Goal: Task Accomplishment & Management: Manage account settings

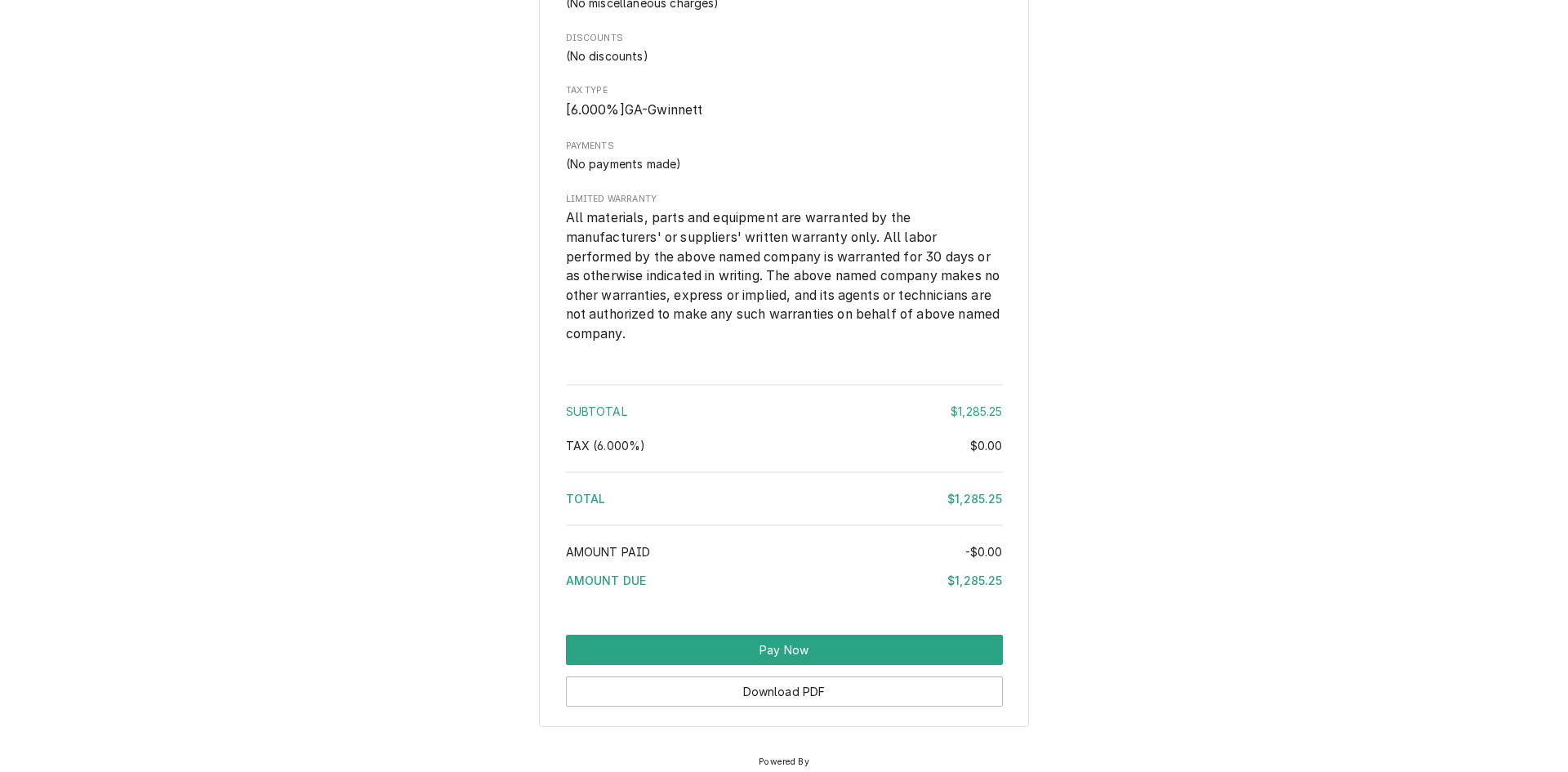
scroll to position [1996, 0]
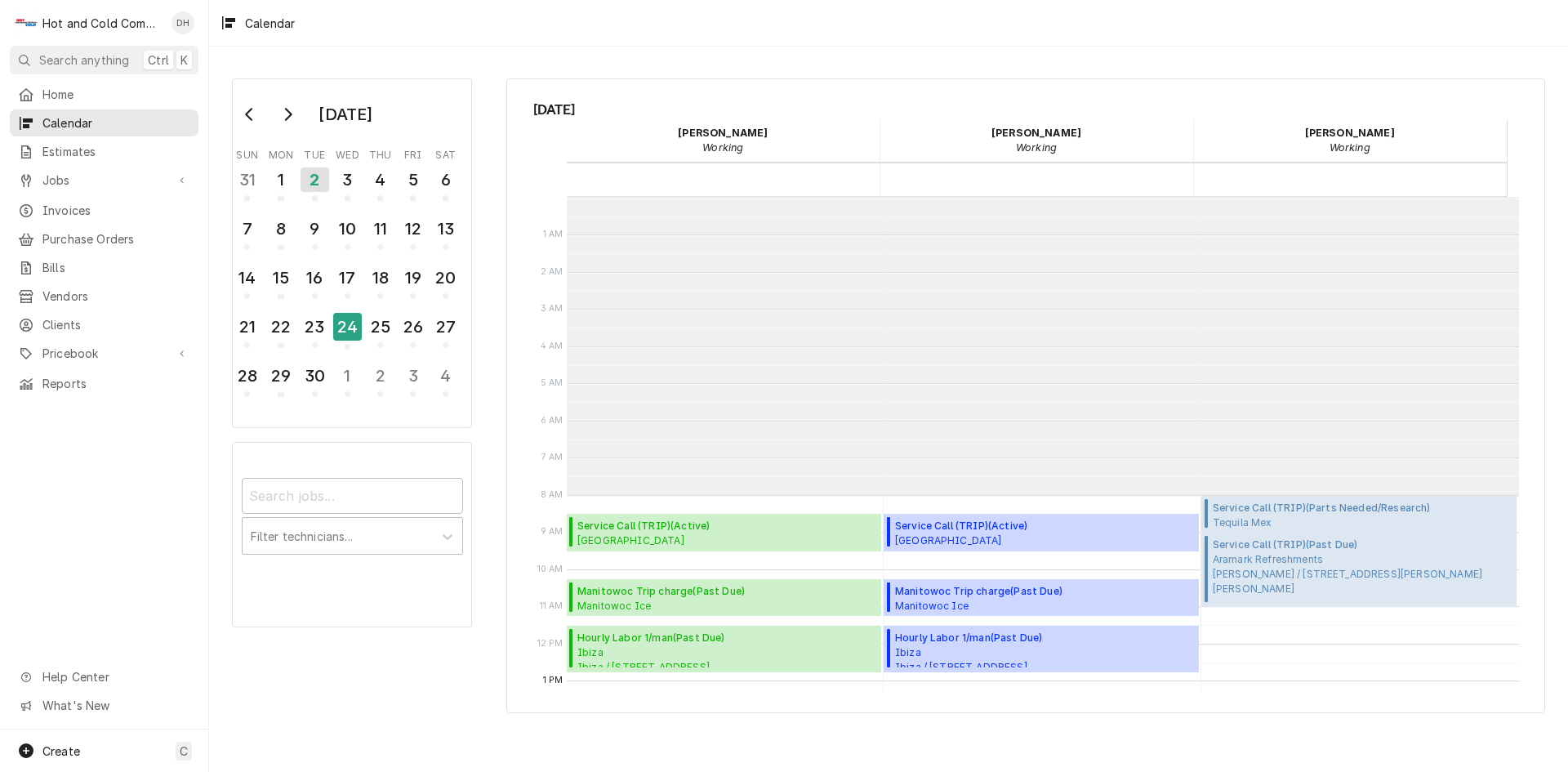
scroll to position [298, 0]
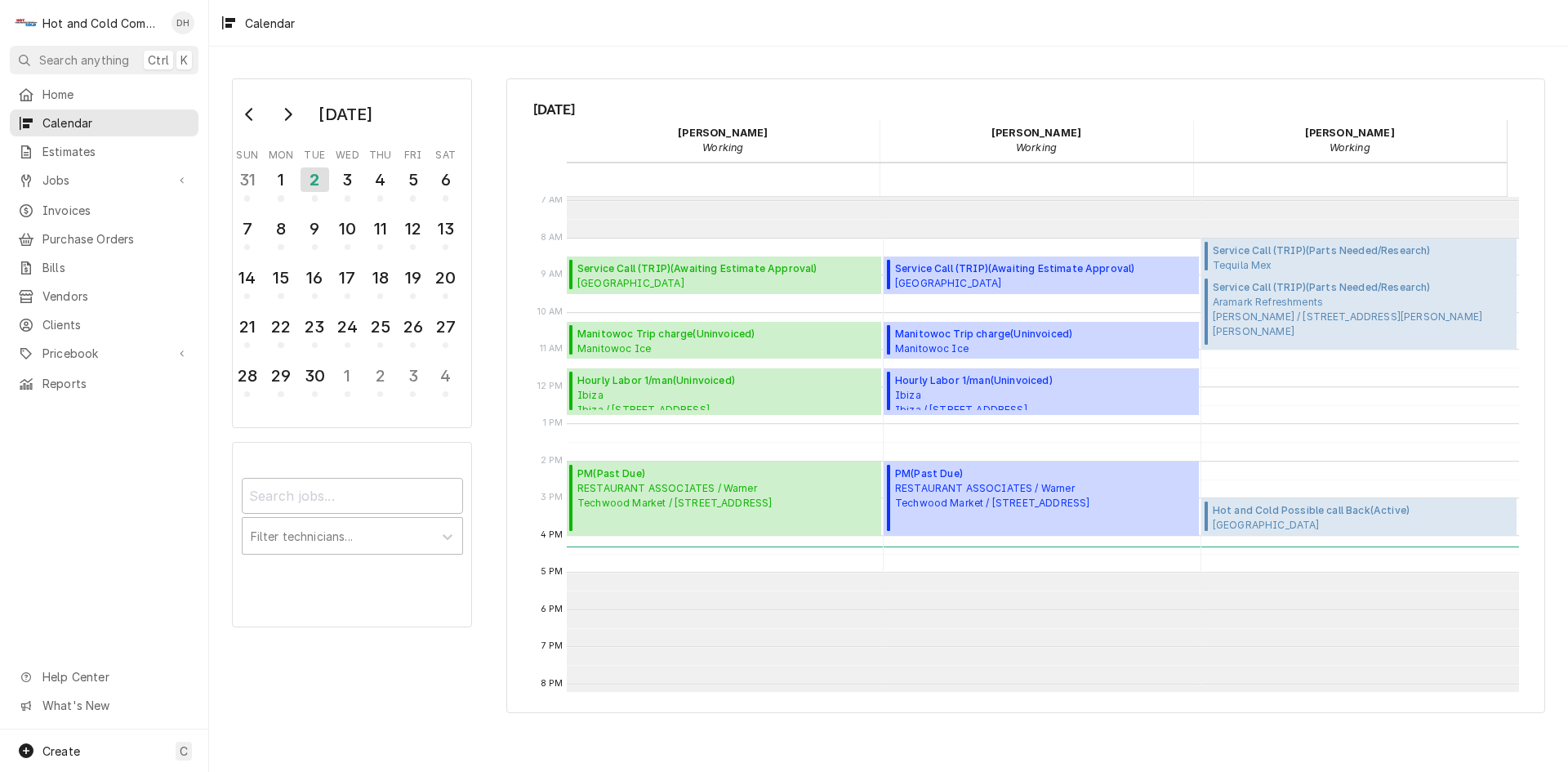
scroll to position [272, 0]
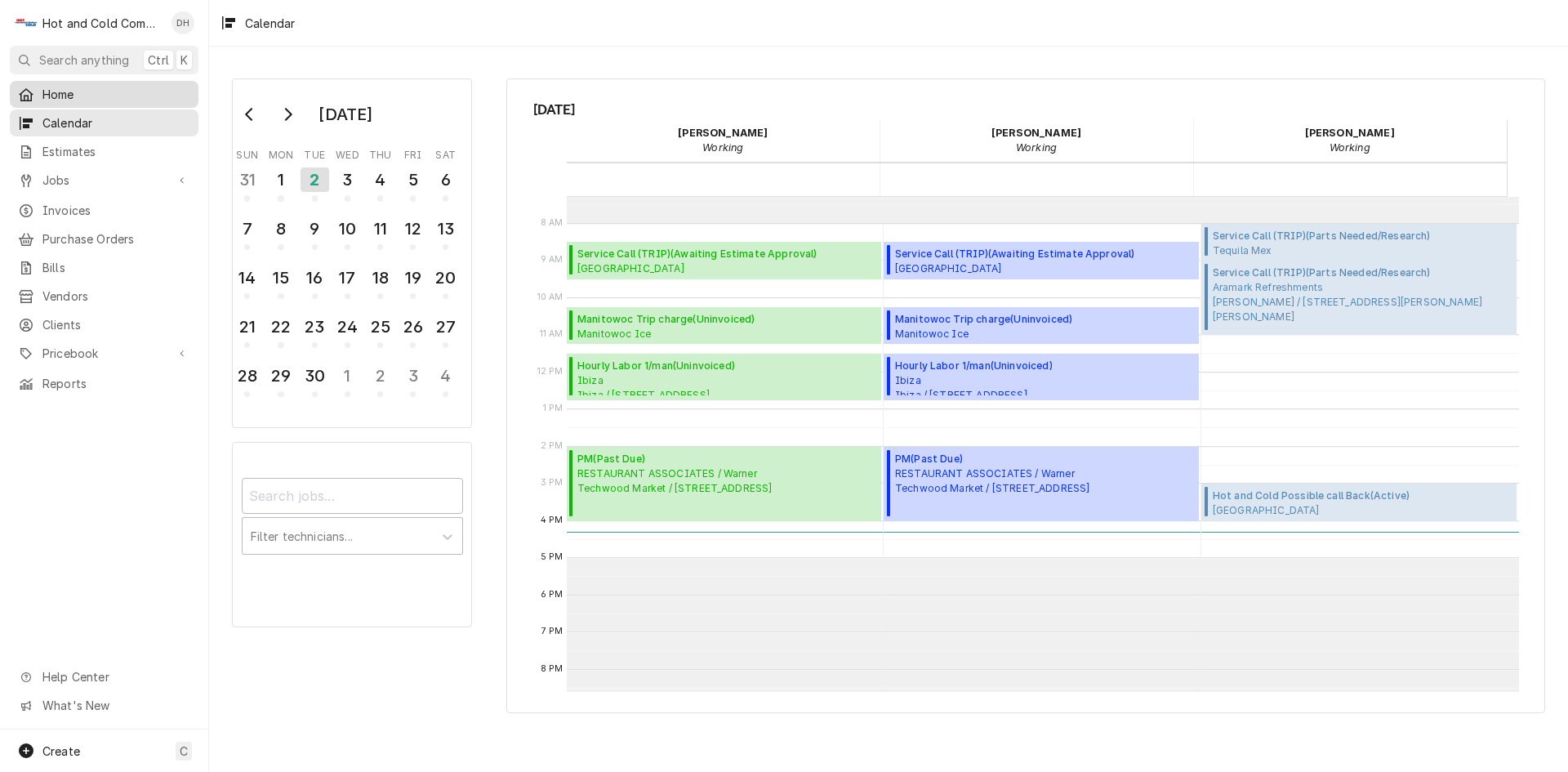
click at [62, 85] on span "Home" at bounding box center [116, 94] width 148 height 17
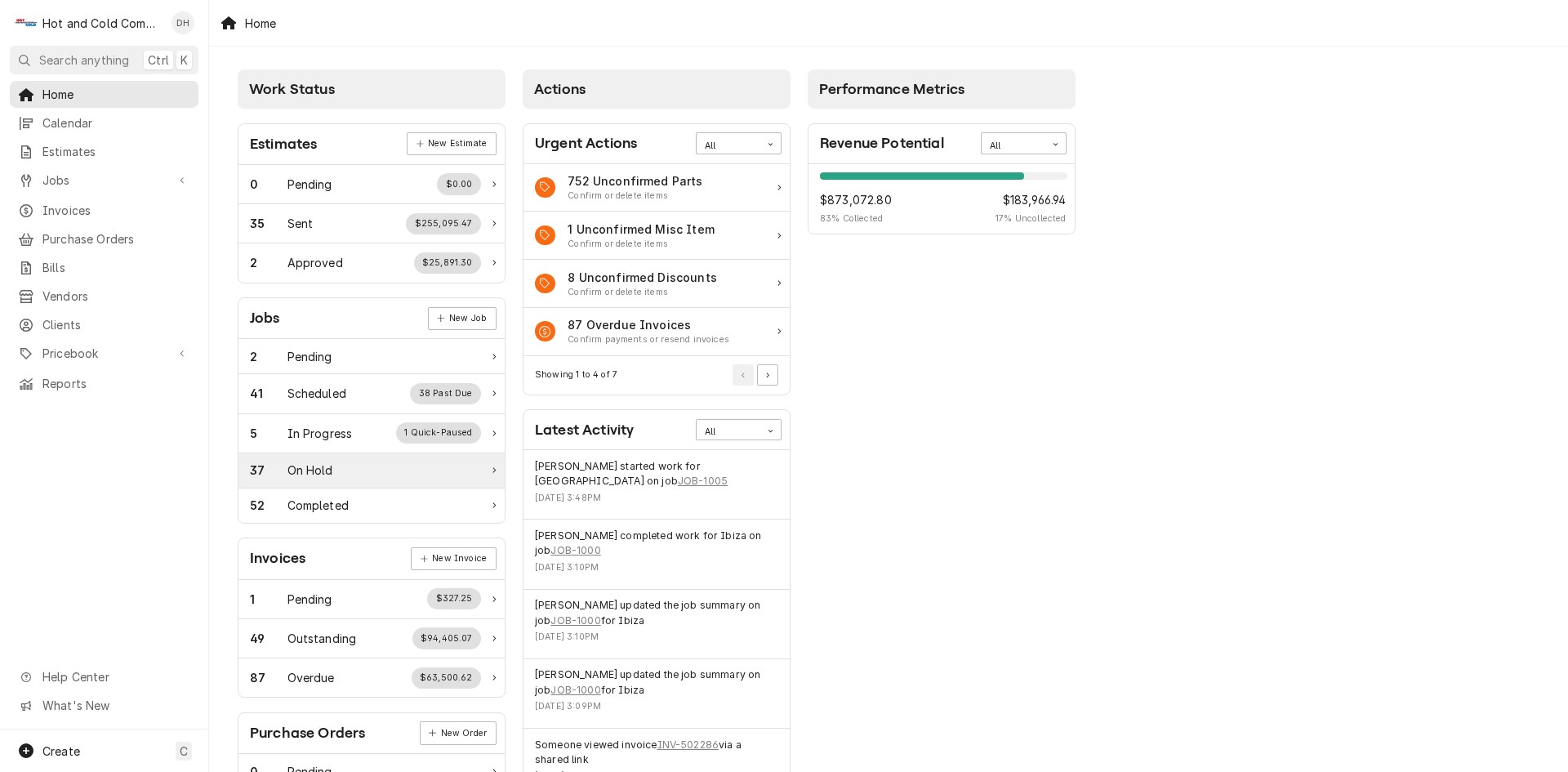
click at [362, 465] on div "37 On Hold" at bounding box center [365, 470] width 231 height 17
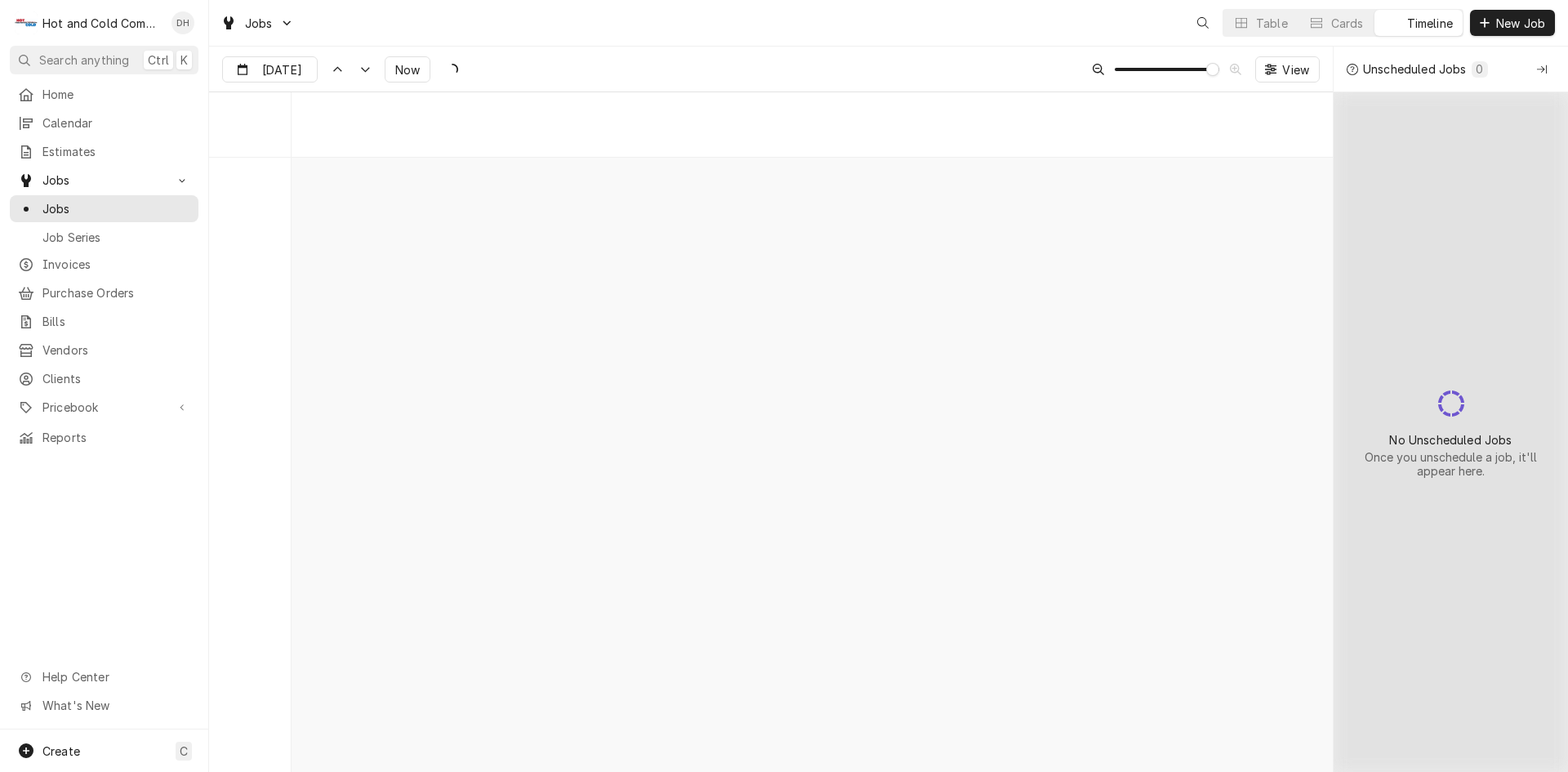
scroll to position [12839, 0]
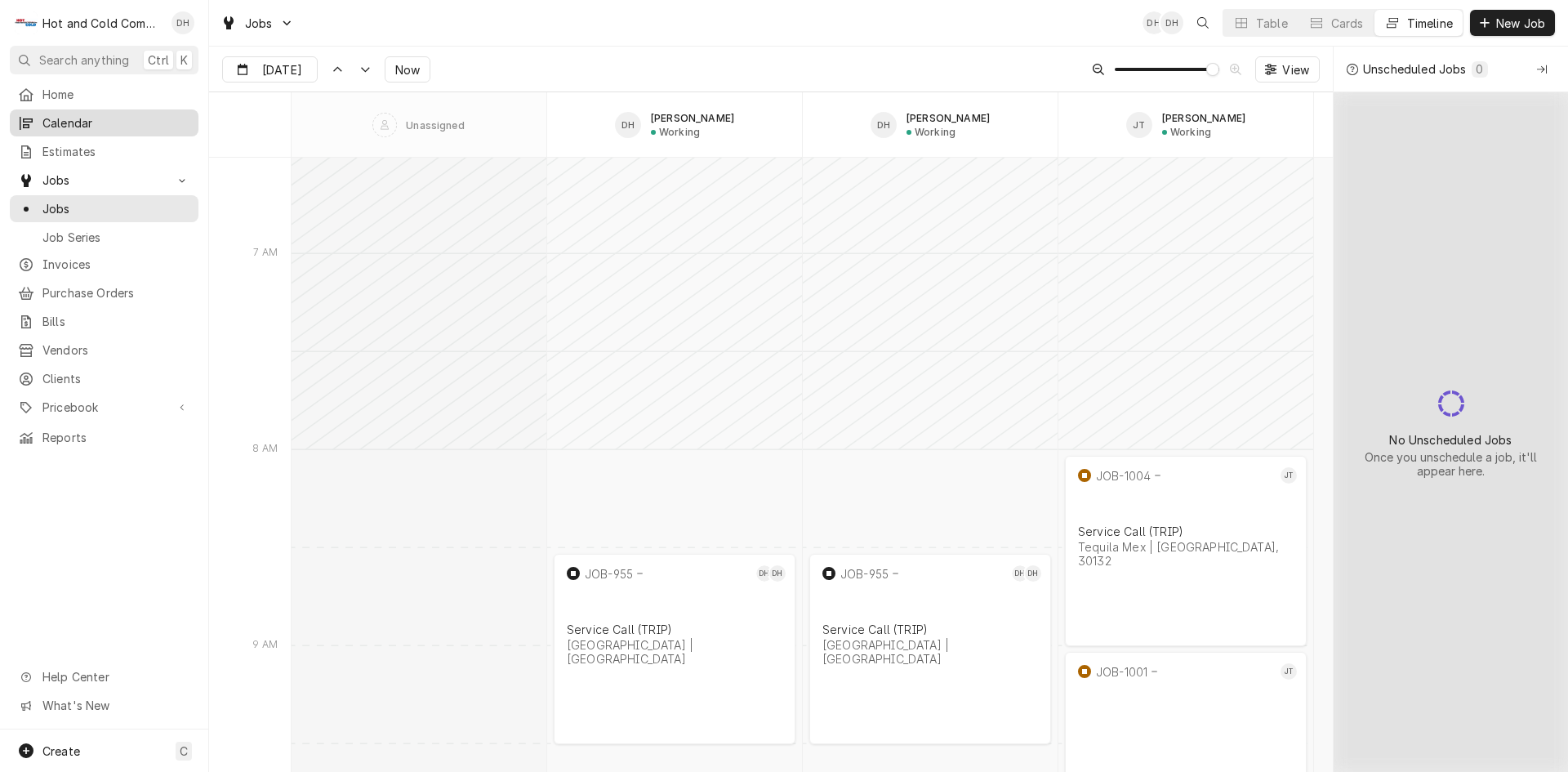
click at [99, 114] on span "Calendar" at bounding box center [116, 123] width 148 height 17
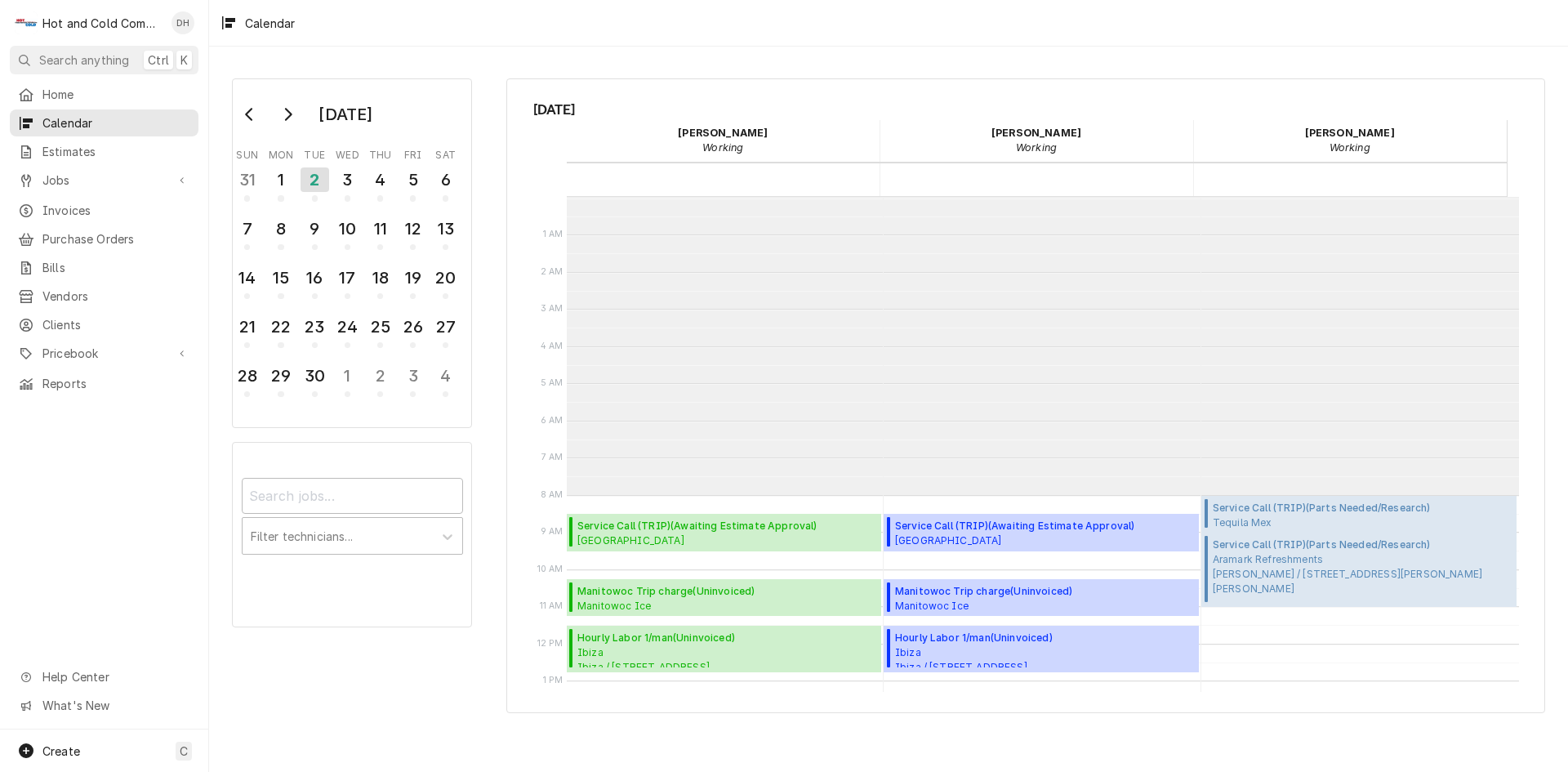
scroll to position [298, 0]
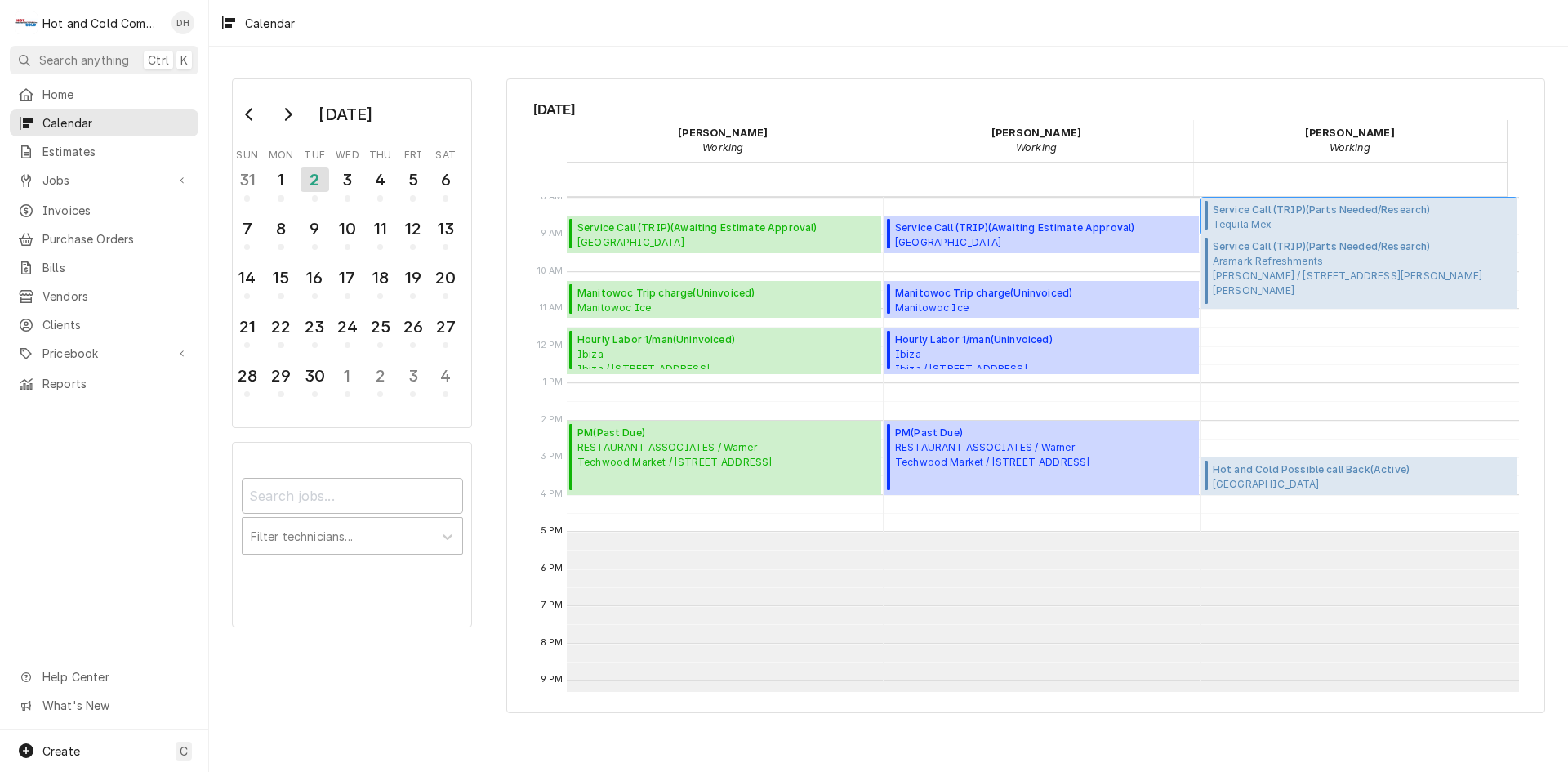
click at [1222, 208] on span "Service Call (TRIP) ( Parts Needed/Research )" at bounding box center [1323, 209] width 220 height 14
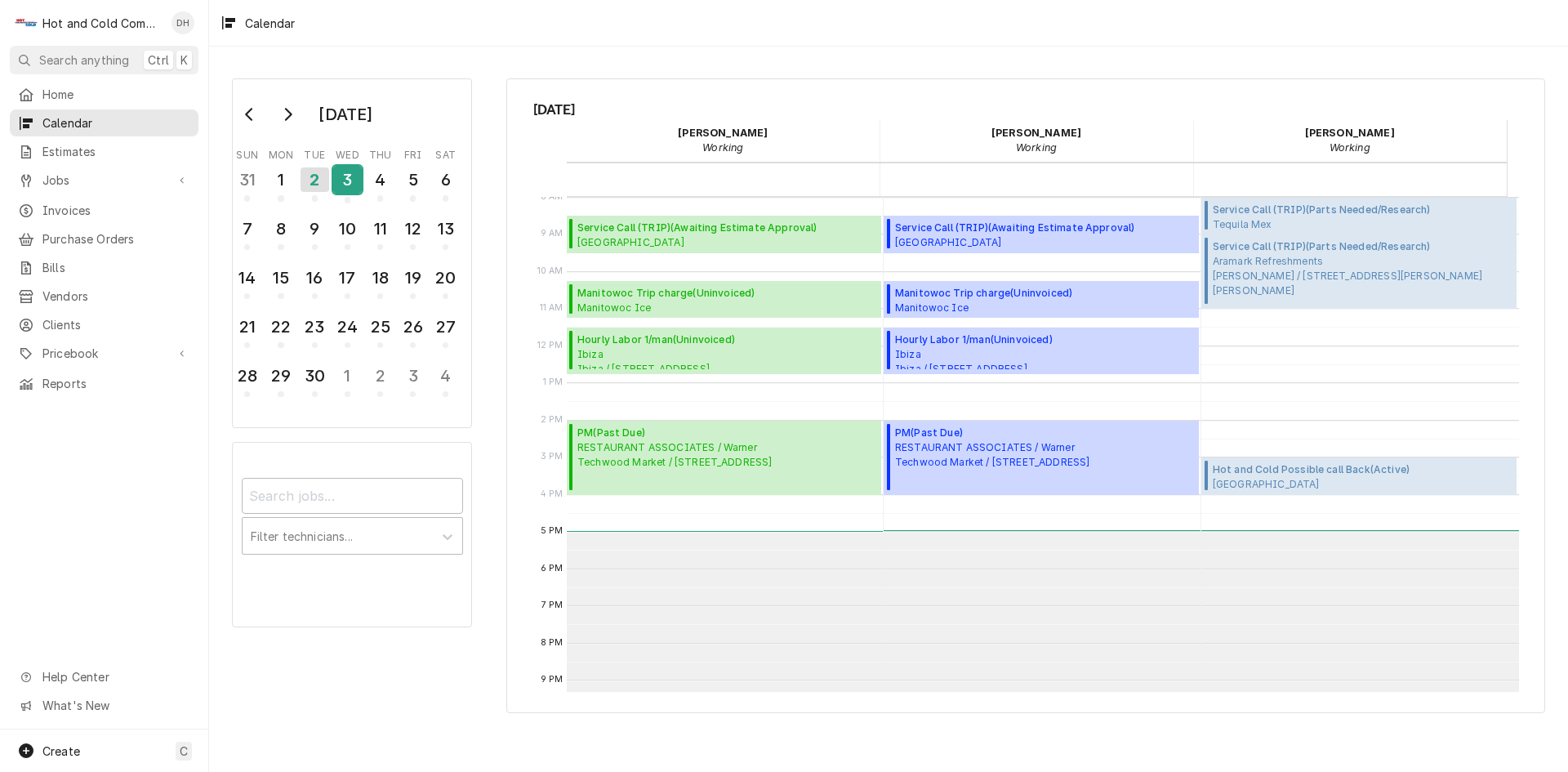
click at [348, 179] on div "3" at bounding box center [348, 179] width 29 height 28
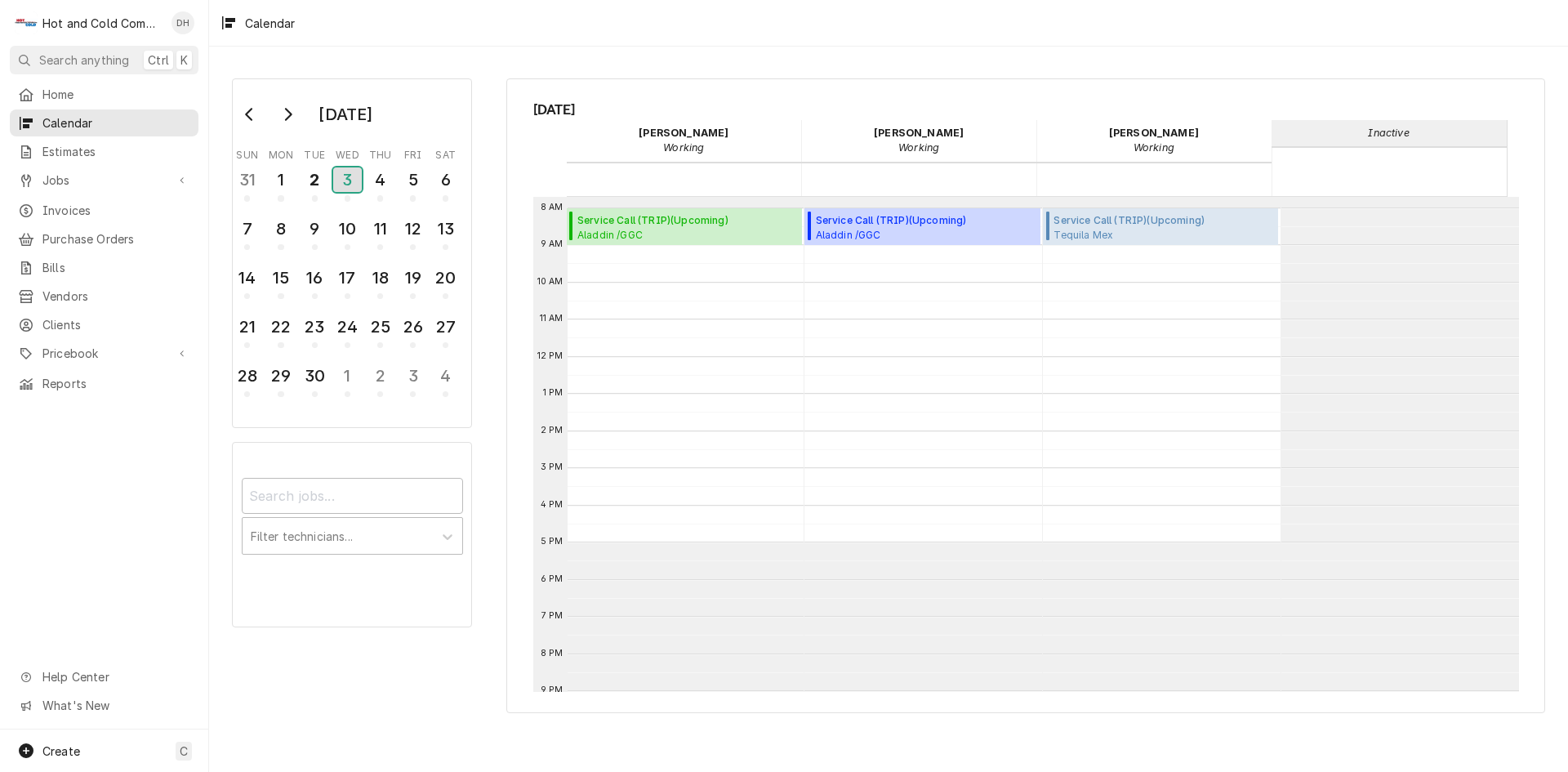
scroll to position [281, 0]
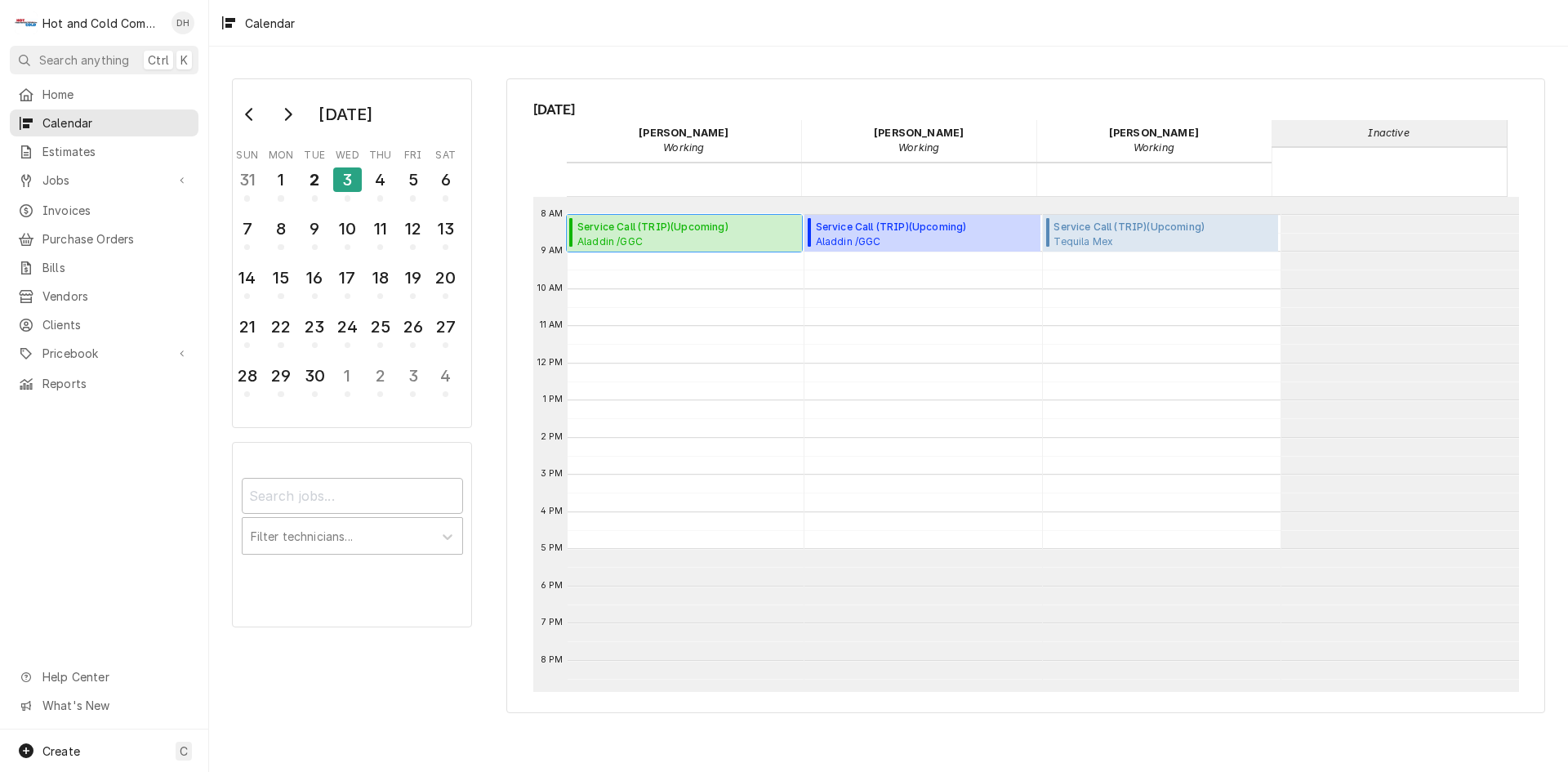
click at [697, 238] on span "Aladdin /GGC A-Bldg. (Chic Fila,Panda,C-Store) / 1000 University Center Ln, Law…" at bounding box center [687, 240] width 220 height 13
click at [77, 745] on span "Create" at bounding box center [61, 751] width 37 height 14
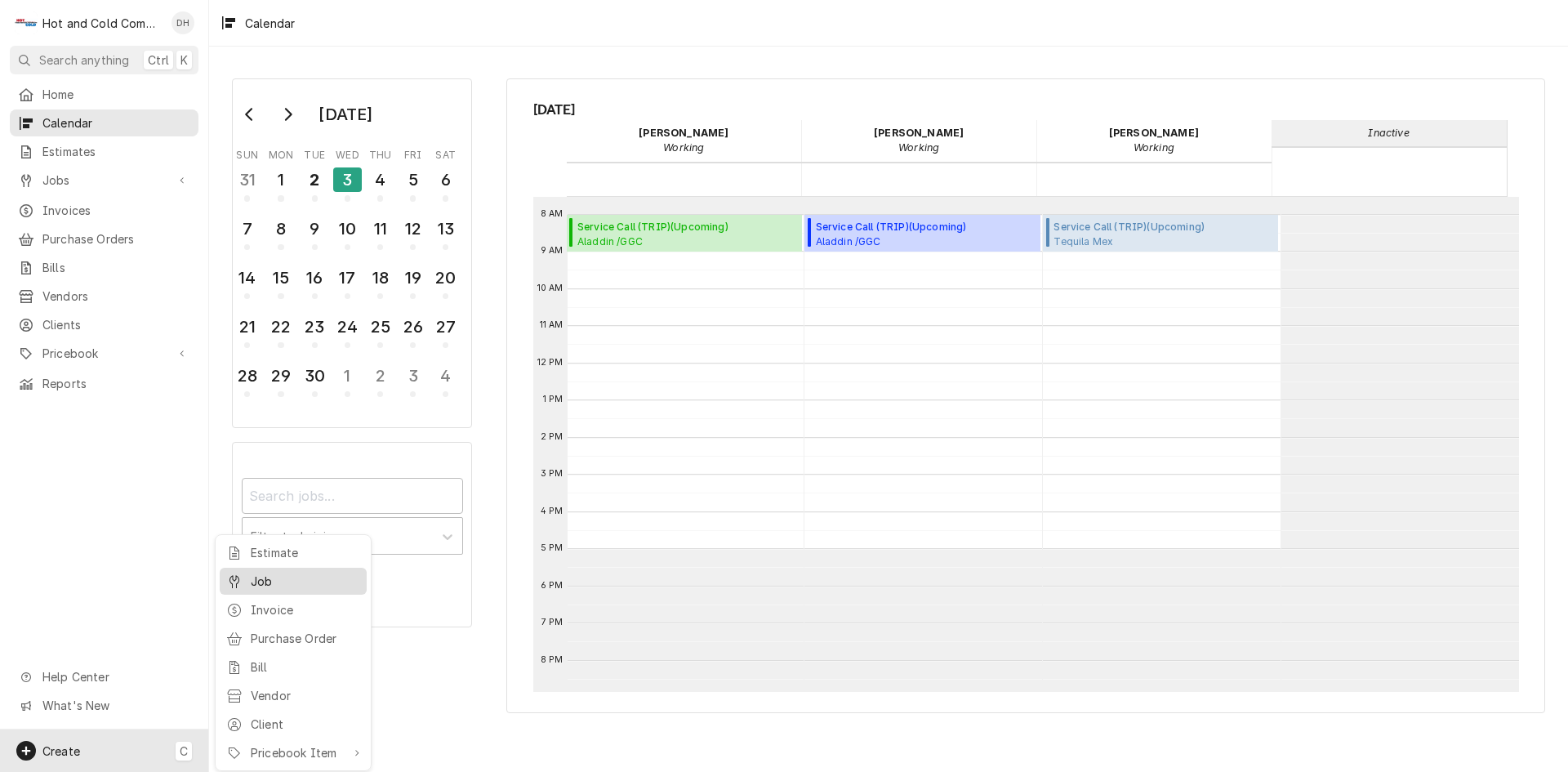
click at [257, 577] on div "Job" at bounding box center [305, 581] width 109 height 17
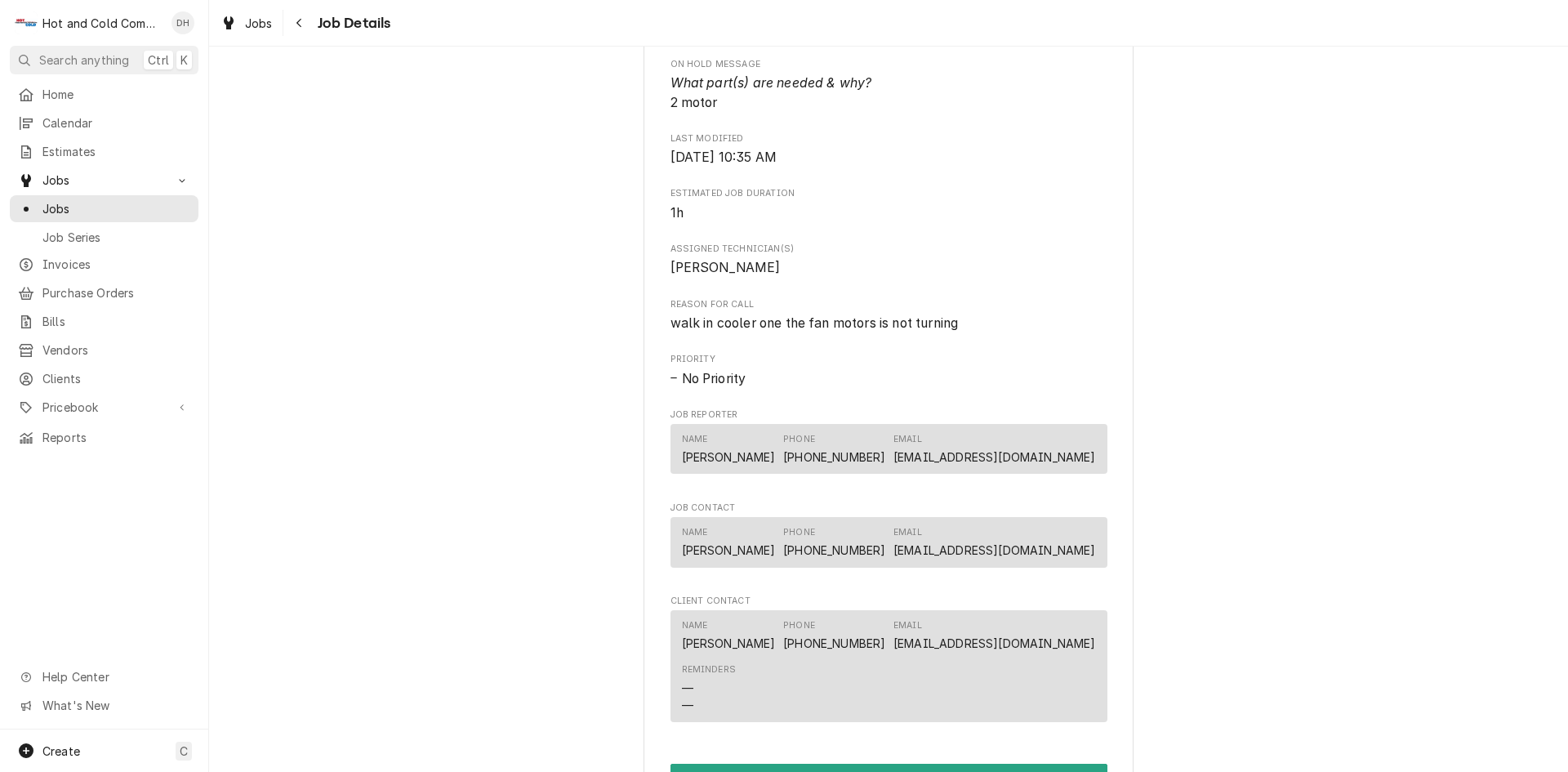
scroll to position [1089, 0]
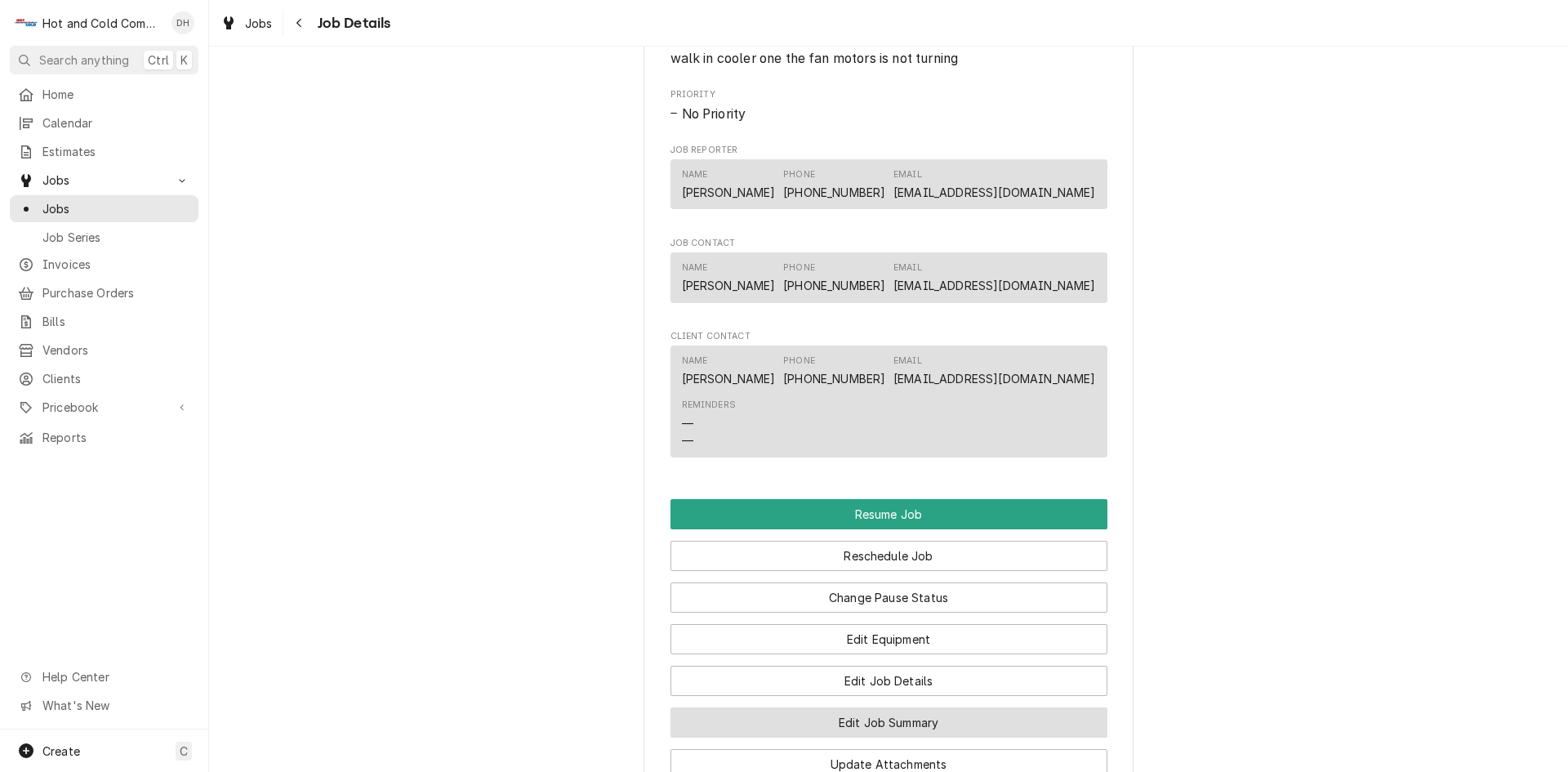
click at [925, 736] on button "Edit Job Summary" at bounding box center [889, 722] width 437 height 30
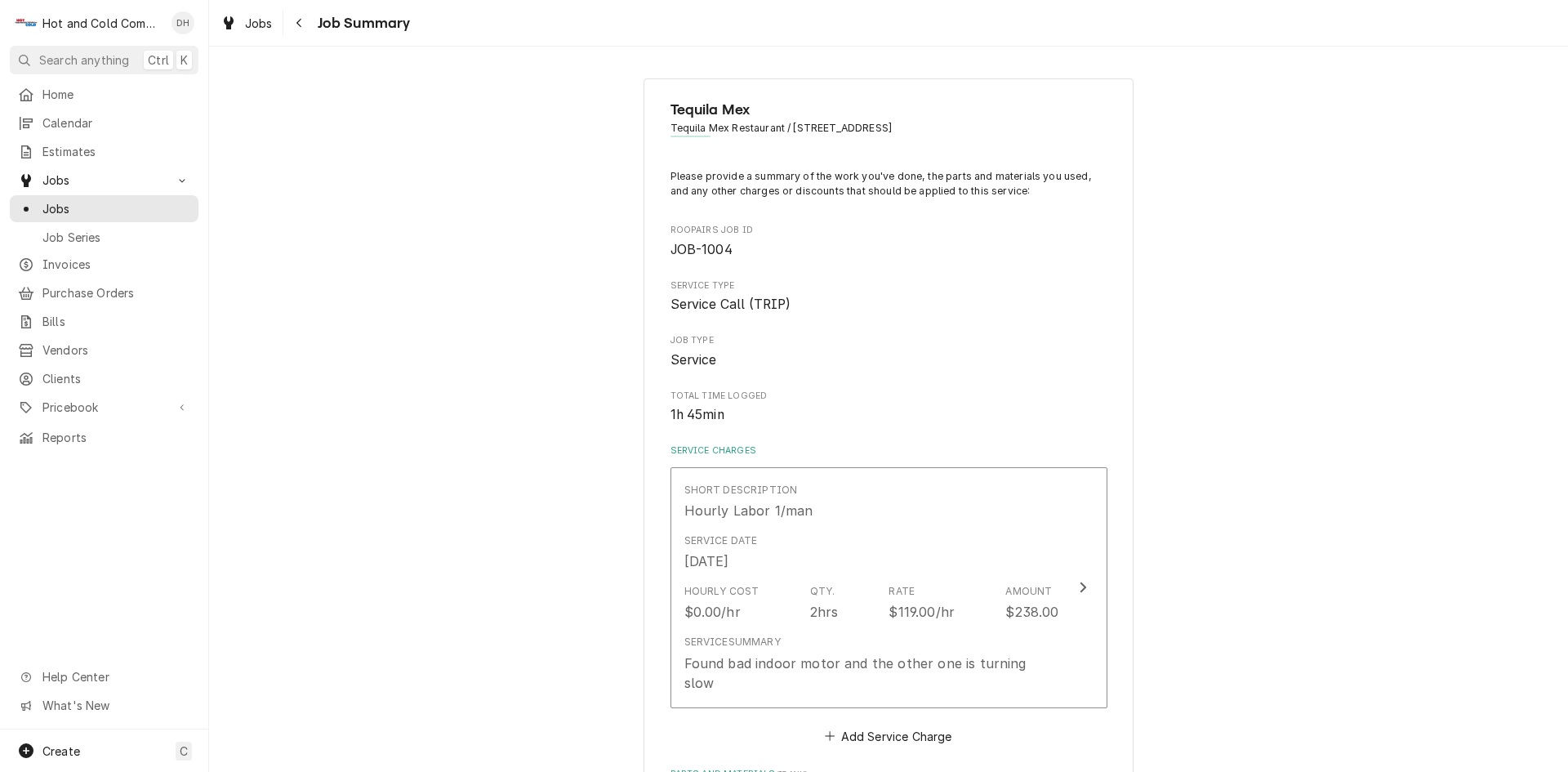
scroll to position [272, 0]
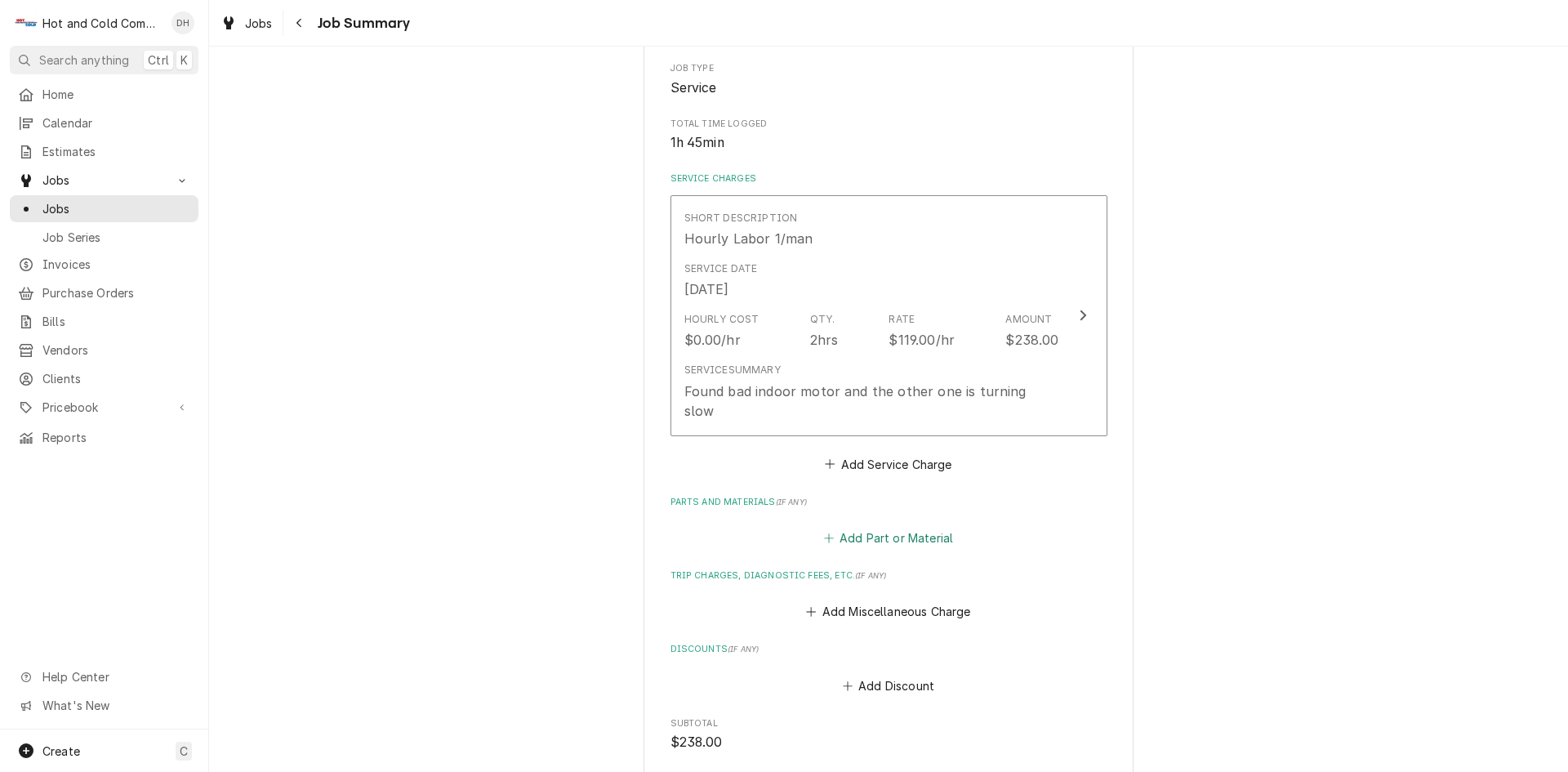
click at [881, 527] on button "Add Part or Material" at bounding box center [888, 538] width 135 height 23
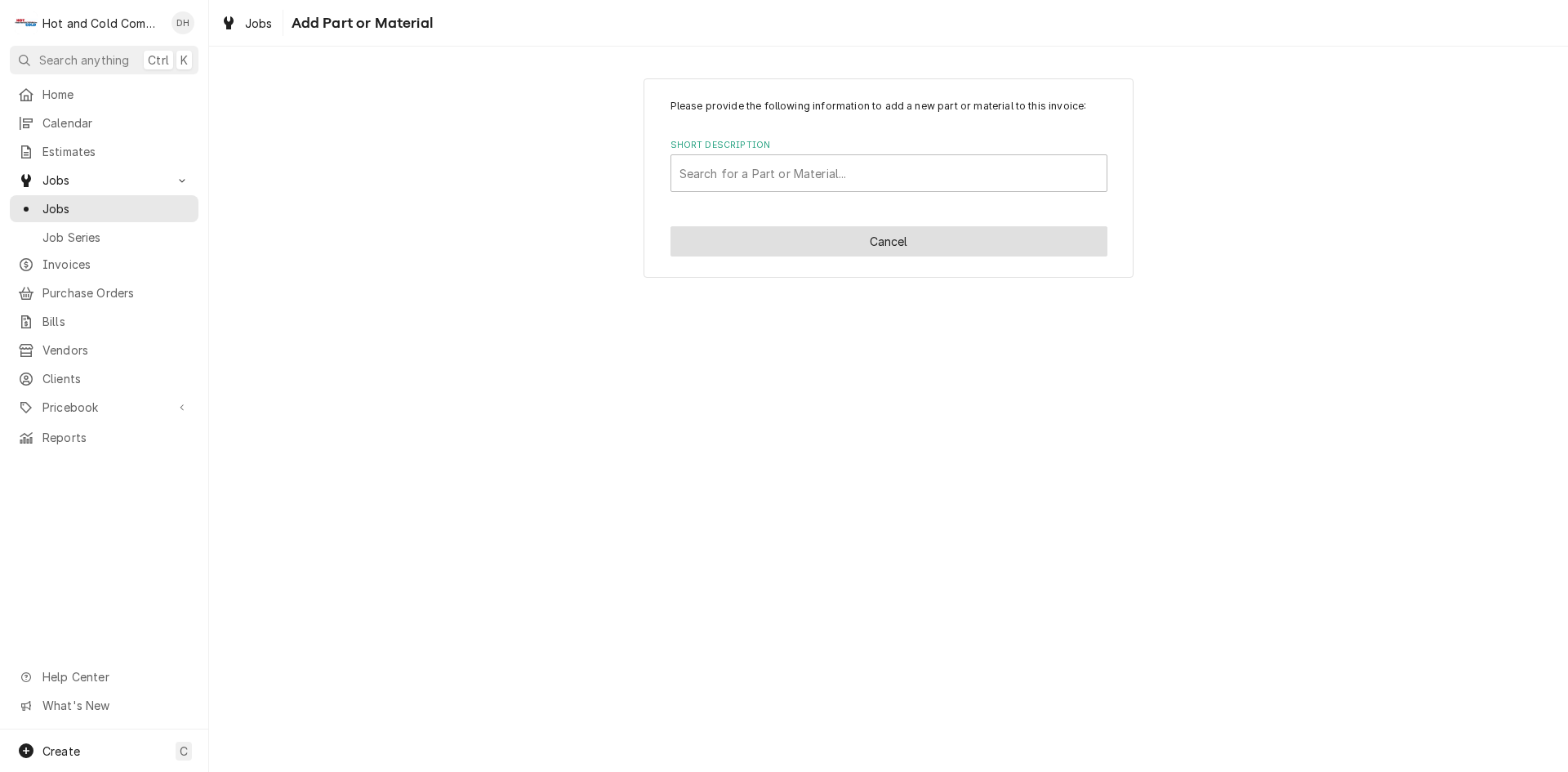
click at [919, 245] on button "Cancel" at bounding box center [889, 241] width 437 height 30
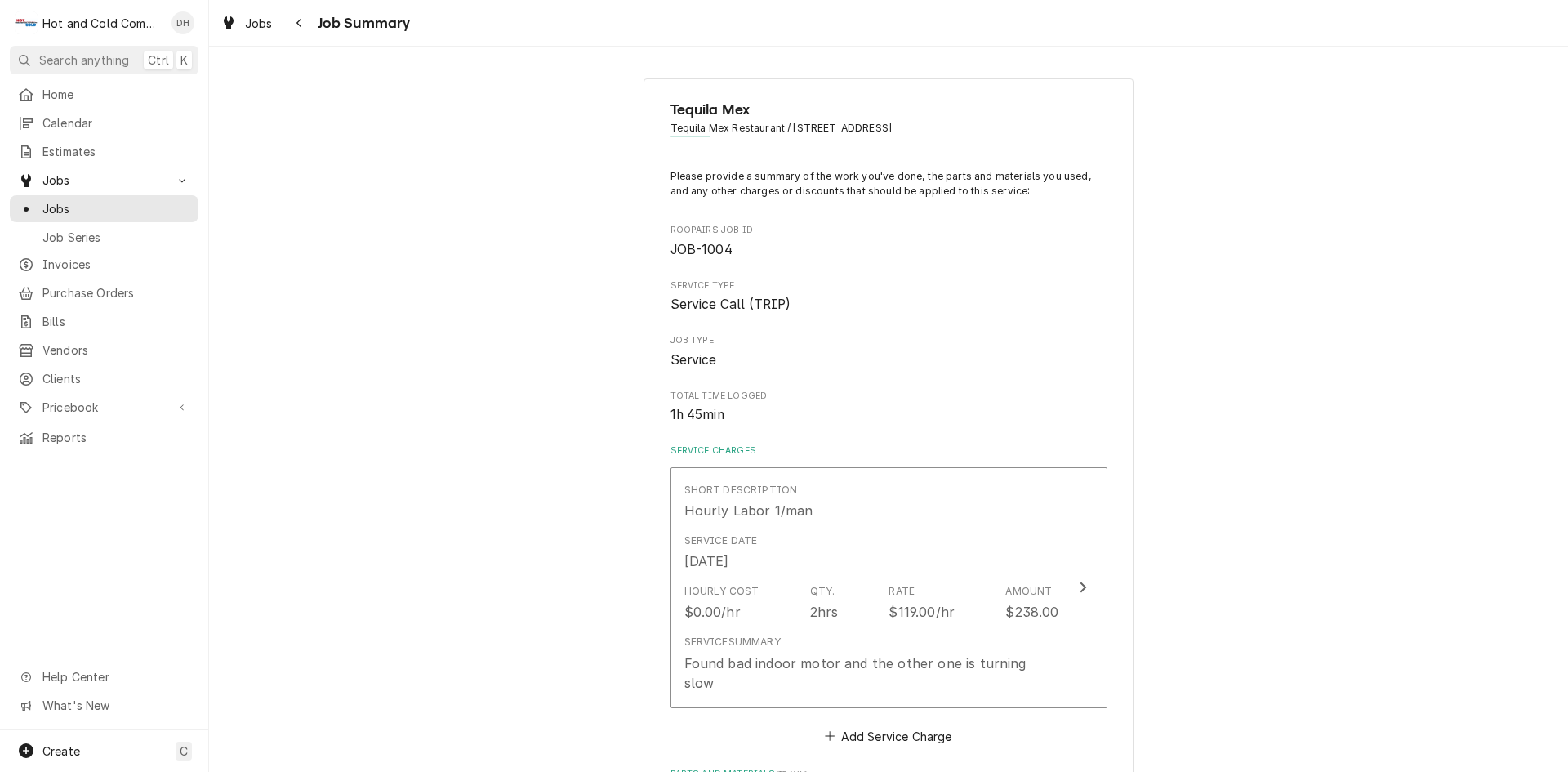
scroll to position [599, 0]
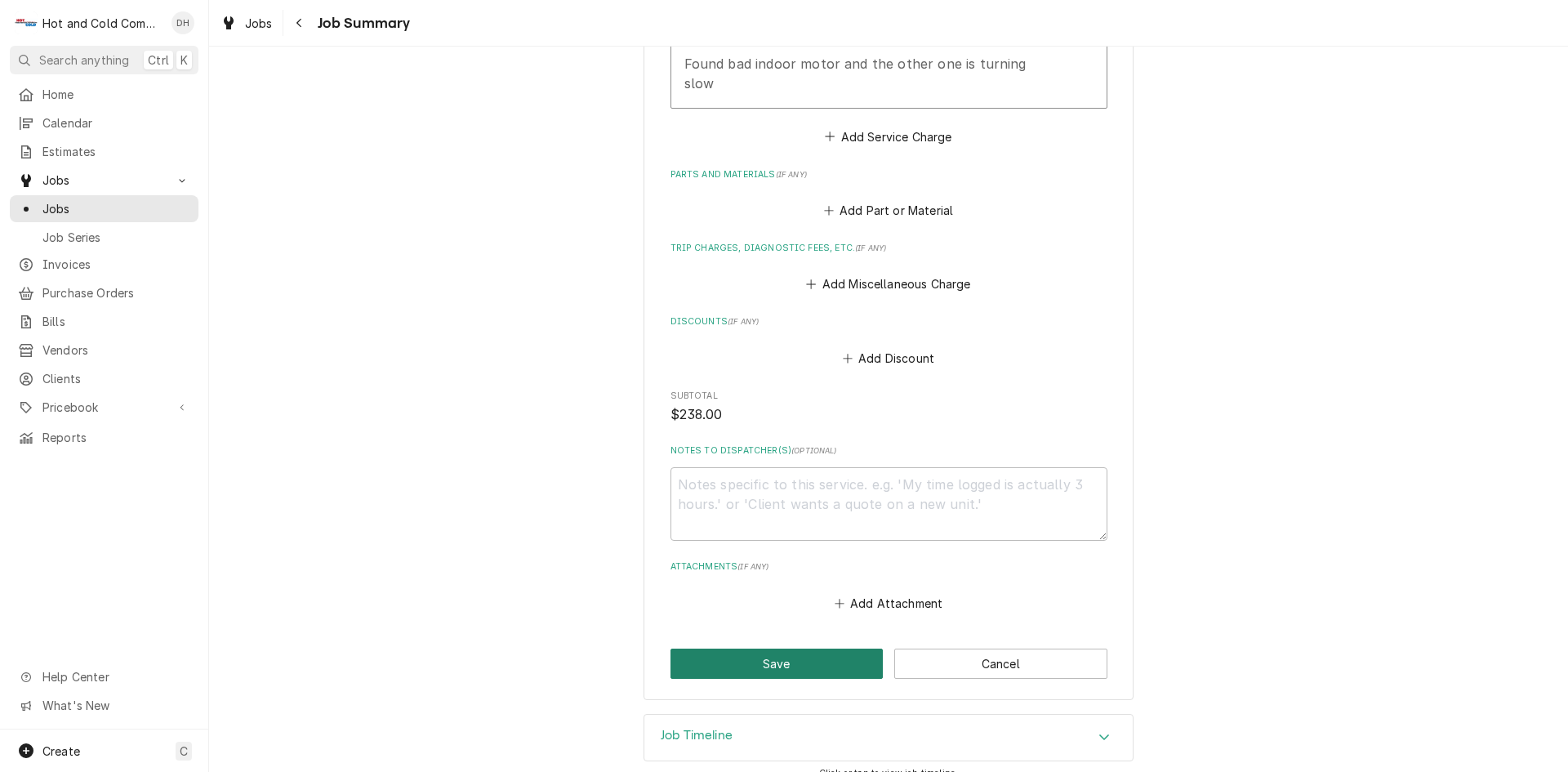
click at [794, 648] on button "Save" at bounding box center [777, 664] width 213 height 30
type textarea "x"
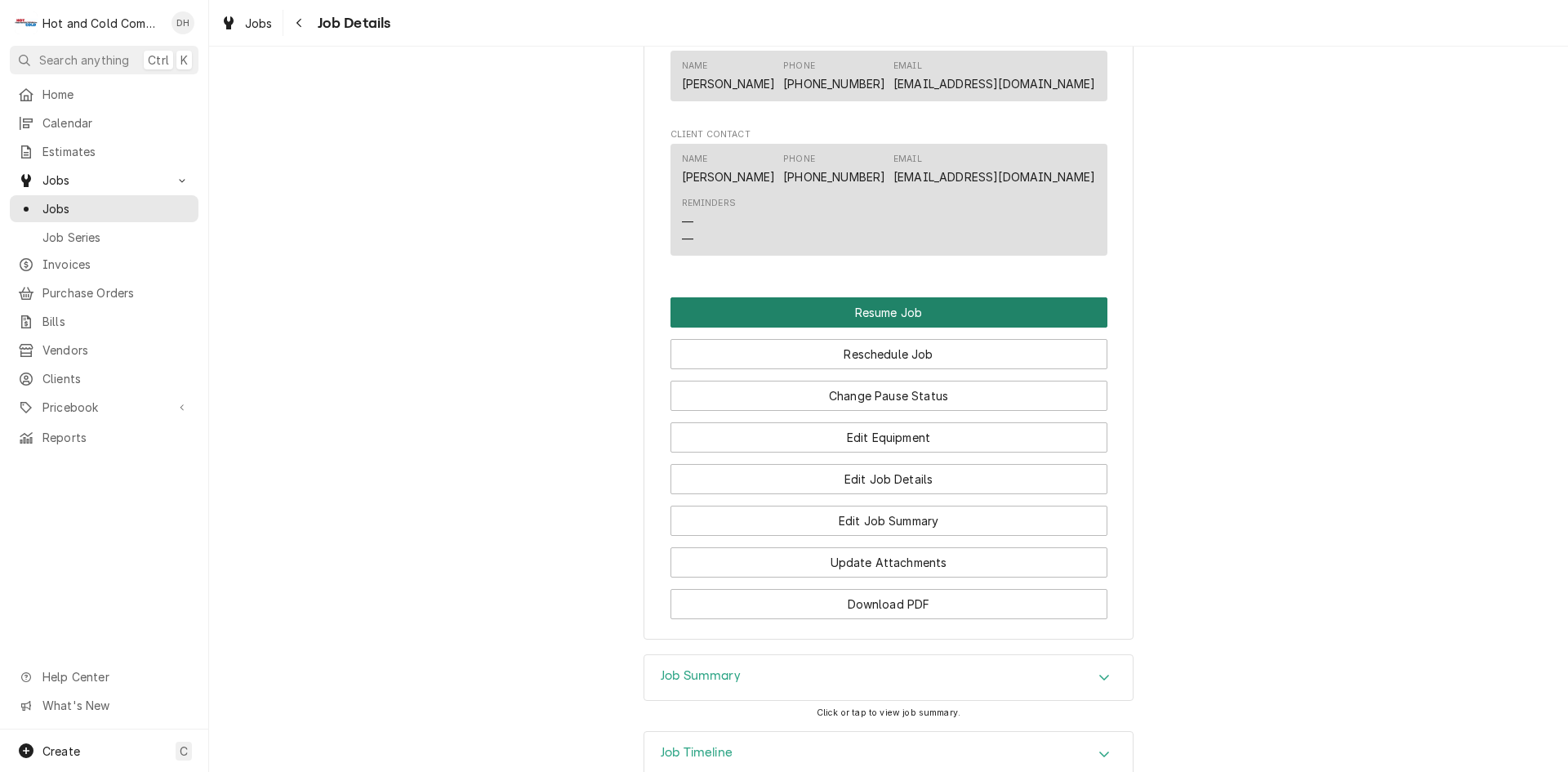
scroll to position [1361, 0]
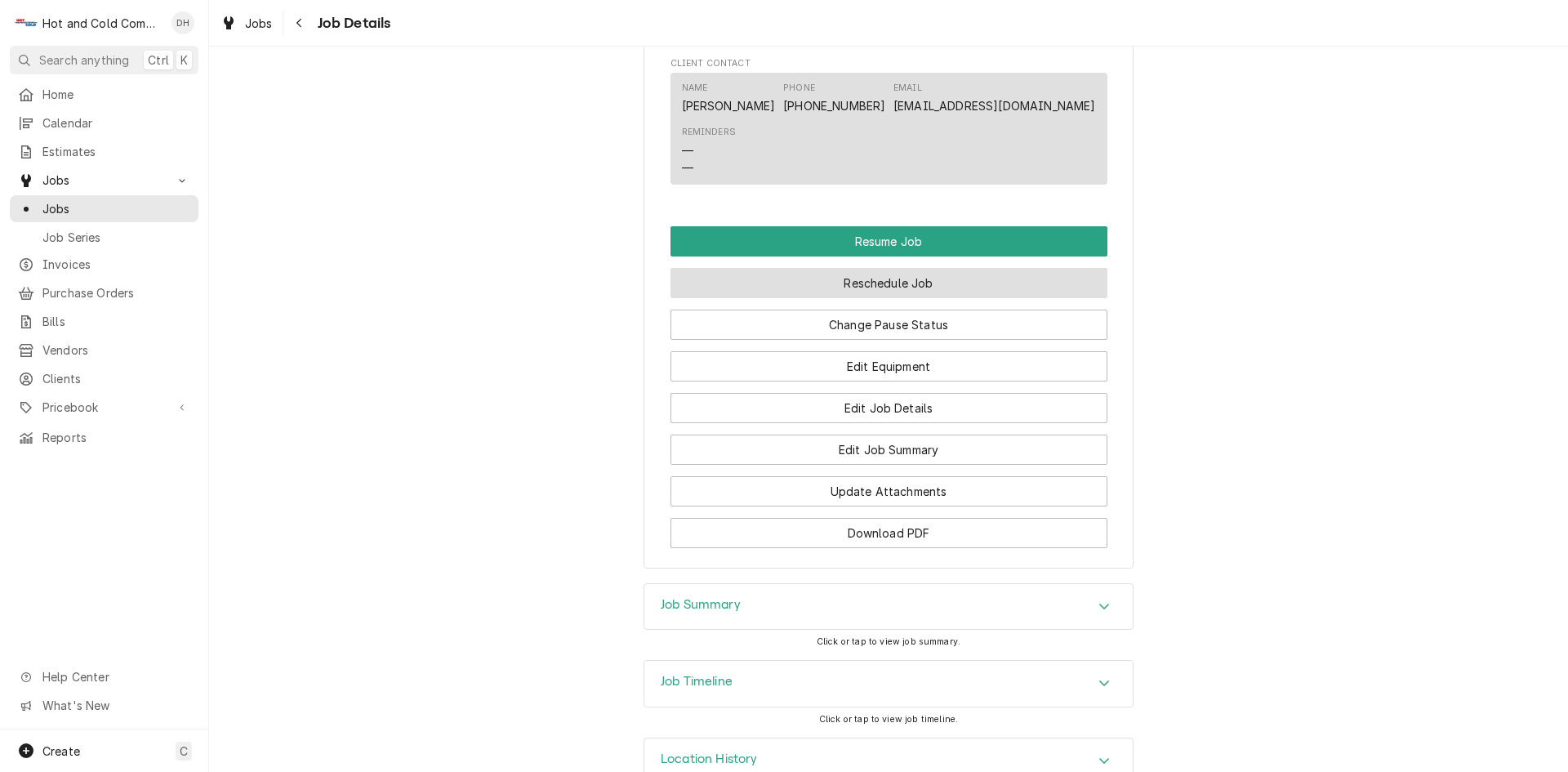
click at [928, 298] on button "Reschedule Job" at bounding box center [889, 283] width 437 height 30
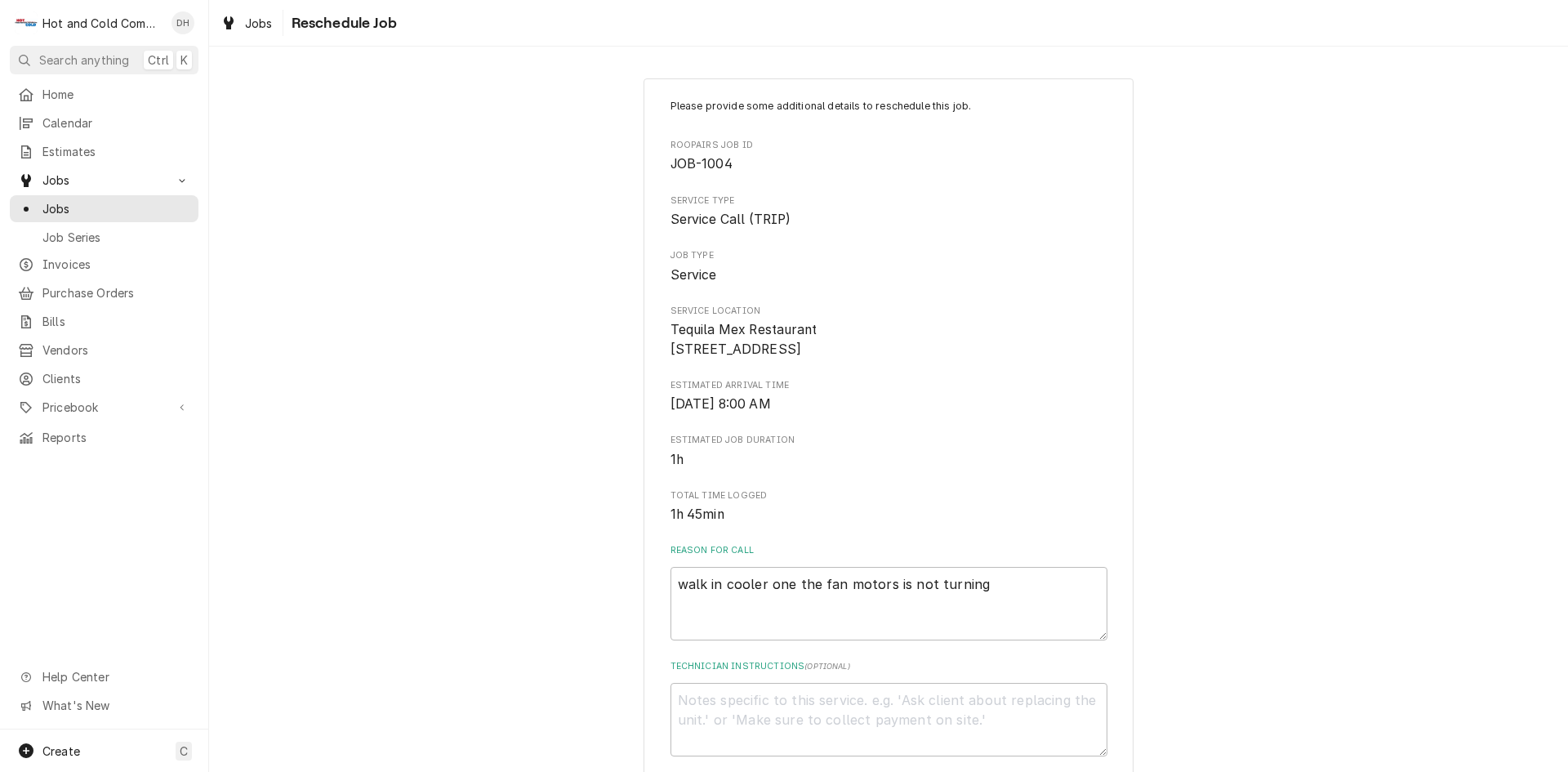
scroll to position [272, 0]
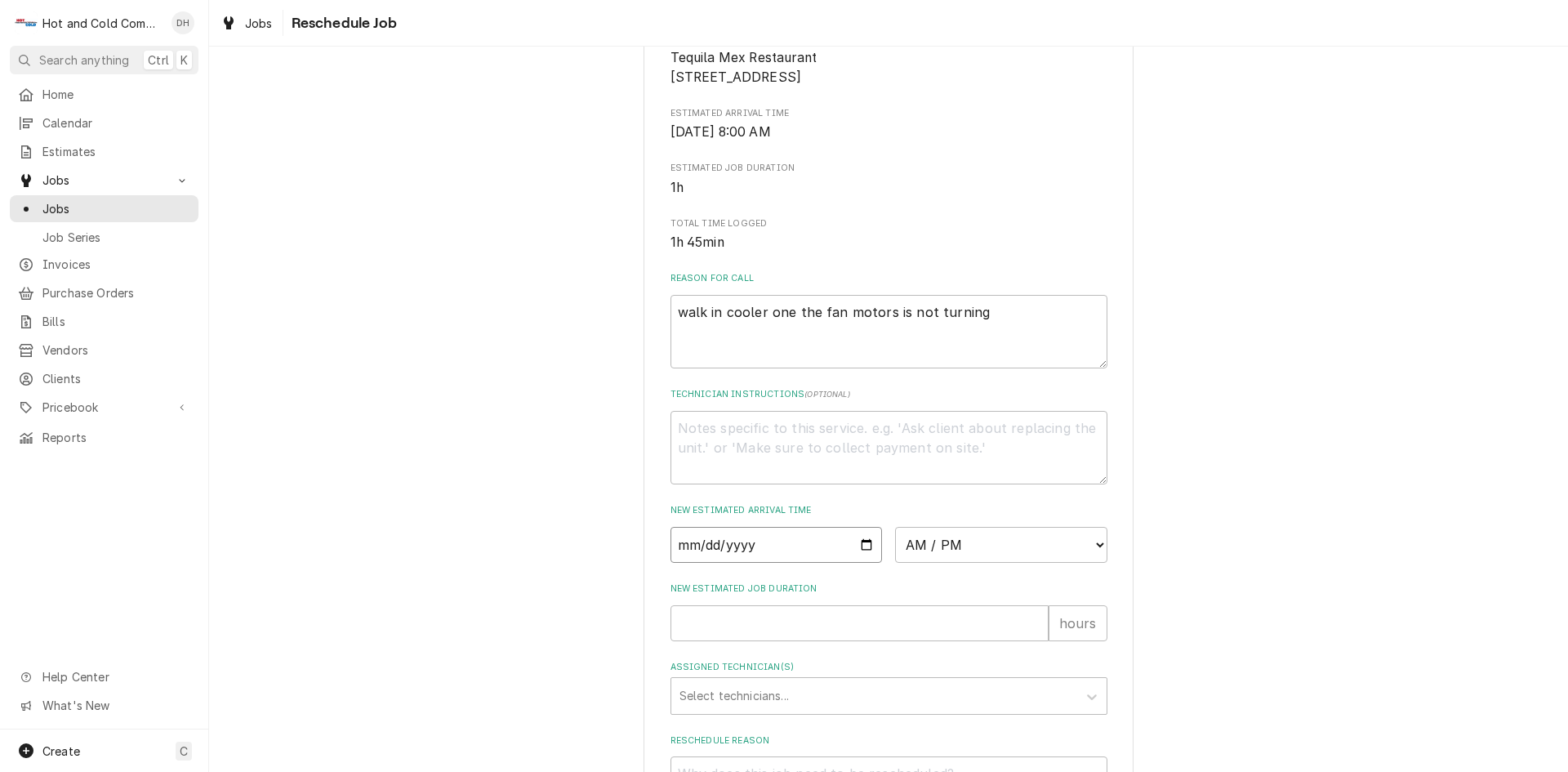
click at [857, 560] on input "Date" at bounding box center [776, 544] width 213 height 36
type textarea "x"
type input "[DATE]"
click at [1093, 558] on select "AM / PM 6:00 AM 6:15 AM 6:30 AM 6:45 AM 7:00 AM 7:15 AM 7:30 AM 7:45 AM 8:00 AM…" at bounding box center [1001, 544] width 213 height 36
select select "08:00:00"
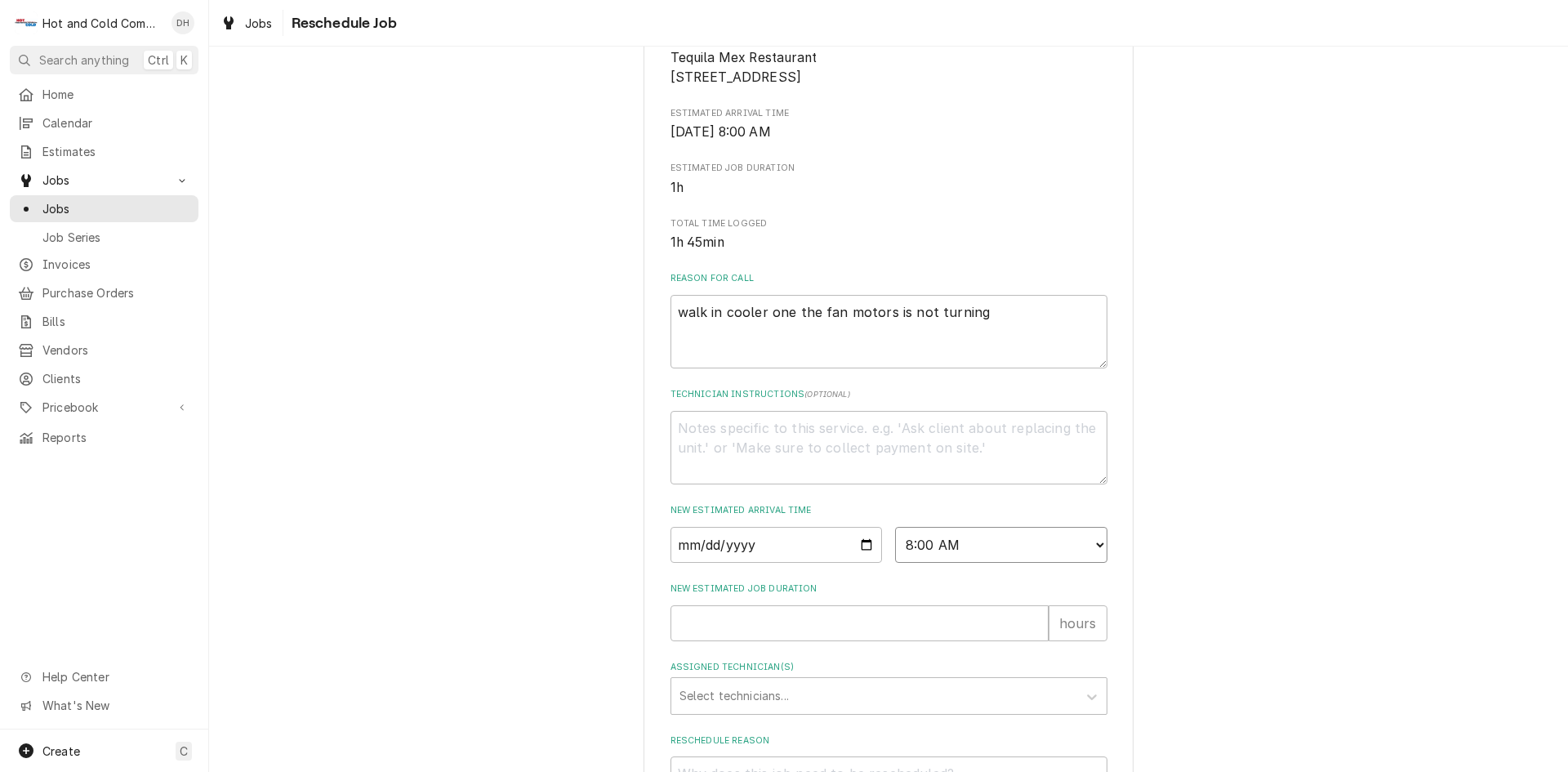
click at [895, 545] on select "AM / PM 6:00 AM 6:15 AM 6:30 AM 6:45 AM 7:00 AM 7:15 AM 7:30 AM 7:45 AM 8:00 AM…" at bounding box center [1001, 544] width 213 height 36
click at [727, 641] on input "New Estimated Job Duration" at bounding box center [859, 623] width 378 height 36
type textarea "x"
type input "1"
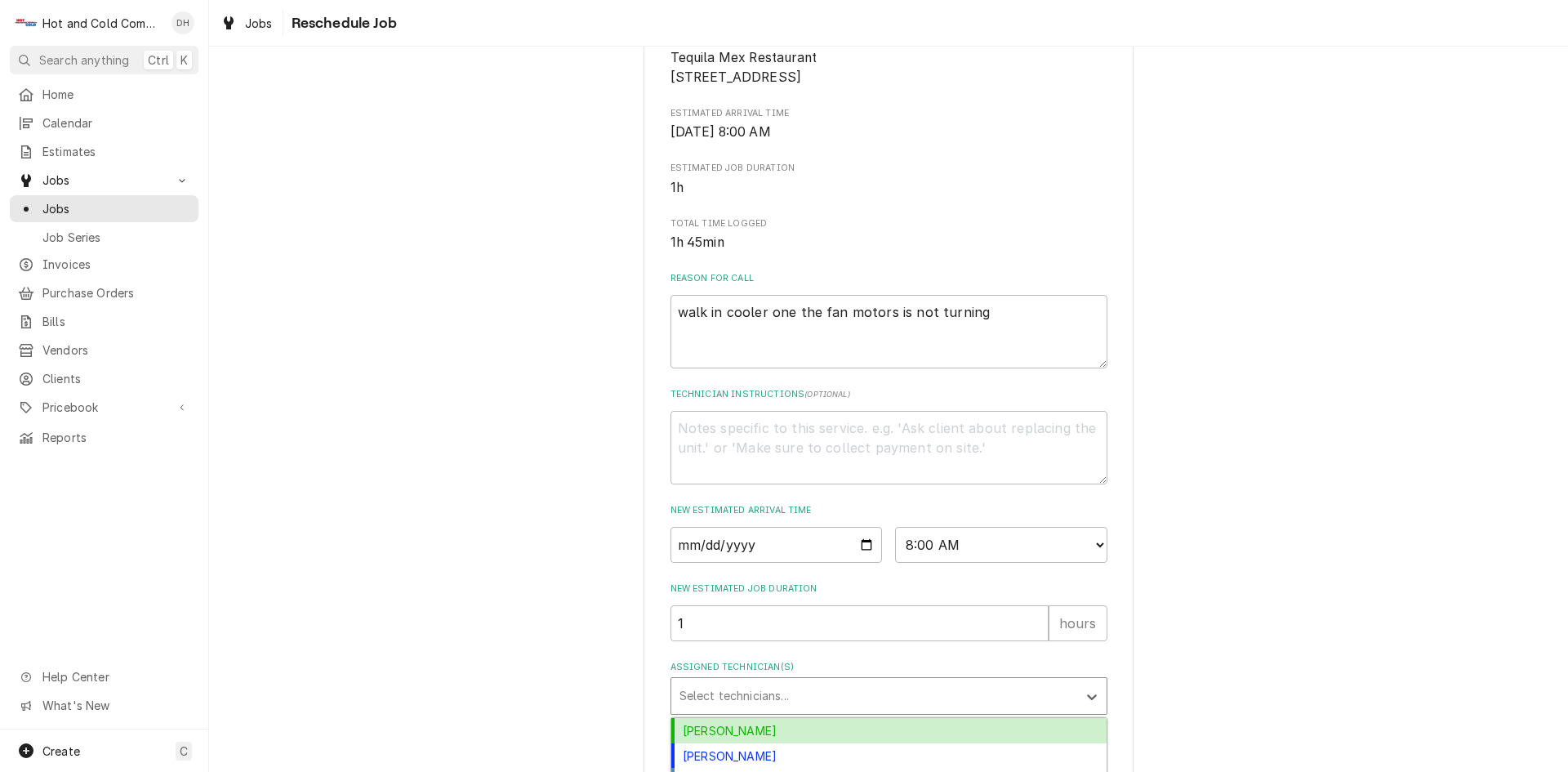
click at [800, 709] on div "Assigned Technician(s)" at bounding box center [875, 696] width 389 height 30
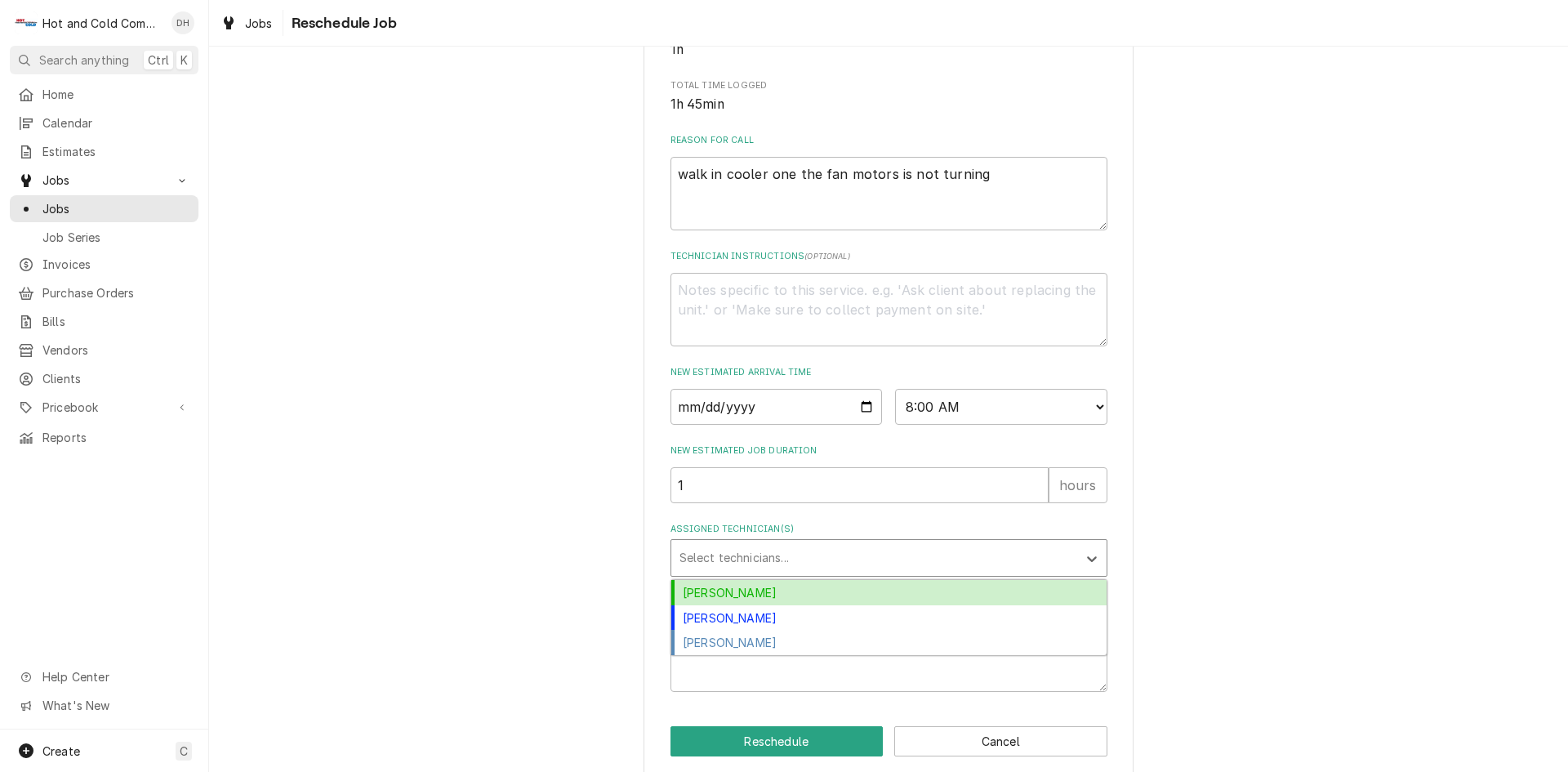
scroll to position [449, 0]
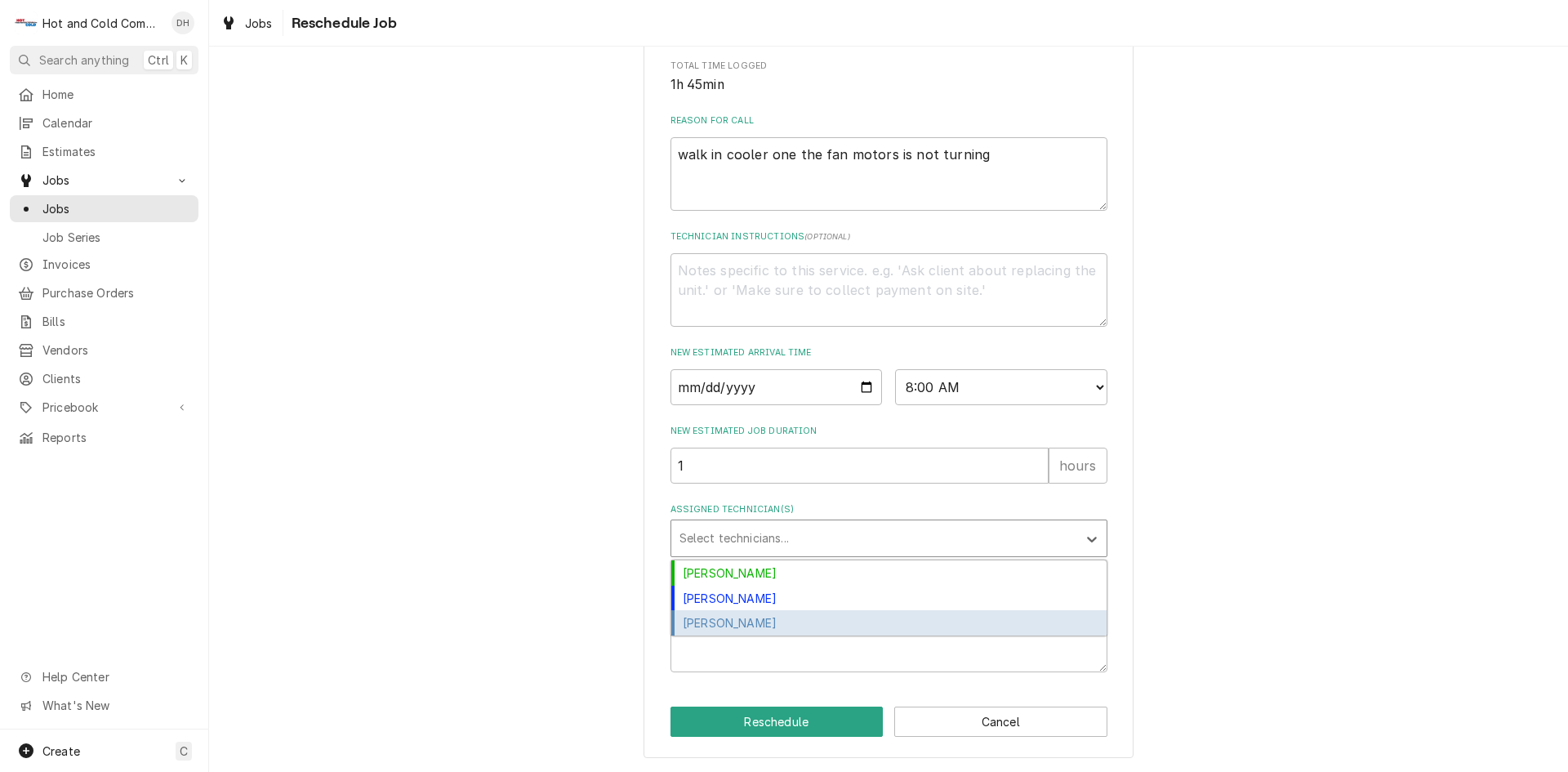
drag, startPoint x: 811, startPoint y: 622, endPoint x: 841, endPoint y: 617, distance: 30.4
click at [814, 621] on div "[PERSON_NAME]" at bounding box center [889, 623] width 435 height 25
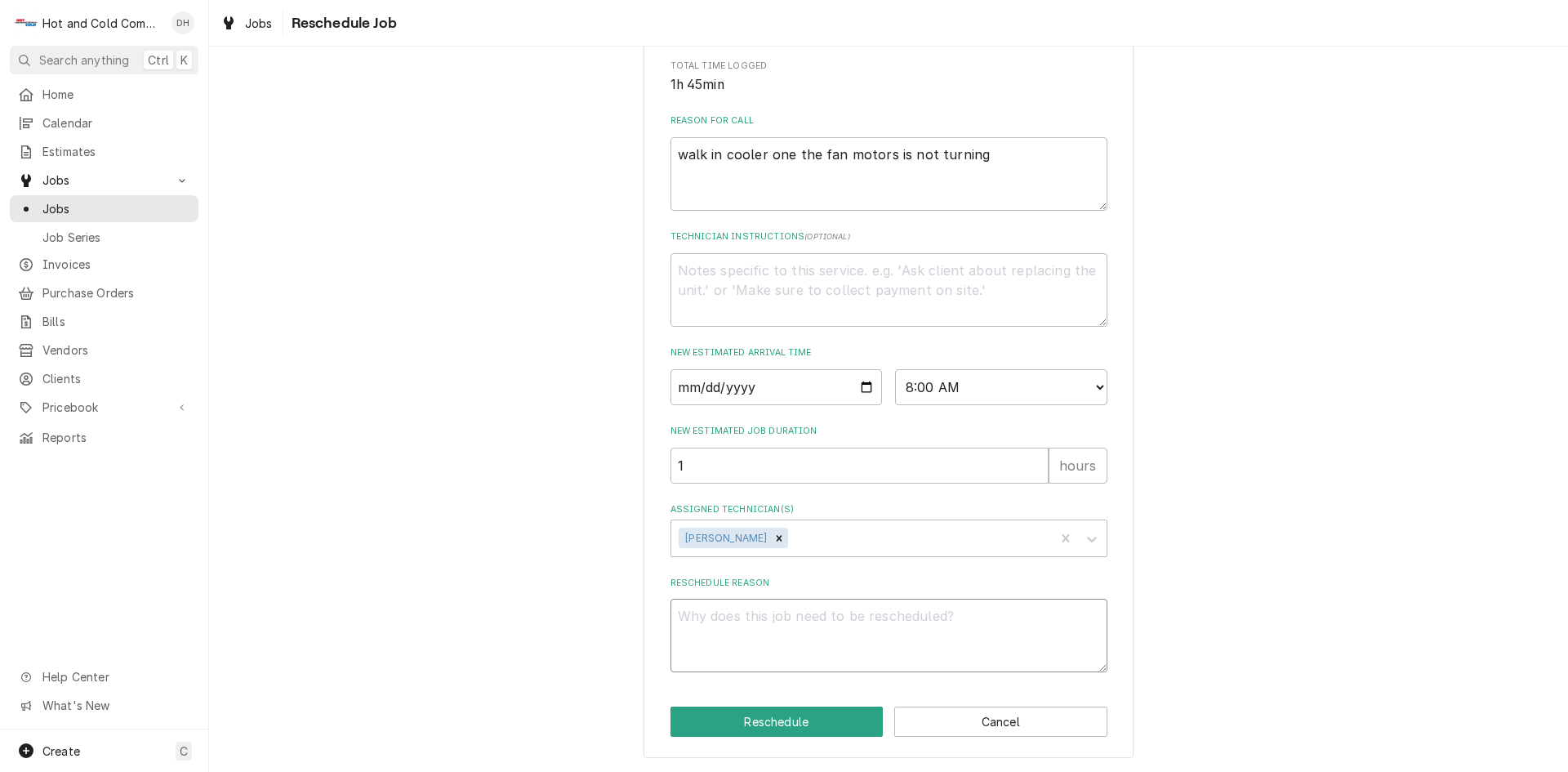
drag, startPoint x: 709, startPoint y: 603, endPoint x: 823, endPoint y: 647, distance: 122.2
click at [709, 604] on textarea "Reschedule Reason" at bounding box center [889, 635] width 437 height 74
type textarea "x"
type textarea "p"
type textarea "x"
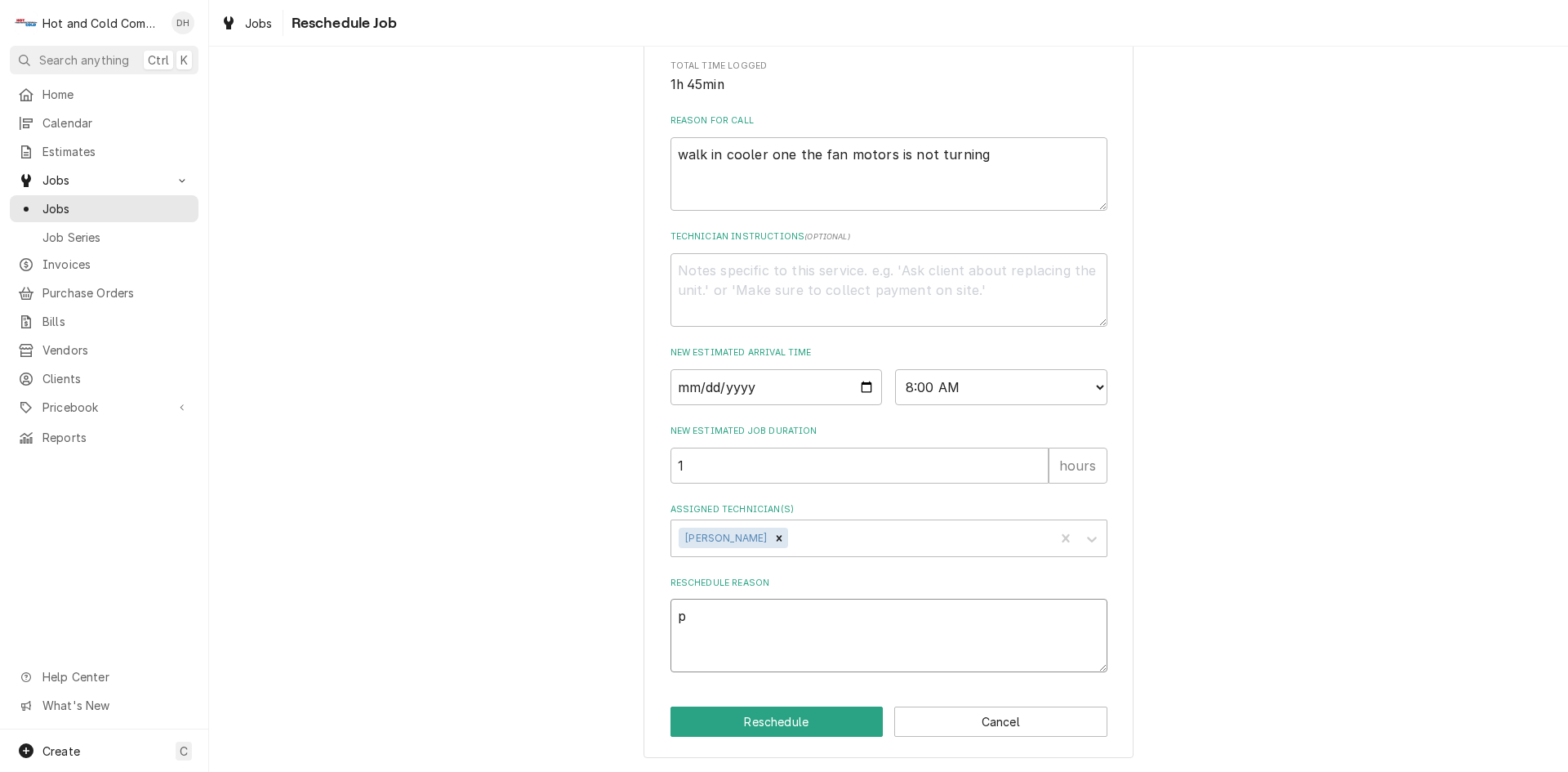
type textarea "pi"
type textarea "x"
type textarea "pic"
type textarea "x"
type textarea "pick"
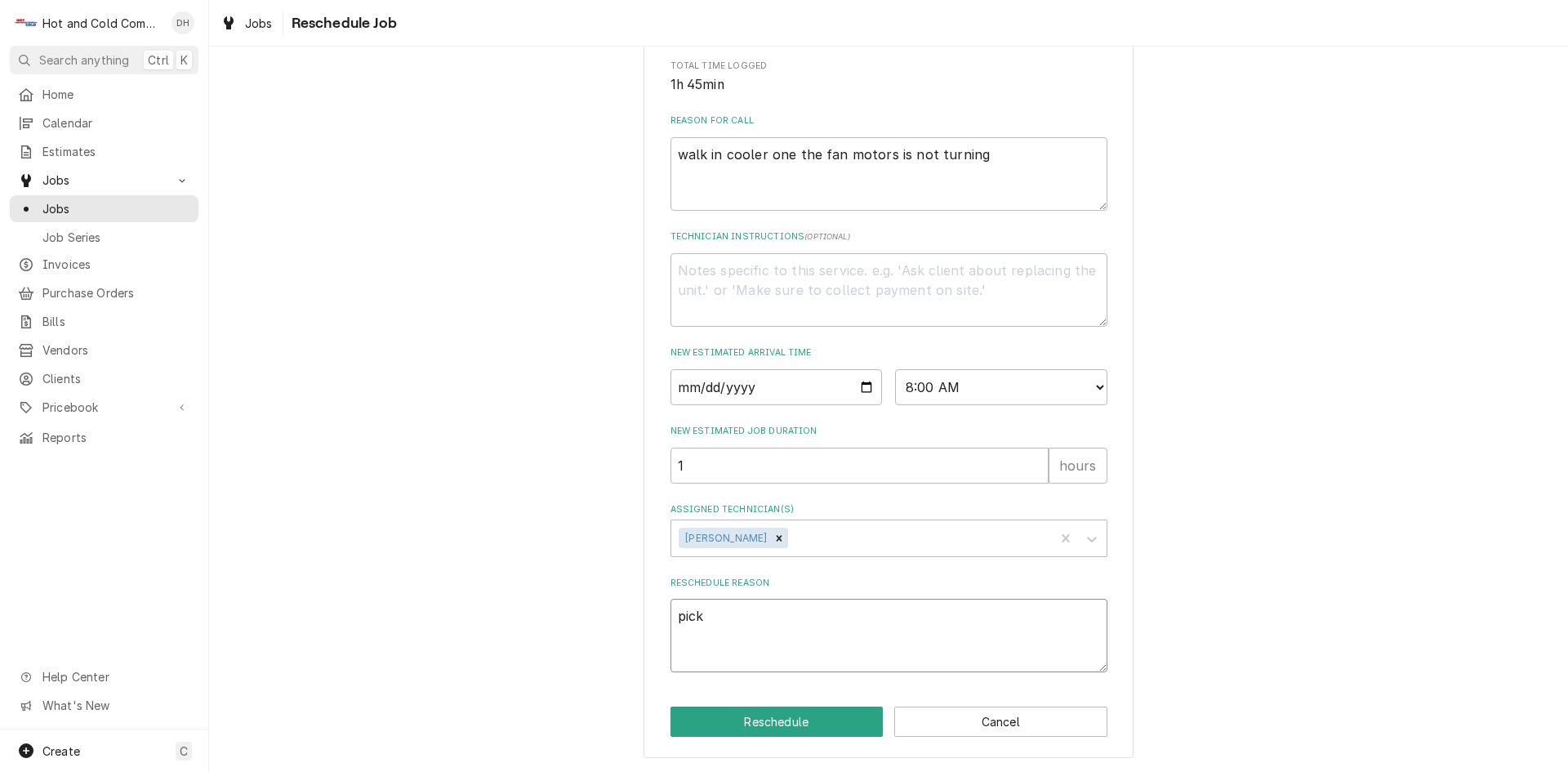
type textarea "x"
type textarea "picke"
type textarea "x"
type textarea "picked"
type textarea "x"
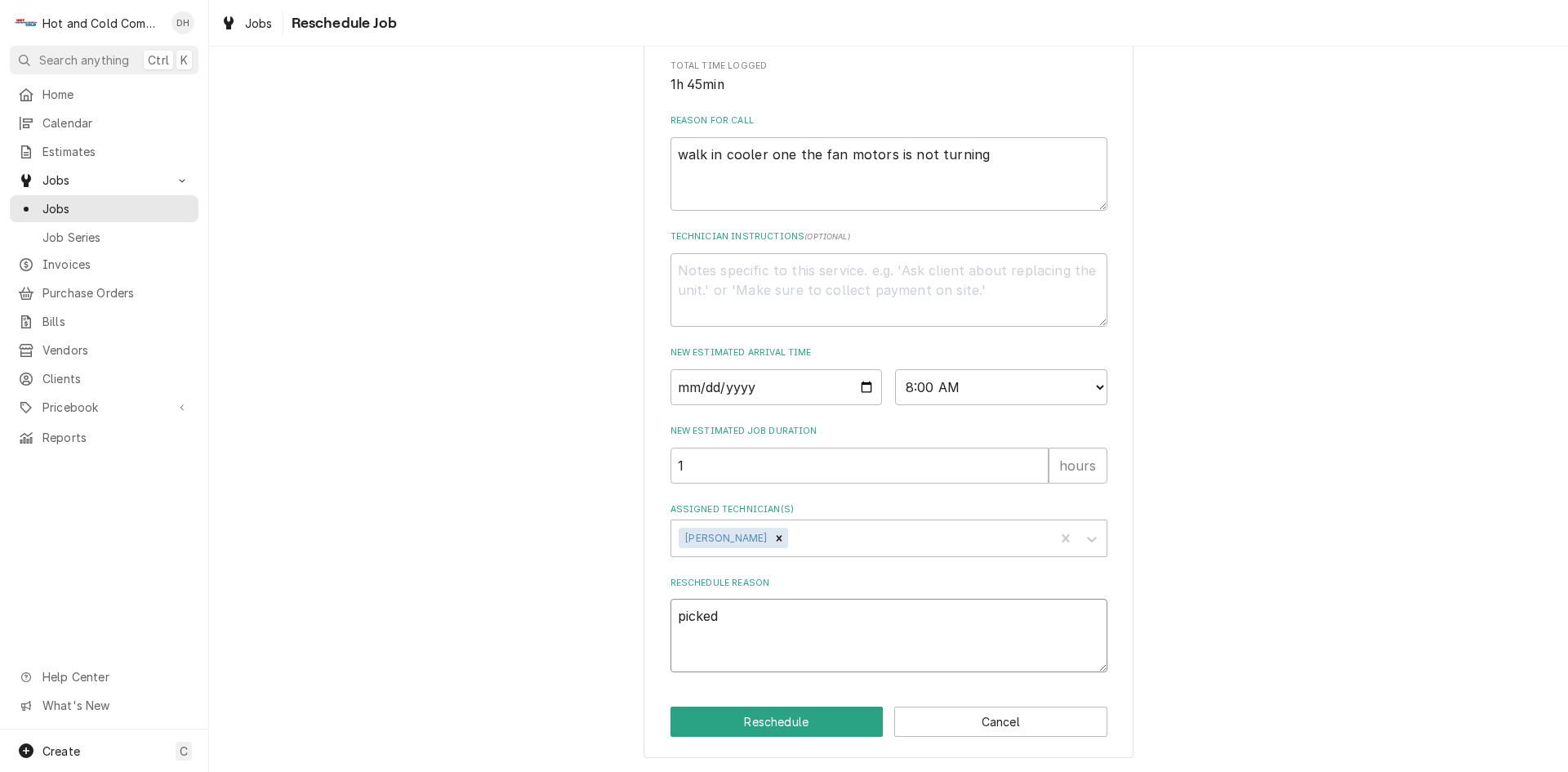
type textarea "picked"
type textarea "x"
type textarea "picked u"
type textarea "x"
type textarea "picked up"
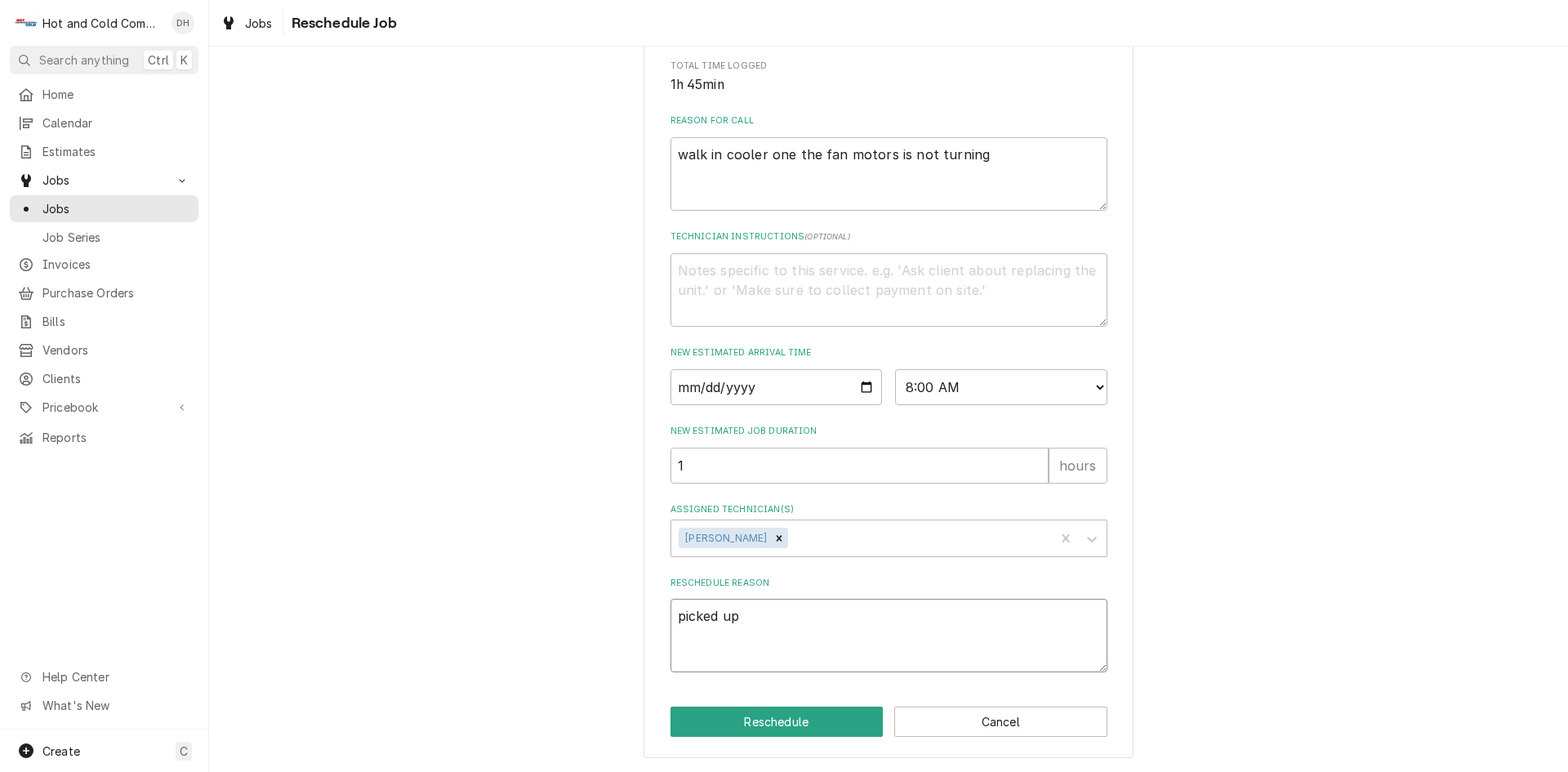
type textarea "x"
type textarea "picked up"
type textarea "x"
type textarea "picked up p"
type textarea "x"
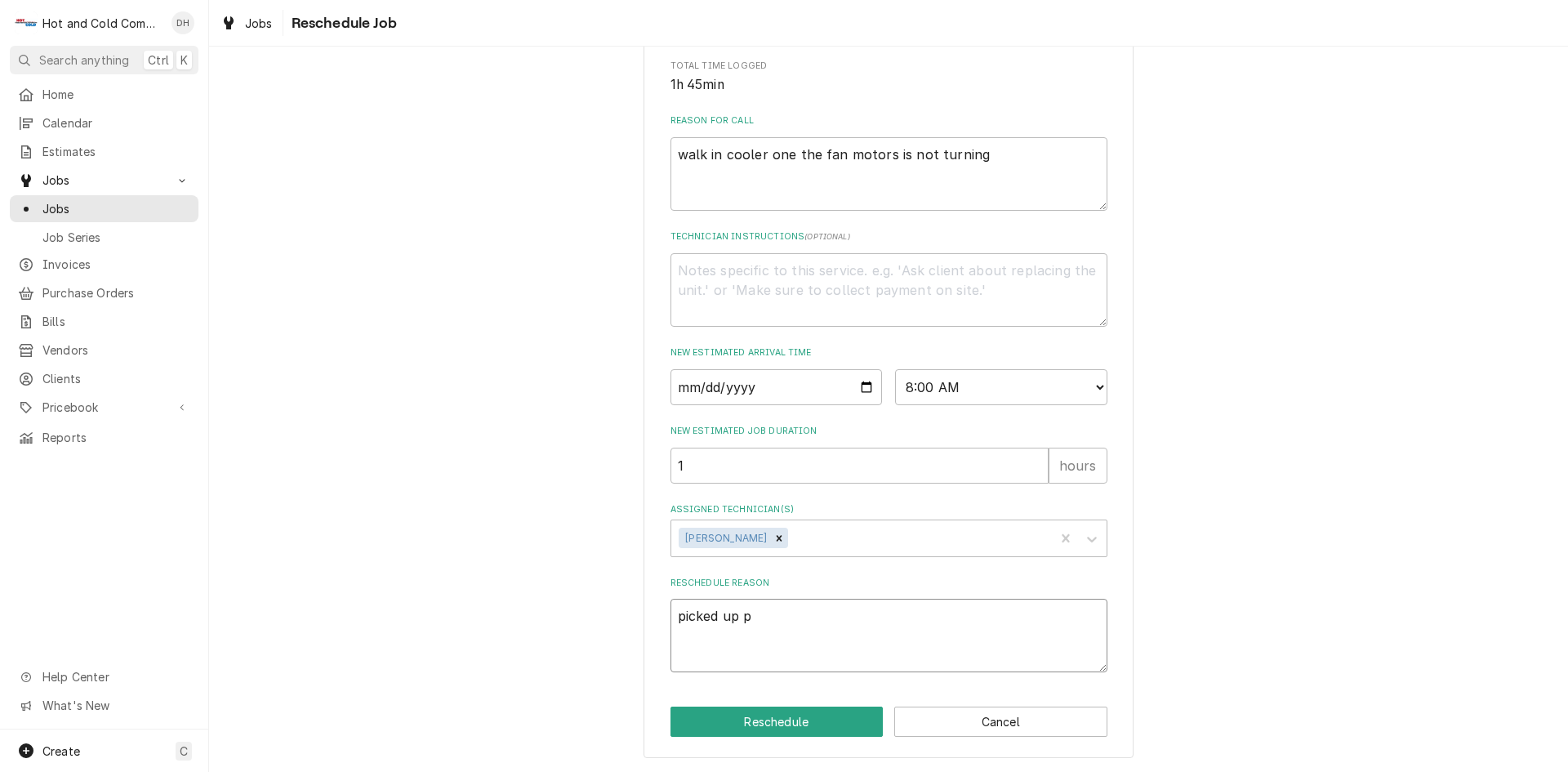
type textarea "picked up pa"
type textarea "x"
type textarea "picked up par"
type textarea "x"
type textarea "picked up part"
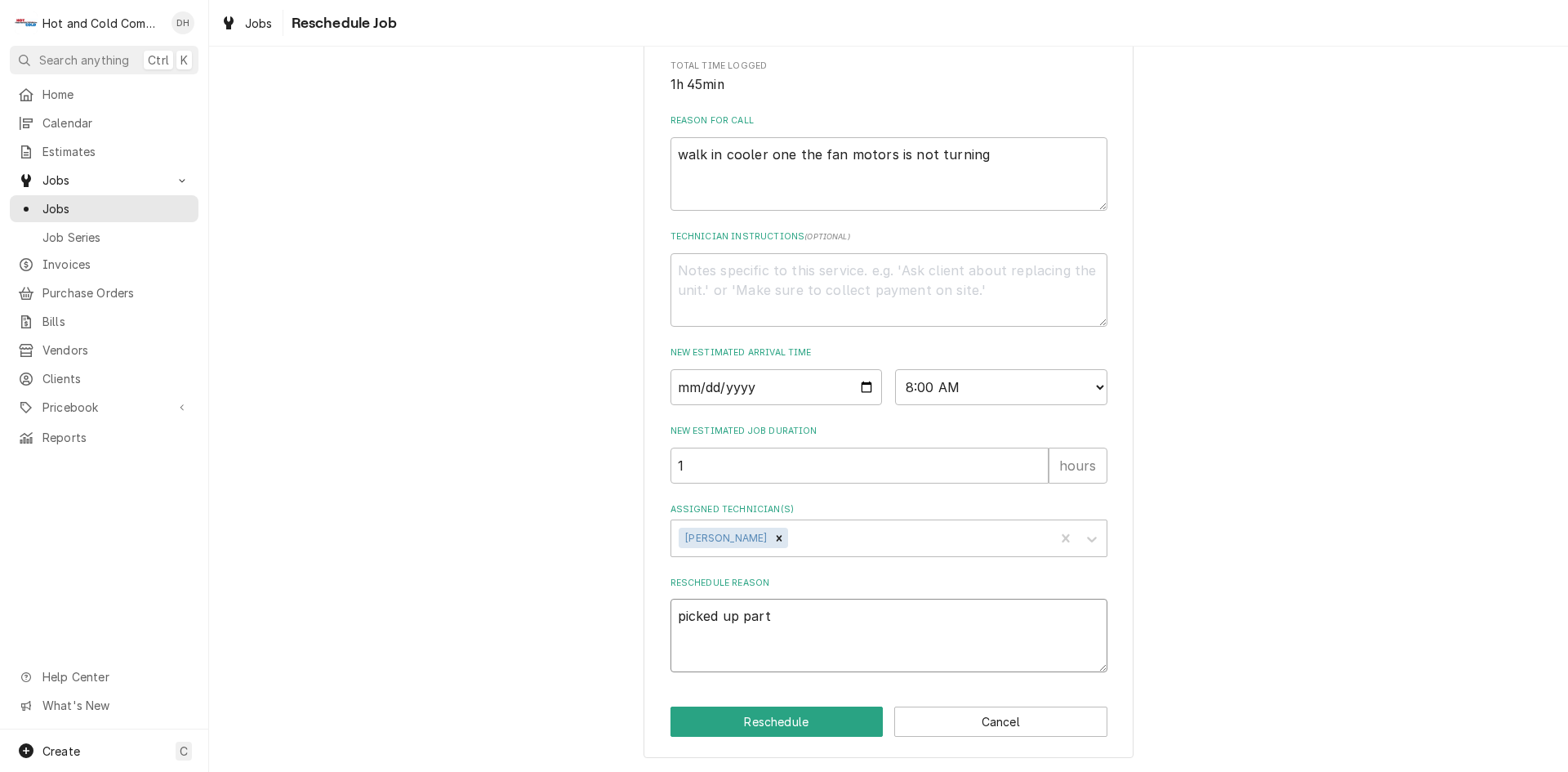
type textarea "x"
type textarea "picked up parts"
drag, startPoint x: 752, startPoint y: 723, endPoint x: 781, endPoint y: 719, distance: 29.3
click at [755, 722] on button "Reschedule" at bounding box center [777, 721] width 213 height 30
type textarea "x"
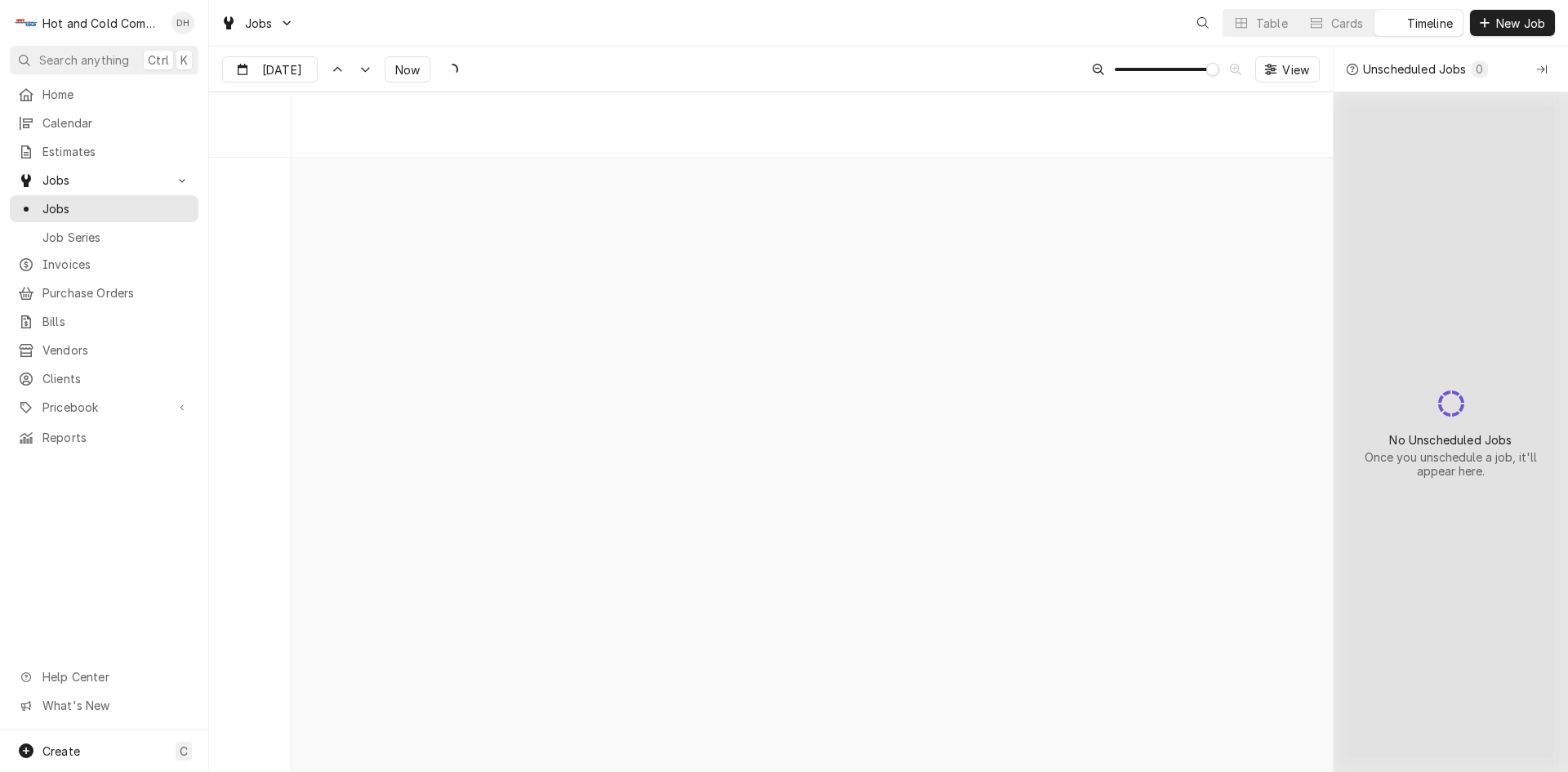
scroll to position [12839, 0]
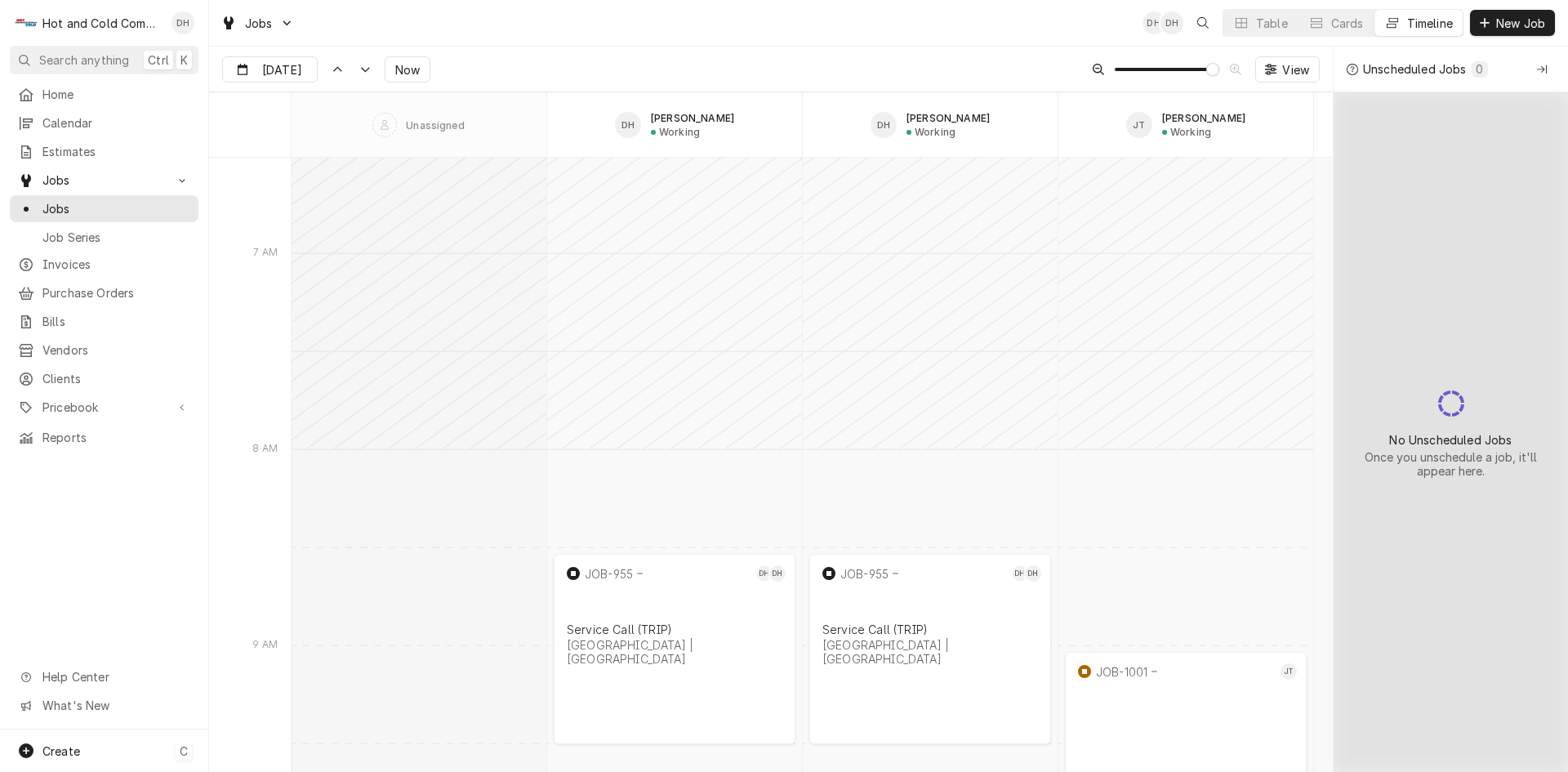
drag, startPoint x: 90, startPoint y: 747, endPoint x: 210, endPoint y: 719, distance: 123.2
click at [91, 746] on div "Create C" at bounding box center [104, 750] width 208 height 42
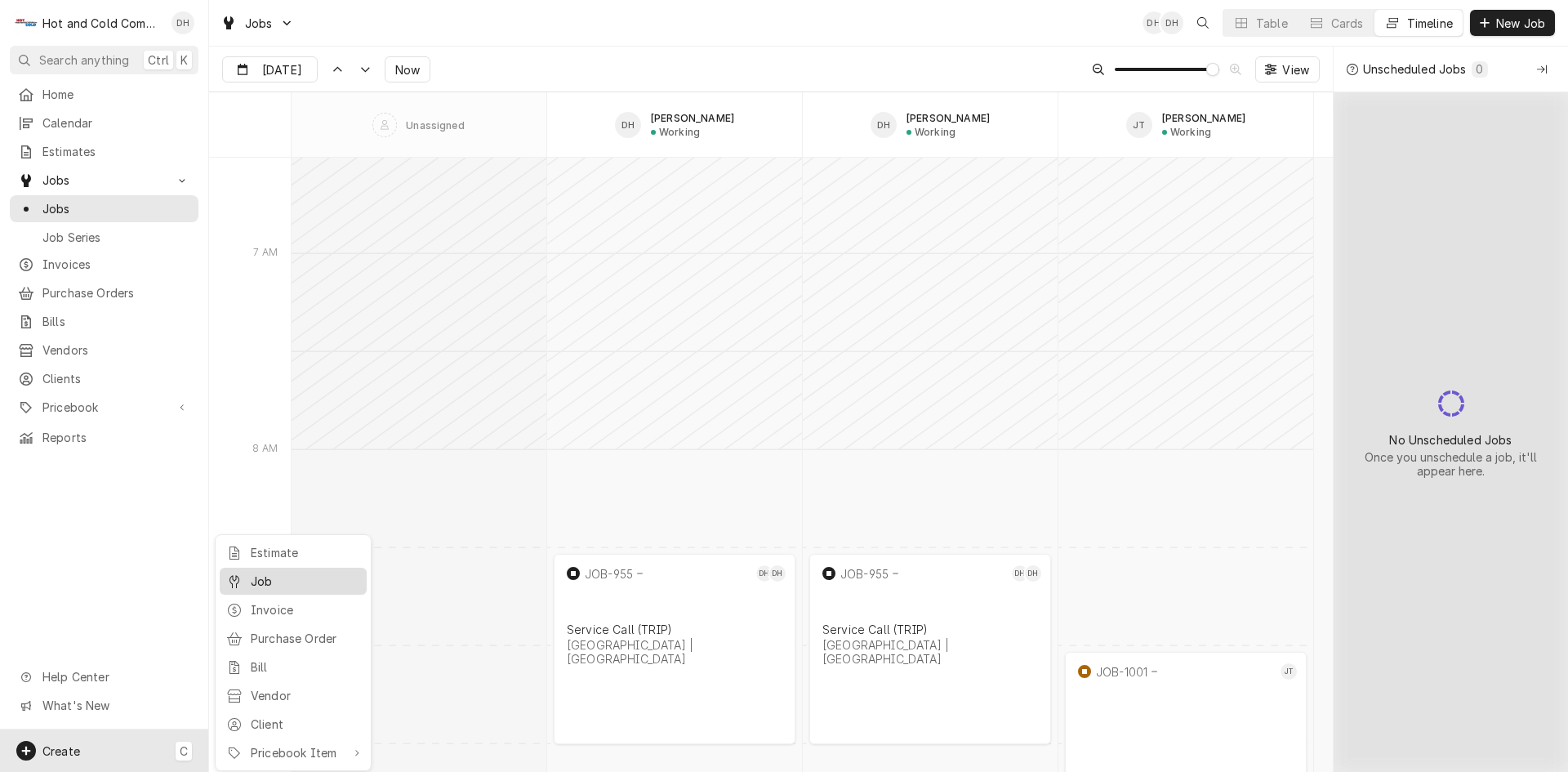
click at [278, 582] on div "Job" at bounding box center [305, 581] width 109 height 17
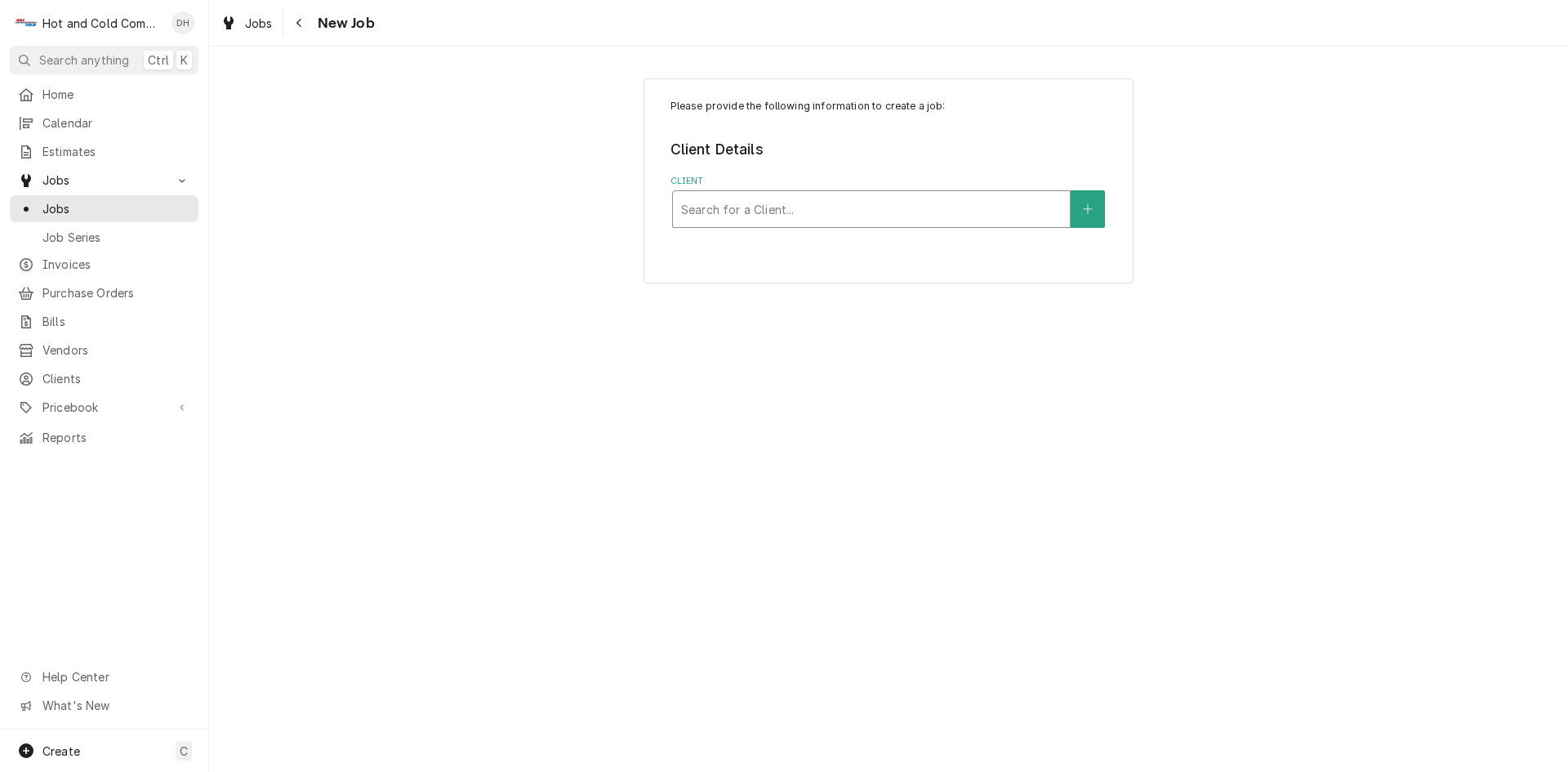
click at [930, 205] on div "Client" at bounding box center [872, 209] width 381 height 30
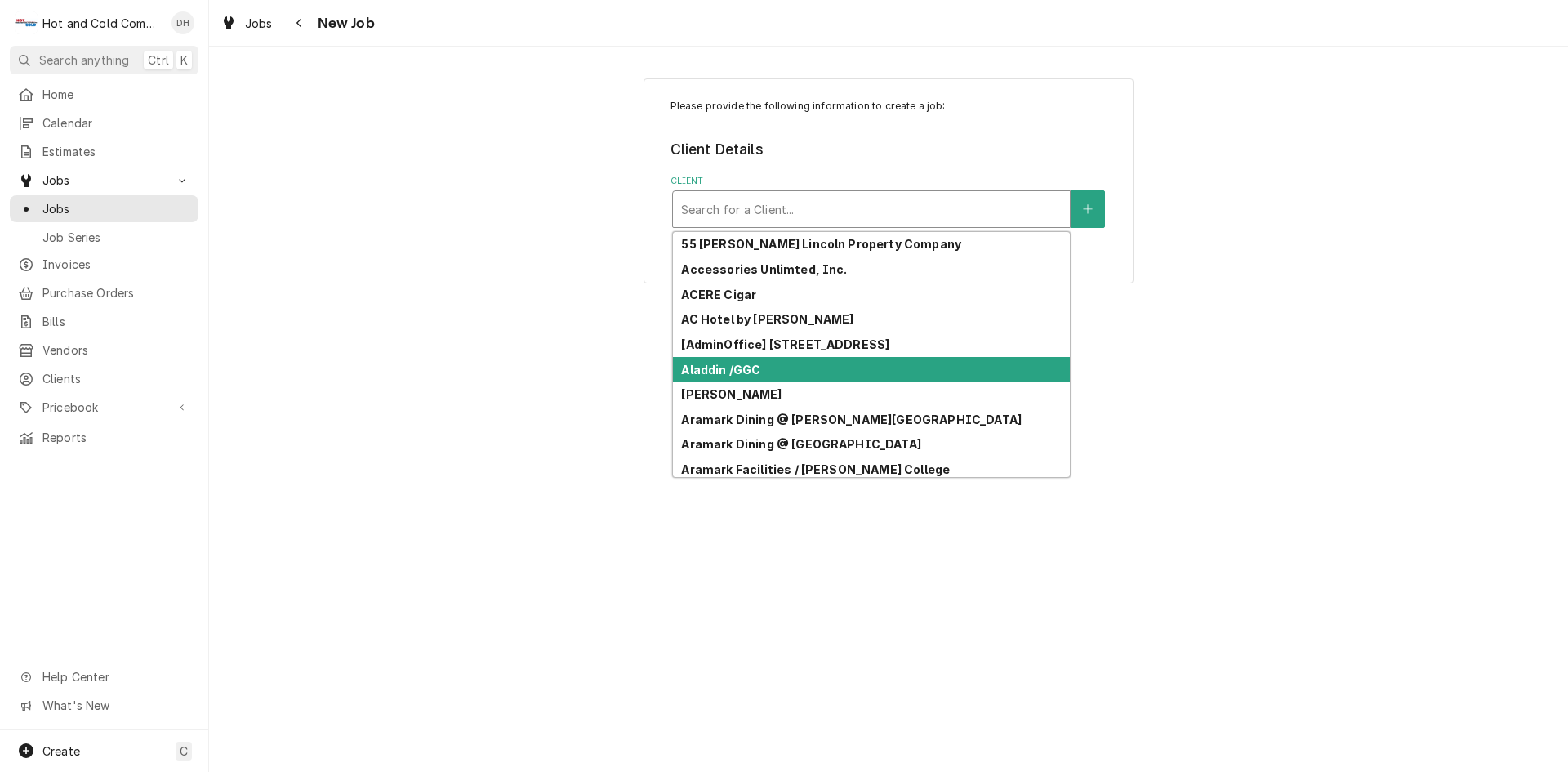
click at [805, 373] on div "Aladdin /GGC" at bounding box center [871, 370] width 397 height 25
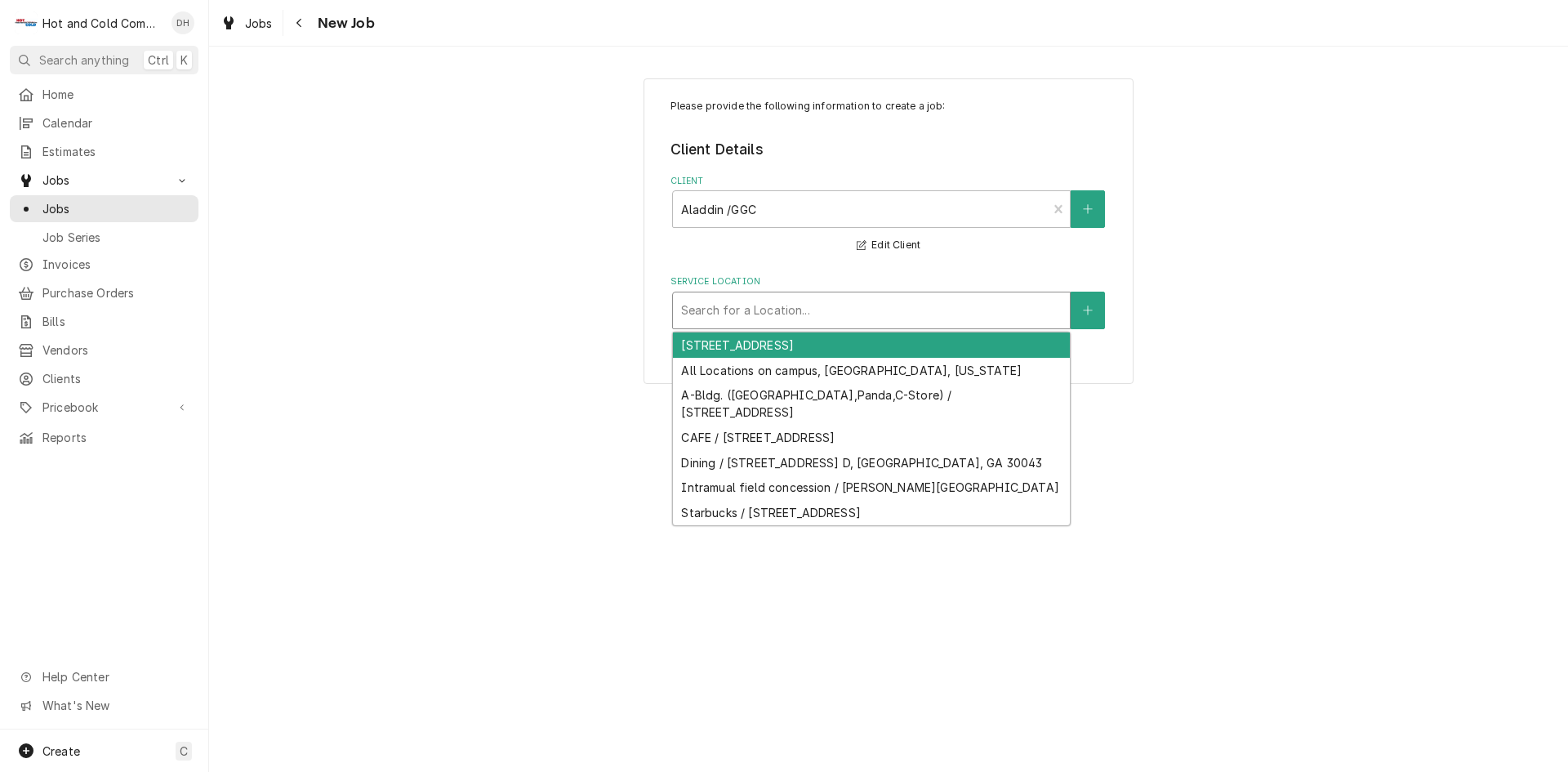
click at [952, 312] on div "Service Location" at bounding box center [872, 310] width 381 height 30
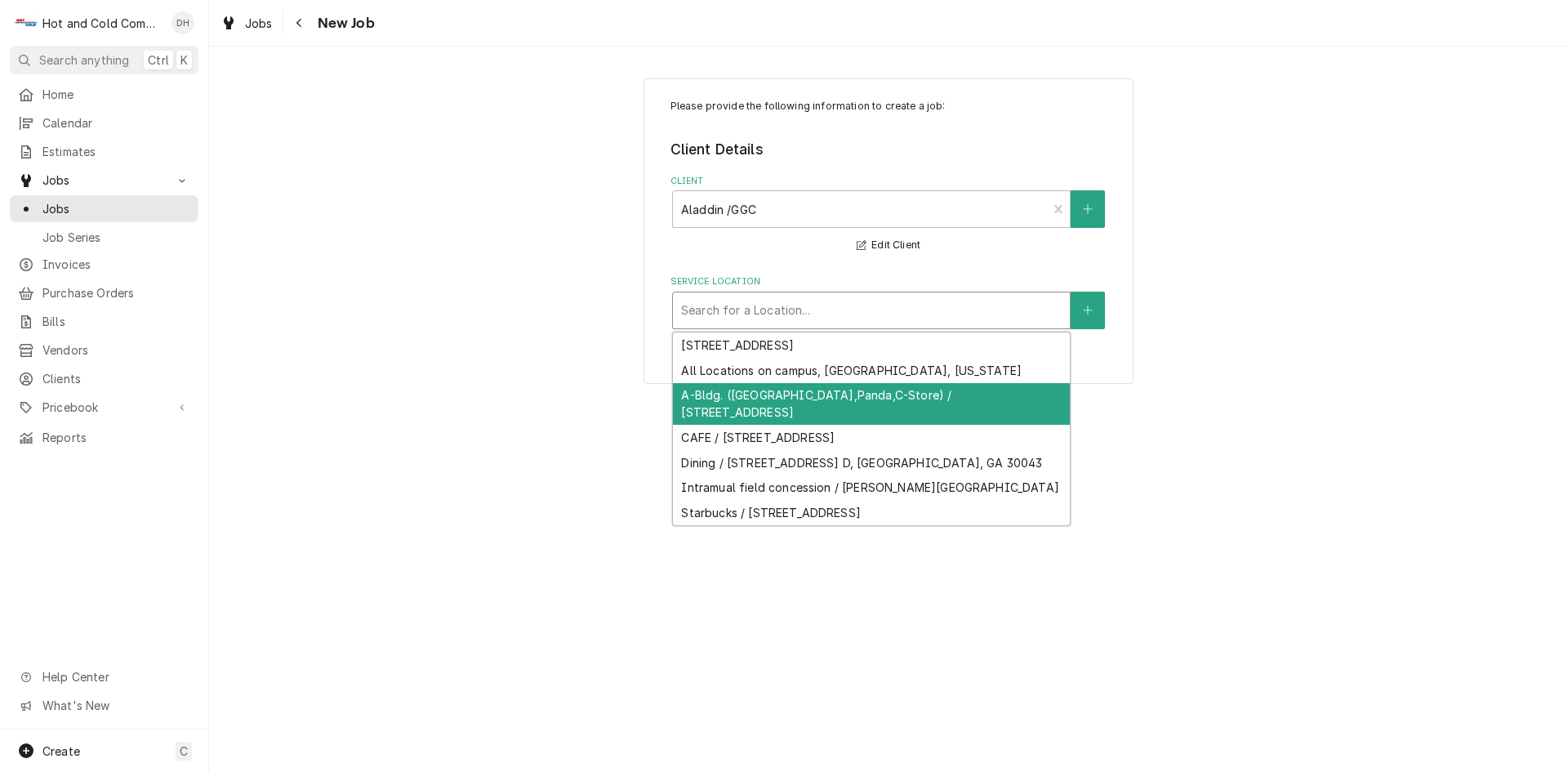
click at [794, 390] on div "A-Bldg. ([GEOGRAPHIC_DATA],Panda,C-Store) / [STREET_ADDRESS]" at bounding box center [871, 404] width 397 height 42
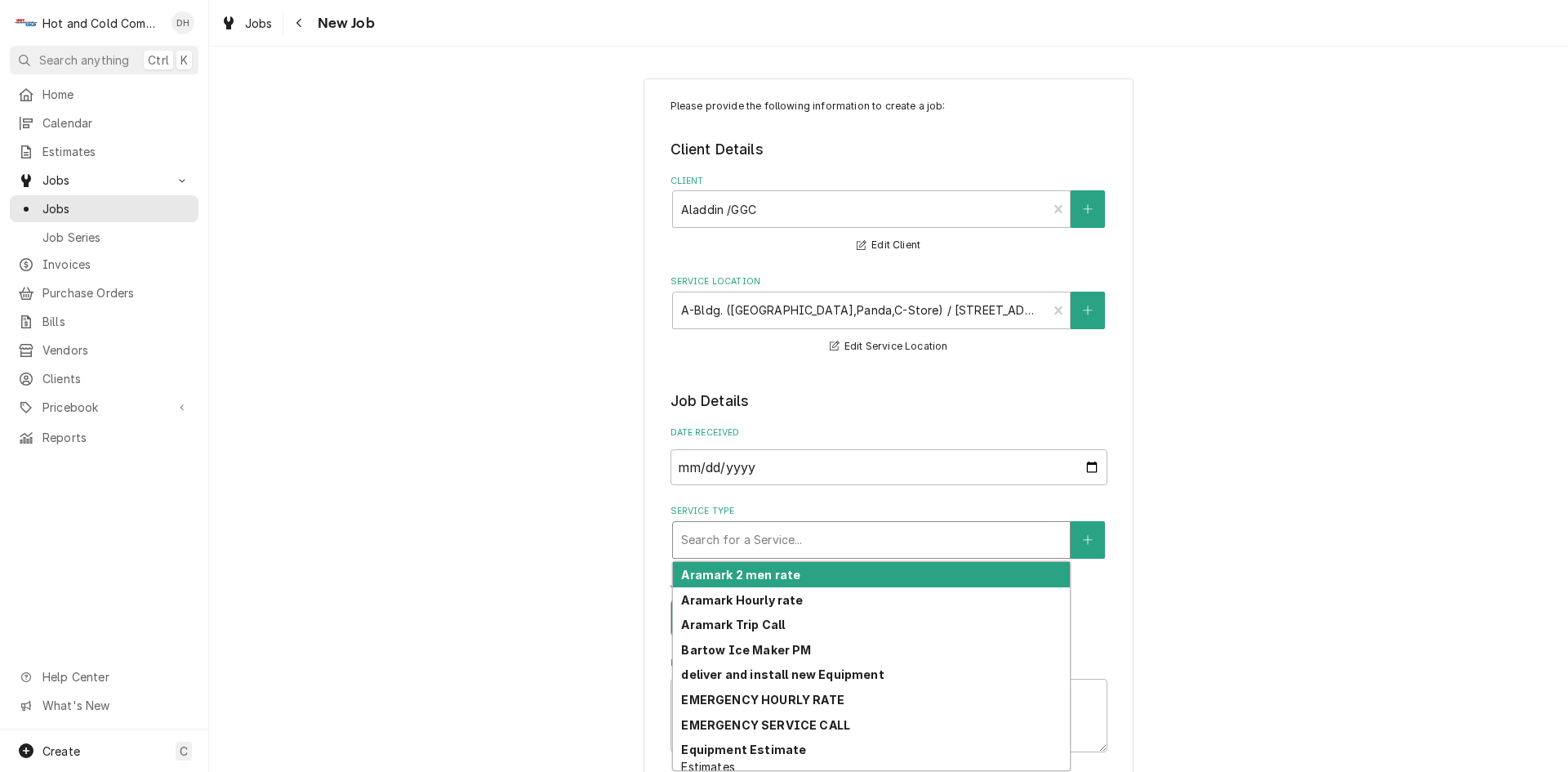
click at [789, 538] on div "Service Type" at bounding box center [872, 539] width 381 height 30
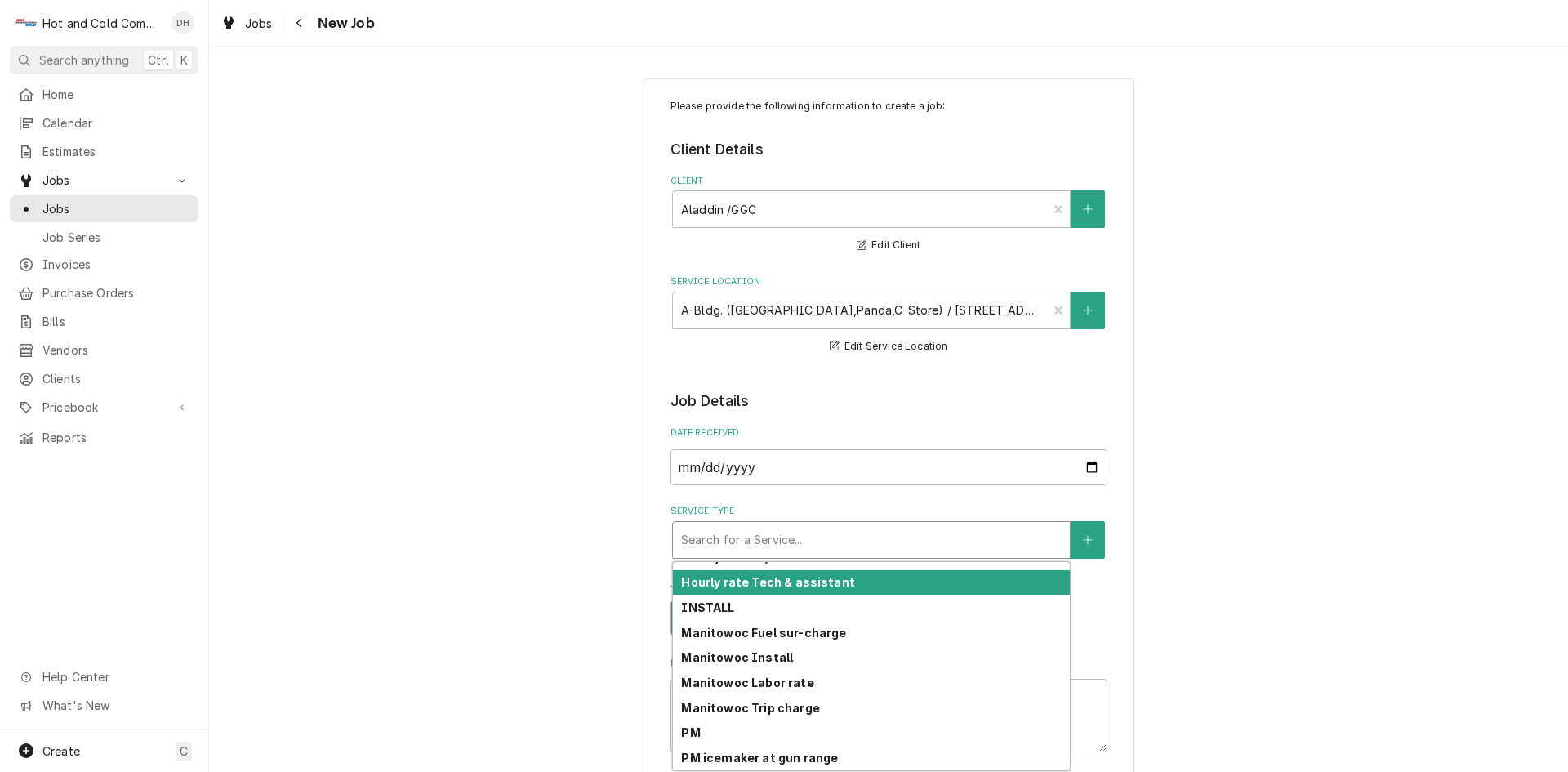
scroll to position [459, 0]
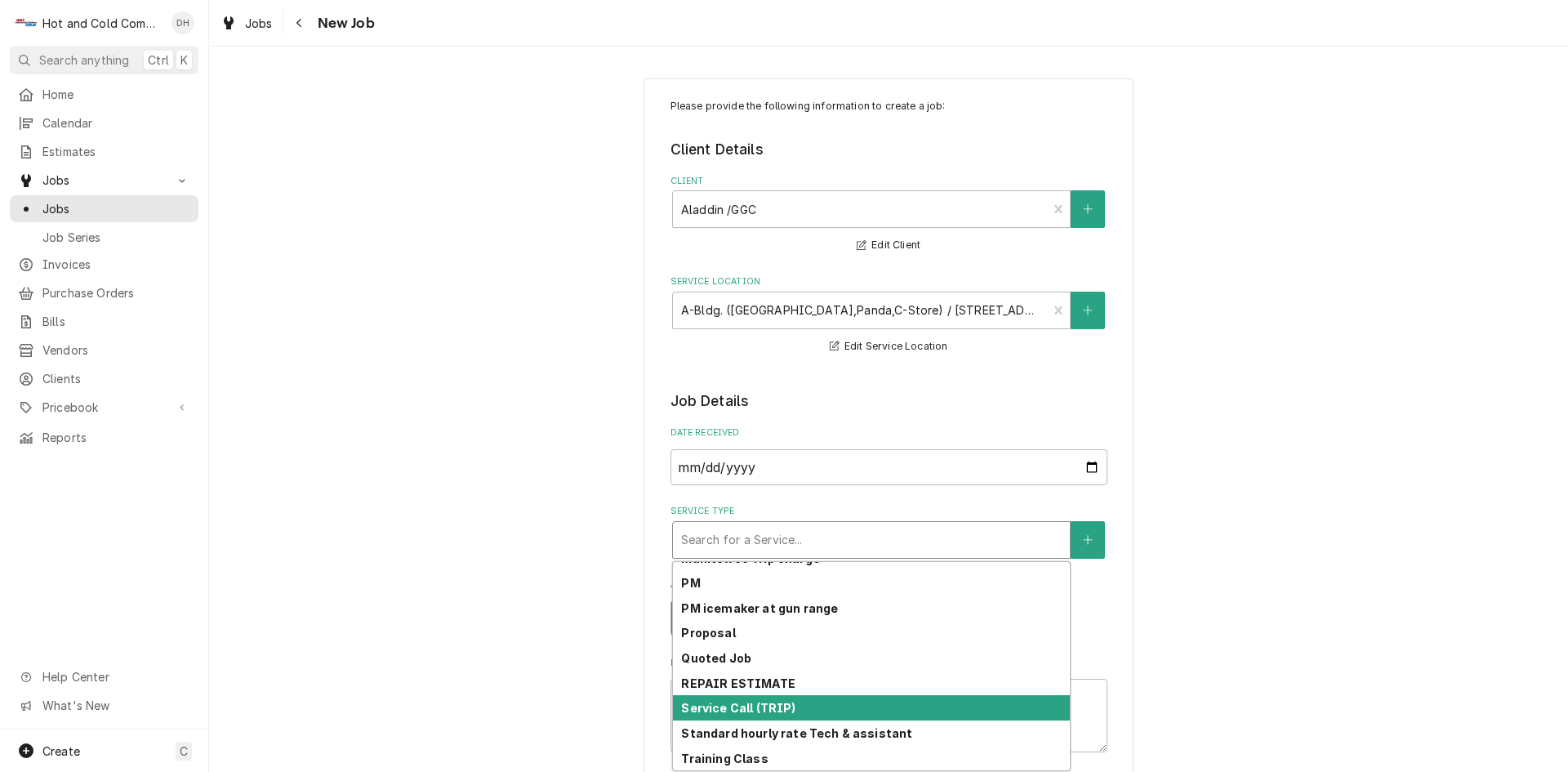
drag, startPoint x: 803, startPoint y: 705, endPoint x: 892, endPoint y: 649, distance: 105.2
click at [804, 706] on div "Service Call (TRIP)" at bounding box center [871, 708] width 397 height 25
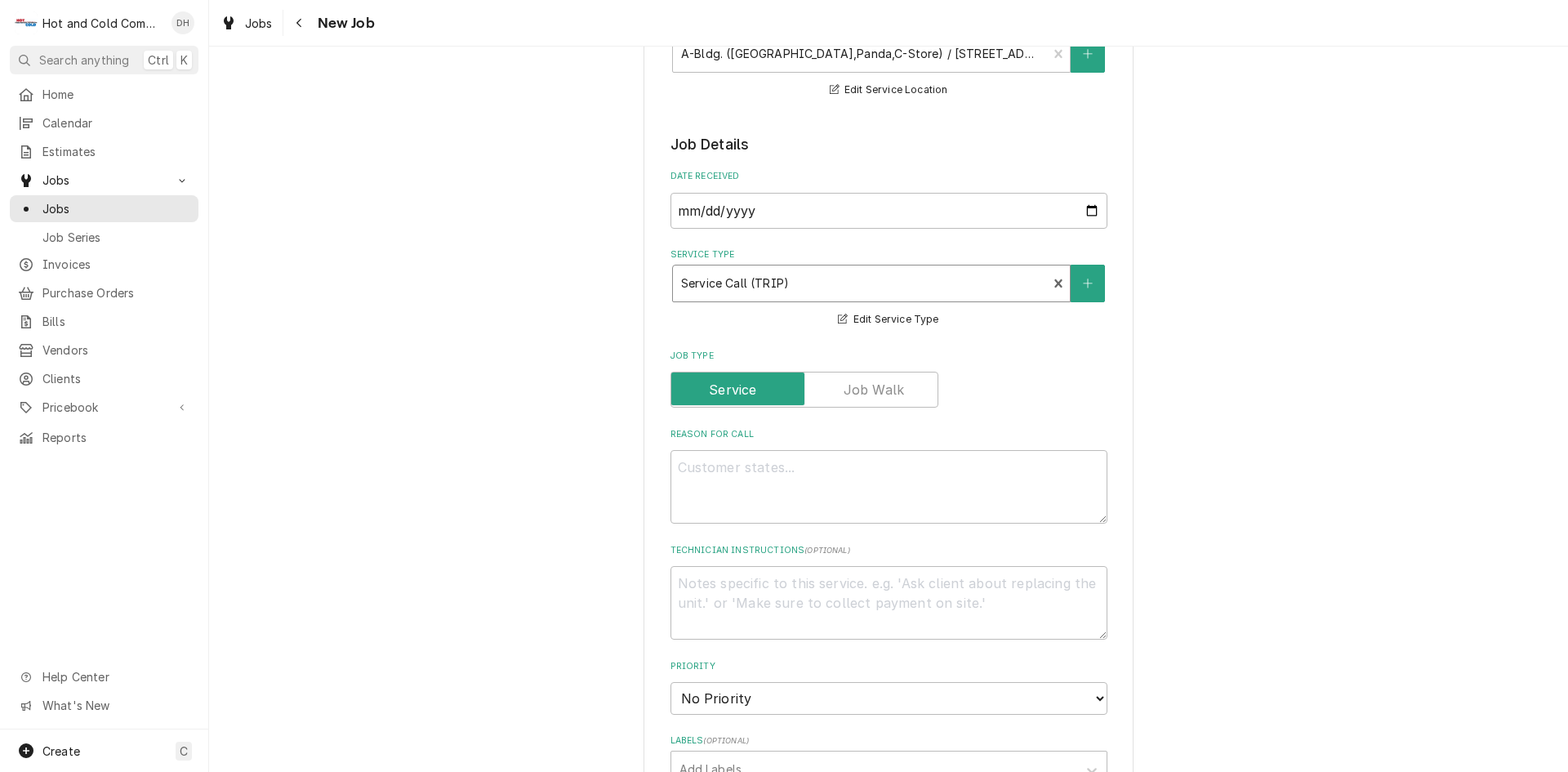
scroll to position [272, 0]
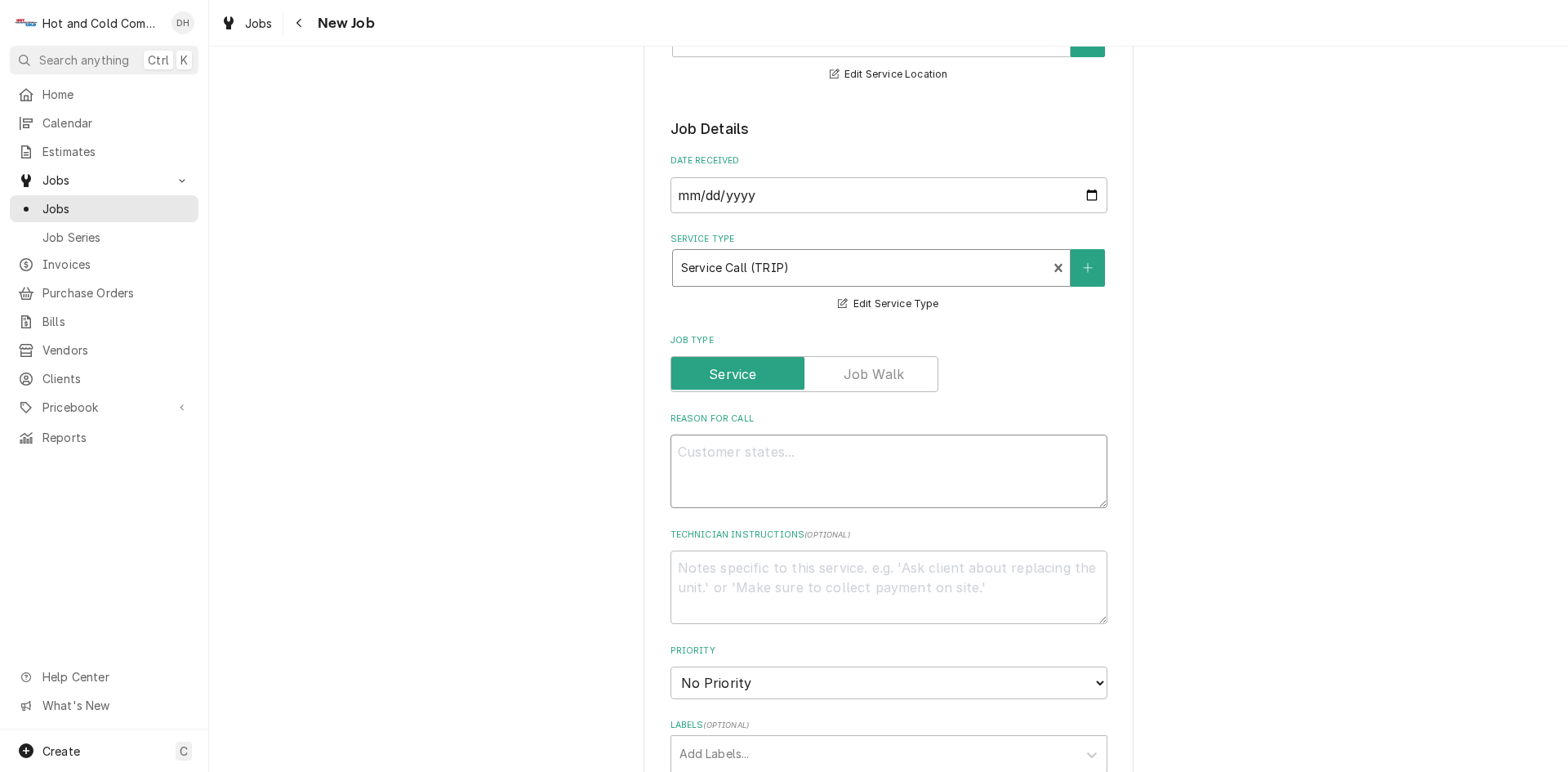
drag, startPoint x: 684, startPoint y: 447, endPoint x: 892, endPoint y: 500, distance: 214.6
click at [685, 447] on textarea "Reason For Call" at bounding box center [889, 471] width 437 height 74
type textarea "x"
type textarea "b"
type textarea "x"
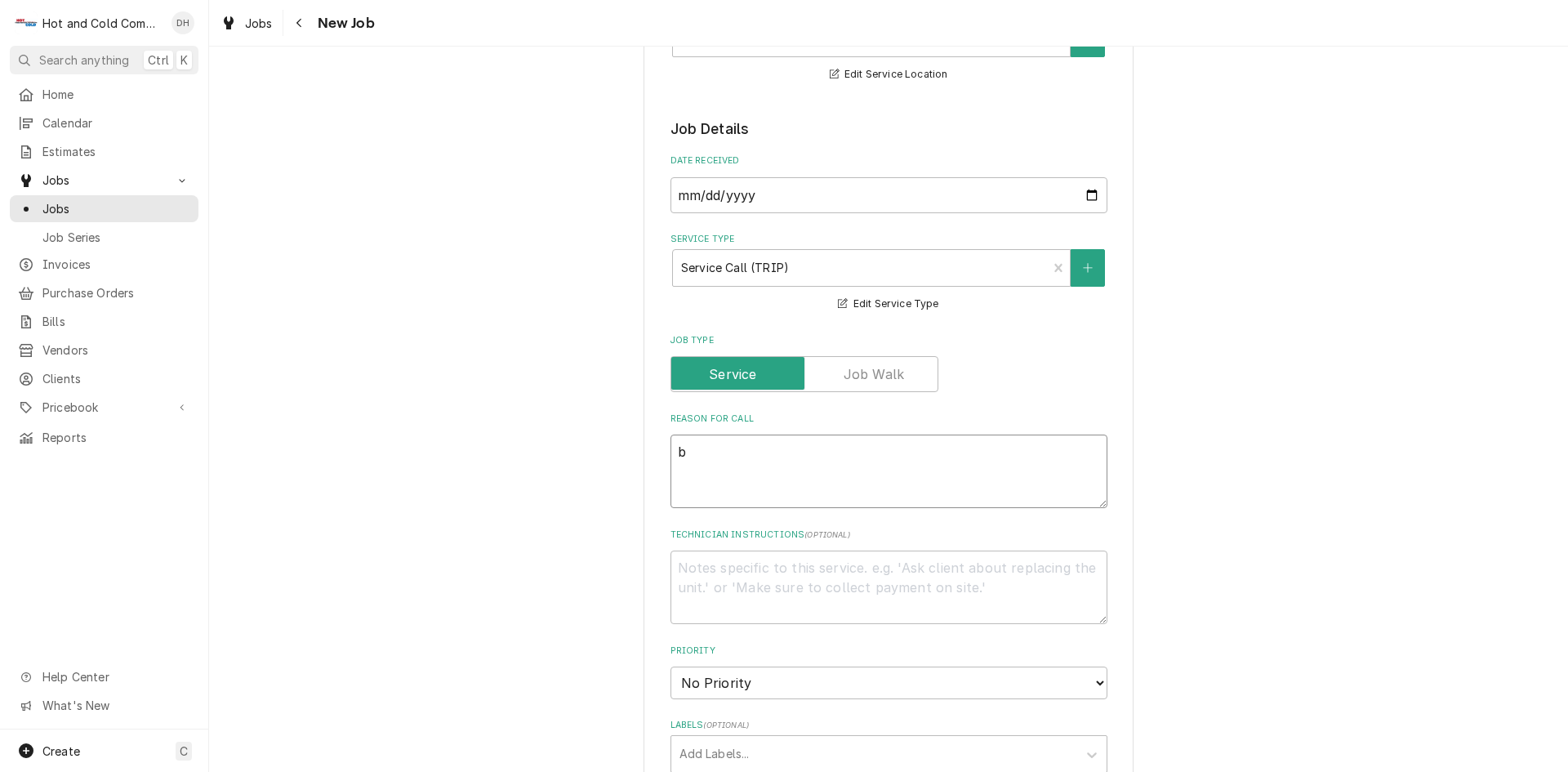
type textarea "br"
type textarea "x"
type textarea "bre"
type textarea "x"
type textarea "brea"
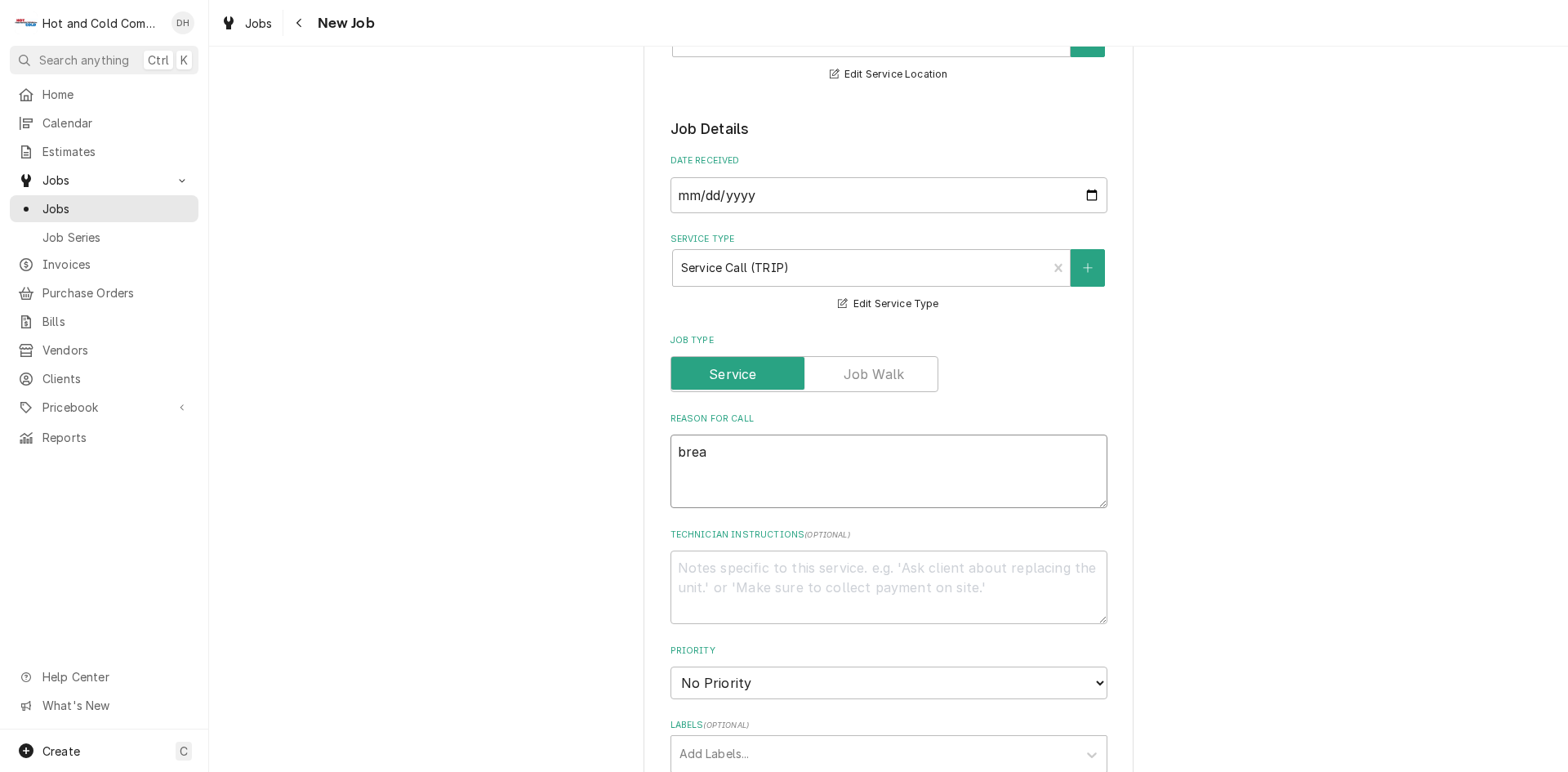
type textarea "x"
type textarea "bread"
type textarea "x"
type textarea "breadi"
type textarea "x"
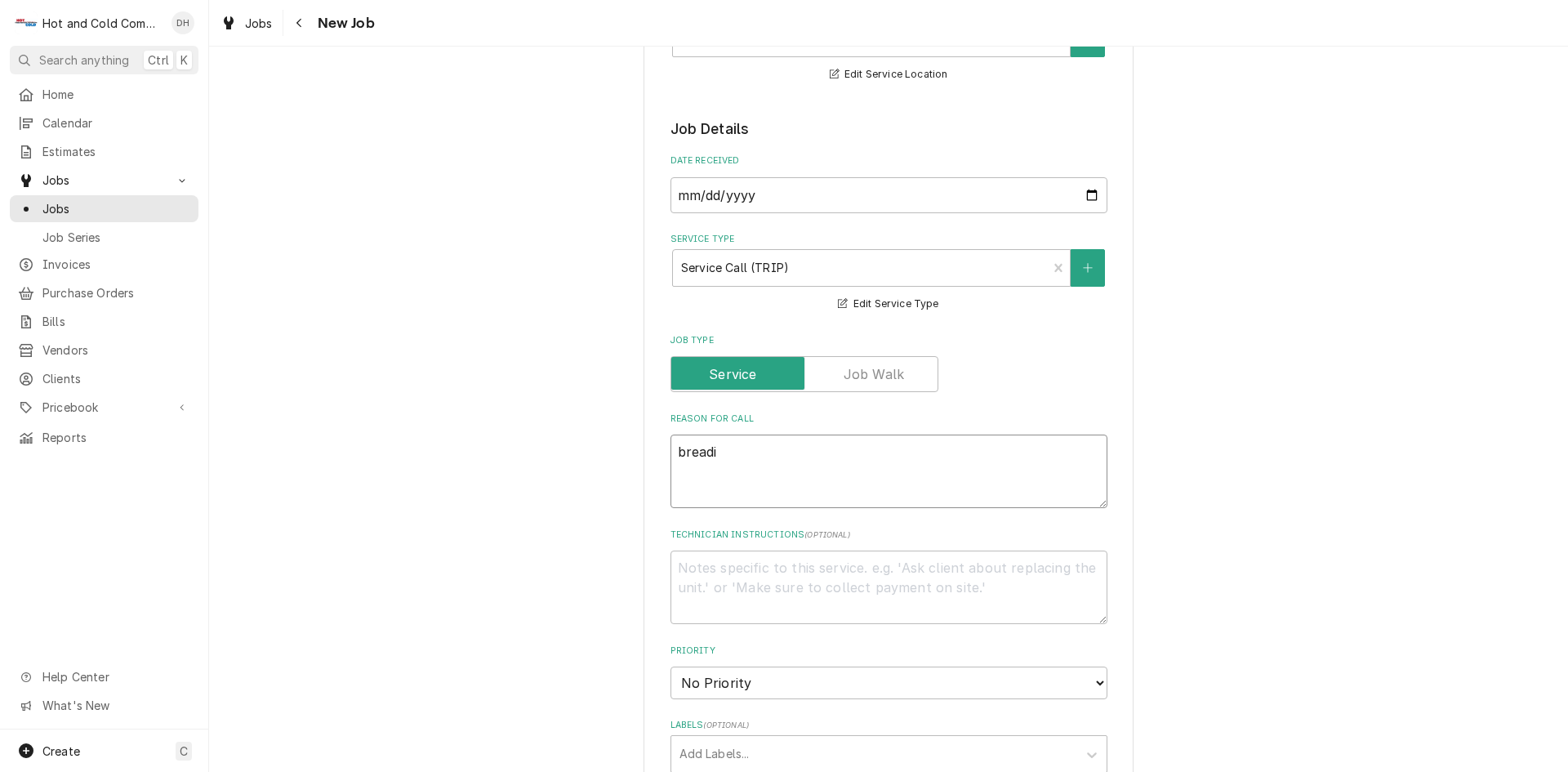
type textarea "breadin"
type textarea "x"
type textarea "breading"
type textarea "x"
type textarea "breading"
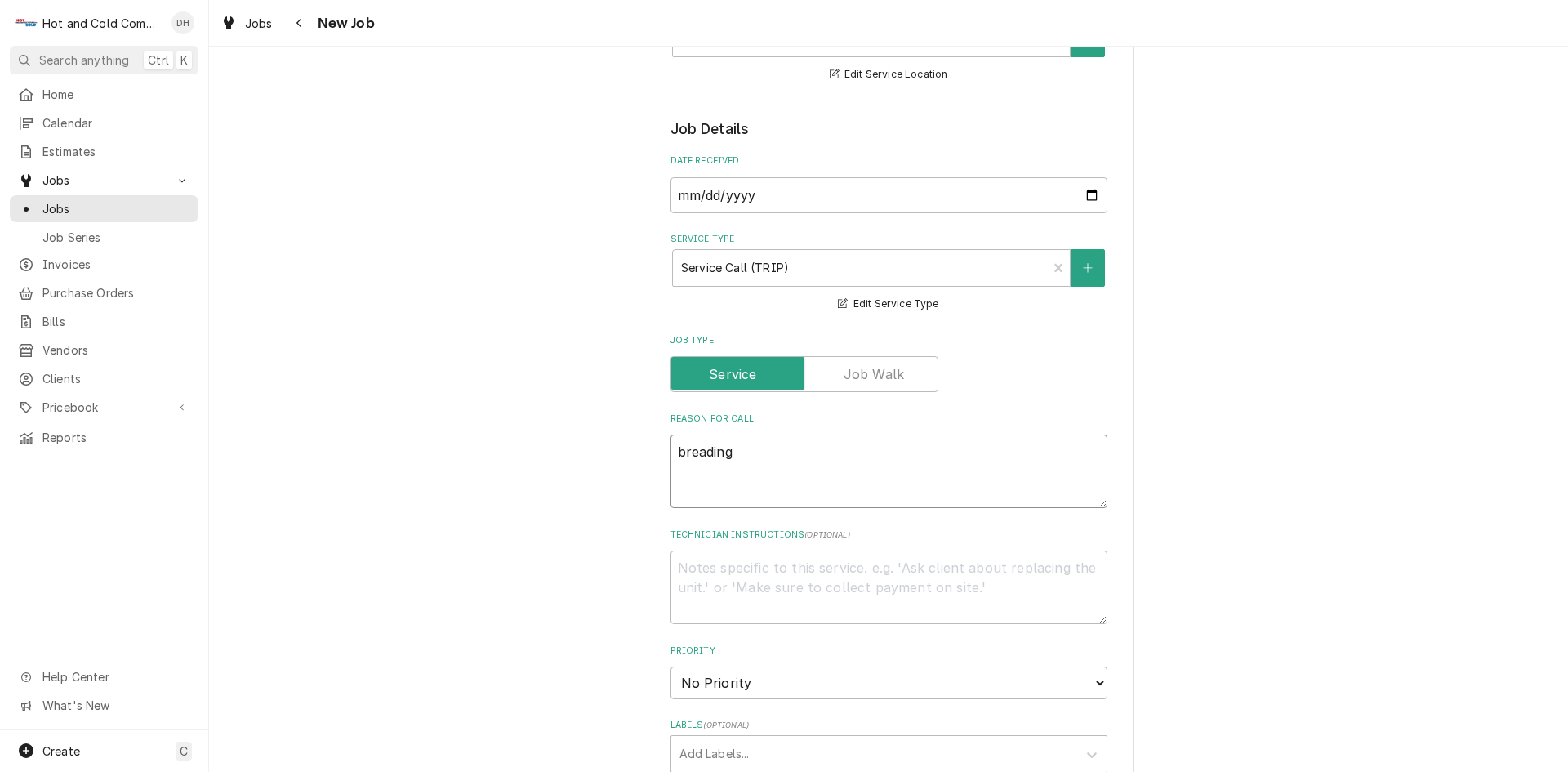
type textarea "x"
type textarea "breading t"
type textarea "x"
type textarea "breading ta"
type textarea "x"
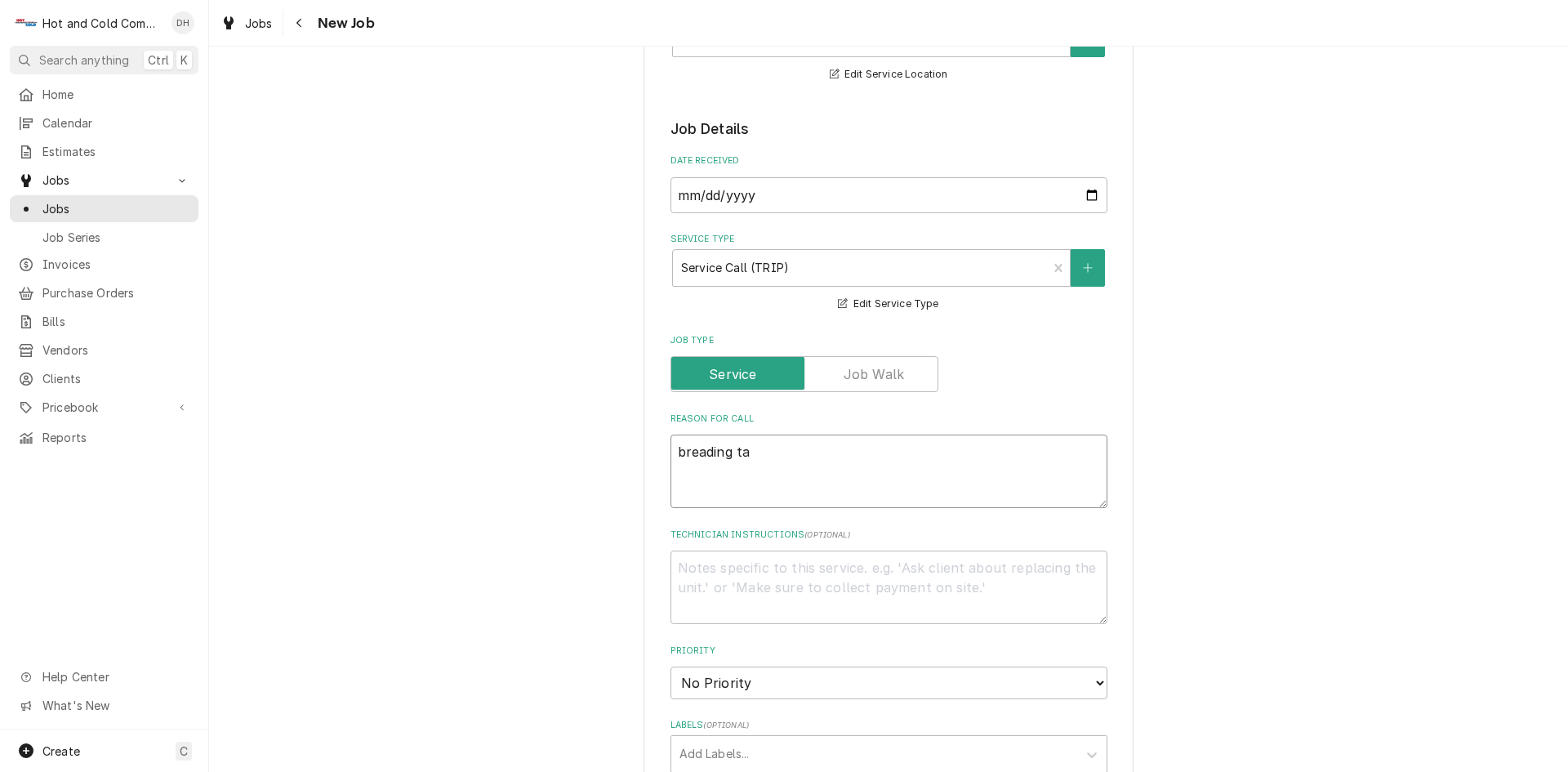
type textarea "breading tab"
type textarea "x"
type textarea "breading tabl"
type textarea "x"
type textarea "breading table"
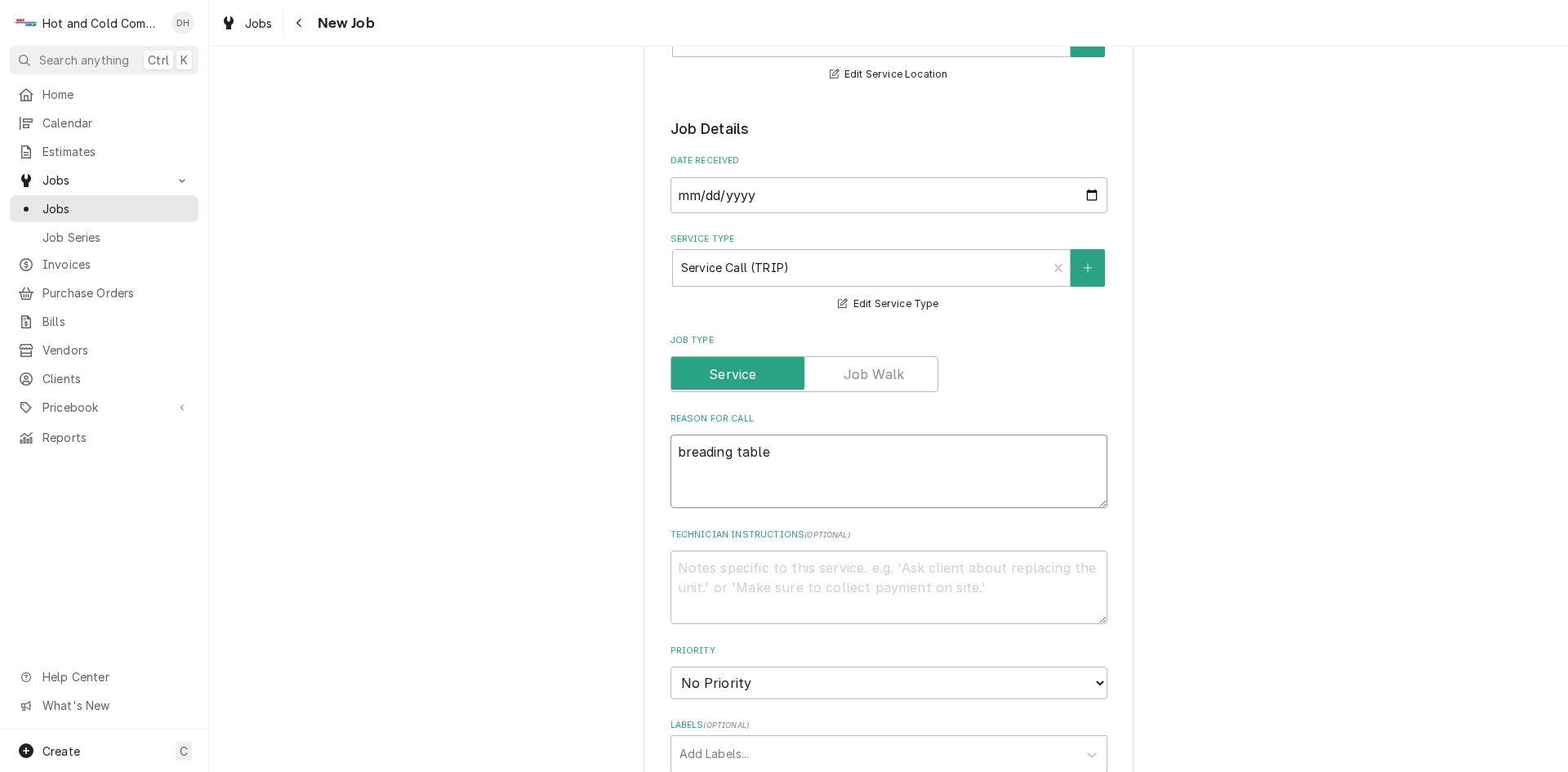
type textarea "x"
type textarea "breading table"
type textarea "x"
type textarea "breading table a"
type textarea "x"
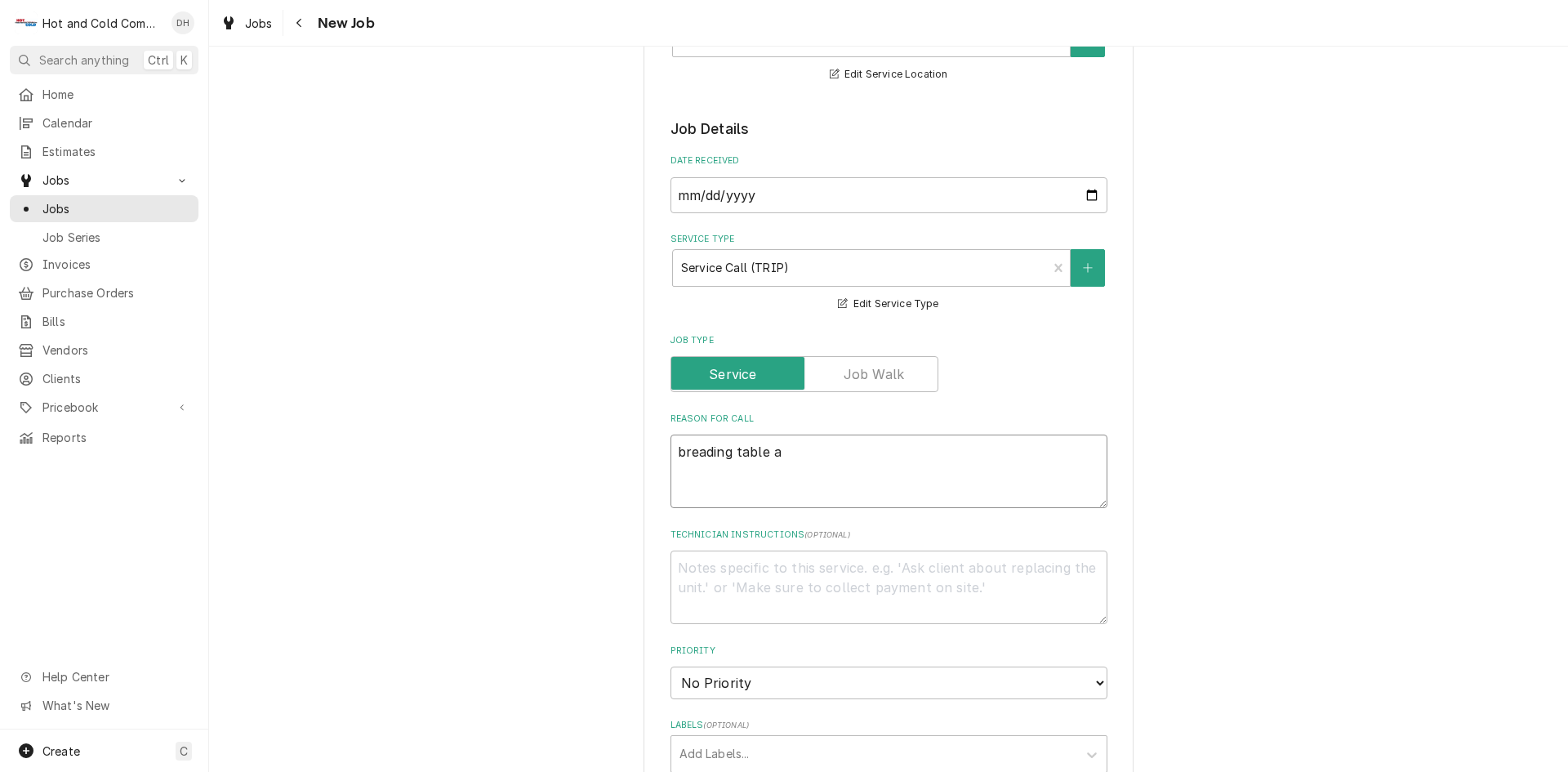
type textarea "breading table an"
type textarea "x"
type textarea "breading table and"
type textarea "x"
type textarea "breading table and"
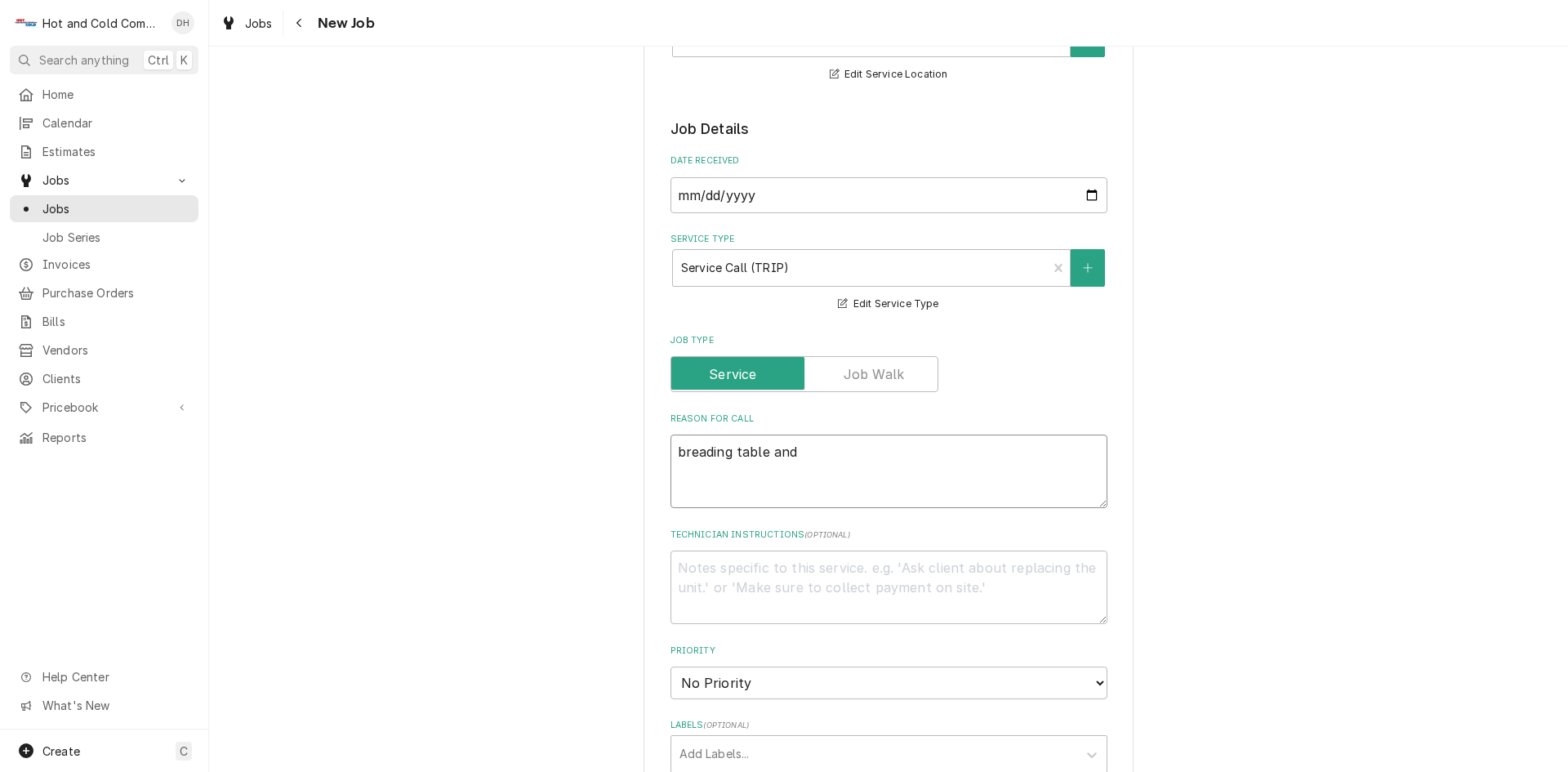
type textarea "x"
type textarea "breading table and"
type textarea "x"
type textarea "breading table and p"
type textarea "x"
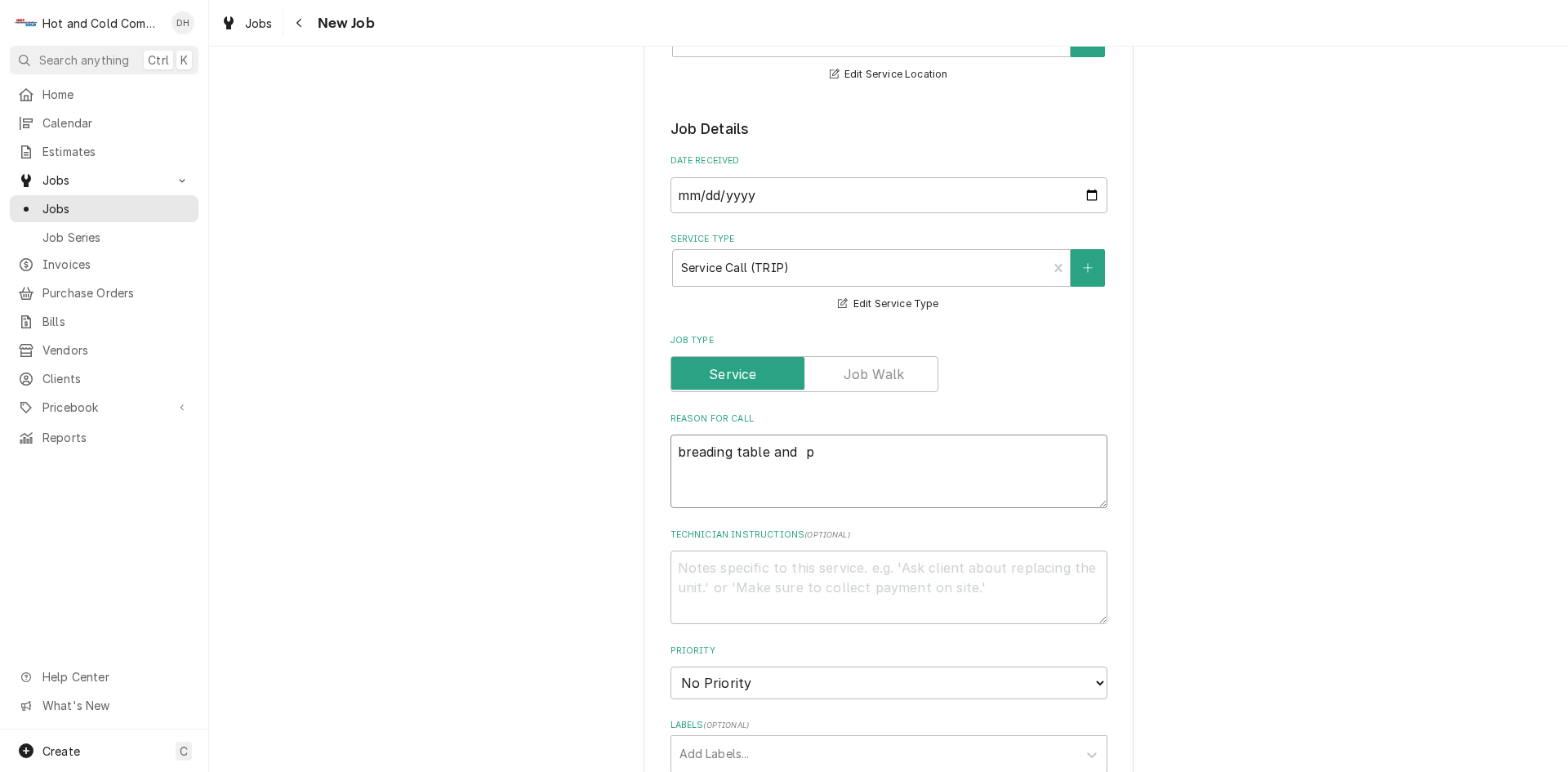
type textarea "breading table and pr"
type textarea "x"
type textarea "breading table and pre"
type textarea "x"
type textarea "breading table and prep"
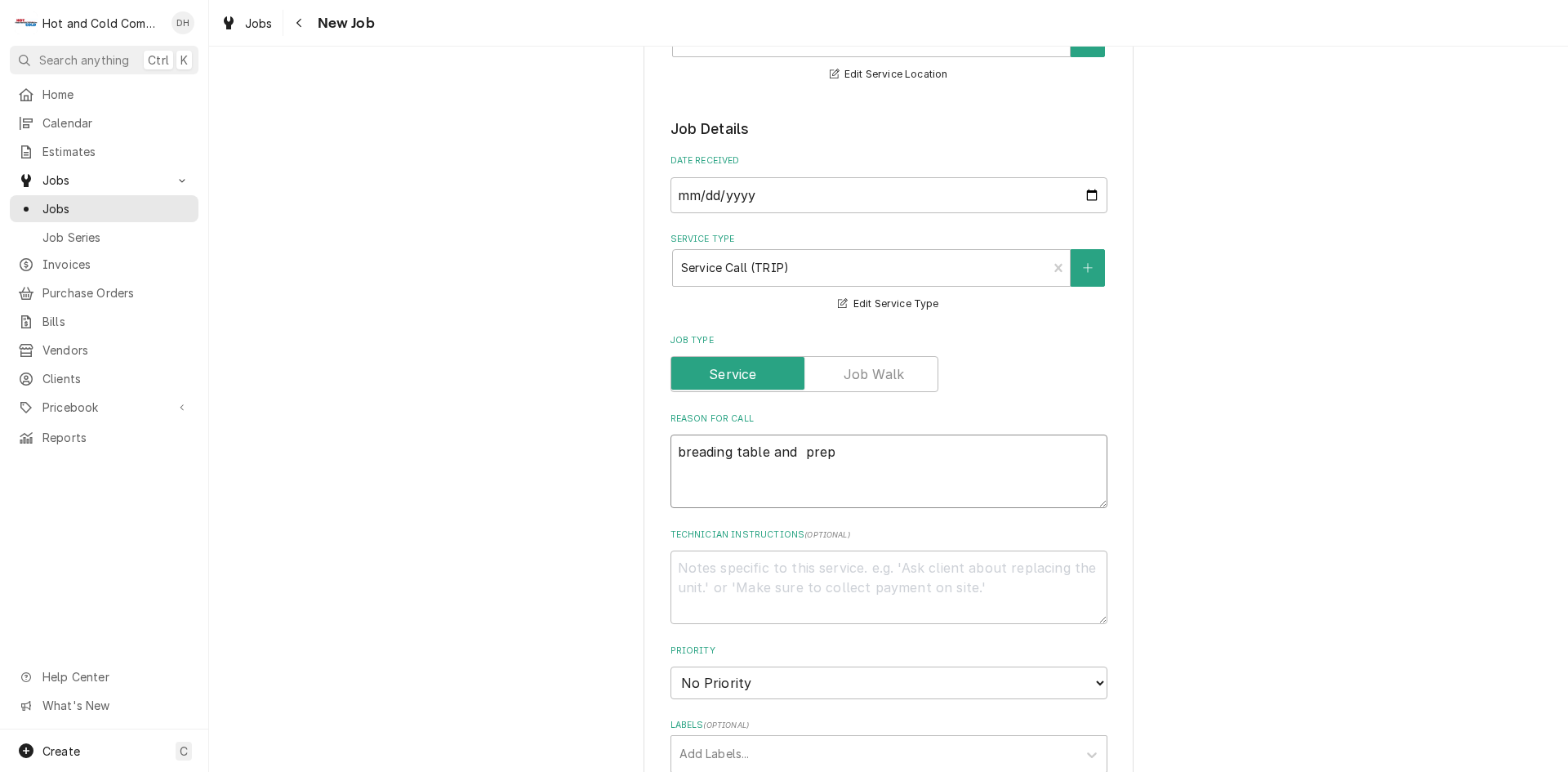
type textarea "x"
type textarea "breading table and prep"
type textarea "x"
type textarea "breading table and prep t"
type textarea "x"
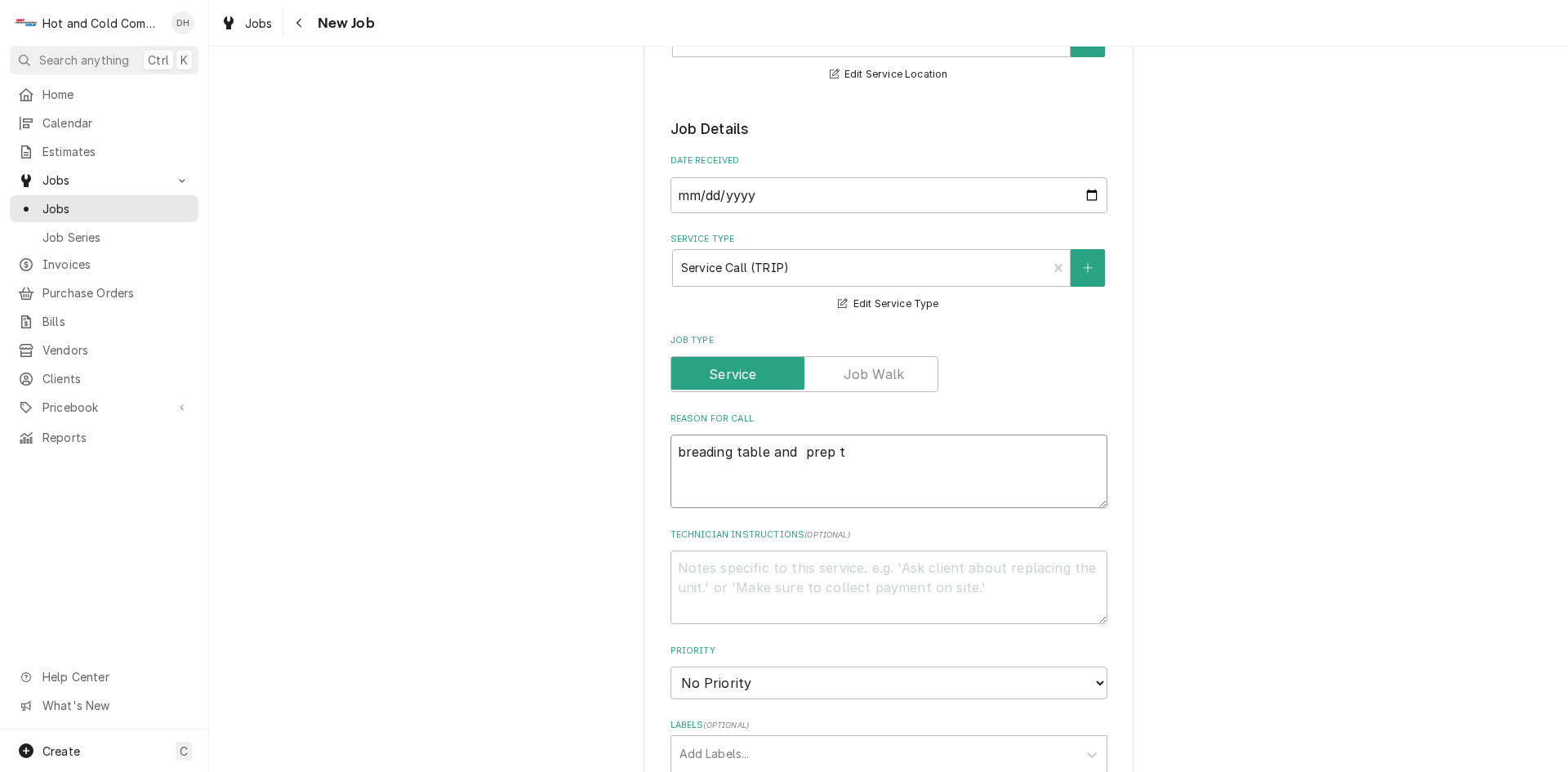
type textarea "breading table and prep ta"
type textarea "x"
type textarea "breading table and prep tab"
type textarea "x"
type textarea "breading table and prep tabl"
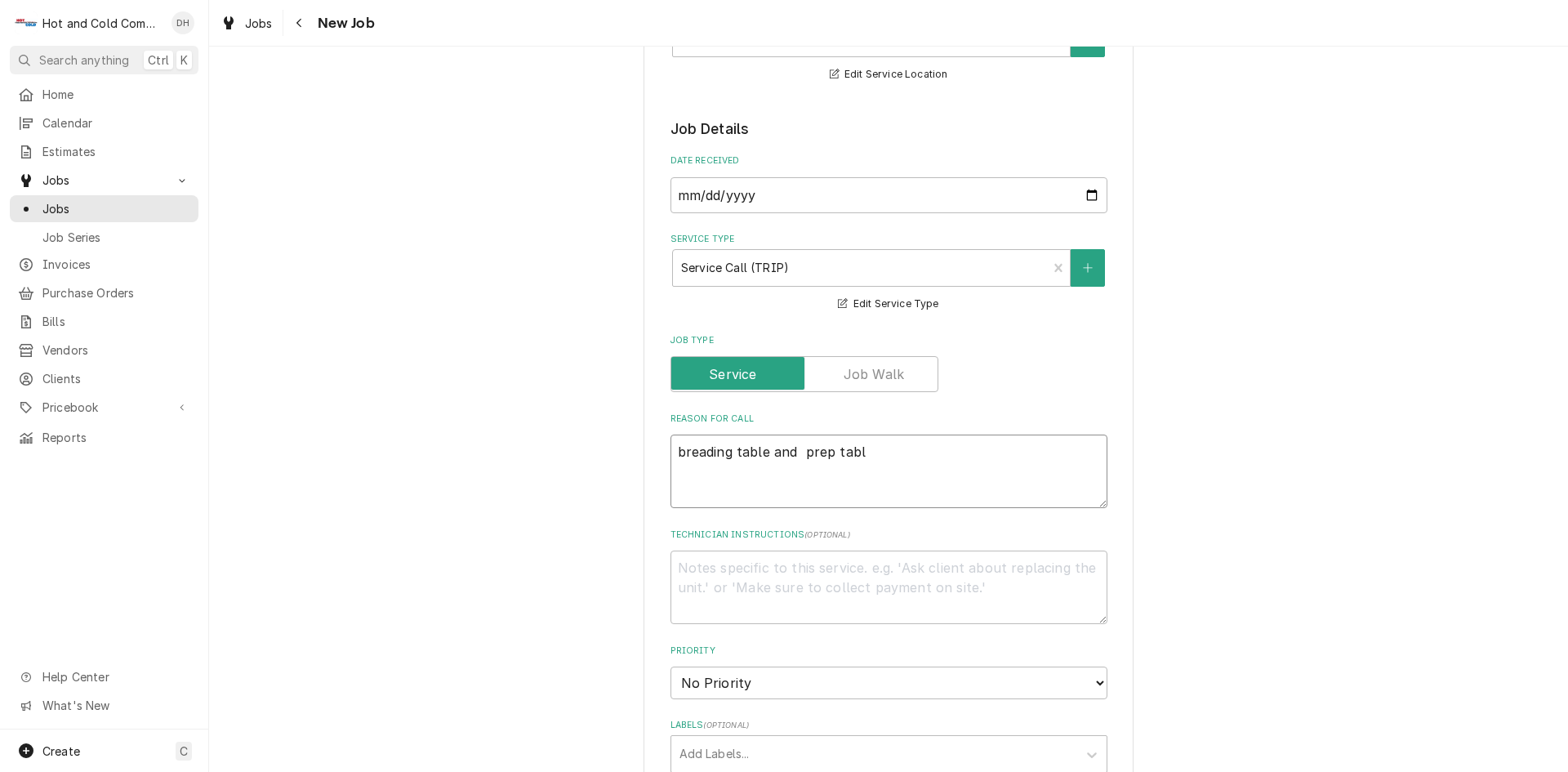
type textarea "x"
type textarea "breading table and prep table"
type textarea "x"
type textarea "breading table and prep table"
type textarea "x"
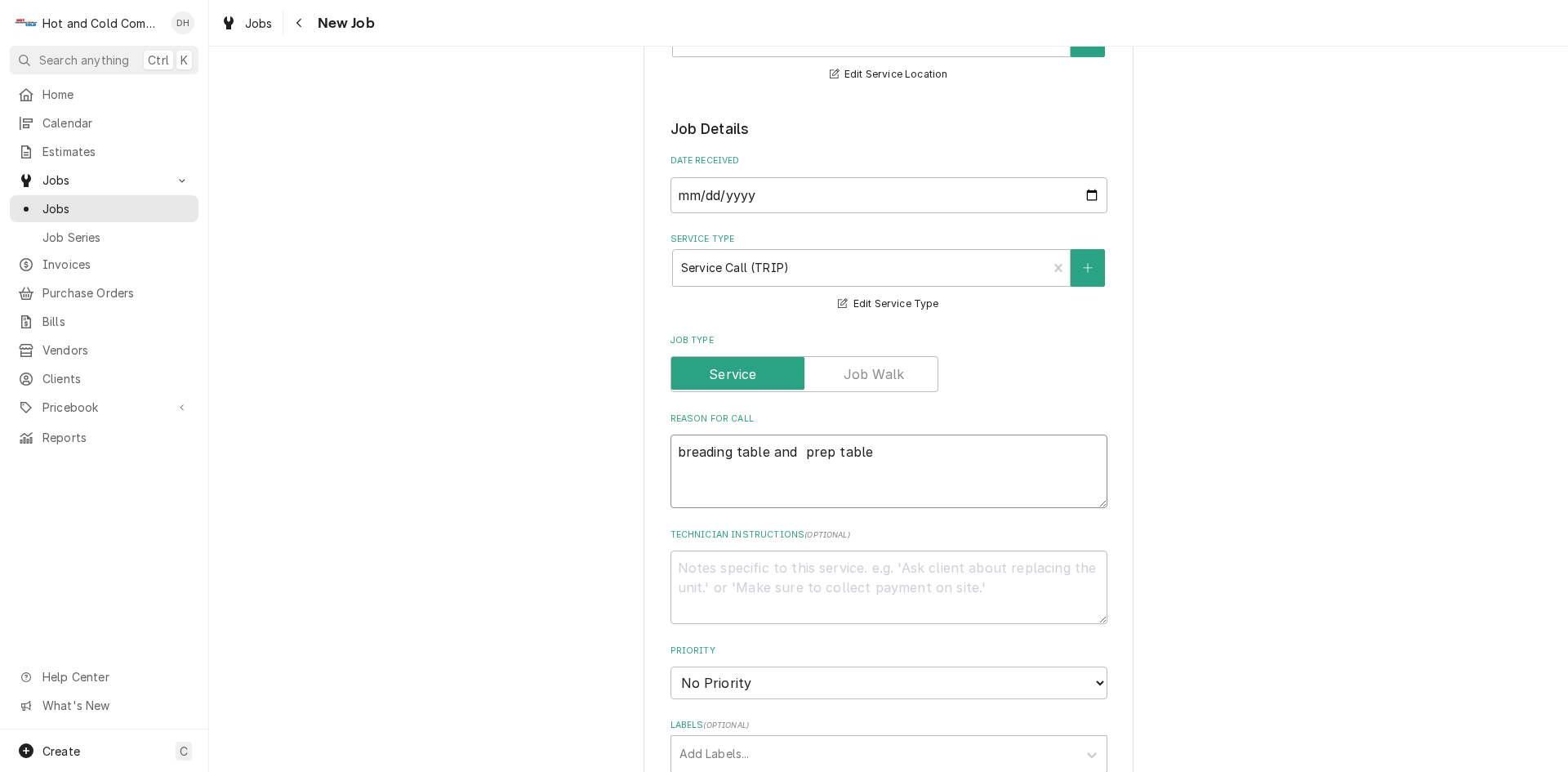
type textarea "breading table and prep table n"
type textarea "x"
type textarea "breading table and prep table no"
type textarea "x"
type textarea "breading table and prep table not"
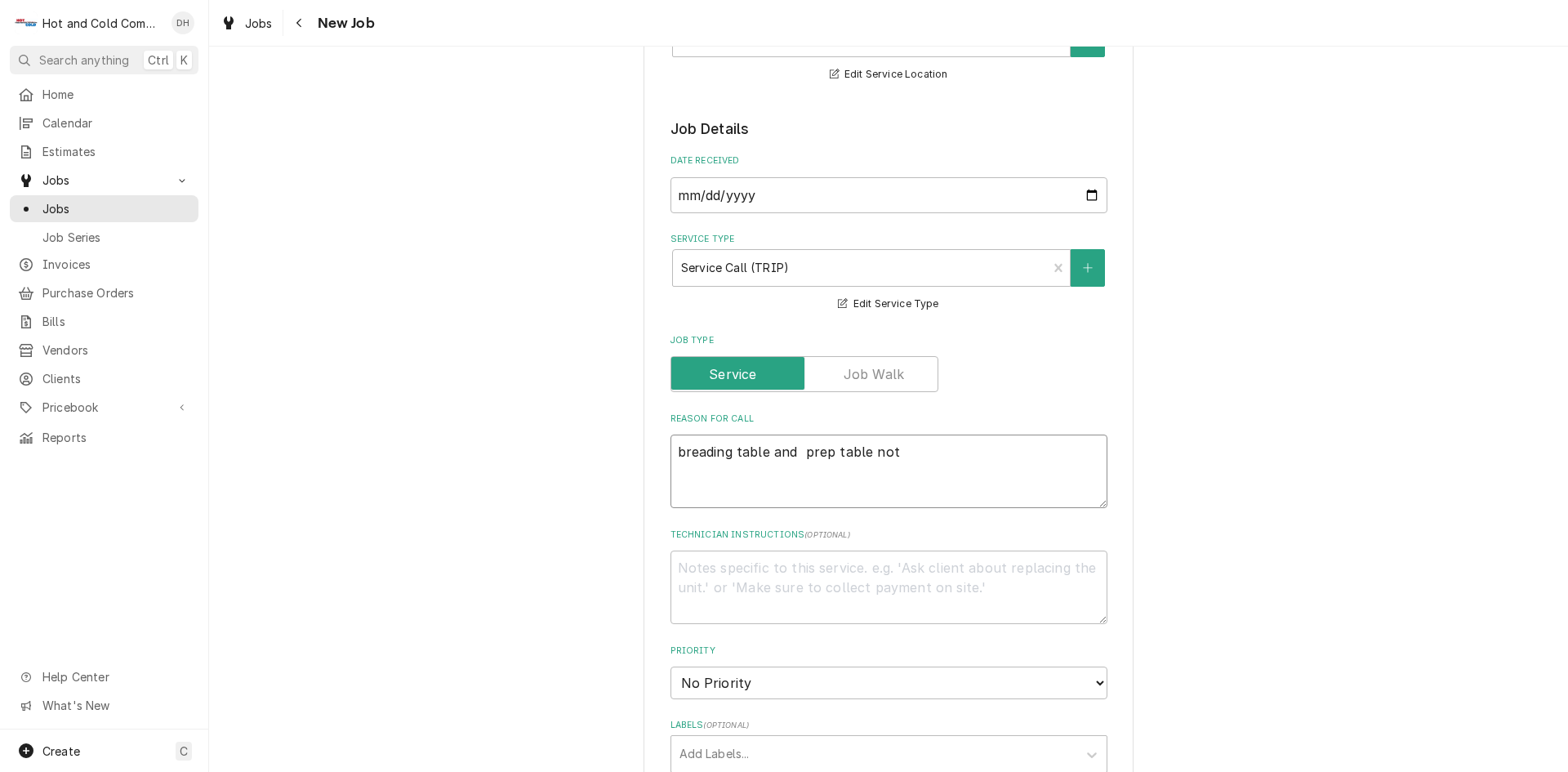
type textarea "x"
type textarea "breading table and prep table not"
type textarea "x"
type textarea "breading table and prep table not c"
type textarea "x"
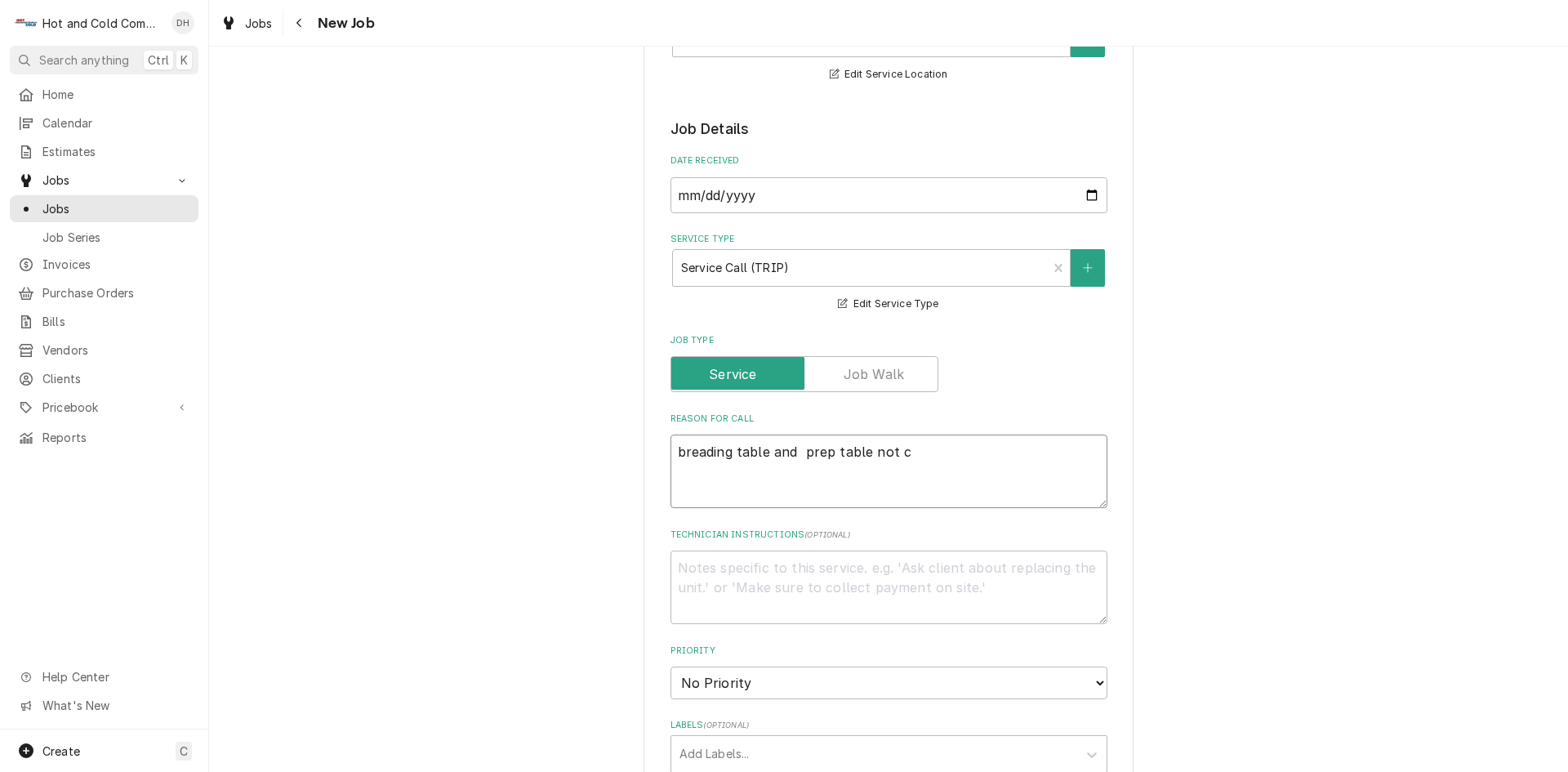
type textarea "breading table and prep table not co"
type textarea "x"
type textarea "breading table and prep table not coo"
type textarea "x"
type textarea "breading table and prep table not cool"
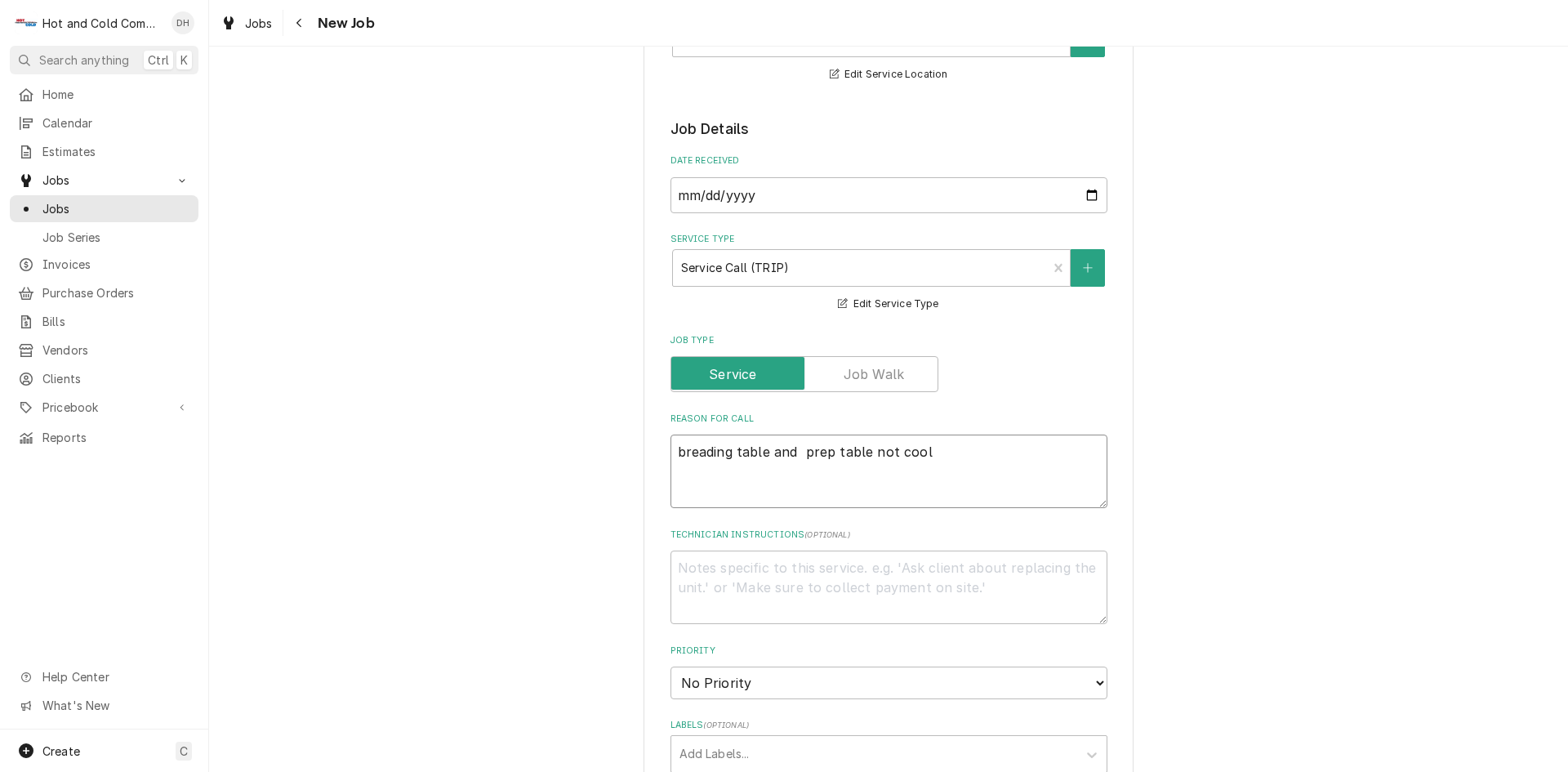
type textarea "x"
type textarea "breading table and prep table not cooli"
type textarea "x"
type textarea "breading table and prep table not coolin"
type textarea "x"
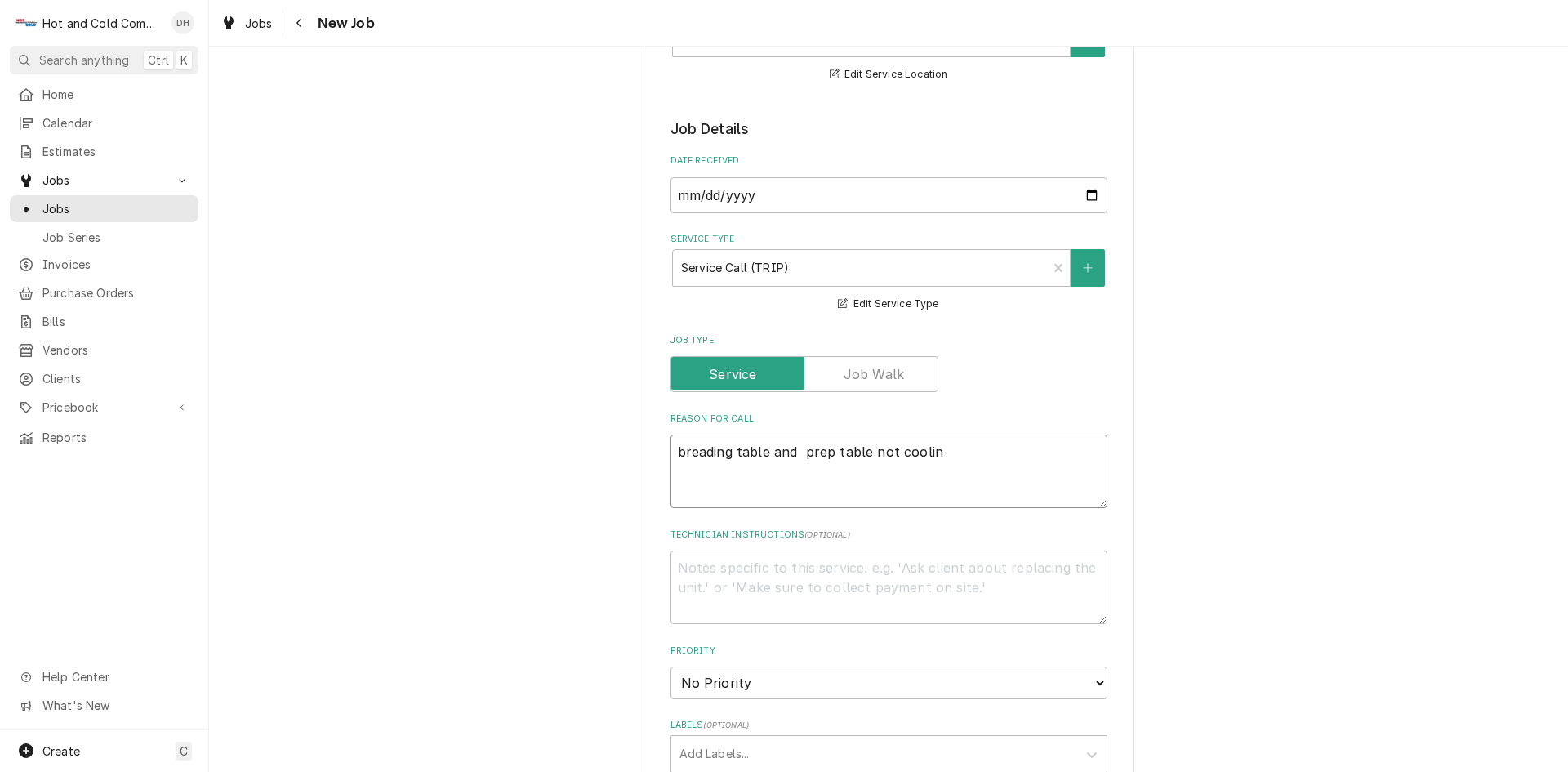
type textarea "breading table and prep table not cooling"
type textarea "x"
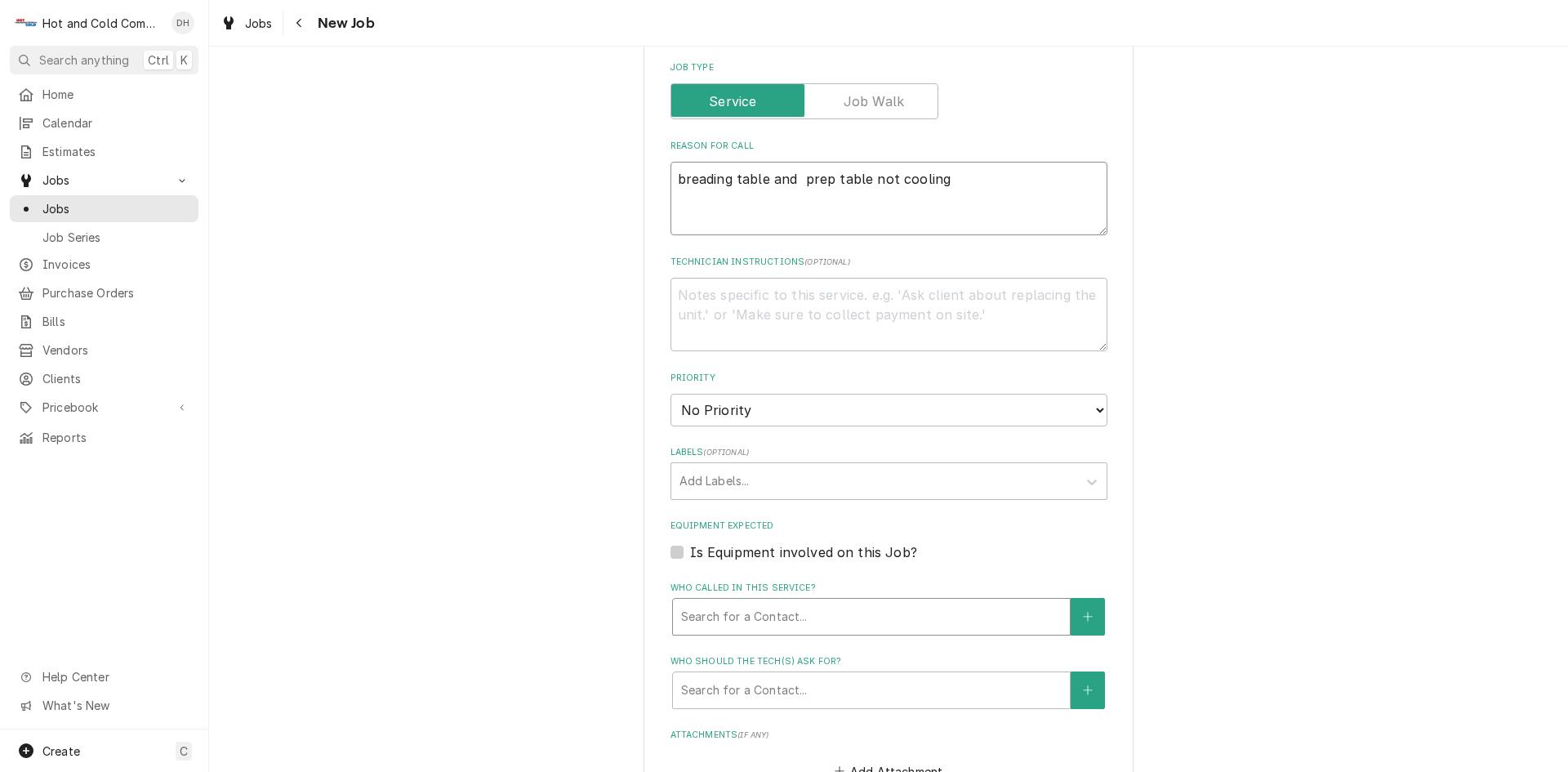
type textarea "breading table and prep table not cooling"
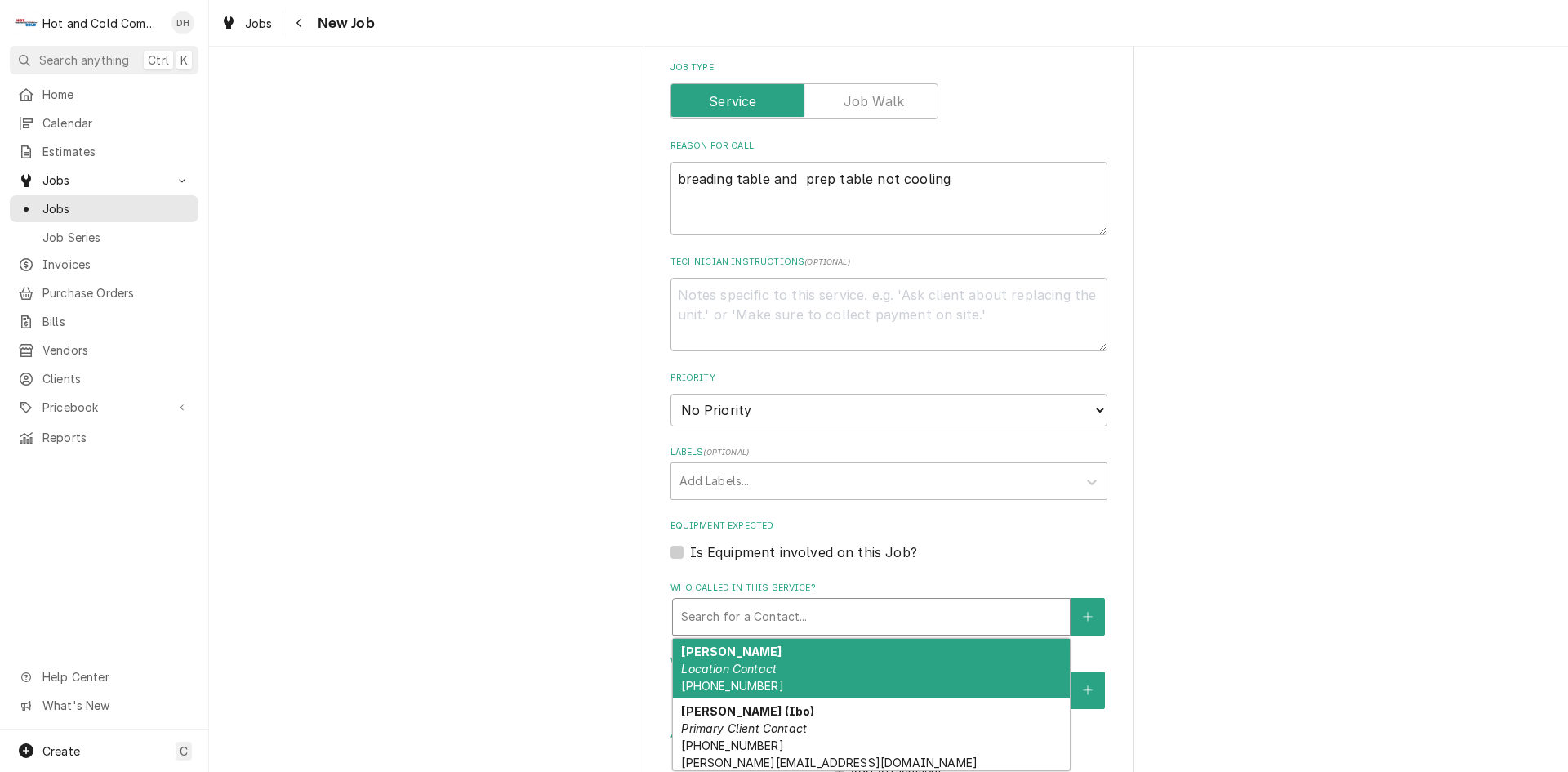
click at [779, 604] on div "Who called in this service?" at bounding box center [872, 616] width 381 height 30
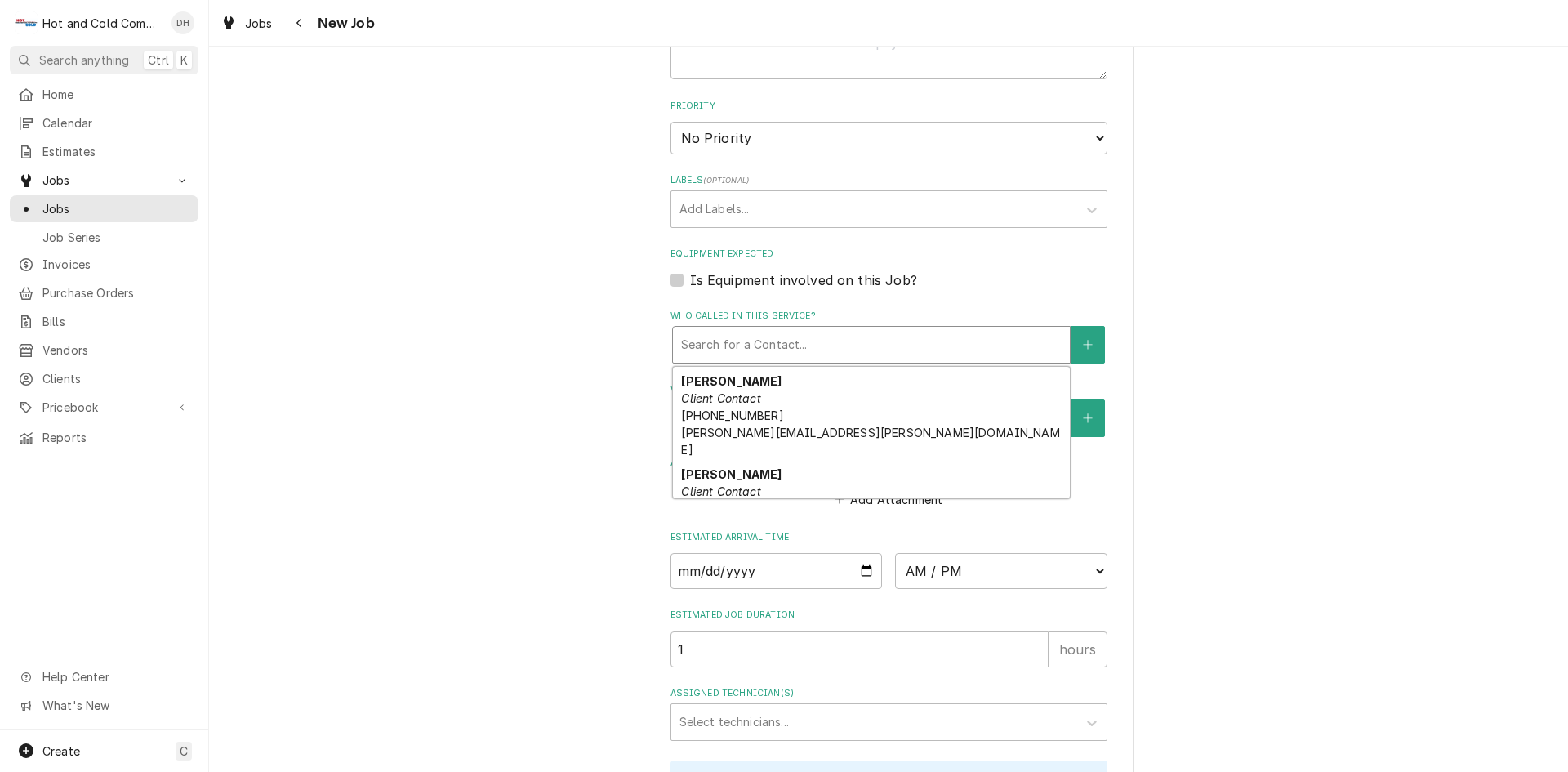
scroll to position [272, 0]
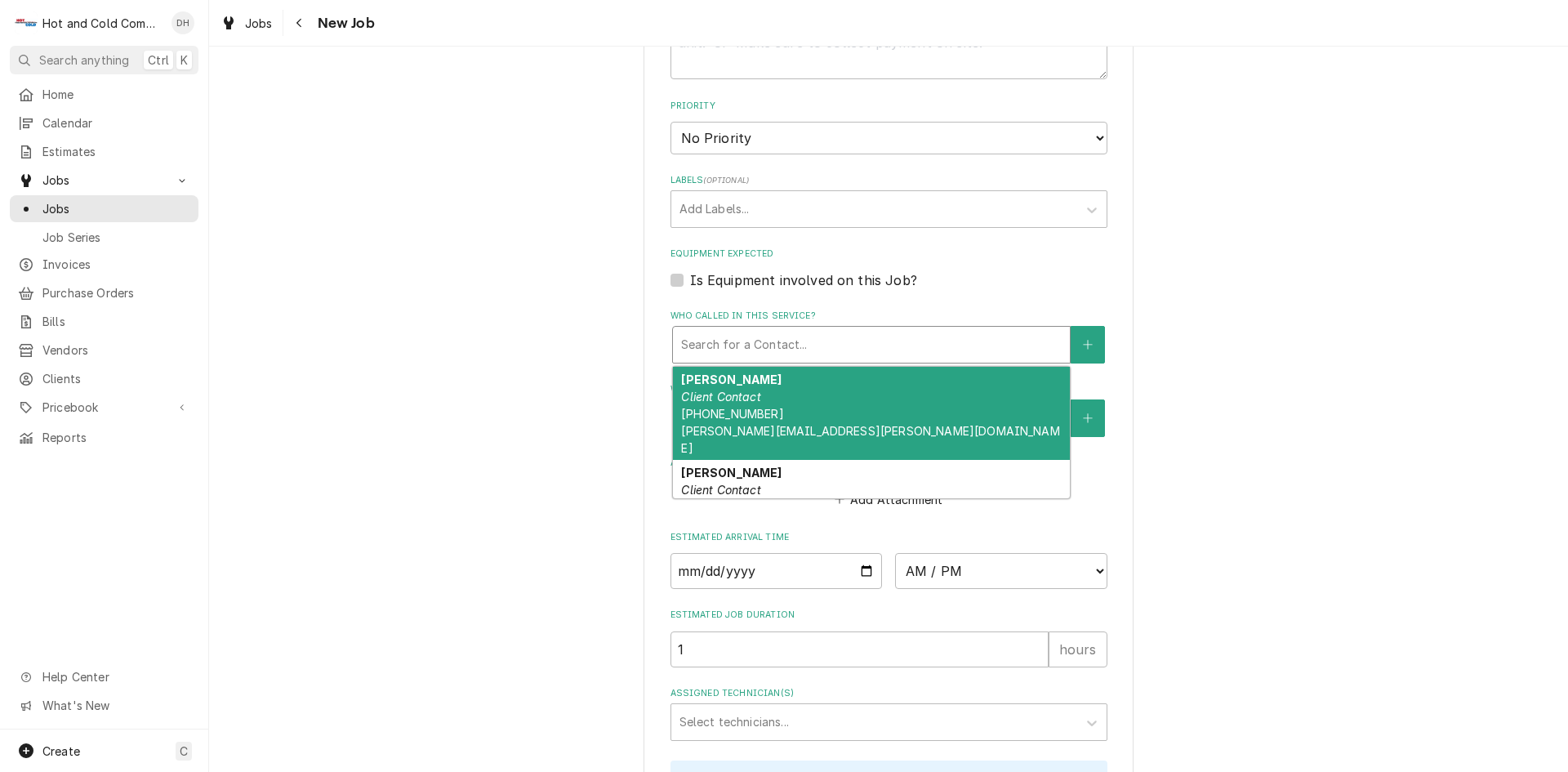
click at [724, 413] on span "(716) 812-8842 Marisol.torres@aladdinfood.com" at bounding box center [870, 430] width 378 height 48
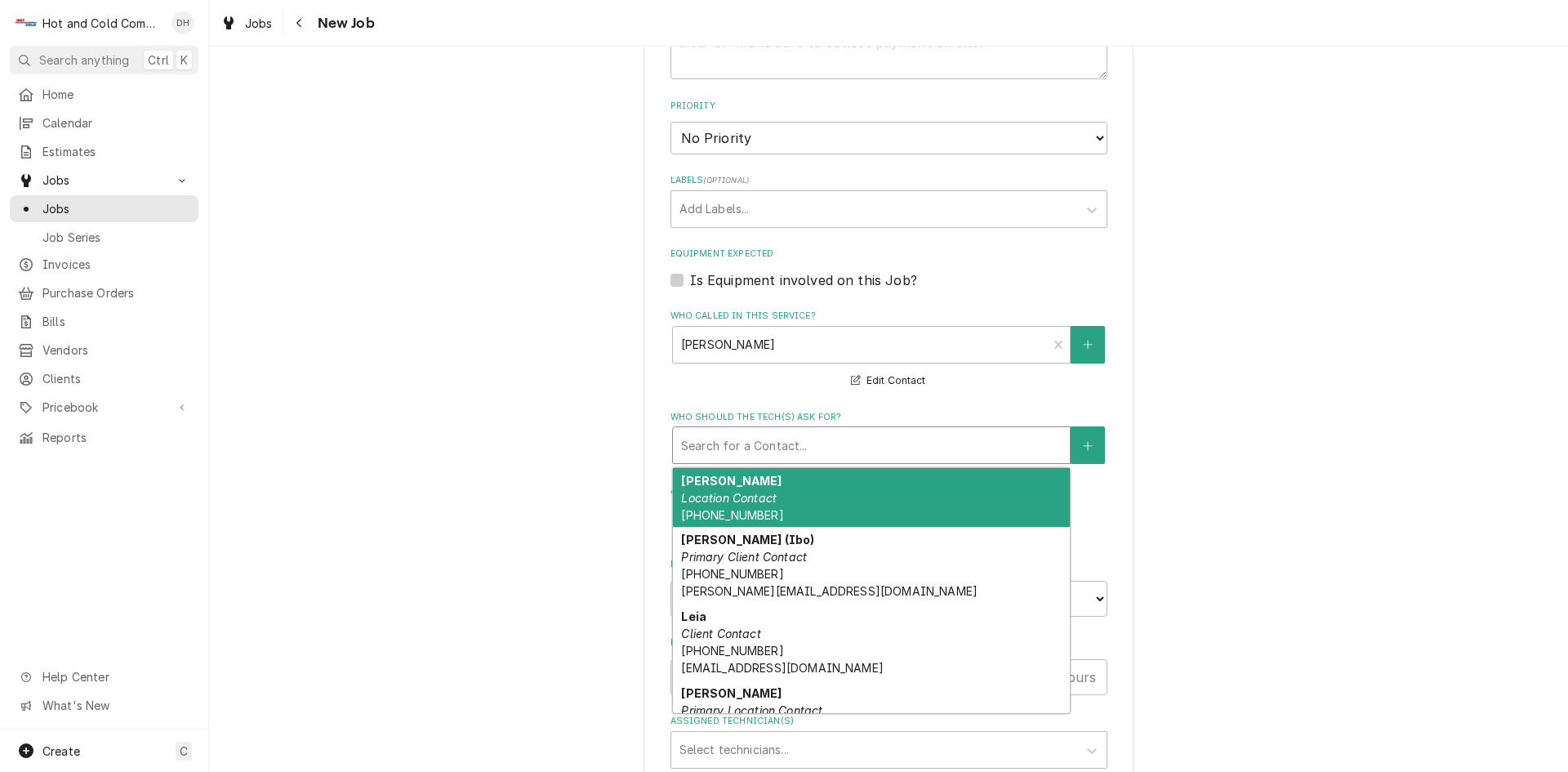
click at [812, 438] on div "Who should the tech(s) ask for?" at bounding box center [872, 444] width 381 height 30
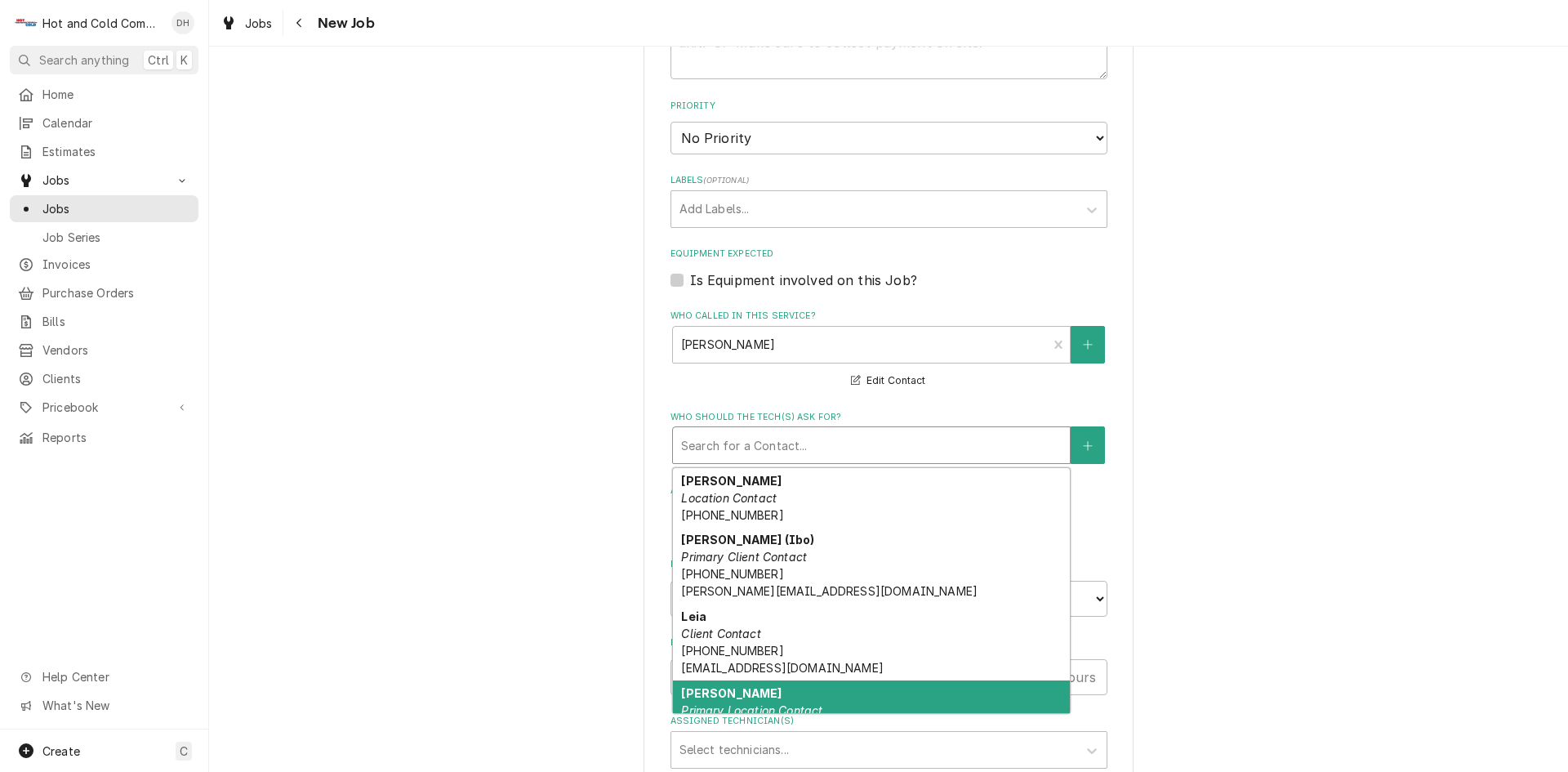
click at [740, 689] on div "Marisol Primary Location Contact (716) 812-8842" at bounding box center [871, 710] width 397 height 59
type textarea "x"
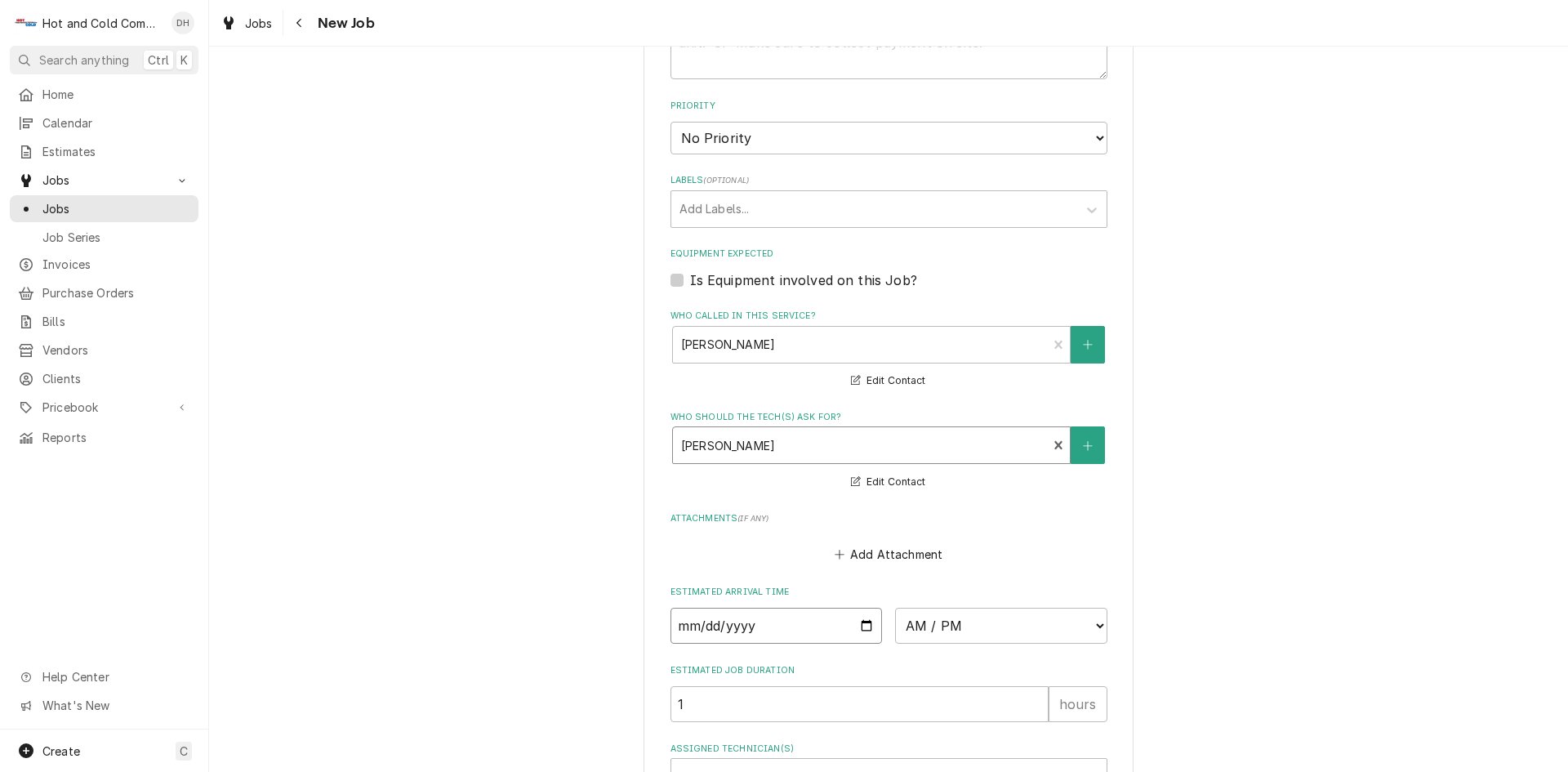
click at [863, 625] on input "Date" at bounding box center [776, 626] width 213 height 36
type input "2025-09-03"
type textarea "x"
click at [1092, 621] on select "AM / PM 6:00 AM 6:15 AM 6:30 AM 6:45 AM 7:00 AM 7:15 AM 7:30 AM 7:45 AM 8:00 AM…" at bounding box center [1001, 626] width 213 height 36
select select "08:00:00"
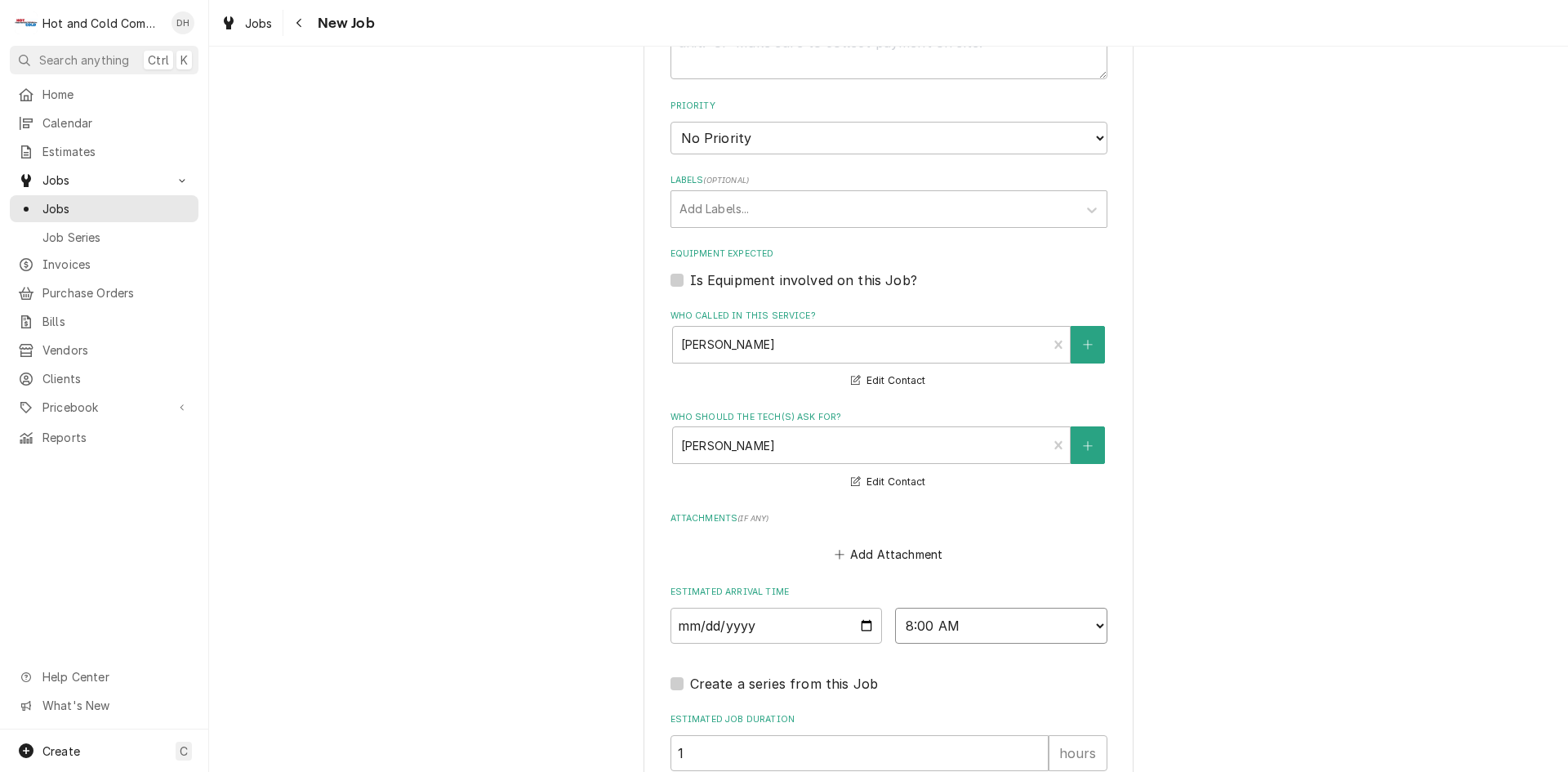
scroll to position [1089, 0]
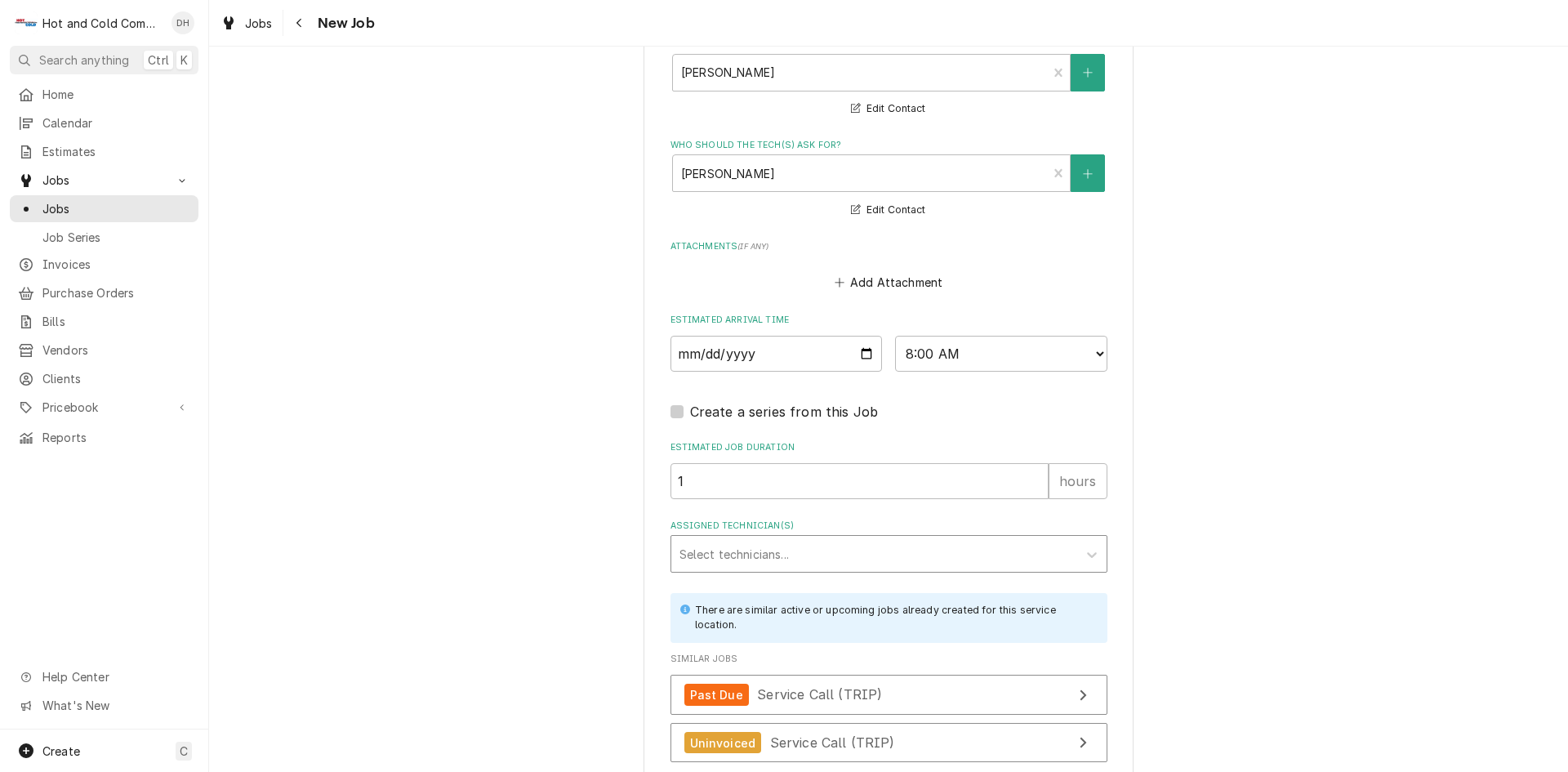
click at [770, 544] on div "Assigned Technician(s)" at bounding box center [875, 554] width 389 height 30
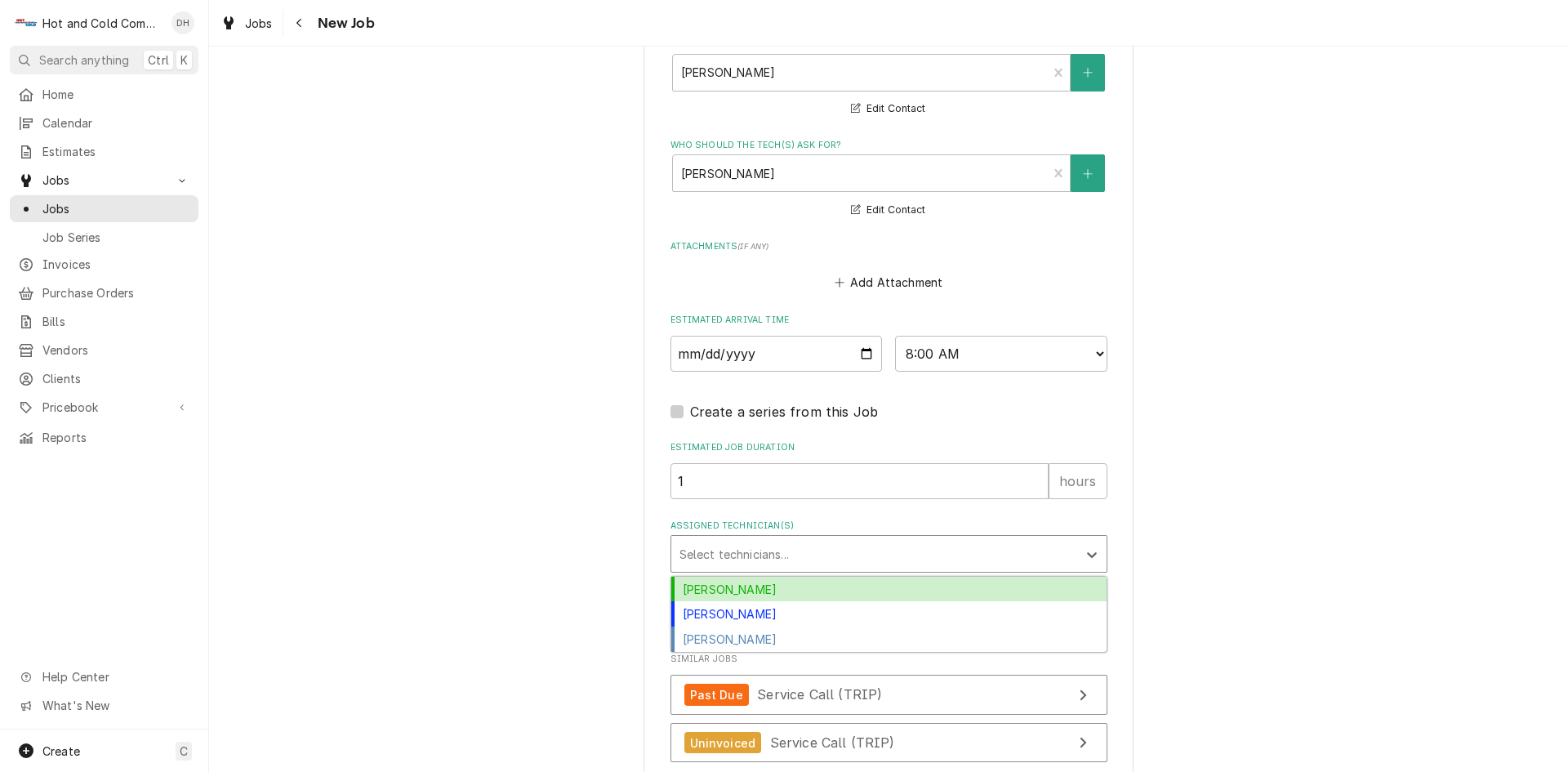
click at [749, 584] on div "[PERSON_NAME]" at bounding box center [889, 589] width 435 height 25
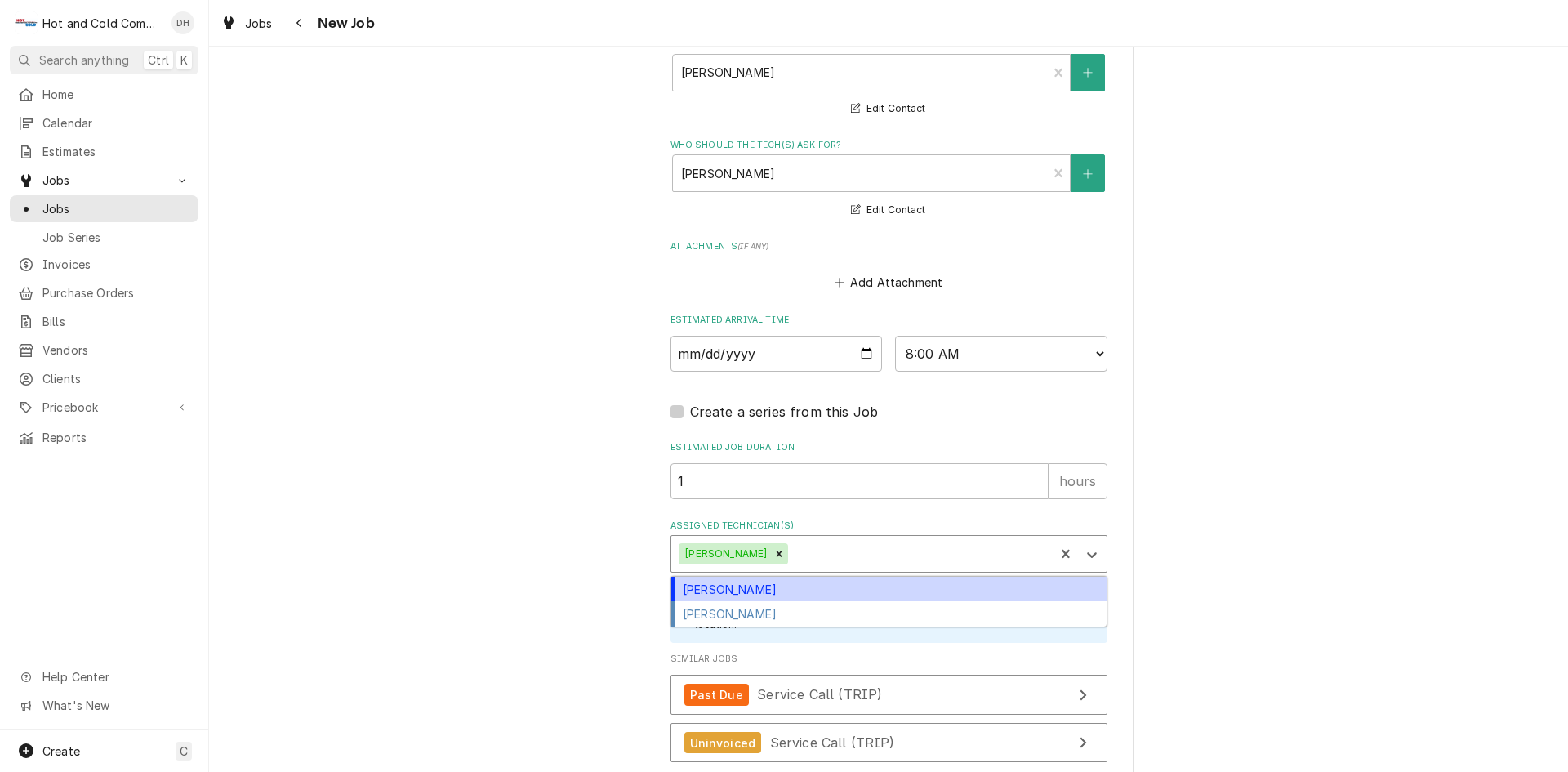
click at [825, 550] on div "Assigned Technician(s)" at bounding box center [919, 554] width 255 height 30
click at [735, 583] on div "[PERSON_NAME]" at bounding box center [889, 589] width 435 height 25
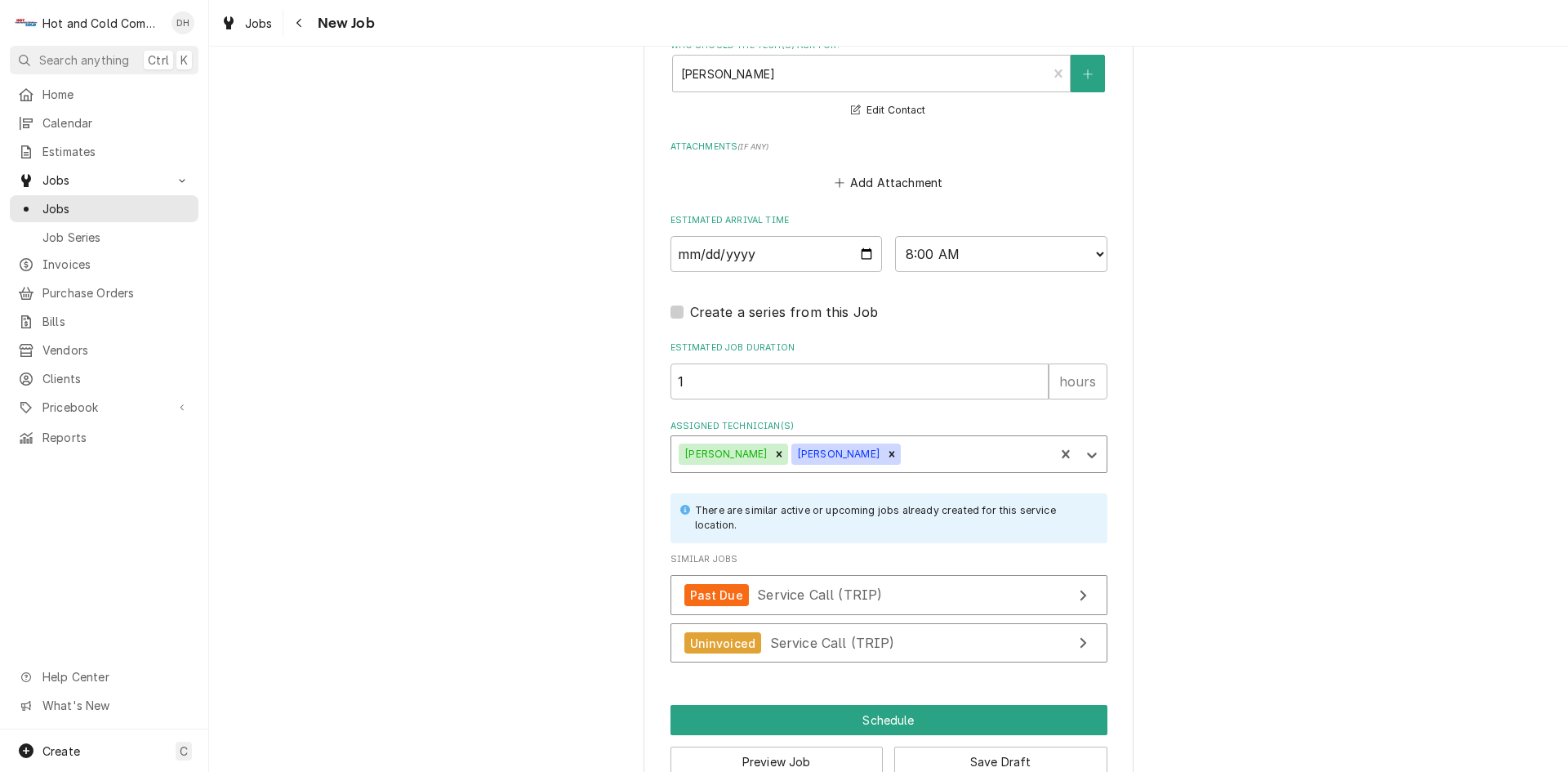
scroll to position [1228, 0]
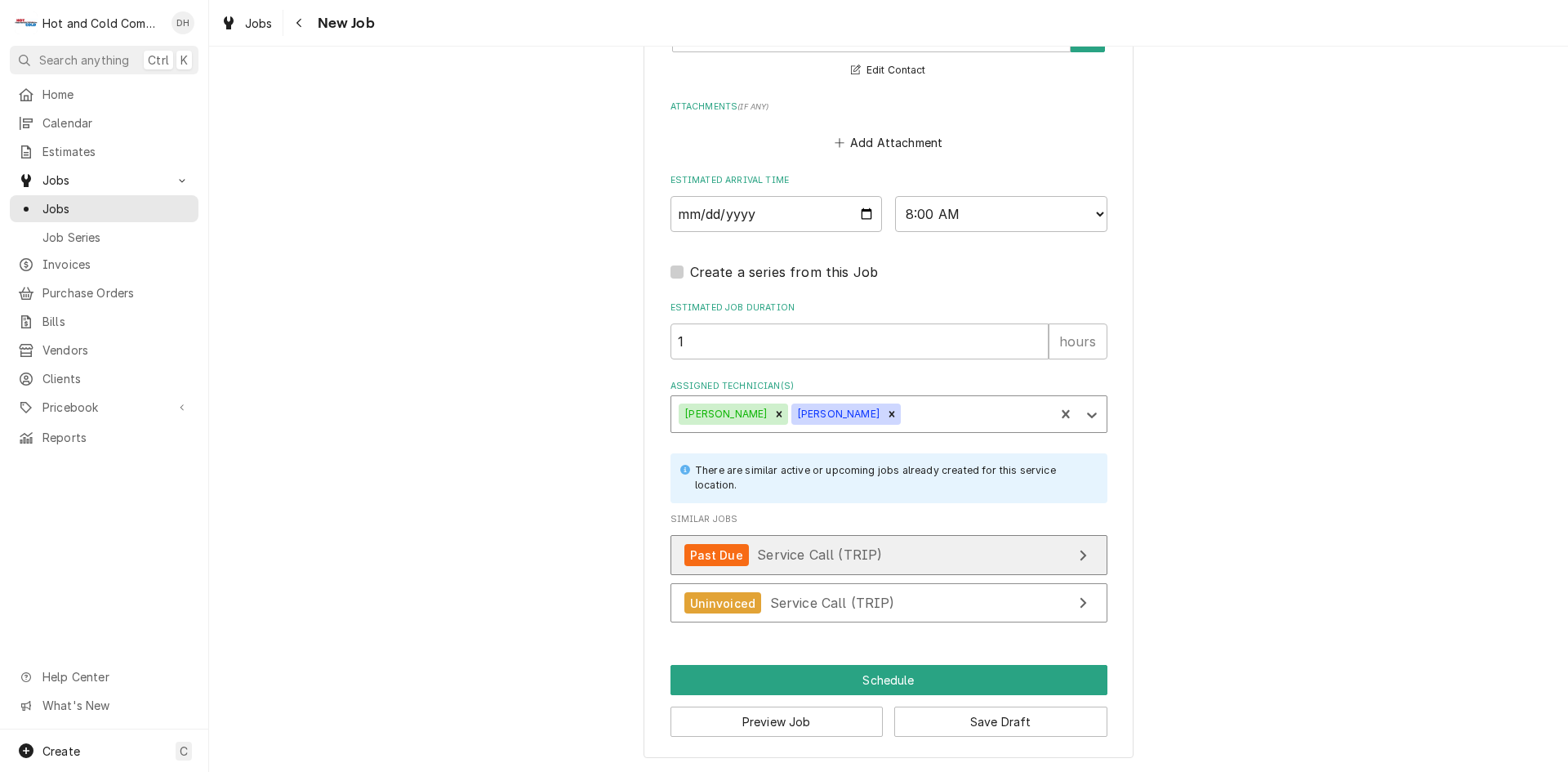
click at [813, 553] on span "Service Call (TRIP)" at bounding box center [820, 554] width 125 height 16
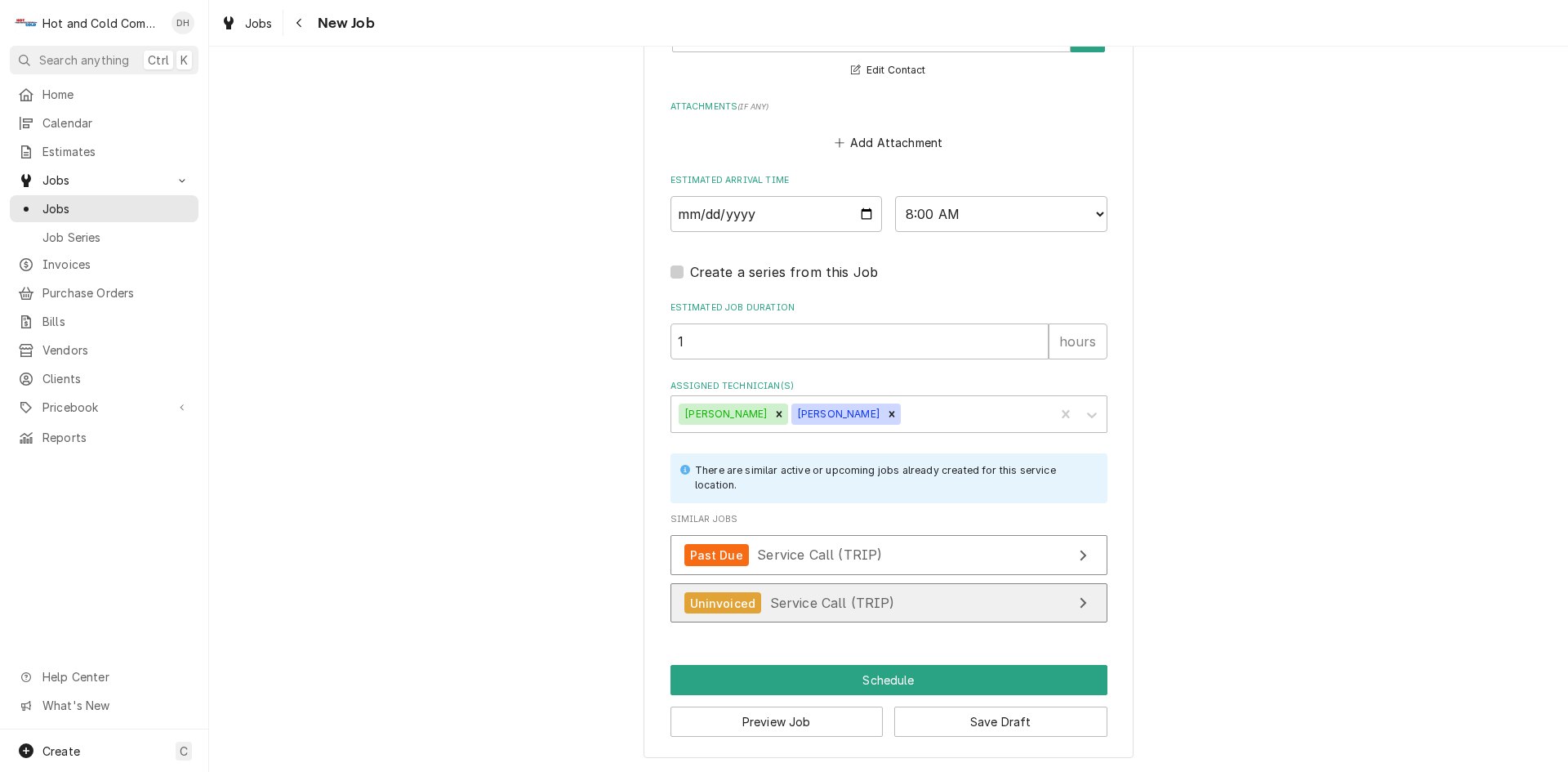
click at [823, 600] on span "Service Call (TRIP)" at bounding box center [833, 602] width 125 height 16
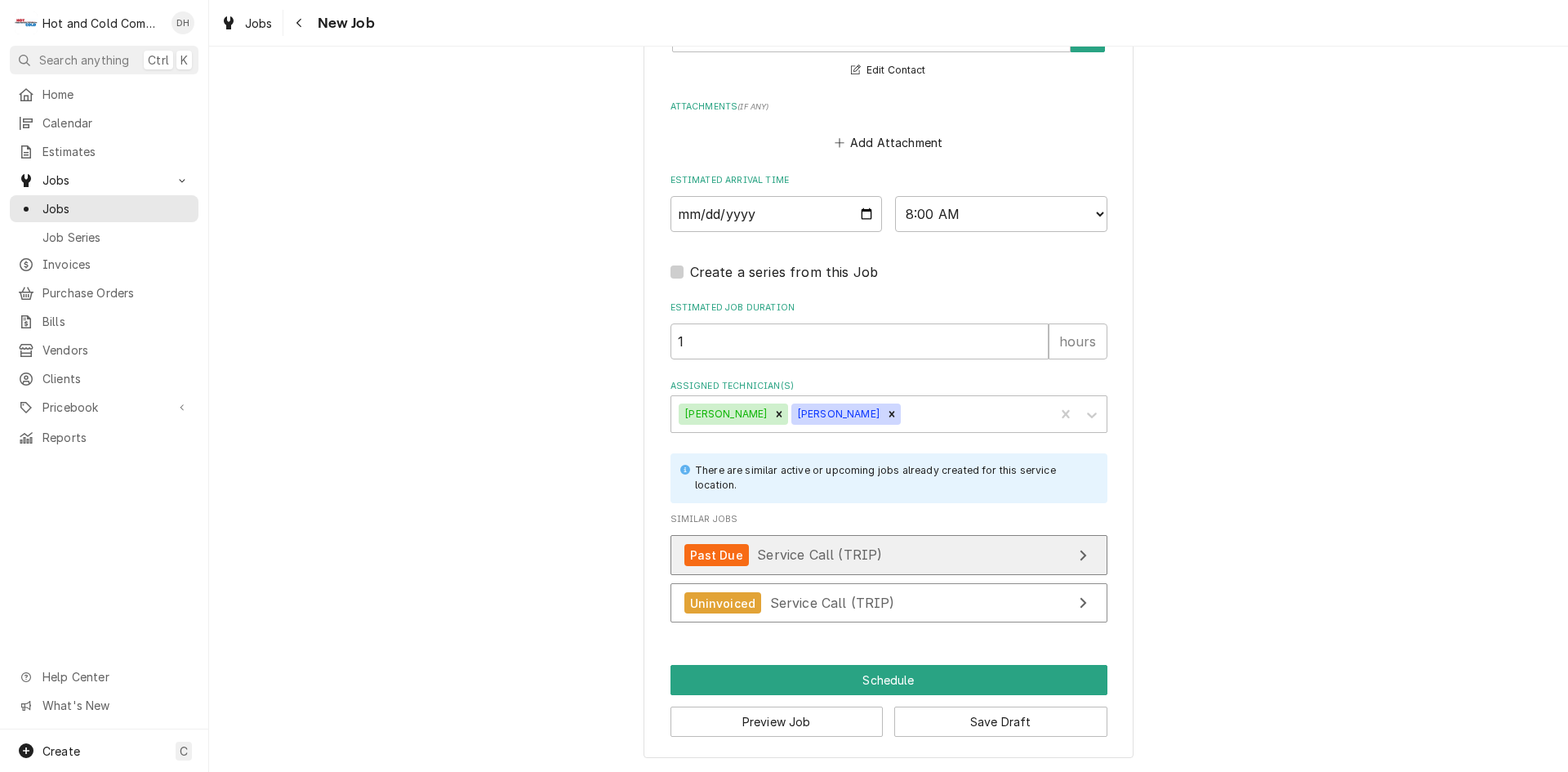
click at [838, 545] on div "Past Due Service Call (TRIP)" at bounding box center [783, 554] width 198 height 22
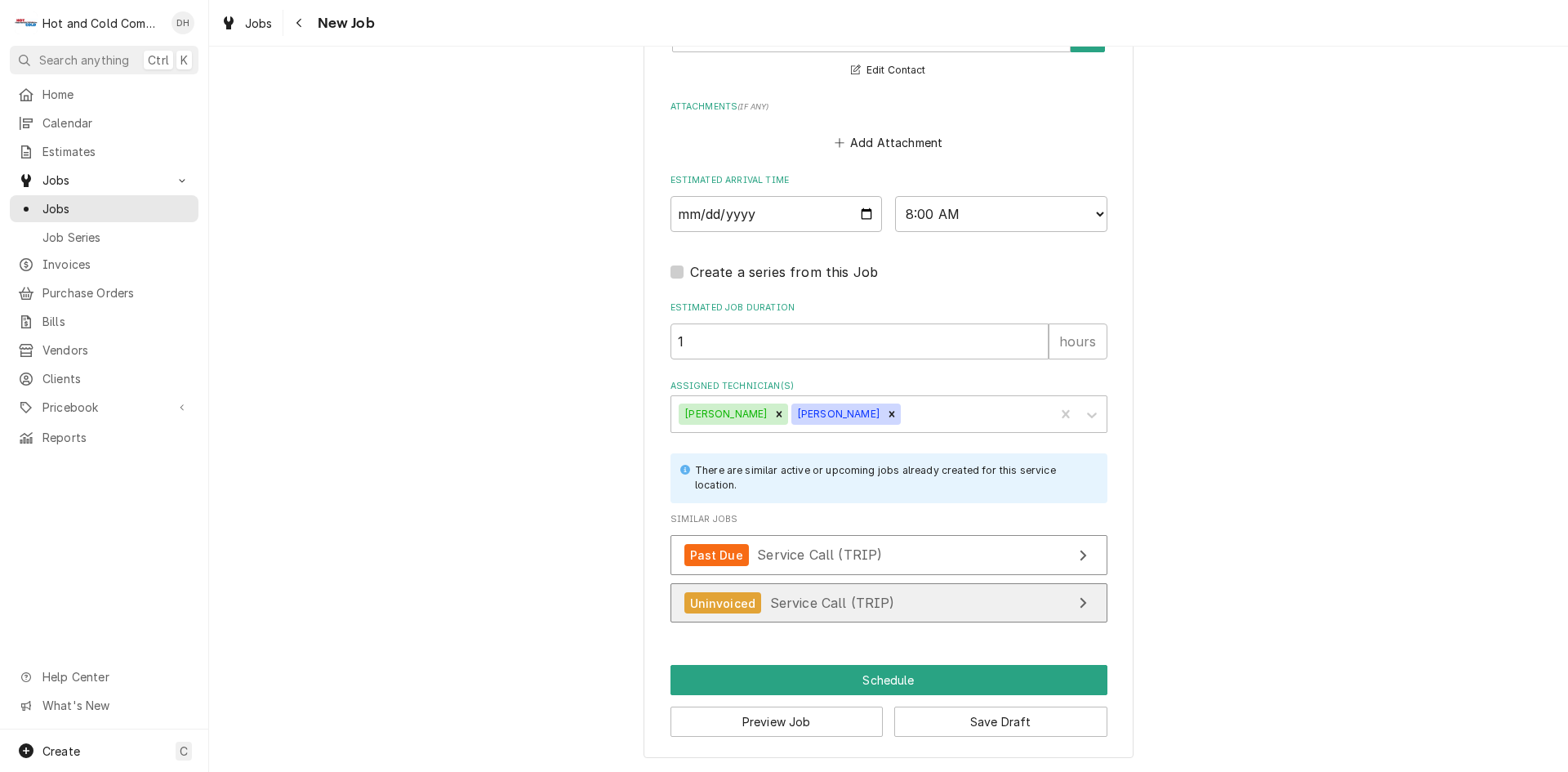
click at [751, 597] on div "Uninvoiced" at bounding box center [723, 603] width 78 height 22
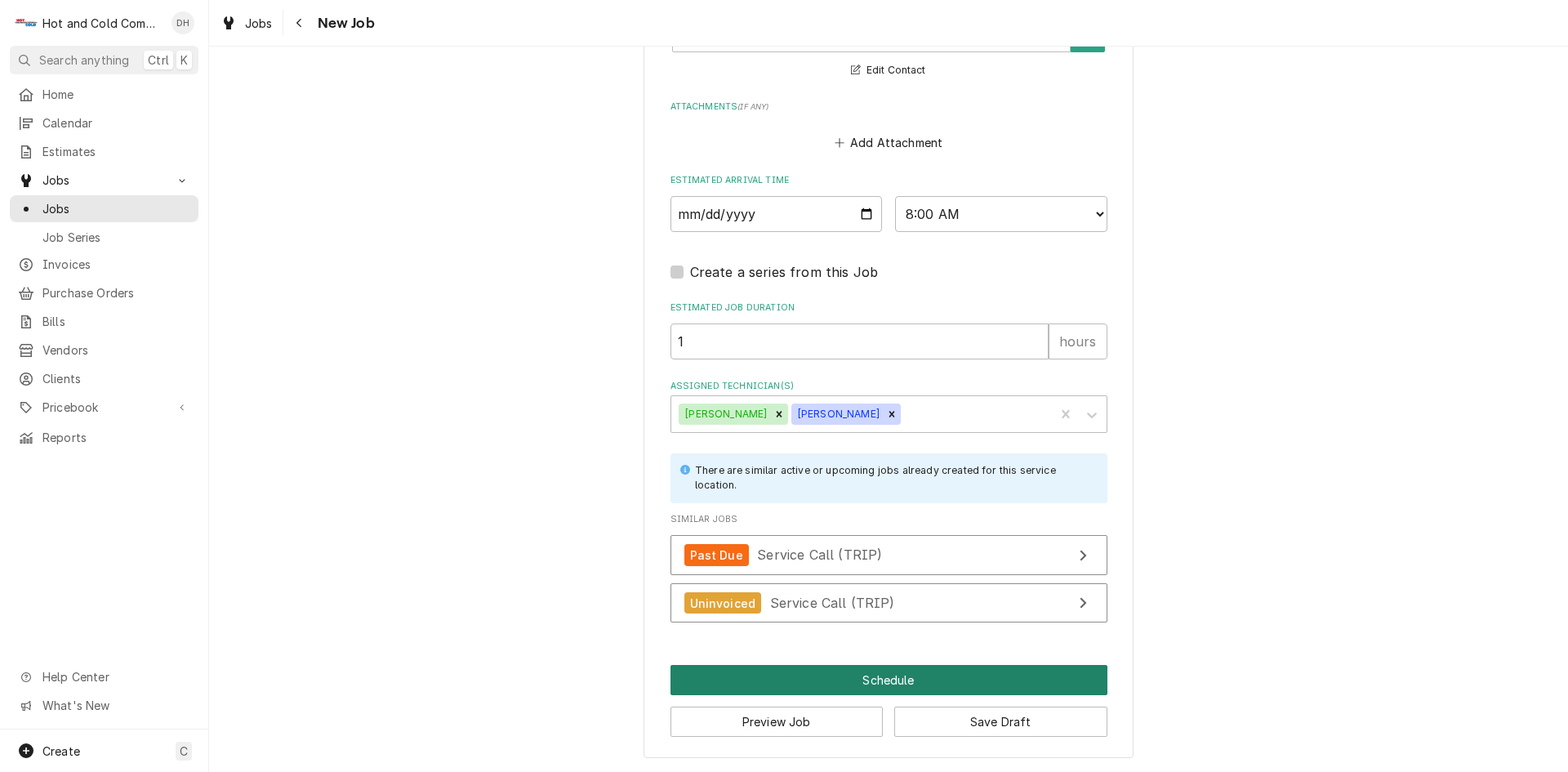
click at [900, 677] on button "Schedule" at bounding box center [889, 680] width 437 height 30
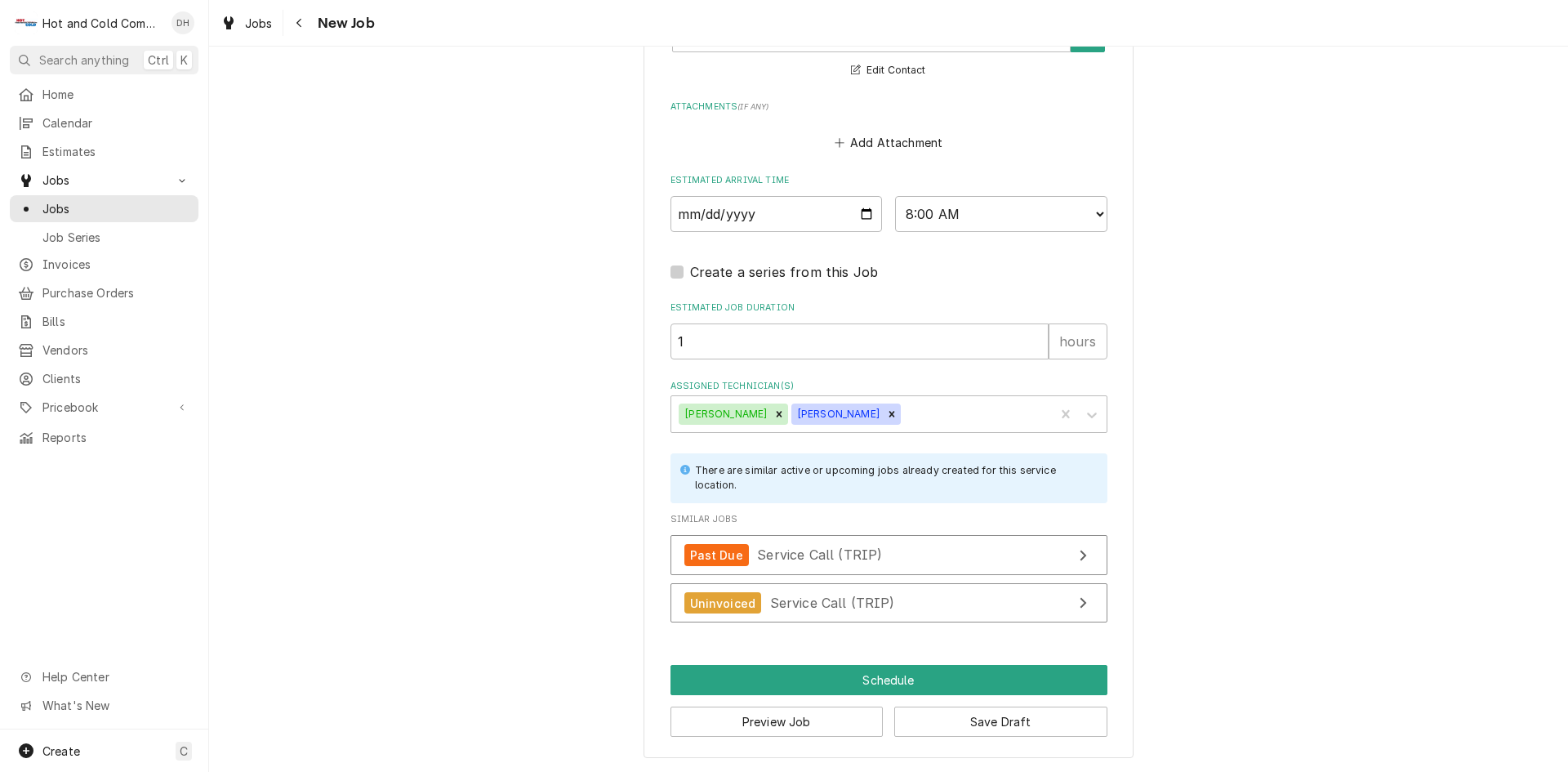
scroll to position [1214, 0]
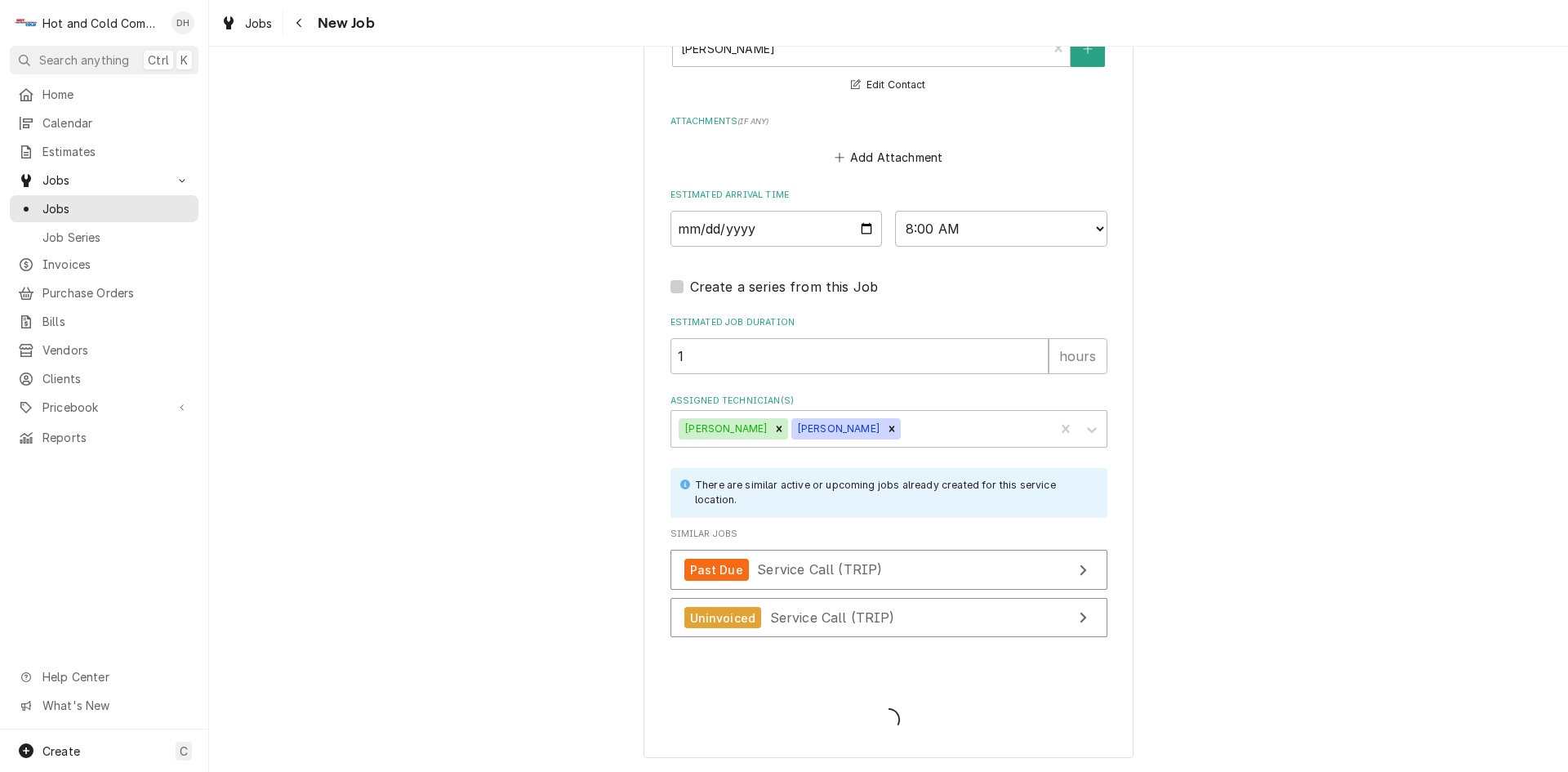
type textarea "x"
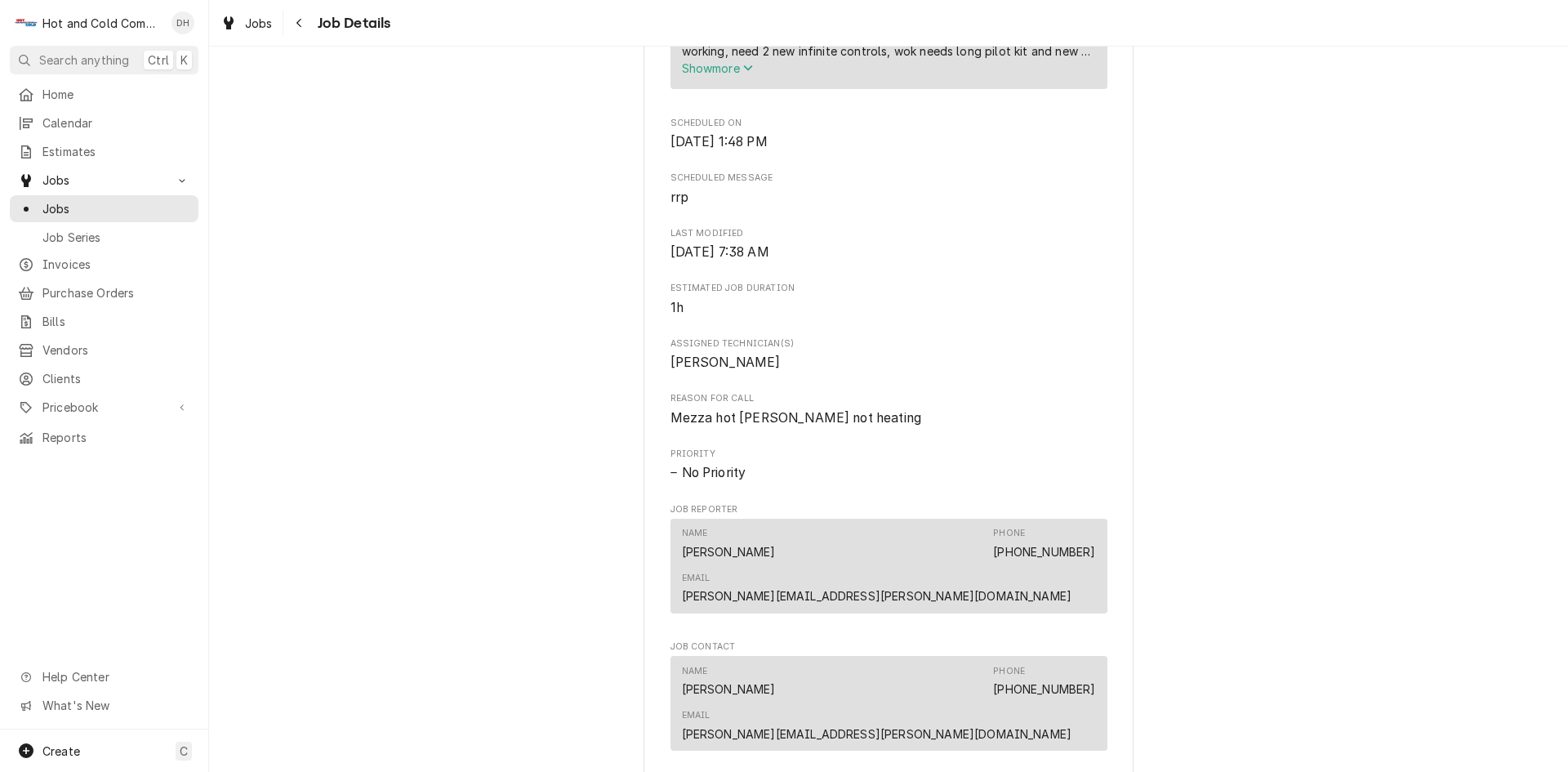
scroll to position [1361, 0]
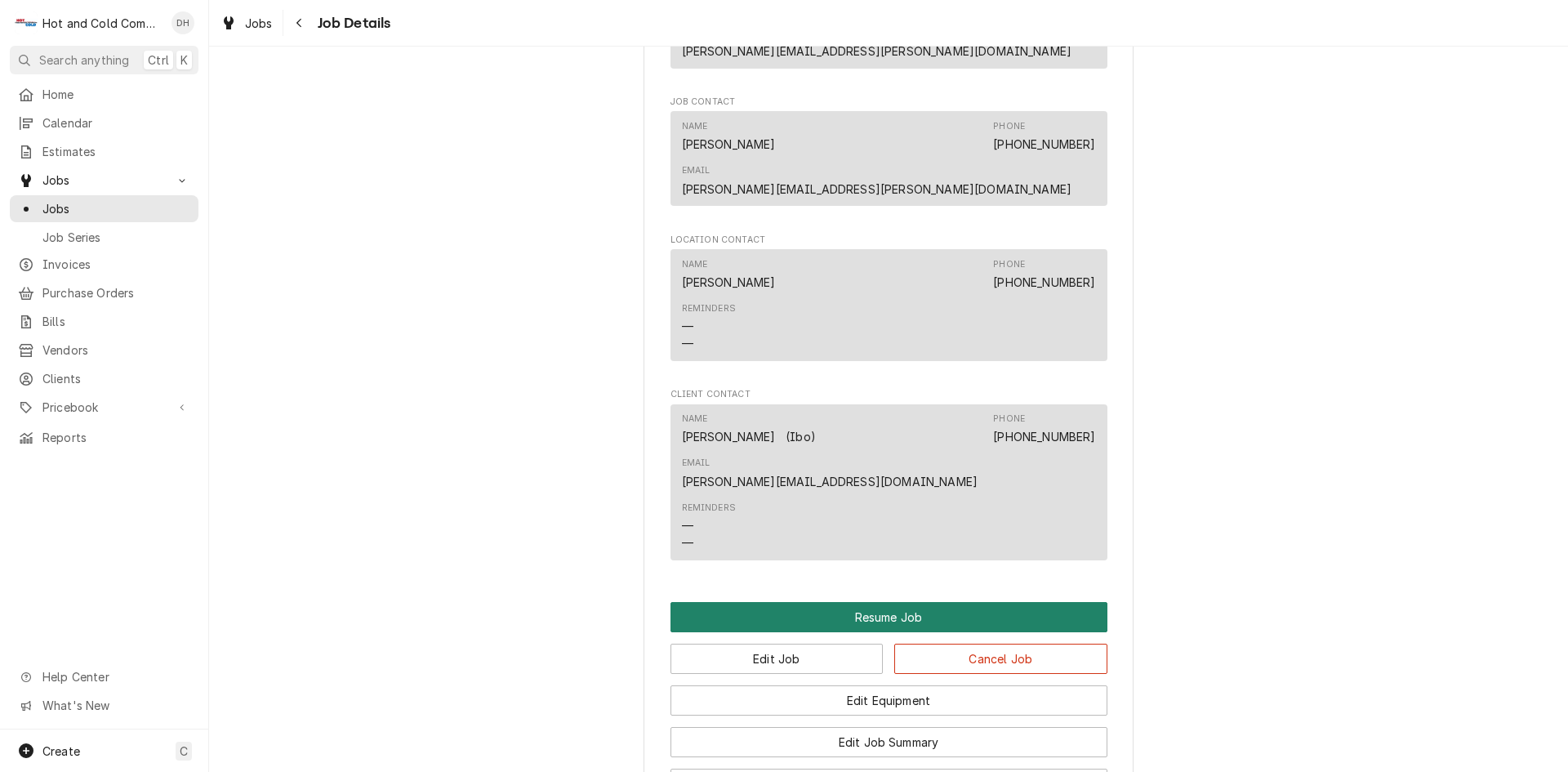
click at [892, 602] on button "Resume Job" at bounding box center [889, 617] width 437 height 30
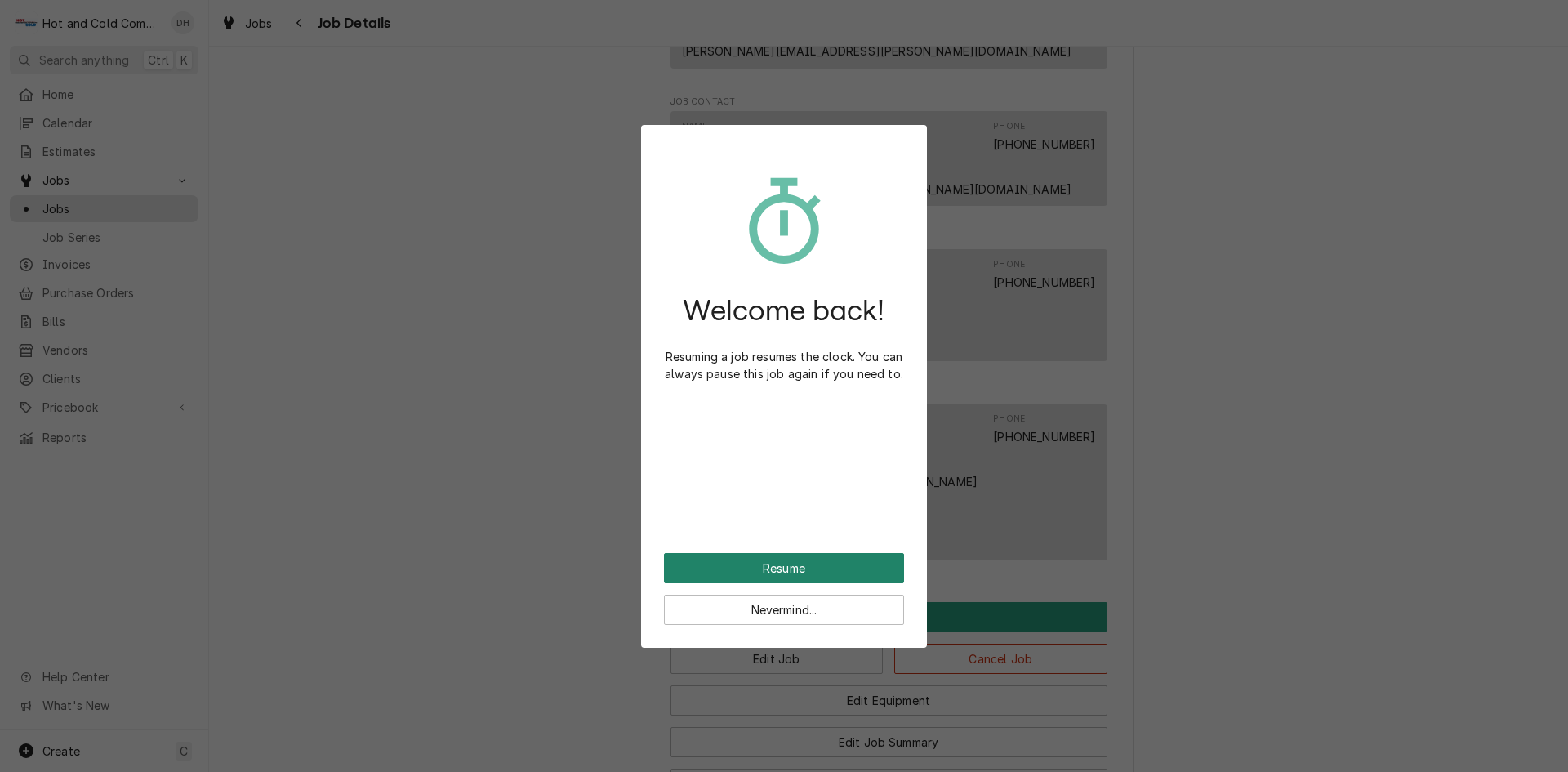
click at [798, 559] on button "Resume" at bounding box center [784, 568] width 240 height 30
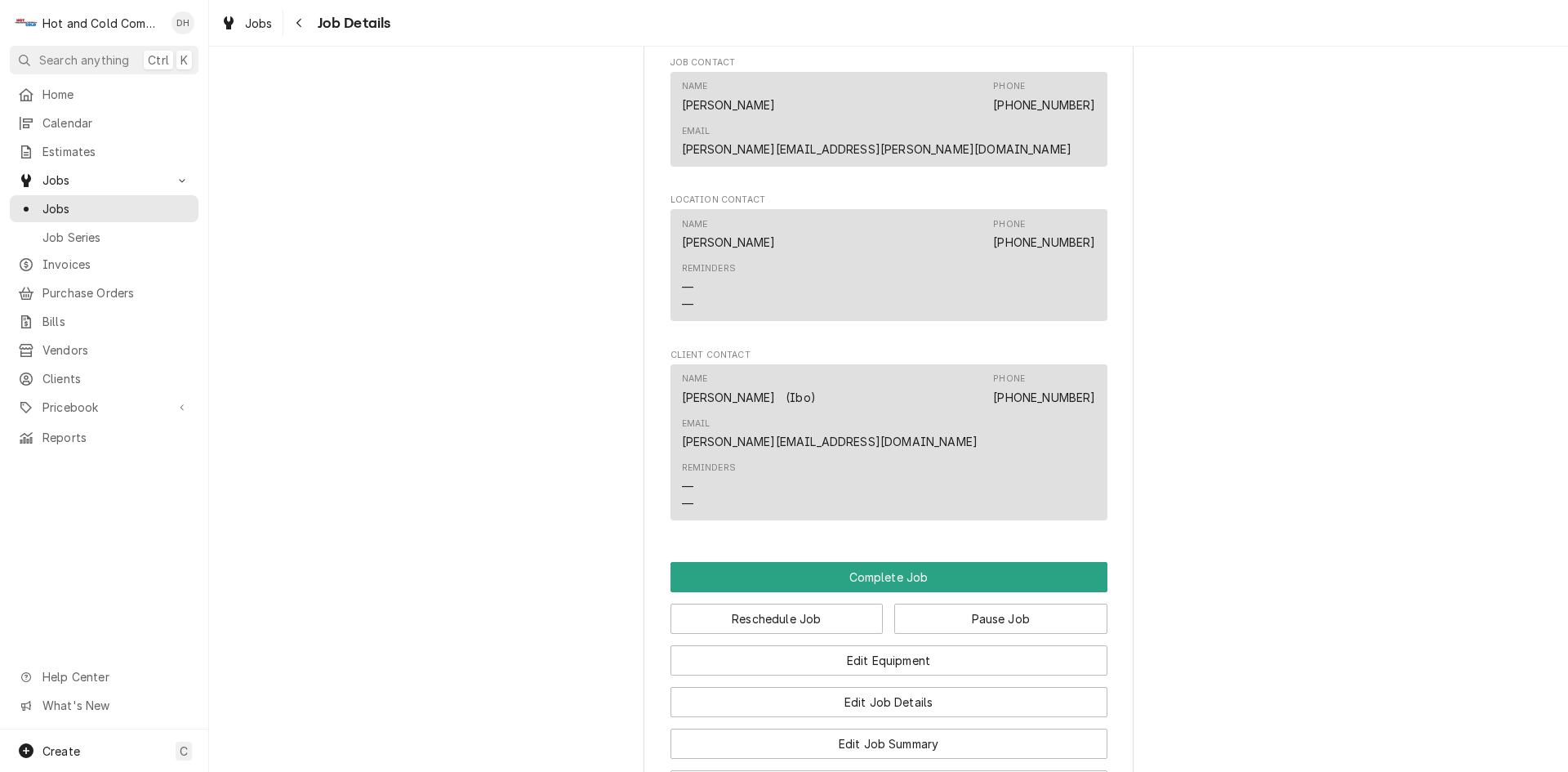
scroll to position [1361, 0]
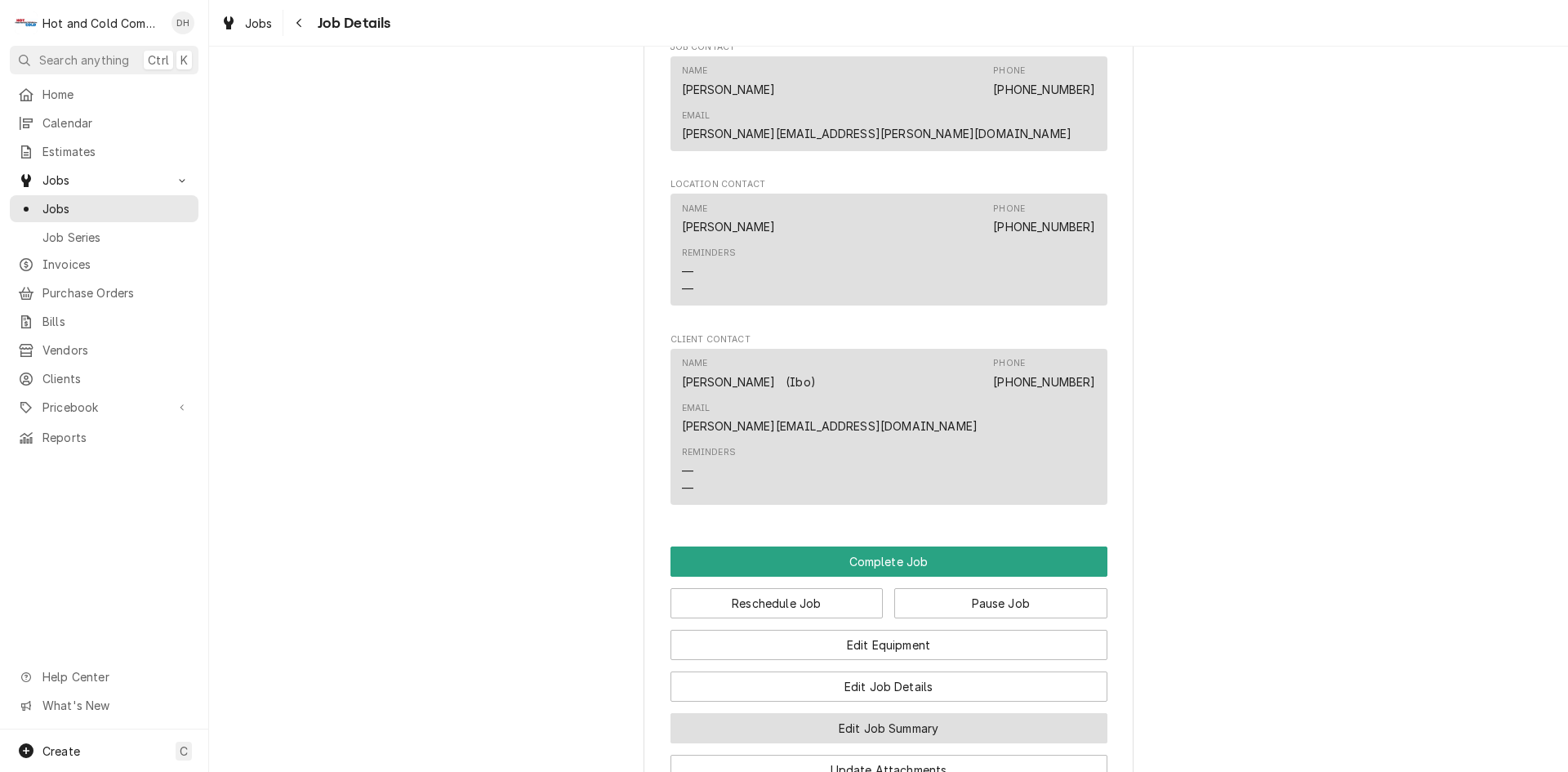
click at [895, 713] on button "Edit Job Summary" at bounding box center [889, 728] width 437 height 30
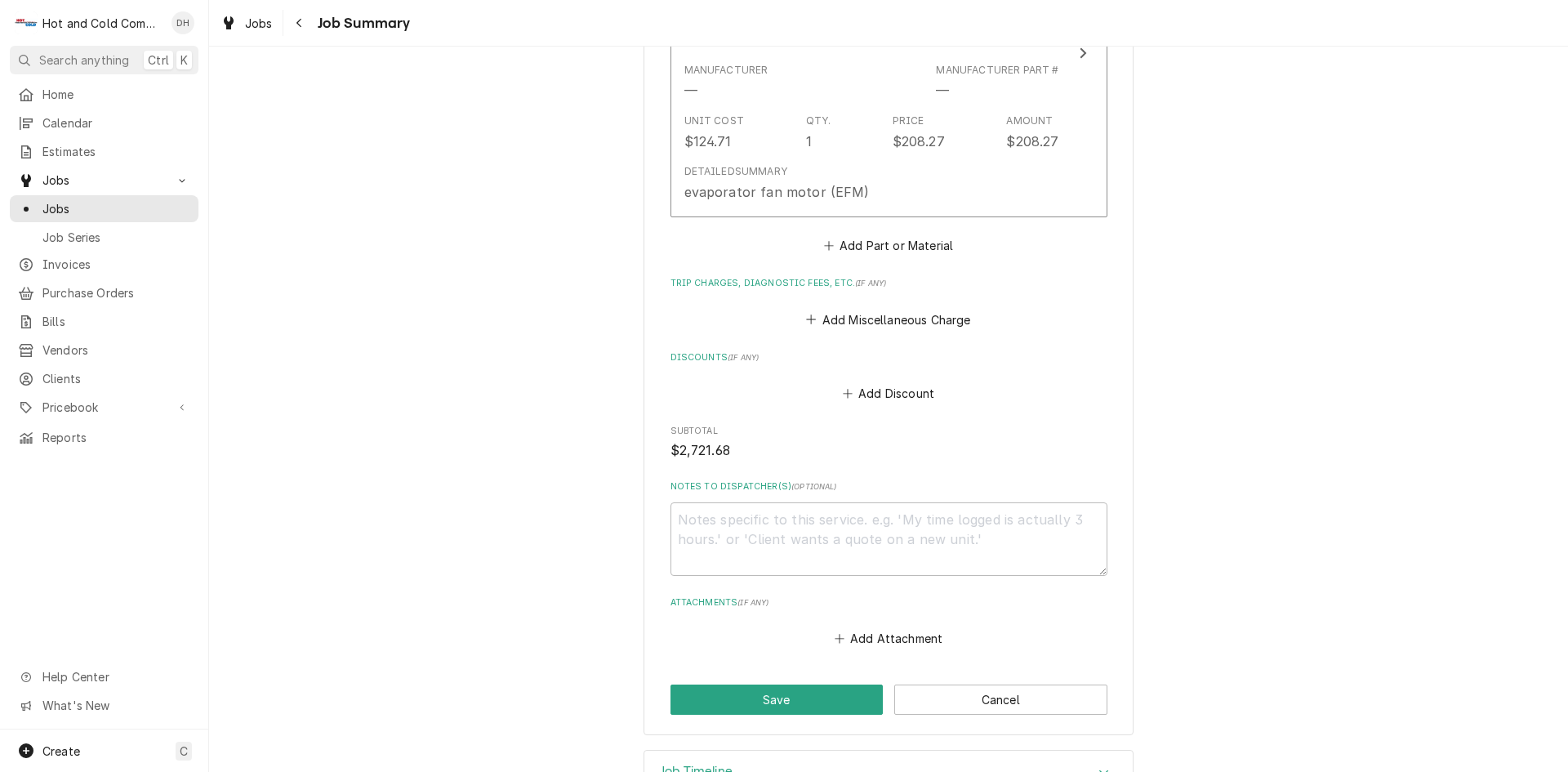
scroll to position [2994, 0]
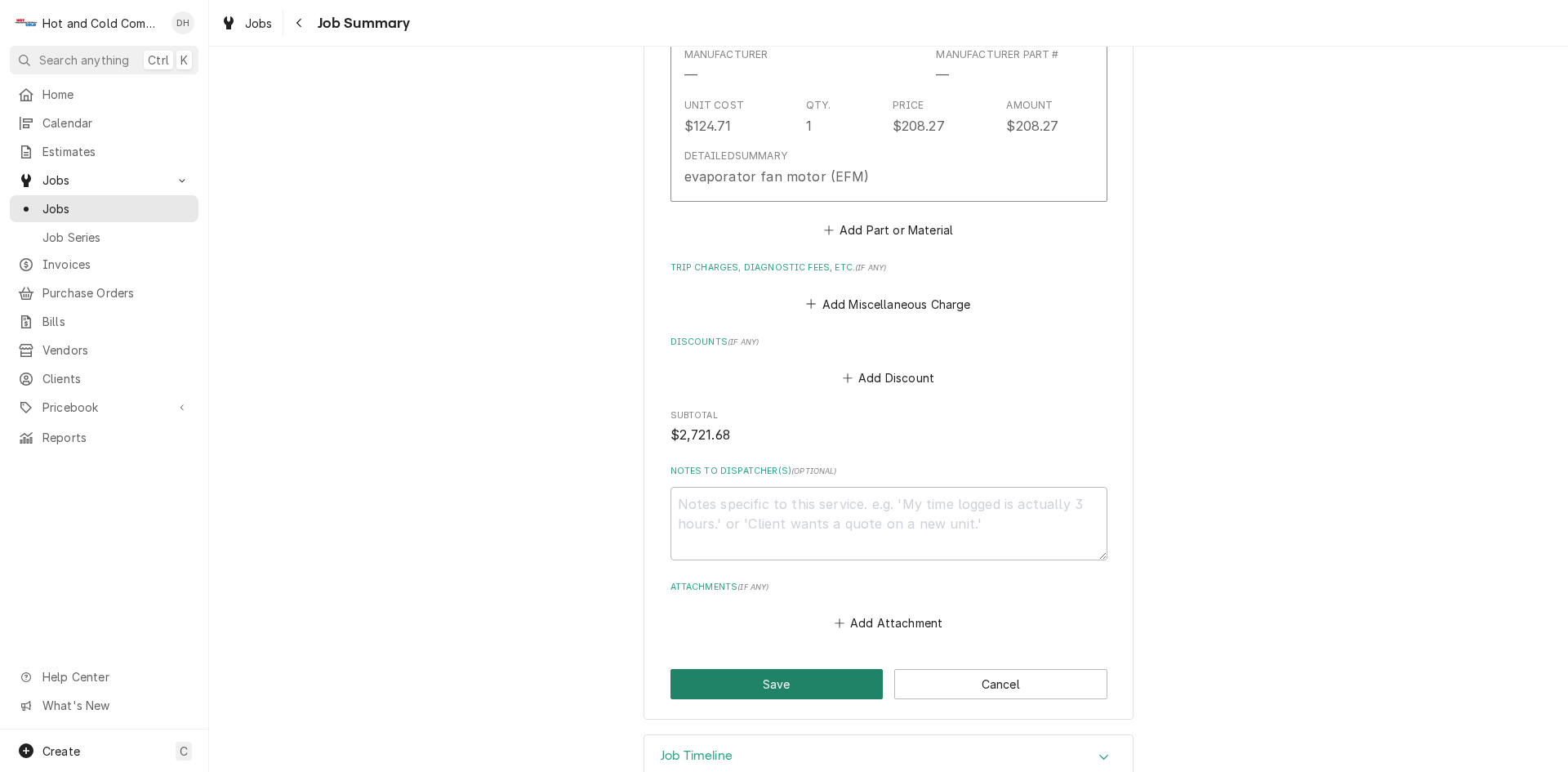
click at [781, 669] on button "Save" at bounding box center [777, 684] width 213 height 30
type textarea "x"
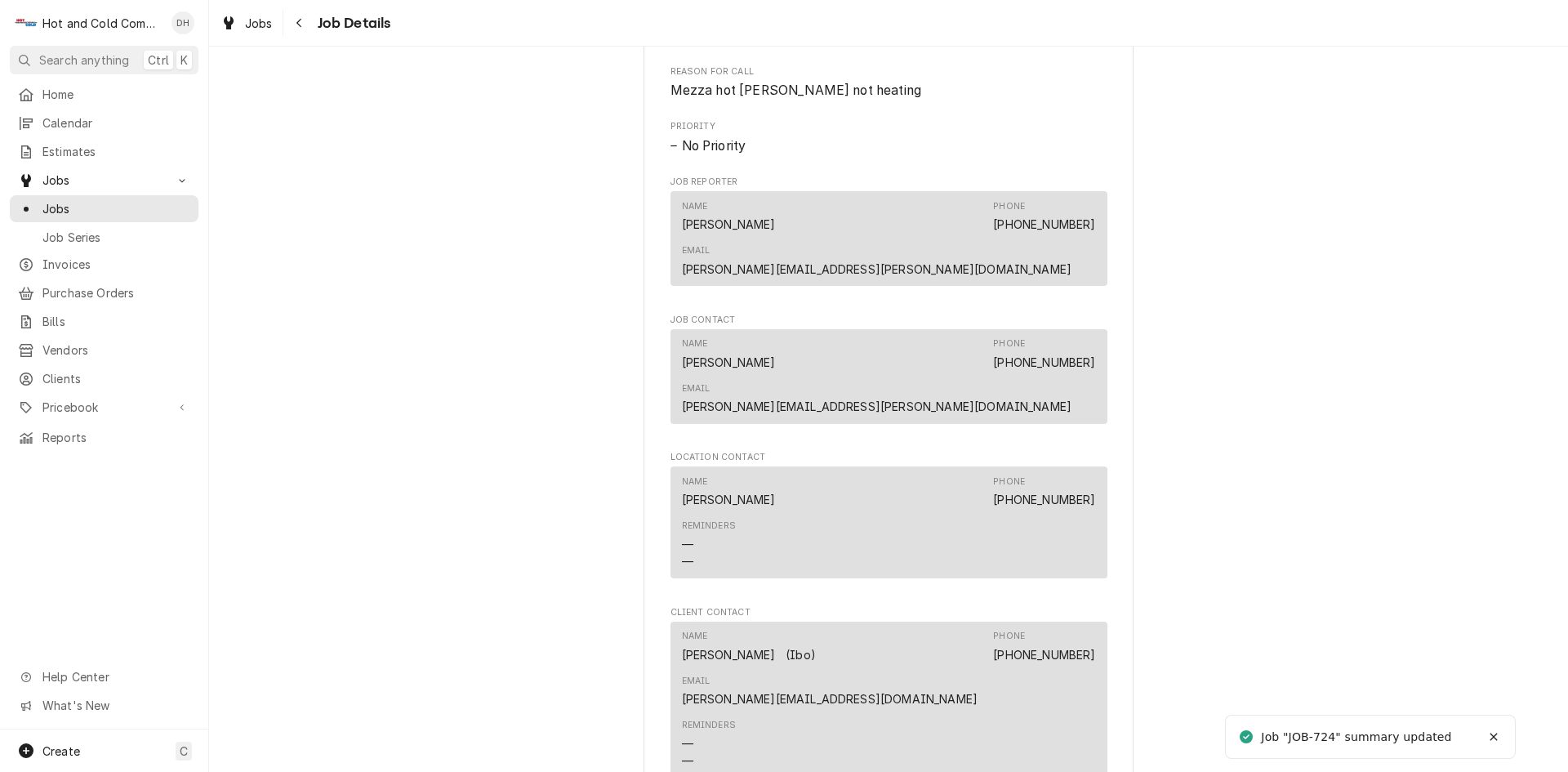
scroll to position [1361, 0]
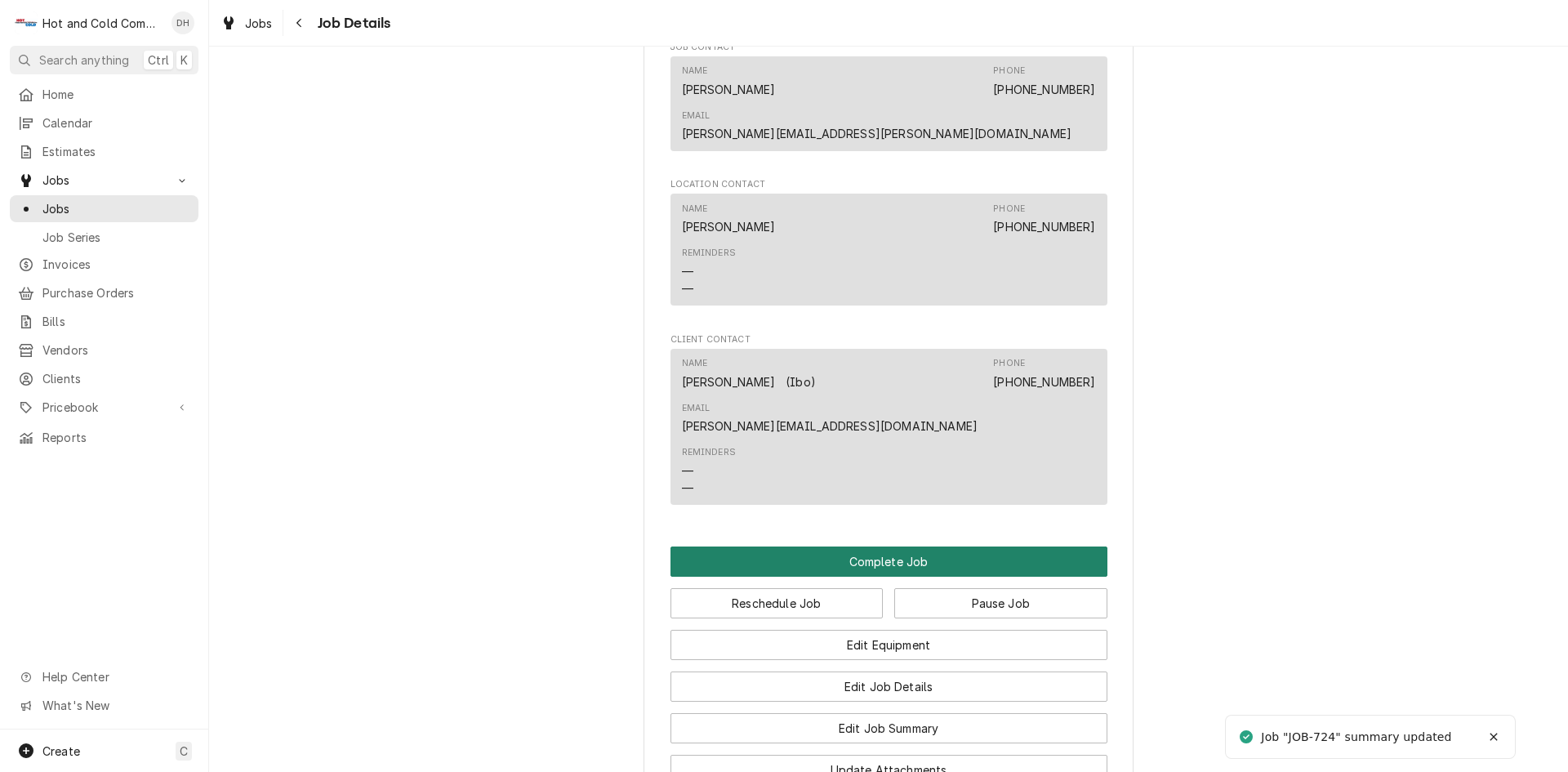
click at [882, 546] on button "Complete Job" at bounding box center [889, 561] width 437 height 30
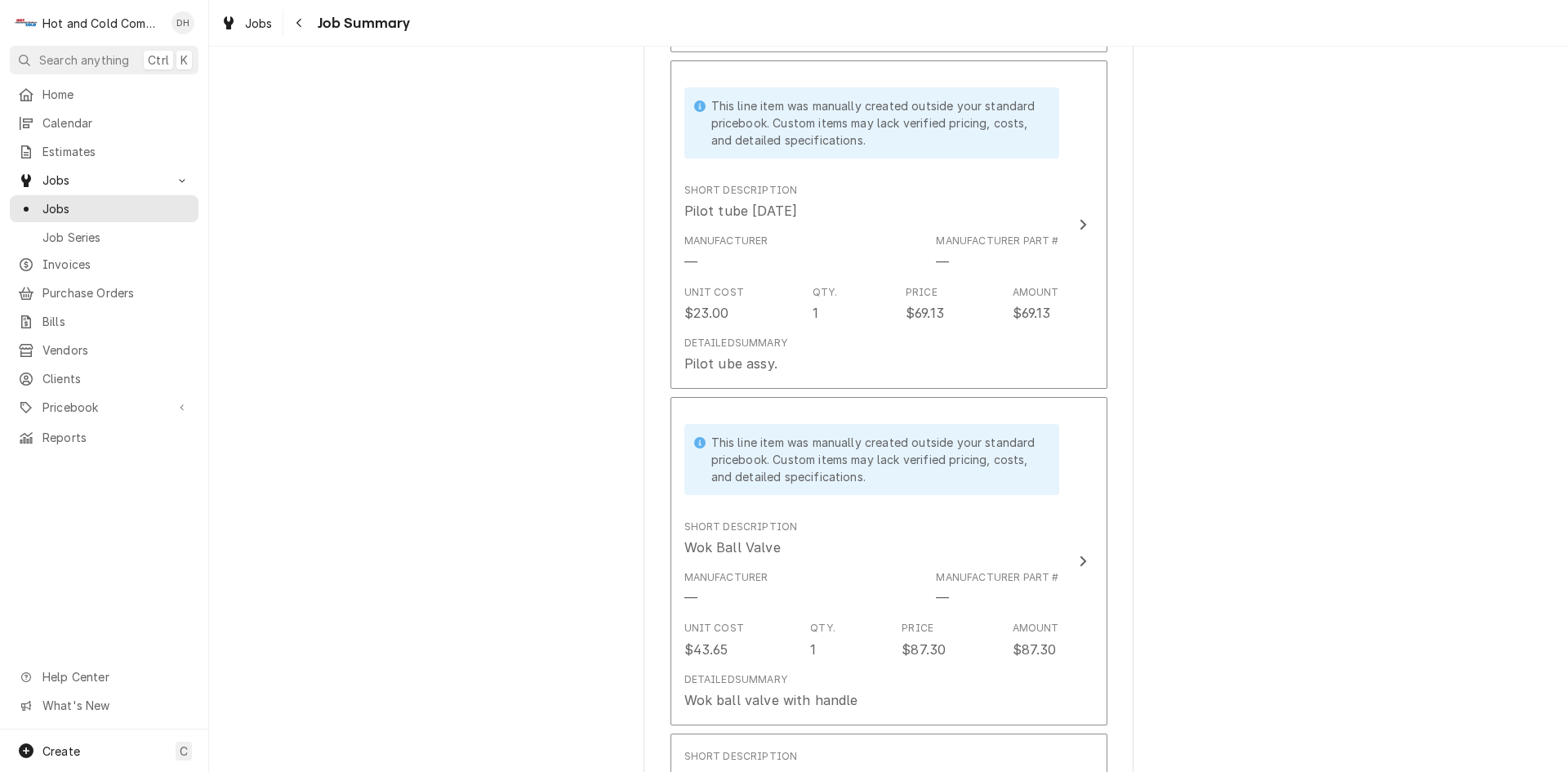
scroll to position [2994, 0]
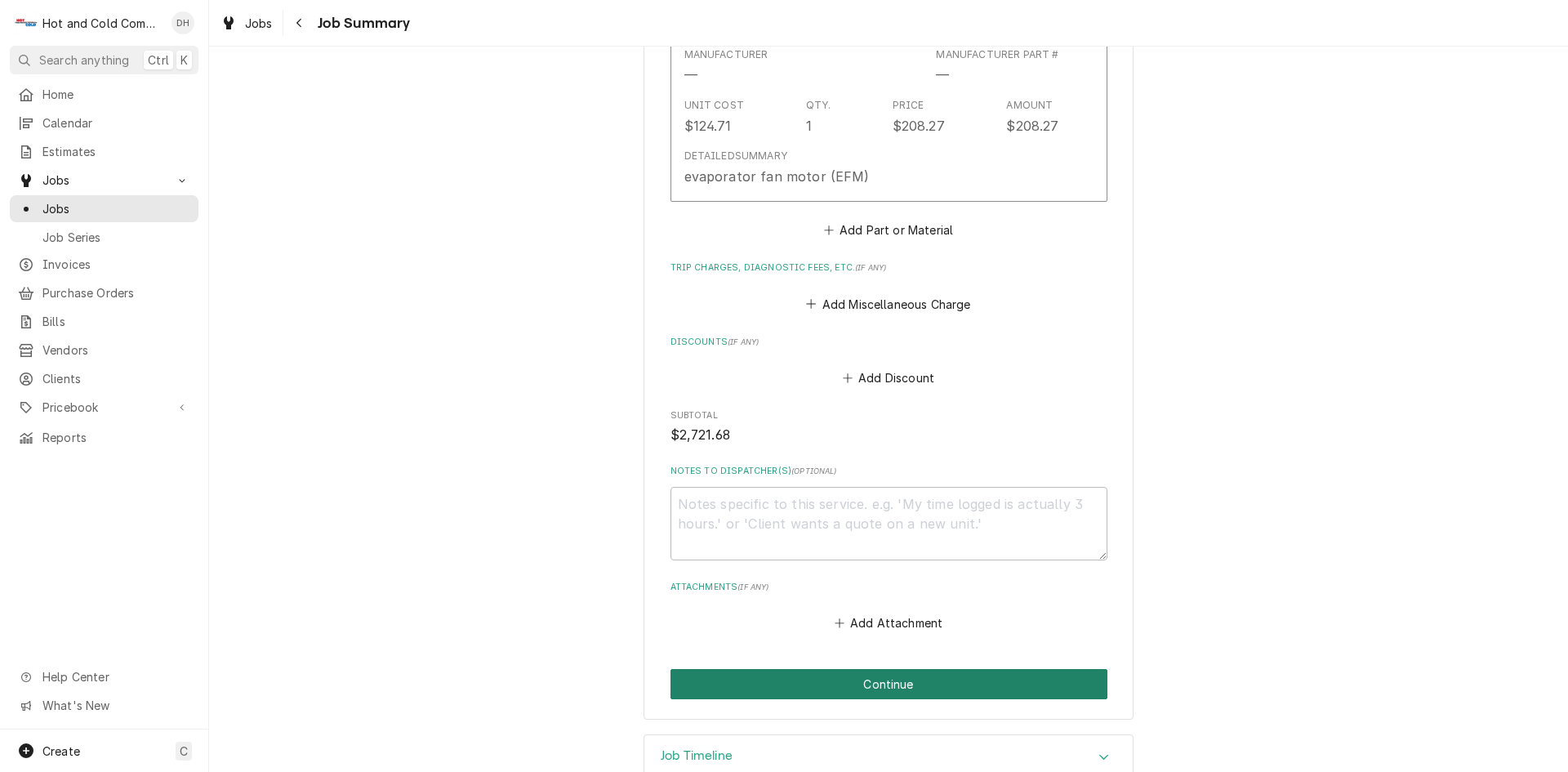
click at [887, 669] on button "Continue" at bounding box center [889, 684] width 437 height 30
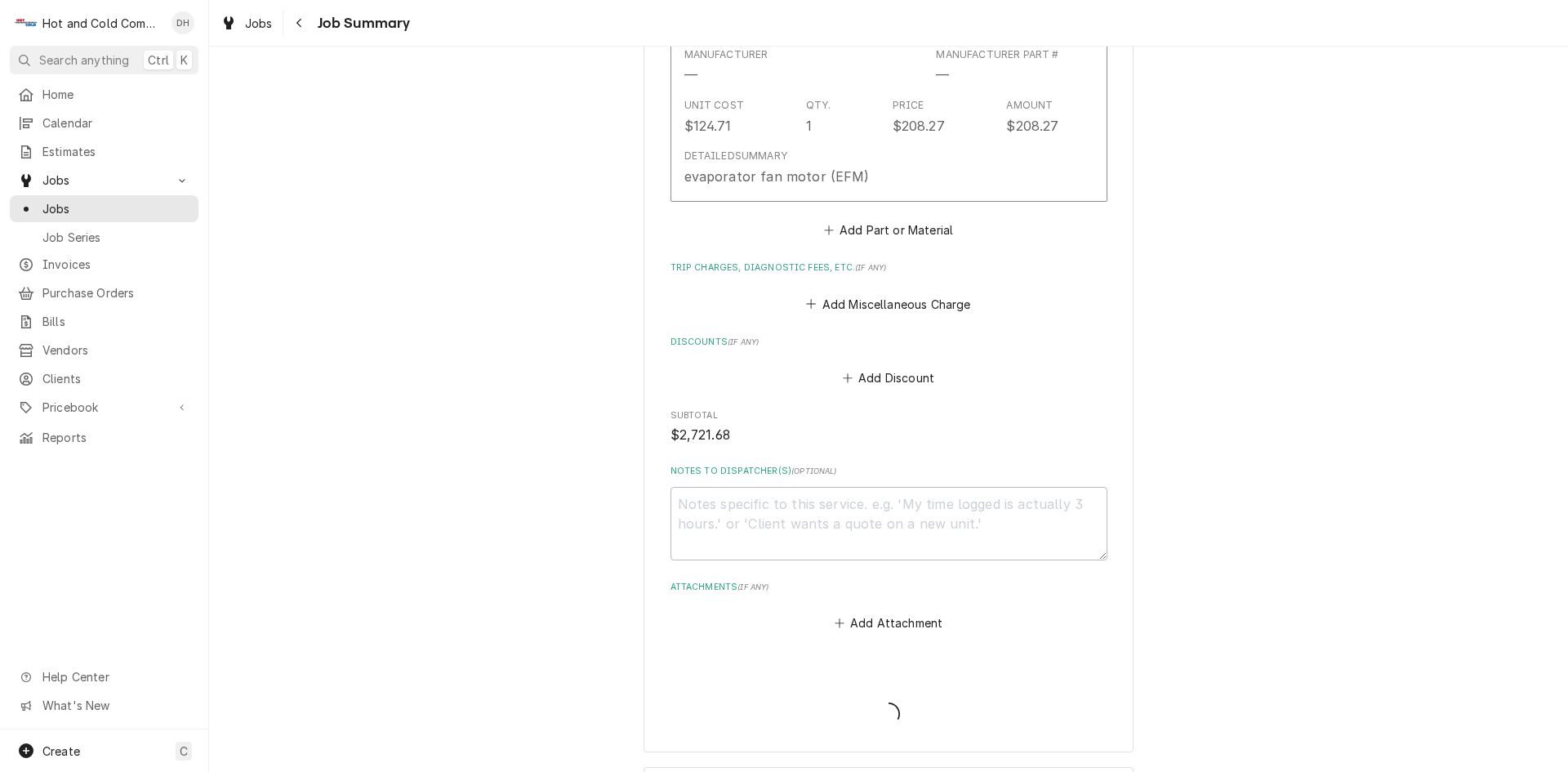
type textarea "x"
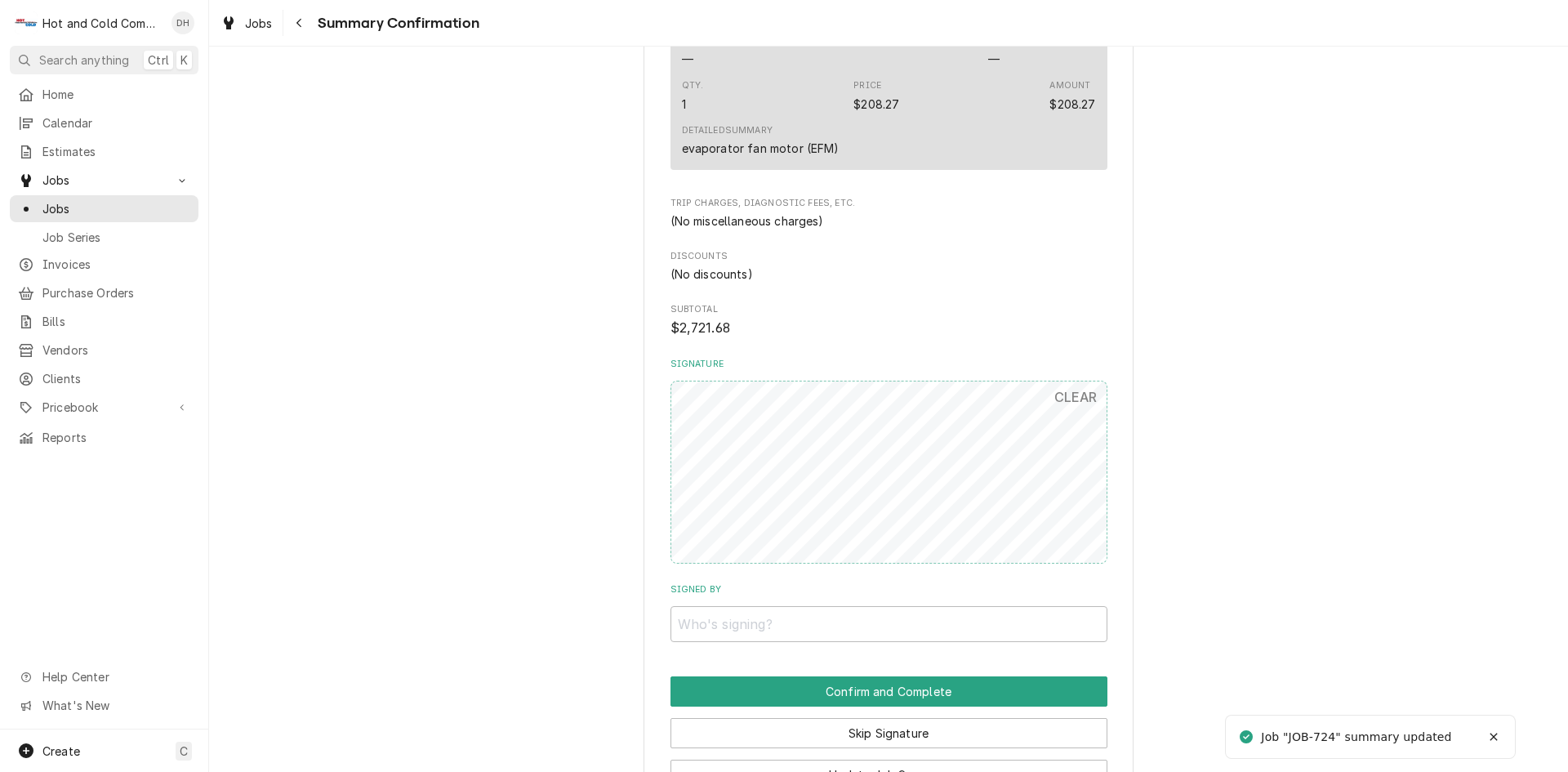
scroll to position [2562, 0]
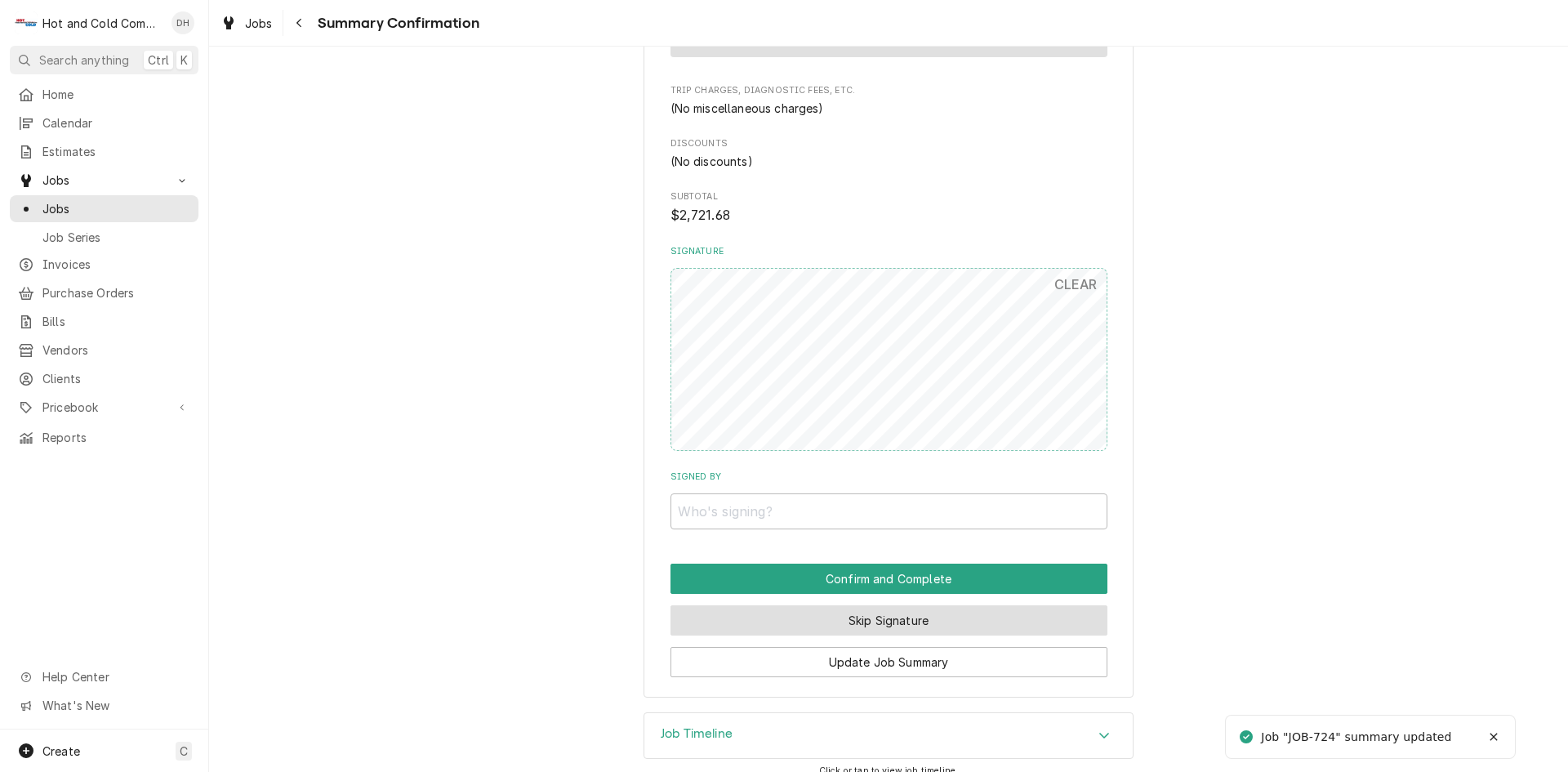
click at [852, 605] on button "Skip Signature" at bounding box center [889, 620] width 437 height 30
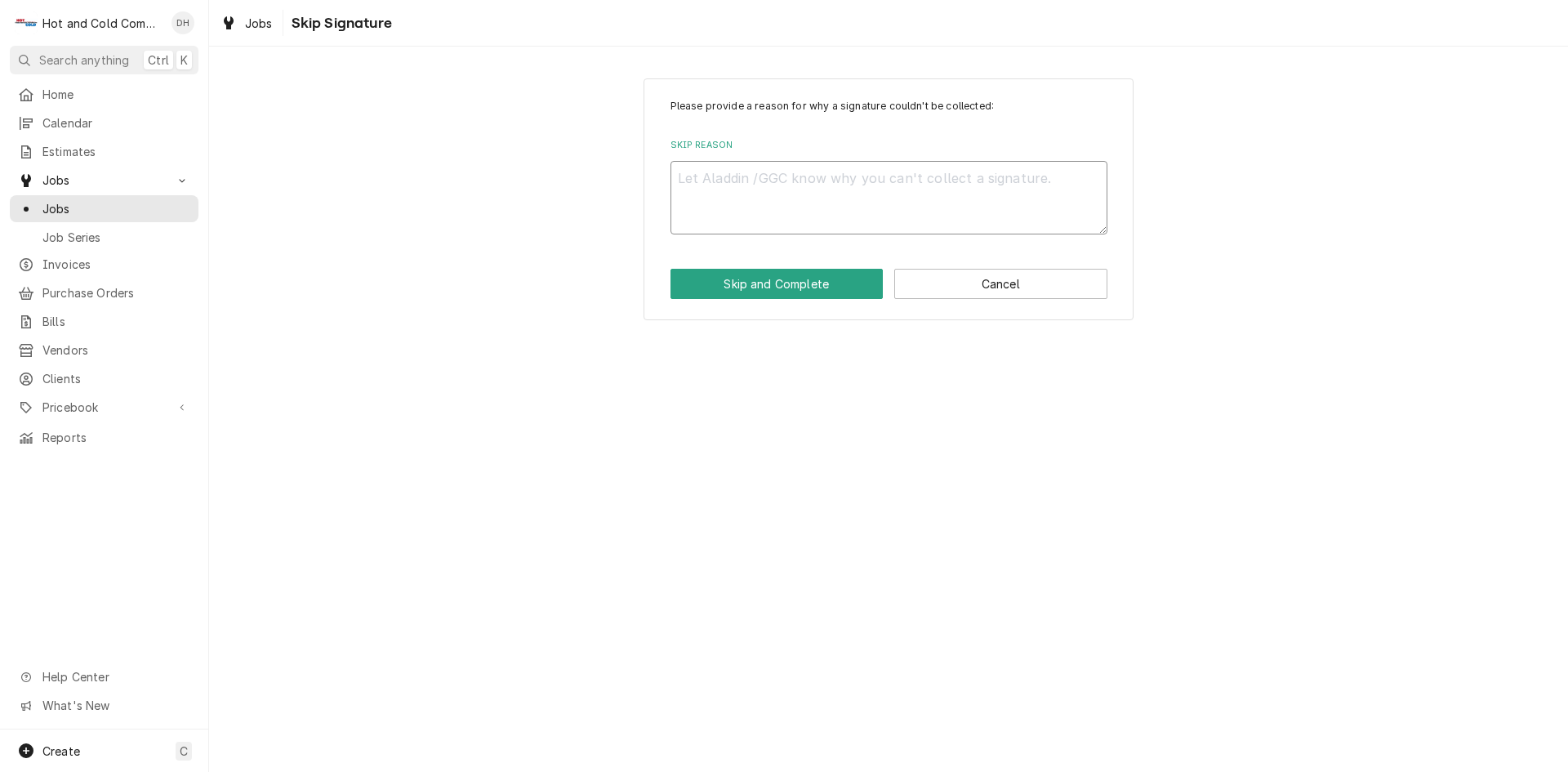
click at [753, 189] on textarea "Skip Reason" at bounding box center [889, 197] width 437 height 74
type textarea "x"
type textarea "e"
type textarea "x"
type textarea "em"
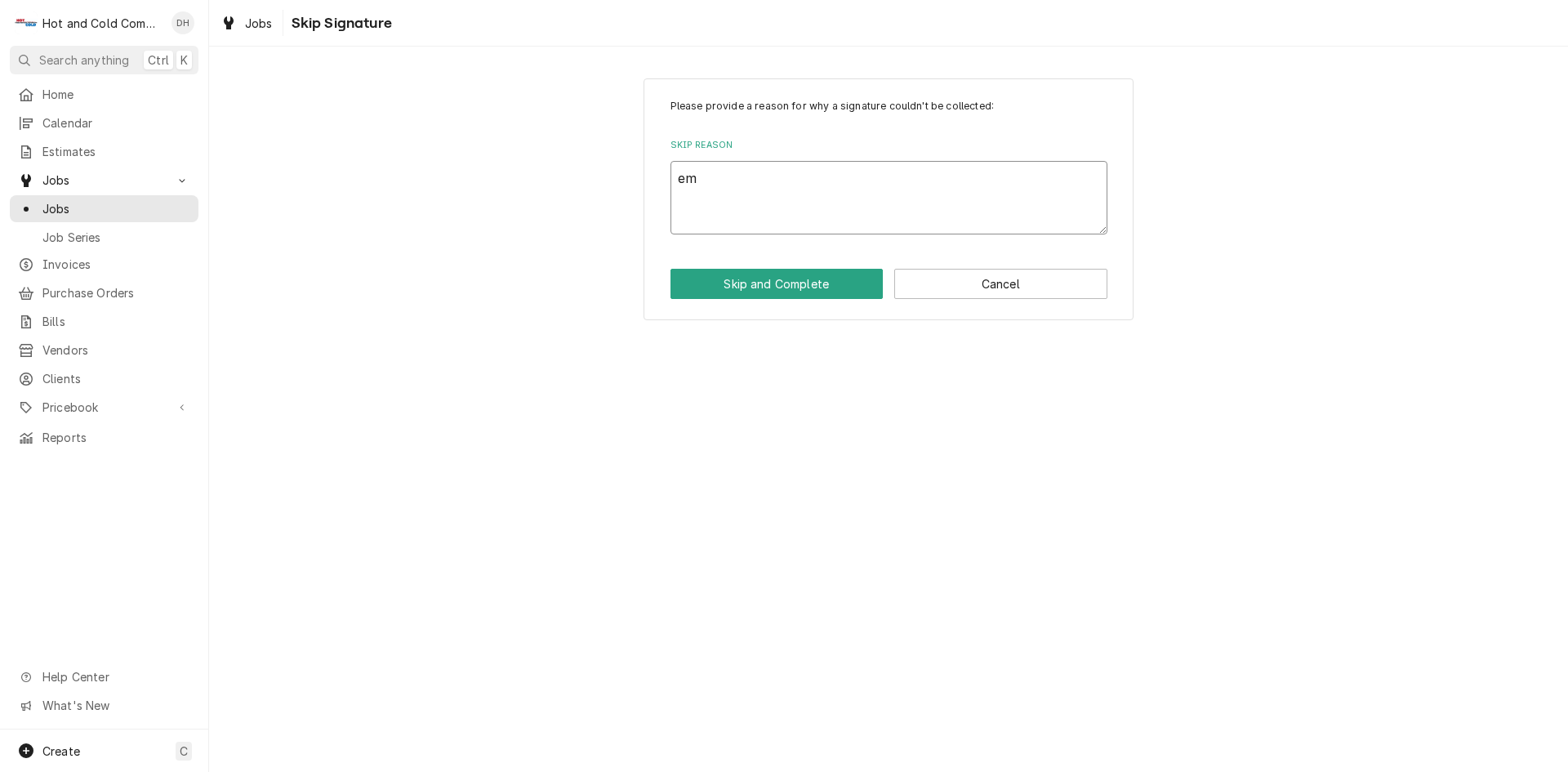
type textarea "x"
type textarea "ema"
type textarea "x"
type textarea "emai"
type textarea "x"
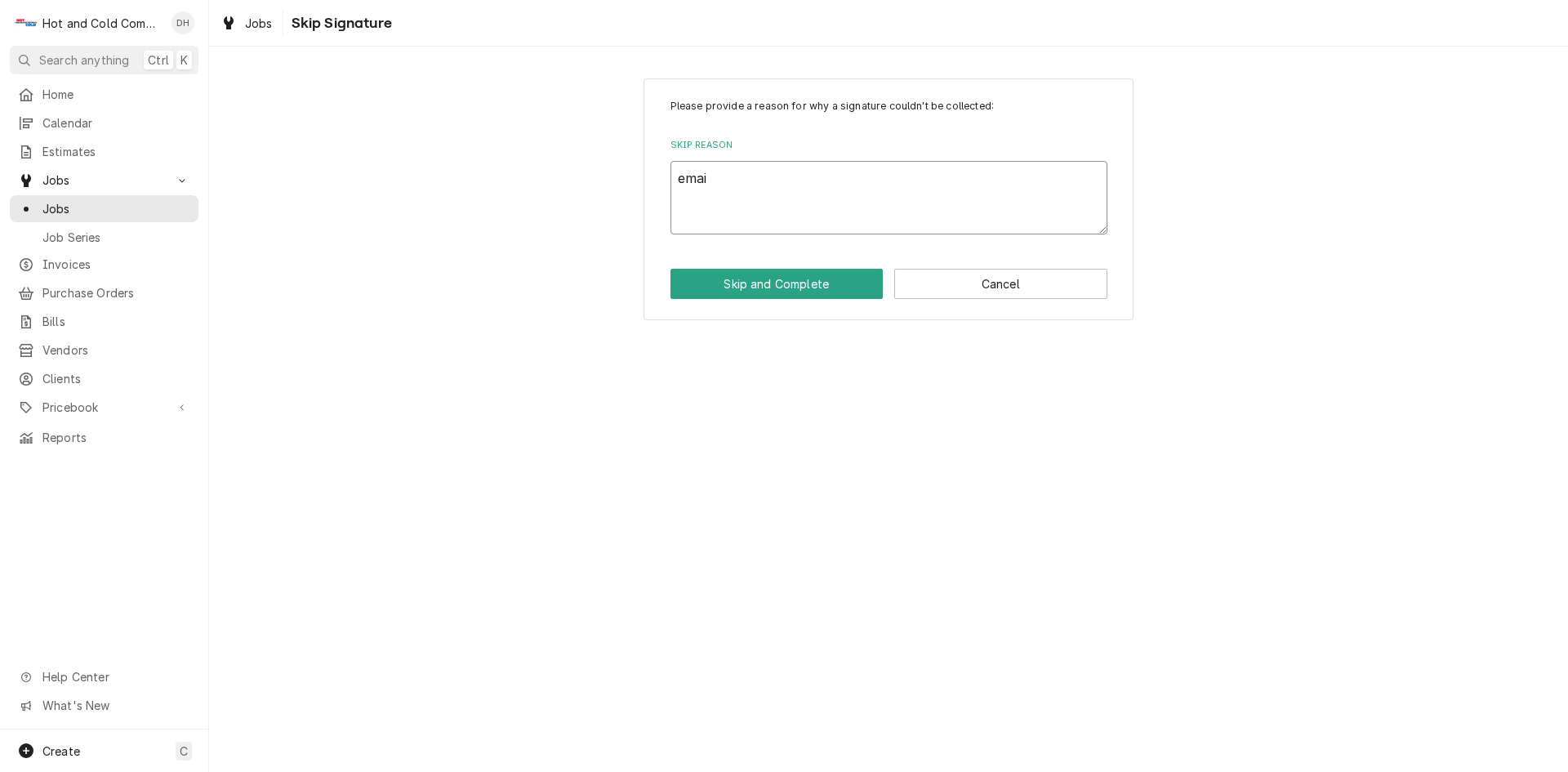
type textarea "email"
type textarea "x"
type textarea "emaile"
type textarea "x"
type textarea "emailed"
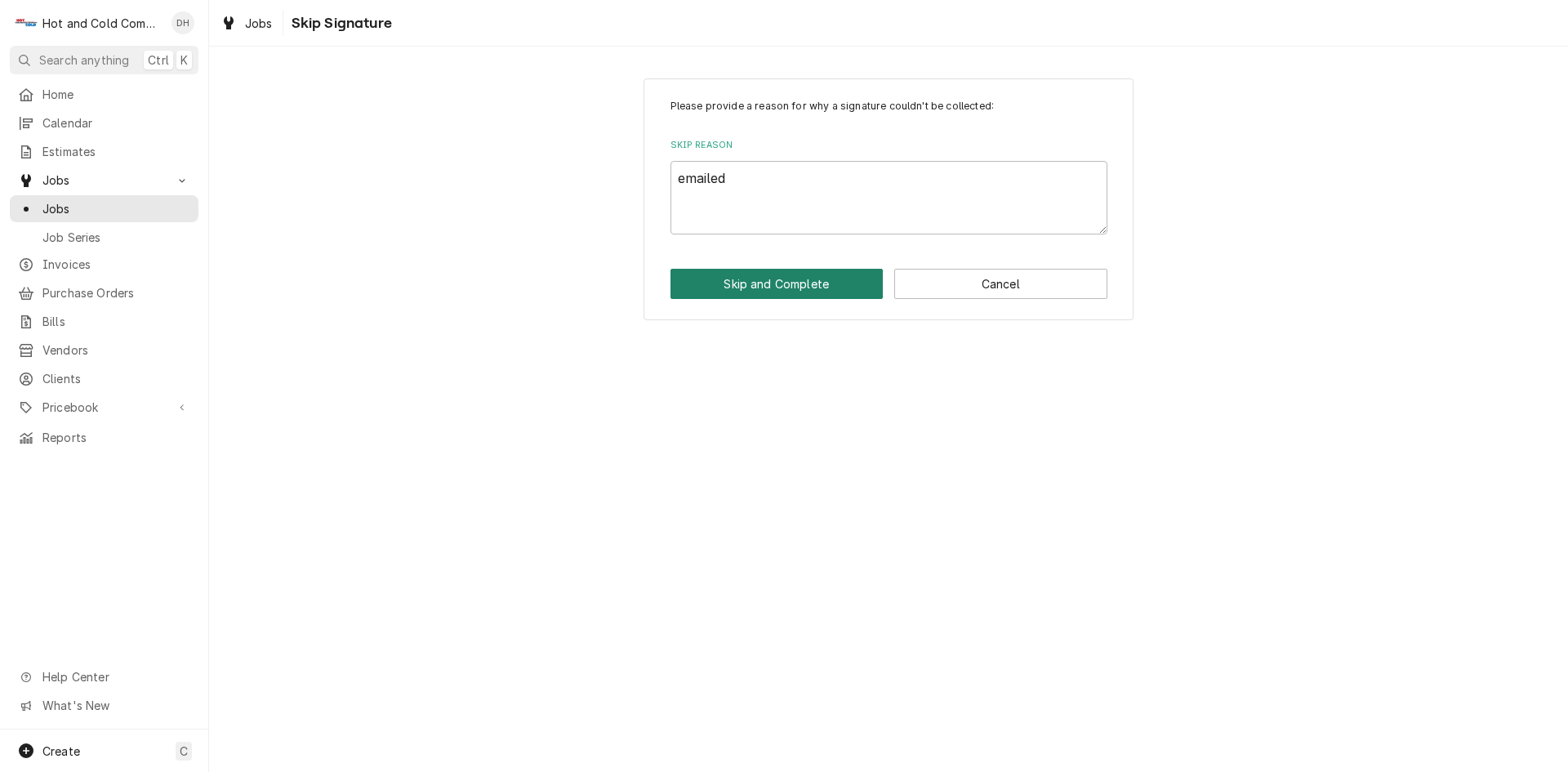
click at [789, 280] on button "Skip and Complete" at bounding box center [777, 284] width 213 height 30
type textarea "x"
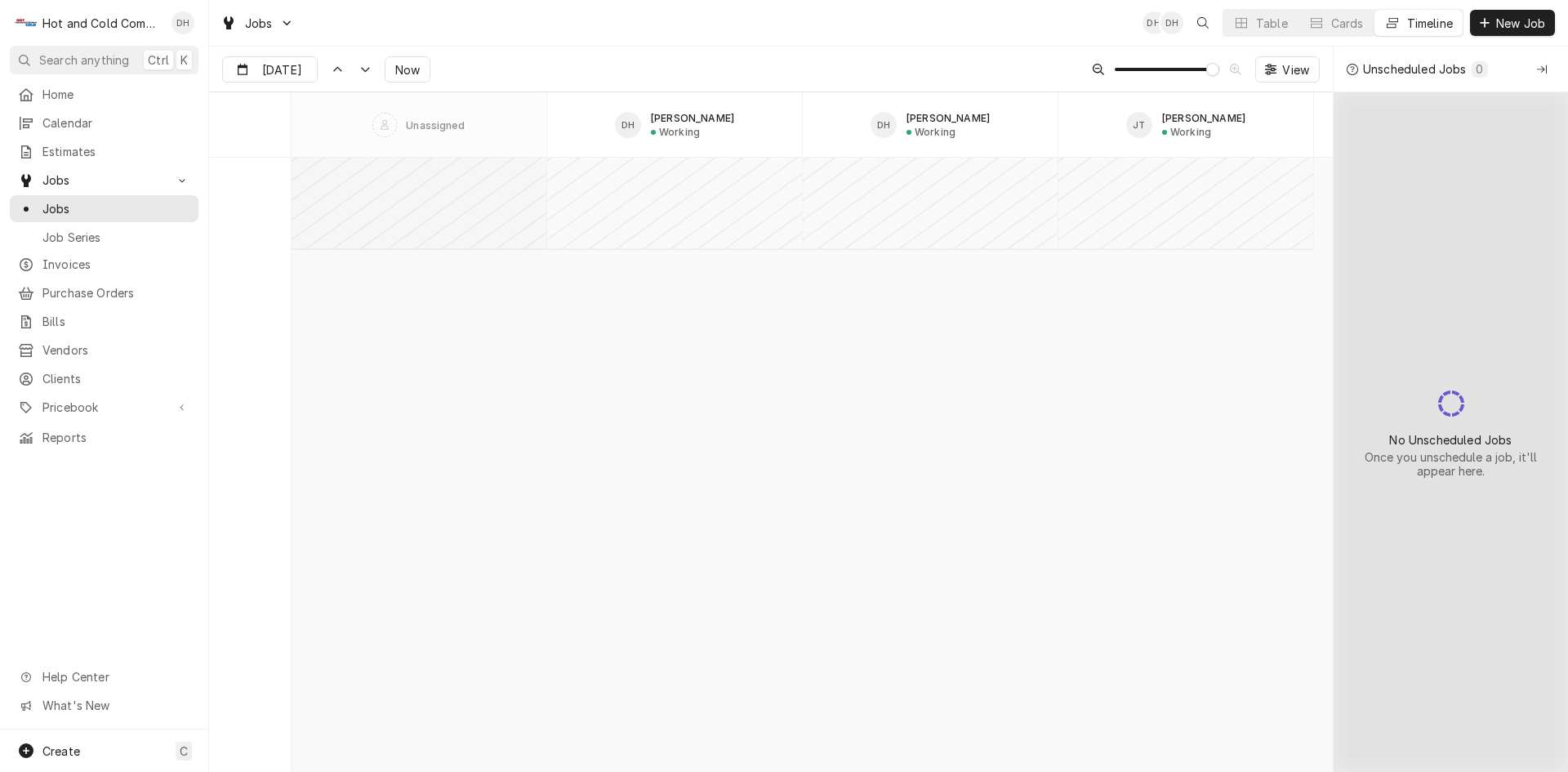
scroll to position [12294, 0]
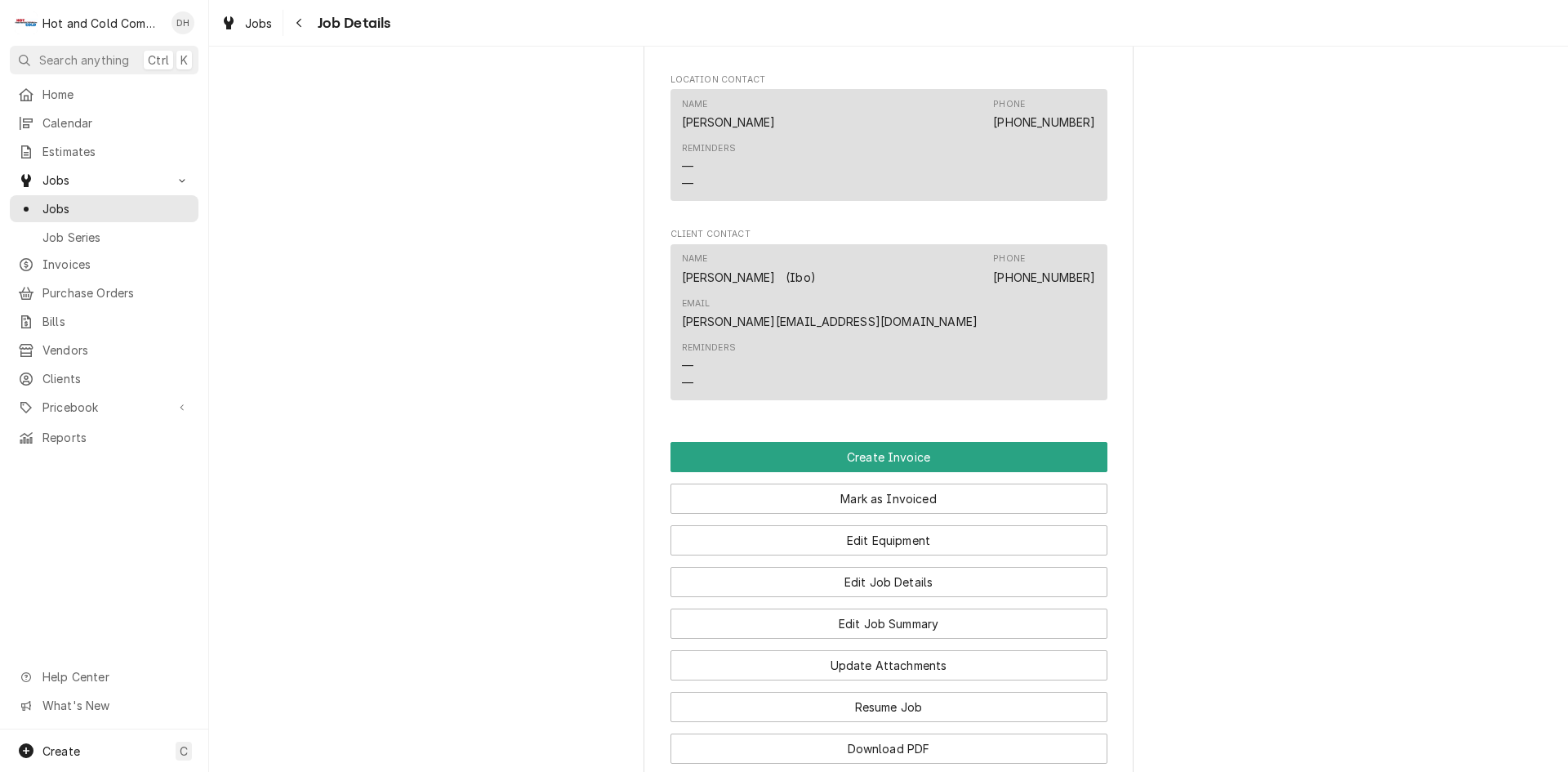
scroll to position [272, 0]
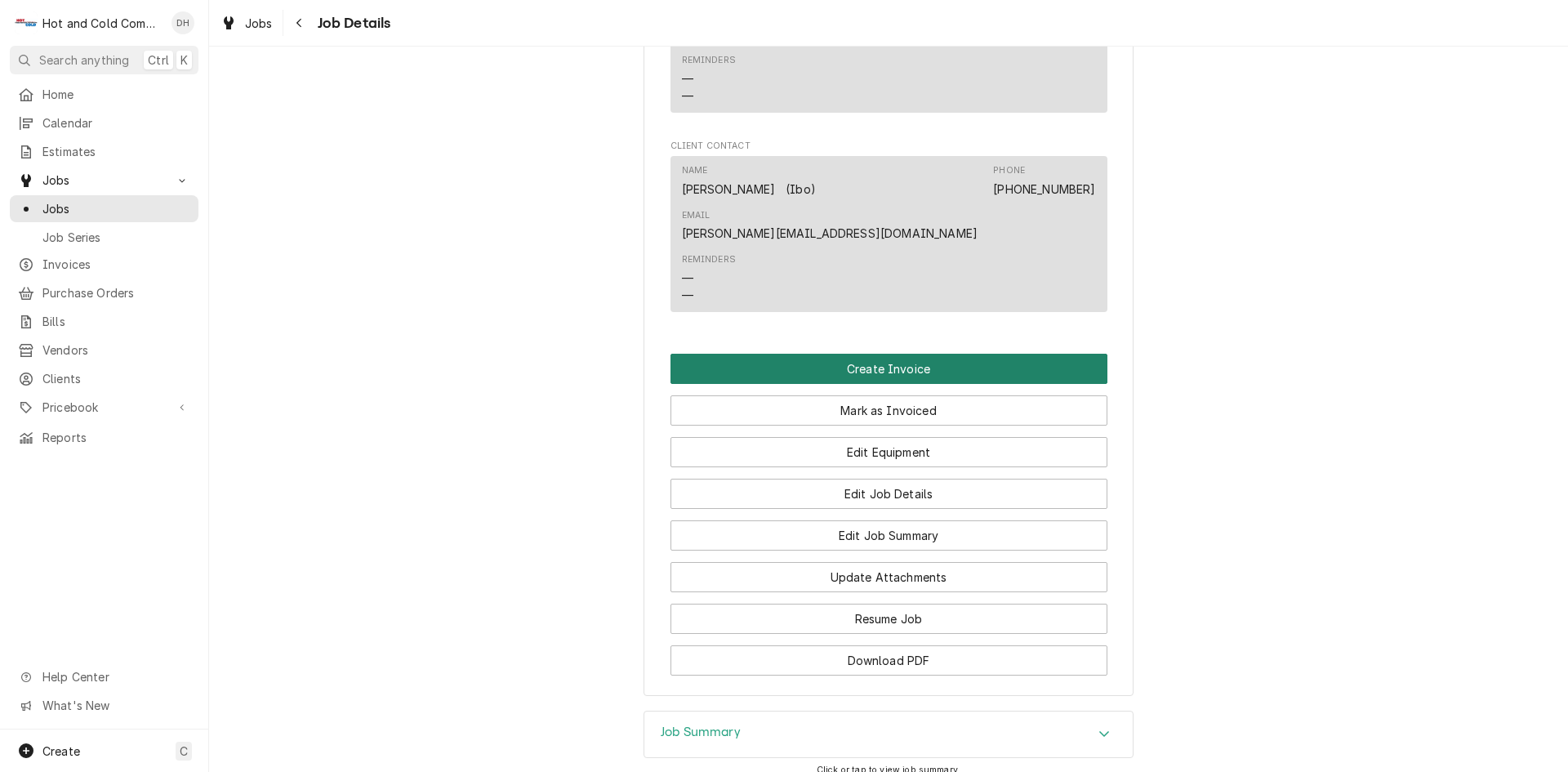
scroll to position [1302, 0]
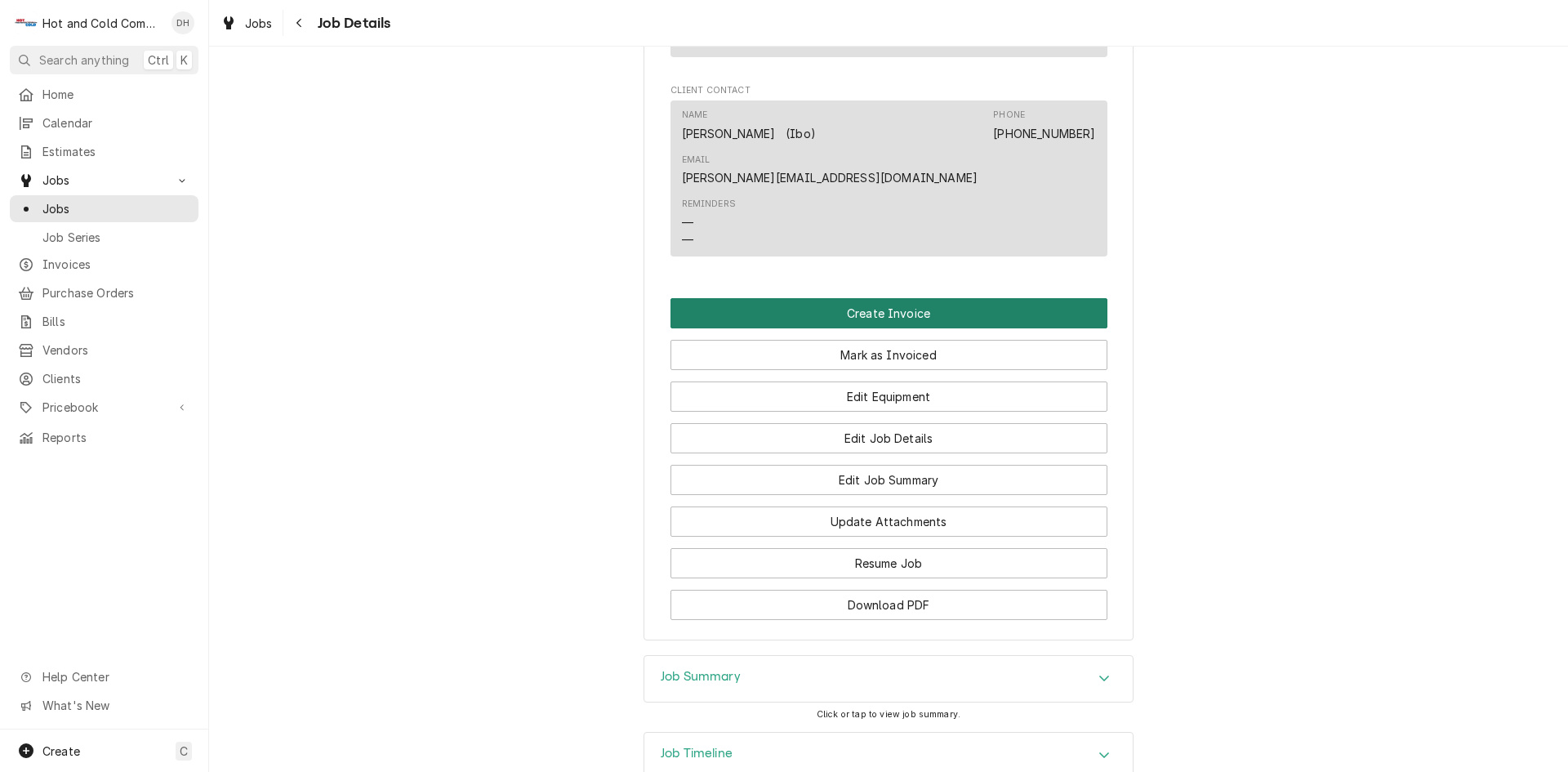
click at [888, 298] on button "Create Invoice" at bounding box center [889, 313] width 437 height 30
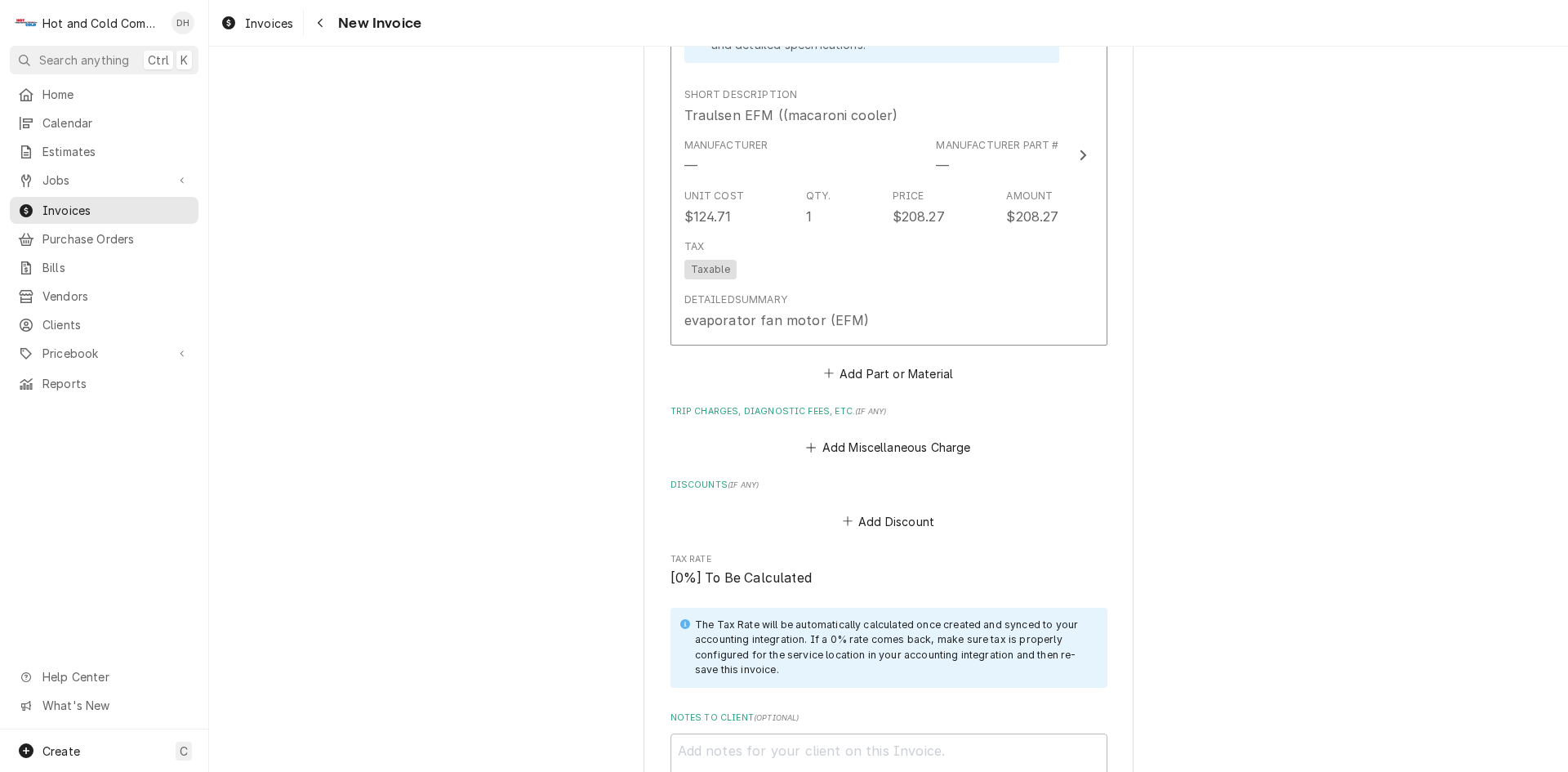
scroll to position [4613, 0]
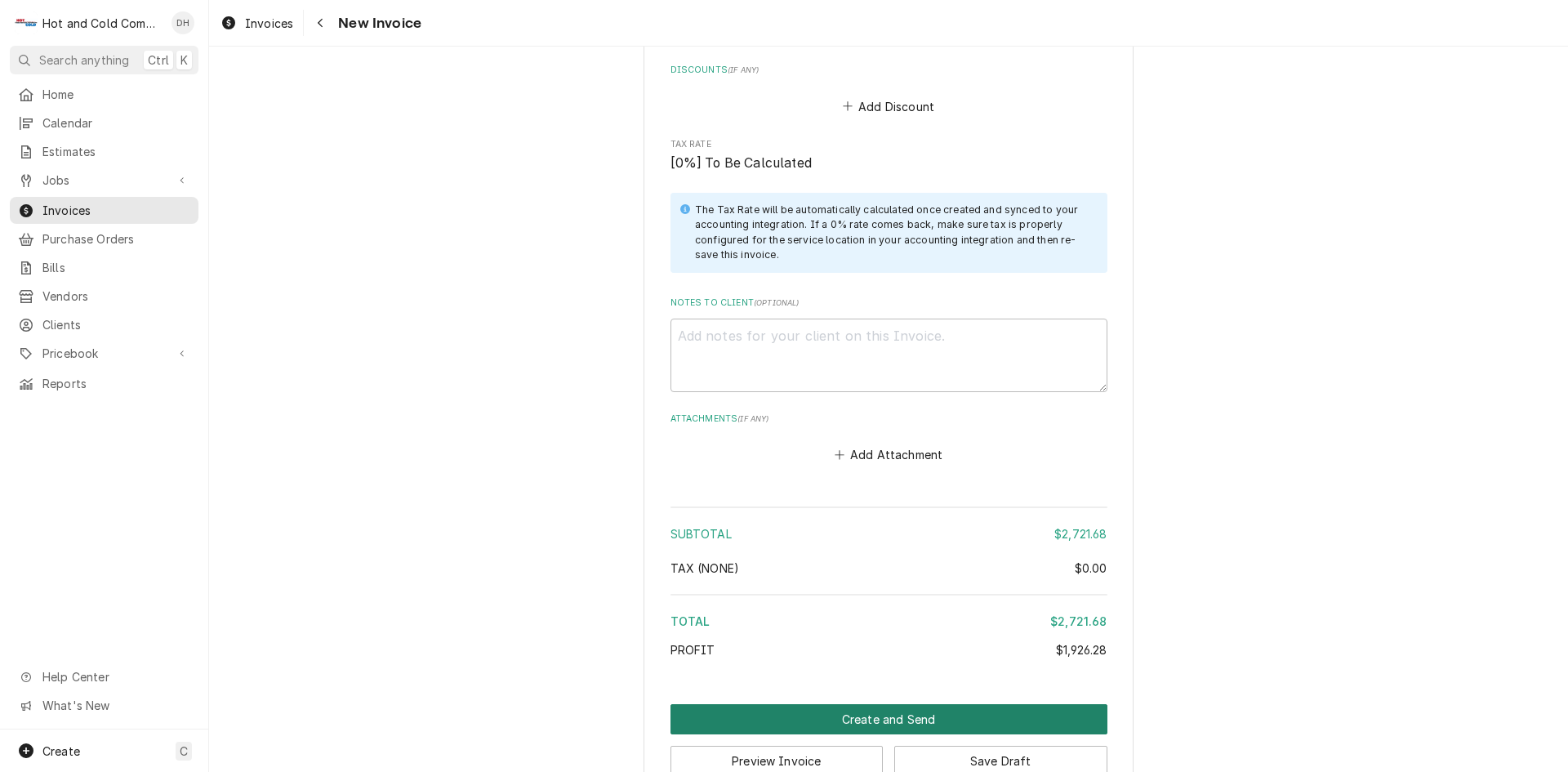
click at [885, 704] on button "Create and Send" at bounding box center [889, 720] width 437 height 30
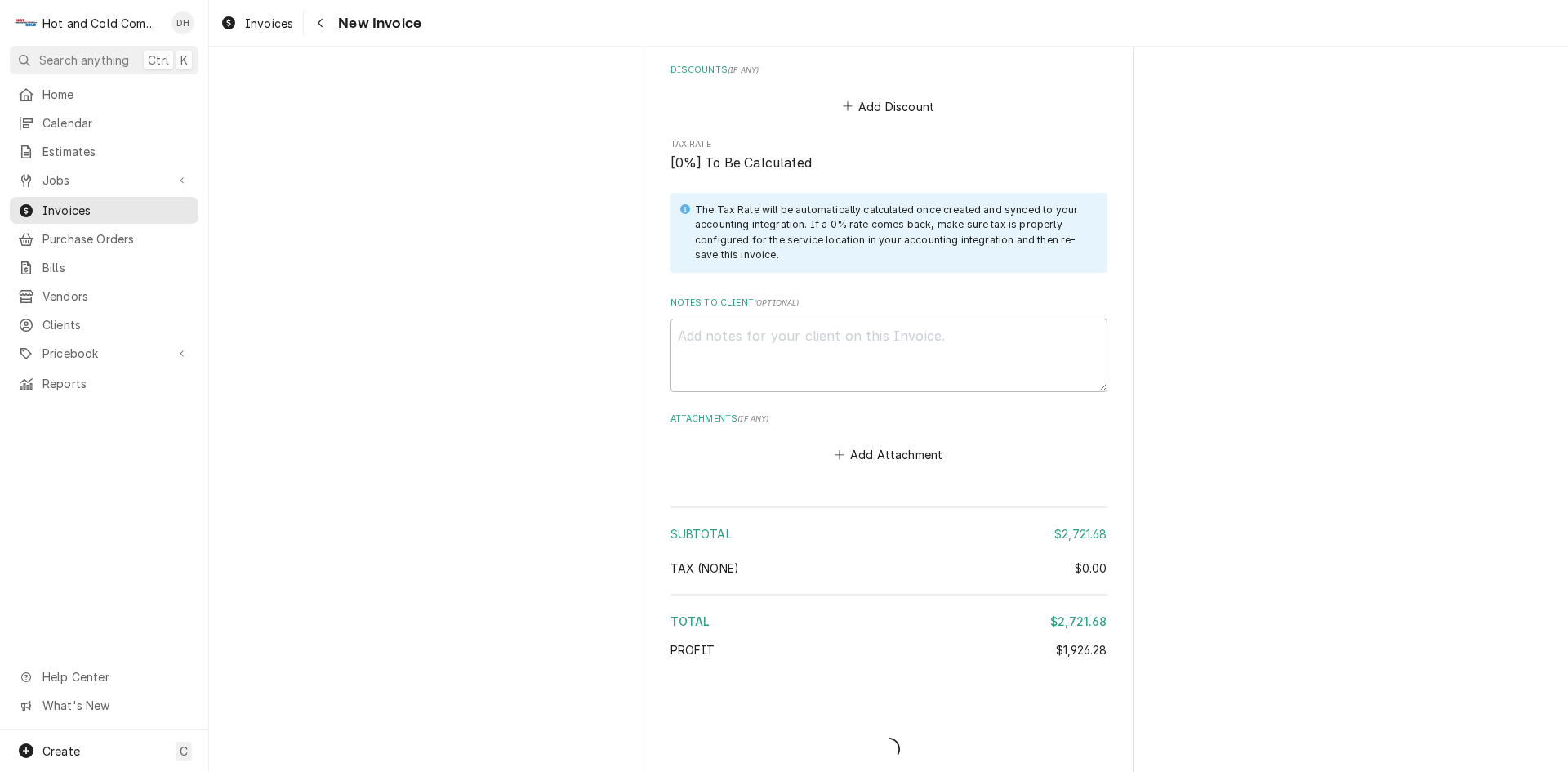
scroll to position [4603, 0]
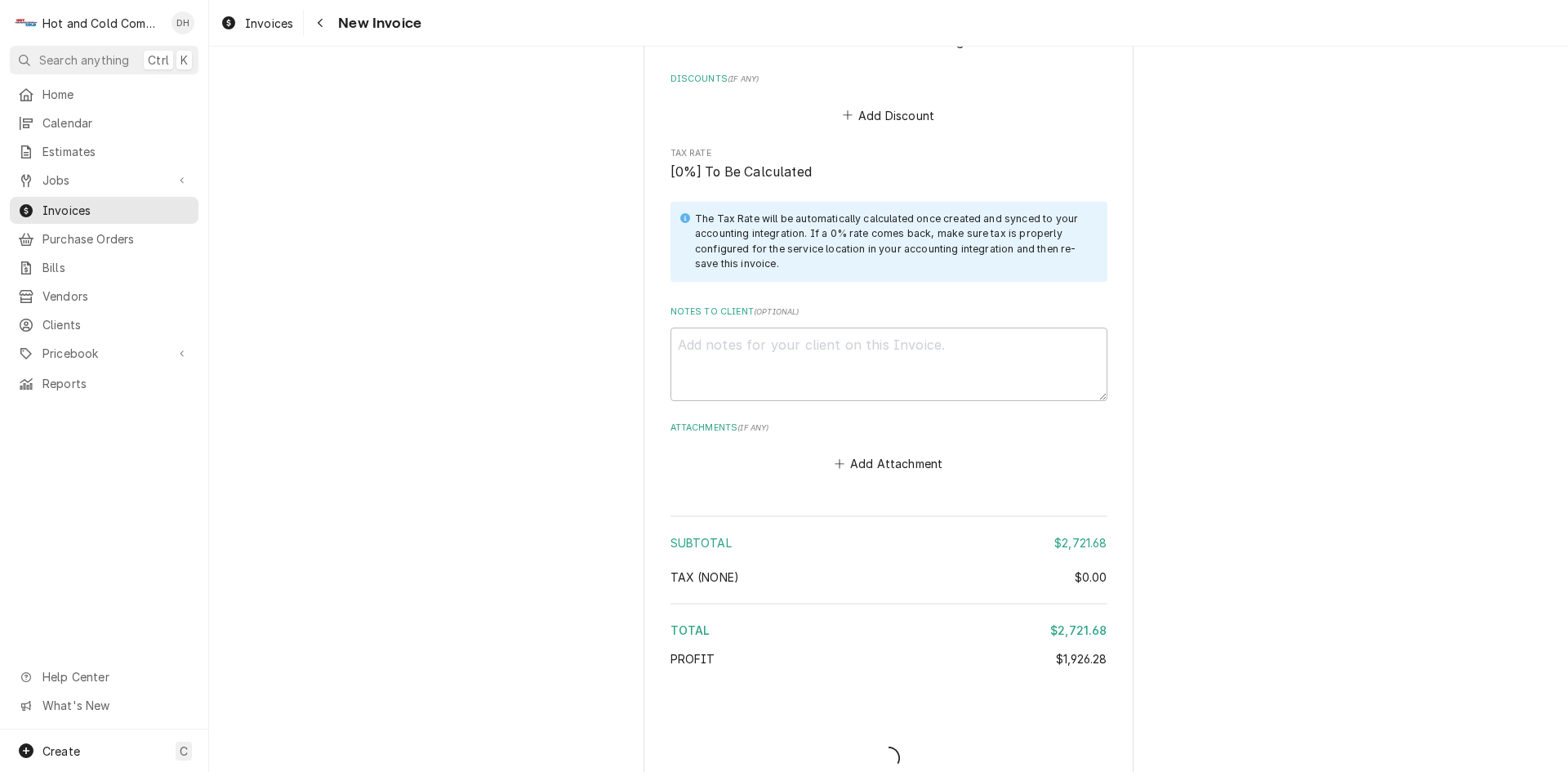
type textarea "x"
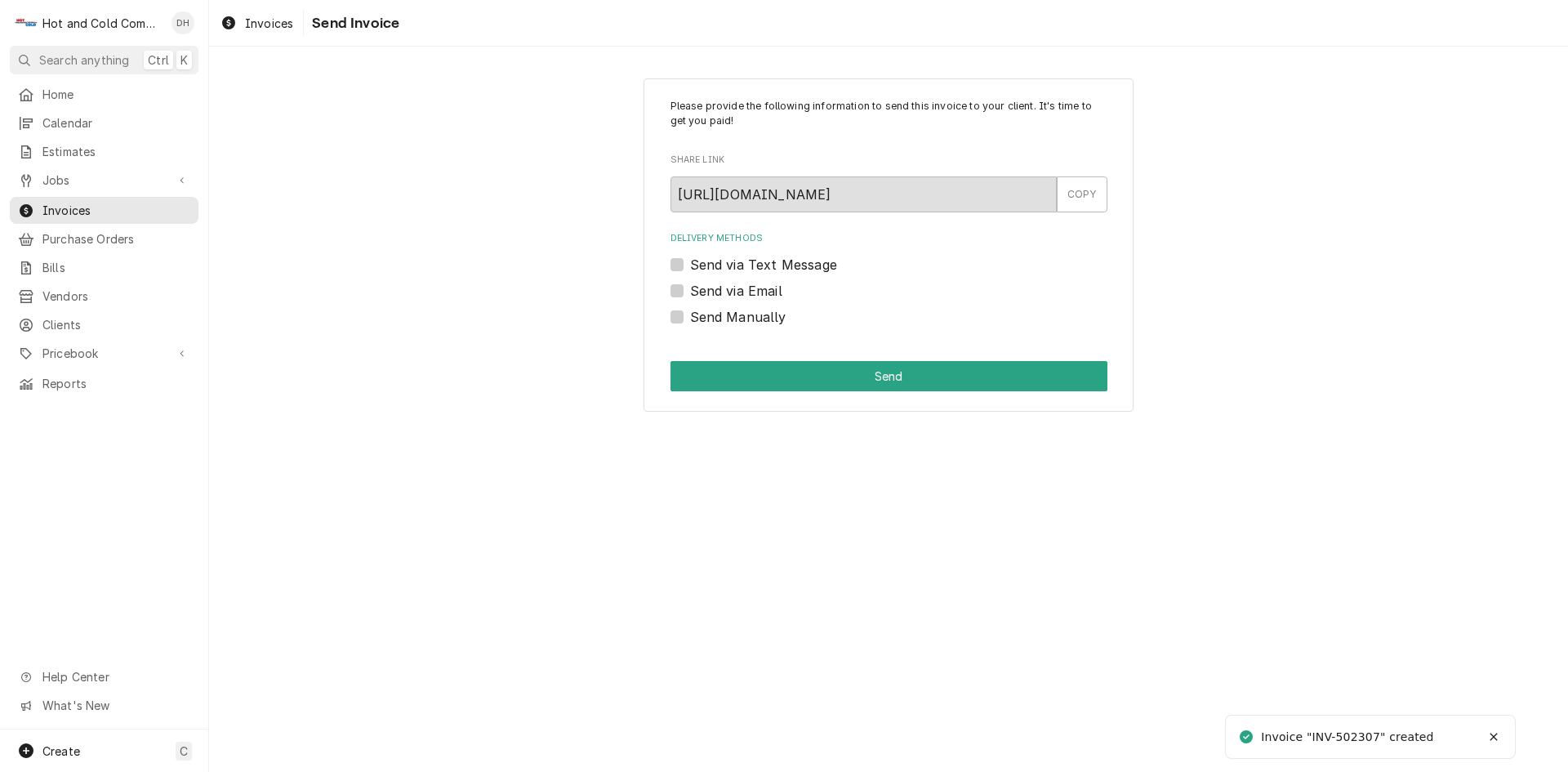
click at [683, 287] on div "Send via Email" at bounding box center [889, 290] width 437 height 19
click at [690, 290] on label "Send via Email" at bounding box center [736, 290] width 92 height 19
click at [690, 290] on input "Send via Email" at bounding box center [908, 299] width 437 height 36
checkbox input "true"
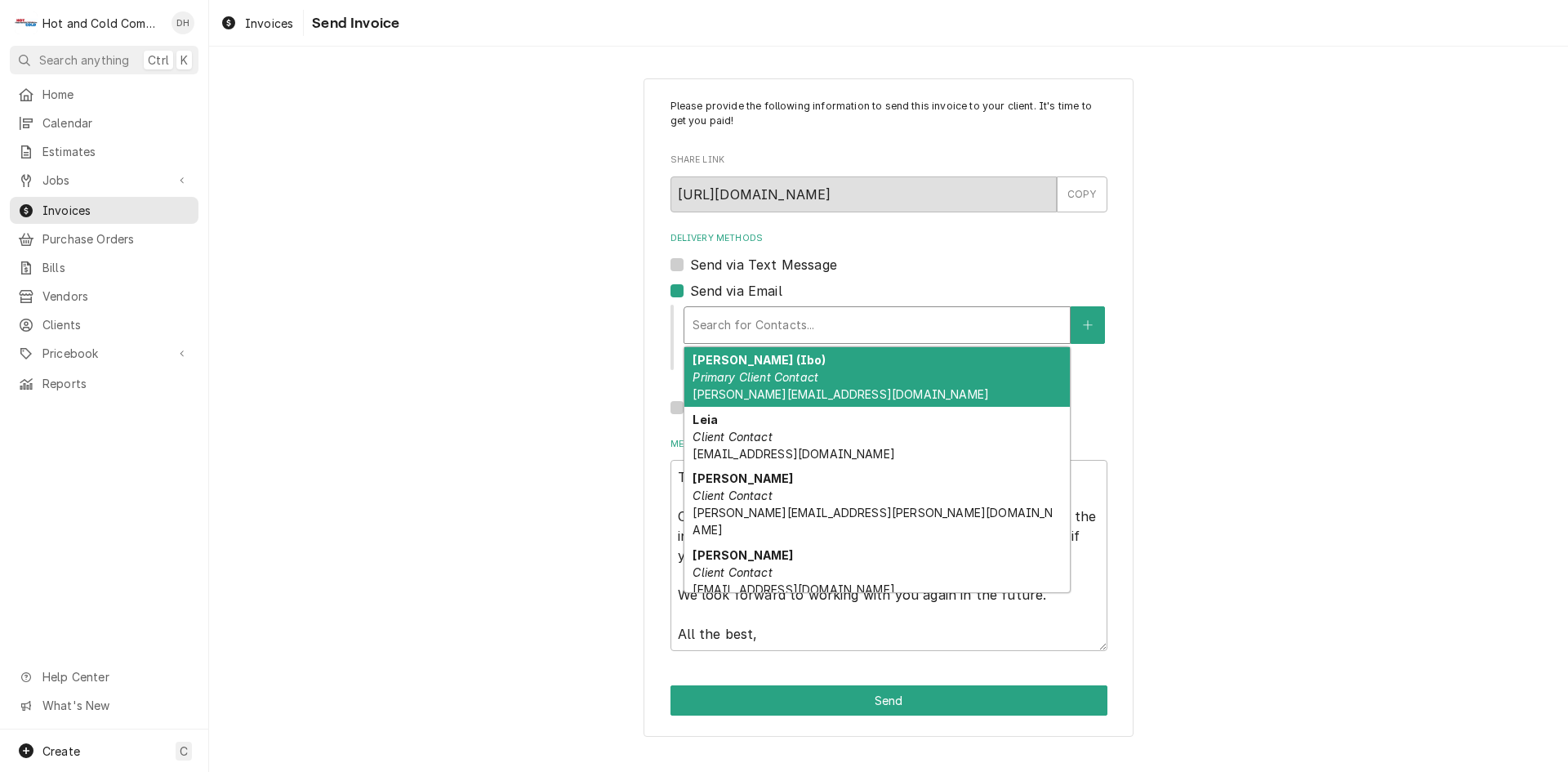
click at [899, 326] on div "Delivery Methods" at bounding box center [877, 325] width 369 height 30
click at [790, 381] on em "Primary Client Contact" at bounding box center [755, 377] width 126 height 14
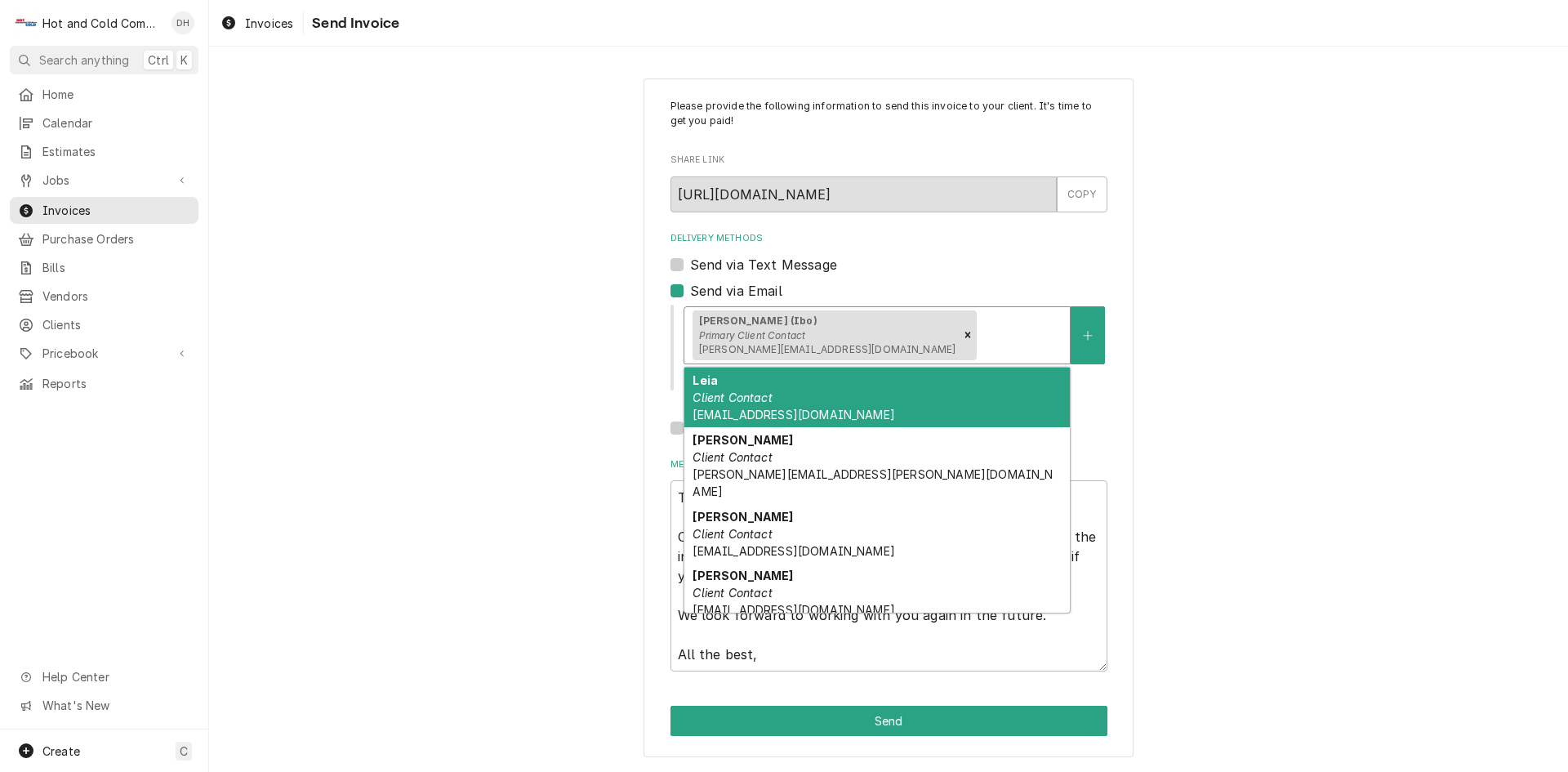
click at [980, 347] on div "Delivery Methods" at bounding box center [1021, 334] width 81 height 30
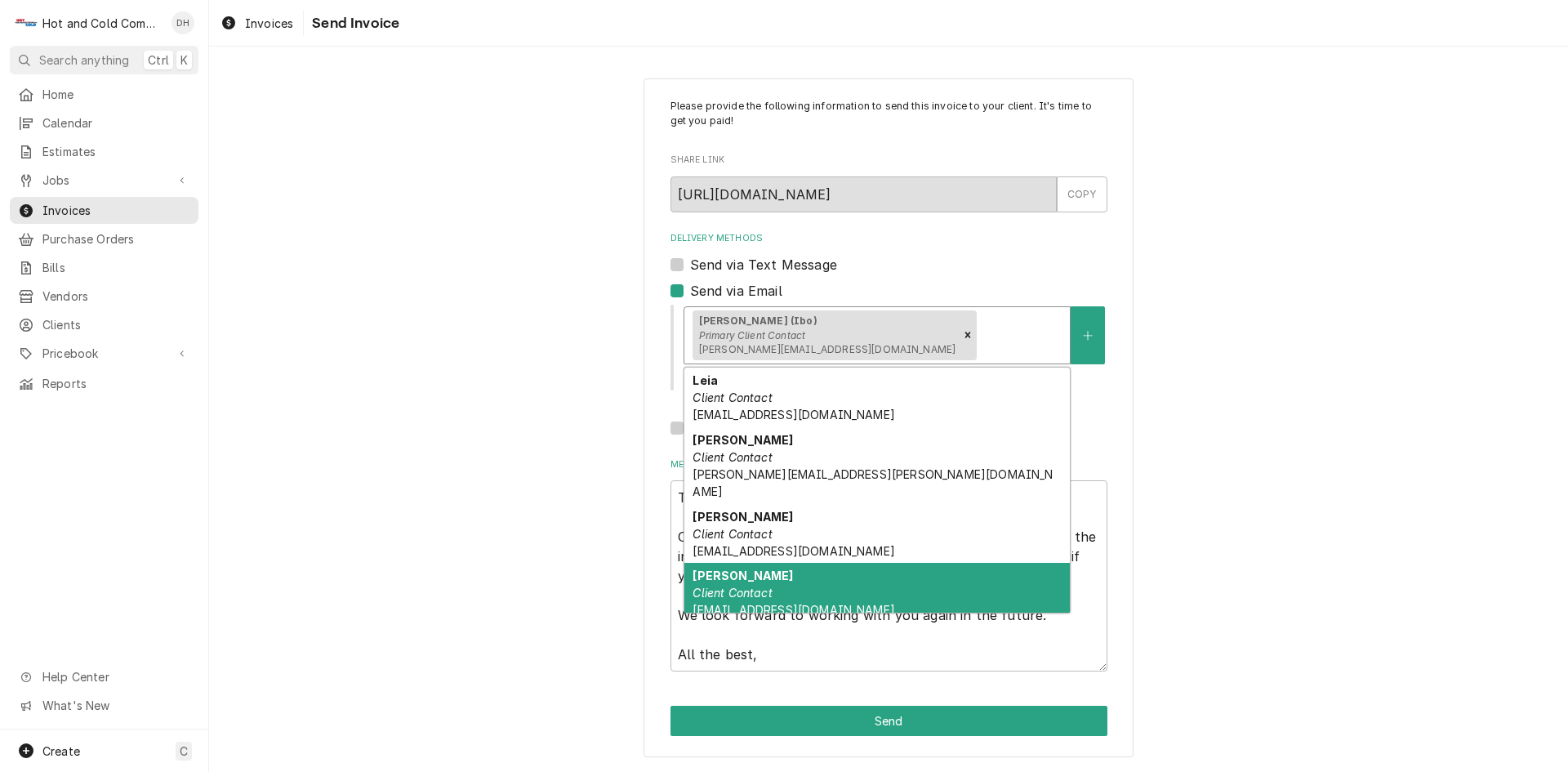
click at [764, 586] on em "Client Contact" at bounding box center [732, 593] width 80 height 14
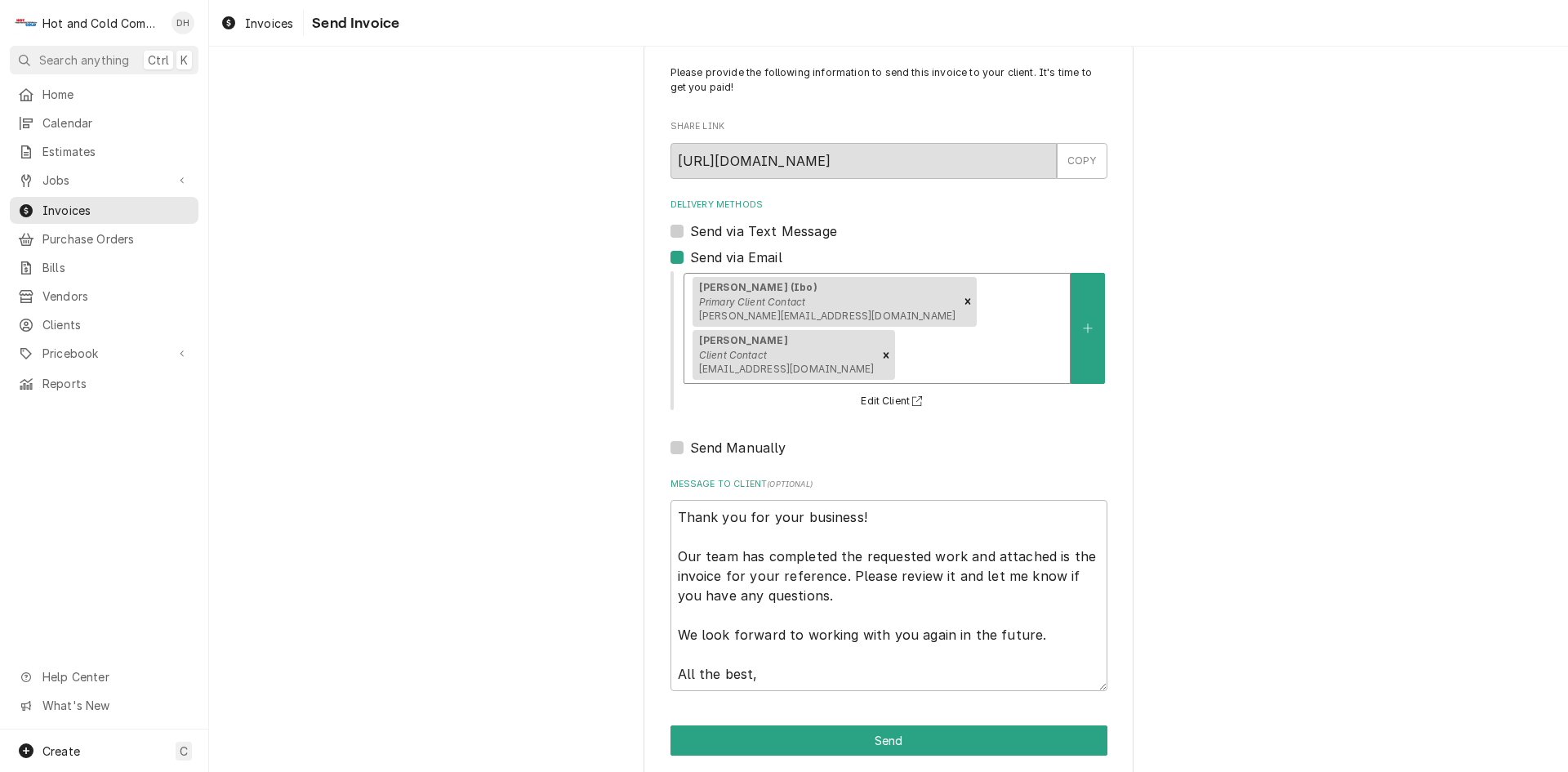
scroll to position [52, 0]
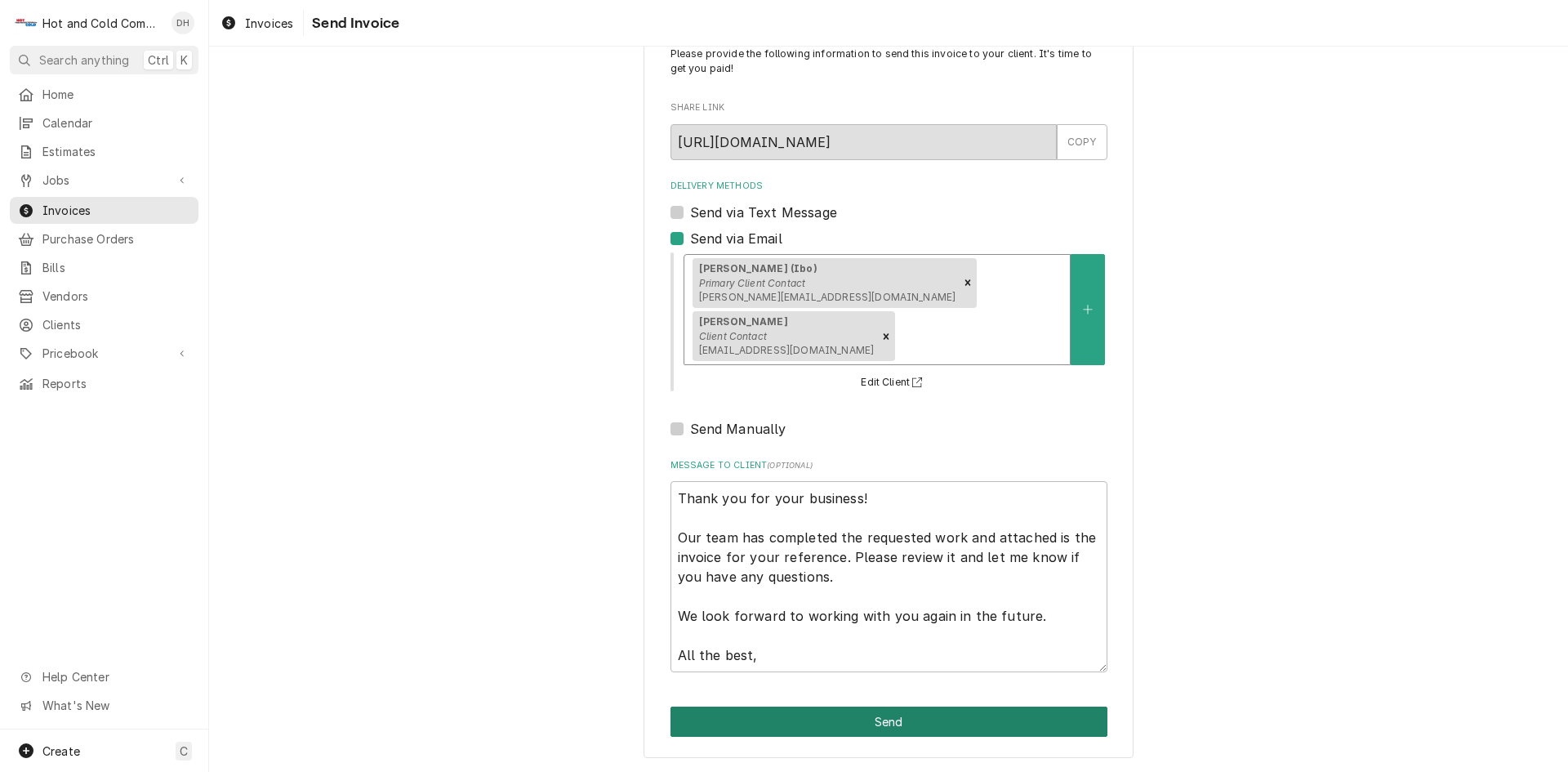
click at [857, 722] on button "Send" at bounding box center [889, 721] width 437 height 30
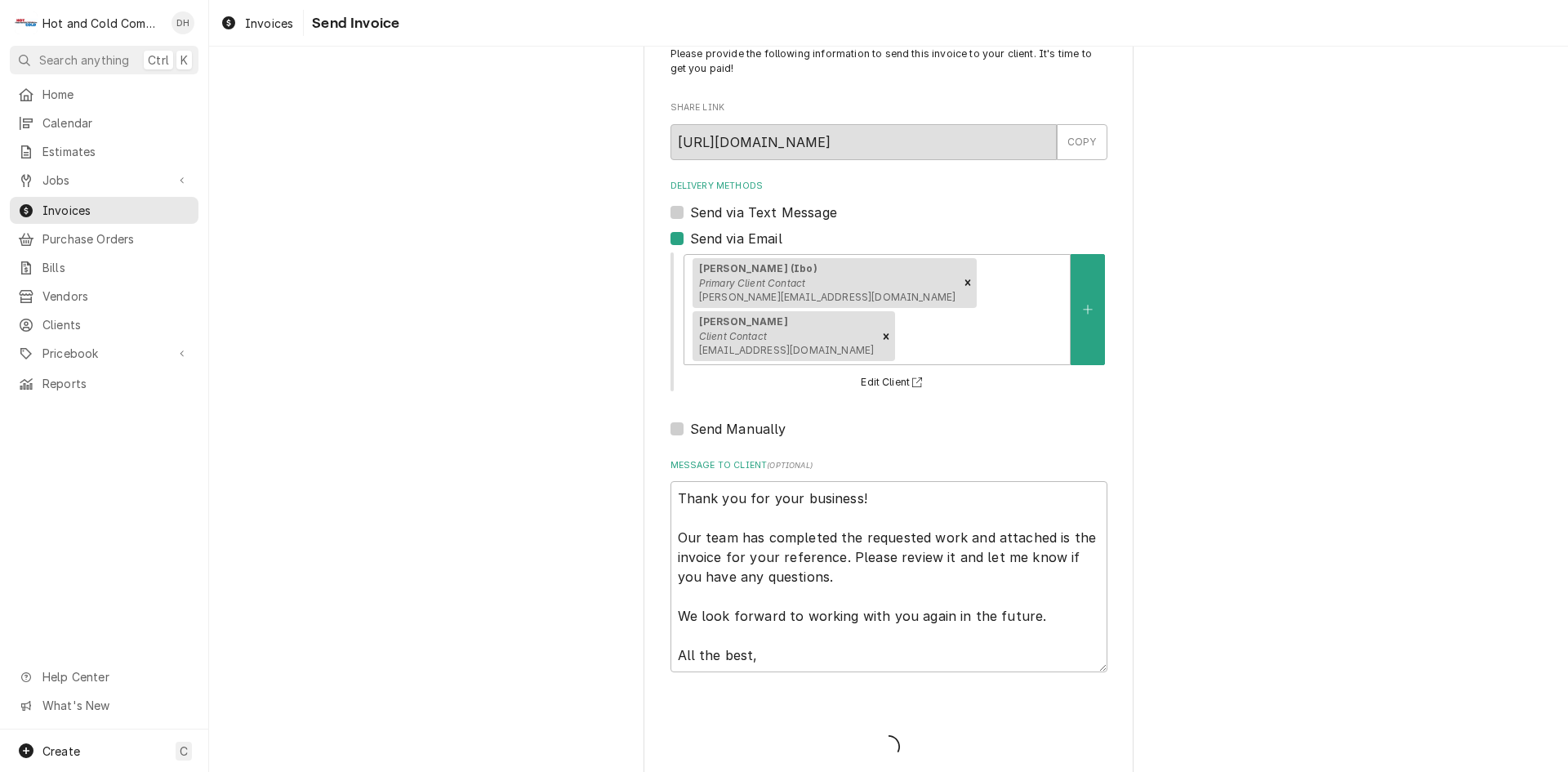
type textarea "x"
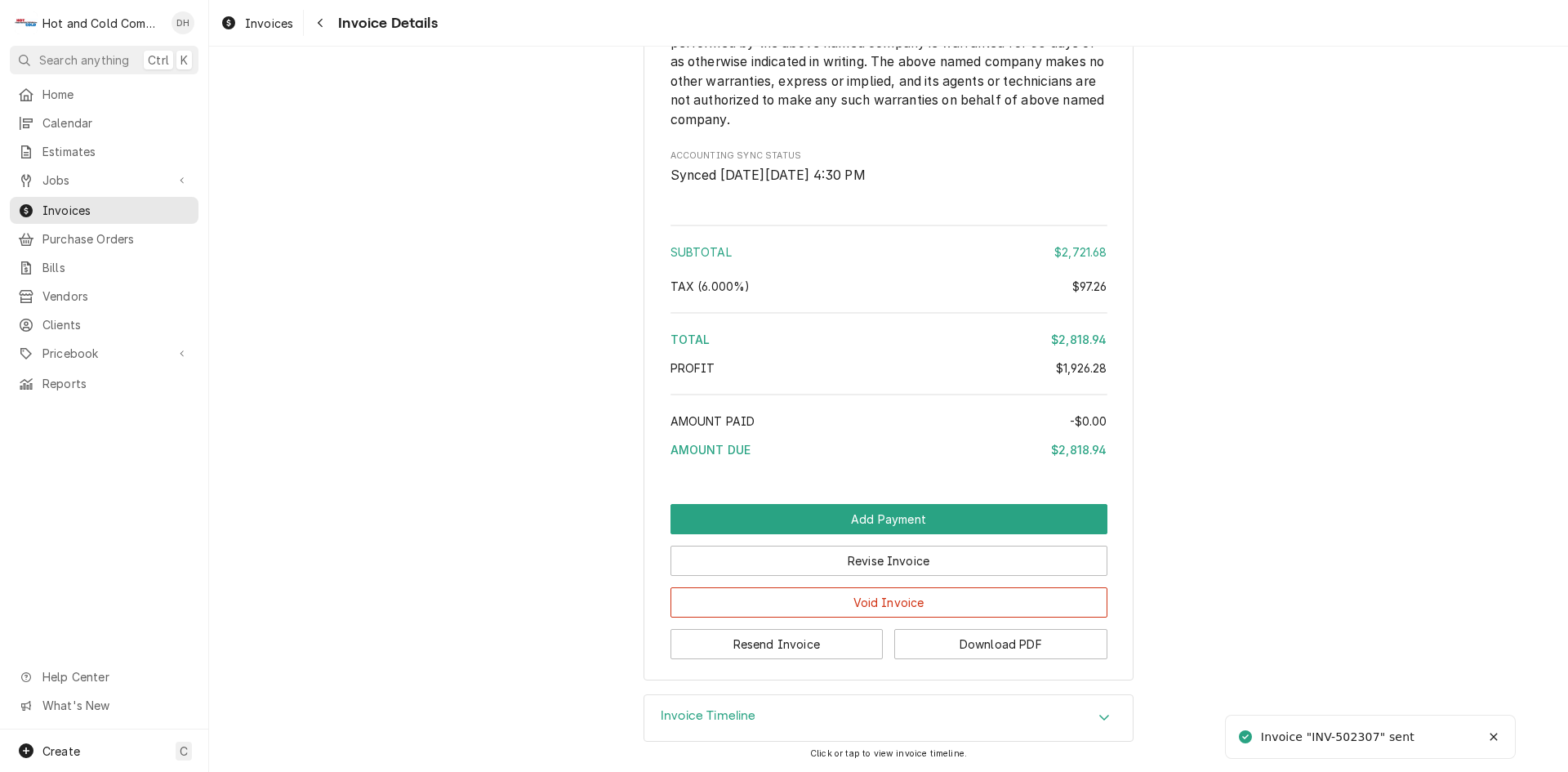
scroll to position [3819, 0]
click at [1027, 639] on button "Download PDF" at bounding box center [1001, 644] width 213 height 30
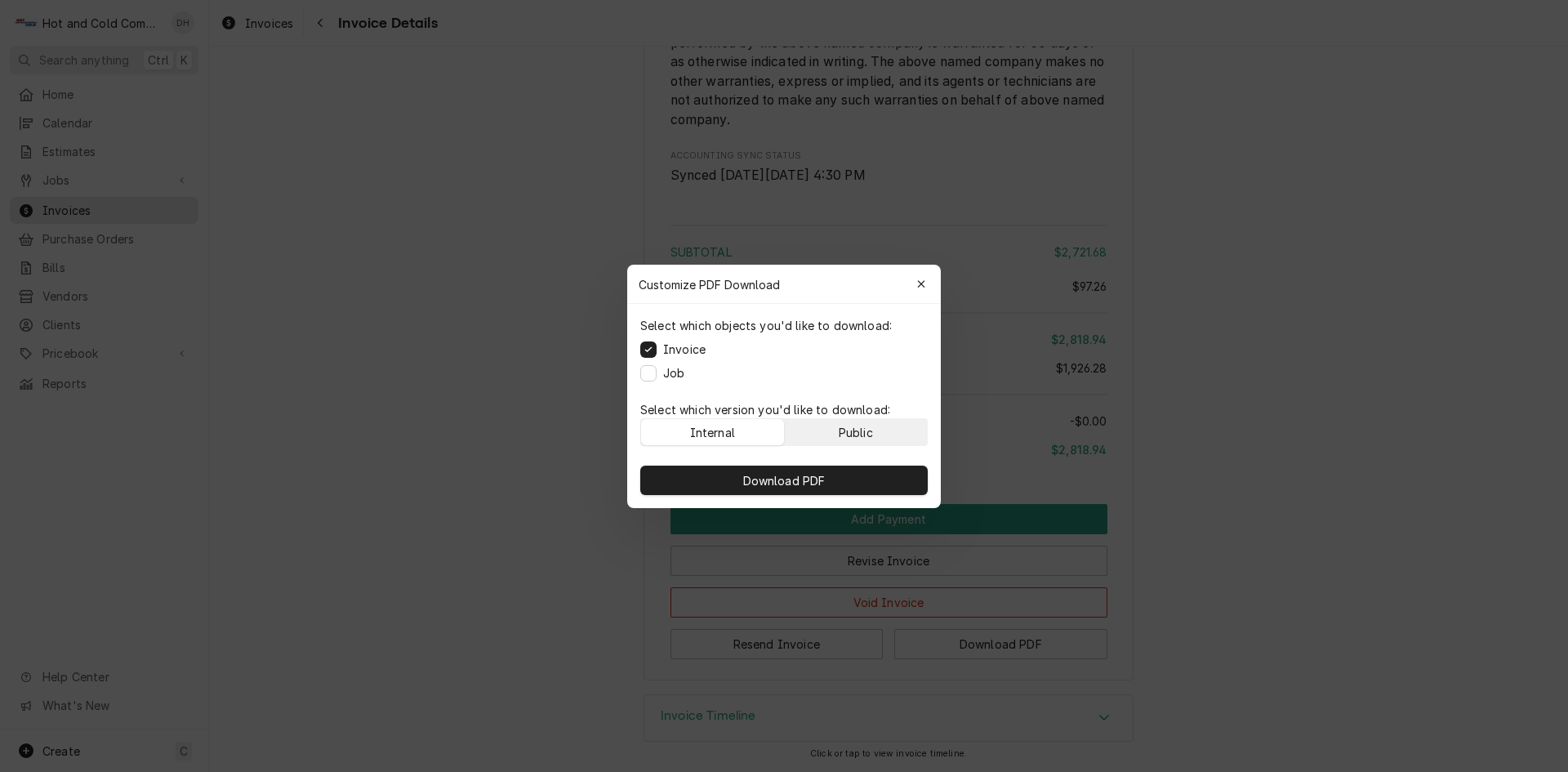
click at [890, 437] on button "Public" at bounding box center [856, 432] width 143 height 26
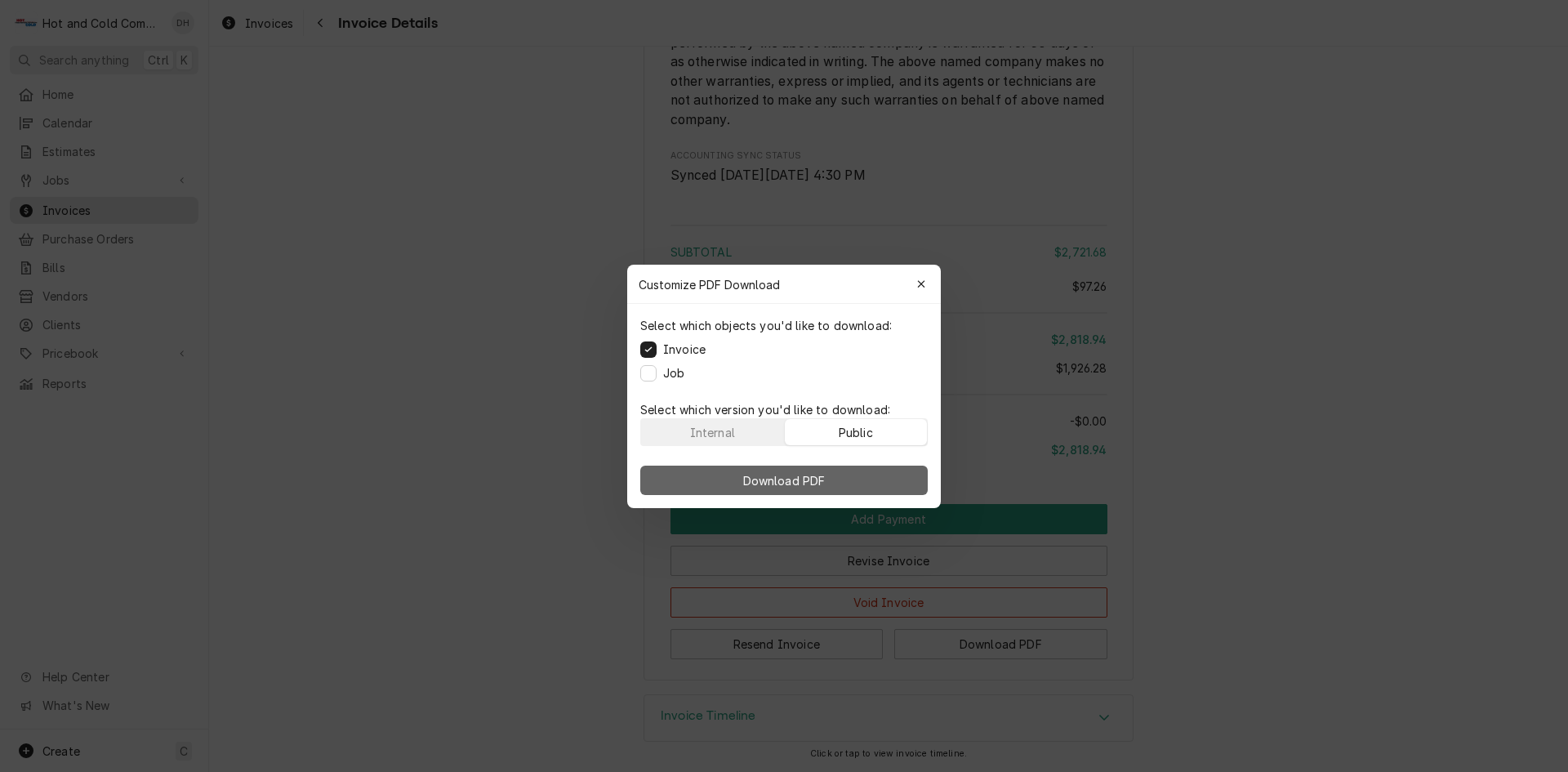
click at [810, 488] on button "Download PDF" at bounding box center [784, 480] width 288 height 30
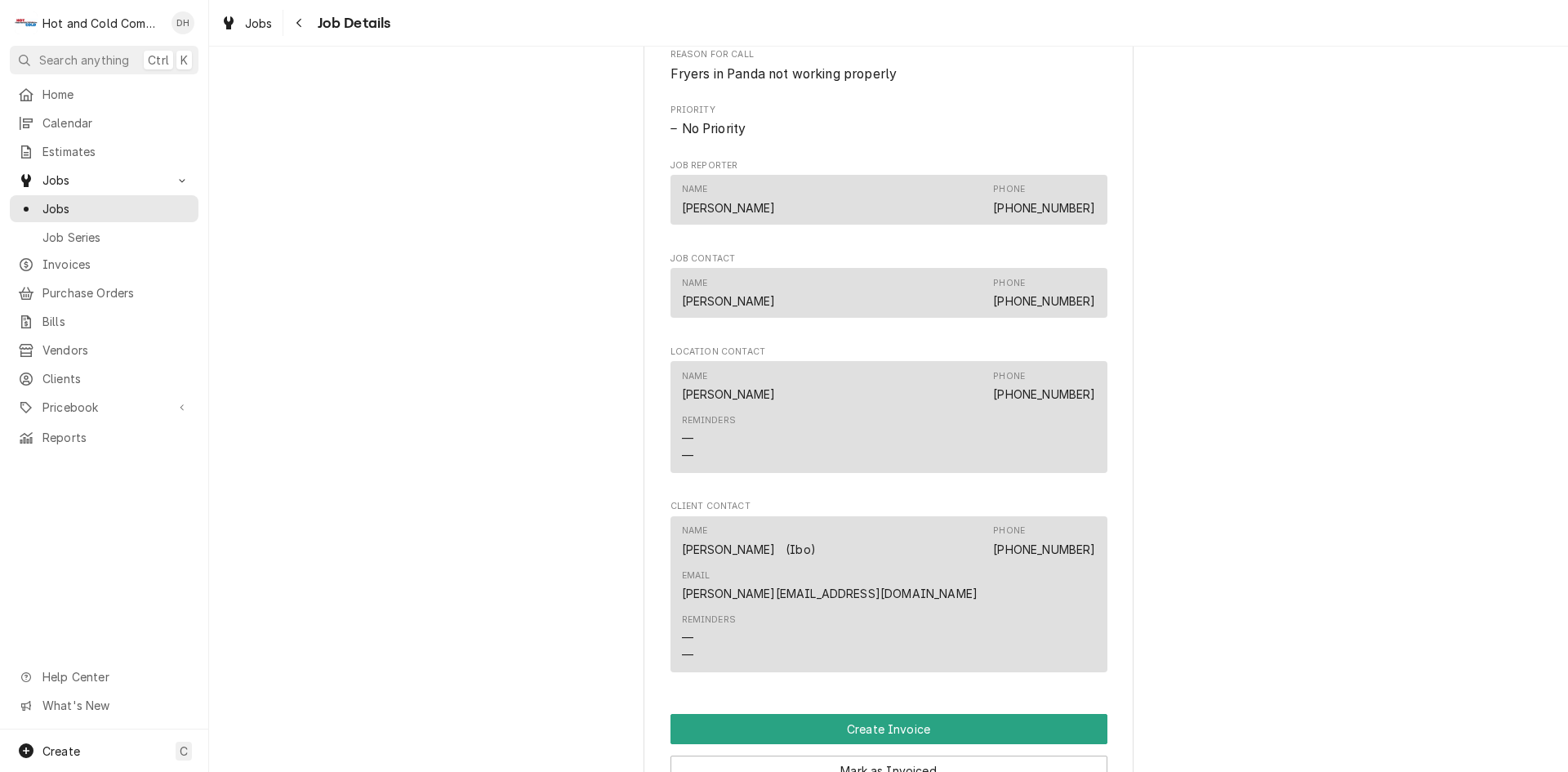
scroll to position [1321, 0]
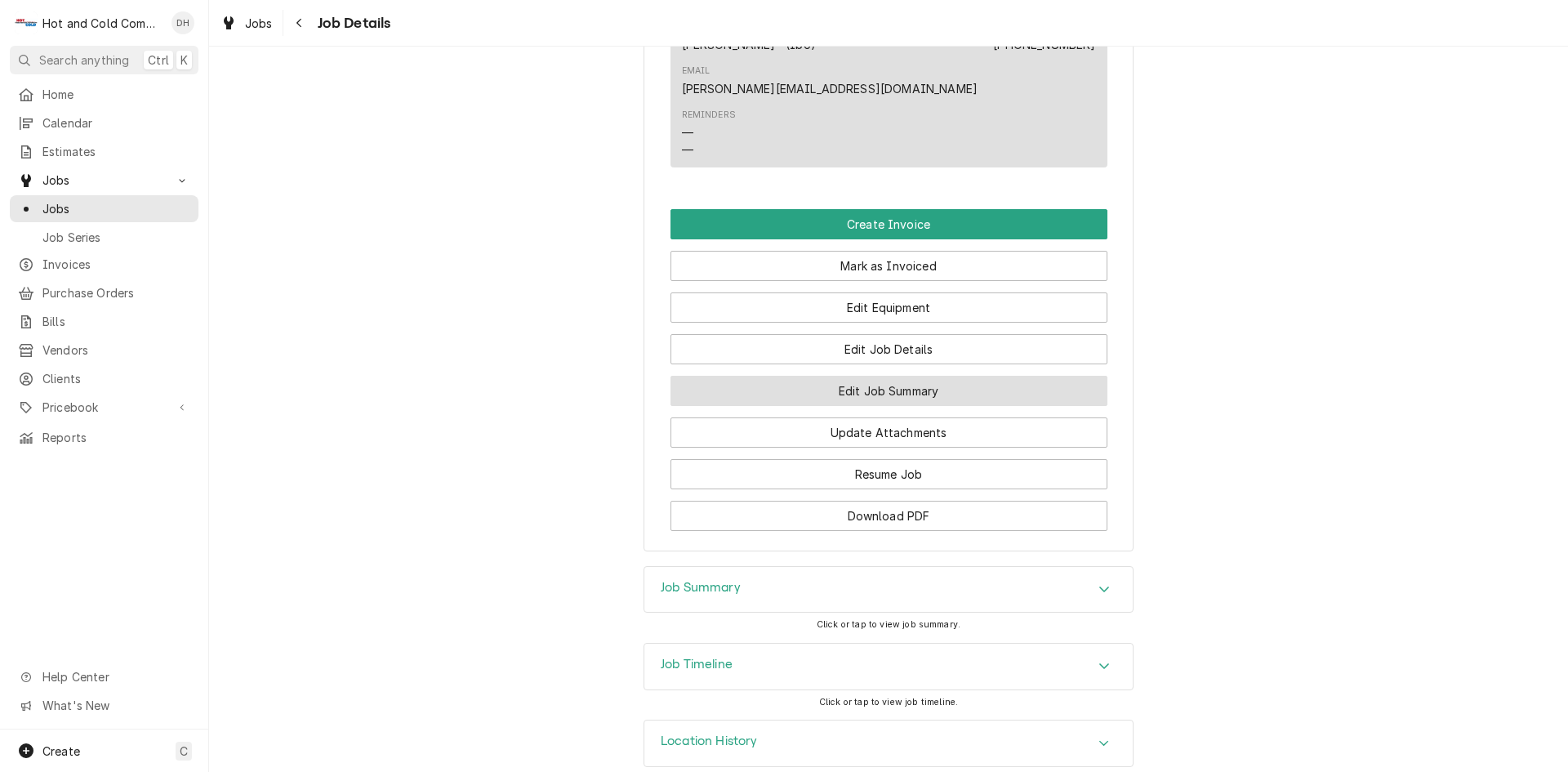
click at [896, 376] on button "Edit Job Summary" at bounding box center [889, 391] width 437 height 30
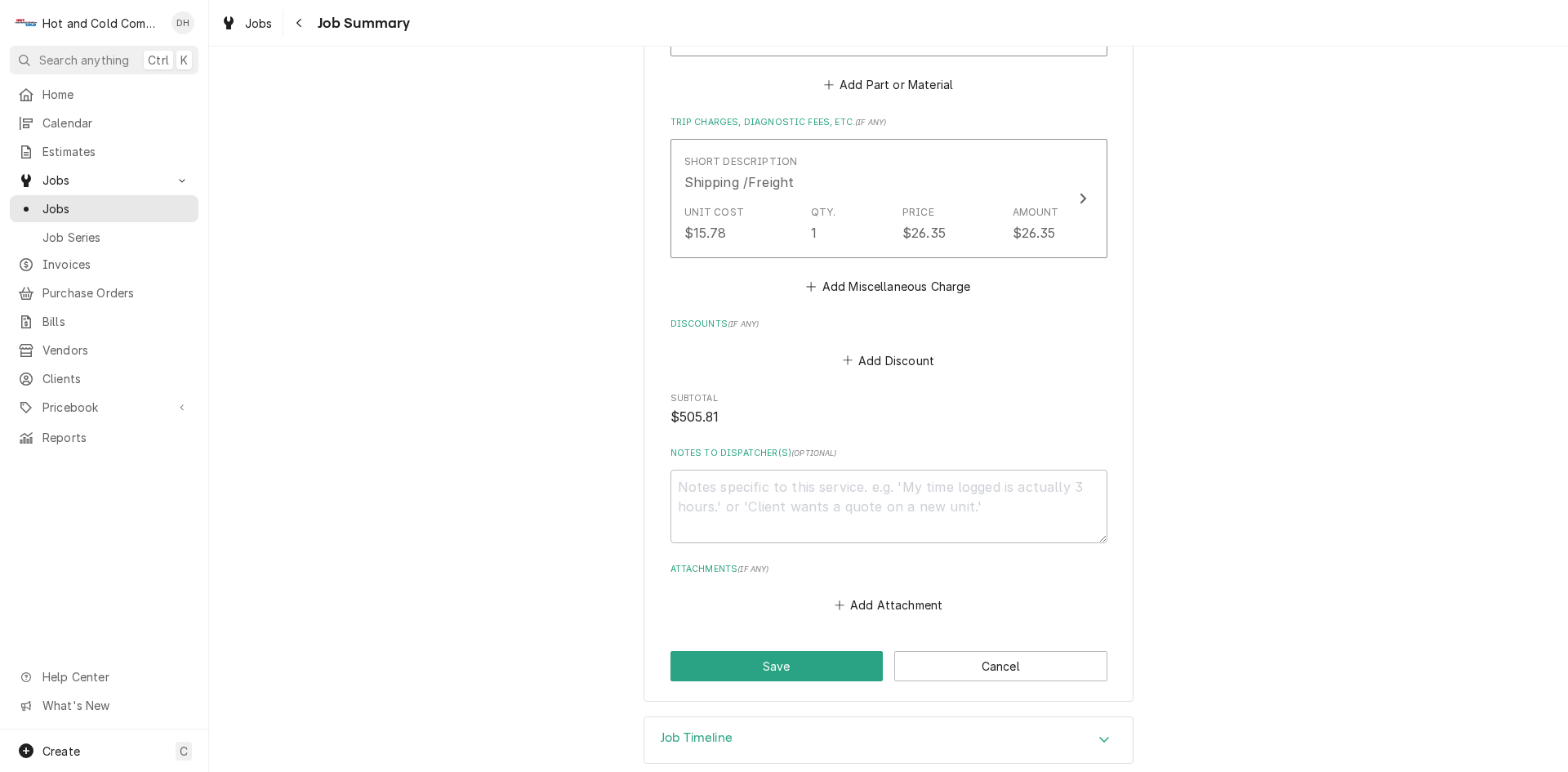
scroll to position [1213, 0]
click at [766, 650] on button "Save" at bounding box center [777, 664] width 213 height 30
type textarea "x"
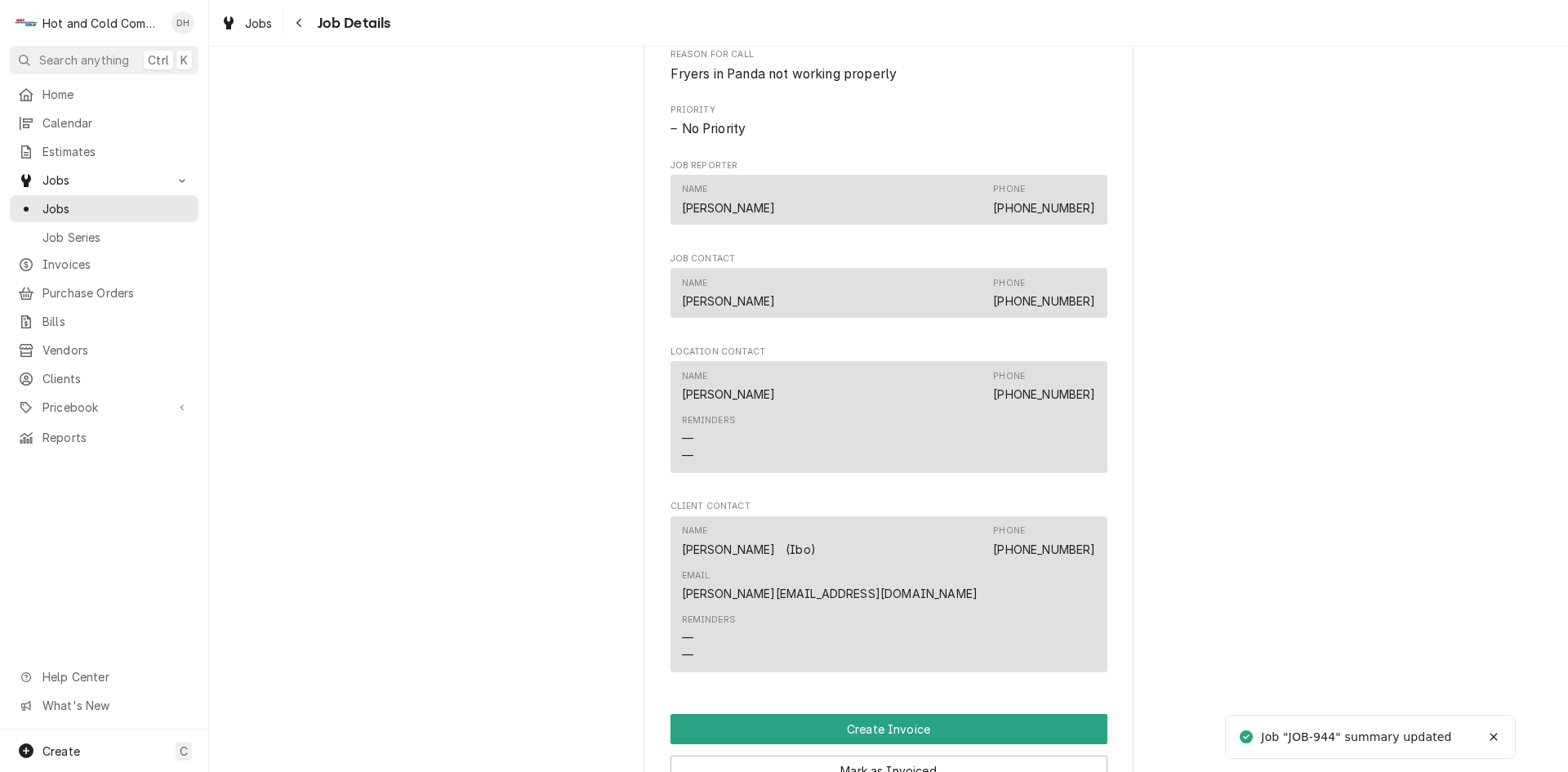
scroll to position [1089, 0]
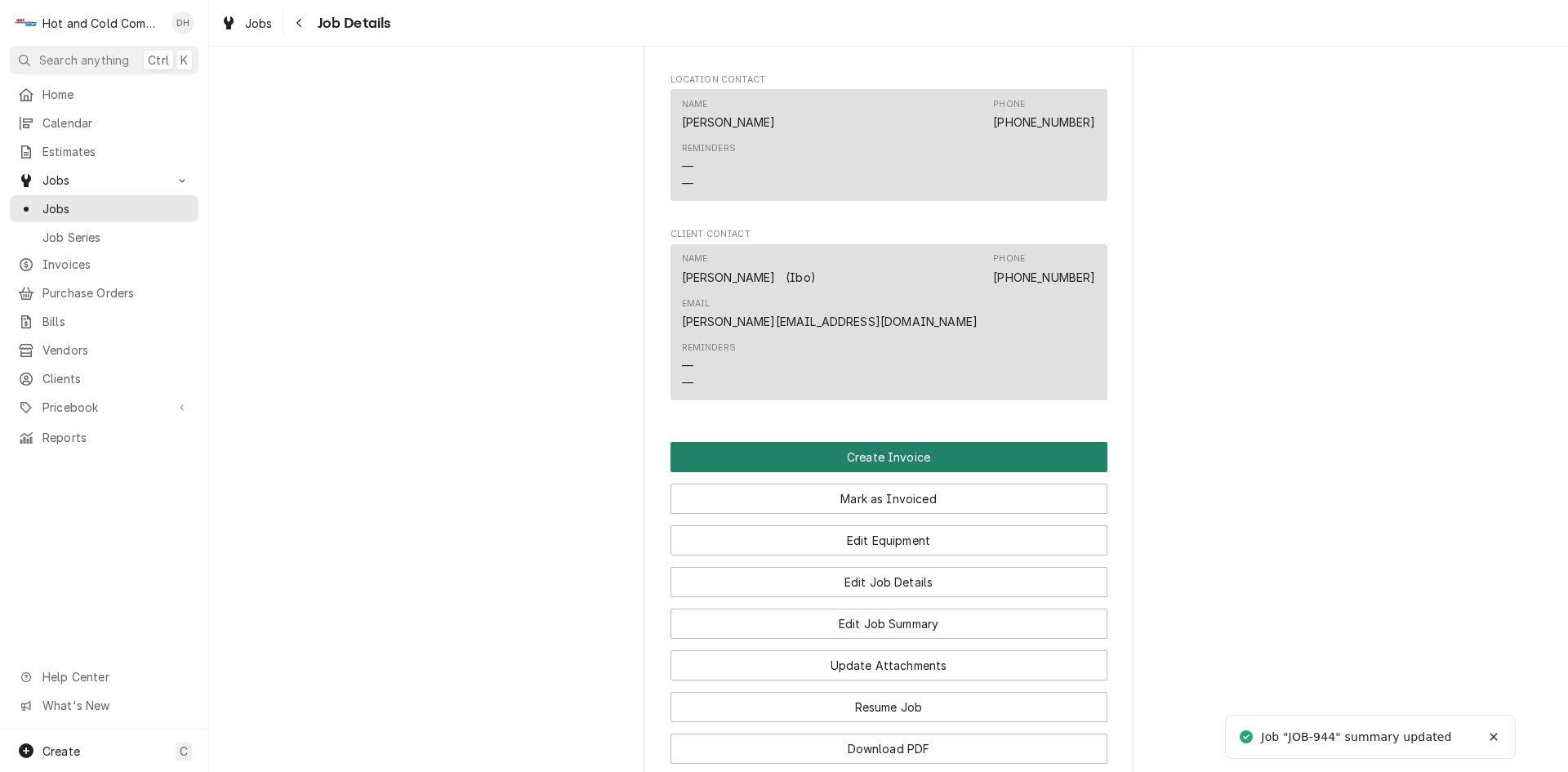
click at [879, 442] on button "Create Invoice" at bounding box center [889, 457] width 437 height 30
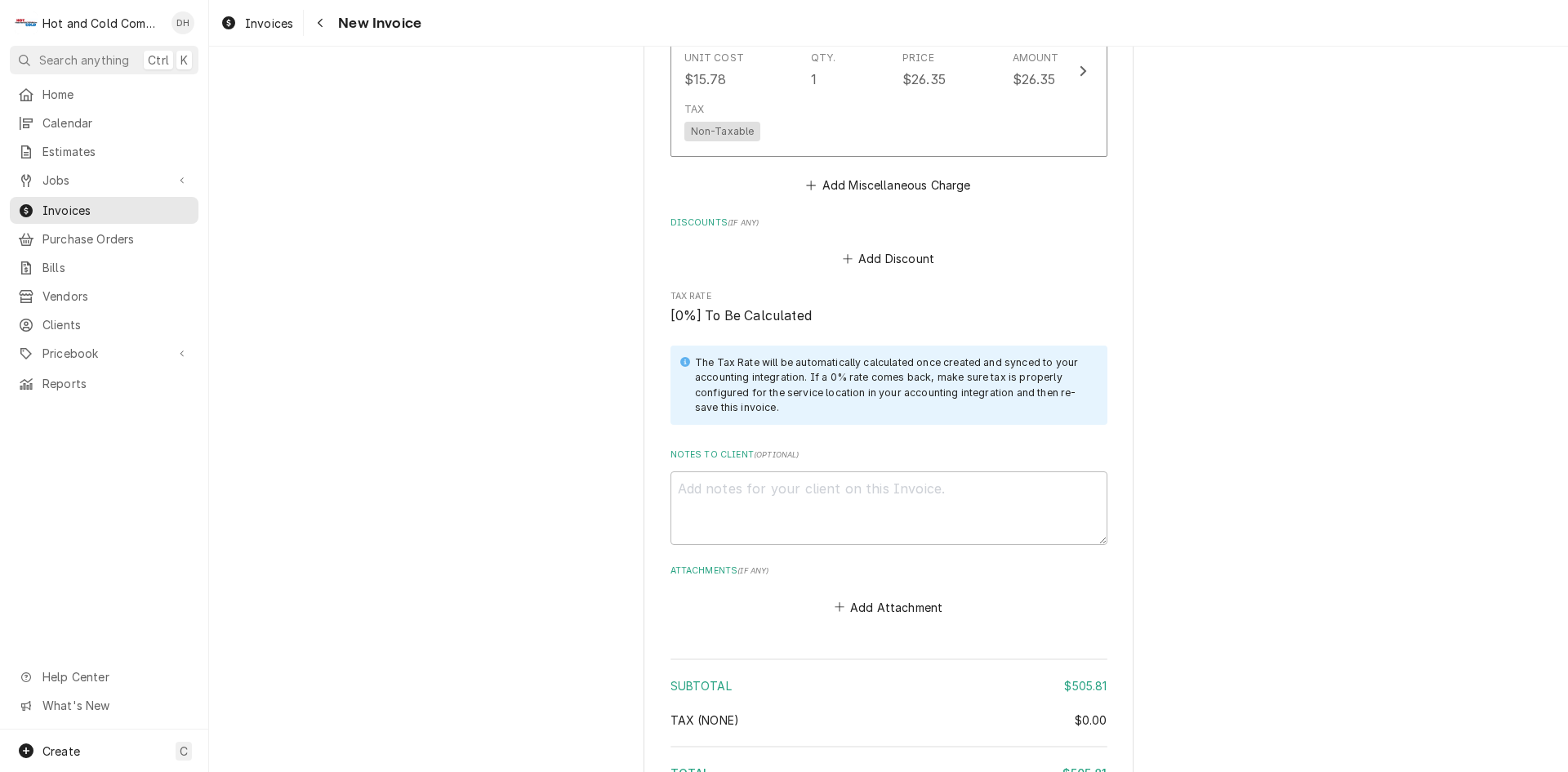
scroll to position [2622, 0]
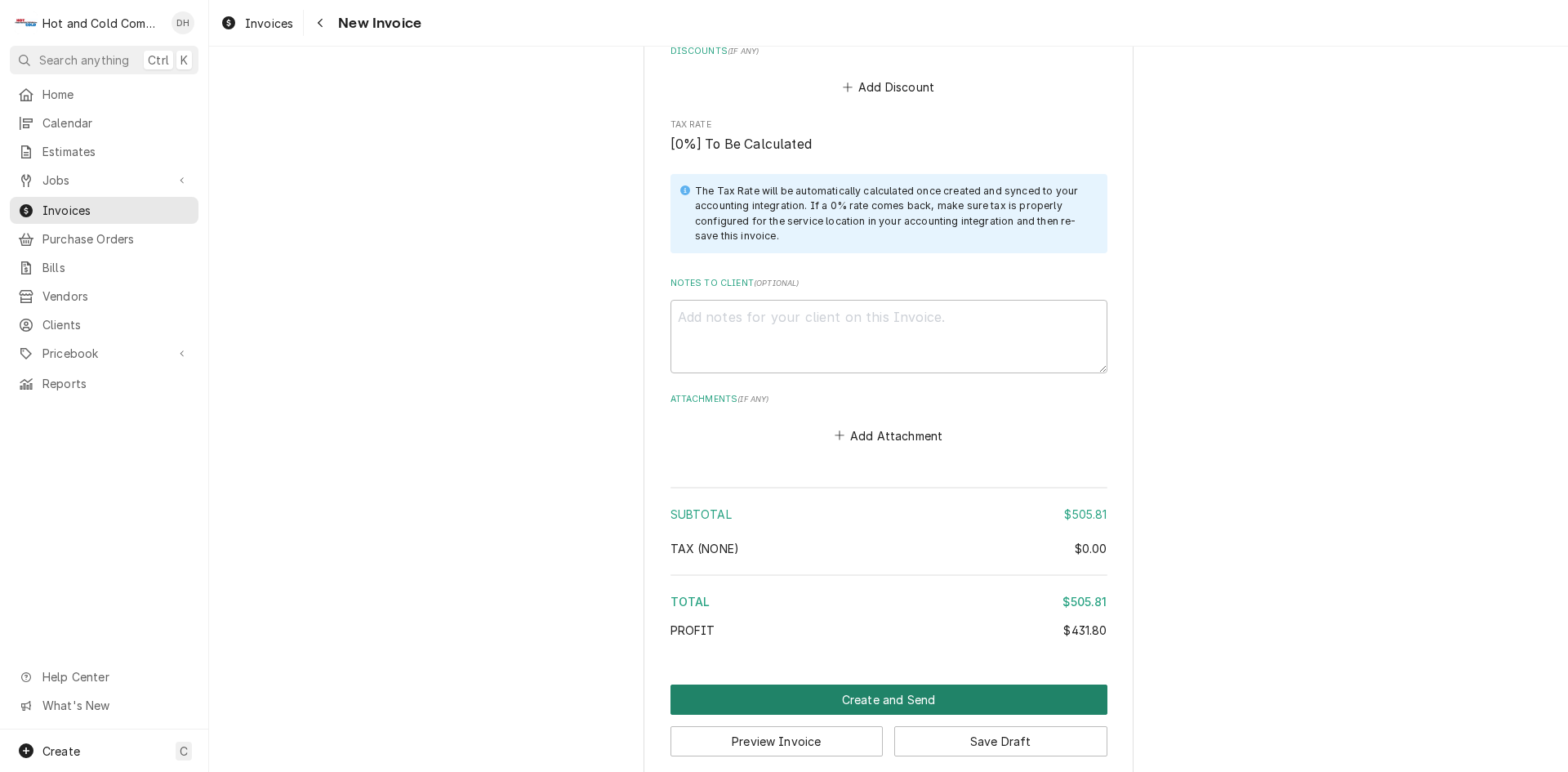
click at [884, 684] on button "Create and Send" at bounding box center [889, 699] width 437 height 30
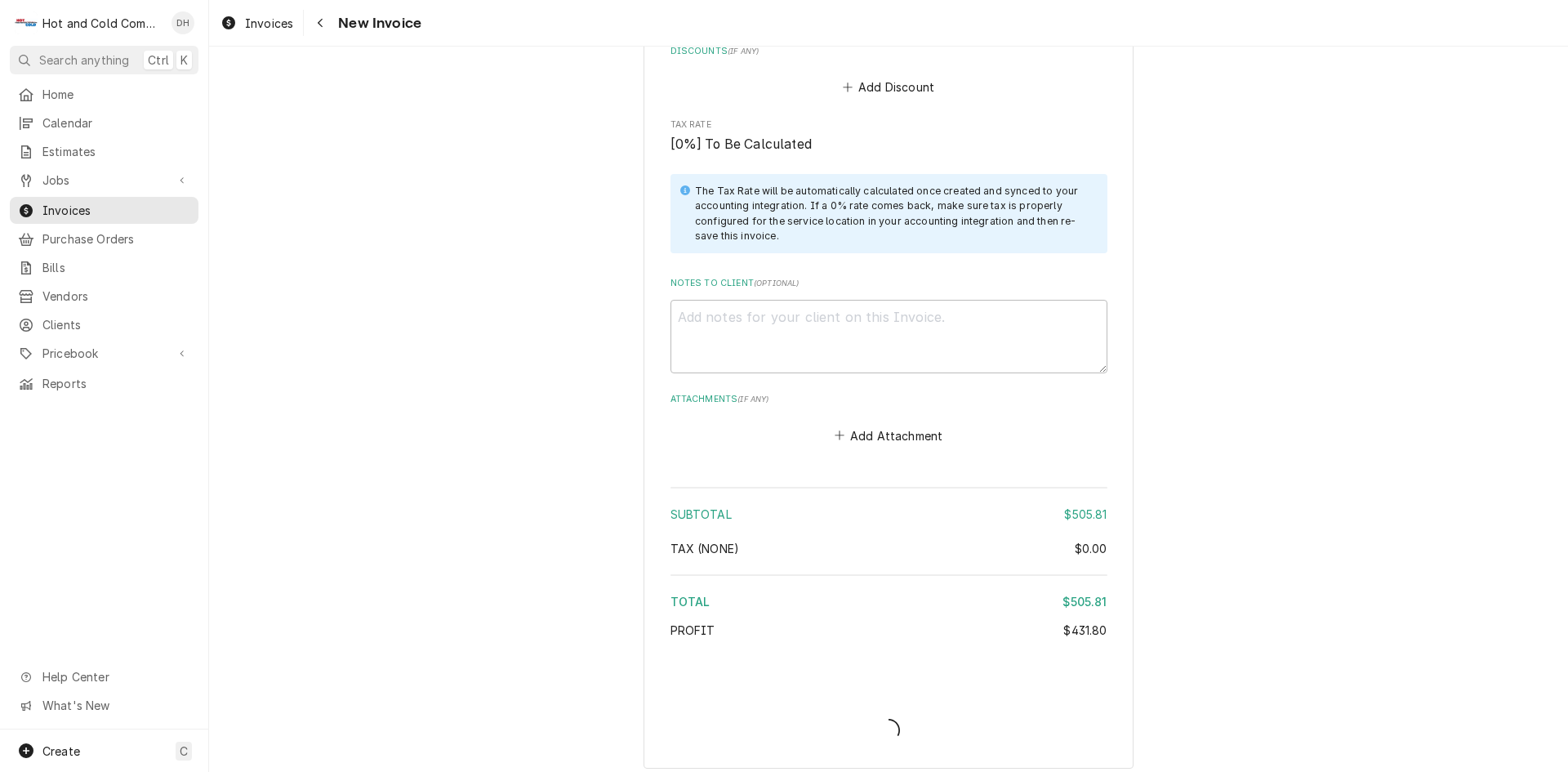
scroll to position [2612, 0]
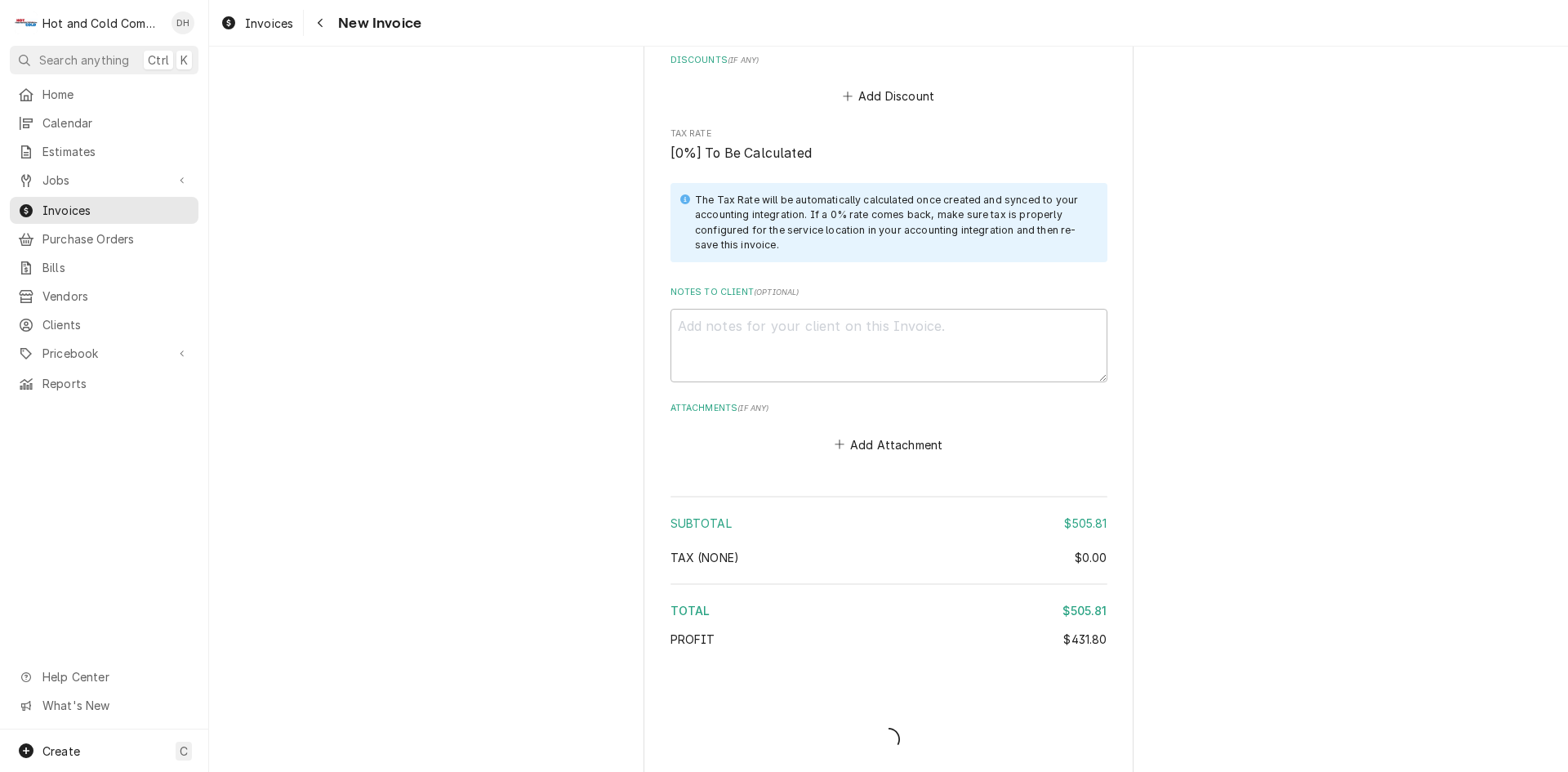
type textarea "x"
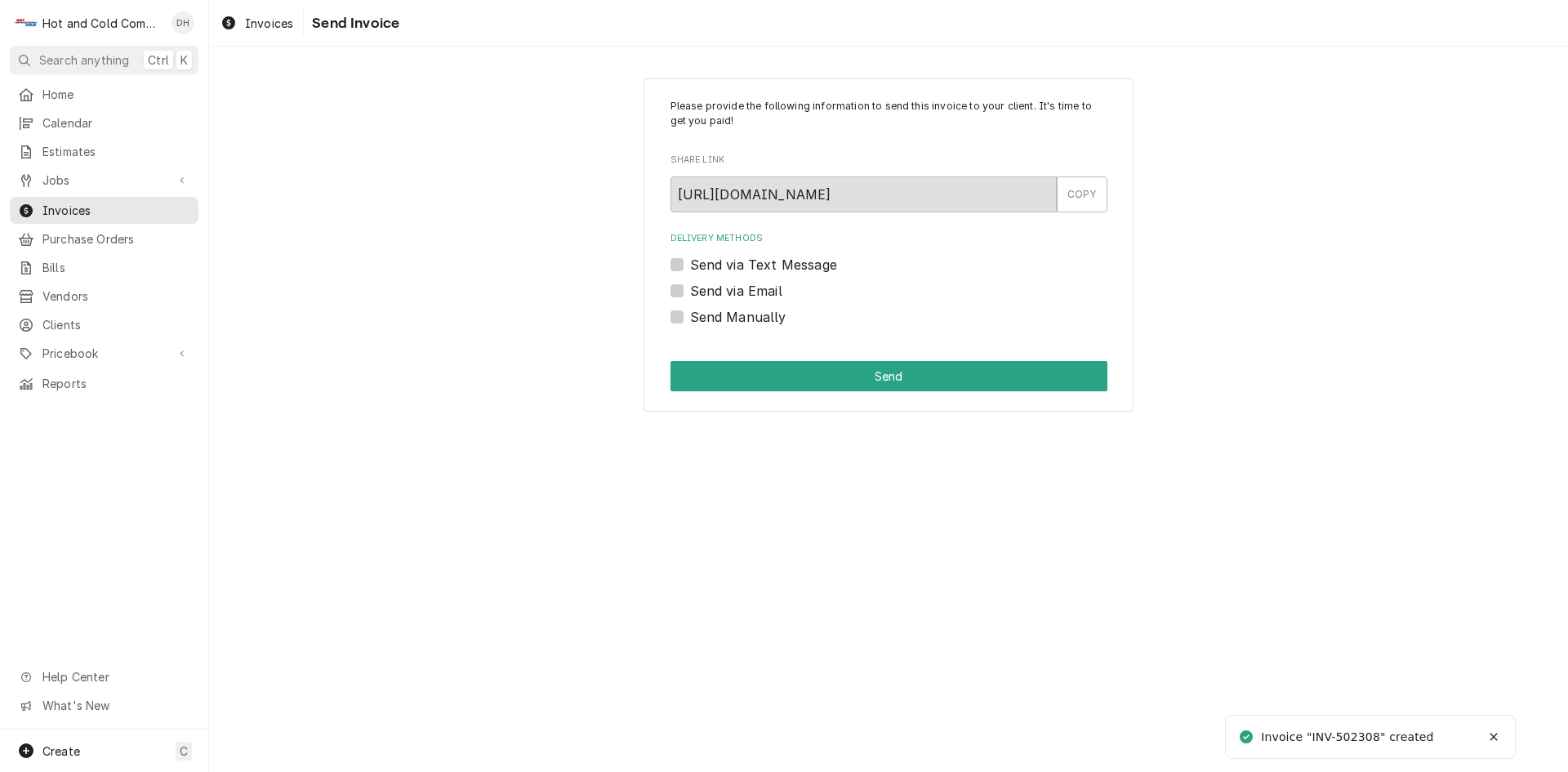
click at [690, 288] on label "Send via Email" at bounding box center [736, 290] width 92 height 19
click at [690, 288] on input "Send via Email" at bounding box center [908, 299] width 437 height 36
checkbox input "true"
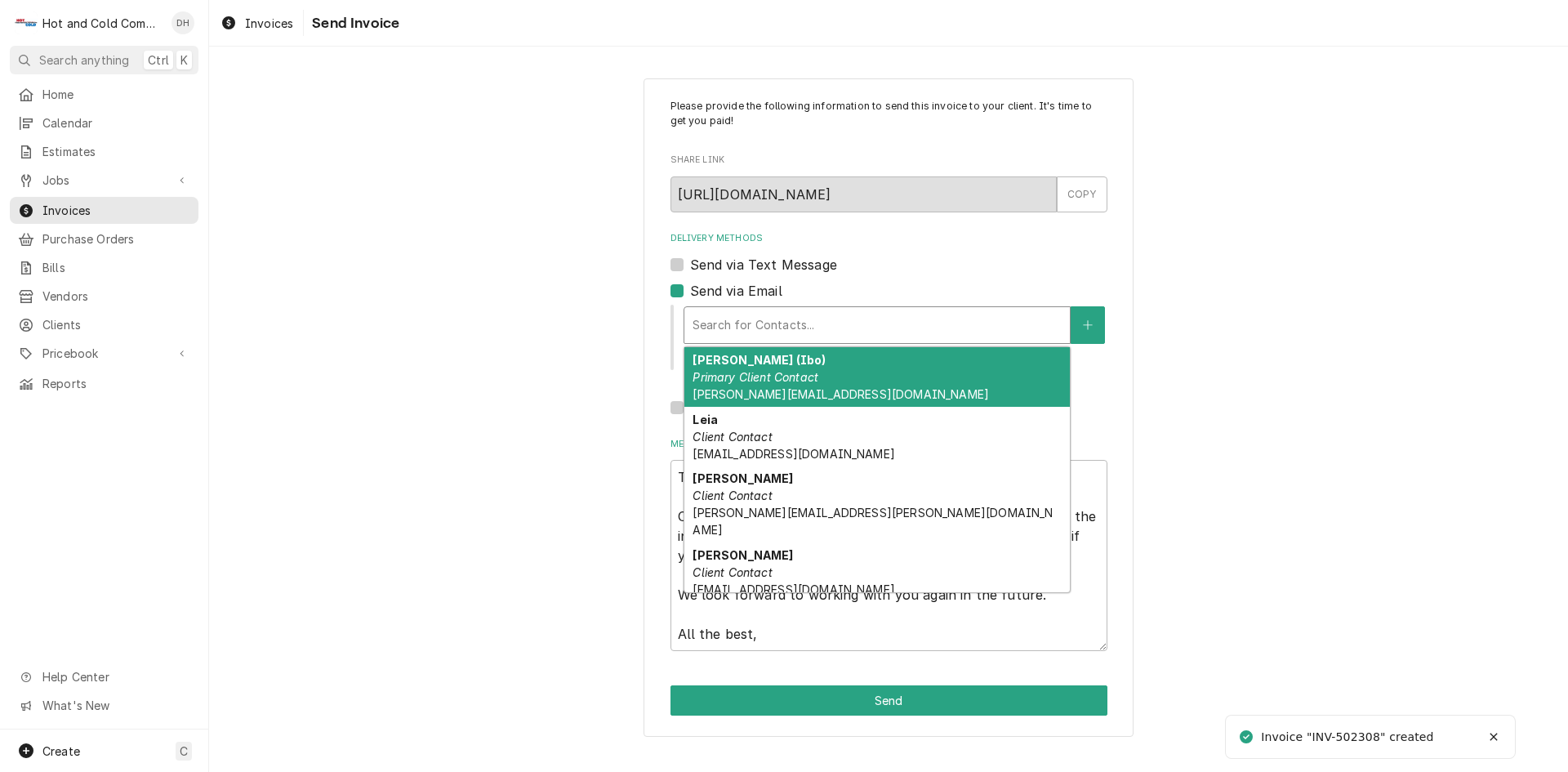
click at [747, 327] on div "Delivery Methods" at bounding box center [877, 325] width 369 height 30
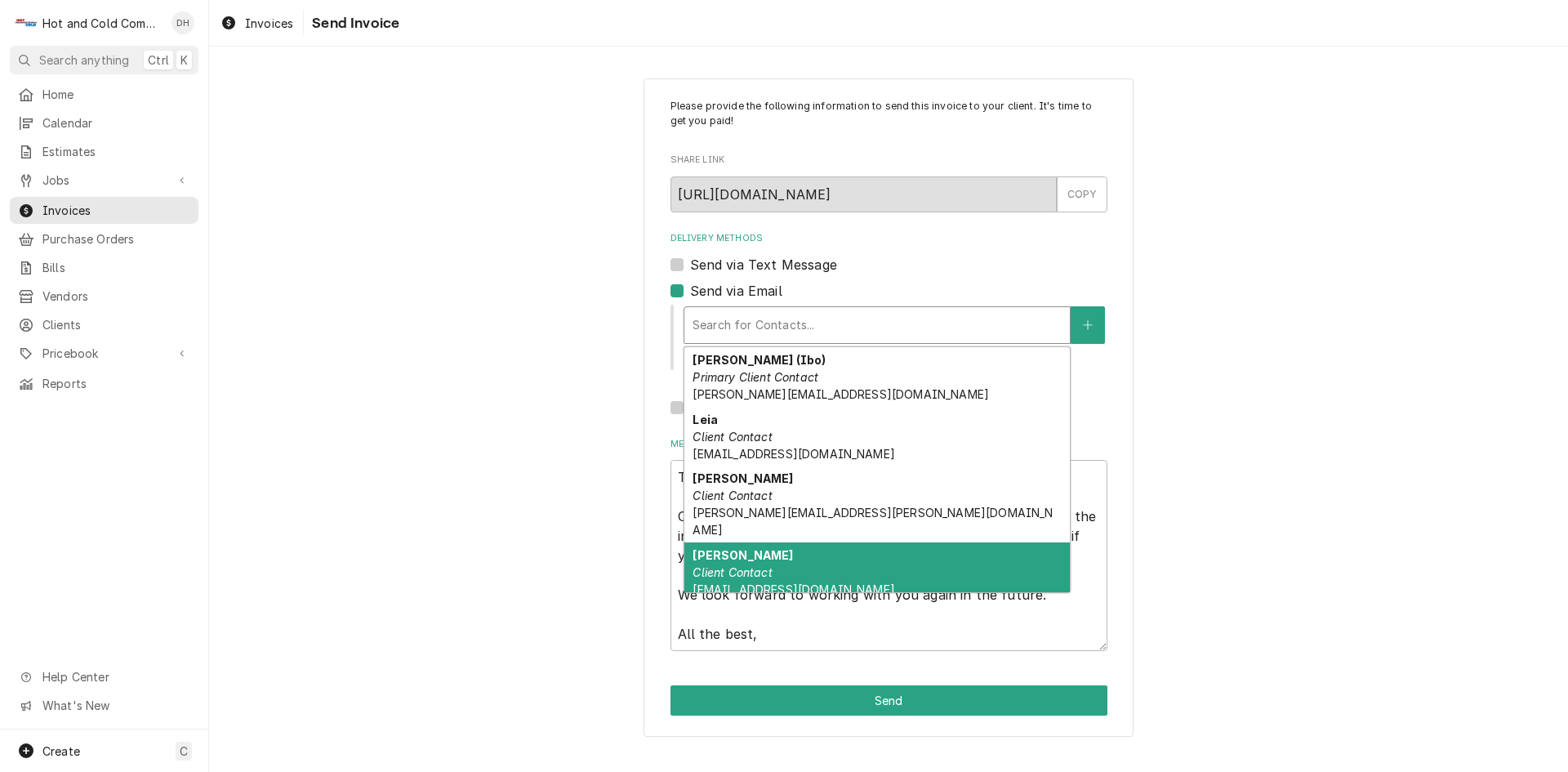
scroll to position [111, 0]
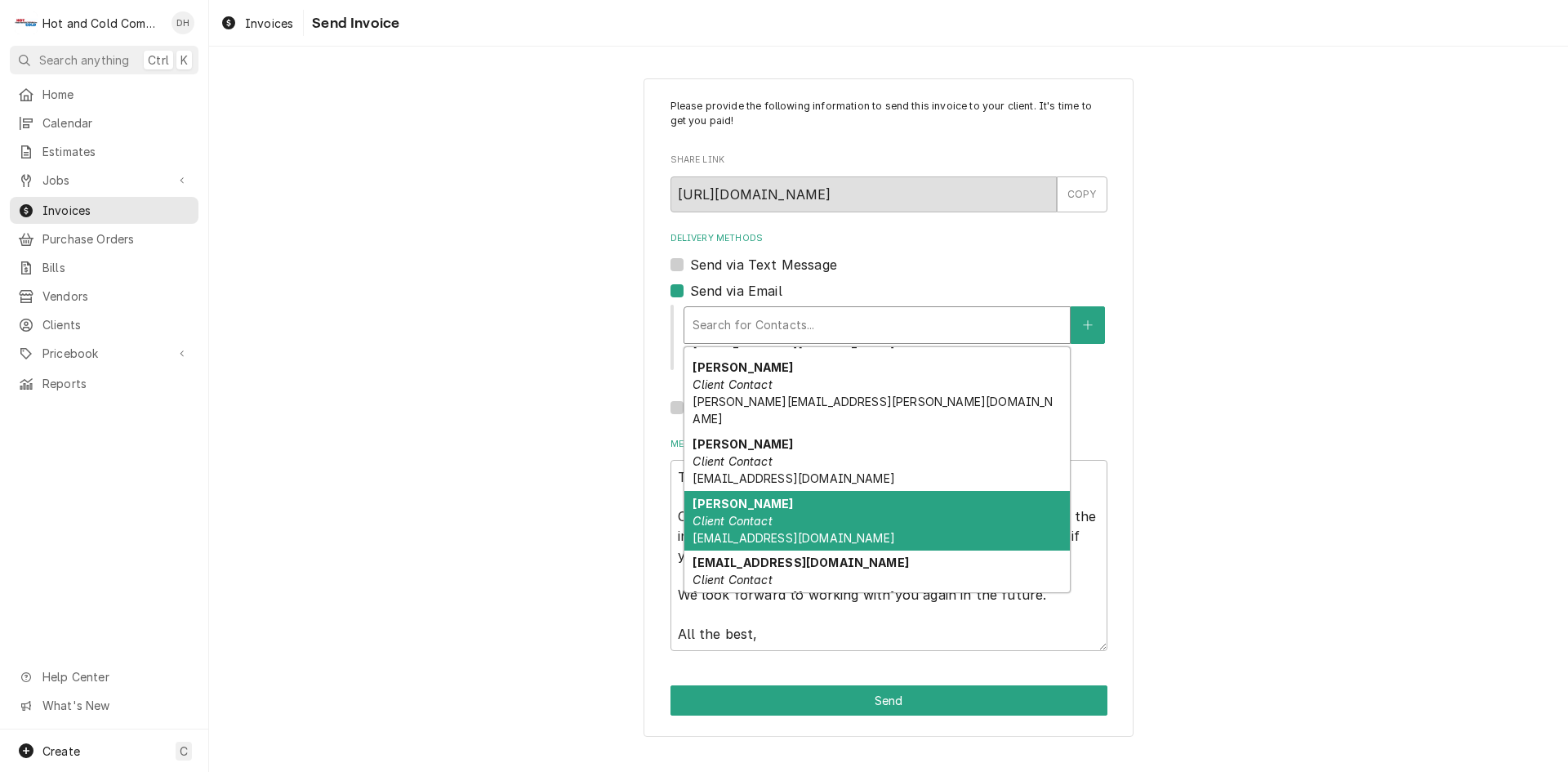
click at [738, 494] on div "NATASHA Client Contact NATASHA.RIVERA1@ELIOR-NA.COM" at bounding box center [876, 521] width 385 height 59
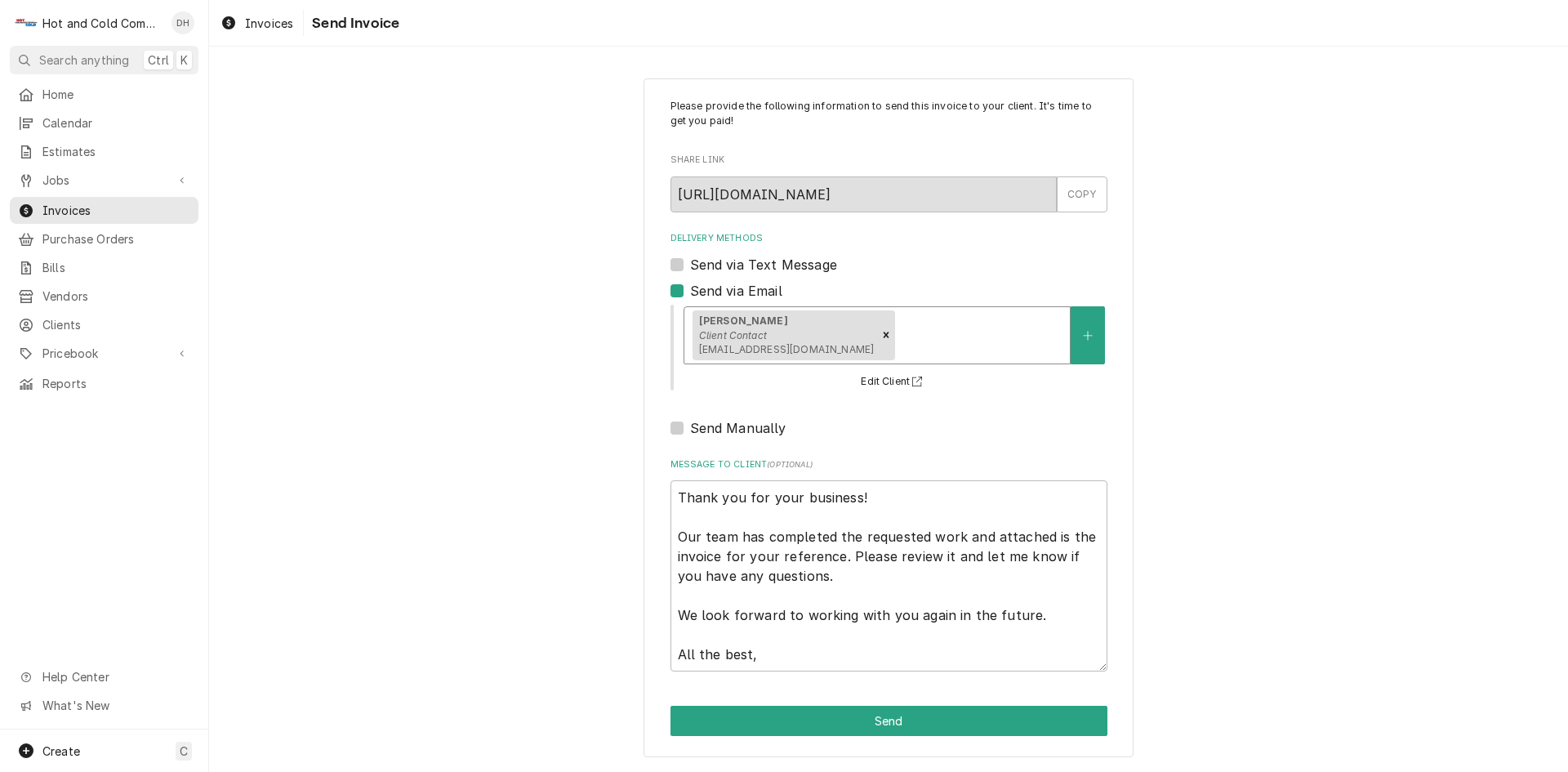
click at [962, 315] on div "NATASHA Client Contact NATASHA.RIVERA1@ELIOR-NA.COM" at bounding box center [876, 335] width 385 height 57
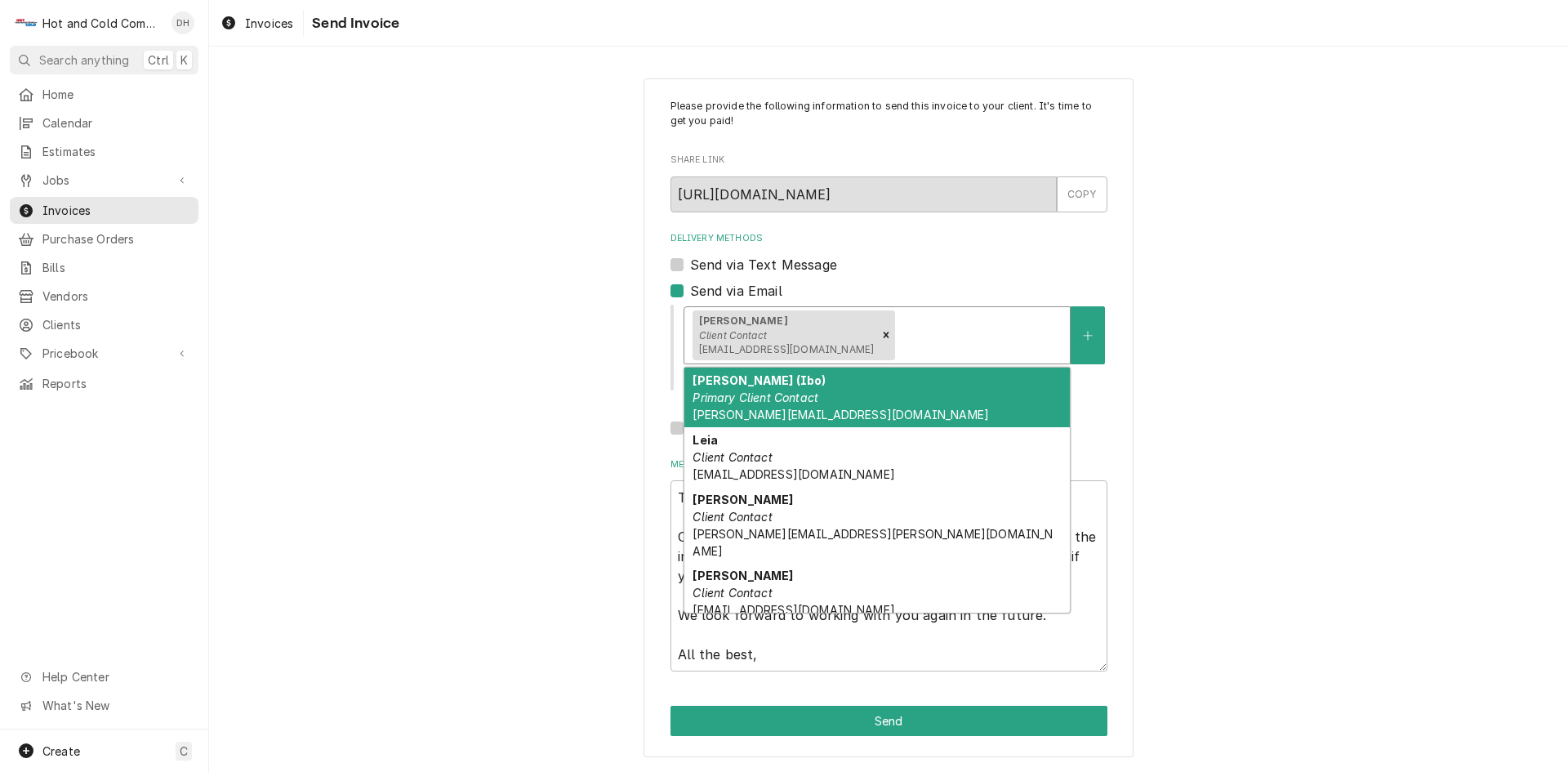
click at [742, 402] on em "Primary Client Contact" at bounding box center [755, 397] width 126 height 14
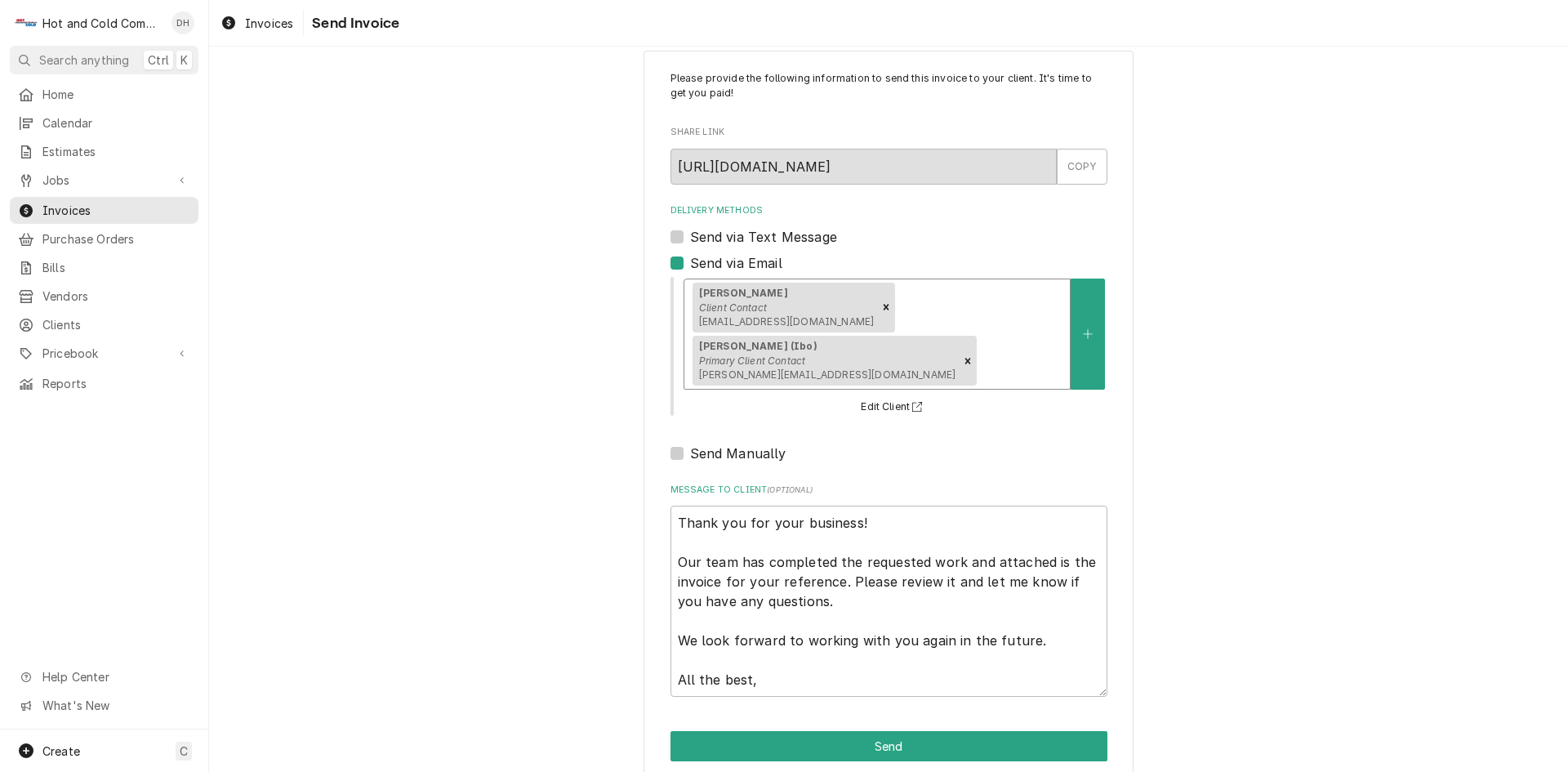
scroll to position [52, 0]
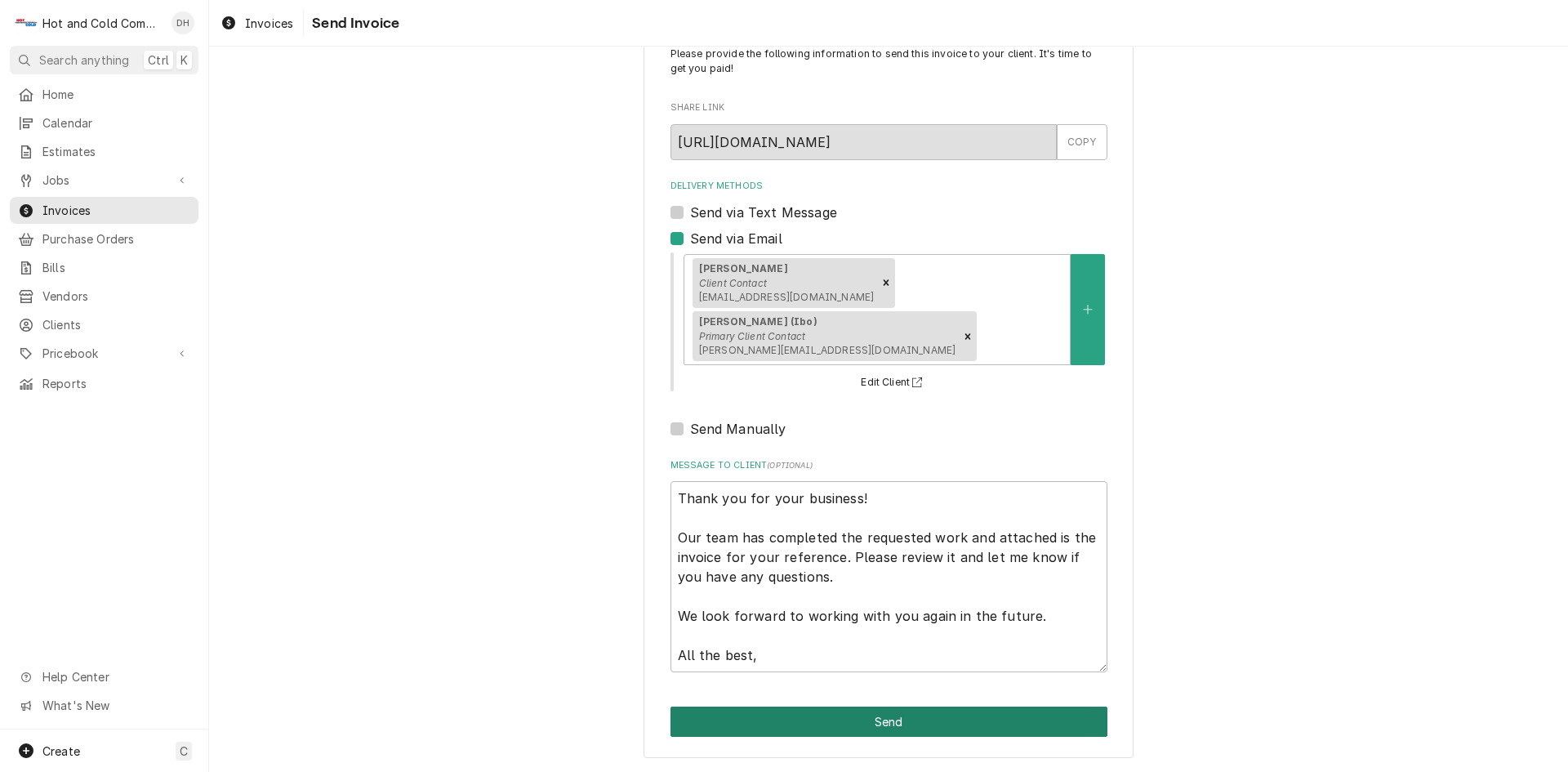
click at [904, 717] on button "Send" at bounding box center [889, 721] width 437 height 30
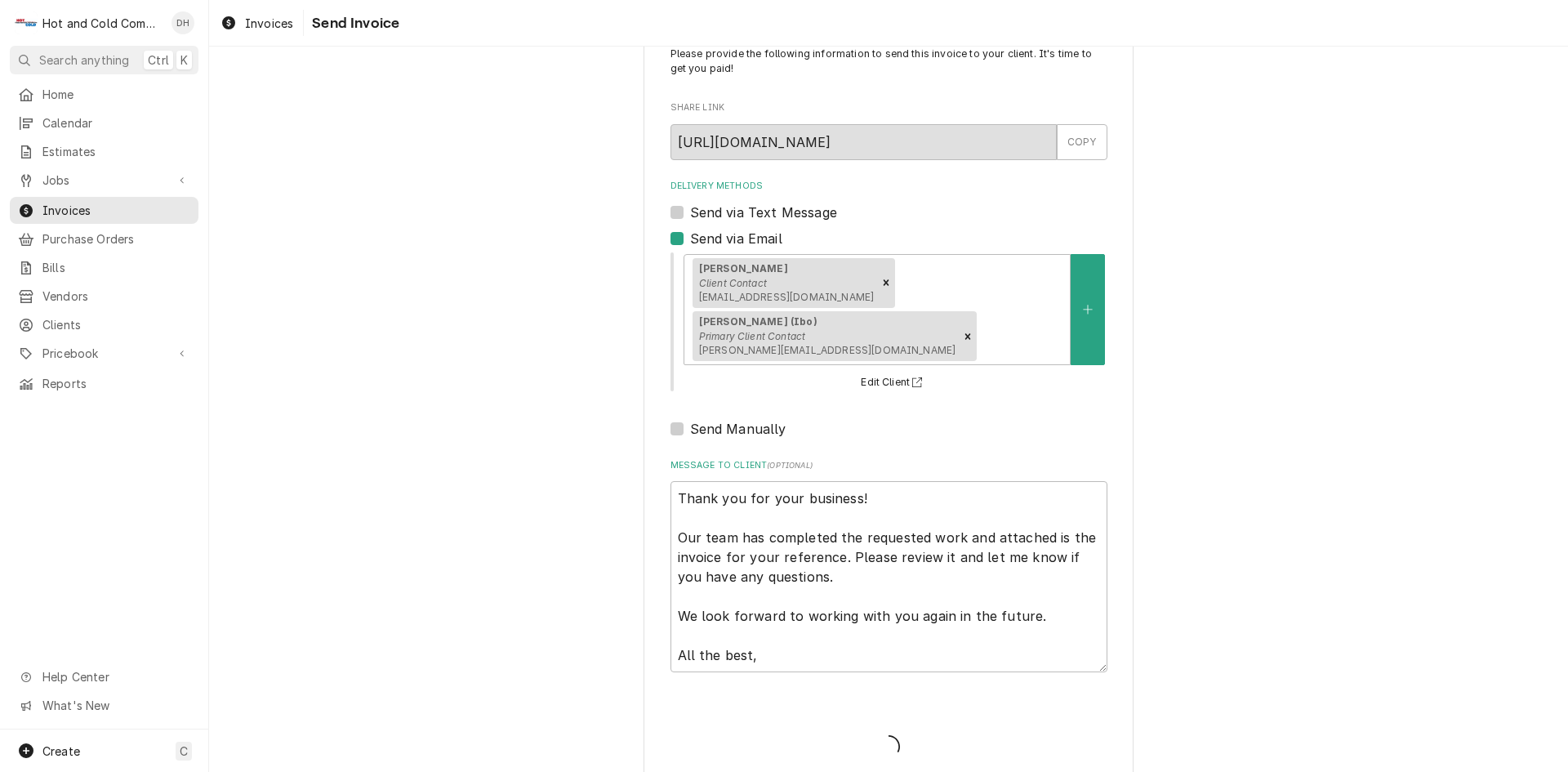
type textarea "x"
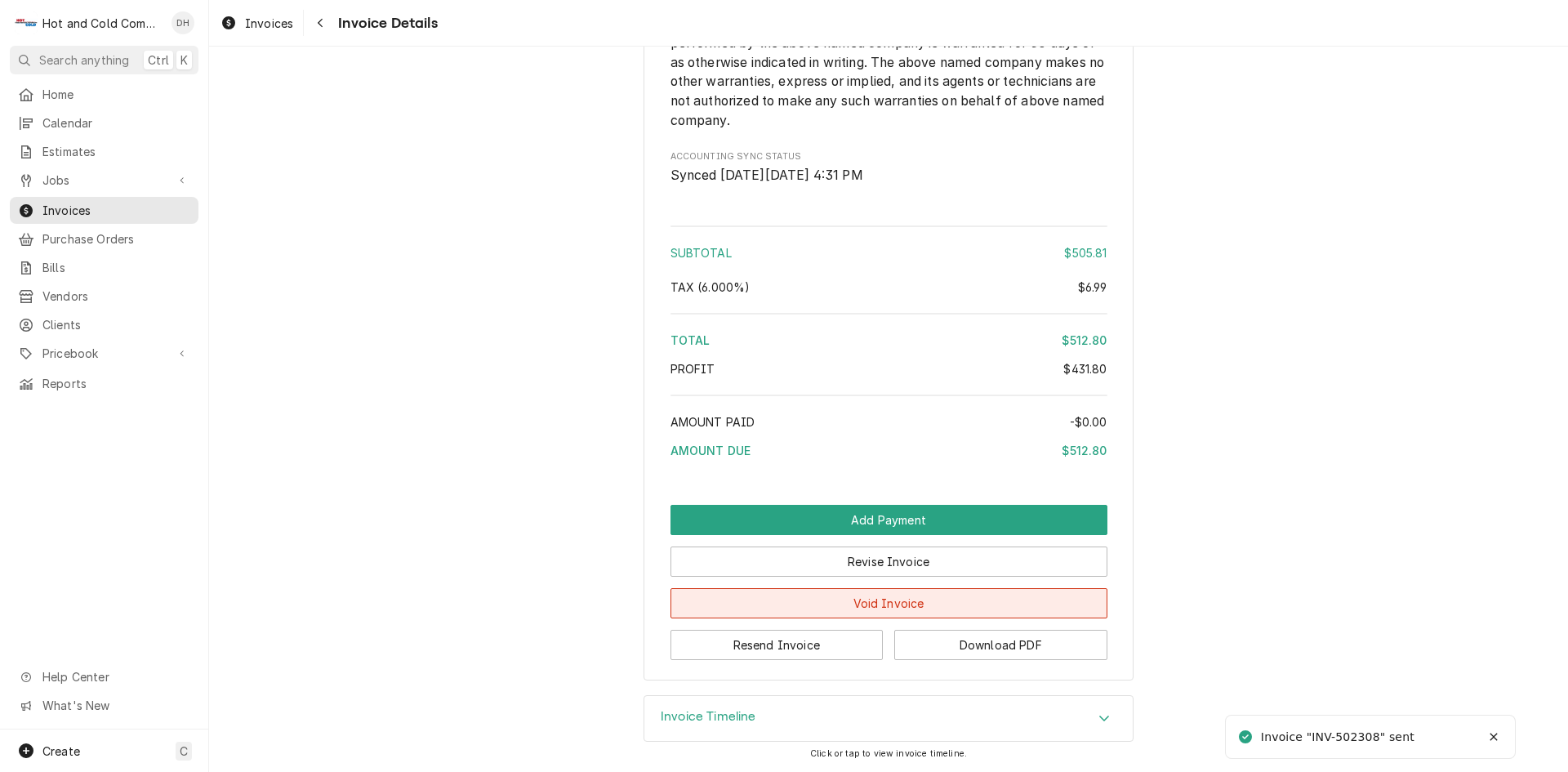
scroll to position [2215, 0]
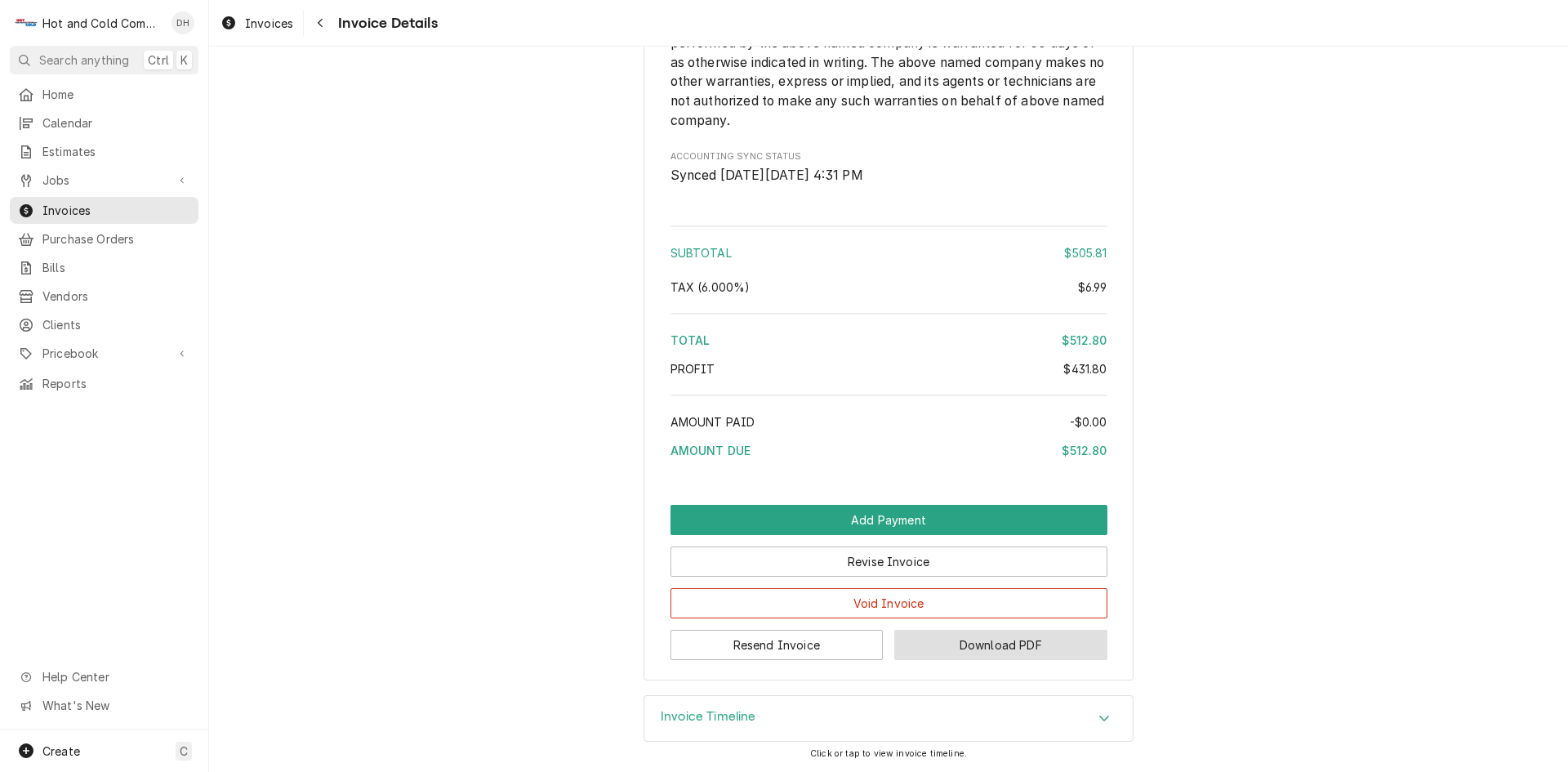
click at [986, 636] on button "Download PDF" at bounding box center [1001, 645] width 213 height 30
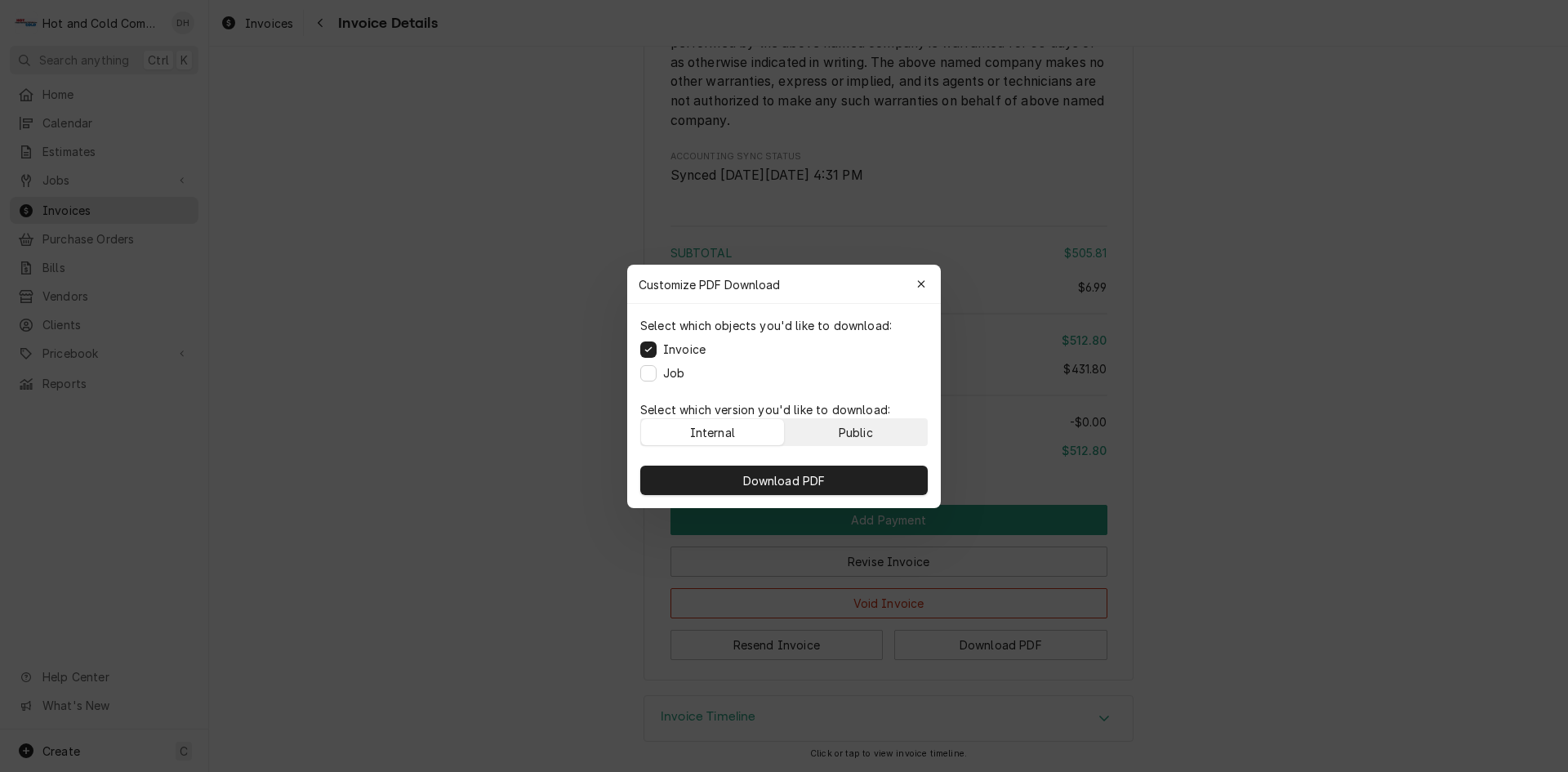
click at [853, 431] on div "Public" at bounding box center [856, 432] width 35 height 17
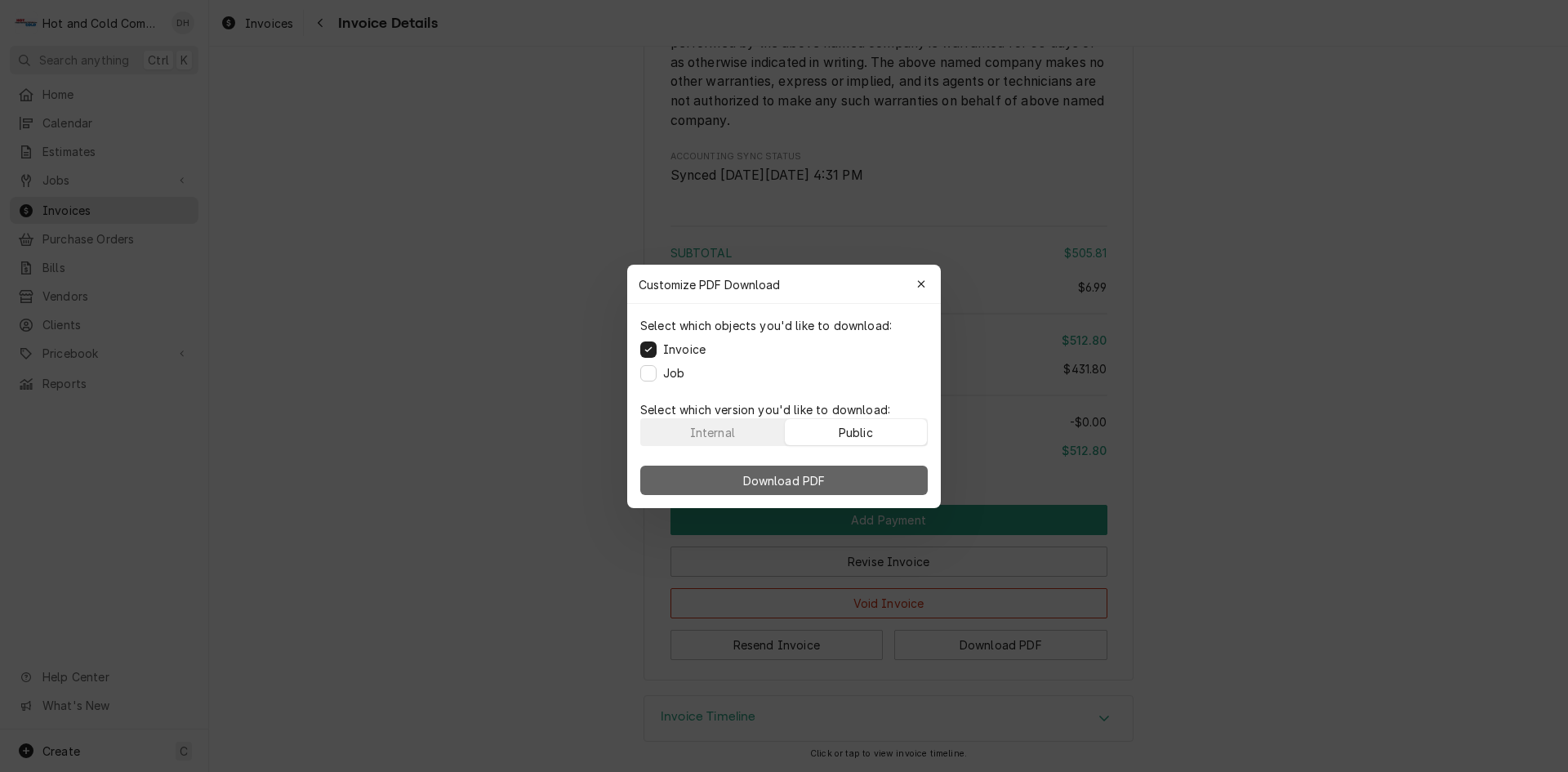
click at [796, 483] on span "Download PDF" at bounding box center [784, 480] width 89 height 17
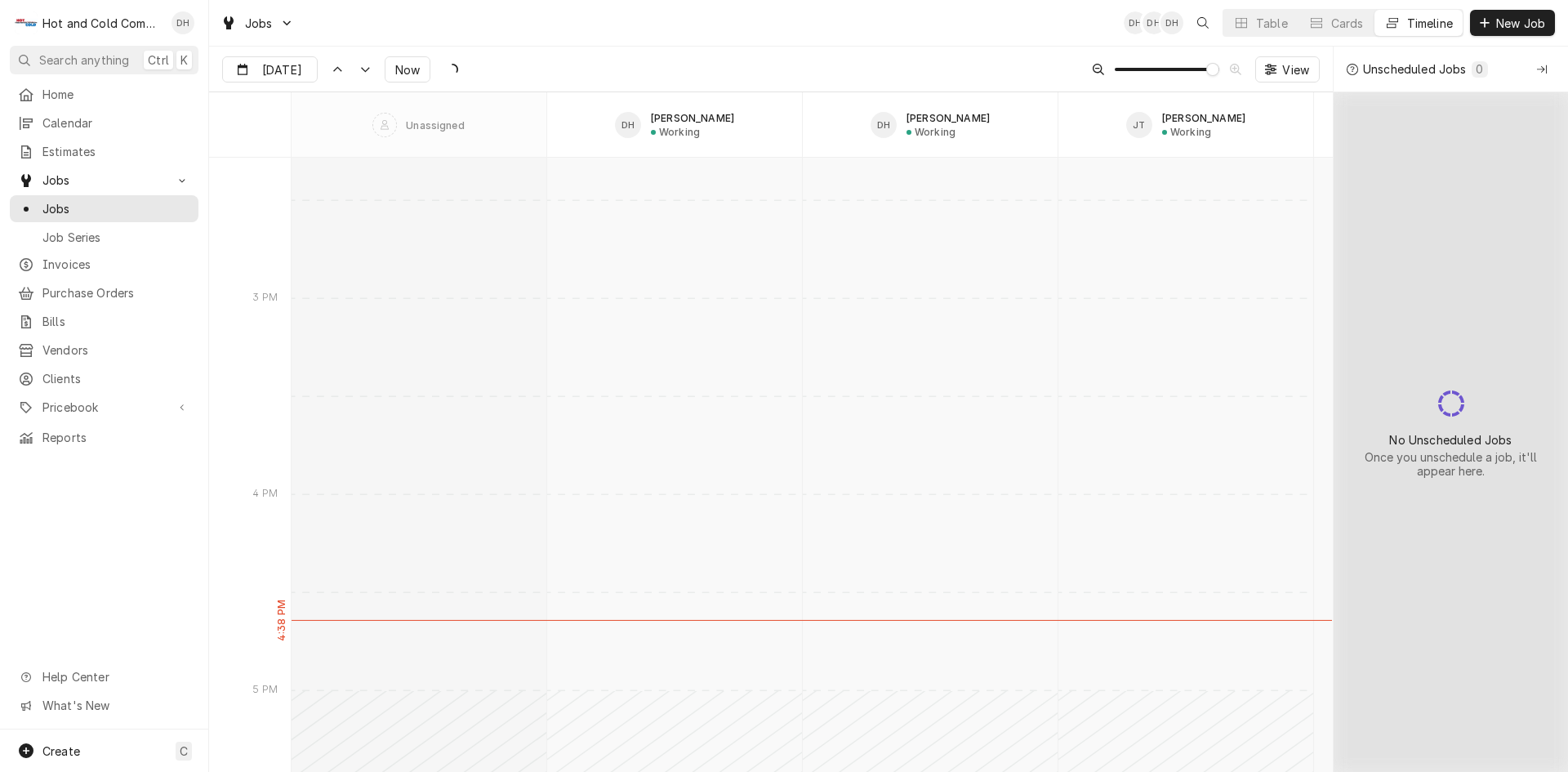
scroll to position [14738, 0]
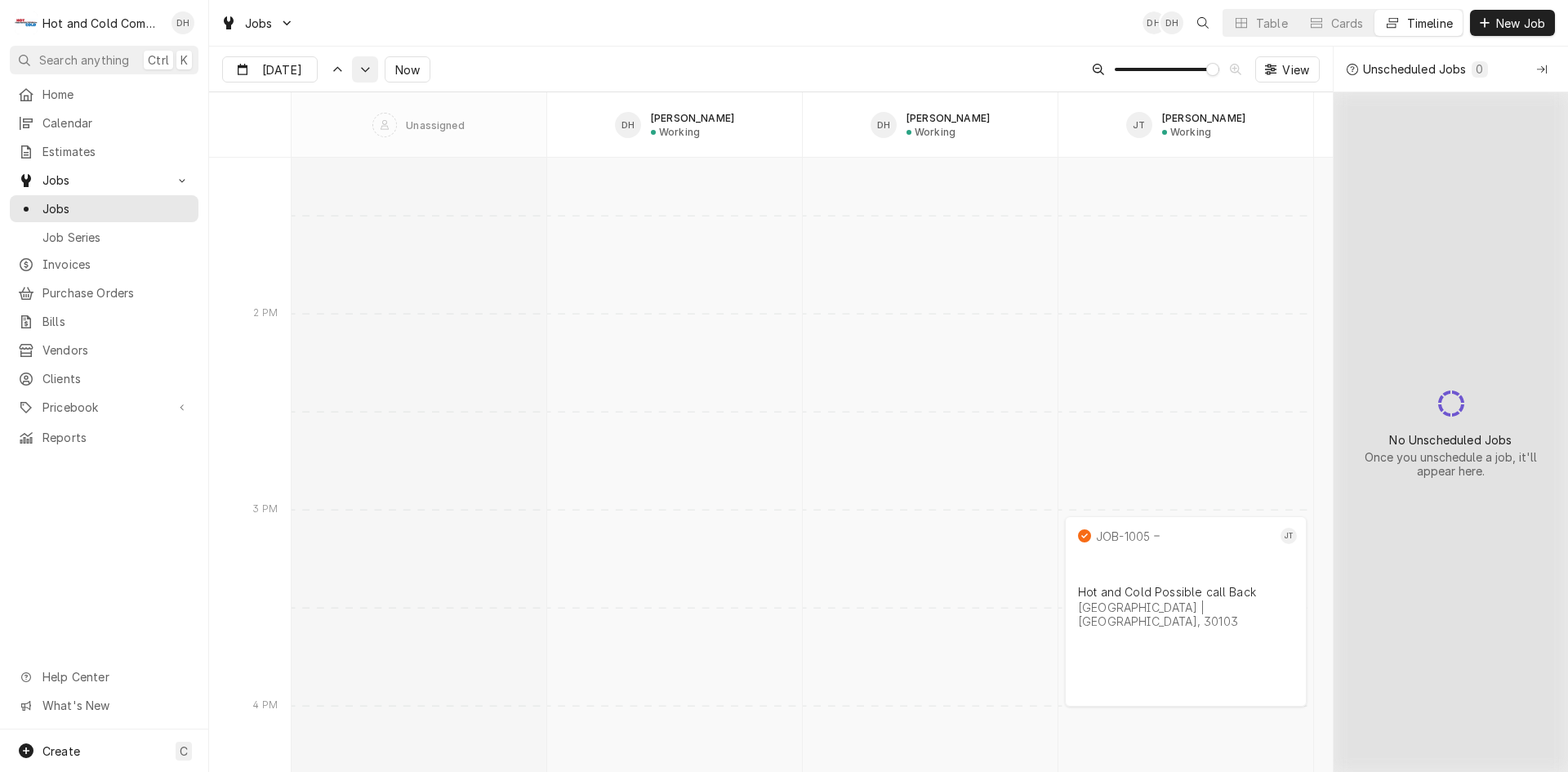
click at [362, 66] on icon "Dynamic Content Wrapper" at bounding box center [365, 69] width 12 height 8
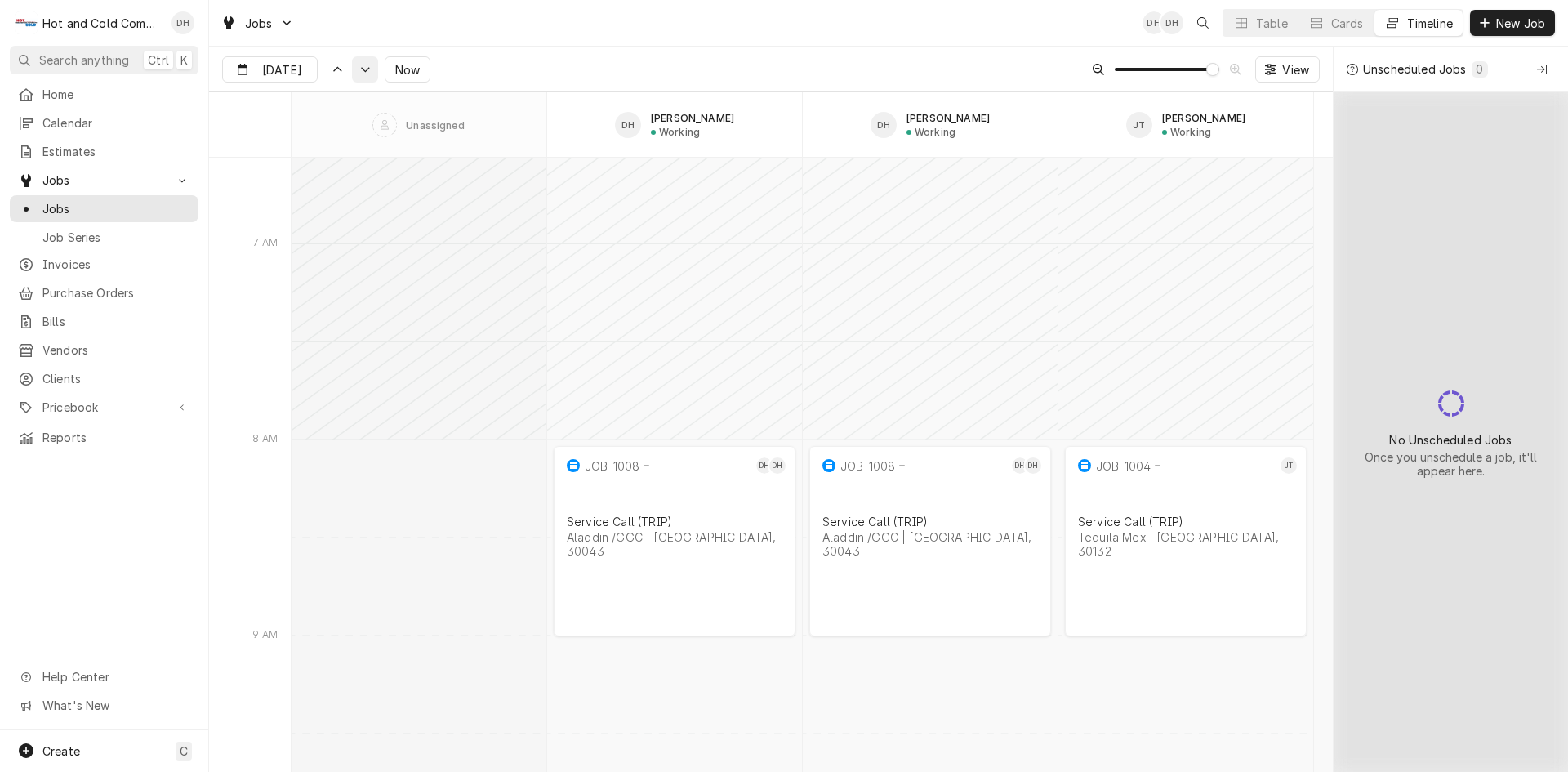
click at [359, 68] on icon "Dynamic Content Wrapper" at bounding box center [365, 69] width 12 height 8
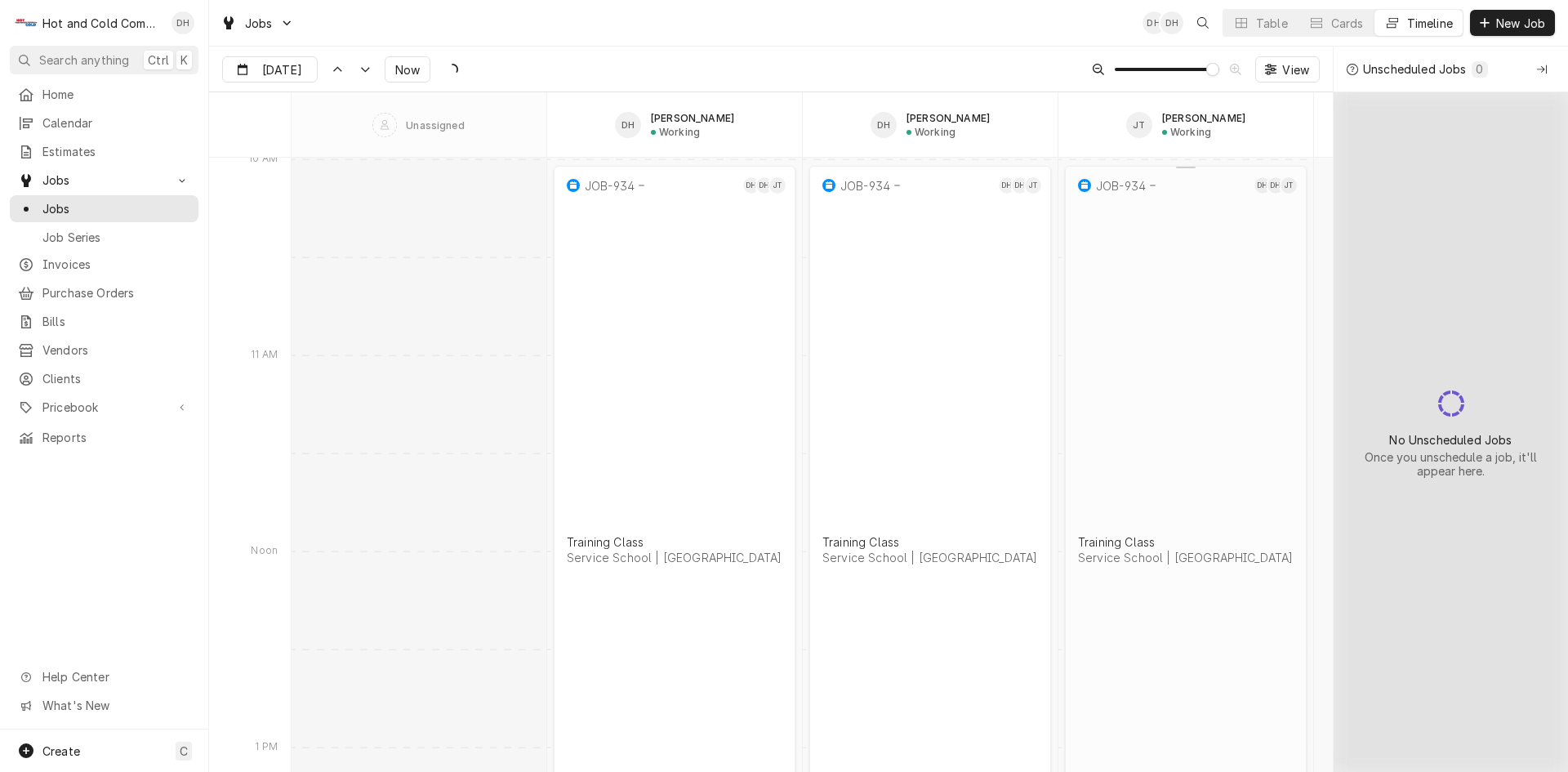
scroll to position [23480, 0]
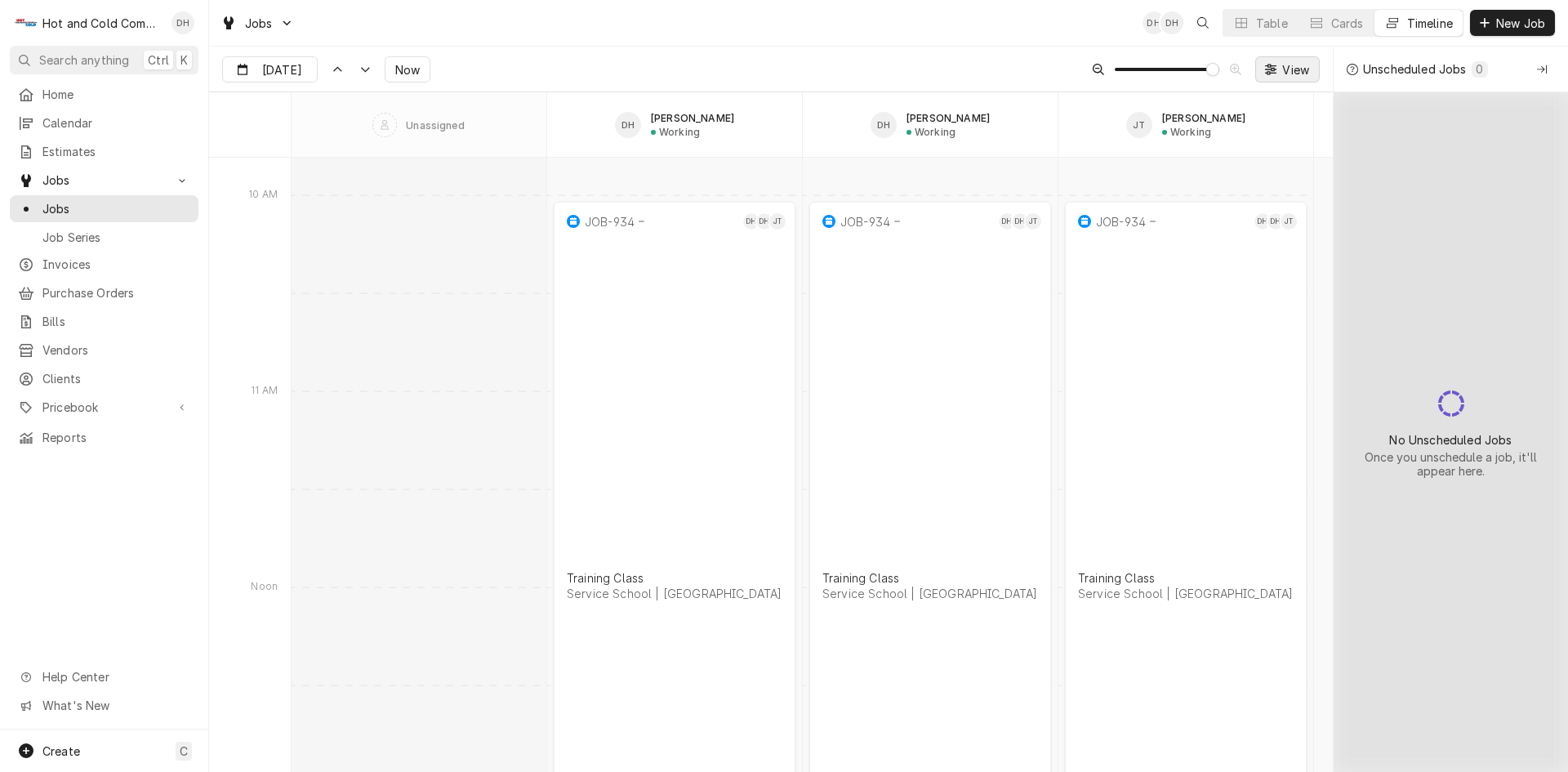
click at [1299, 69] on span "View" at bounding box center [1296, 69] width 34 height 17
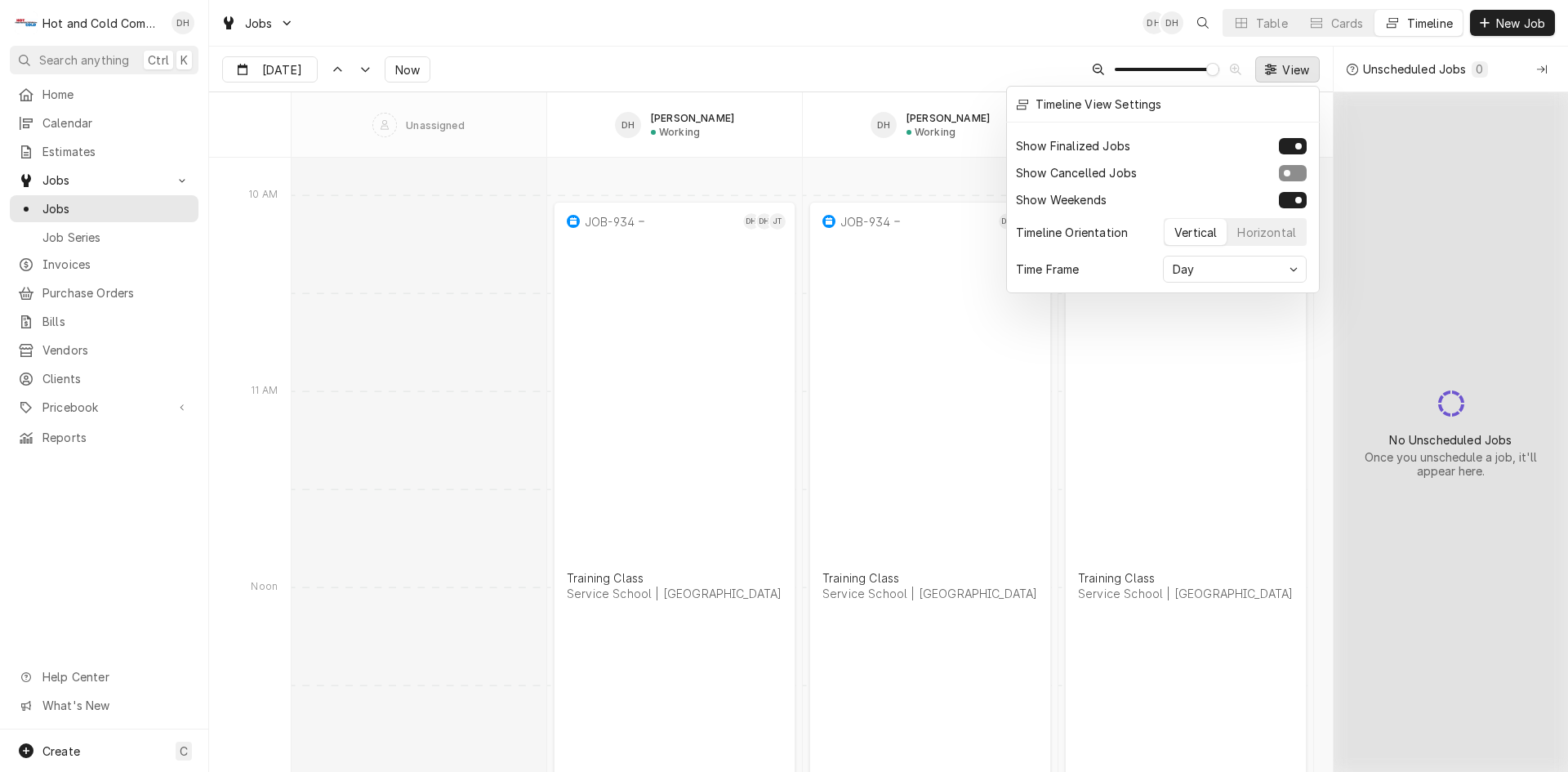
drag, startPoint x: 1212, startPoint y: 65, endPoint x: 1165, endPoint y: 60, distance: 47.3
click at [1165, 60] on div at bounding box center [784, 386] width 1568 height 772
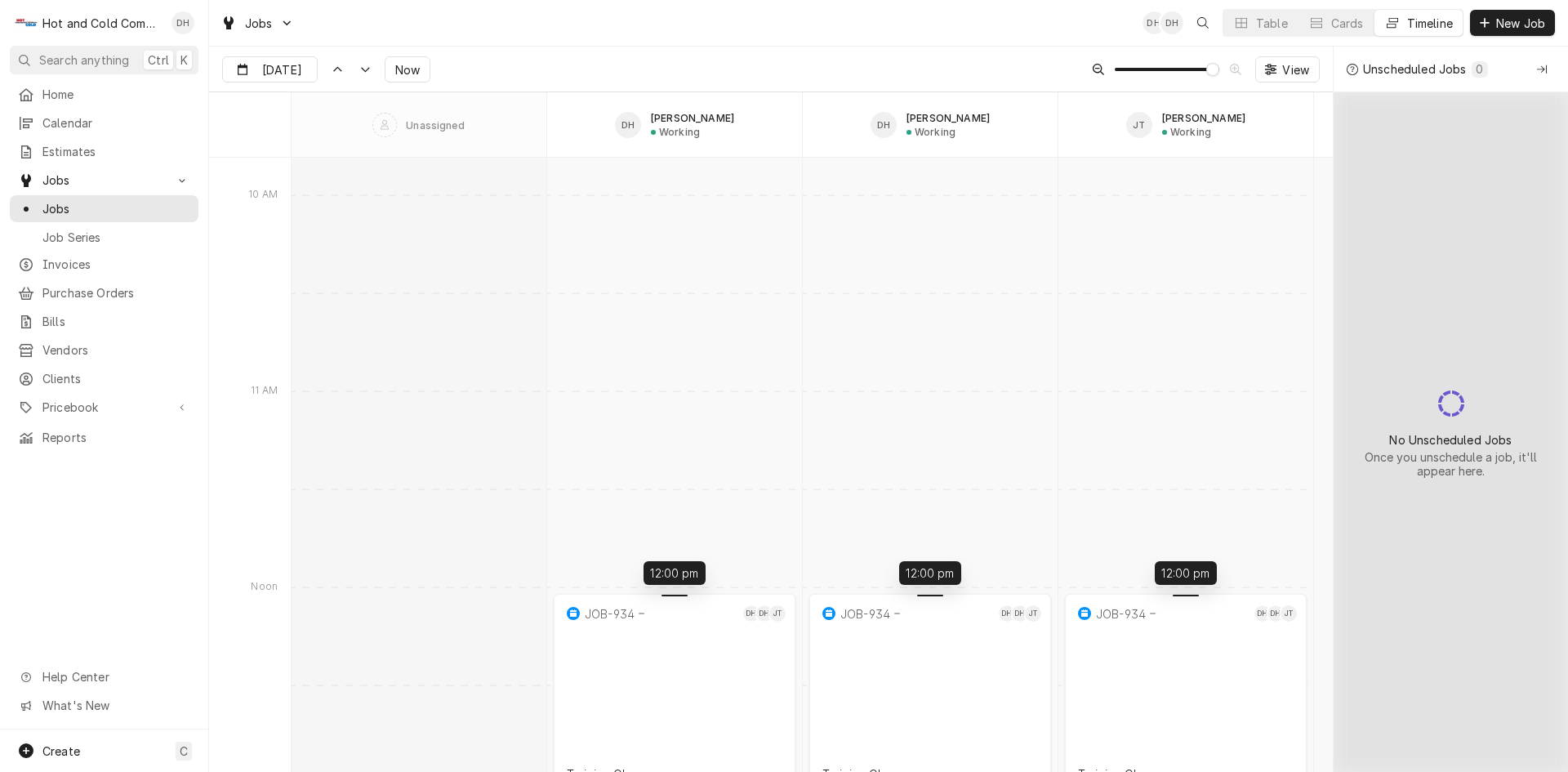
drag, startPoint x: 665, startPoint y: 216, endPoint x: 638, endPoint y: 595, distance: 380.0
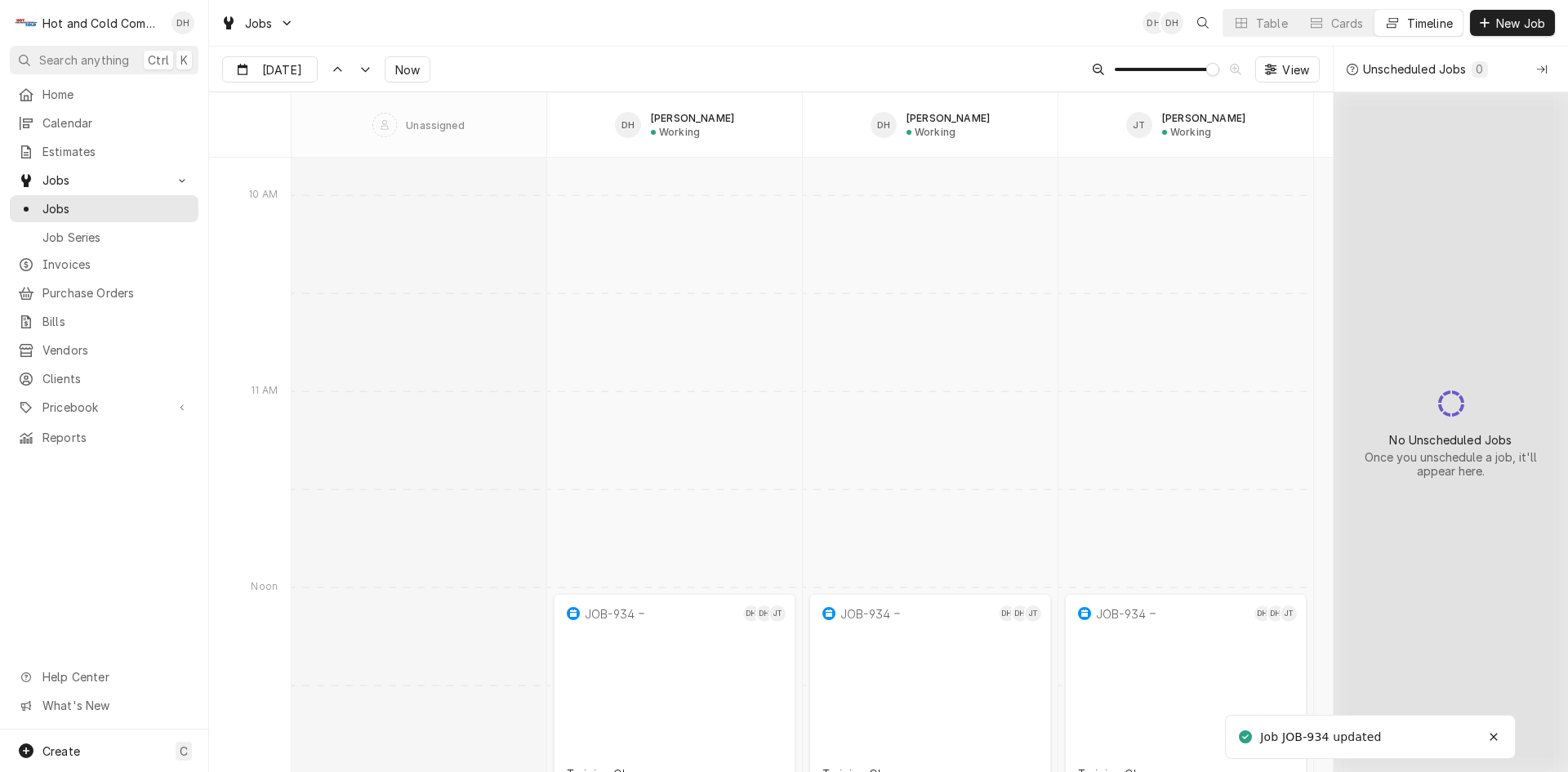
drag, startPoint x: 1499, startPoint y: 736, endPoint x: 1540, endPoint y: 556, distance: 184.6
click at [1498, 734] on div "Notifications alt+T" at bounding box center [1493, 736] width 16 height 16
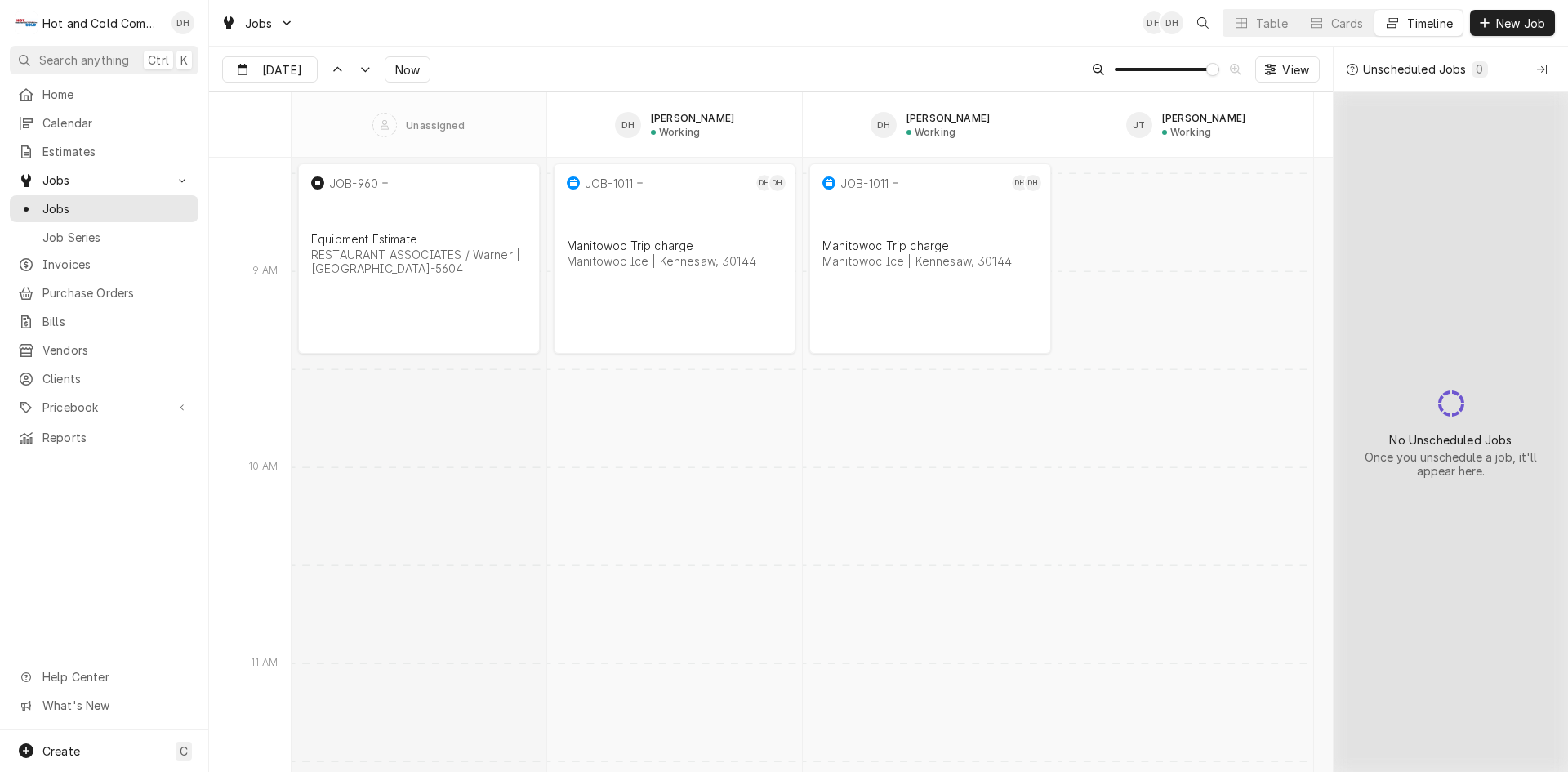
type input "Sep 3"
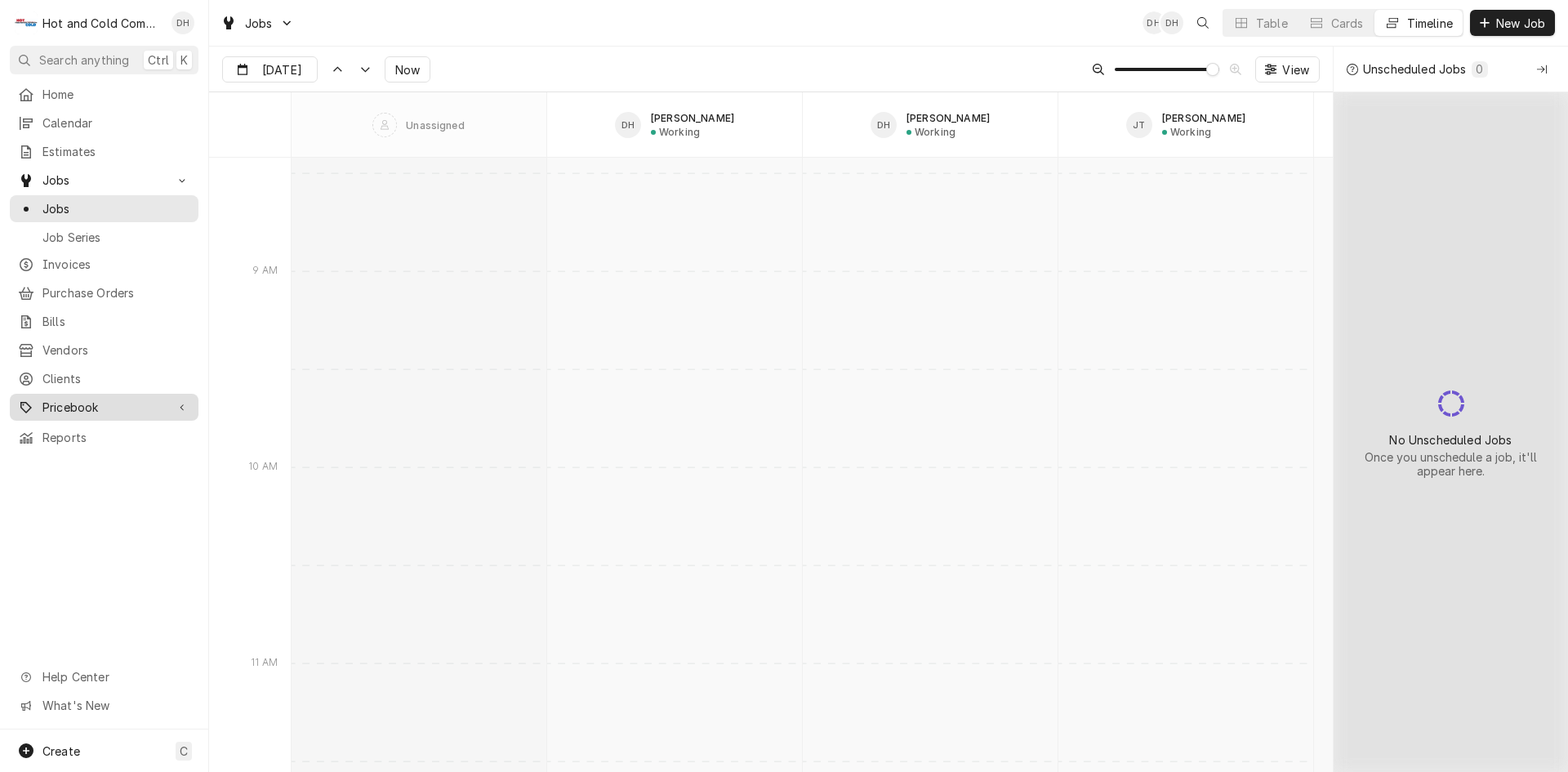
click at [80, 399] on span "Pricebook" at bounding box center [104, 407] width 124 height 17
click at [113, 455] on span "Parts & Materials" at bounding box center [116, 464] width 148 height 17
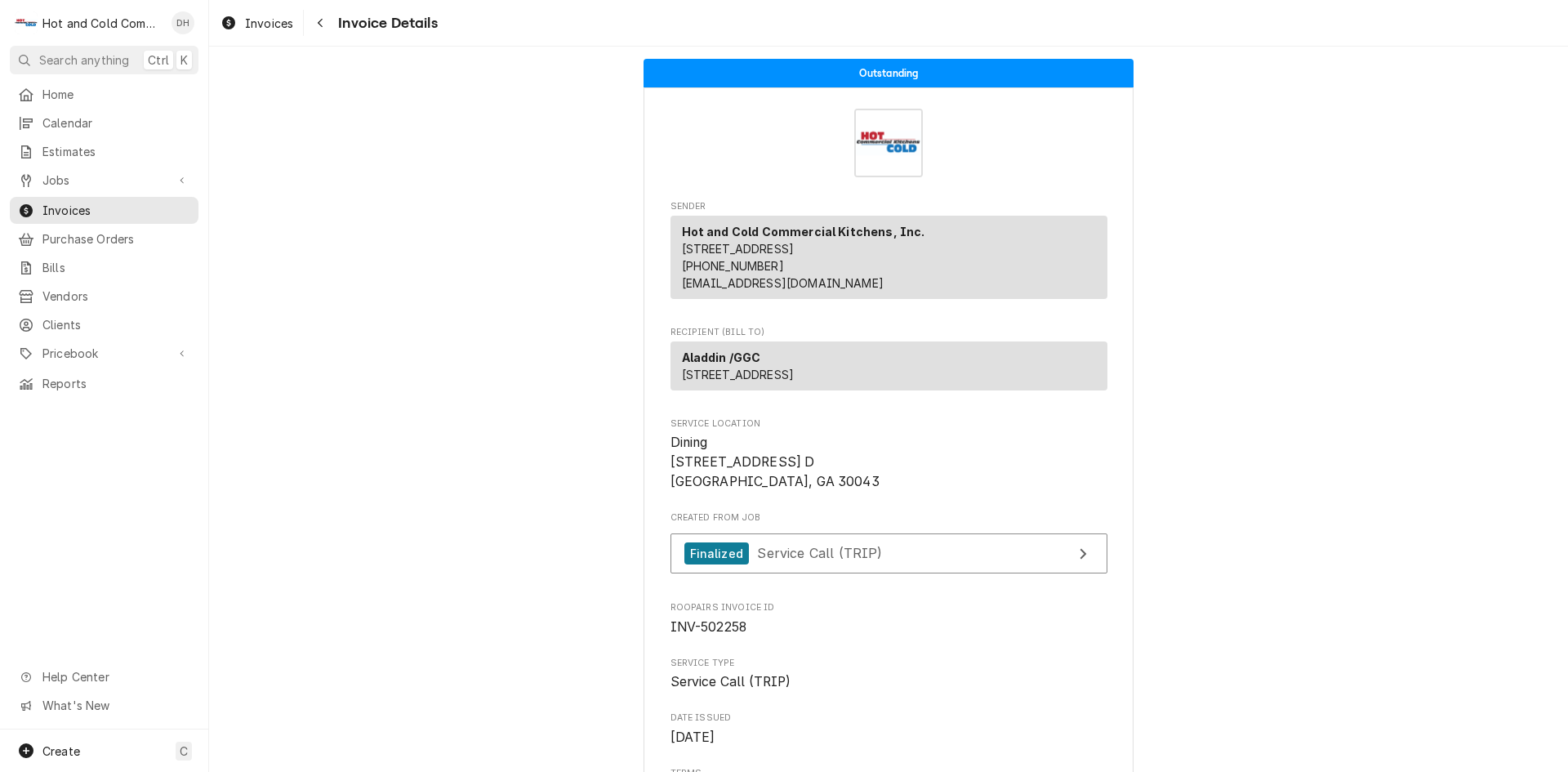
scroll to position [272, 0]
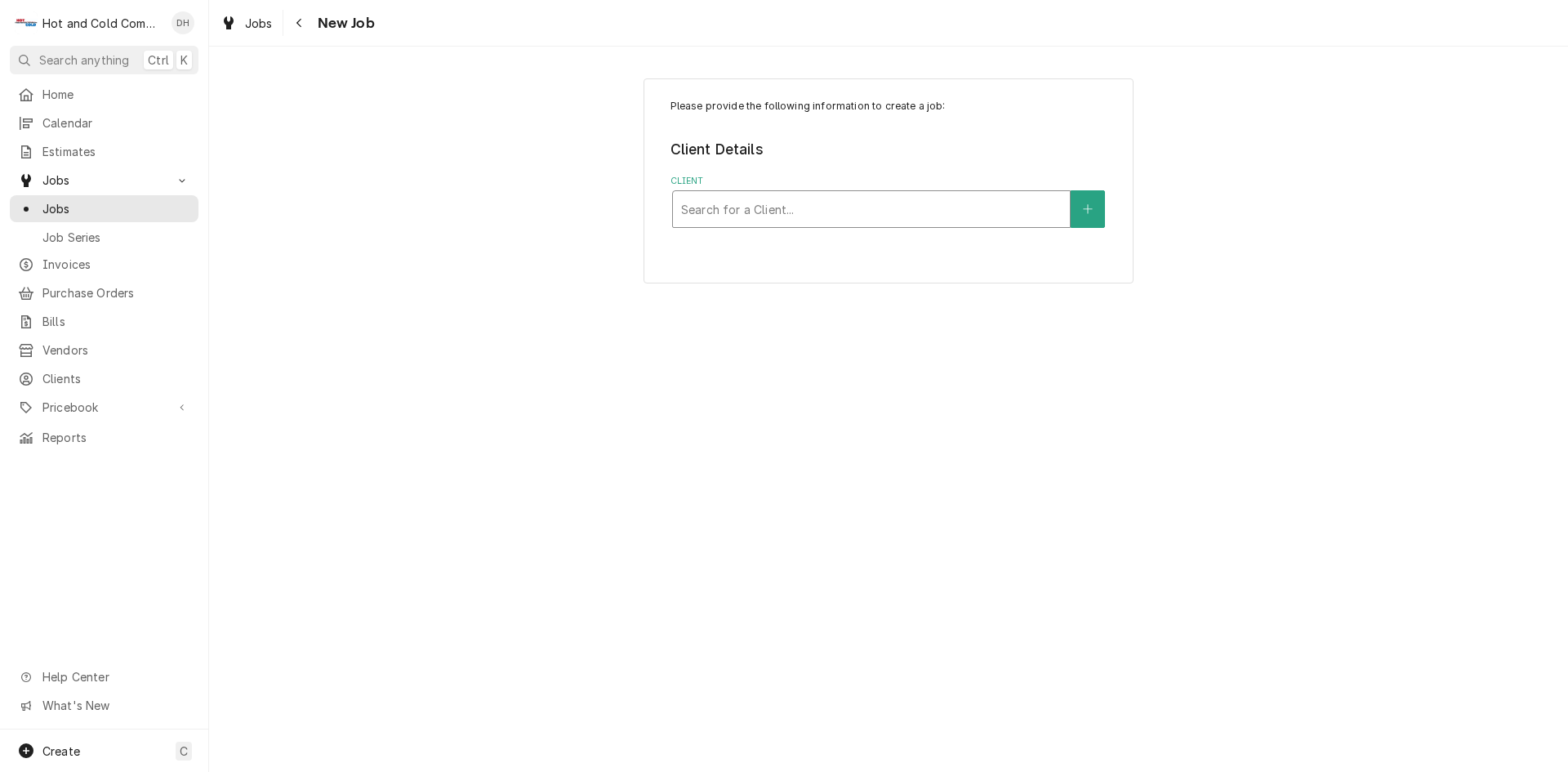
click at [824, 207] on div "Client" at bounding box center [872, 209] width 381 height 30
type input "Hil"
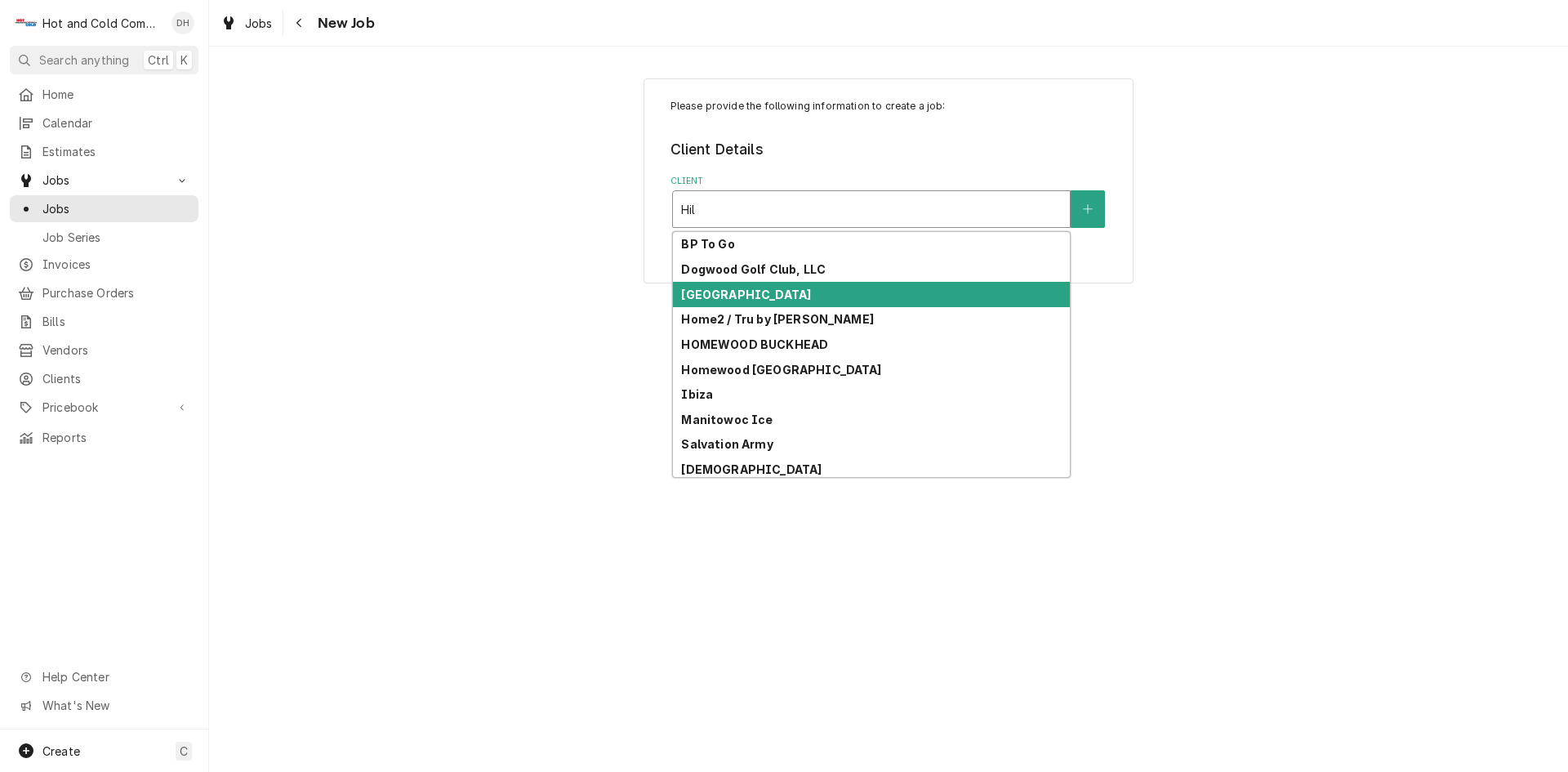
click at [786, 301] on div "Hilton Garden Inn" at bounding box center [871, 295] width 397 height 25
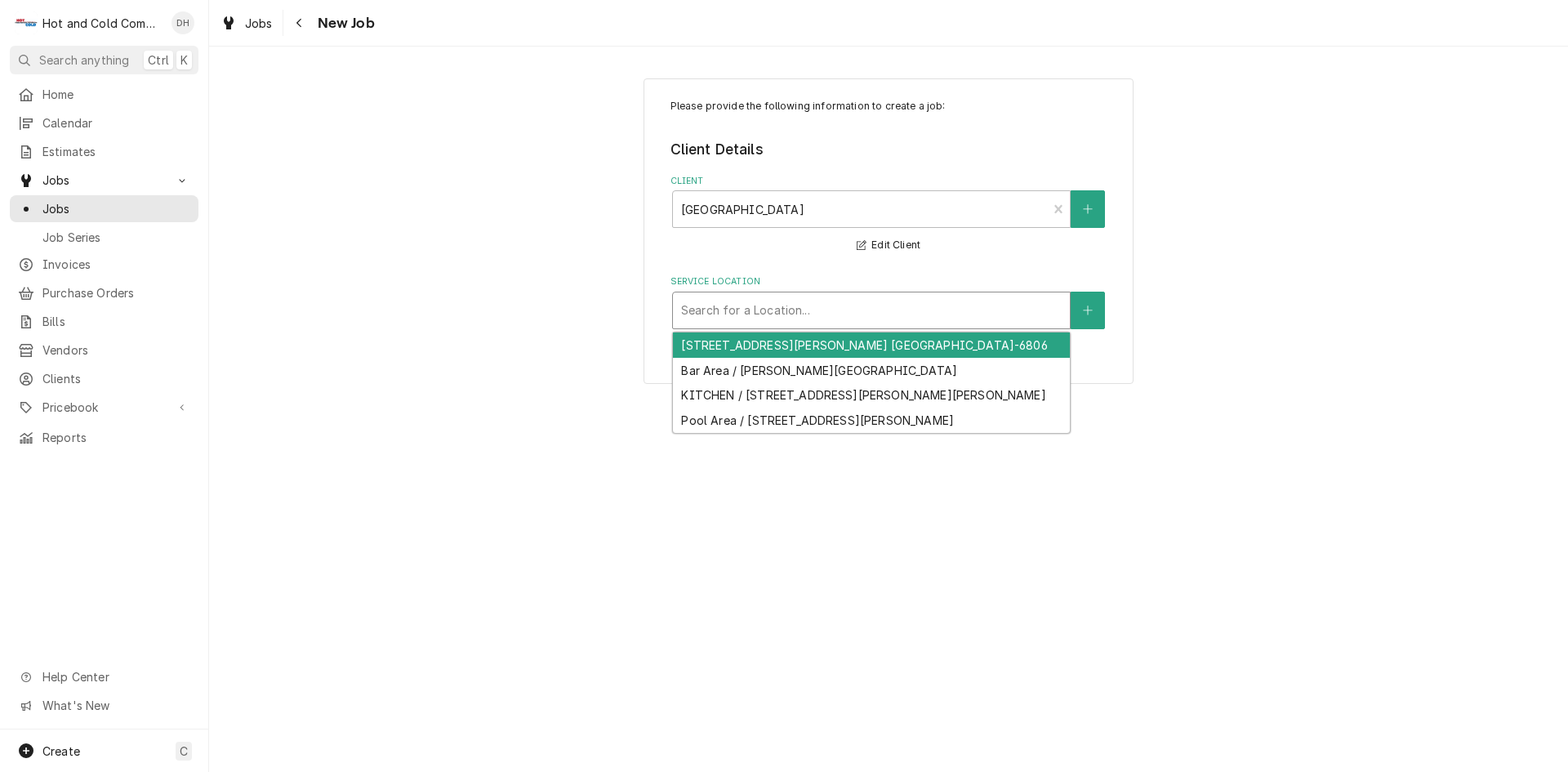
click at [867, 307] on div "Service Location" at bounding box center [872, 310] width 381 height 30
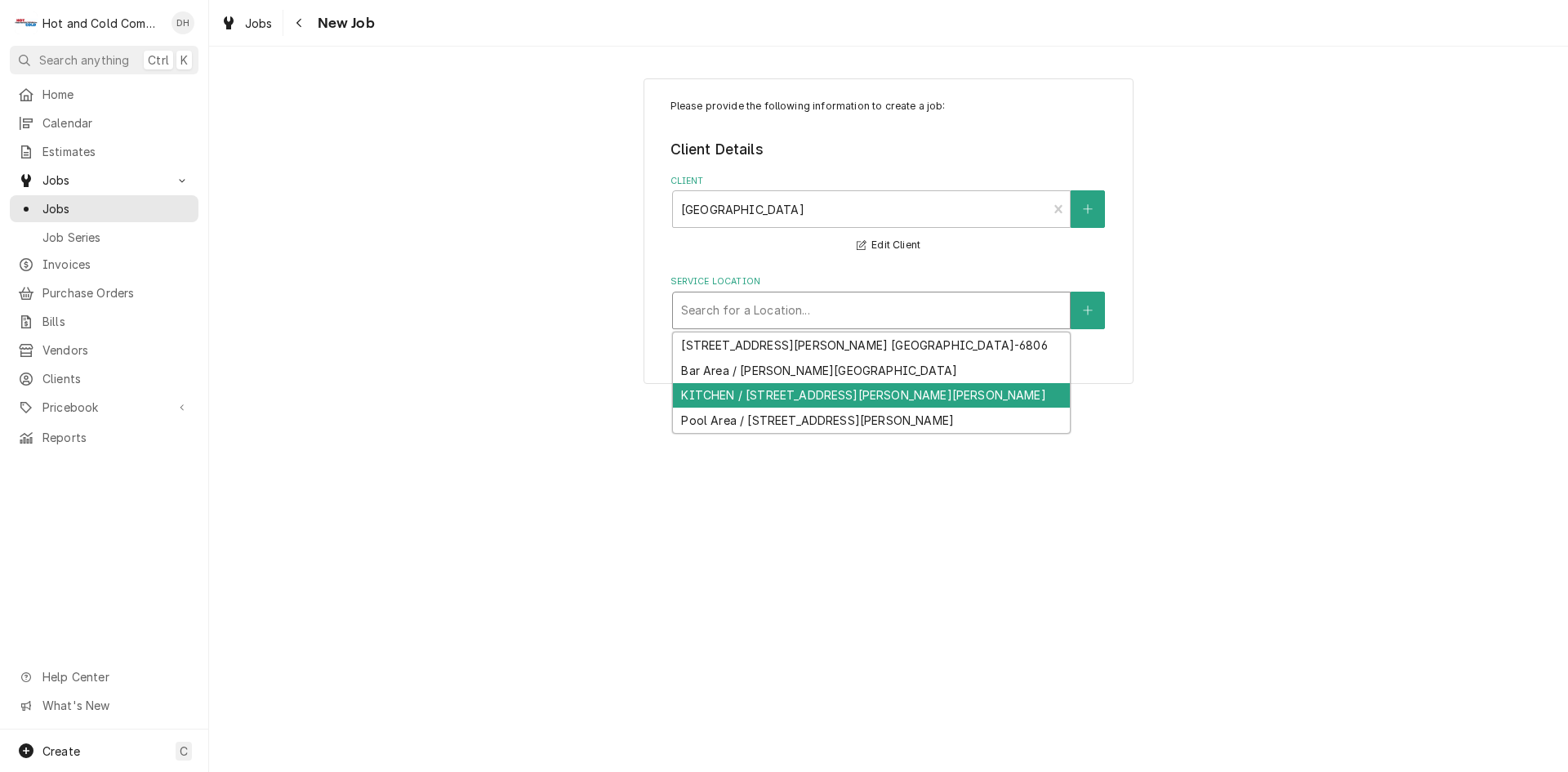
click at [826, 399] on div "KITCHEN / 595 Cobb Pkwy N, Marietta, GA 30062" at bounding box center [871, 395] width 397 height 25
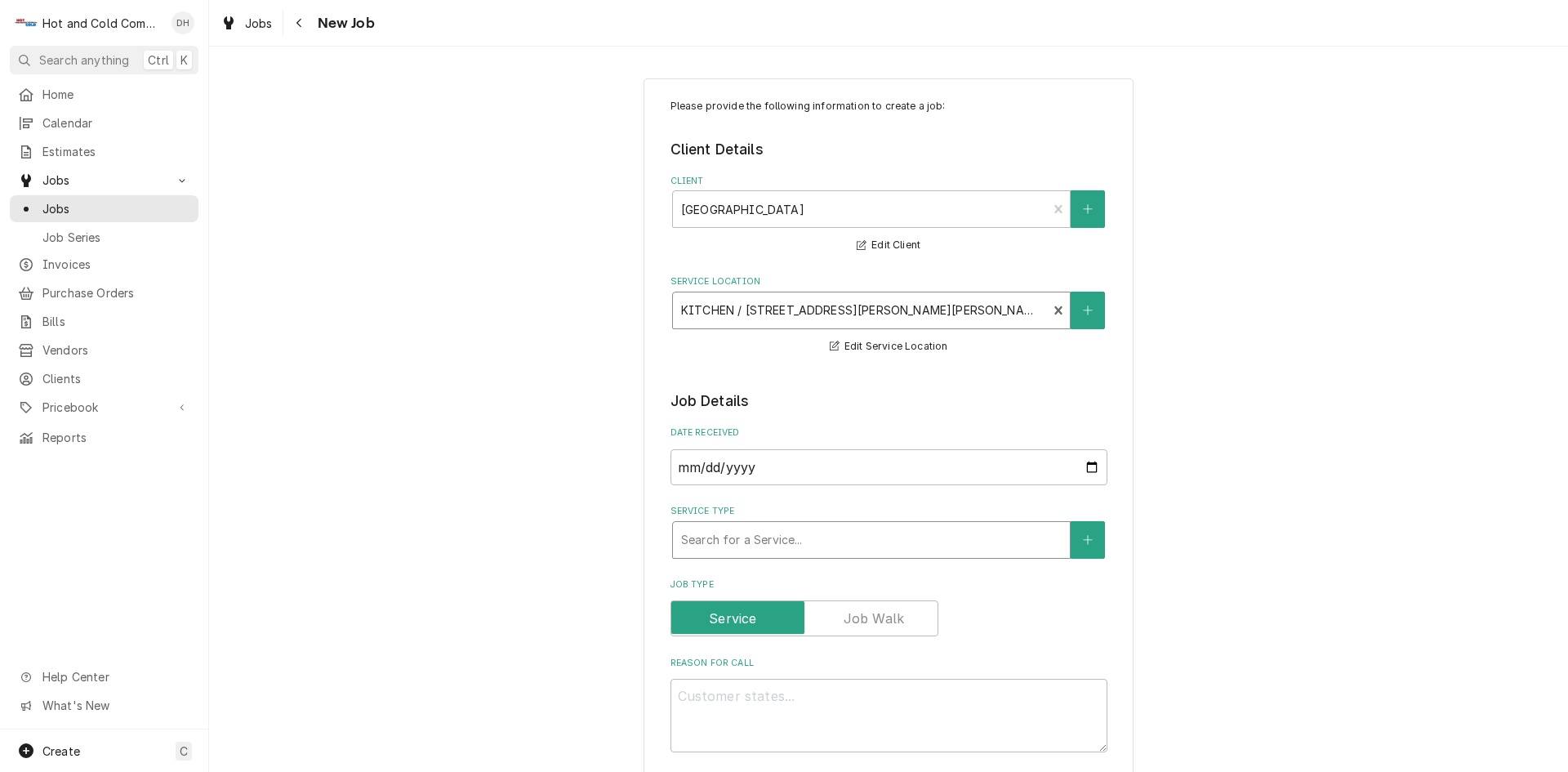
click at [870, 541] on div "Service Type" at bounding box center [872, 539] width 381 height 30
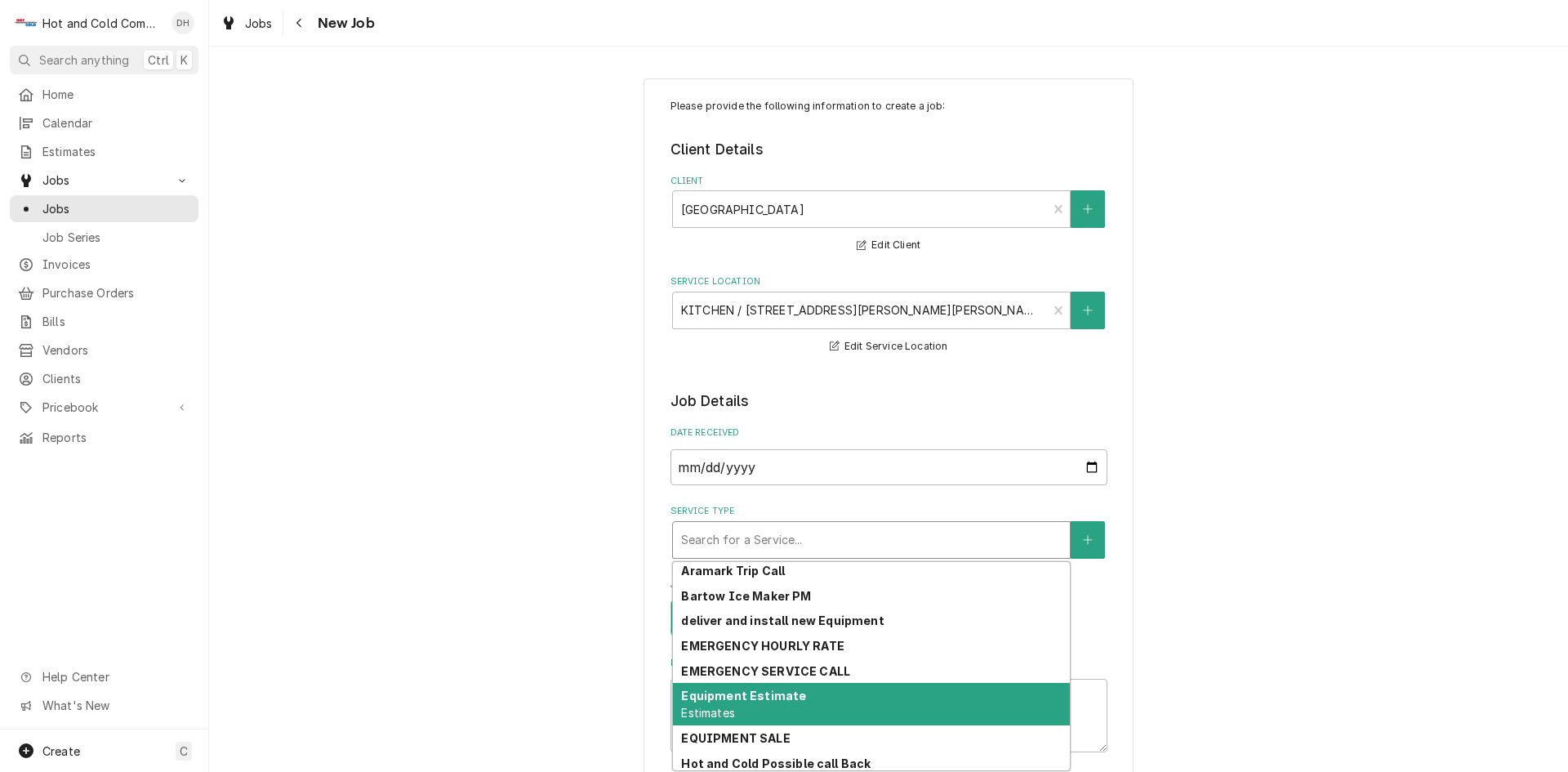
scroll to position [58, 0]
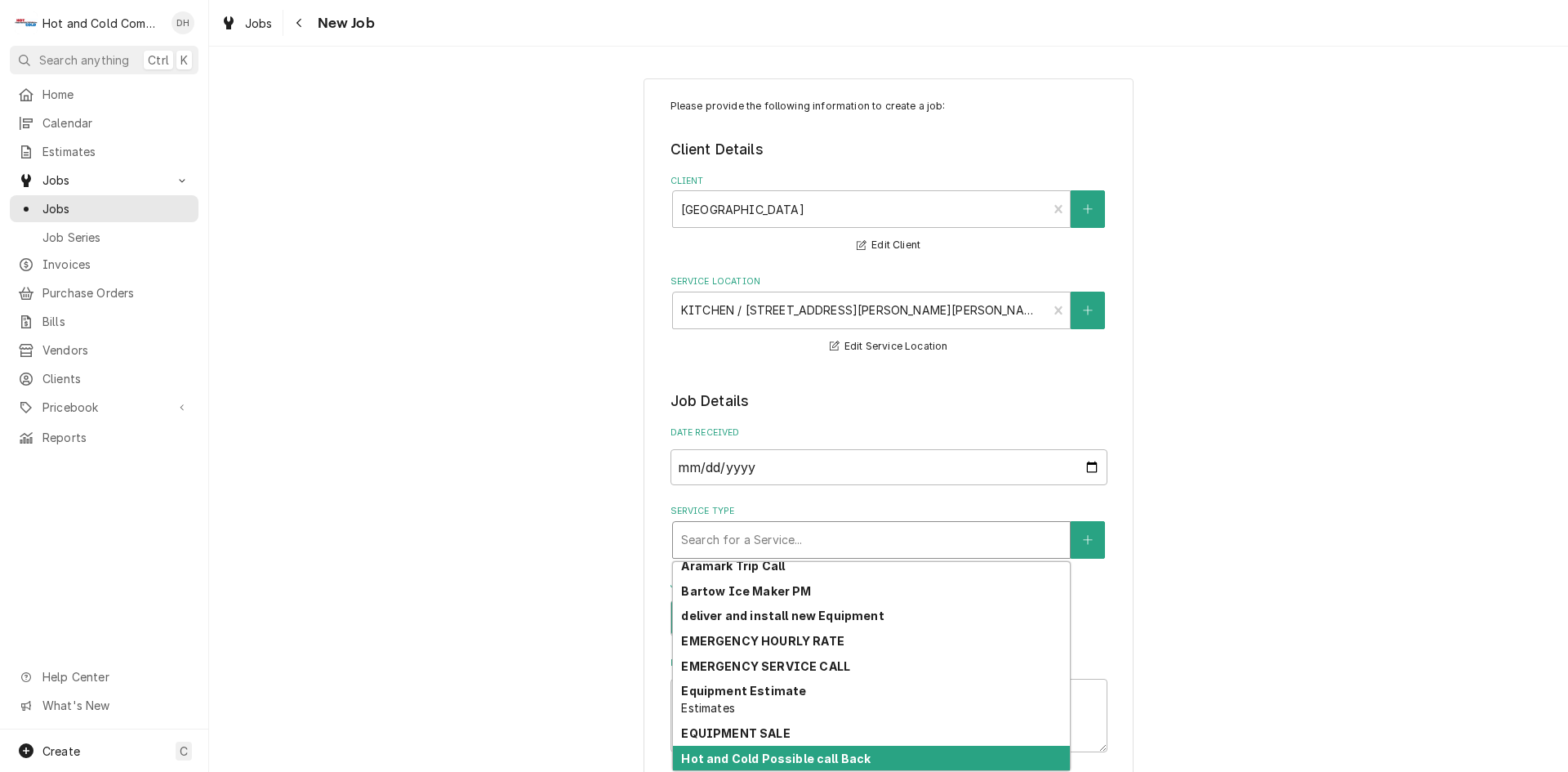
click at [908, 753] on div "Hot and Cold Possible call Back" at bounding box center [871, 758] width 397 height 25
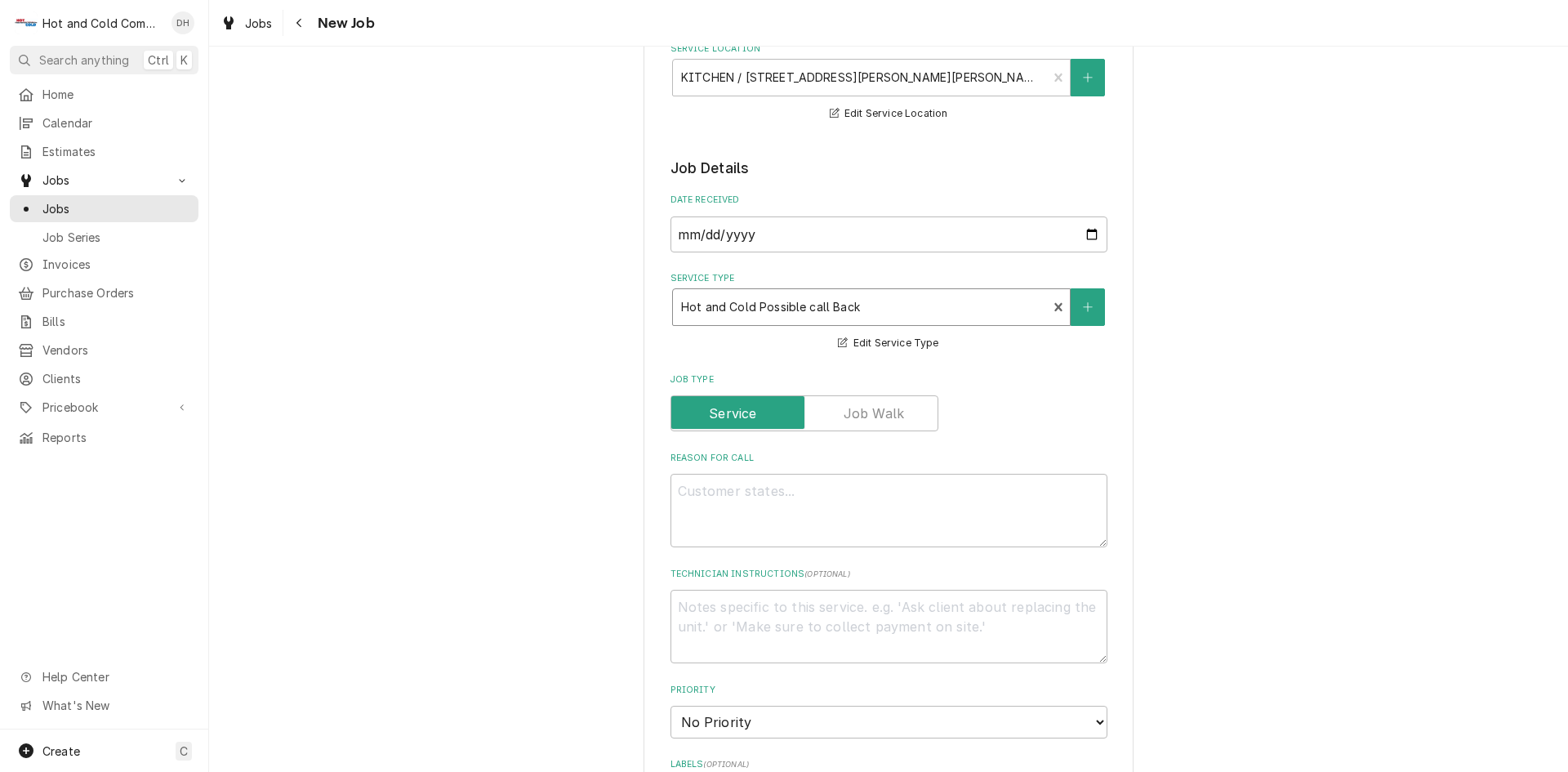
scroll to position [272, 0]
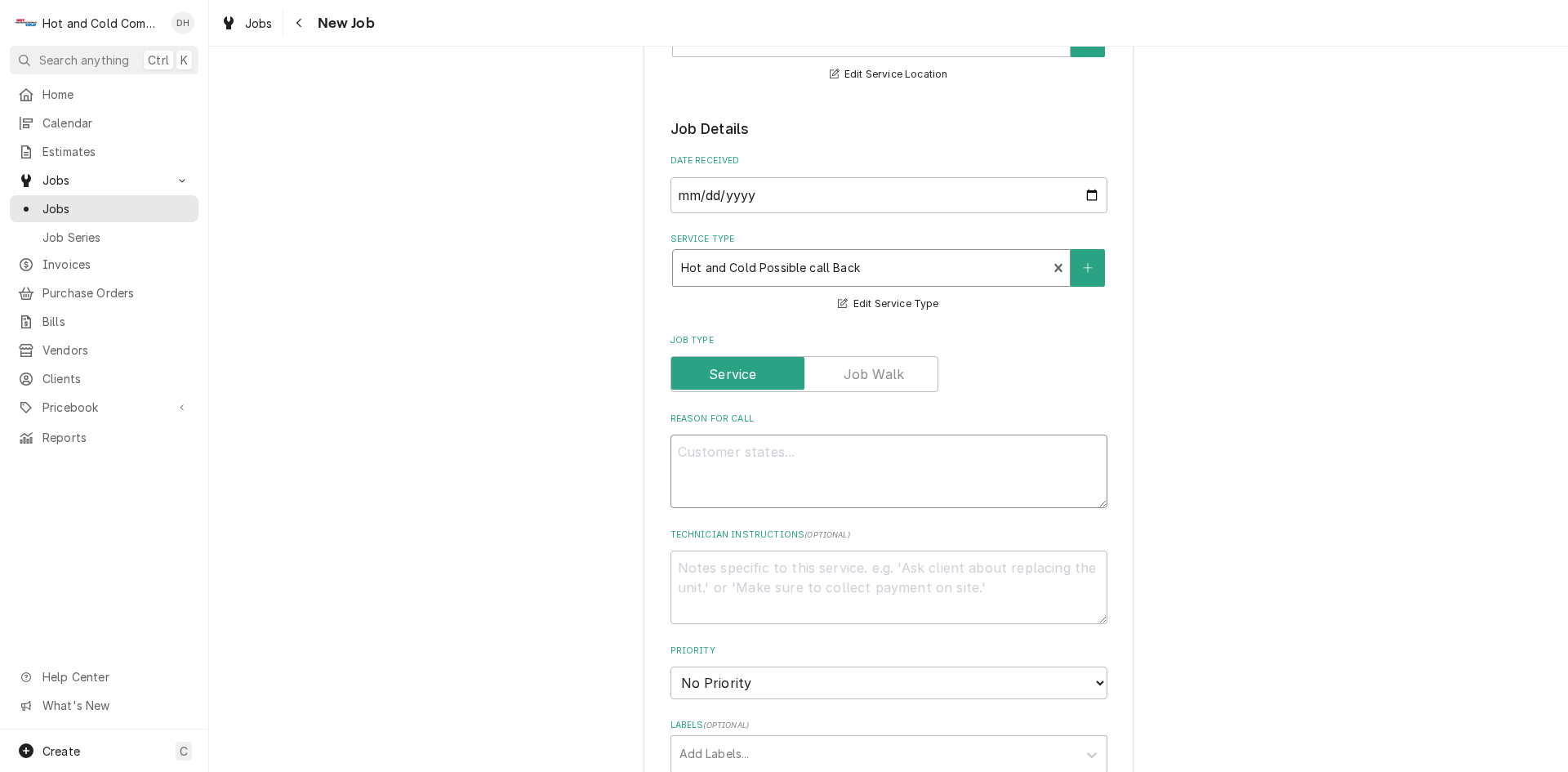
drag, startPoint x: 669, startPoint y: 455, endPoint x: 749, endPoint y: 493, distance: 88.6
click at [672, 455] on textarea "Reason For Call" at bounding box center [889, 471] width 437 height 74
type textarea "x"
type textarea "R"
type textarea "x"
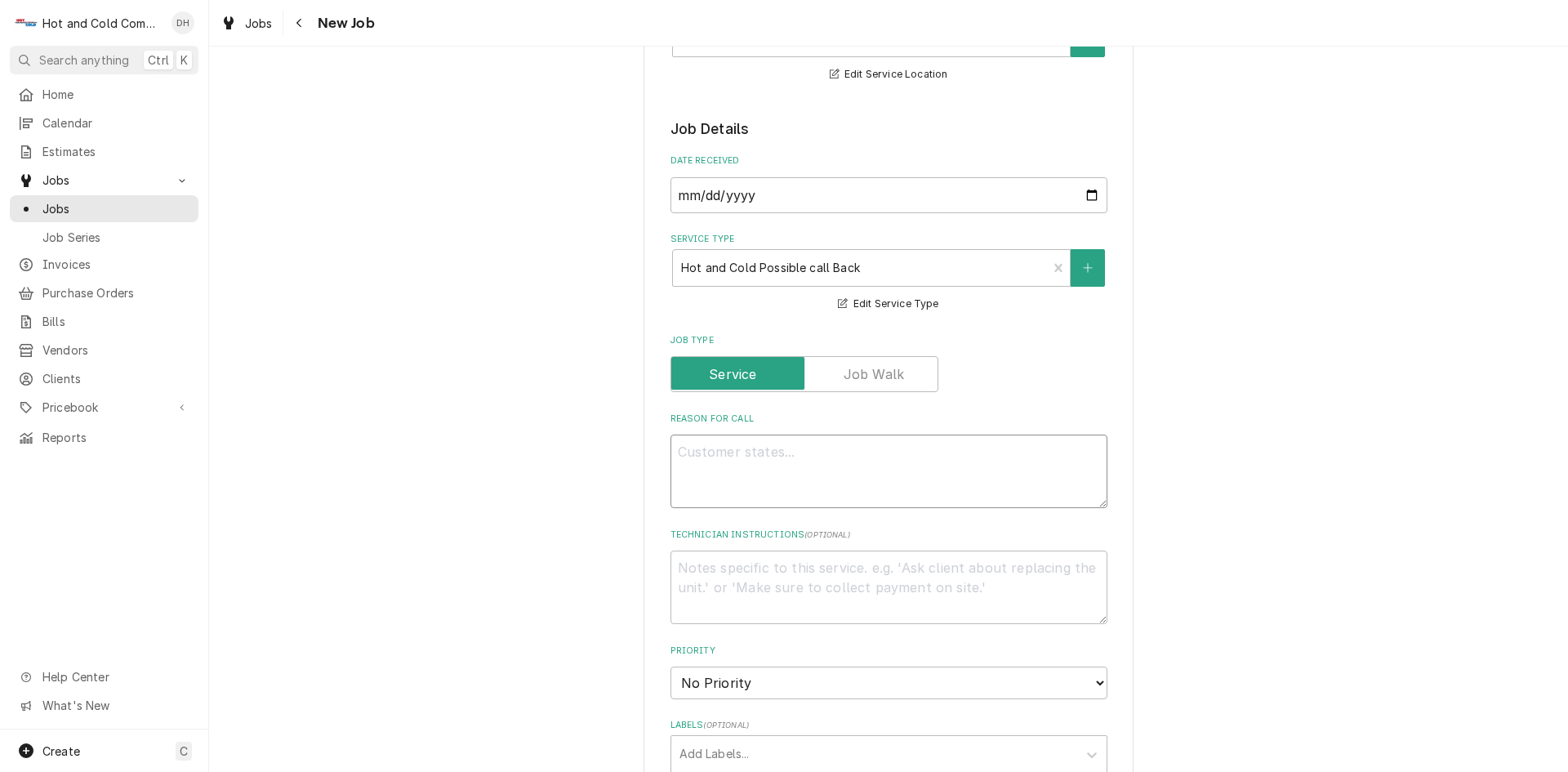
type textarea "x"
type textarea "F"
type textarea "x"
type textarea "Fr"
type textarea "x"
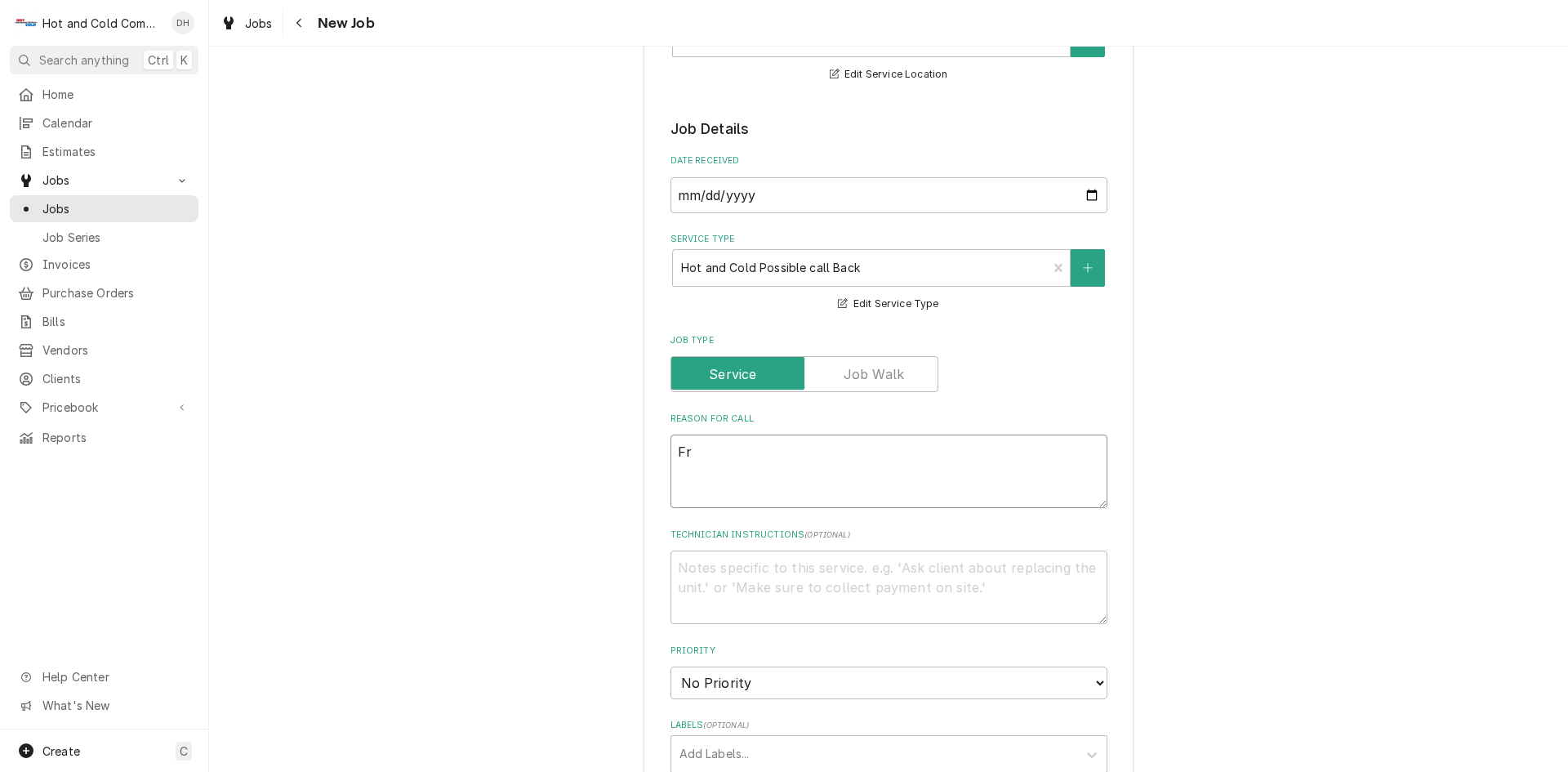
type textarea "Fre"
type textarea "x"
type textarea "Free"
type textarea "x"
type textarea "Freez"
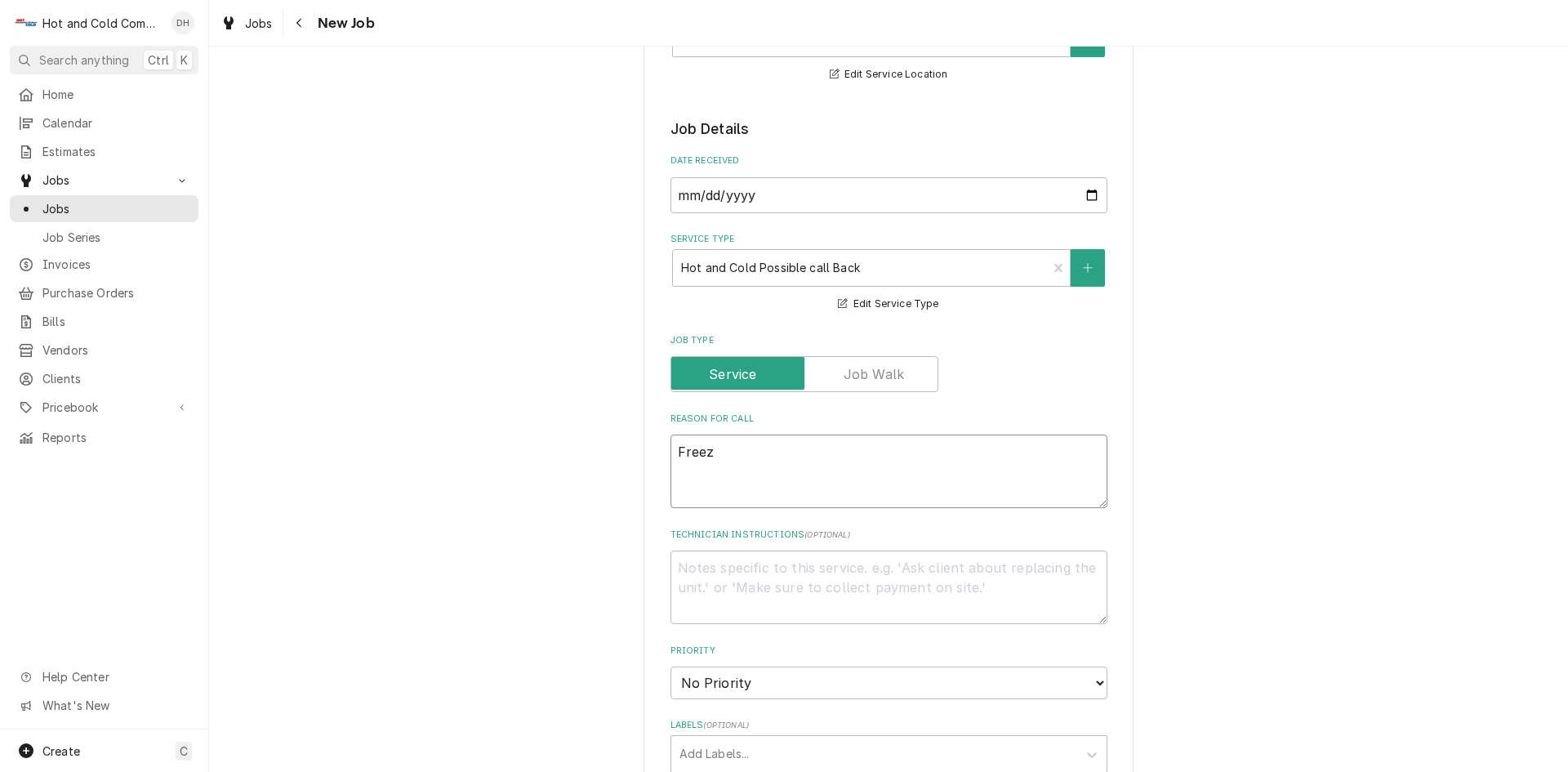
type textarea "x"
type textarea "Freeze"
type textarea "x"
type textarea "Freezer"
type textarea "x"
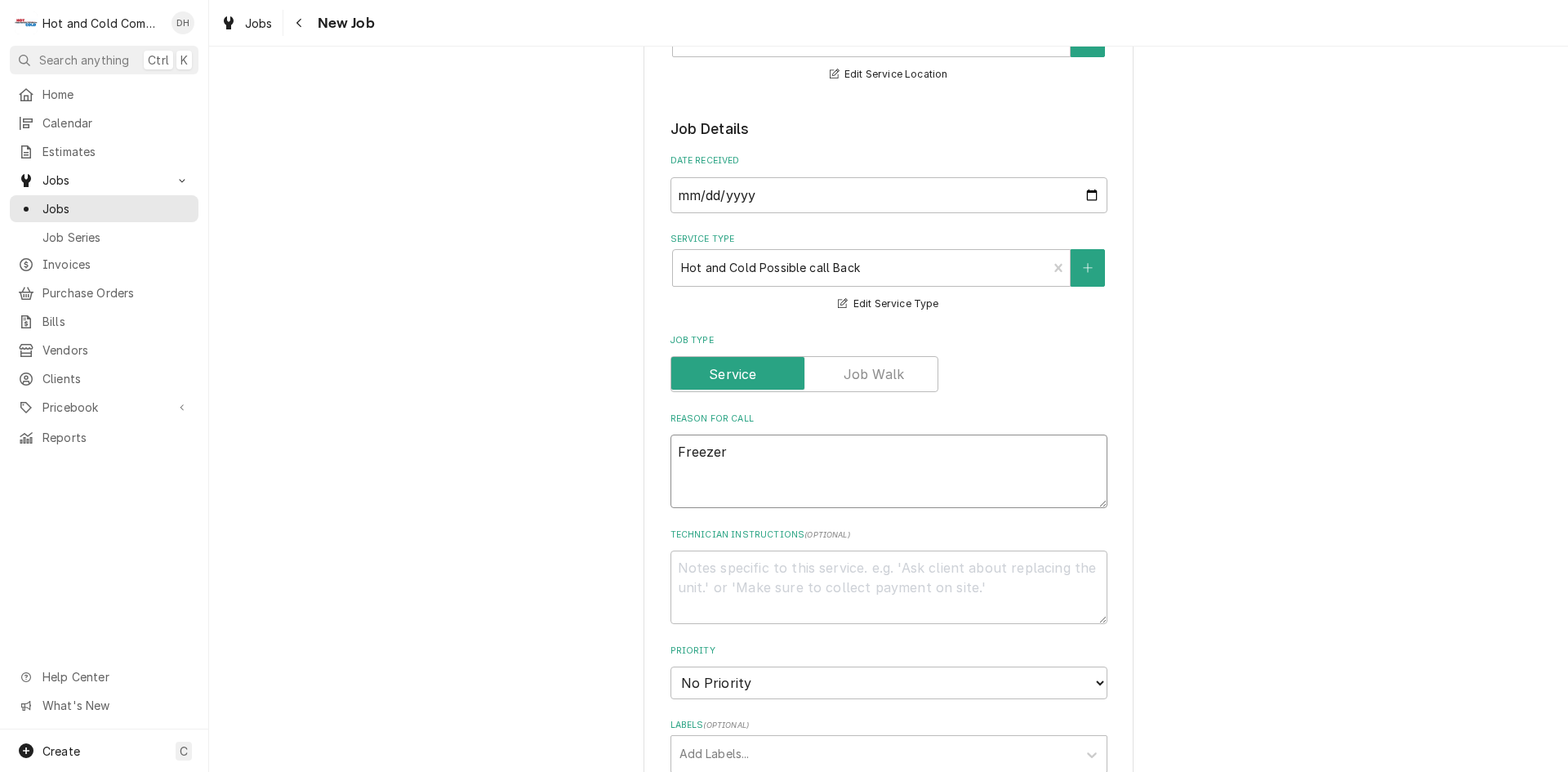
type textarea "Freezer"
type textarea "x"
type textarea "Freezer a"
type textarea "x"
type textarea "Freezer at"
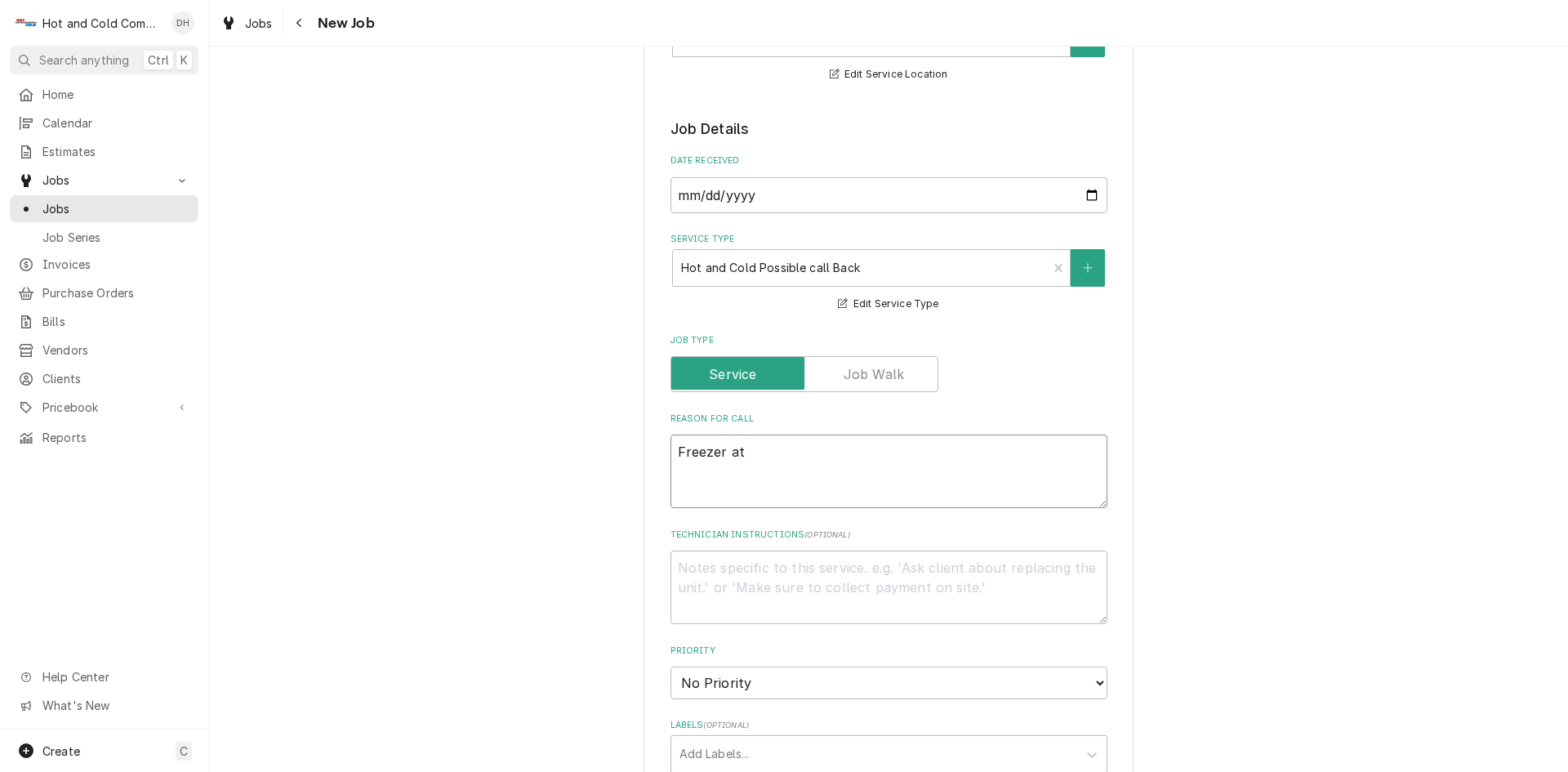
type textarea "x"
type textarea "Freezer at"
type textarea "x"
type textarea "Freezer at 2"
type textarea "x"
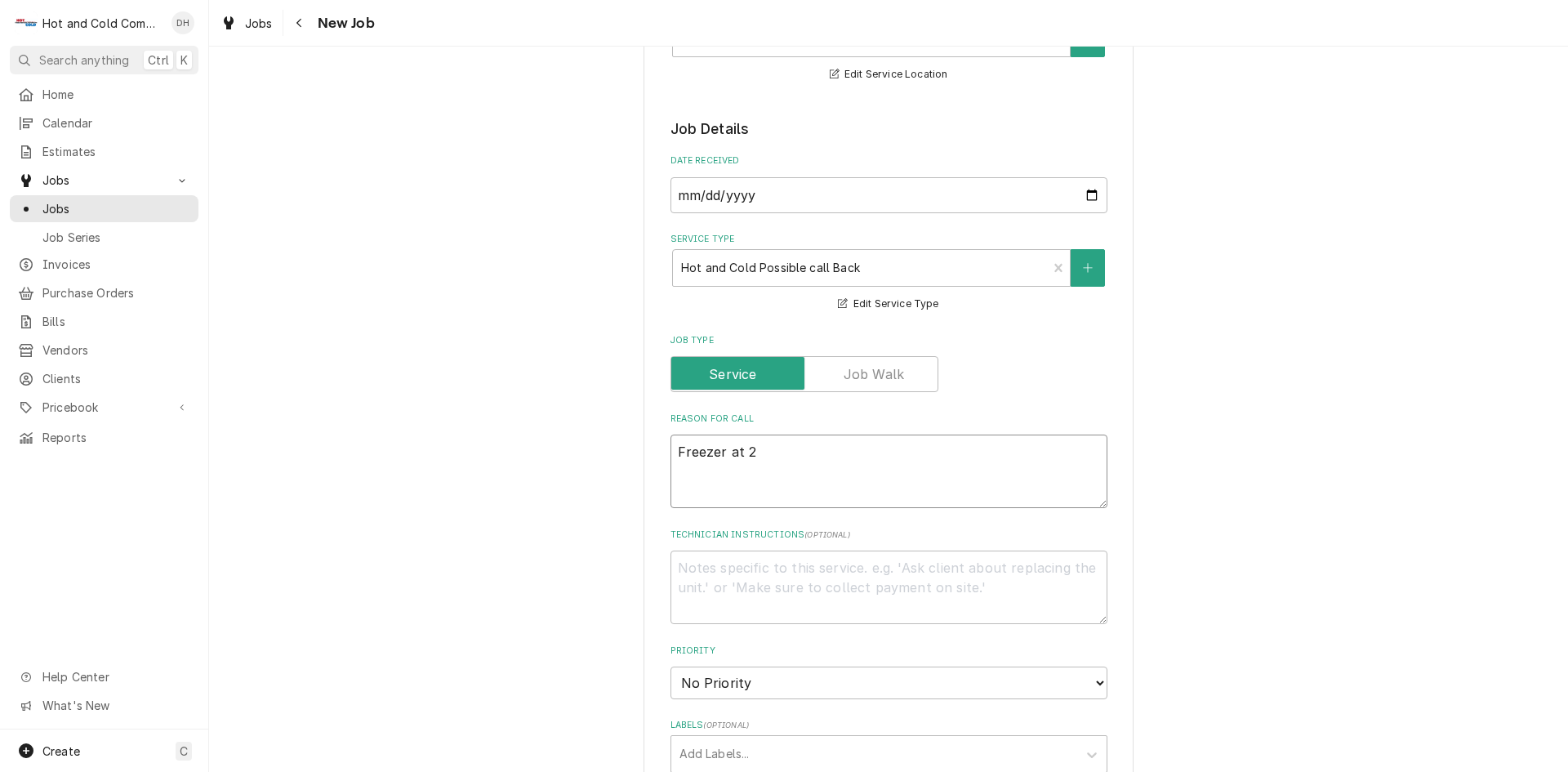
type textarea "Freezer at 25"
type textarea "x"
type textarea "Freezer at 25"
type textarea "x"
type textarea "Freezer at 25 d"
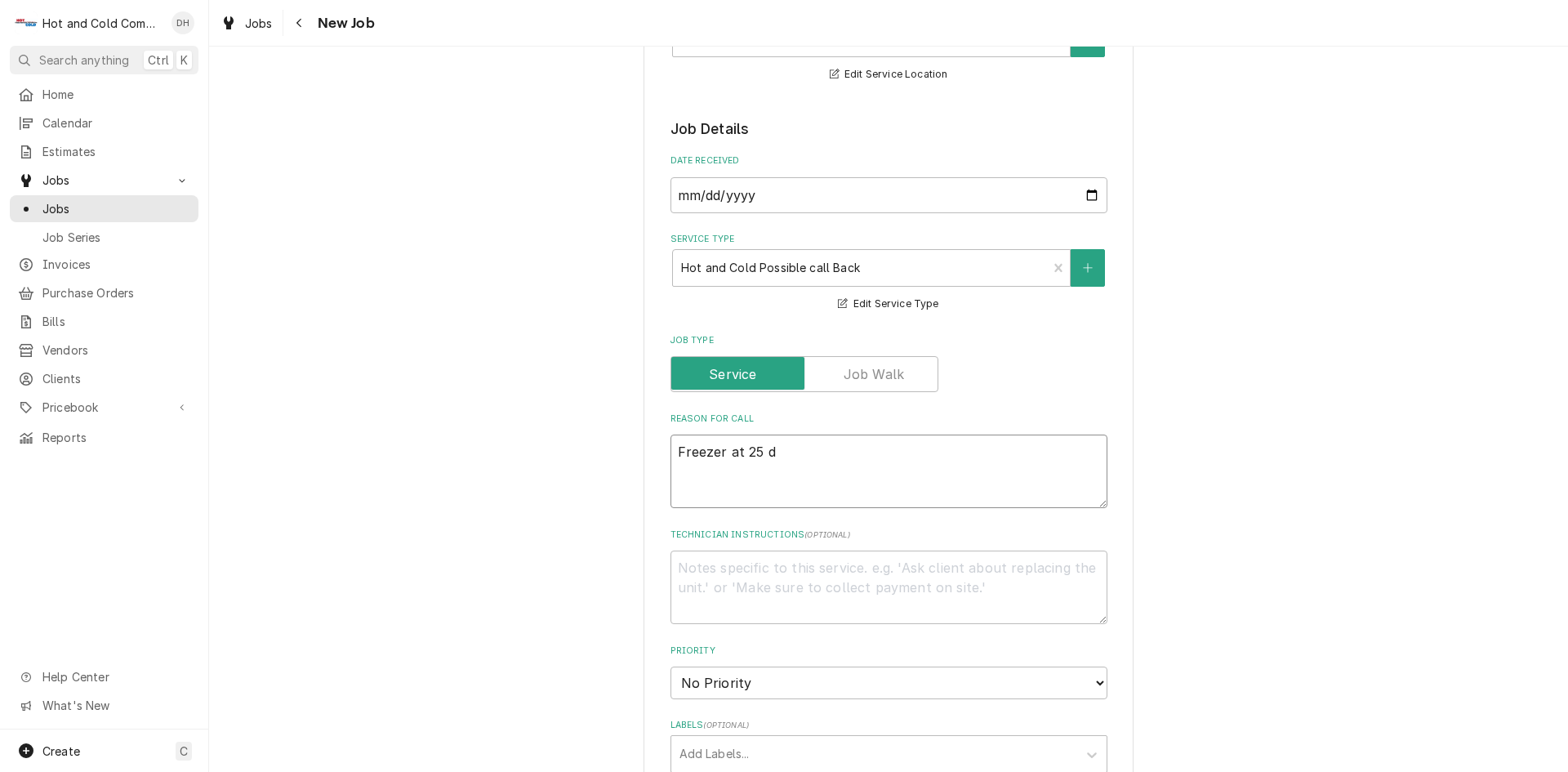
type textarea "x"
type textarea "Freezer at 25 de"
type textarea "x"
type textarea "Freezer at 25 deg"
type textarea "x"
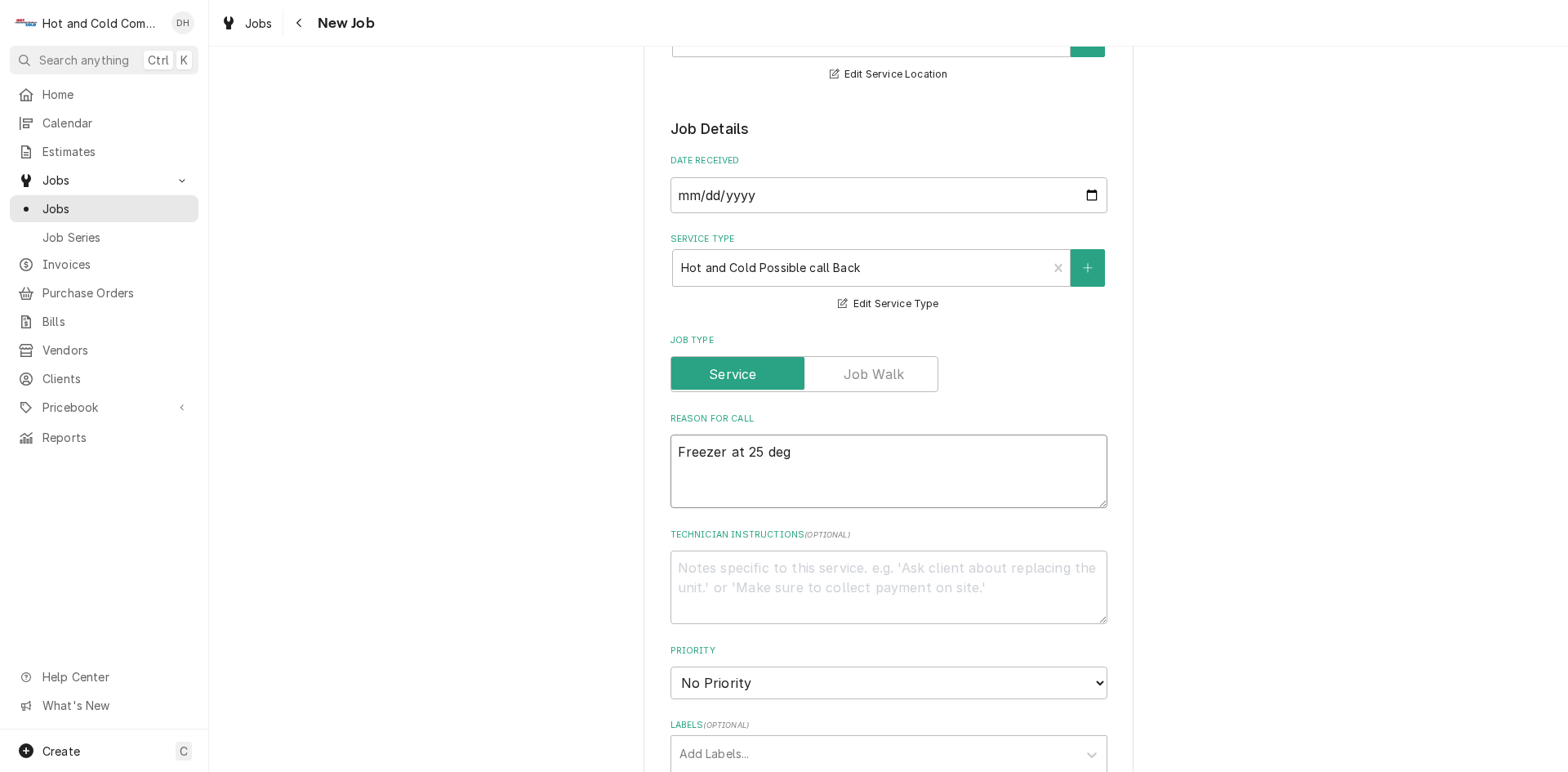
type textarea "Freezer at 25 degr"
type textarea "x"
type textarea "Freezer at 25 degre"
type textarea "x"
type textarea "Freezer at 25 degree"
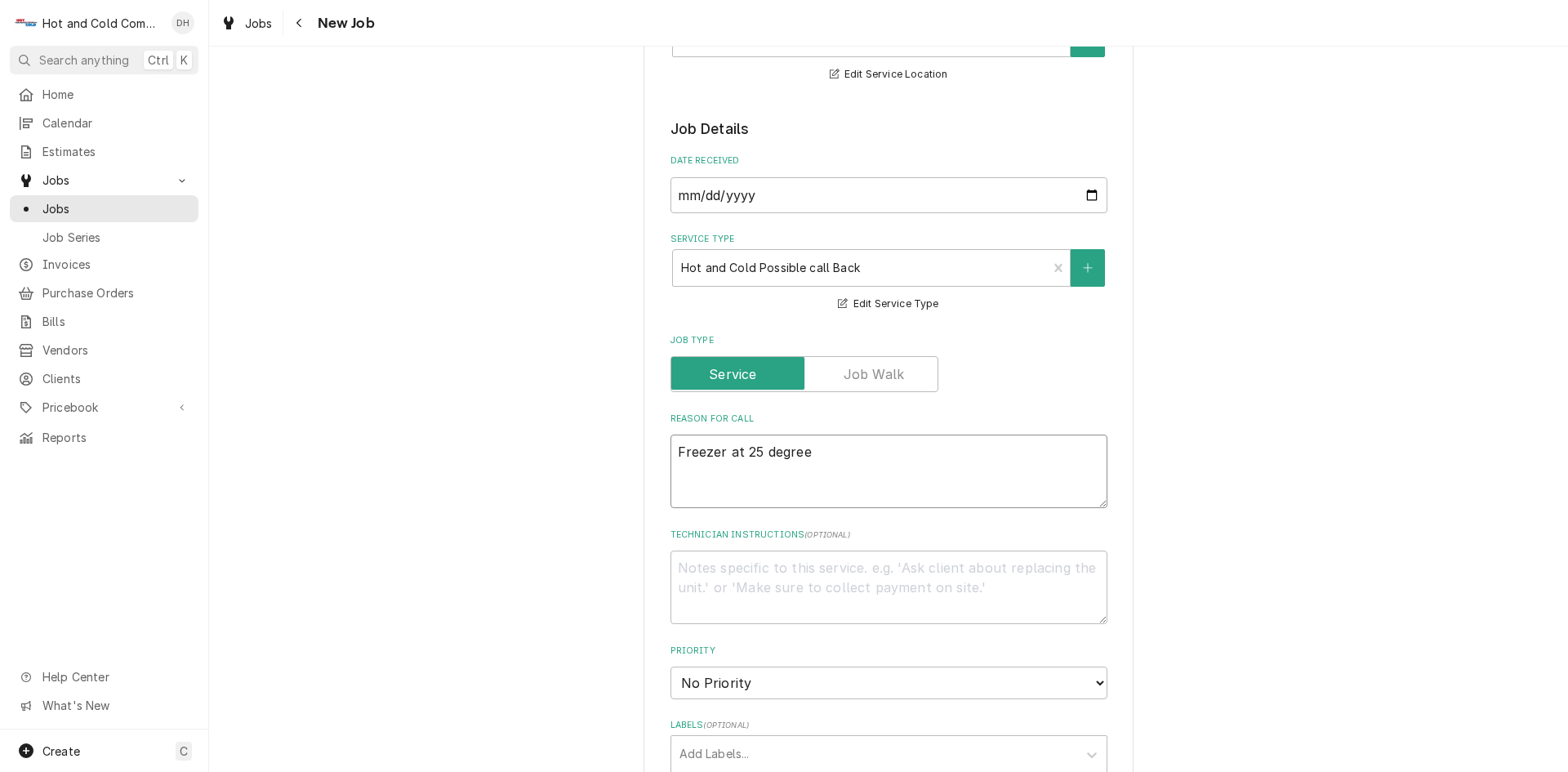
type textarea "x"
type textarea "Freezer at 25 degrees"
type textarea "x"
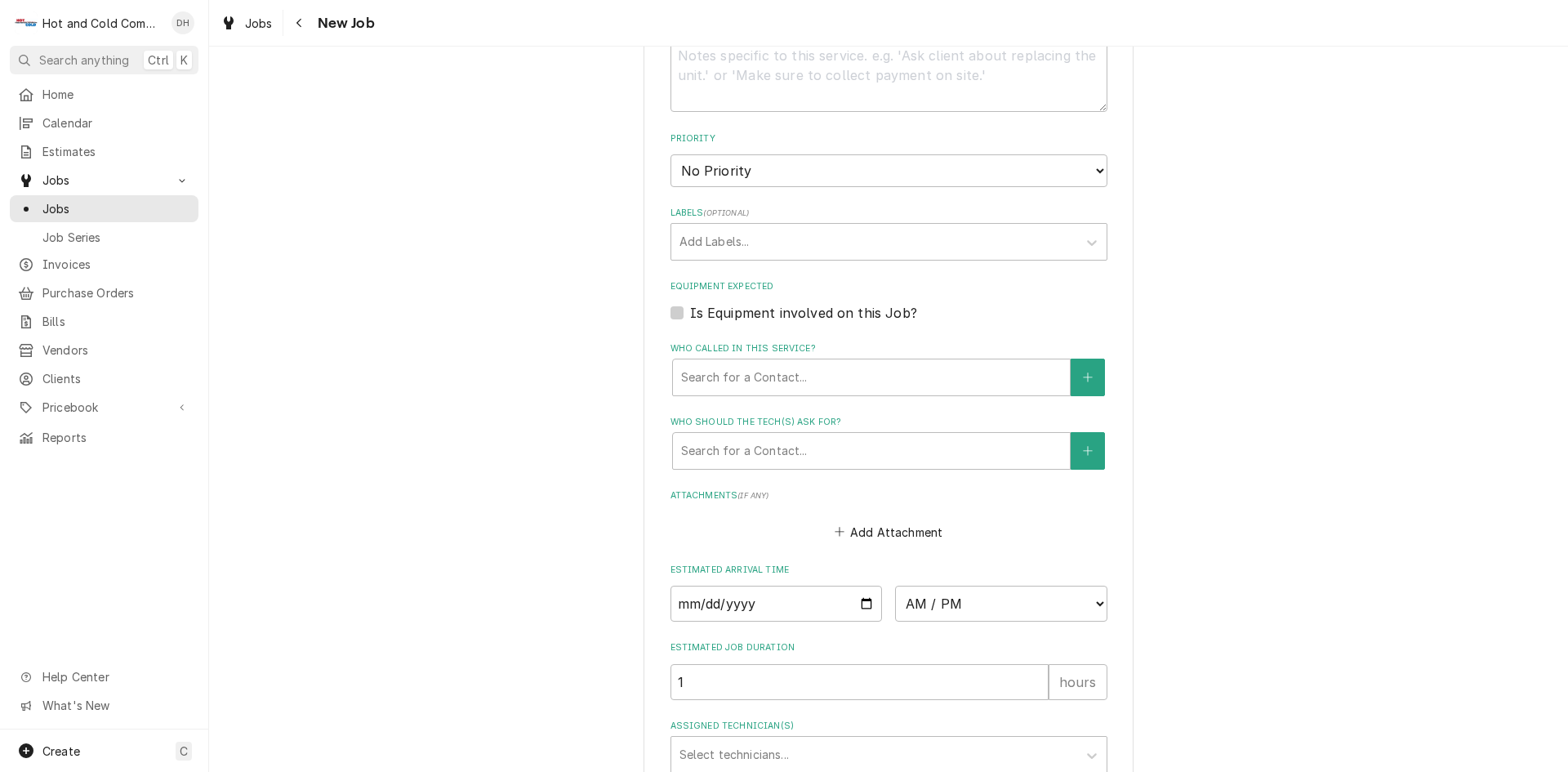
scroll to position [817, 0]
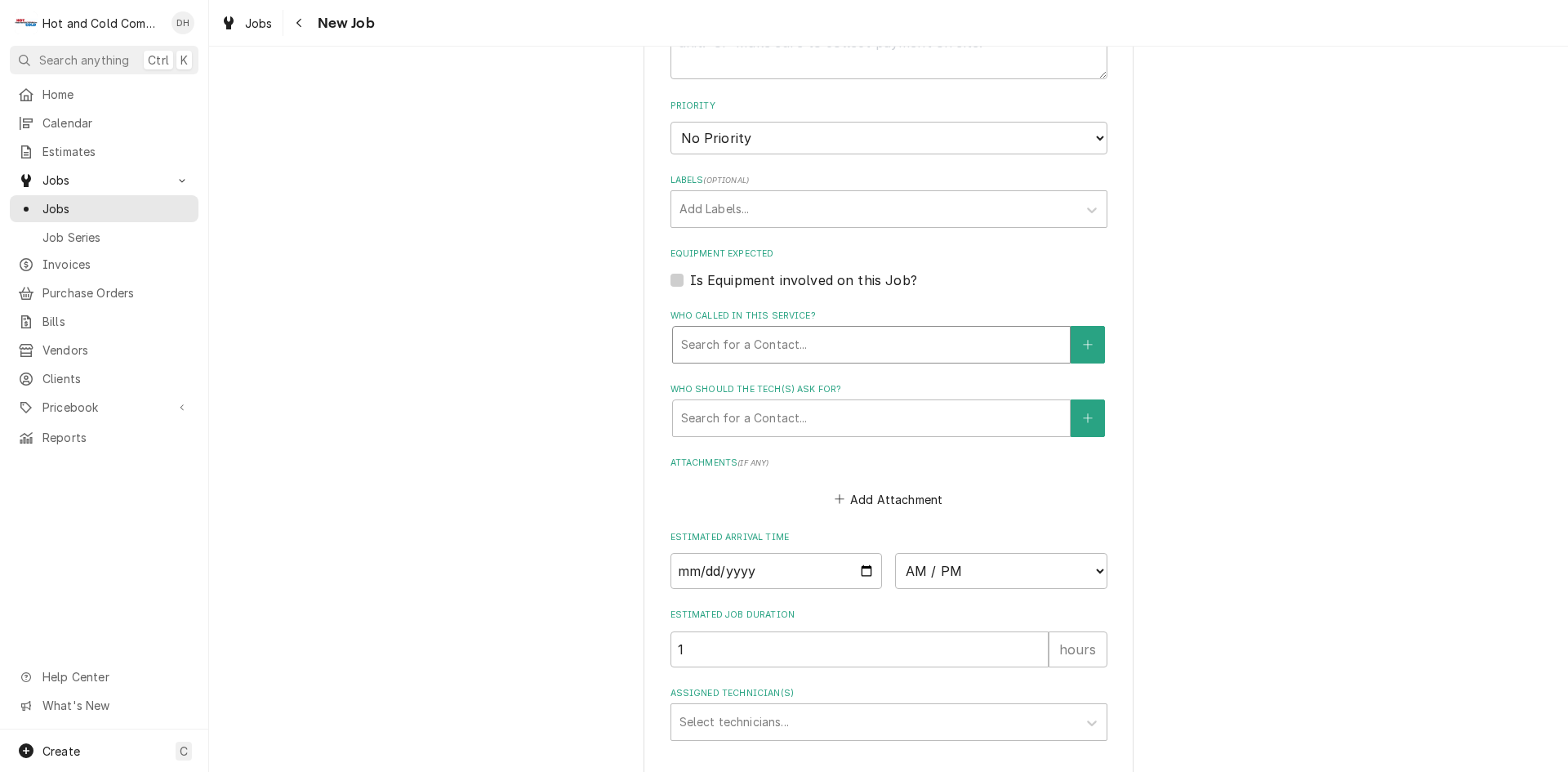
type textarea "Freezer at 25 degrees"
click at [763, 338] on div "Who called in this service?" at bounding box center [872, 345] width 381 height 30
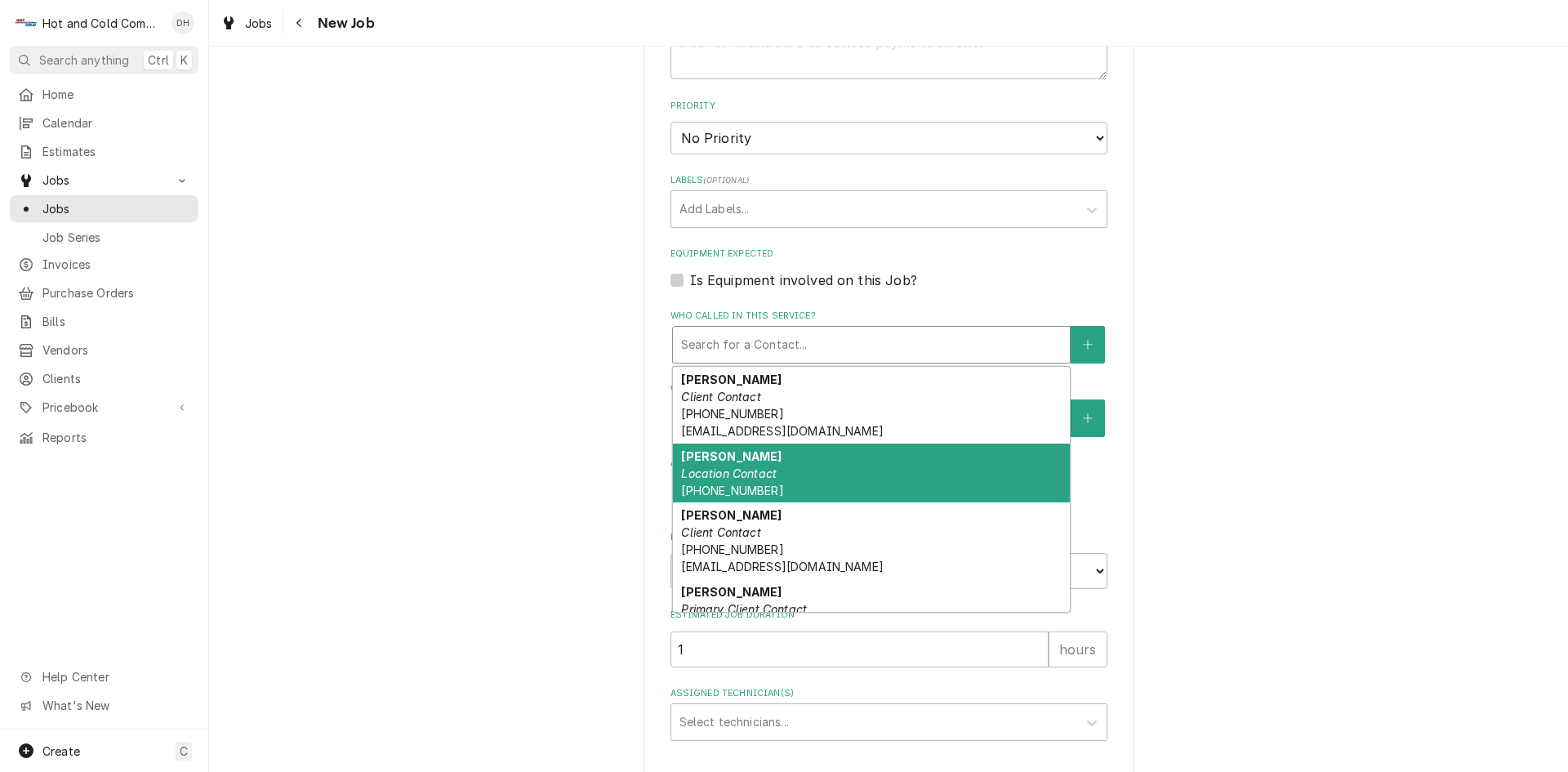
click at [749, 477] on em "Location Contact" at bounding box center [729, 473] width 96 height 14
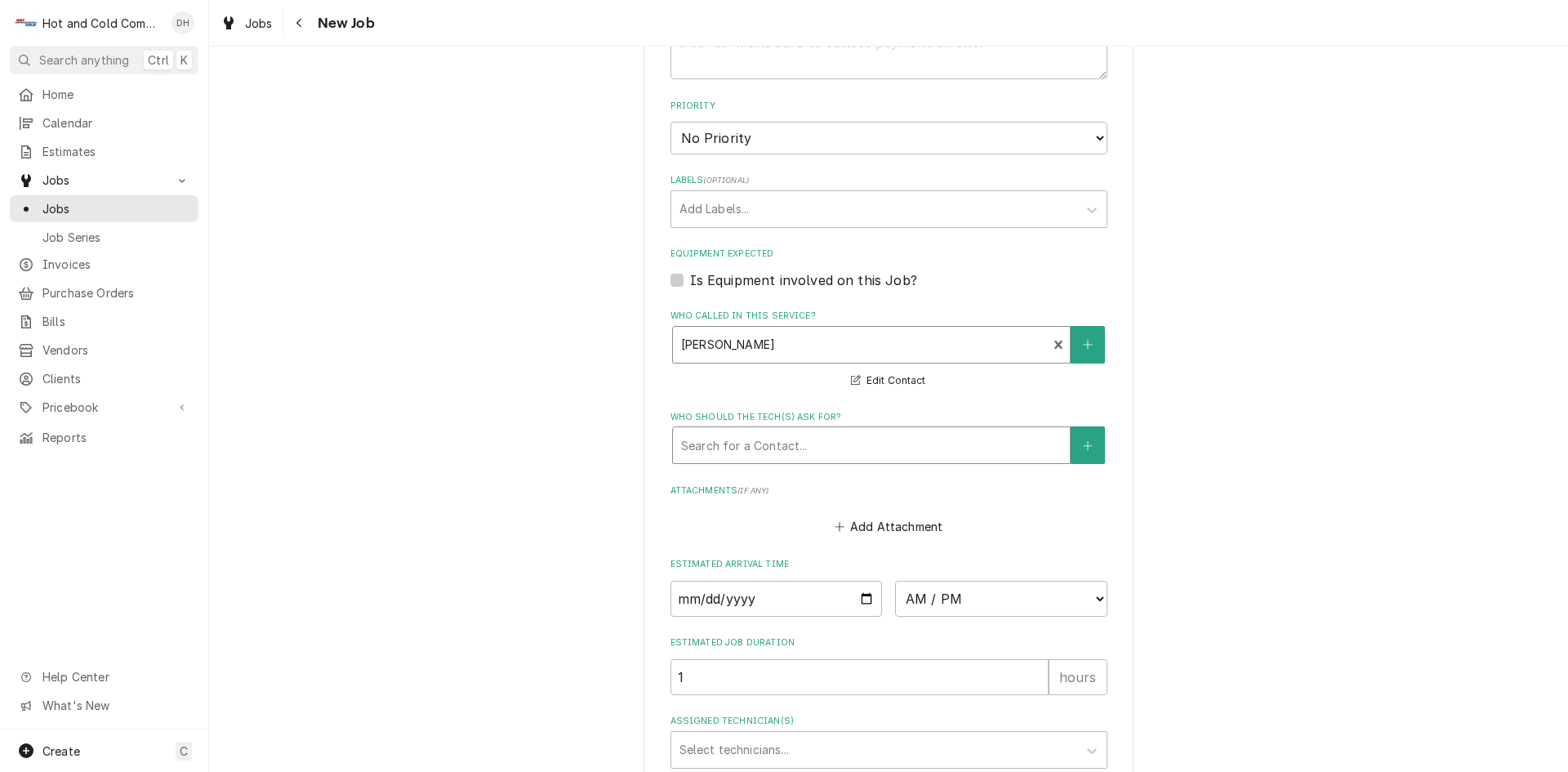
click at [865, 448] on div "Who should the tech(s) ask for?" at bounding box center [872, 444] width 381 height 30
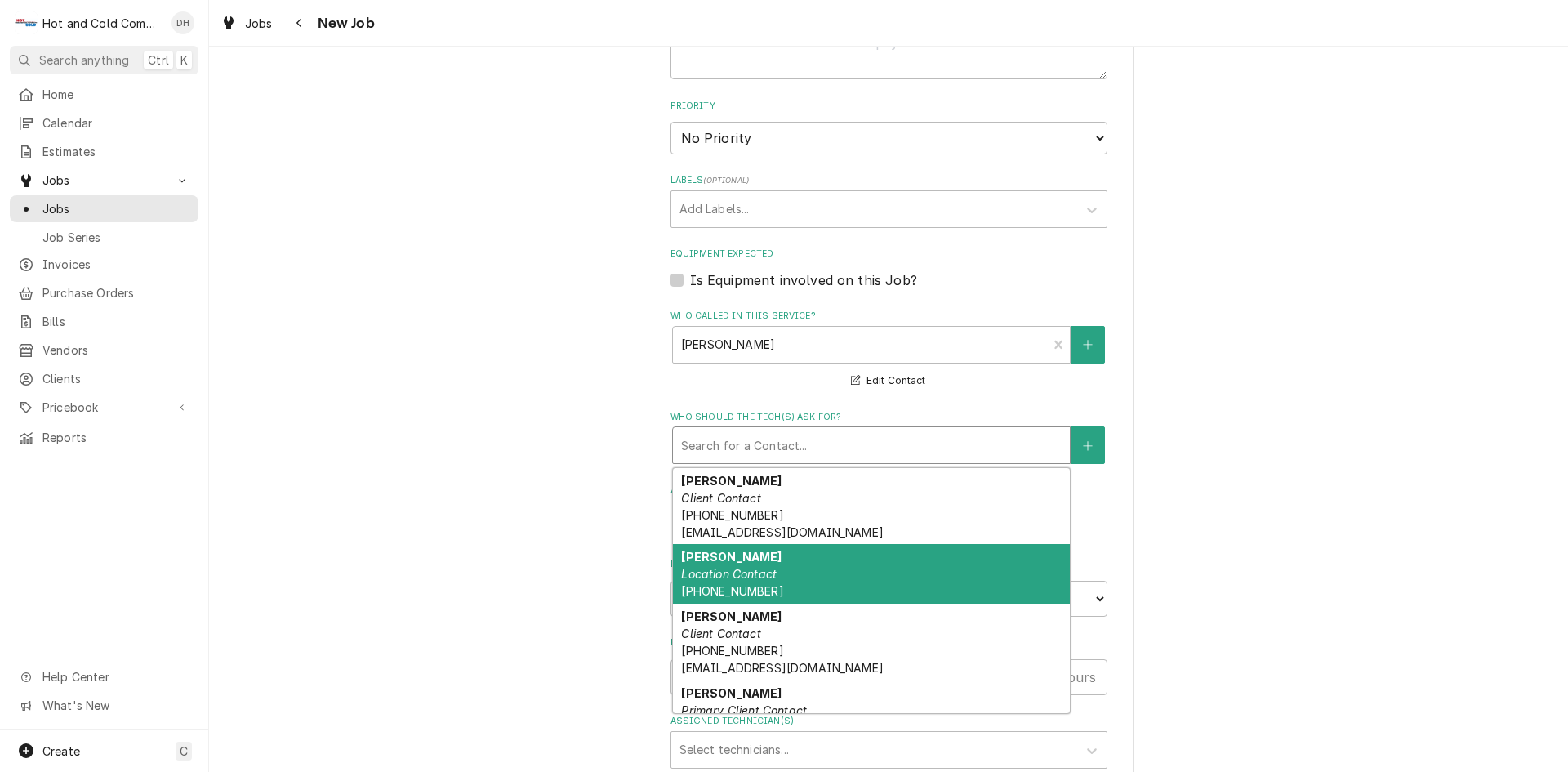
drag, startPoint x: 792, startPoint y: 573, endPoint x: 853, endPoint y: 540, distance: 69.4
click at [793, 573] on div "Clayton Location Contact (678) 334-5645" at bounding box center [871, 573] width 397 height 59
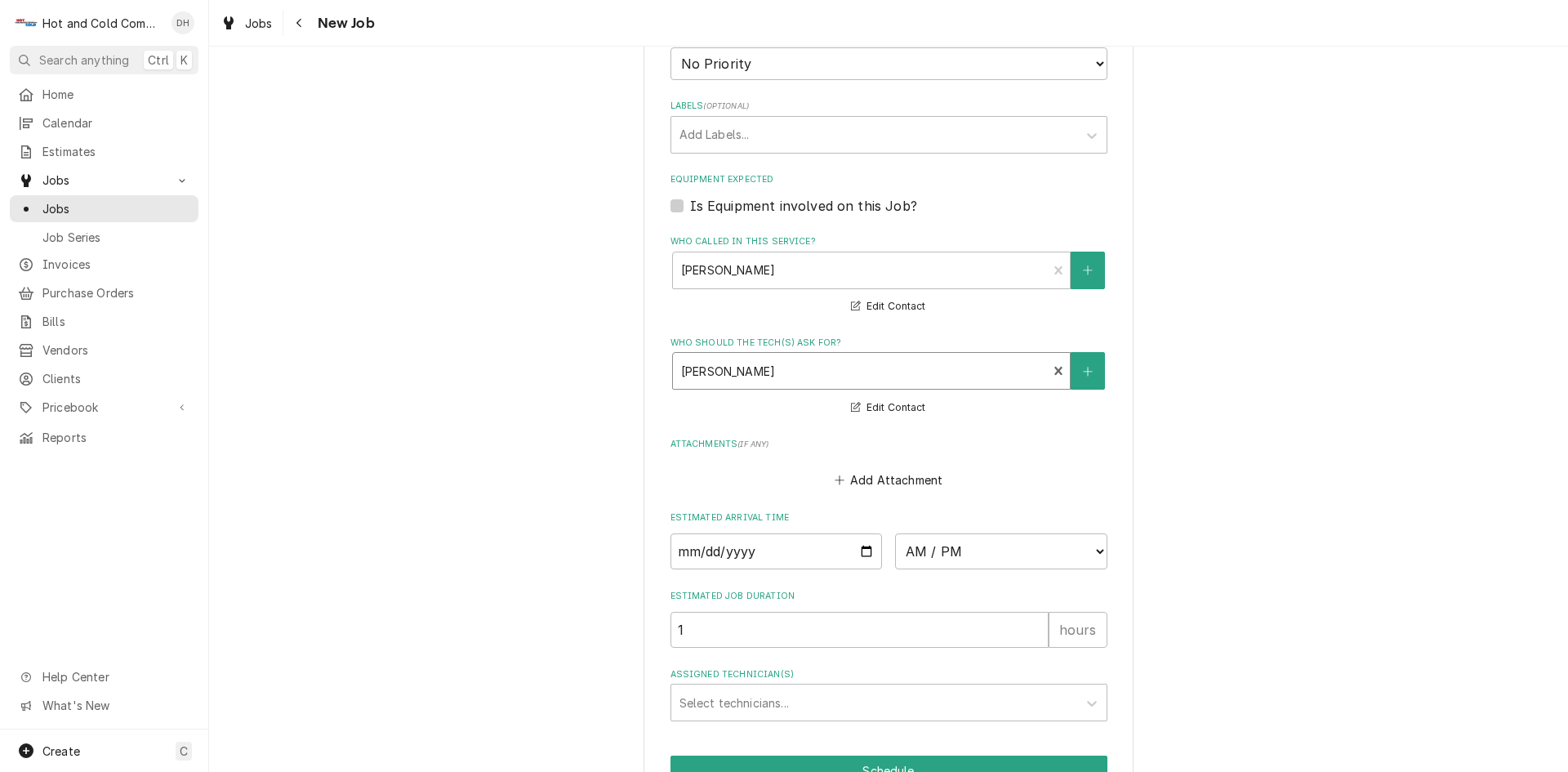
scroll to position [982, 0]
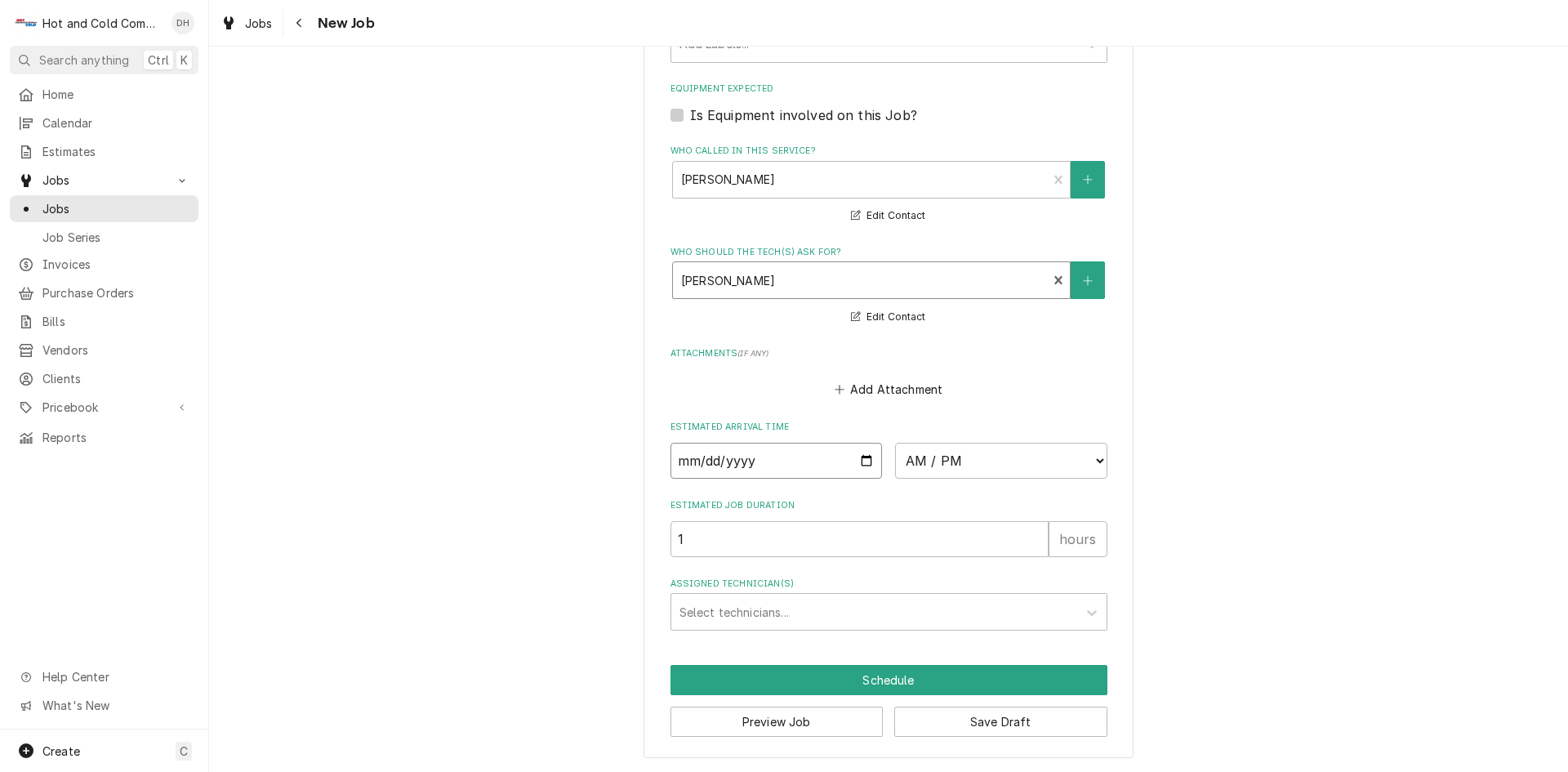
click at [859, 460] on input "Date" at bounding box center [776, 460] width 213 height 36
type textarea "x"
type input "[DATE]"
type textarea "x"
click at [1092, 458] on select "AM / PM 6:00 AM 6:15 AM 6:30 AM 6:45 AM 7:00 AM 7:15 AM 7:30 AM 7:45 AM 8:00 AM…" at bounding box center [1001, 460] width 213 height 36
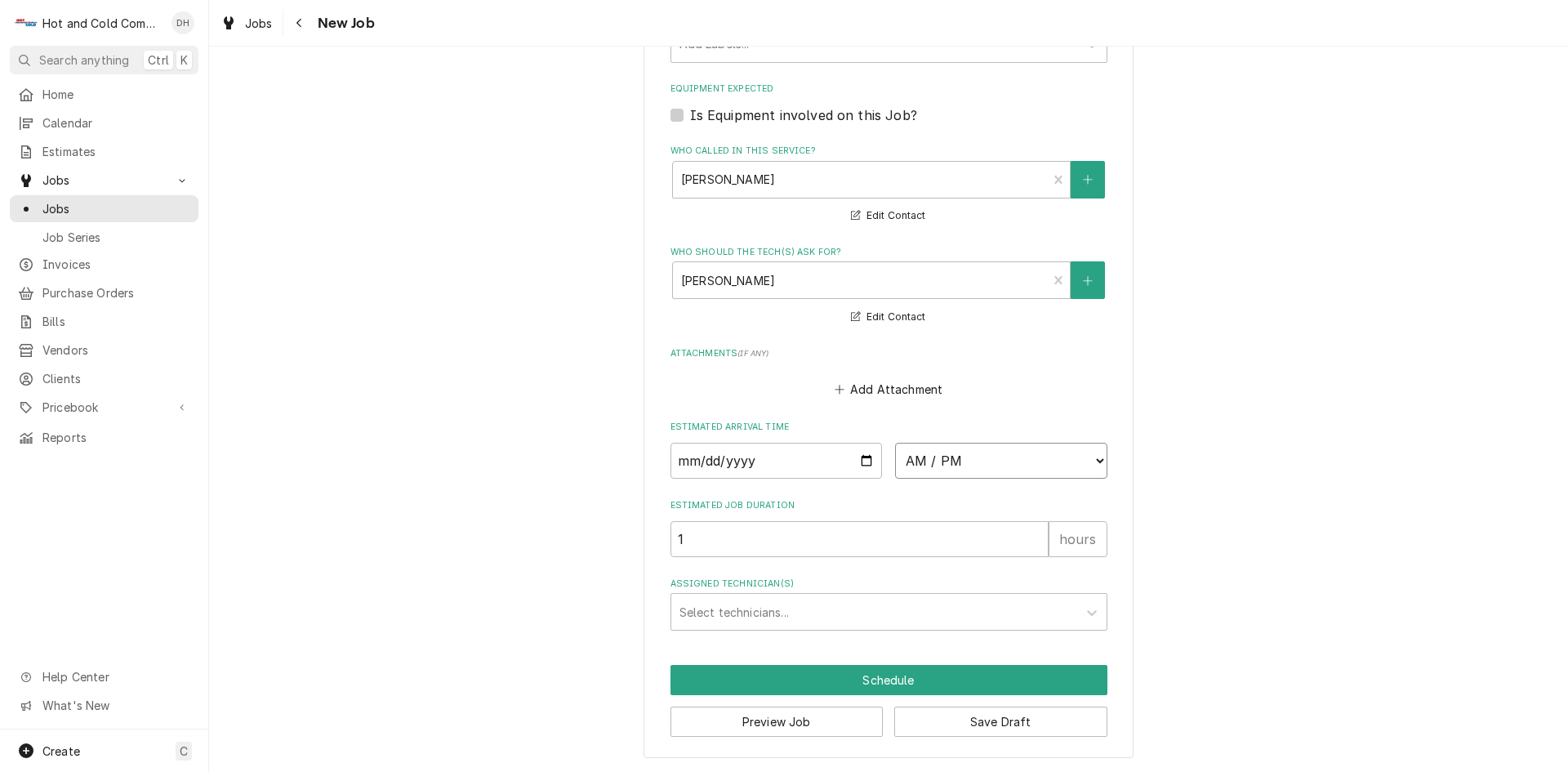
select select "11:30:00"
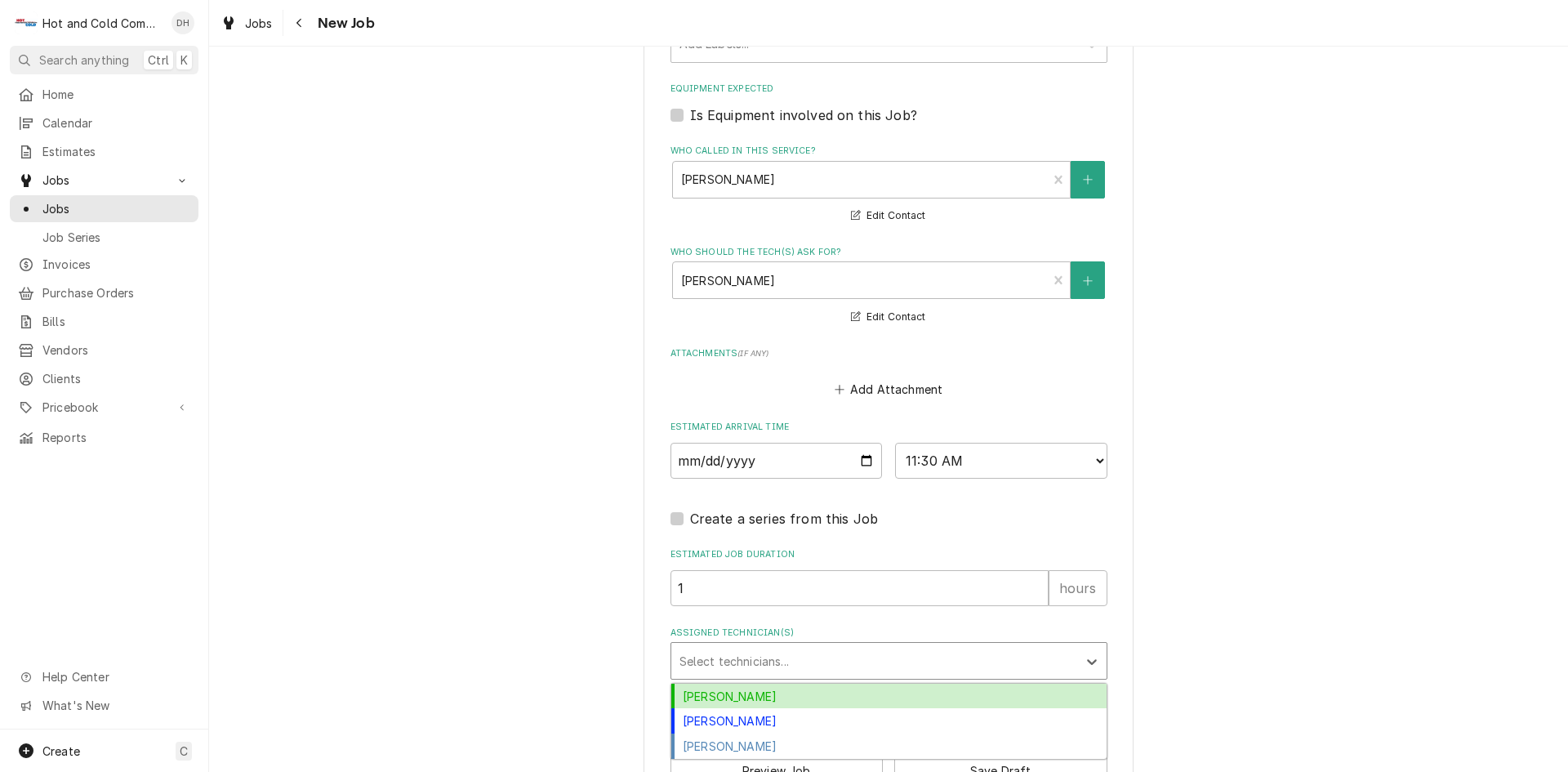
click at [771, 654] on div "Assigned Technician(s)" at bounding box center [875, 660] width 389 height 30
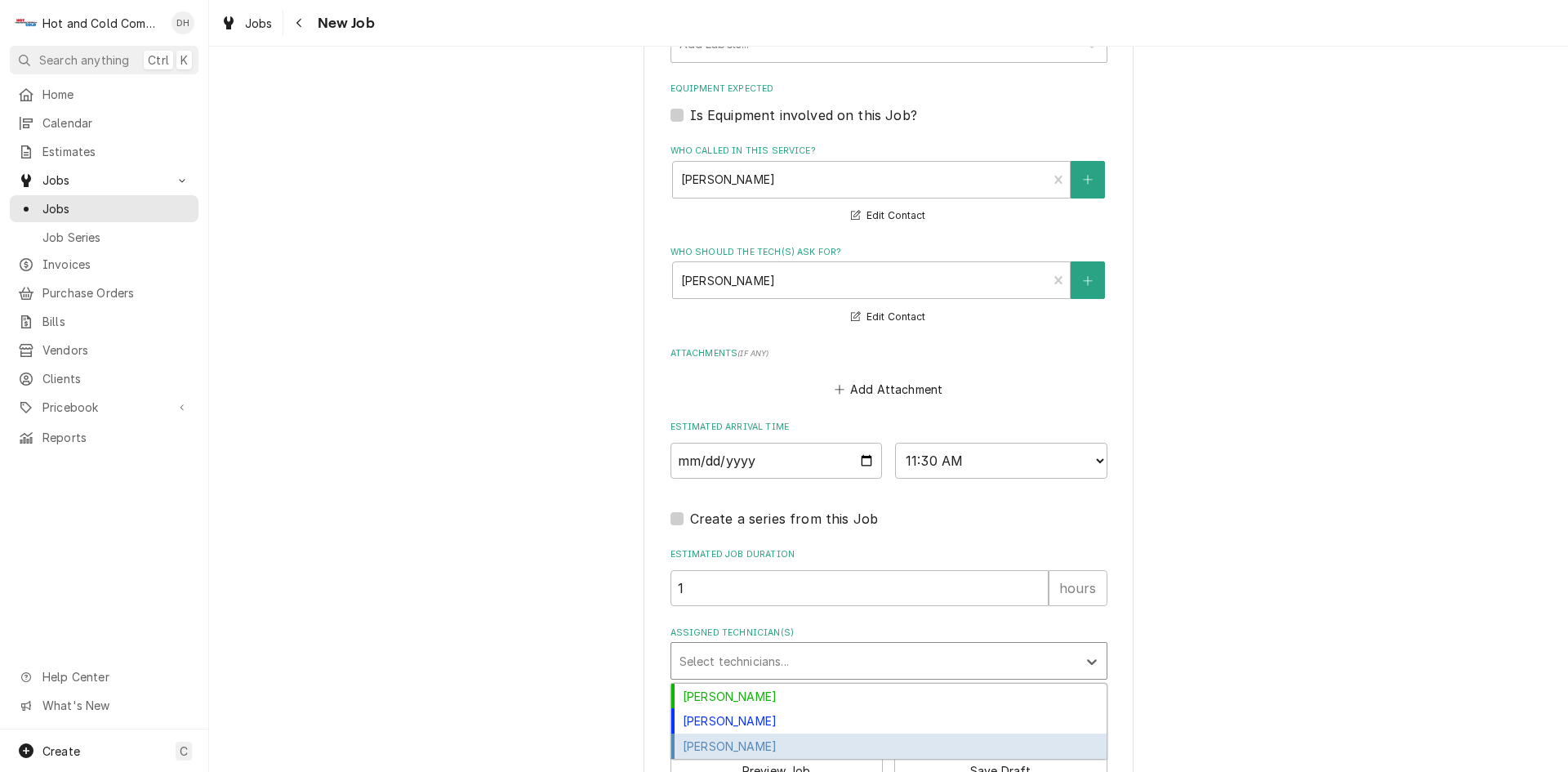
click at [779, 740] on div "[PERSON_NAME]" at bounding box center [889, 746] width 435 height 25
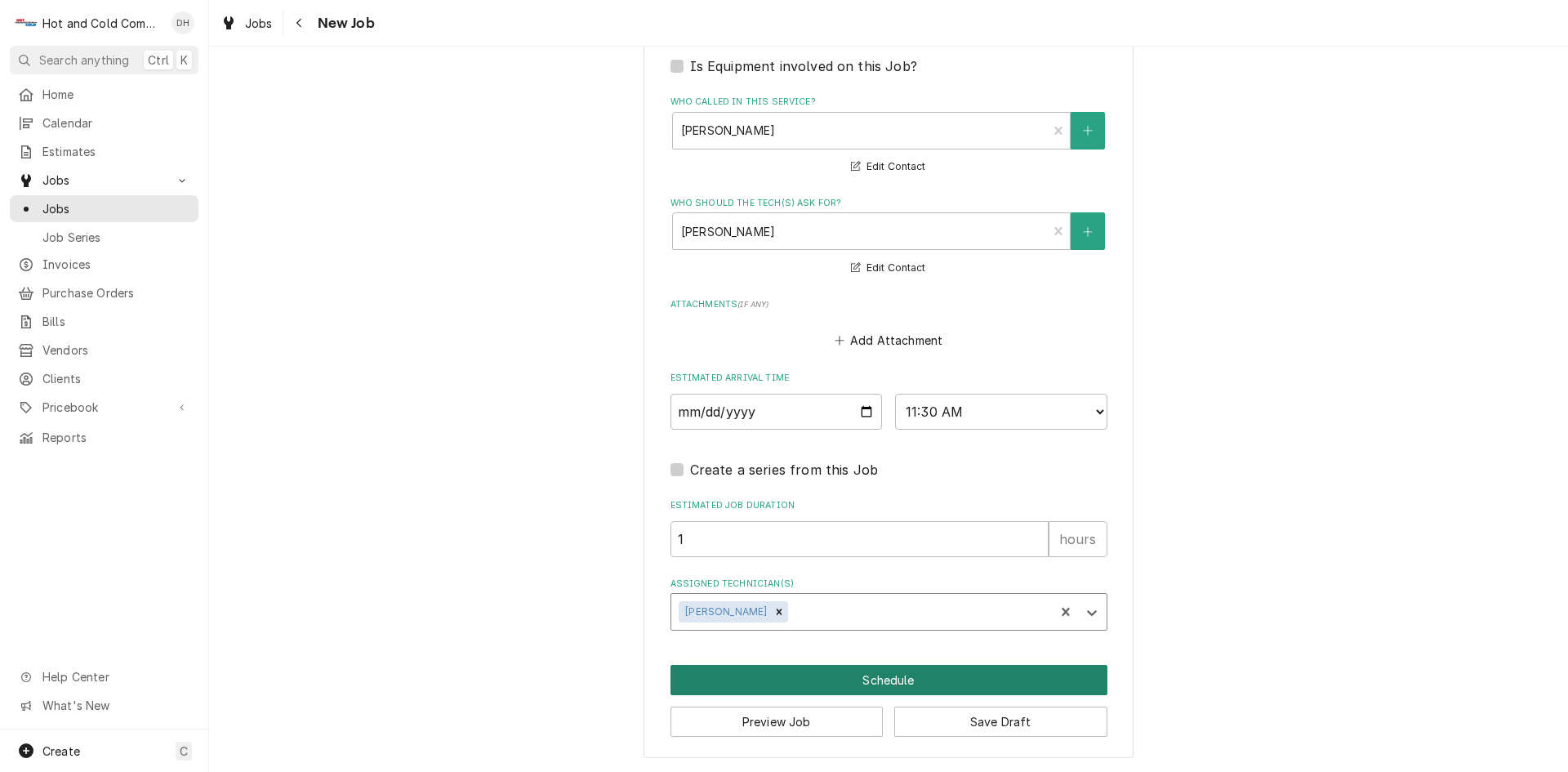
click at [910, 681] on button "Schedule" at bounding box center [889, 680] width 437 height 30
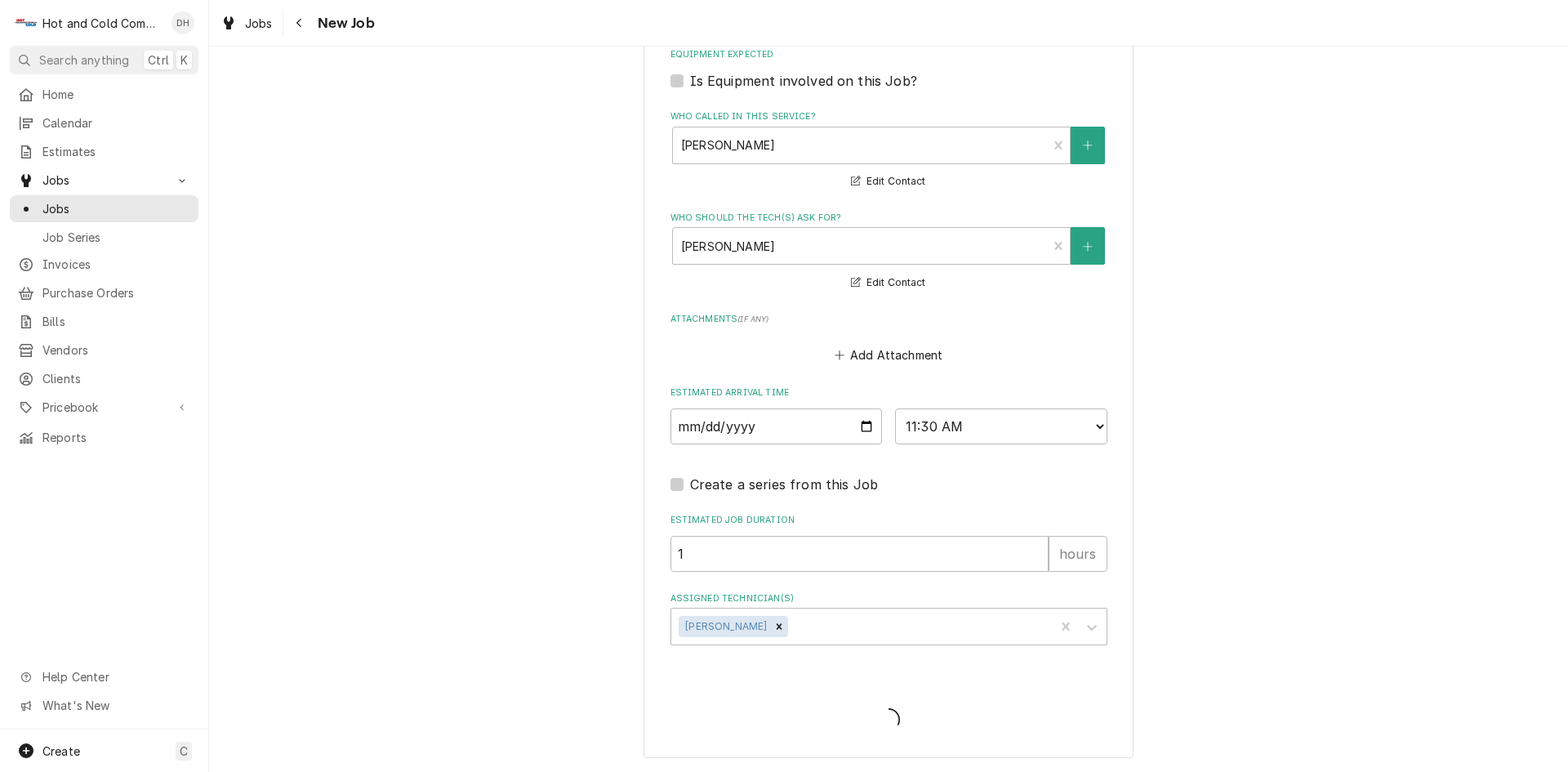
scroll to position [1016, 0]
type textarea "x"
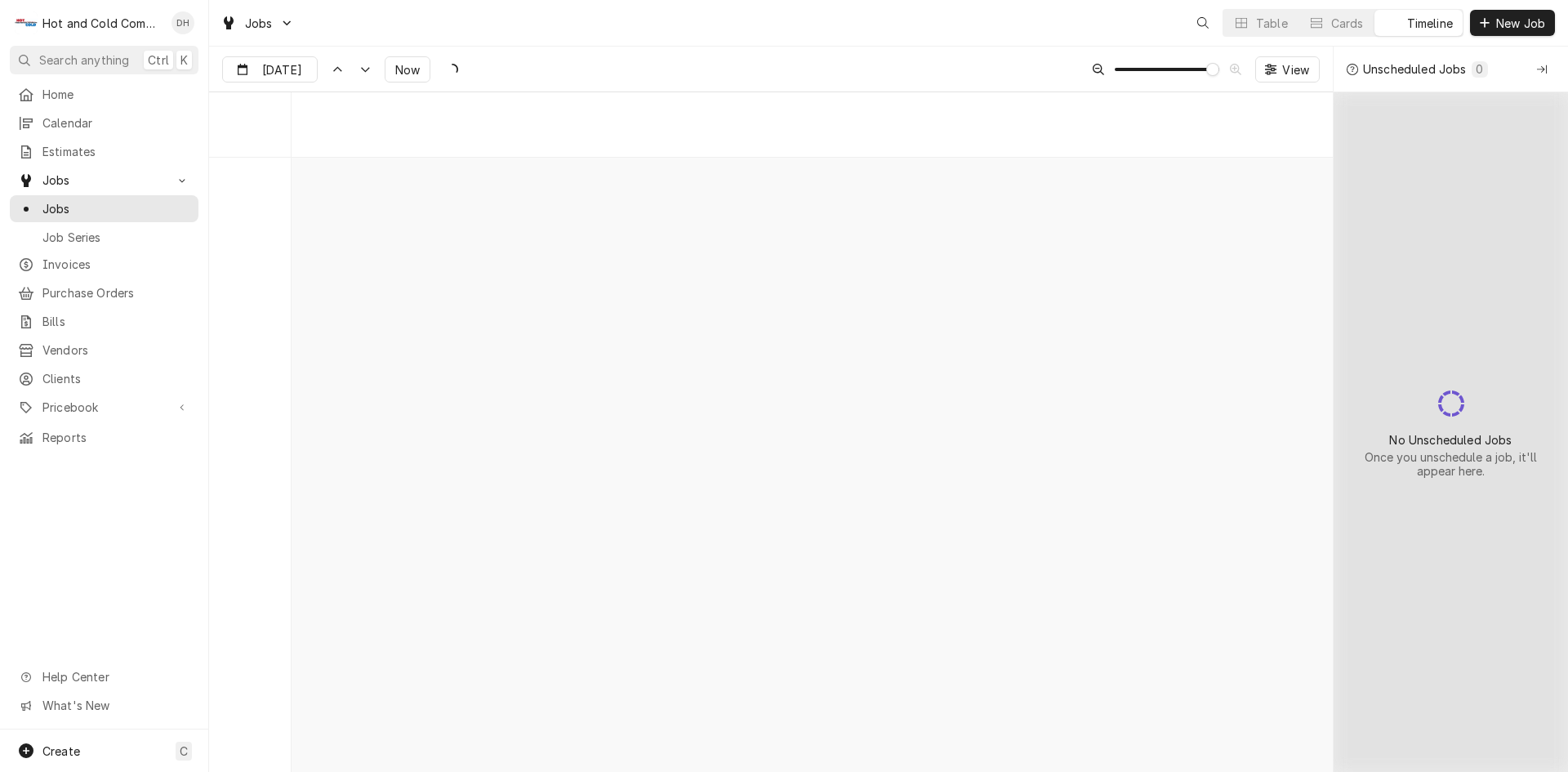
scroll to position [12827, 0]
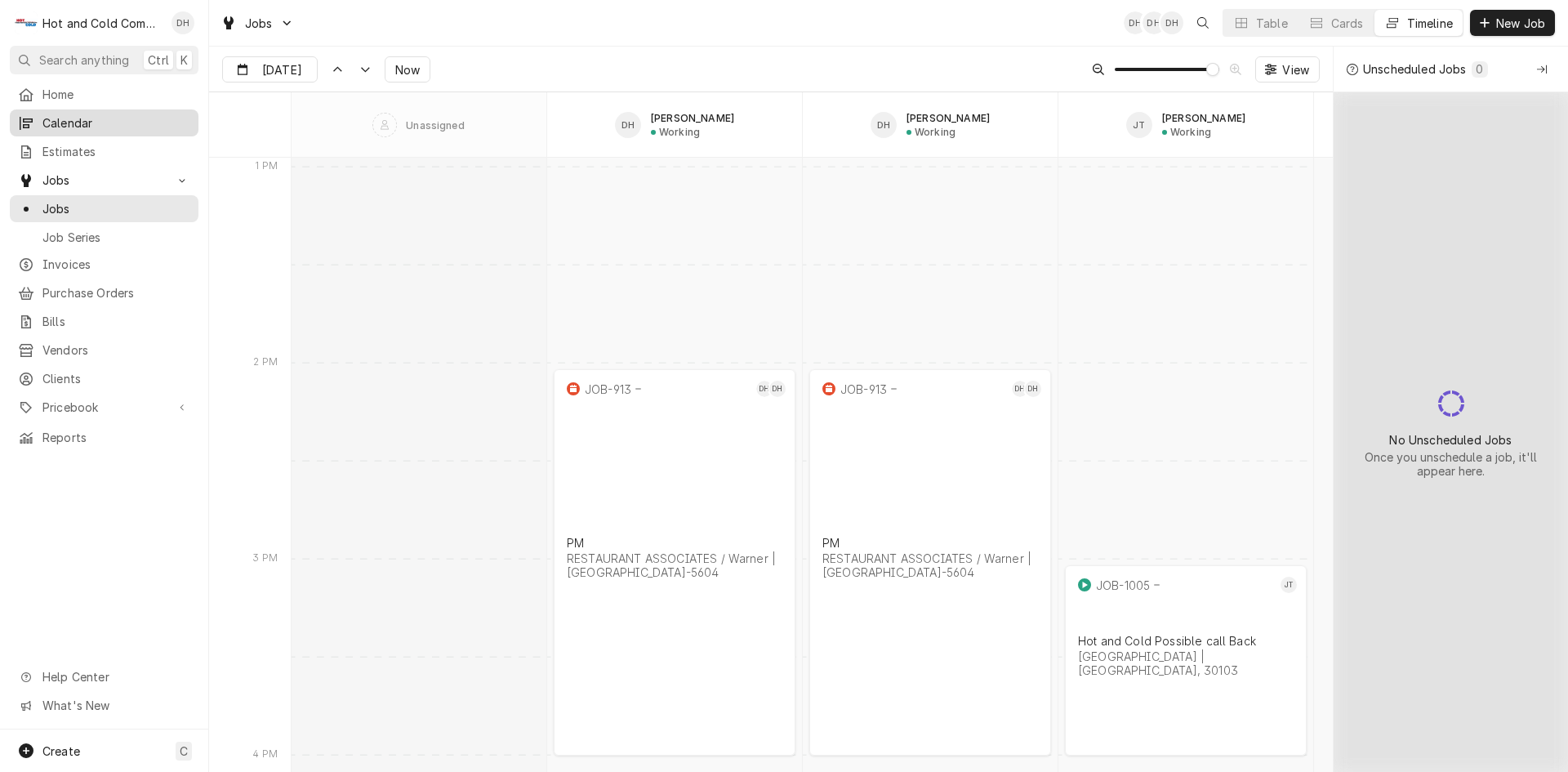
click at [86, 122] on span "Calendar" at bounding box center [116, 123] width 148 height 17
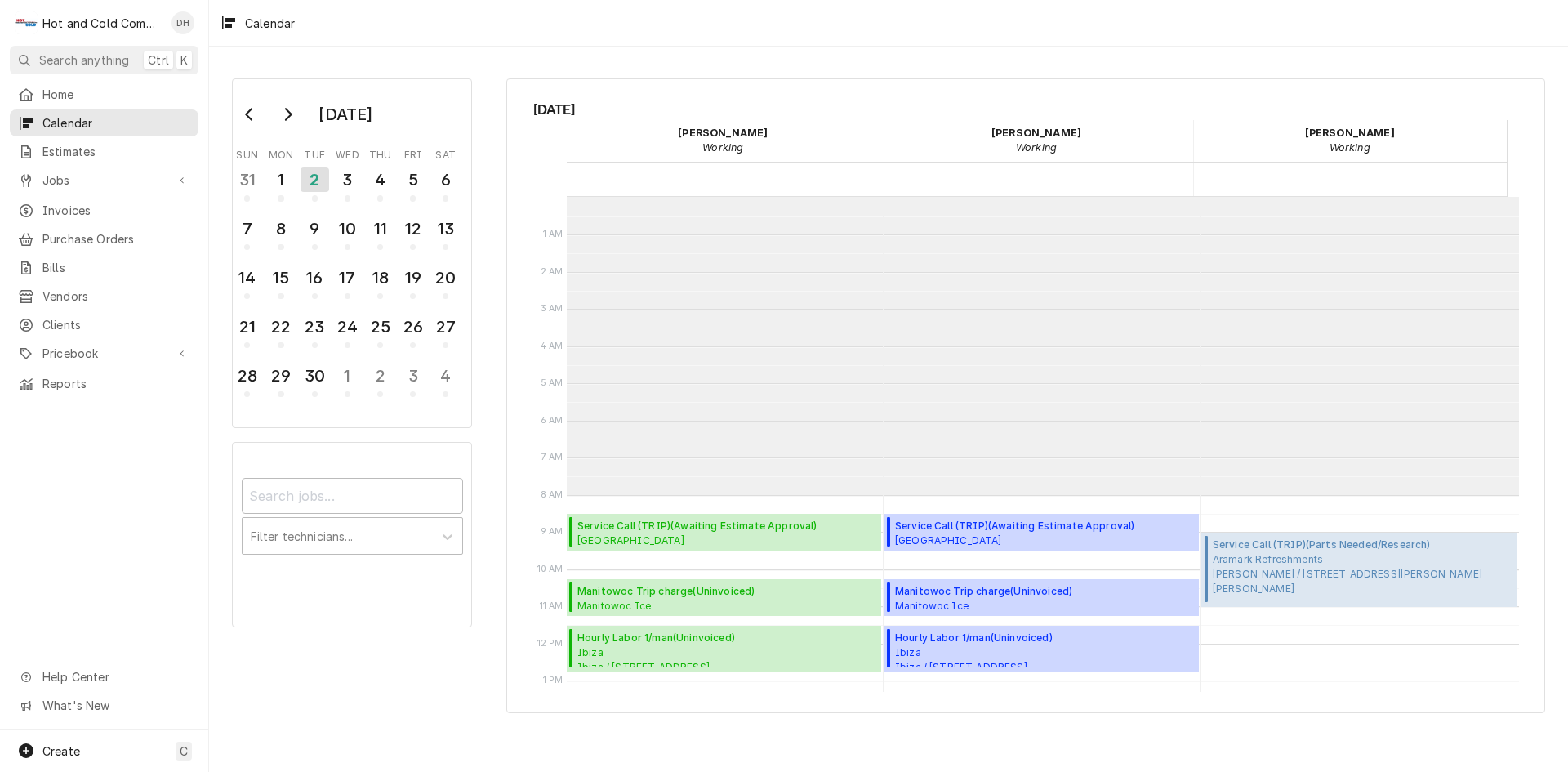
scroll to position [298, 0]
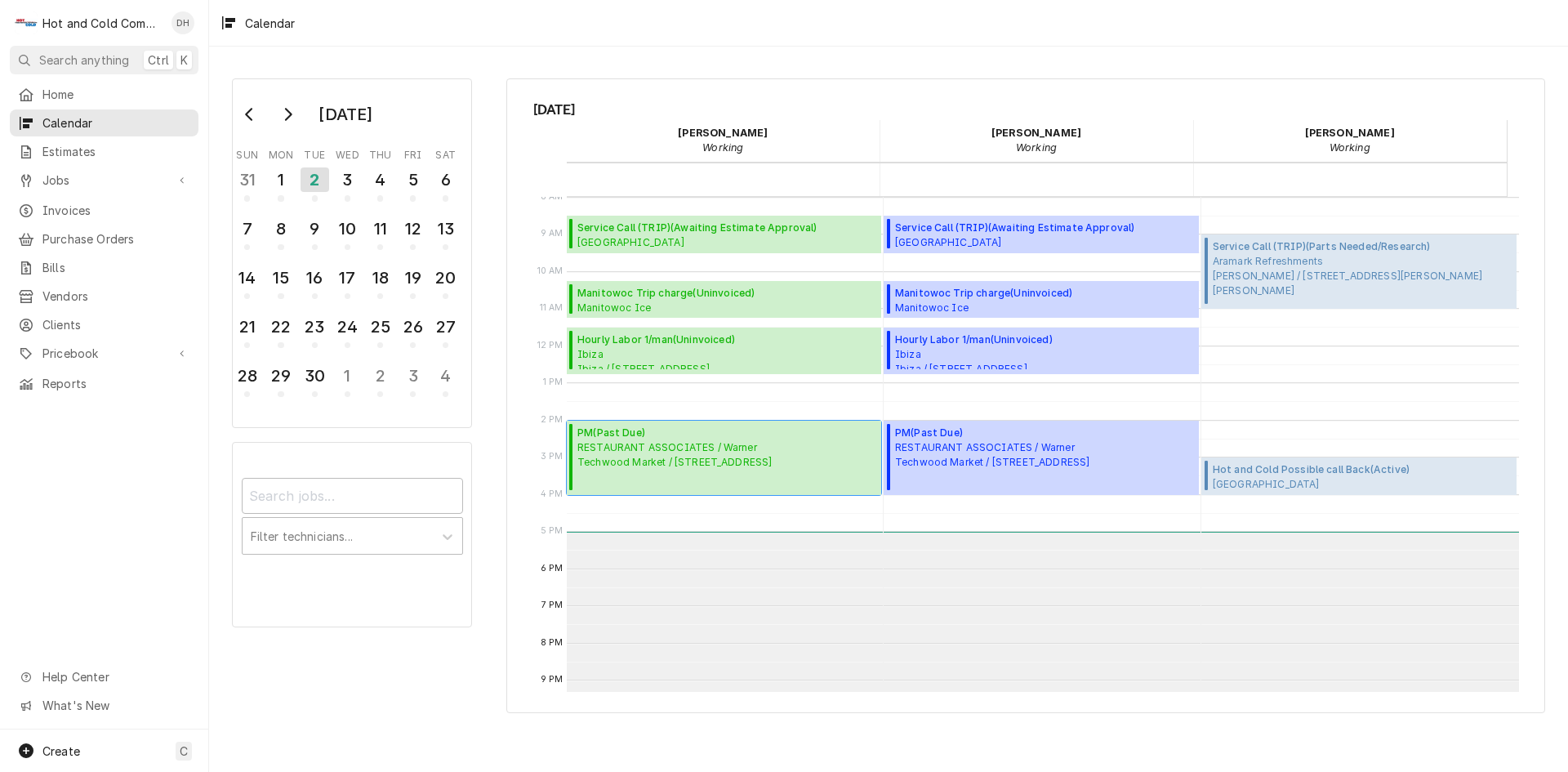
click at [627, 453] on span "RESTAURANT ASSOCIATES / [GEOGRAPHIC_DATA] / [STREET_ADDRESS]" at bounding box center [675, 455] width 195 height 30
click at [364, 187] on button "4" at bounding box center [380, 185] width 33 height 44
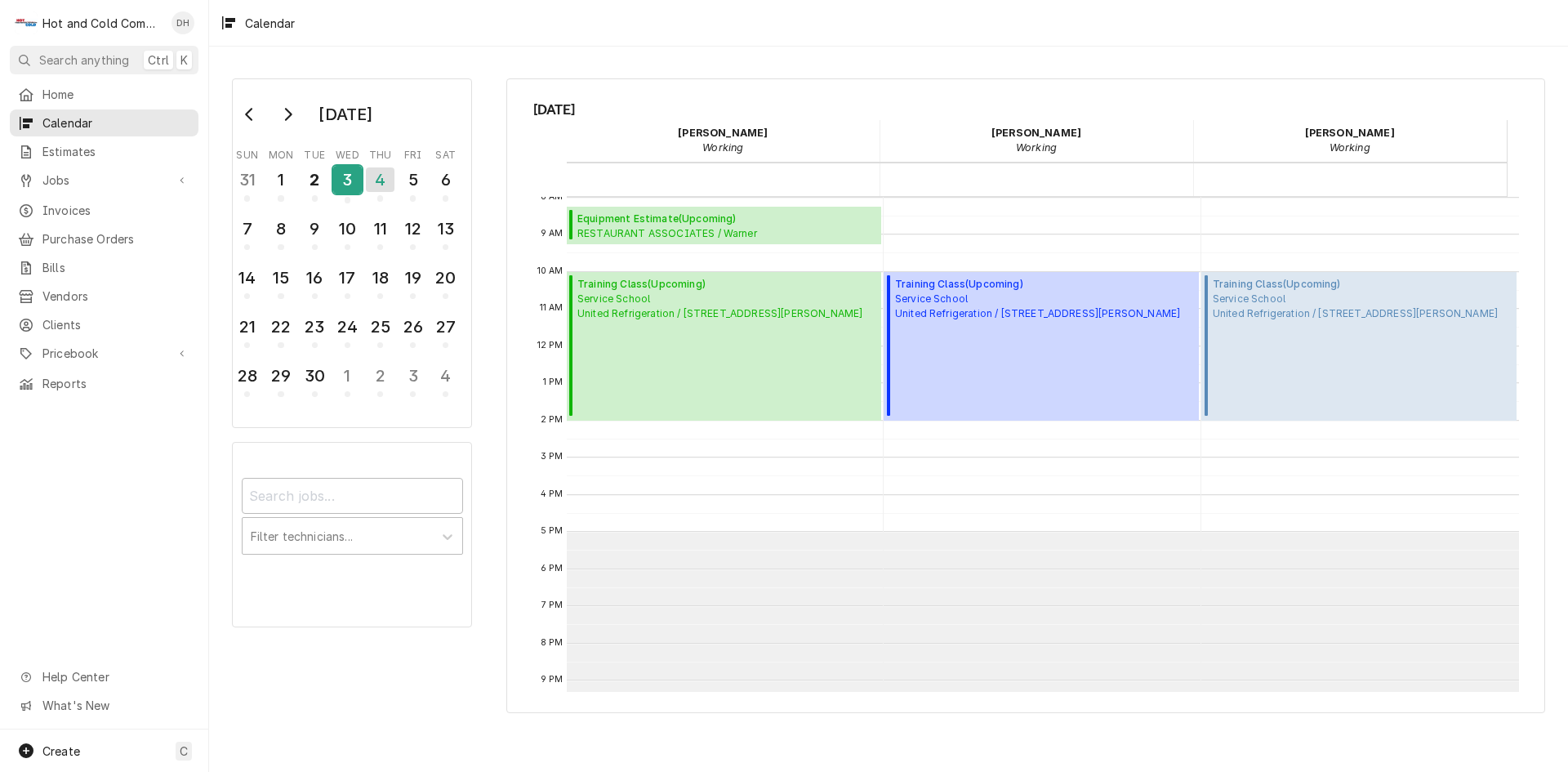
click at [353, 187] on div "3" at bounding box center [348, 179] width 29 height 28
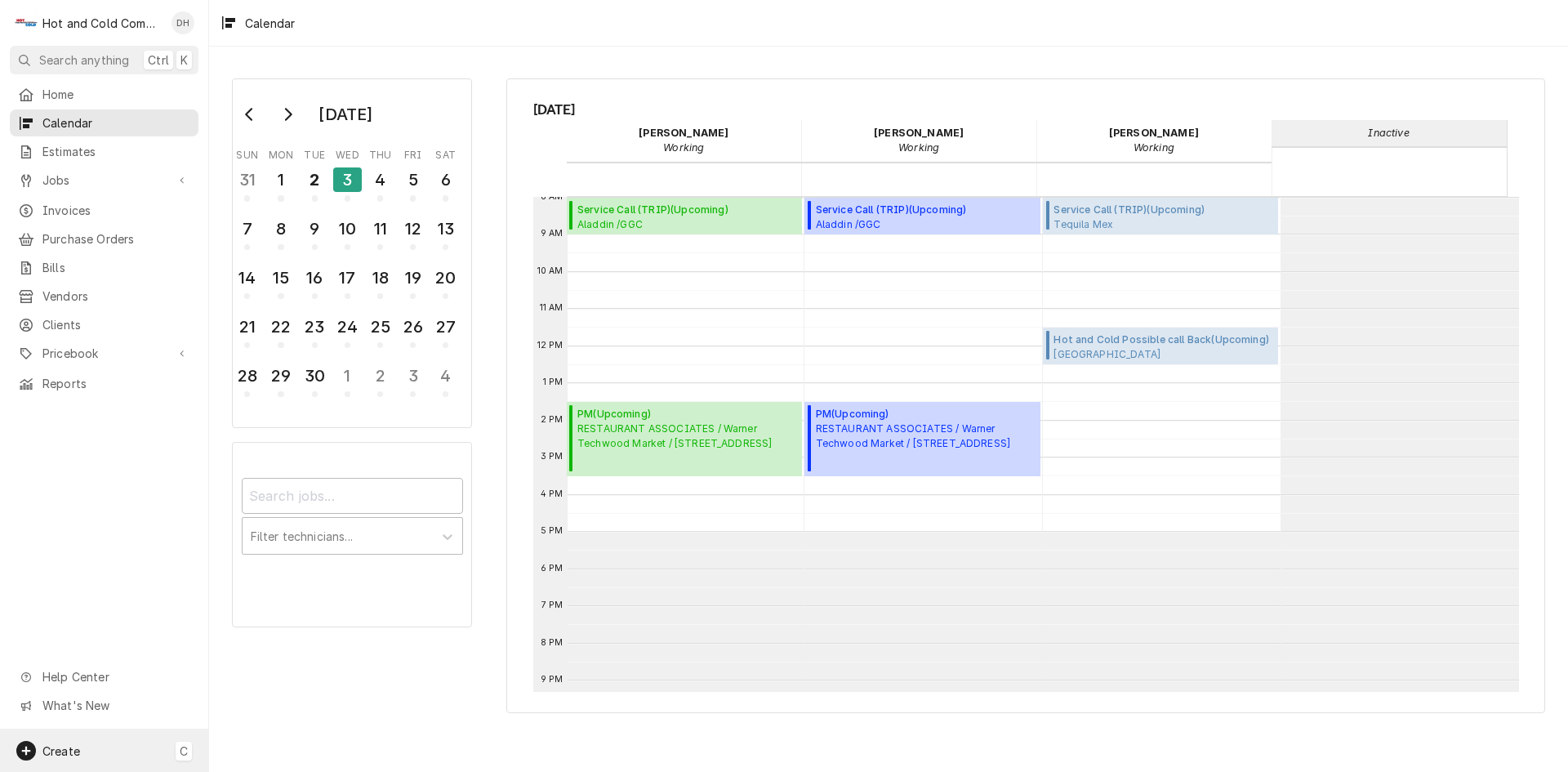
click at [69, 746] on span "Create" at bounding box center [61, 751] width 37 height 14
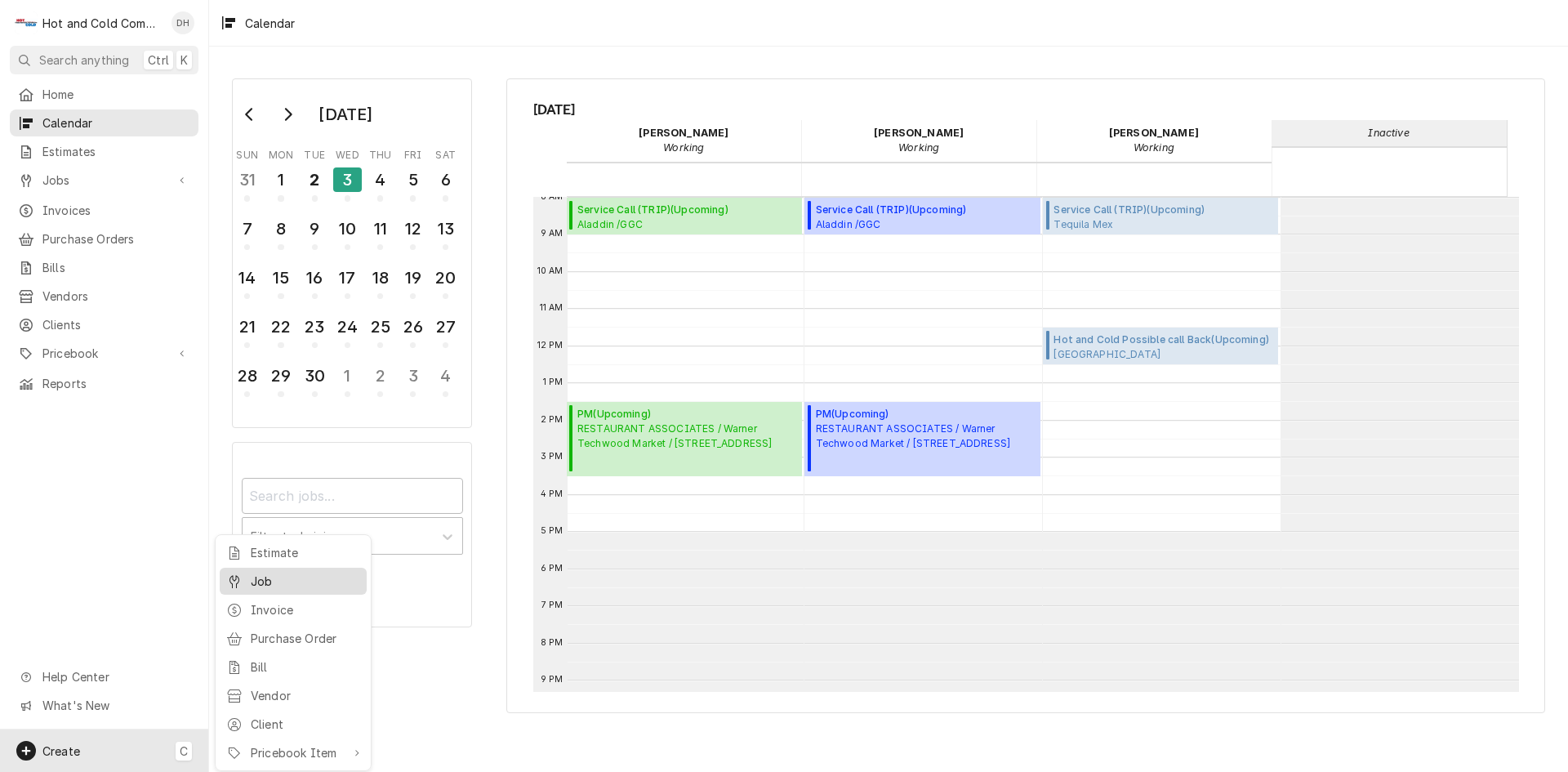
click at [275, 582] on div "Job" at bounding box center [305, 581] width 109 height 17
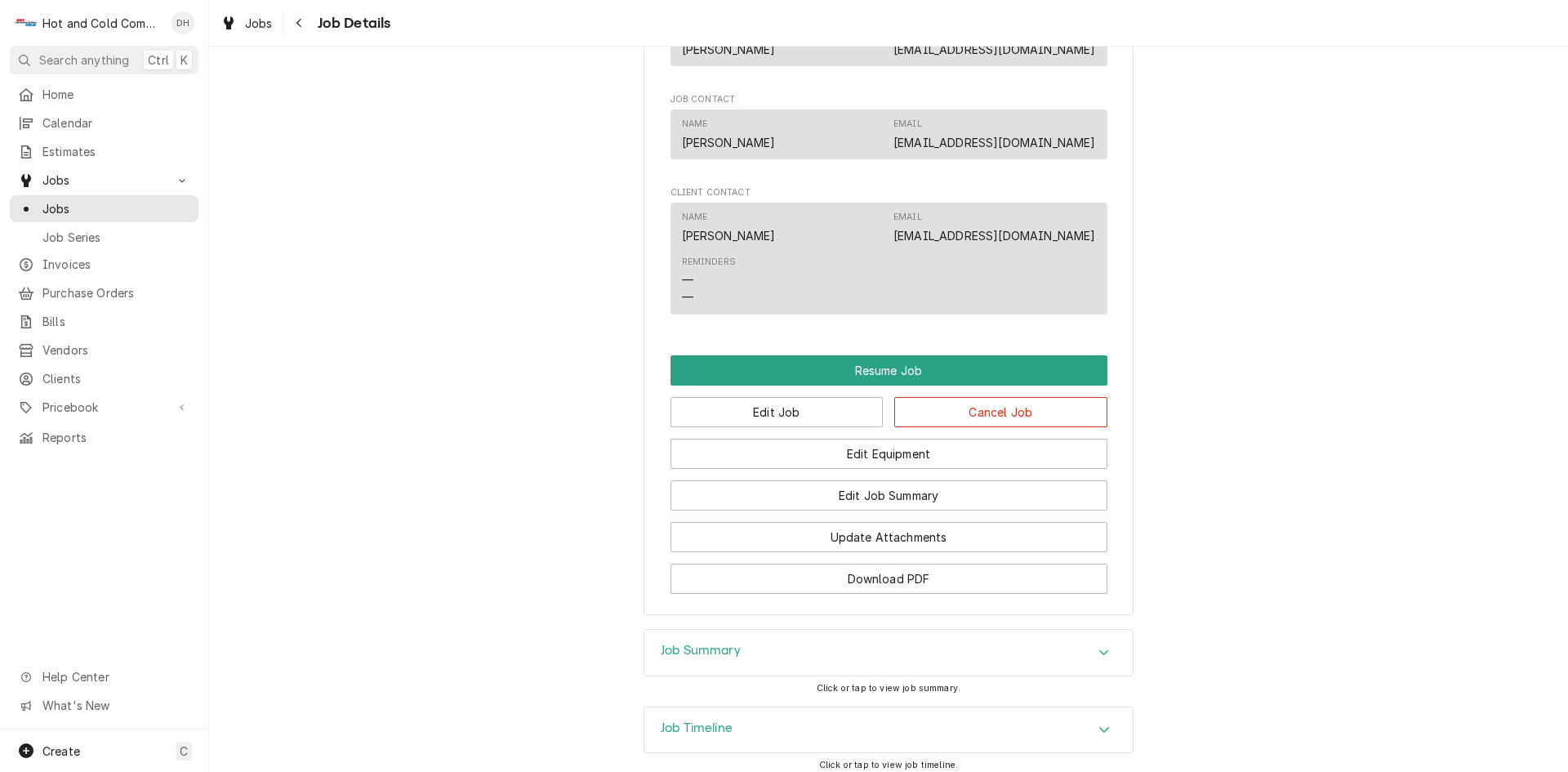
scroll to position [1359, 0]
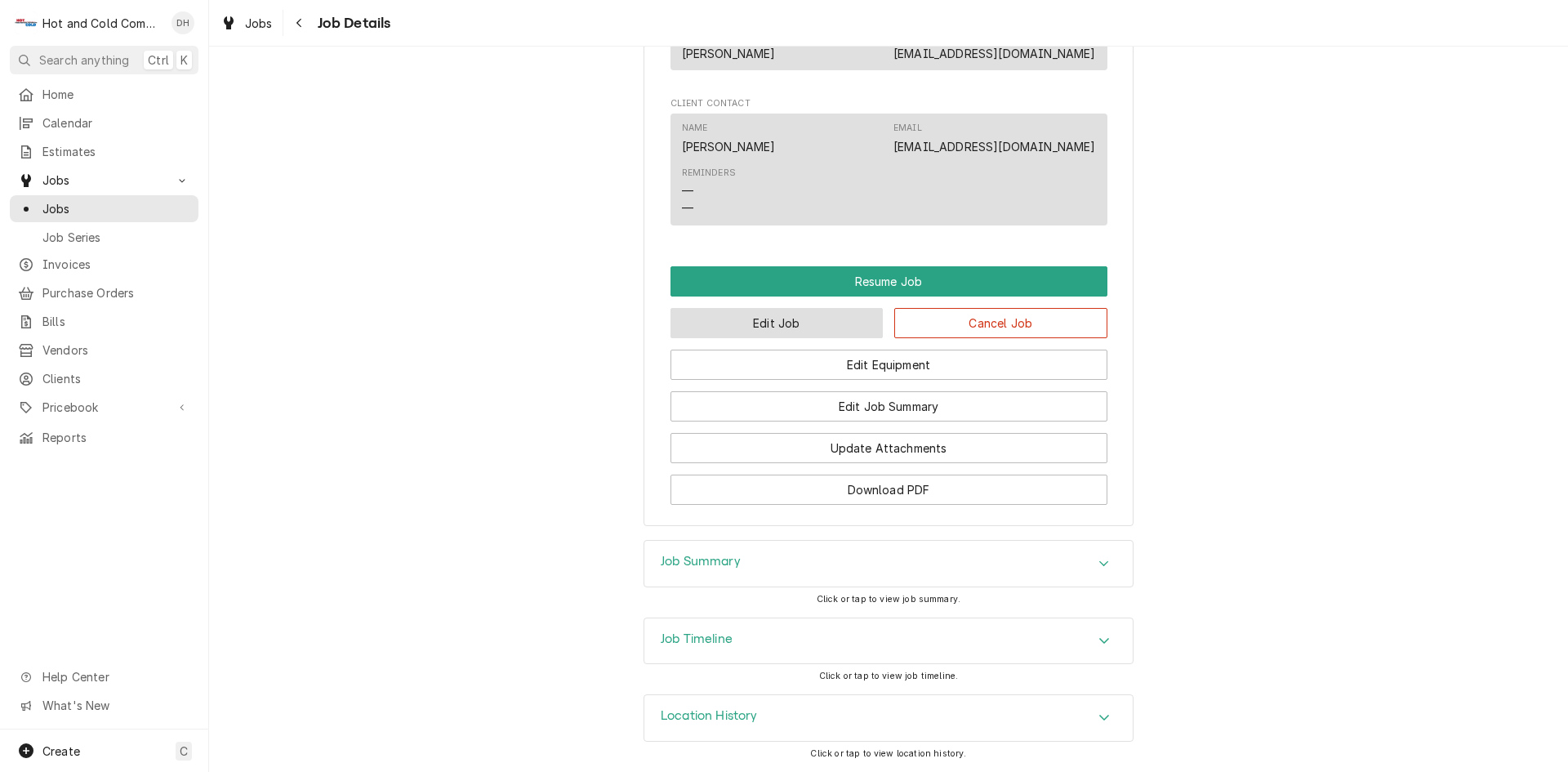
click at [792, 317] on button "Edit Job" at bounding box center [777, 323] width 213 height 30
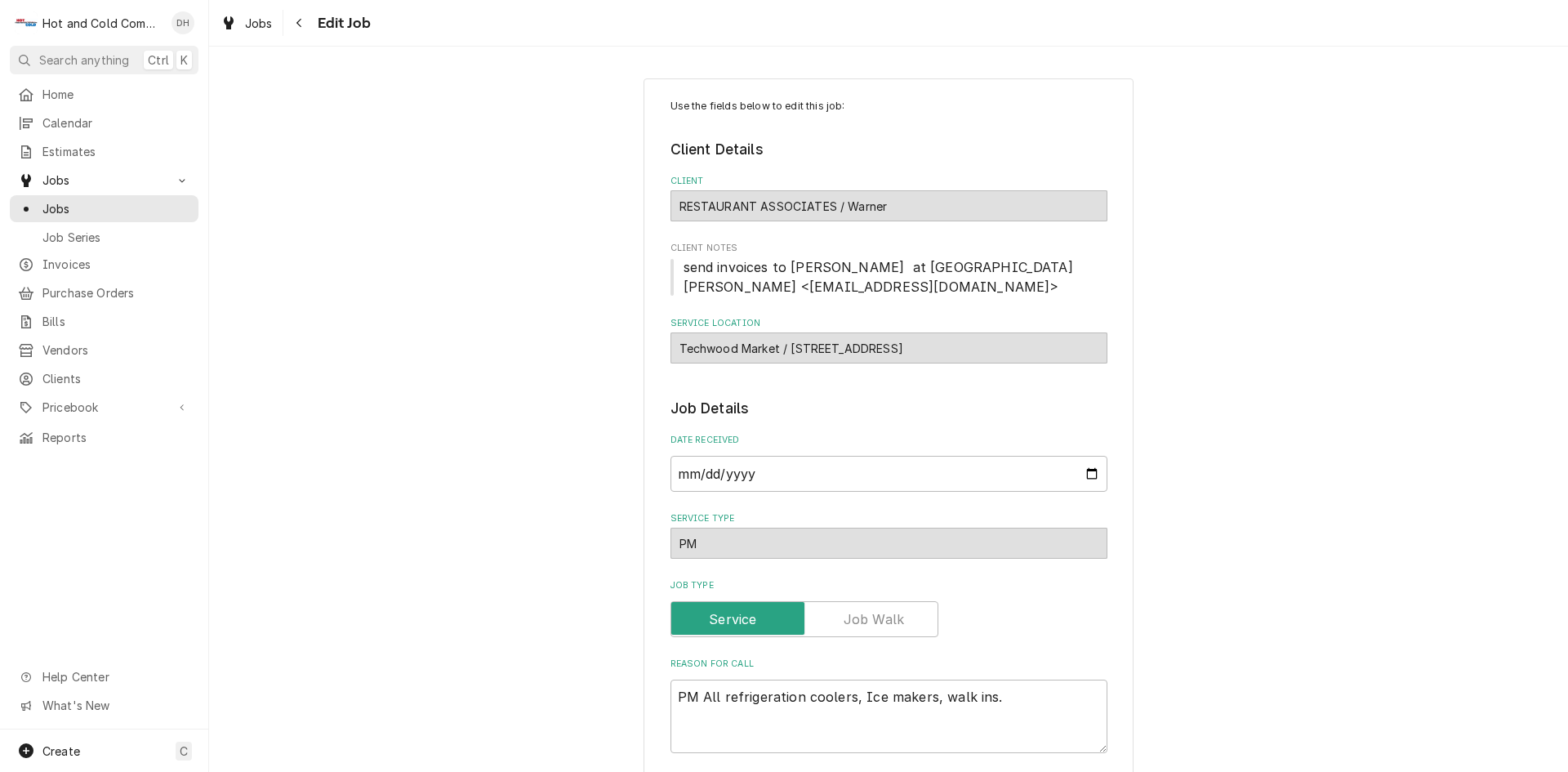
type textarea "x"
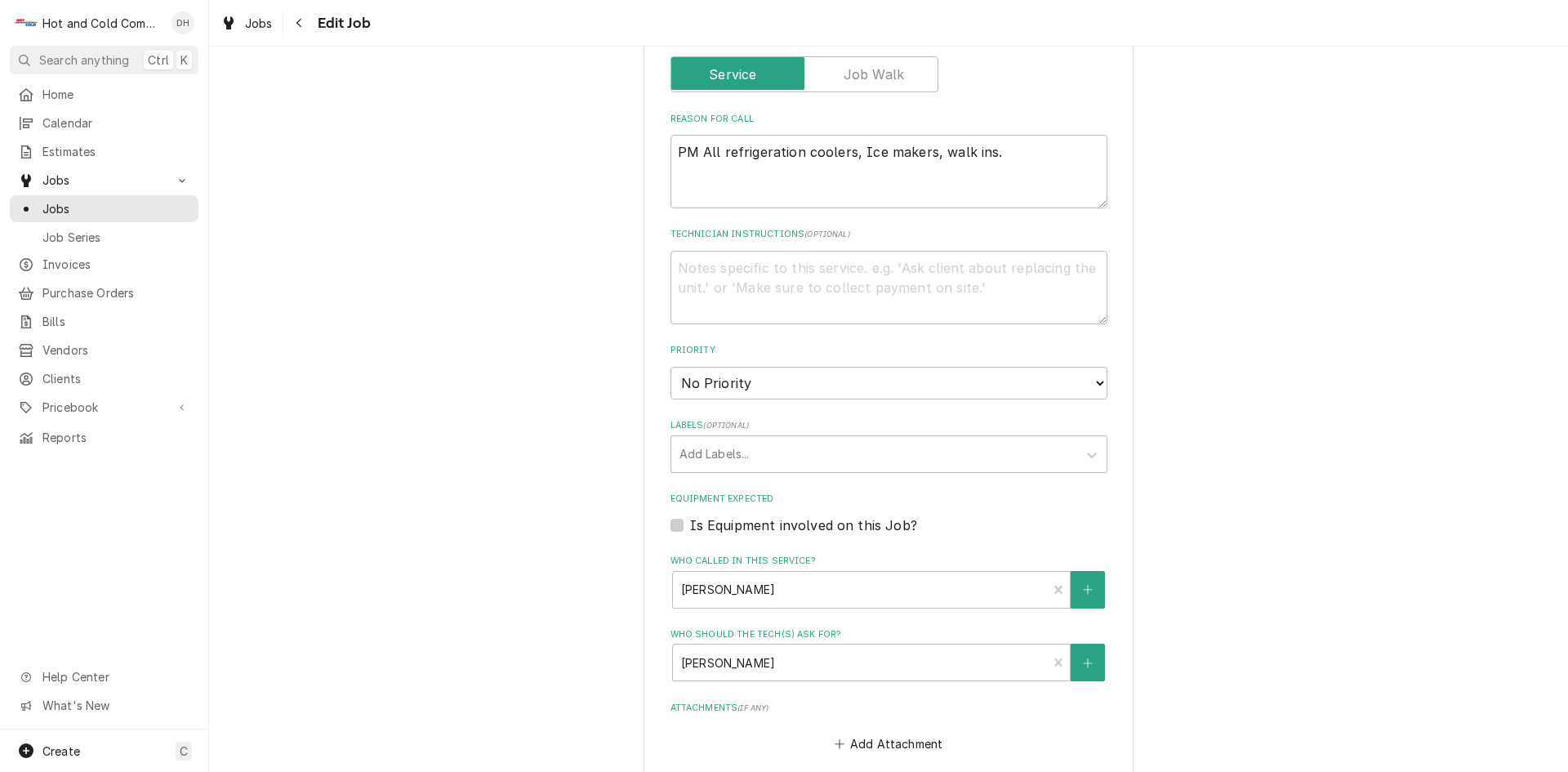
scroll to position [817, 0]
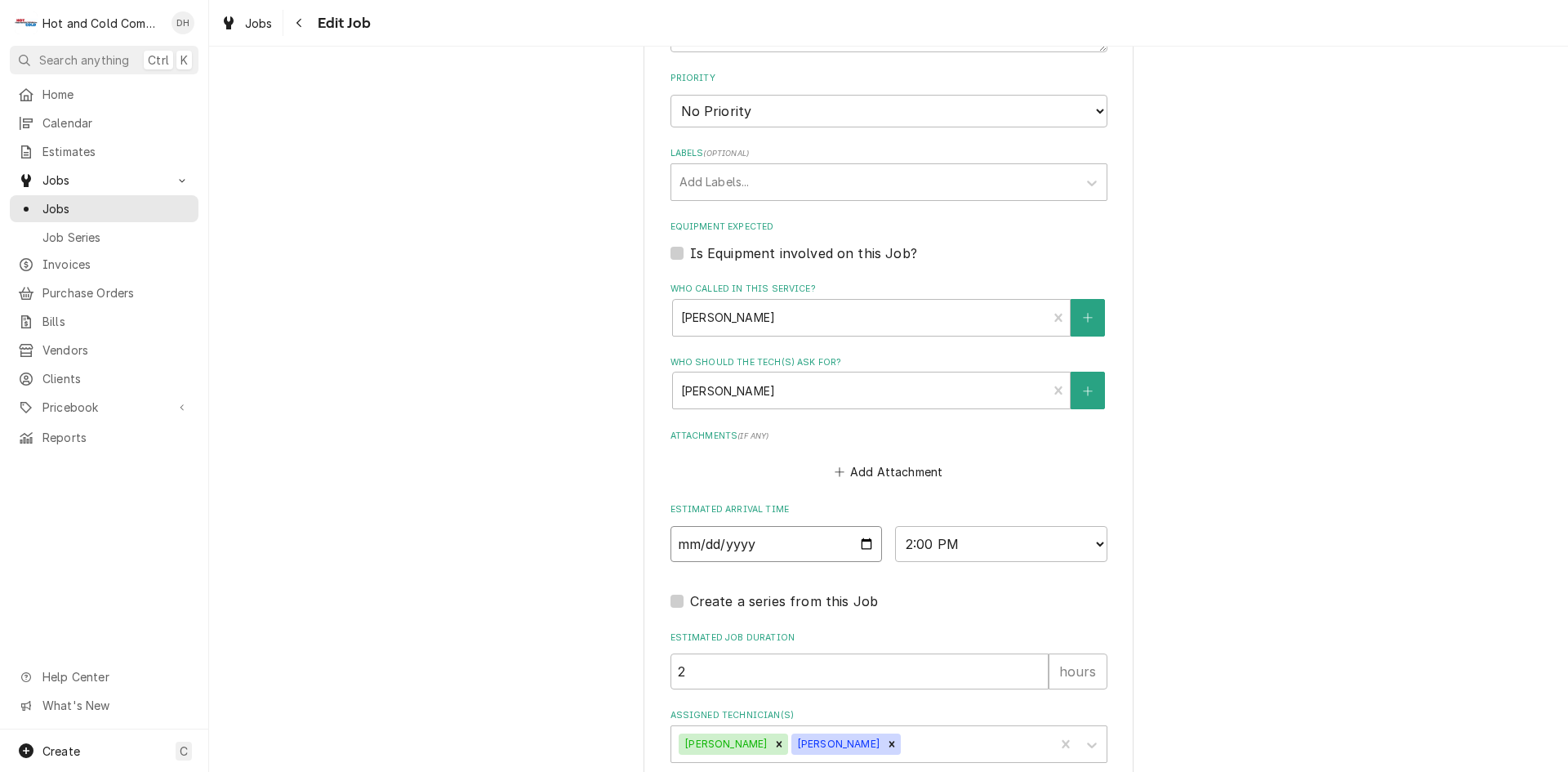
click at [862, 545] on input "[DATE]" at bounding box center [776, 543] width 213 height 36
type input "[DATE]"
type textarea "x"
click at [1096, 543] on select "AM / PM 6:00 AM 6:15 AM 6:30 AM 6:45 AM 7:00 AM 7:15 AM 7:30 AM 7:45 AM 8:00 AM…" at bounding box center [1001, 543] width 213 height 36
select select "13:30:00"
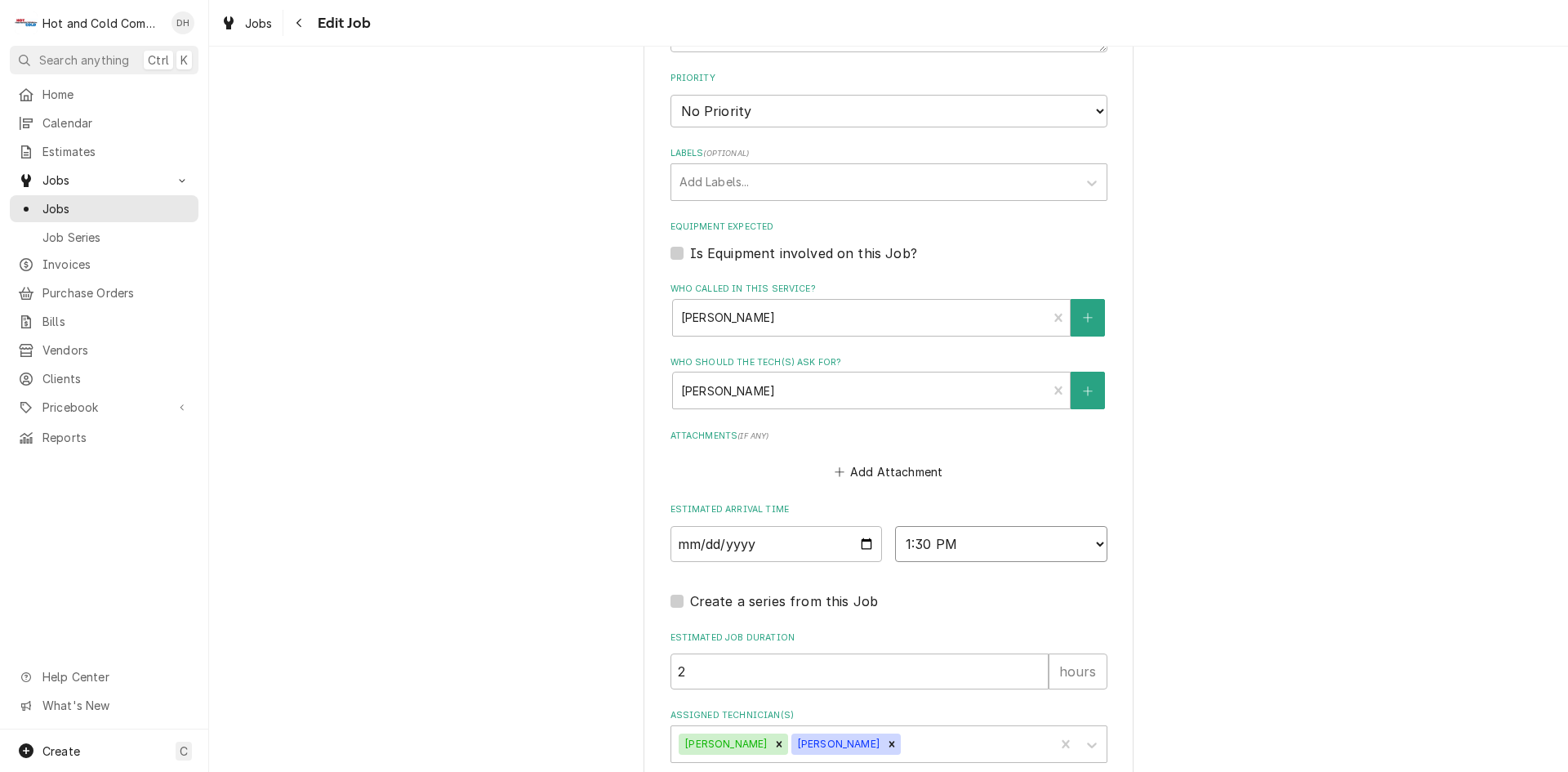
click at [895, 526] on select "AM / PM 6:00 AM 6:15 AM 6:30 AM 6:45 AM 7:00 AM 7:15 AM 7:30 AM 7:45 AM 8:00 AM…" at bounding box center [1001, 543] width 213 height 36
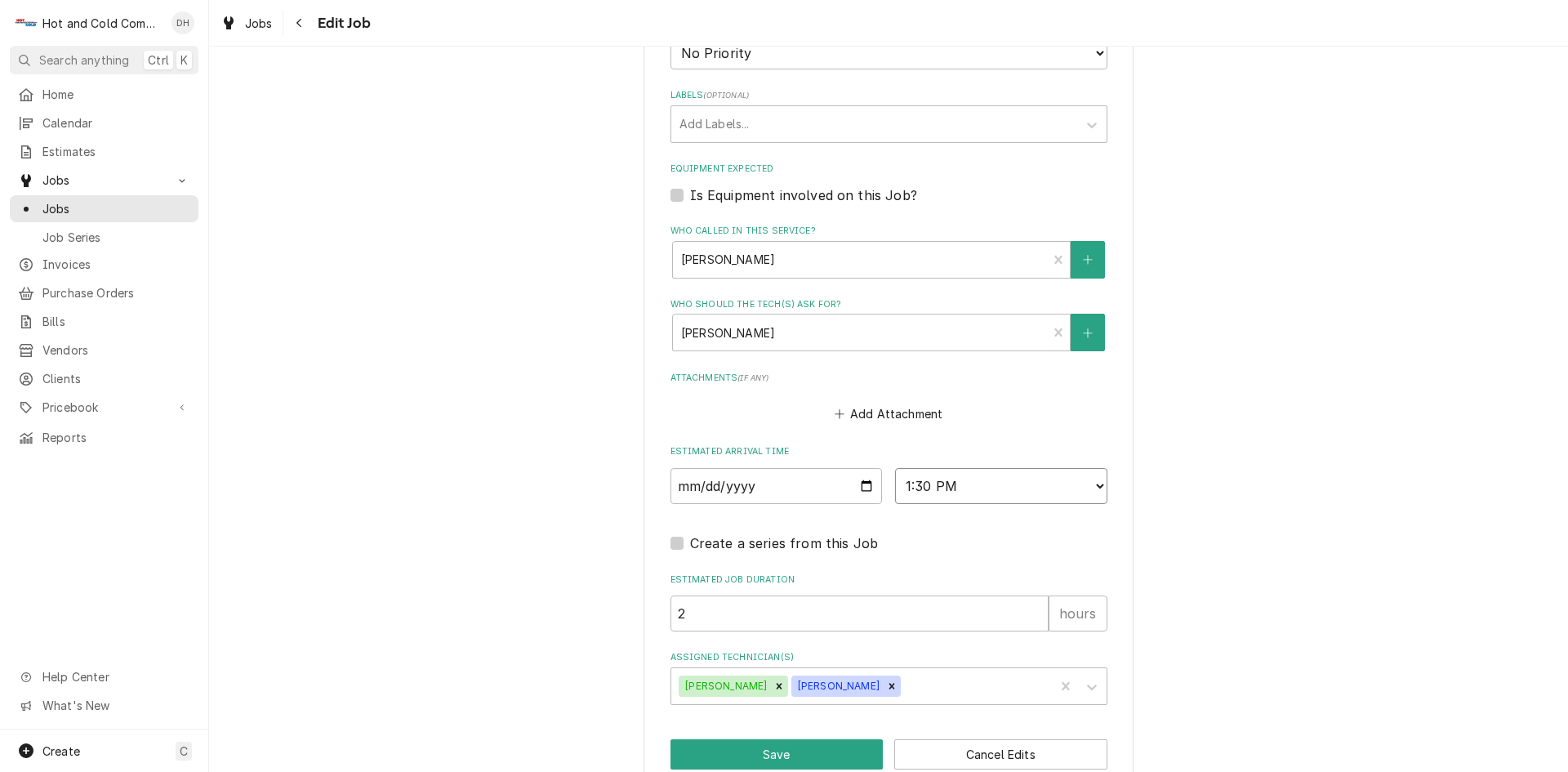
scroll to position [907, 0]
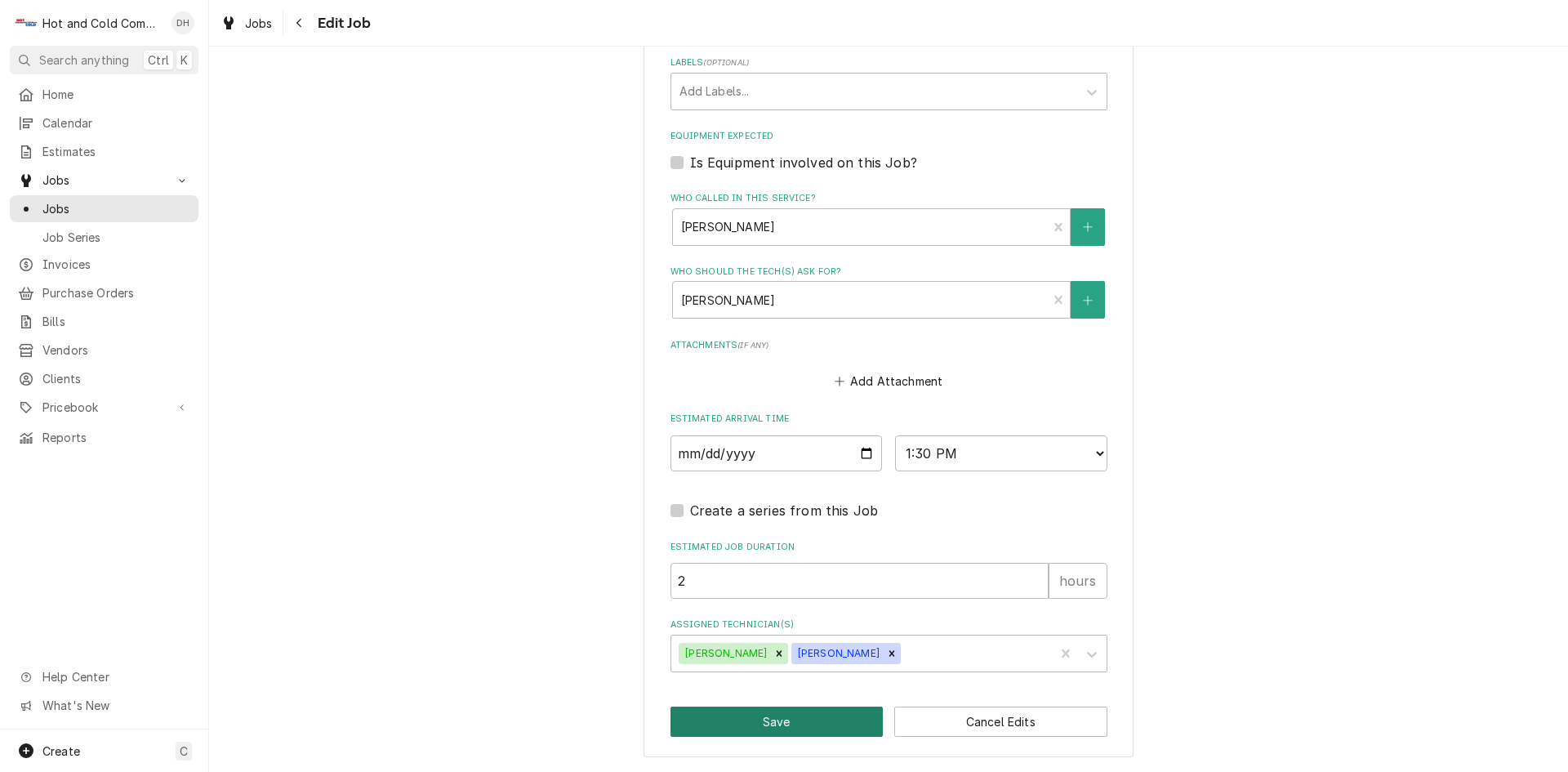
drag, startPoint x: 775, startPoint y: 720, endPoint x: 830, endPoint y: 702, distance: 57.9
click at [777, 719] on button "Save" at bounding box center [777, 721] width 213 height 30
type textarea "x"
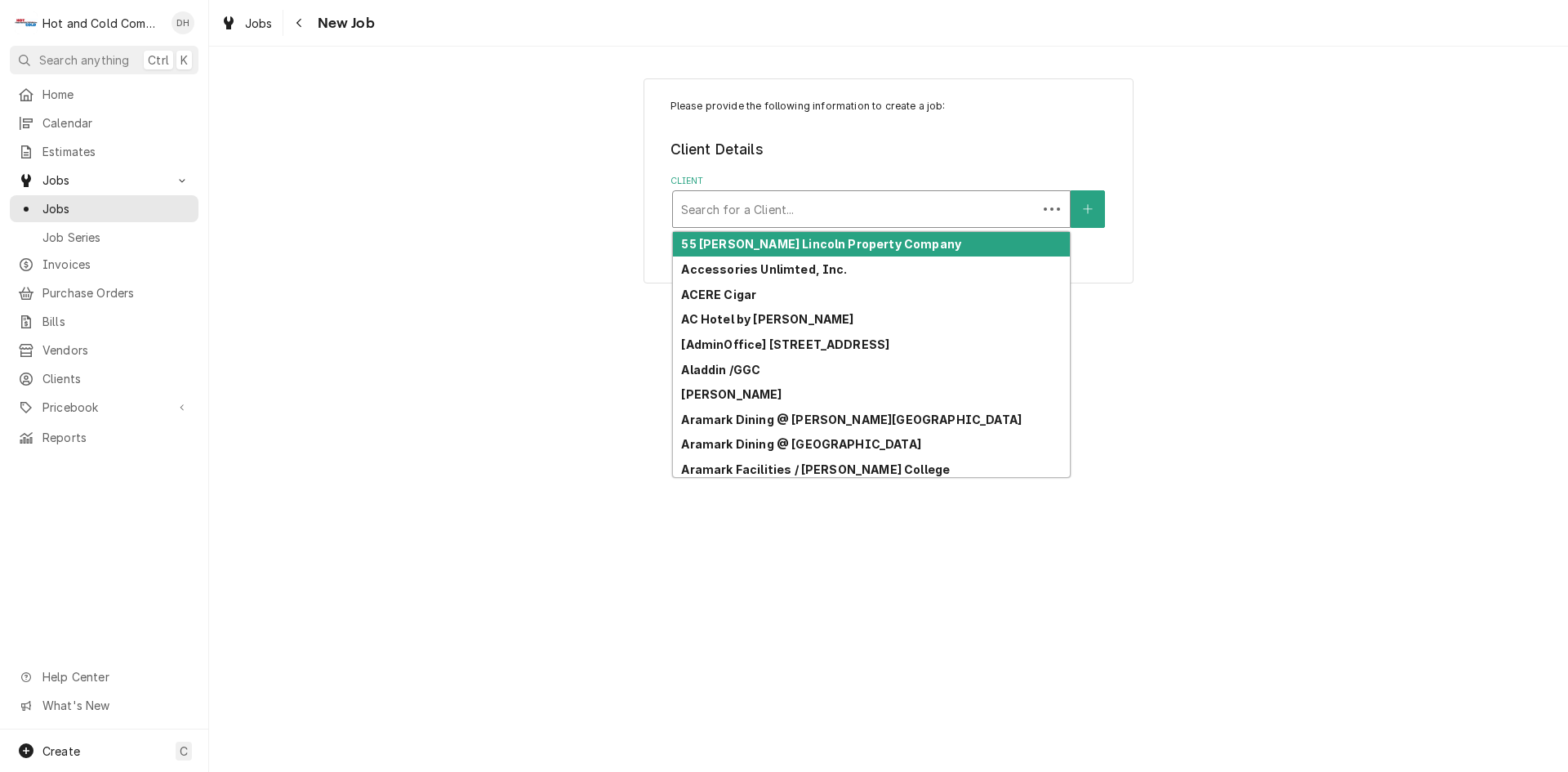
click at [790, 202] on div "Client" at bounding box center [855, 209] width 348 height 30
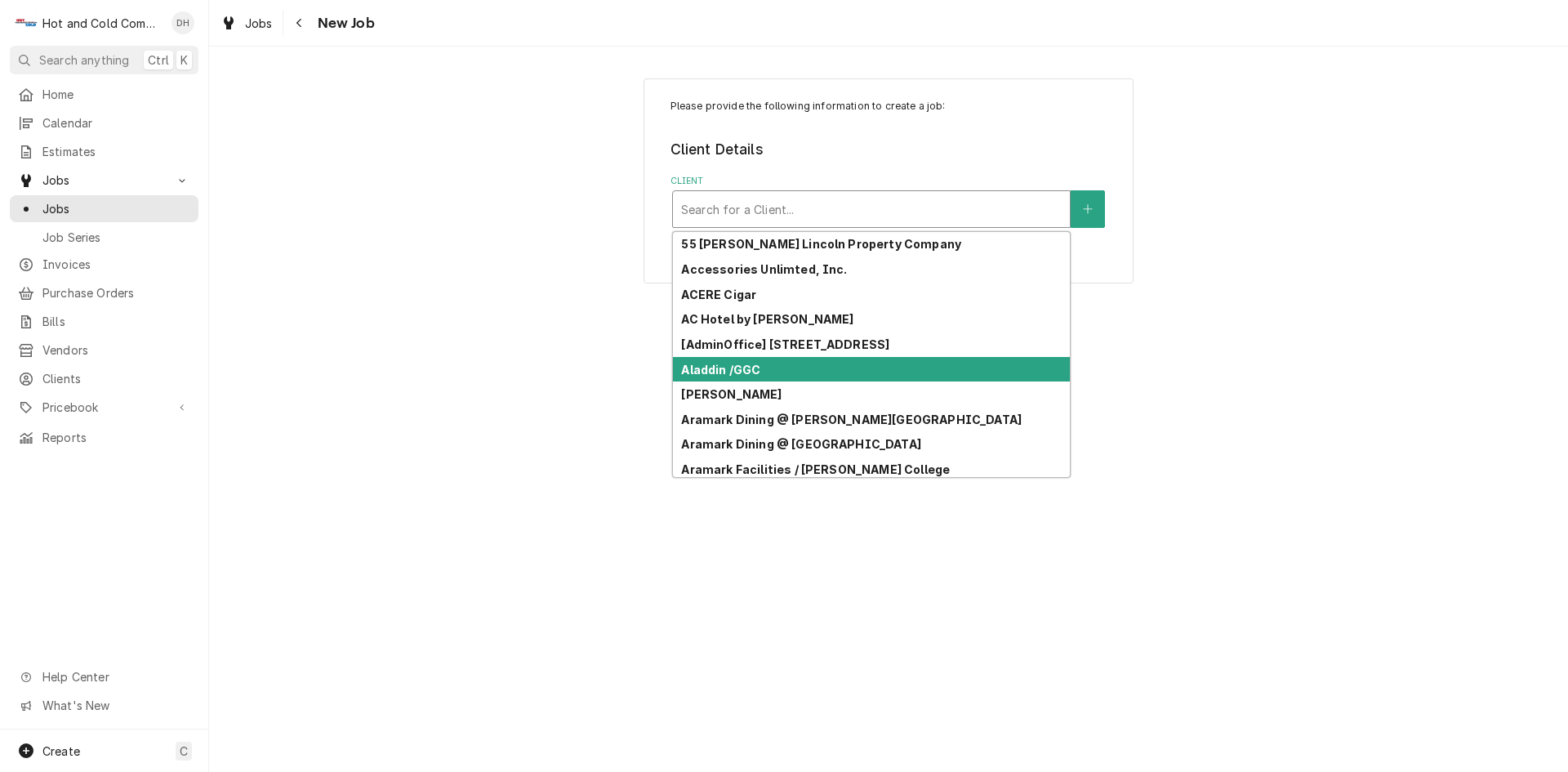
click at [770, 372] on div "Aladdin /GGC" at bounding box center [871, 370] width 397 height 25
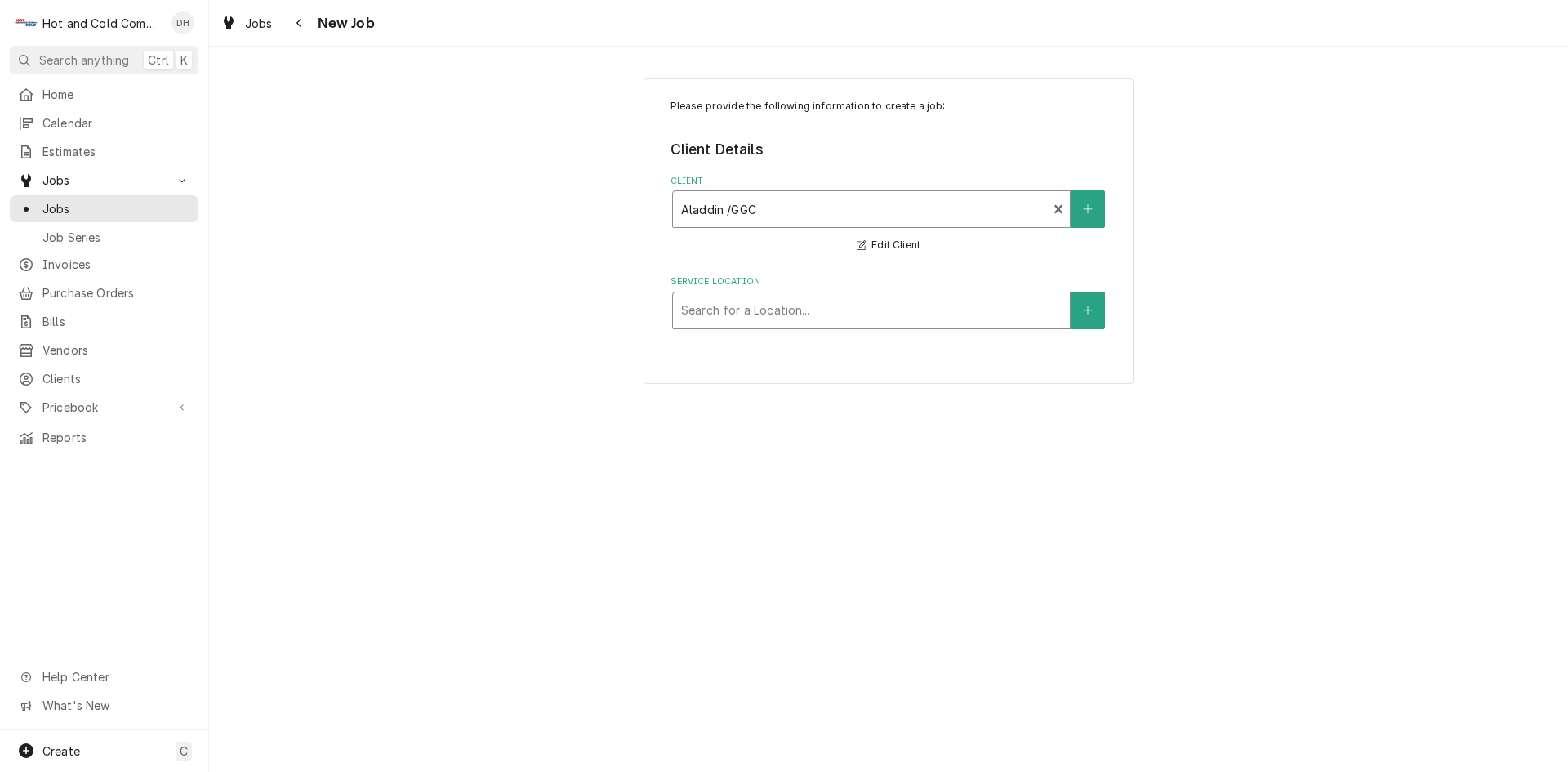
click at [844, 313] on div "Service Location" at bounding box center [872, 310] width 381 height 30
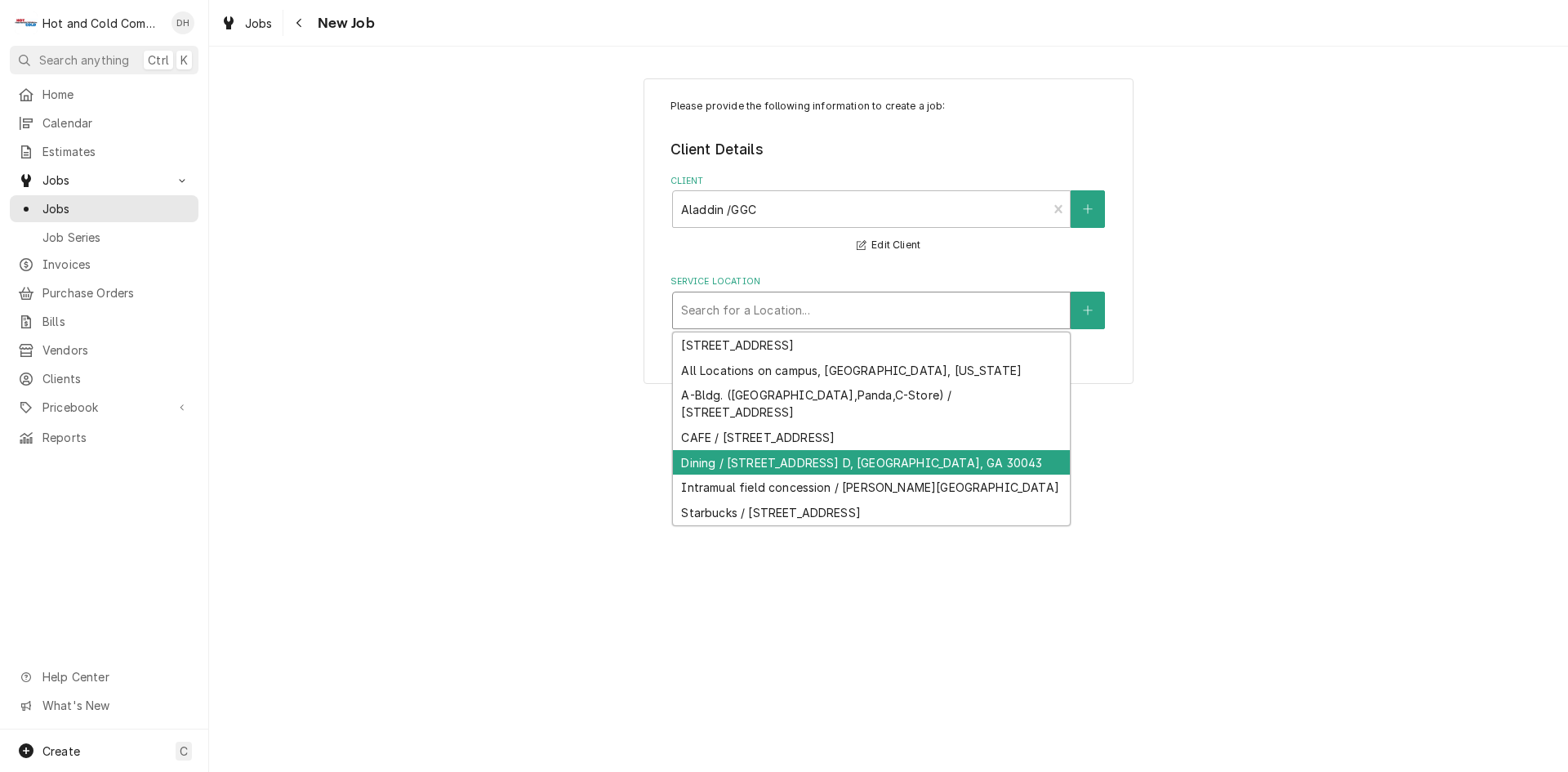
click at [767, 460] on div "Dining / [STREET_ADDRESS] D, [GEOGRAPHIC_DATA], GA 30043" at bounding box center [871, 463] width 397 height 25
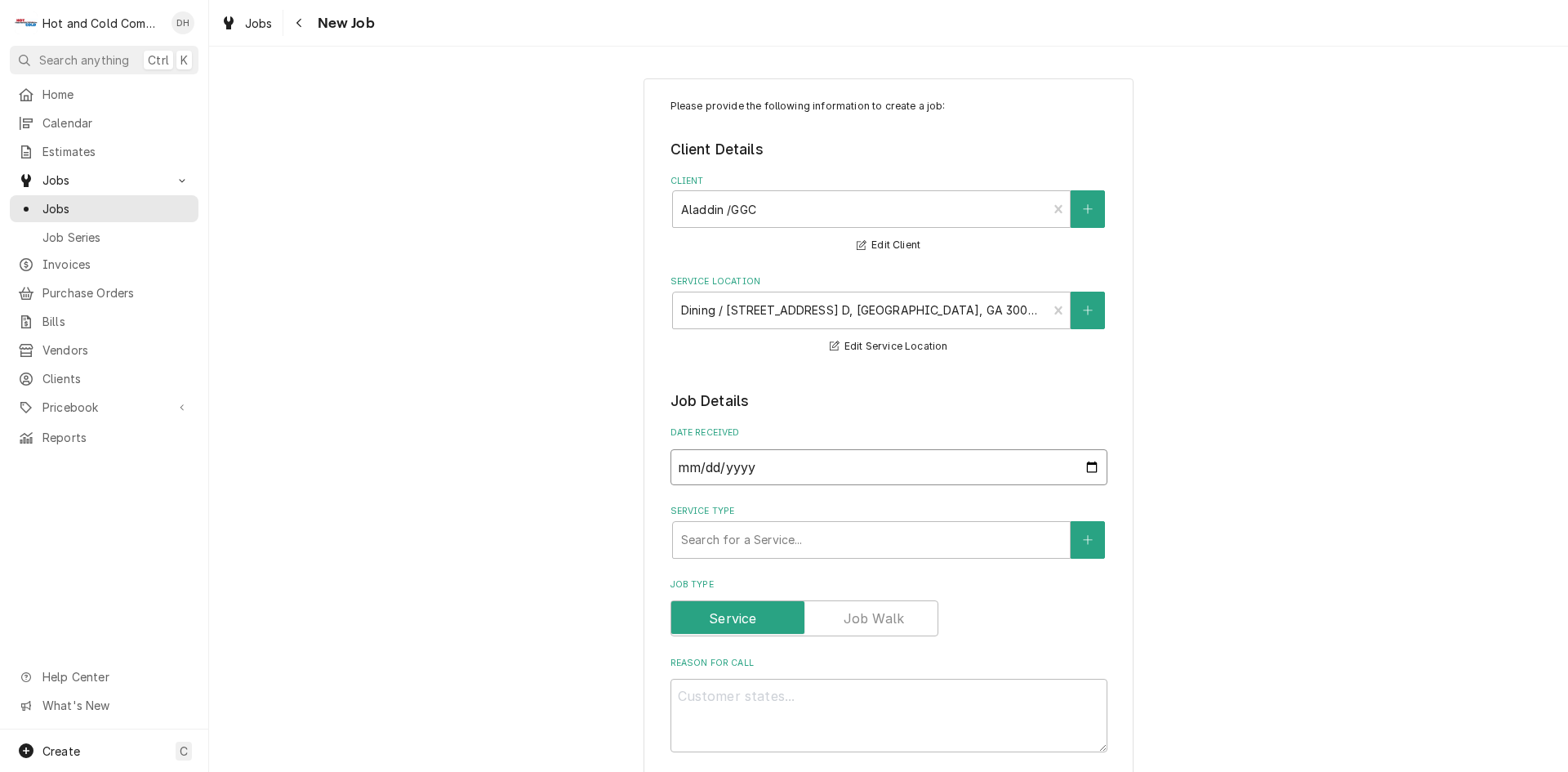
click at [1089, 467] on input "[DATE]" at bounding box center [889, 467] width 437 height 36
type textarea "x"
type input "[DATE]"
type textarea "x"
type input "[DATE]"
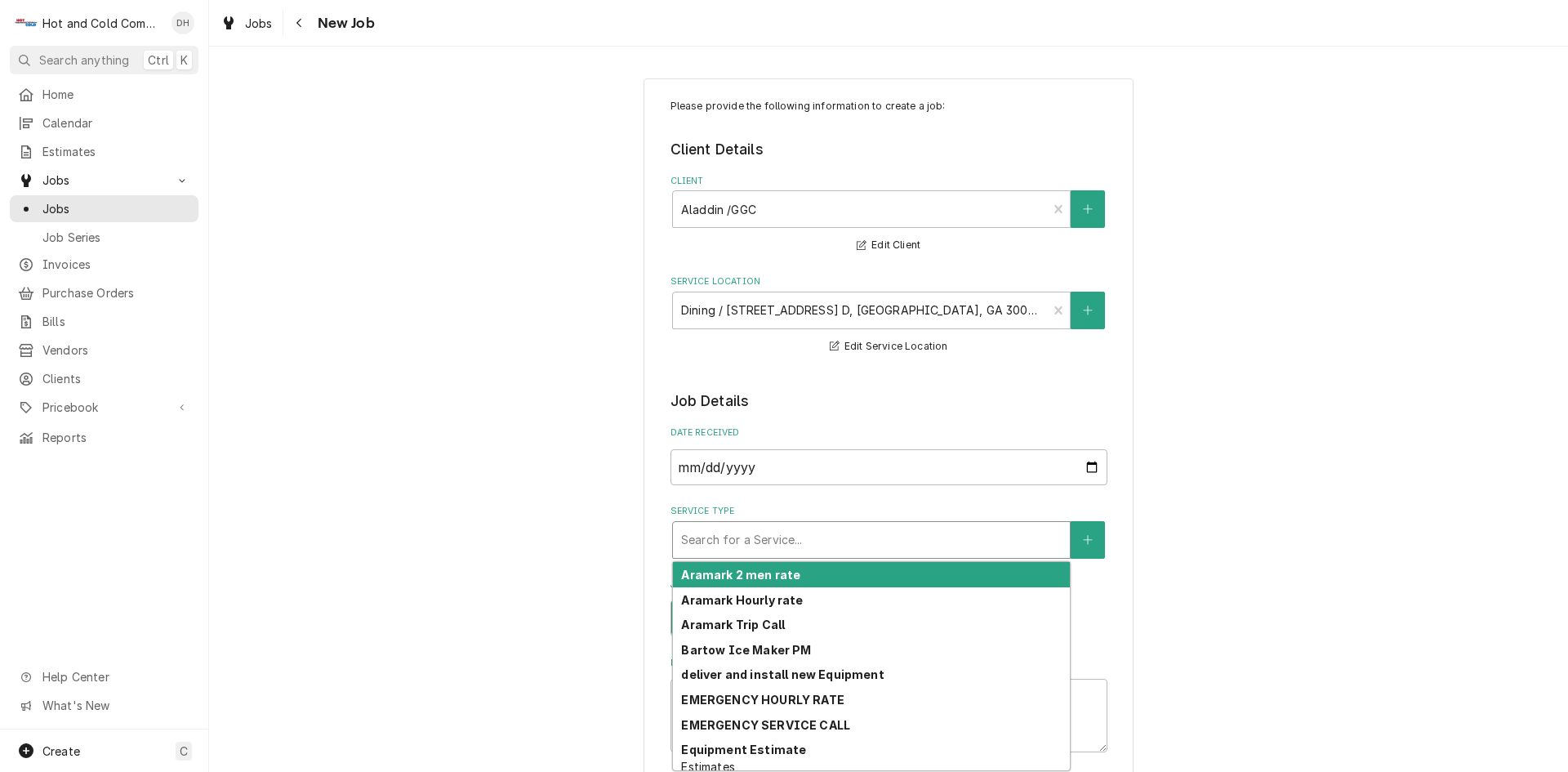
click at [737, 541] on div "Service Type" at bounding box center [872, 539] width 381 height 30
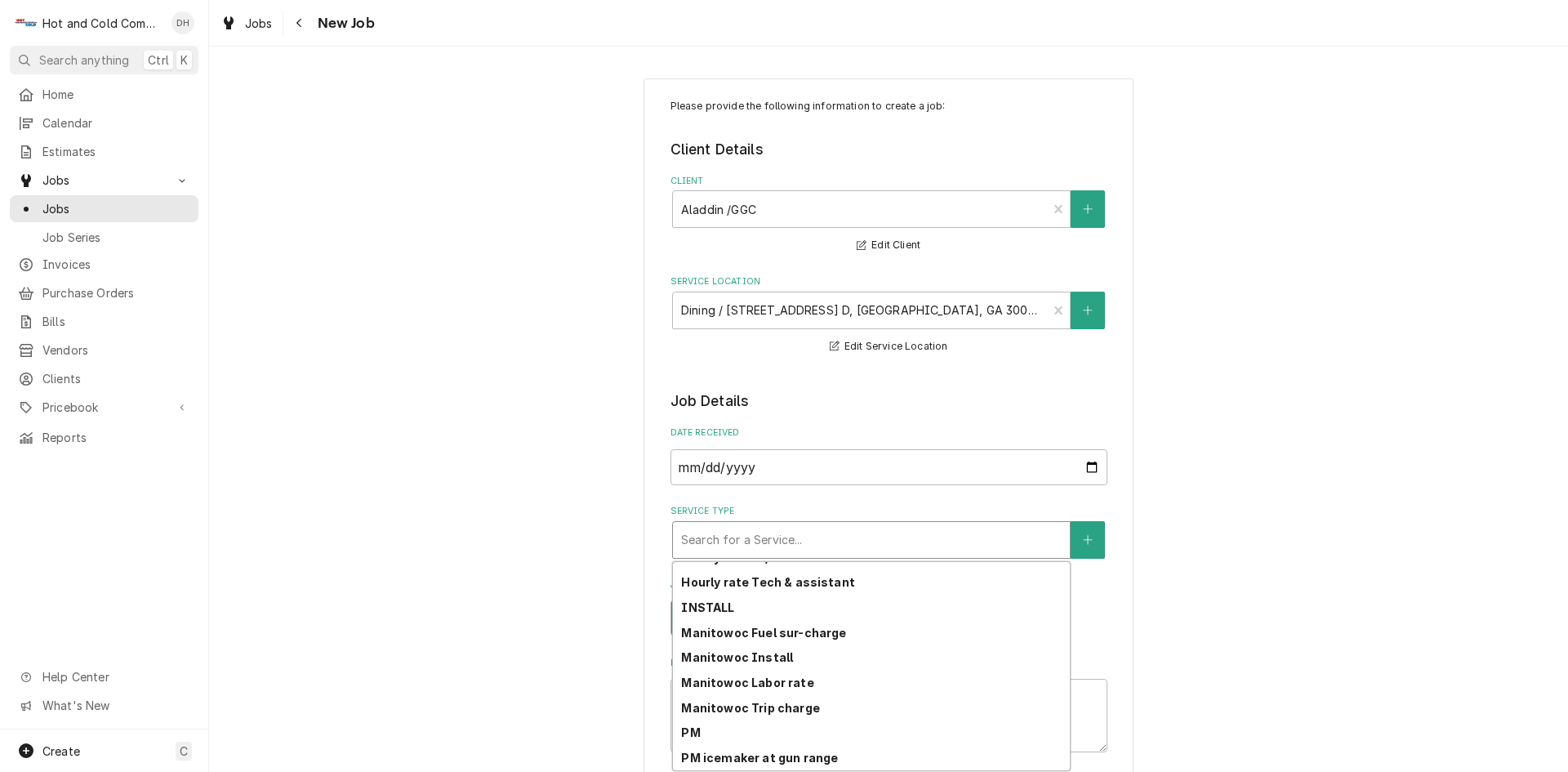
scroll to position [459, 0]
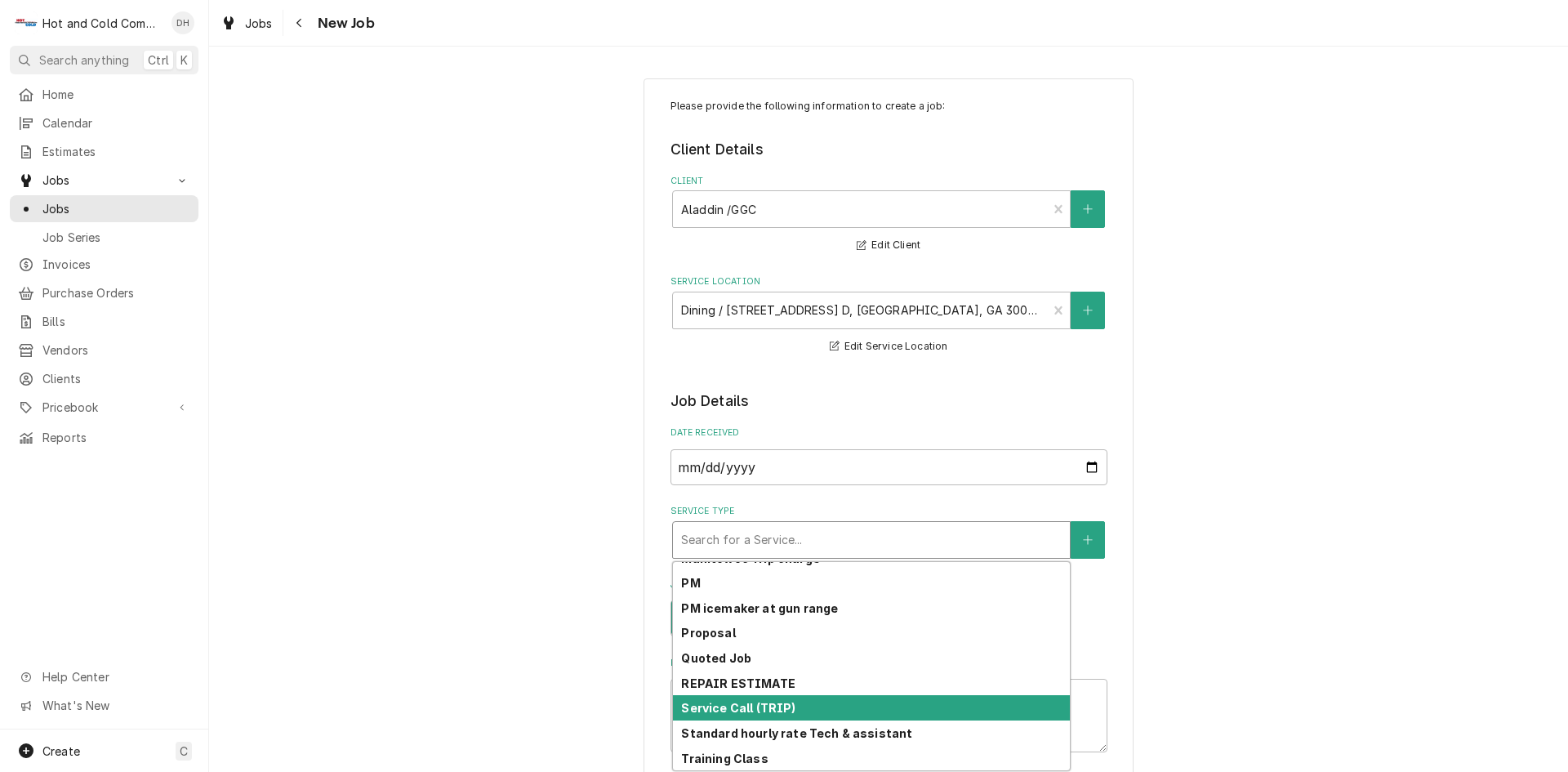
click at [775, 698] on div "Service Call (TRIP)" at bounding box center [871, 708] width 397 height 25
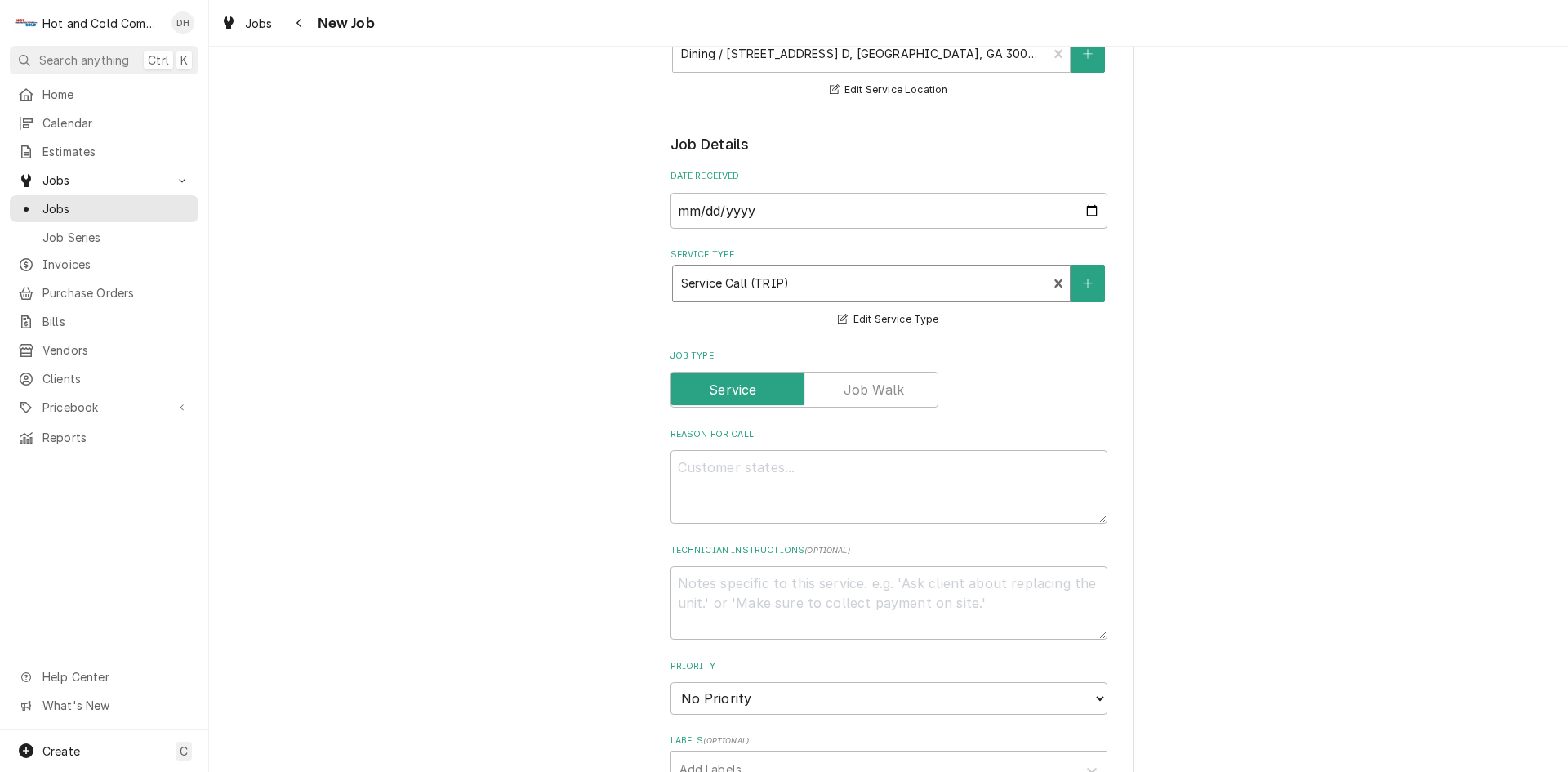
scroll to position [272, 0]
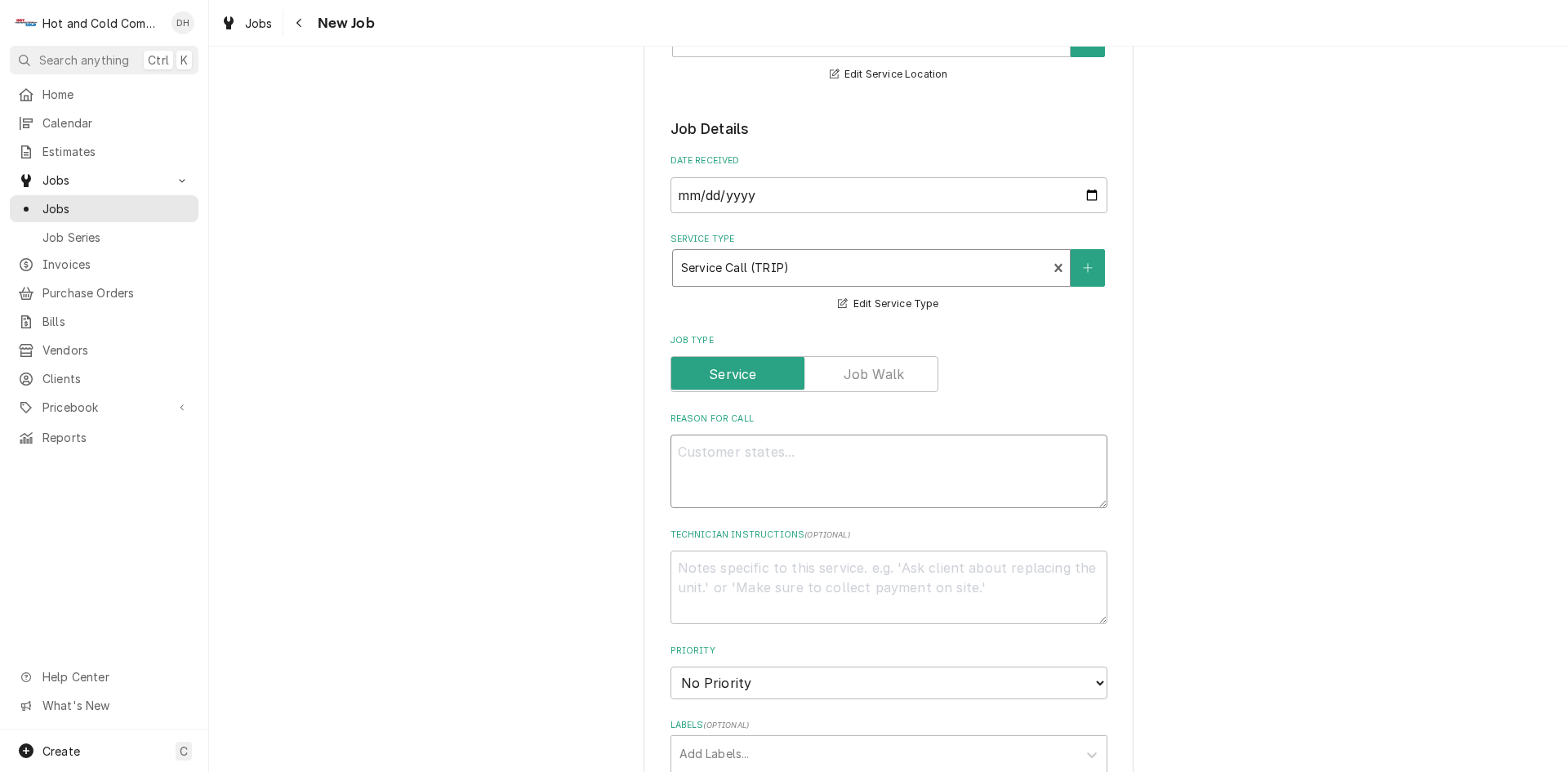
drag, startPoint x: 682, startPoint y: 449, endPoint x: 731, endPoint y: 483, distance: 59.6
click at [685, 455] on textarea "Reason For Call" at bounding box center [889, 471] width 437 height 74
type textarea "x"
type textarea "T"
type textarea "x"
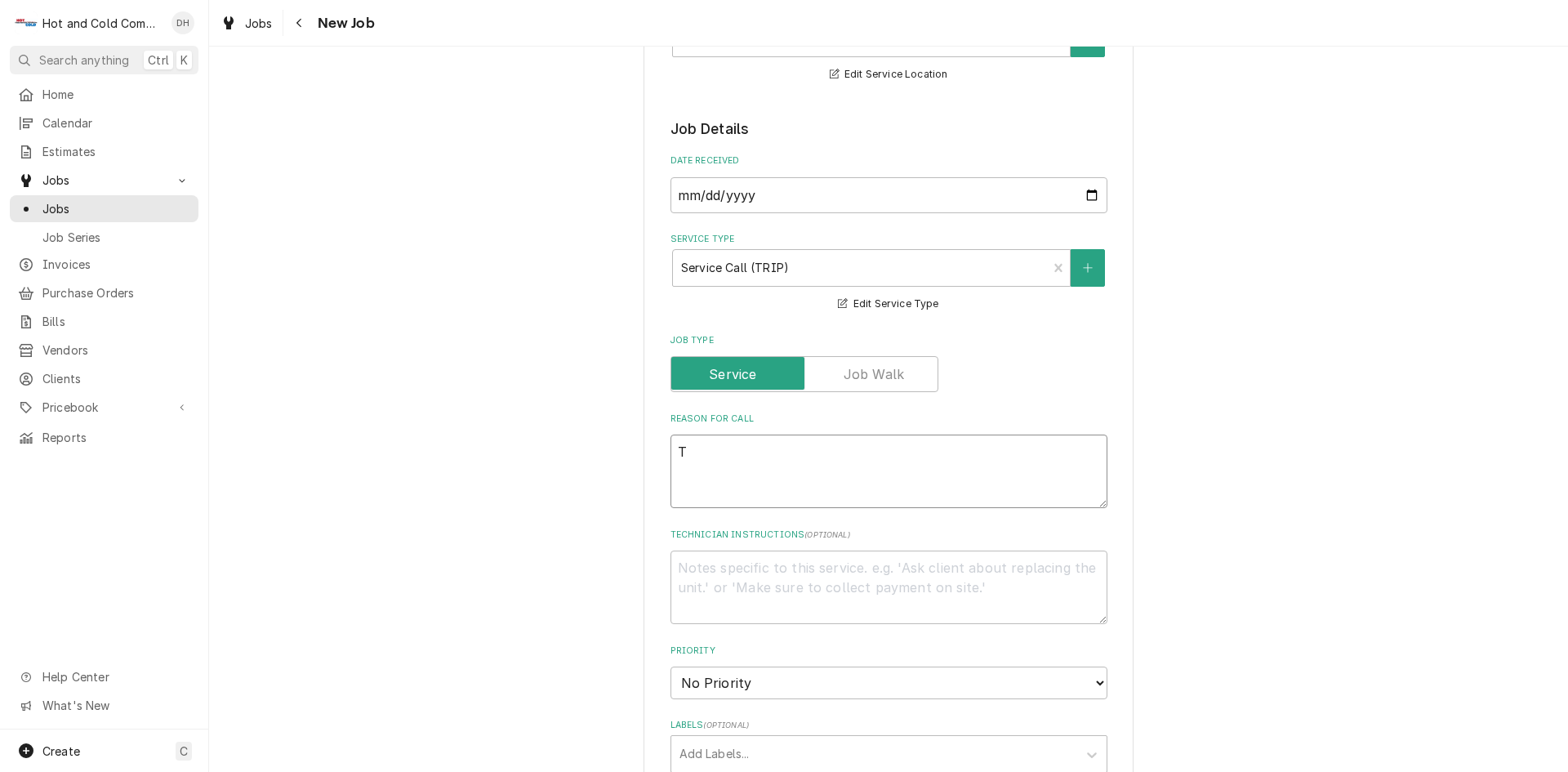
type textarea "Th"
type textarea "x"
type textarea "The"
type textarea "x"
type textarea "The"
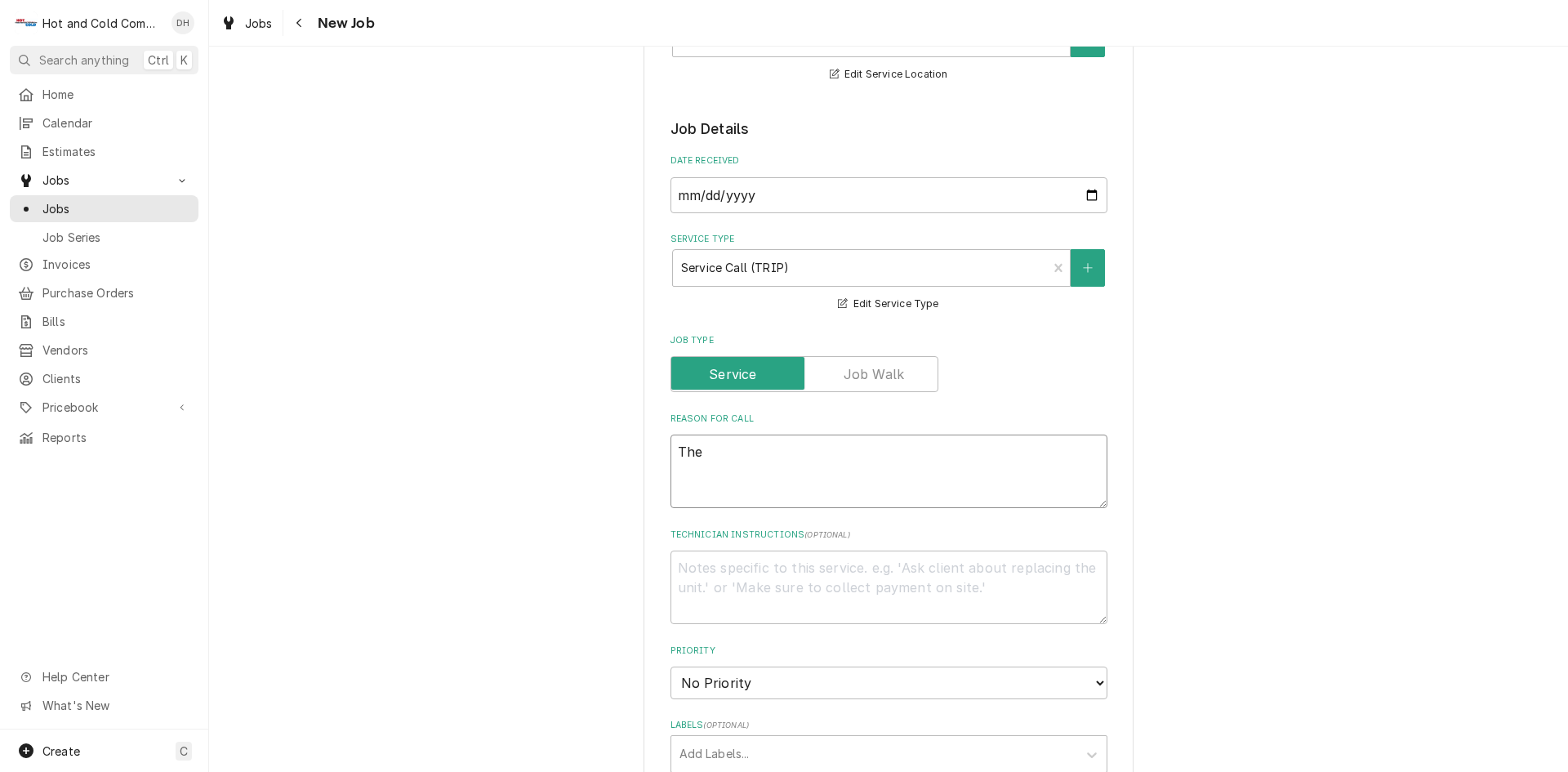
type textarea "x"
type textarea "The b"
type textarea "x"
type textarea "The br"
type textarea "x"
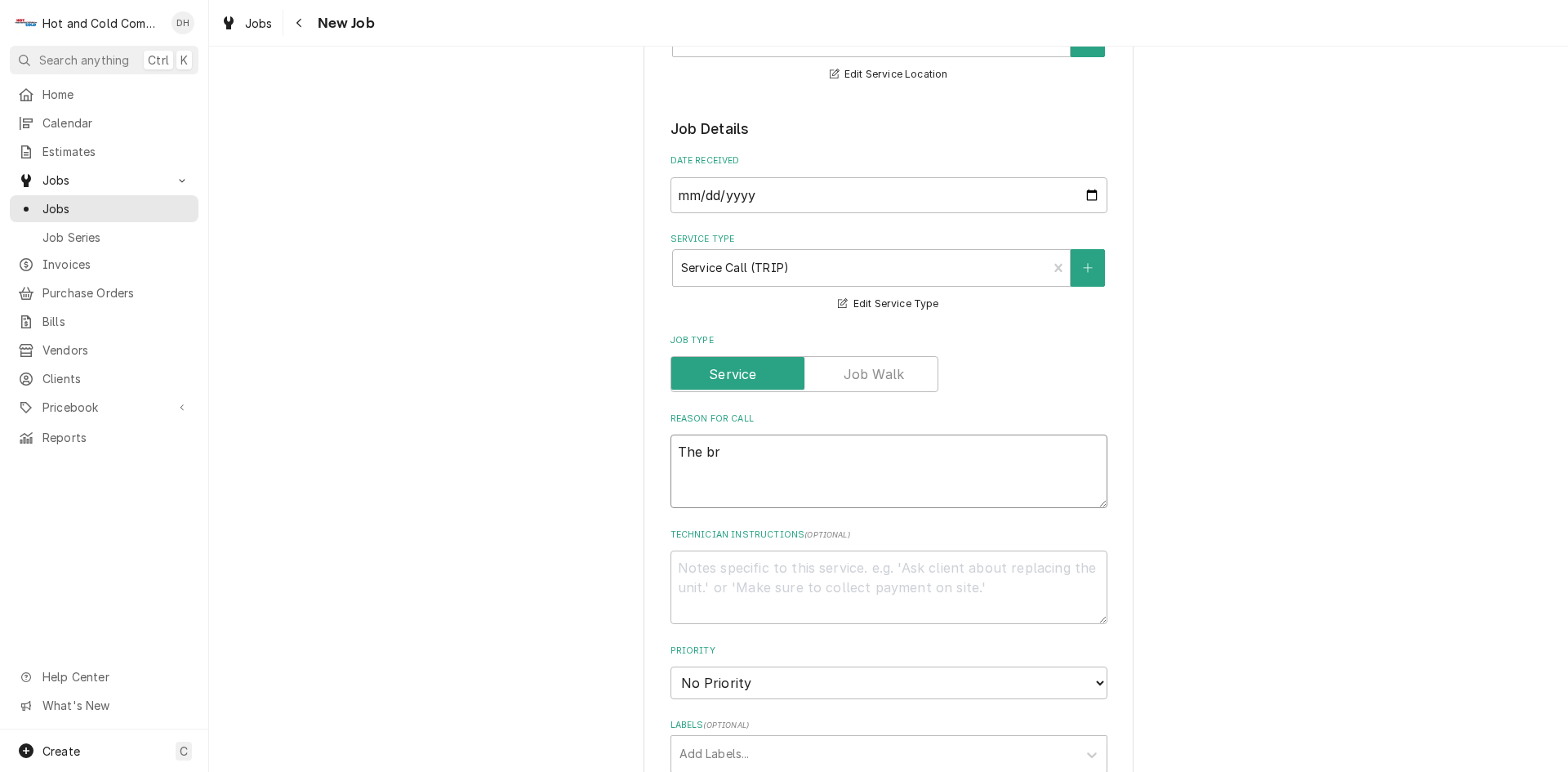
type textarea "The bri"
type textarea "x"
type textarea "The brid"
type textarea "x"
type textarea "The bridg"
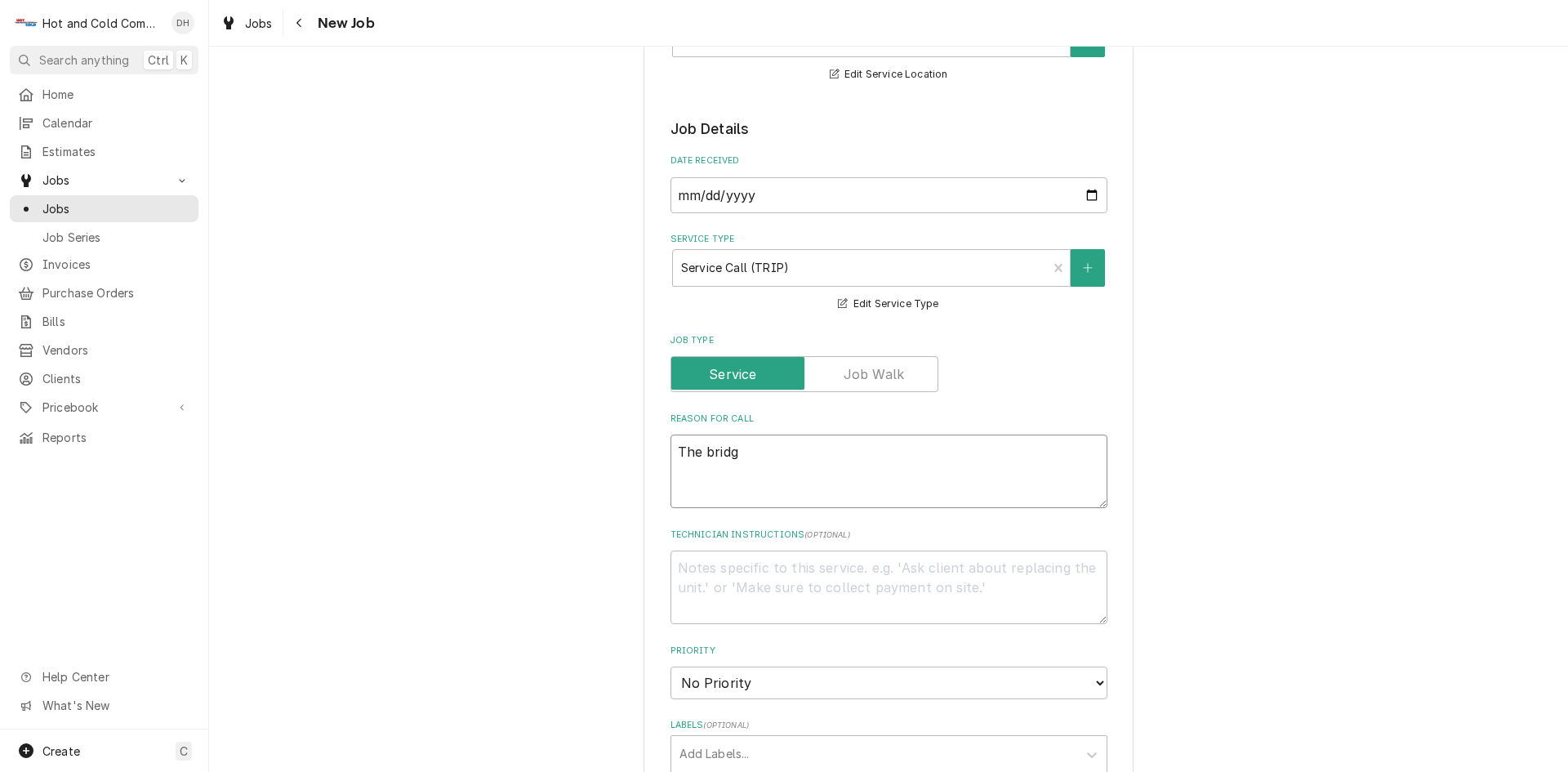
type textarea "x"
type textarea "The bridge"
type textarea "x"
type textarea "The bridge"
type textarea "x"
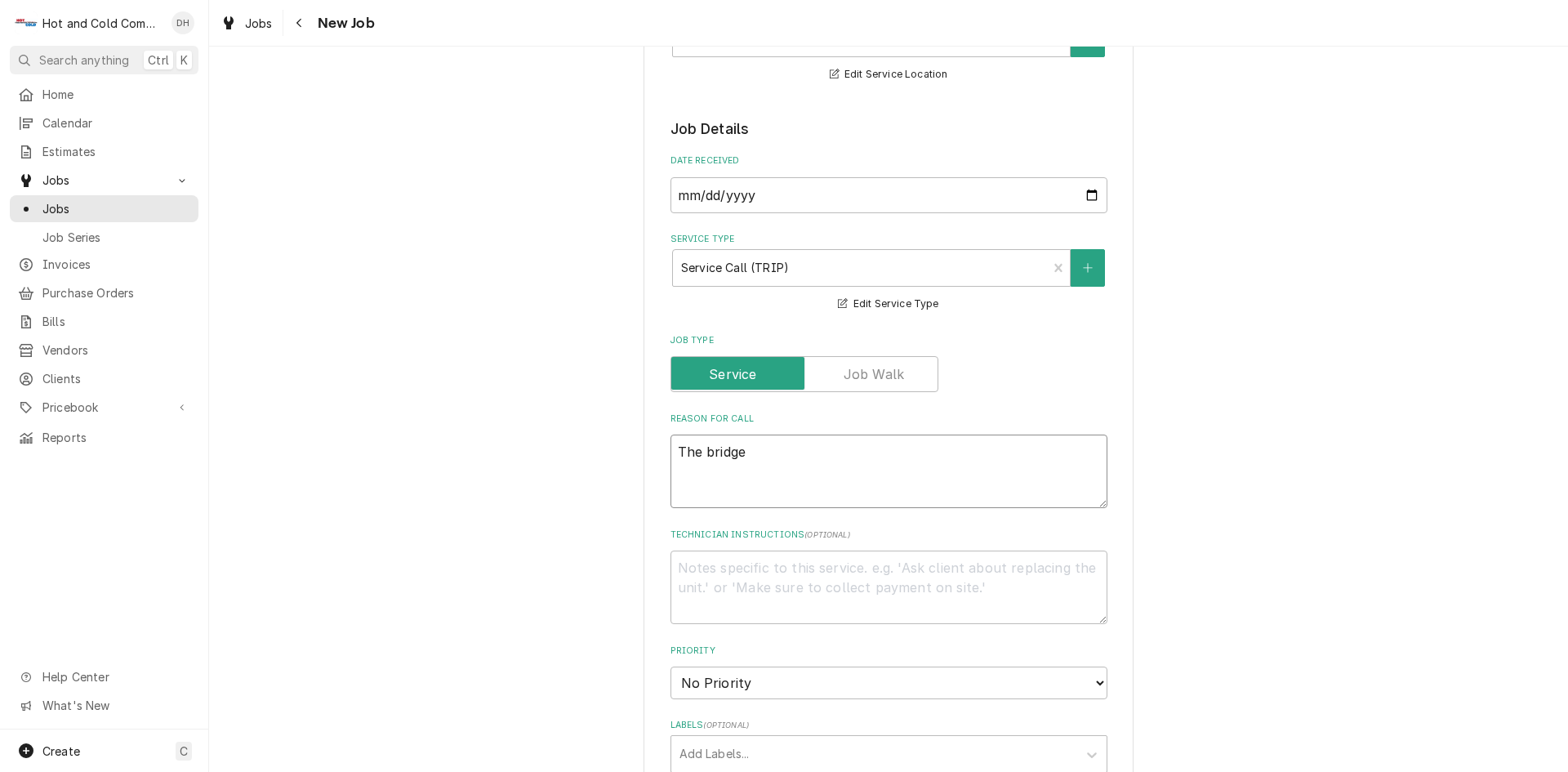
type textarea "The bridge f"
type textarea "x"
type textarea "The bridge fr"
type textarea "x"
type textarea "The bridge fro"
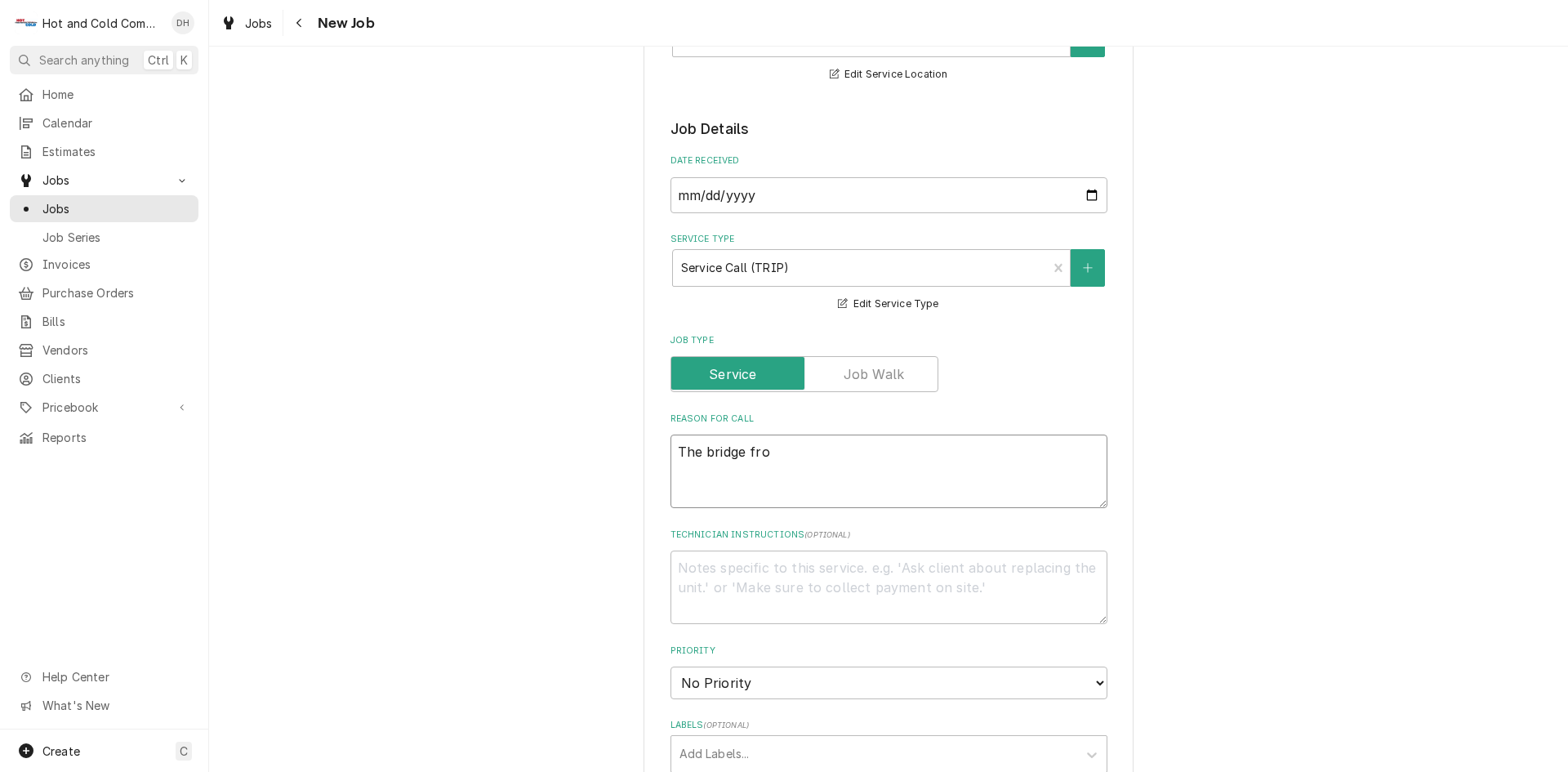
type textarea "x"
type textarea "The bridge from"
type textarea "x"
type textarea "The bridge from"
type textarea "x"
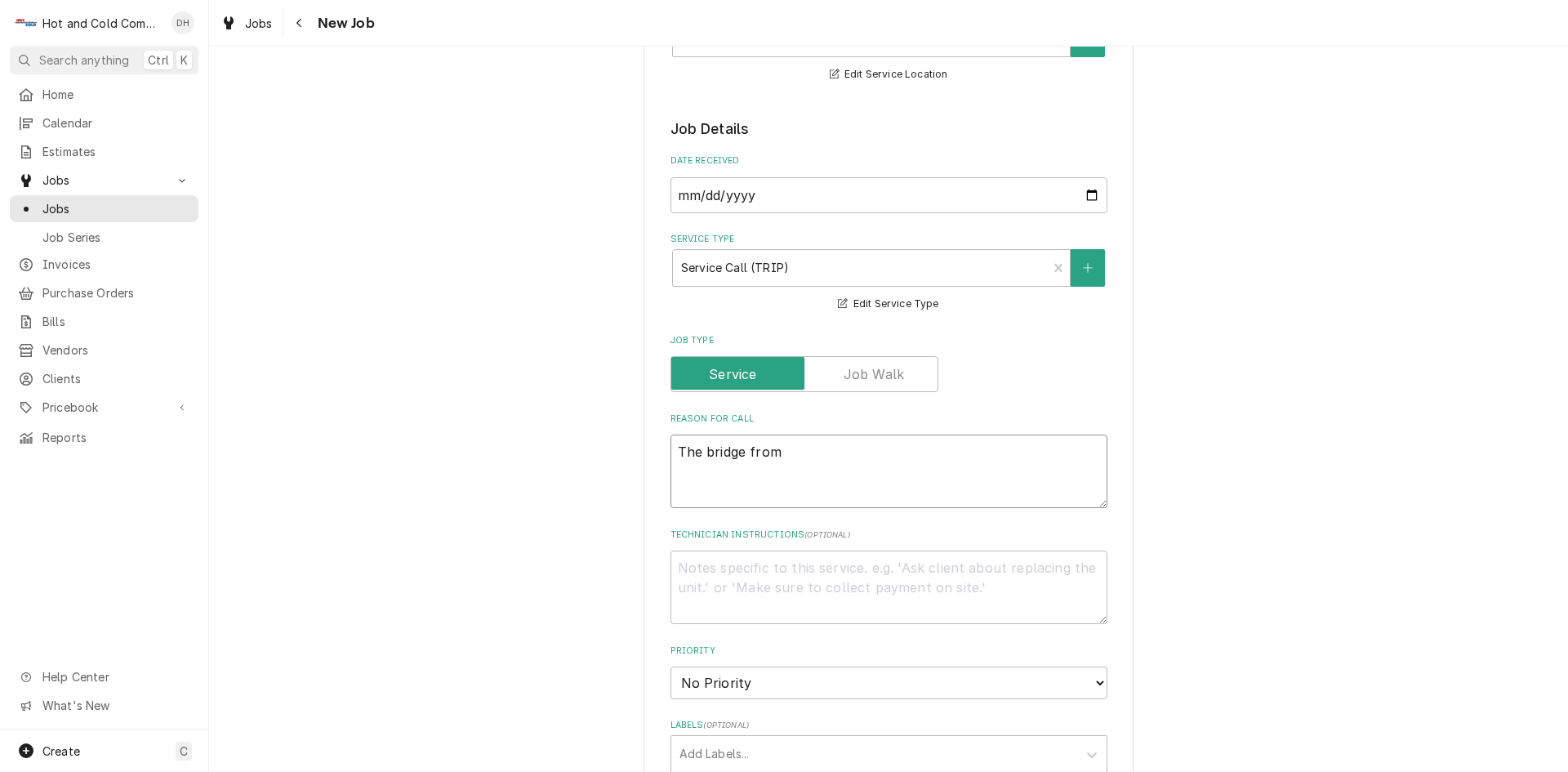
type textarea "The bridge from t"
type textarea "x"
type textarea "The bridge from th"
type textarea "x"
type textarea "The bridge from the"
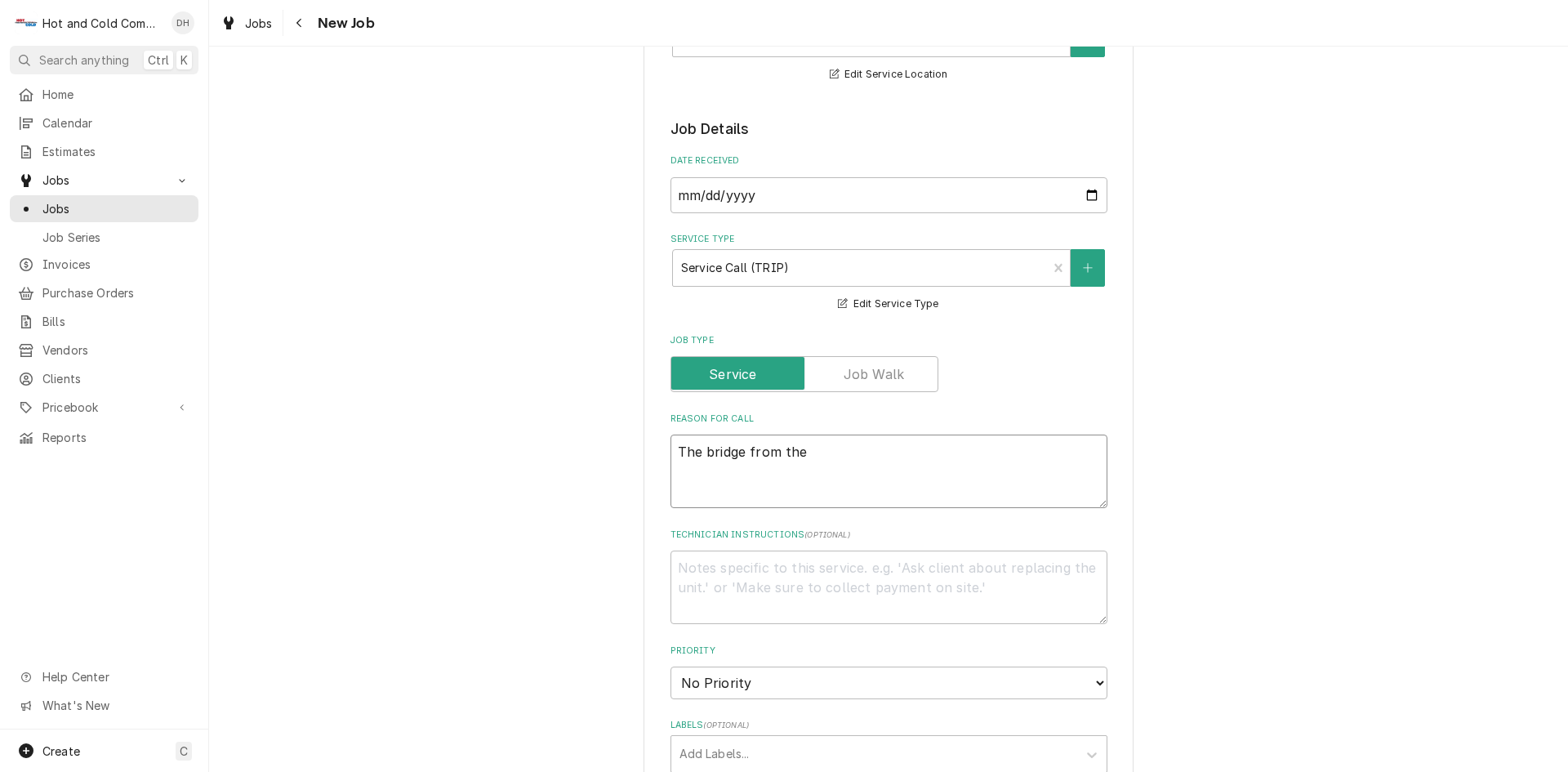
type textarea "x"
type textarea "The bridge from the"
type textarea "x"
type textarea "The bridge from the p"
type textarea "x"
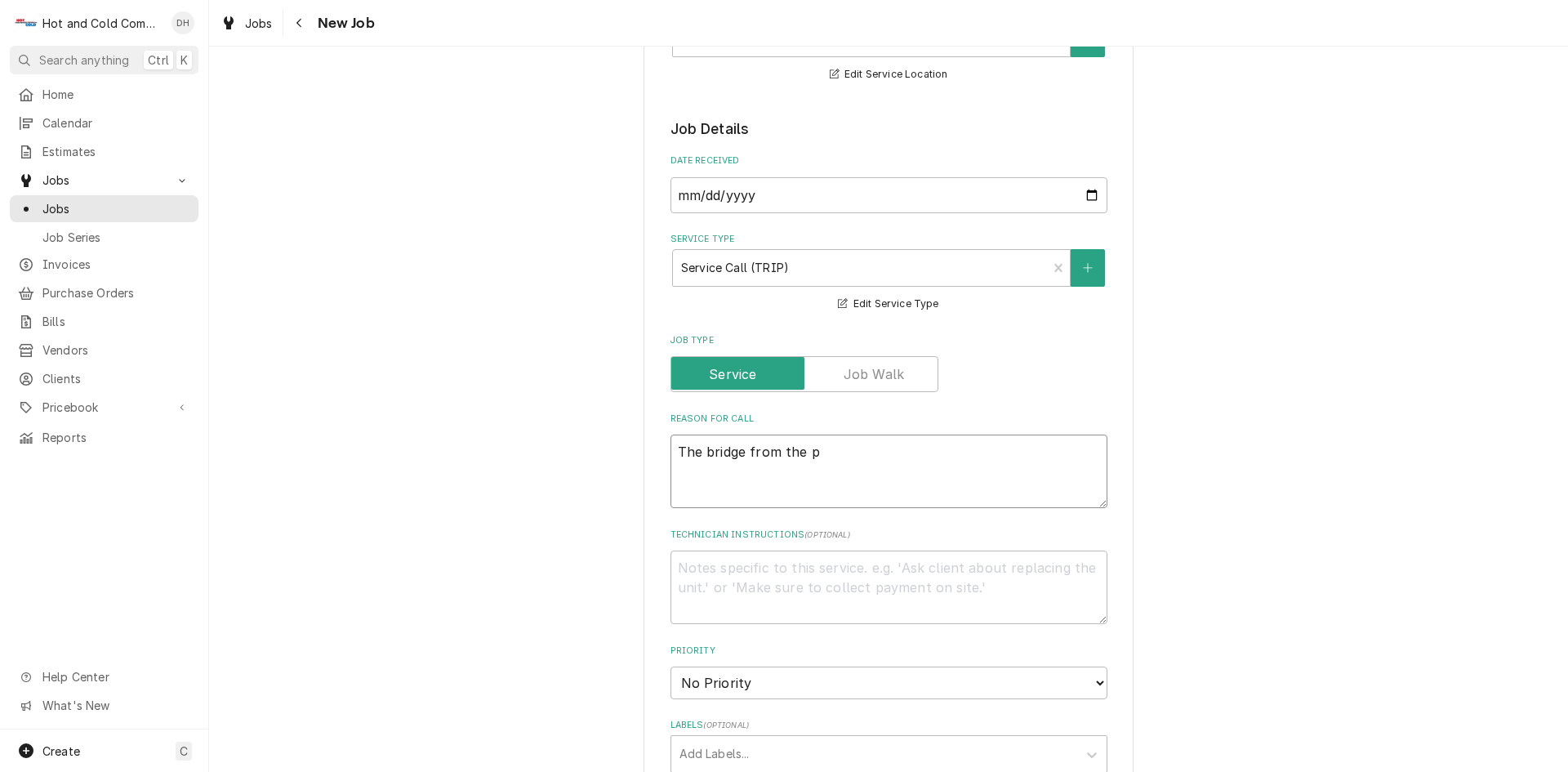
type textarea "The bridge from the pi"
type textarea "x"
type textarea "The bridge from the piz"
type textarea "x"
type textarea "The bridge from the pizz"
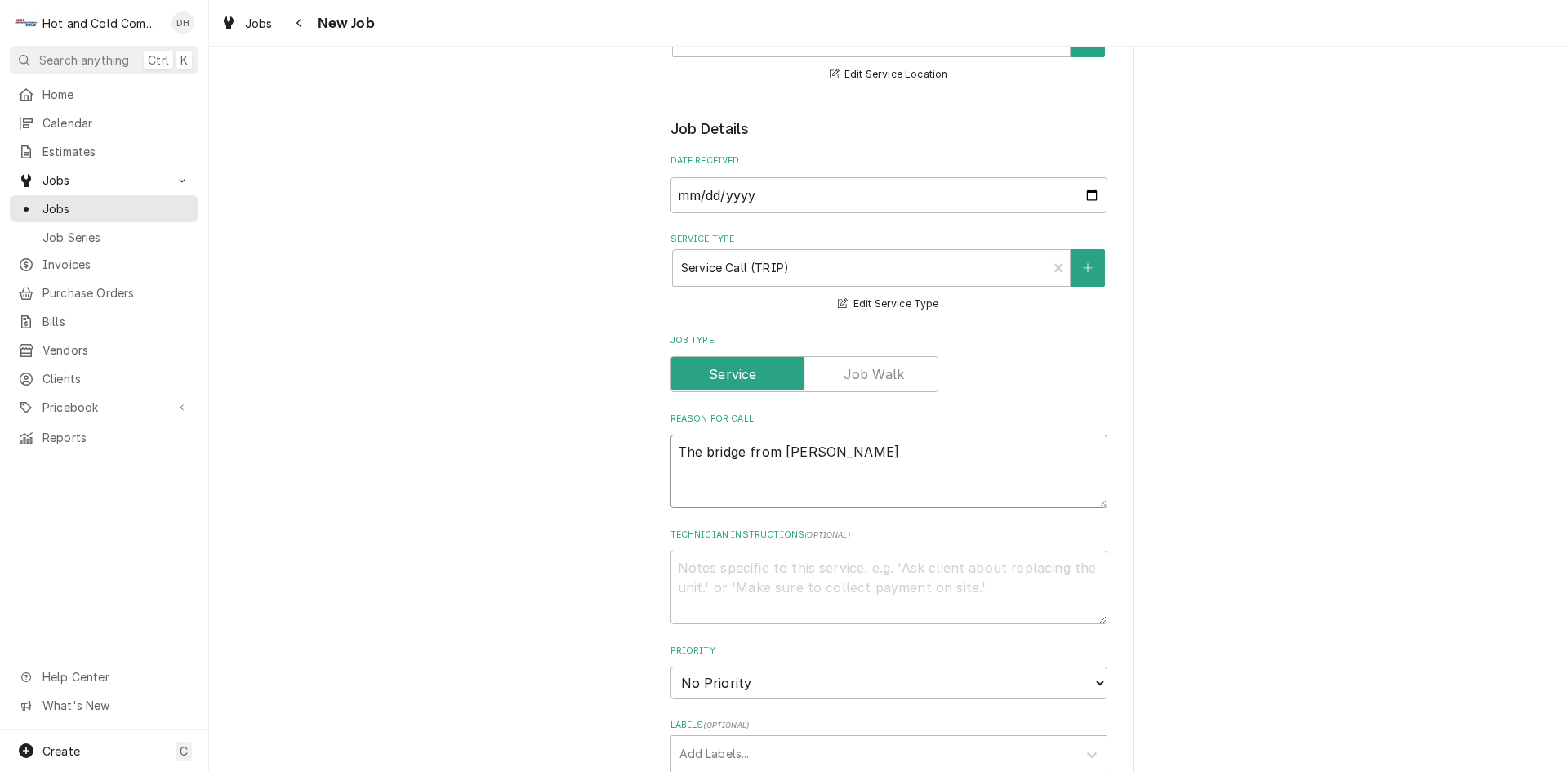
type textarea "x"
type textarea "The bridge from the pizza"
type textarea "x"
type textarea "The bridge from the pizza"
type textarea "x"
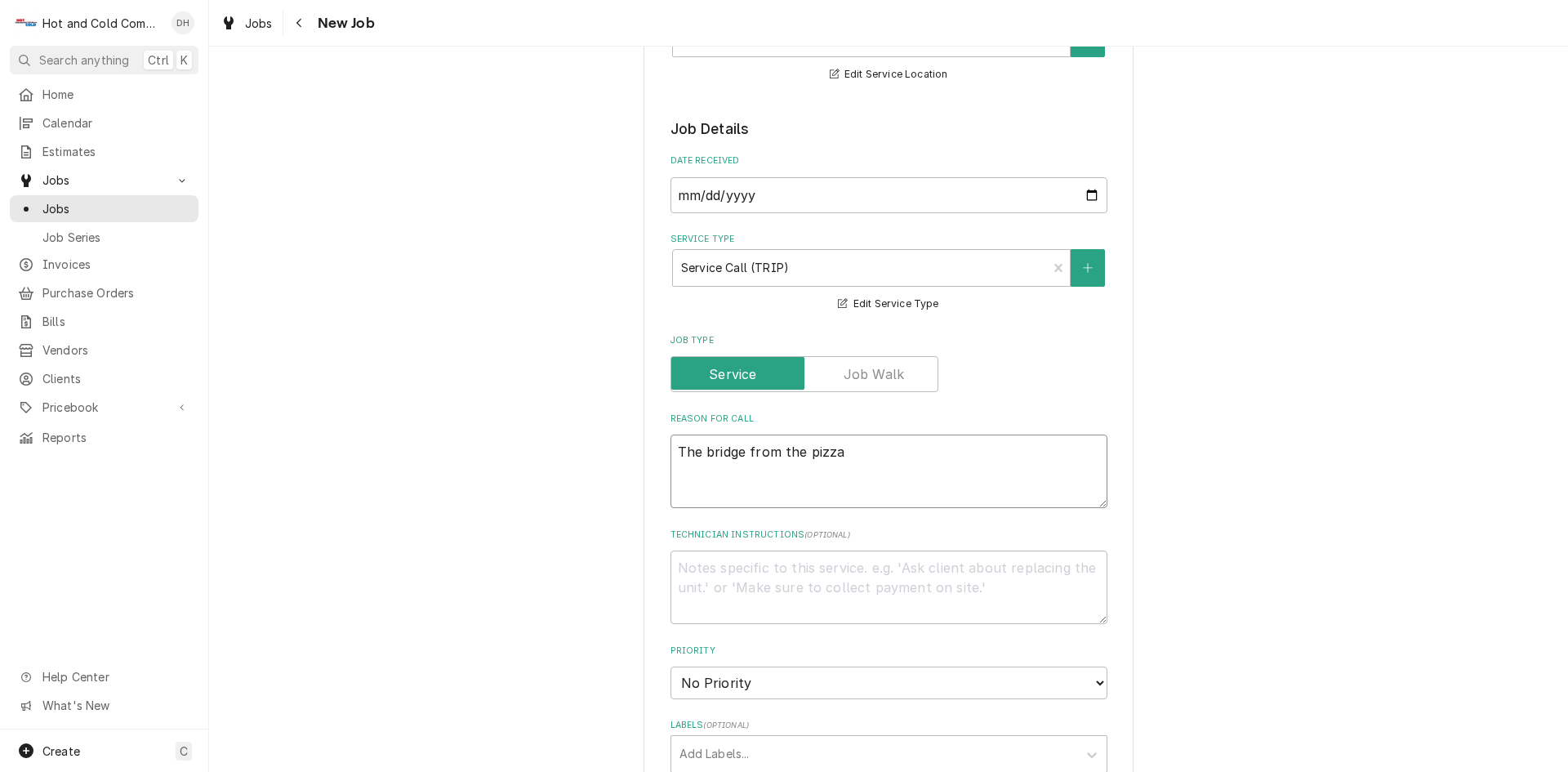
type textarea "The bridge from the pizza s"
type textarea "x"
type textarea "The bridge from the pizza st"
type textarea "x"
type textarea "The bridge from the pizza sta"
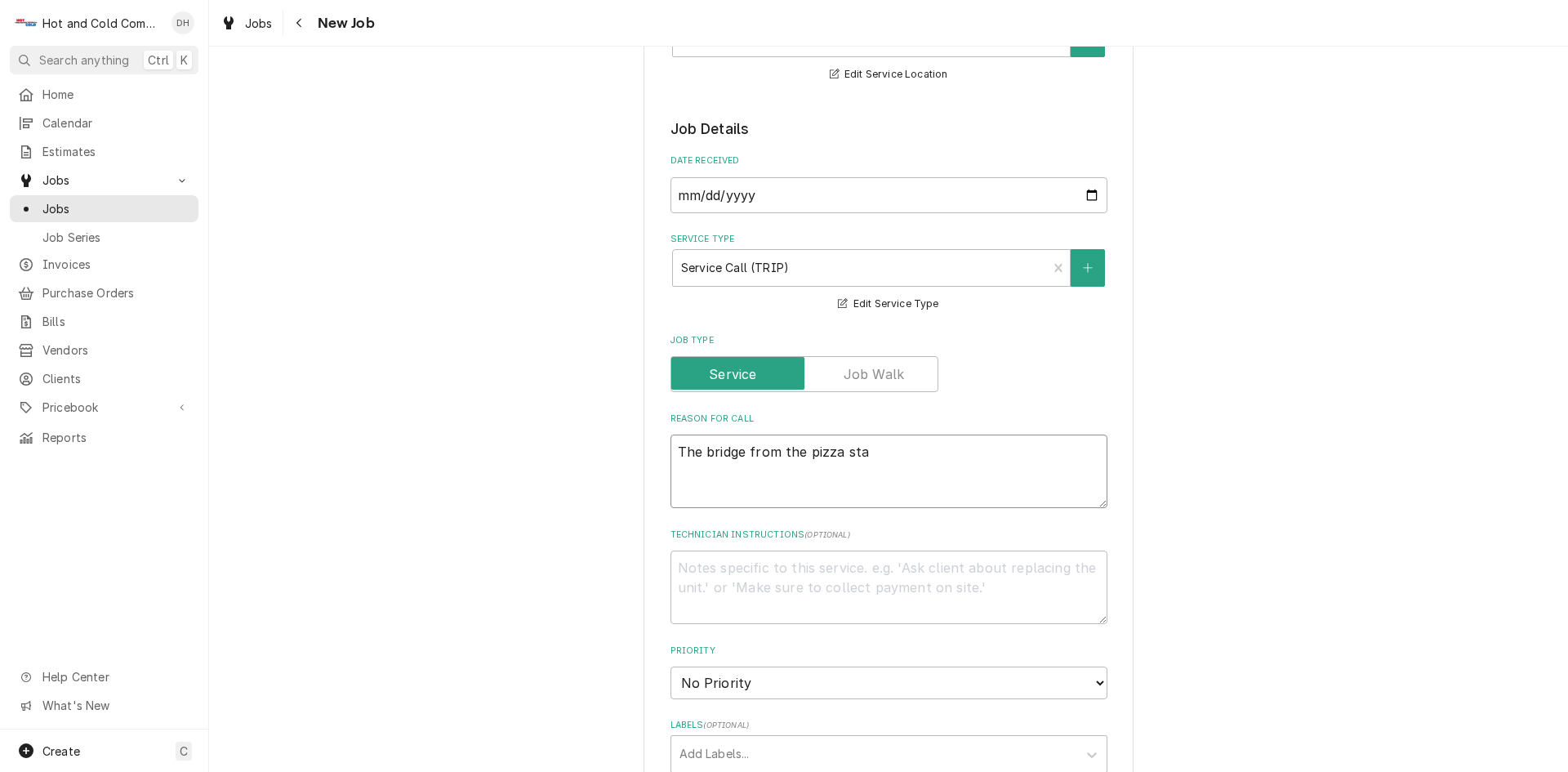
type textarea "x"
type textarea "The bridge from the pizza stat"
type textarea "x"
type textarea "The bridge from the pizza stati"
type textarea "x"
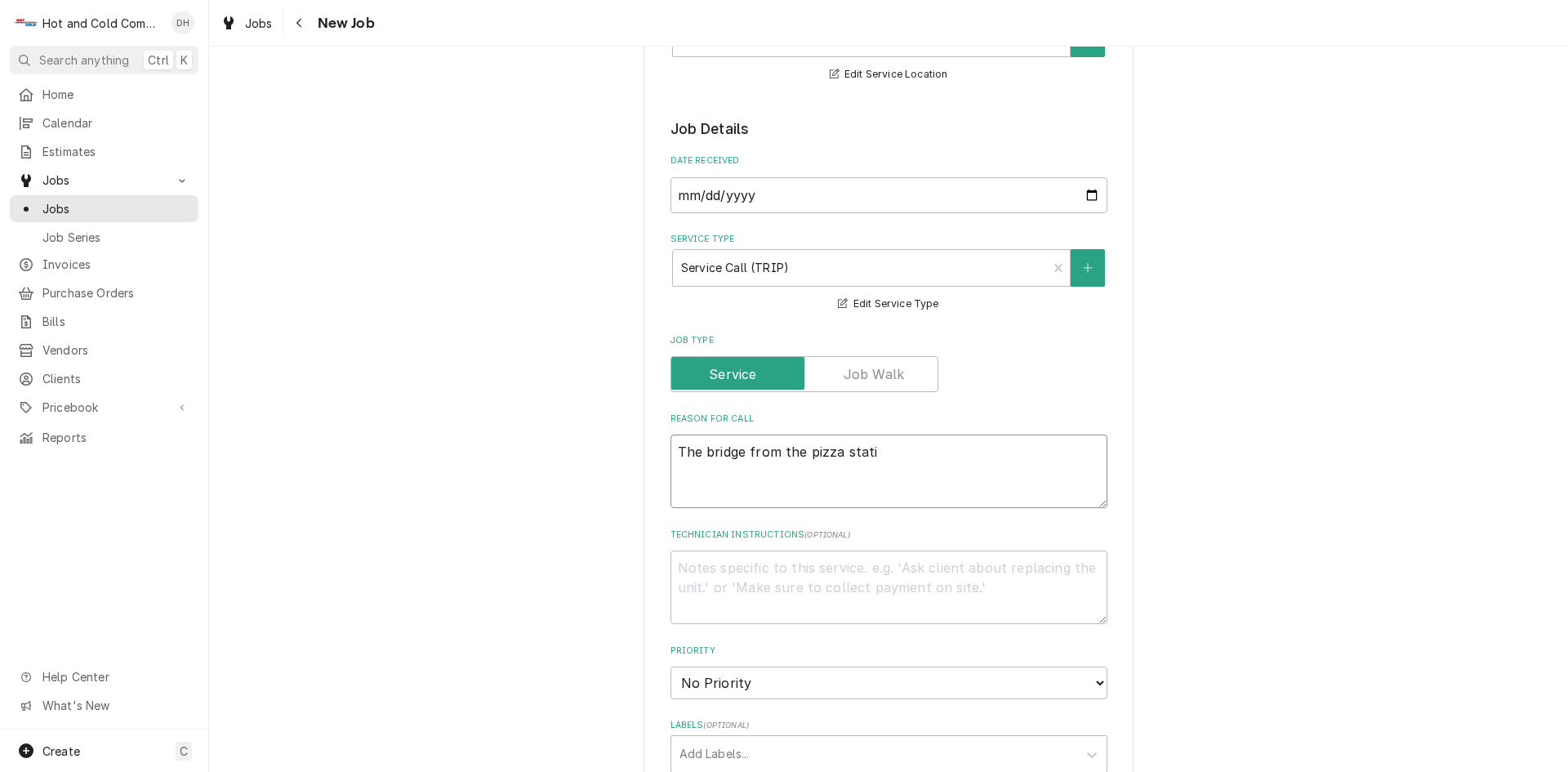
type textarea "The bridge from the pizza statio"
type textarea "x"
type textarea "The bridge from the pizza station"
type textarea "x"
type textarea "The bridge from the pizza station"
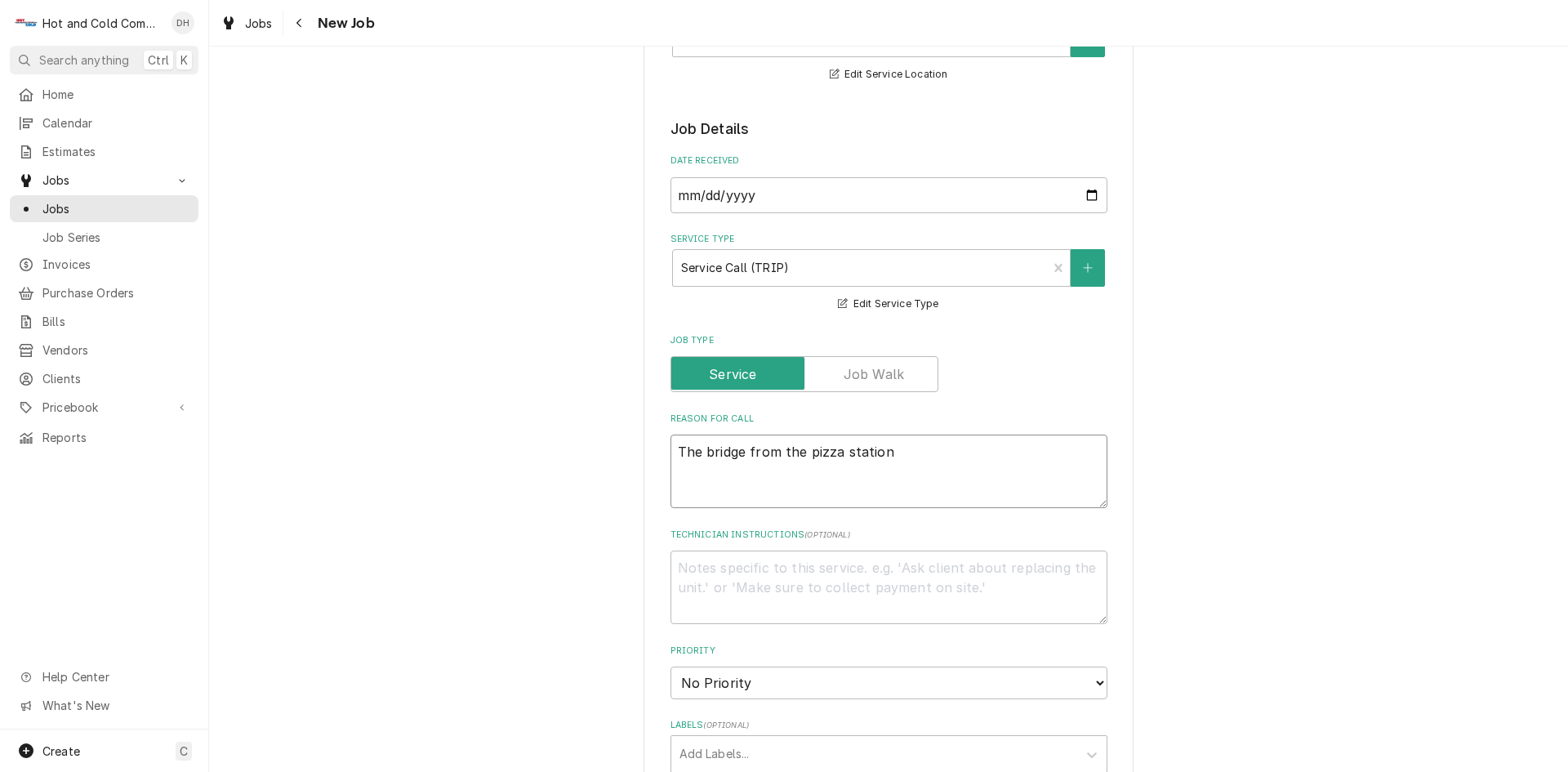
type textarea "x"
type textarea "The bridge from the pizza station i"
type textarea "x"
type textarea "The bridge from the pizza station it"
type textarea "x"
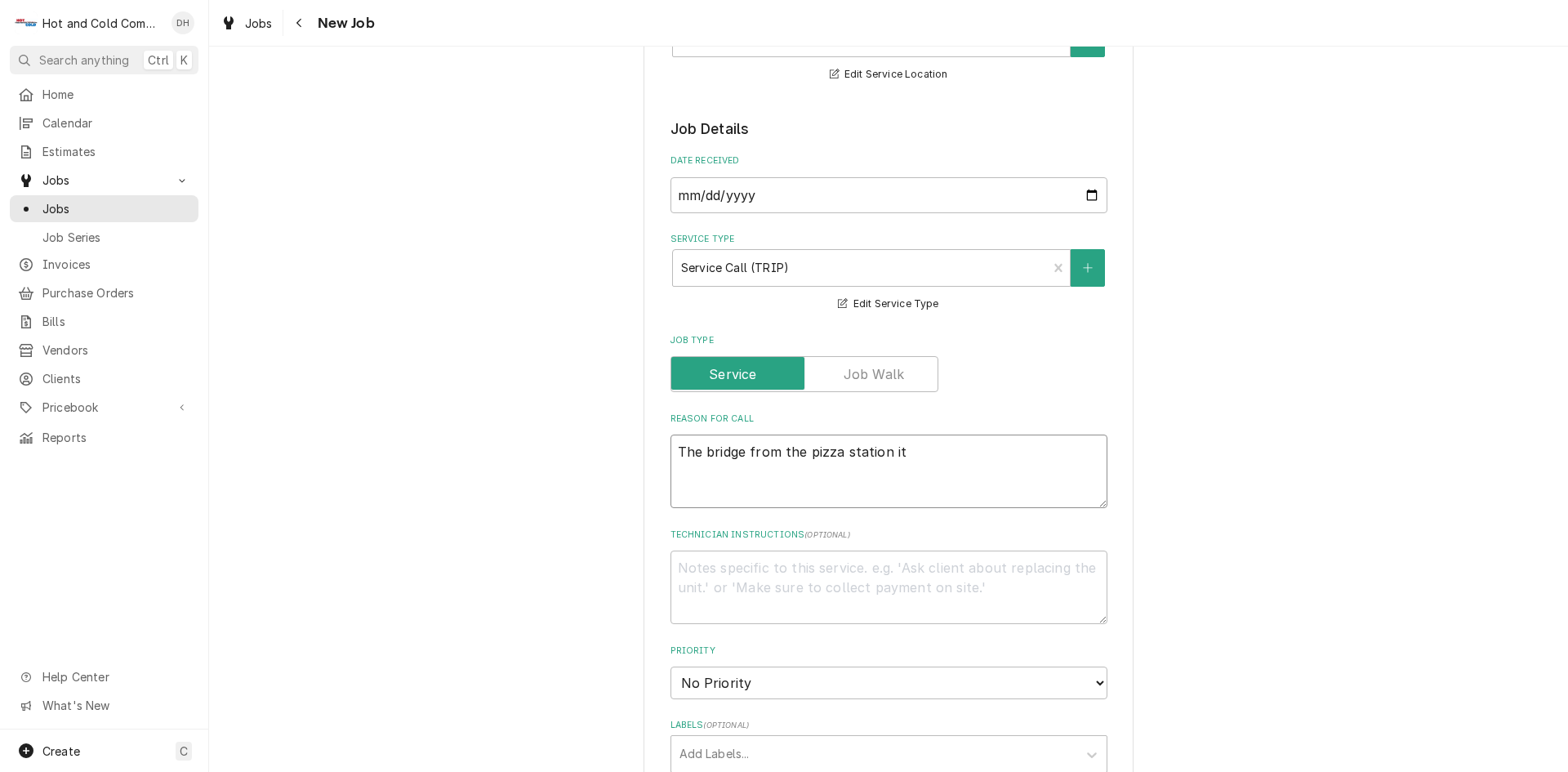
type textarea "The bridge from the pizza station it"
type textarea "x"
type textarea "The bridge from the pizza station it c"
type textarea "x"
type textarea "The bridge from the pizza station it co"
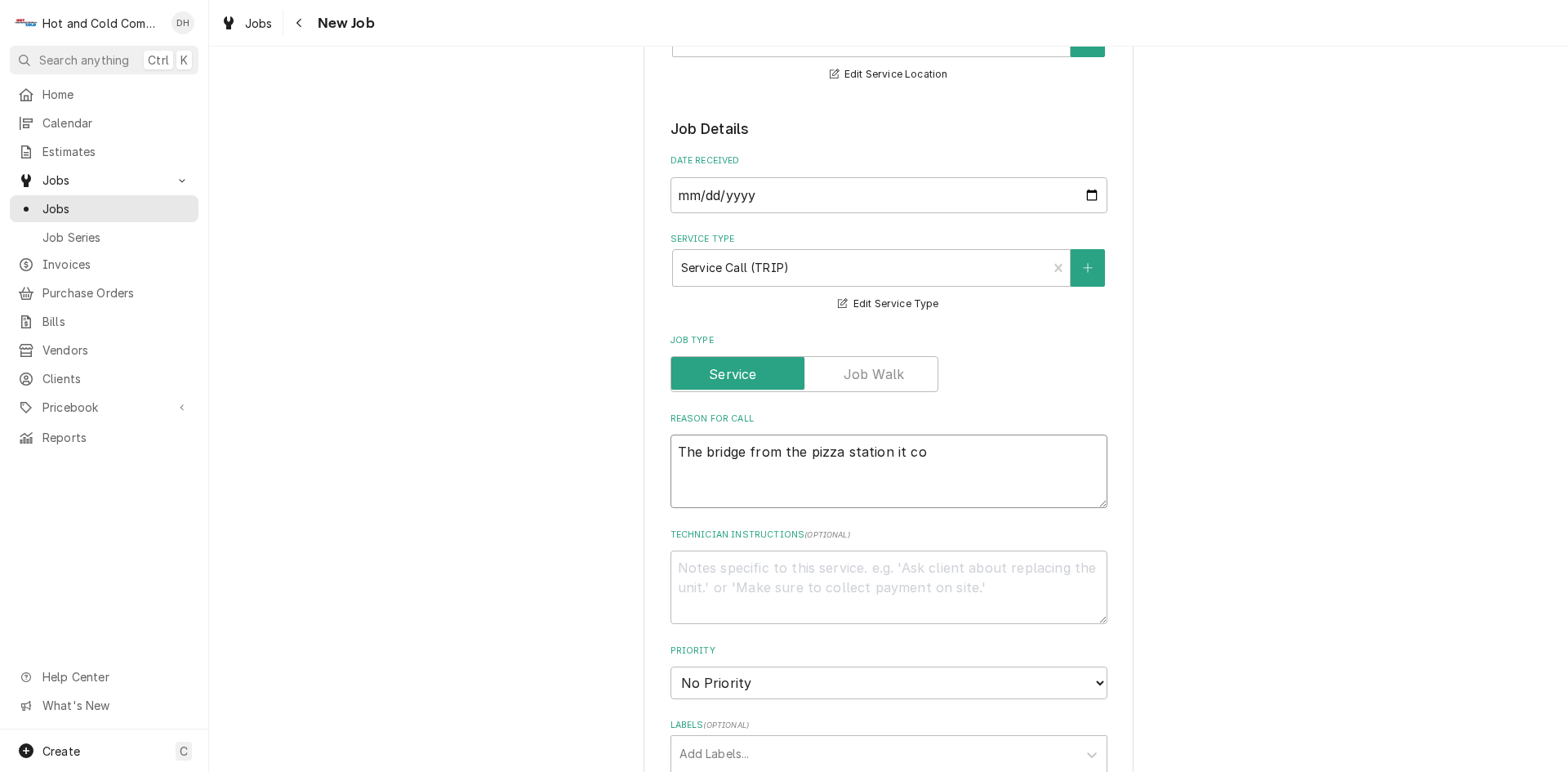
type textarea "x"
type textarea "The bridge from the pizza station it com"
type textarea "x"
type textarea "The bridge from the pizza station it comp"
type textarea "x"
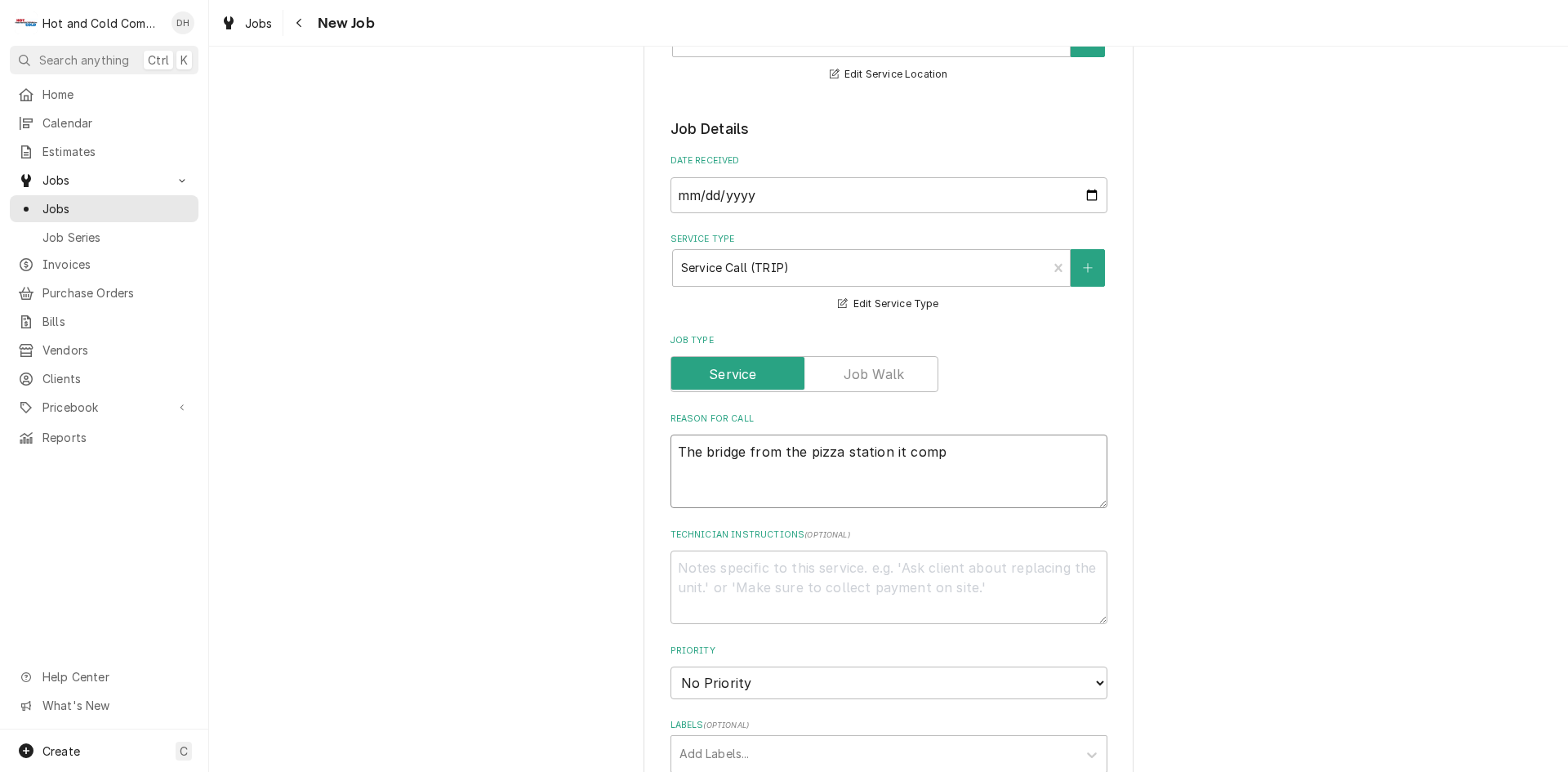
type textarea "The bridge from the pizza station it compl"
type textarea "x"
type textarea "The bridge from the pizza station it comple"
type textarea "x"
type textarea "The bridge from the pizza station it complet"
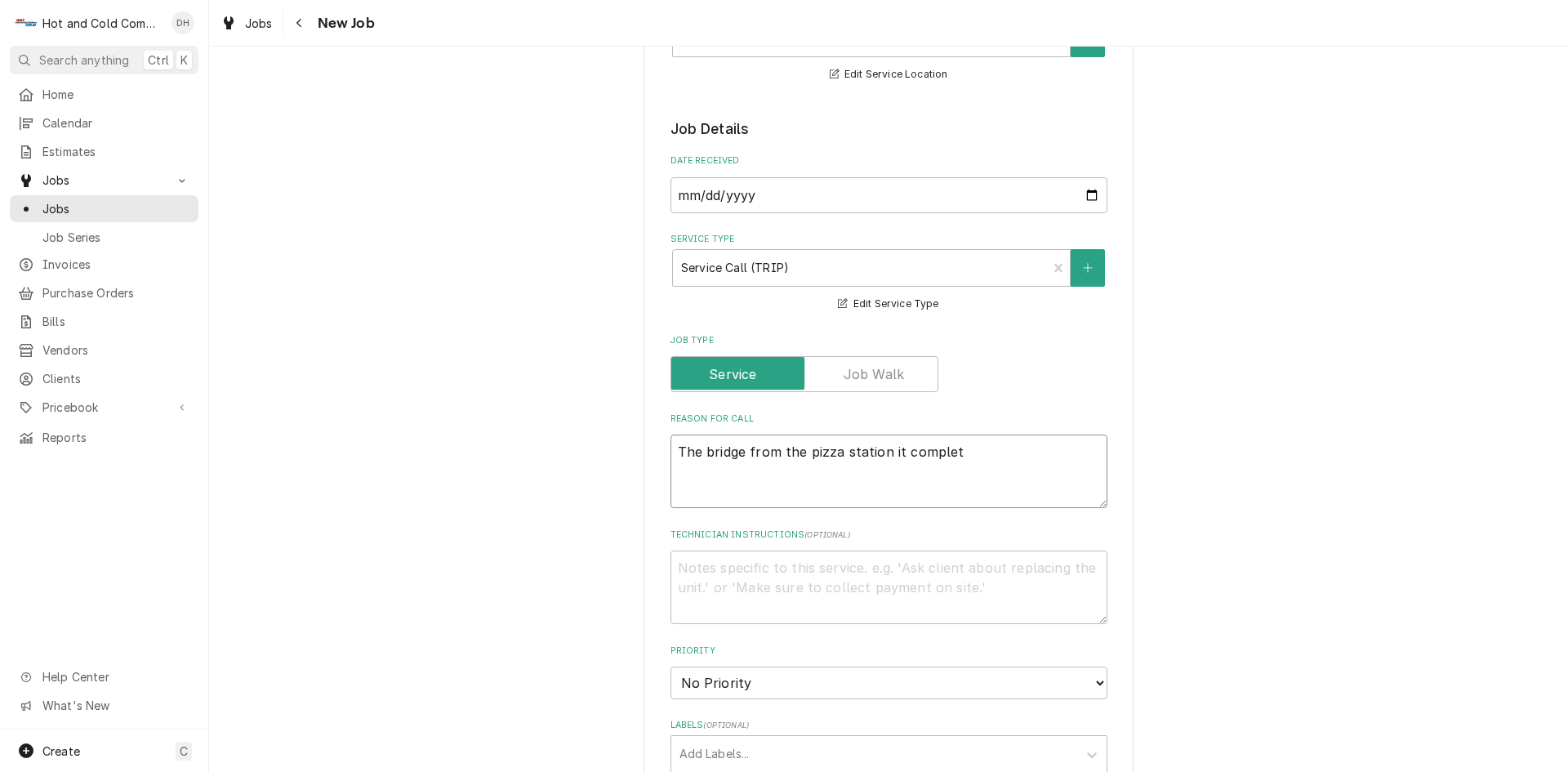
type textarea "x"
type textarea "The bridge from the pizza station it complete"
type textarea "x"
type textarea "The bridge from the pizza station it completel"
type textarea "x"
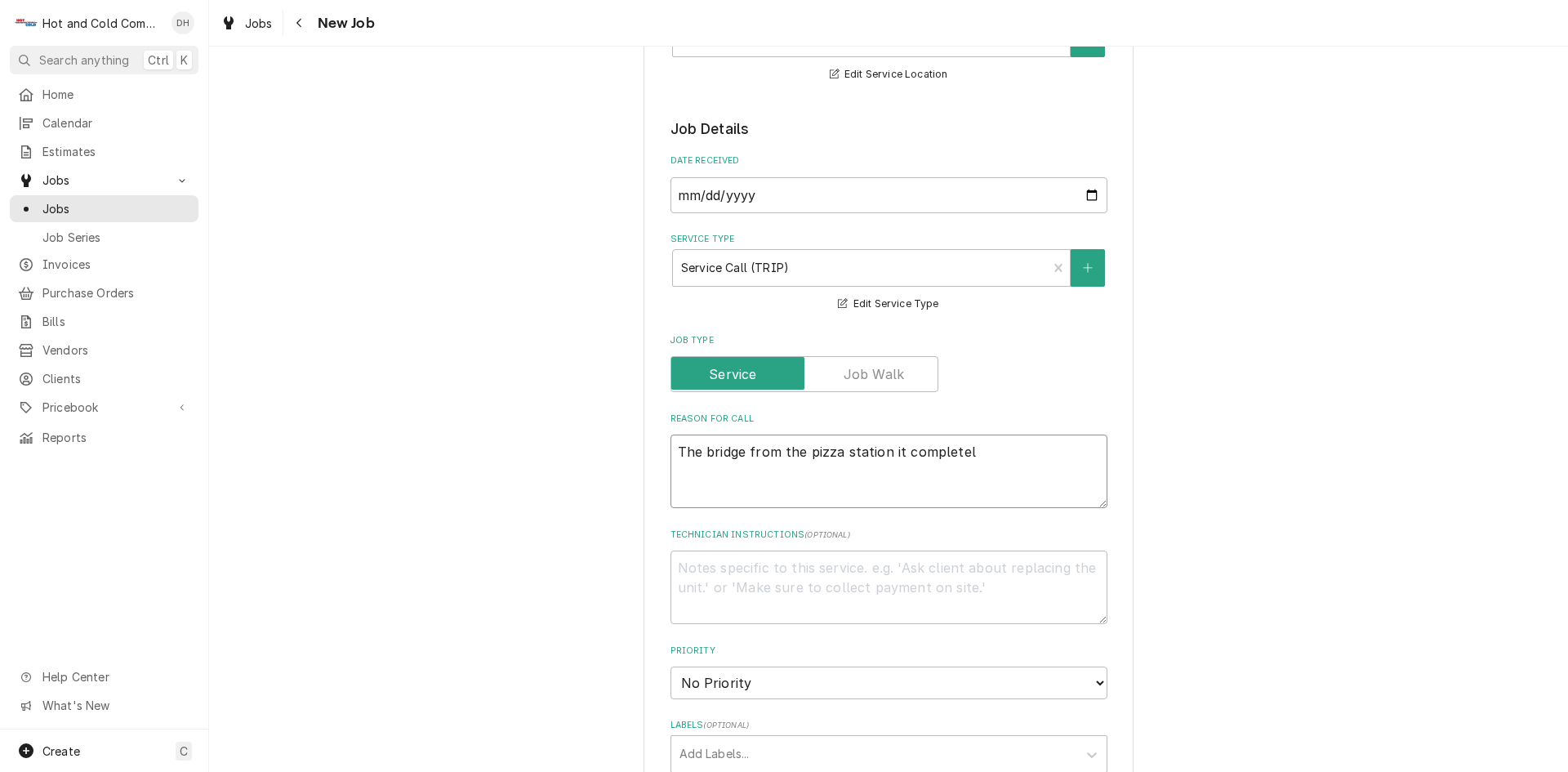
type textarea "The bridge from the pizza station it completely"
type textarea "x"
type textarea "The bridge from the pizza station it completely"
type textarea "x"
type textarea "The bridge from the pizza station it completely s"
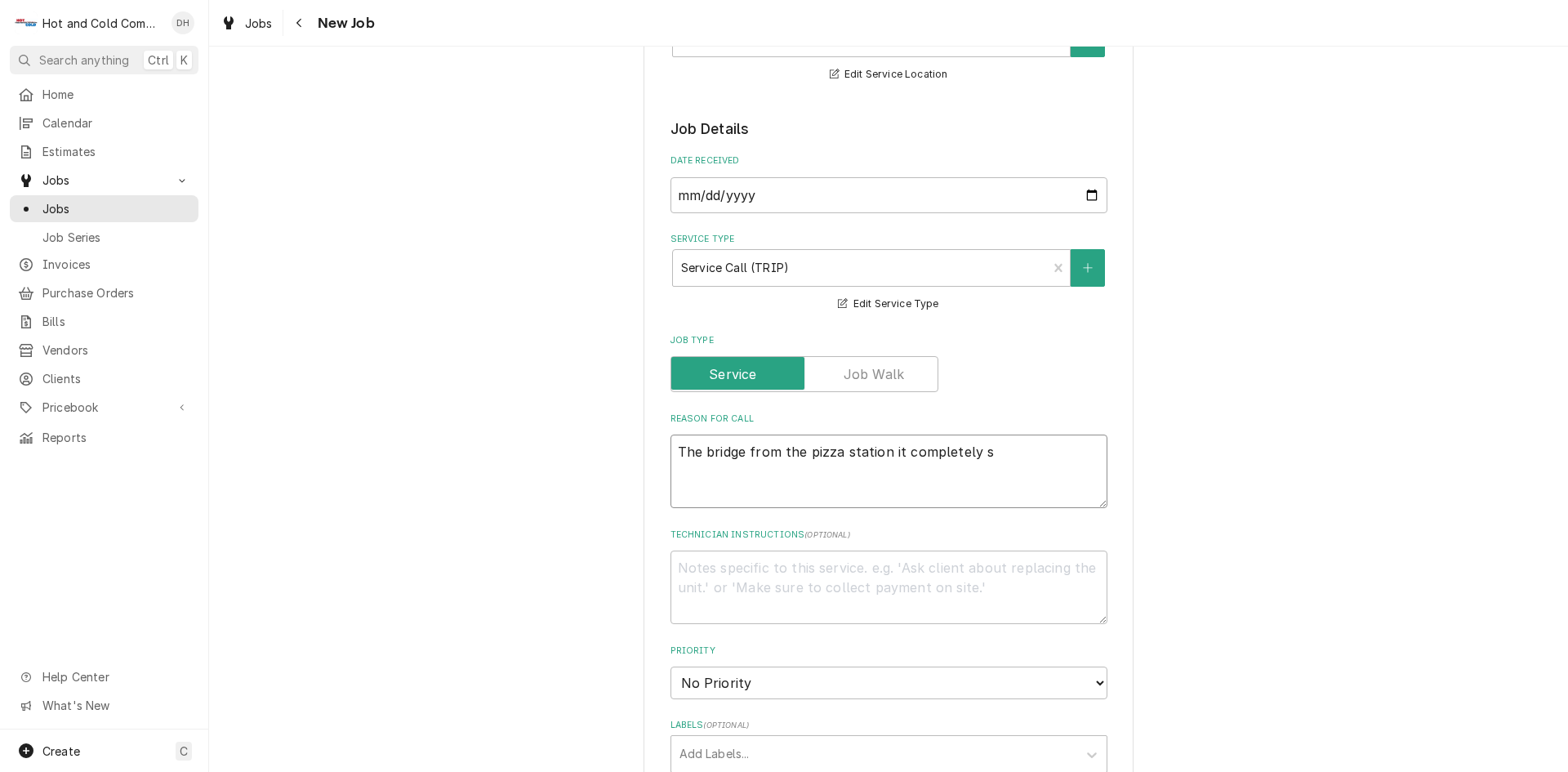
type textarea "x"
type textarea "The bridge from the pizza station it completely st"
type textarea "x"
type textarea "The bridge from the pizza station it completely sto"
type textarea "x"
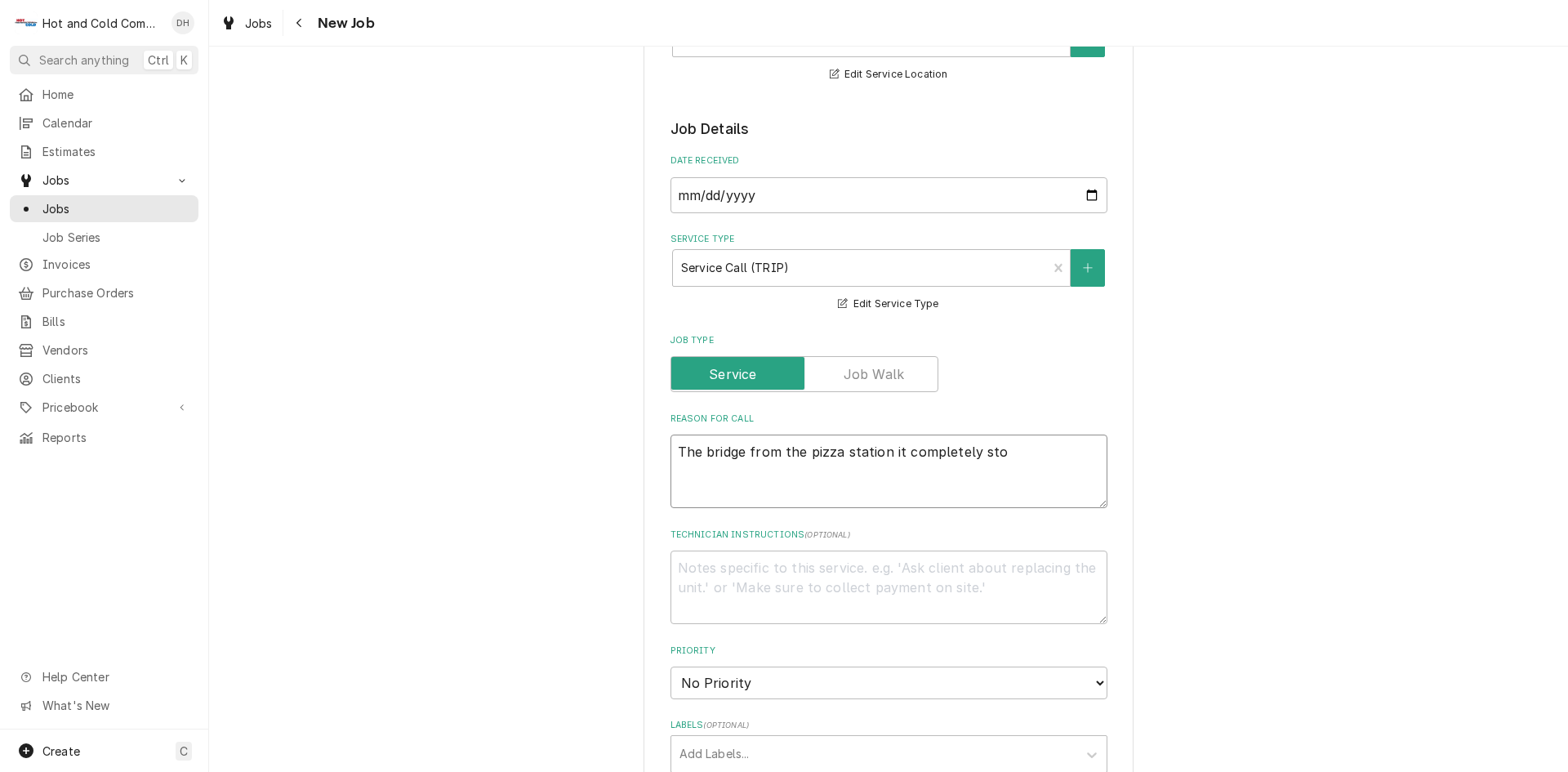
type textarea "The bridge from the pizza station it completely stop"
type textarea "x"
type textarea "The bridge from the pizza station it completely stop"
type textarea "x"
type textarea "The bridge from the pizza station it completely stop w"
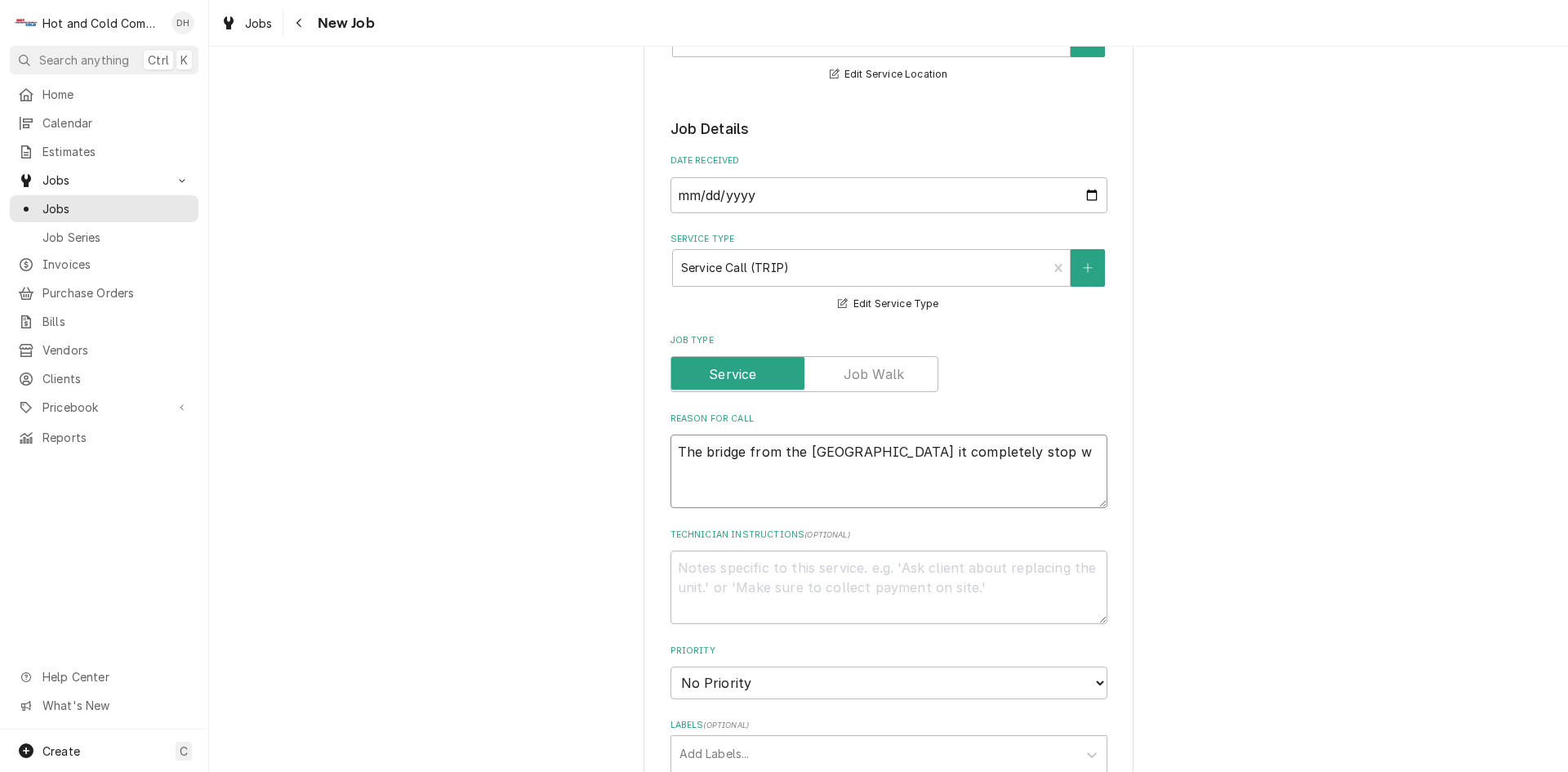
type textarea "x"
type textarea "The bridge from the pizza station it completely stop wo"
type textarea "x"
type textarea "The bridge from the pizza station it completely stop wor"
type textarea "x"
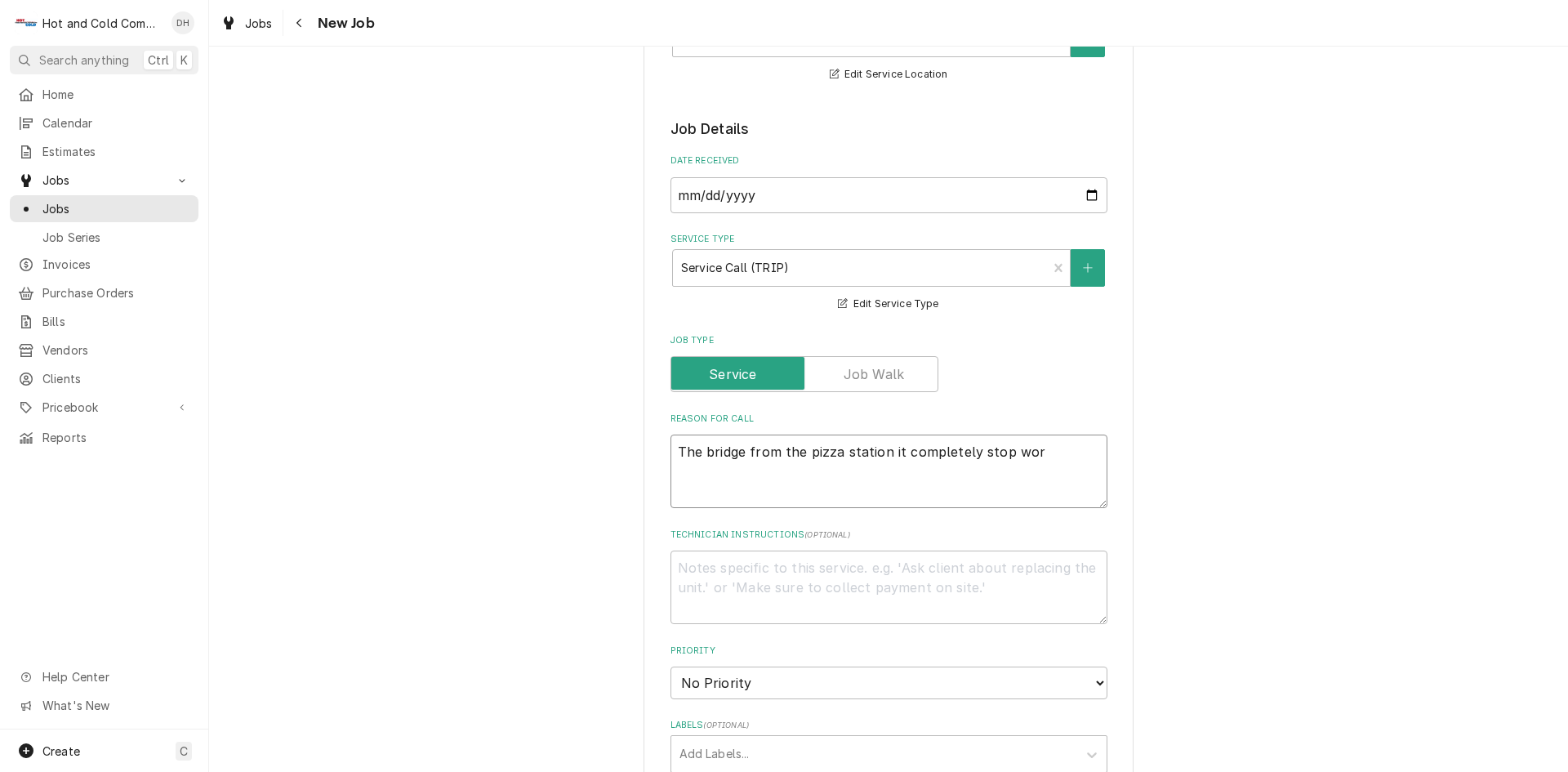
type textarea "The bridge from the pizza station it completely stop work"
type textarea "x"
type textarea "The bridge from the pizza station it completely stop worki"
type textarea "x"
type textarea "The bridge from the pizza station it completely stop workin"
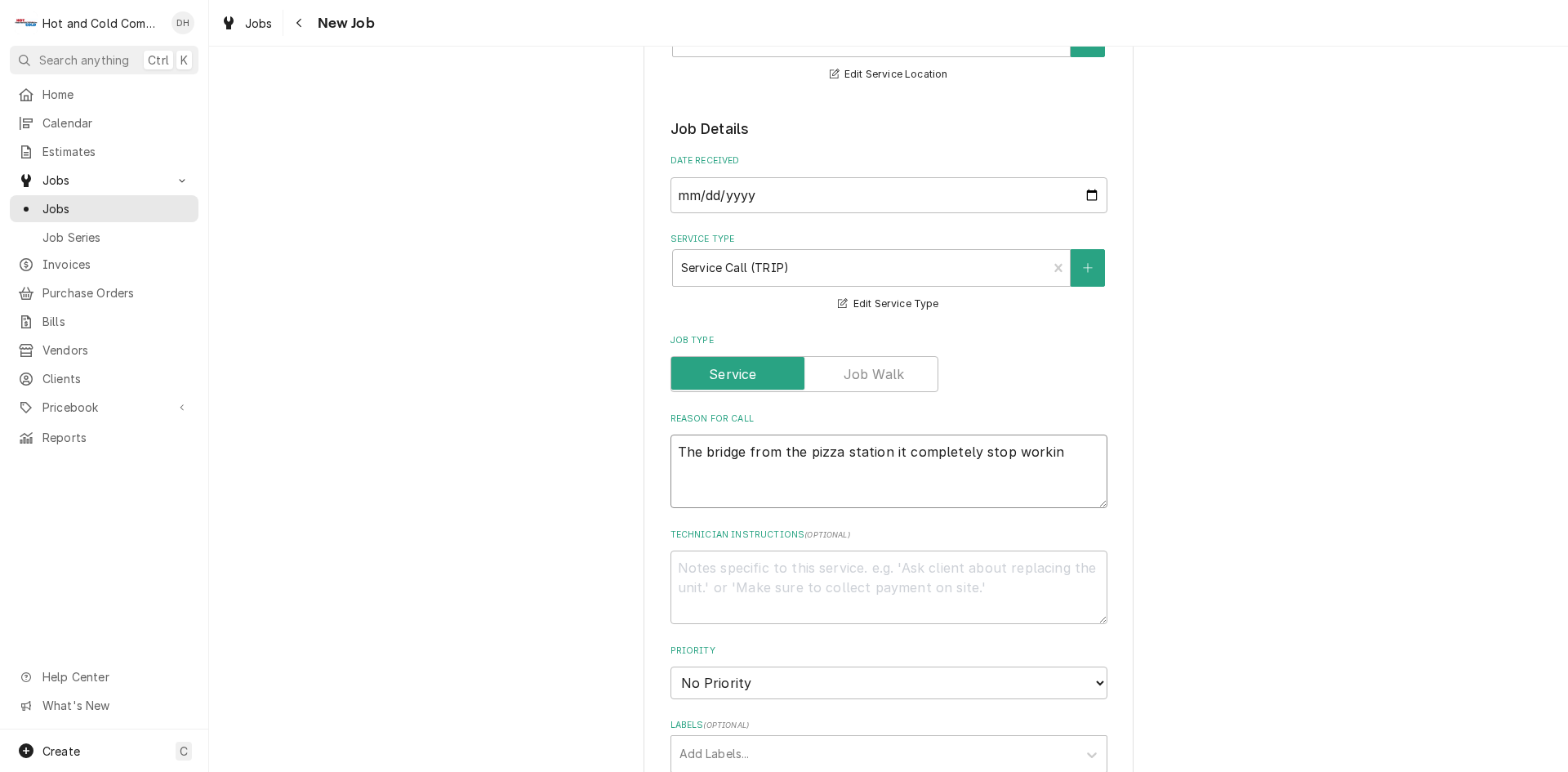
type textarea "x"
type textarea "The bridge from the pizza station it completely stop working"
type textarea "x"
type textarea "The bridge from the pizza station it completely stop working"
type textarea "x"
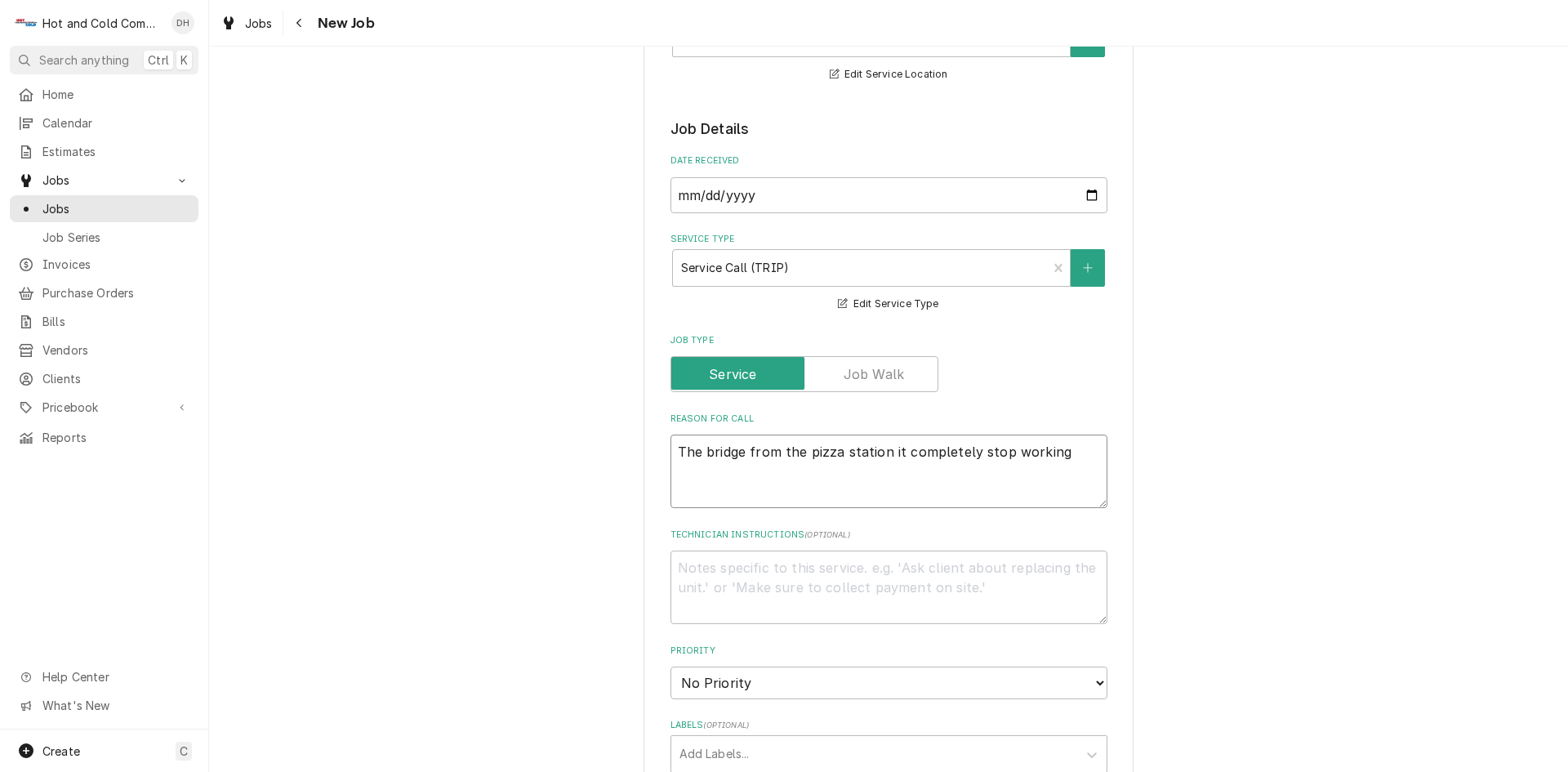
scroll to position [544, 0]
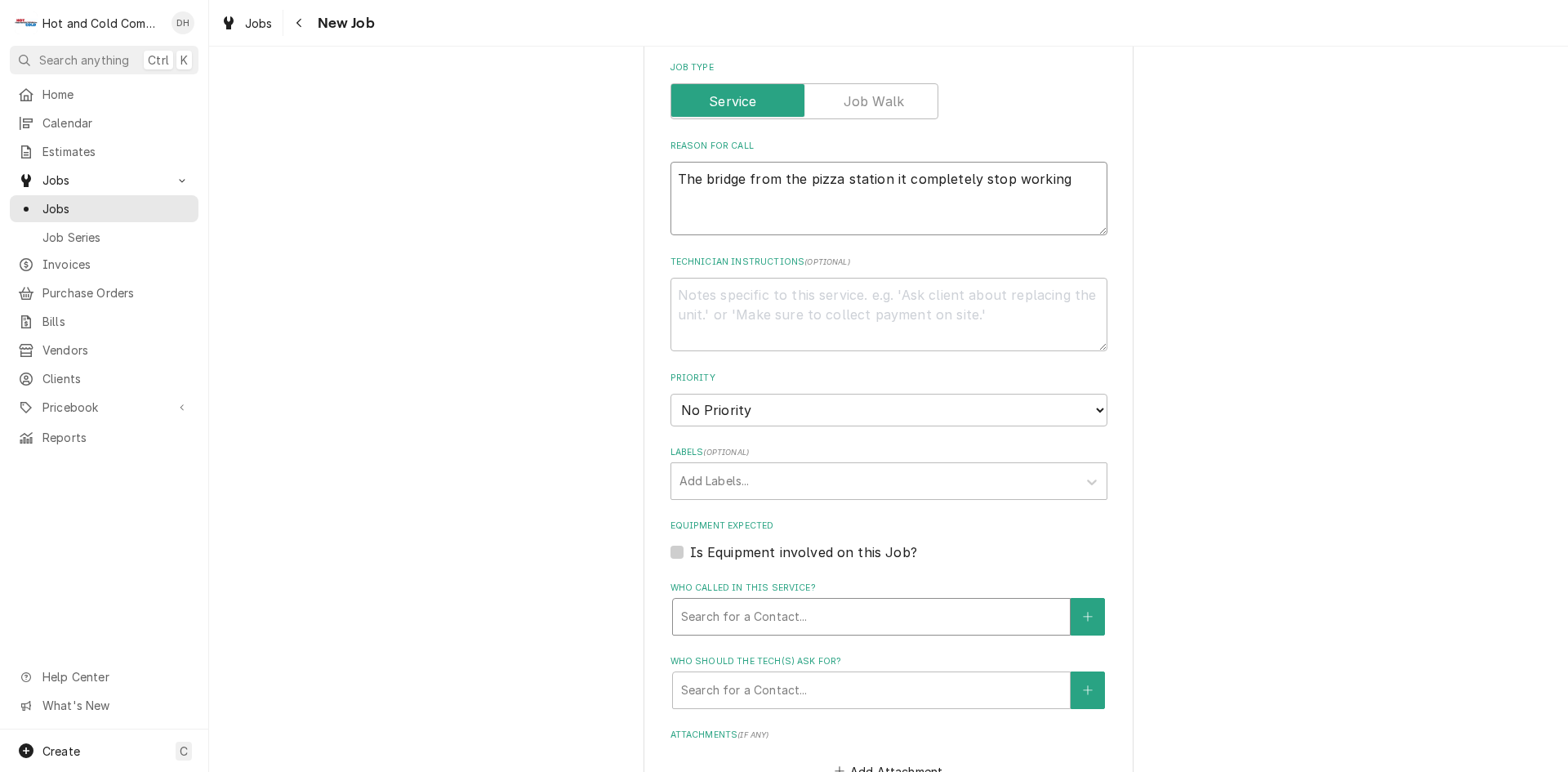
type textarea "The bridge from the pizza station it completely stop working"
click at [837, 610] on div "Who called in this service?" at bounding box center [872, 616] width 381 height 30
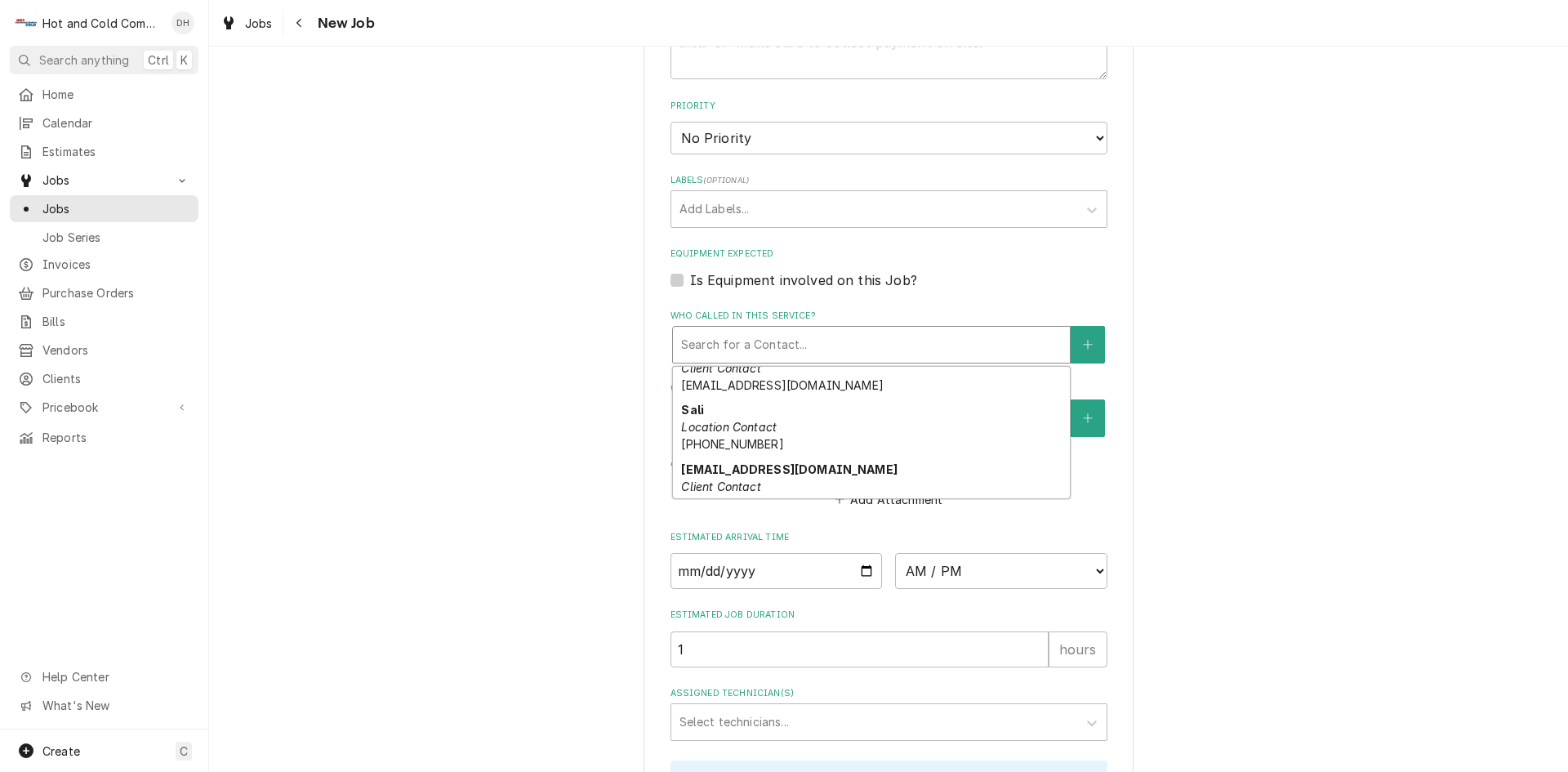
scroll to position [471, 0]
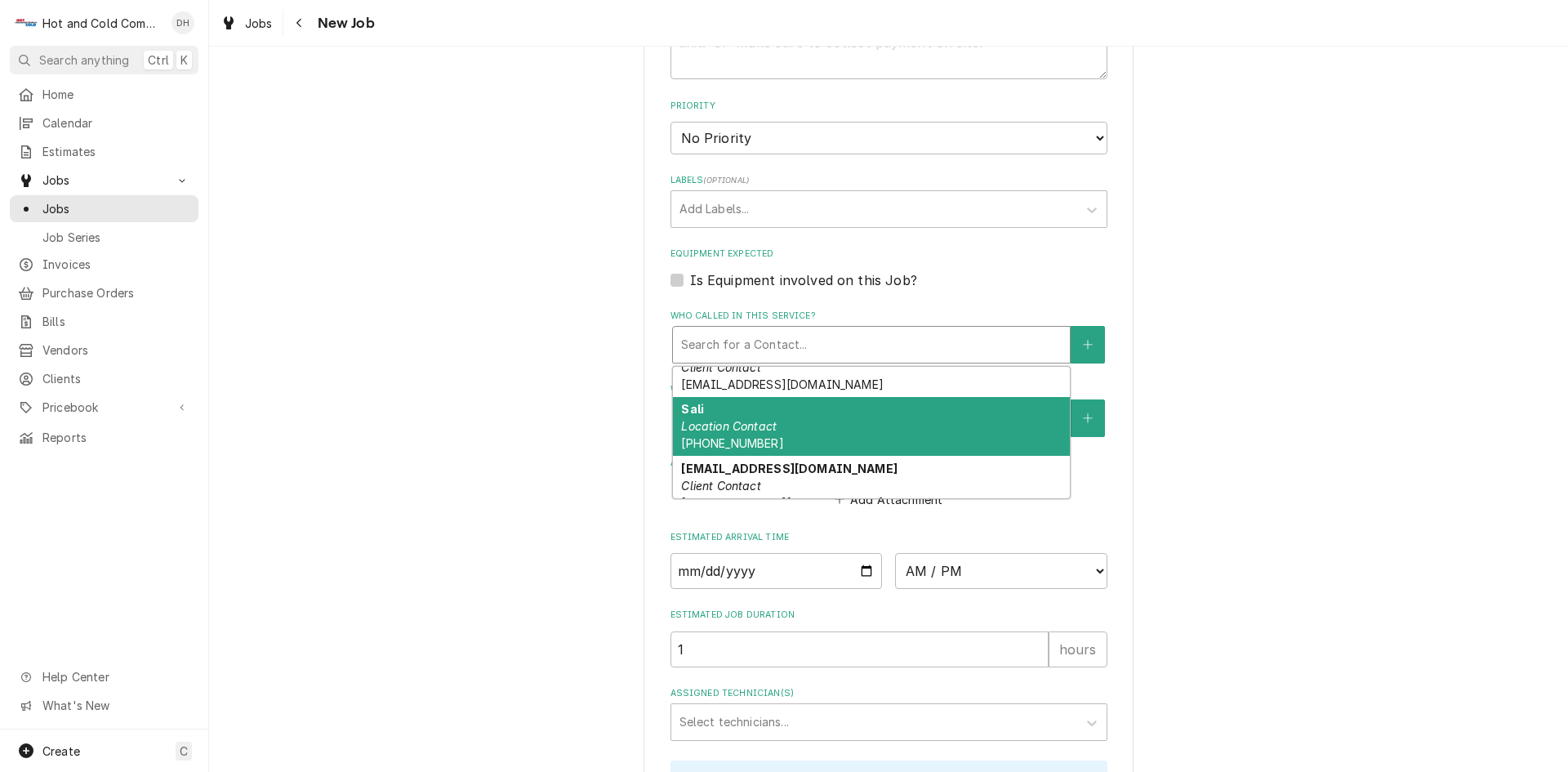
click at [728, 418] on div "Sali Location Contact (404) 944-3247" at bounding box center [871, 427] width 397 height 59
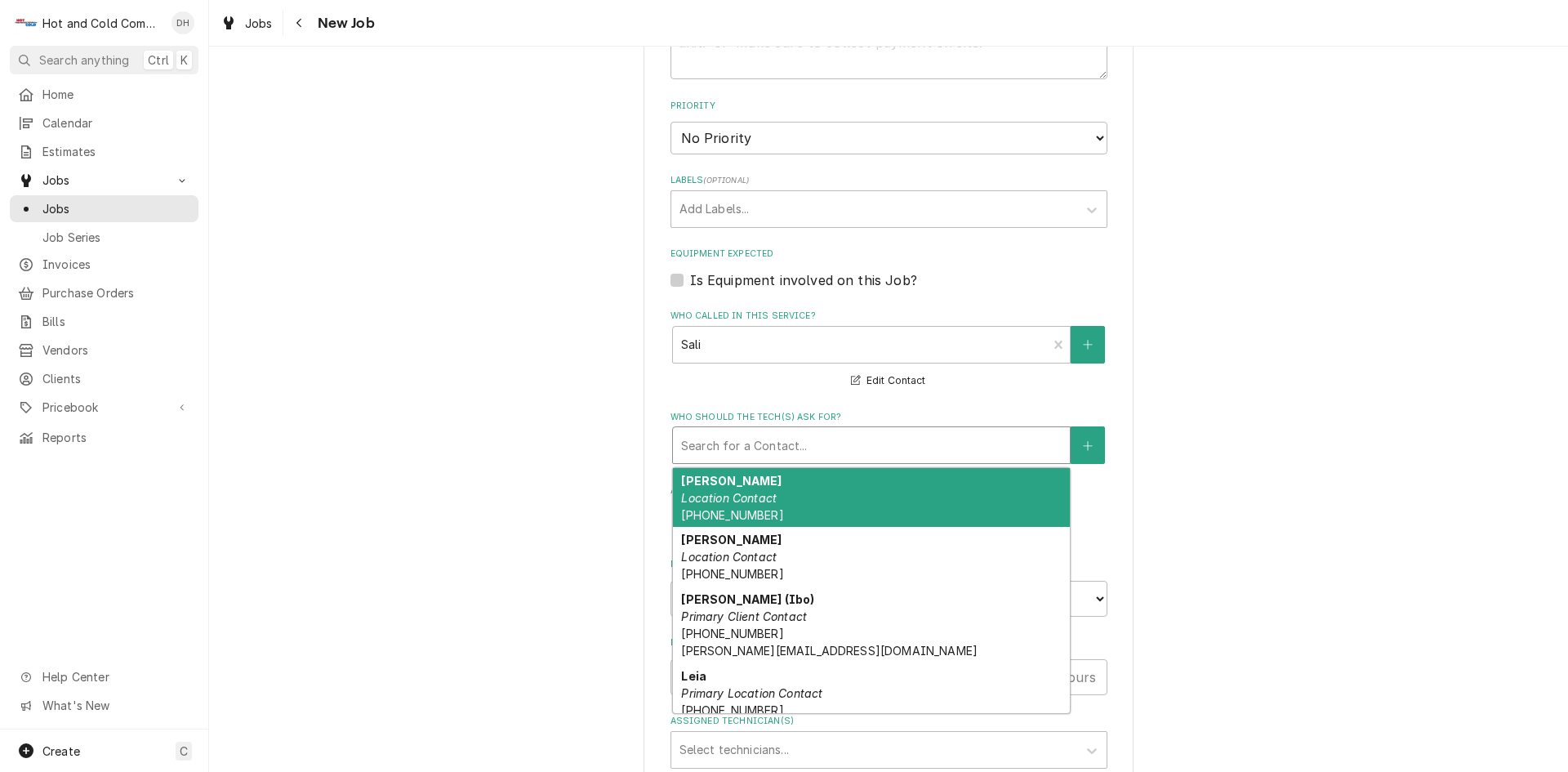
click at [830, 452] on div "Who should the tech(s) ask for?" at bounding box center [872, 444] width 381 height 30
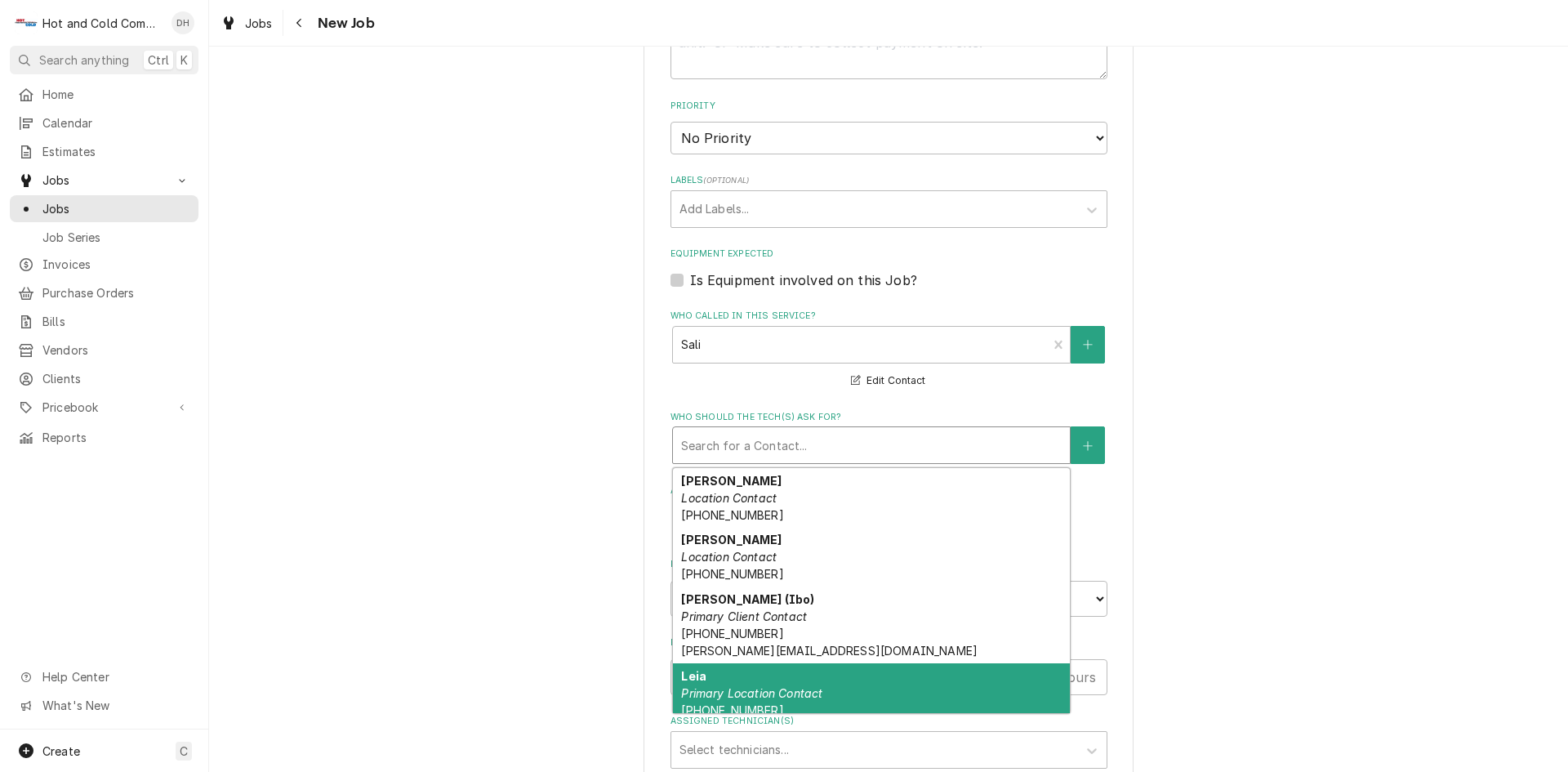
click at [746, 687] on em "Primary Location Contact" at bounding box center [752, 692] width 141 height 14
type textarea "x"
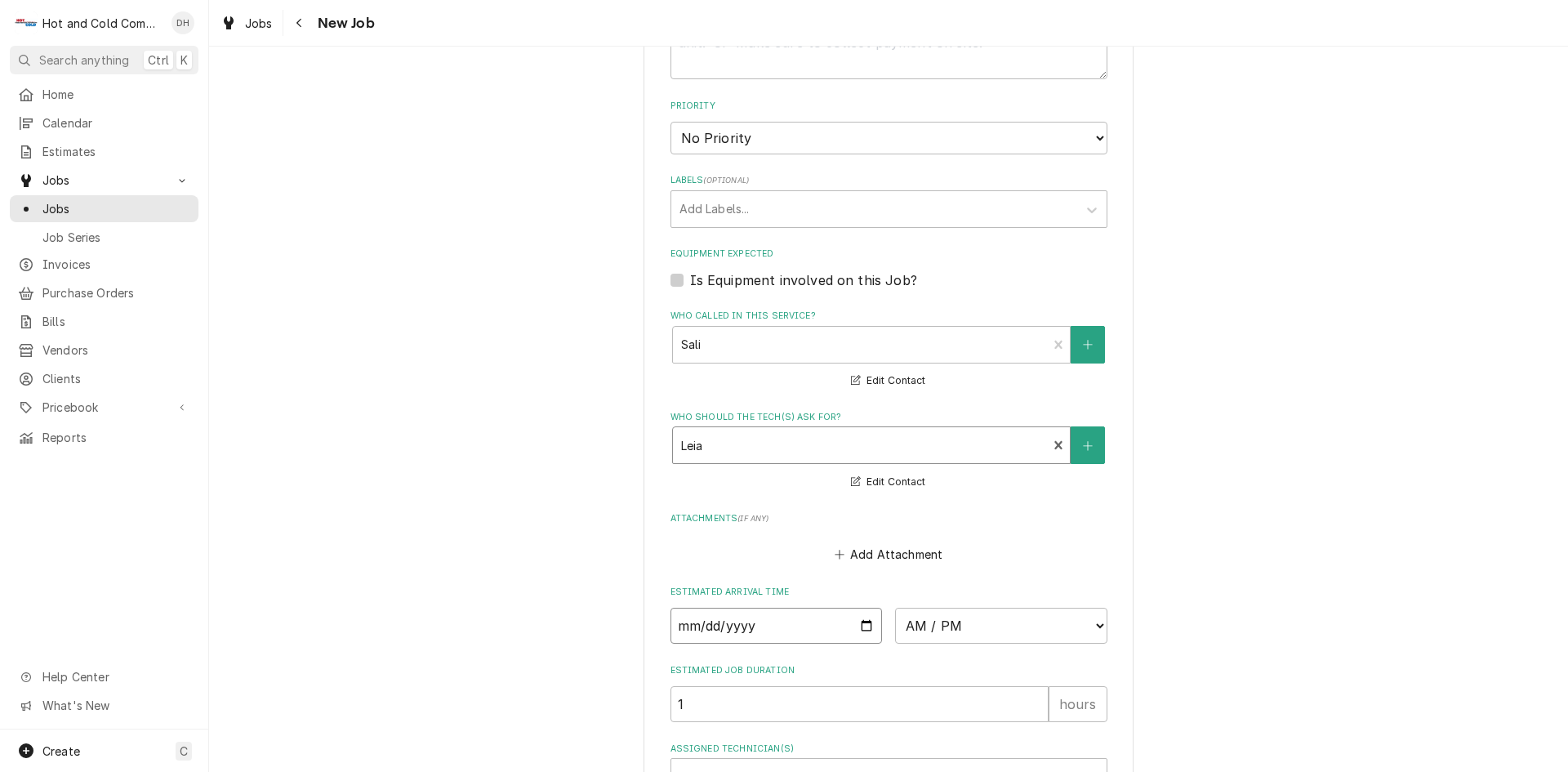
click at [868, 623] on input "Date" at bounding box center [776, 626] width 213 height 36
type input "2025-09-03"
type textarea "x"
click at [1092, 621] on select "AM / PM 6:00 AM 6:15 AM 6:30 AM 6:45 AM 7:00 AM 7:15 AM 7:30 AM 7:45 AM 8:00 AM…" at bounding box center [1001, 626] width 213 height 36
select select "11:30:00"
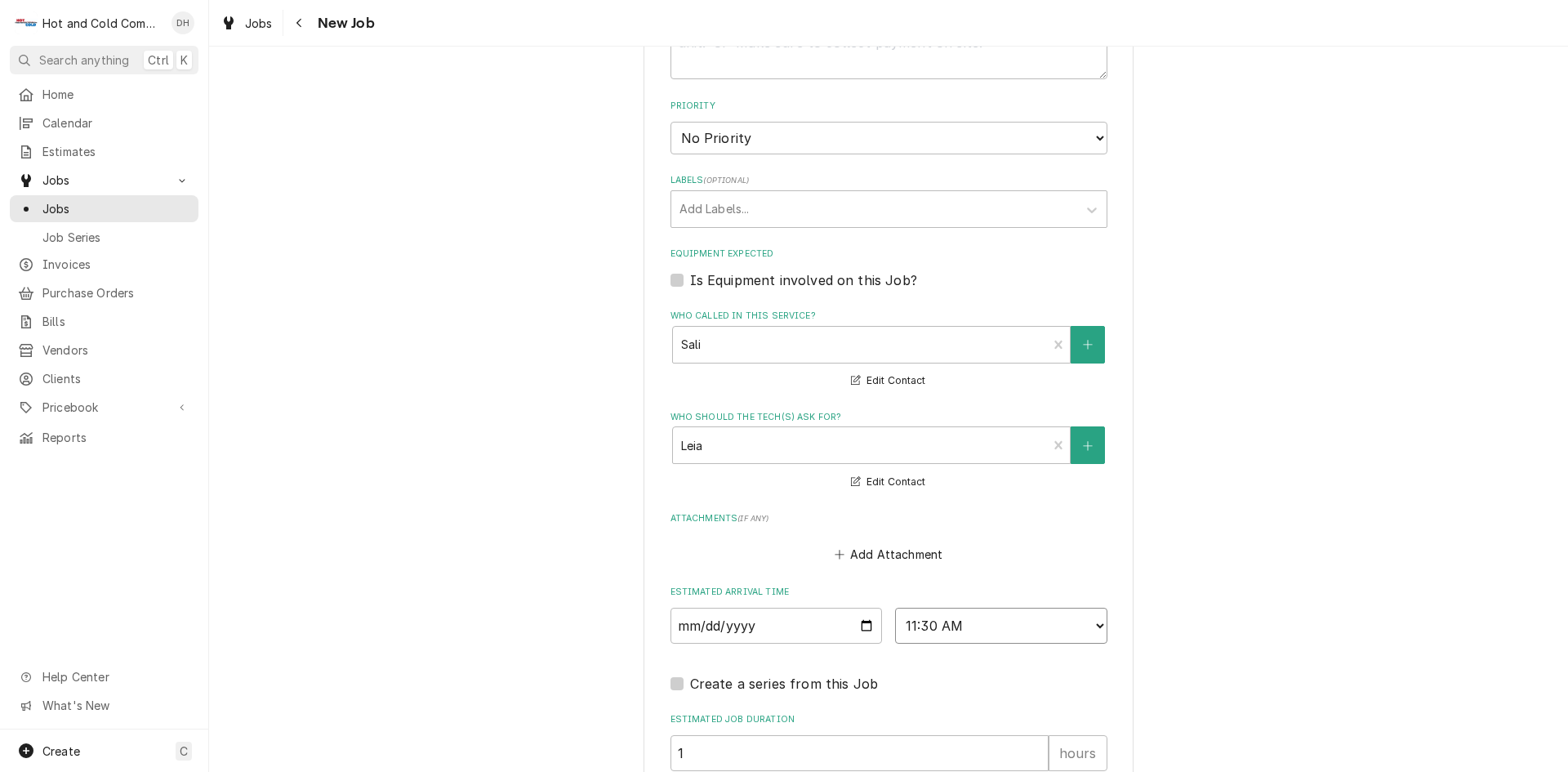
scroll to position [1089, 0]
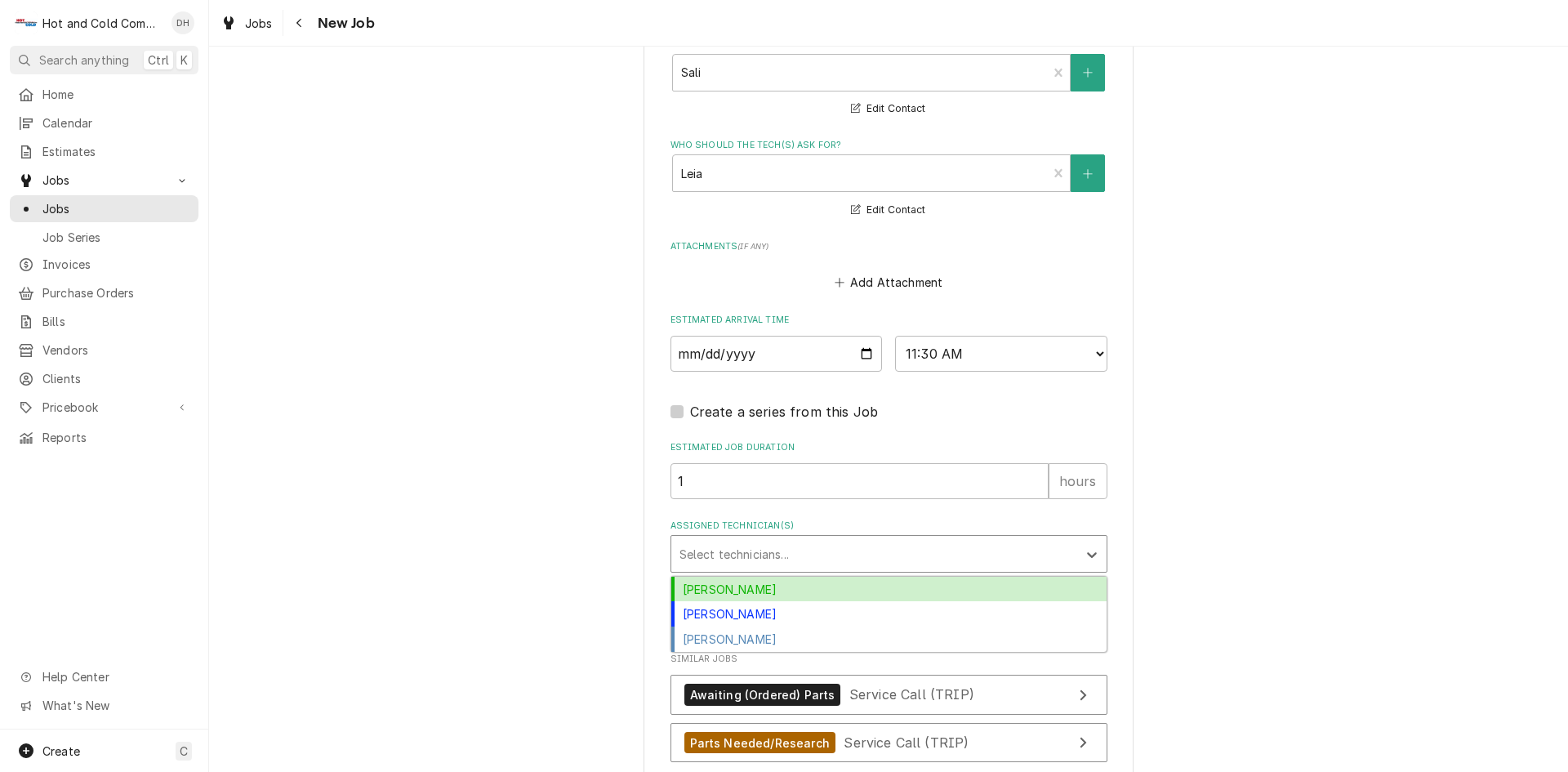
drag, startPoint x: 705, startPoint y: 547, endPoint x: 678, endPoint y: 536, distance: 29.2
click at [705, 545] on div "Assigned Technician(s)" at bounding box center [875, 554] width 389 height 30
click at [720, 585] on div "[PERSON_NAME]" at bounding box center [889, 589] width 435 height 25
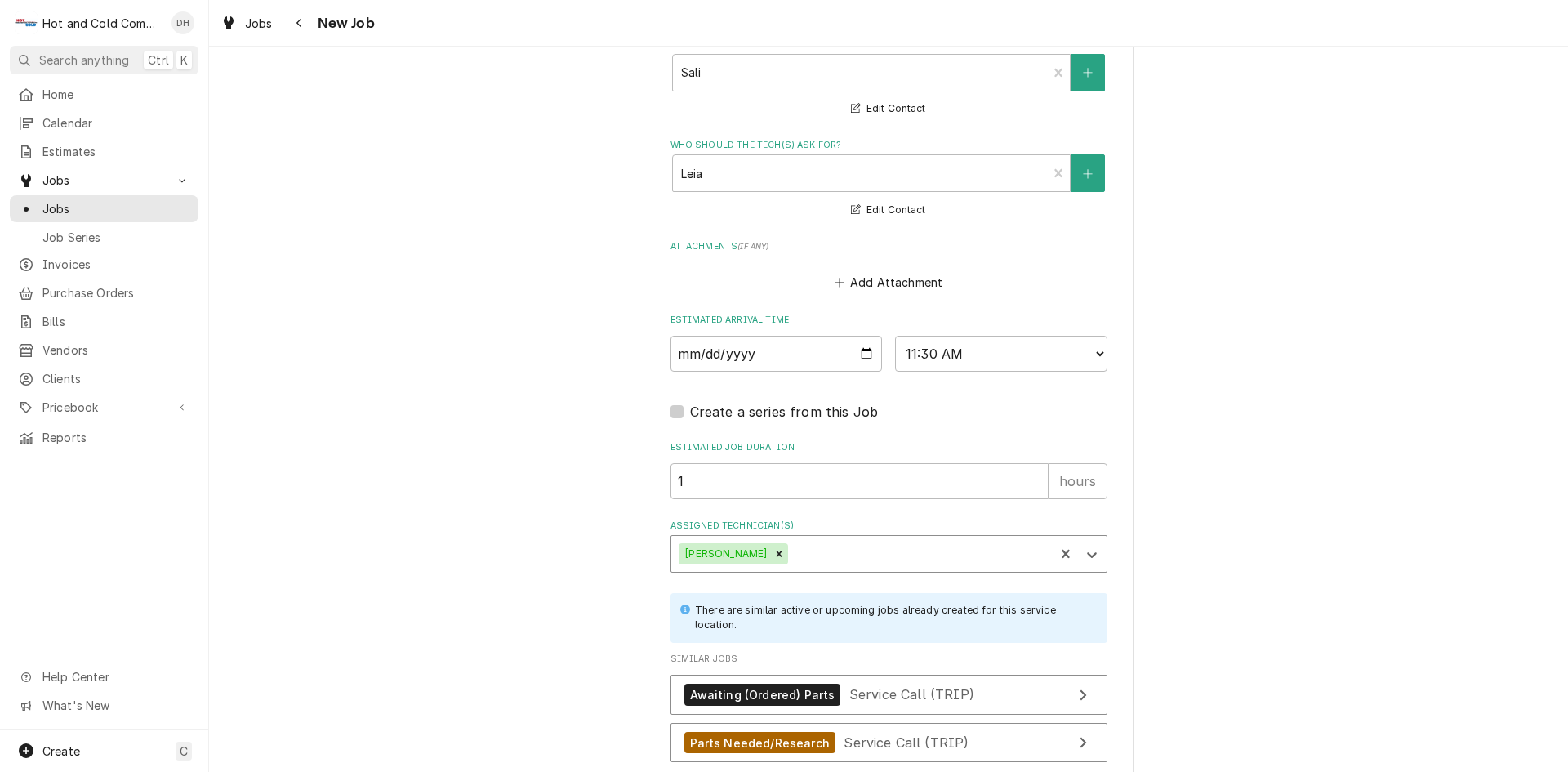
click at [830, 555] on div "Assigned Technician(s)" at bounding box center [919, 554] width 255 height 30
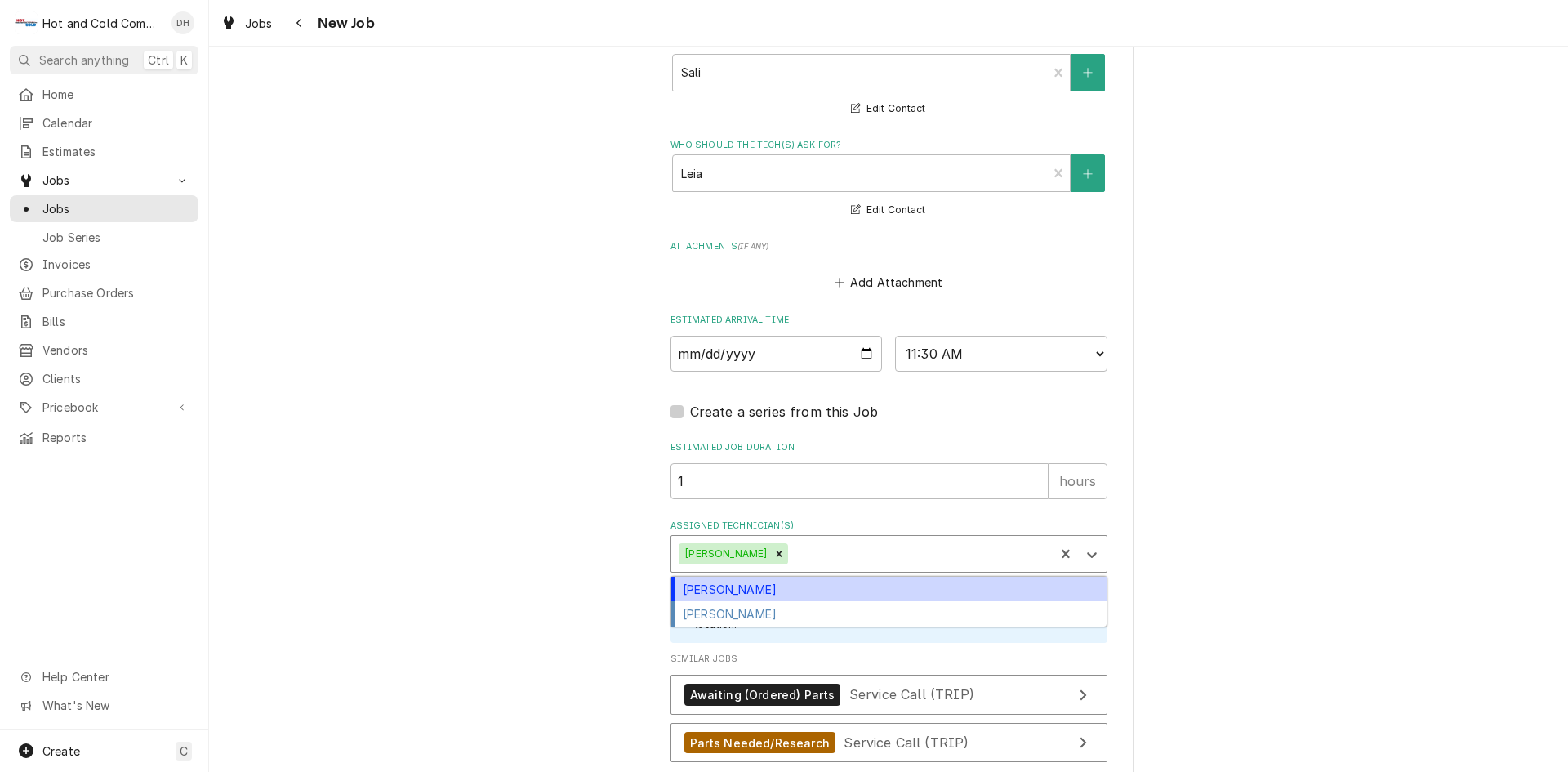
click at [737, 587] on div "[PERSON_NAME]" at bounding box center [889, 589] width 435 height 25
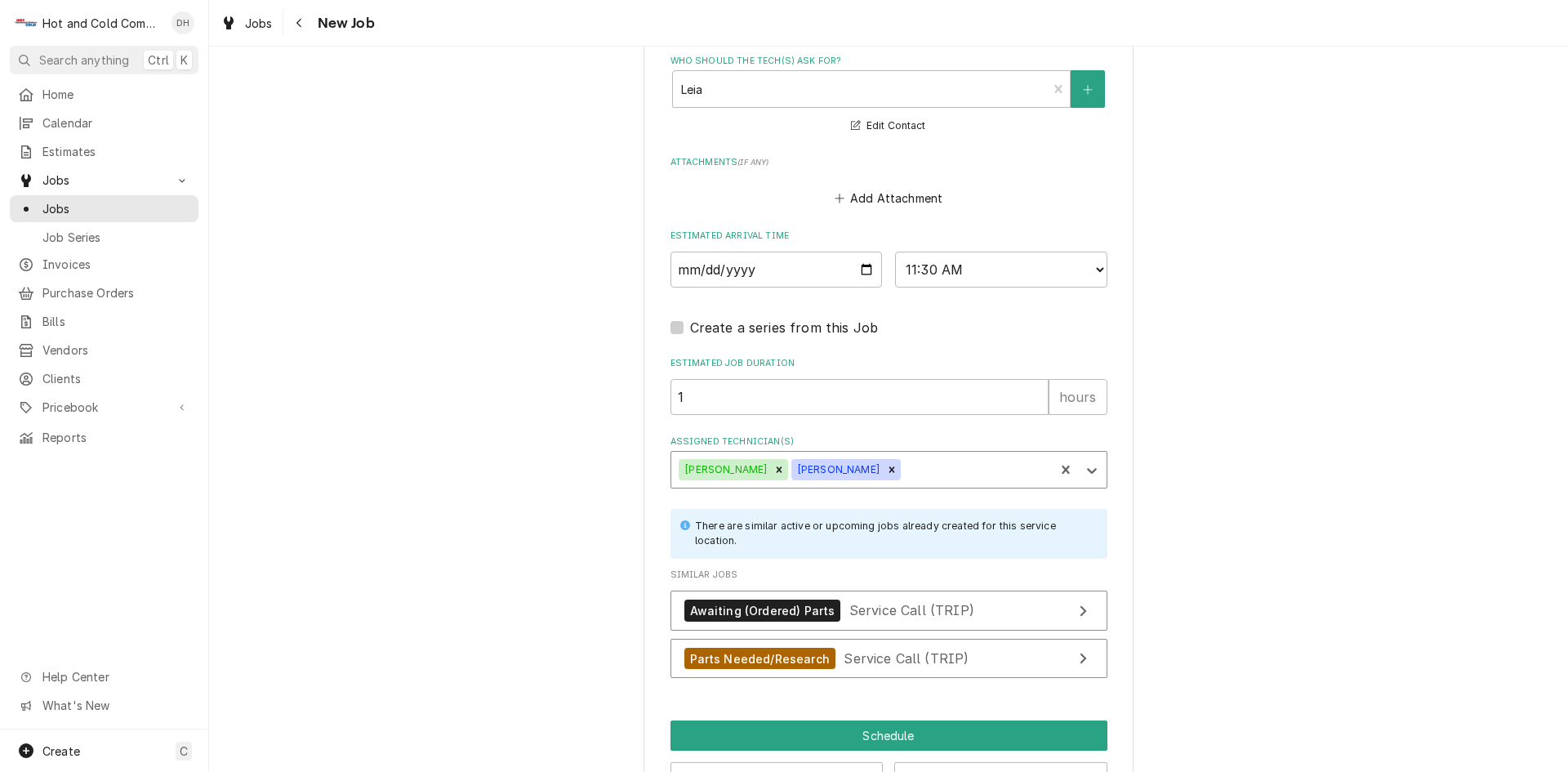
scroll to position [1228, 0]
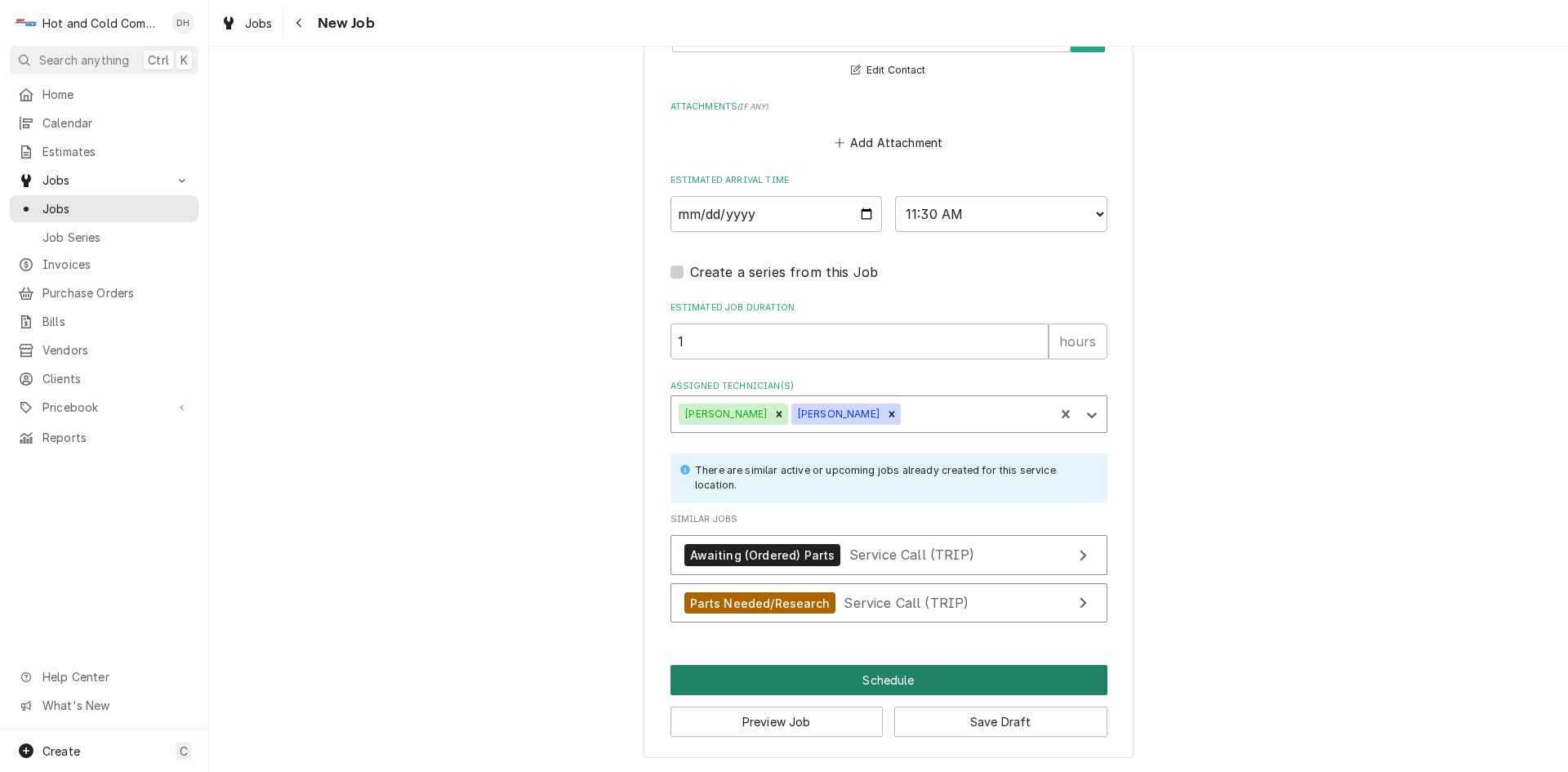
click at [883, 679] on button "Schedule" at bounding box center [889, 680] width 437 height 30
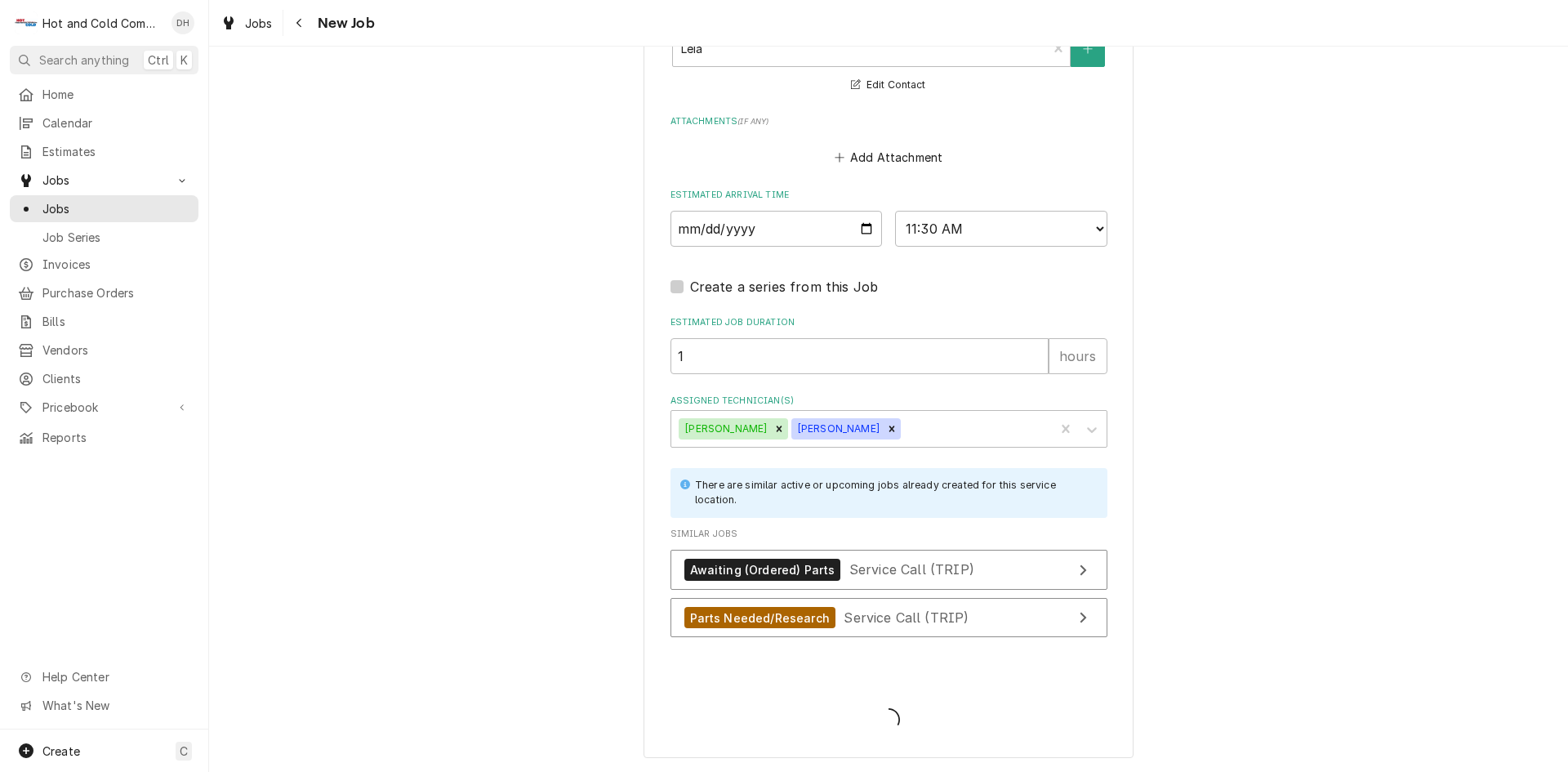
scroll to position [1214, 0]
type textarea "x"
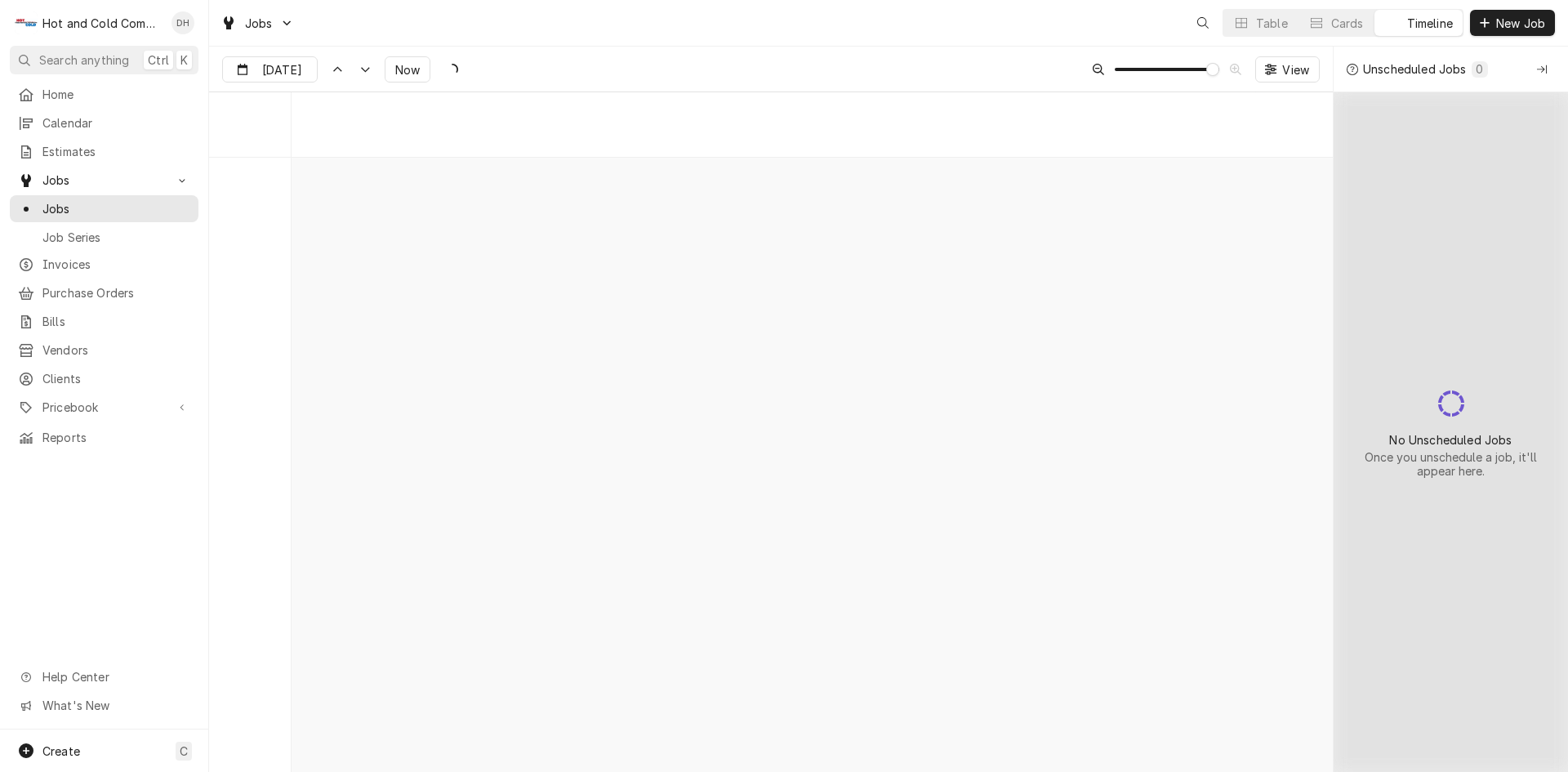
scroll to position [12827, 0]
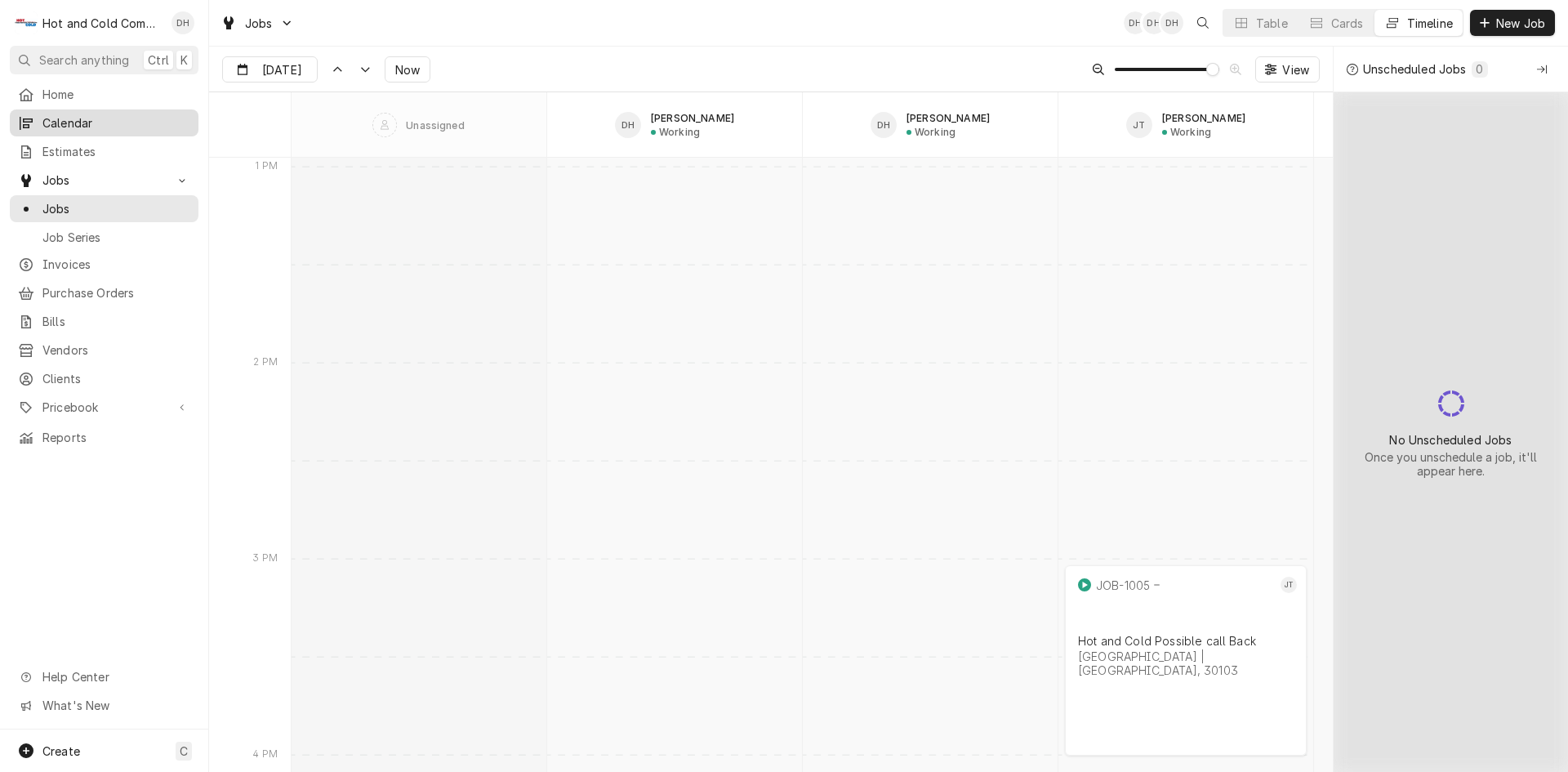
click at [74, 116] on span "Calendar" at bounding box center [116, 123] width 148 height 17
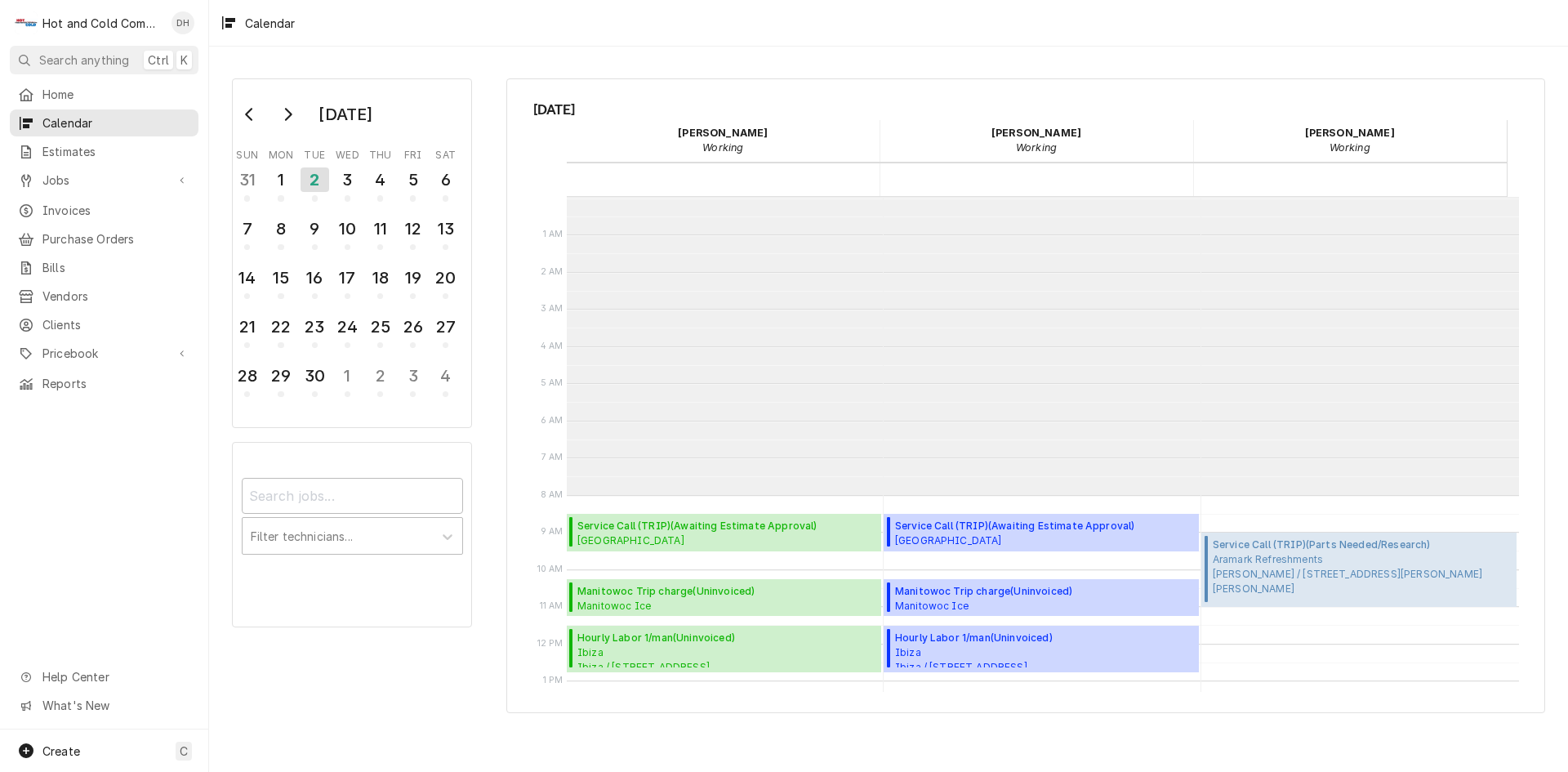
scroll to position [298, 0]
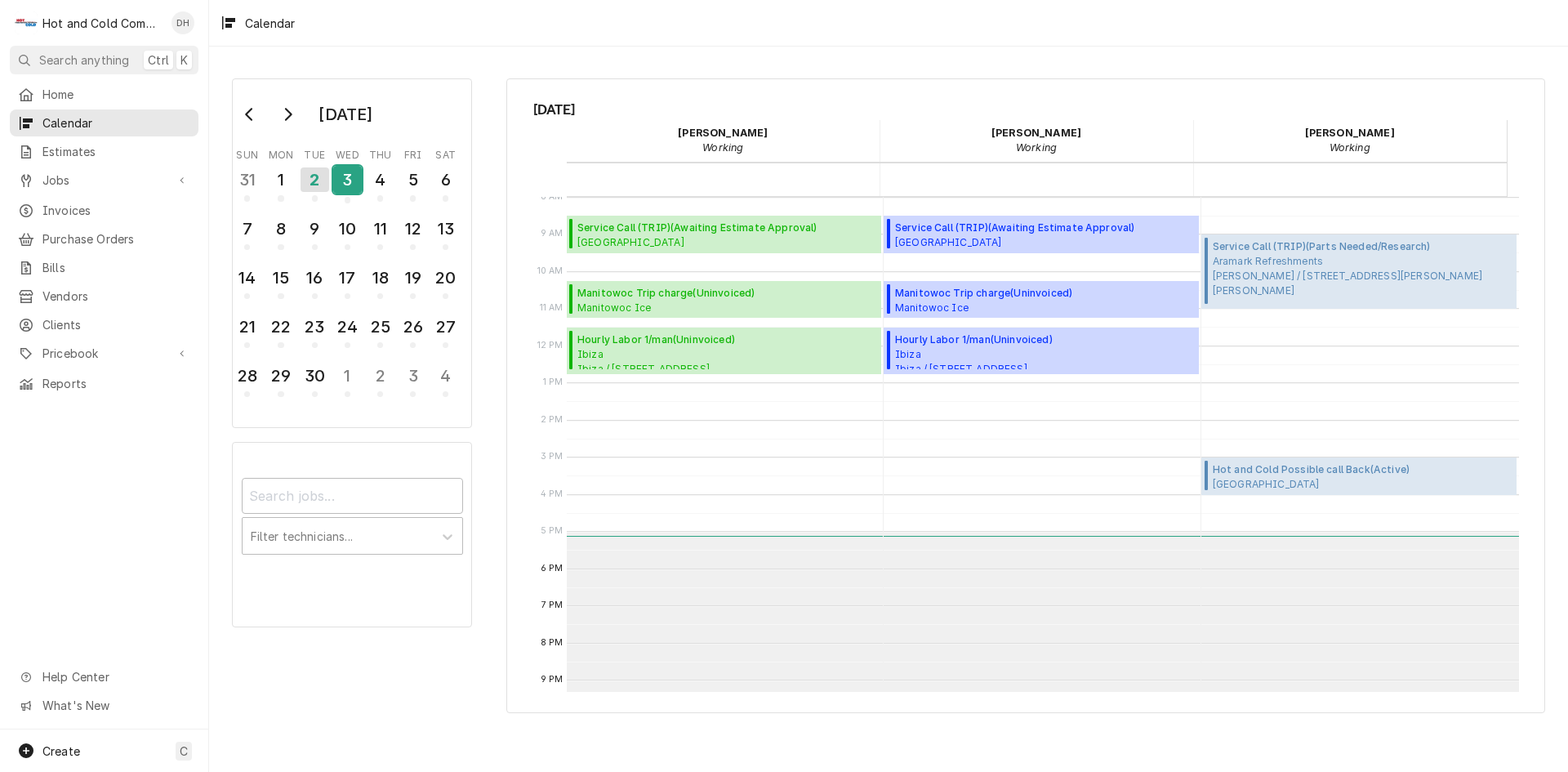
click at [354, 181] on div "3" at bounding box center [348, 179] width 29 height 28
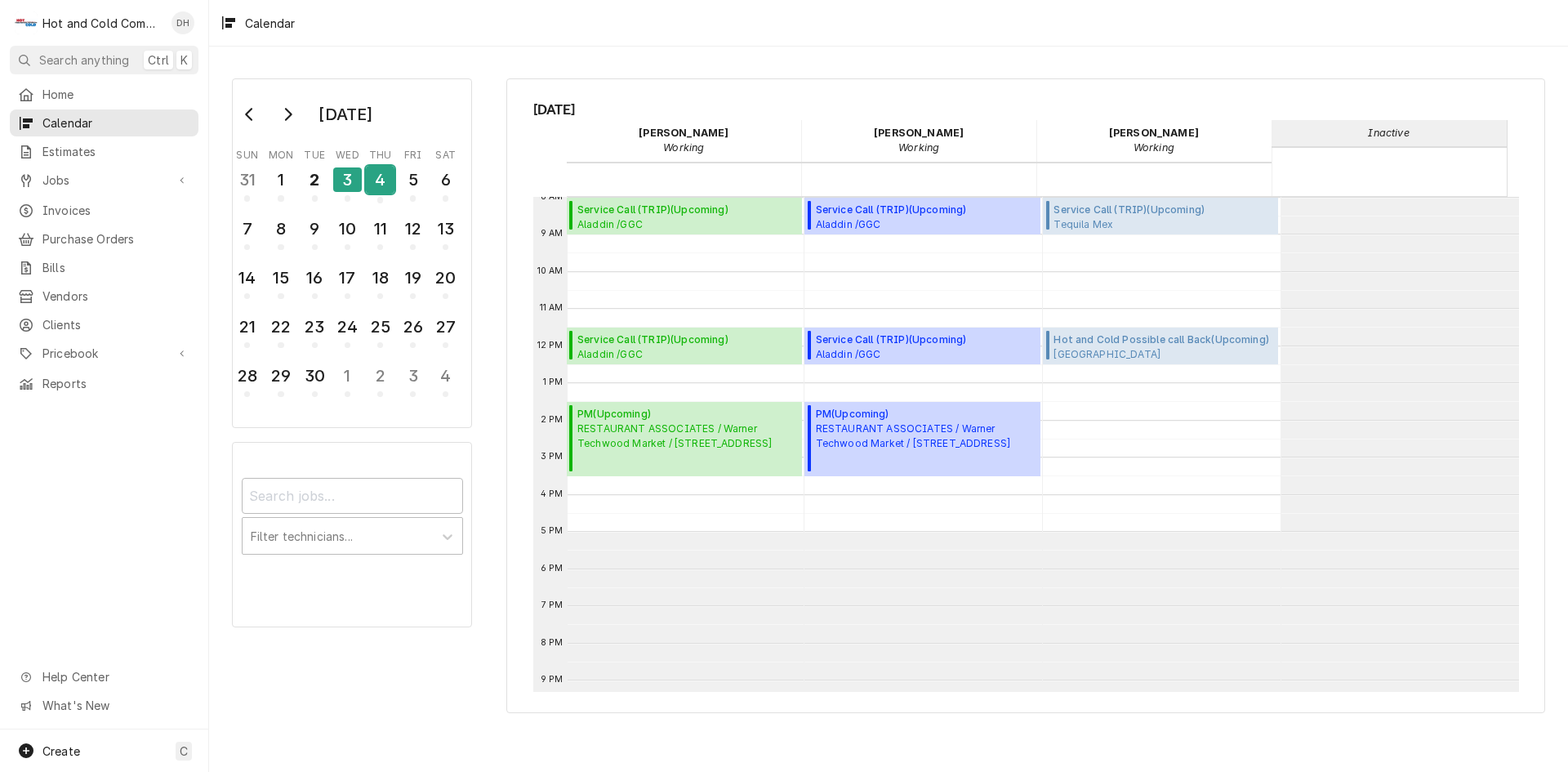
click at [387, 185] on div "4" at bounding box center [380, 179] width 29 height 28
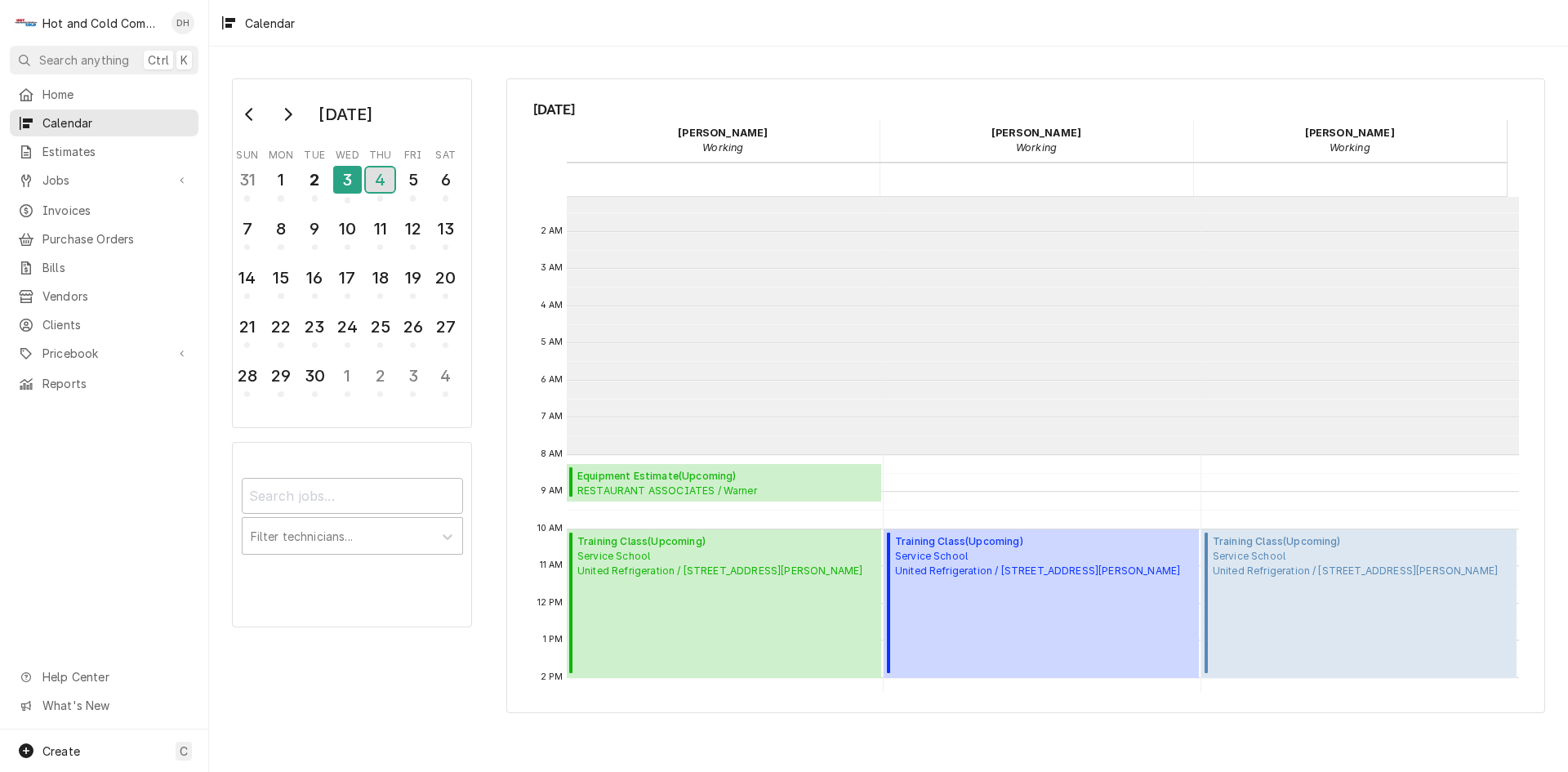
scroll to position [26, 0]
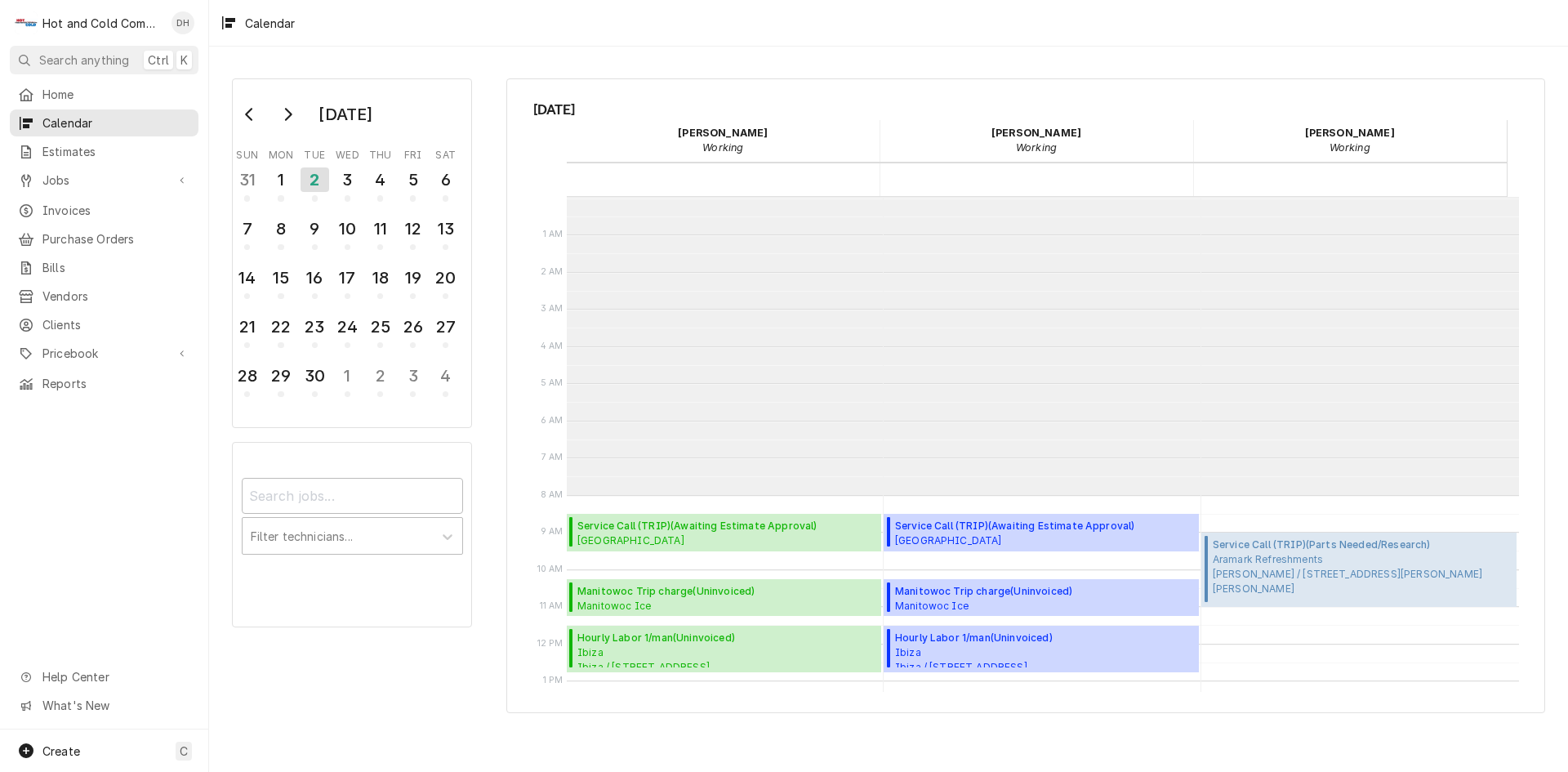
scroll to position [298, 0]
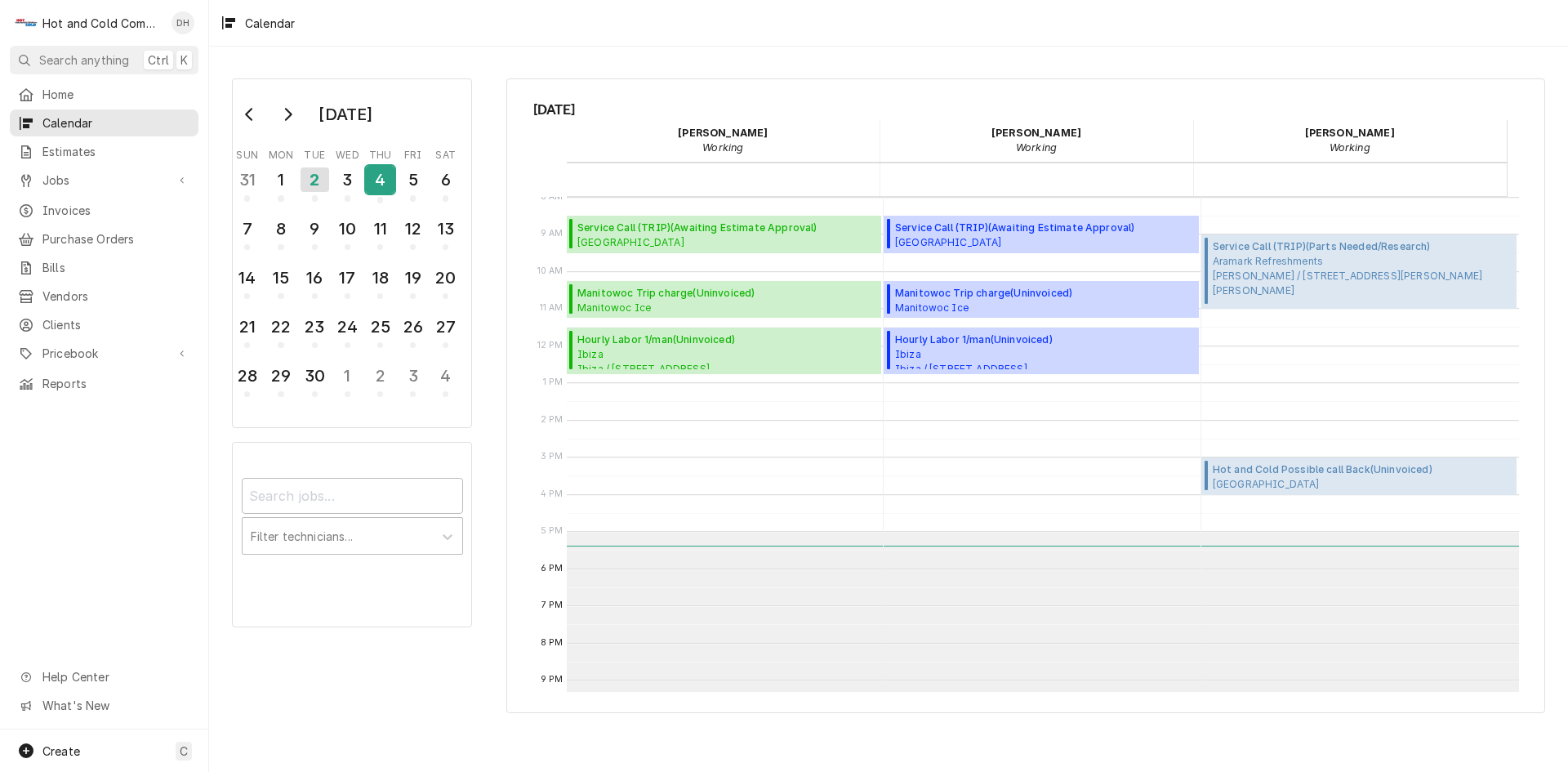
click at [382, 177] on div "4" at bounding box center [380, 179] width 29 height 28
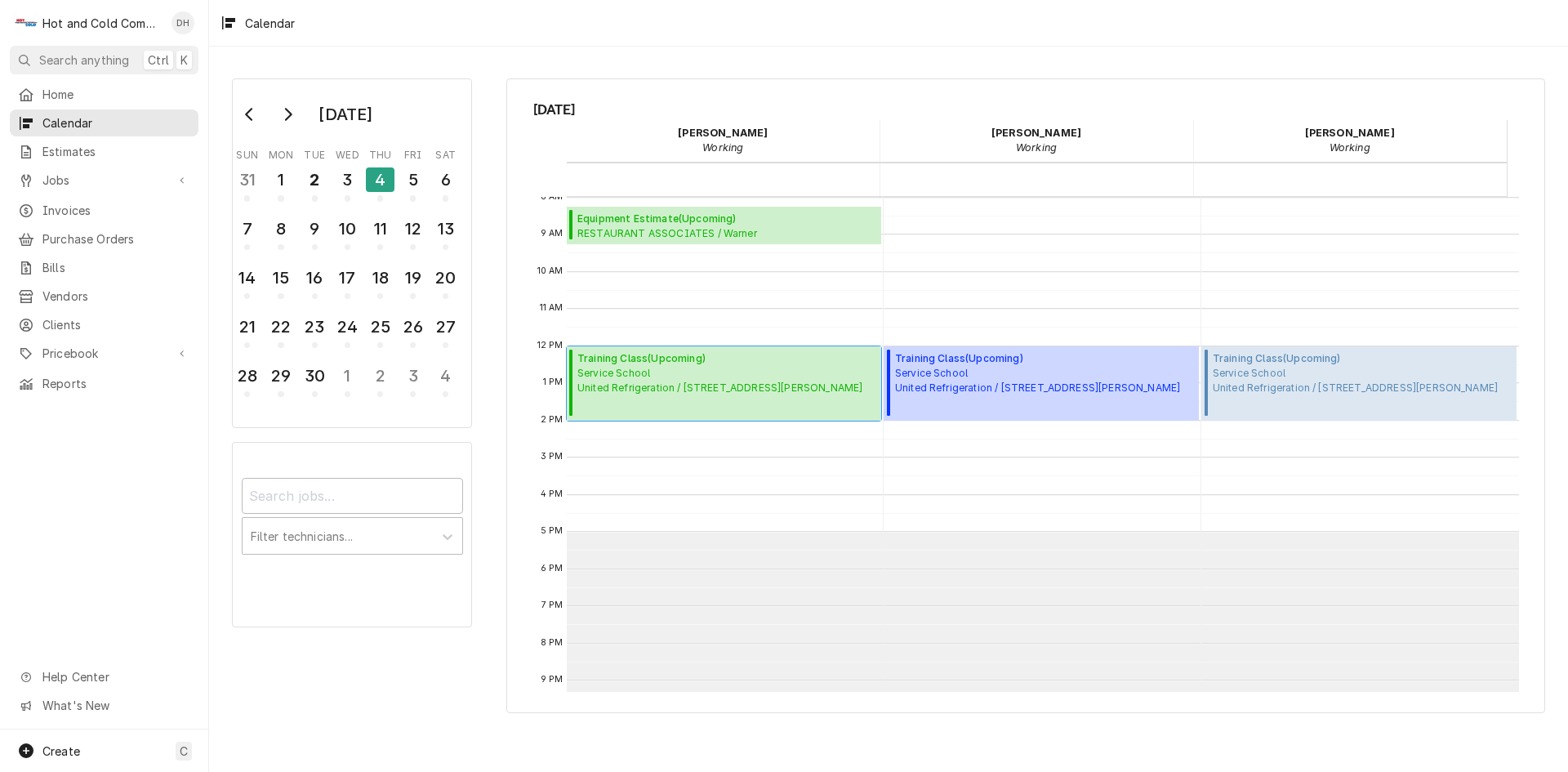
click at [709, 373] on span "Service School United Refrigeration / 1531 Marietta Blvd NW, Atlanta, GA 30318" at bounding box center [720, 380] width 285 height 30
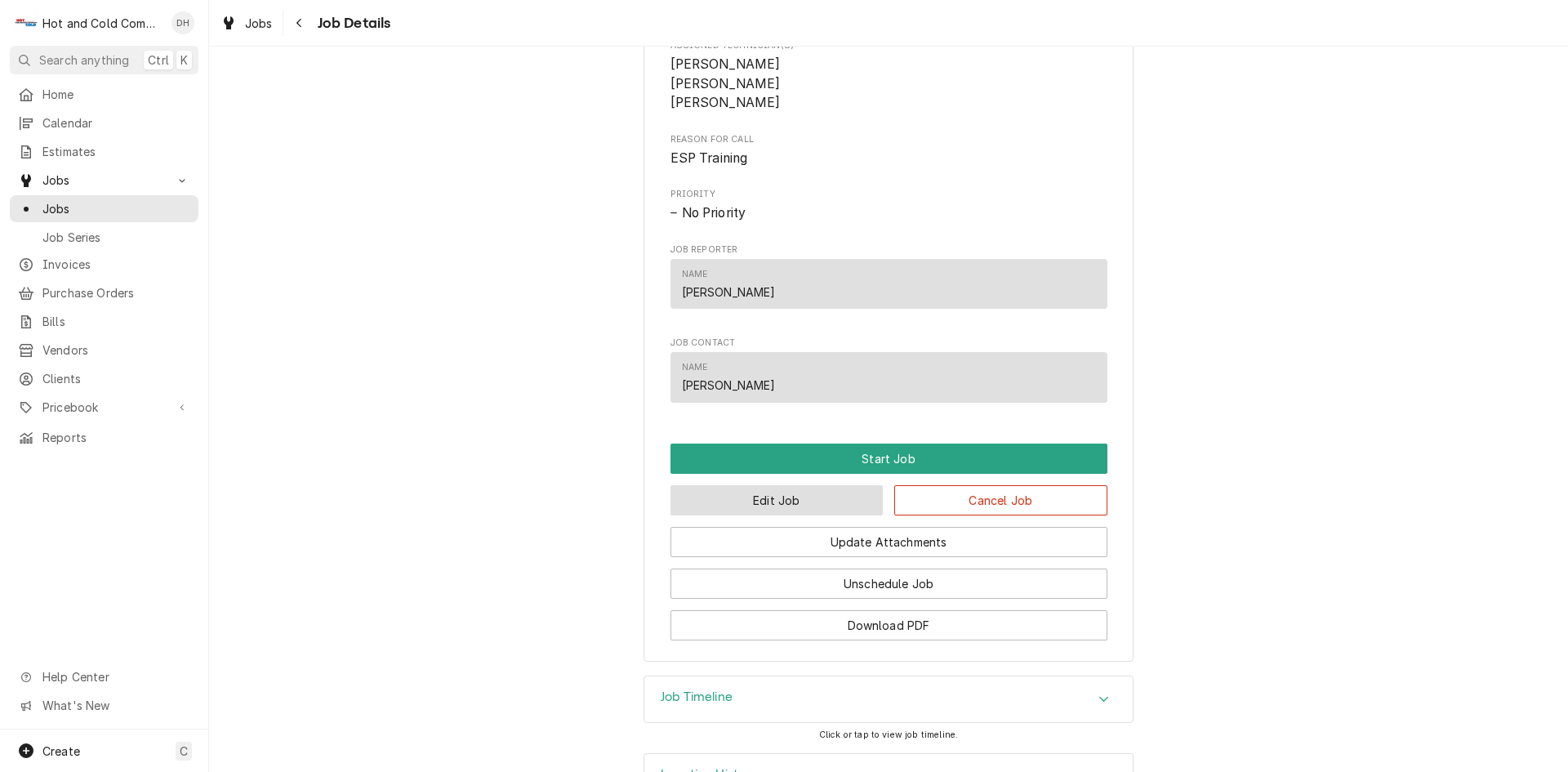
scroll to position [775, 0]
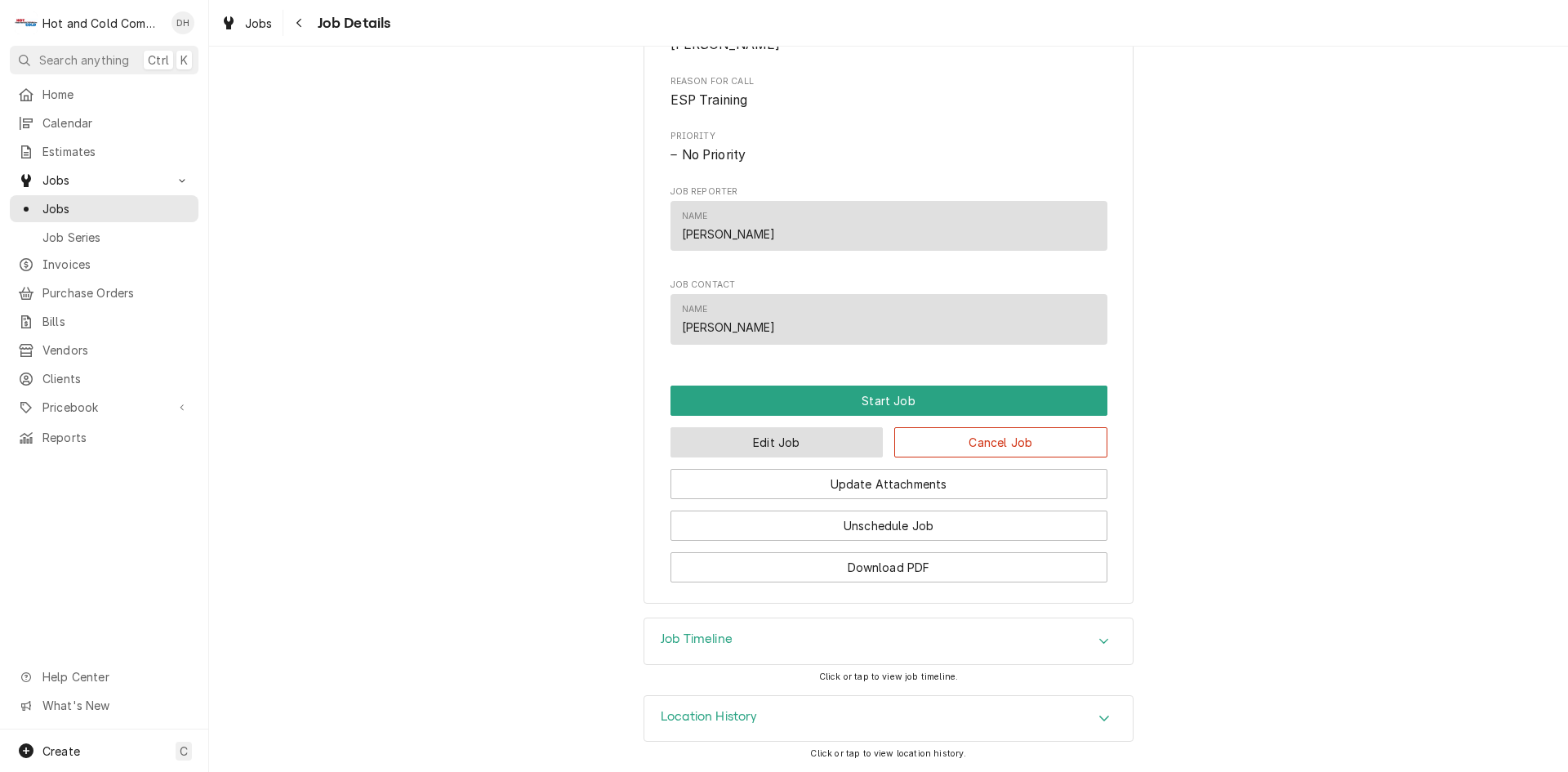
click at [814, 435] on button "Edit Job" at bounding box center [777, 443] width 213 height 30
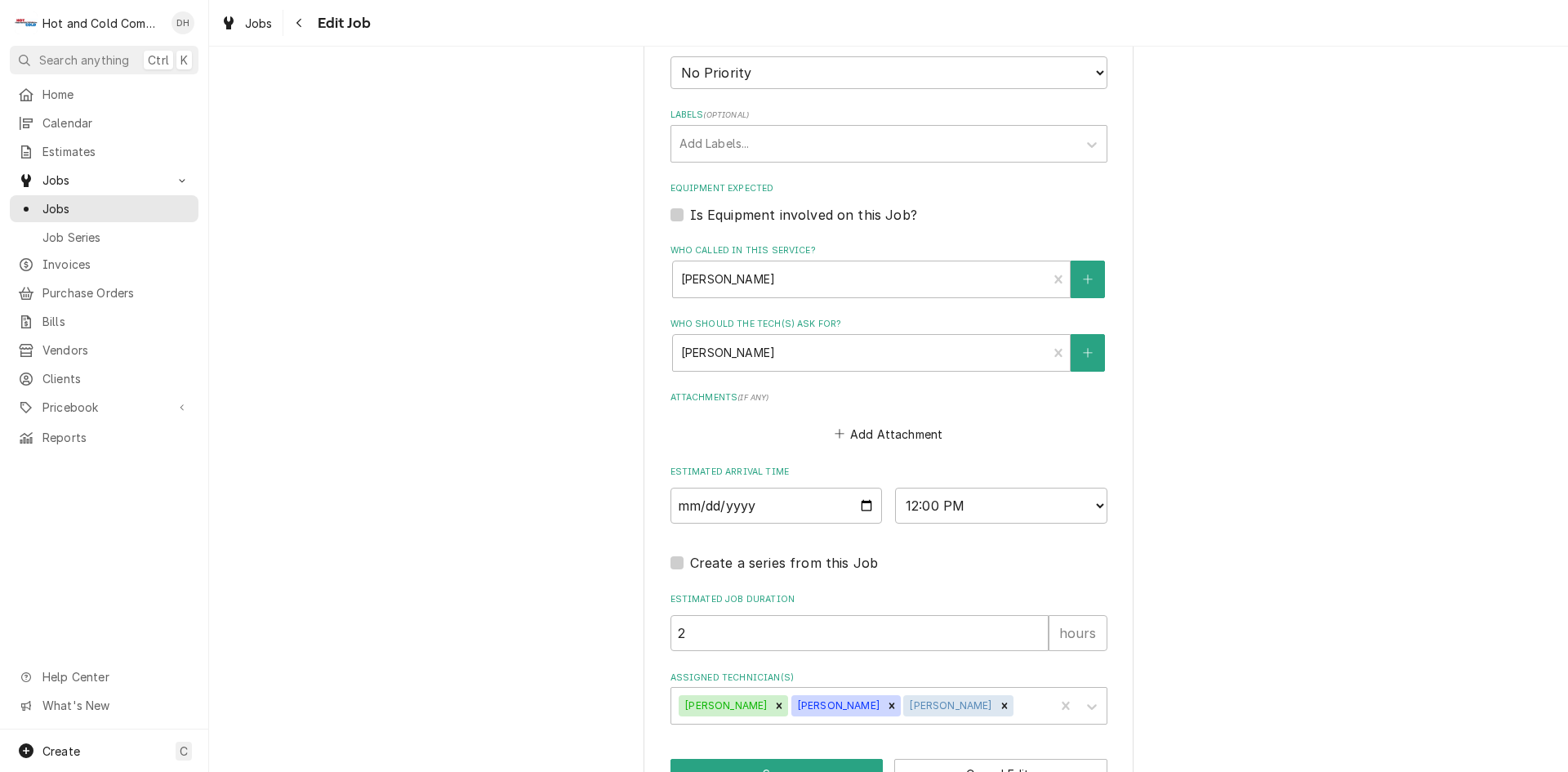
scroll to position [935, 0]
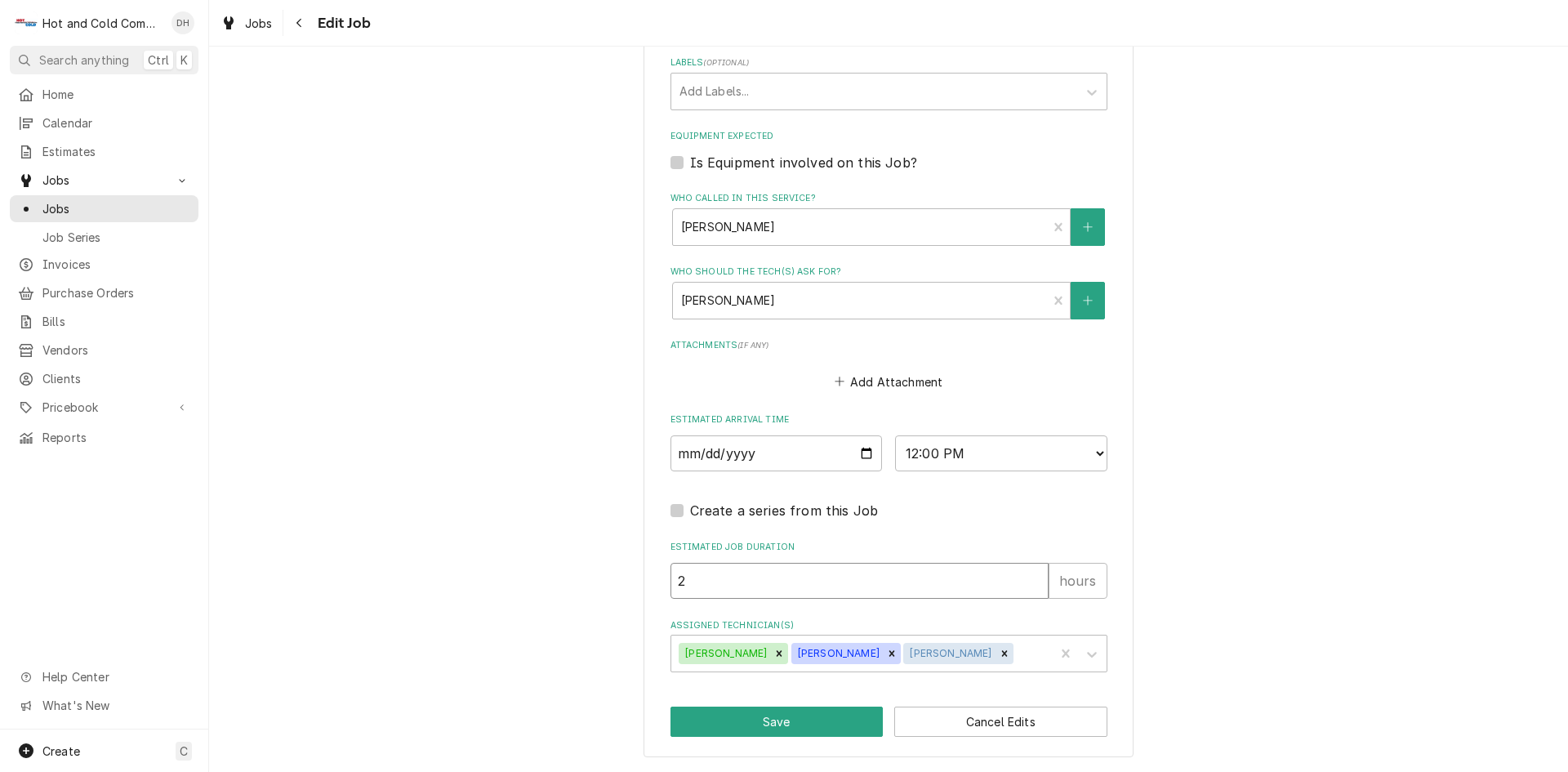
click at [767, 585] on input "2" at bounding box center [859, 581] width 378 height 36
type textarea "x"
type input "2.5"
type textarea "x"
type input "2.5"
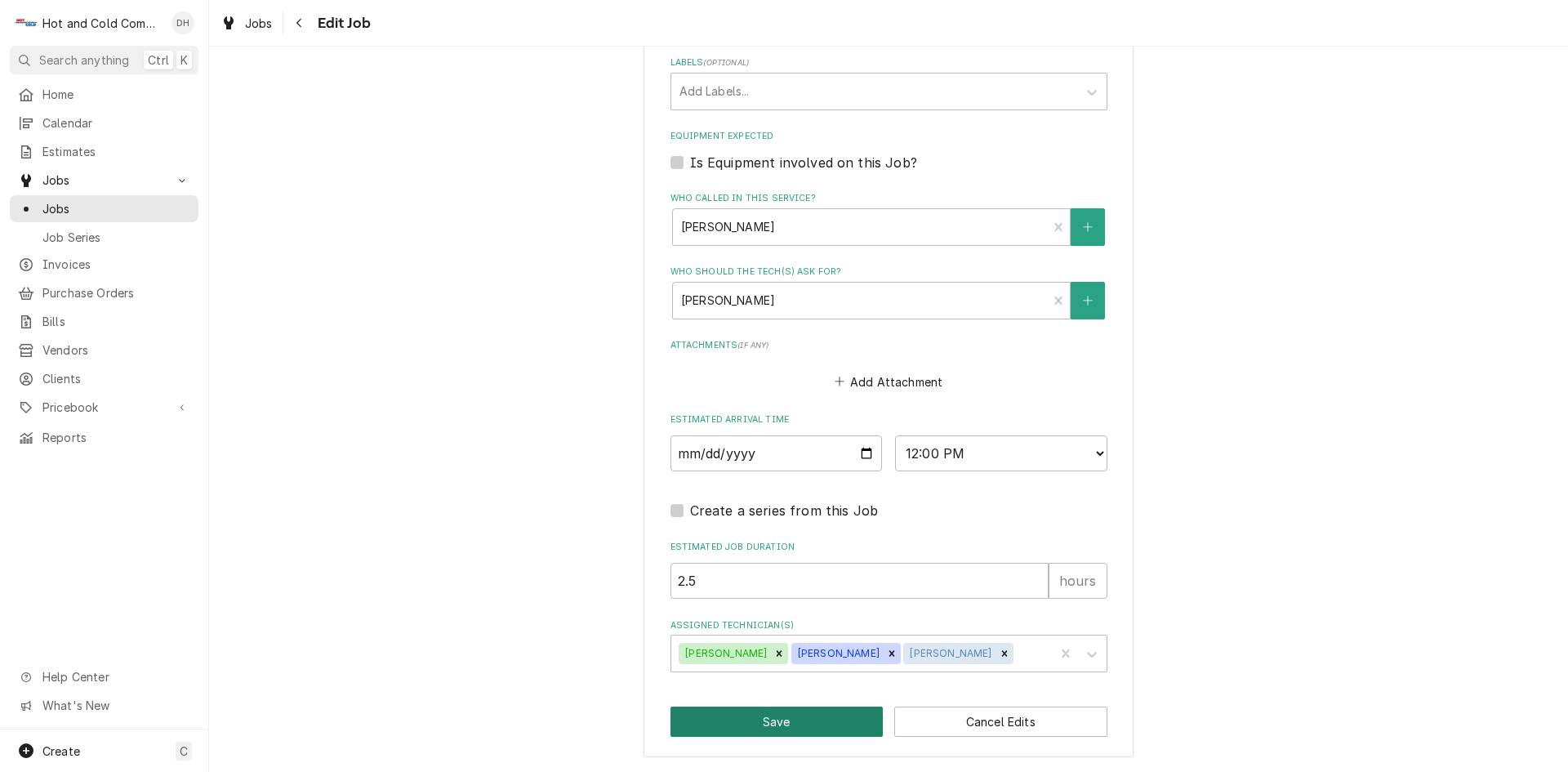
click at [796, 716] on button "Save" at bounding box center [777, 721] width 213 height 30
type textarea "x"
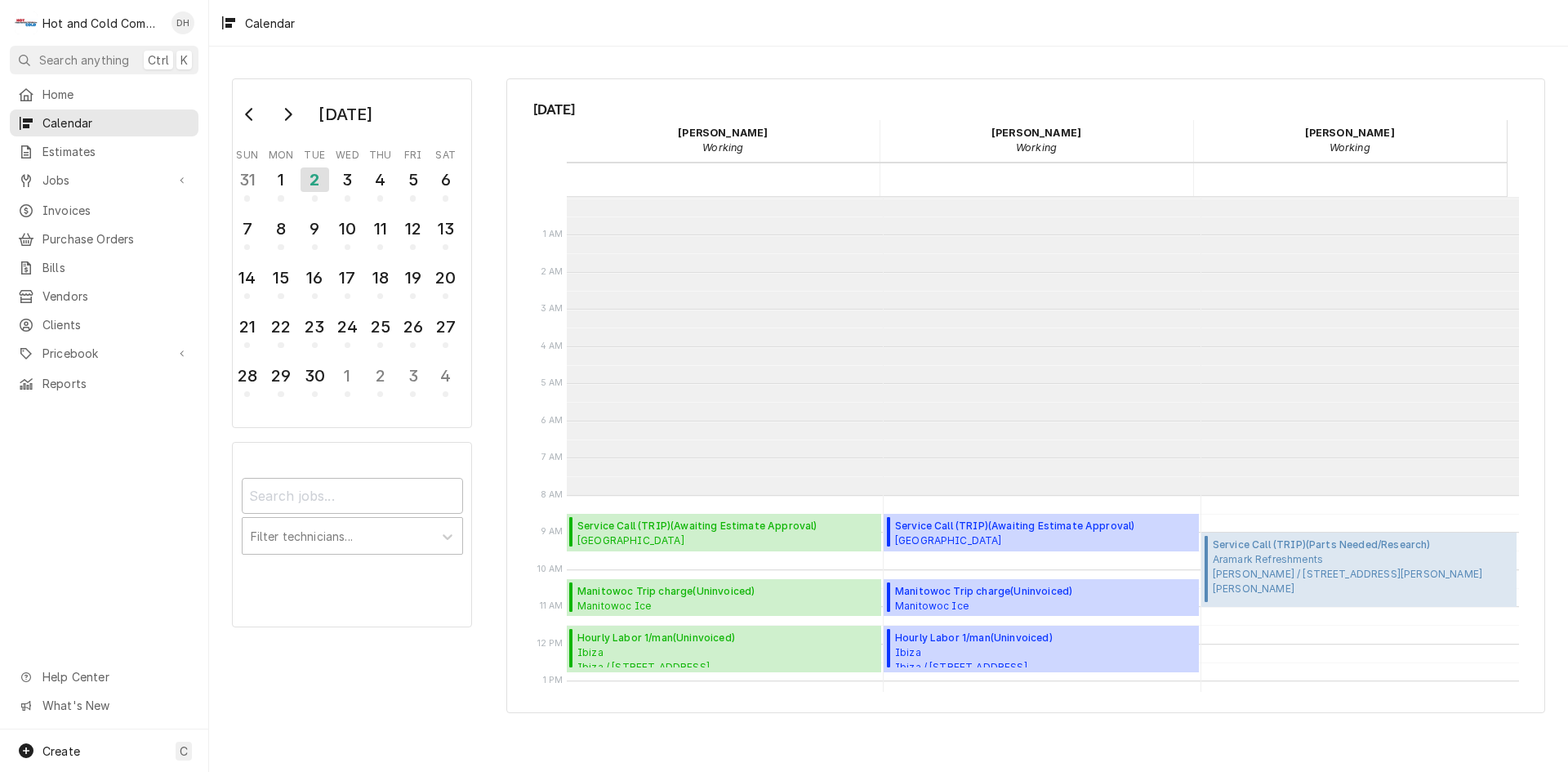
scroll to position [298, 0]
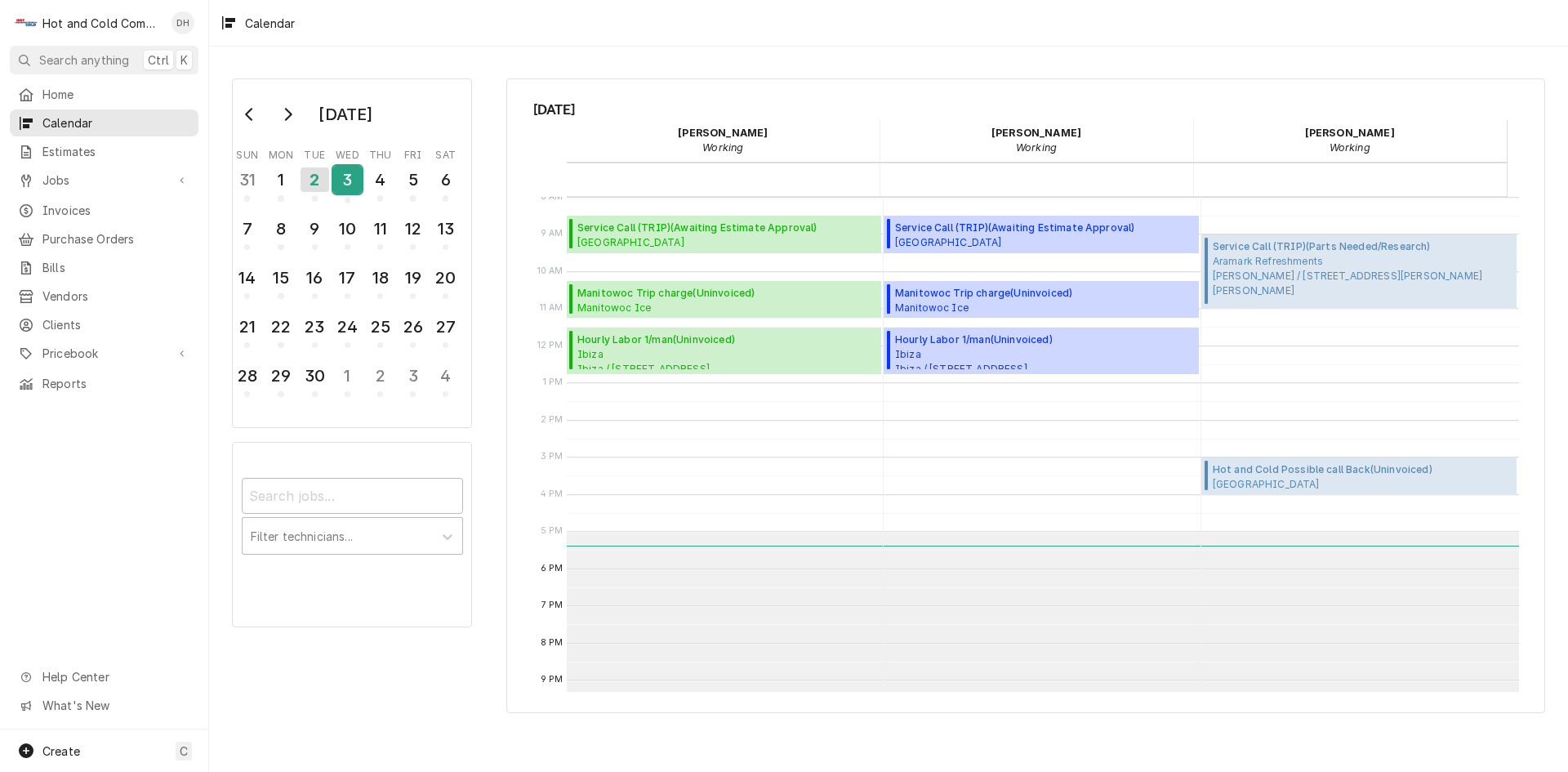
click at [352, 184] on div "3" at bounding box center [348, 179] width 29 height 28
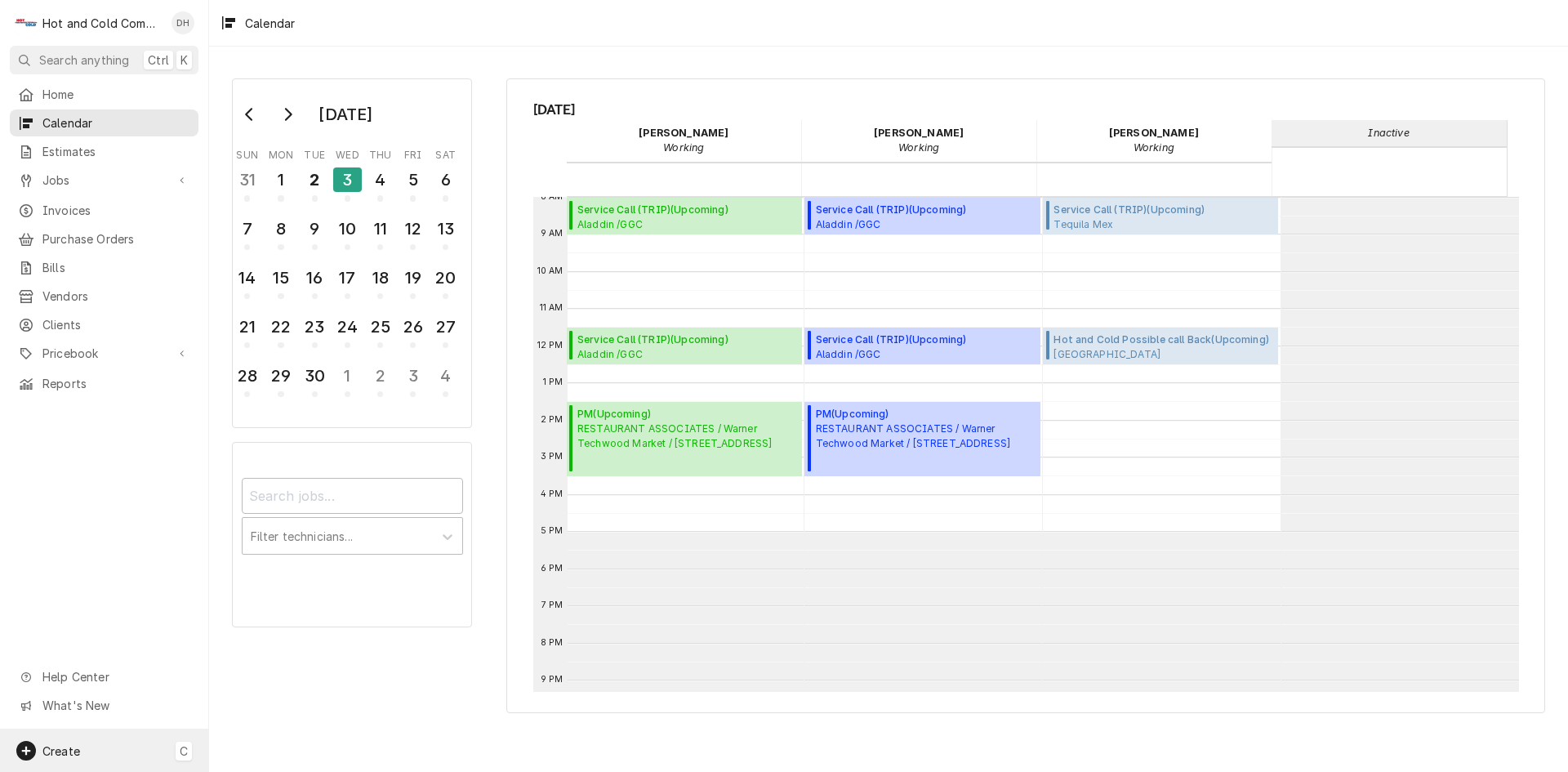
click at [65, 749] on span "Create" at bounding box center [61, 751] width 37 height 14
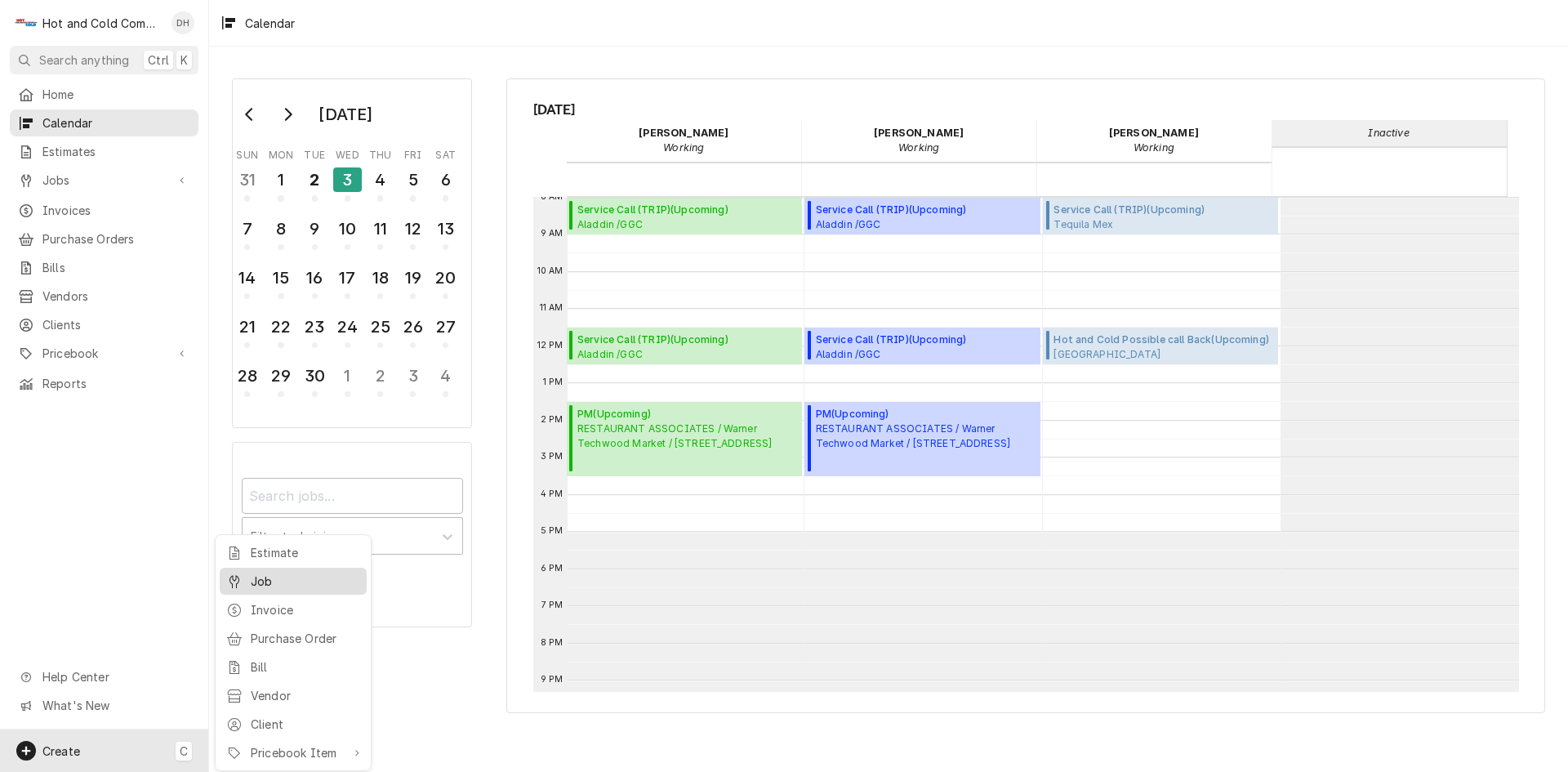
click at [271, 572] on div "Job" at bounding box center [305, 581] width 109 height 17
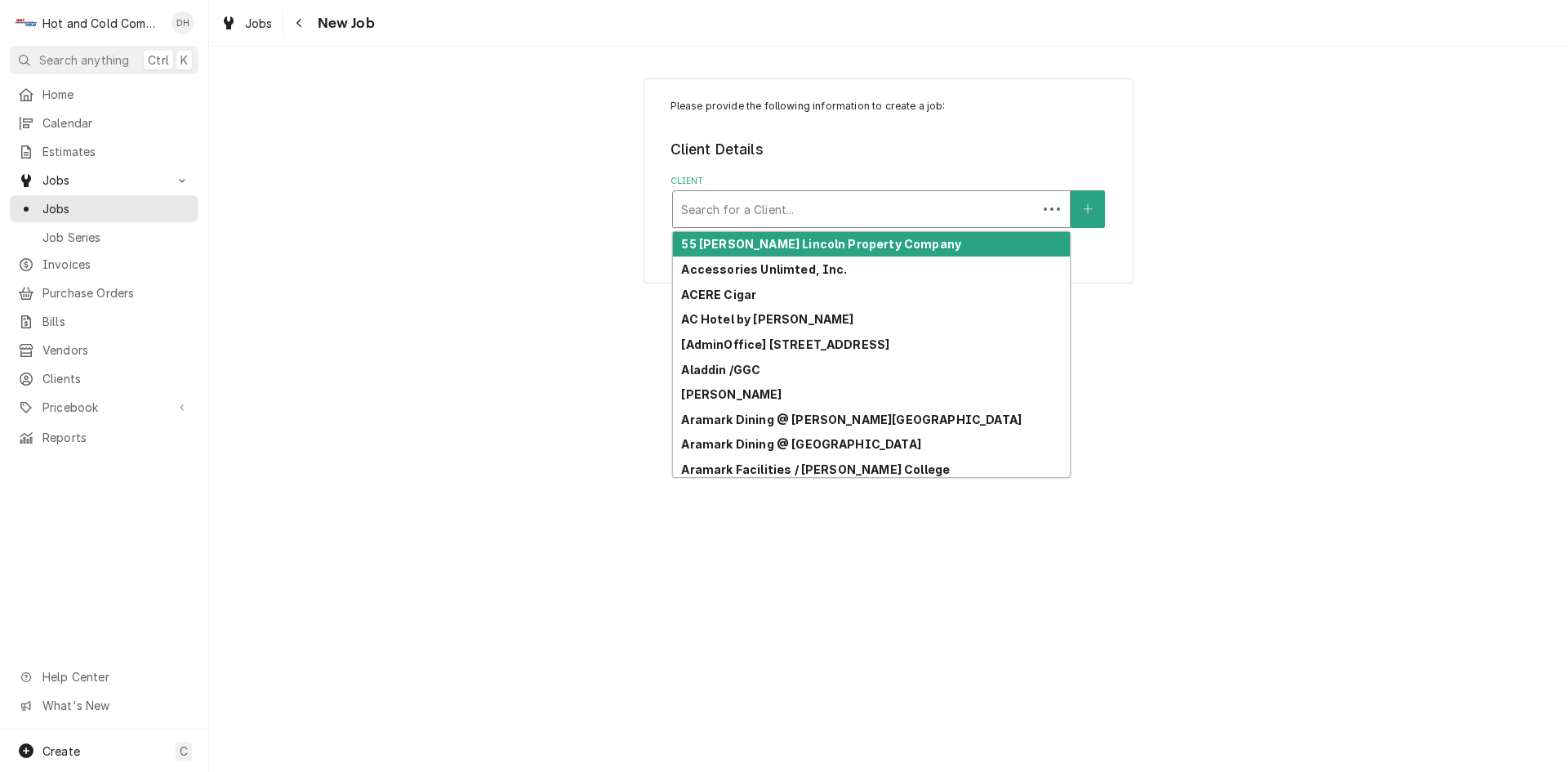
click at [934, 207] on div "Client" at bounding box center [855, 209] width 348 height 30
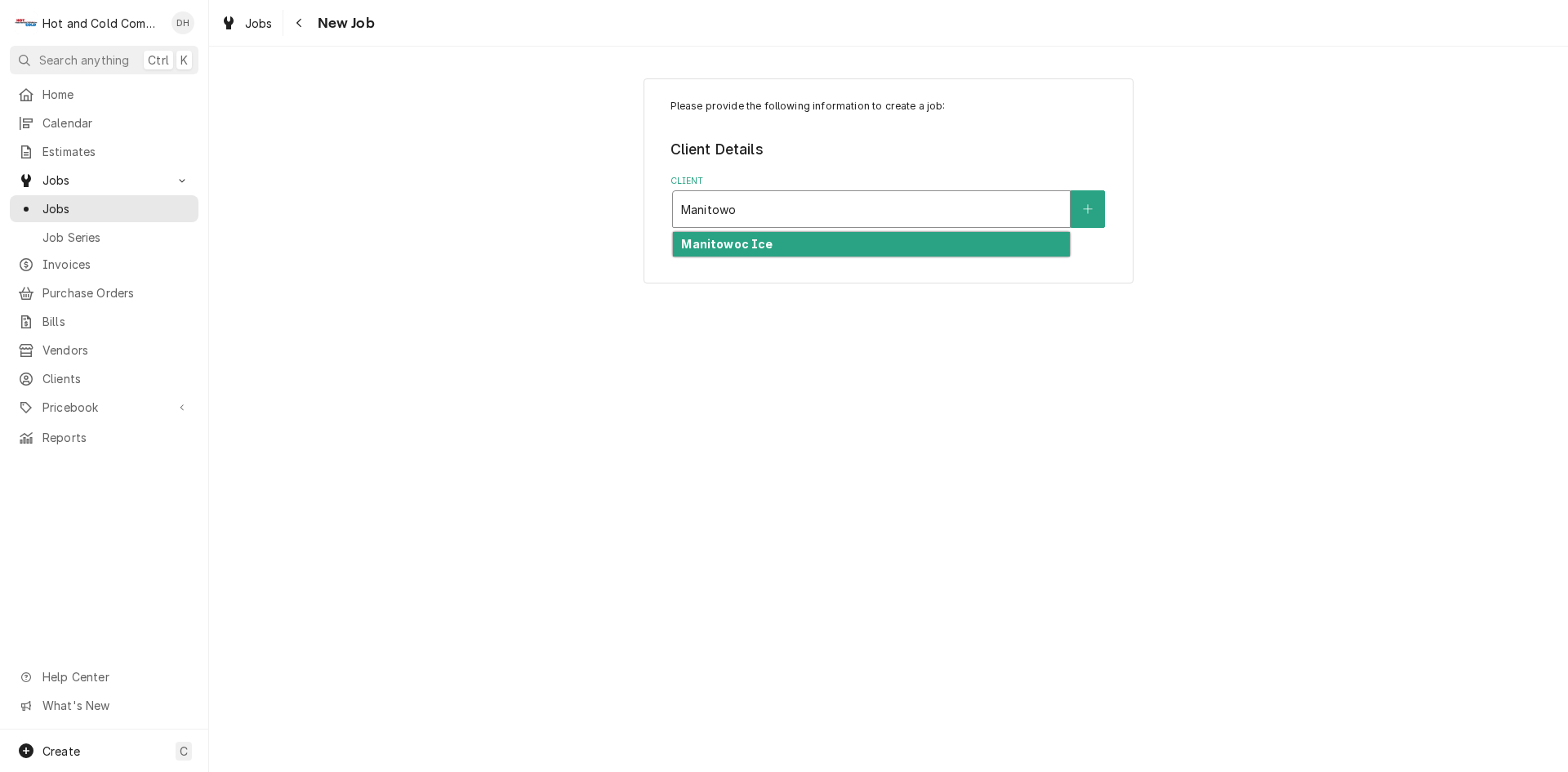
type input "Manitowoc"
click at [715, 245] on strong "Manitowoc Ice" at bounding box center [727, 244] width 91 height 14
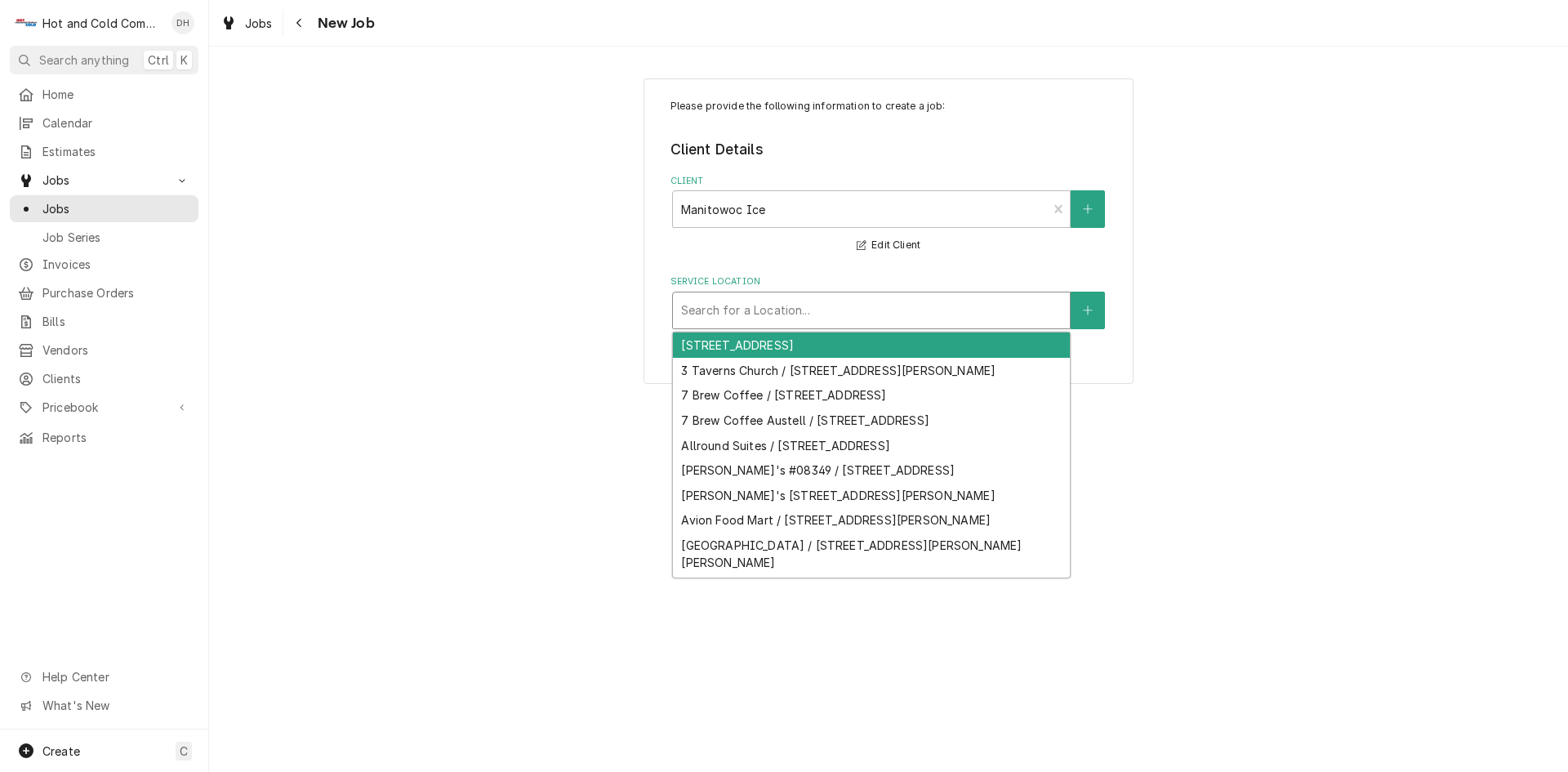
click at [834, 314] on div "Service Location" at bounding box center [872, 310] width 381 height 30
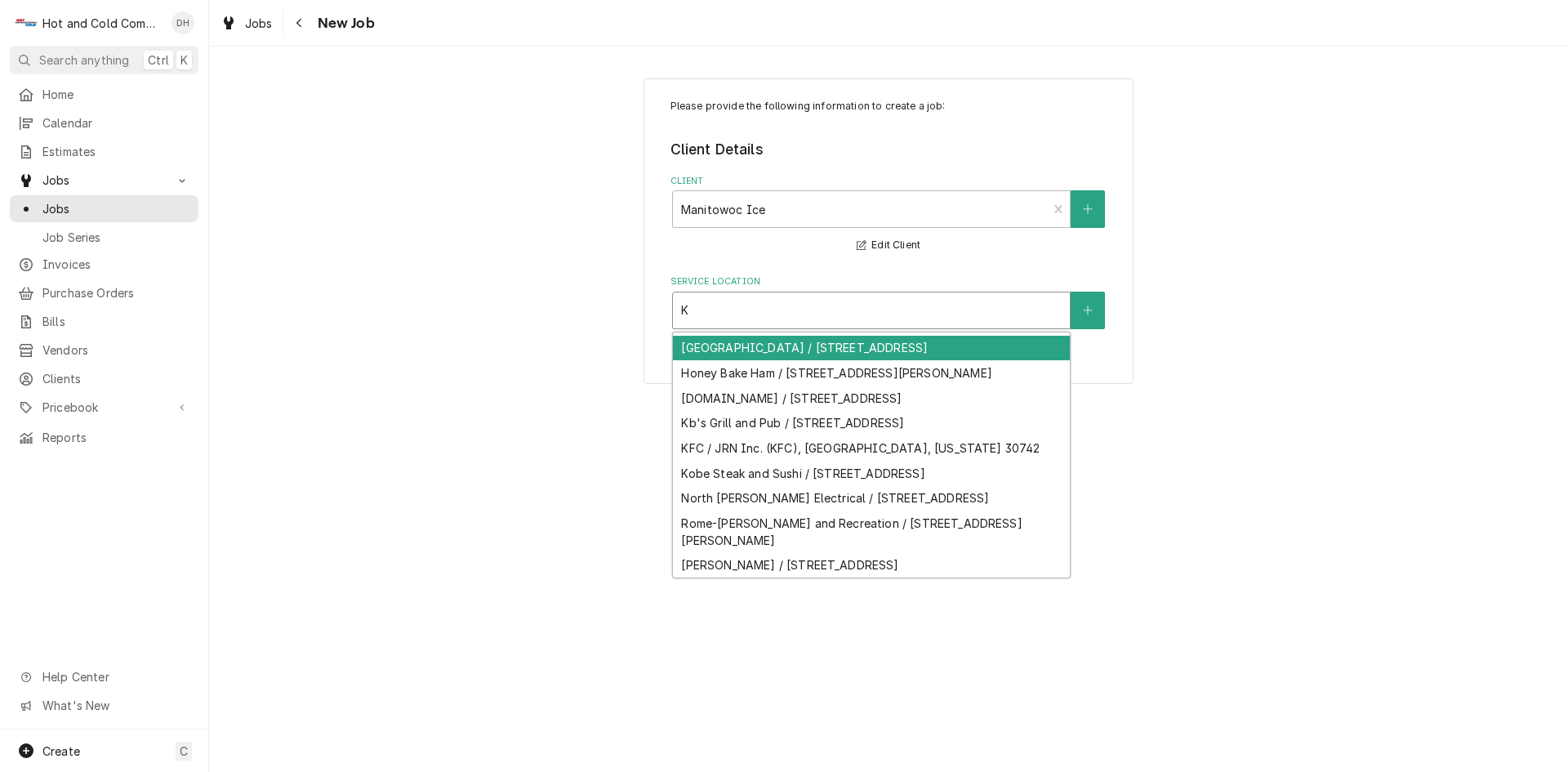
scroll to position [258, 0]
type input "K"
click at [1084, 307] on icon "Create New Location" at bounding box center [1088, 311] width 10 height 12
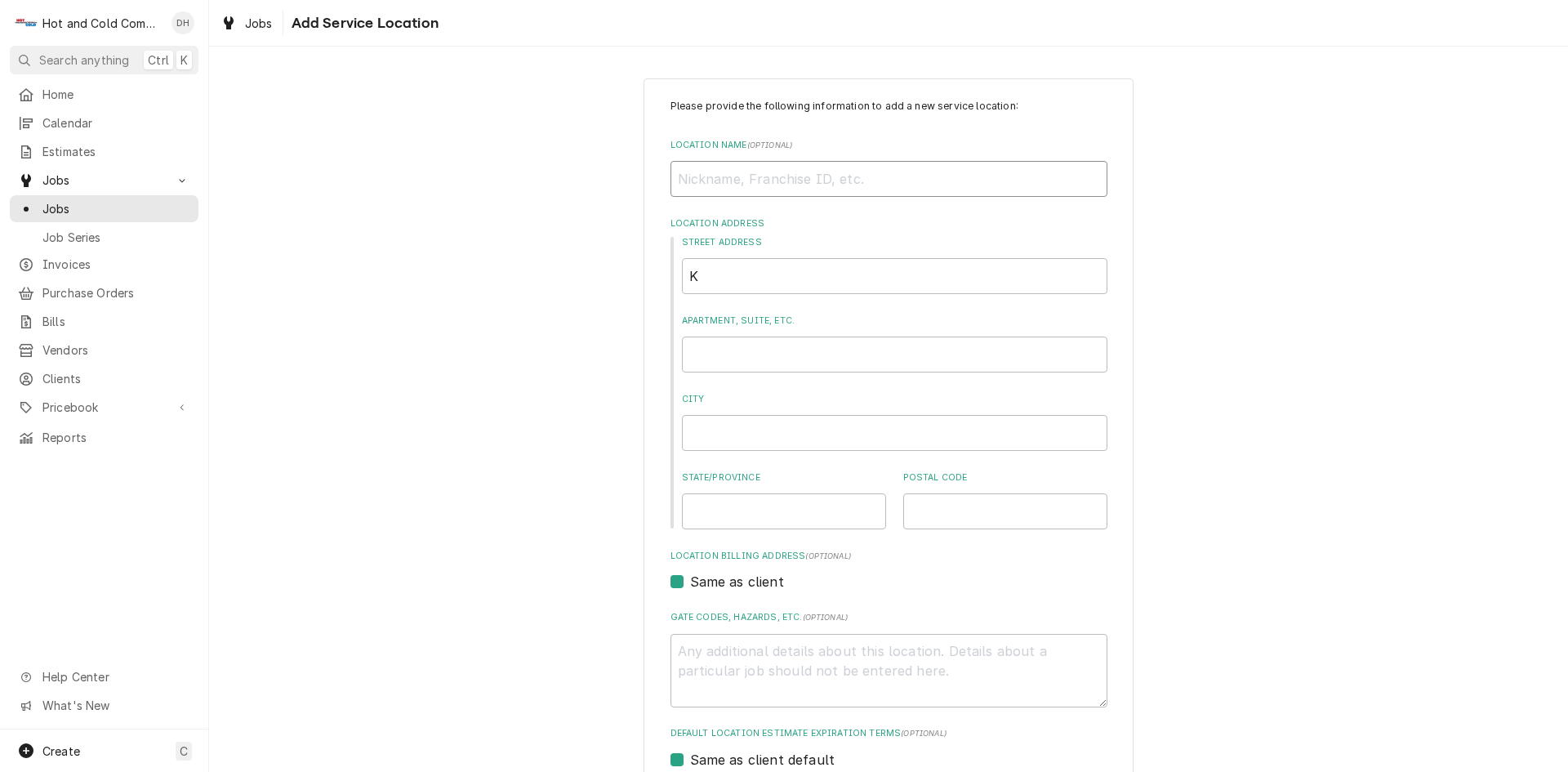
drag, startPoint x: 787, startPoint y: 184, endPoint x: 723, endPoint y: 215, distance: 71.1
click at [787, 184] on input "Location Name ( optional )" at bounding box center [889, 179] width 437 height 36
type textarea "x"
type input "C"
type textarea "x"
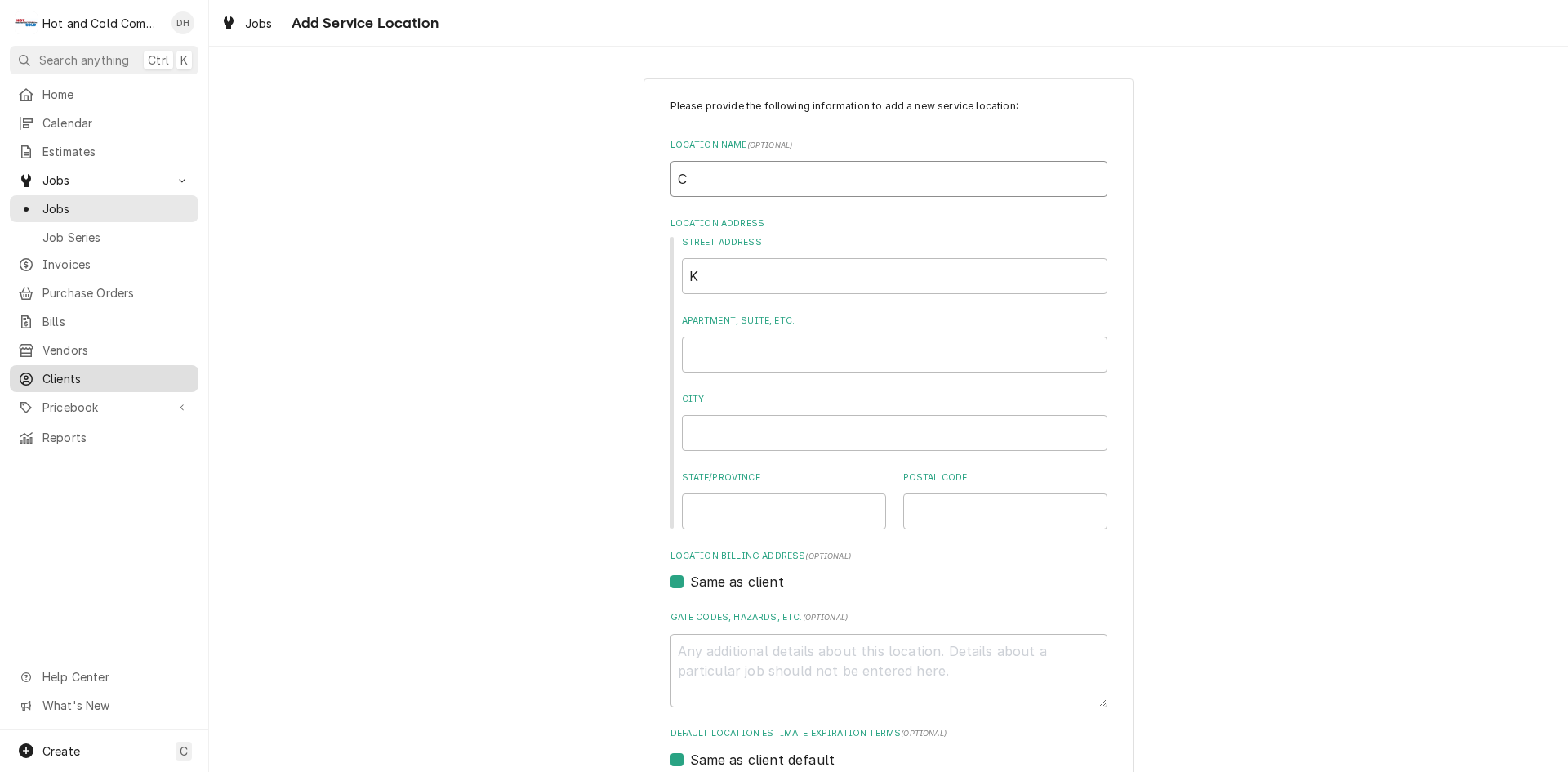
type input "Ca"
type textarea "x"
type input "Caf"
type textarea "x"
type input "Cafe"
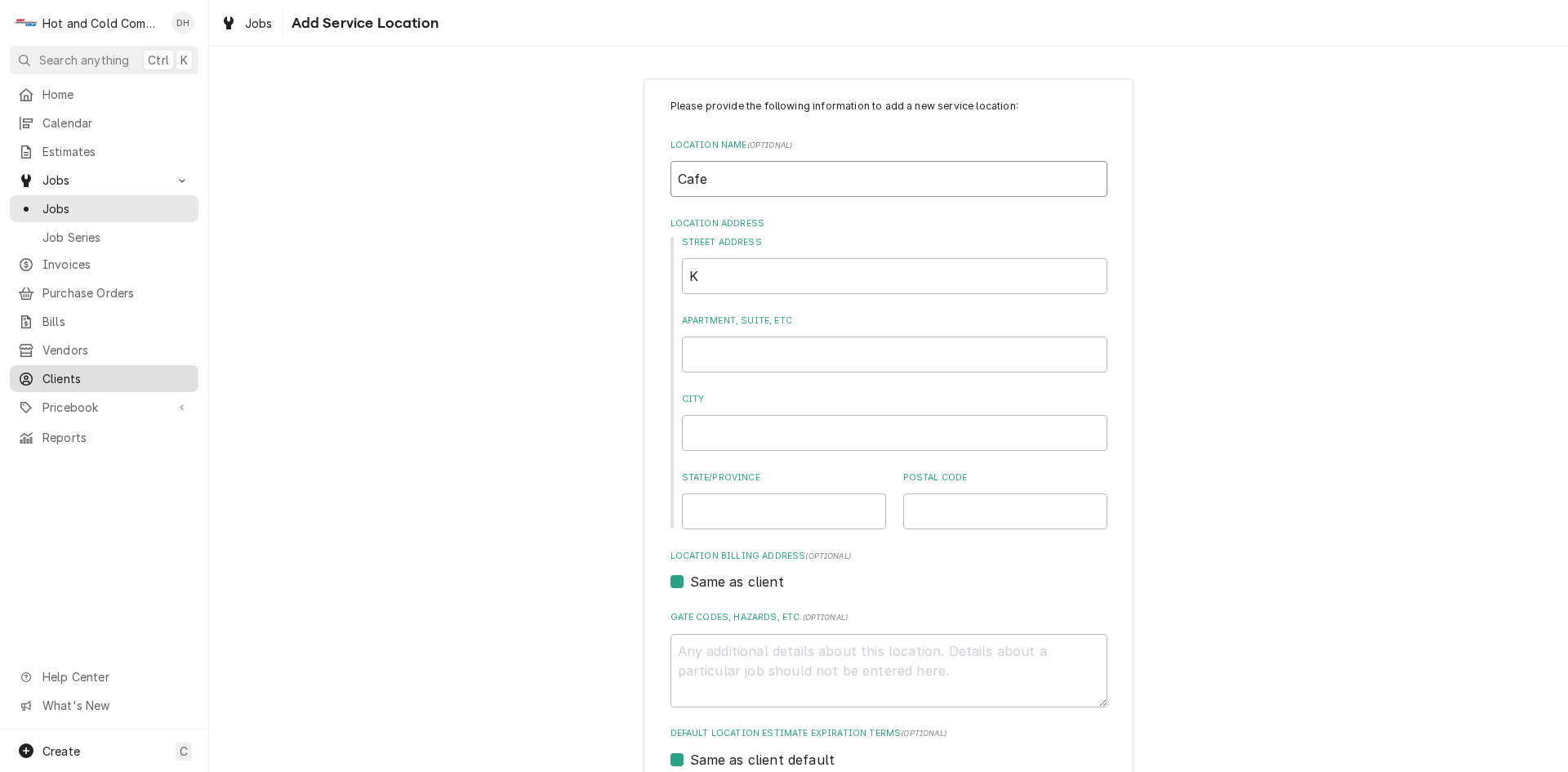
type textarea "x"
type input "Cafe"
click at [710, 281] on input "K" at bounding box center [895, 276] width 426 height 36
type textarea "x"
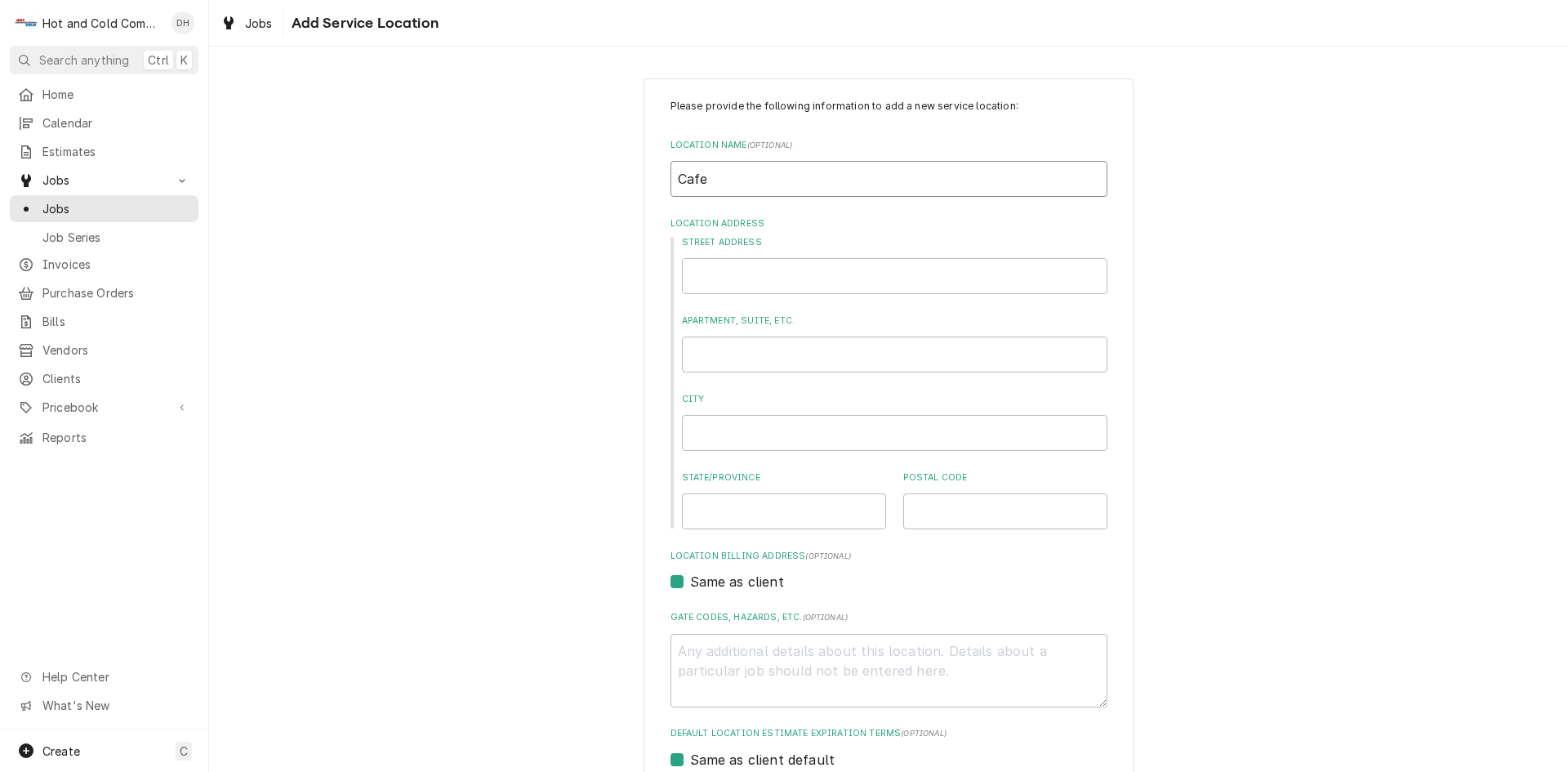
click at [712, 180] on input "Cafe" at bounding box center [889, 179] width 437 height 36
type textarea "x"
type input "Caf"
type textarea "x"
type input "Ca"
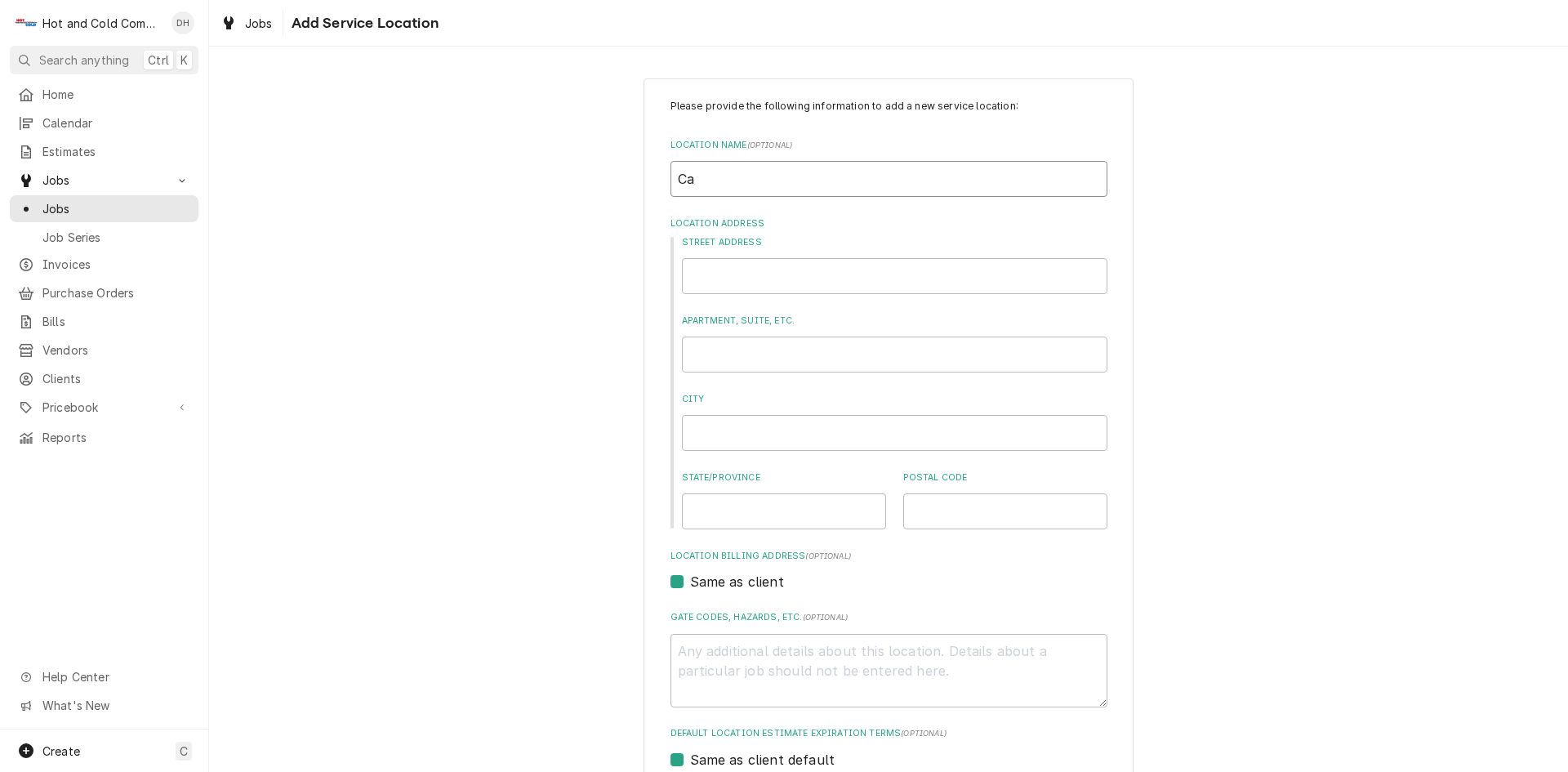
type textarea "x"
type input "C"
type textarea "x"
type input "H"
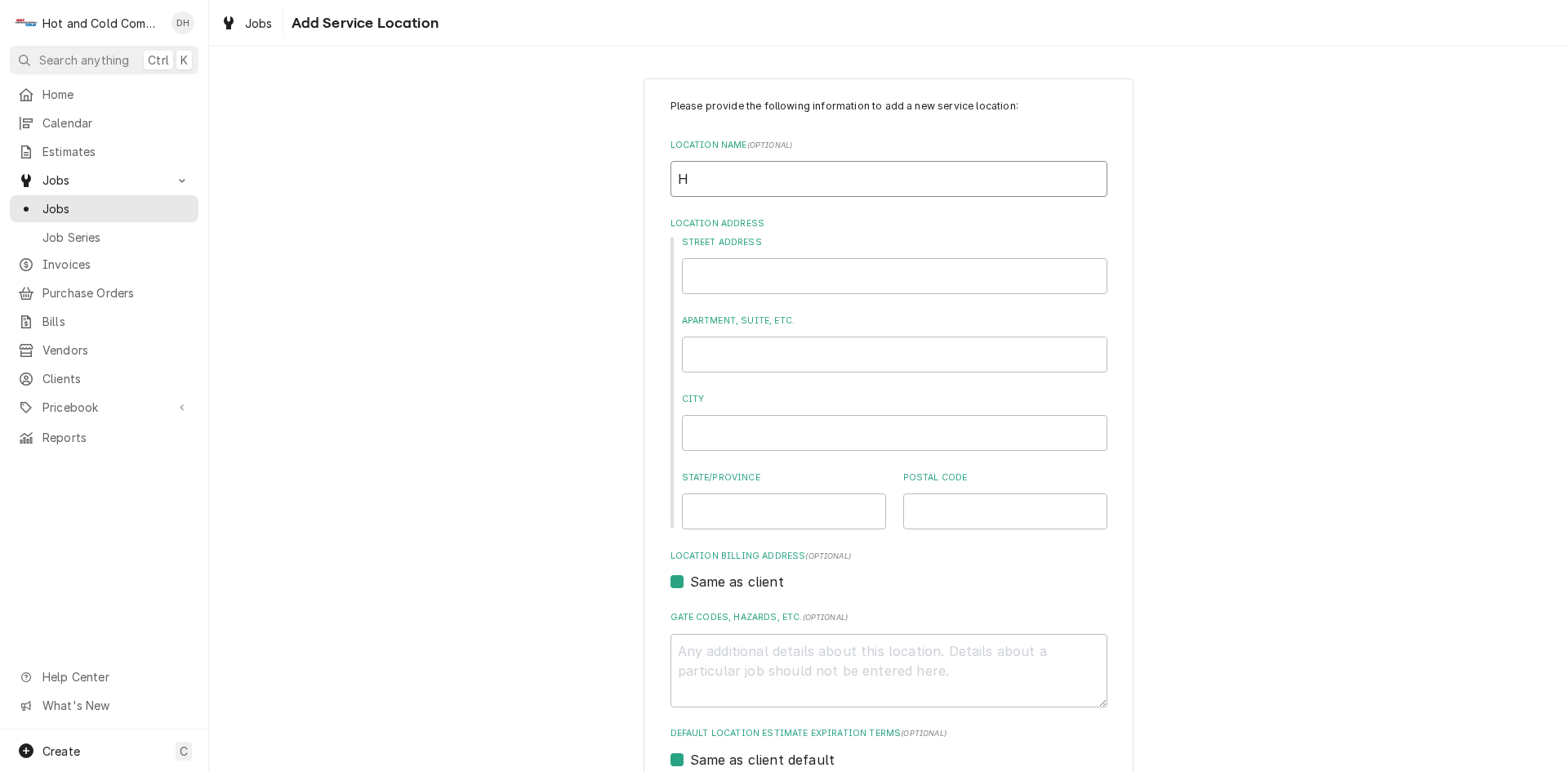
type textarea "x"
type input "Hi"
type textarea "x"
type input "Hig"
type textarea "x"
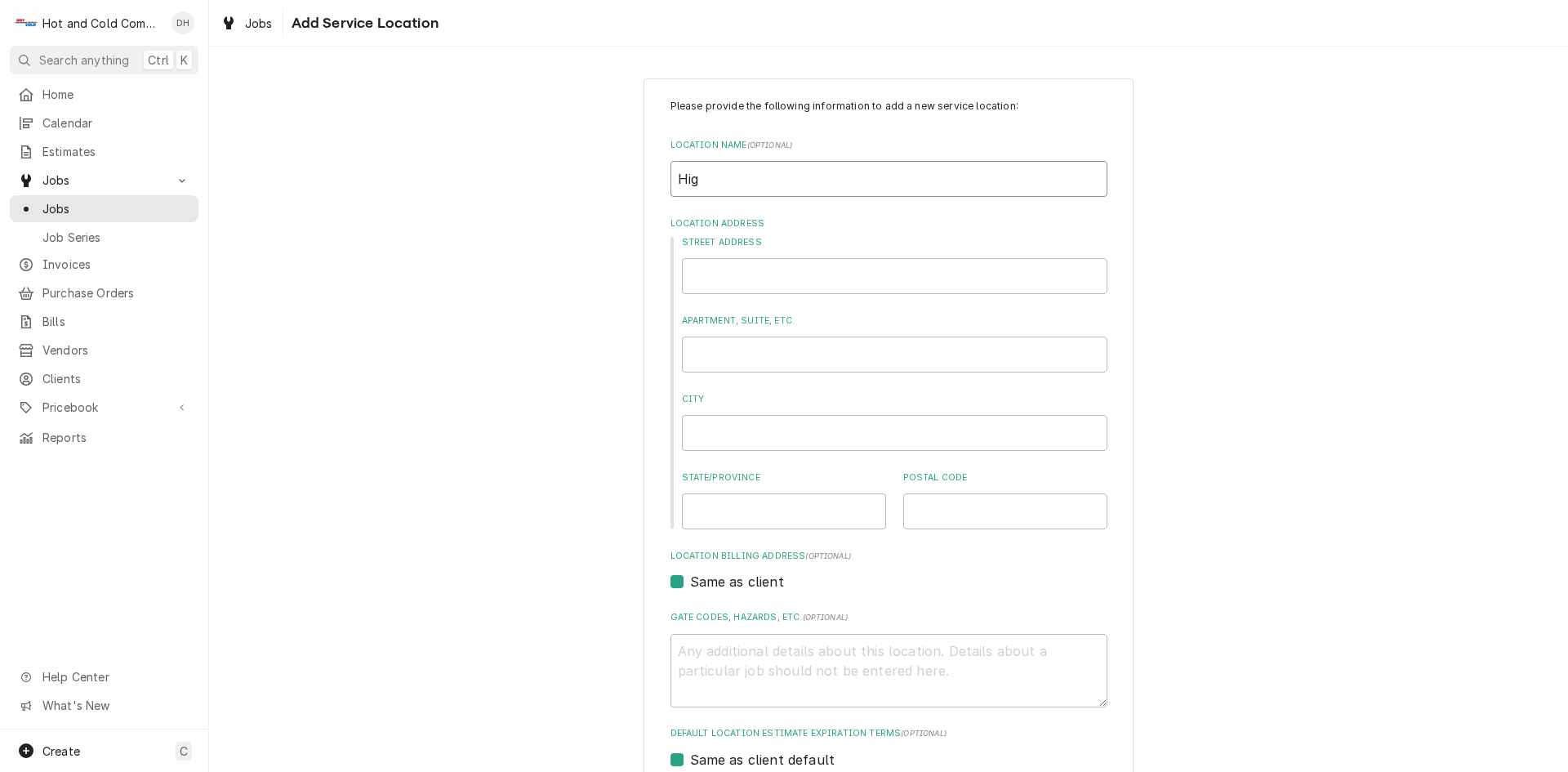
type input "High"
type textarea "x"
type input "Hig"
type textarea "x"
type input "Hi"
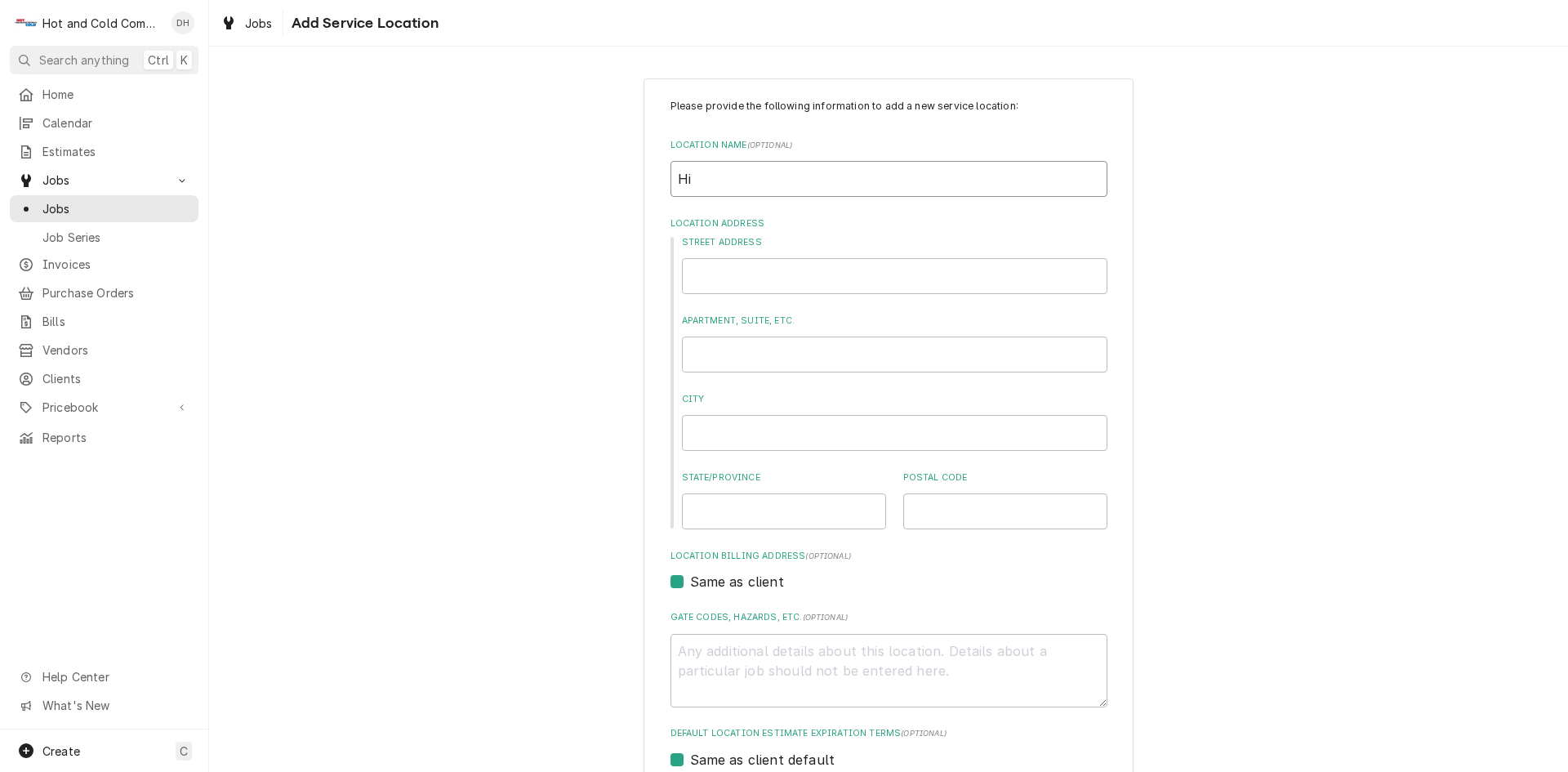
type textarea "x"
type input "H"
type textarea "x"
type input "K"
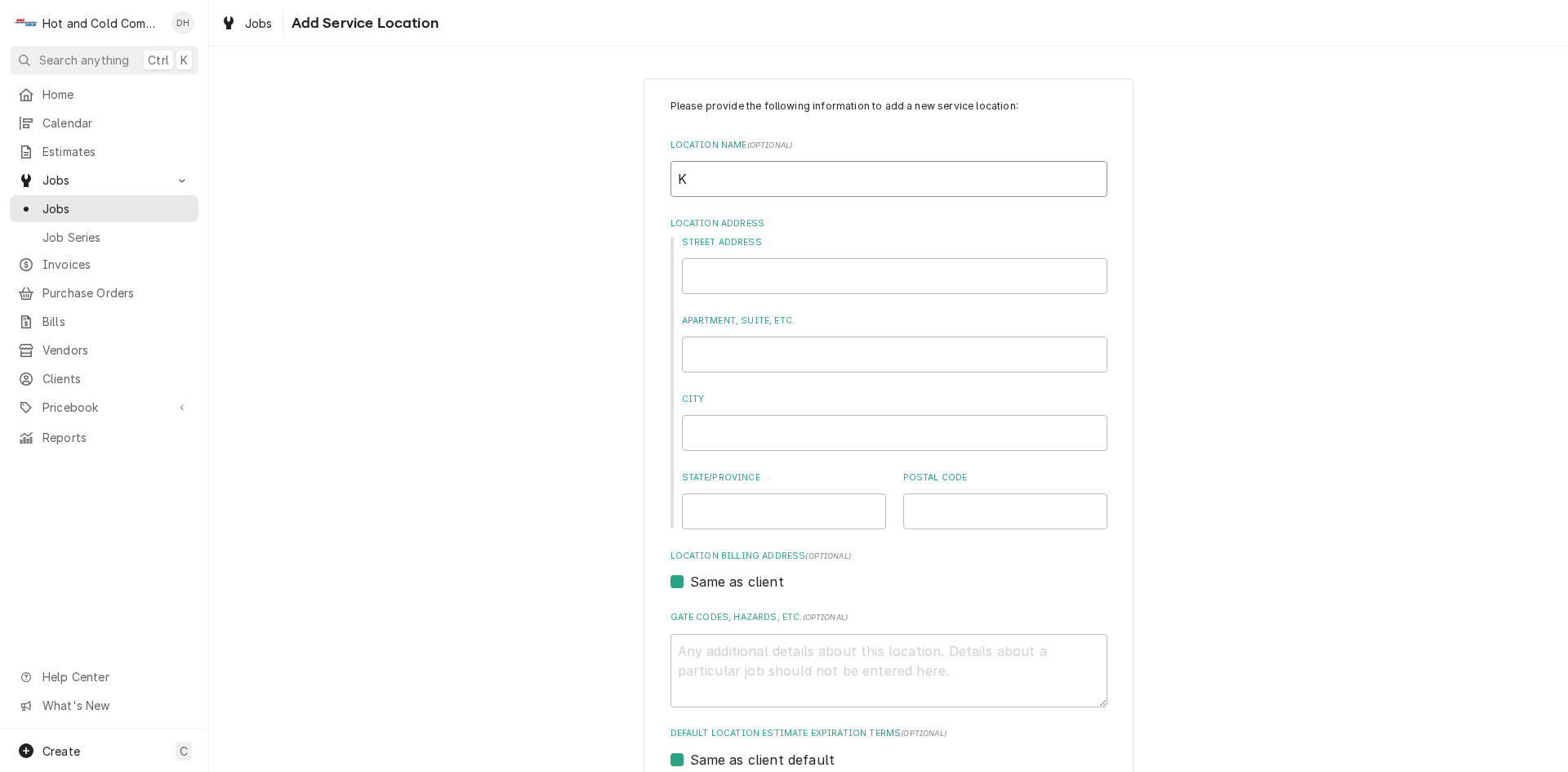
type textarea "x"
type input "Ke"
type textarea "x"
type input "Ken"
type textarea "x"
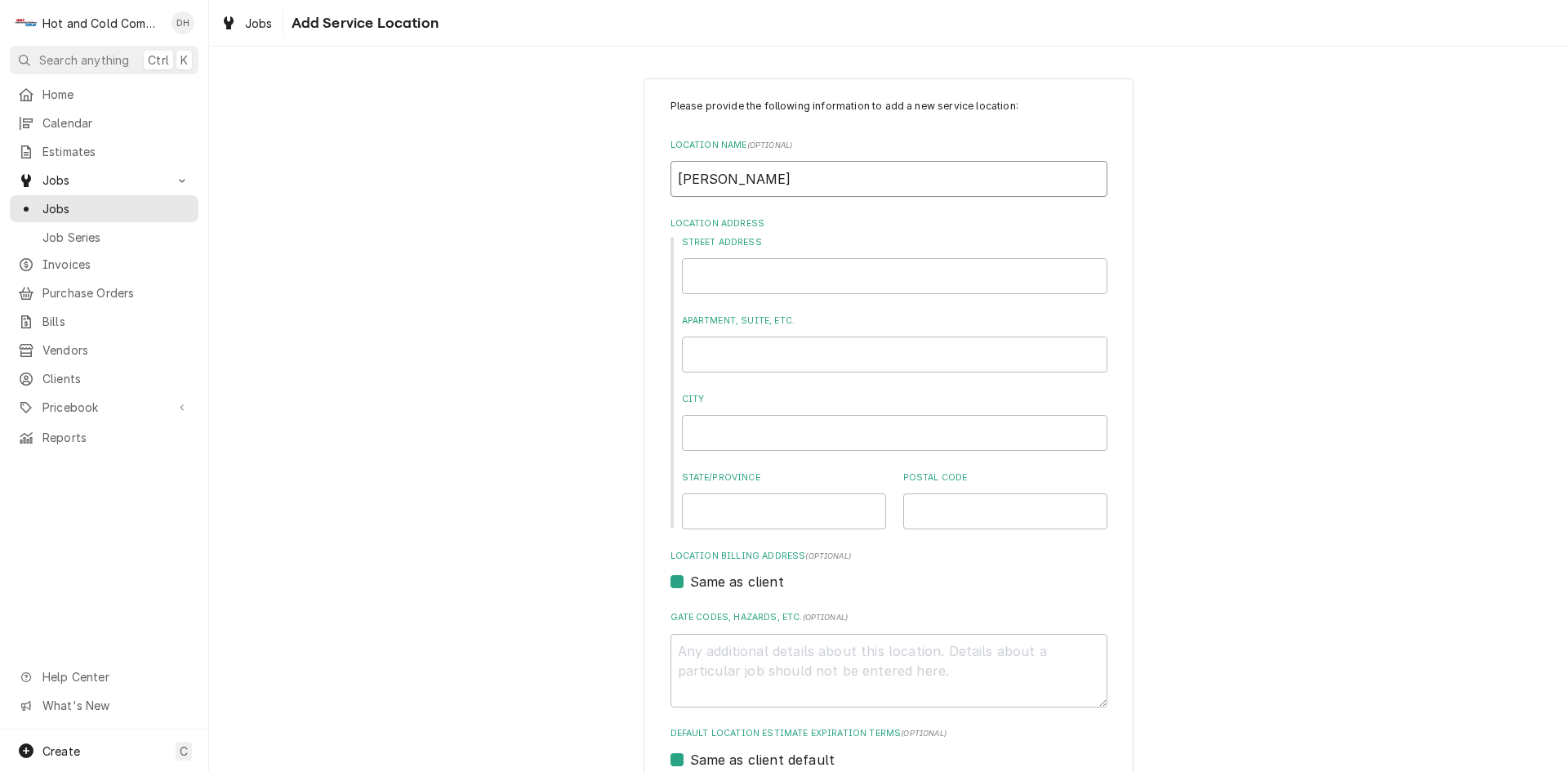
type input "Kenn"
type textarea "x"
type input "Kenne"
type textarea "x"
type input "Kennes"
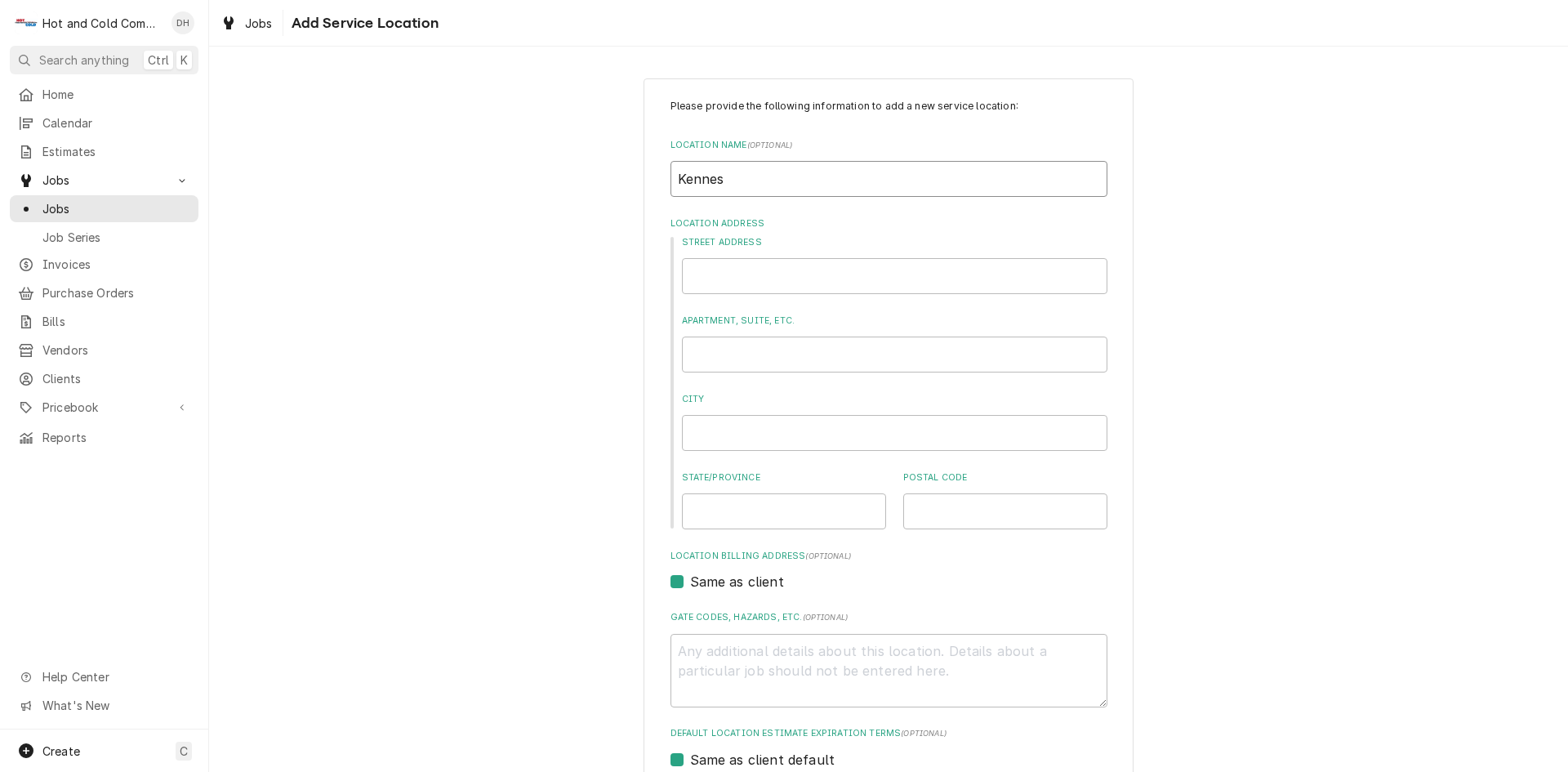
type textarea "x"
type input "Kennesa"
type textarea "x"
type input "Kennesaw"
type textarea "x"
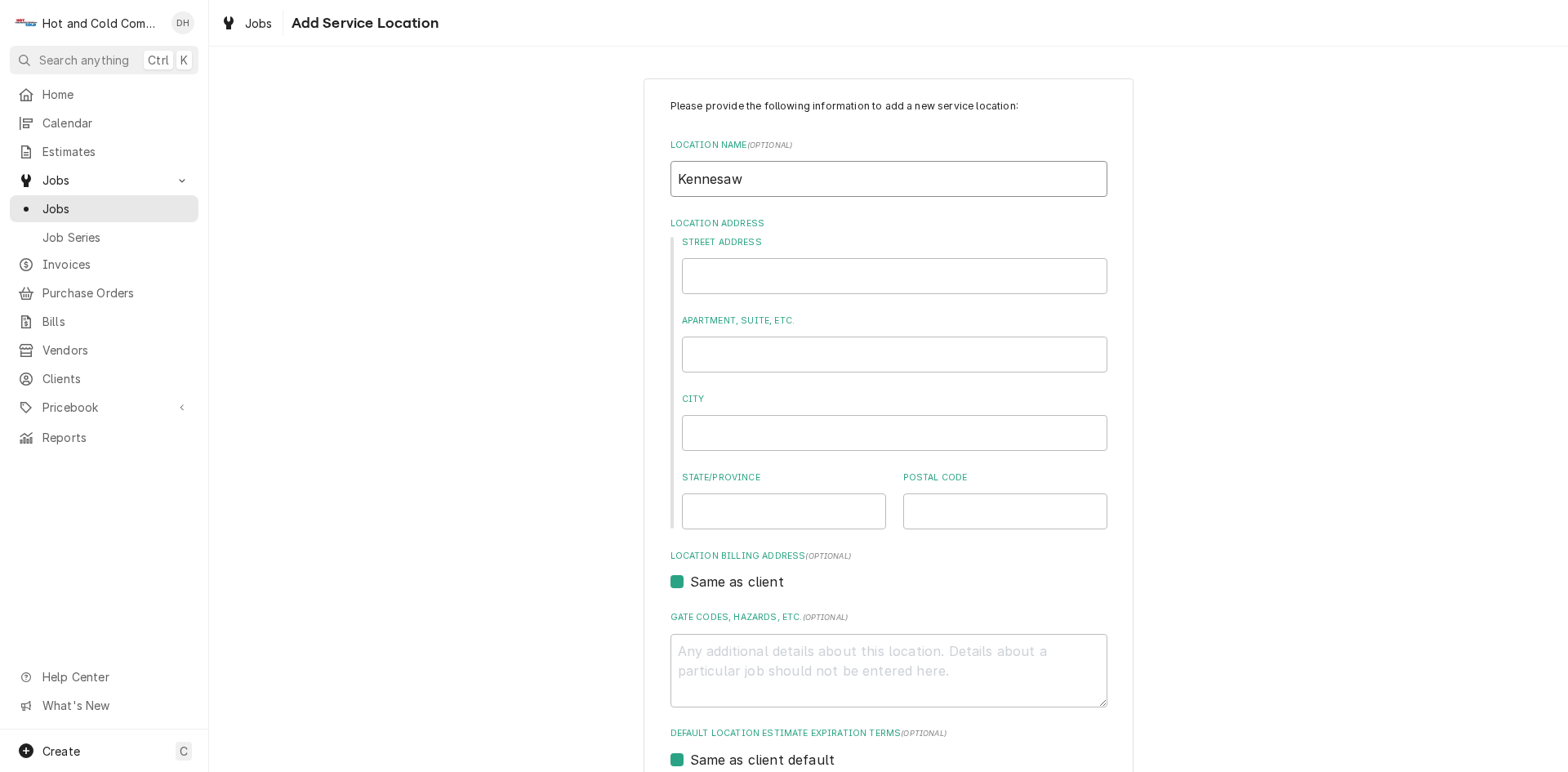
type input "Kennesaw"
type textarea "x"
type input "Kennesaw S"
type textarea "x"
type input "Kennesaw St"
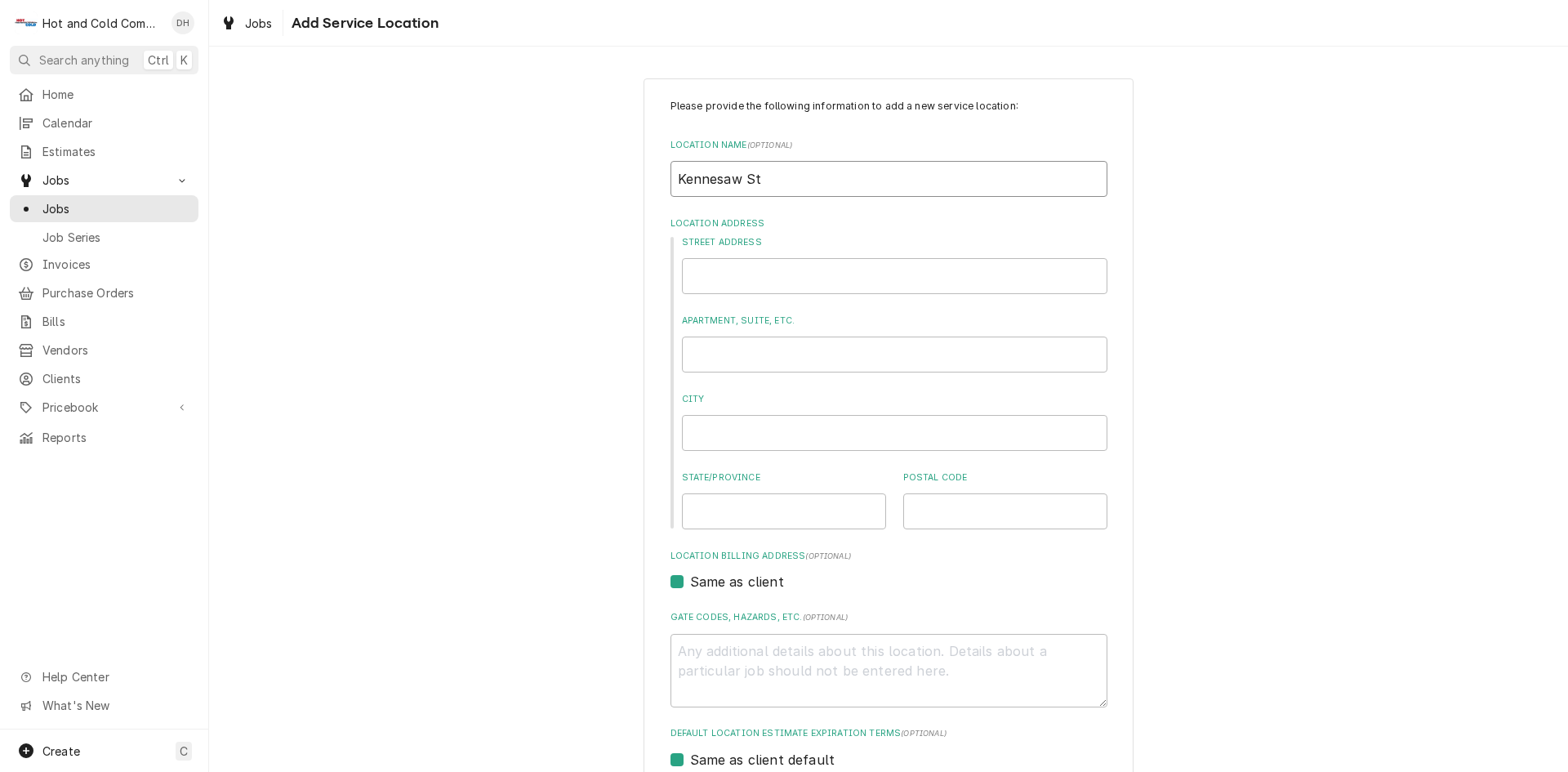
type textarea "x"
type input "Kennesaw Sta"
type textarea "x"
type input "Kennesaw Stat"
type textarea "x"
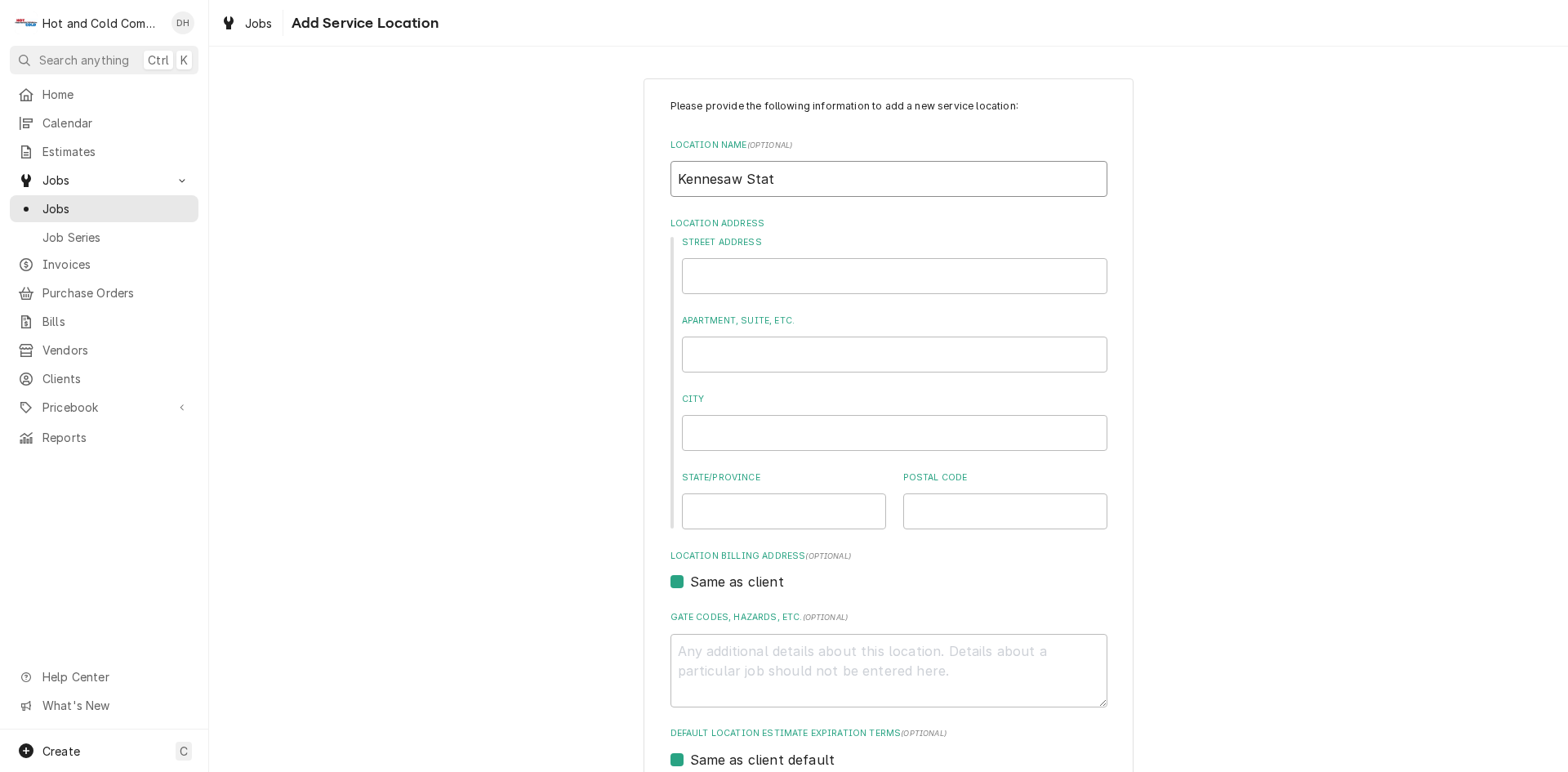
type input "Kennesaw State"
type textarea "x"
type input "Kennesaw State"
type textarea "x"
type input "Kennesaw State ("
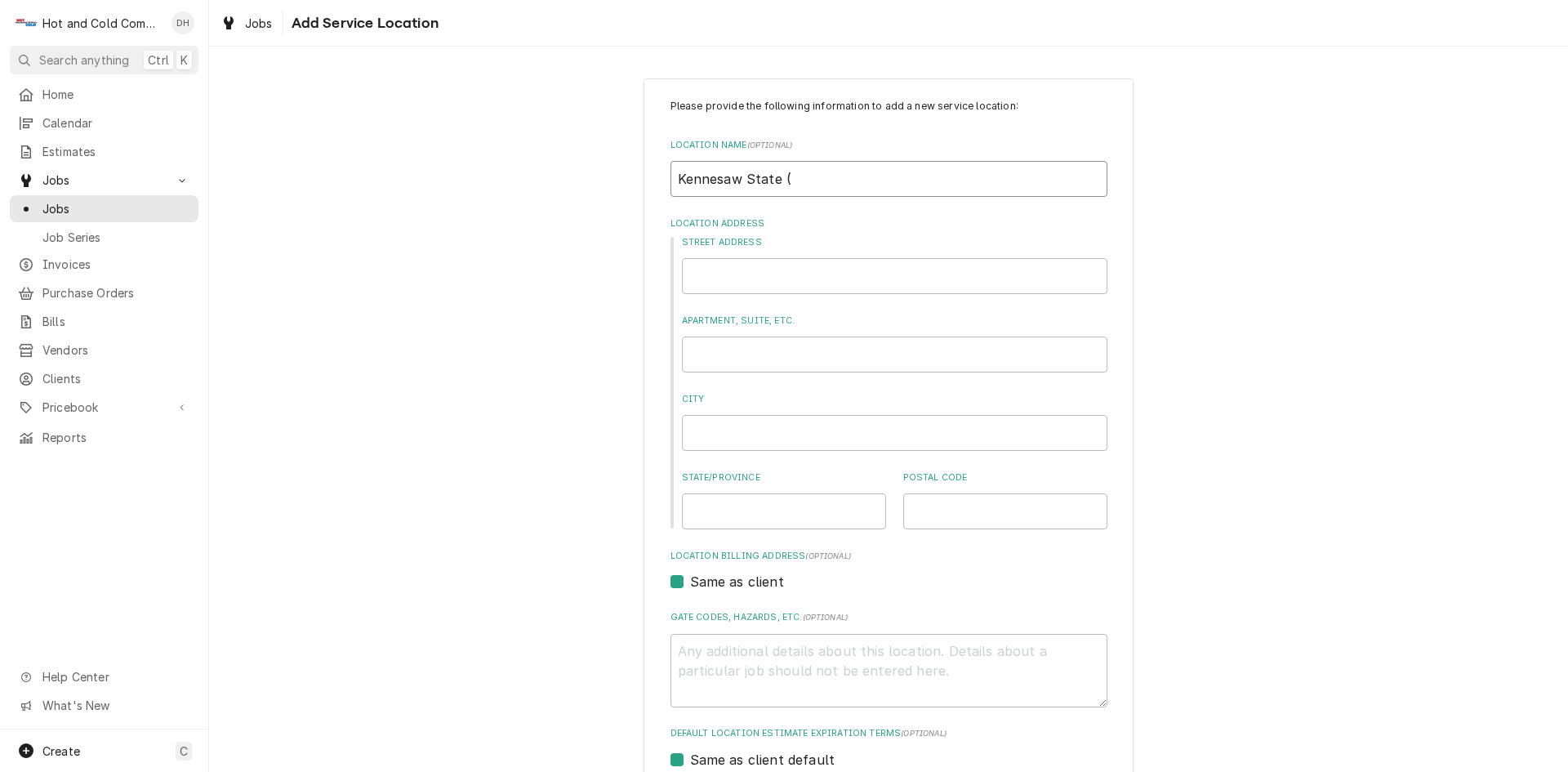
type textarea "x"
type input "Kennesaw State (H"
type textarea "x"
type input "Kennesaw State (Hi"
type textarea "x"
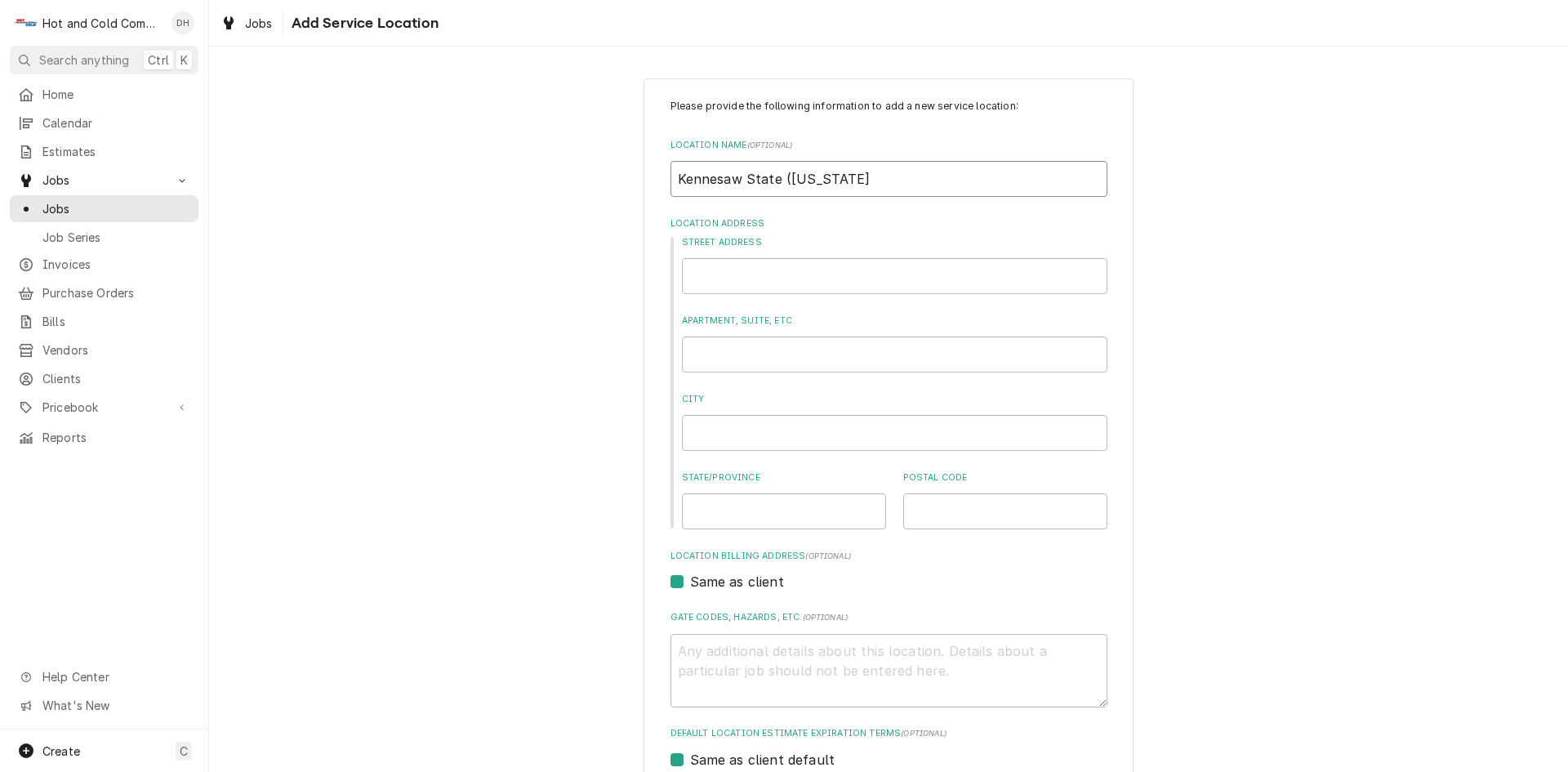
type input "Kennesaw State (Hig"
type textarea "x"
type input "Kennesaw State (High"
type textarea "x"
type input "Kennesaw State (High"
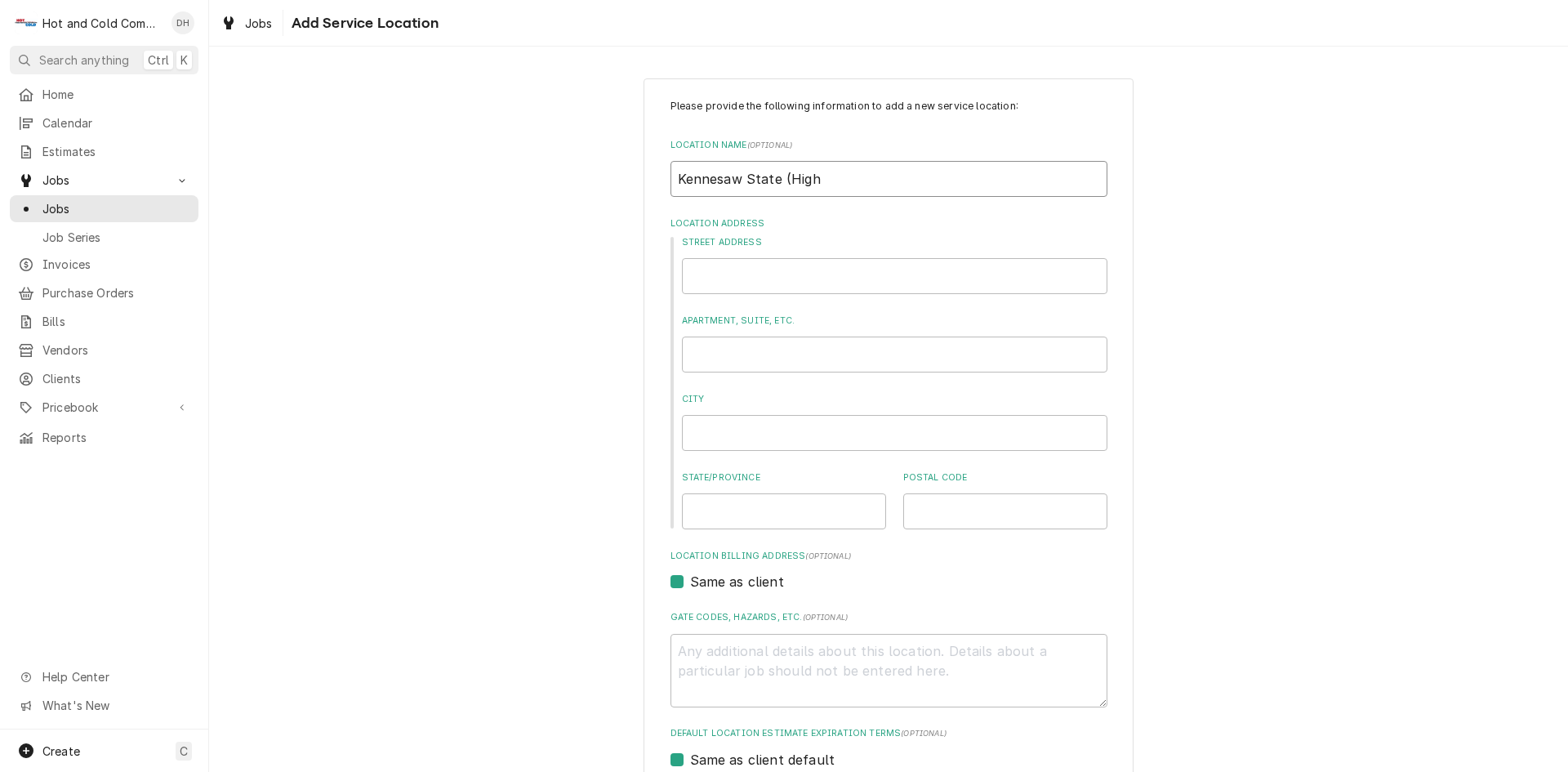
type textarea "x"
type input "Kennesaw State (High P"
type textarea "x"
type input "Kennesaw State (High Po"
type textarea "x"
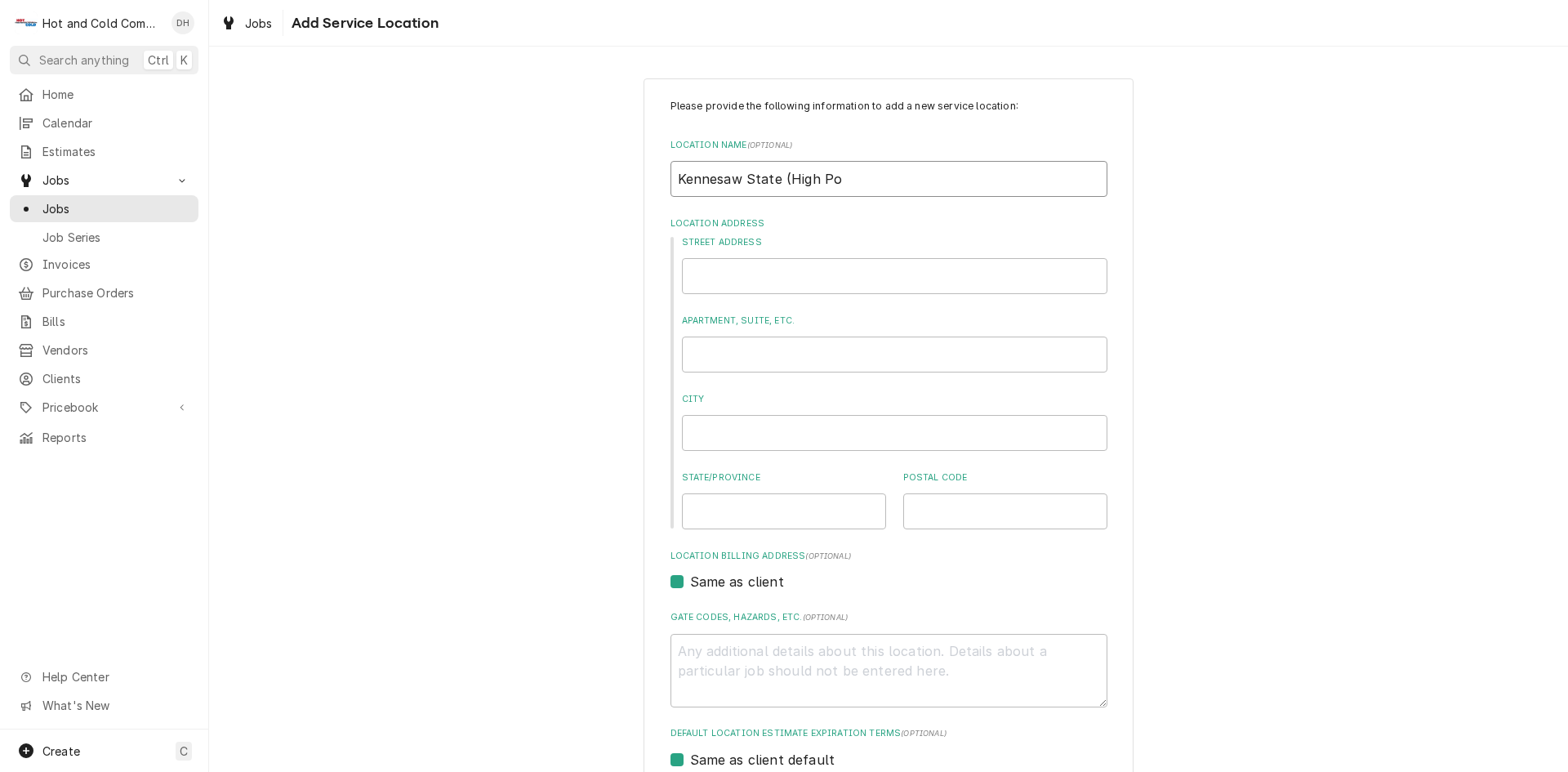
type input "Kennesaw State (High Poi"
type textarea "x"
type input "Kennesaw State (High Poin"
type textarea "x"
type input "Kennesaw State (High Point"
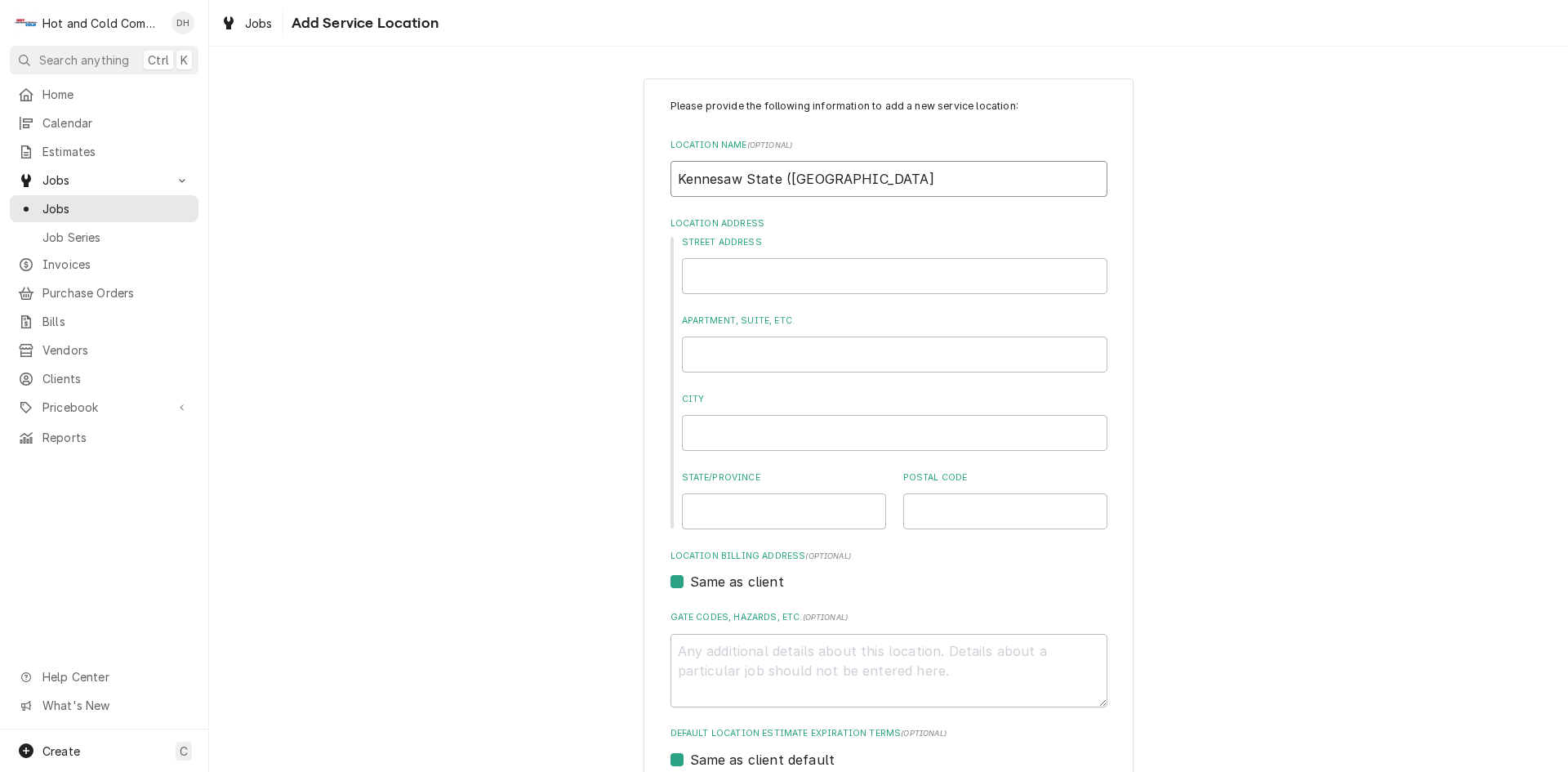
type textarea "x"
type input "Kennesaw State (High Point"
type textarea "x"
type input "Kennesaw State (High Point C"
type textarea "x"
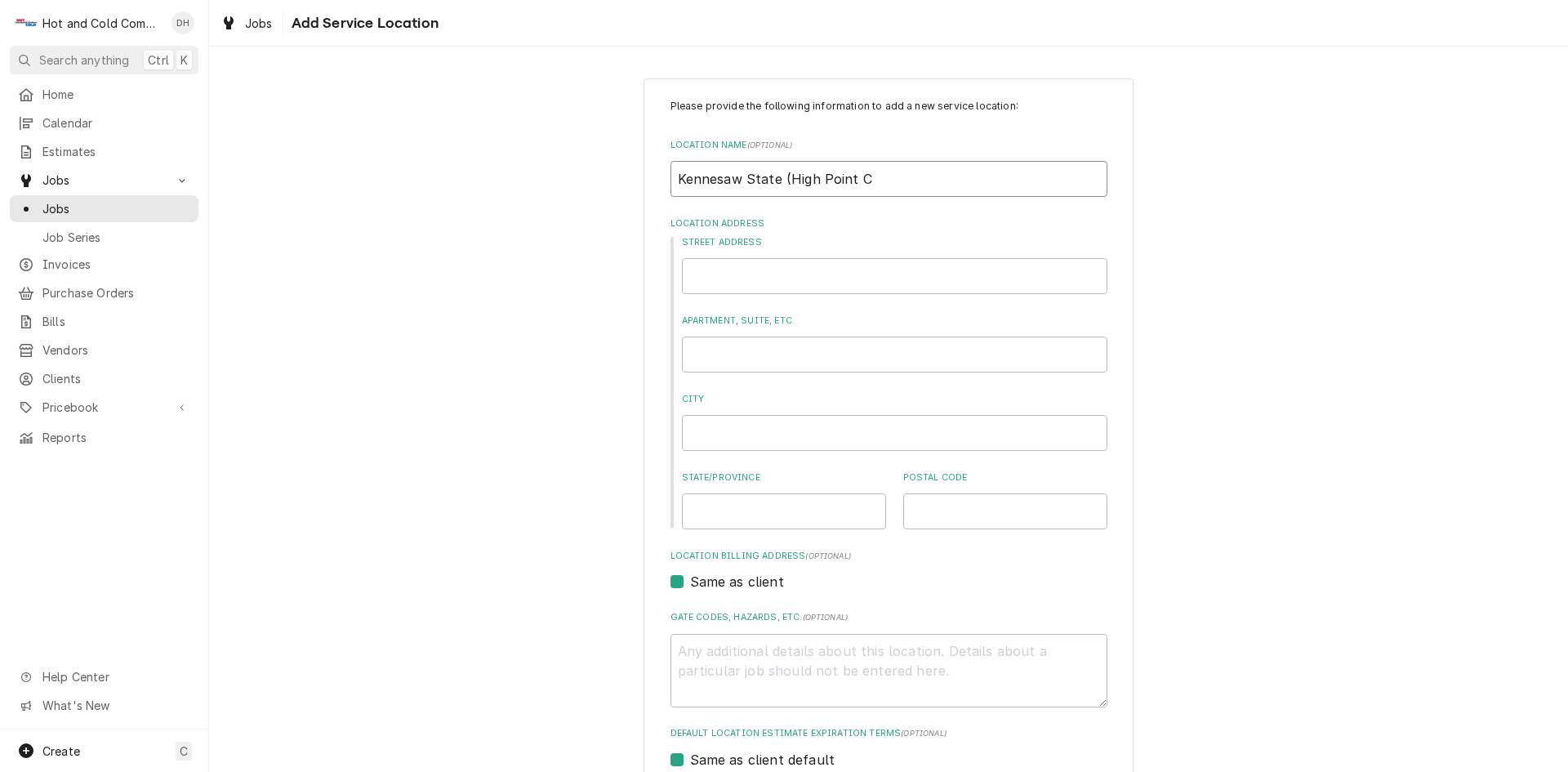
type input "Kennesaw State (High Point Ca"
type textarea "x"
type input "Kennesaw State (High Point Caf"
type textarea "x"
type input "Kennesaw State (High Point Cafe"
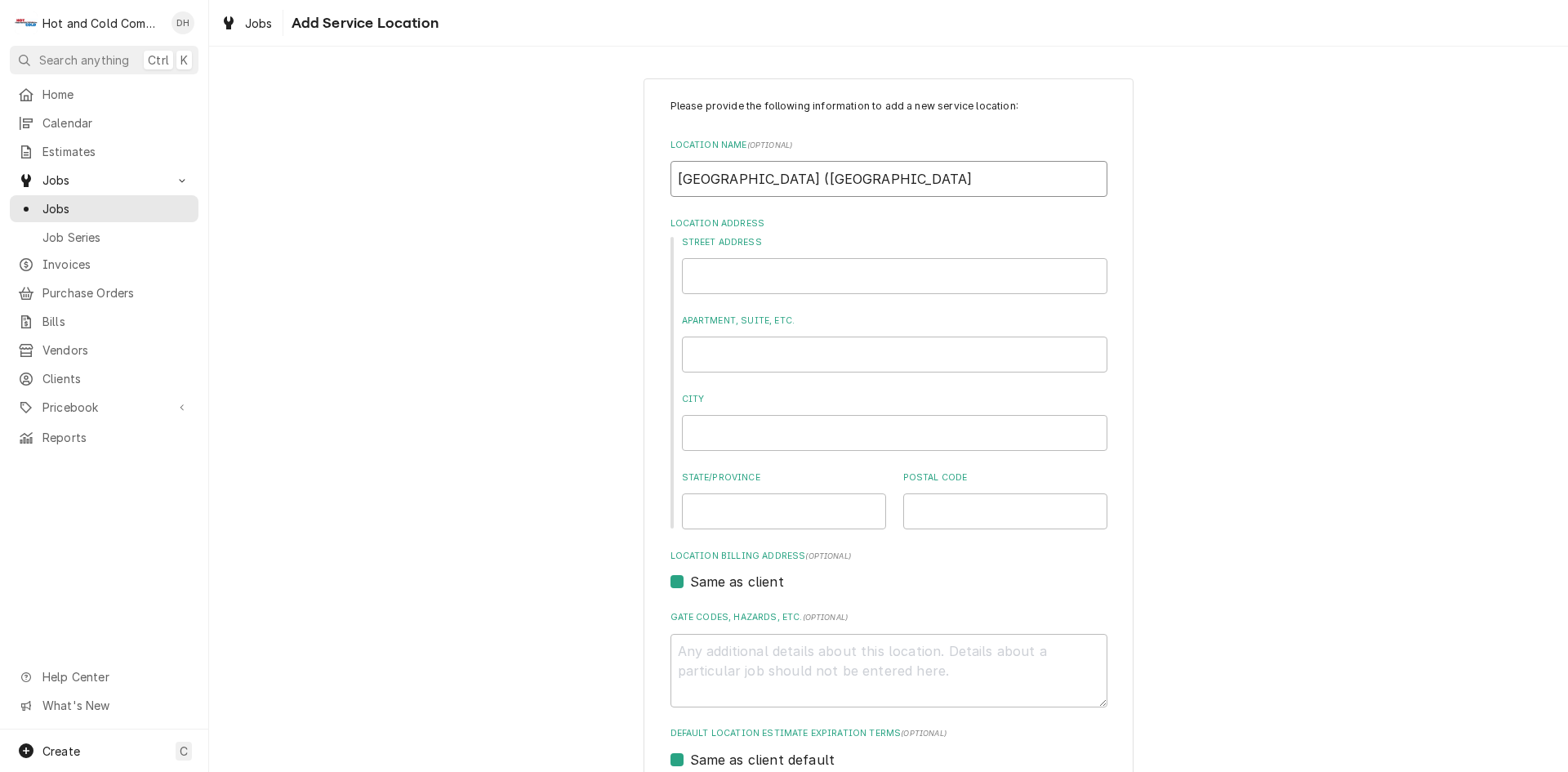
type textarea "x"
type input "Kennesaw State (High Point Cafe)"
type textarea "x"
type input "Kennesaw State (High Point Cafe)"
type textarea "x"
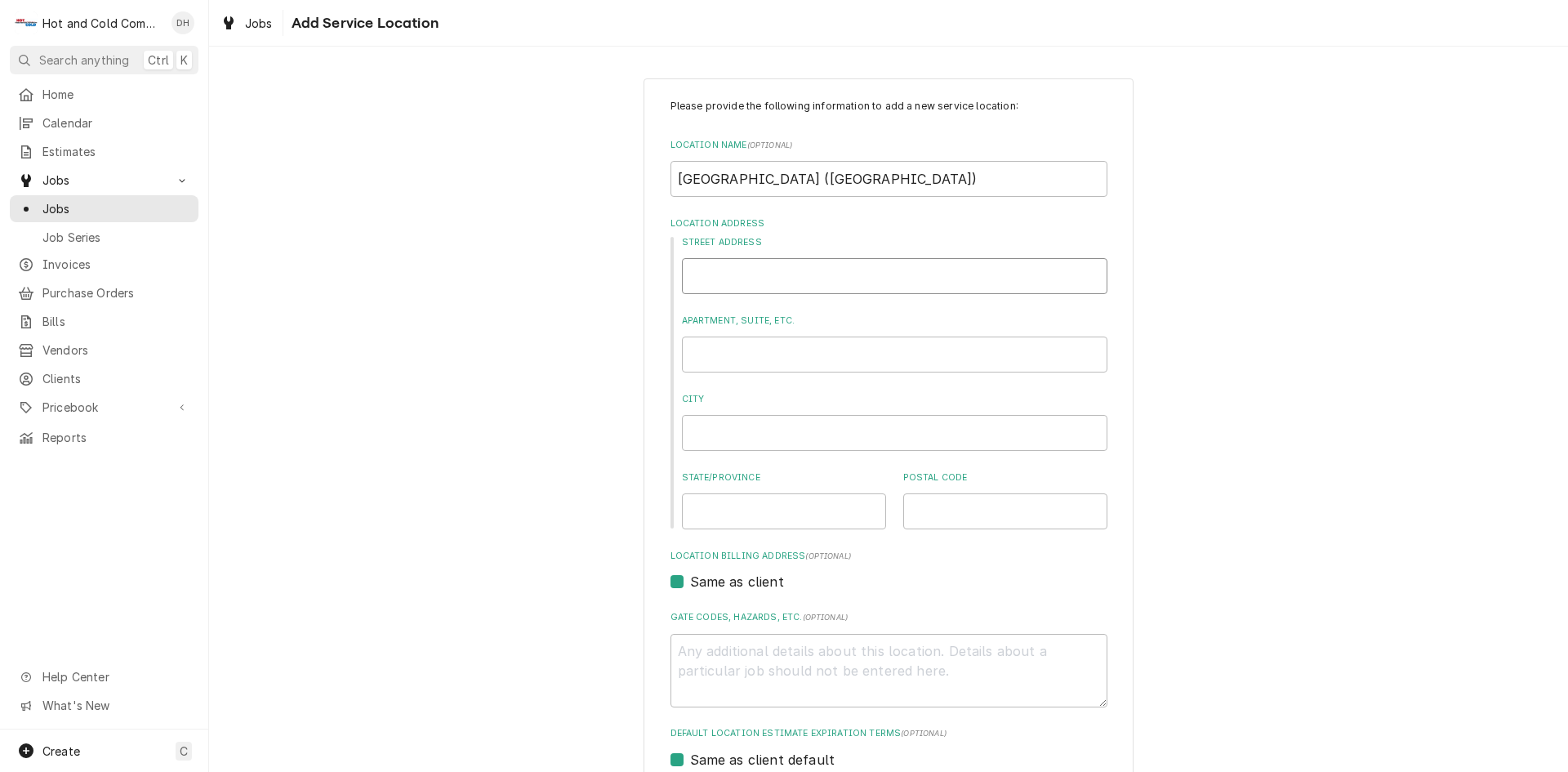
type input "1"
type textarea "x"
type input "11"
type textarea "x"
type input "119"
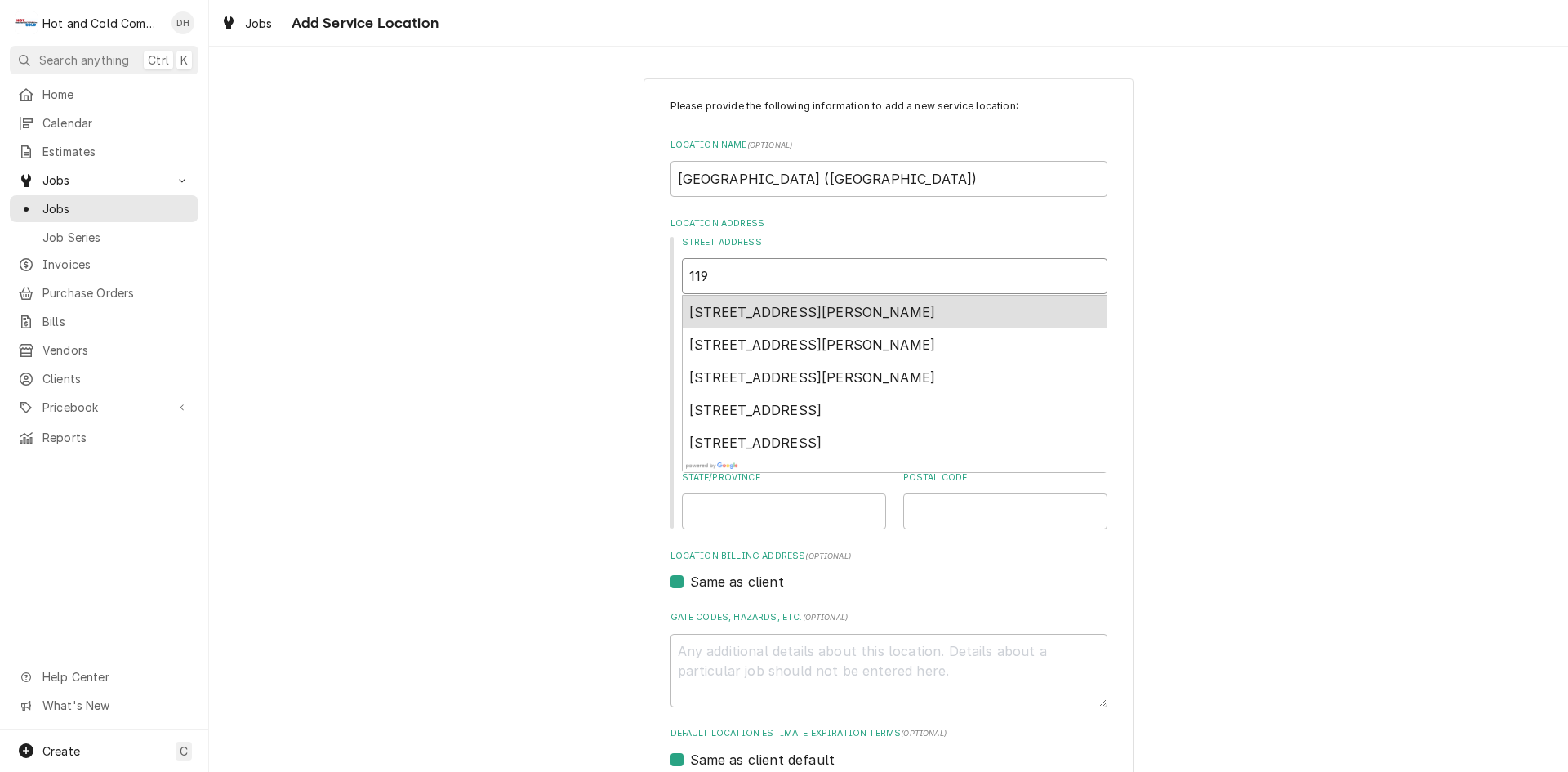
type textarea "x"
type input "119"
type textarea "x"
type input "119 M"
type textarea "x"
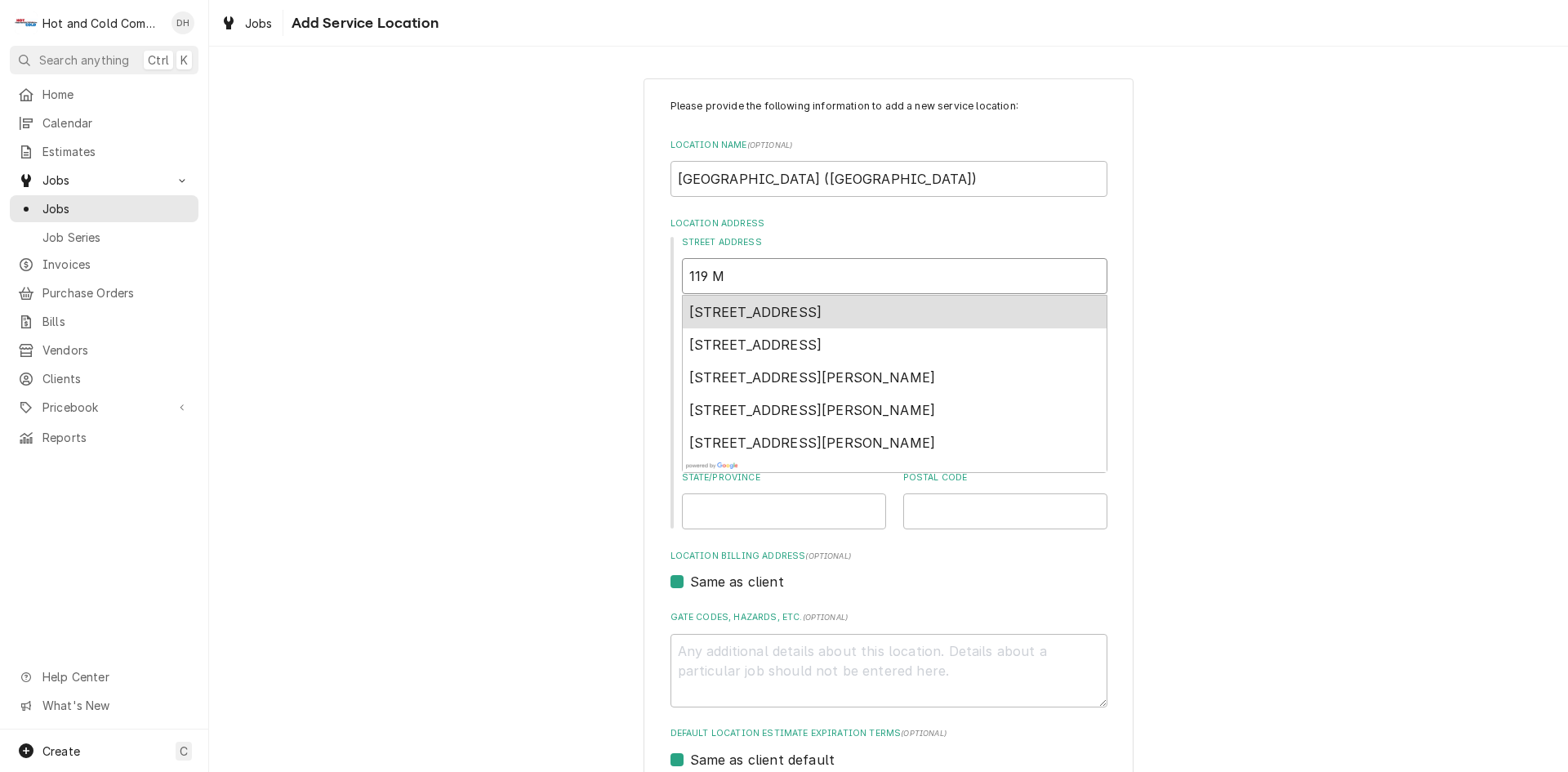
type input "119 Ma"
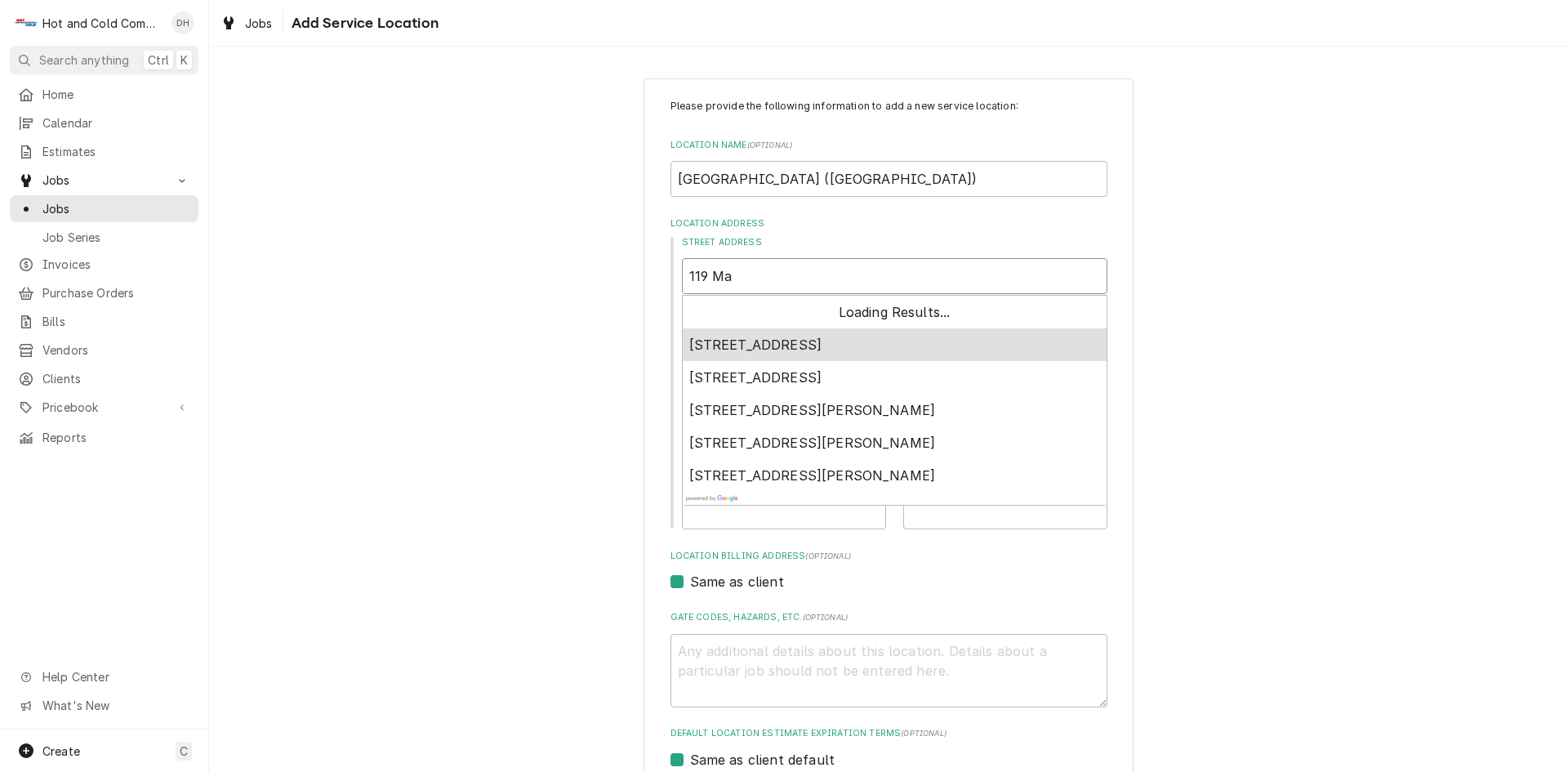
type textarea "x"
type input "119 Mar"
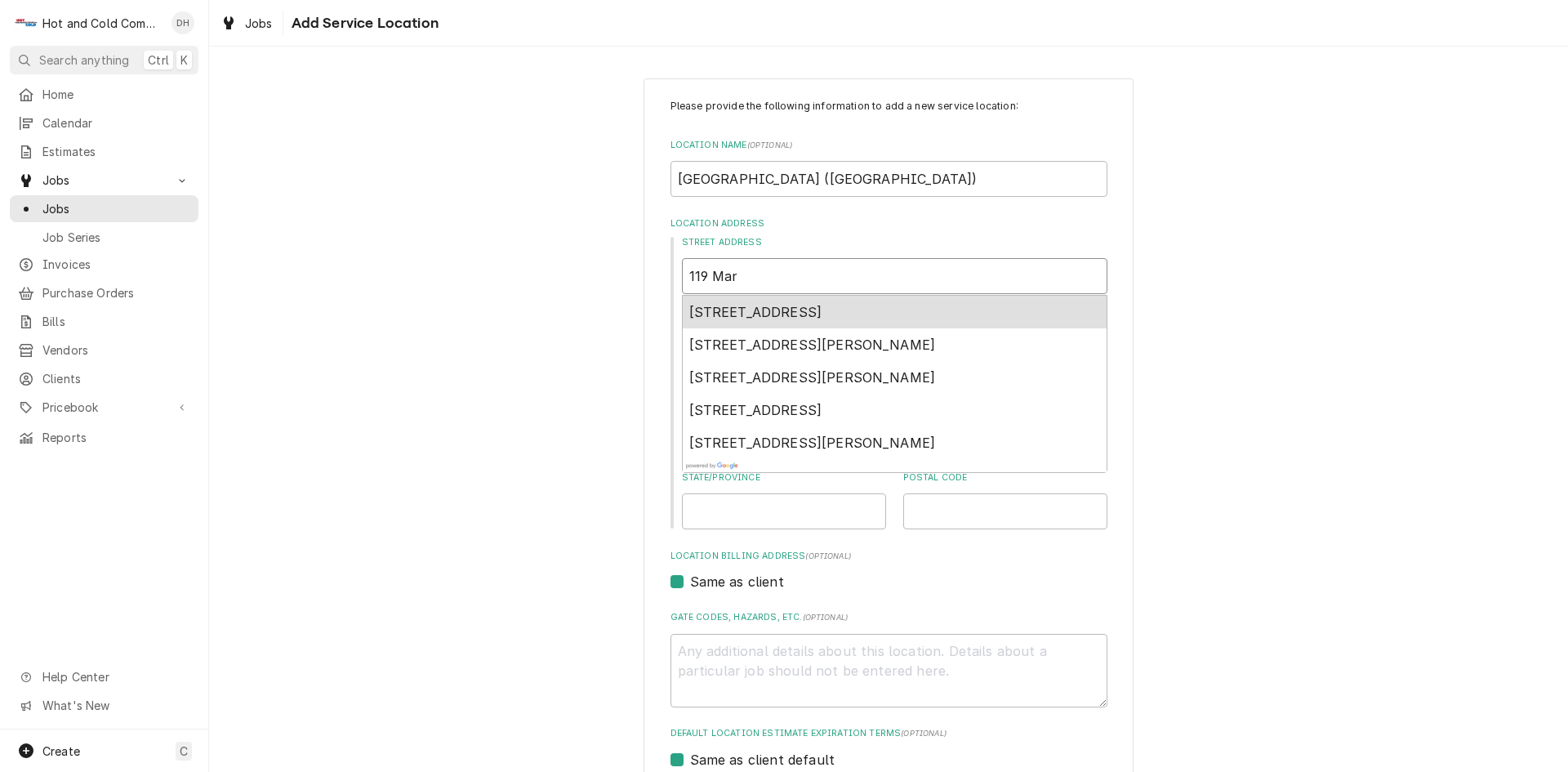
type textarea "x"
type input "119 Mari"
type textarea "x"
type input "119 Marie"
click at [822, 314] on span "119 Marietta Drive, Kennesaw, GA, USA" at bounding box center [755, 312] width 133 height 16
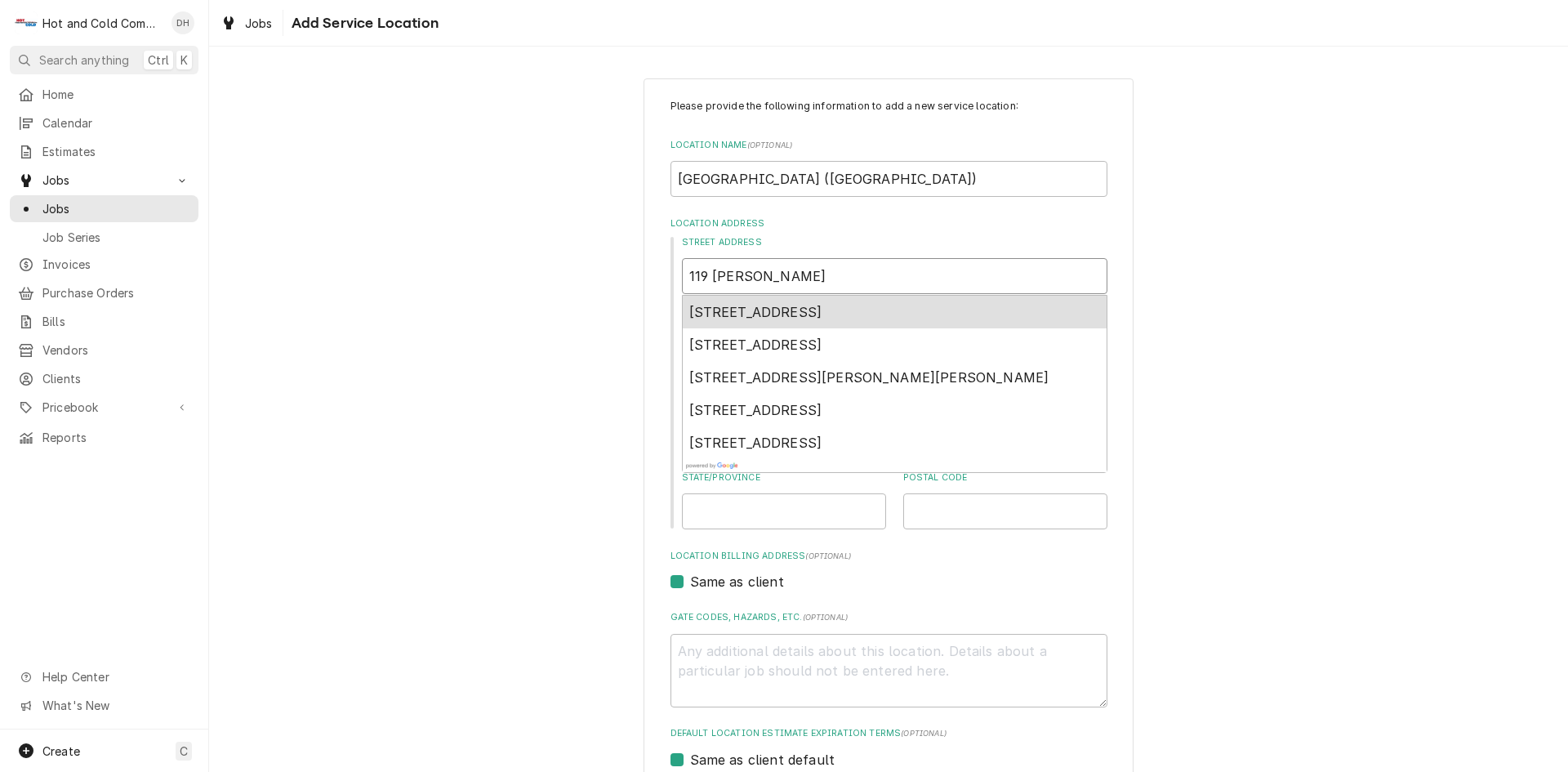
type textarea "x"
type input "119 Marietta Dr"
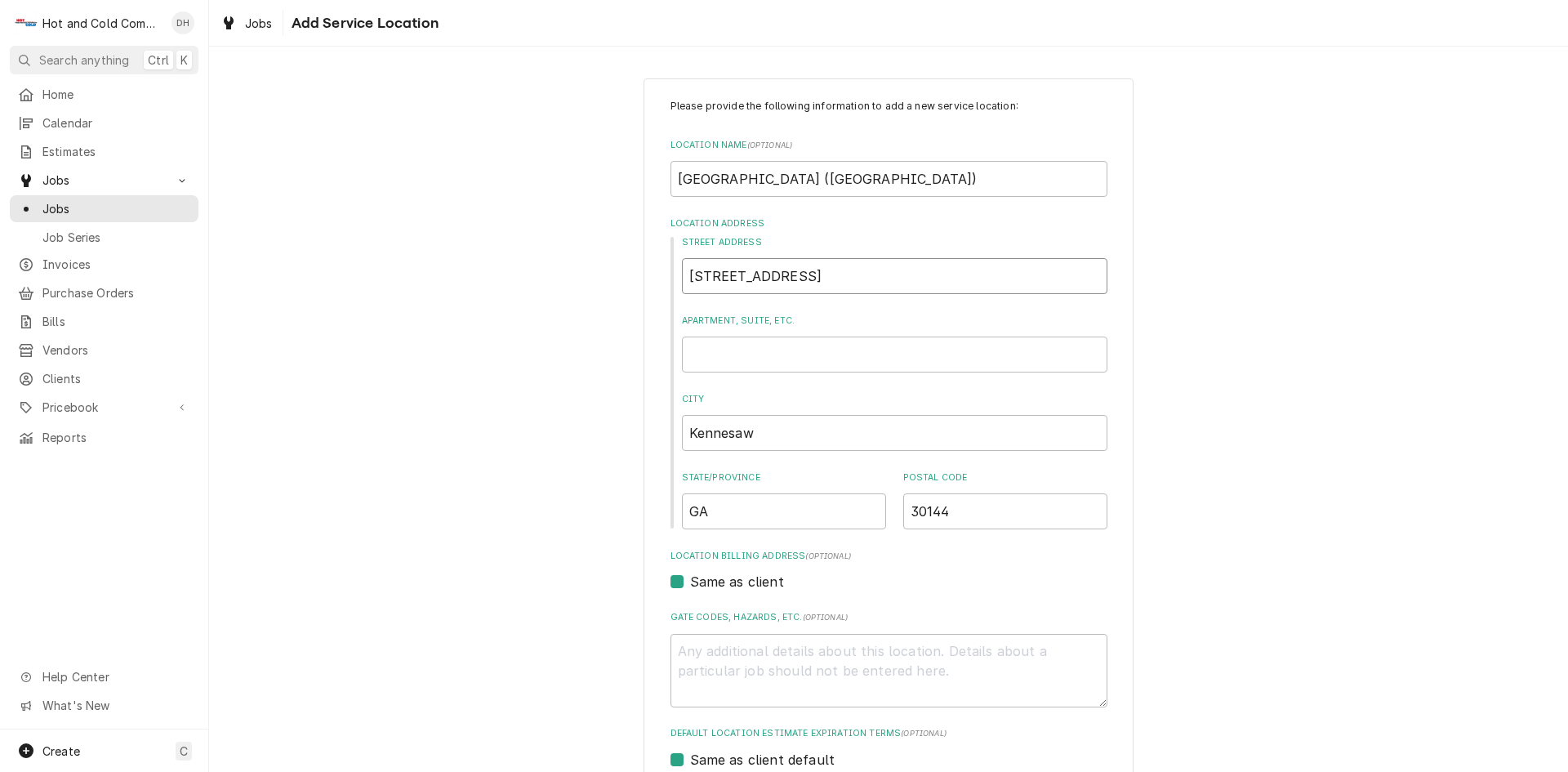
type textarea "x"
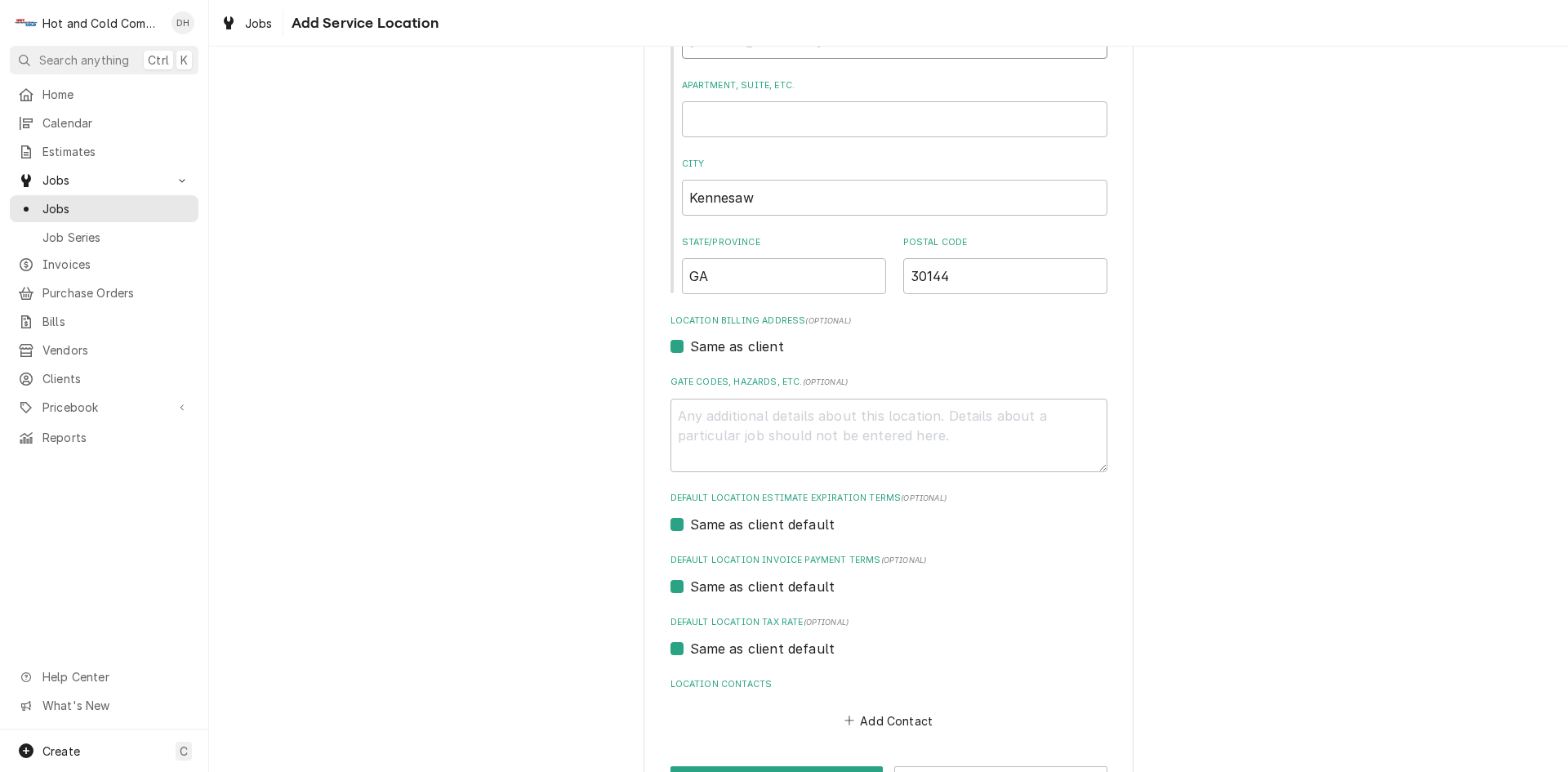
scroll to position [272, 0]
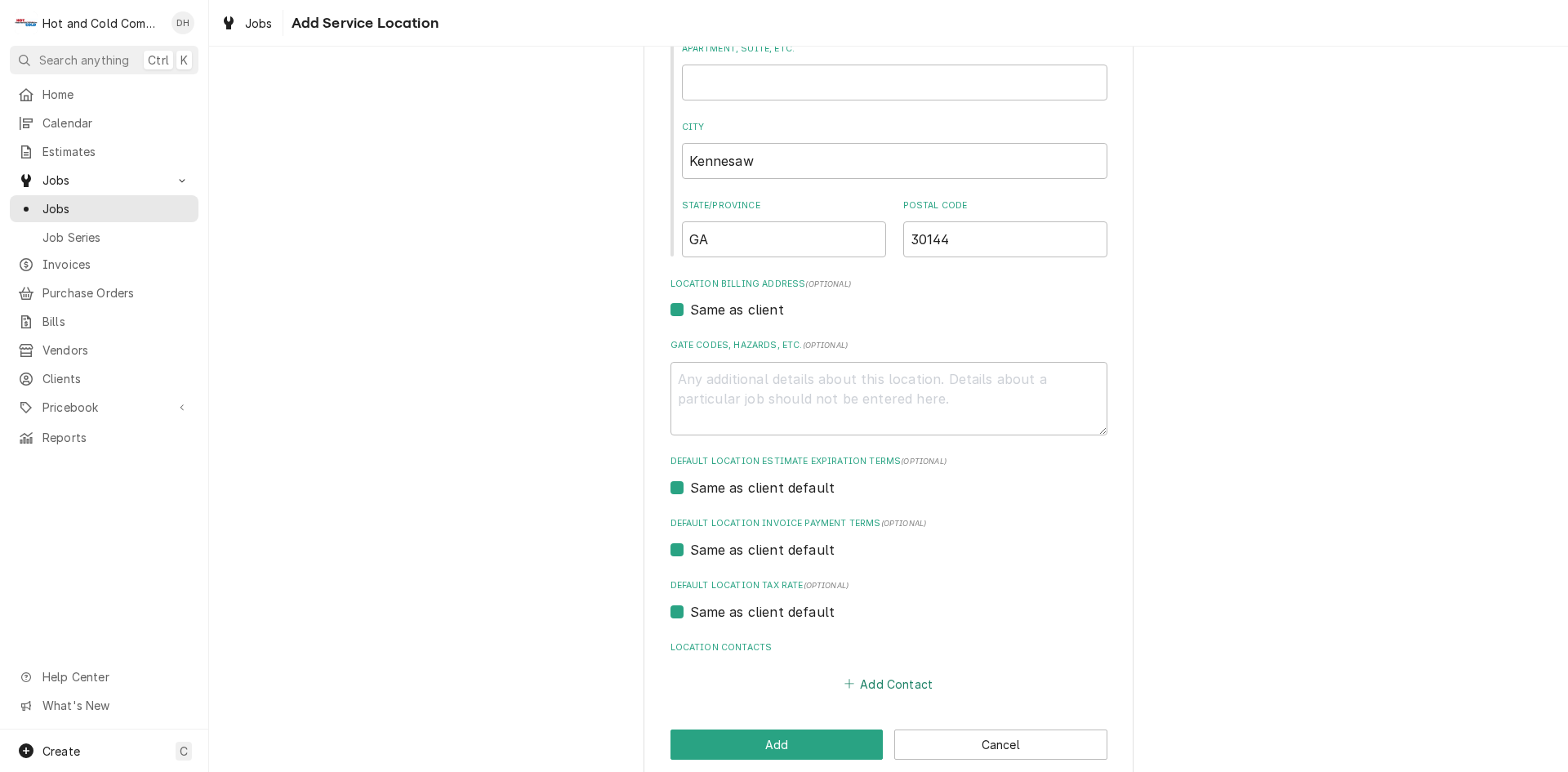
type input "119 Marietta Dr"
click at [894, 682] on button "Add Contact" at bounding box center [888, 683] width 94 height 23
type textarea "x"
click at [791, 724] on input "Location Name ( optional )" at bounding box center [889, 715] width 403 height 36
type input "Enzo"
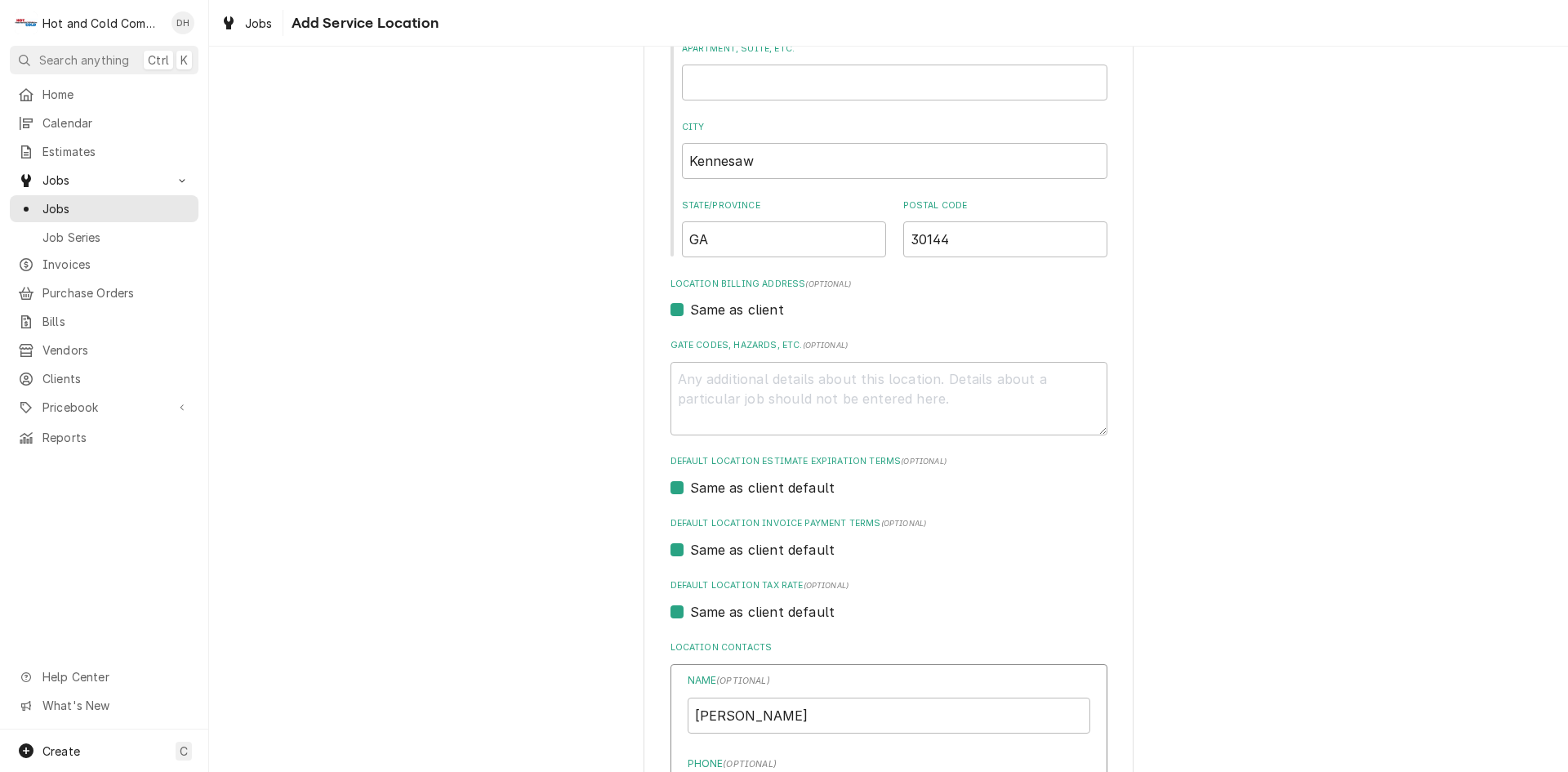
scroll to position [661, 0]
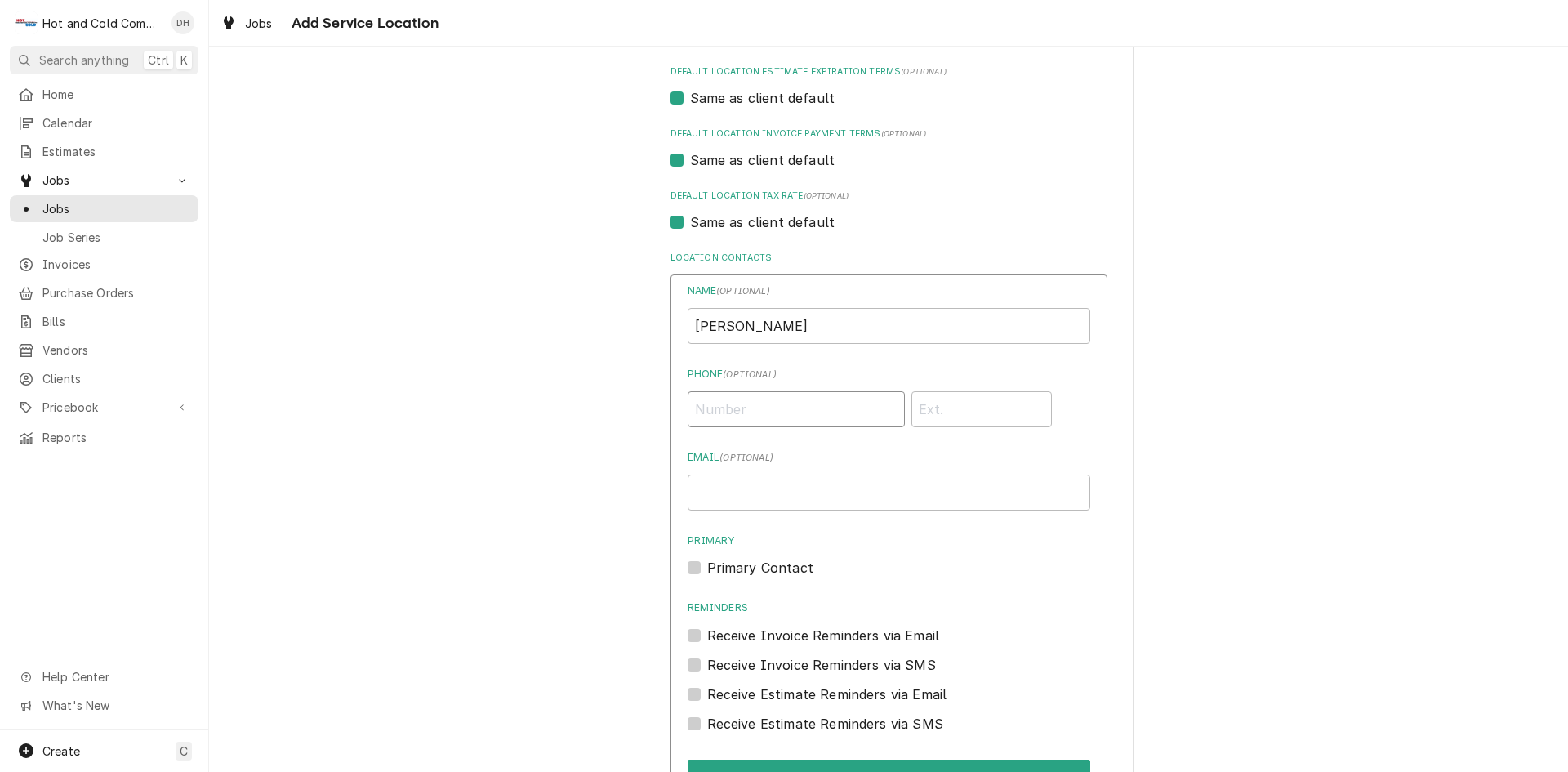
click at [780, 406] on input "Phone ( optional )" at bounding box center [796, 409] width 218 height 36
type input "7"
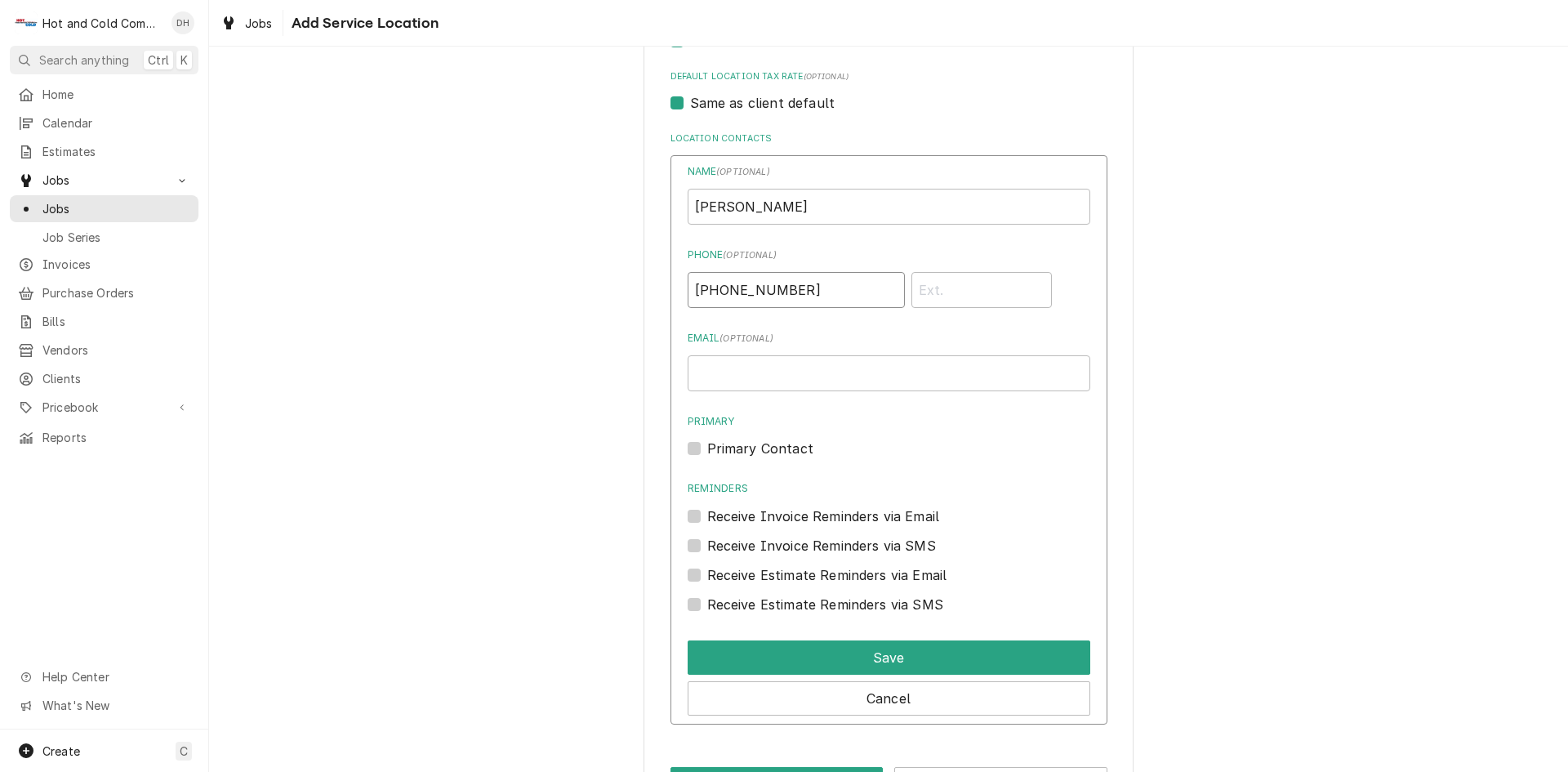
scroll to position [841, 0]
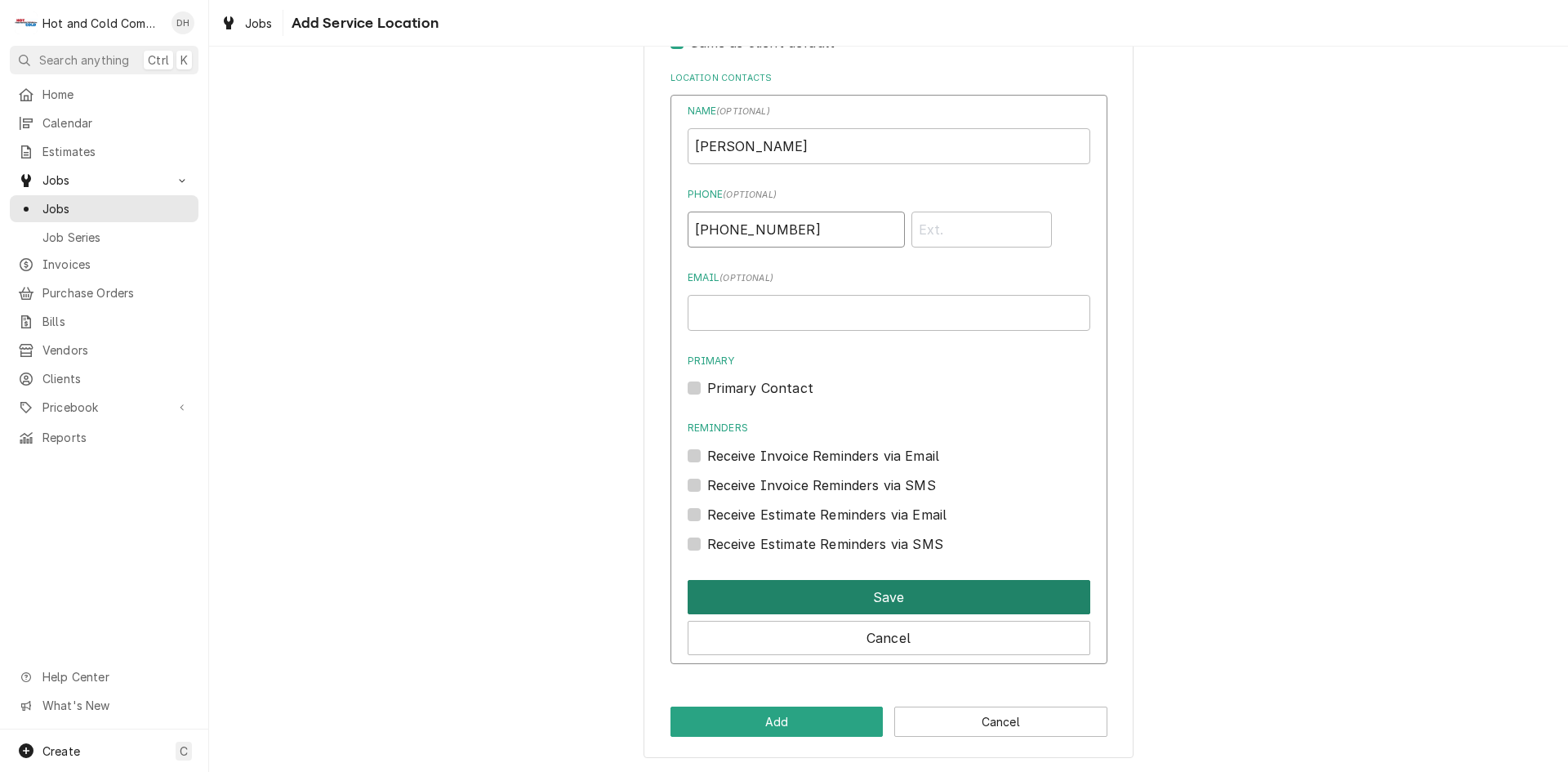
type input "(678) 708-2345"
click at [919, 597] on button "Save" at bounding box center [889, 597] width 403 height 35
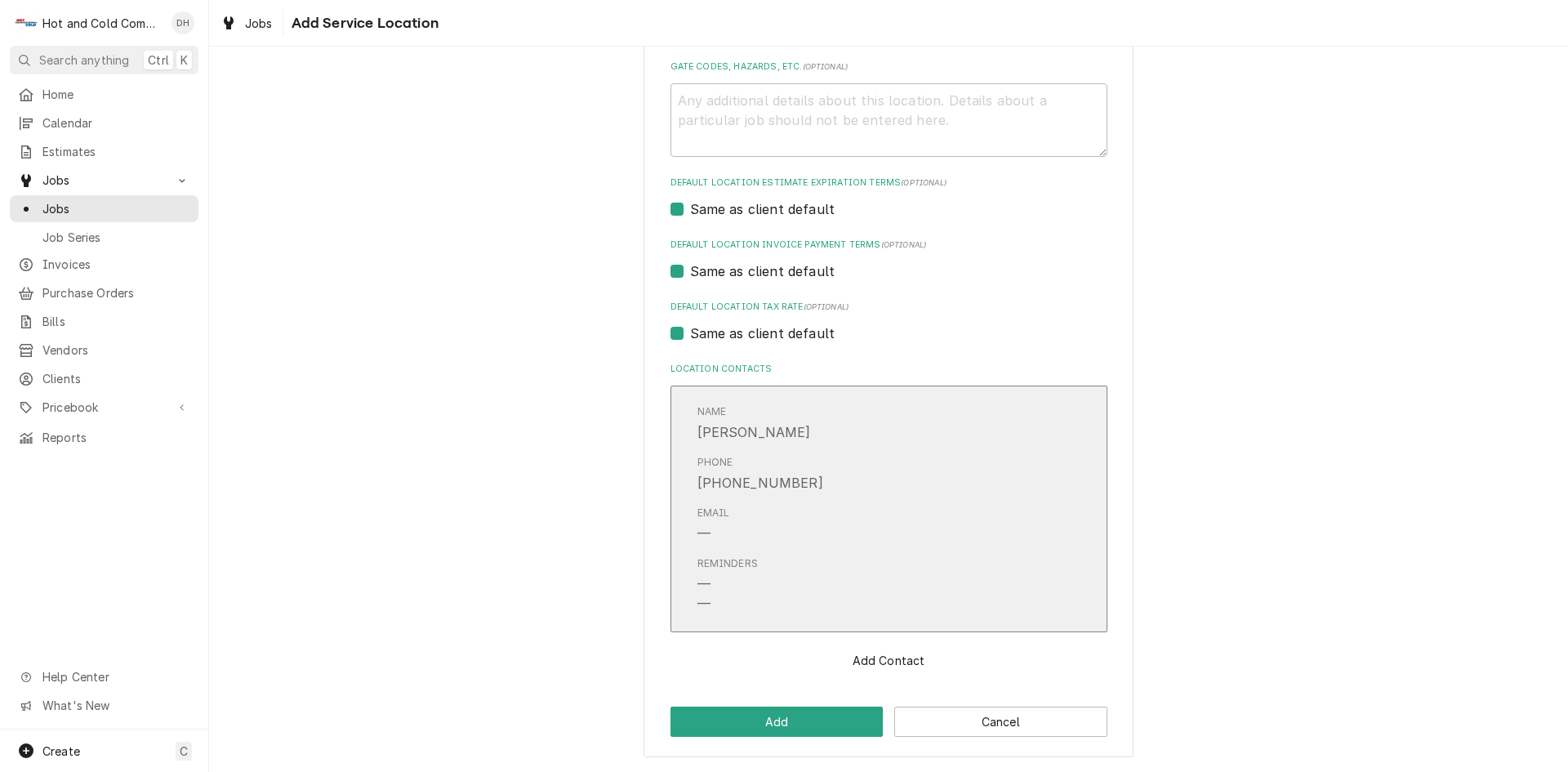
scroll to position [550, 0]
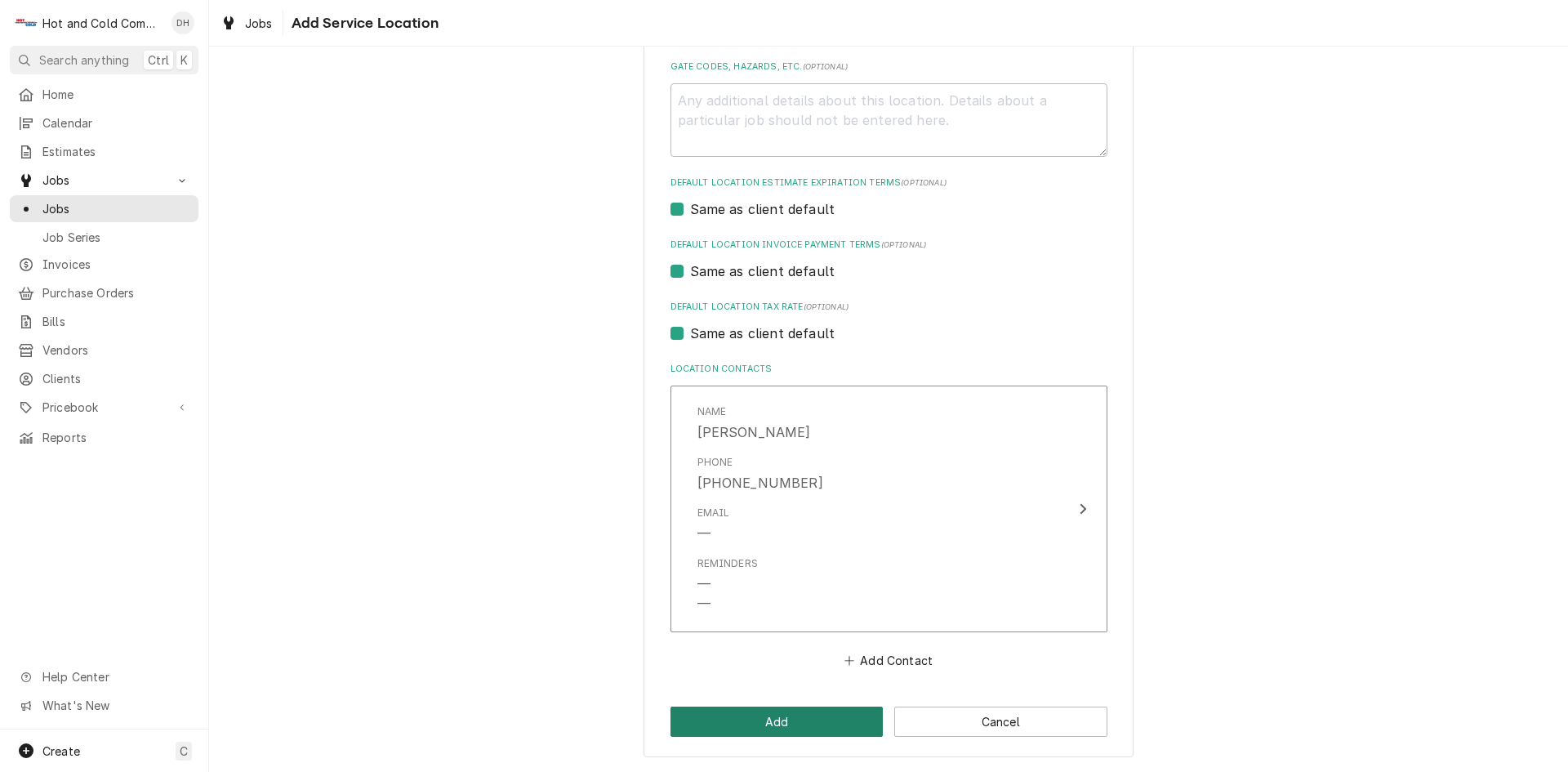
drag, startPoint x: 803, startPoint y: 723, endPoint x: 809, endPoint y: 714, distance: 10.8
click at [803, 721] on button "Add" at bounding box center [777, 721] width 213 height 30
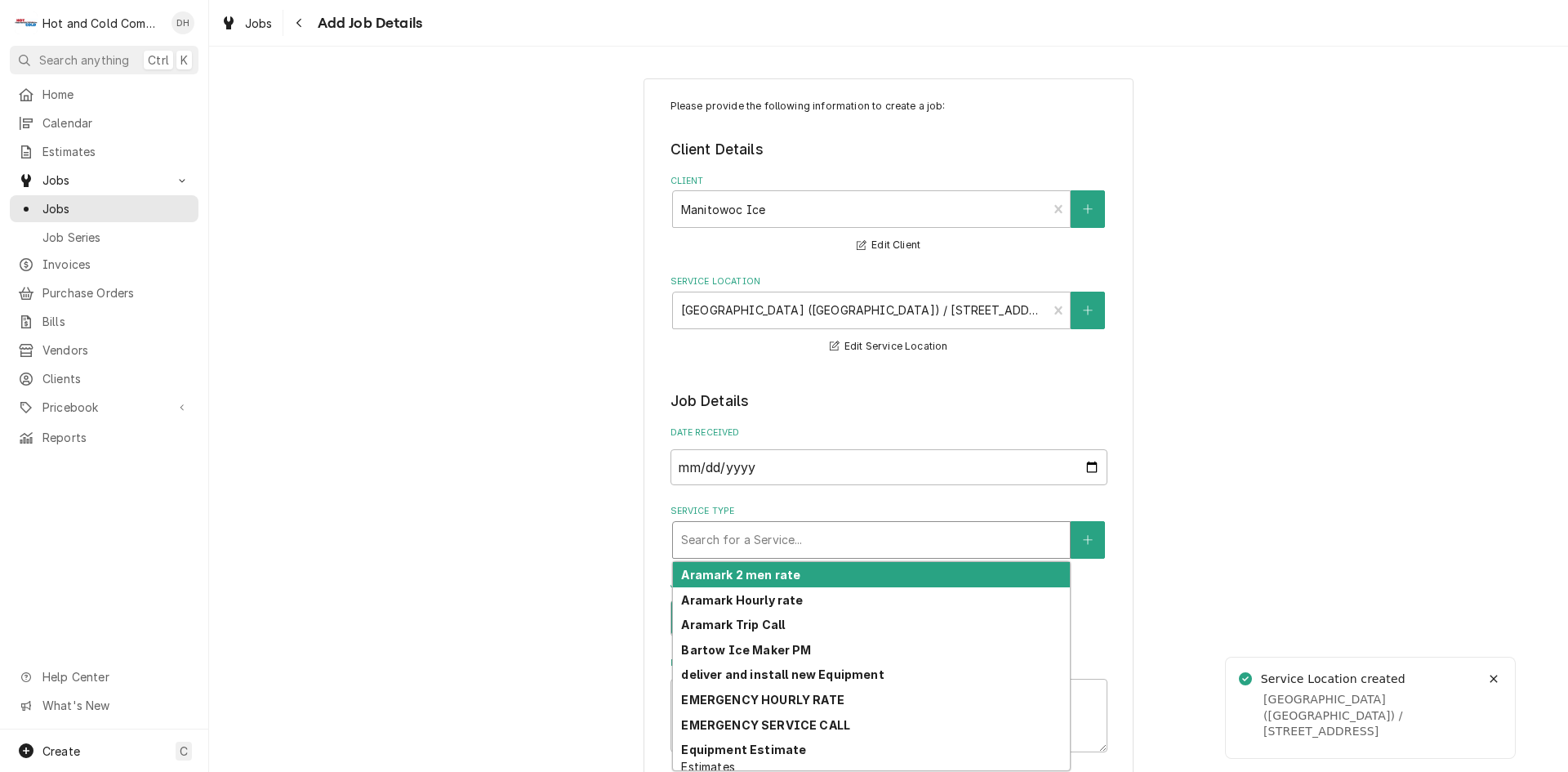
click at [842, 538] on div "Service Type" at bounding box center [872, 539] width 381 height 30
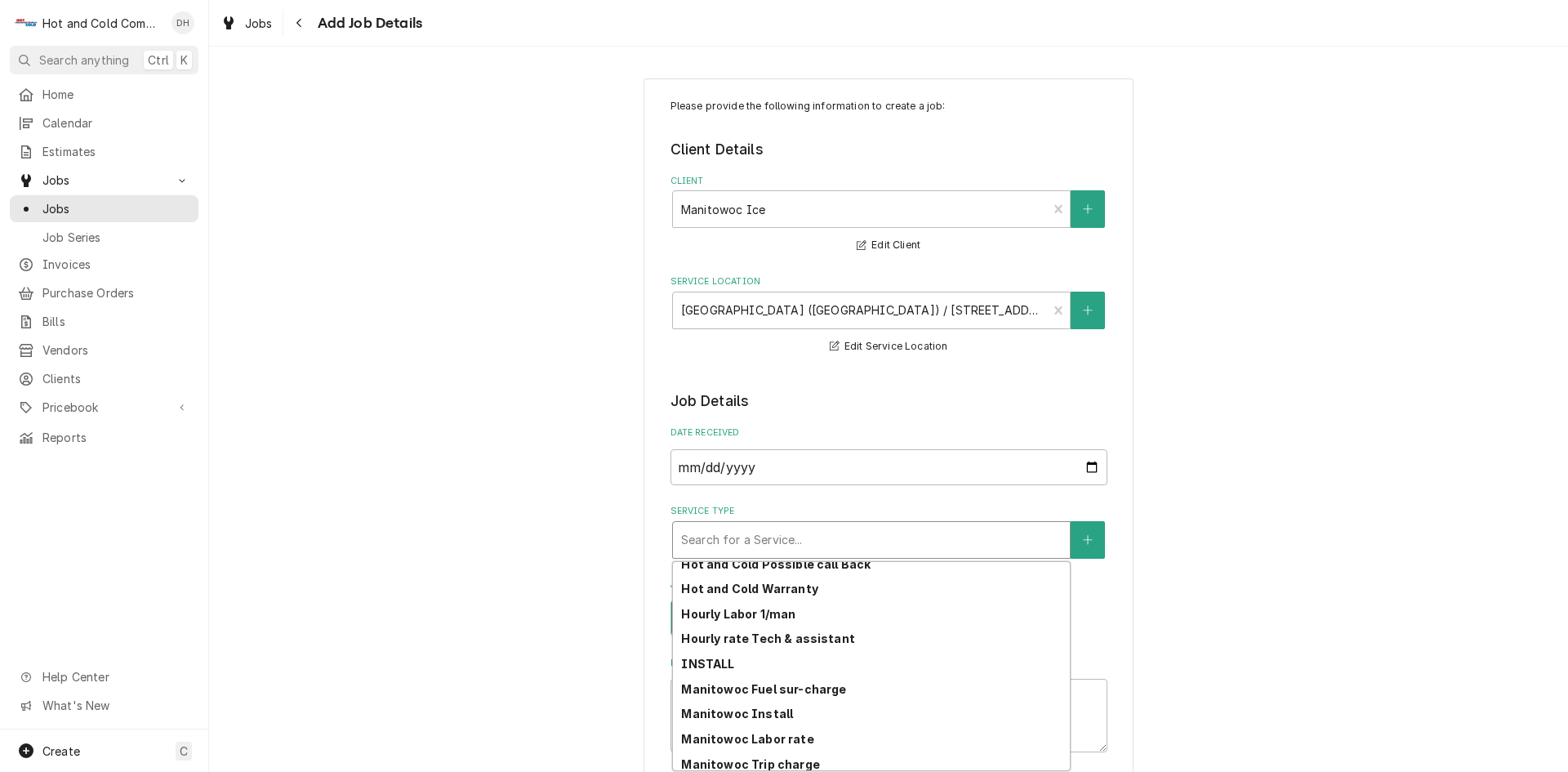
scroll to position [255, 0]
click at [815, 753] on div "Manitowoc Trip charge" at bounding box center [871, 763] width 397 height 25
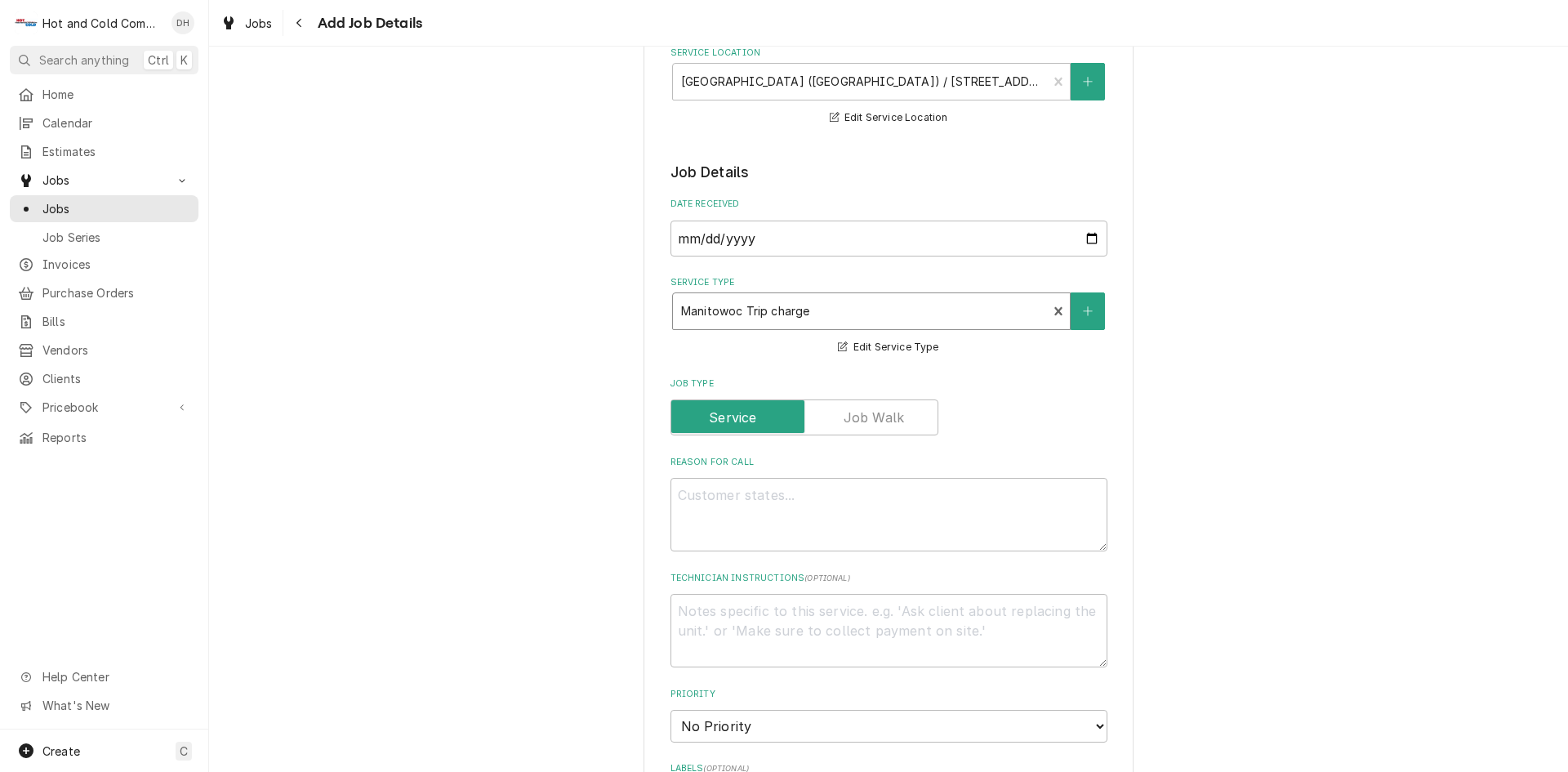
scroll to position [272, 0]
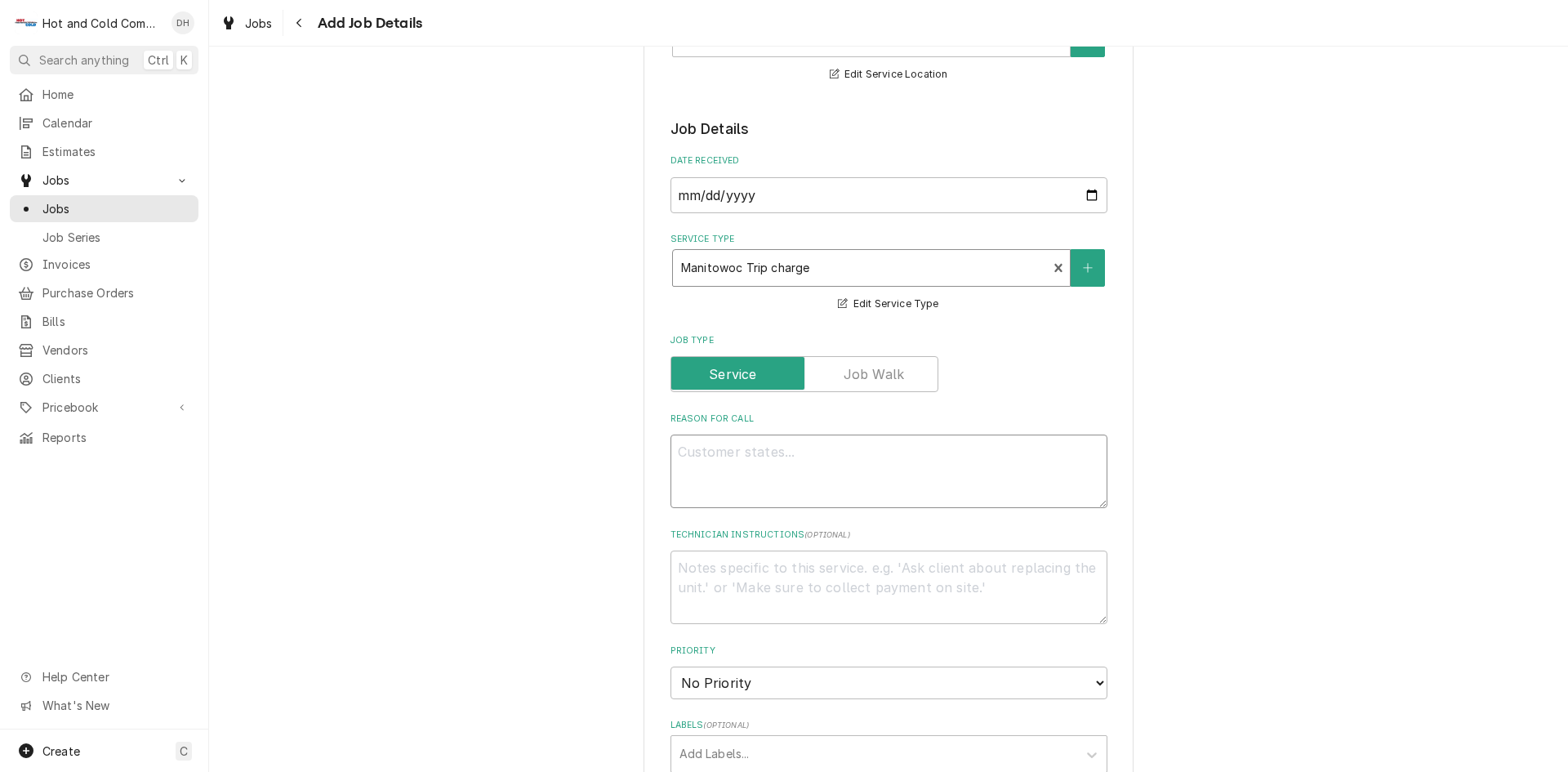
click at [730, 455] on textarea "Reason For Call" at bounding box center [889, 471] width 437 height 74
type textarea "x"
type textarea "n"
type textarea "x"
type textarea "no"
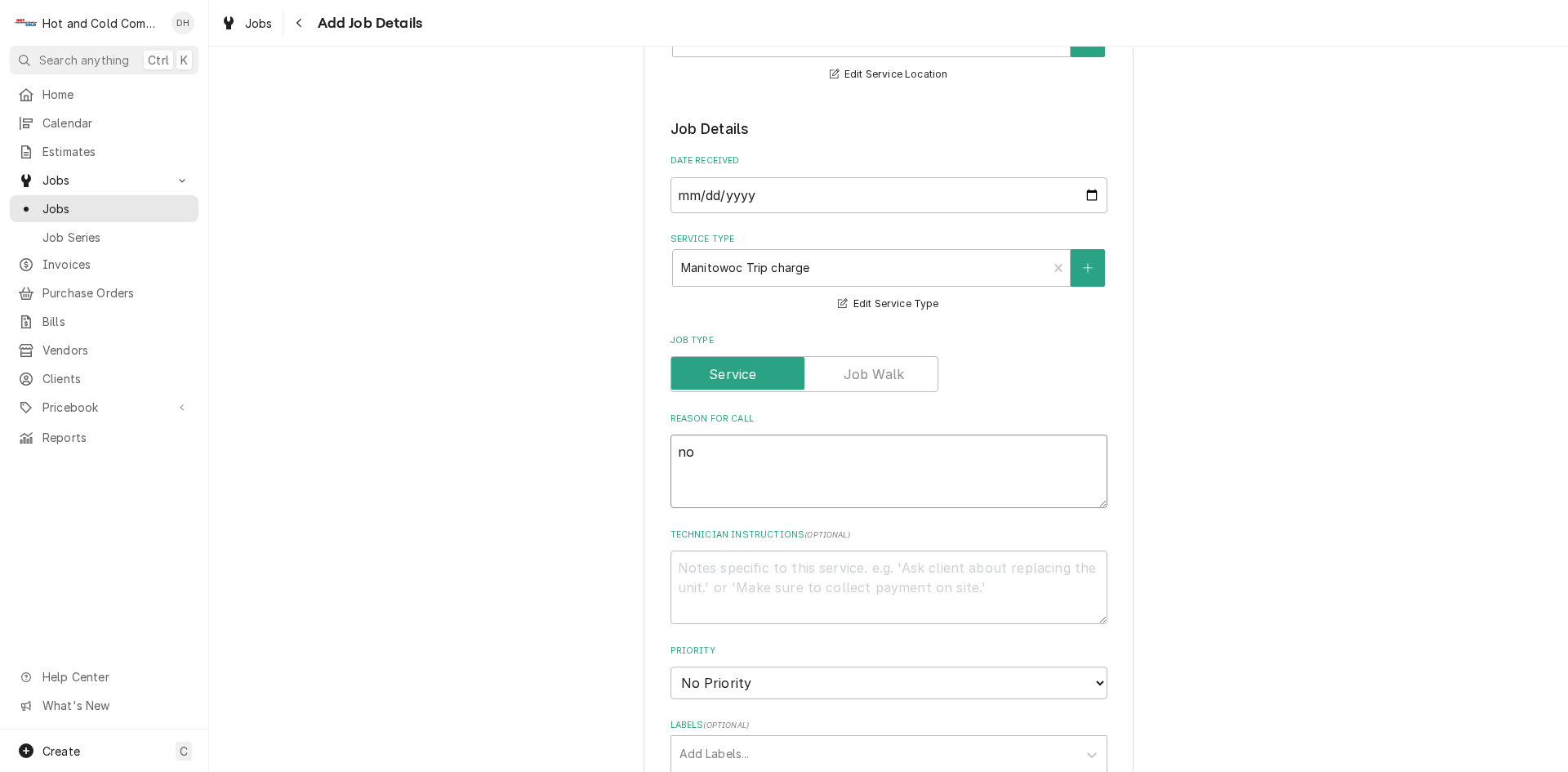
type textarea "x"
type textarea "not"
type textarea "x"
type textarea "not"
type textarea "x"
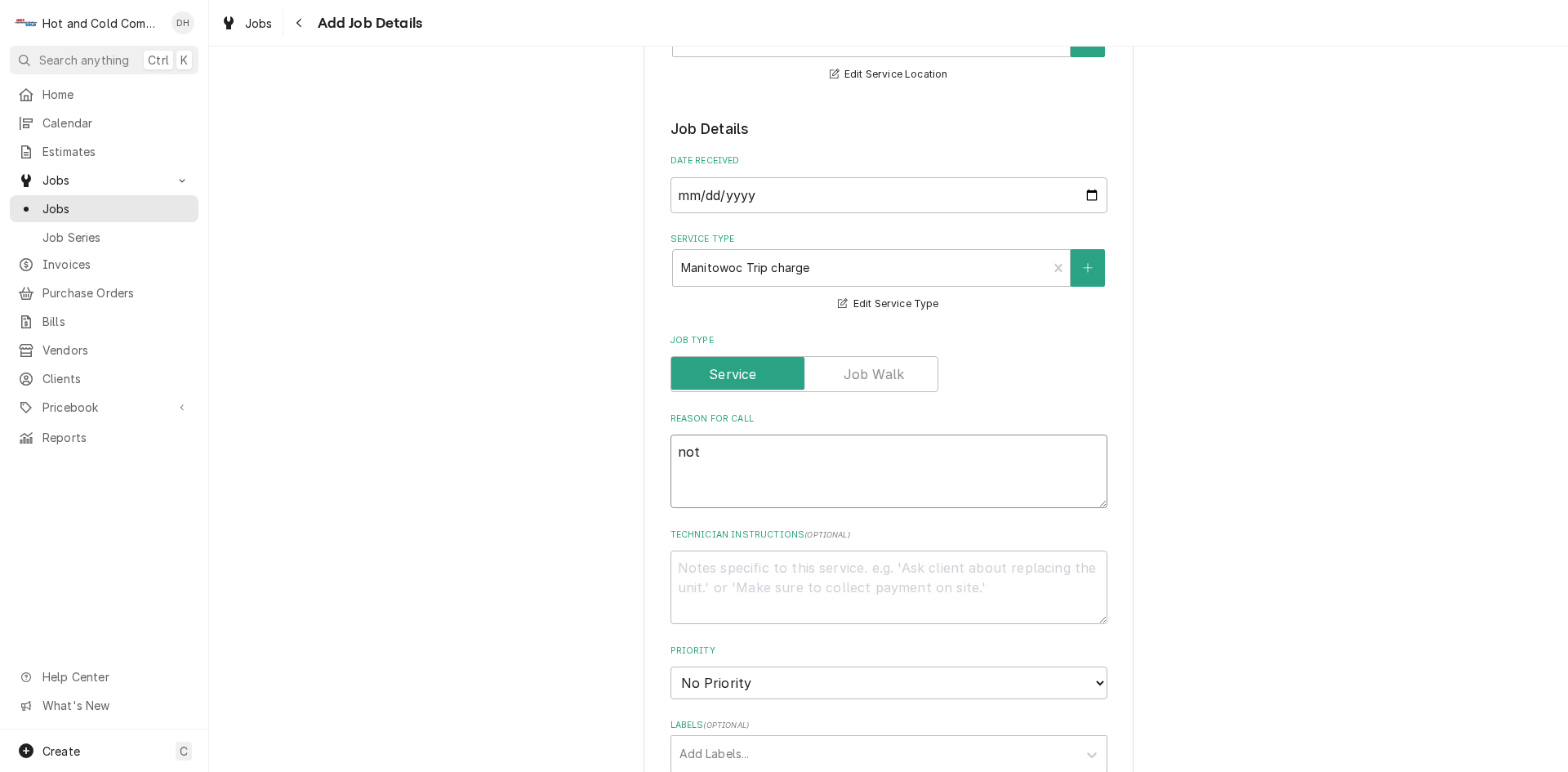
type textarea "not m"
type textarea "x"
type textarea "not ma"
type textarea "x"
type textarea "not mak"
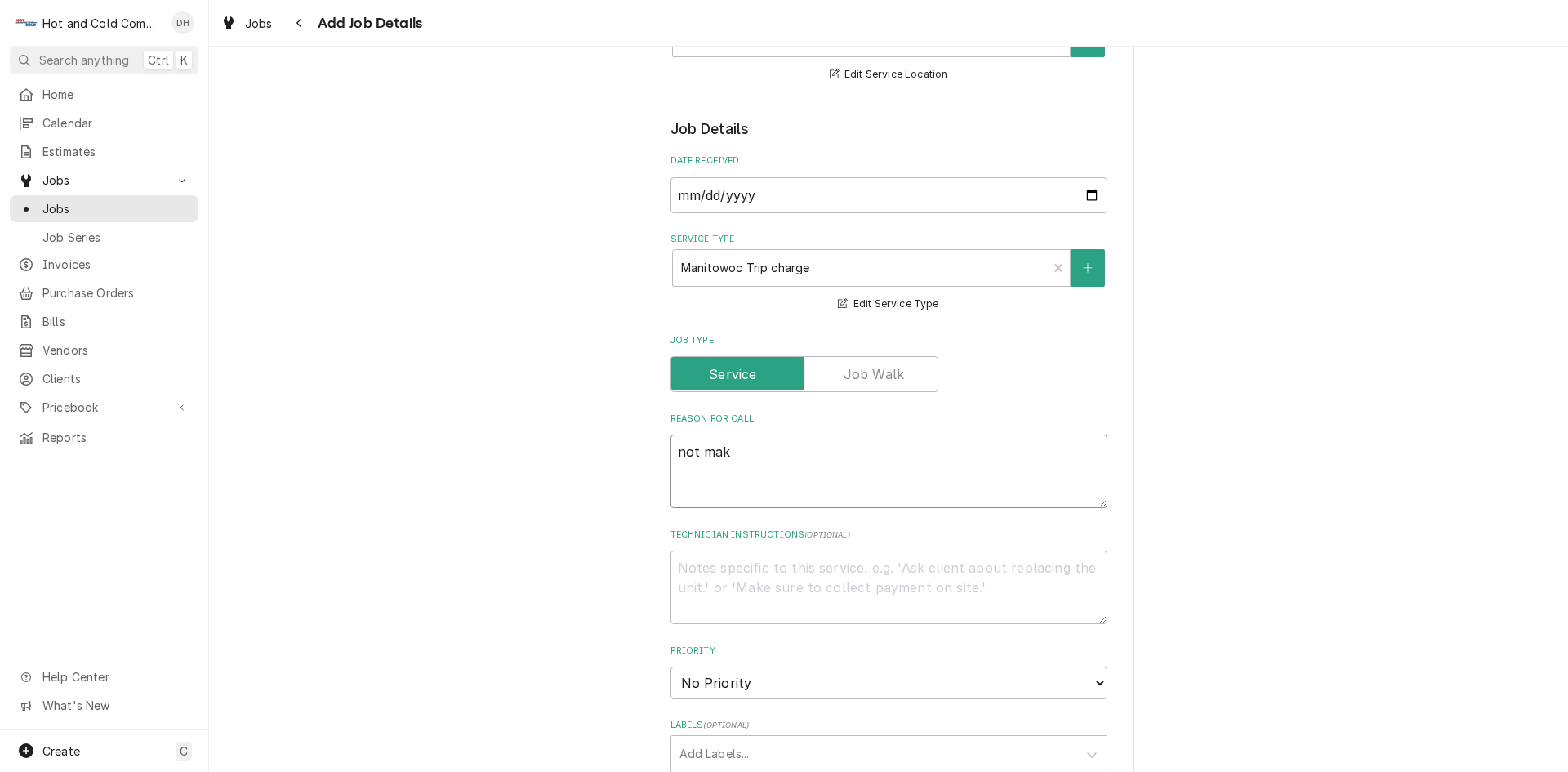
type textarea "x"
type textarea "not maki"
type textarea "x"
type textarea "not makin"
type textarea "x"
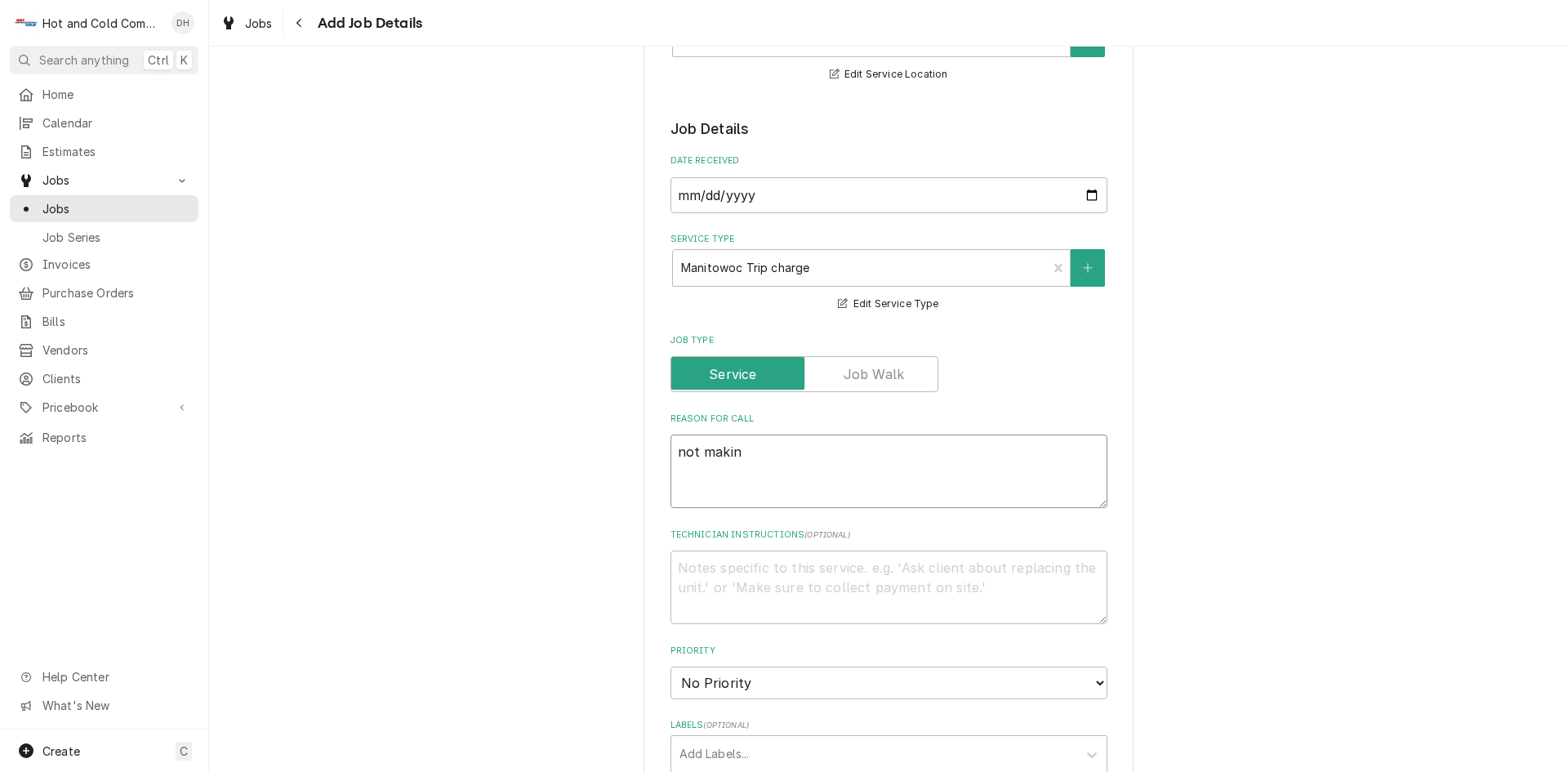
type textarea "not making"
type textarea "x"
type textarea "not making"
type textarea "x"
type textarea "not making i"
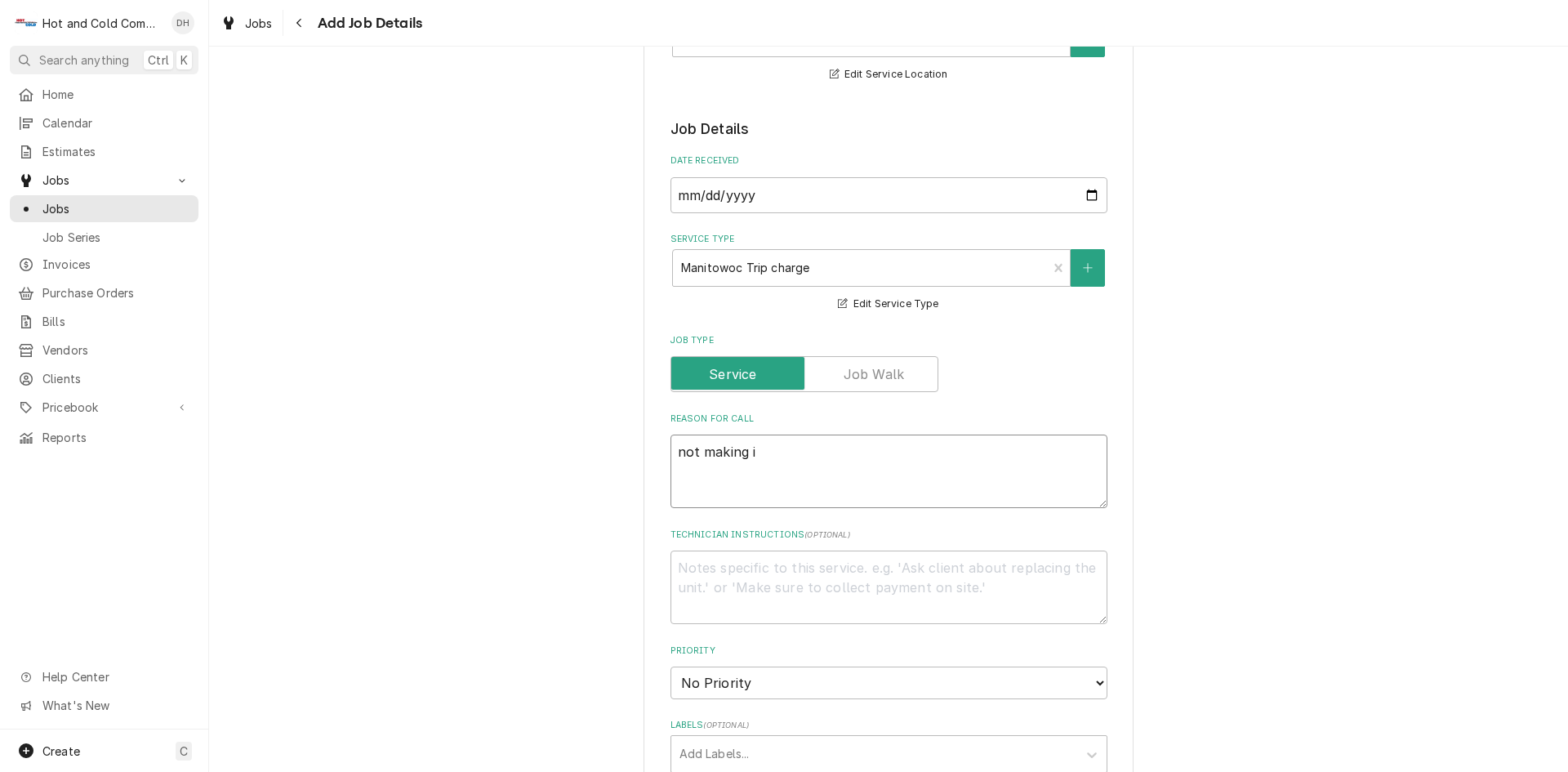
type textarea "x"
type textarea "not making ic"
type textarea "x"
type textarea "not making ice"
type textarea "x"
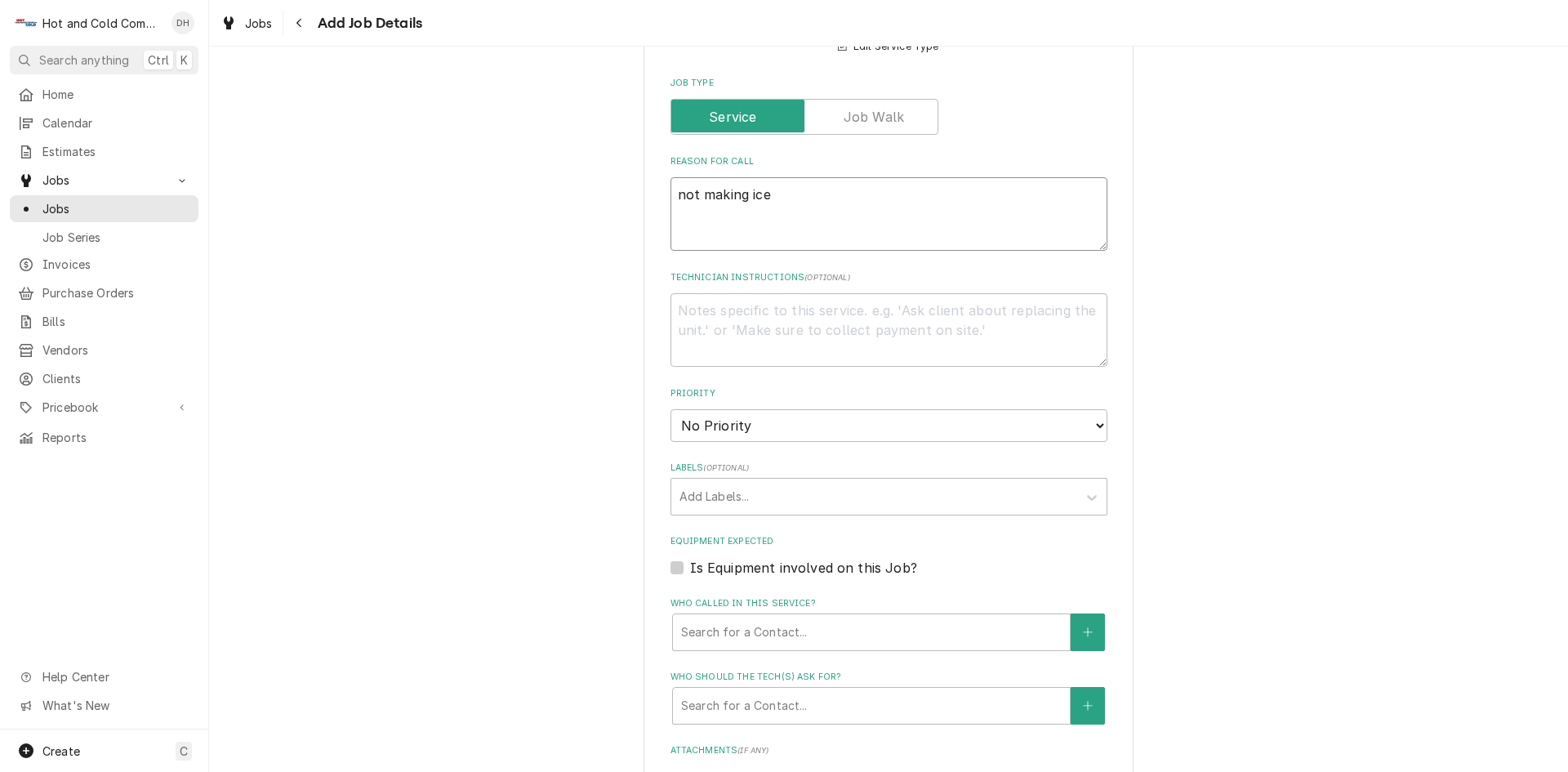
scroll to position [544, 0]
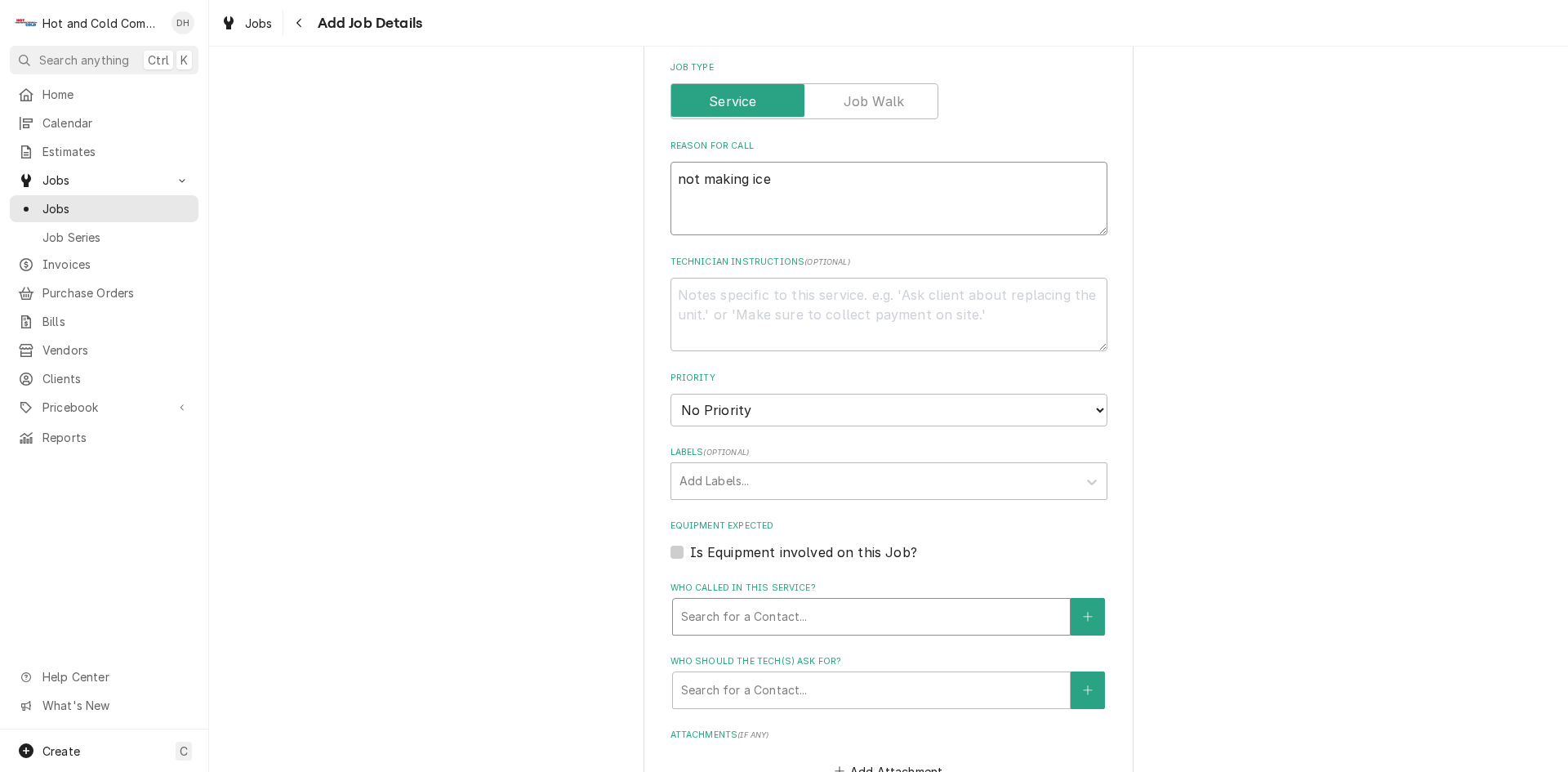
type textarea "not making ice"
click at [741, 605] on div "Who called in this service?" at bounding box center [872, 616] width 381 height 30
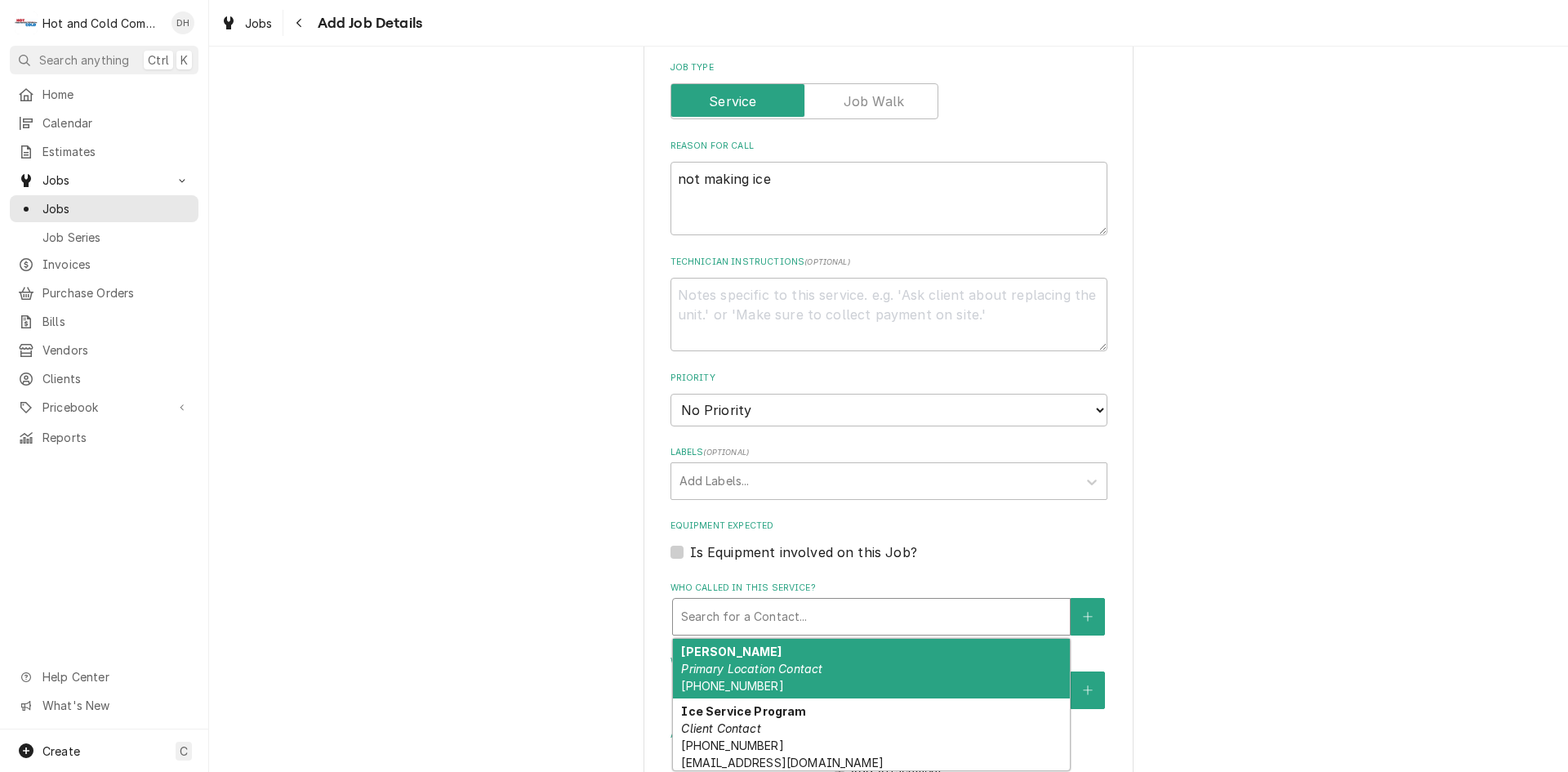
click at [769, 666] on em "Primary Location Contact" at bounding box center [752, 668] width 141 height 14
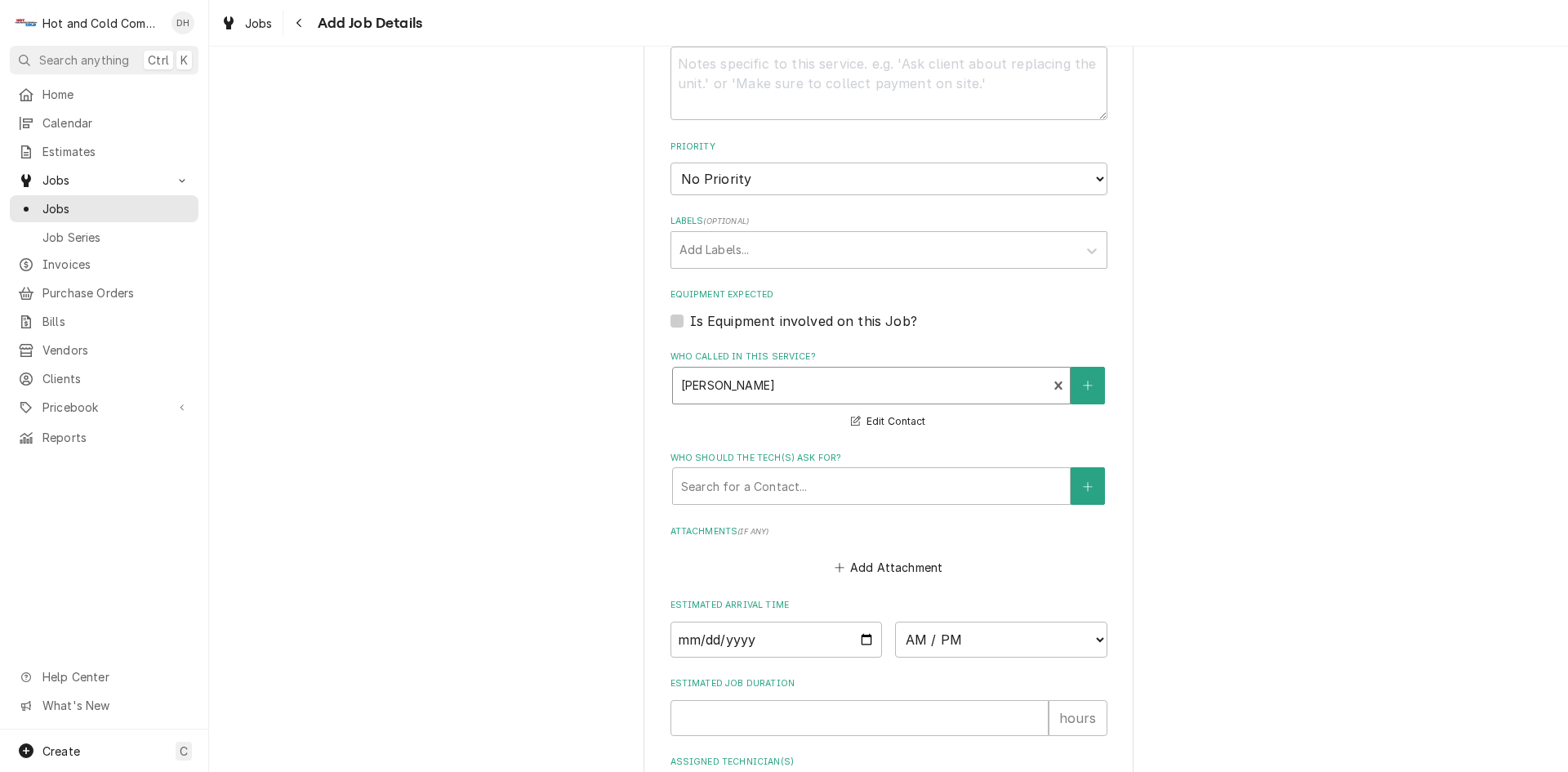
scroll to position [817, 0]
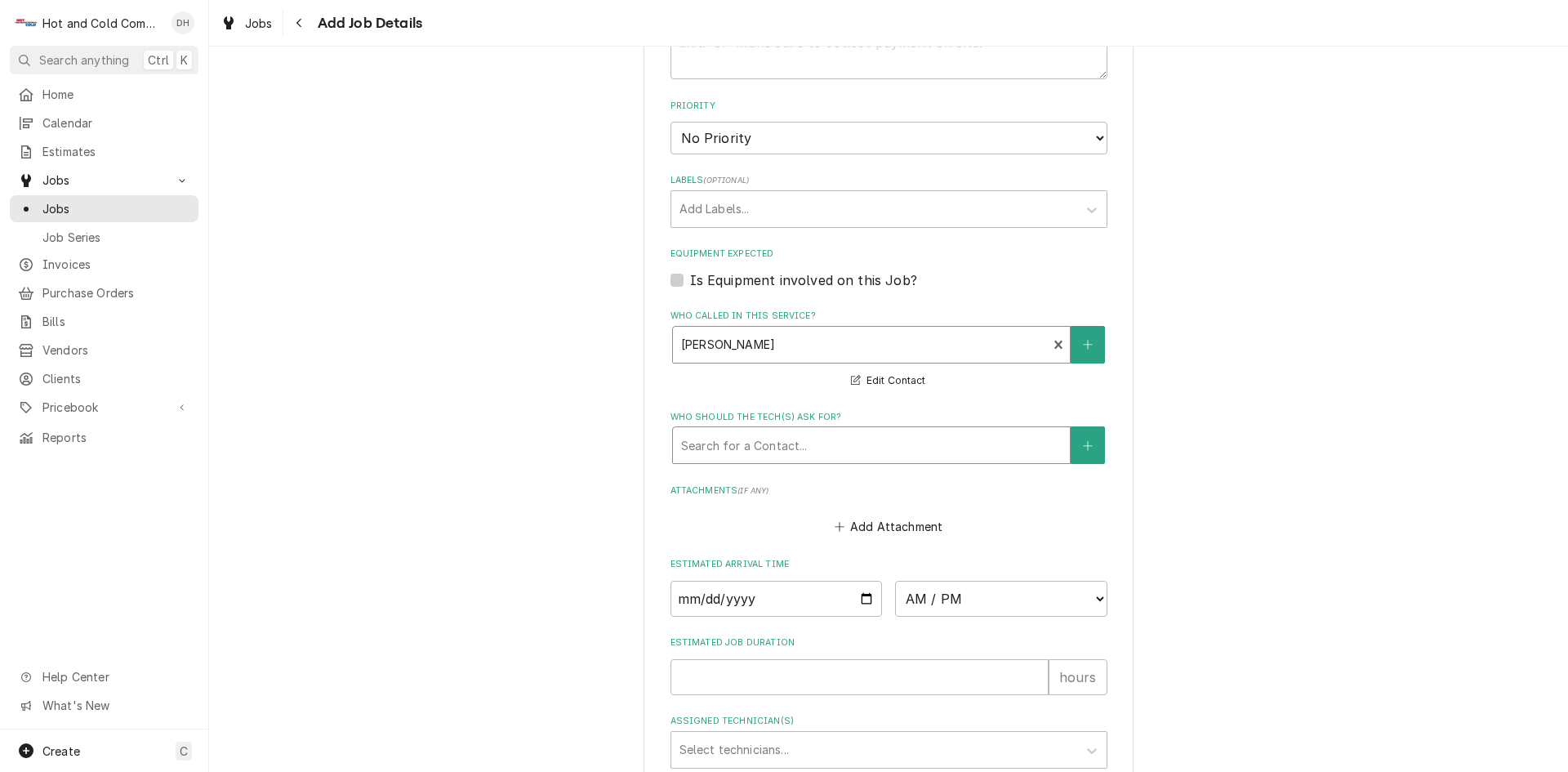
click at [726, 439] on div "Who should the tech(s) ask for?" at bounding box center [872, 444] width 381 height 30
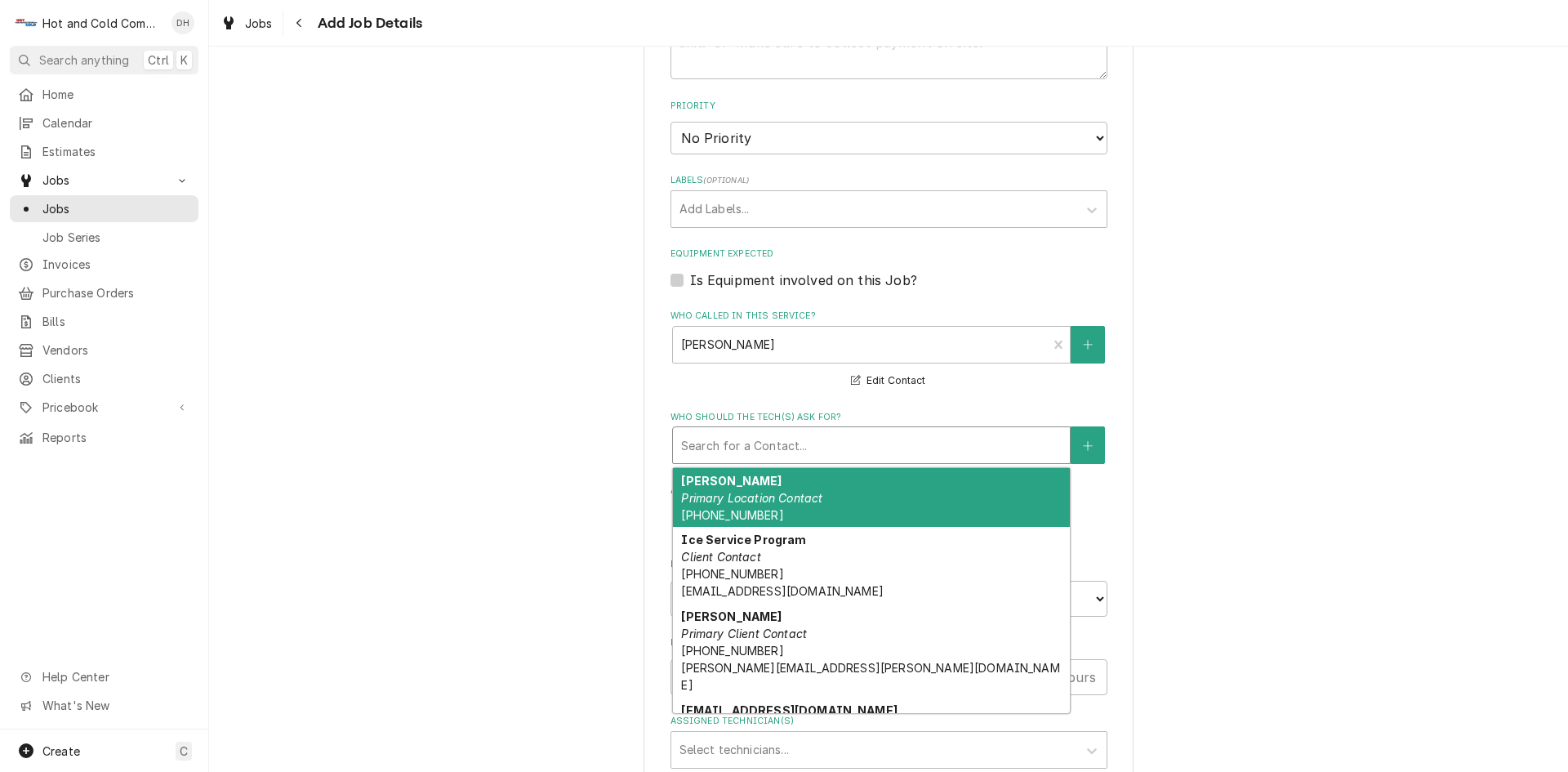
drag, startPoint x: 729, startPoint y: 494, endPoint x: 634, endPoint y: 474, distance: 97.1
click at [729, 494] on em "Primary Location Contact" at bounding box center [752, 498] width 141 height 14
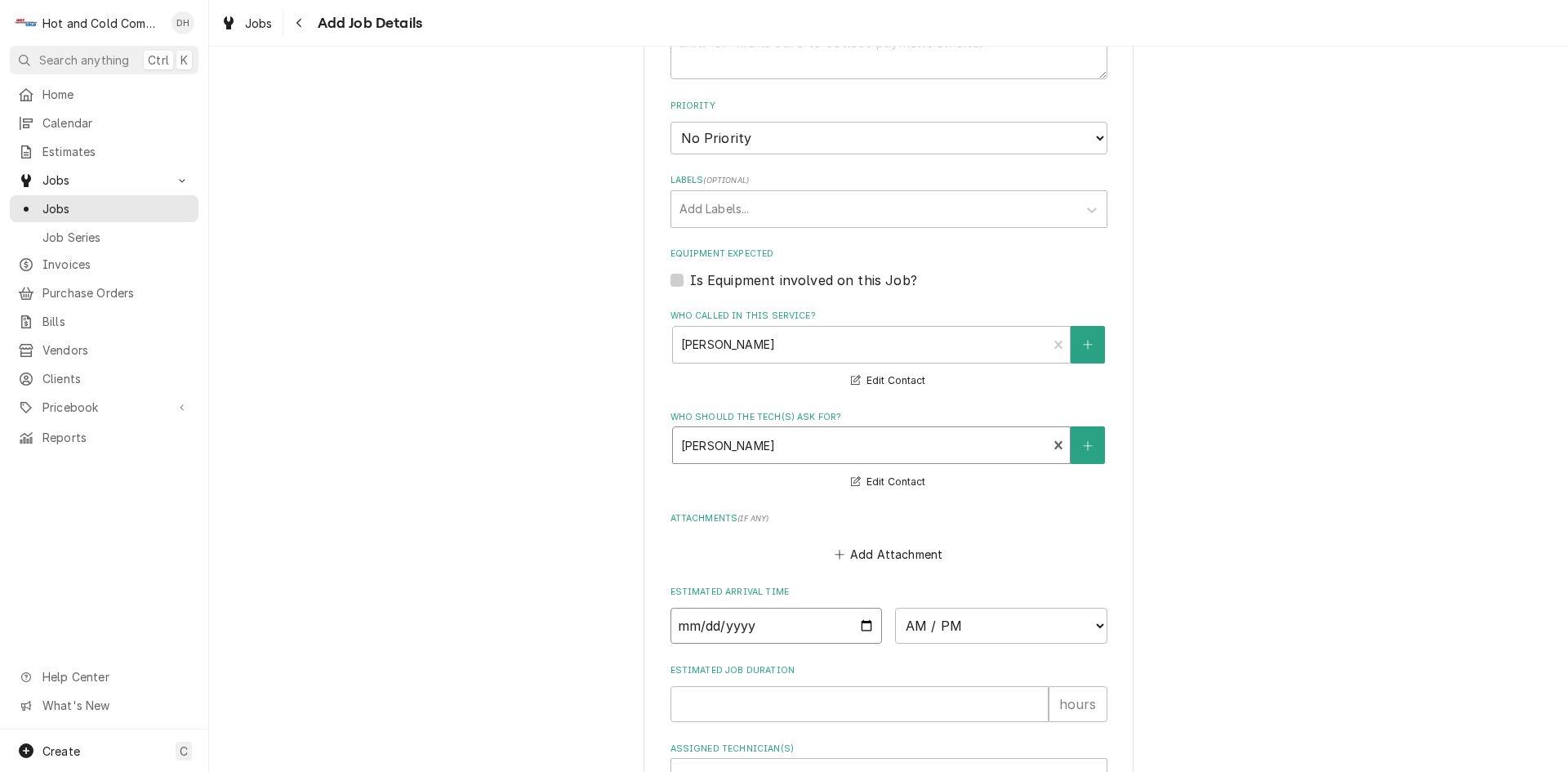
click at [864, 623] on input "Date" at bounding box center [776, 626] width 213 height 36
type textarea "x"
type input "2025-09-04"
type textarea "x"
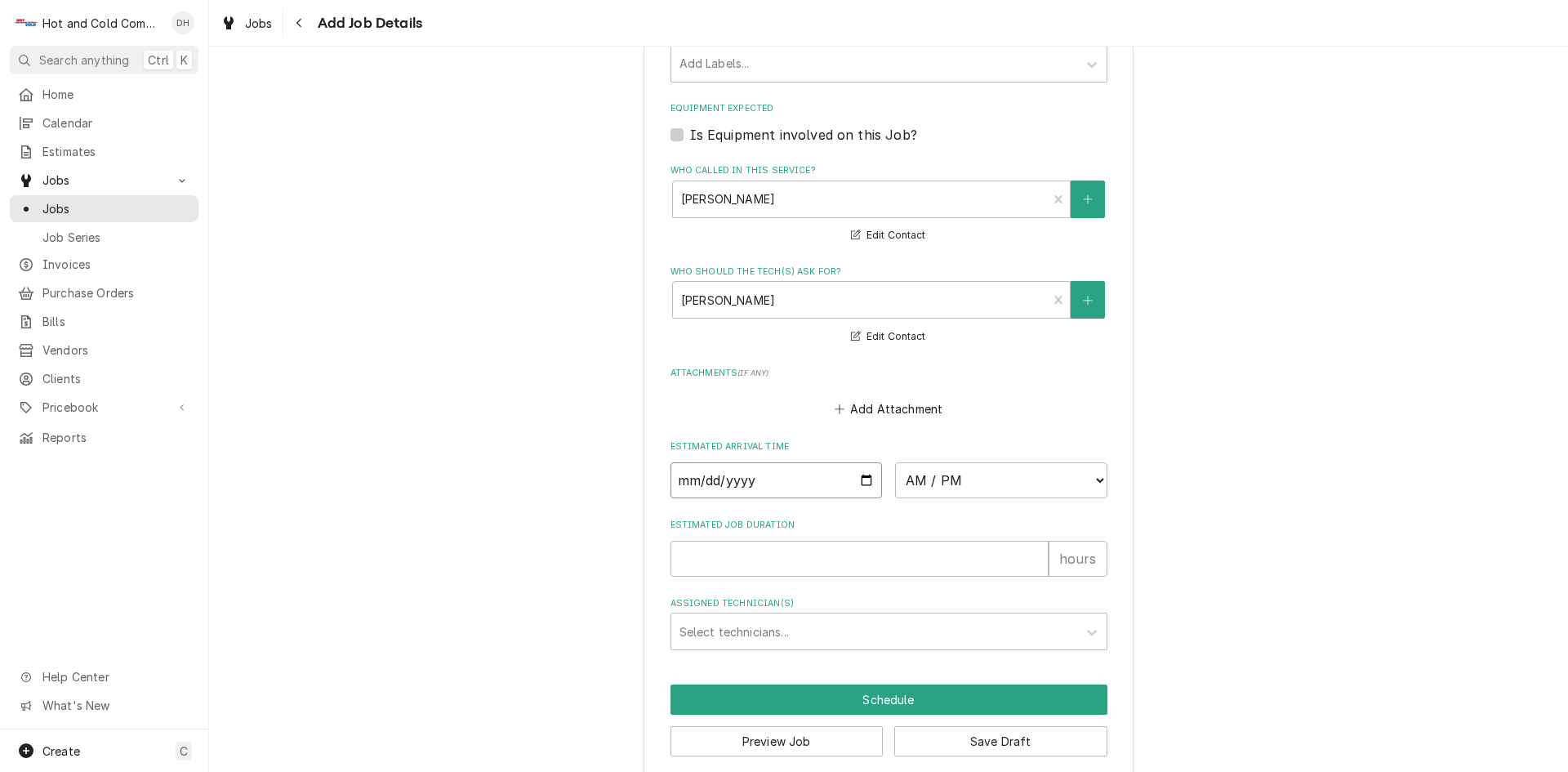
scroll to position [982, 0]
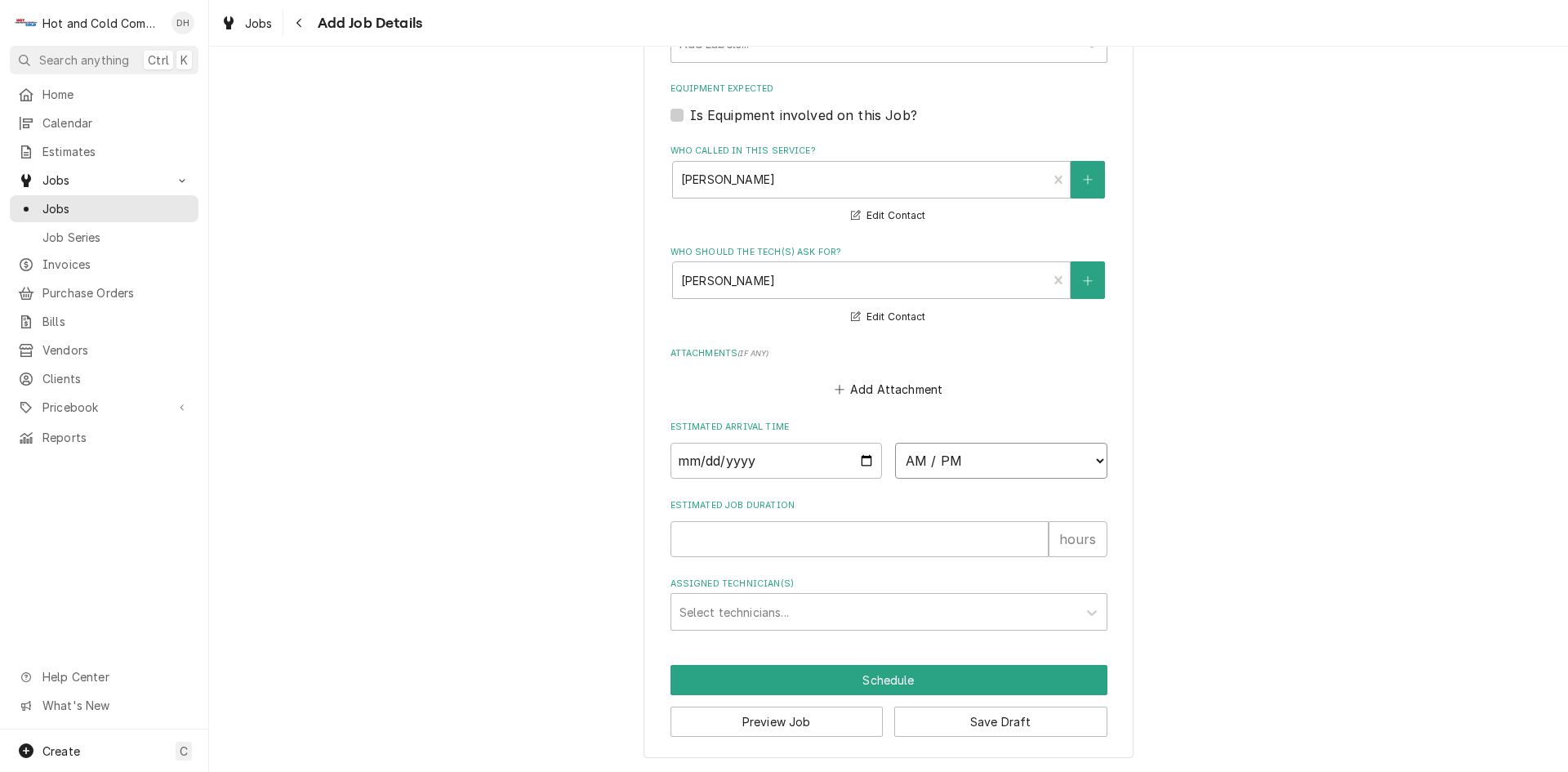
click at [1090, 455] on select "AM / PM 6:00 AM 6:15 AM 6:30 AM 6:45 AM 7:00 AM 7:15 AM 7:30 AM 7:45 AM 8:00 AM…" at bounding box center [1001, 460] width 213 height 36
select select "08:00:00"
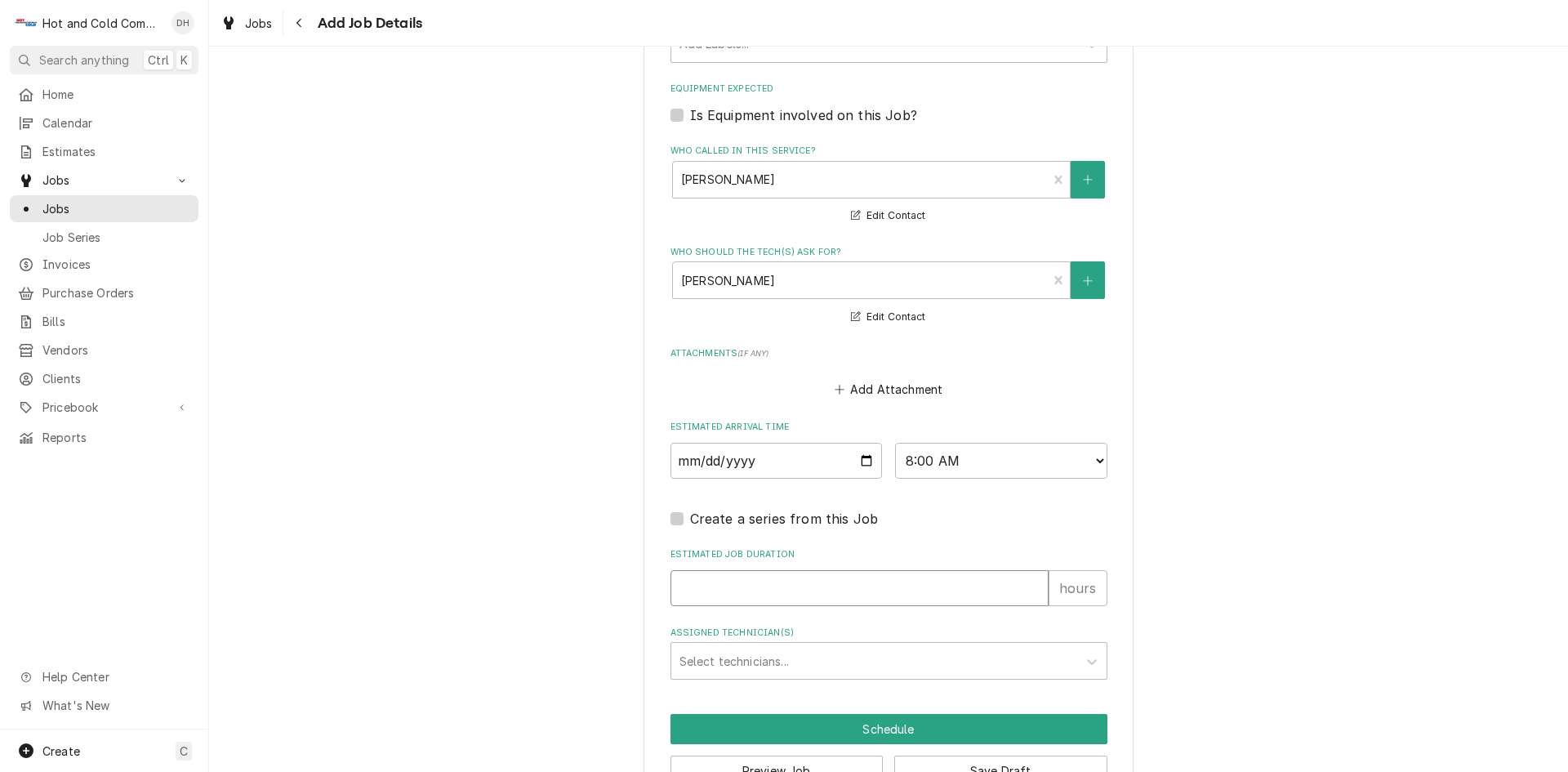
click at [718, 585] on input "Estimated Job Duration" at bounding box center [859, 587] width 378 height 36
type textarea "x"
type input "1"
type textarea "x"
type input "1"
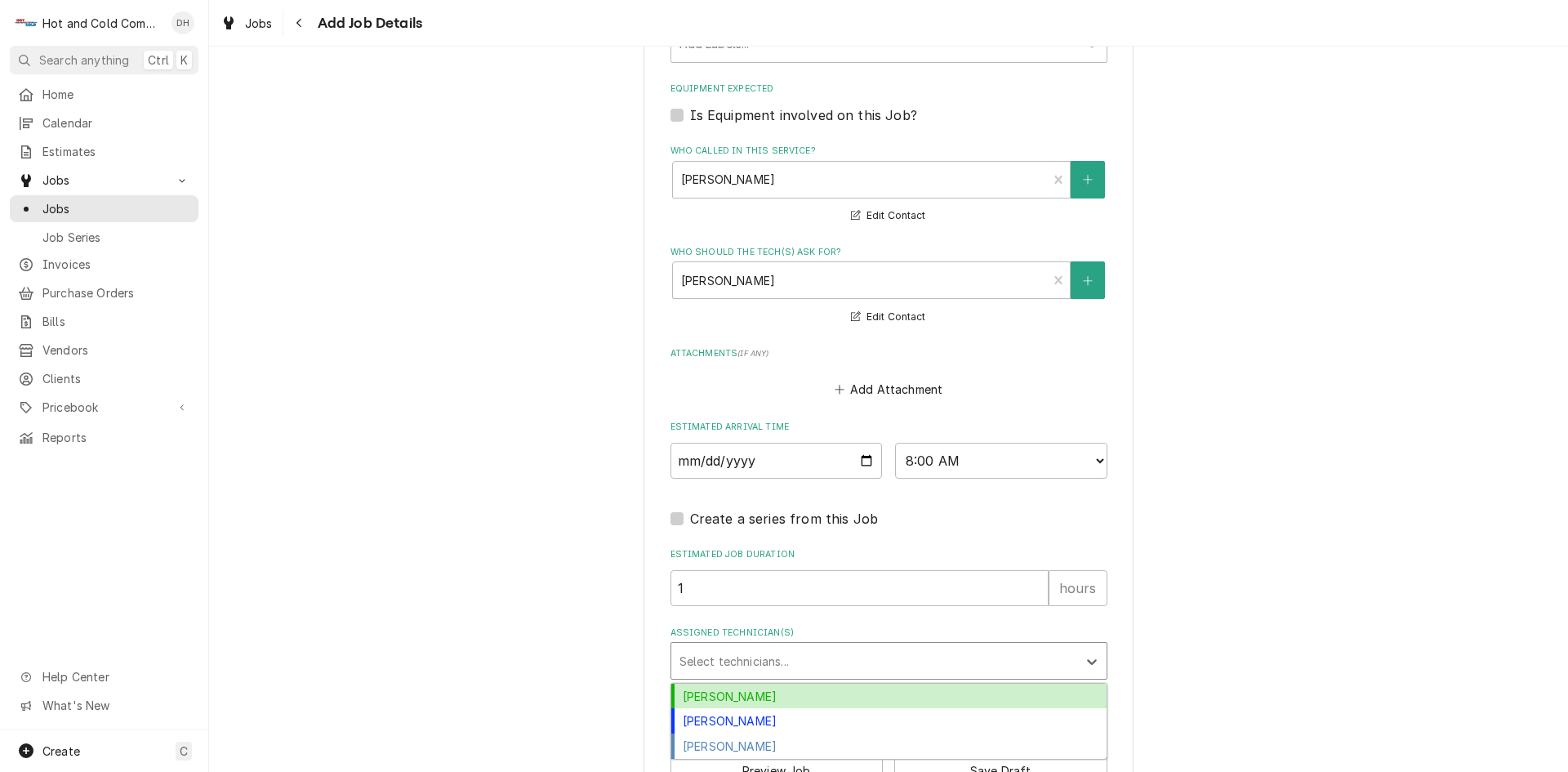
click at [754, 655] on div "Assigned Technician(s)" at bounding box center [875, 660] width 389 height 30
click at [748, 692] on div "Daryl Harris" at bounding box center [889, 696] width 435 height 25
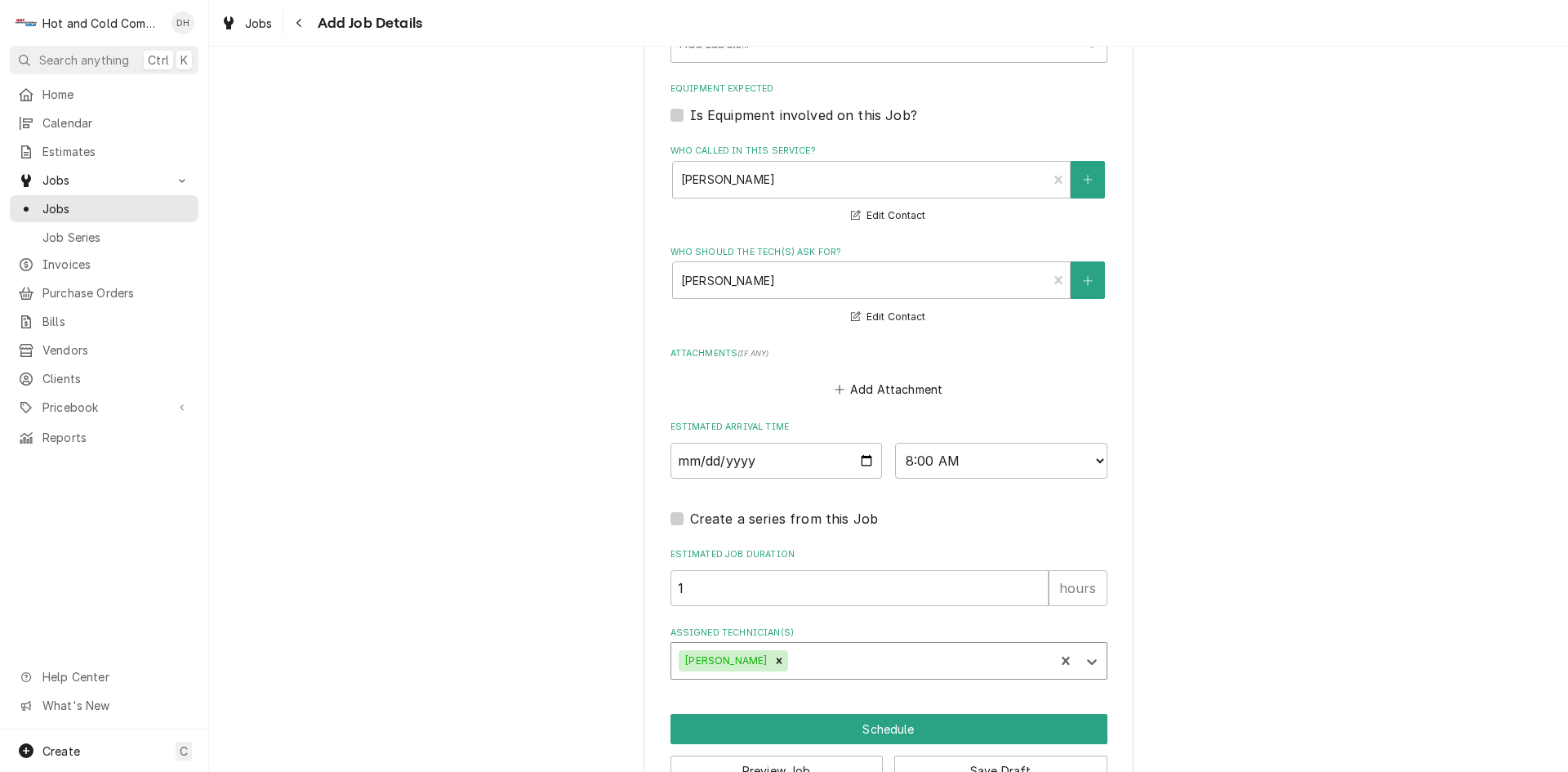
click at [874, 659] on div "Assigned Technician(s)" at bounding box center [919, 660] width 255 height 30
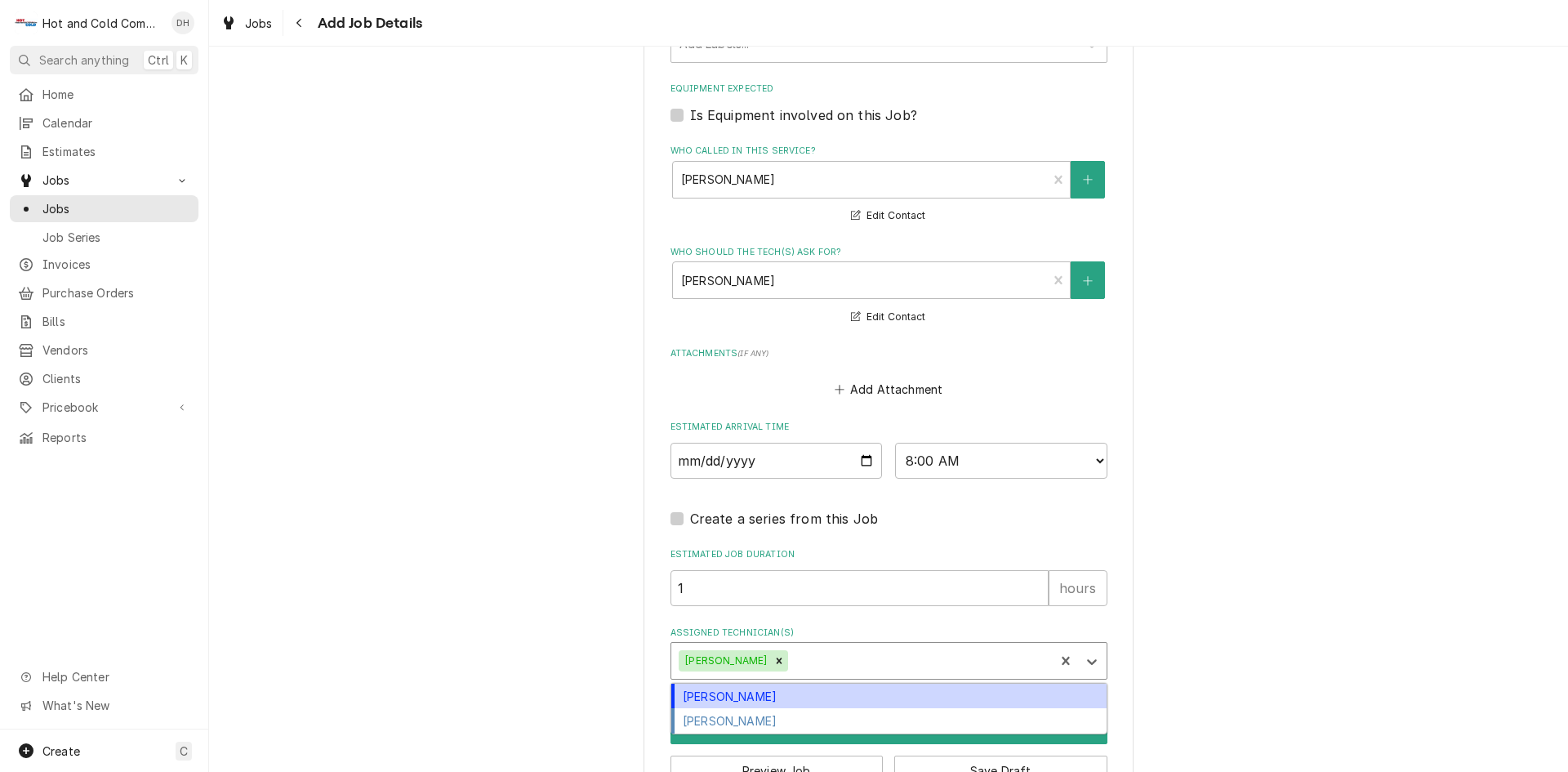
click at [766, 695] on div "David Harris" at bounding box center [889, 696] width 435 height 25
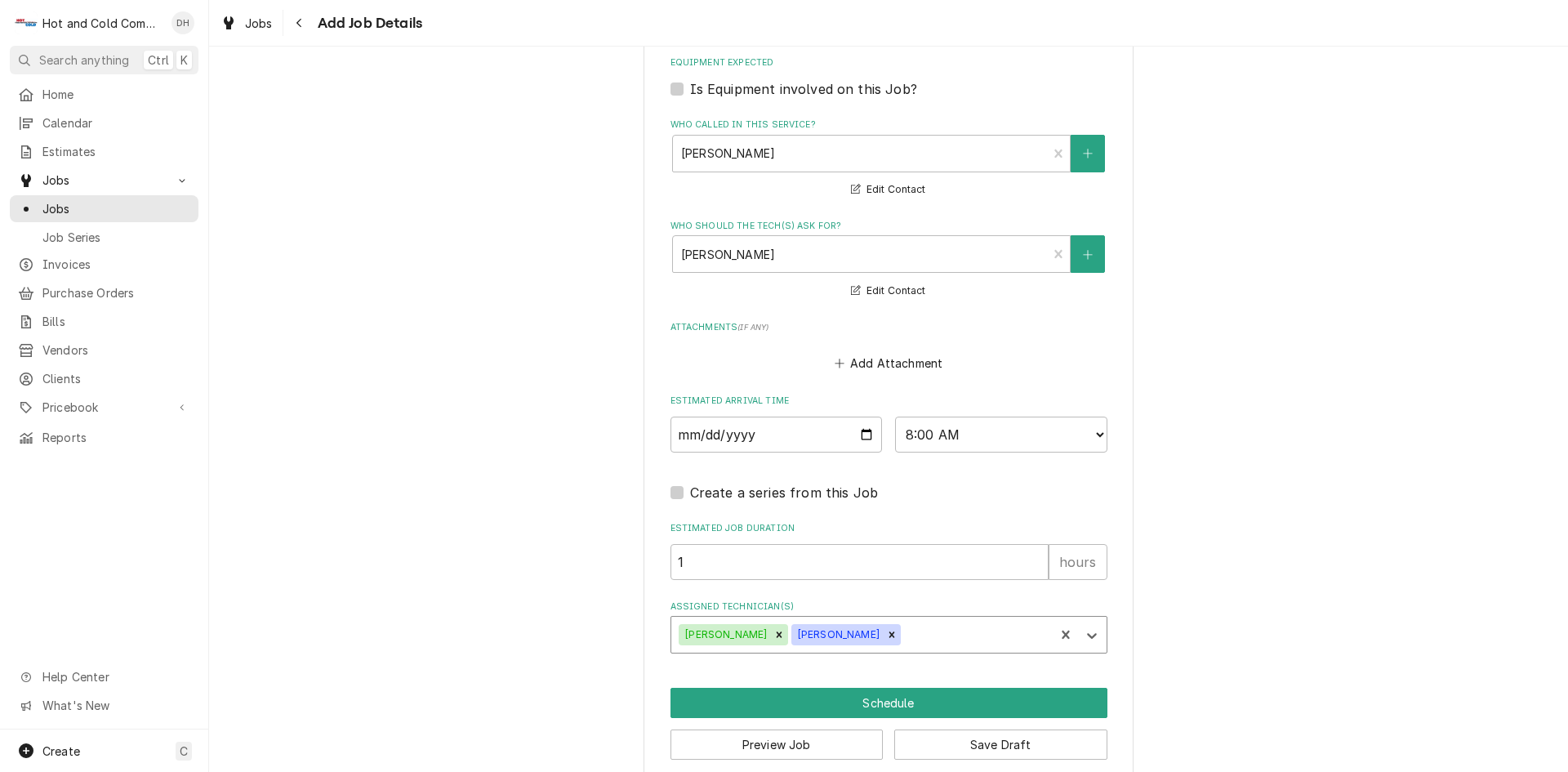
scroll to position [1030, 0]
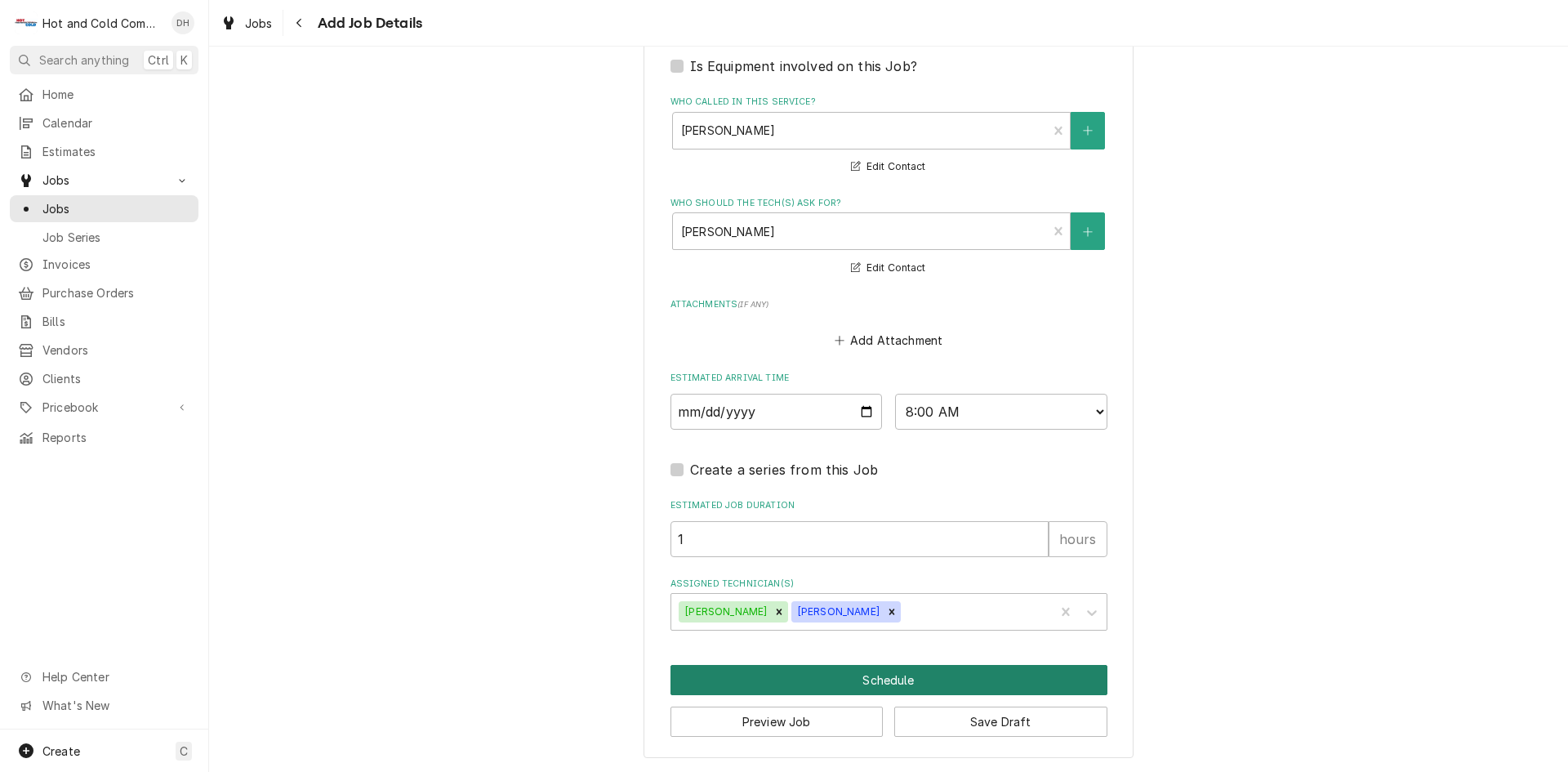
drag, startPoint x: 883, startPoint y: 676, endPoint x: 1061, endPoint y: 671, distance: 178.1
click at [884, 676] on button "Schedule" at bounding box center [889, 680] width 437 height 30
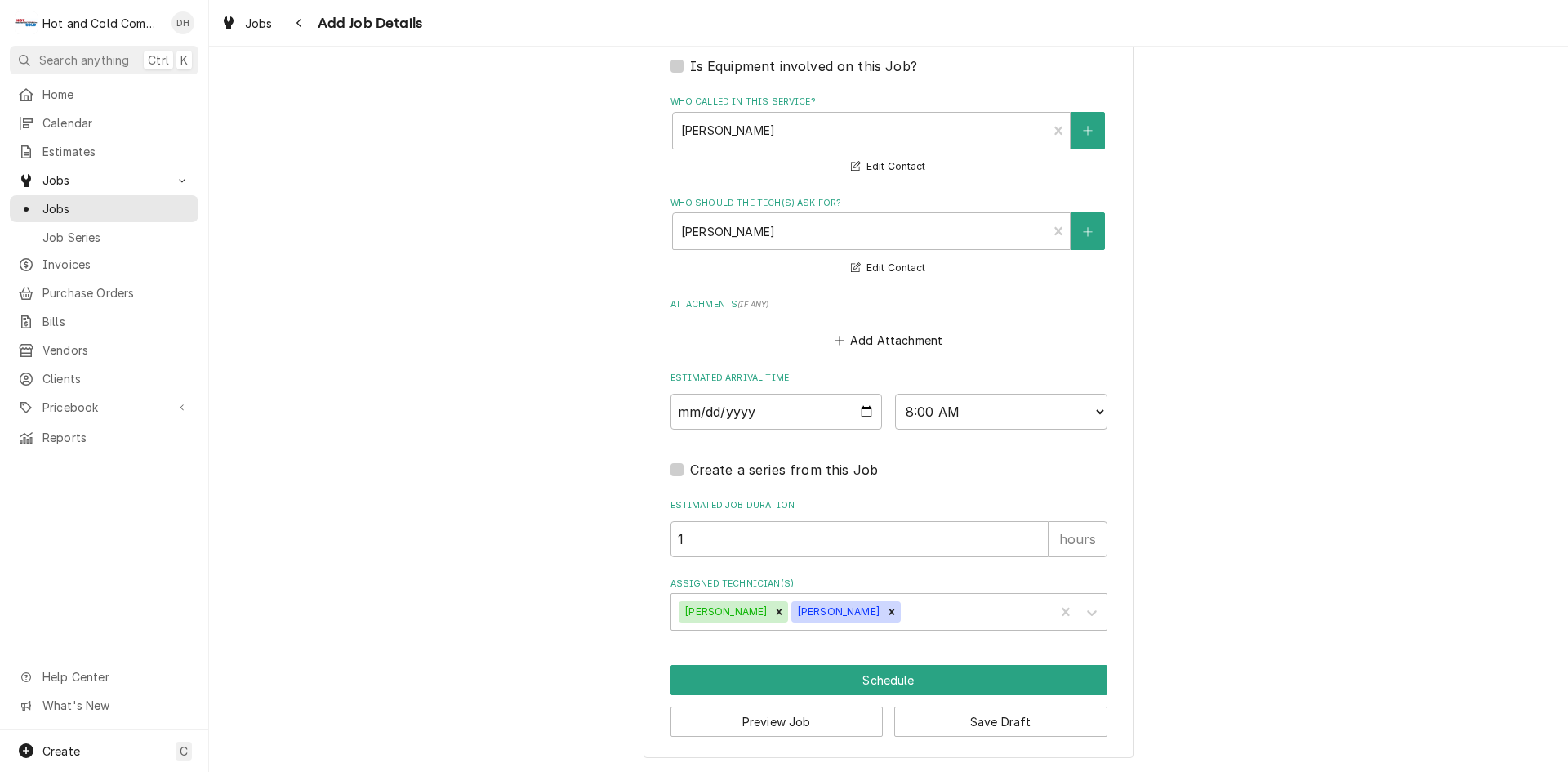
scroll to position [1016, 0]
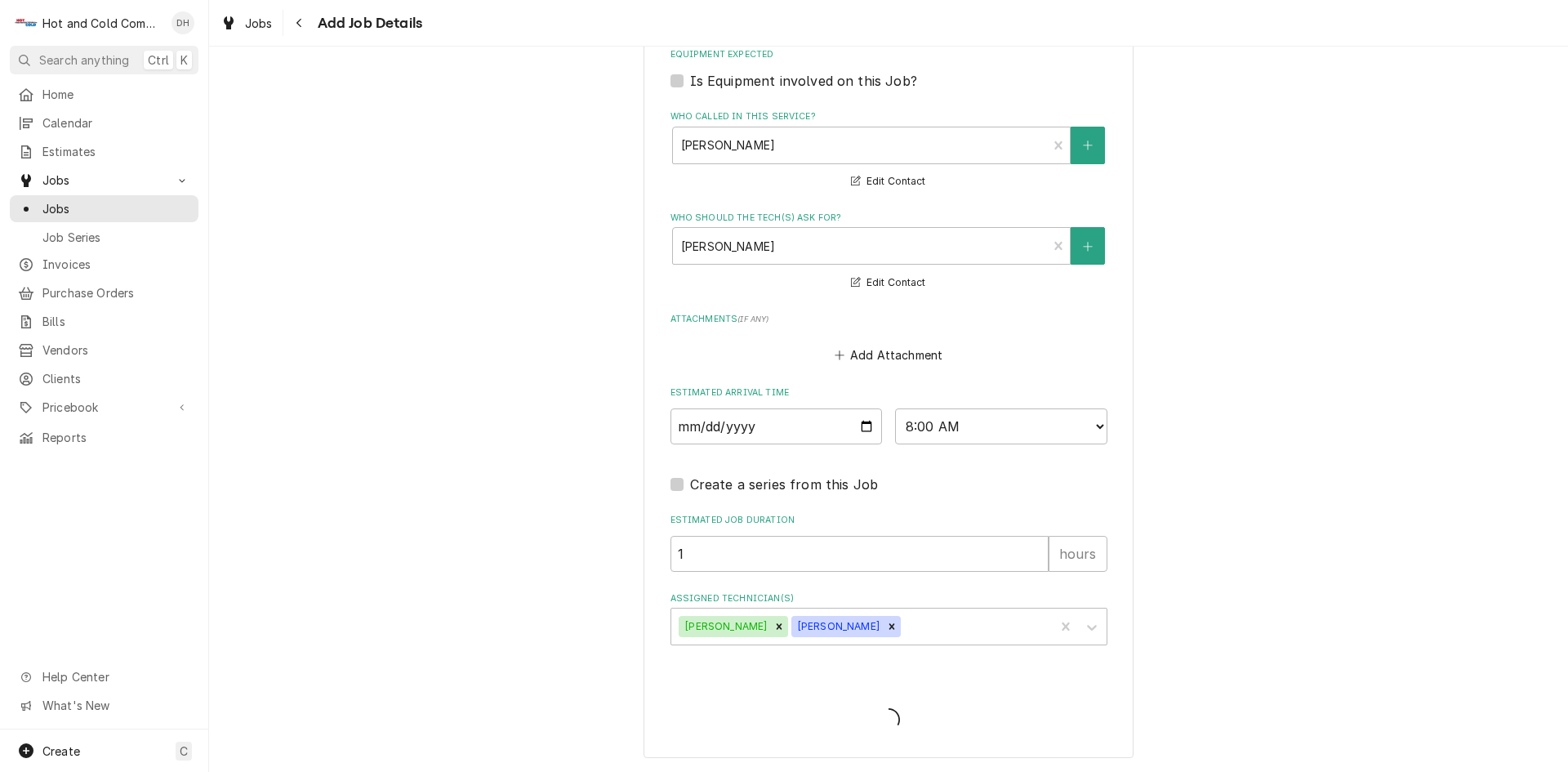
type textarea "x"
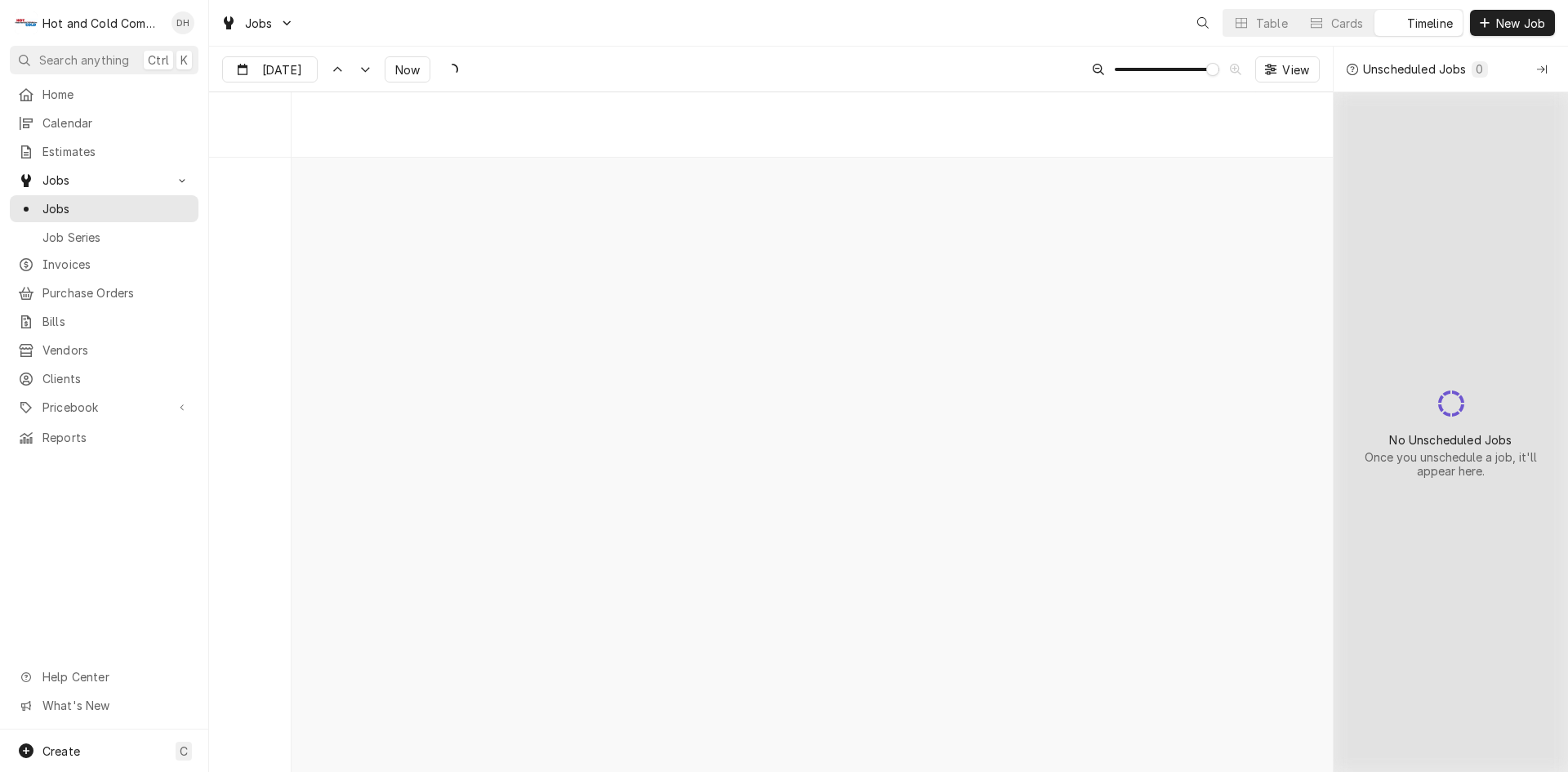
scroll to position [12821, 0]
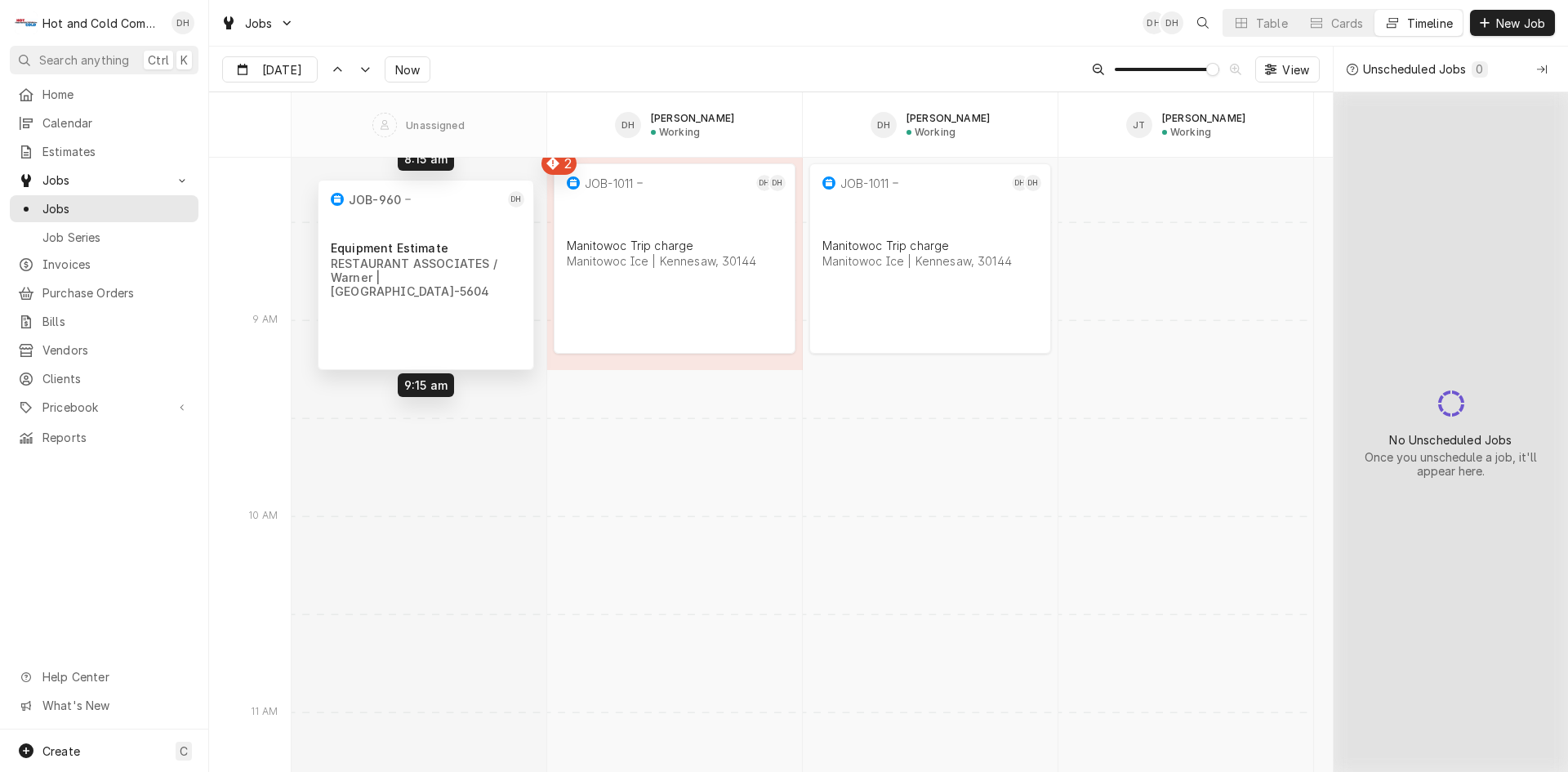
drag, startPoint x: 660, startPoint y: 218, endPoint x: 398, endPoint y: 207, distance: 262.2
click at [398, 207] on div "8:00 AM 9:00 AM JOB-1011 DH DH Manitowoc Trip charge Manitowoc Ice | [GEOGRAPHI…" at bounding box center [812, 615] width 1041 height 26556
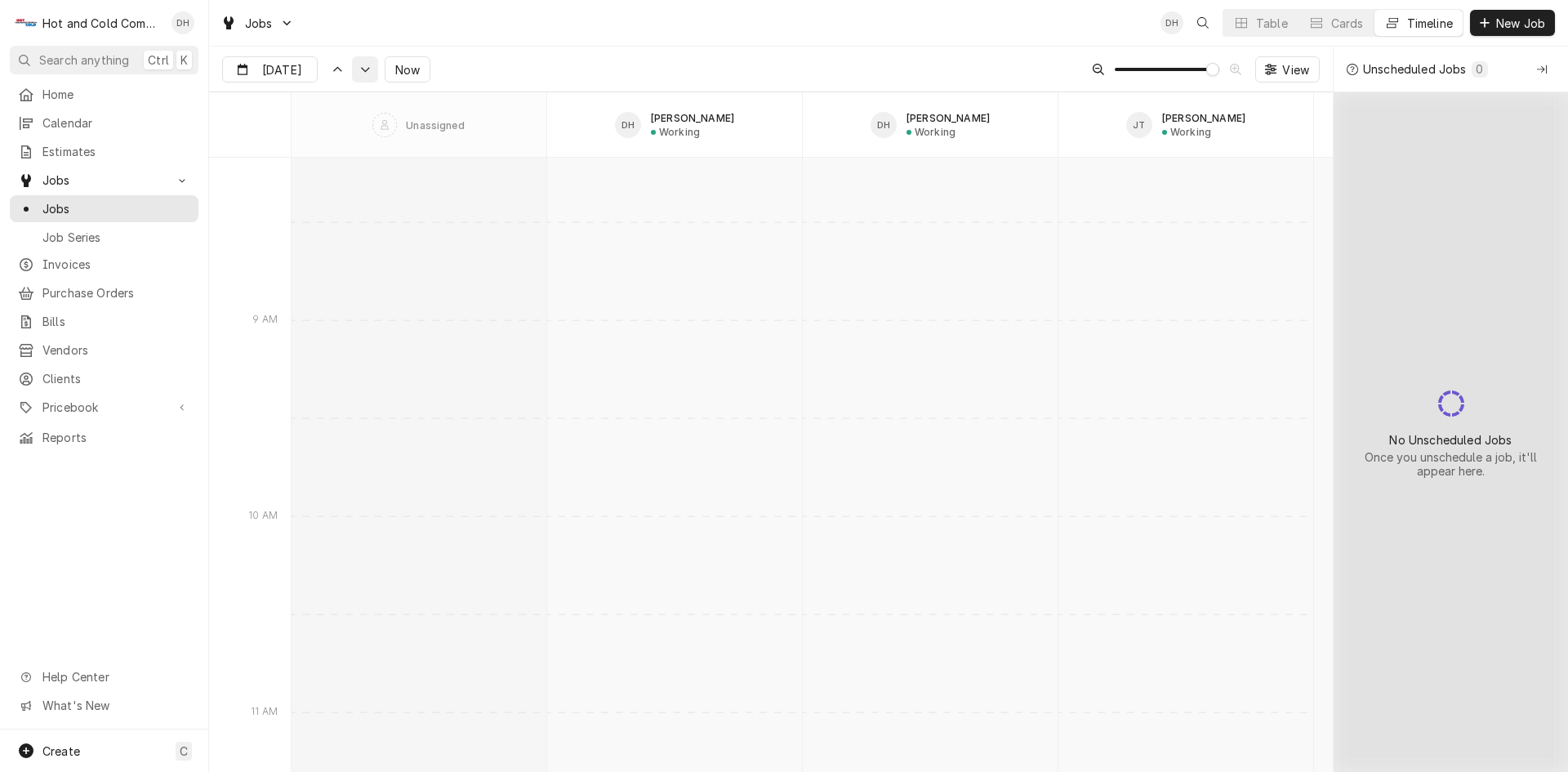
click at [359, 66] on icon "Dynamic Content Wrapper" at bounding box center [365, 69] width 12 height 8
drag, startPoint x: 325, startPoint y: 64, endPoint x: 326, endPoint y: 88, distance: 24.0
click at [329, 66] on div "Dynamic Content Wrapper" at bounding box center [337, 69] width 16 height 16
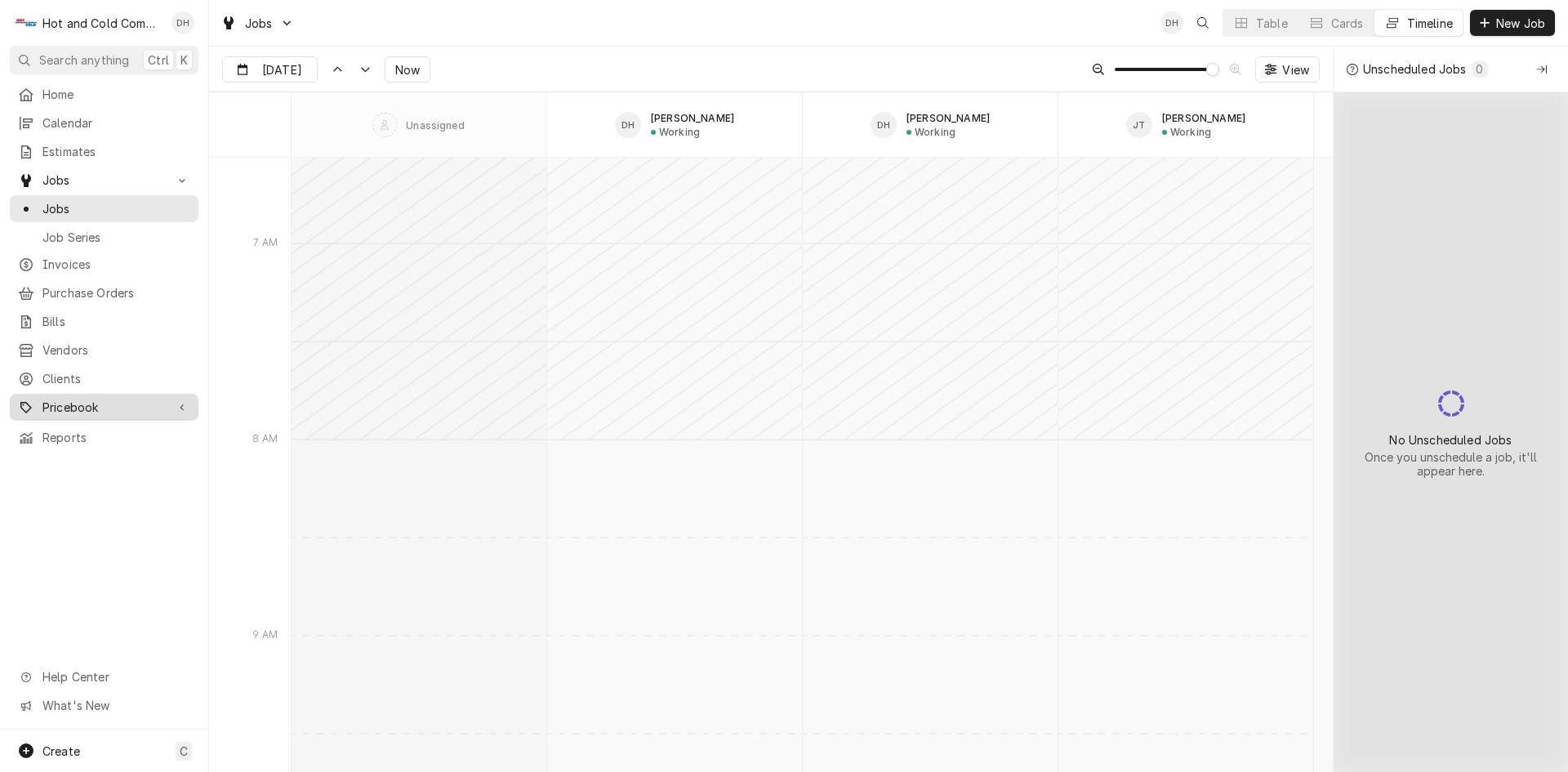
type input "[DATE]"
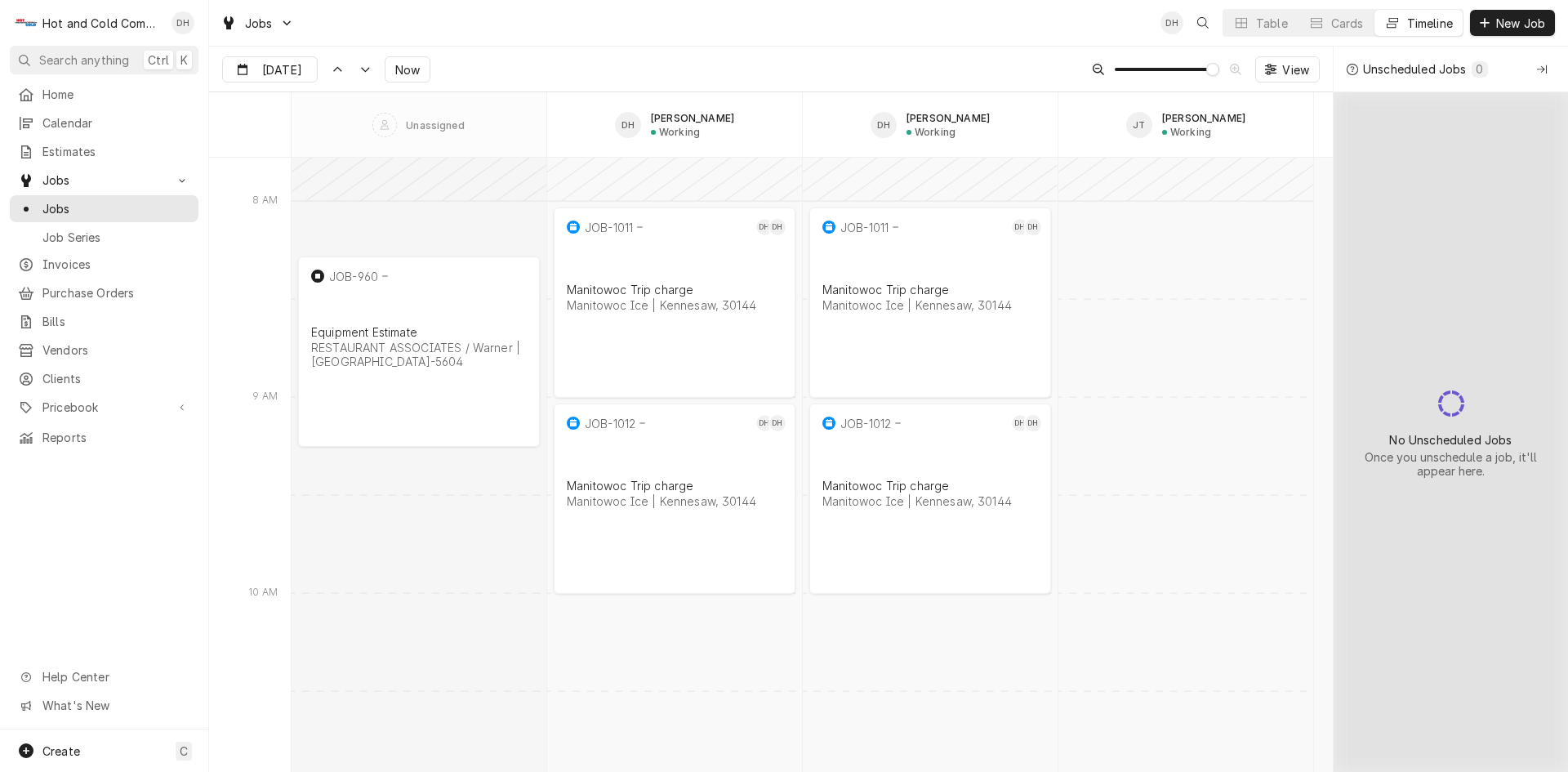
scroll to position [12777, 0]
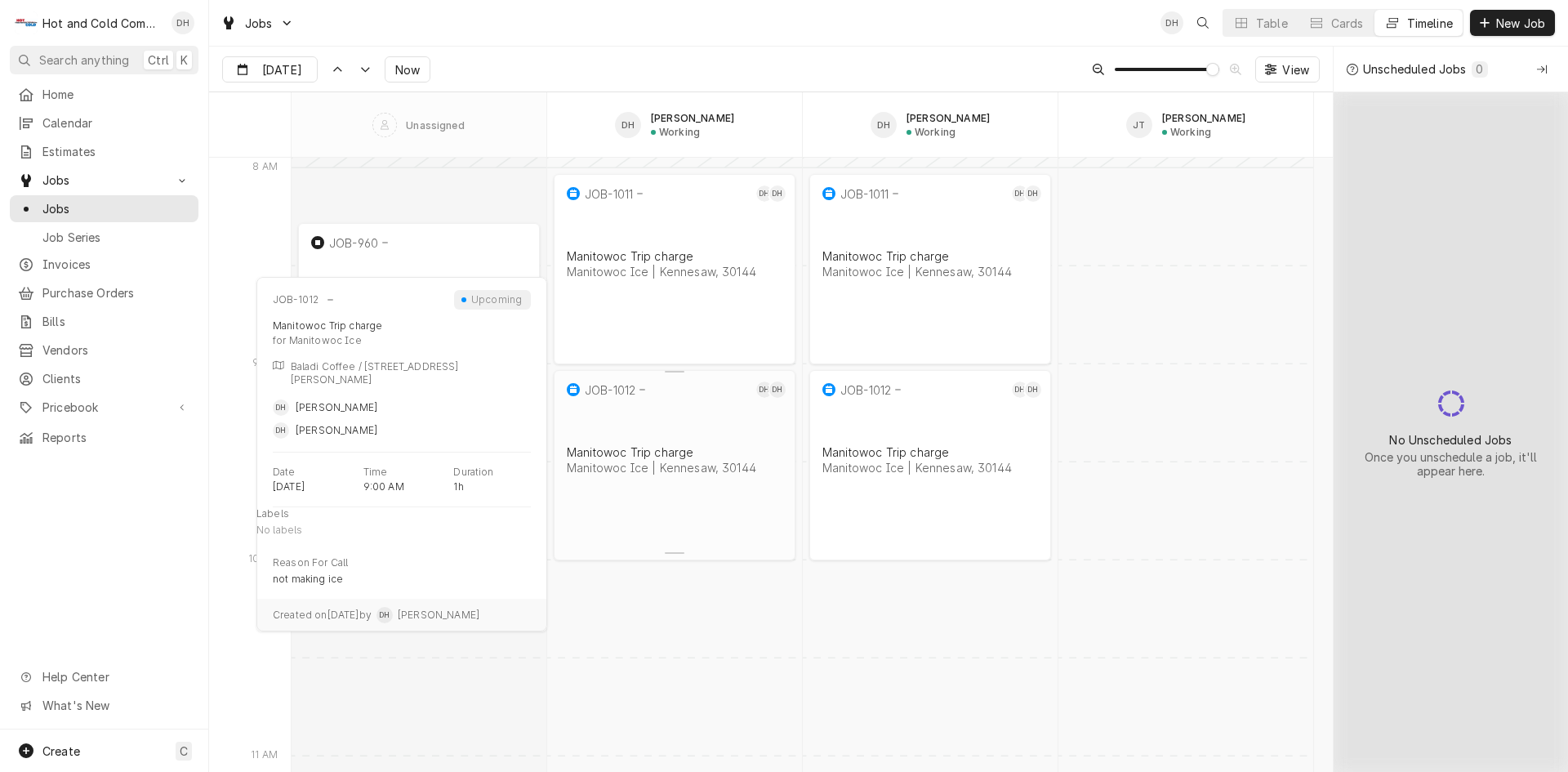
click at [649, 460] on div "Manitowoc Ice | Kennesaw, 30144" at bounding box center [674, 467] width 216 height 14
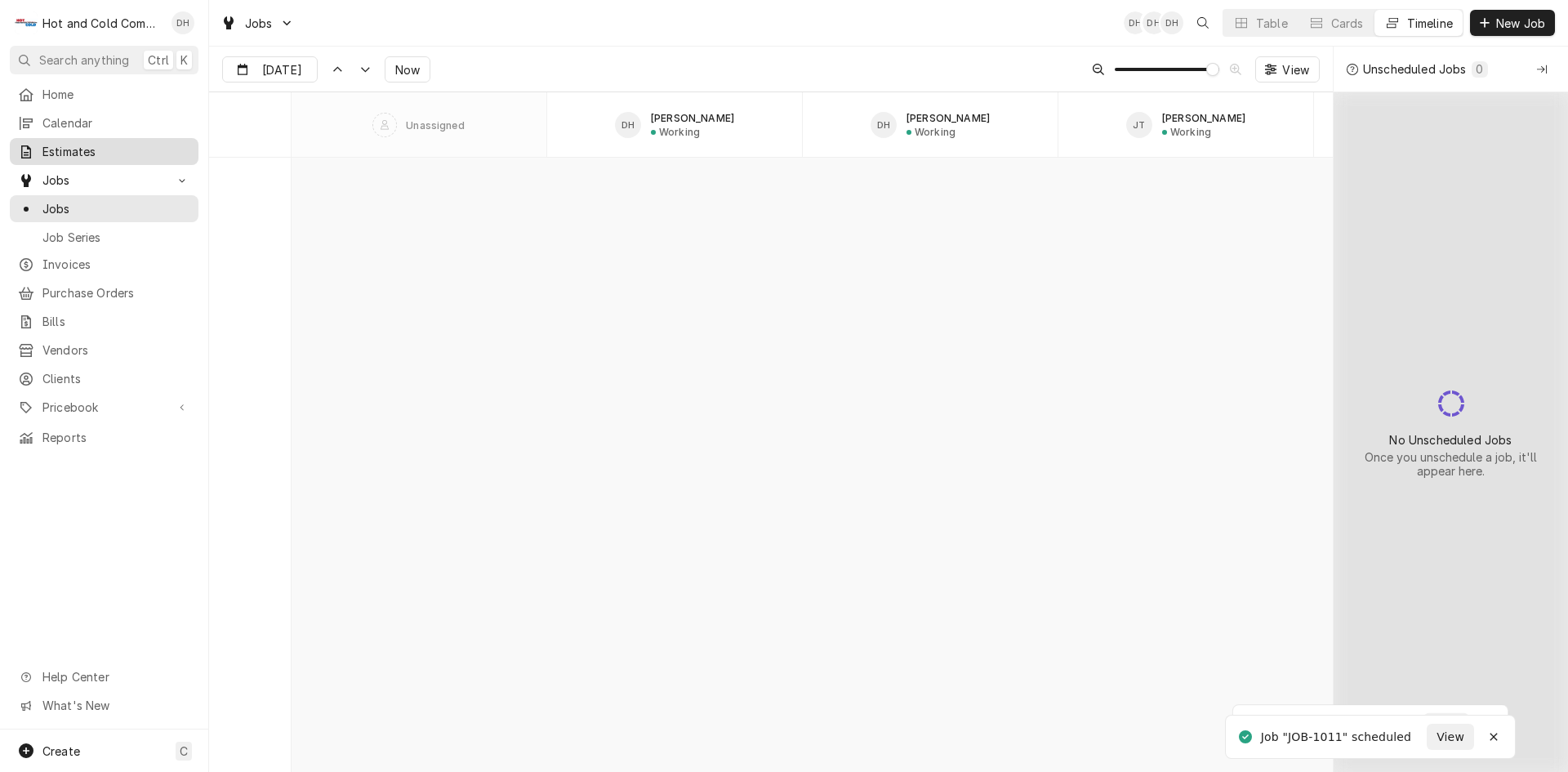
scroll to position [12839, 0]
click at [63, 115] on span "Calendar" at bounding box center [116, 123] width 148 height 17
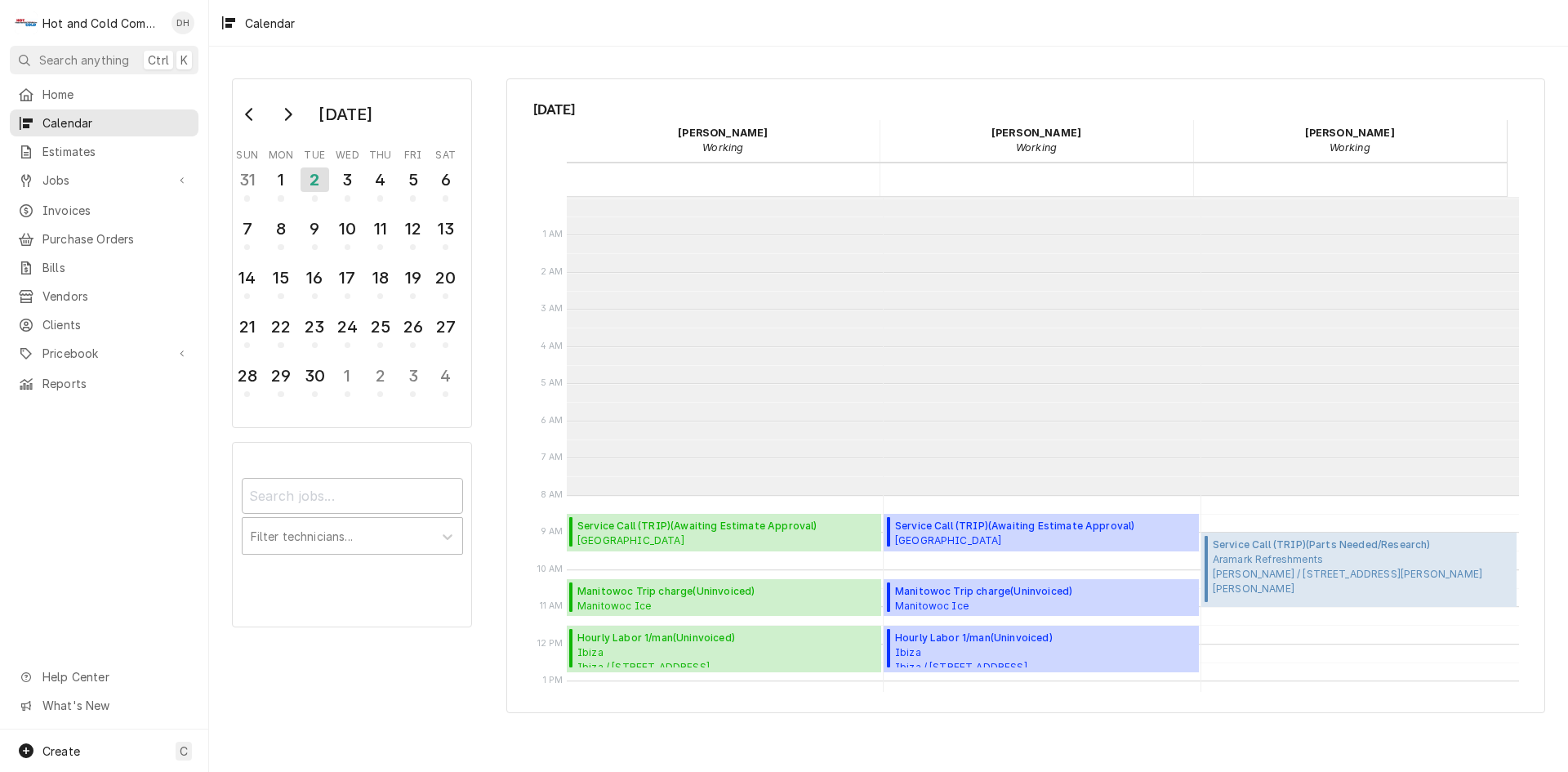
scroll to position [298, 0]
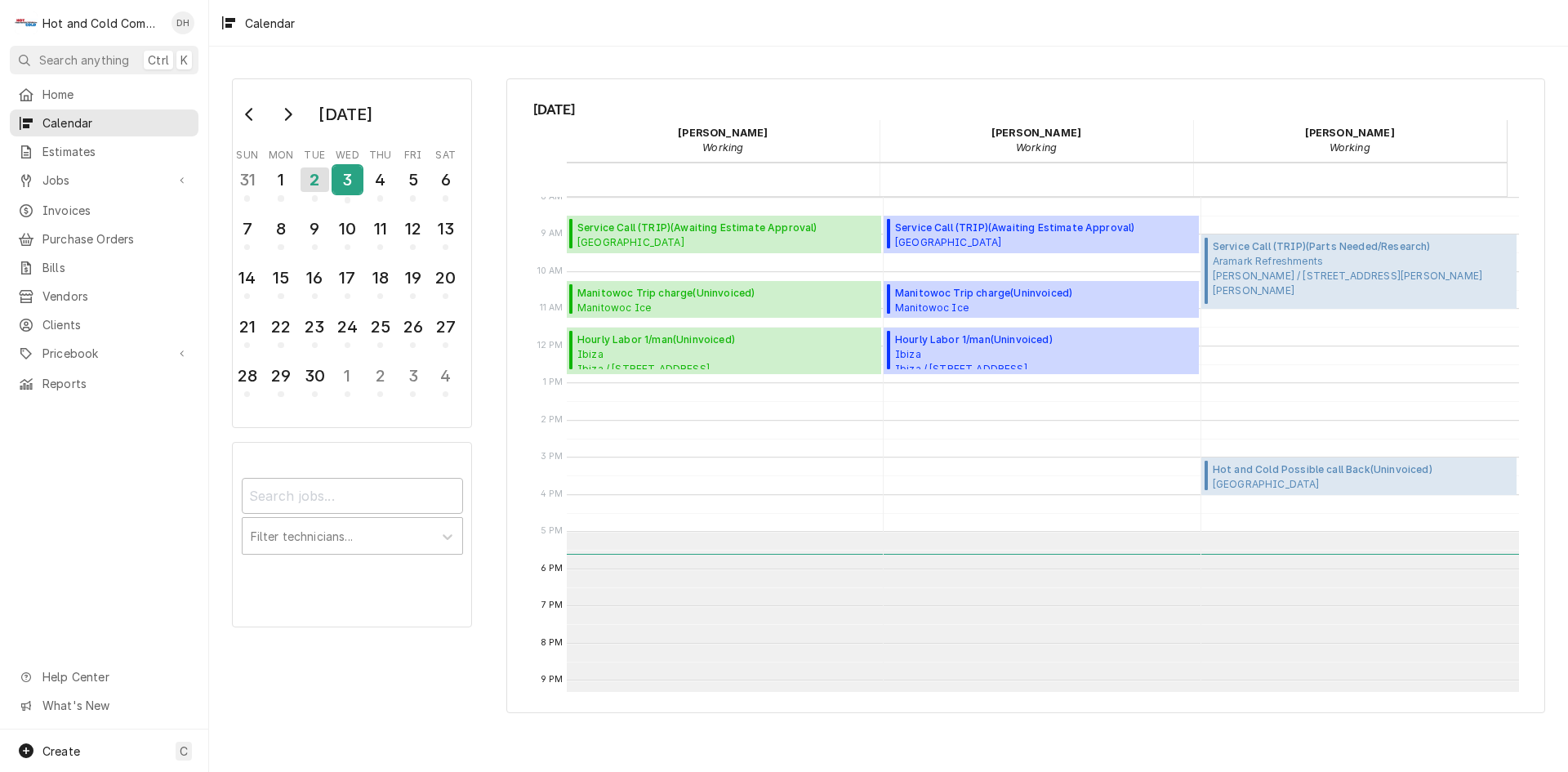
click at [345, 188] on div "3" at bounding box center [348, 179] width 29 height 28
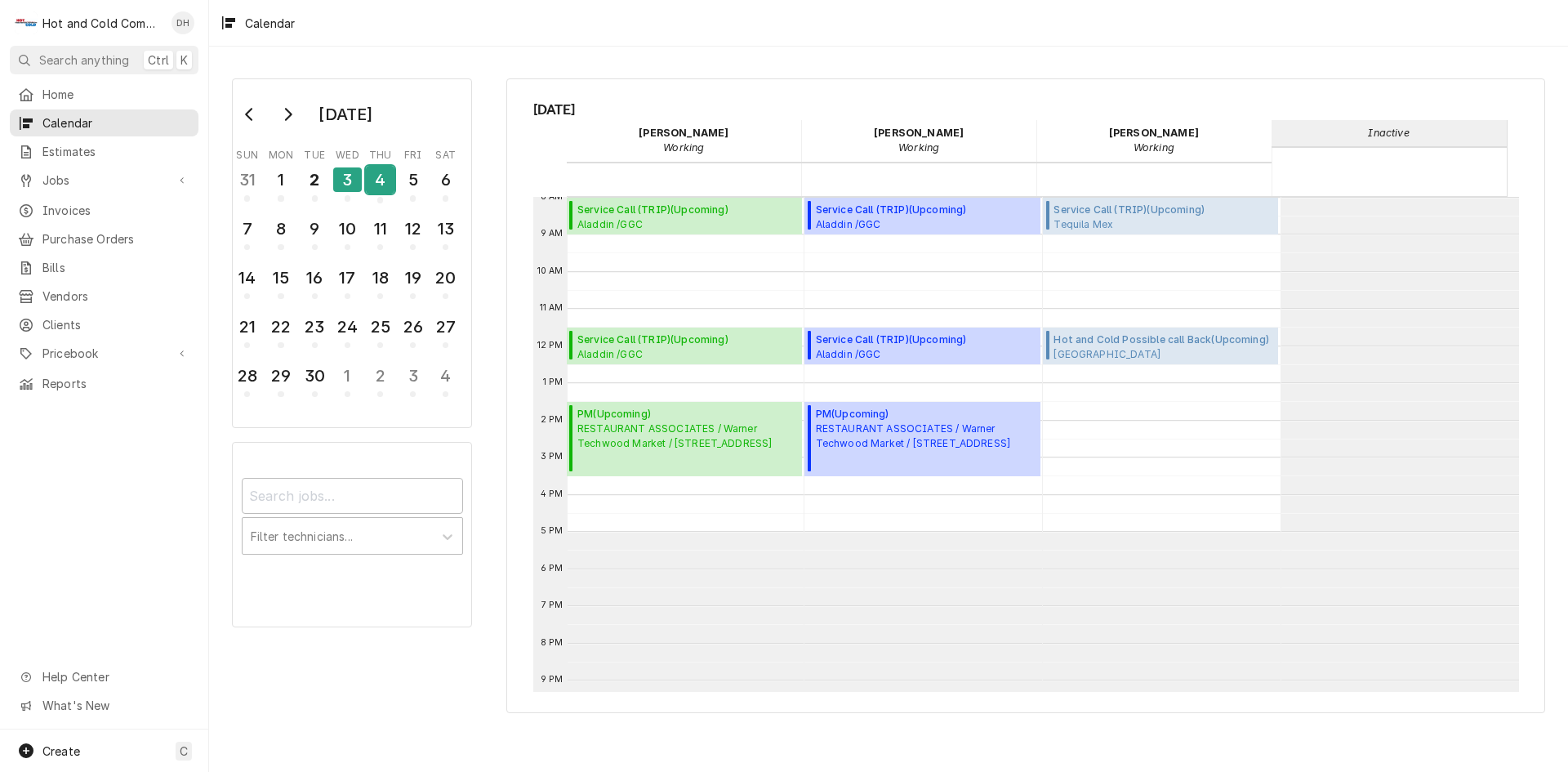
click at [385, 182] on div "4" at bounding box center [380, 179] width 29 height 28
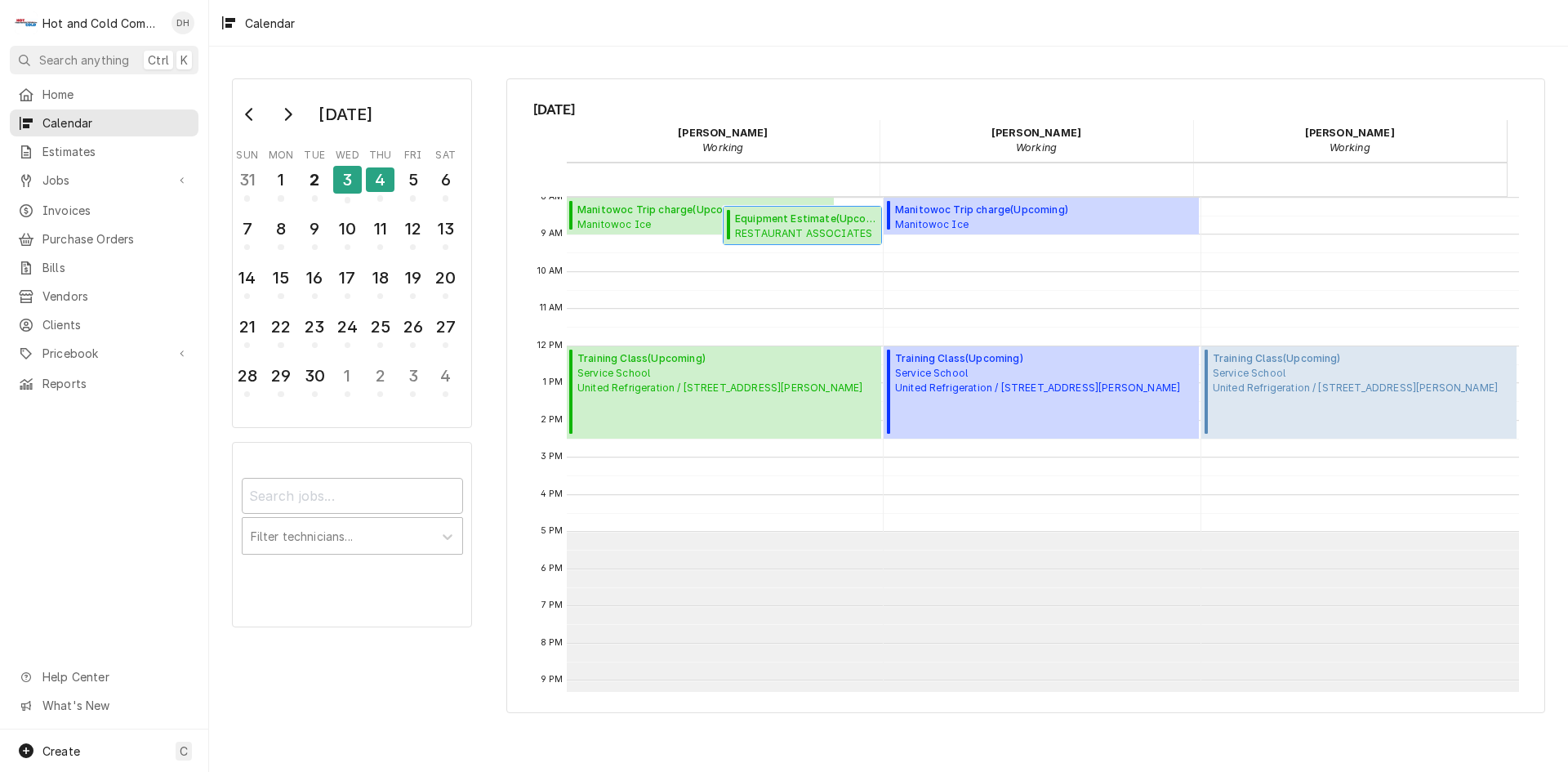
click at [781, 223] on span "Equipment Estimate ( Upcoming )" at bounding box center [805, 218] width 141 height 14
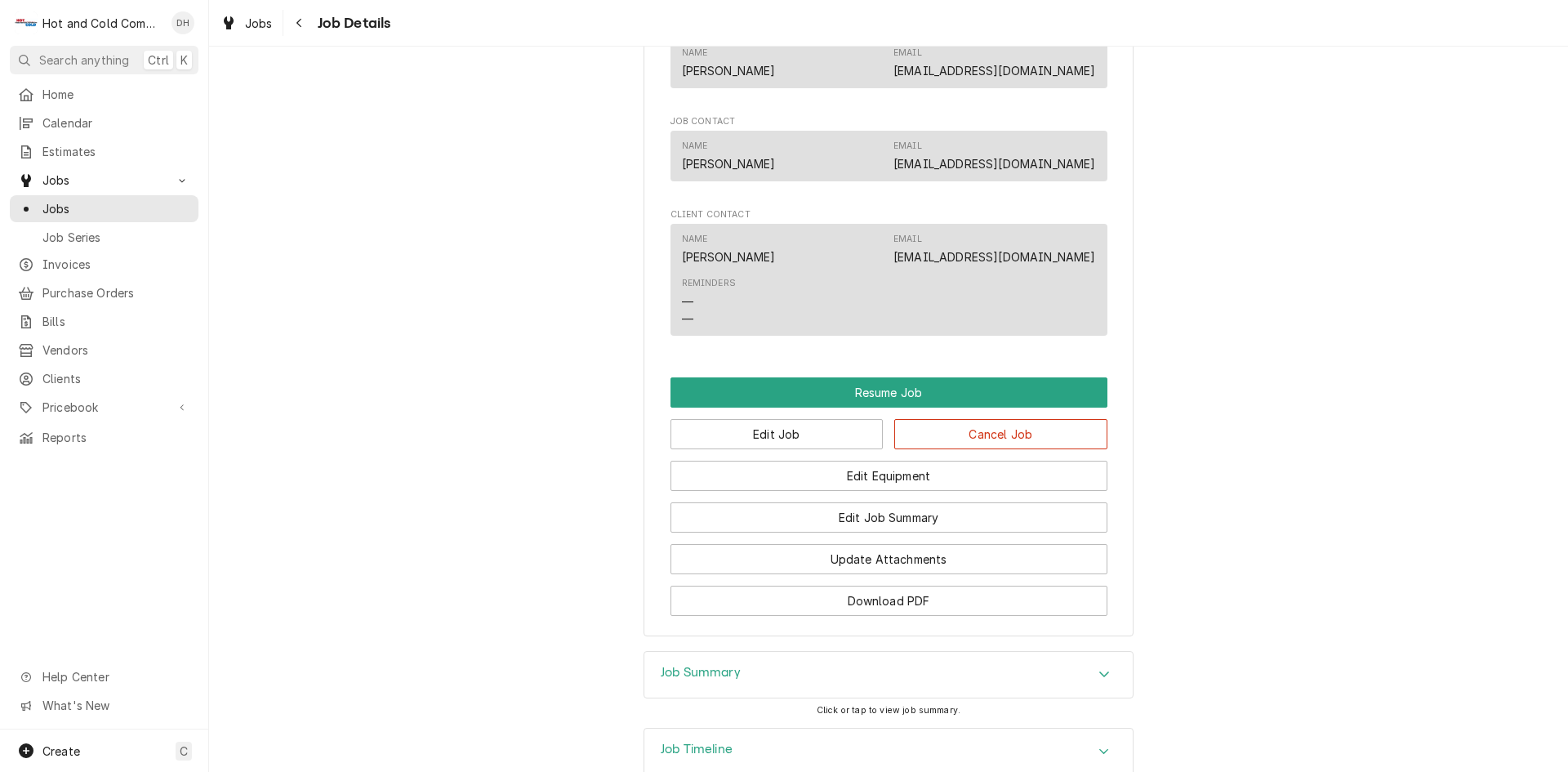
scroll to position [1361, 0]
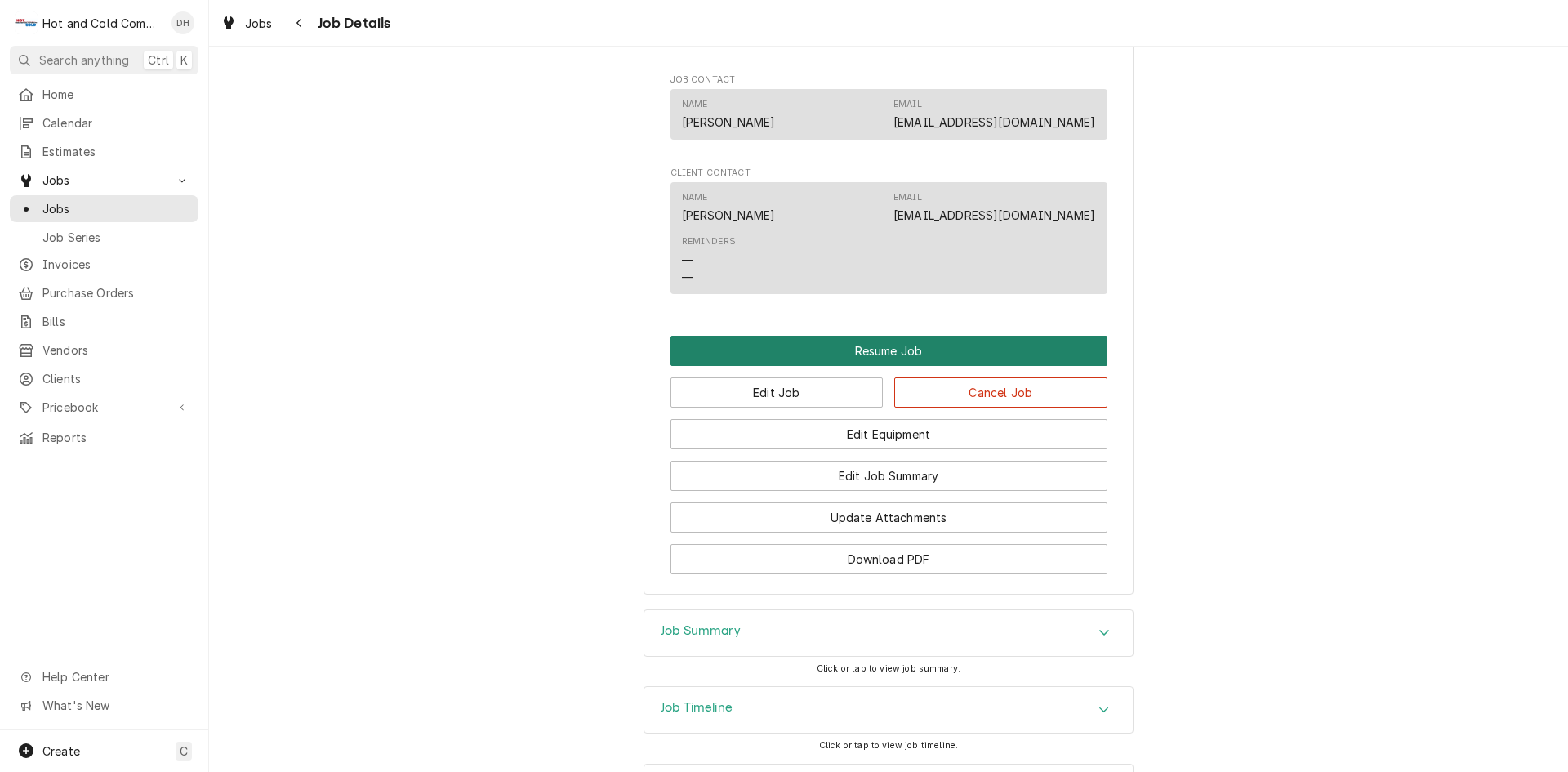
click at [874, 366] on button "Resume Job" at bounding box center [889, 350] width 437 height 30
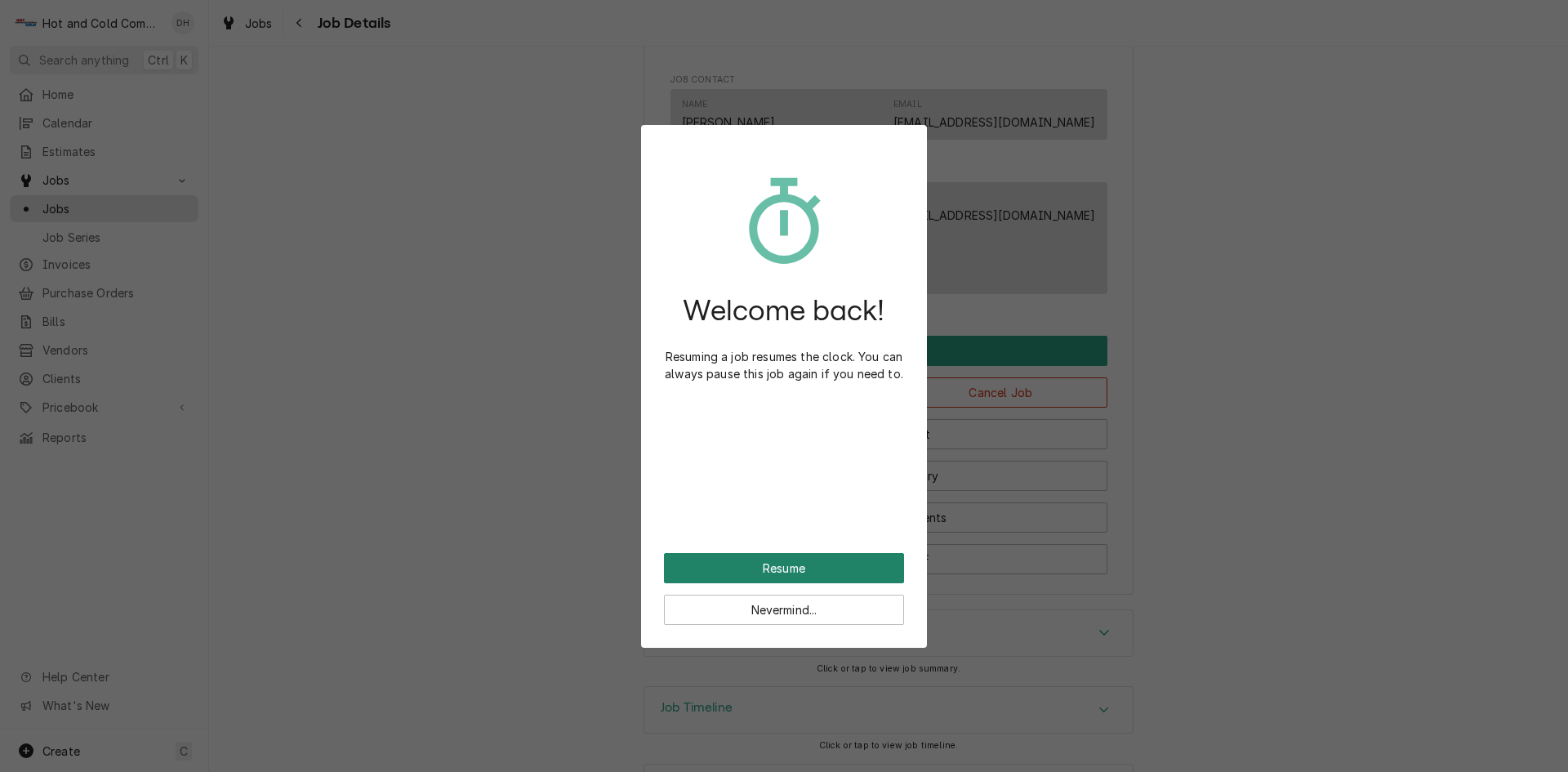
drag, startPoint x: 791, startPoint y: 569, endPoint x: 782, endPoint y: 566, distance: 9.5
click at [790, 569] on button "Resume" at bounding box center [784, 568] width 240 height 30
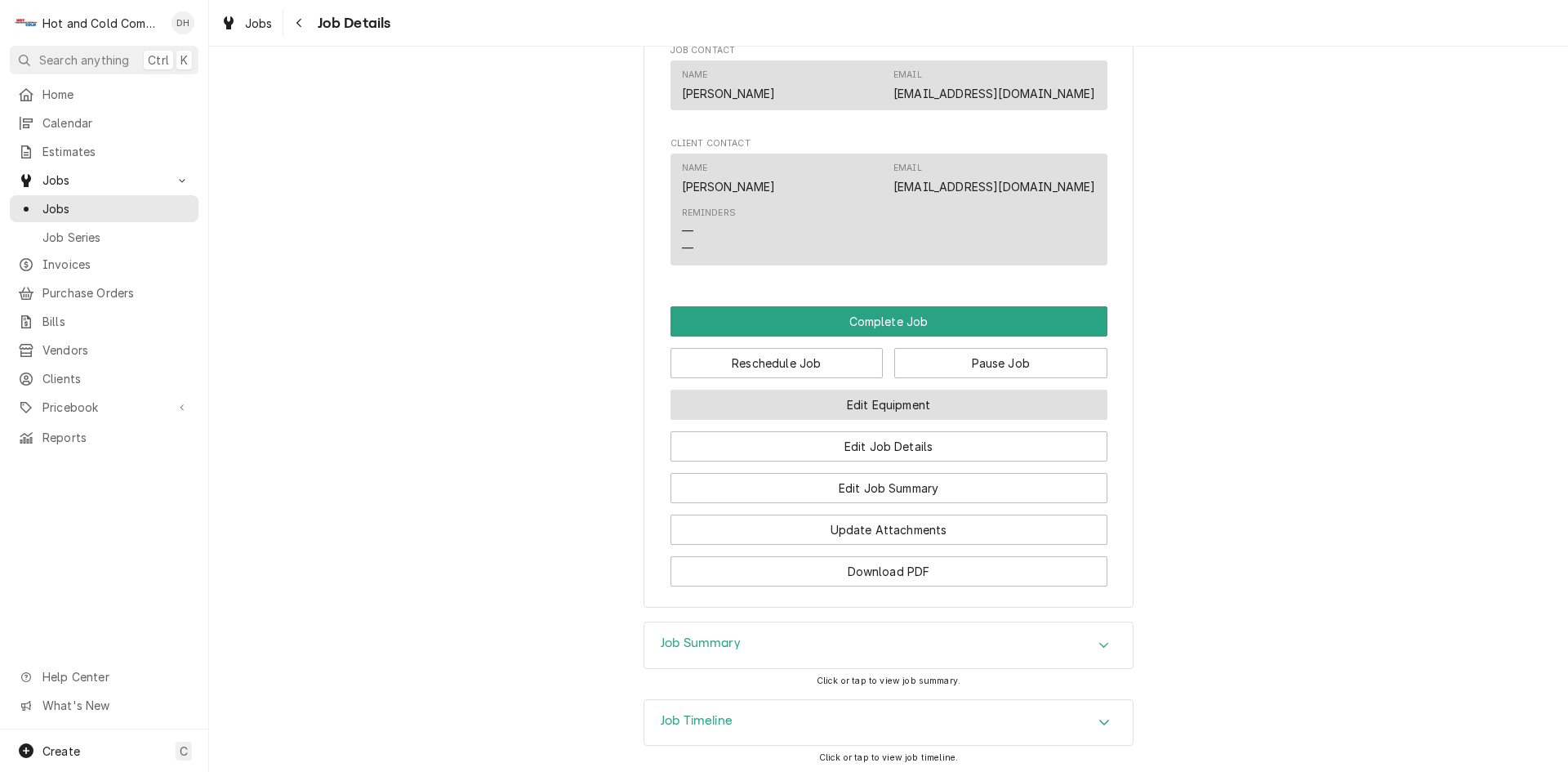
scroll to position [1361, 0]
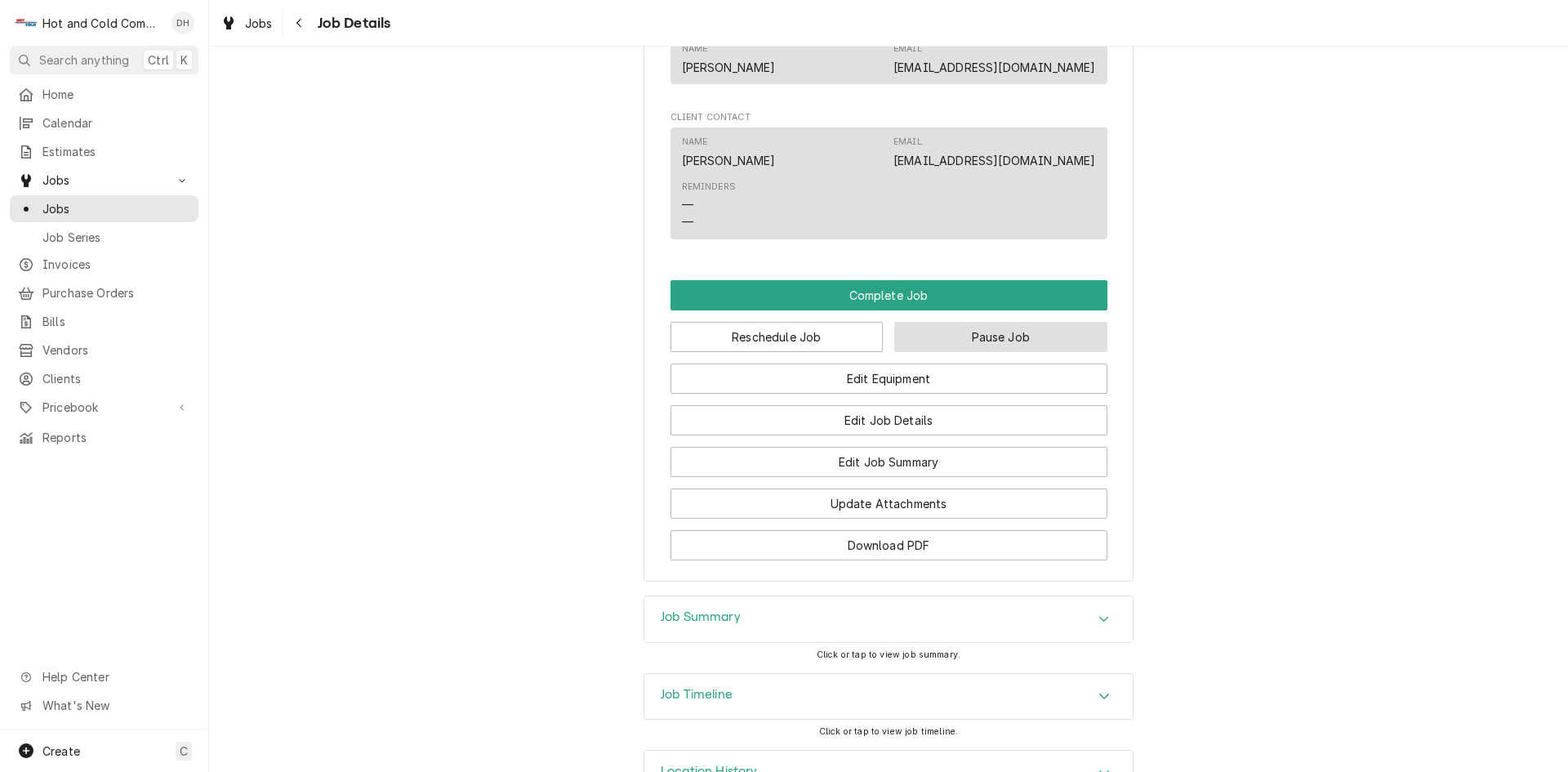
click at [1032, 352] on button "Pause Job" at bounding box center [1001, 337] width 213 height 30
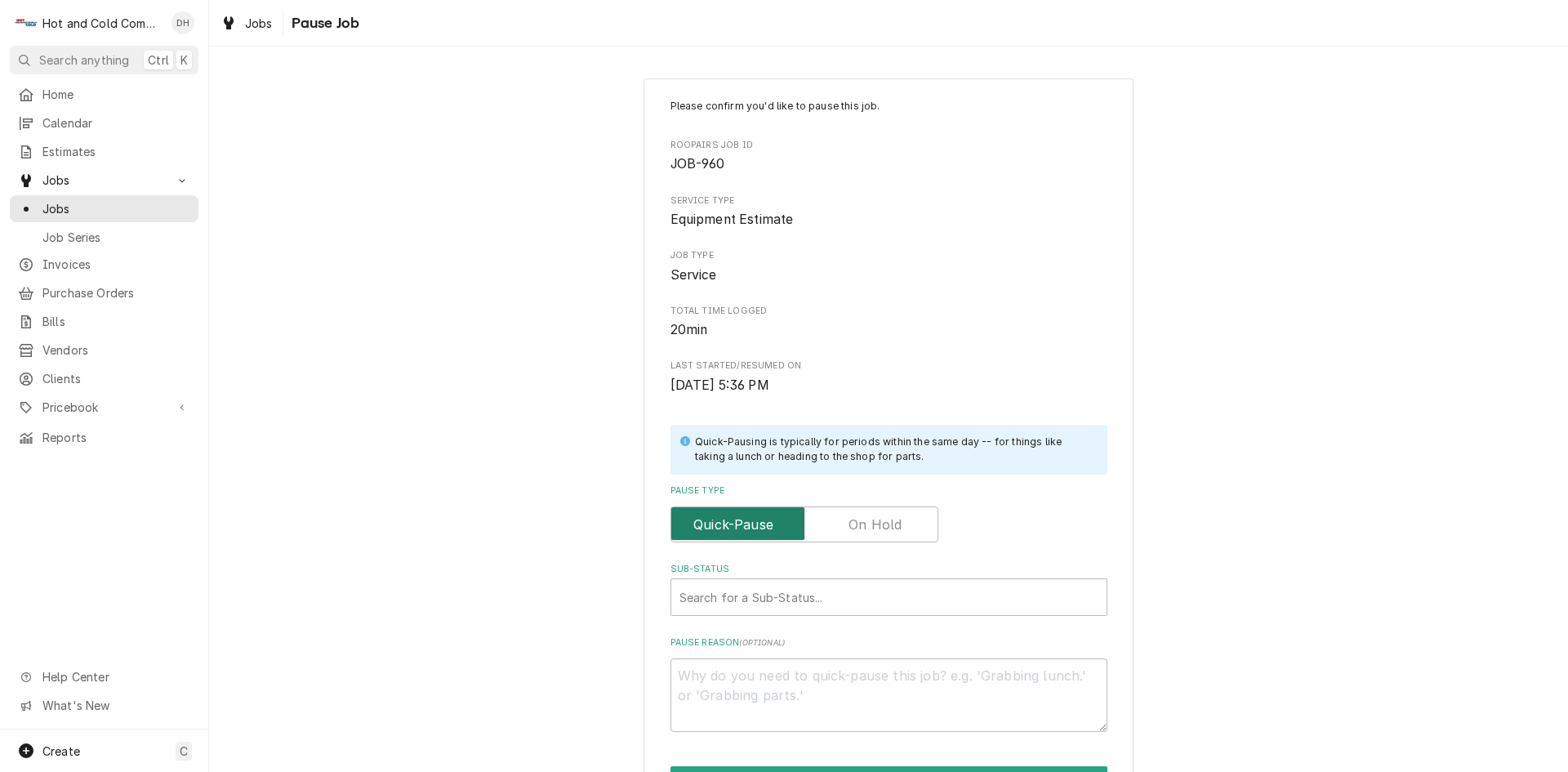
click at [897, 527] on input "Pause Type" at bounding box center [804, 524] width 253 height 36
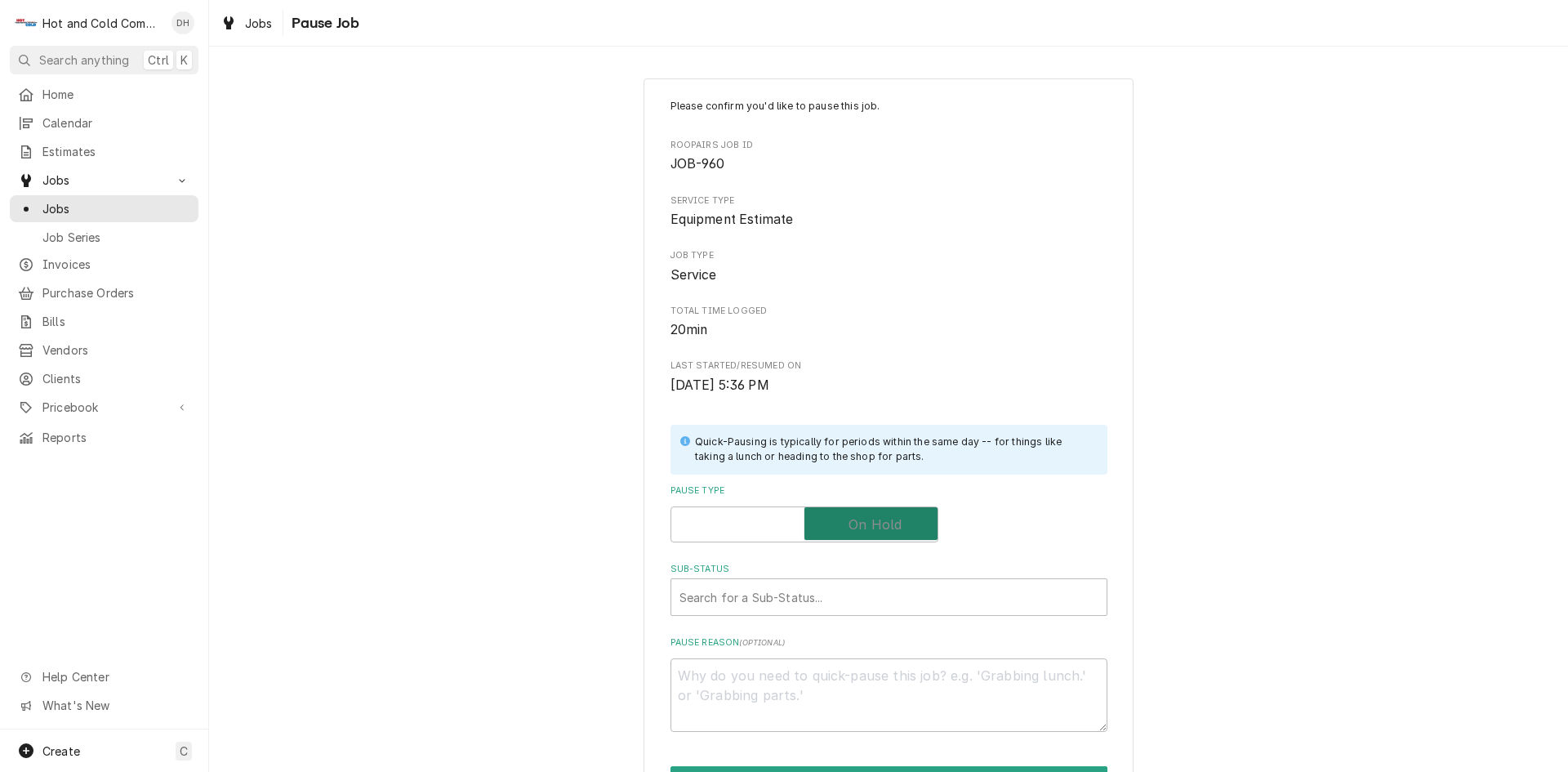
checkbox input "true"
click at [875, 590] on div "Sub-Status" at bounding box center [889, 597] width 419 height 30
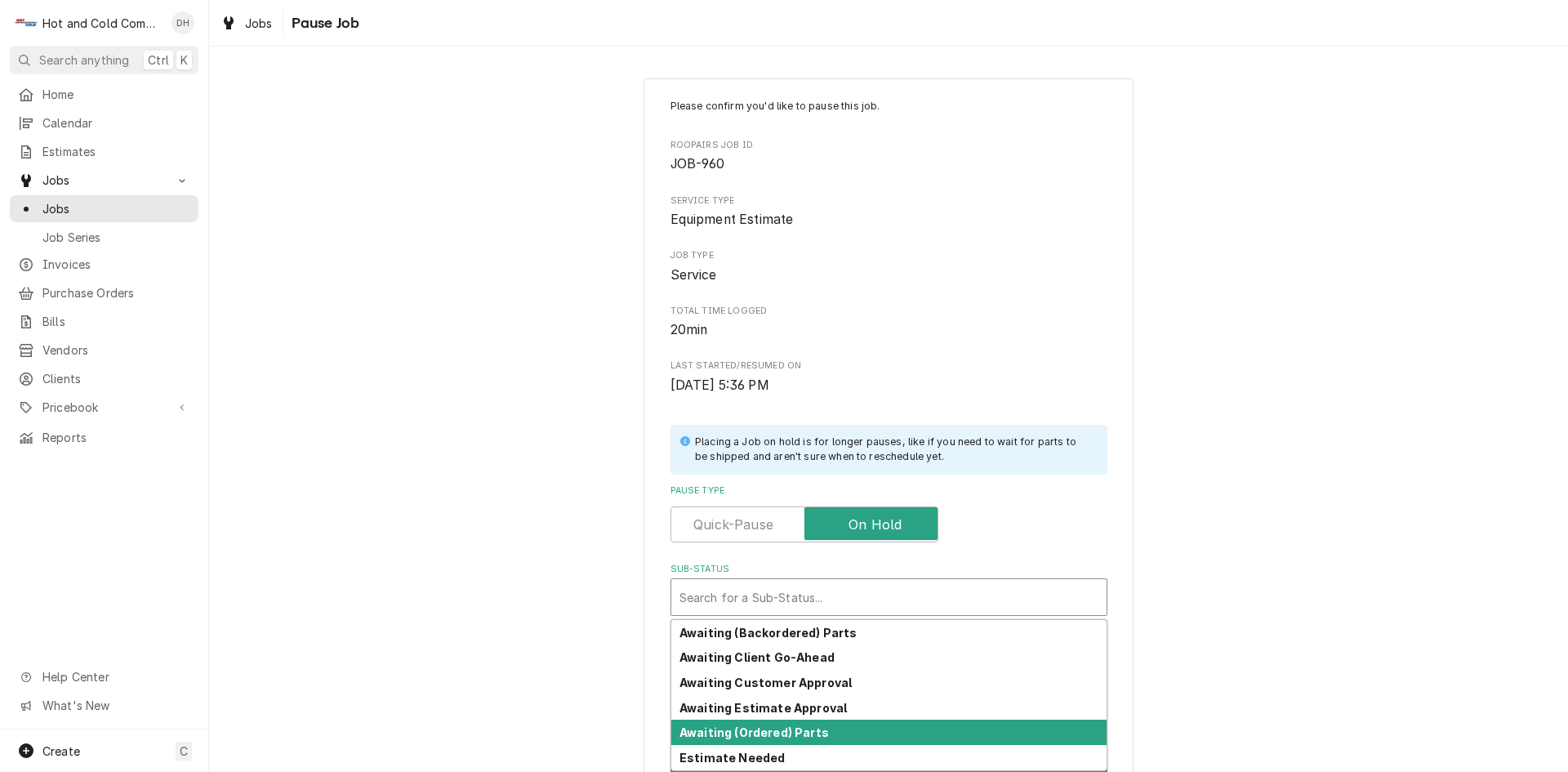
scroll to position [75, 0]
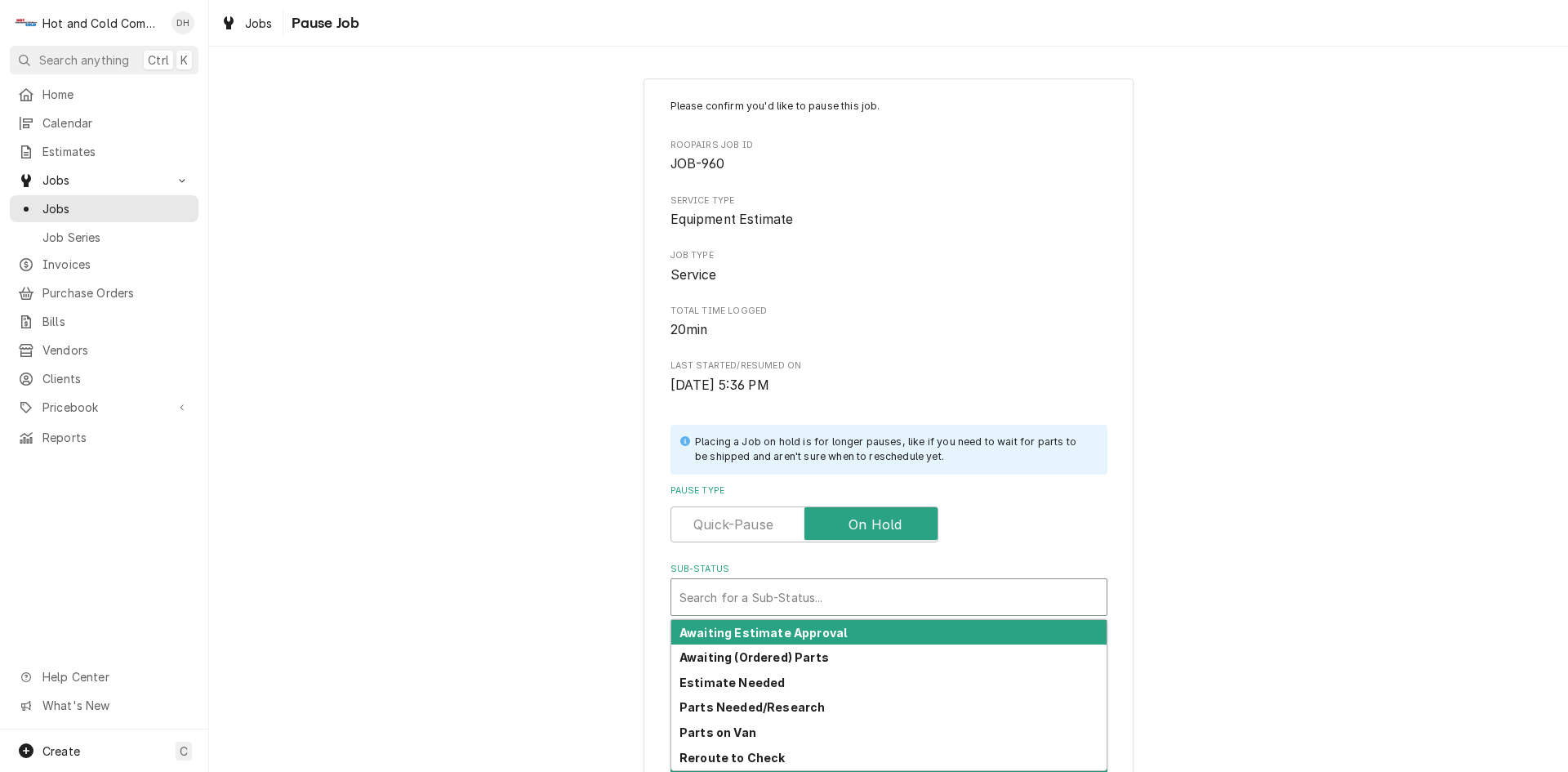
click at [815, 634] on strong "Awaiting Estimate Approval" at bounding box center [764, 632] width 168 height 14
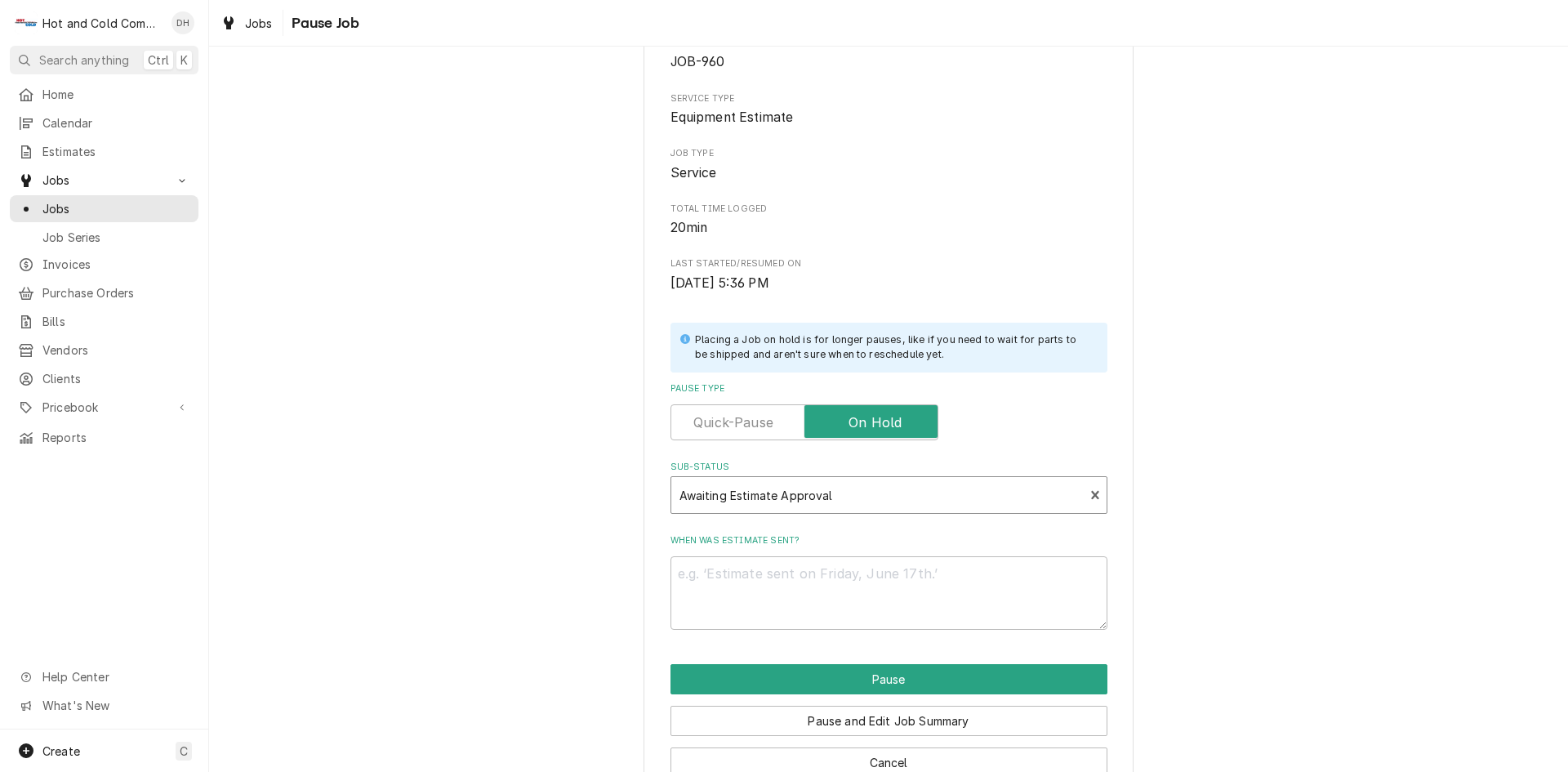
scroll to position [143, 0]
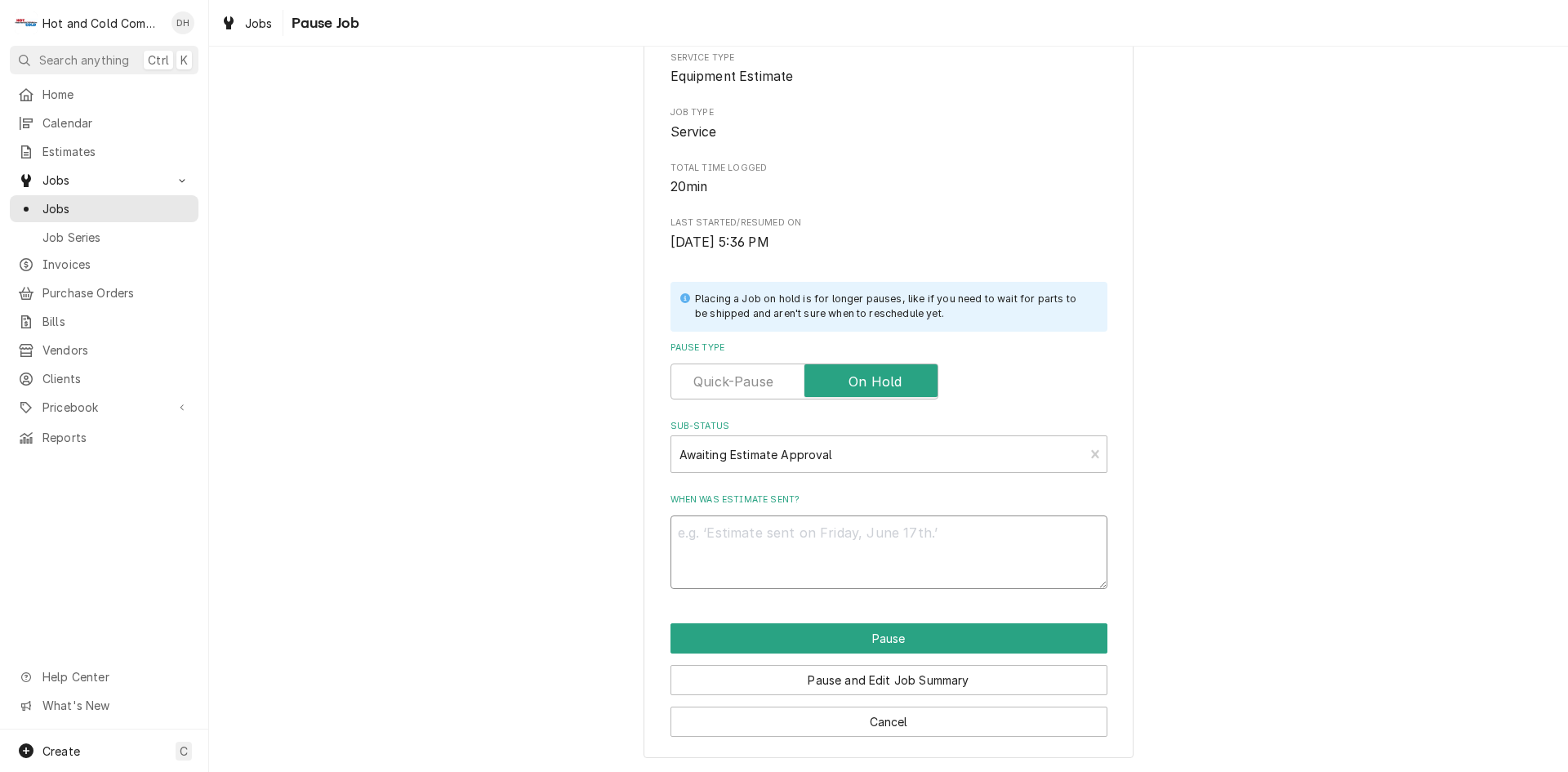
drag, startPoint x: 842, startPoint y: 541, endPoint x: 679, endPoint y: 627, distance: 184.3
click at [842, 542] on textarea "When was estimate sent?" at bounding box center [889, 552] width 437 height 74
type textarea "x"
type textarea "w"
type textarea "x"
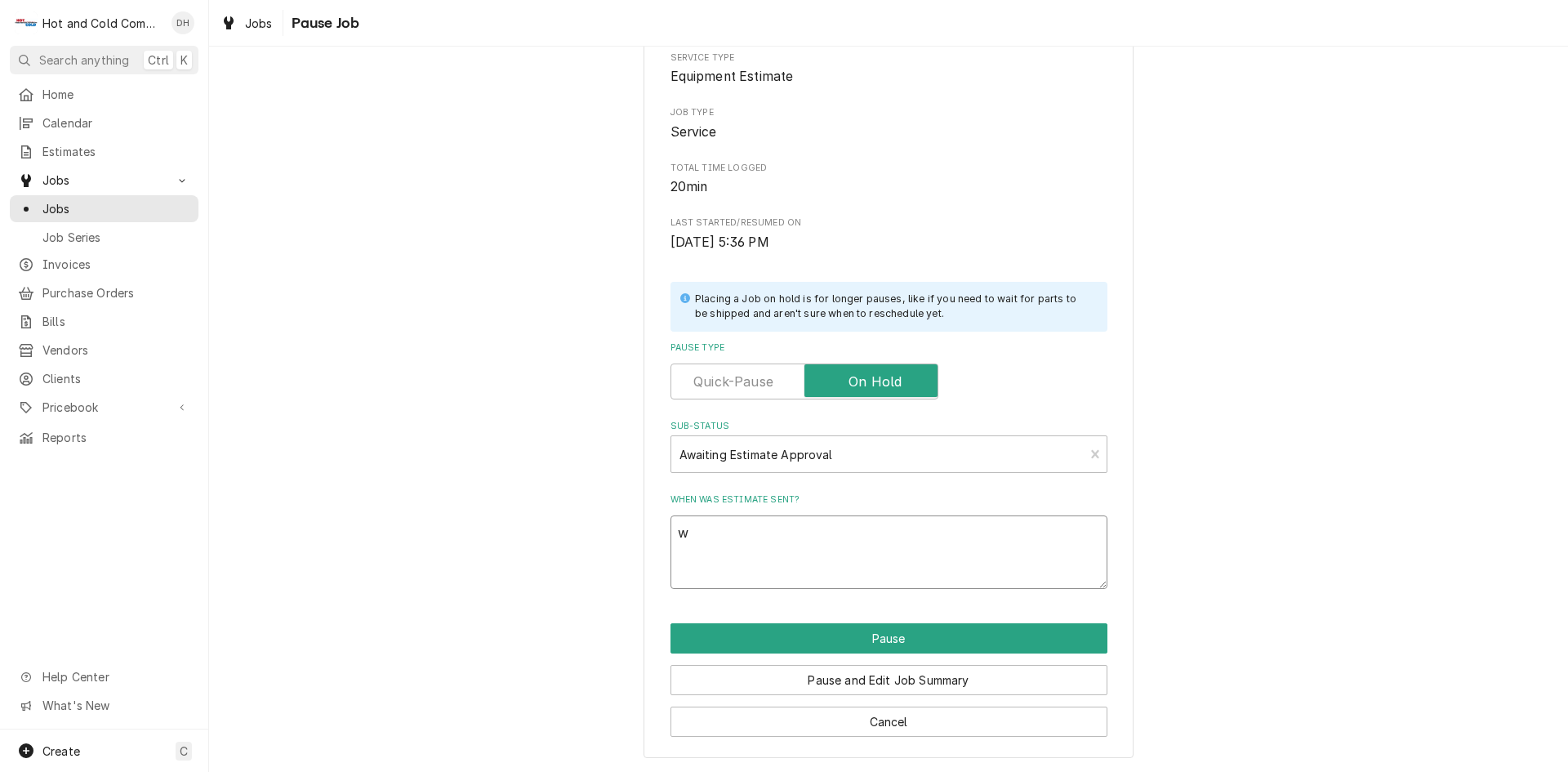
type textarea "wa"
type textarea "x"
type textarea "wai"
type textarea "x"
type textarea "wait"
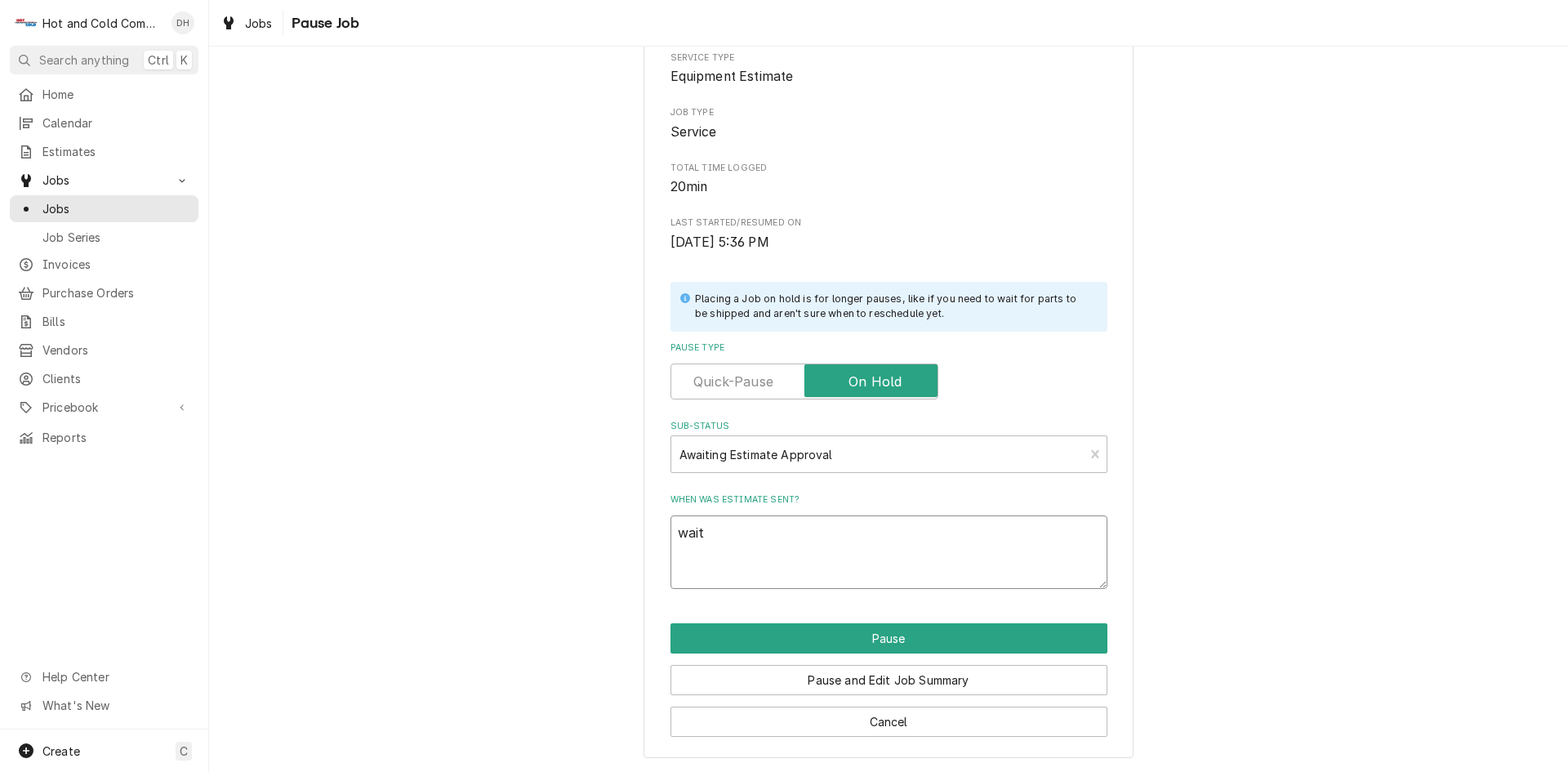
type textarea "x"
type textarea "waiti"
type textarea "x"
type textarea "waitin"
type textarea "x"
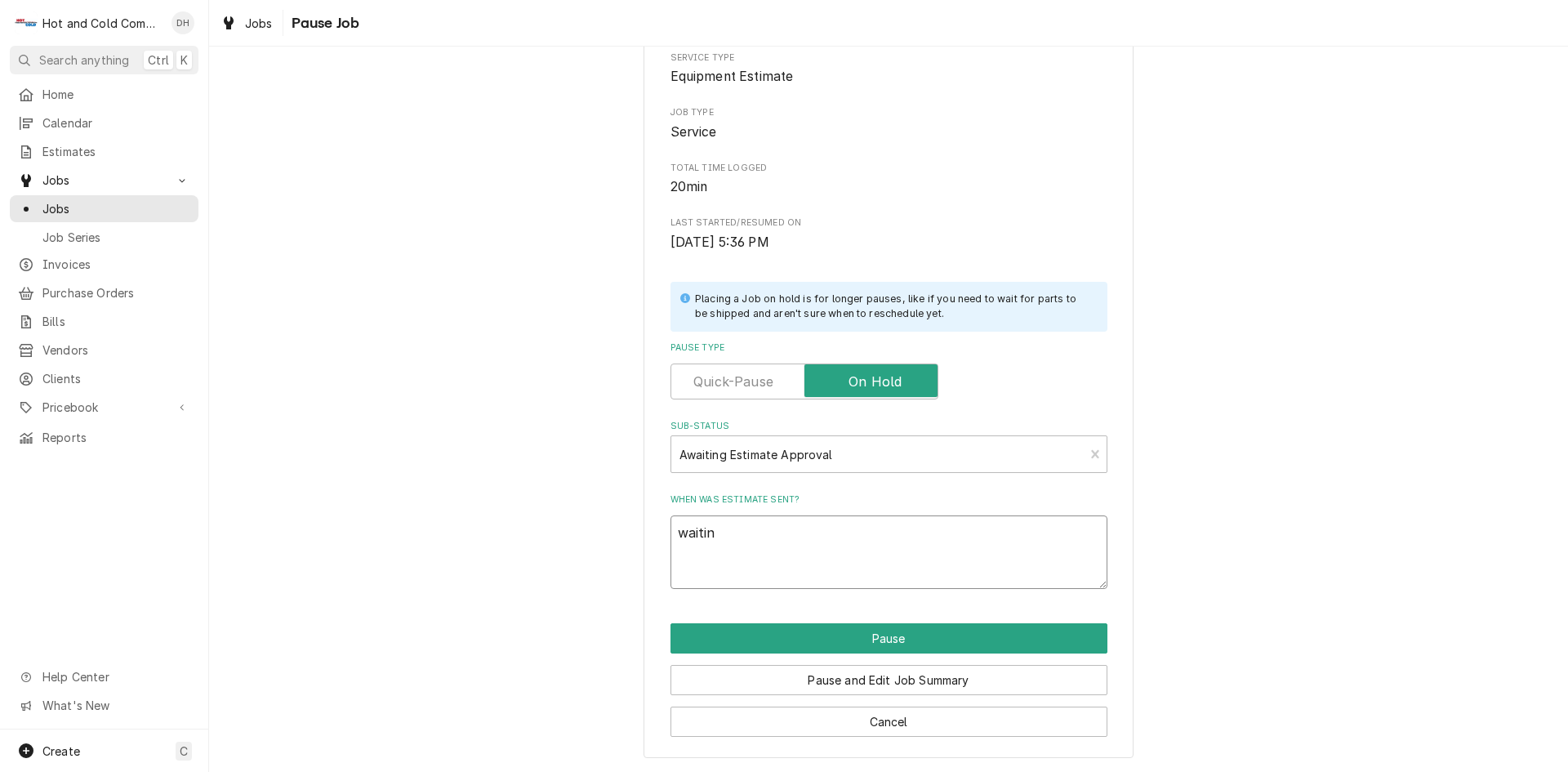
type textarea "waiting"
type textarea "x"
type textarea "waiting"
type textarea "x"
type textarea "waiting p"
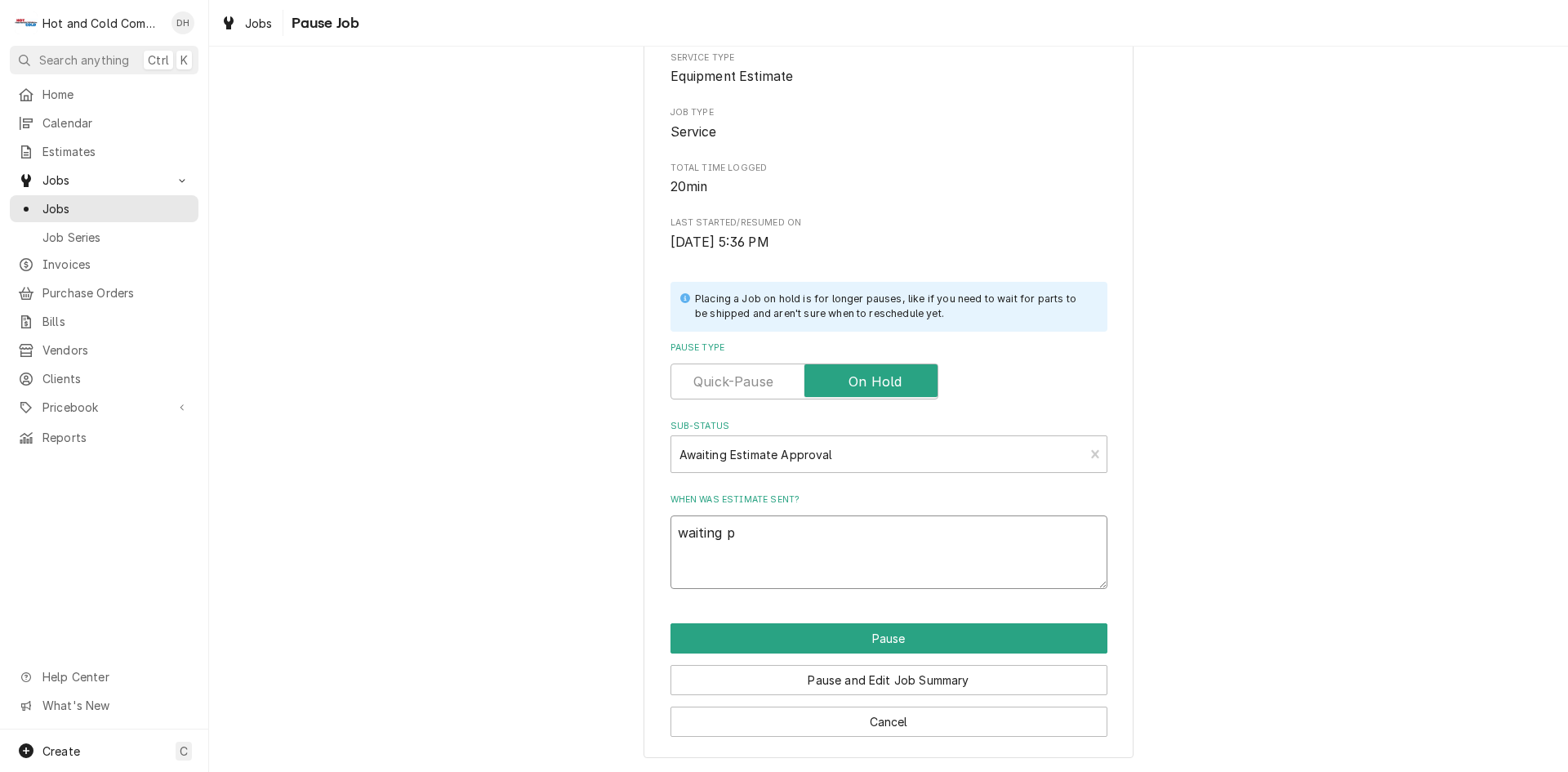
type textarea "x"
type textarea "waiting pa"
type textarea "x"
type textarea "waiting pay"
type textarea "x"
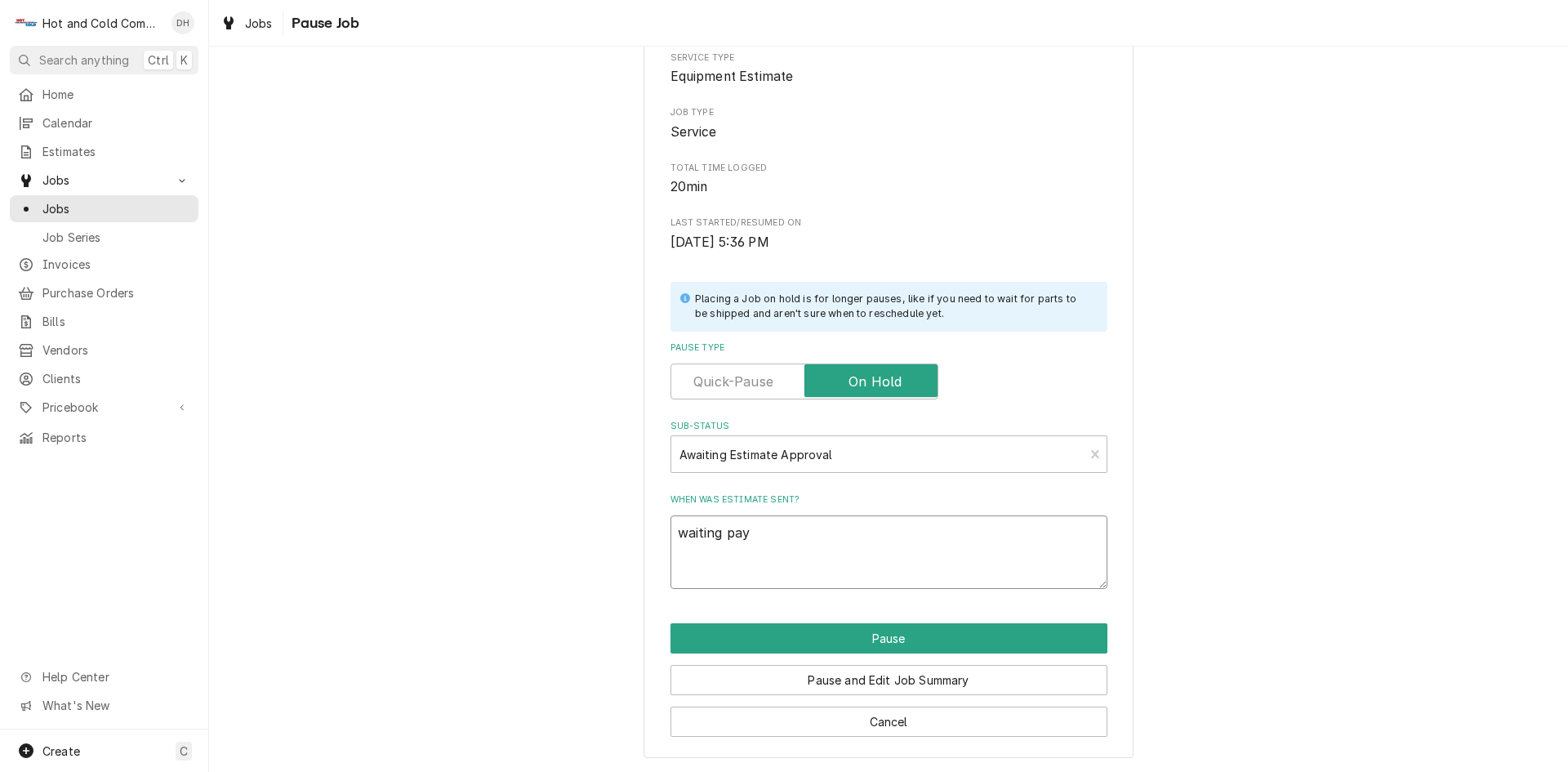
type textarea "waiting paym"
type textarea "x"
type textarea "waiting payme"
type textarea "x"
type textarea "waiting paymen"
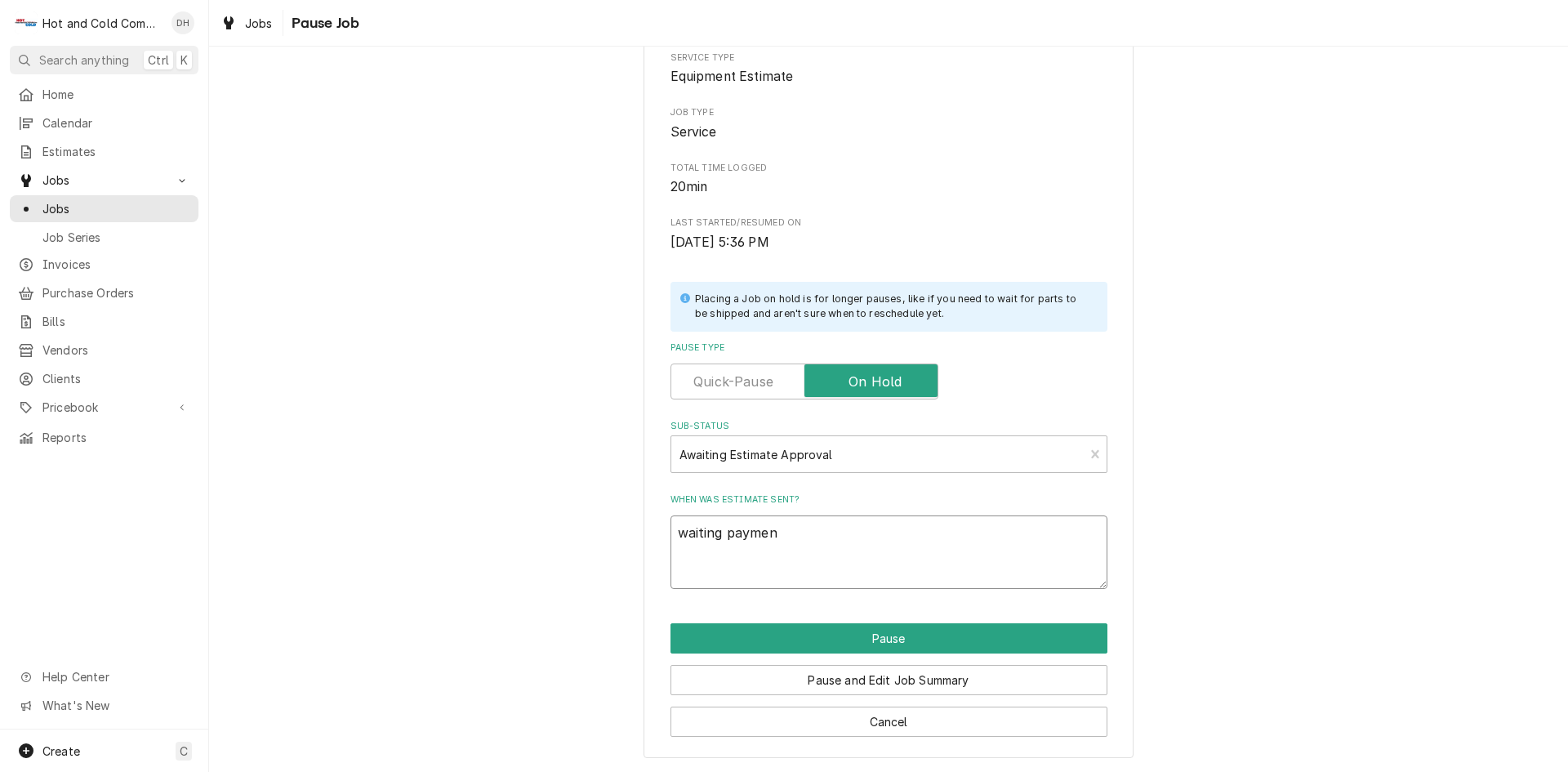
type textarea "x"
type textarea "waiting payment"
type textarea "x"
type textarea "waiting payment"
type textarea "x"
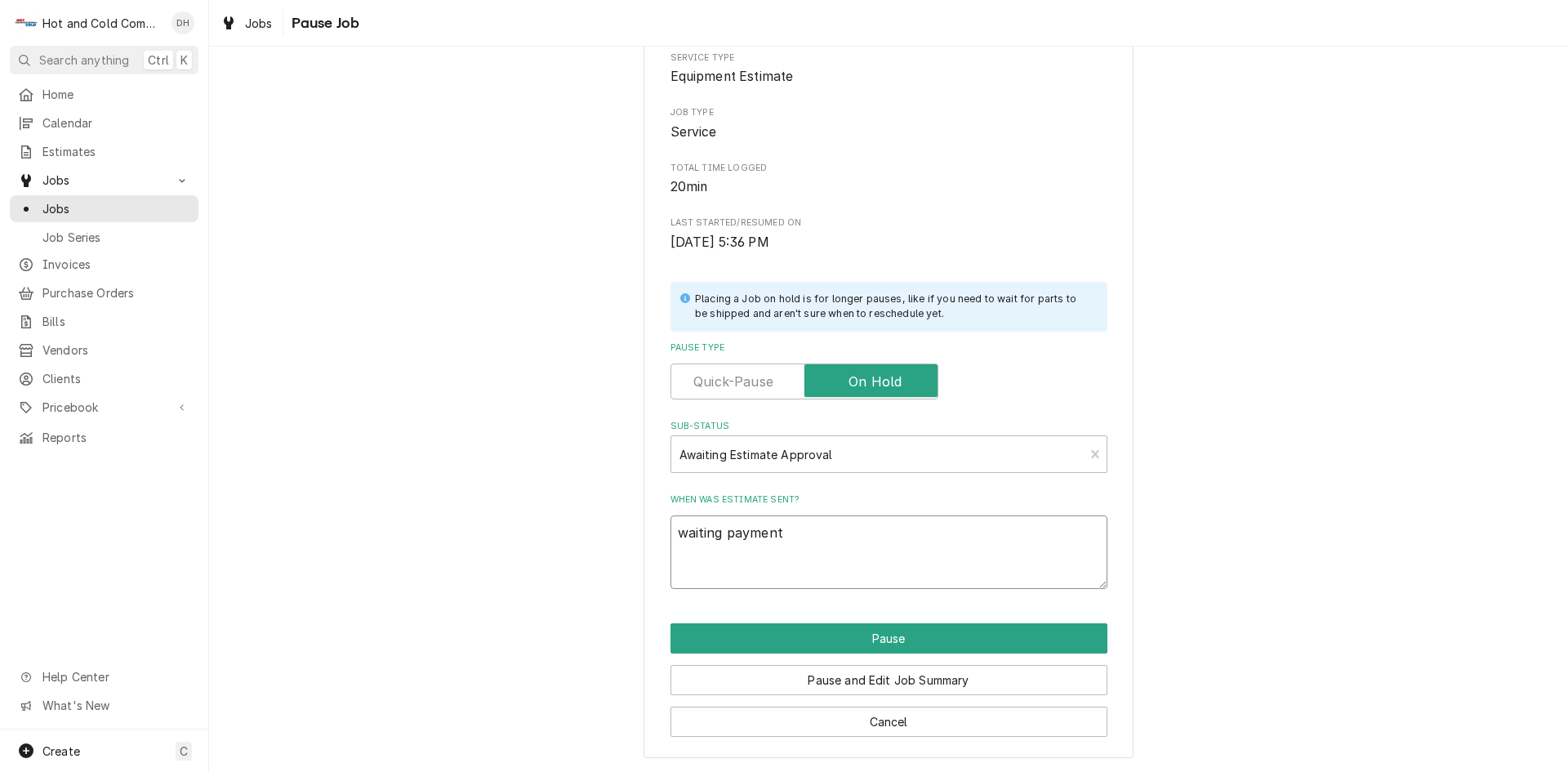
type textarea "waiting payment f"
type textarea "x"
type textarea "waiting payment fr"
type textarea "x"
type textarea "waiting payment fro"
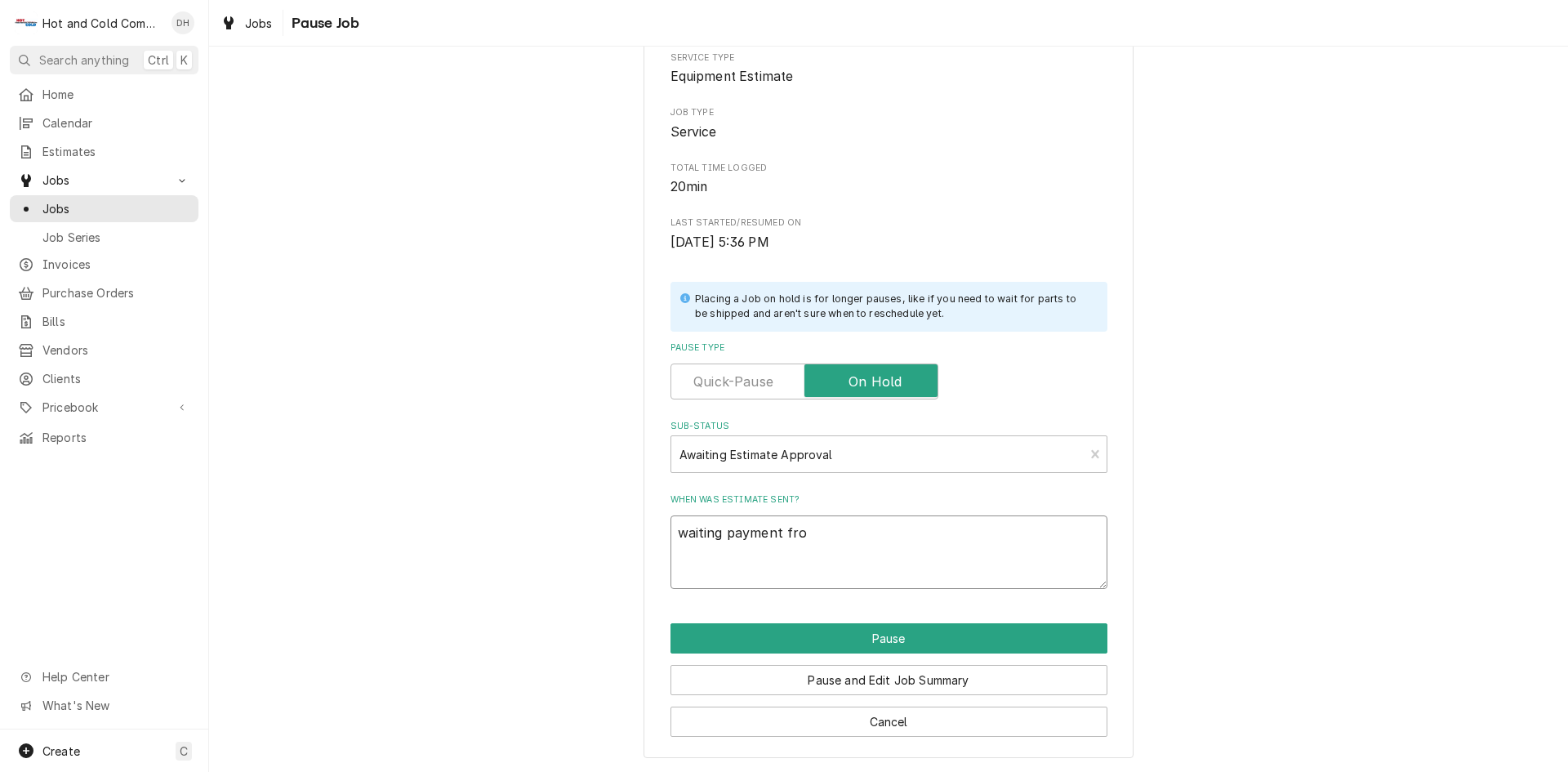
type textarea "x"
type textarea "waiting payment from"
type textarea "x"
type textarea "waiting payment from"
type textarea "x"
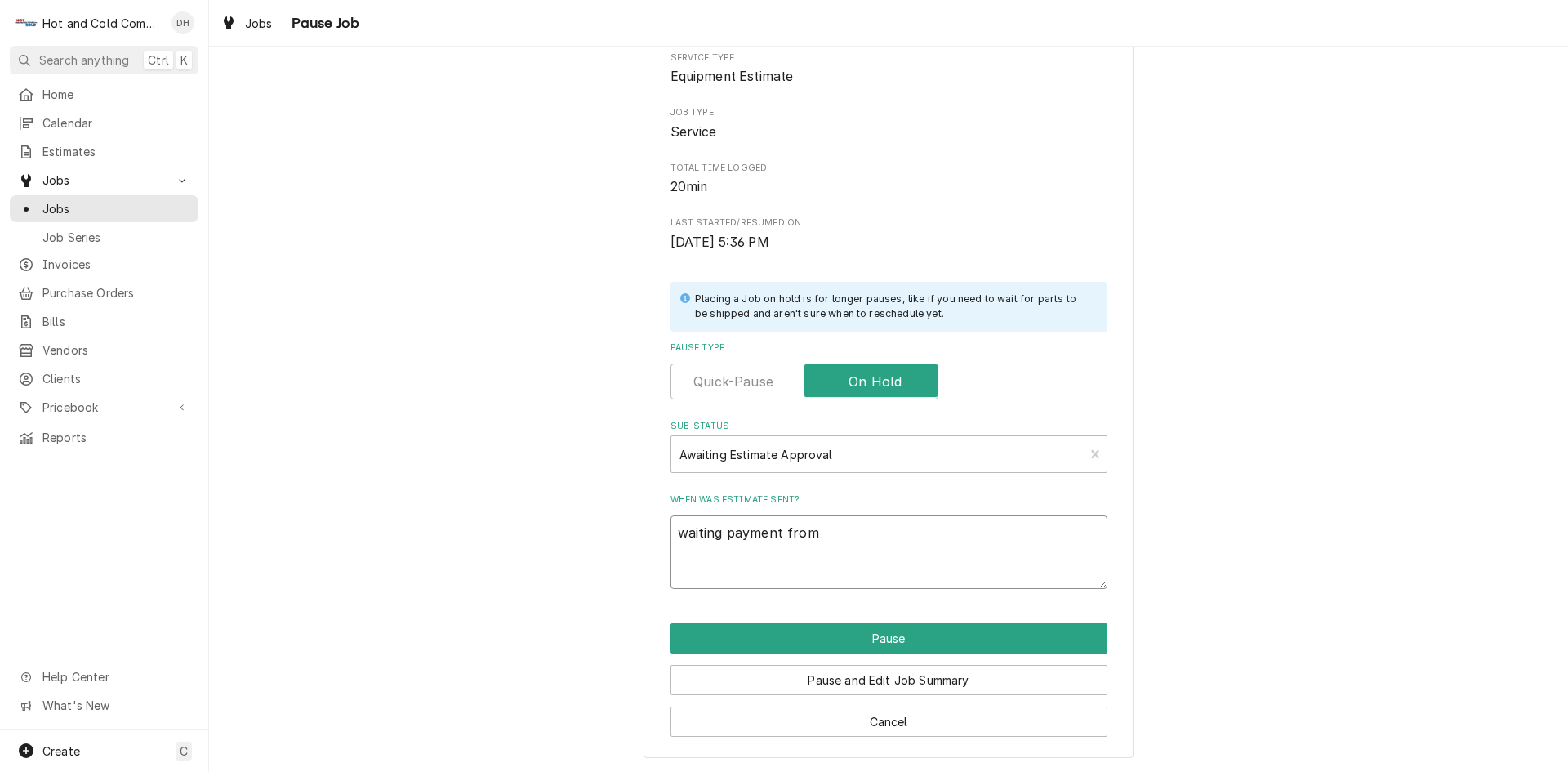
type textarea "waiting payment from W"
type textarea "x"
type textarea "waiting payment from Wa"
type textarea "x"
type textarea "waiting payment from War"
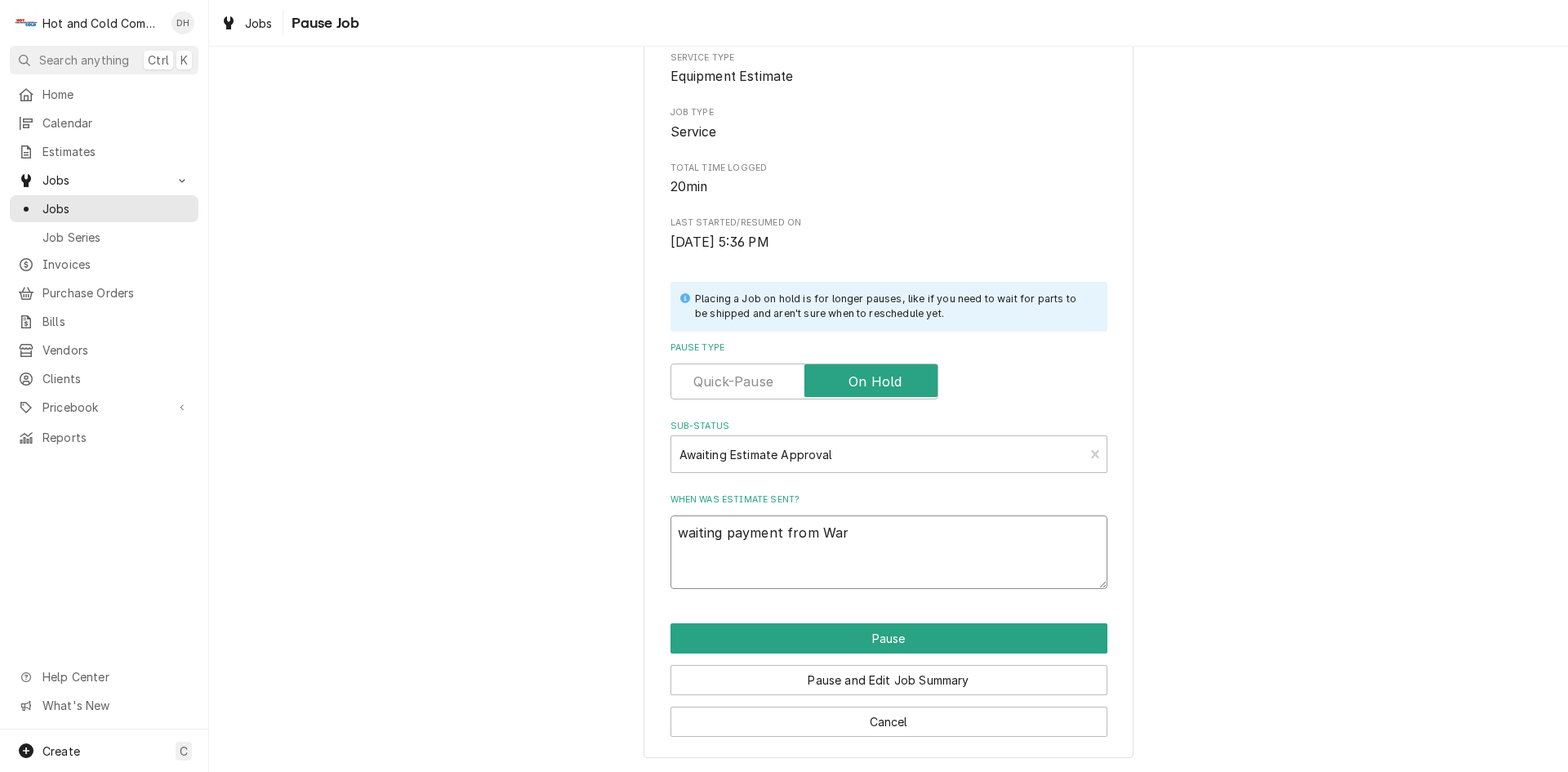
type textarea "x"
type textarea "waiting payment from Warn"
type textarea "x"
type textarea "waiting payment from Warne"
type textarea "x"
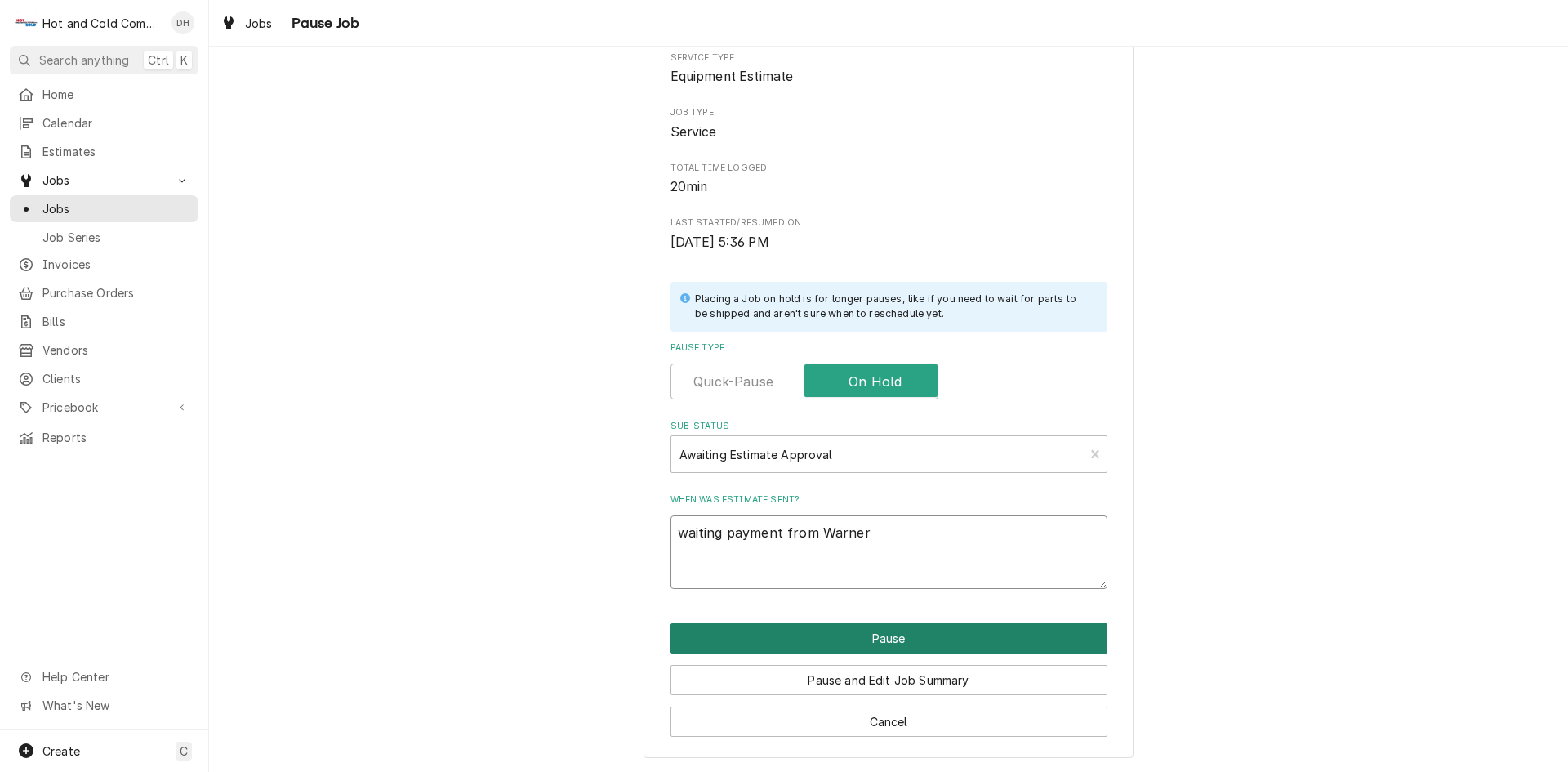
type textarea "waiting payment from Warner"
click at [897, 637] on button "Pause" at bounding box center [889, 638] width 437 height 30
type textarea "x"
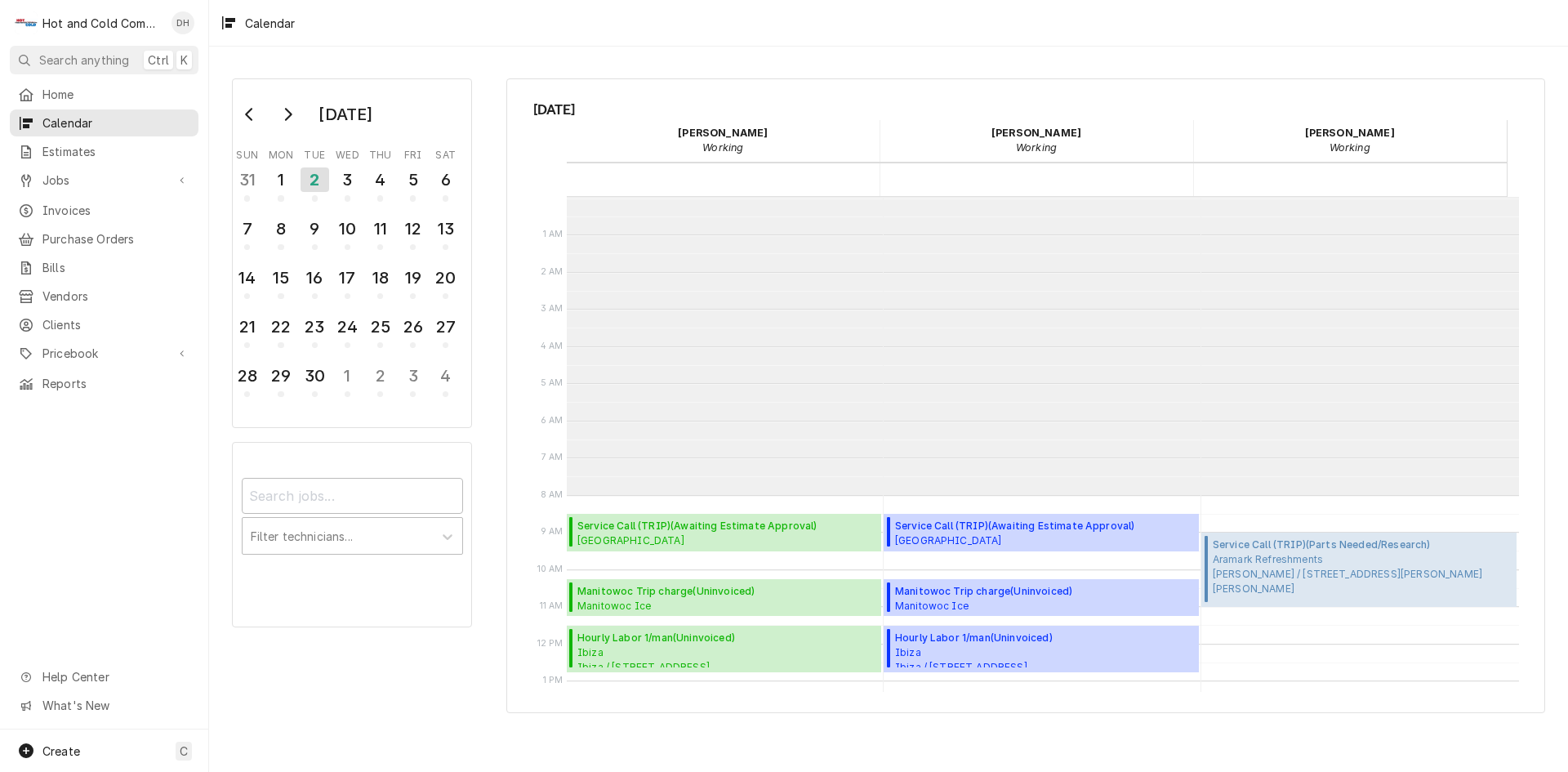
scroll to position [298, 0]
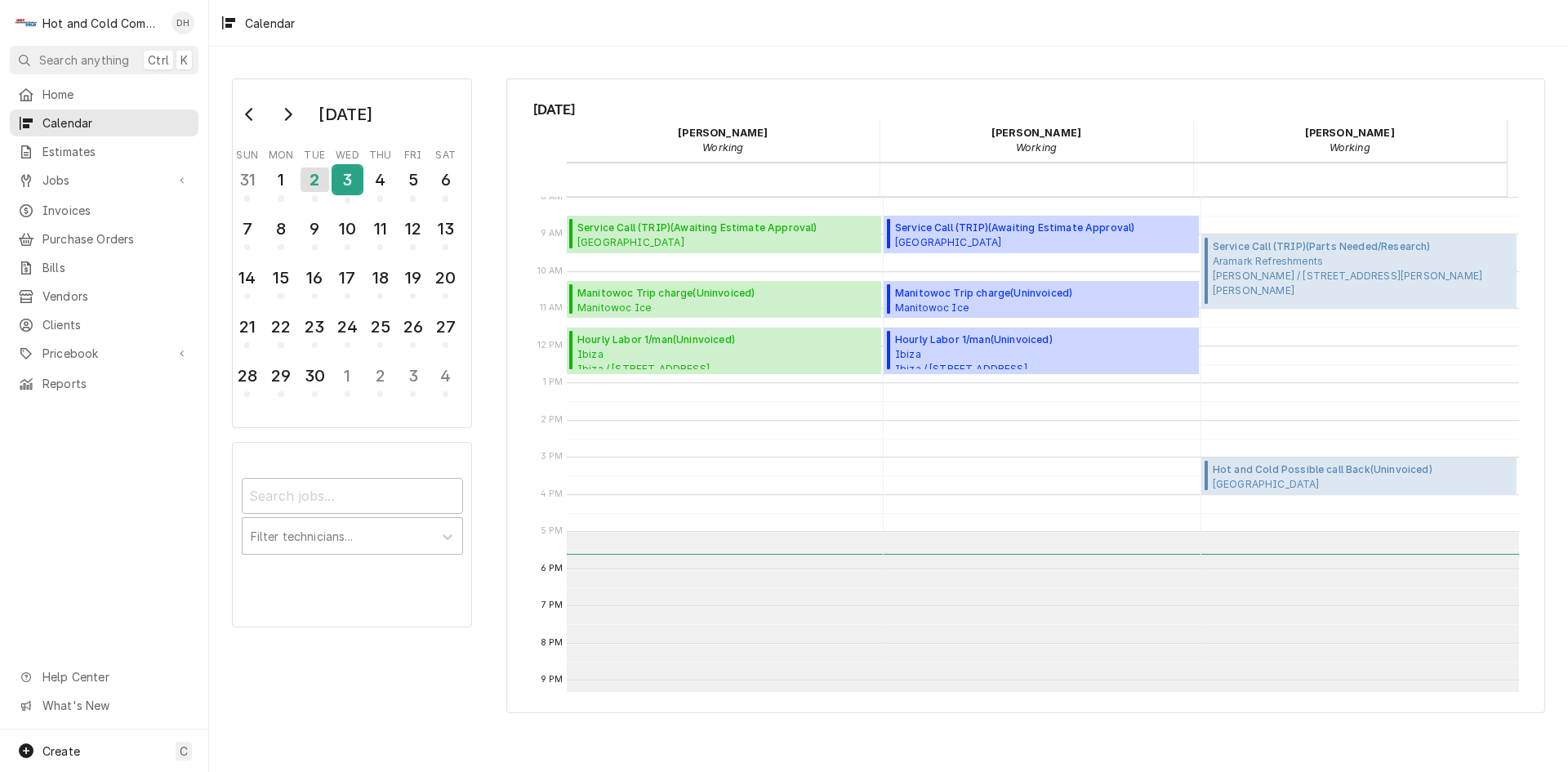
click at [345, 190] on div "3" at bounding box center [348, 179] width 29 height 28
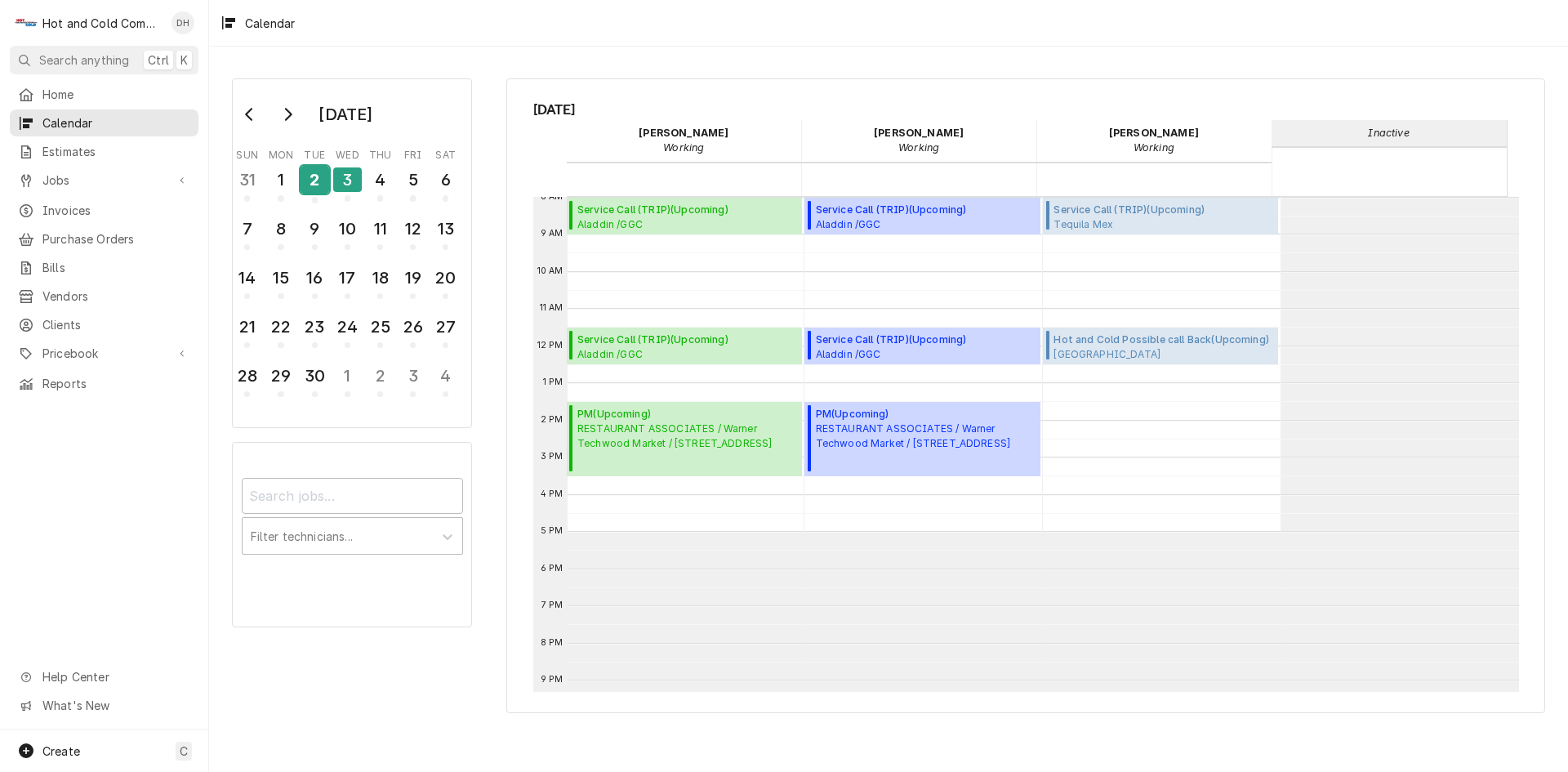
click at [306, 180] on div "2" at bounding box center [315, 179] width 29 height 28
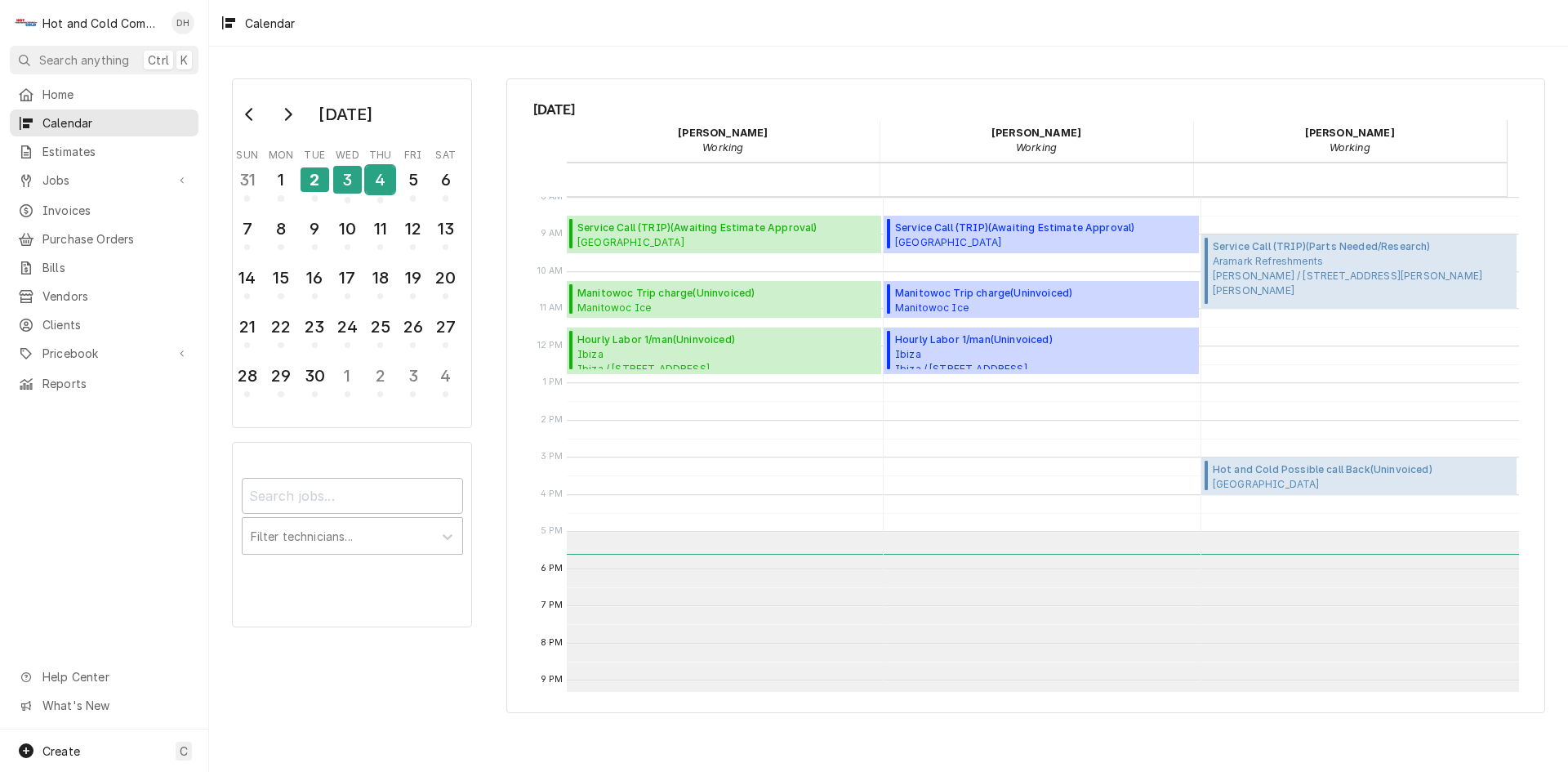
click at [373, 185] on div "4" at bounding box center [380, 179] width 29 height 28
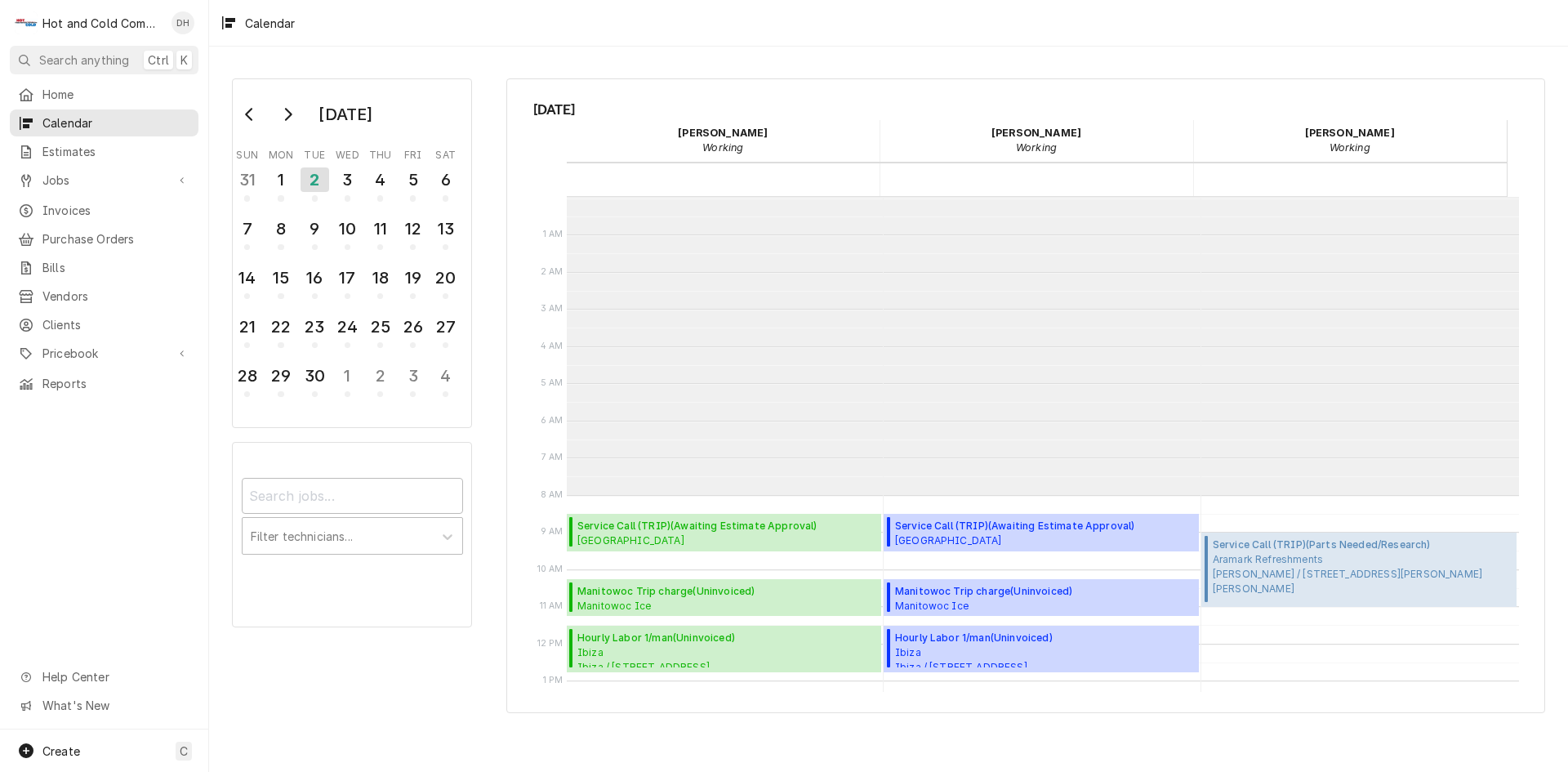
scroll to position [298, 0]
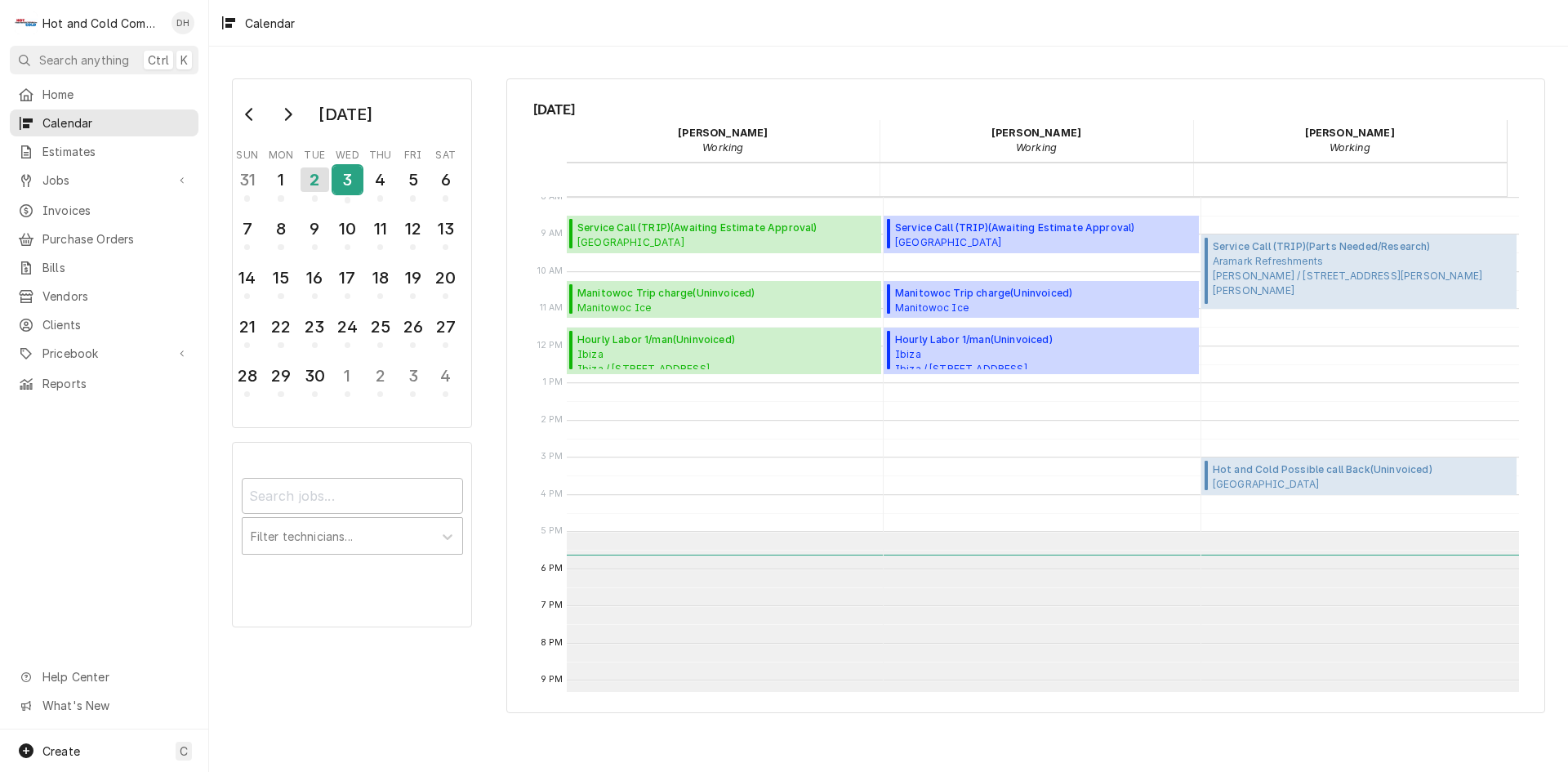
click at [345, 182] on div "3" at bounding box center [348, 179] width 29 height 28
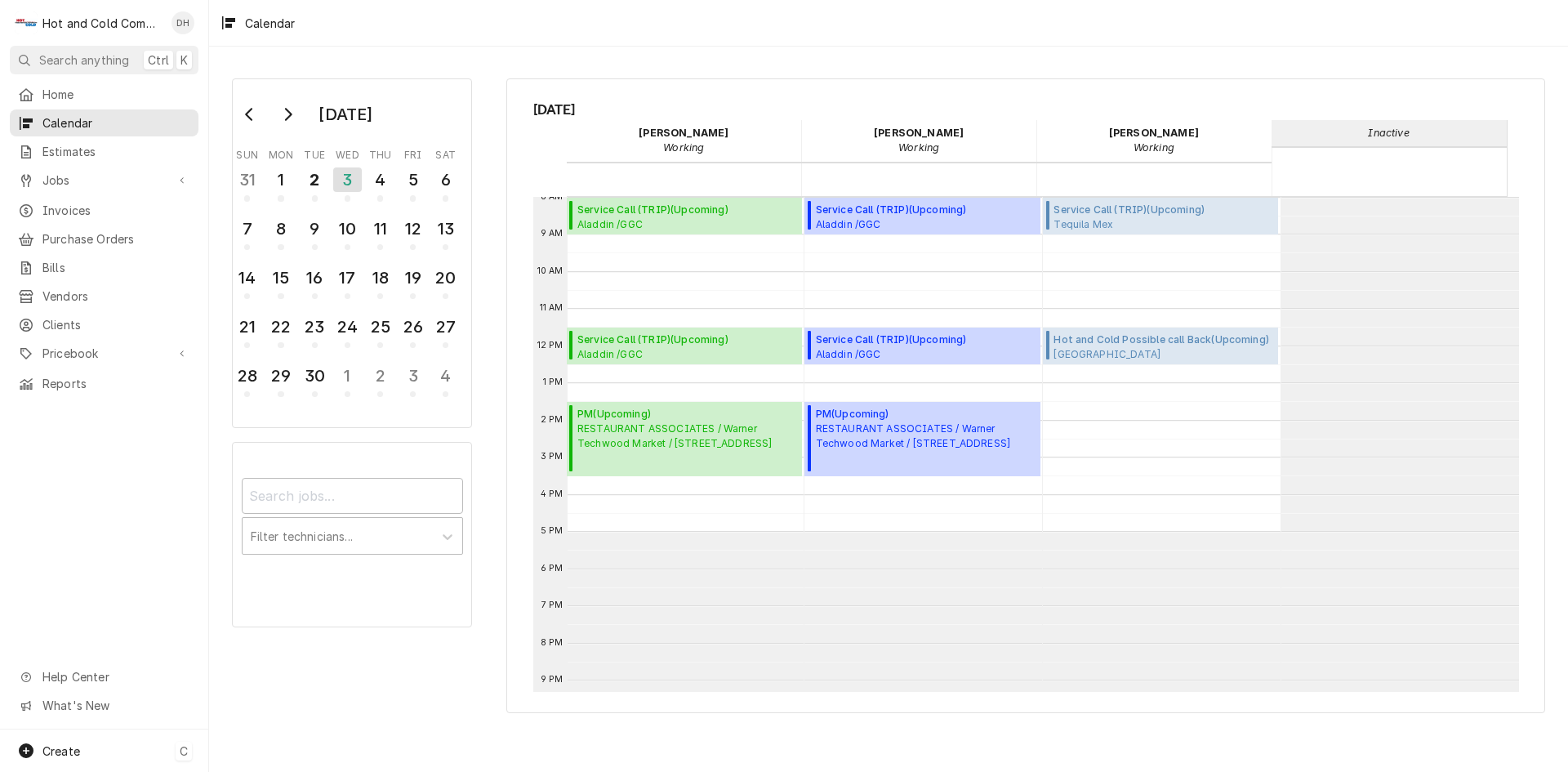
drag, startPoint x: 72, startPoint y: 741, endPoint x: 79, endPoint y: 731, distance: 12.2
click at [79, 732] on div "Create C" at bounding box center [104, 750] width 208 height 42
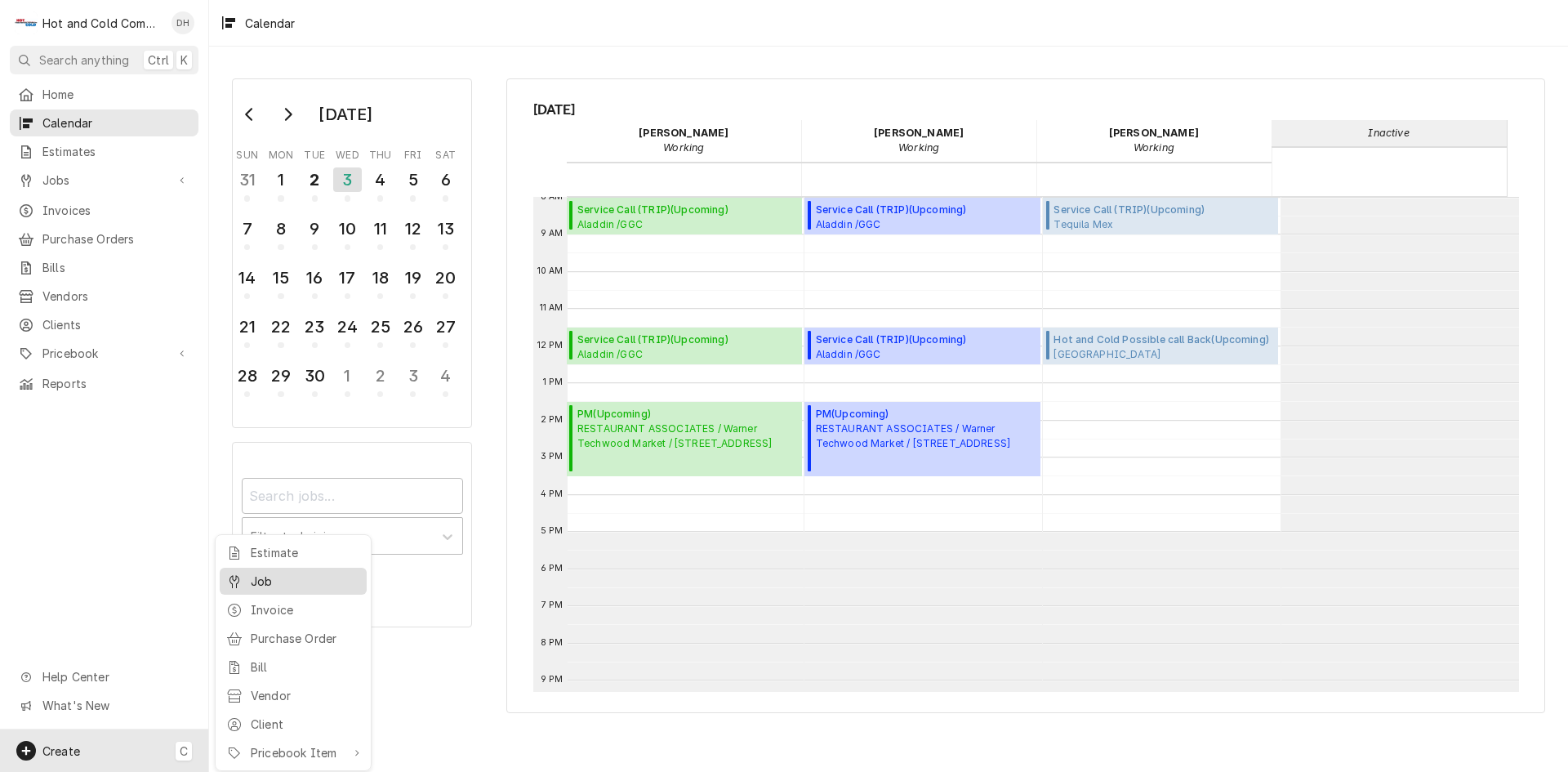
click at [267, 579] on div "Job" at bounding box center [305, 581] width 109 height 17
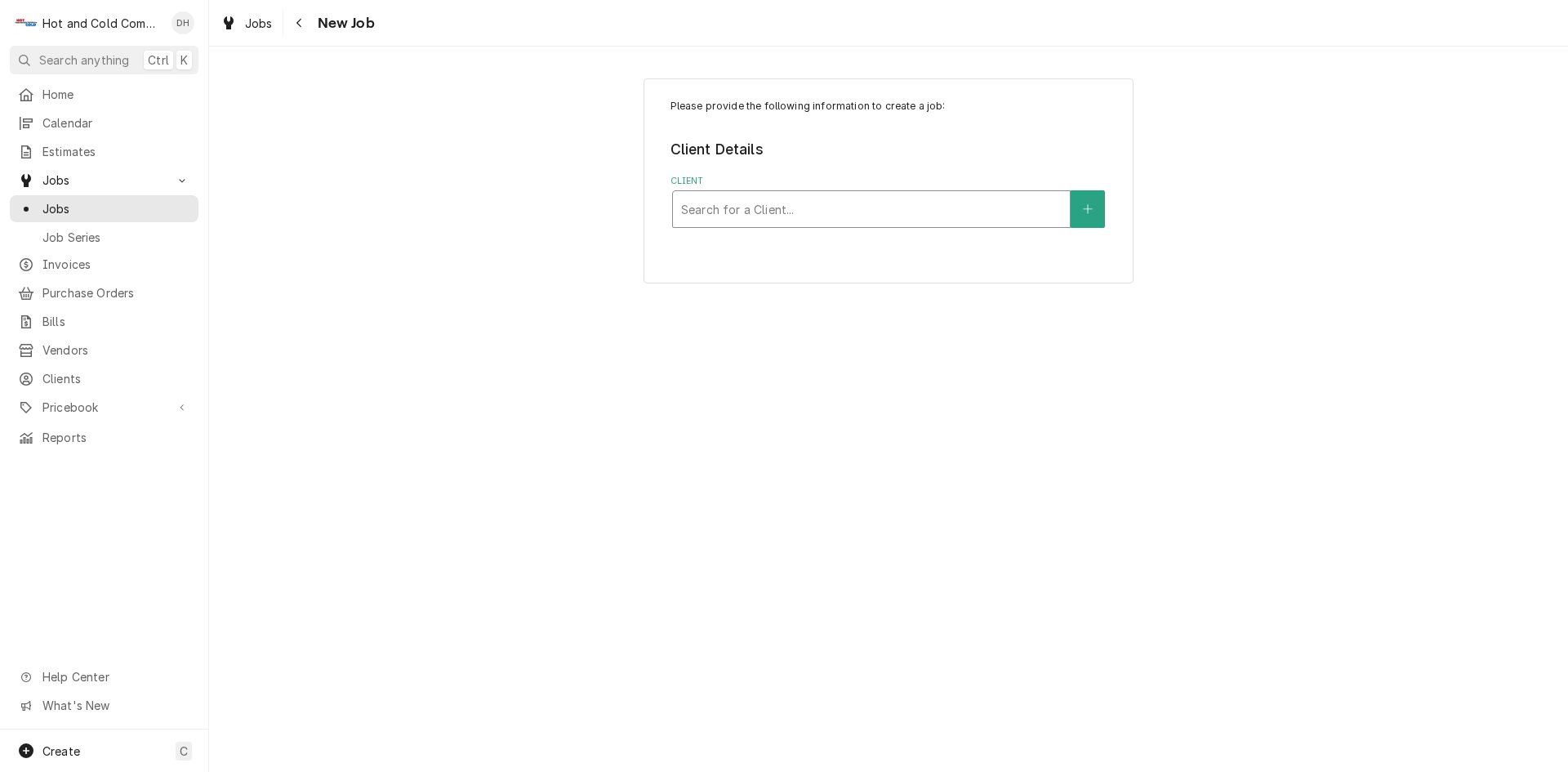
click at [775, 210] on div "Client" at bounding box center [872, 209] width 381 height 30
type input "mANITO"
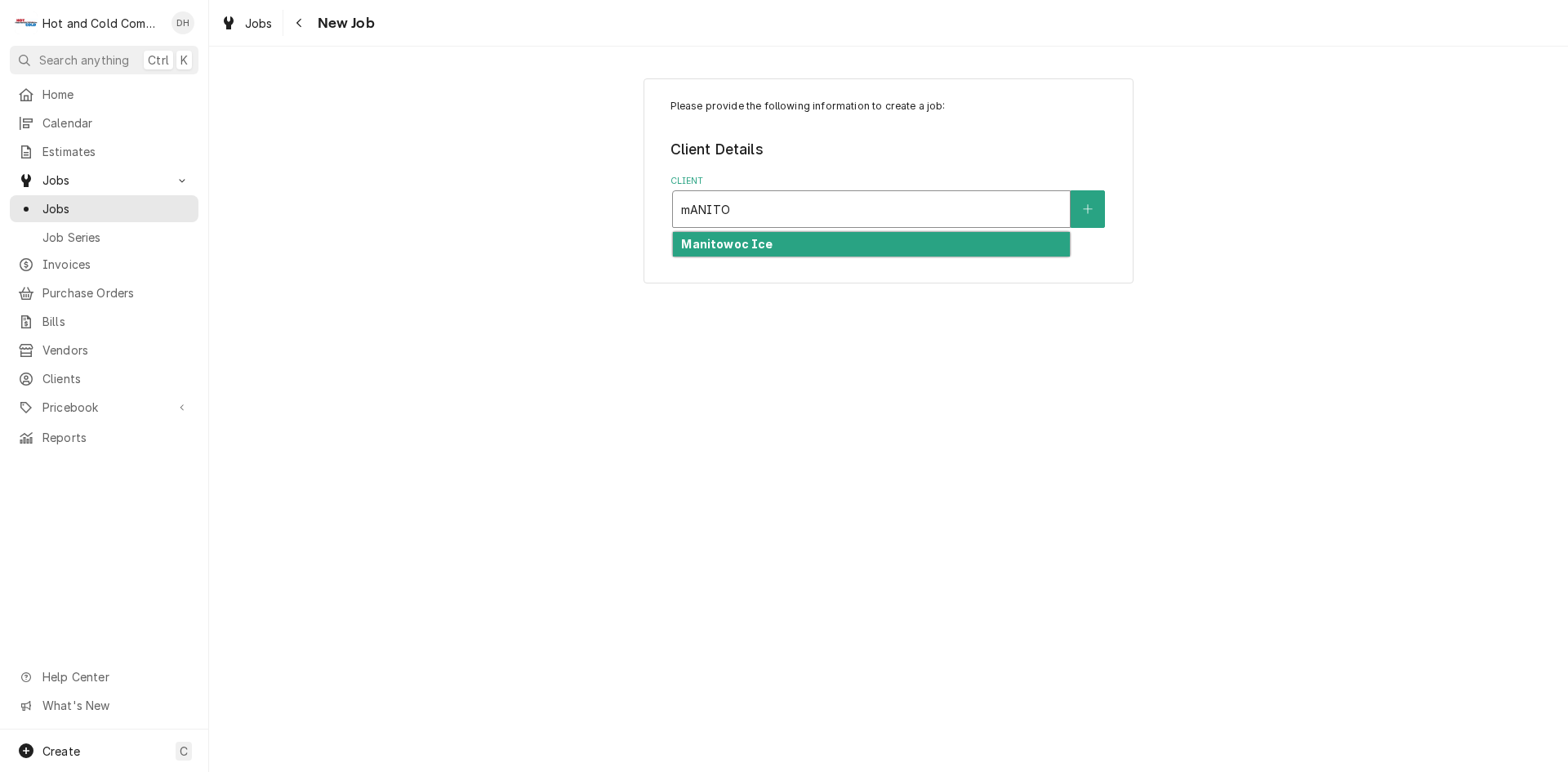
click at [730, 243] on strong "Manitowoc Ice" at bounding box center [727, 244] width 91 height 14
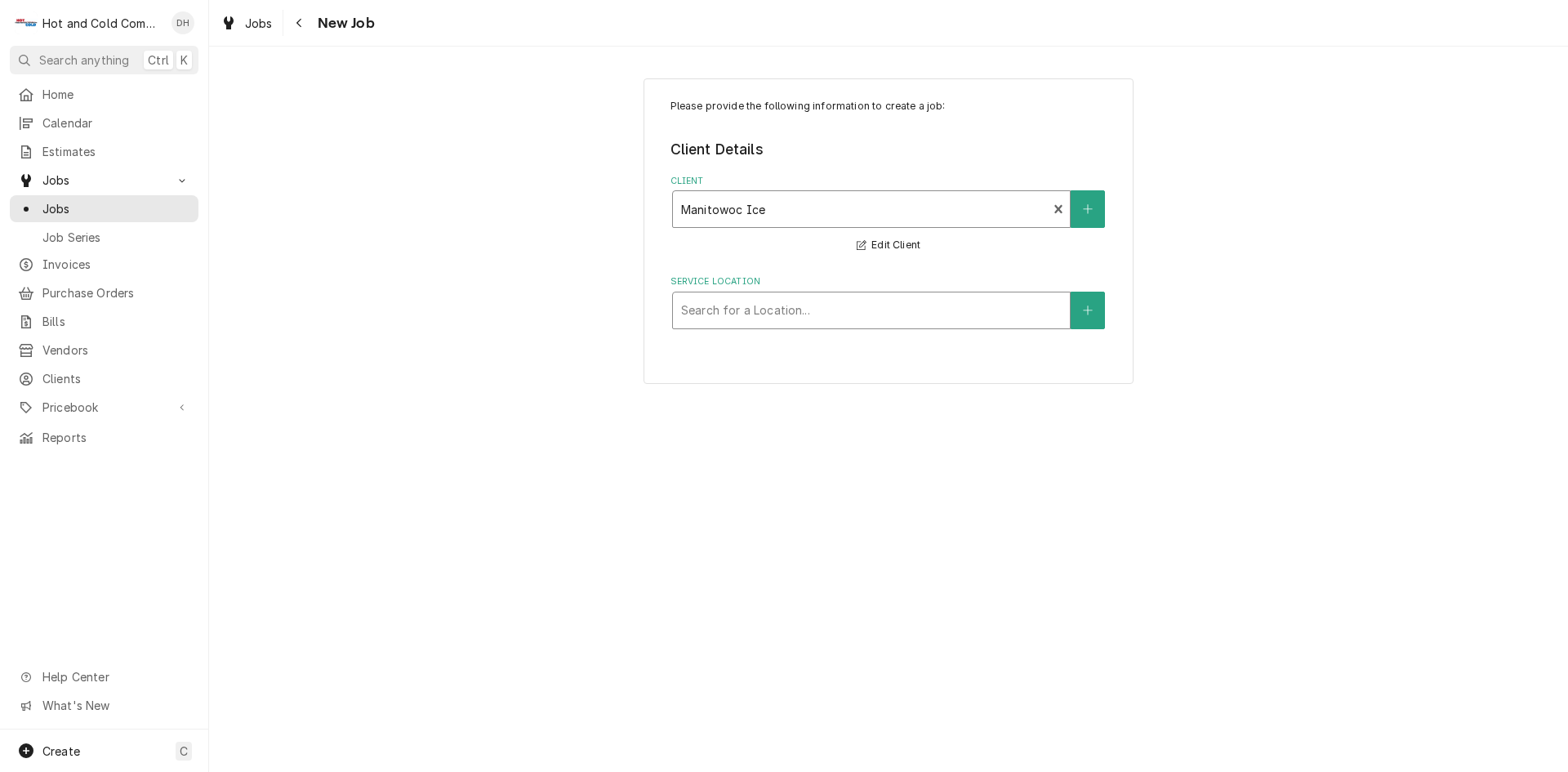
click at [779, 306] on div "Service Location" at bounding box center [872, 310] width 381 height 30
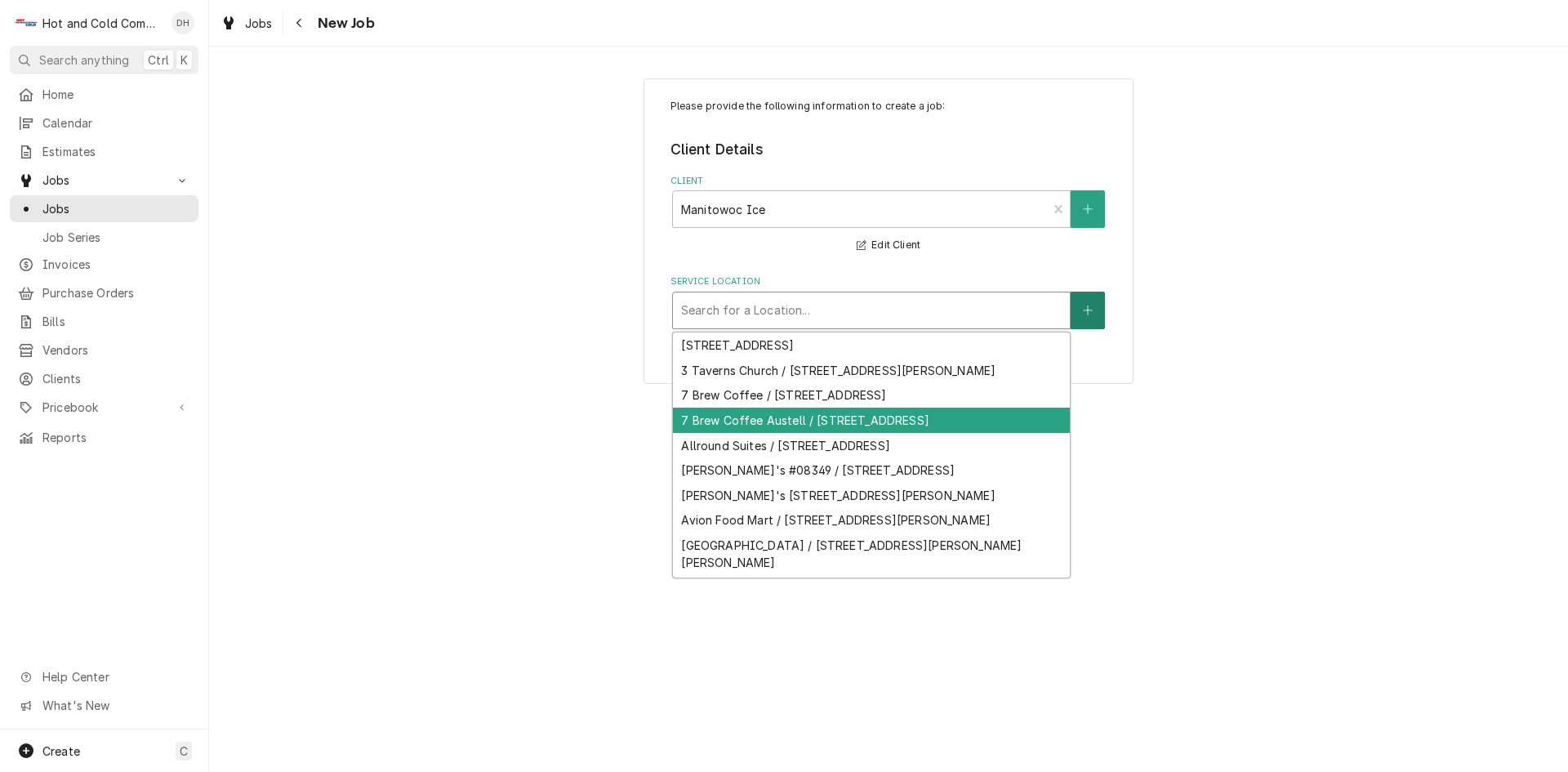
click at [1098, 312] on button "Service Location" at bounding box center [1088, 310] width 35 height 37
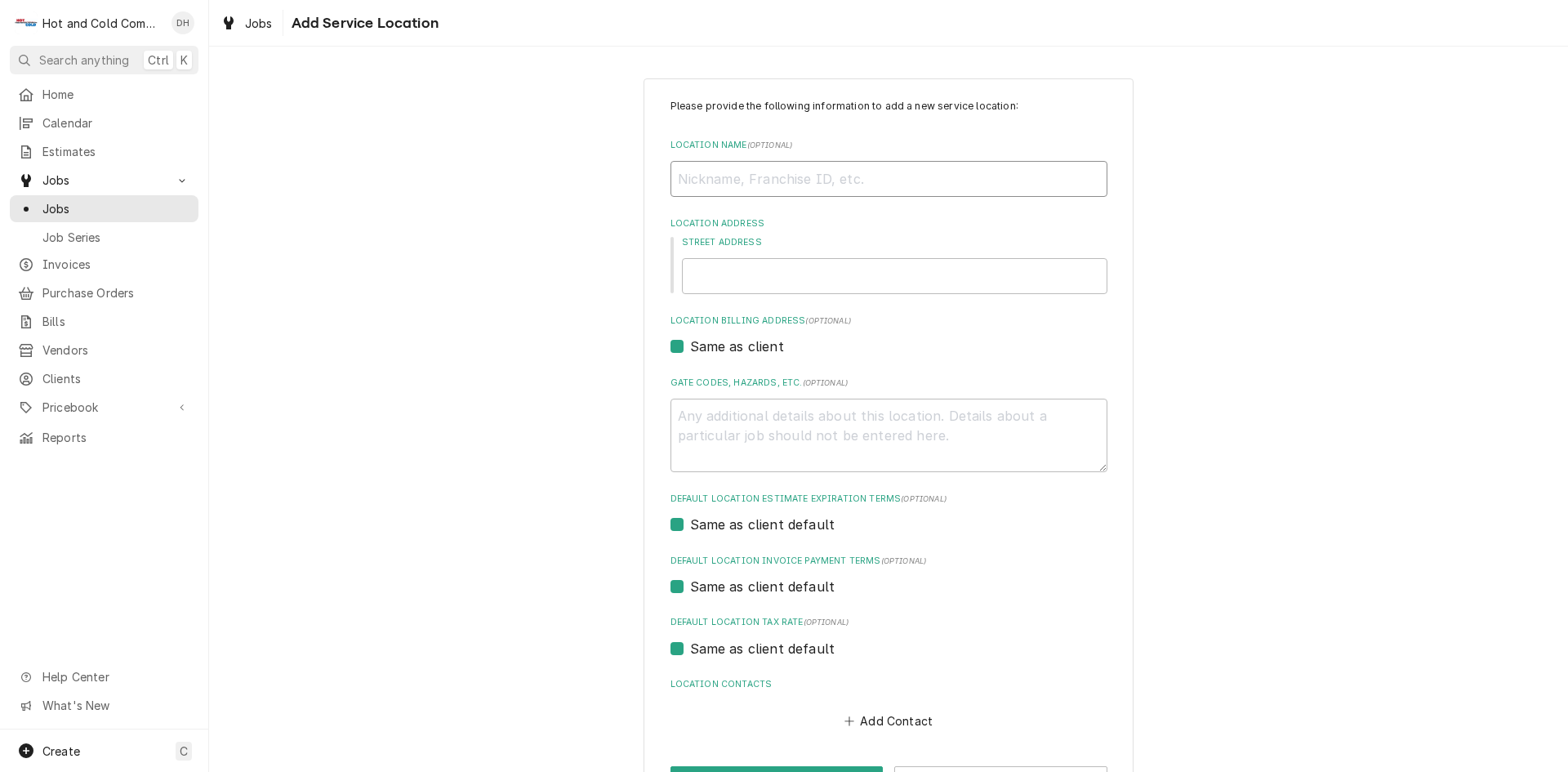
drag, startPoint x: 696, startPoint y: 181, endPoint x: 654, endPoint y: 186, distance: 42.3
click at [696, 181] on input "Location Name ( optional )" at bounding box center [889, 179] width 437 height 36
type textarea "x"
type input "B"
type textarea "x"
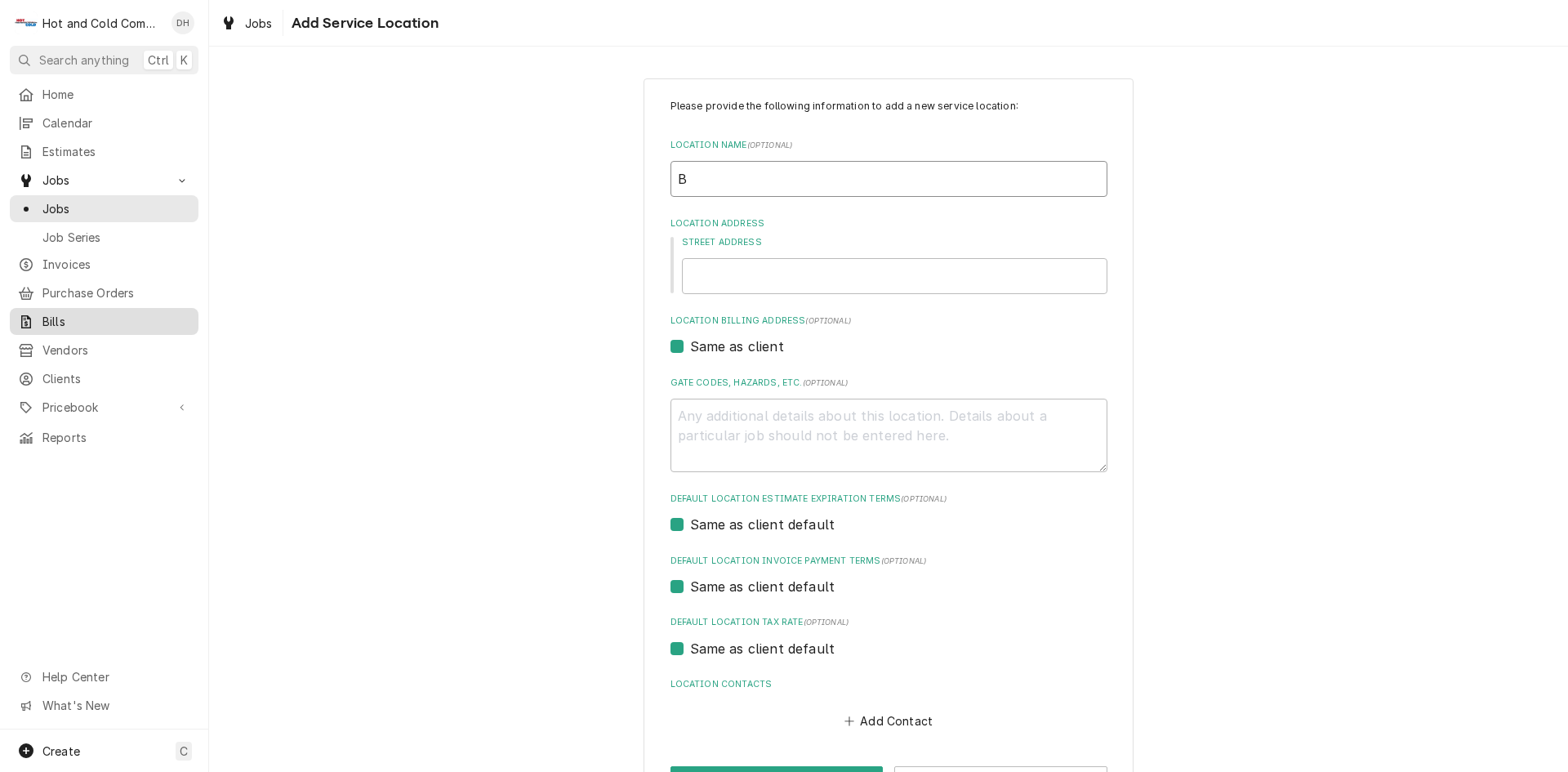
type input "Ba"
type textarea "x"
type input "[MEDICAL_DATA]"
type textarea "x"
type input "Bala"
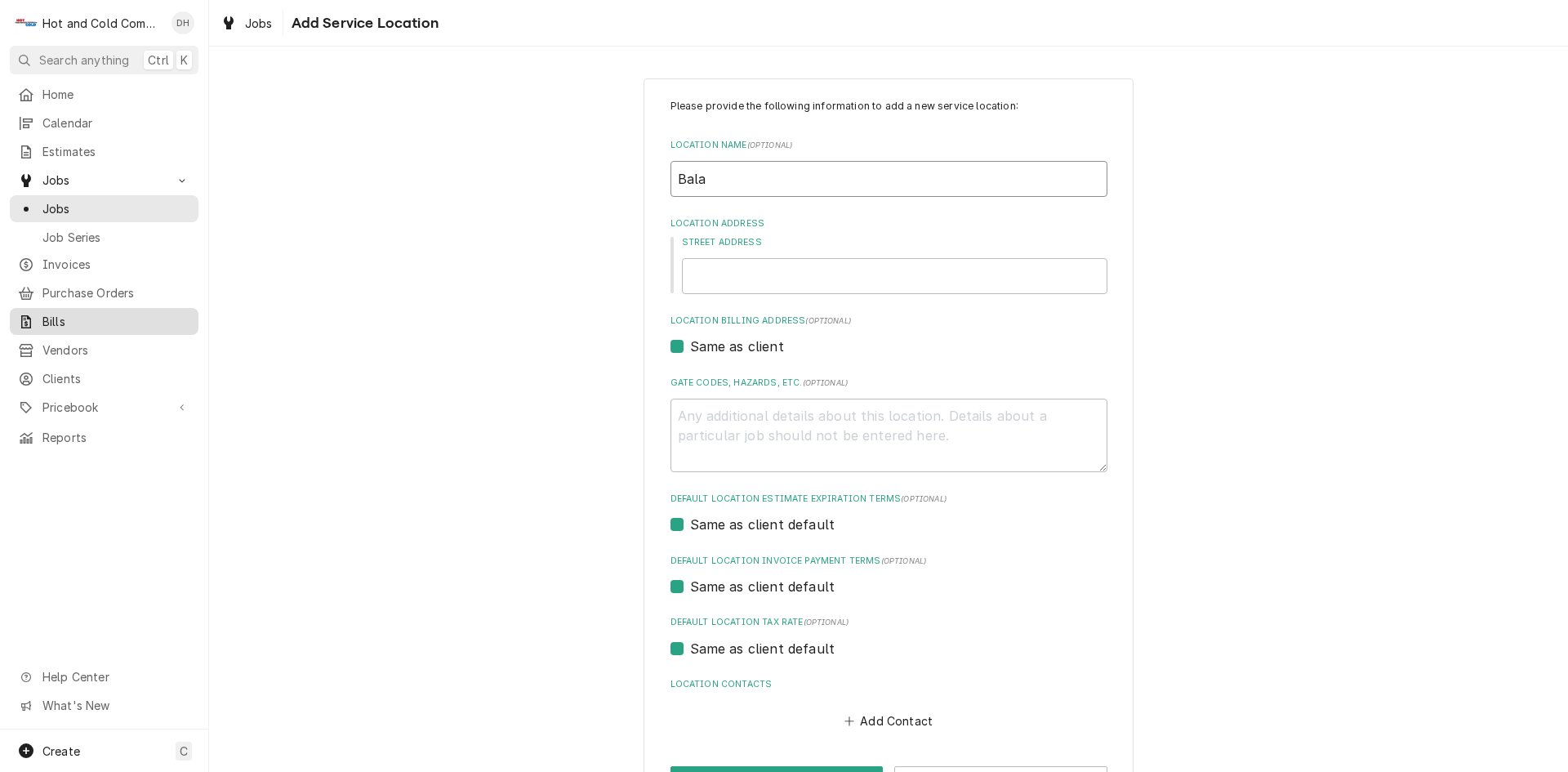
type textarea "x"
type input "Balad"
type textarea "x"
type input "Baladi"
type textarea "x"
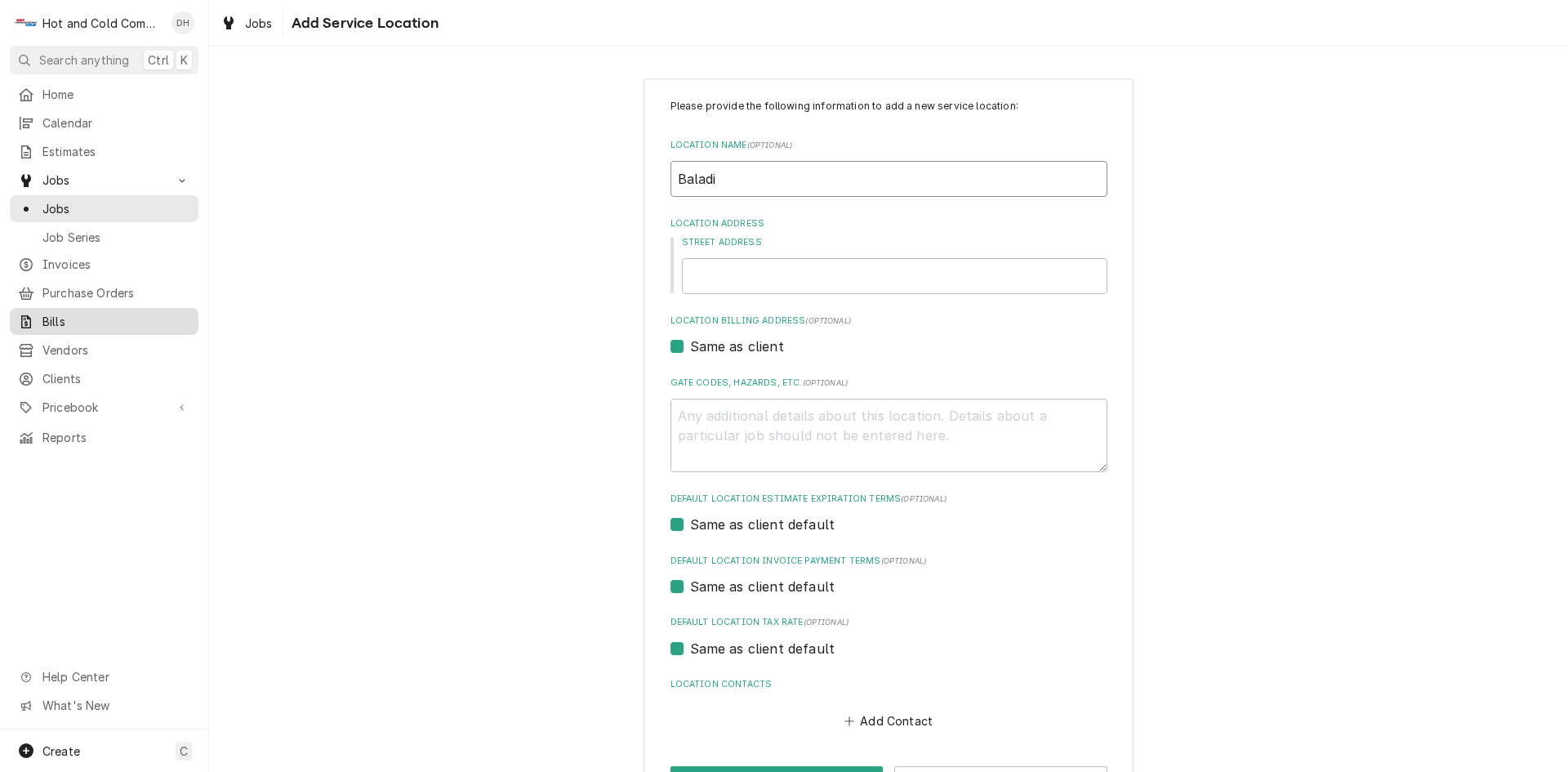
type input "Baladi"
type textarea "x"
type input "Baladi C"
type textarea "x"
type input "Baladi Co"
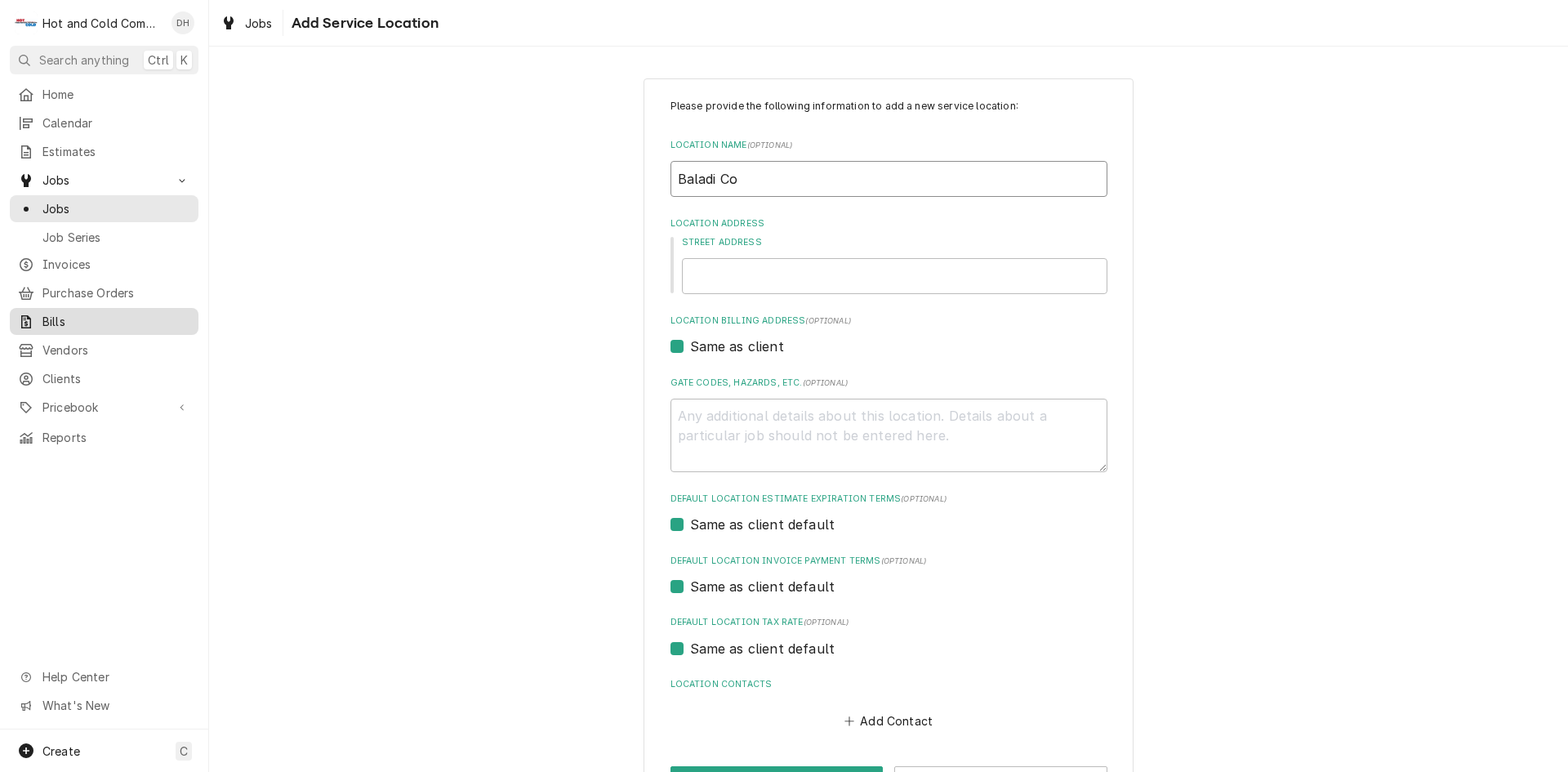
type textarea "x"
type input "Baladi Cof"
type textarea "x"
type input "Baladi Coff"
type textarea "x"
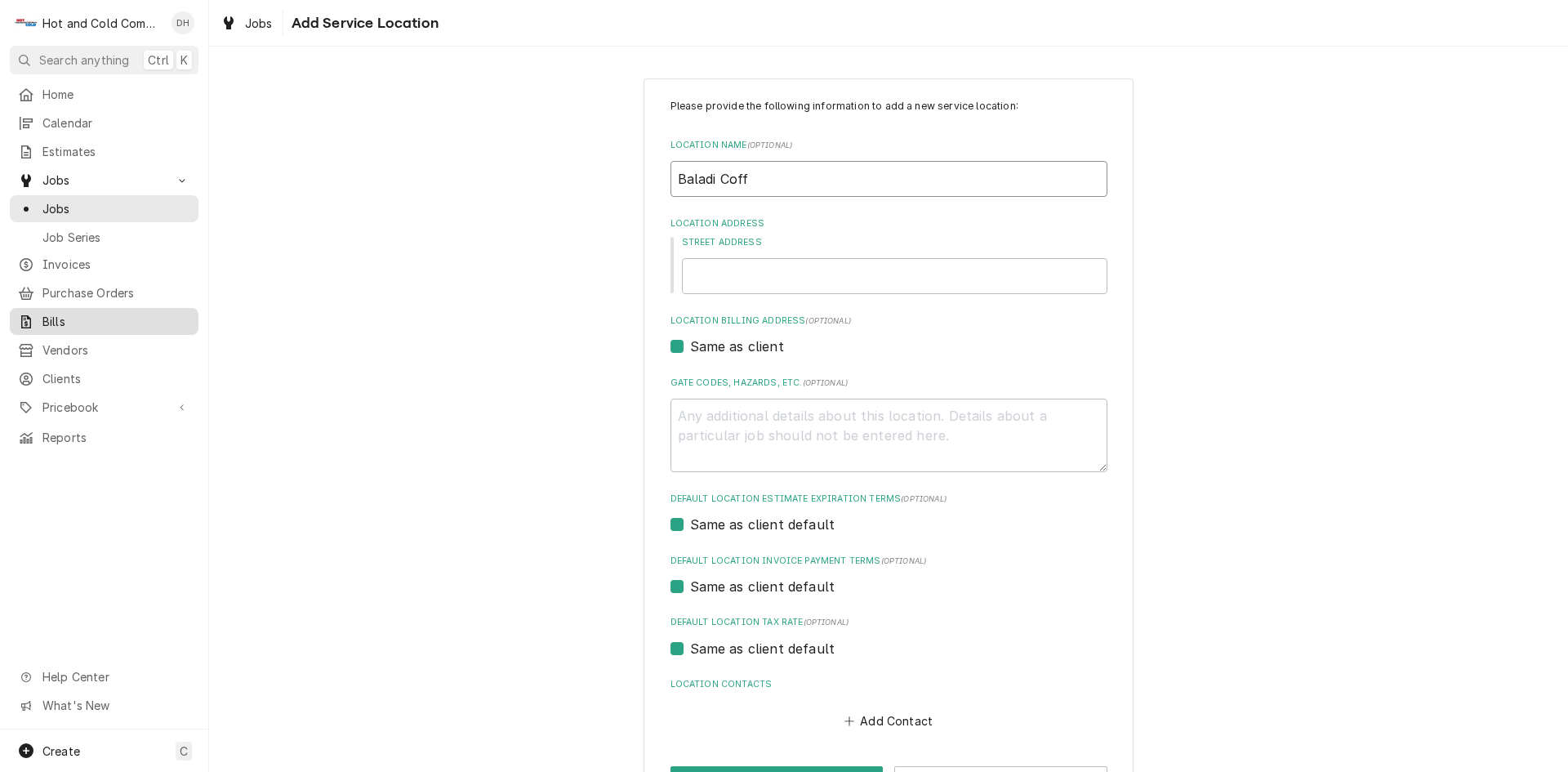
type input "Baladi Coffe"
type textarea "x"
type input "Baladi Coffee"
type textarea "x"
type input "Baladi Coffee"
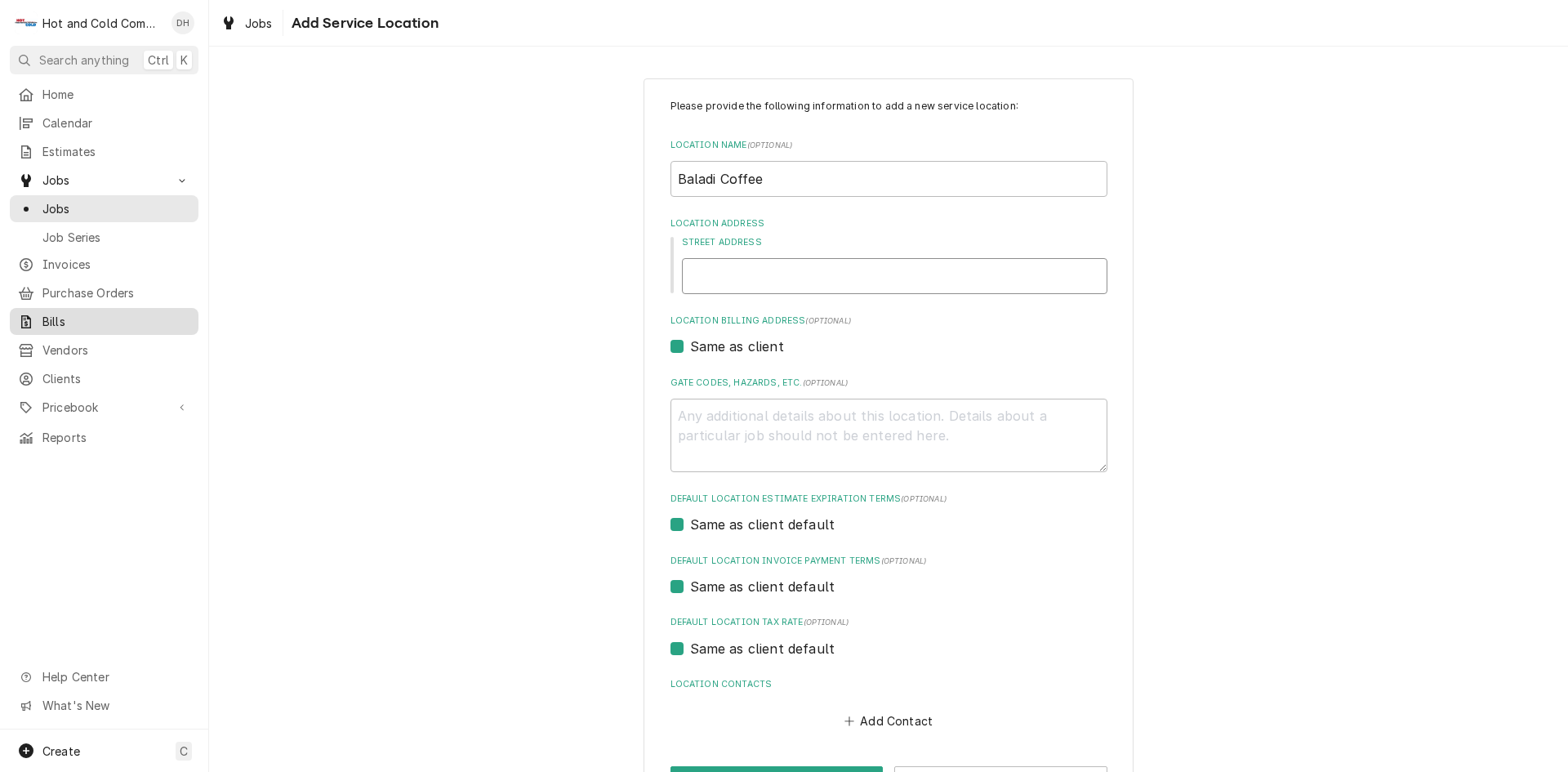
type textarea "x"
type input "3"
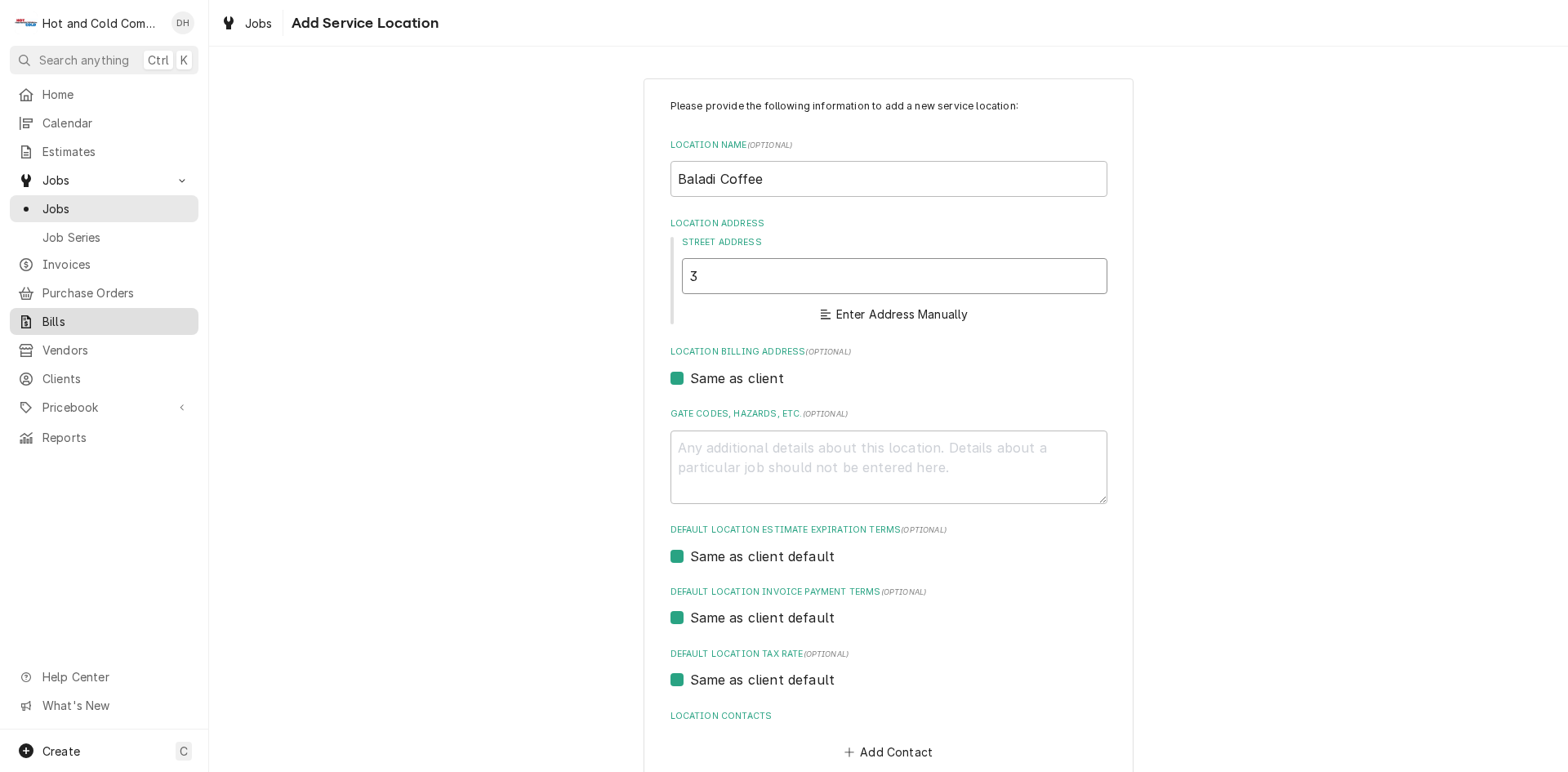
type textarea "x"
type input "30"
type textarea "x"
type input "306"
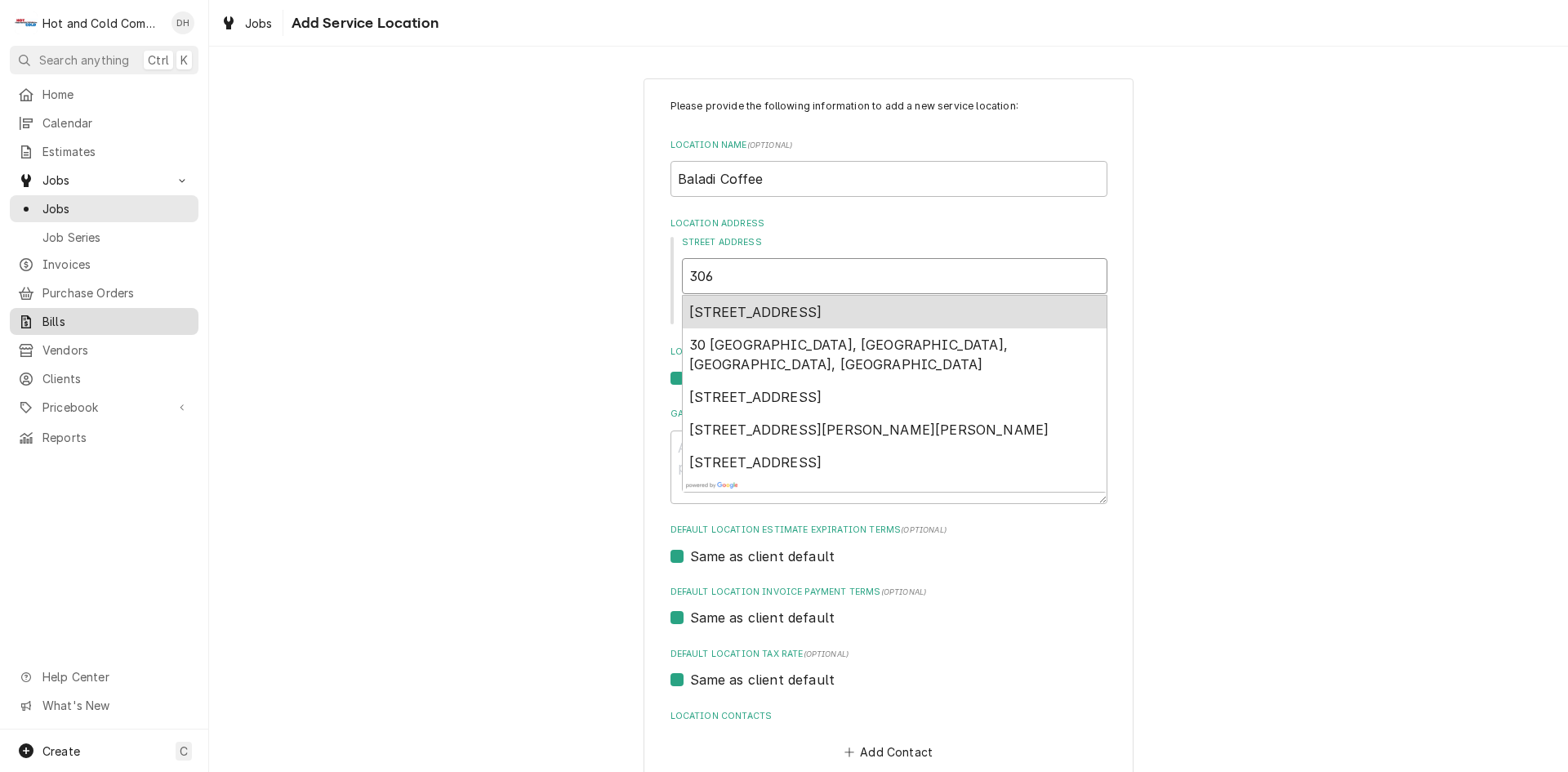
type textarea "x"
type input "3061"
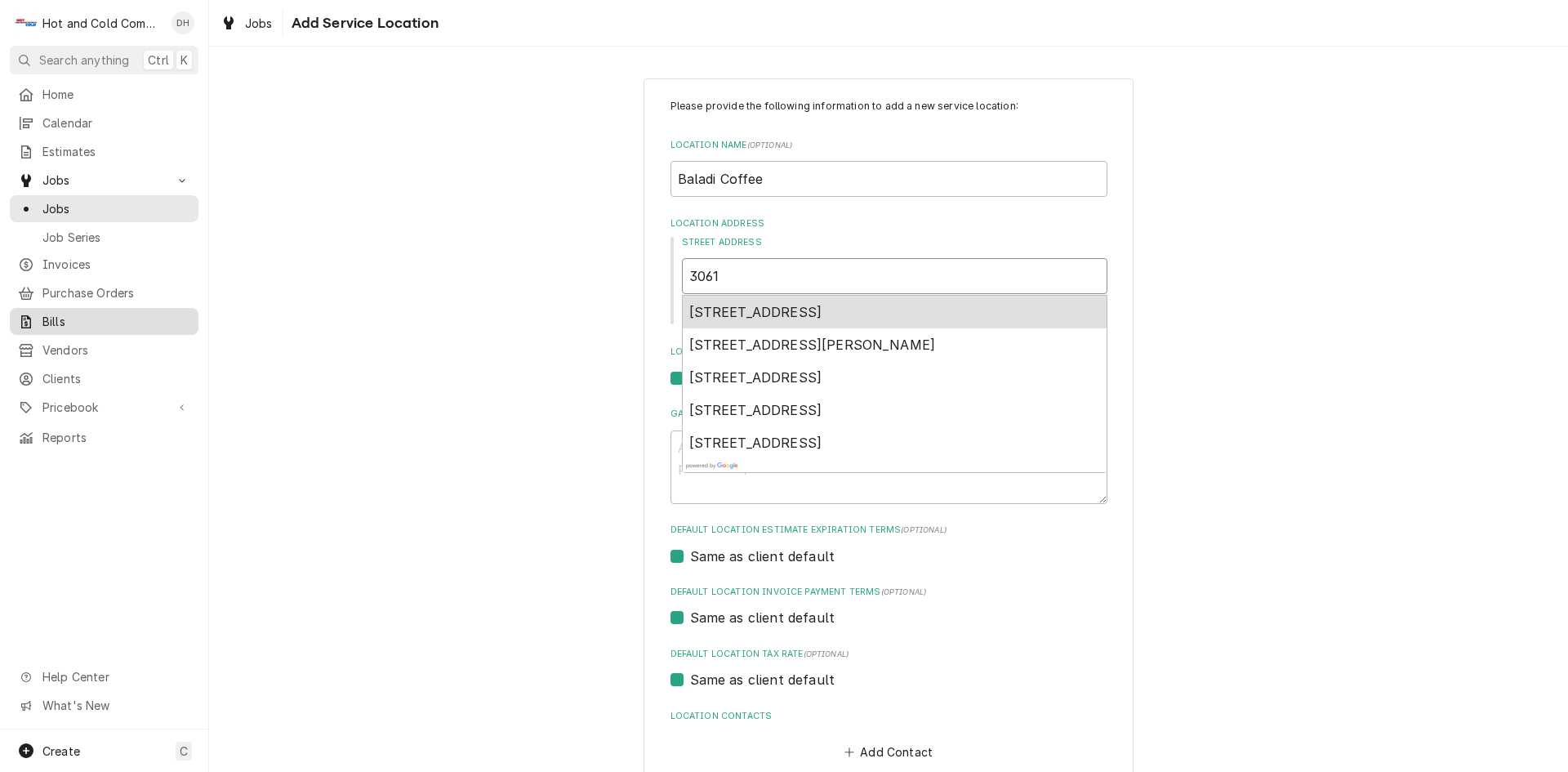
type textarea "x"
type input "3061"
type textarea "x"
type input "3061 G"
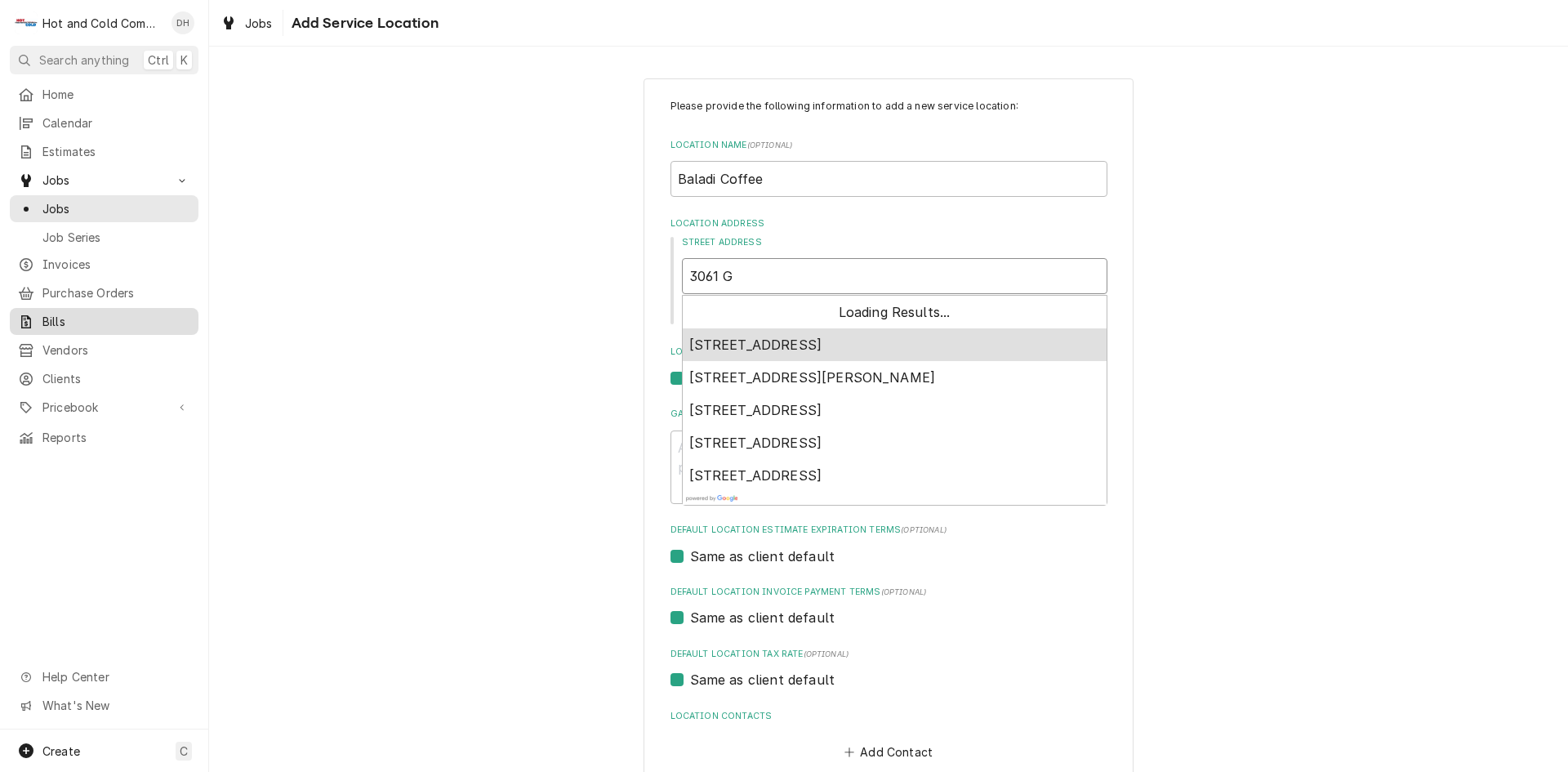
type textarea "x"
type input "3061 Ge"
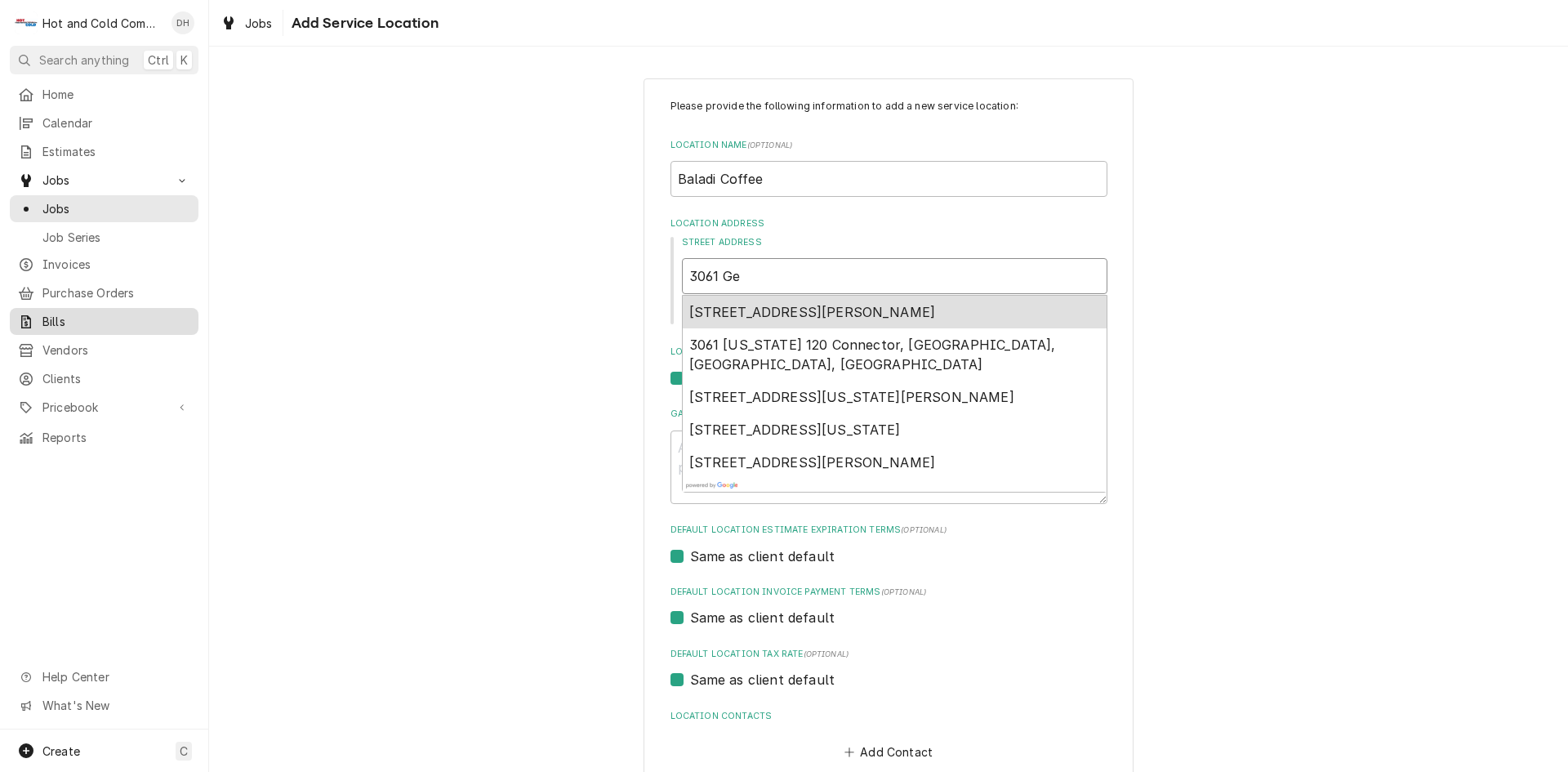
type textarea "x"
type input "3061 Geo"
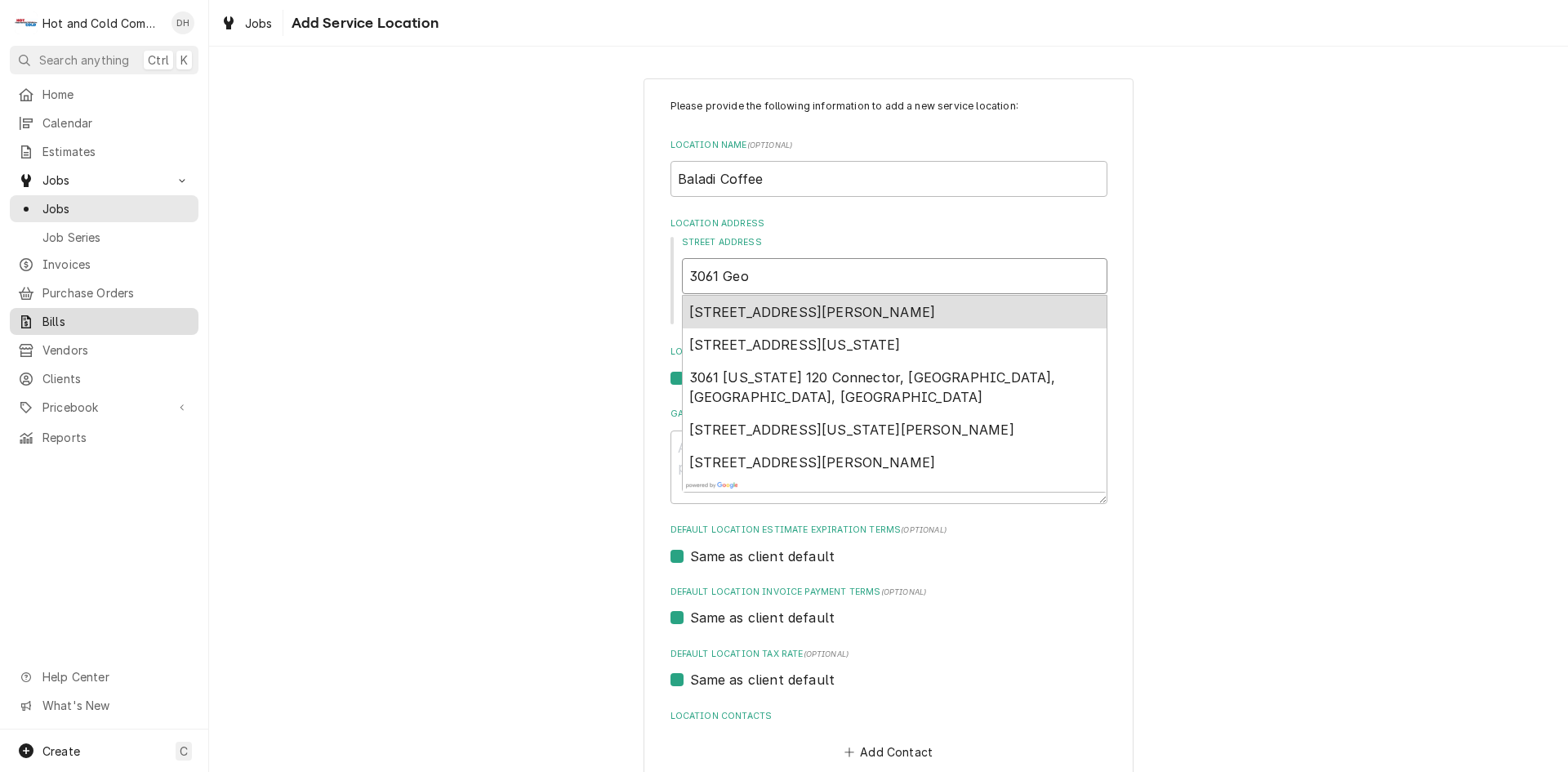
type textarea "x"
type input "3061 Geor"
type textarea "x"
type input "3061 Georg"
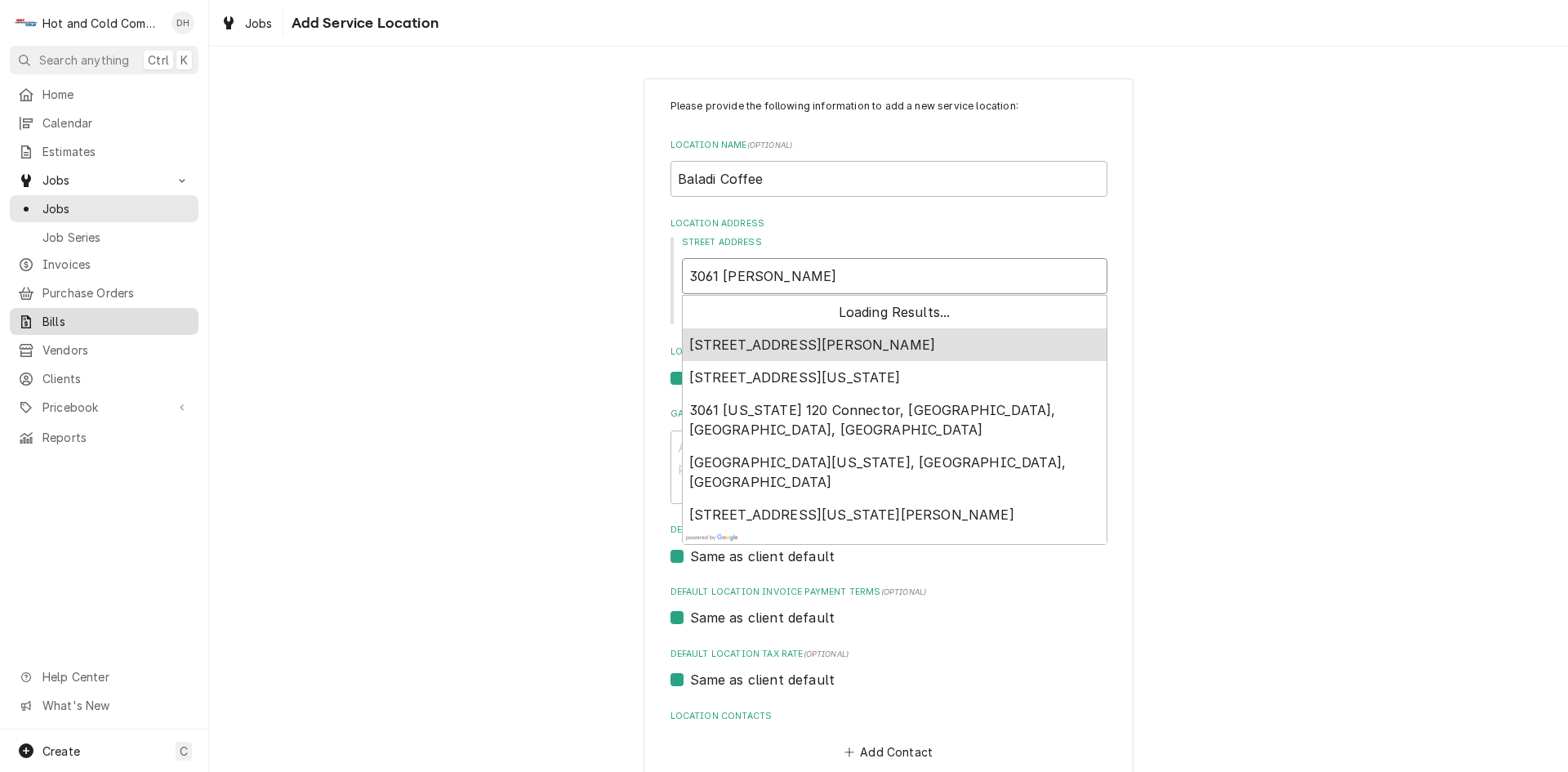
type textarea "x"
type input "3061 George"
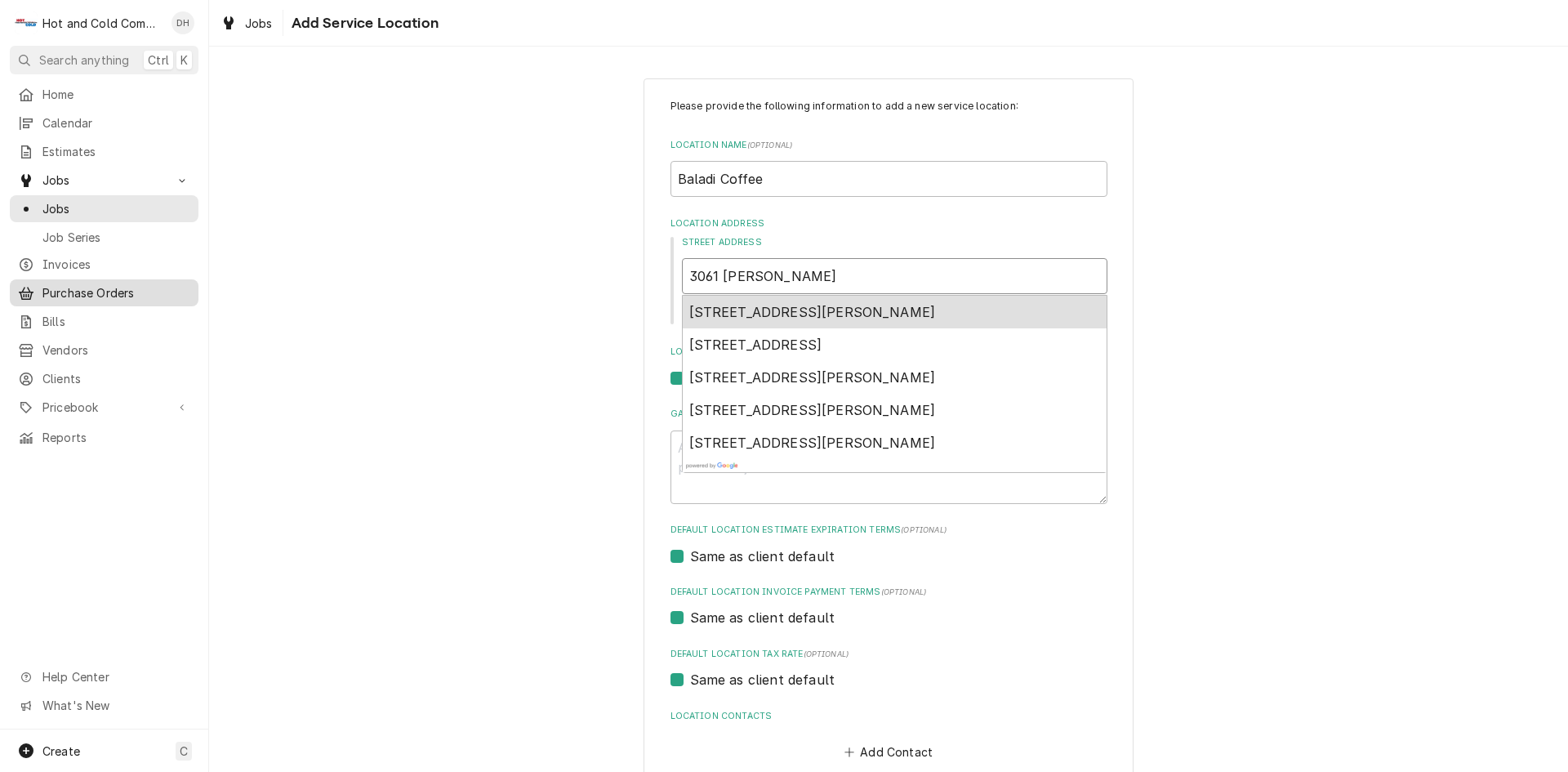
type textarea "x"
type input "3061 George"
type textarea "x"
type input "3061 George B"
type textarea "x"
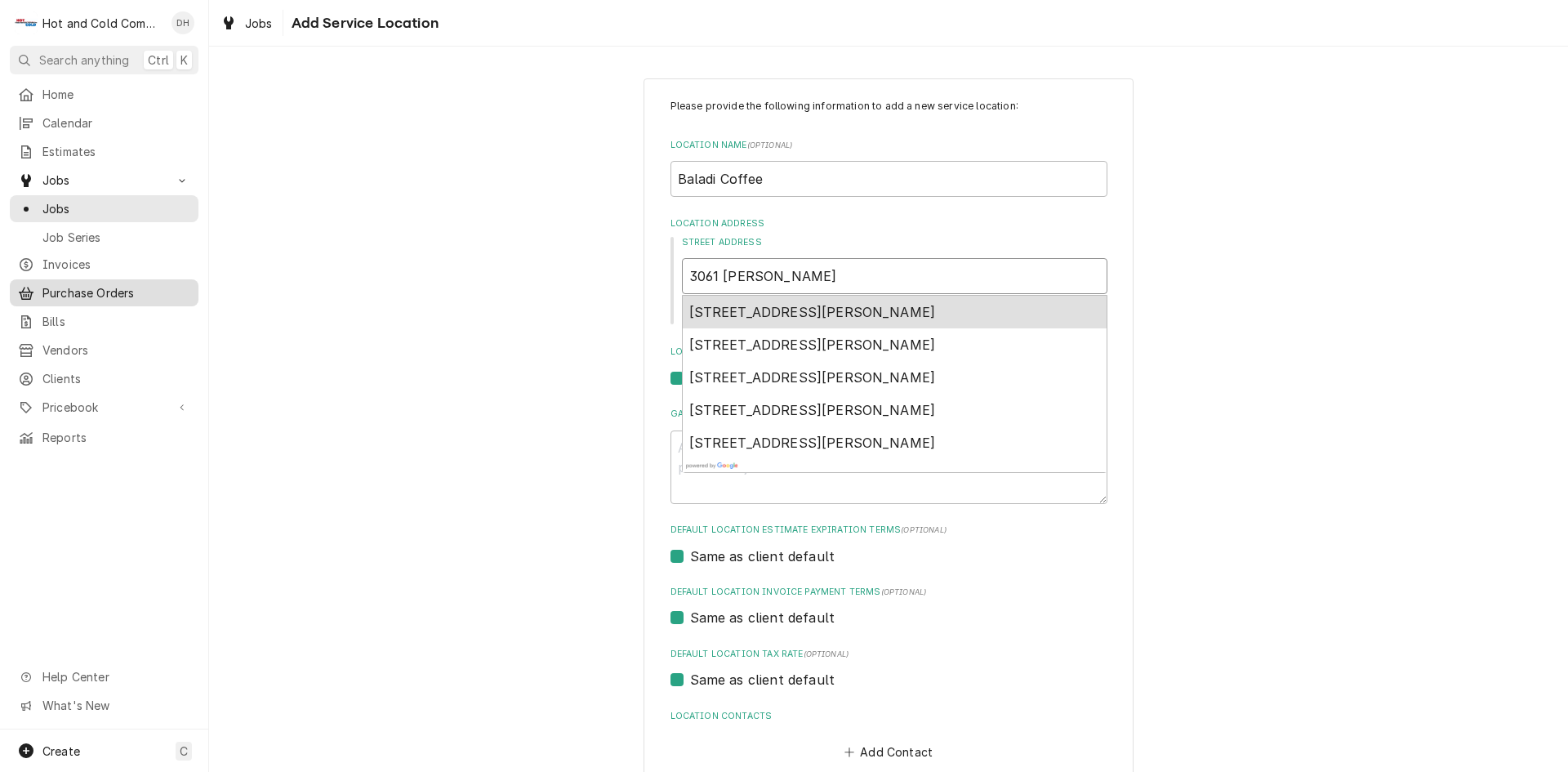
type input "3061 George Bu"
type textarea "x"
type input "3061 George Bus"
type textarea "x"
type input "3061 George Busb"
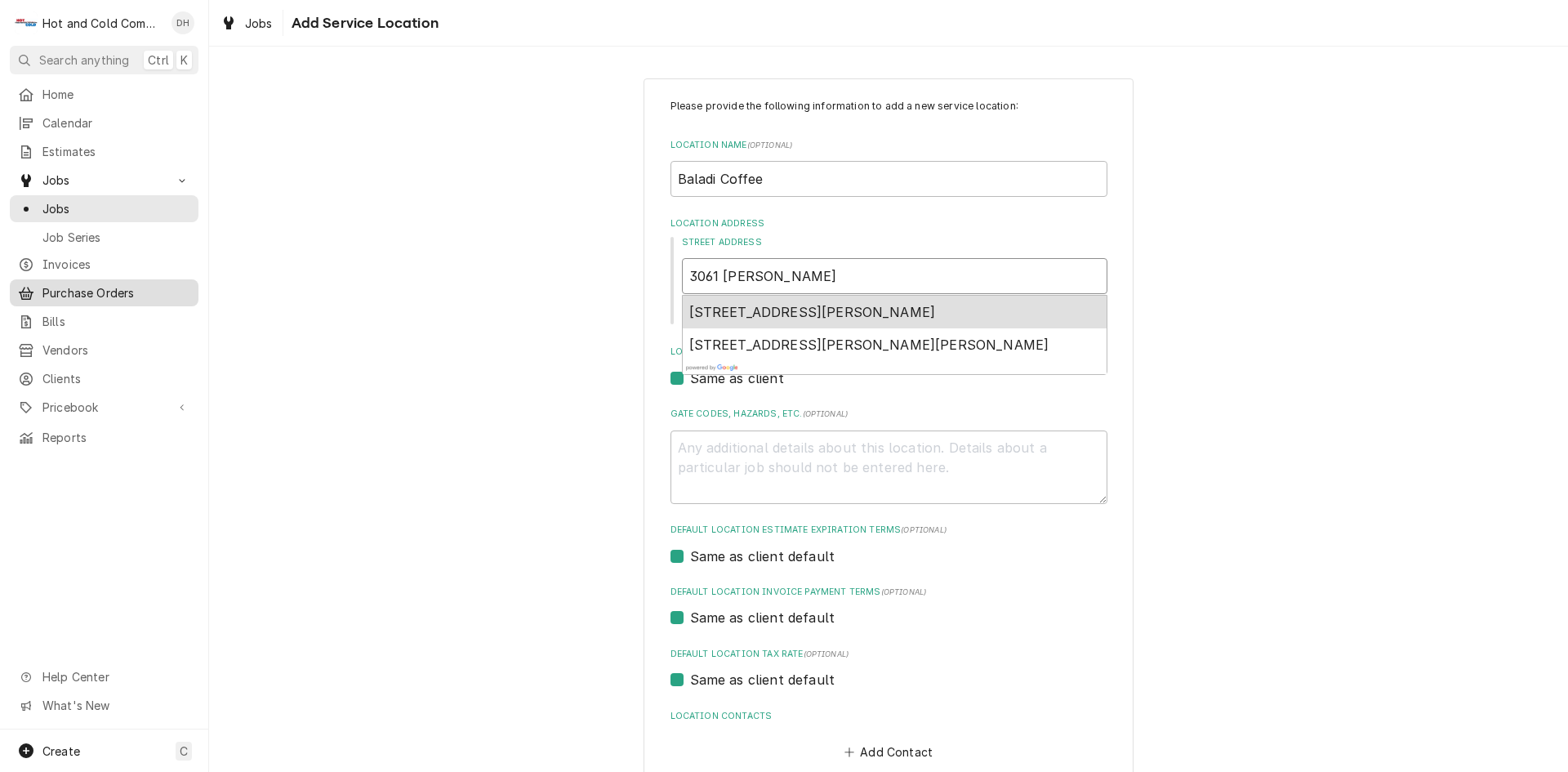
type textarea "x"
type input "3061 George Busbe"
type textarea "x"
type input "3061 George Busbee"
type textarea "x"
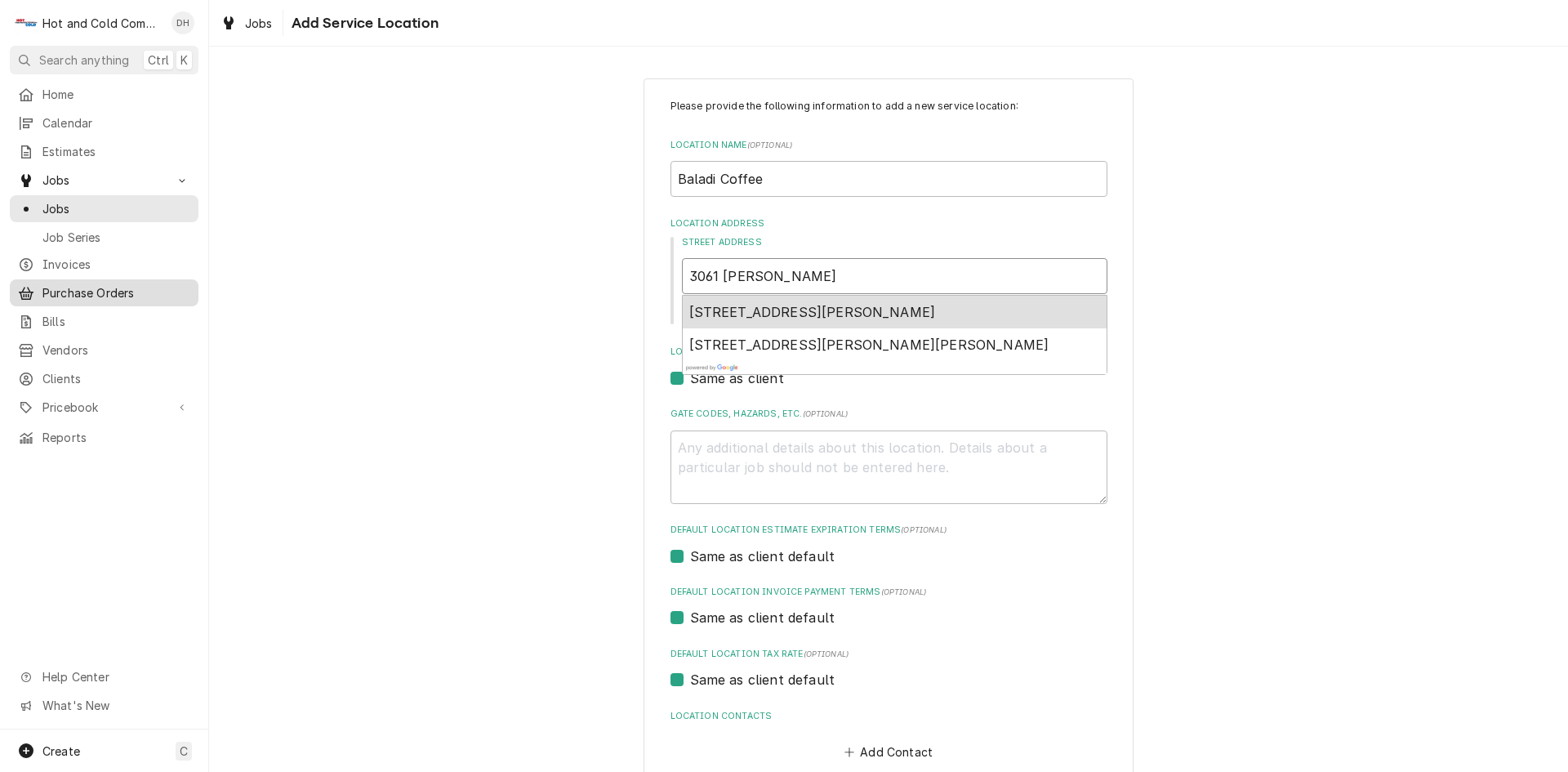
type input "3061 George Busbee"
drag, startPoint x: 927, startPoint y: 313, endPoint x: 936, endPoint y: 315, distance: 9.2
click at [927, 313] on span "3061 George Busbee Parkway Northwest, Kennesaw, GA, USA" at bounding box center [812, 312] width 246 height 16
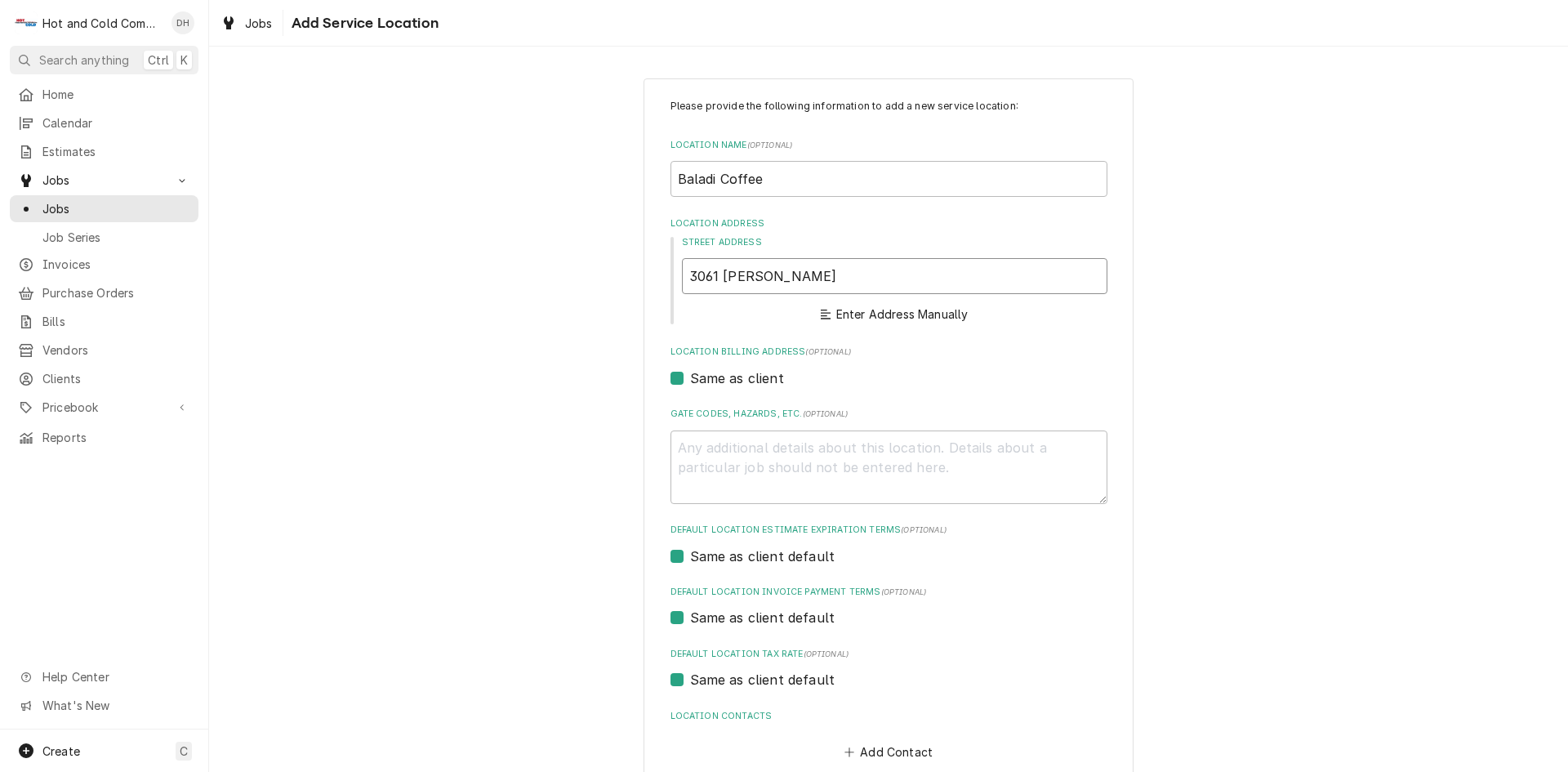
type textarea "x"
type input "3061 George Busbee Pkwy NW"
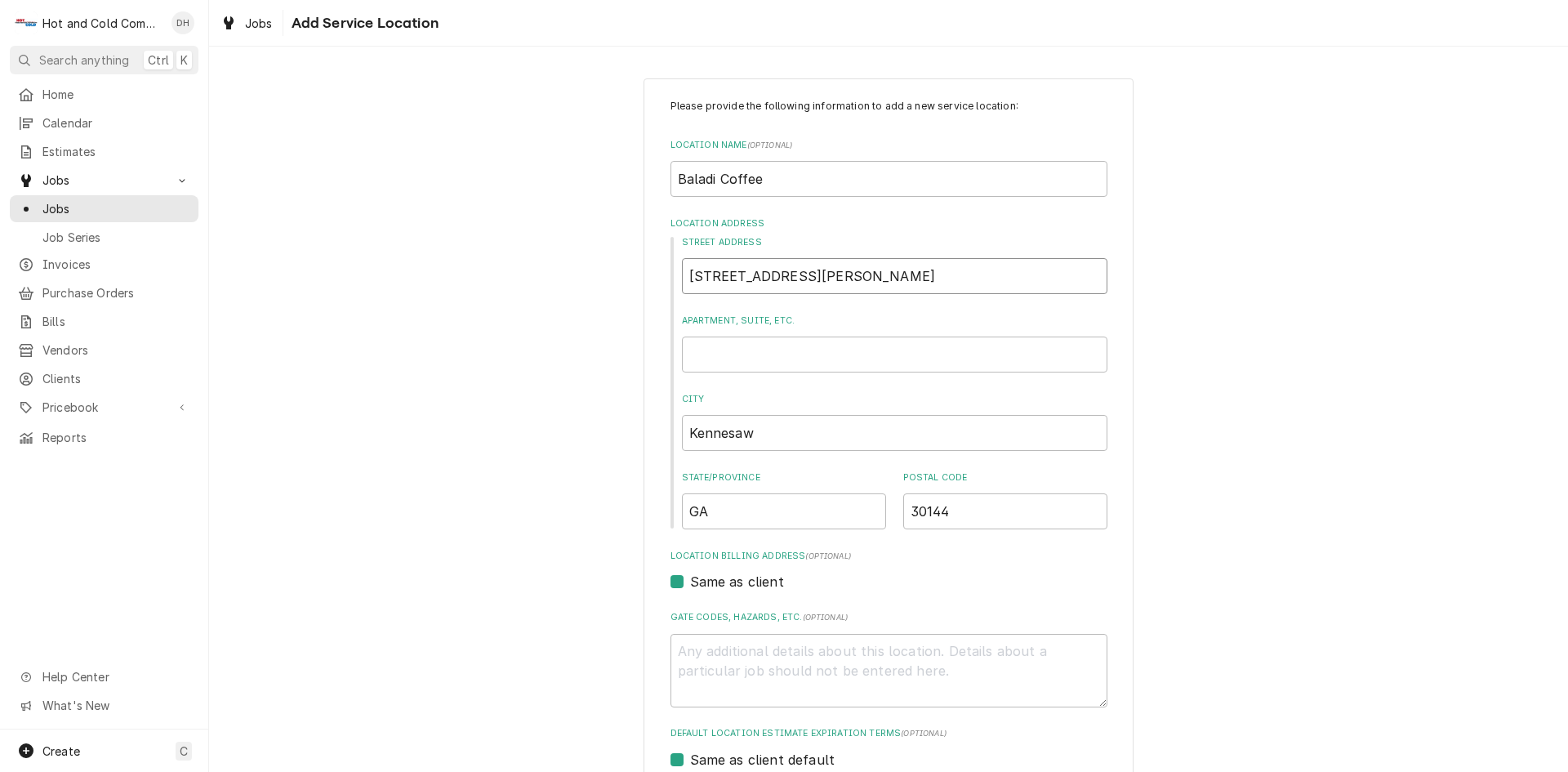
type textarea "x"
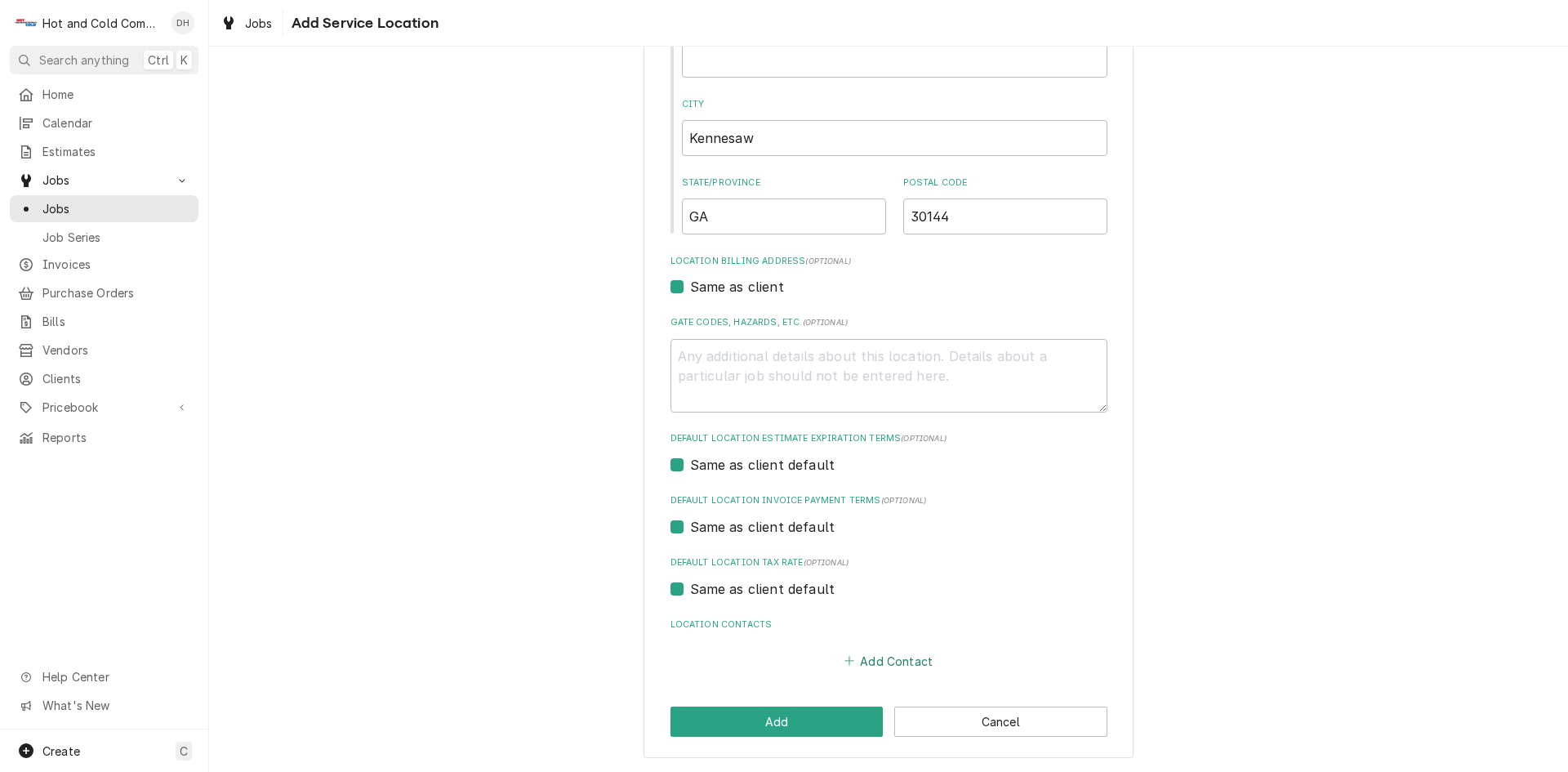
type input "3061 George Busbee Pkwy NW"
click at [908, 659] on button "Add Contact" at bounding box center [888, 660] width 94 height 23
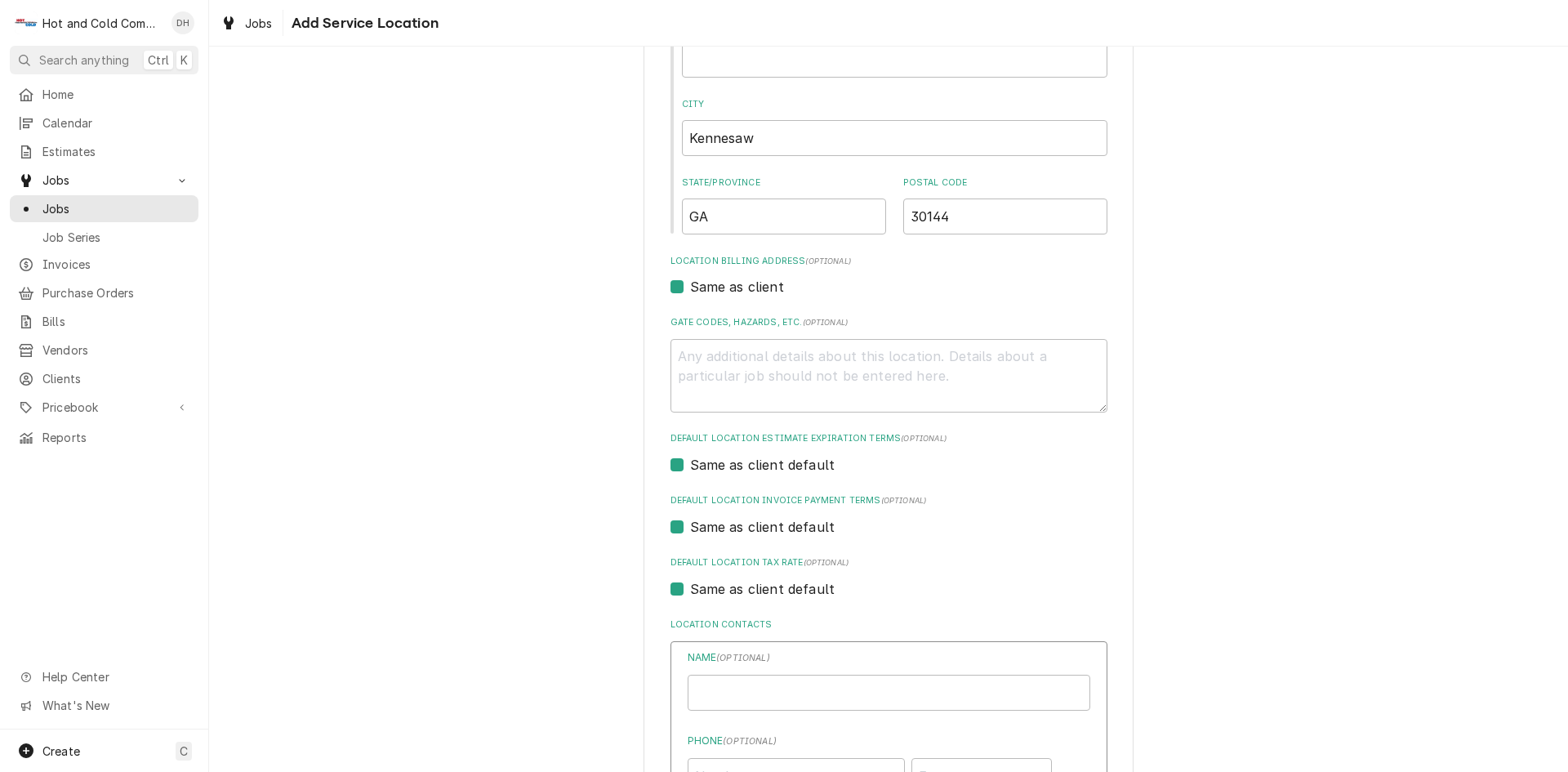
type textarea "x"
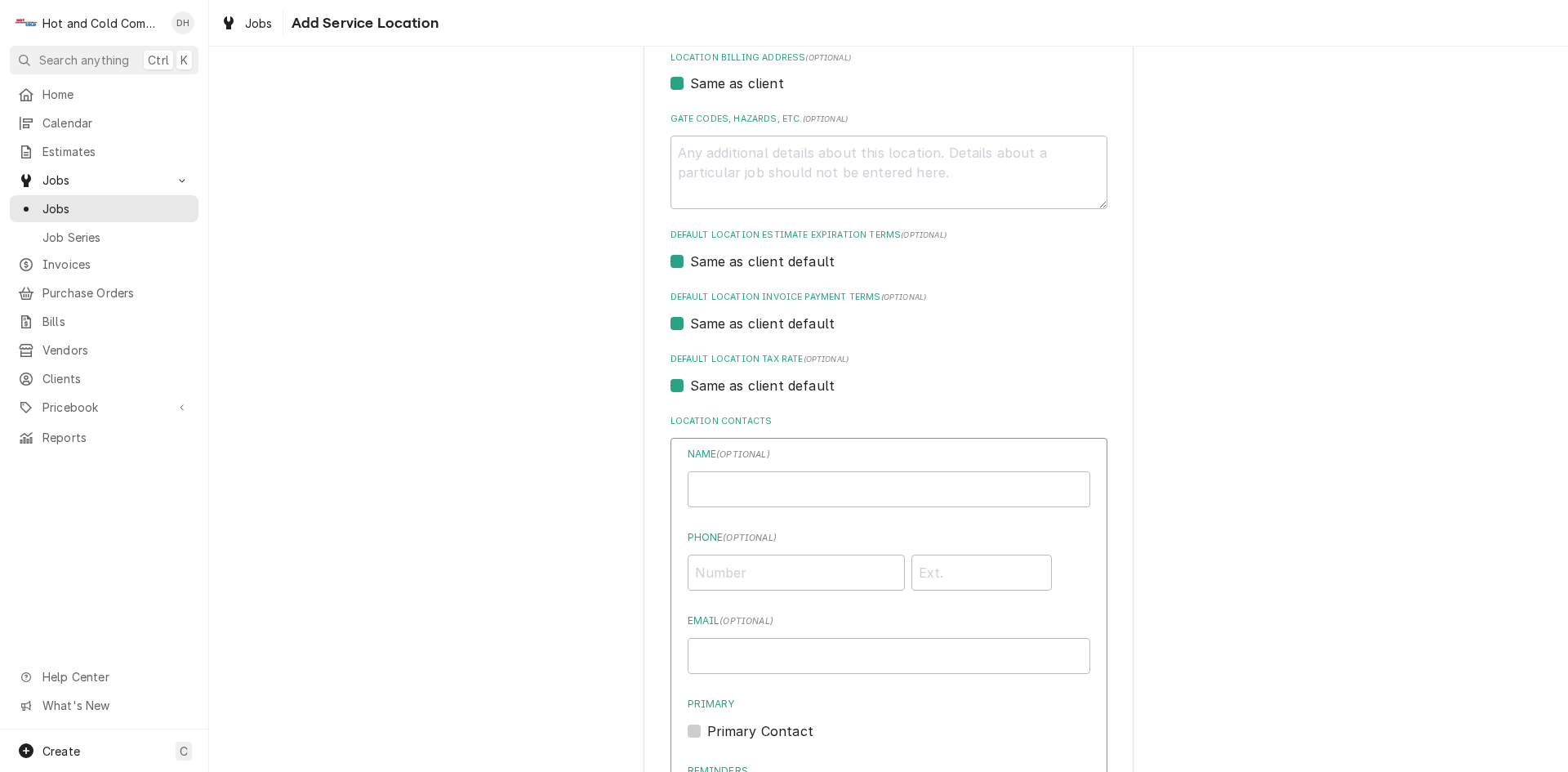
scroll to position [544, 0]
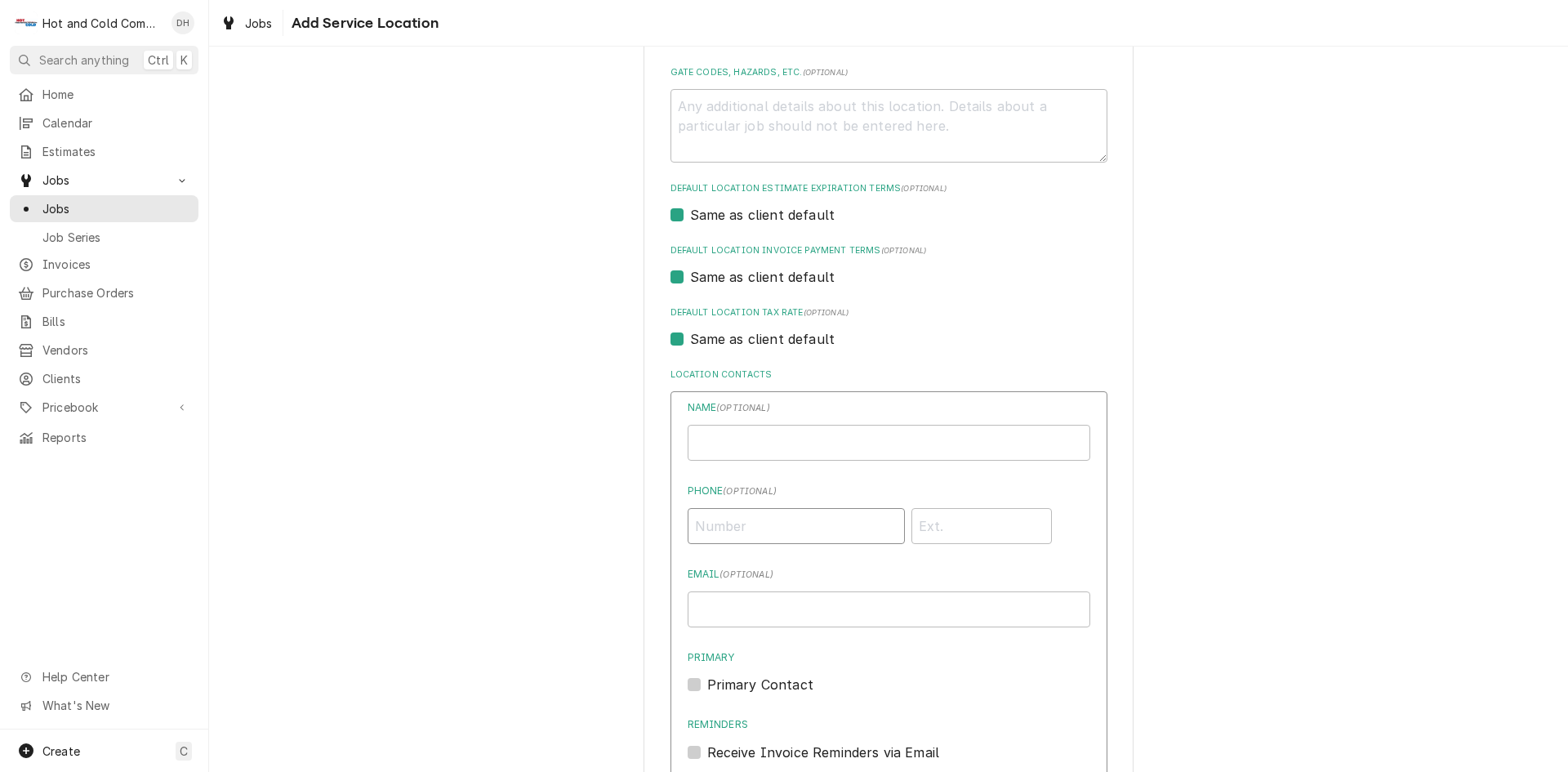
drag, startPoint x: 755, startPoint y: 529, endPoint x: 737, endPoint y: 825, distance: 296.5
click at [737, 771] on html "H Hot and Cold Commercial Kitchens, Inc. DH Search anything Ctrl K Home Calenda…" at bounding box center [784, 386] width 1568 height 772
type input "(770) 568-2522"
click at [817, 448] on input "Location Name ( optional )" at bounding box center [889, 443] width 403 height 36
type input "Sarah Khatib"
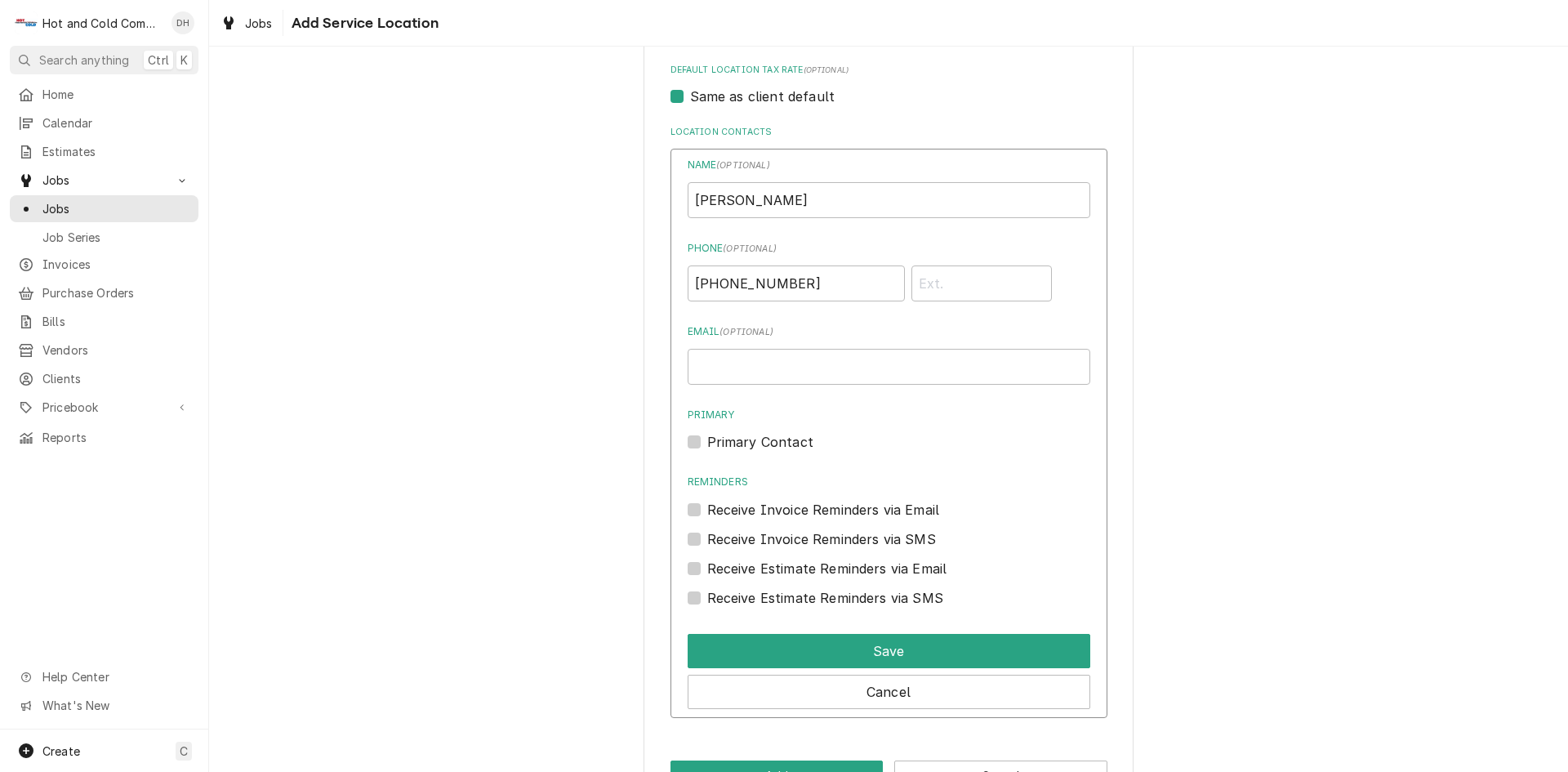
scroll to position [817, 0]
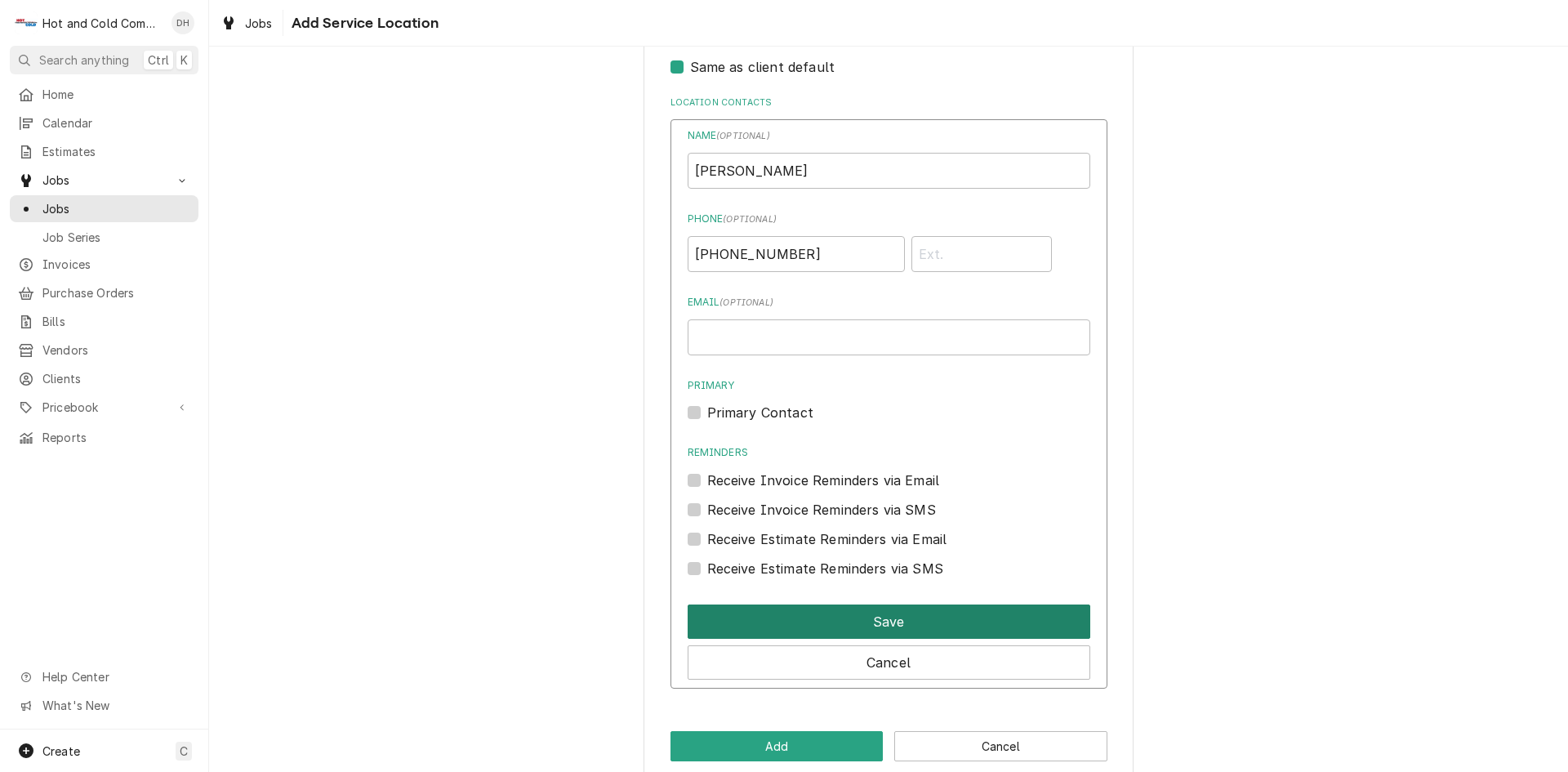
click at [923, 616] on button "Save" at bounding box center [889, 621] width 403 height 35
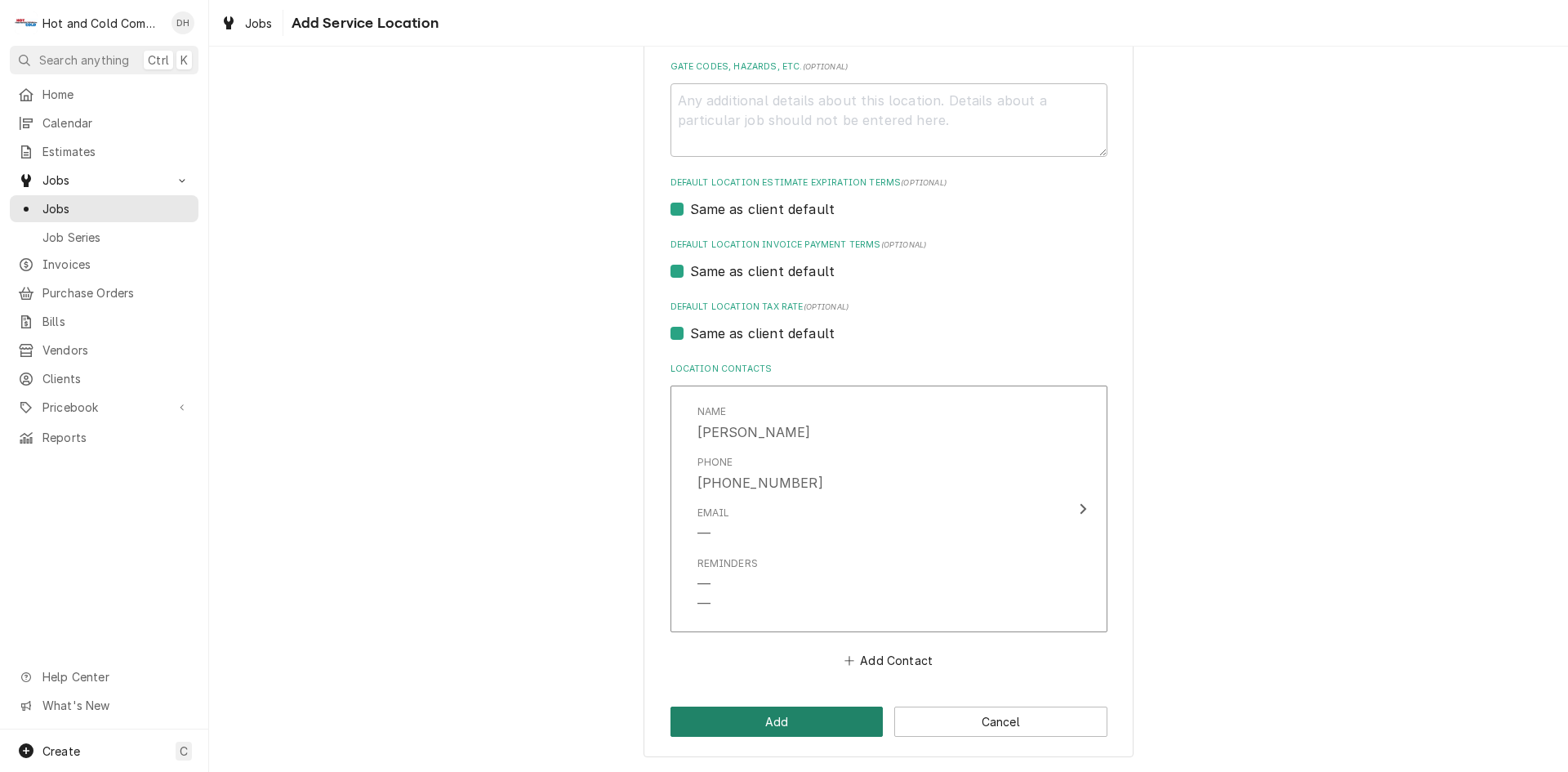
click at [809, 720] on button "Add" at bounding box center [777, 721] width 213 height 30
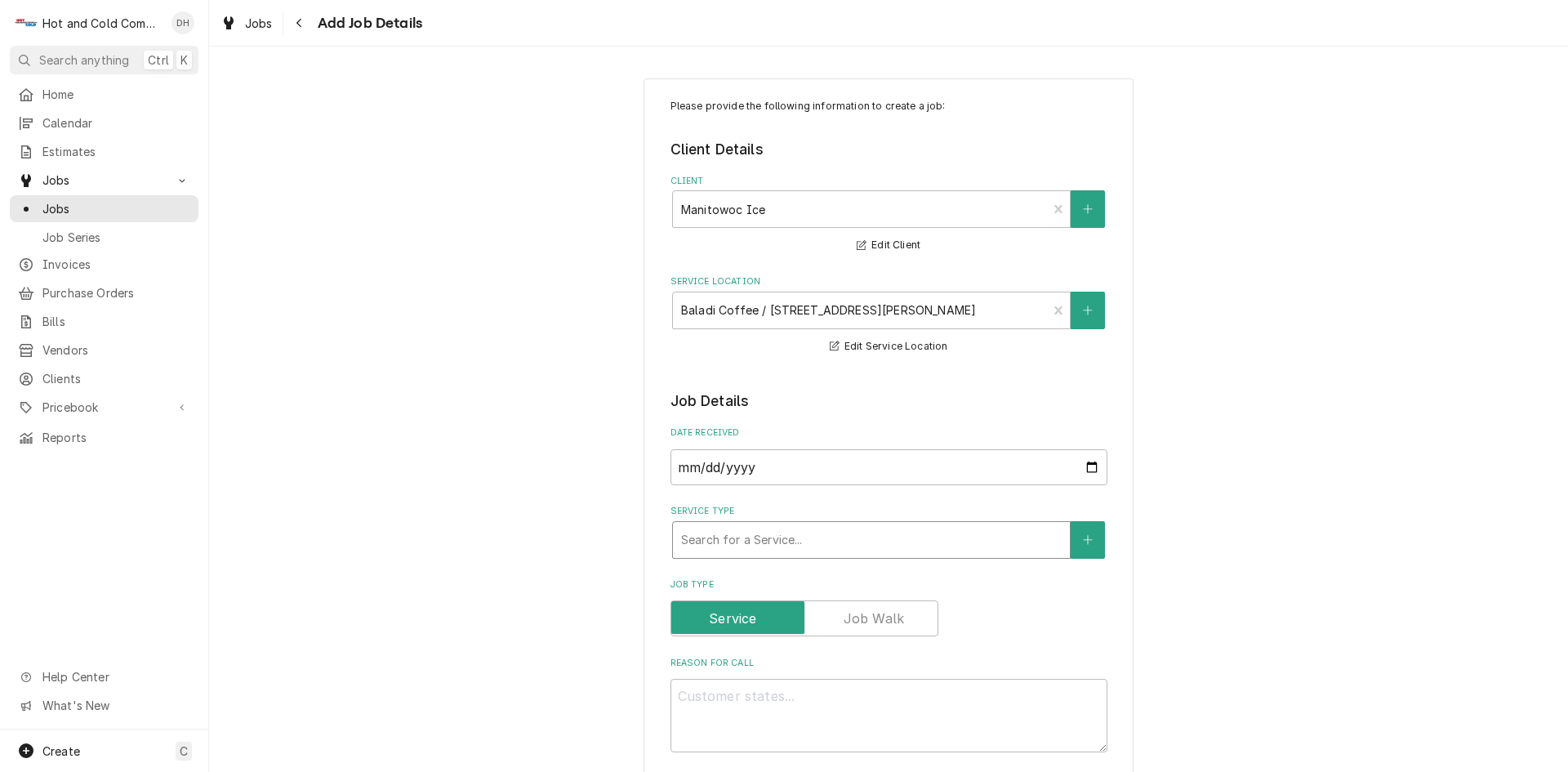
click at [781, 533] on div "Service Type" at bounding box center [872, 539] width 381 height 30
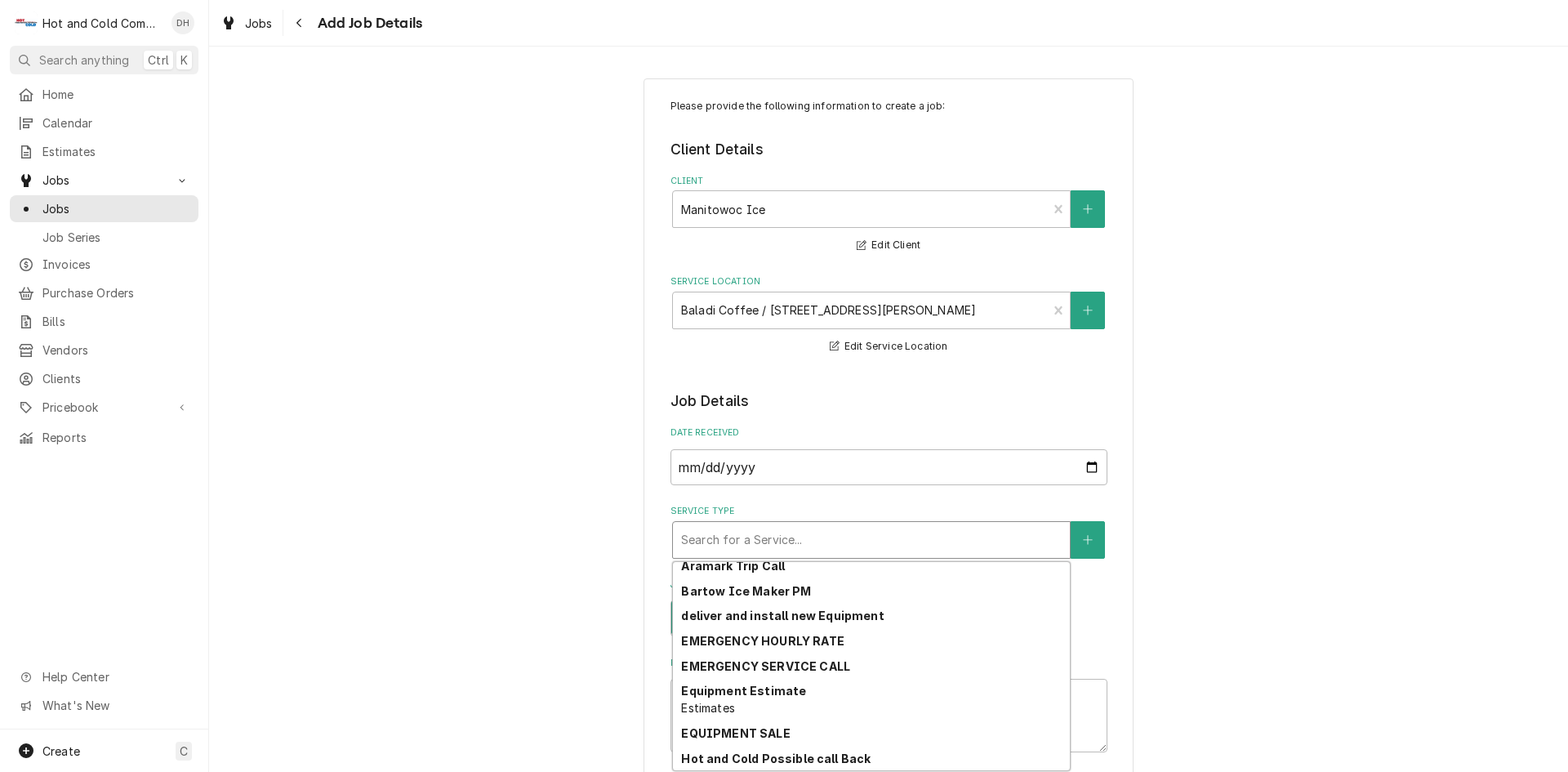
scroll to position [310, 0]
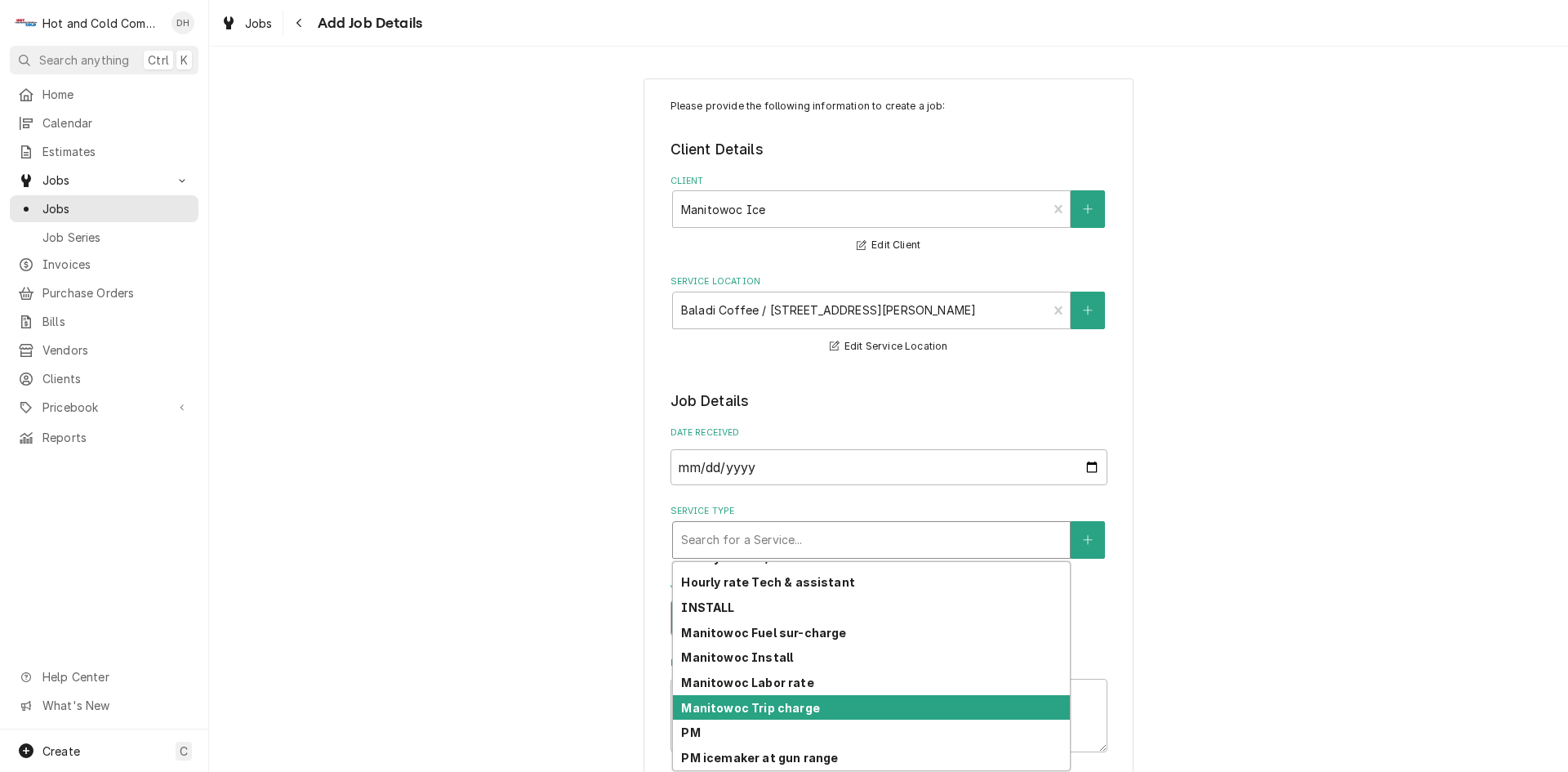
click at [804, 708] on strong "Manitowoc Trip charge" at bounding box center [750, 708] width 138 height 14
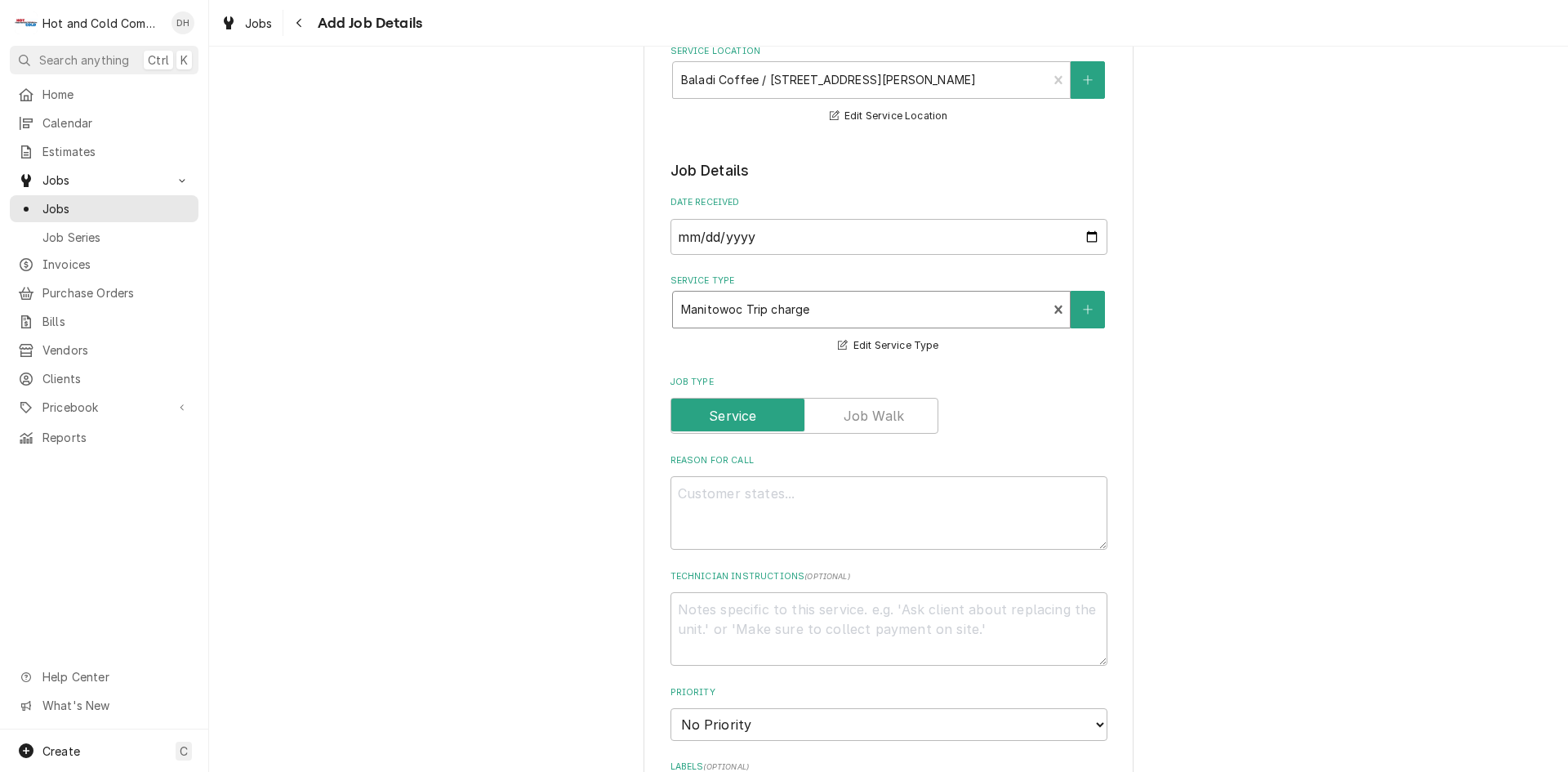
scroll to position [272, 0]
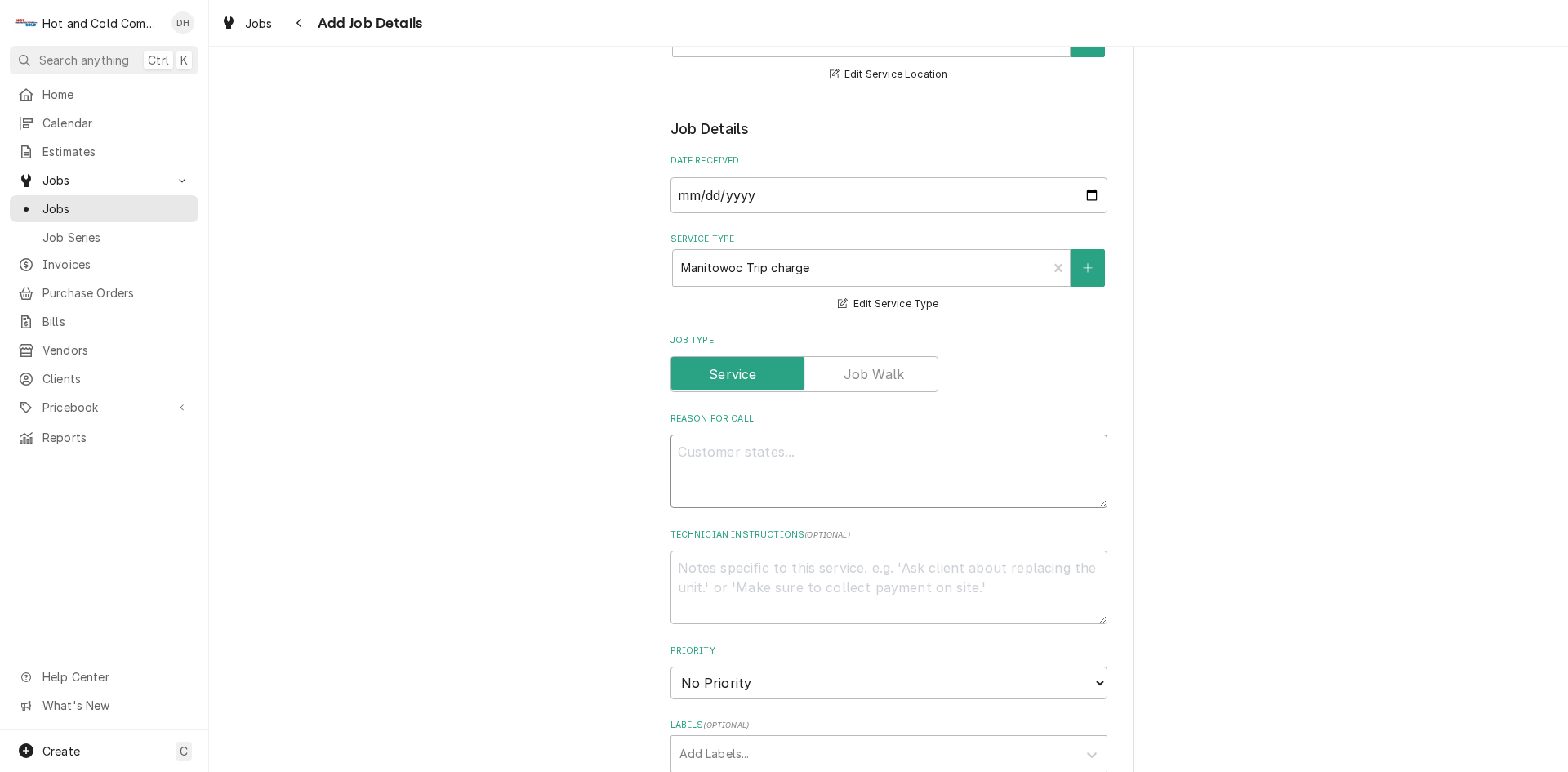
click at [706, 472] on textarea "Reason For Call" at bounding box center [889, 471] width 437 height 74
type textarea "x"
type textarea "n"
type textarea "x"
type textarea "no"
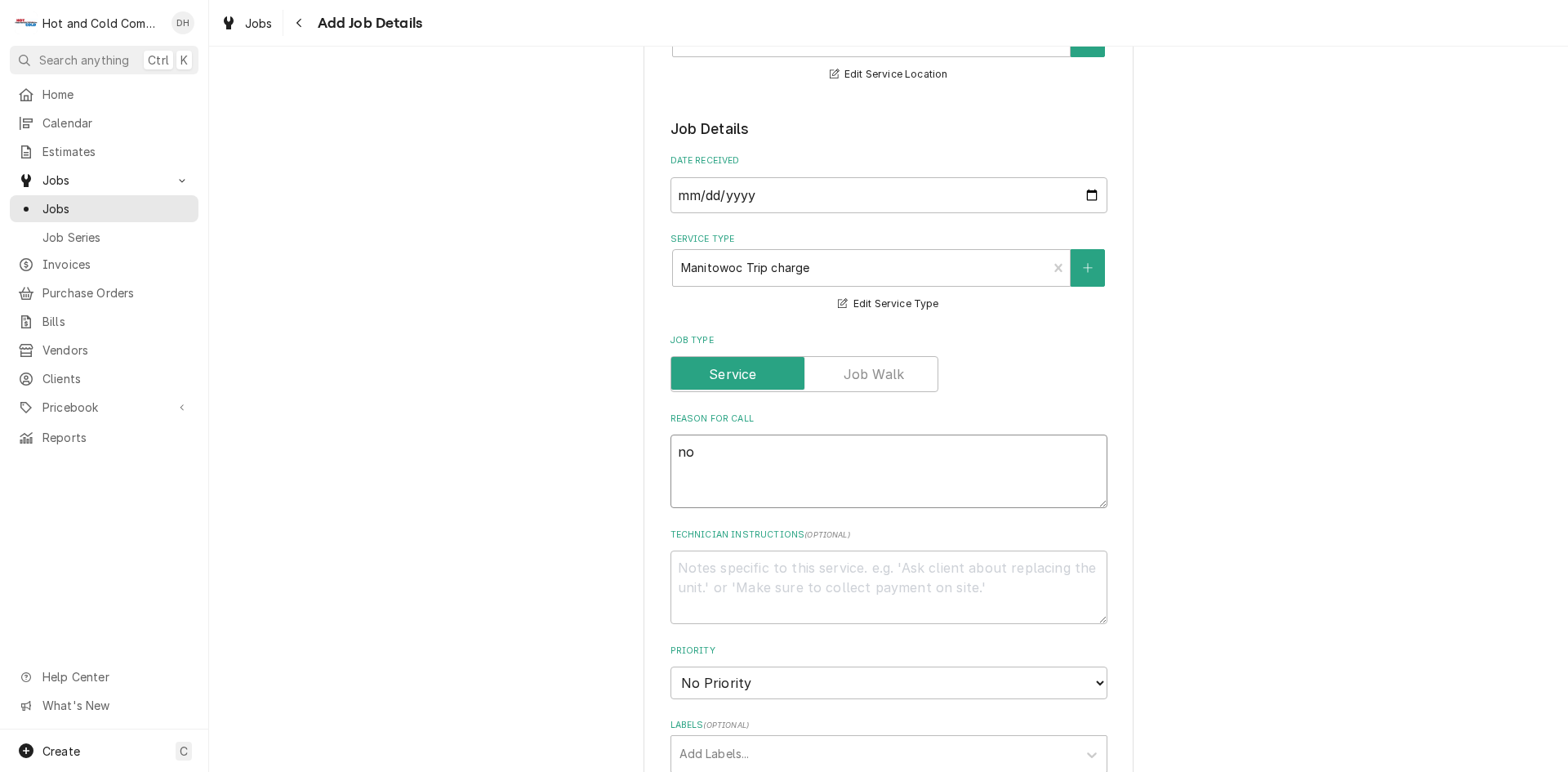
type textarea "x"
type textarea "not"
type textarea "x"
type textarea "notm"
type textarea "x"
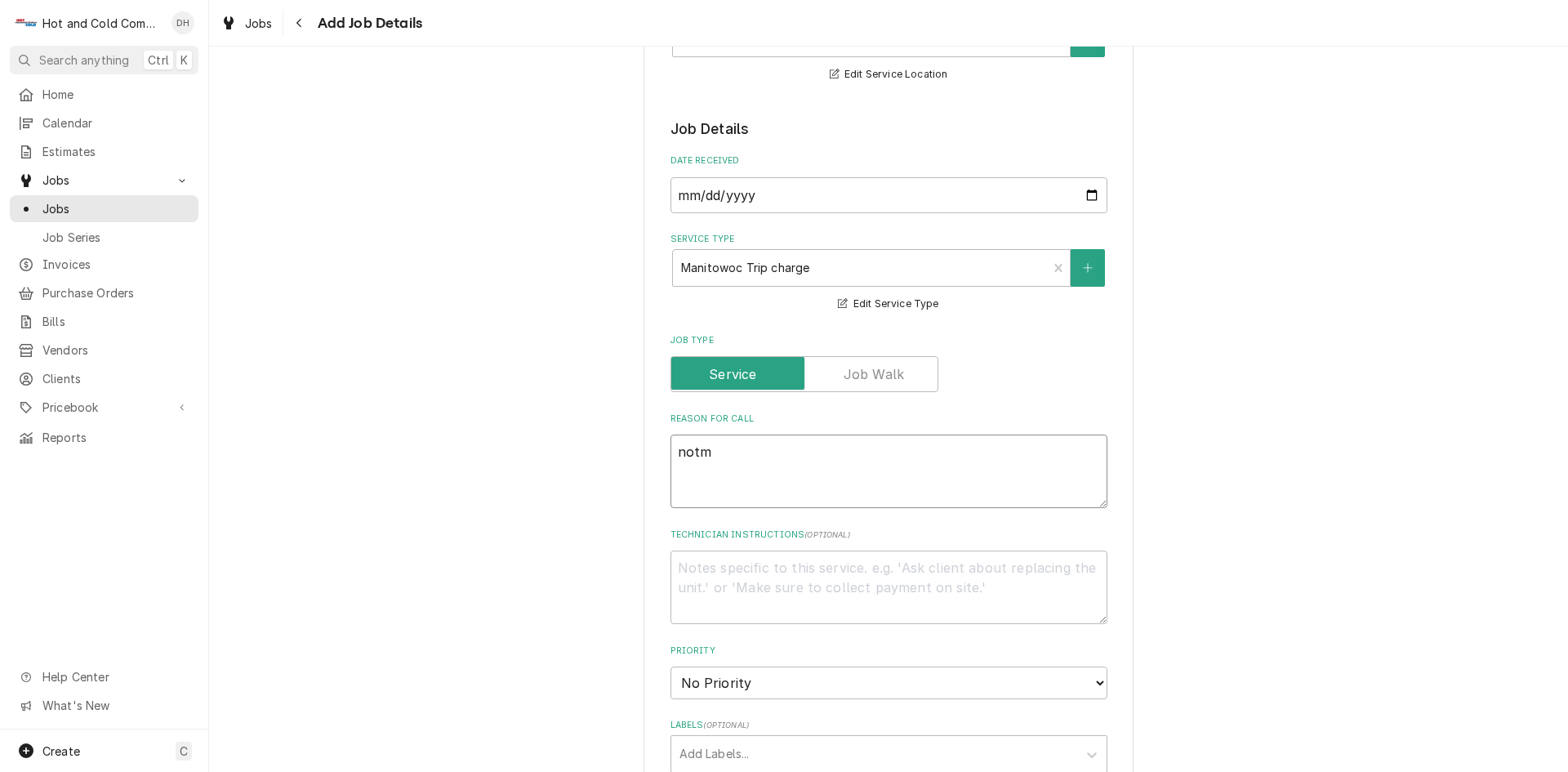
type textarea "notma"
type textarea "x"
type textarea "notmak"
type textarea "x"
type textarea "notmaki"
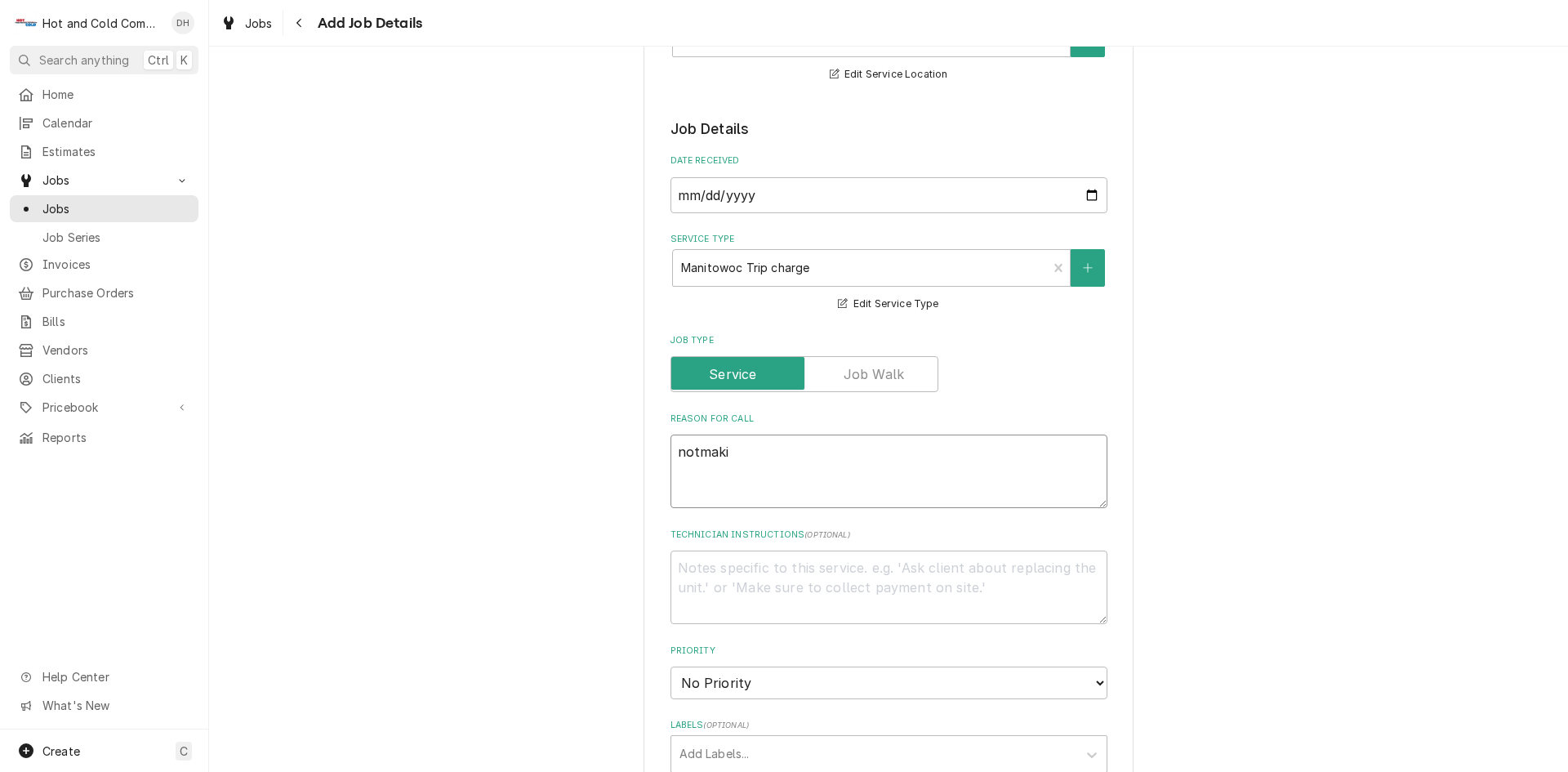
type textarea "x"
type textarea "notmakin"
type textarea "x"
type textarea "notmaking"
type textarea "x"
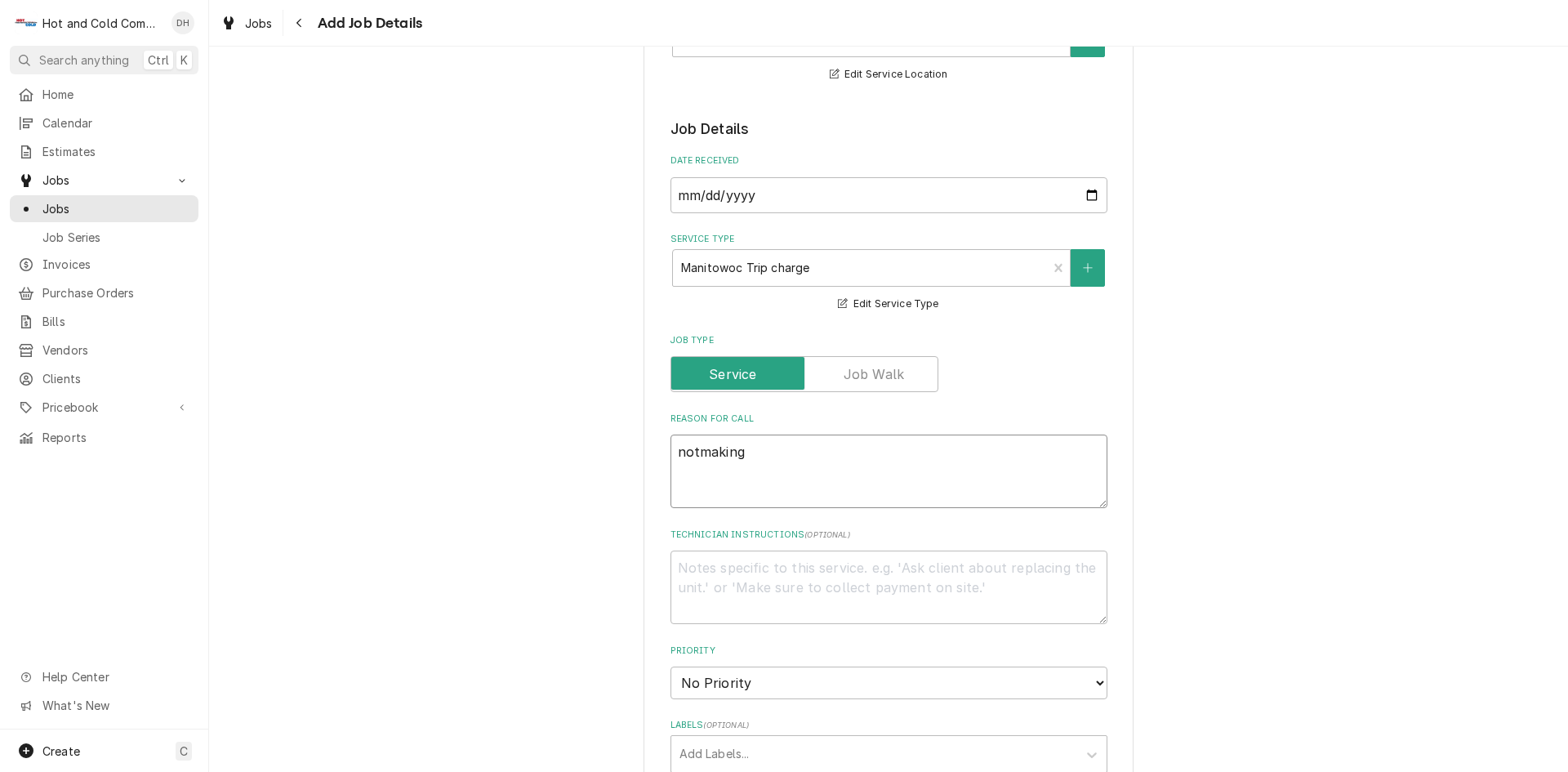
type textarea "notmaking"
type textarea "x"
type textarea "notmaking i"
type textarea "x"
type textarea "notmaking ic"
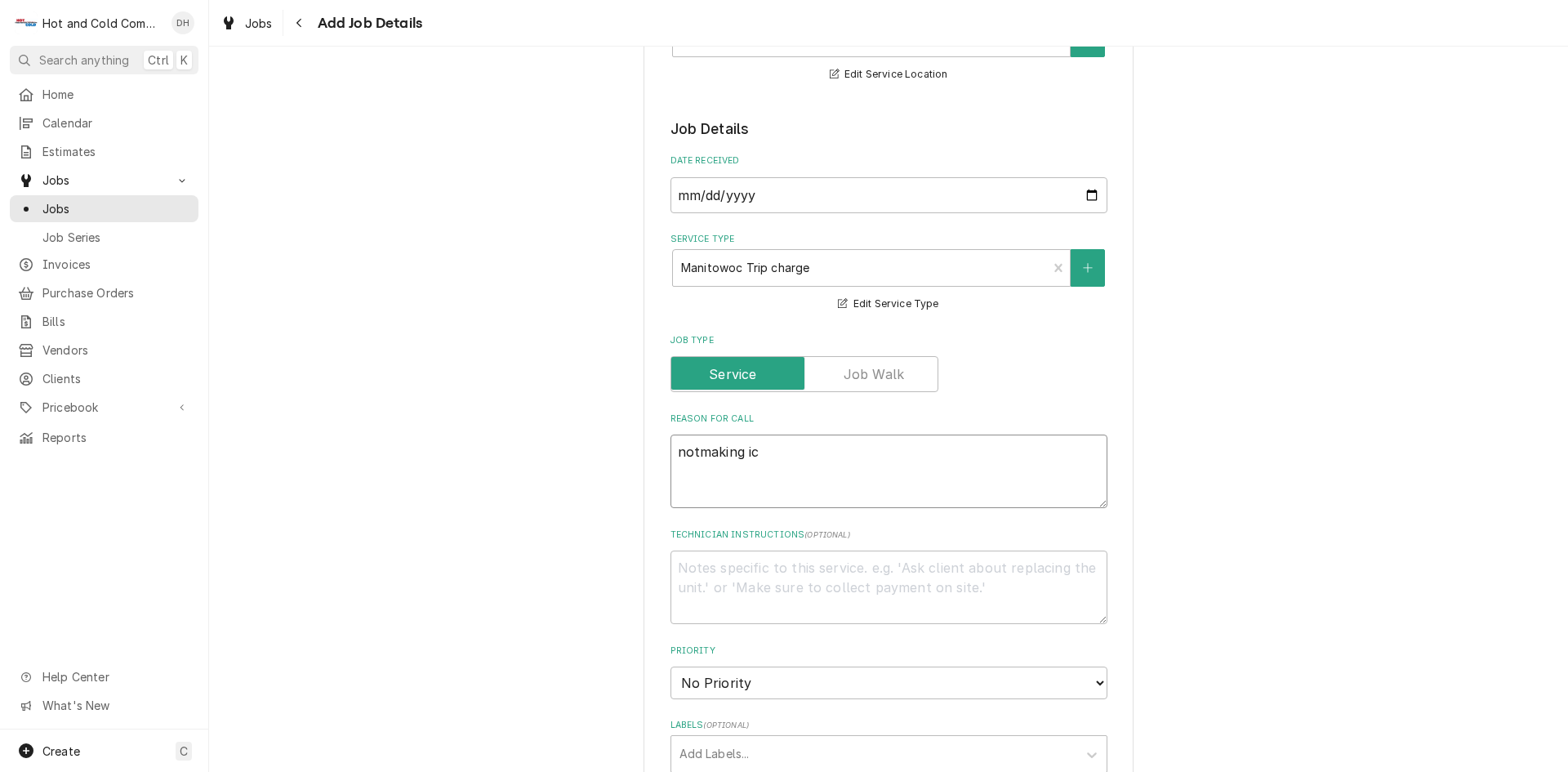
type textarea "x"
type textarea "notmaking ice"
type textarea "x"
type textarea "notmaking ice"
click at [693, 446] on textarea "notmaking ice" at bounding box center [889, 471] width 437 height 74
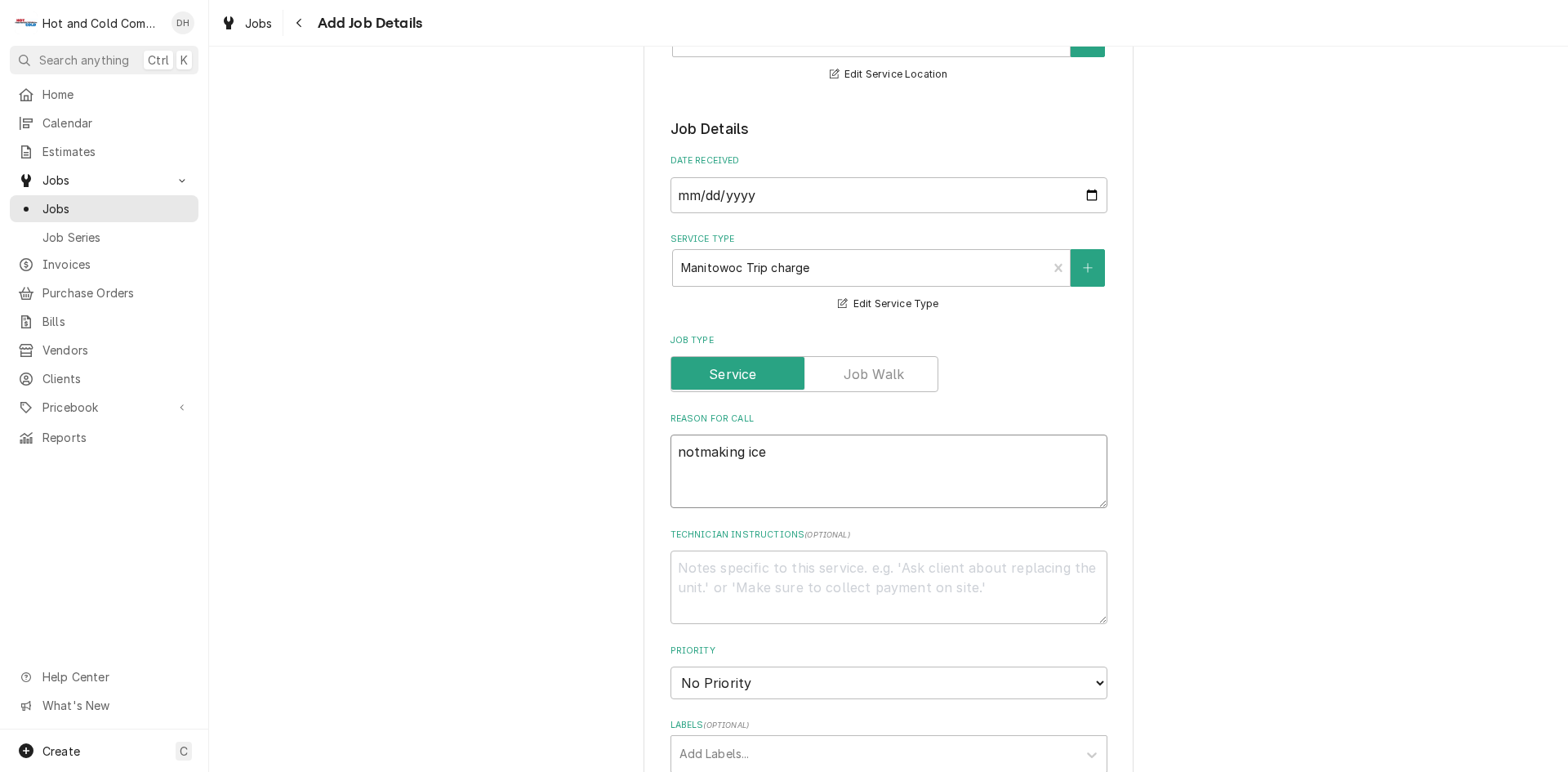
type textarea "x"
type textarea "not making ice"
type textarea "x"
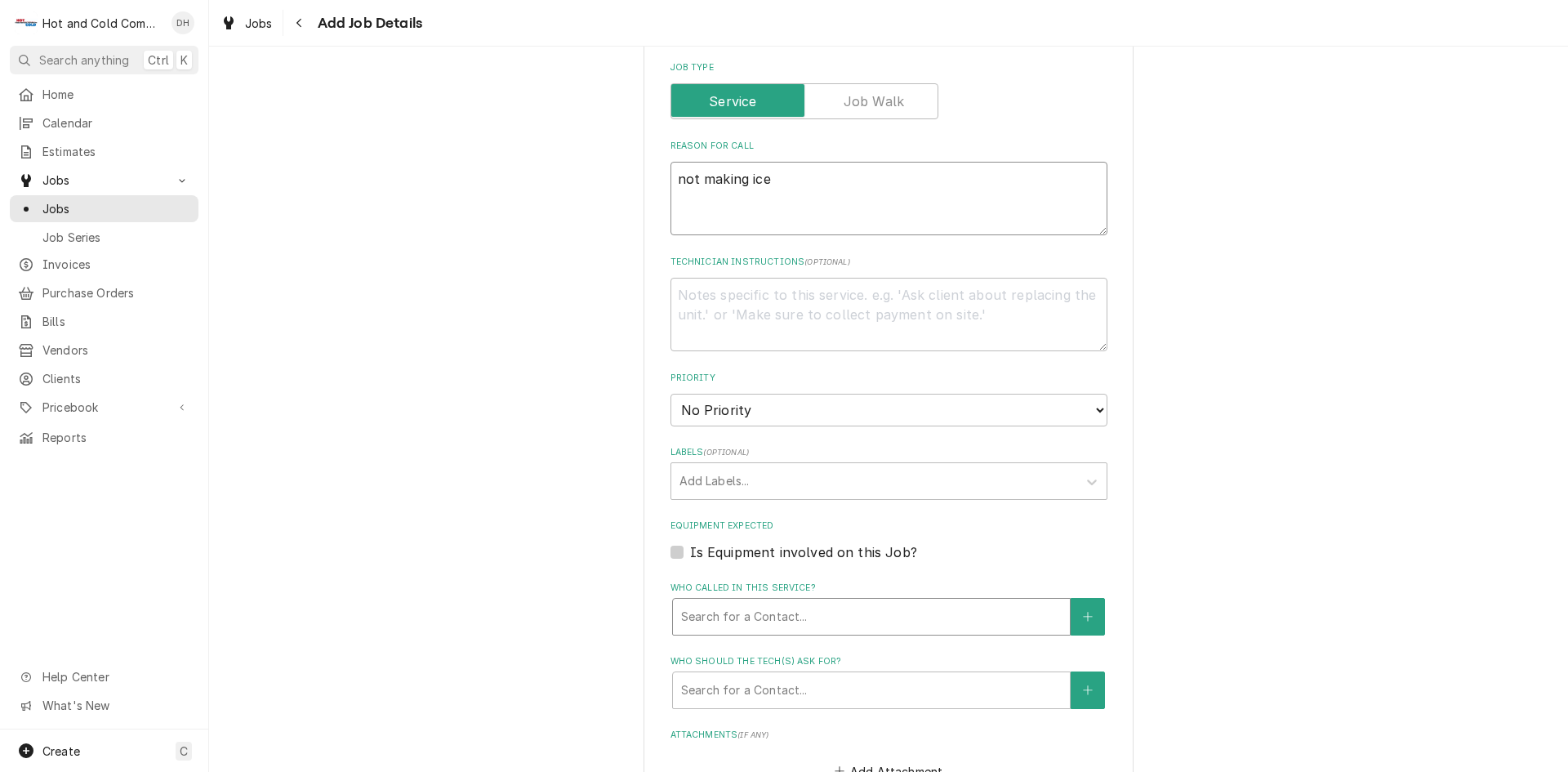
type textarea "not making ice"
click at [833, 613] on div "Who called in this service?" at bounding box center [872, 616] width 381 height 30
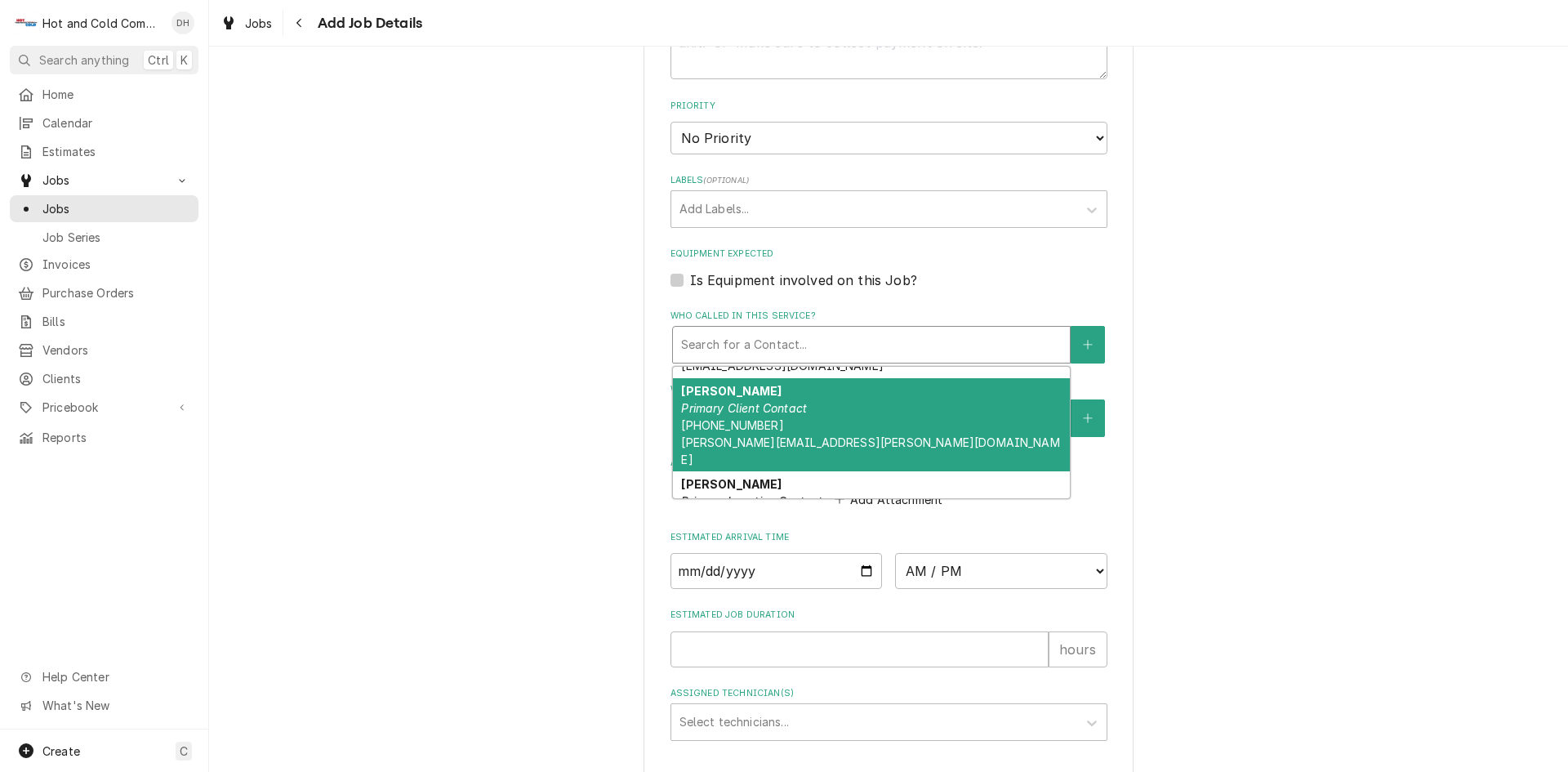
scroll to position [98, 0]
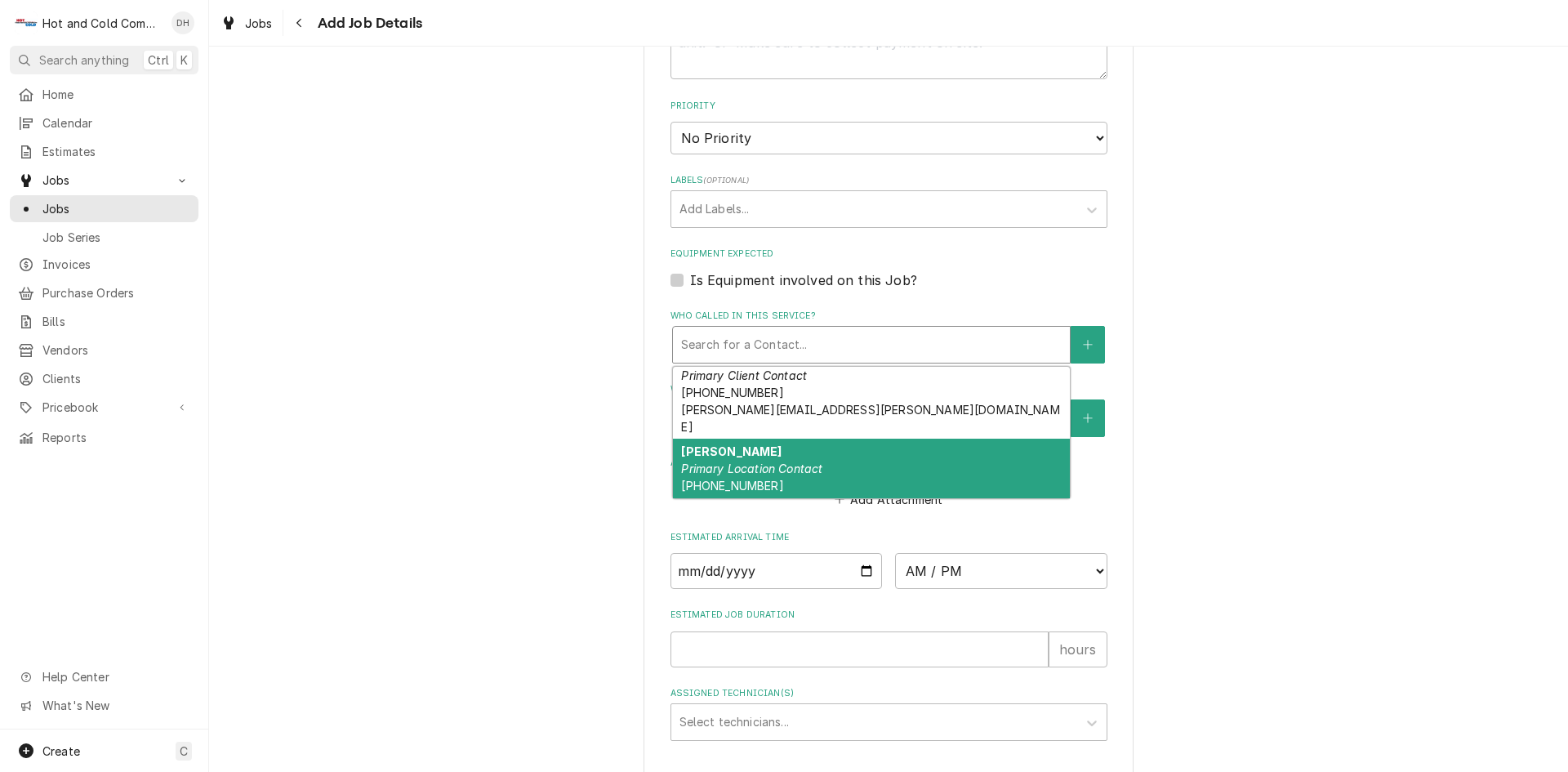
click at [859, 454] on div "Sarah Khatib Primary Location Contact (770) 568-2522" at bounding box center [871, 468] width 397 height 59
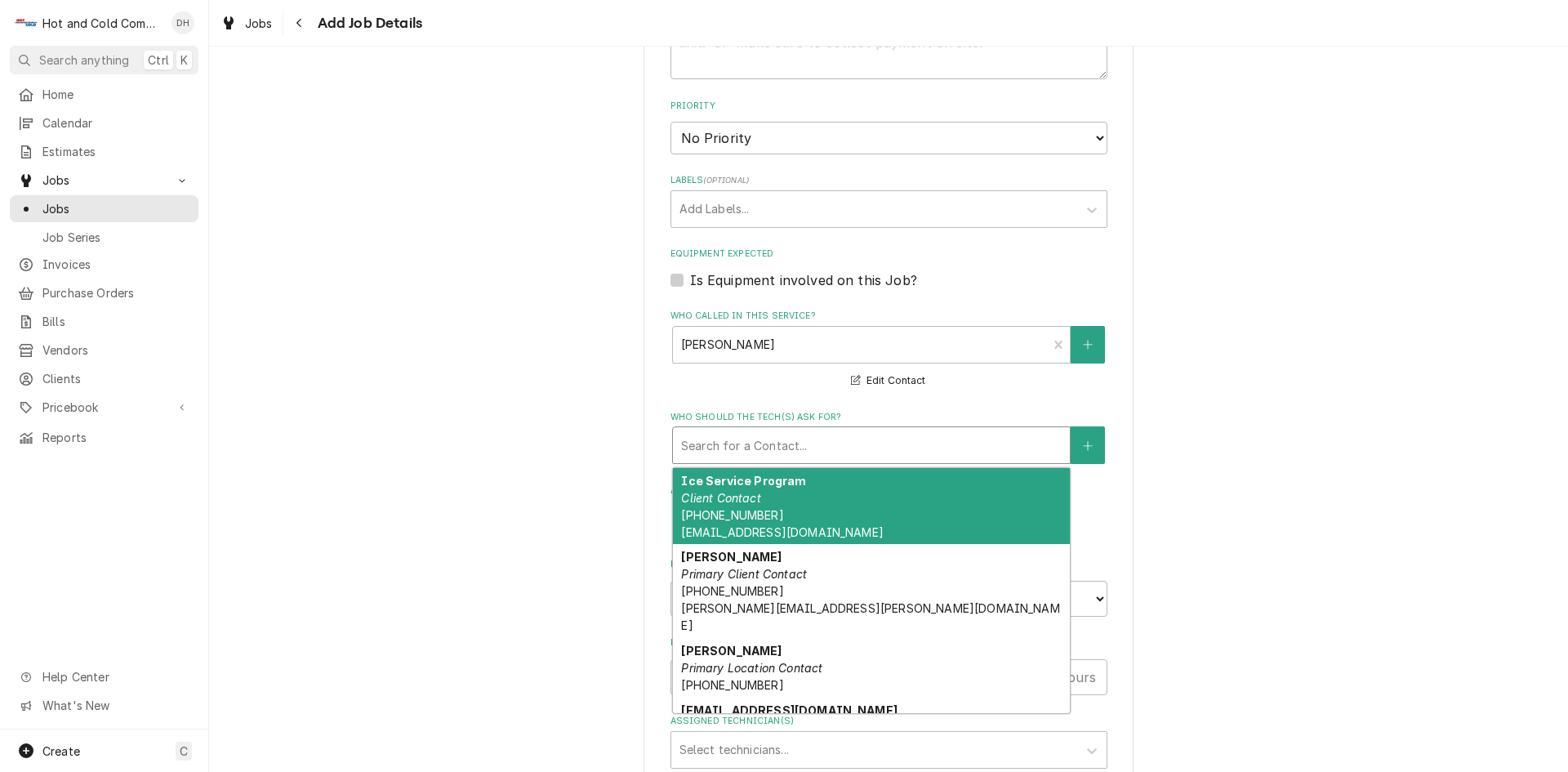
click at [777, 436] on div "Who should the tech(s) ask for?" at bounding box center [872, 444] width 381 height 30
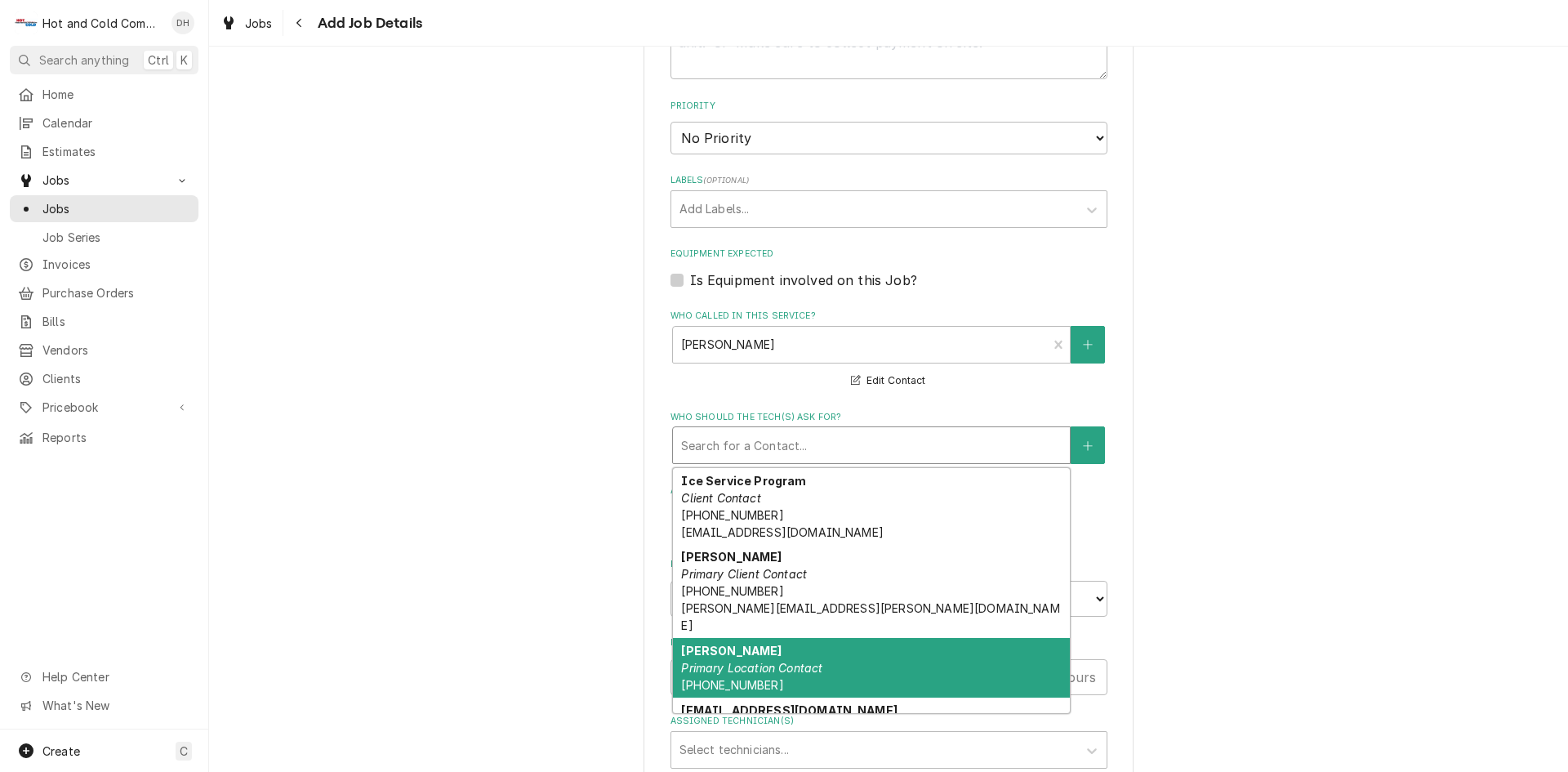
drag, startPoint x: 745, startPoint y: 656, endPoint x: 718, endPoint y: 626, distance: 40.4
click at [744, 660] on em "Primary Location Contact" at bounding box center [752, 667] width 141 height 14
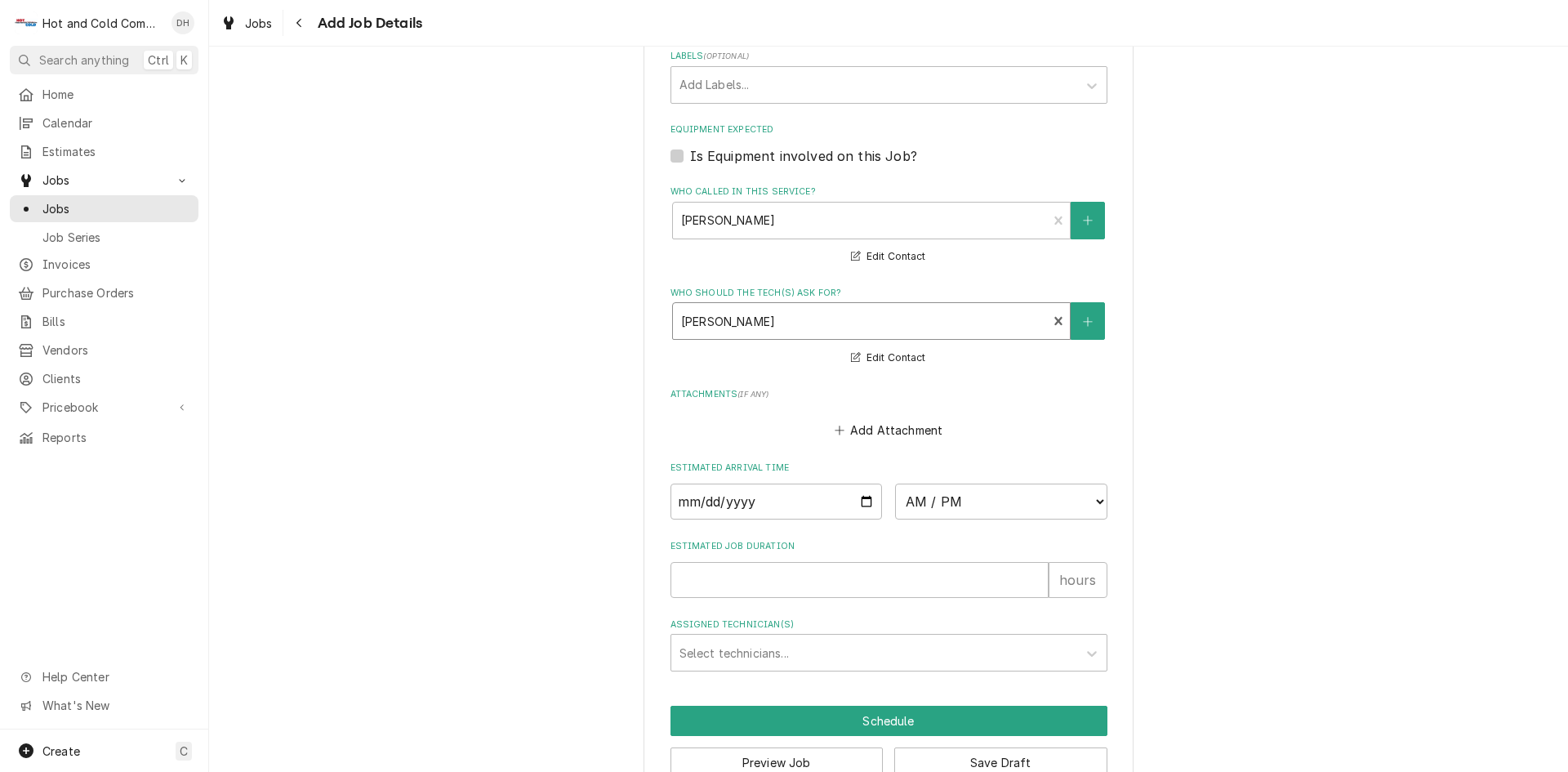
scroll to position [982, 0]
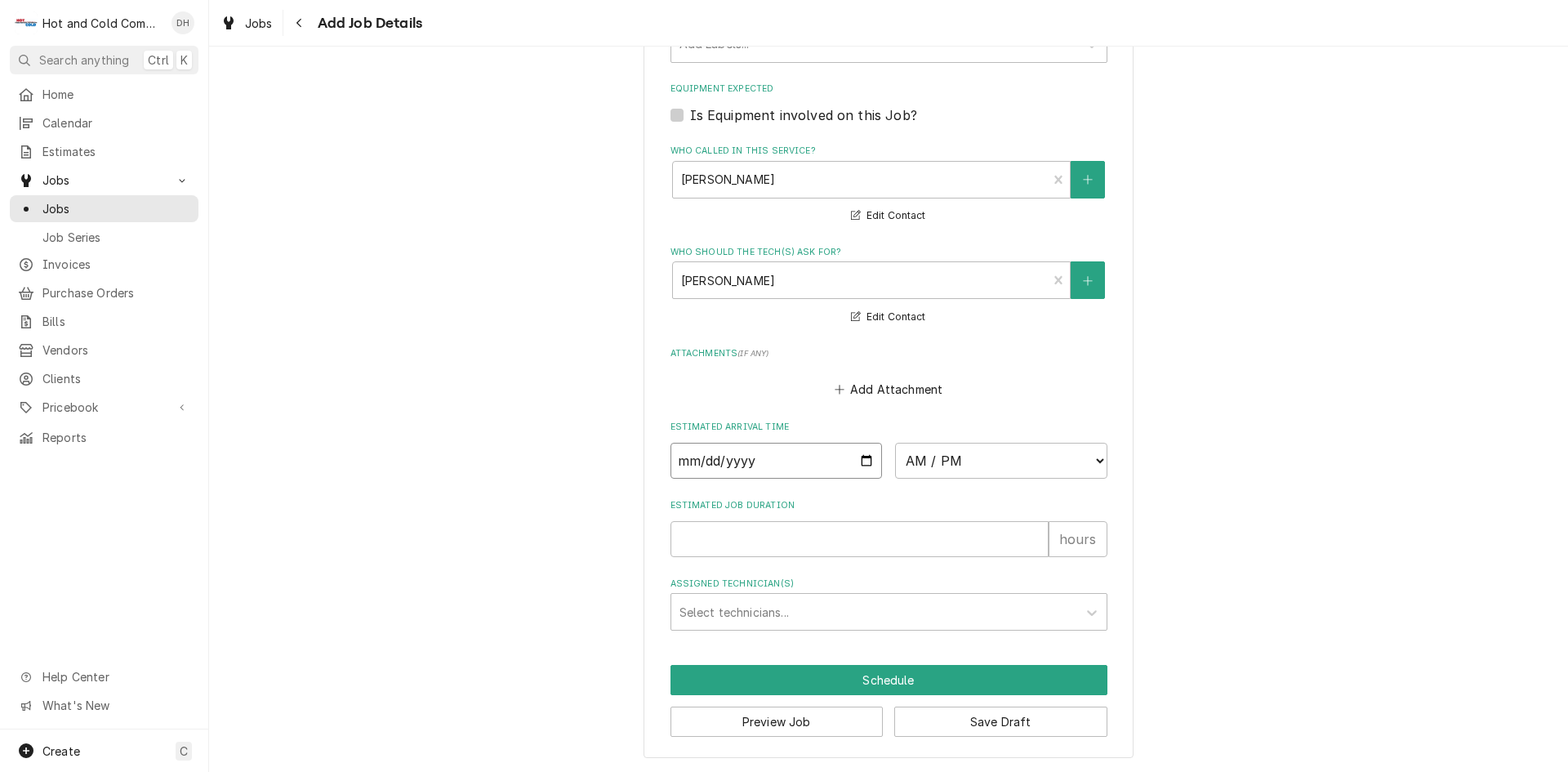
click at [868, 455] on input "Date" at bounding box center [776, 460] width 213 height 36
type textarea "x"
type input "[DATE]"
click at [991, 720] on button "Save Draft" at bounding box center [1001, 721] width 213 height 30
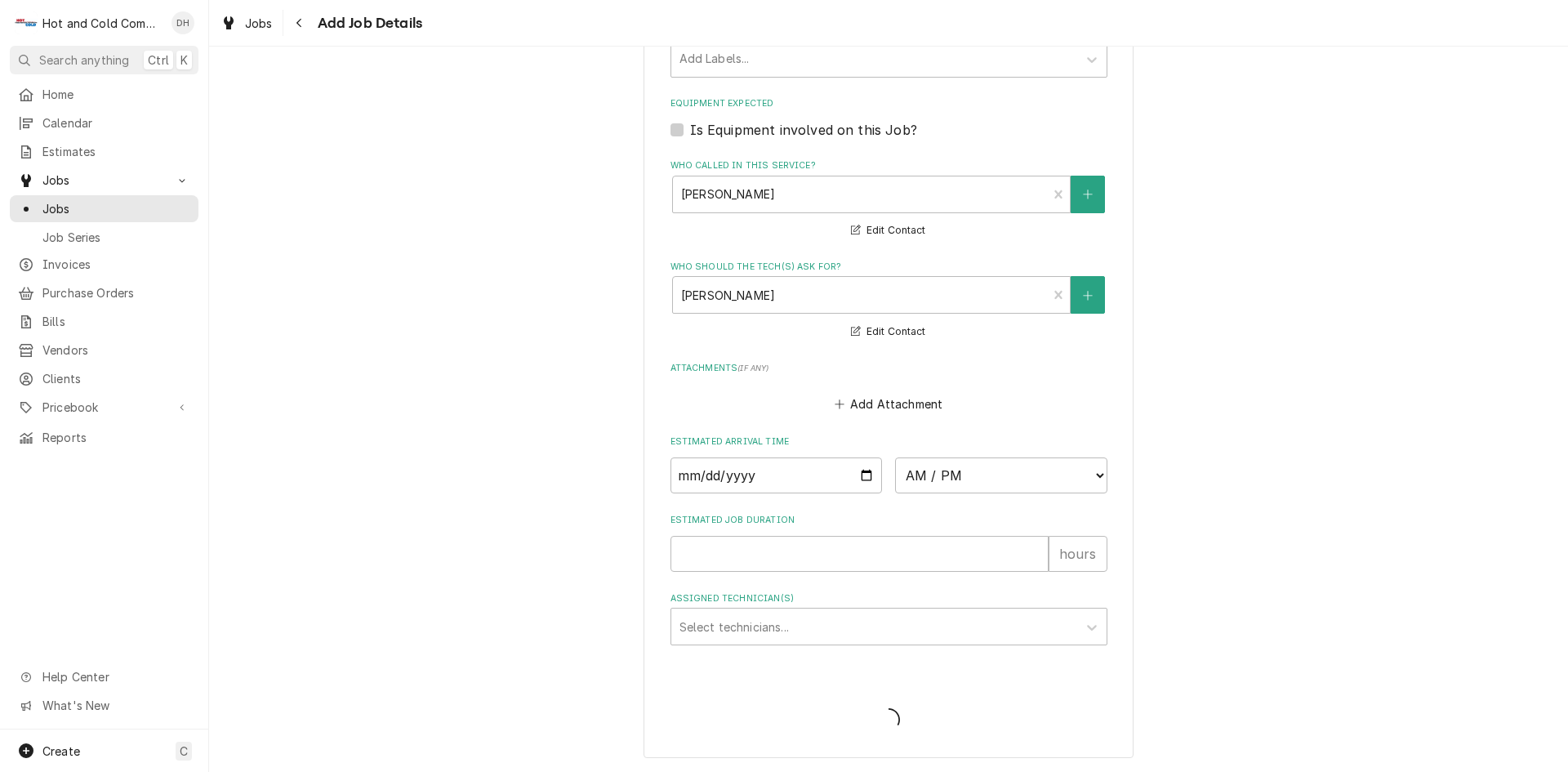
type textarea "x"
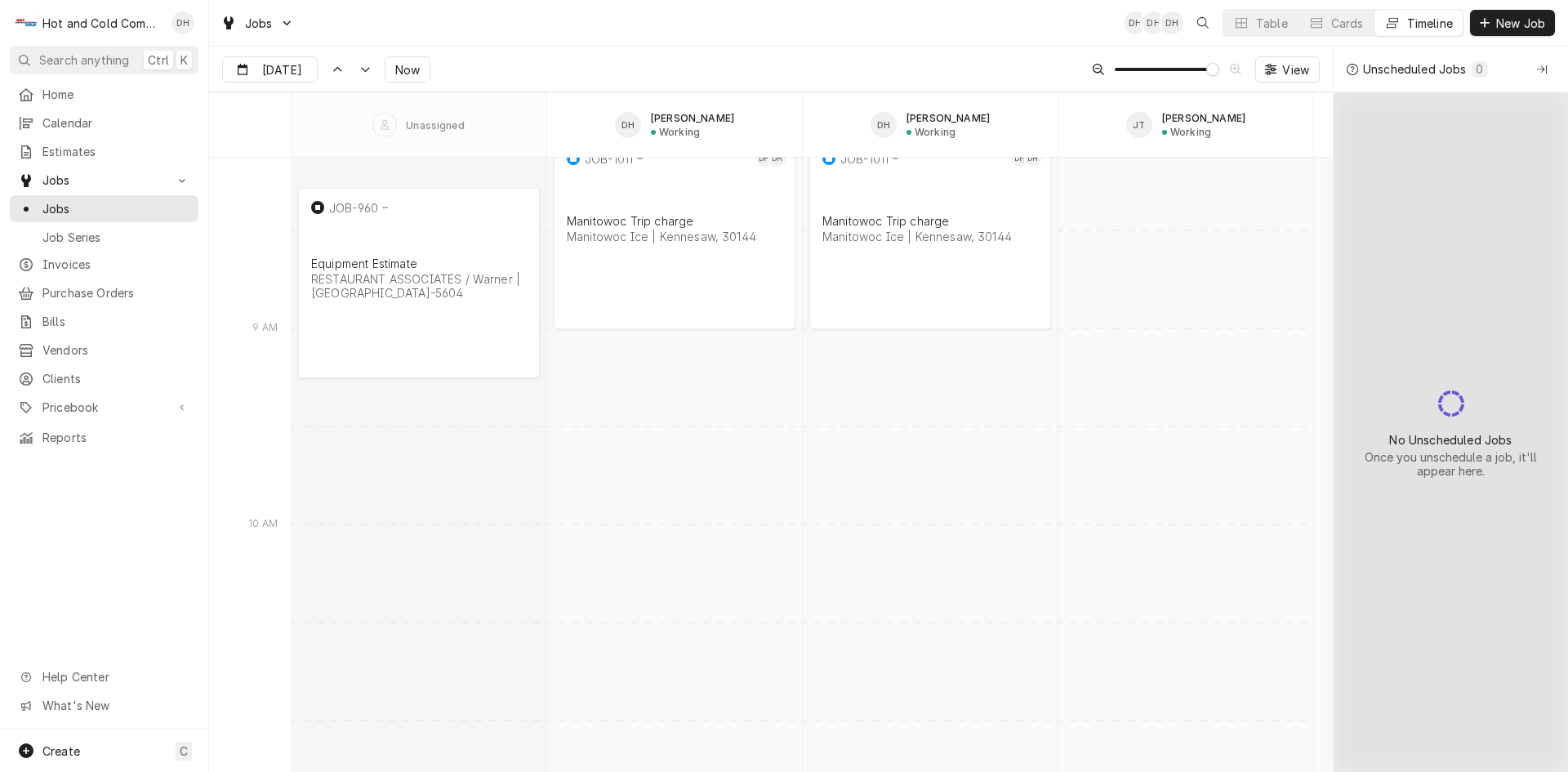
scroll to position [12548, 0]
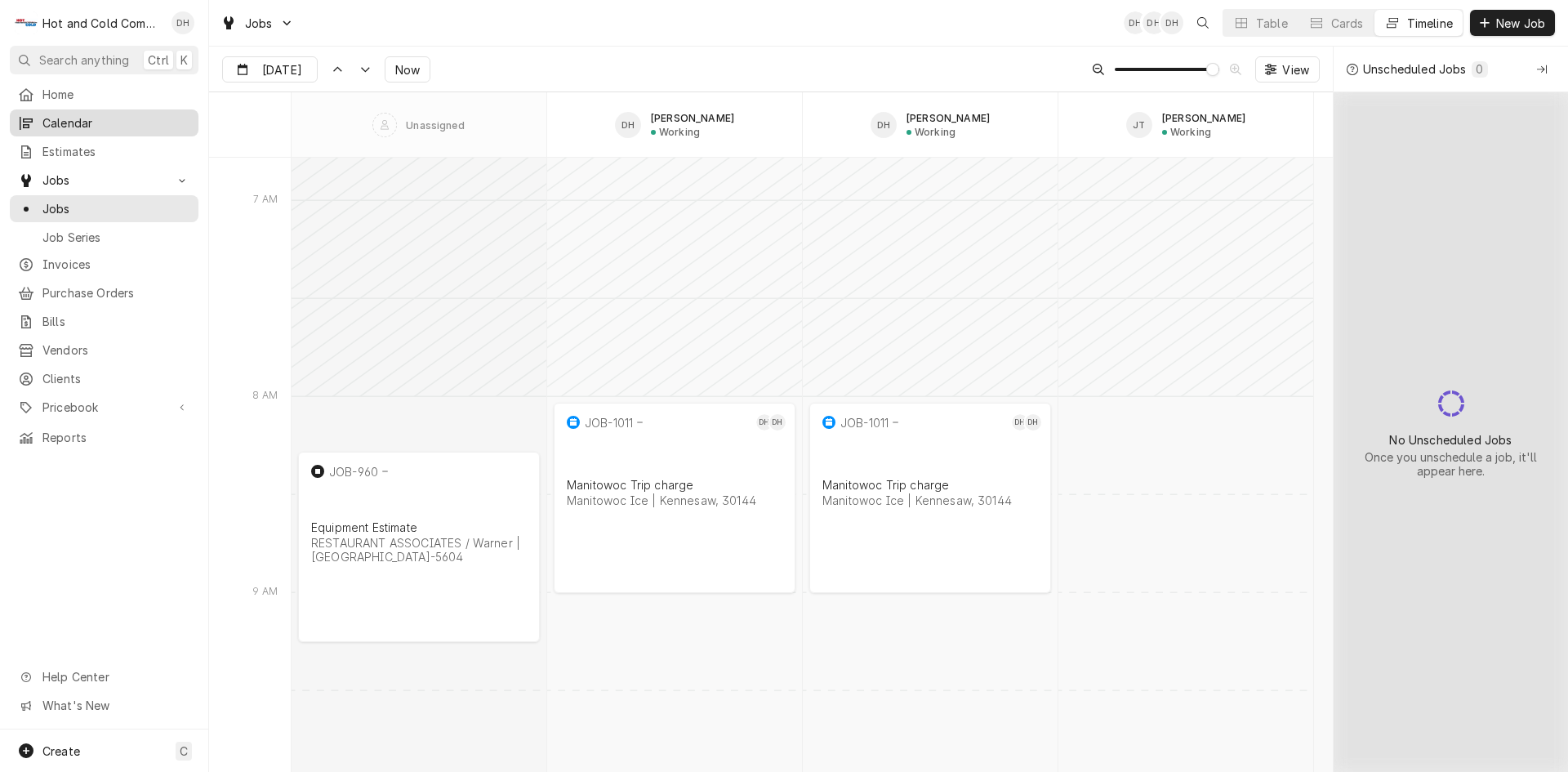
click at [92, 119] on span "Calendar" at bounding box center [116, 123] width 148 height 17
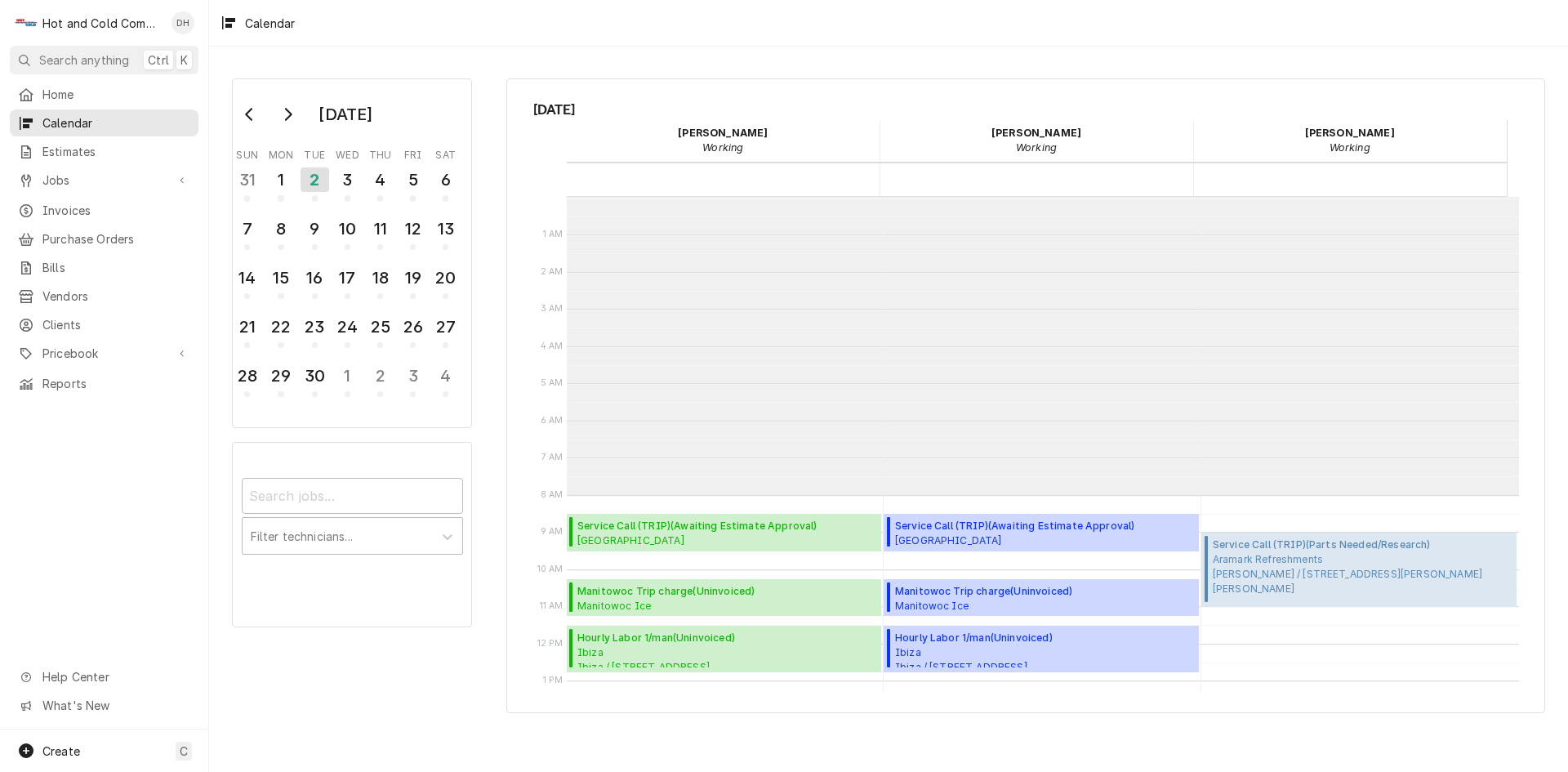
scroll to position [298, 0]
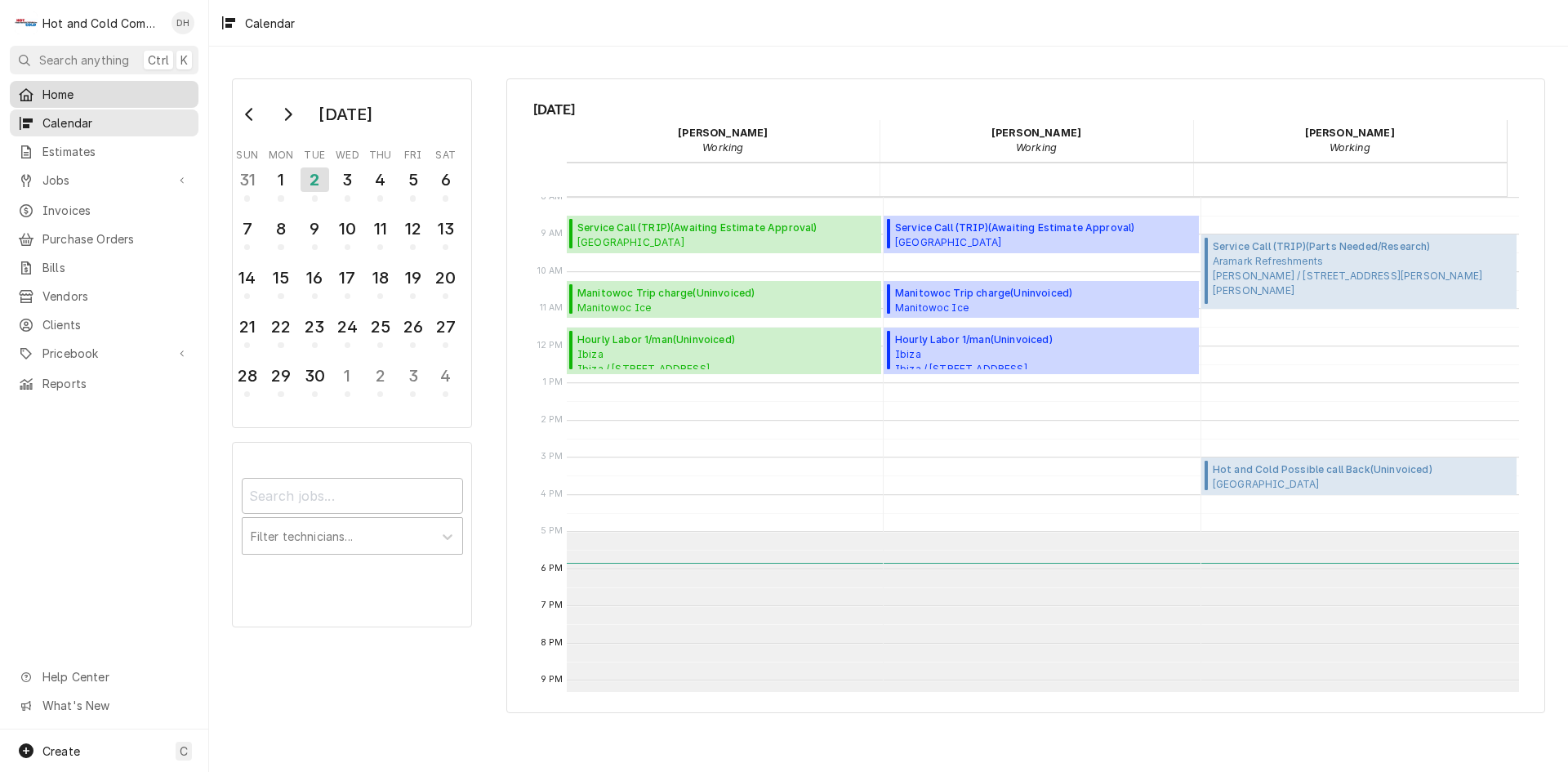
click at [54, 90] on span "Home" at bounding box center [116, 94] width 148 height 17
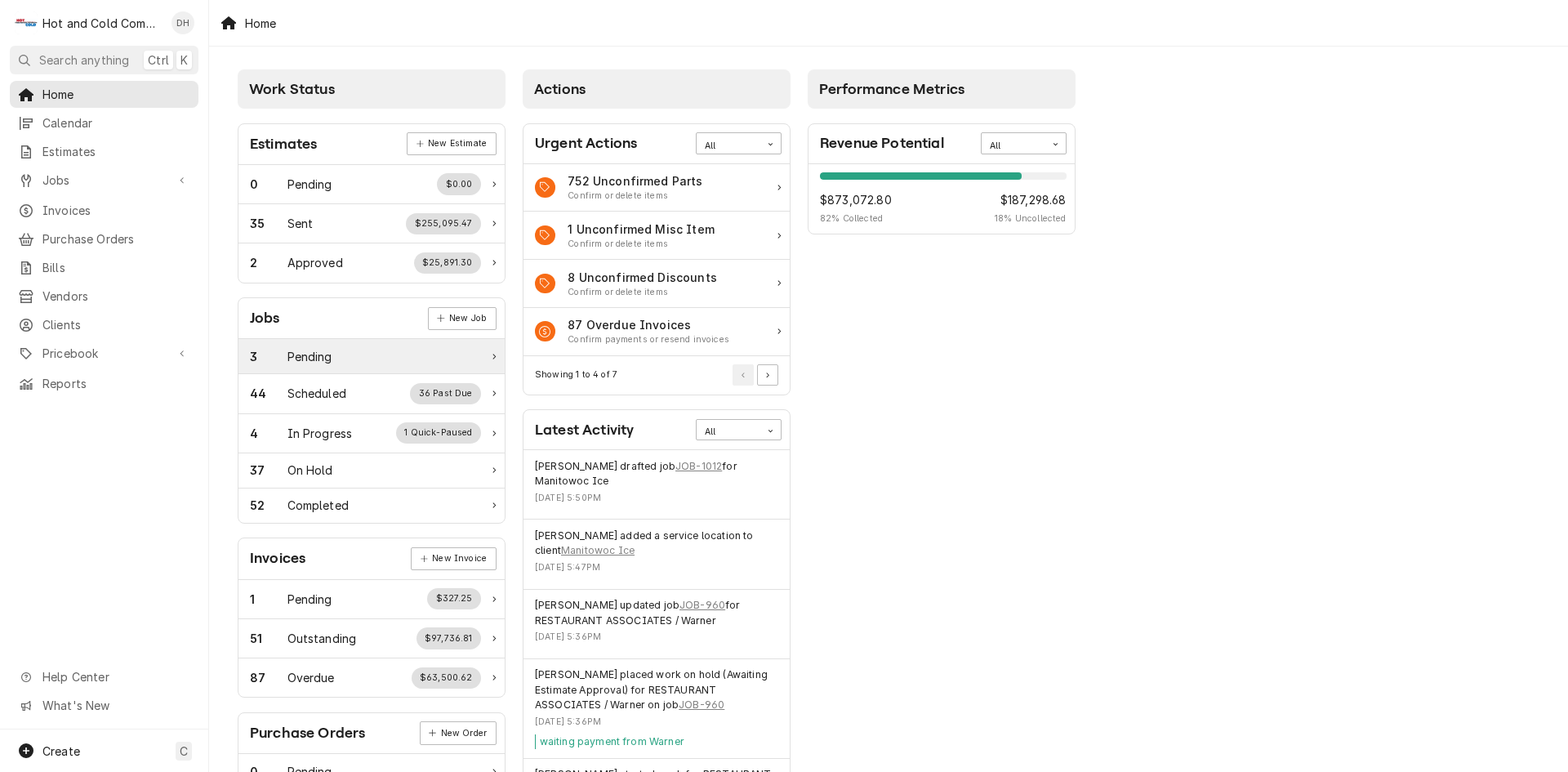
click at [359, 350] on div "3 Pending" at bounding box center [365, 356] width 231 height 17
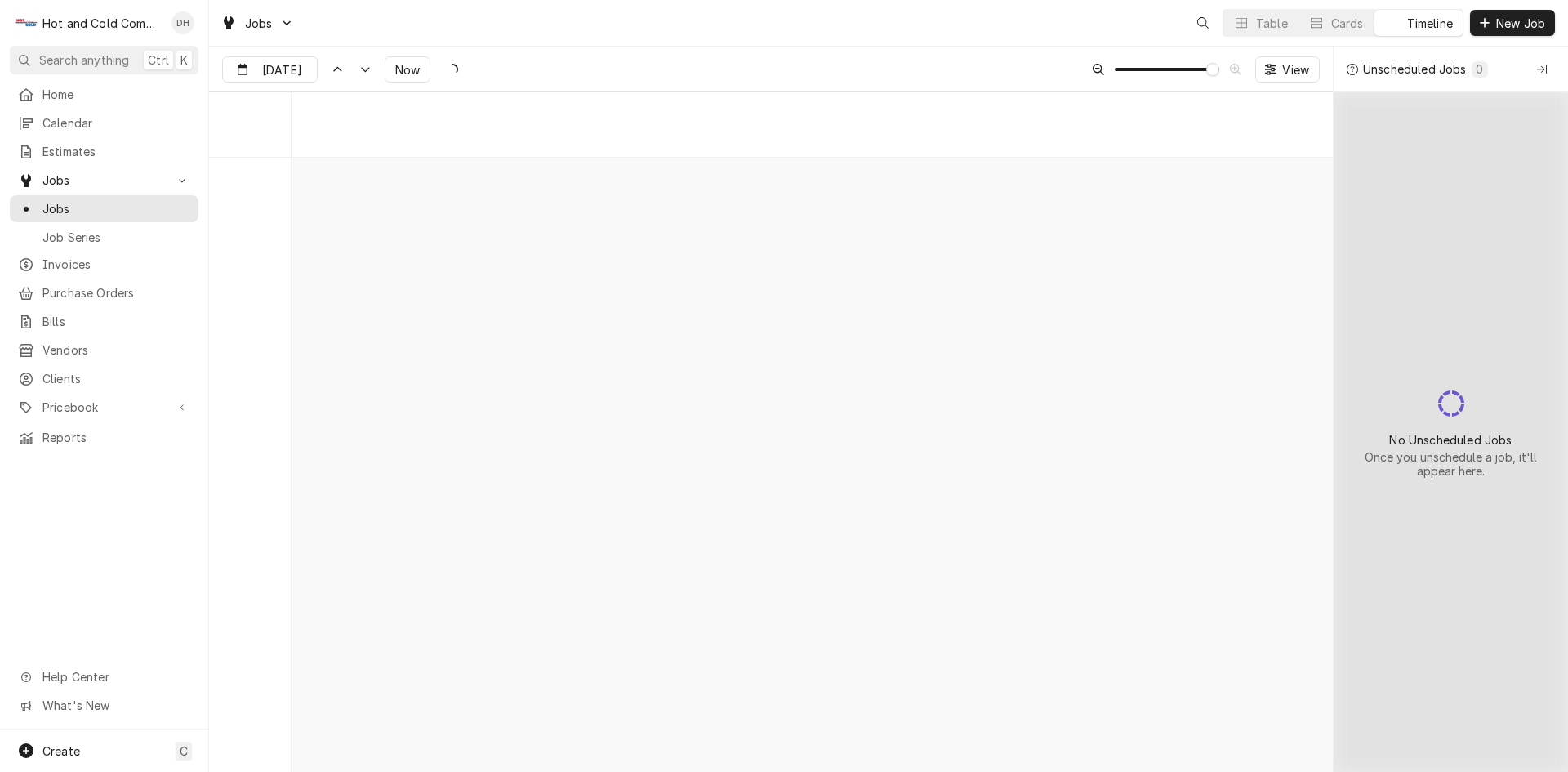
scroll to position [12843, 0]
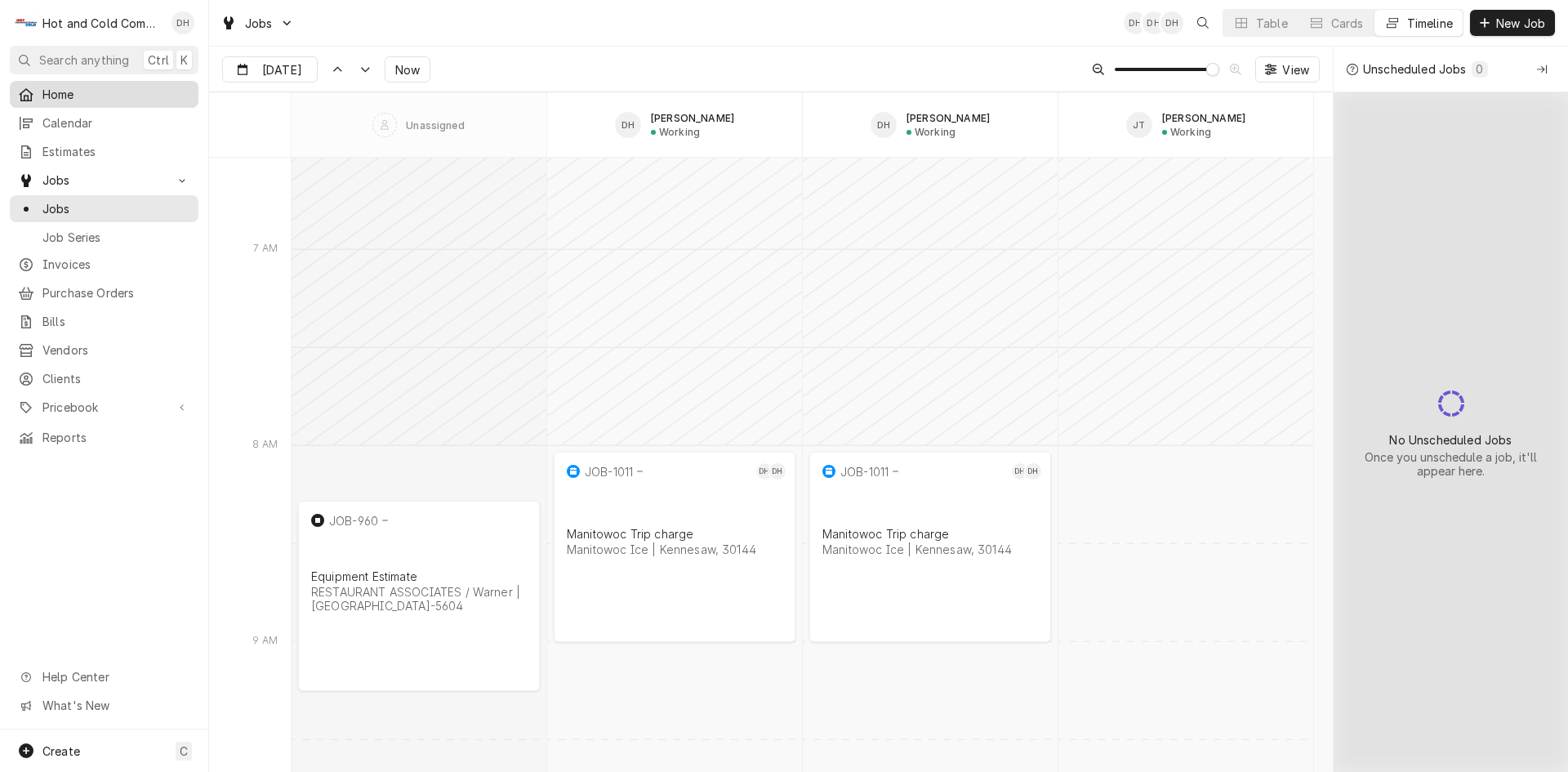
click at [64, 95] on span "Home" at bounding box center [116, 94] width 148 height 17
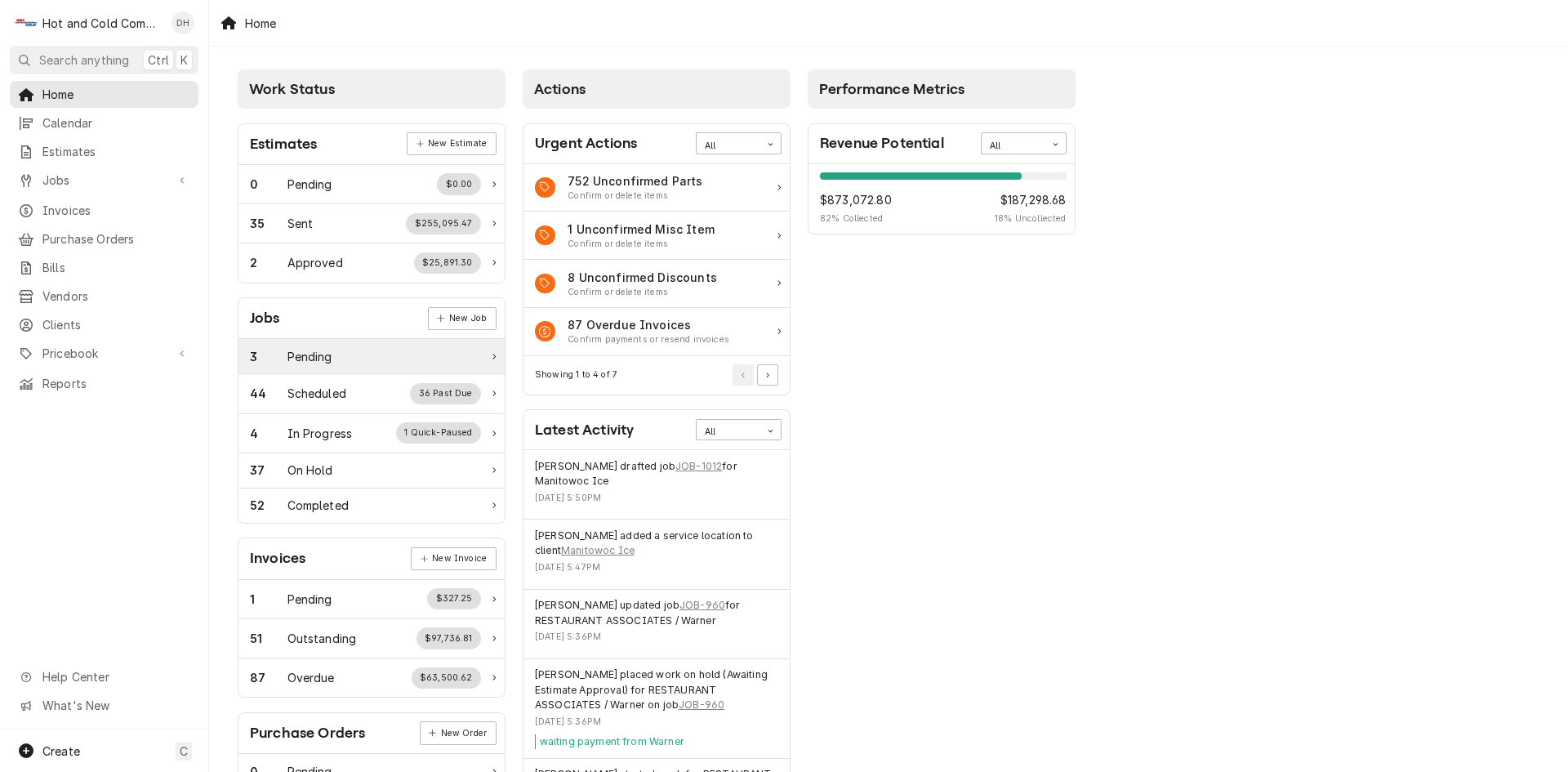
click at [326, 354] on div "Pending" at bounding box center [310, 356] width 45 height 17
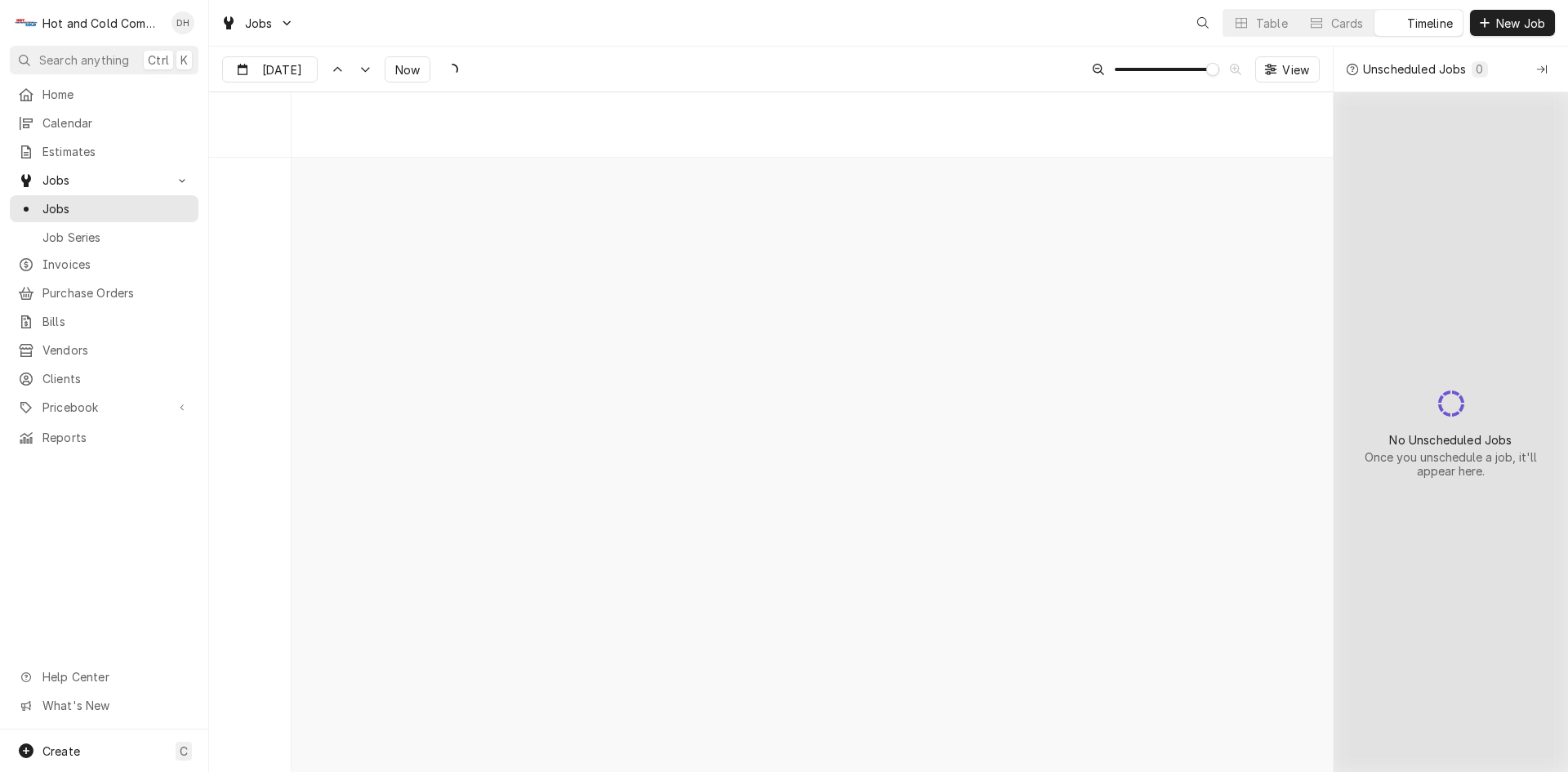
scroll to position [12843, 0]
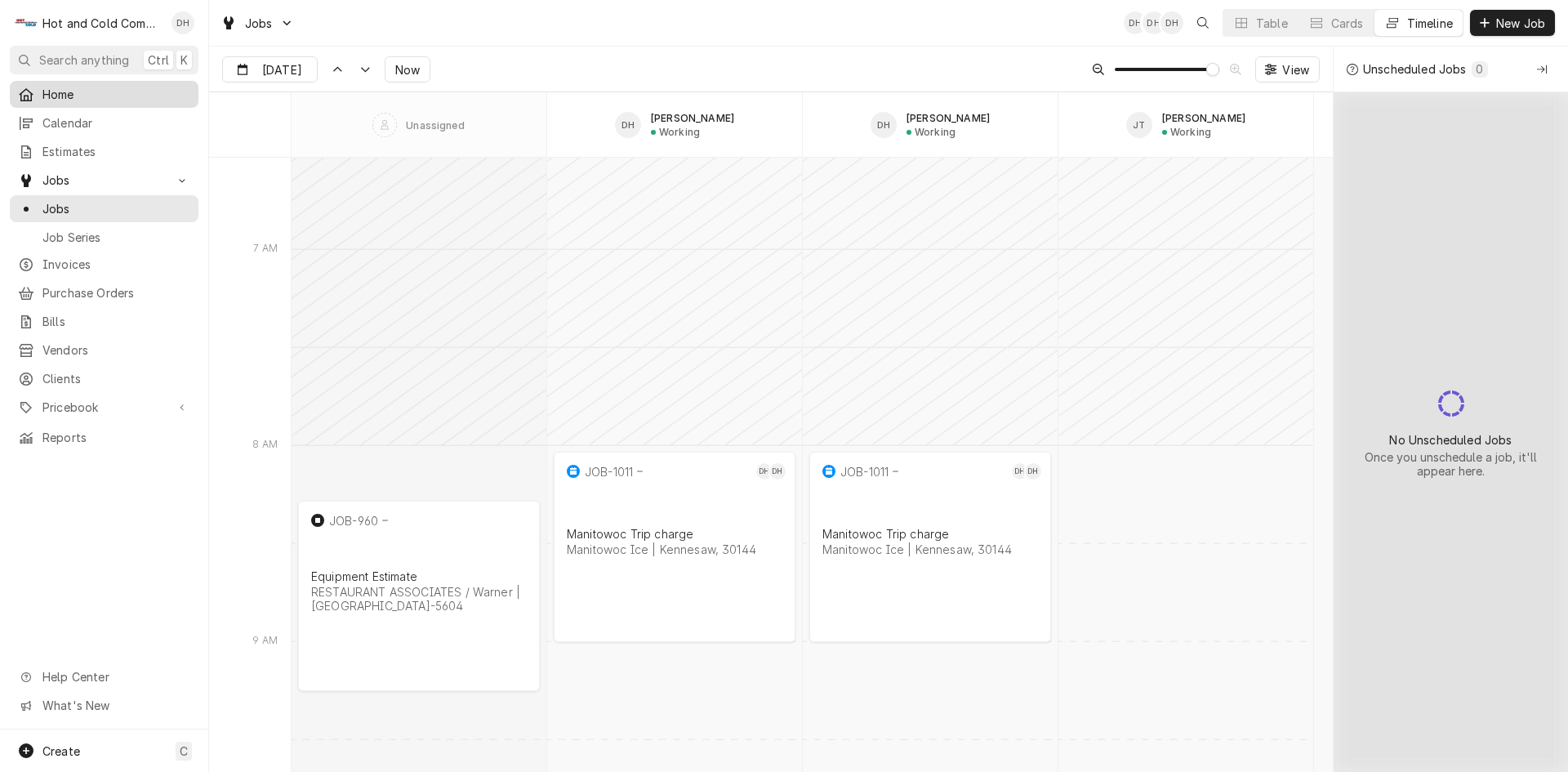
click at [66, 91] on span "Home" at bounding box center [116, 94] width 148 height 17
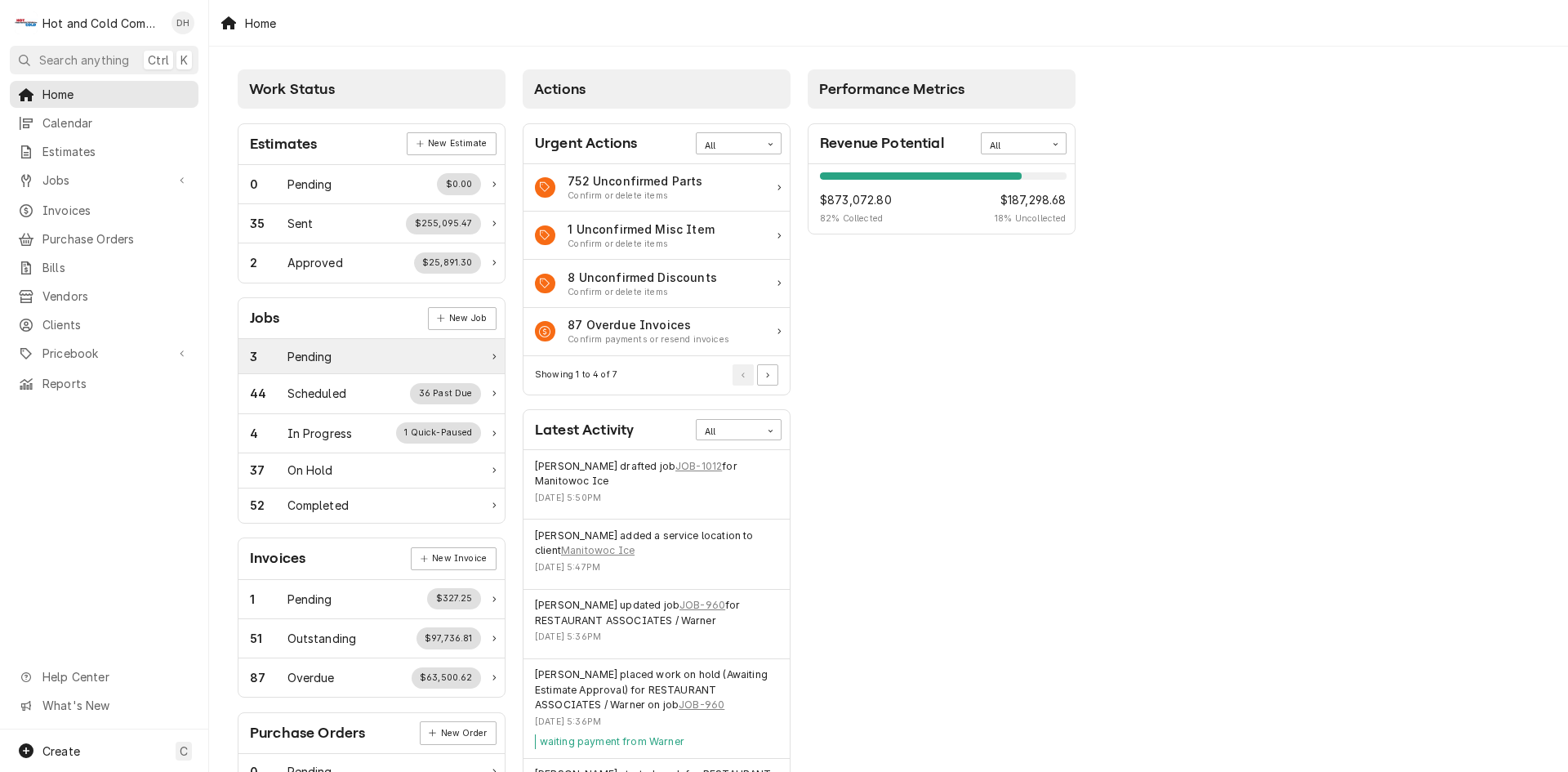
click at [495, 355] on icon "Work Status" at bounding box center [494, 356] width 3 height 6
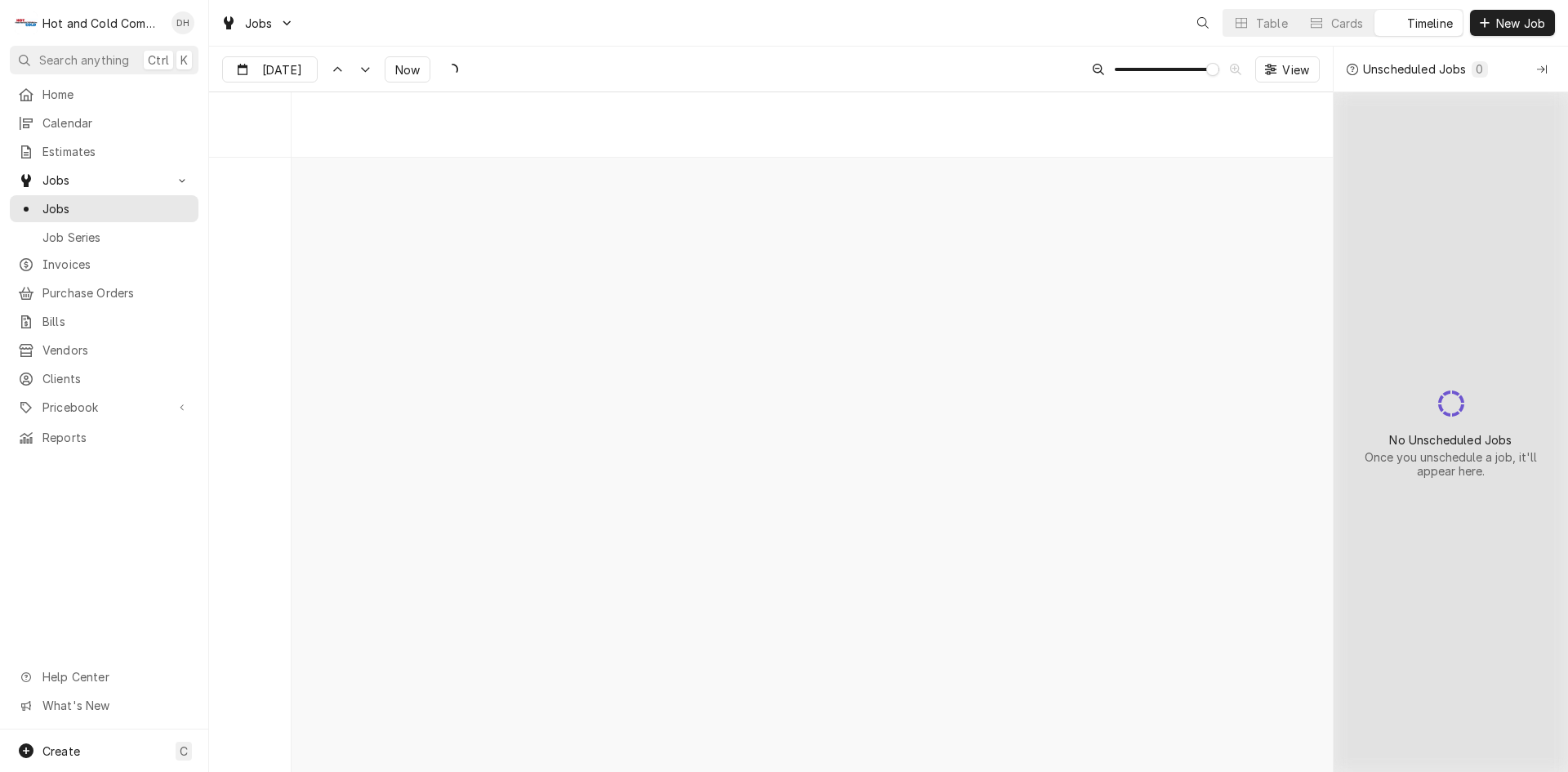
scroll to position [12843, 0]
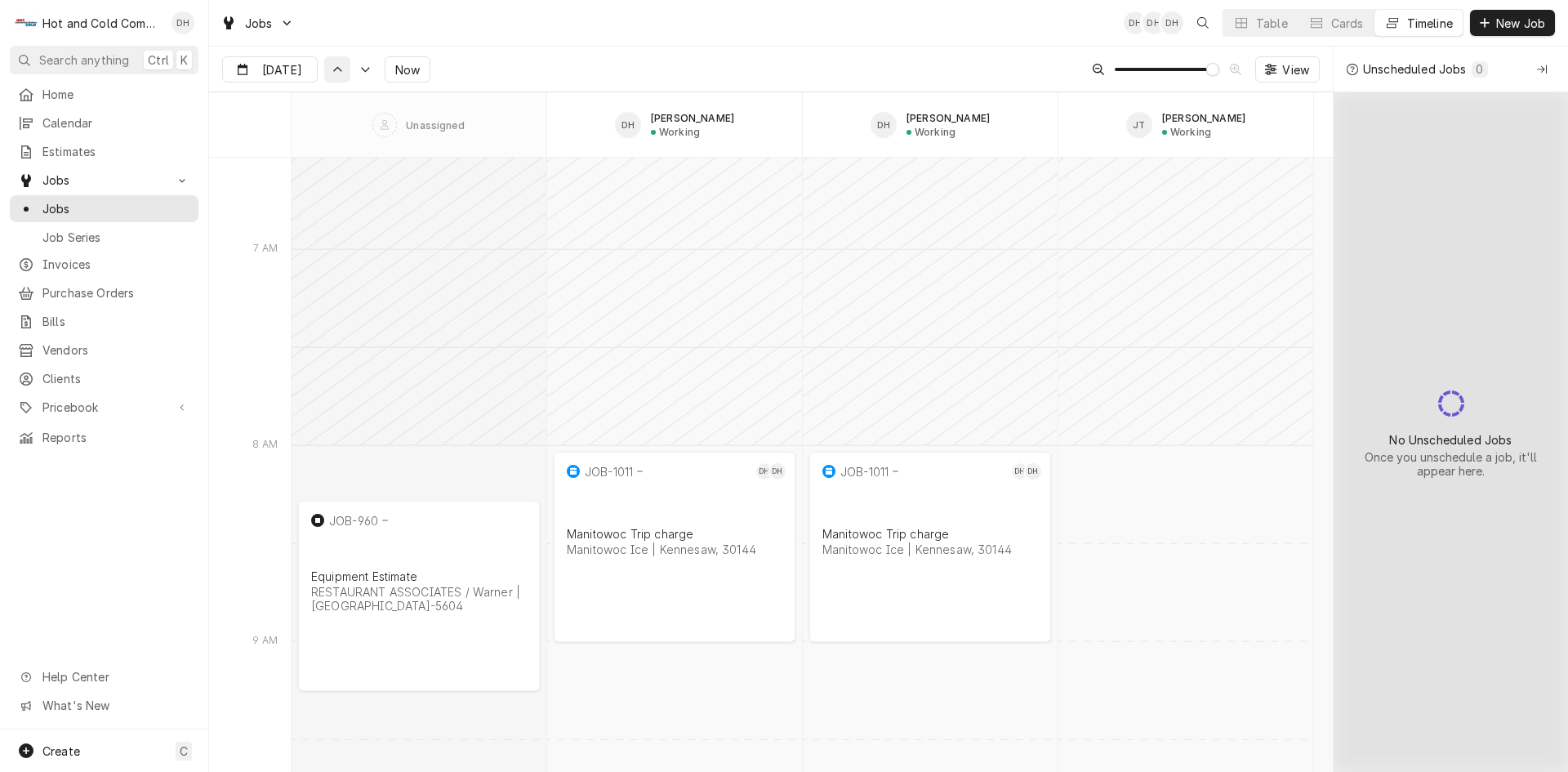
click at [324, 73] on button "Dynamic Content Wrapper" at bounding box center [337, 69] width 26 height 26
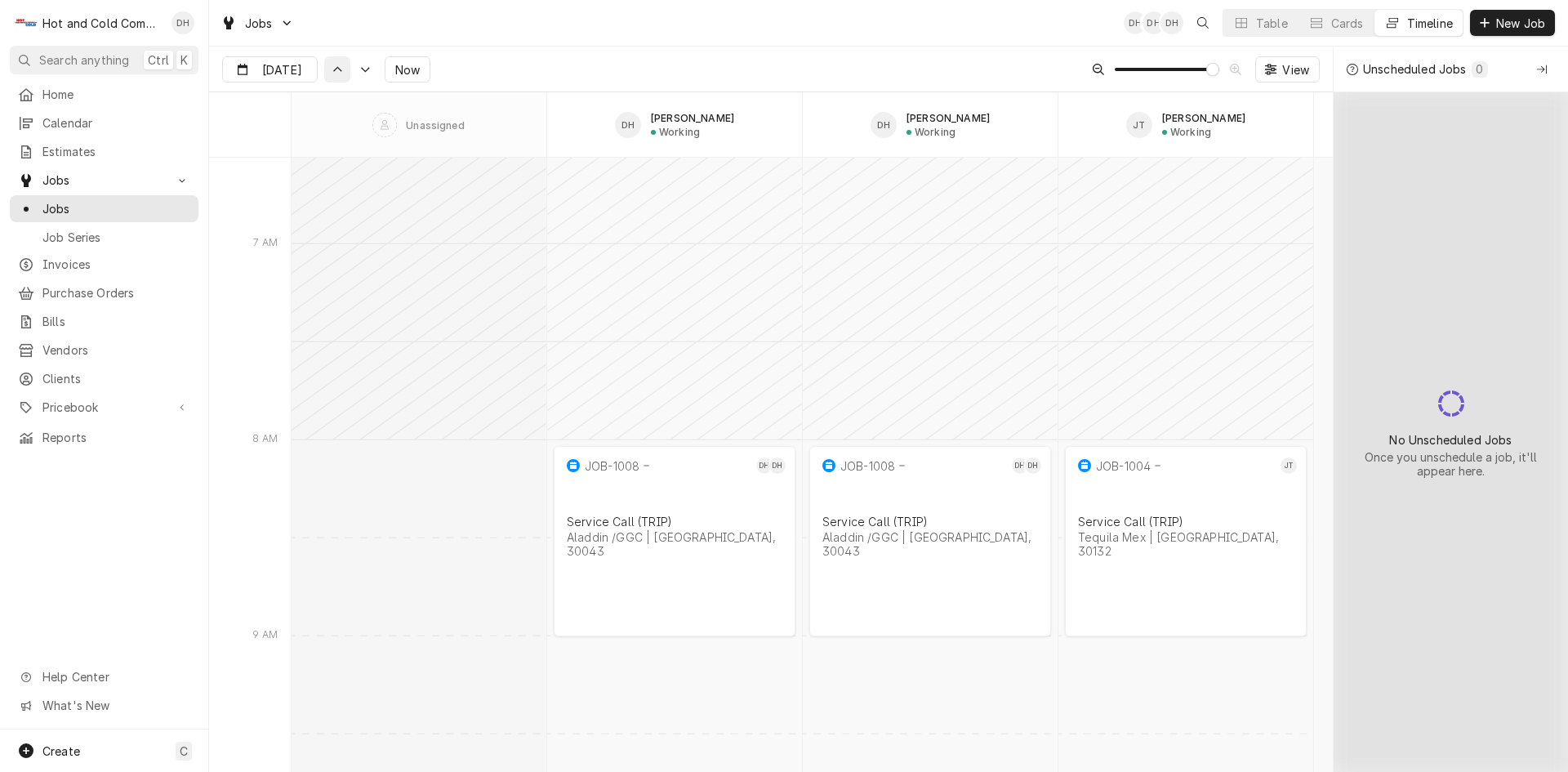
click at [332, 70] on icon "Dynamic Content Wrapper" at bounding box center [338, 69] width 12 height 8
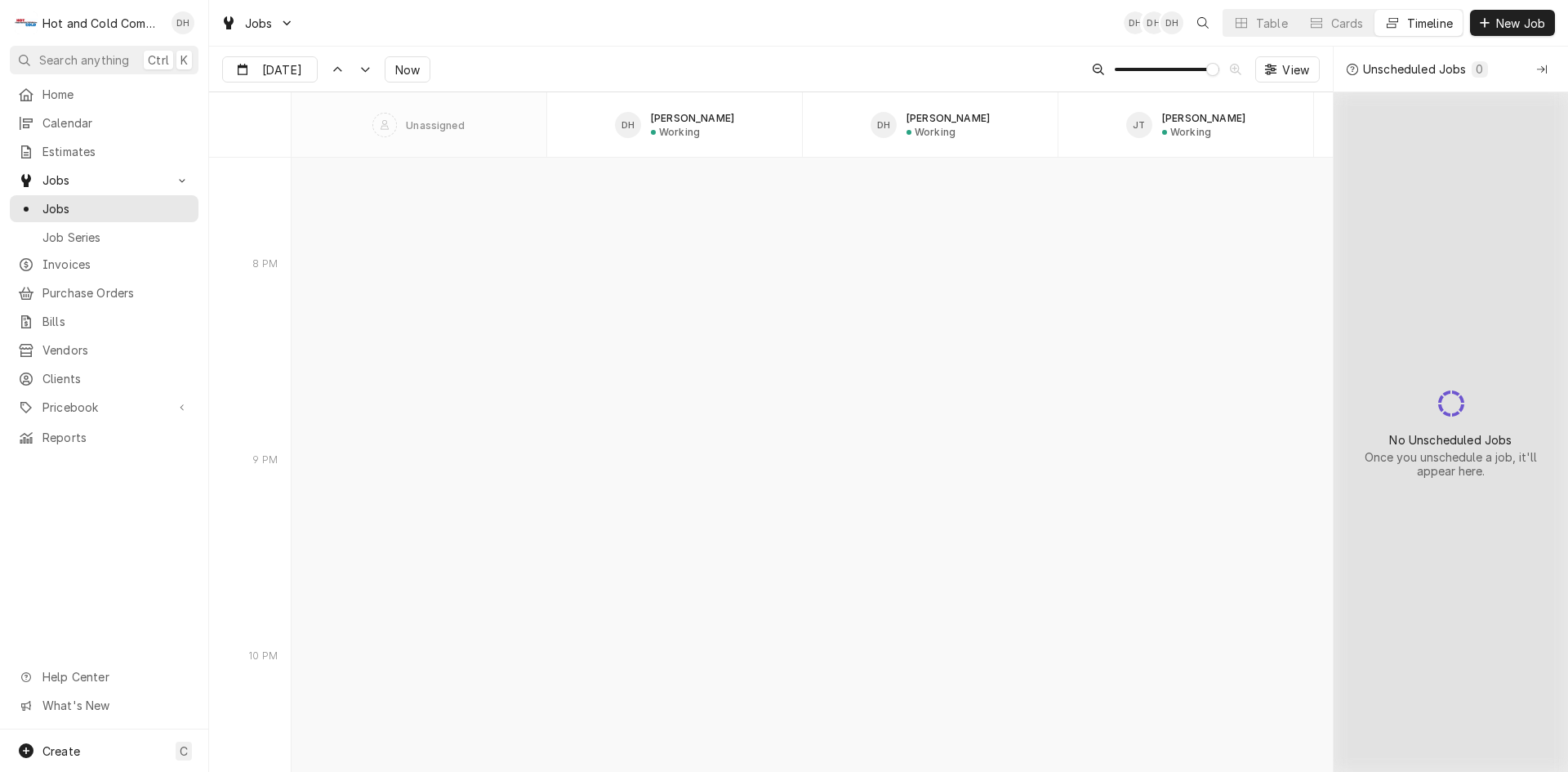
scroll to position [5377, 0]
type input "[DATE]"
click at [1263, 20] on div "Table" at bounding box center [1273, 23] width 32 height 17
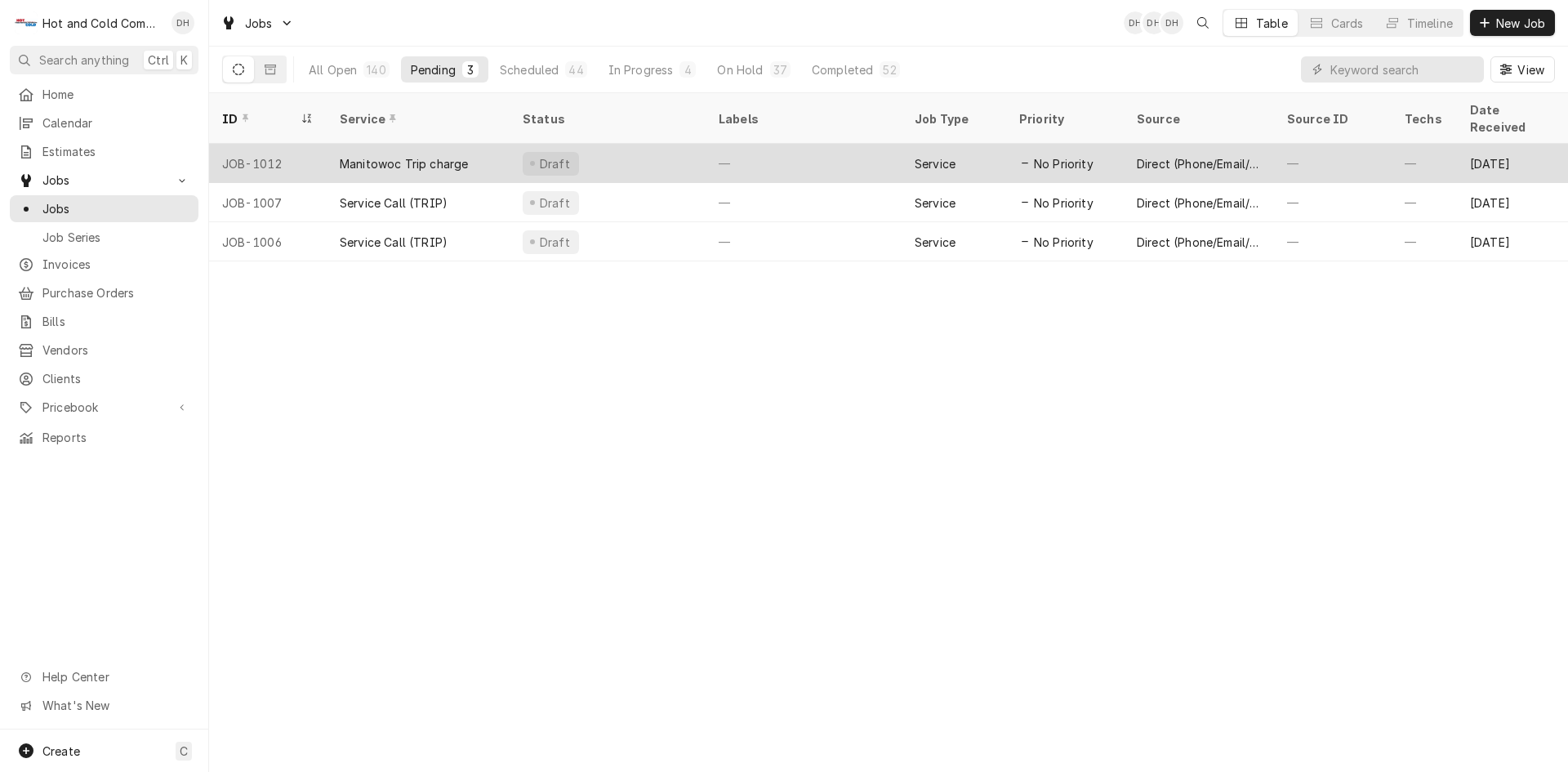
click at [849, 147] on div "—" at bounding box center [803, 163] width 196 height 39
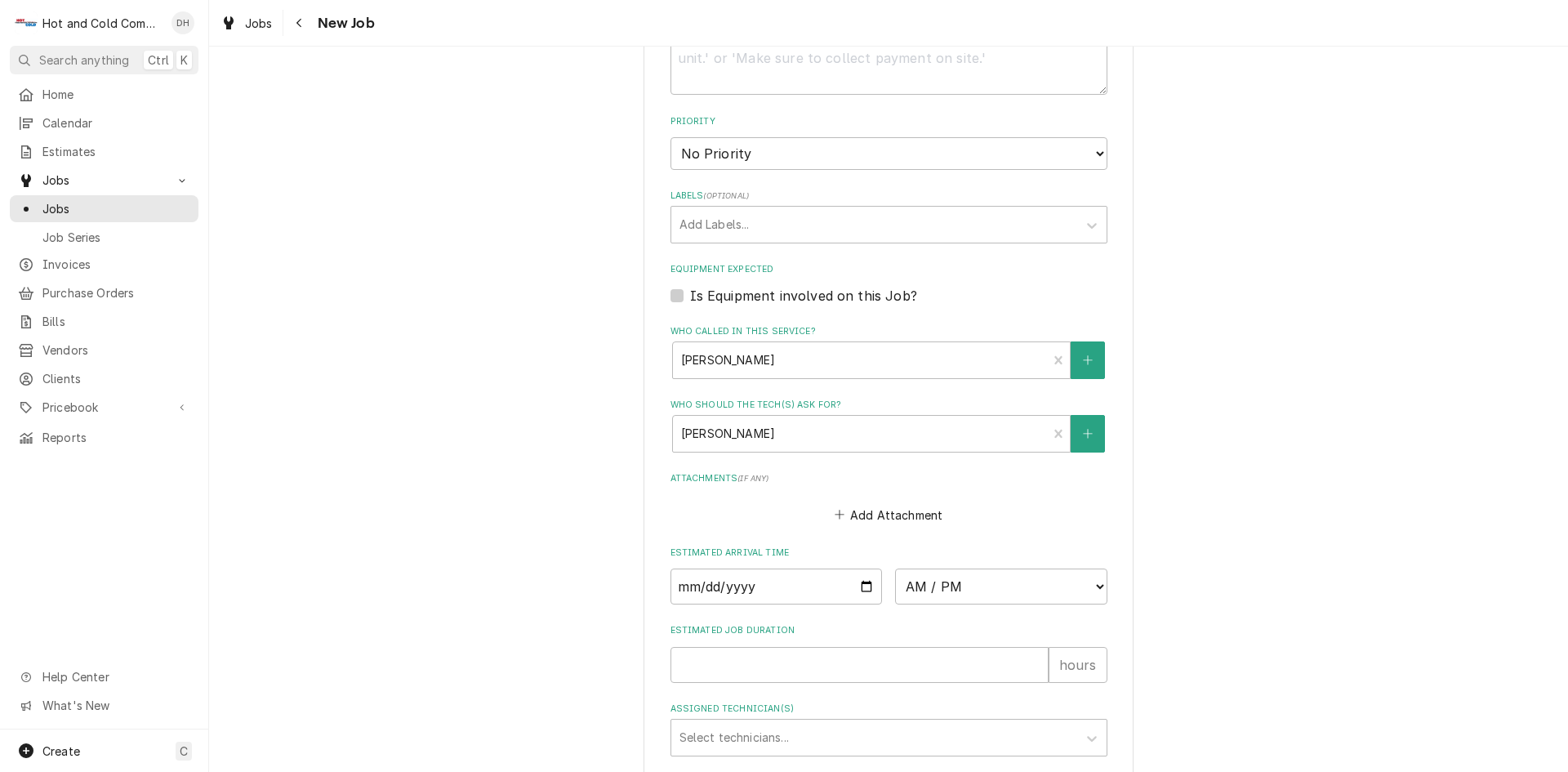
scroll to position [817, 0]
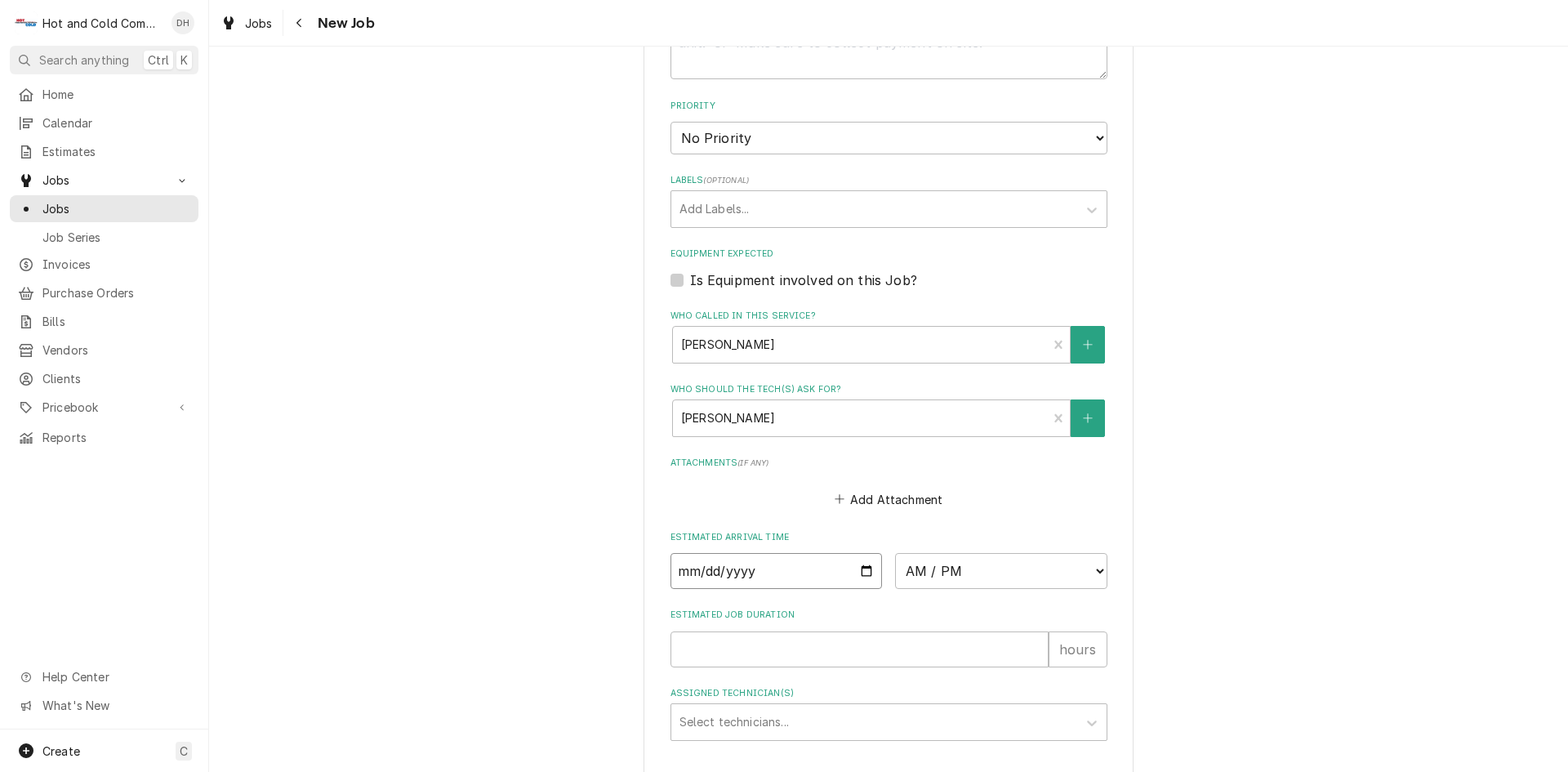
click at [861, 569] on input "Date" at bounding box center [776, 571] width 213 height 36
type textarea "x"
type input "2025-09-04"
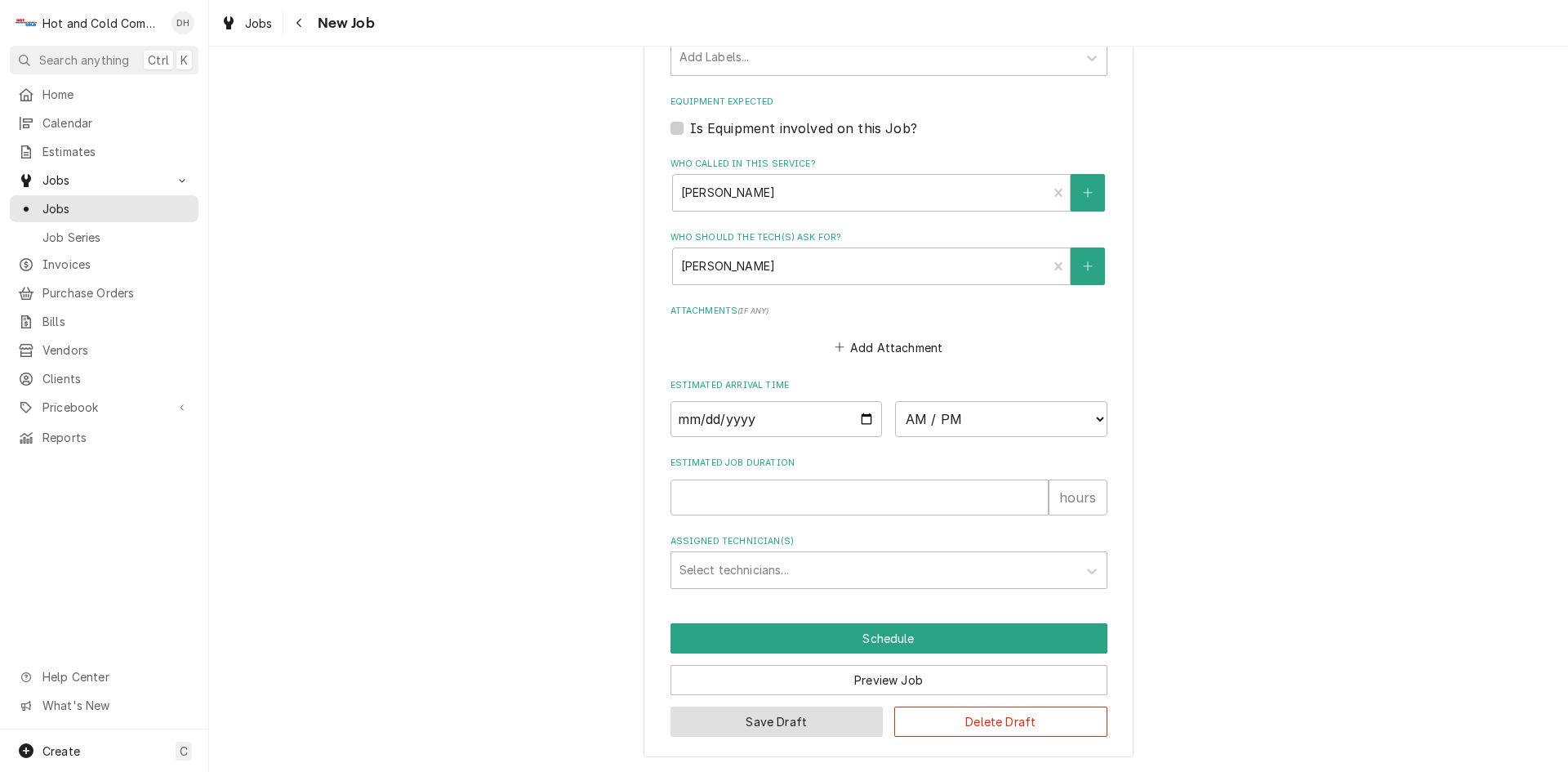
click at [779, 724] on button "Save Draft" at bounding box center [777, 721] width 213 height 30
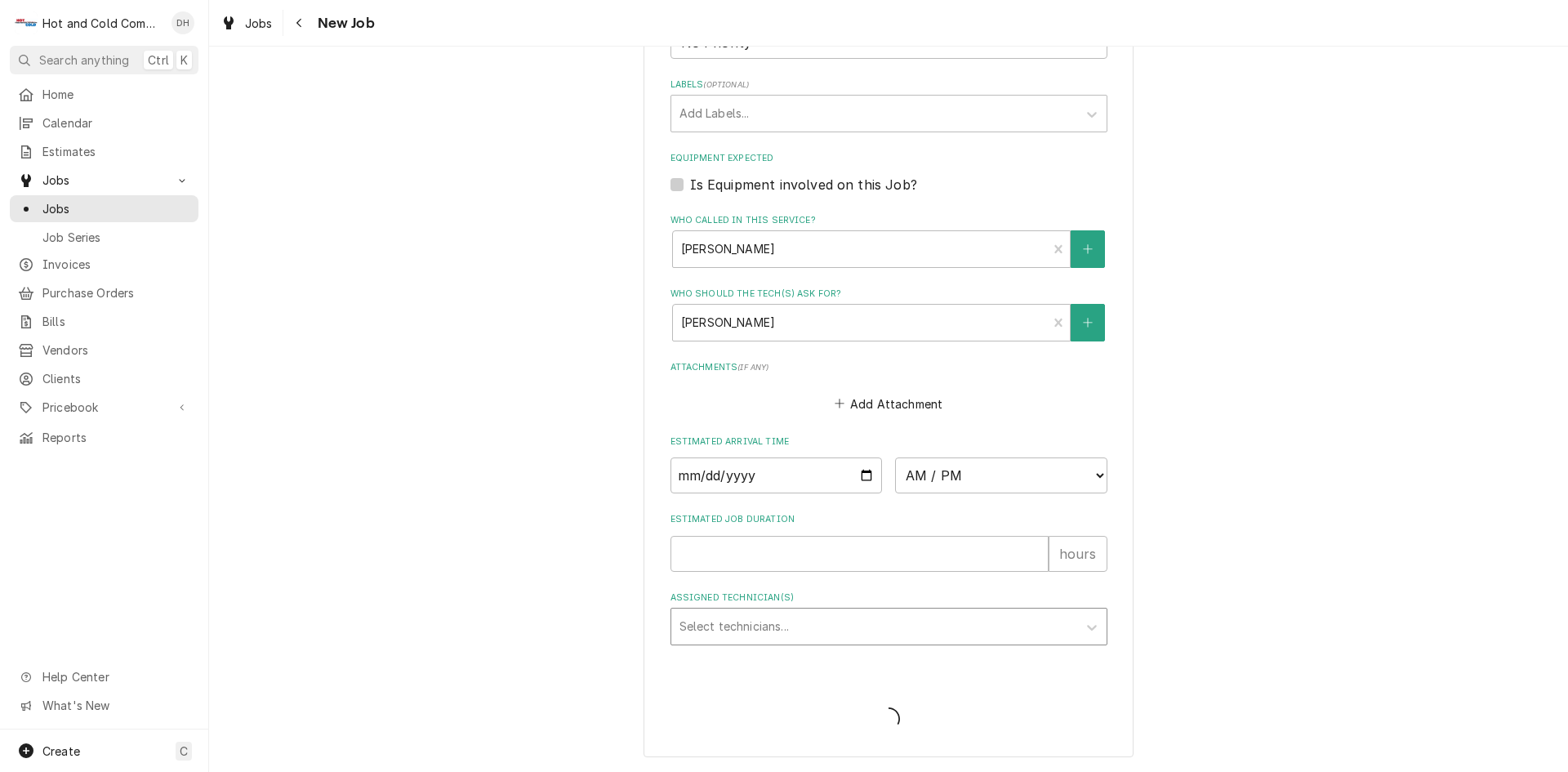
scroll to position [913, 0]
type textarea "x"
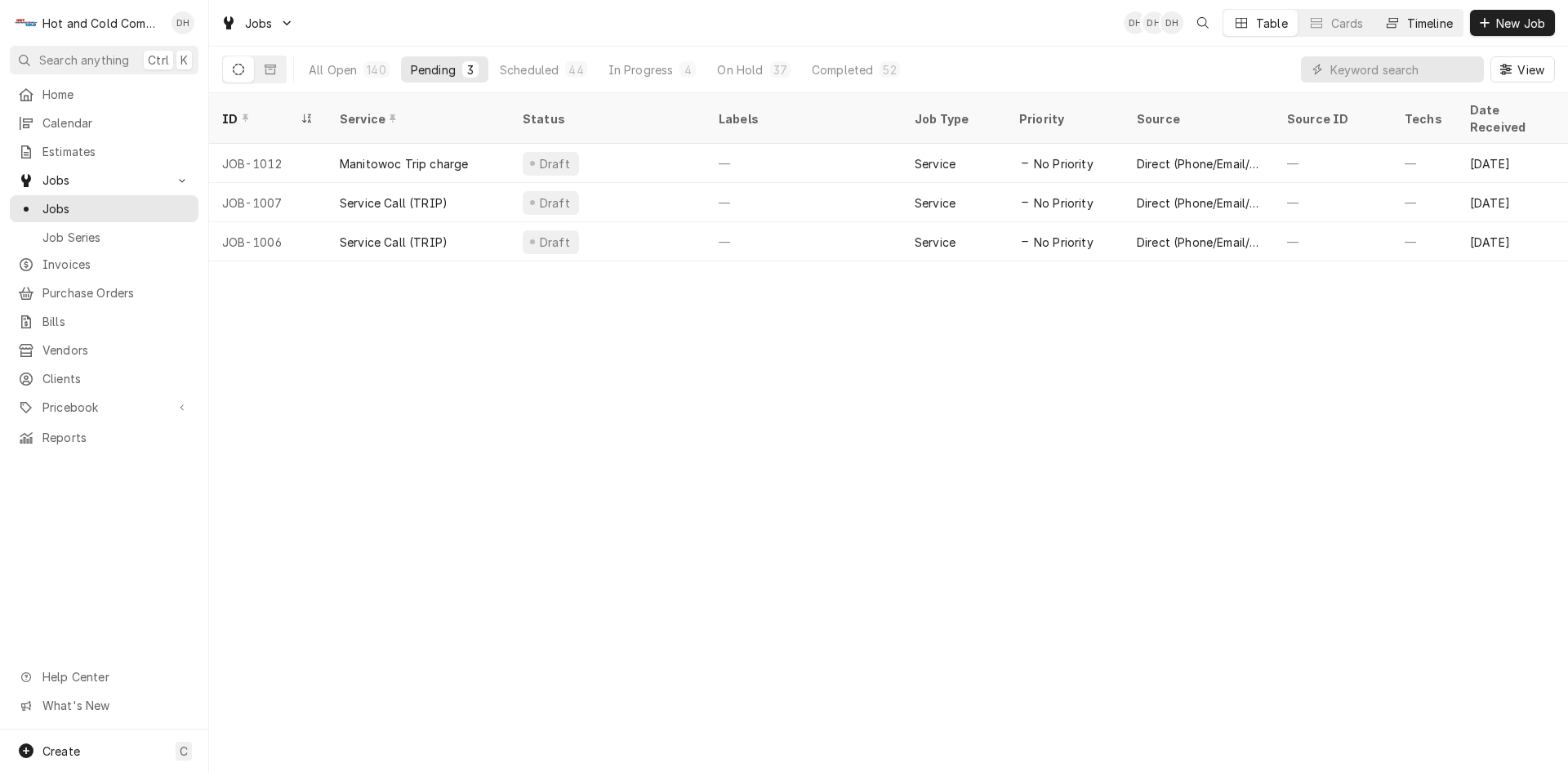
click at [1448, 18] on div "Timeline" at bounding box center [1430, 23] width 46 height 17
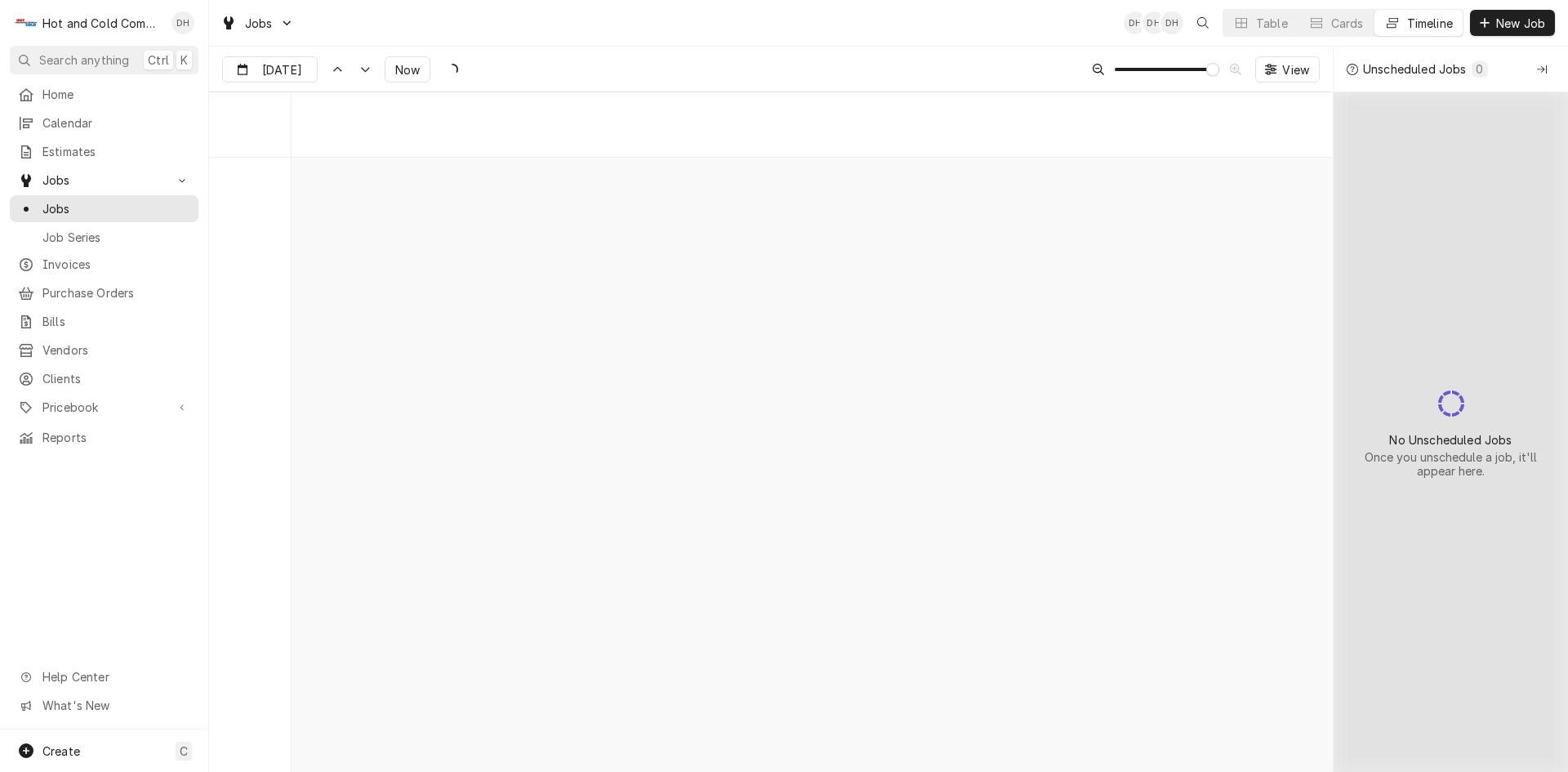
scroll to position [12824, 0]
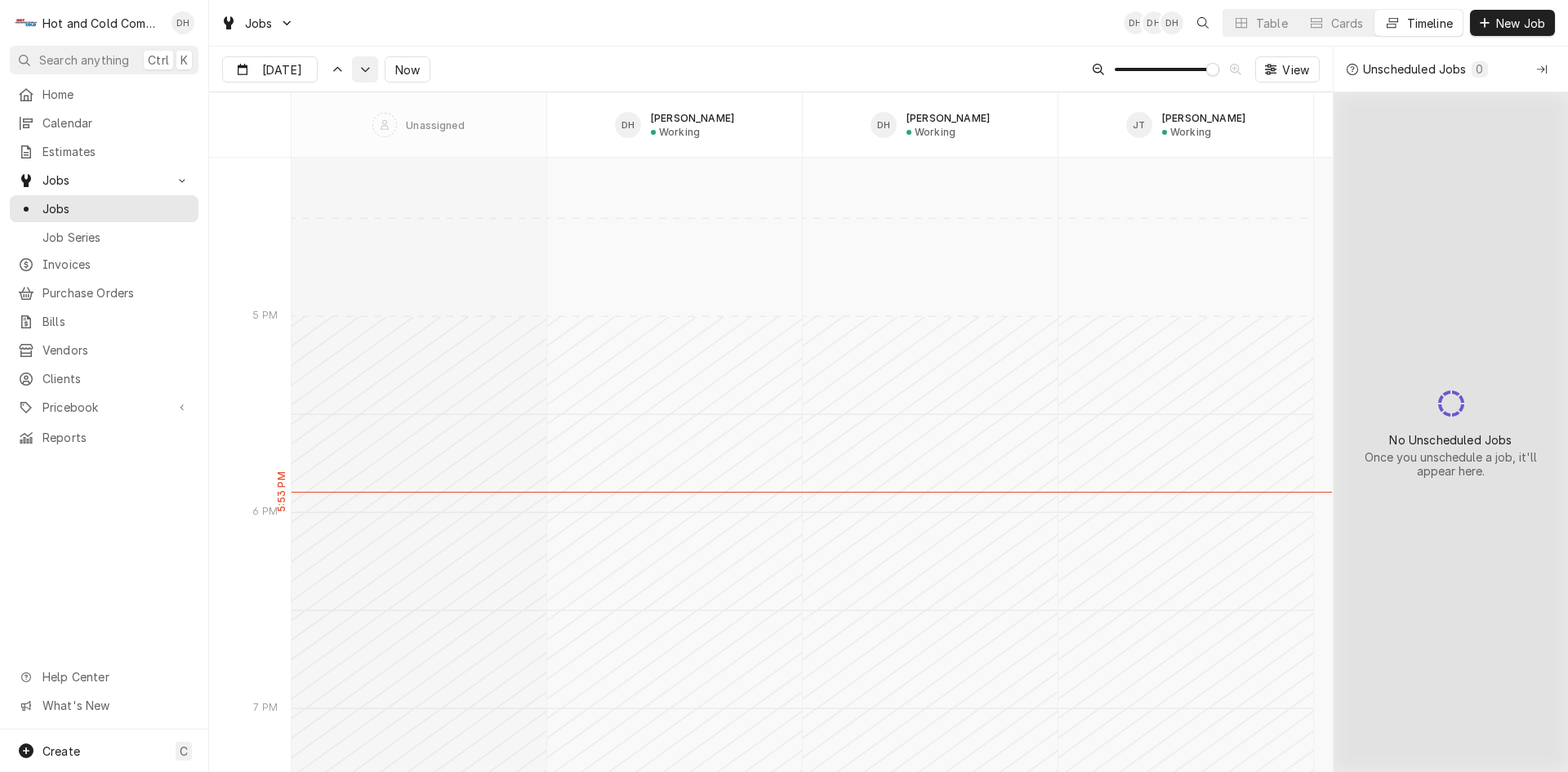
click at [359, 73] on icon "Dynamic Content Wrapper" at bounding box center [365, 69] width 12 height 8
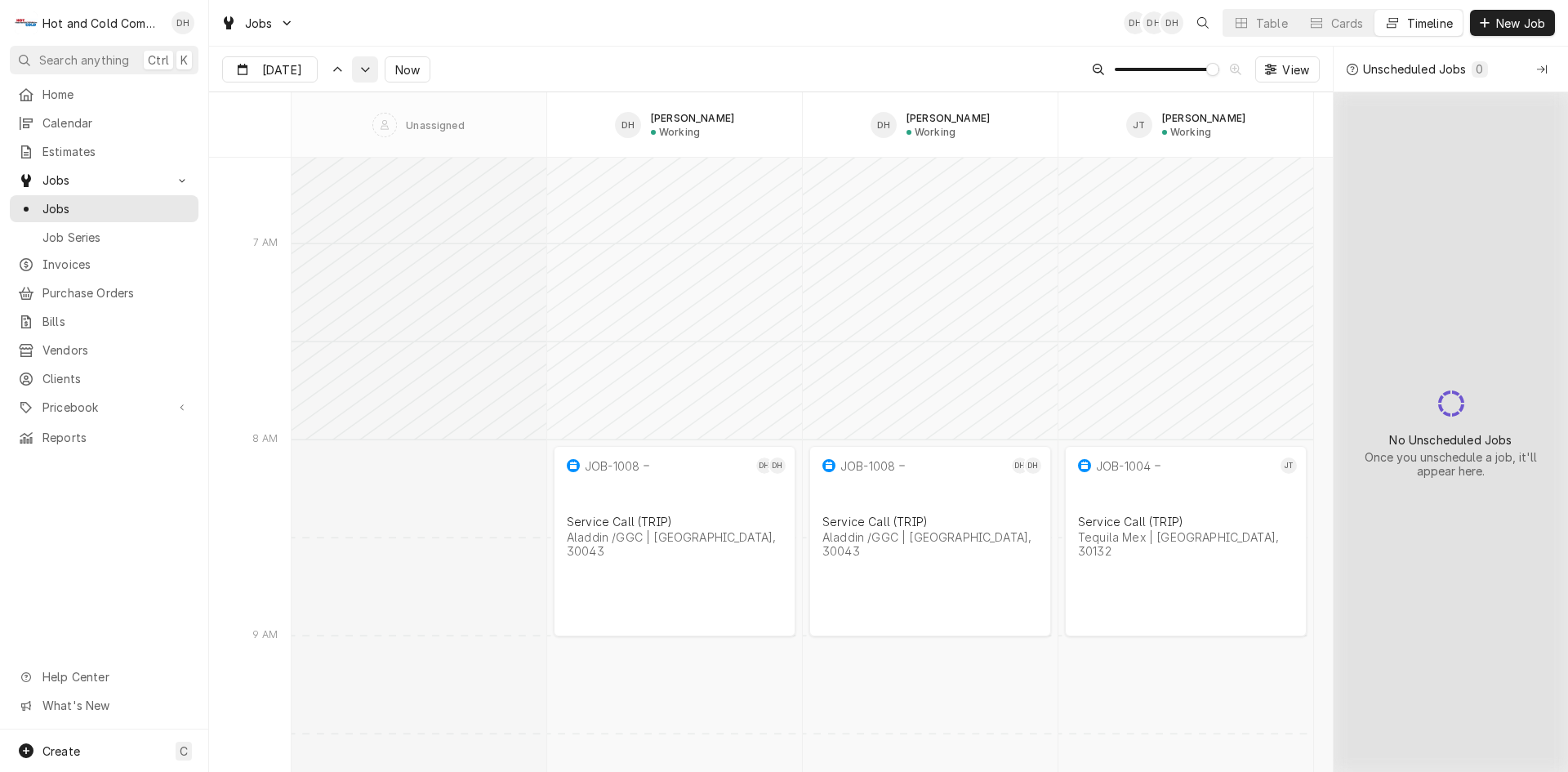
click at [359, 73] on icon "Dynamic Content Wrapper" at bounding box center [365, 69] width 12 height 8
type input "[DATE]"
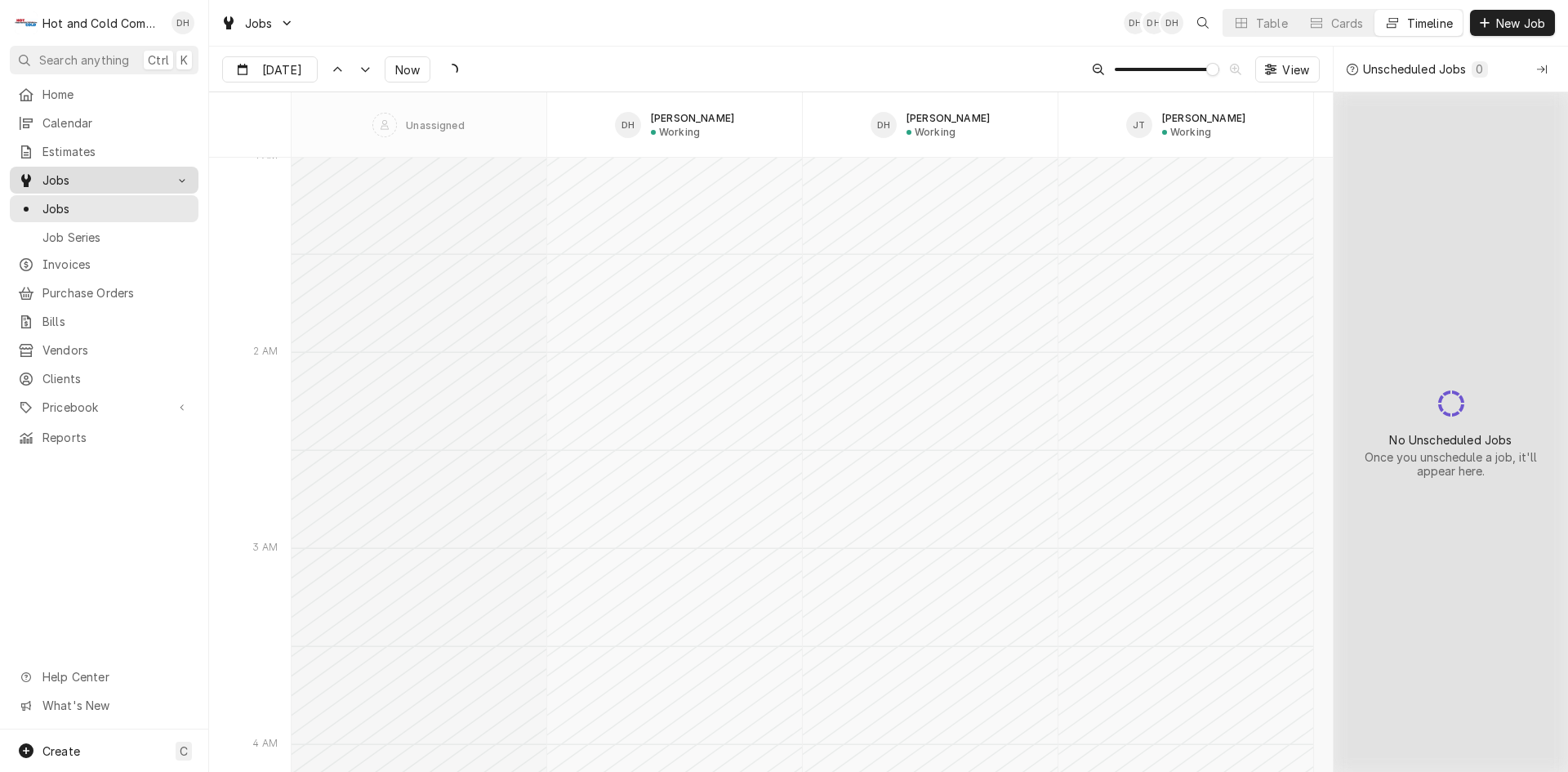
click at [85, 172] on span "Jobs" at bounding box center [104, 180] width 124 height 17
click at [63, 172] on span "Jobs" at bounding box center [104, 180] width 124 height 17
click at [1261, 17] on div "Table" at bounding box center [1273, 23] width 32 height 17
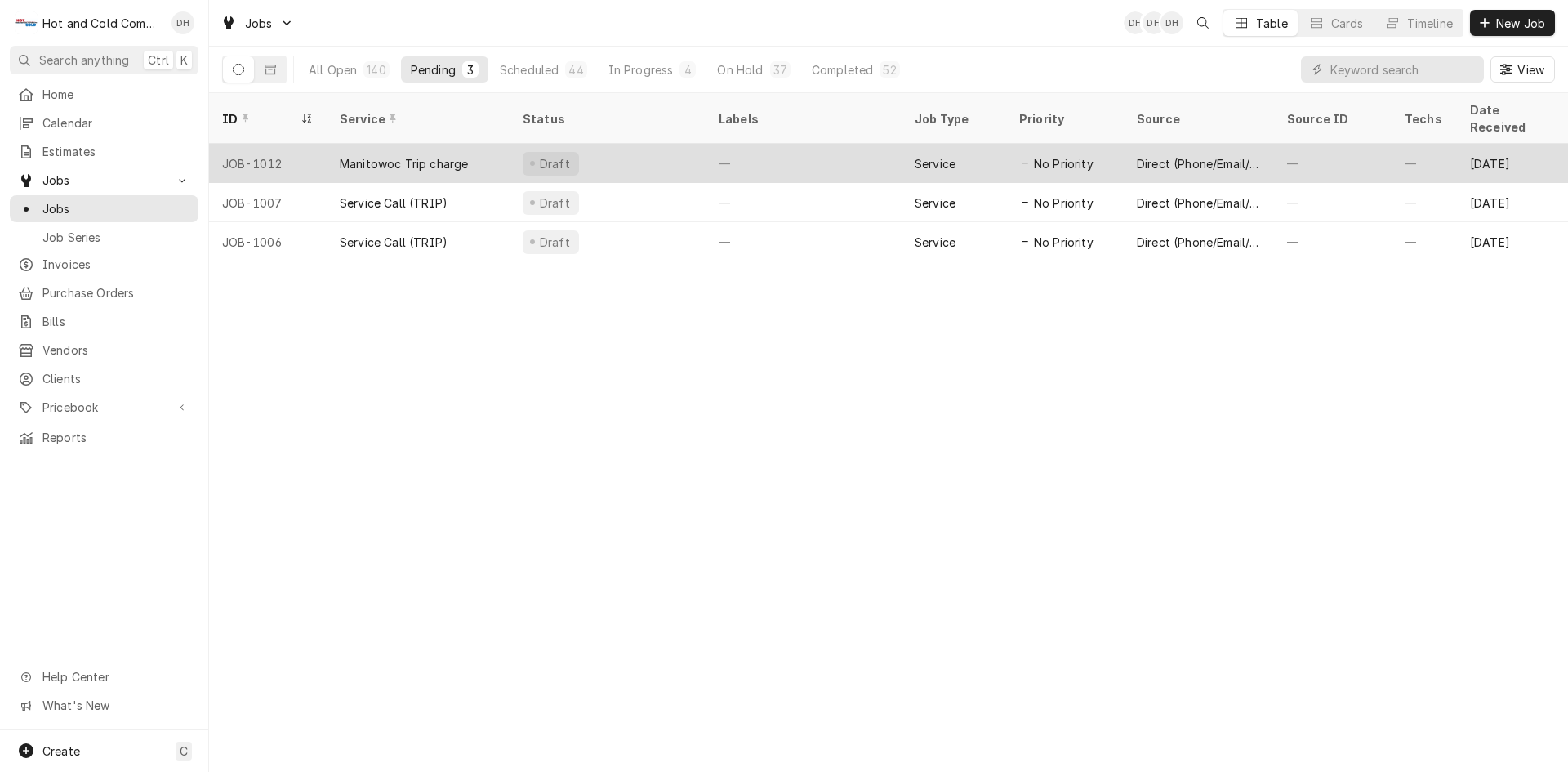
click at [489, 150] on div "Manitowoc Trip charge" at bounding box center [418, 163] width 183 height 39
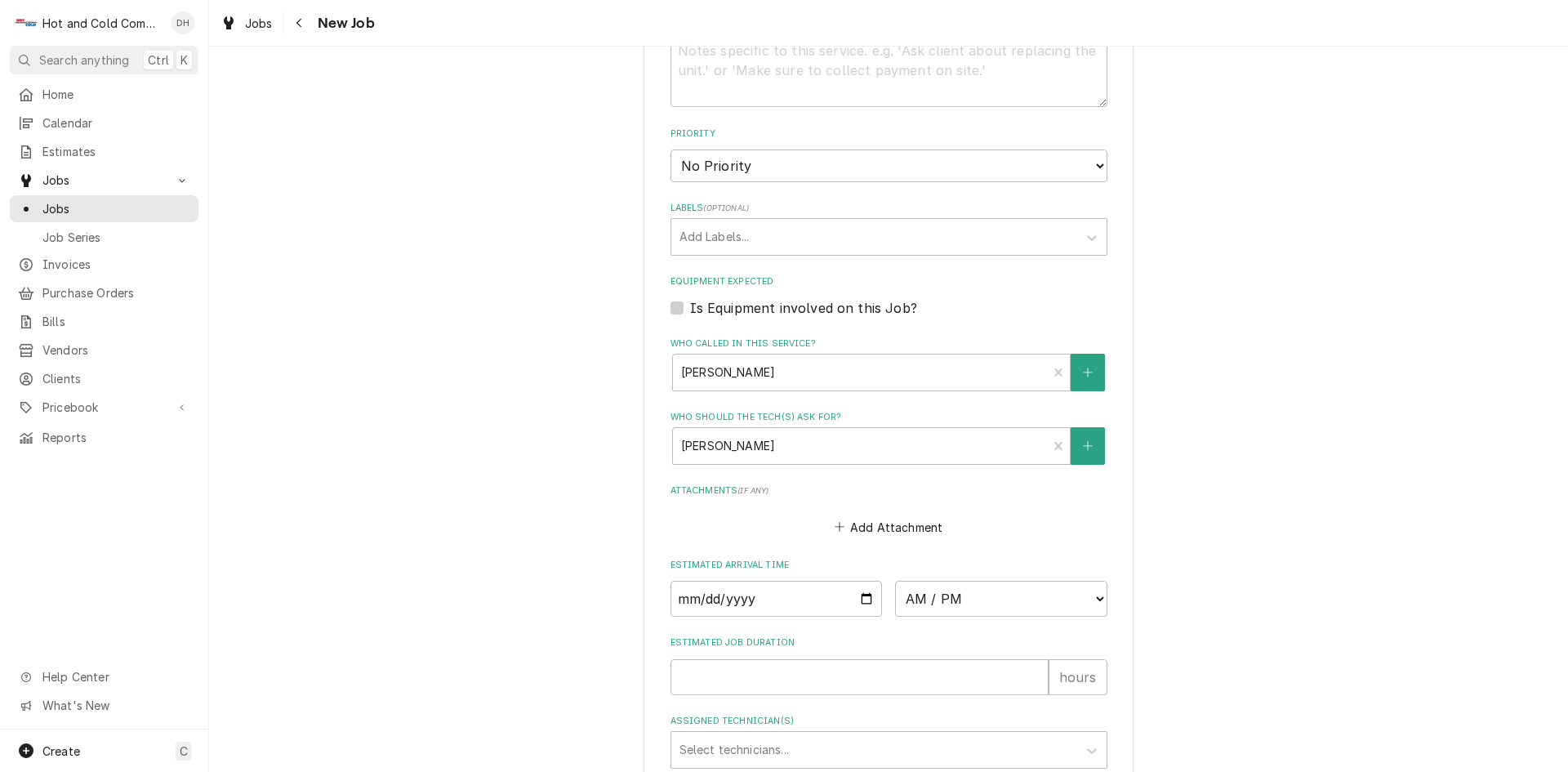
scroll to position [817, 0]
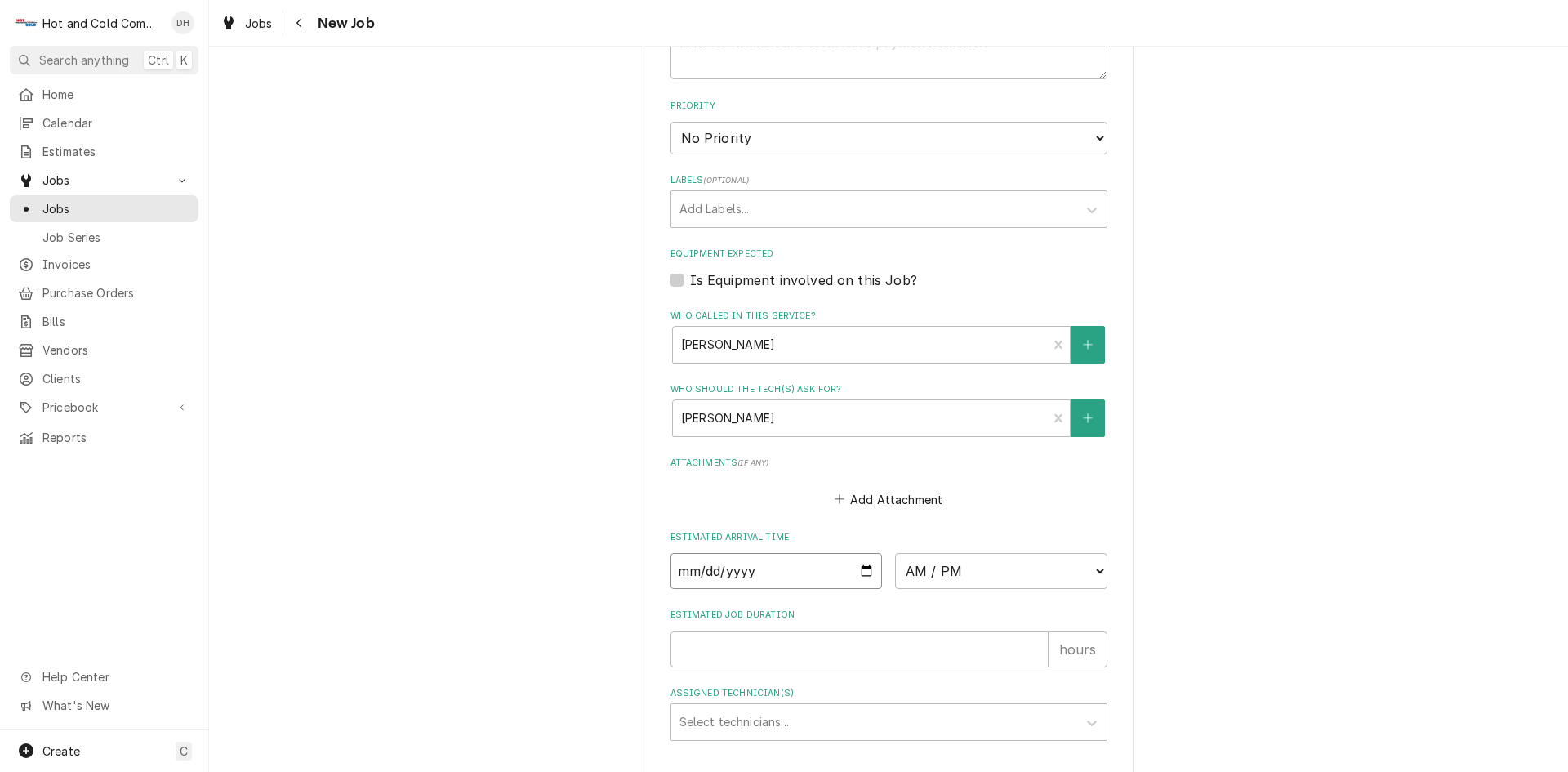
click at [859, 566] on input "Date" at bounding box center [776, 571] width 213 height 36
type textarea "x"
type input "2025-09-04"
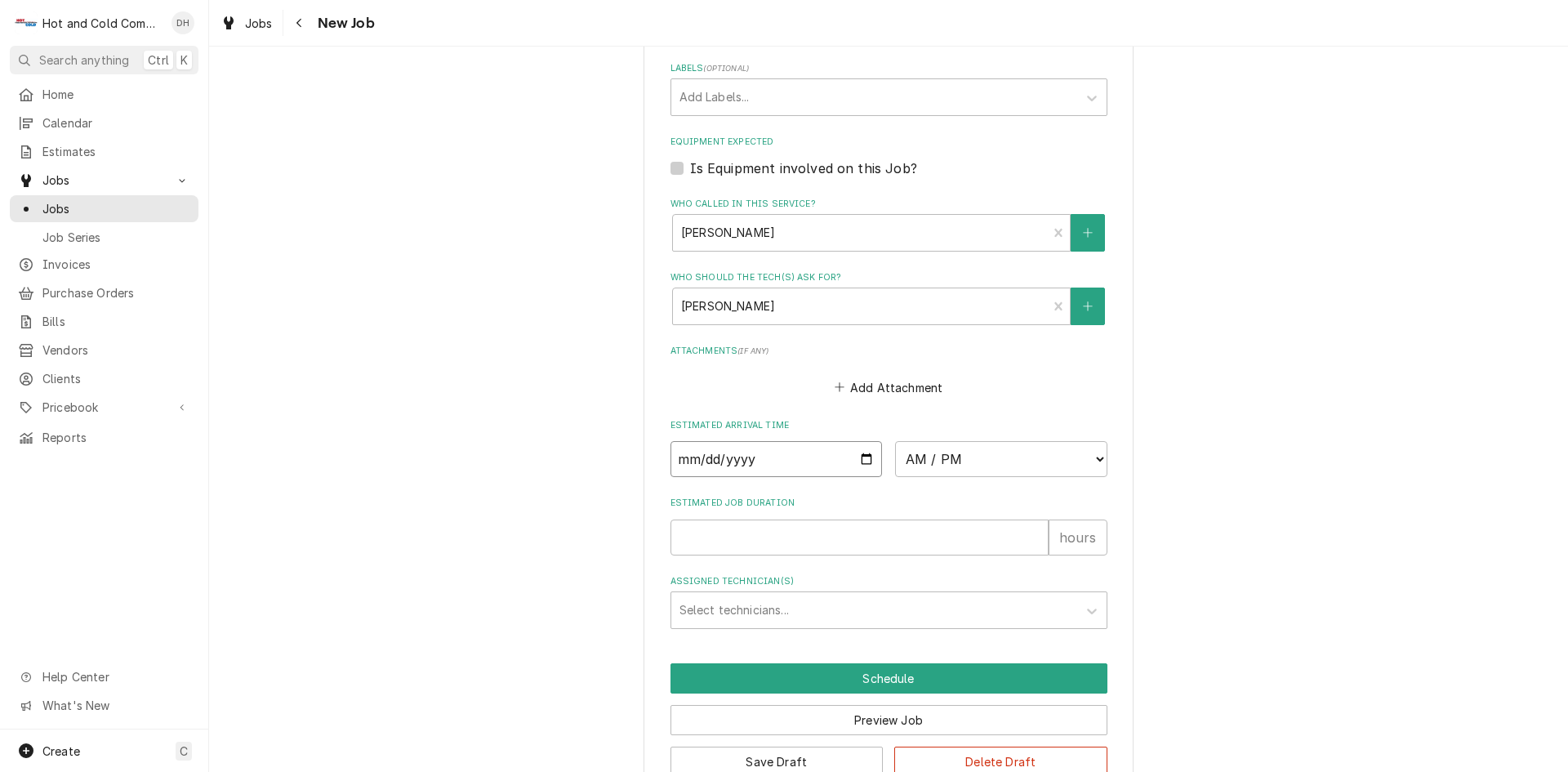
scroll to position [968, 0]
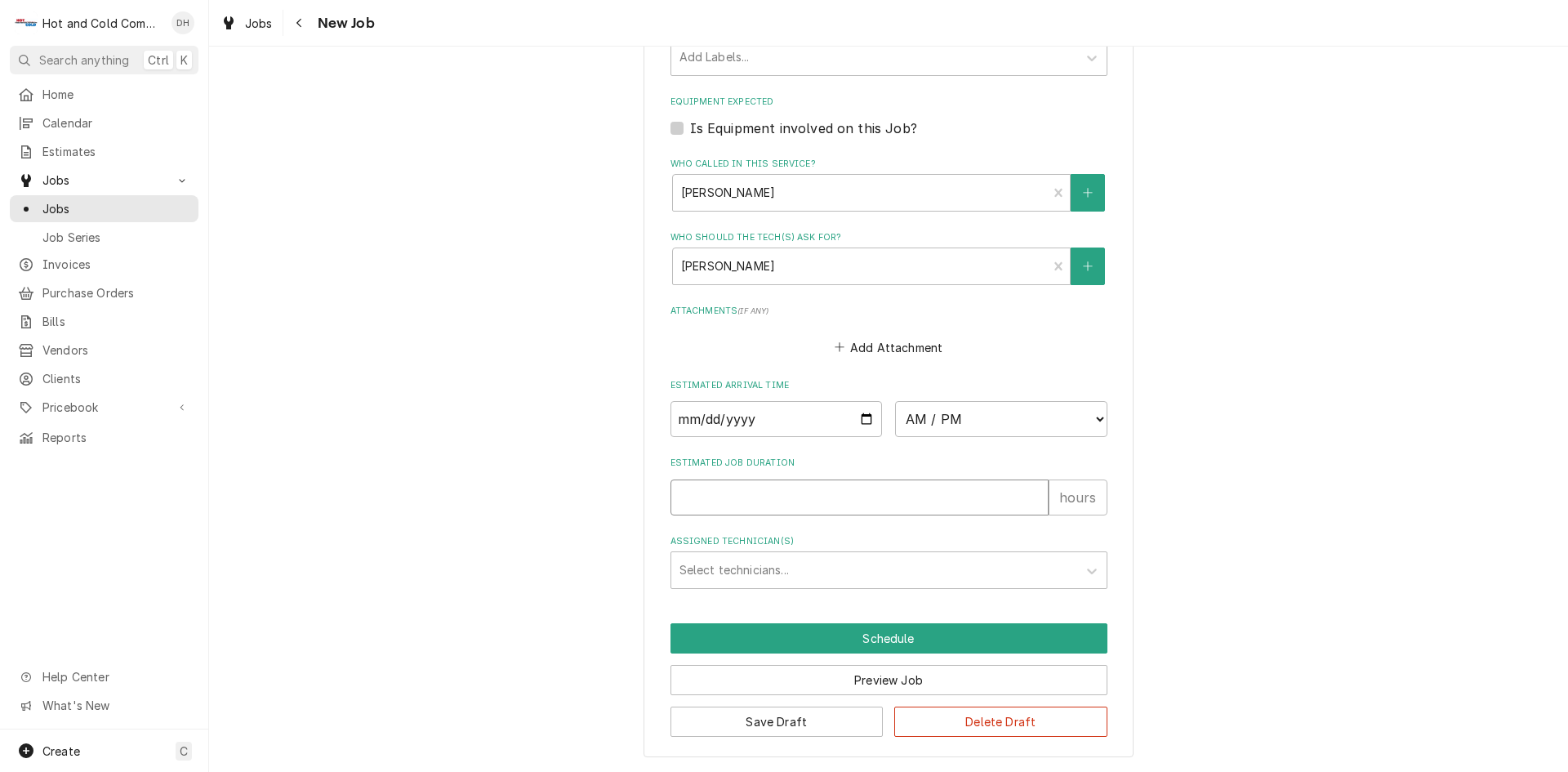
click at [725, 496] on input "Estimated Job Duration" at bounding box center [859, 497] width 378 height 36
type textarea "x"
type input "1"
type textarea "x"
type input "1"
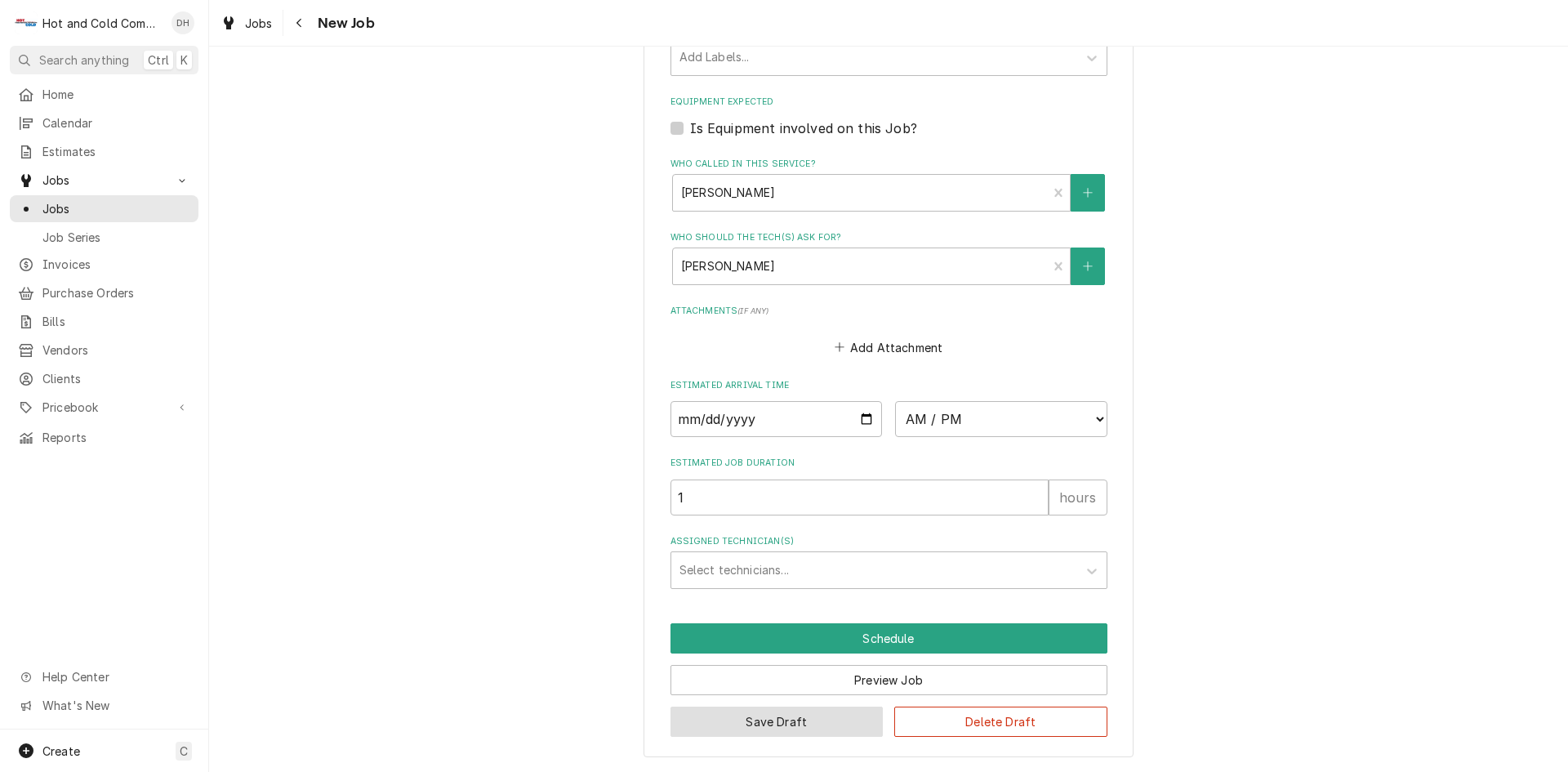
click at [777, 716] on button "Save Draft" at bounding box center [777, 721] width 213 height 30
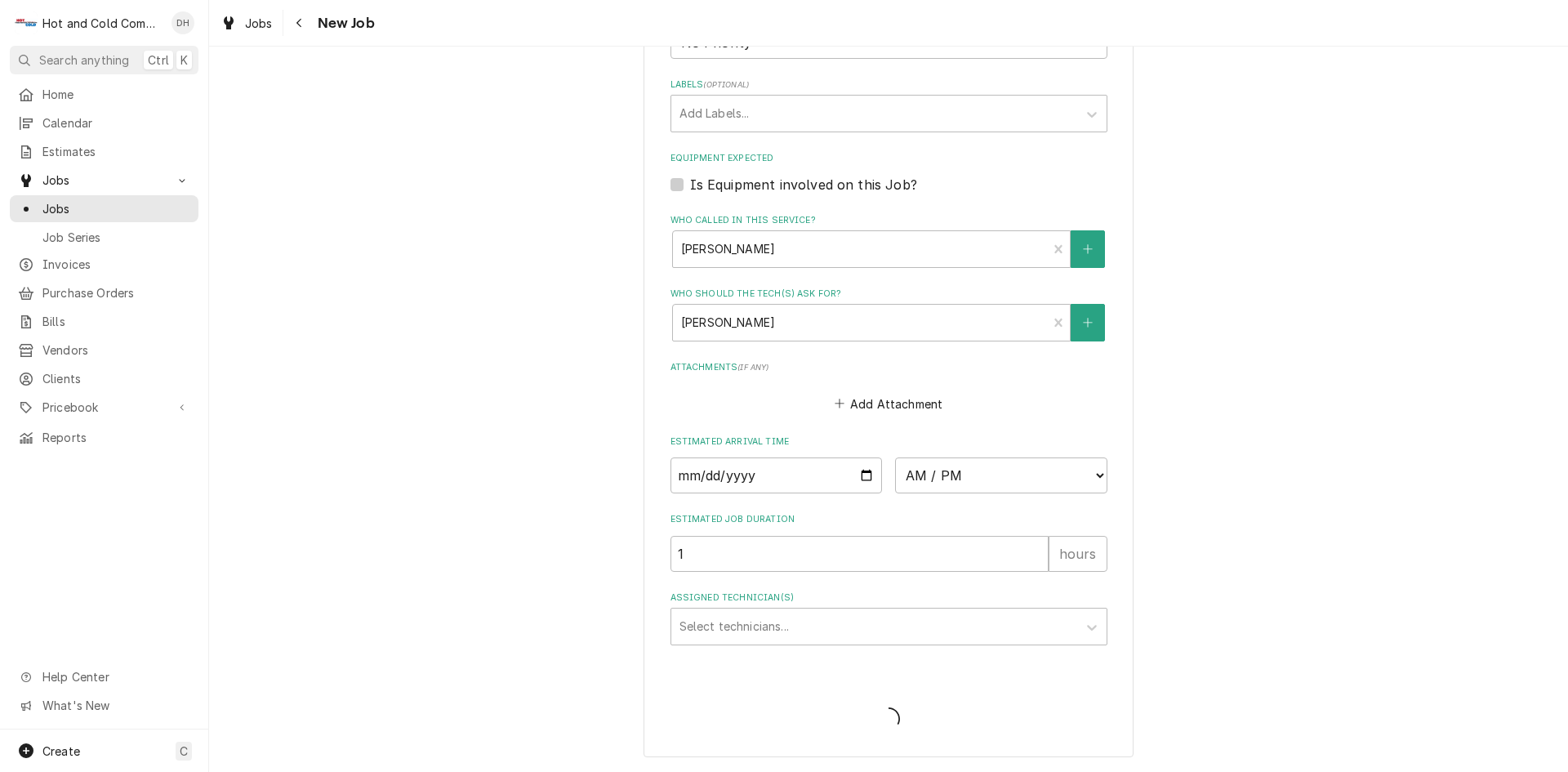
type textarea "x"
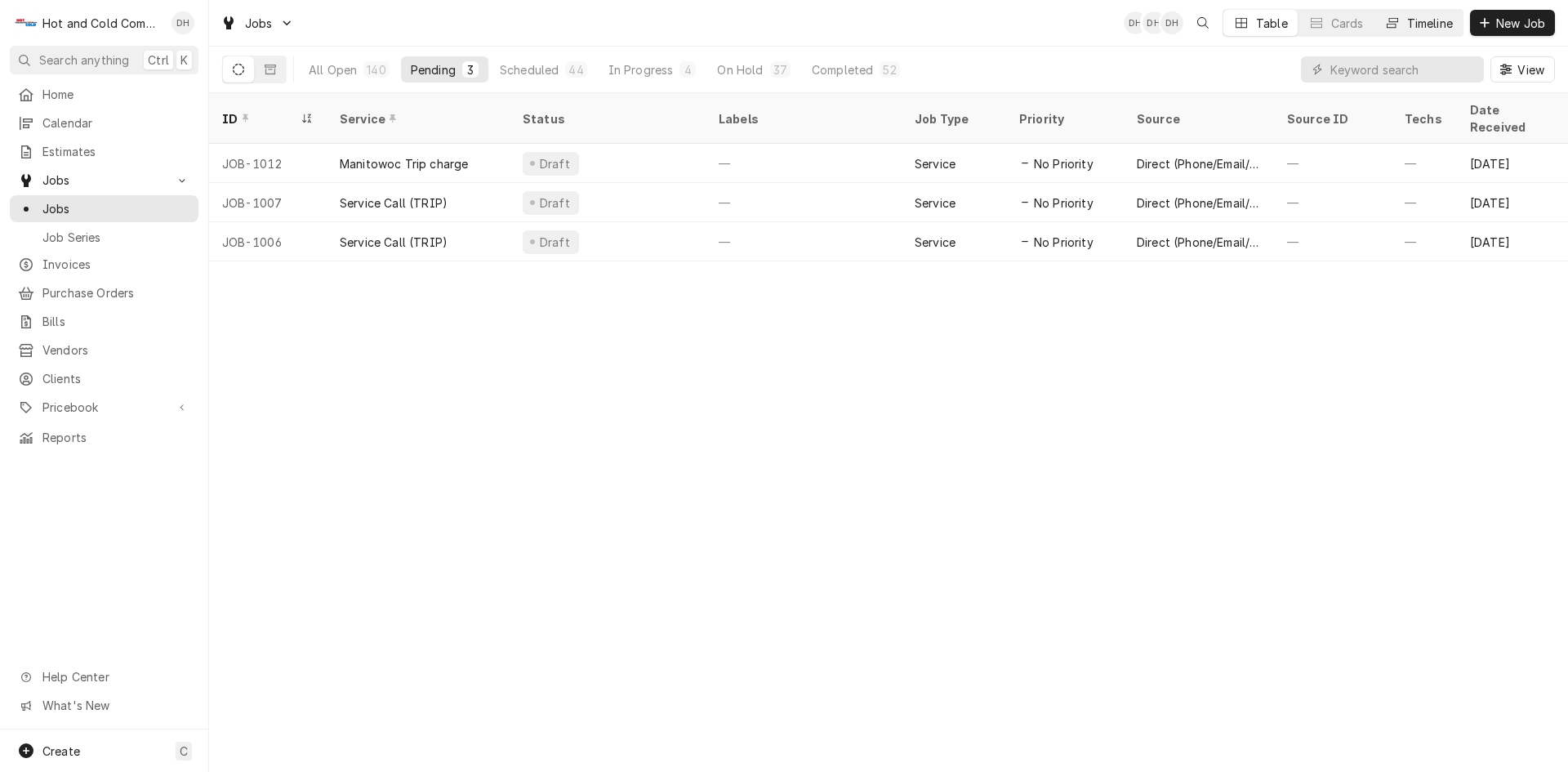
click at [1452, 15] on div "Timeline" at bounding box center [1430, 23] width 46 height 17
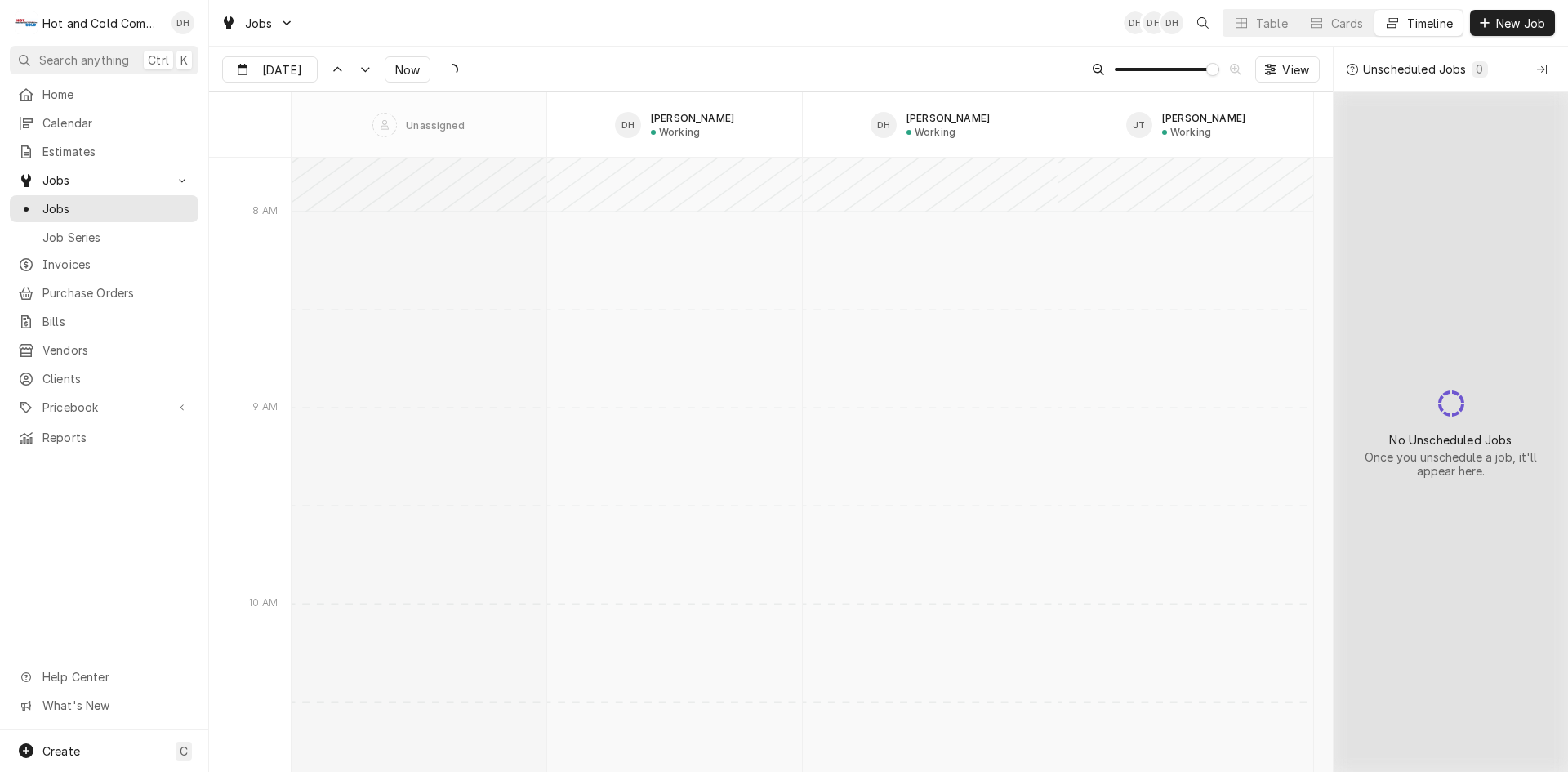
scroll to position [14199, 0]
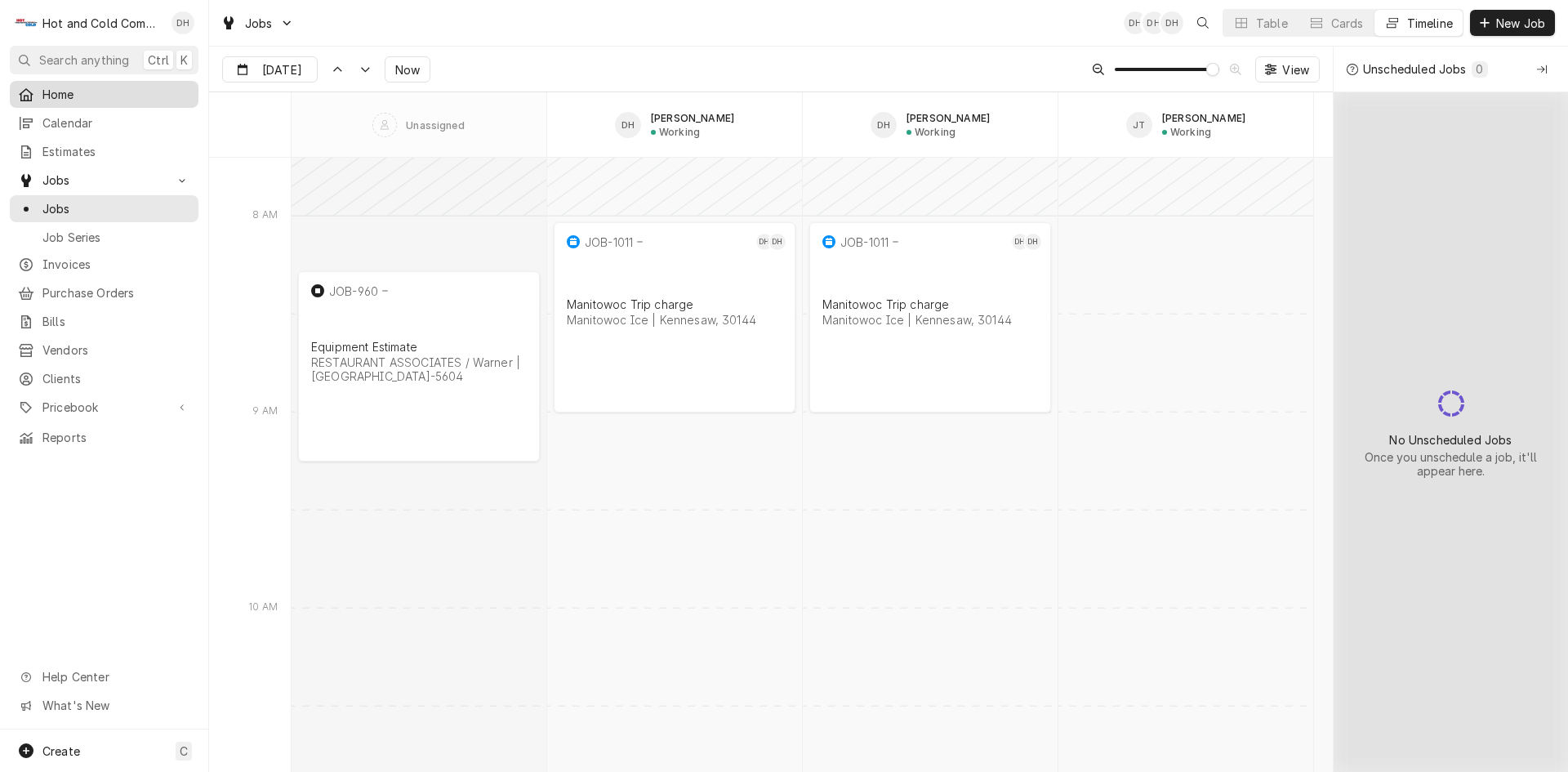
click at [84, 91] on span "Home" at bounding box center [116, 94] width 148 height 17
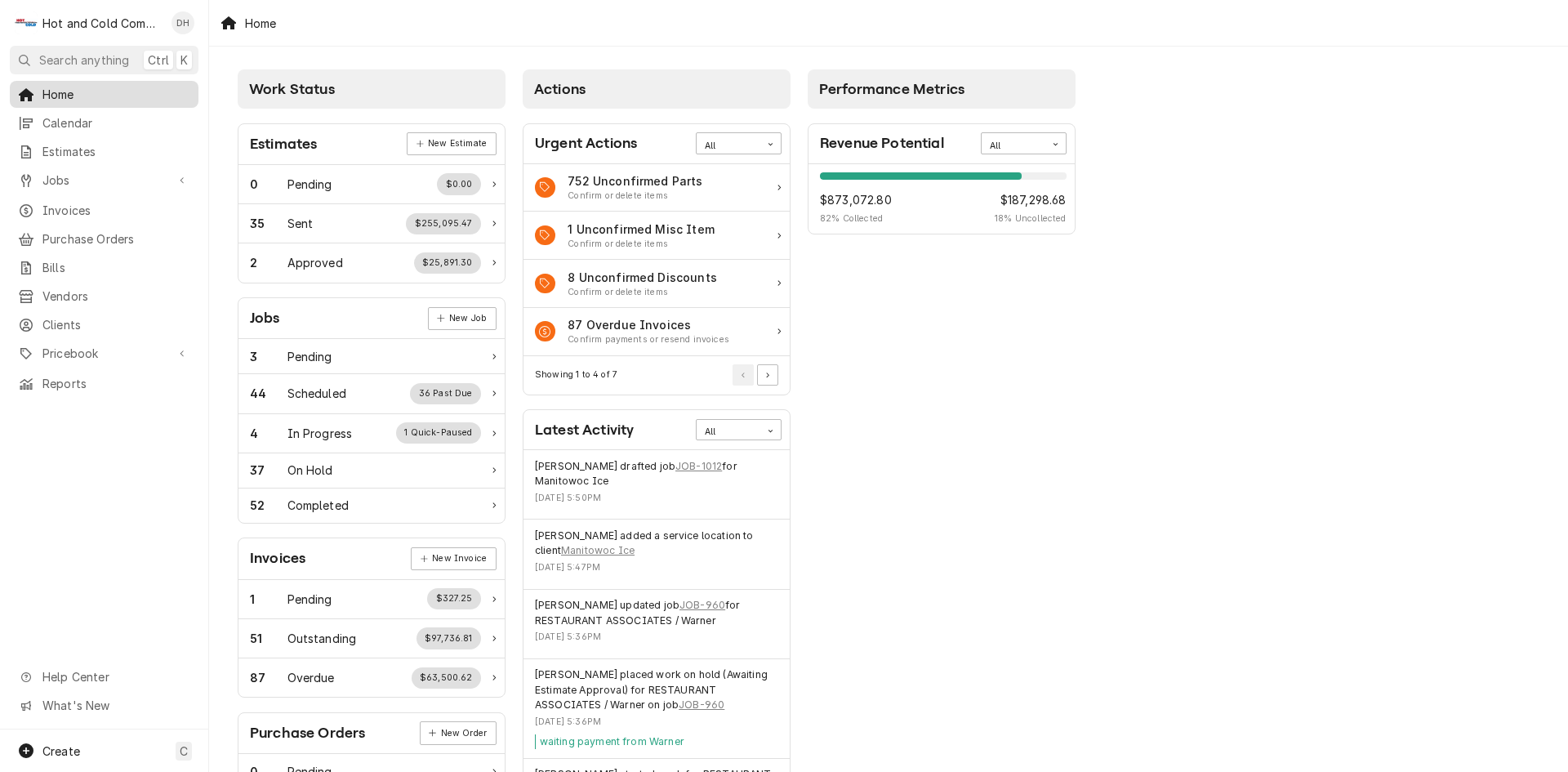
click at [60, 90] on span "Home" at bounding box center [116, 94] width 148 height 17
click at [345, 352] on div "3 Pending" at bounding box center [365, 356] width 231 height 17
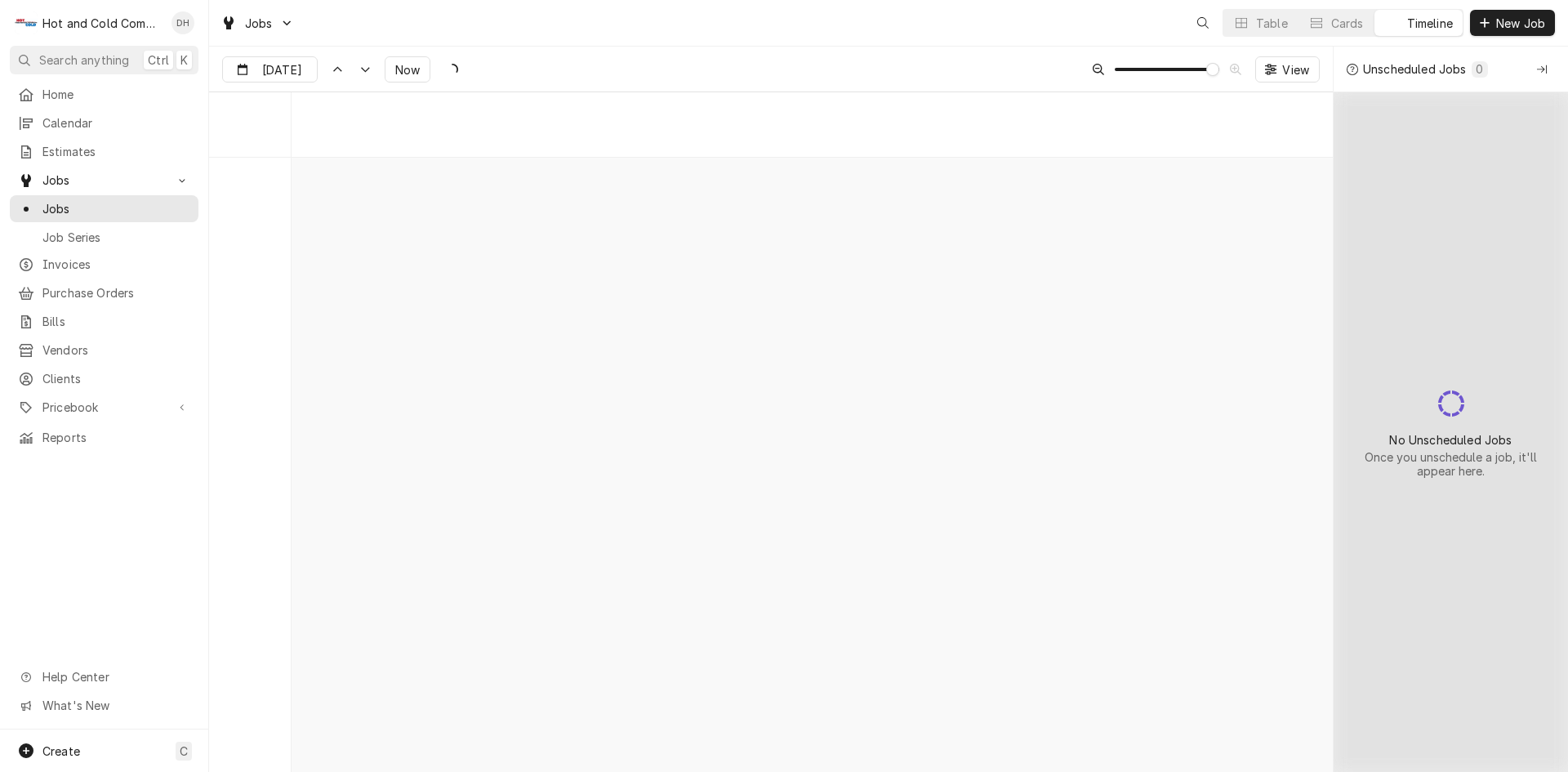
scroll to position [12827, 0]
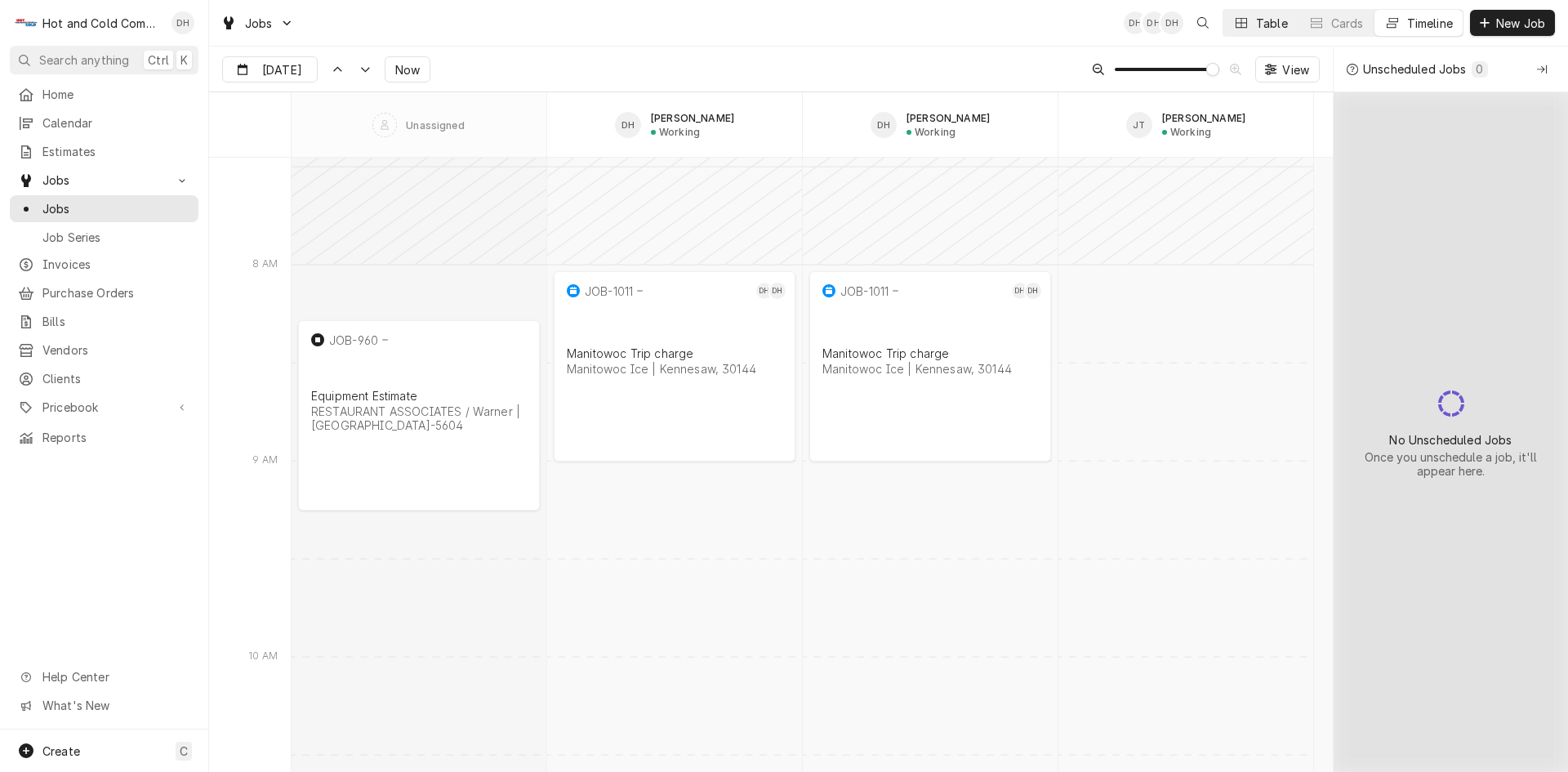
click at [1262, 20] on div "Table" at bounding box center [1273, 23] width 32 height 17
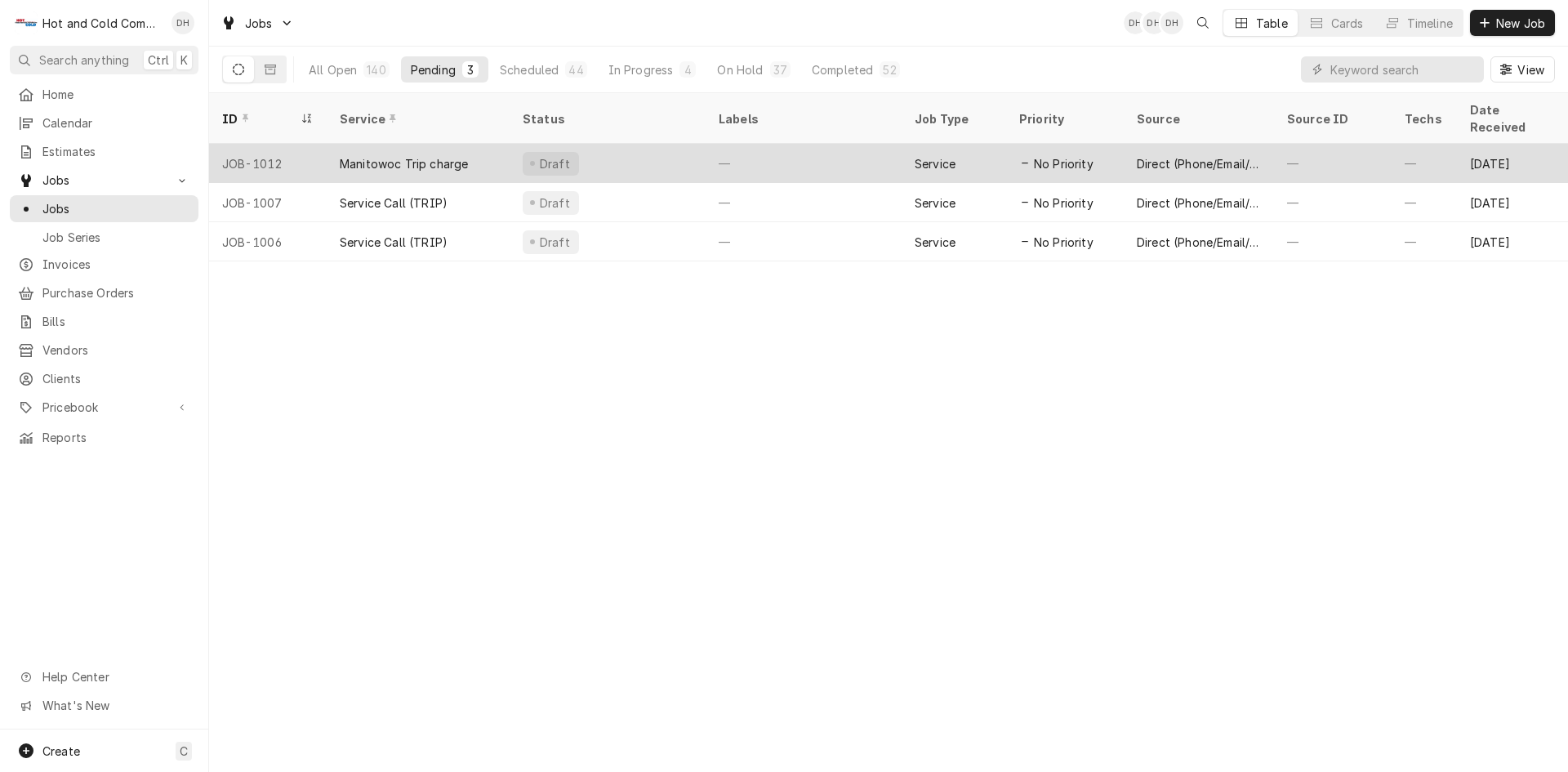
click at [428, 155] on div "Manitowoc Trip charge" at bounding box center [403, 163] width 128 height 17
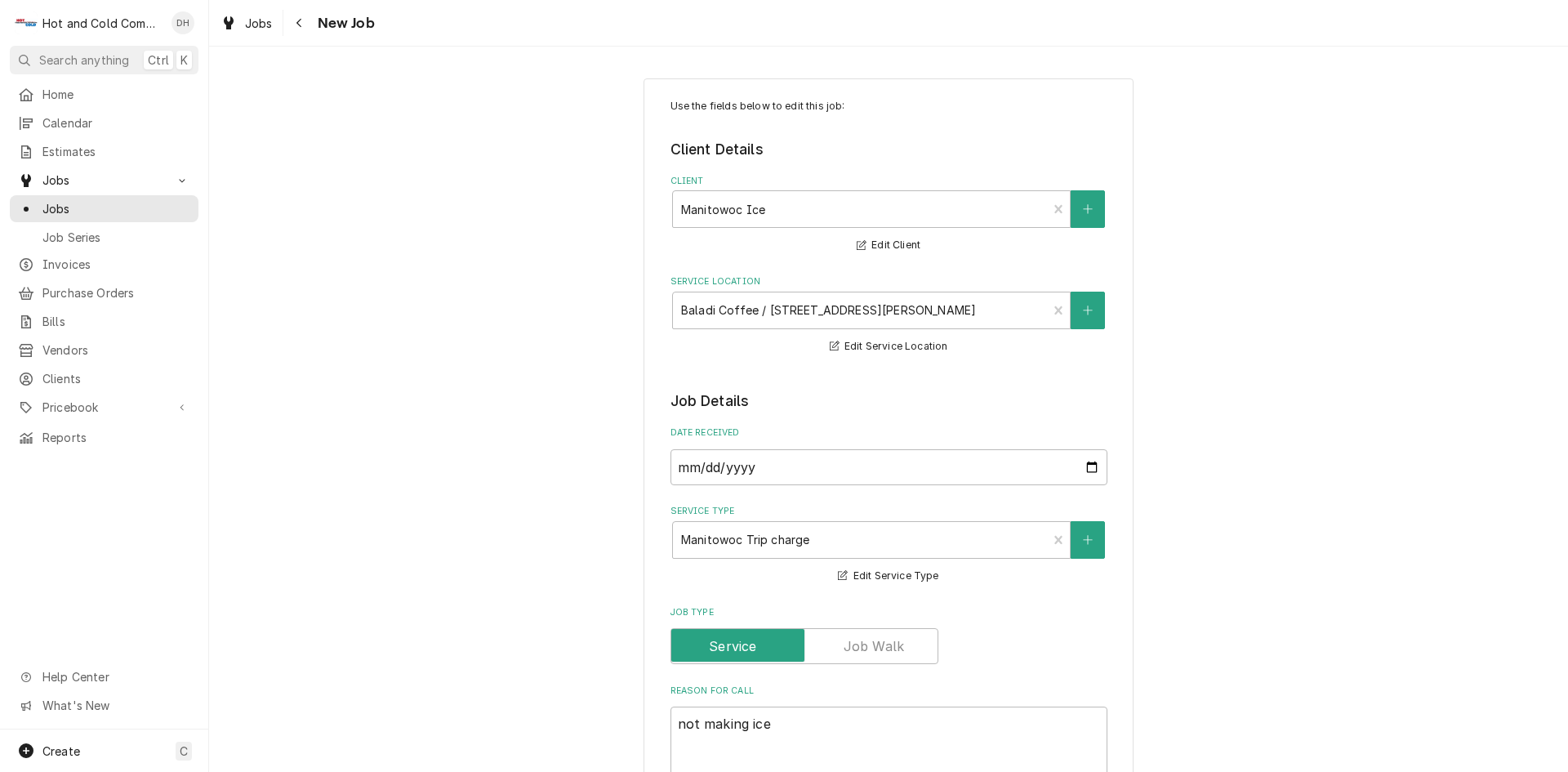
type textarea "x"
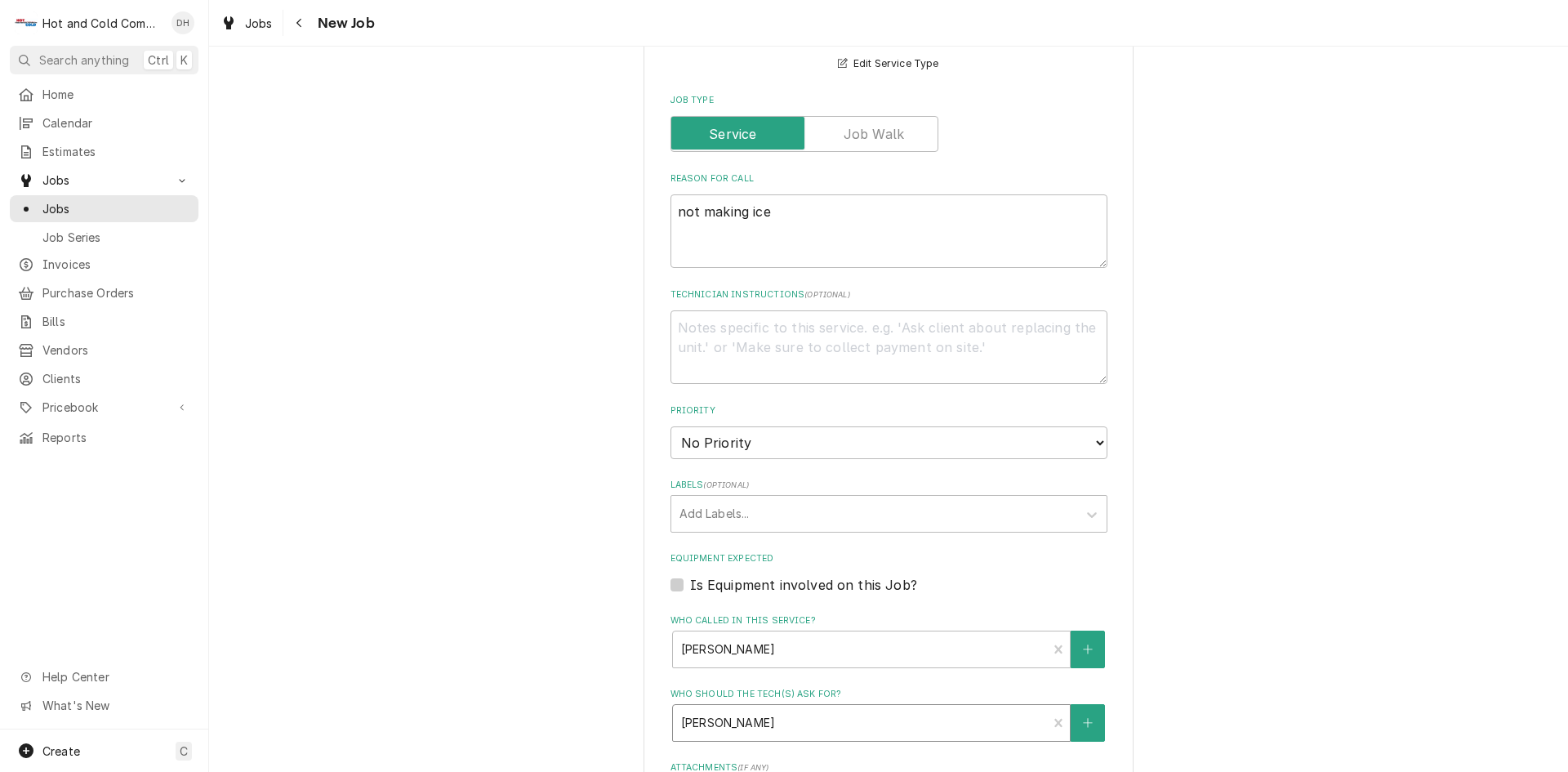
scroll to position [817, 0]
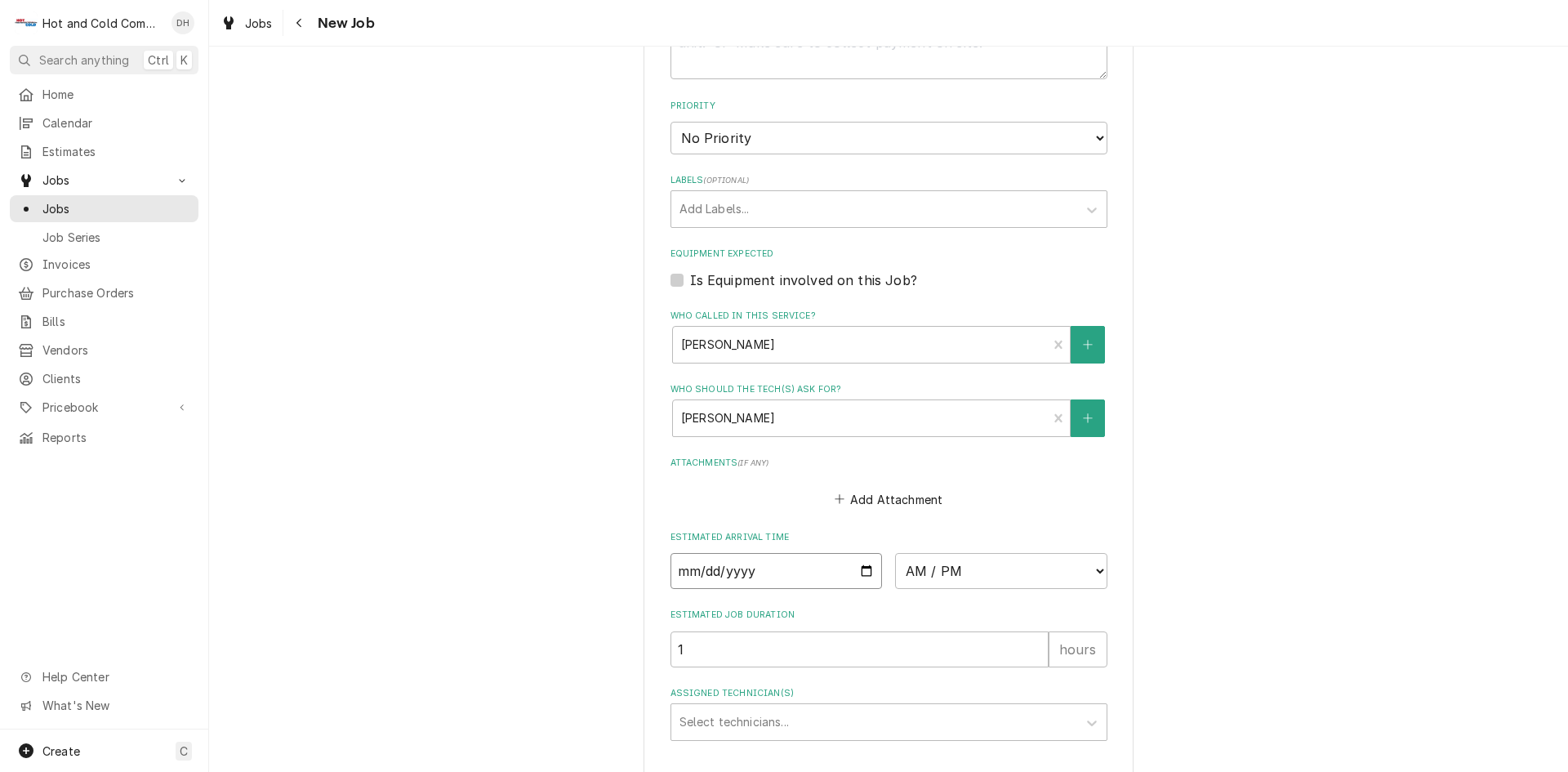
click at [865, 569] on input "Date" at bounding box center [776, 571] width 213 height 36
type input "2025-09-04"
type textarea "x"
click at [1096, 567] on select "AM / PM 6:00 AM 6:15 AM 6:30 AM 6:45 AM 7:00 AM 7:15 AM 7:30 AM 7:45 AM 8:00 AM…" at bounding box center [1001, 571] width 213 height 36
select select "09:00:00"
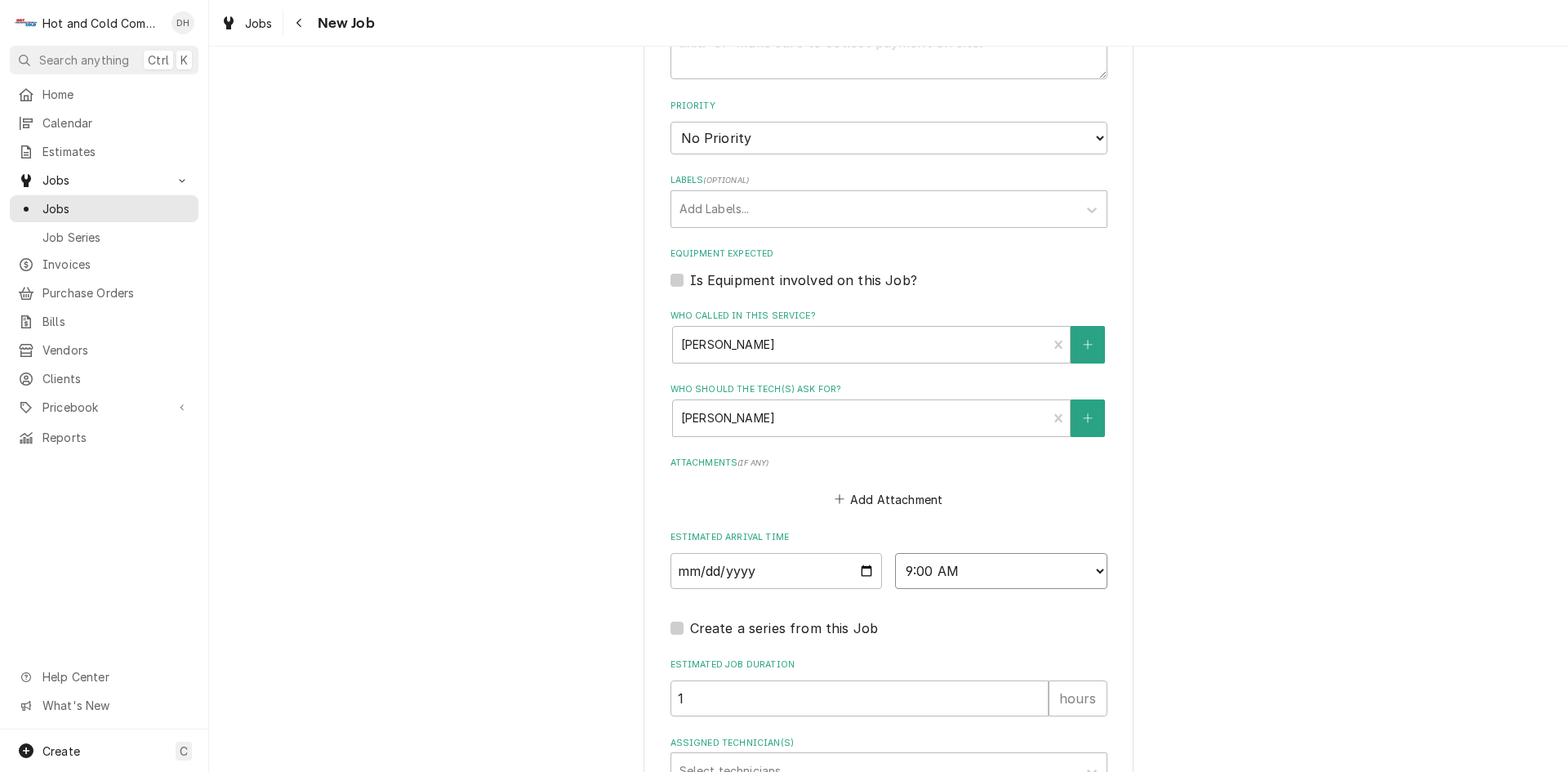
scroll to position [1017, 0]
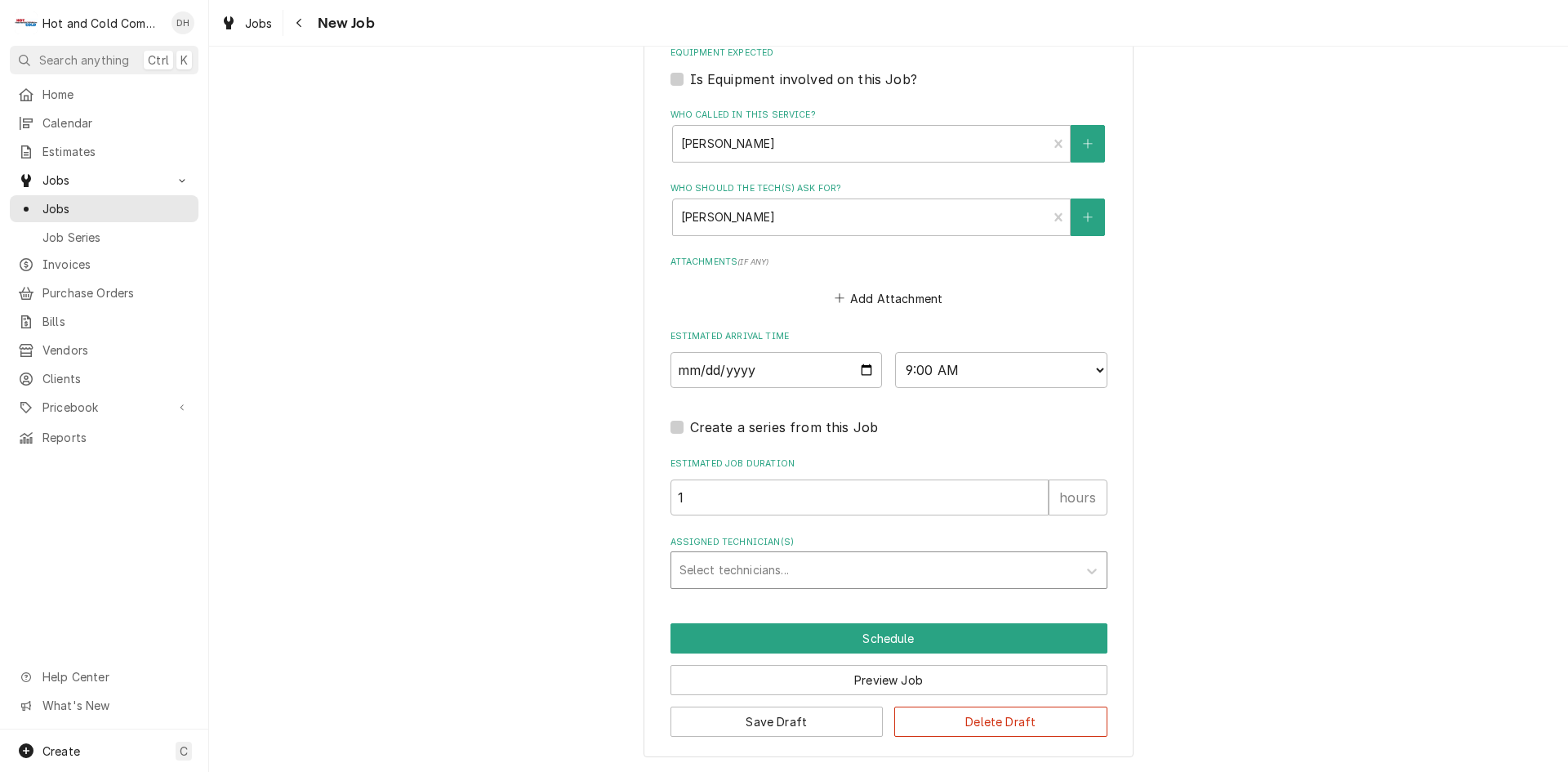
click at [812, 561] on div "Assigned Technician(s)" at bounding box center [875, 570] width 389 height 30
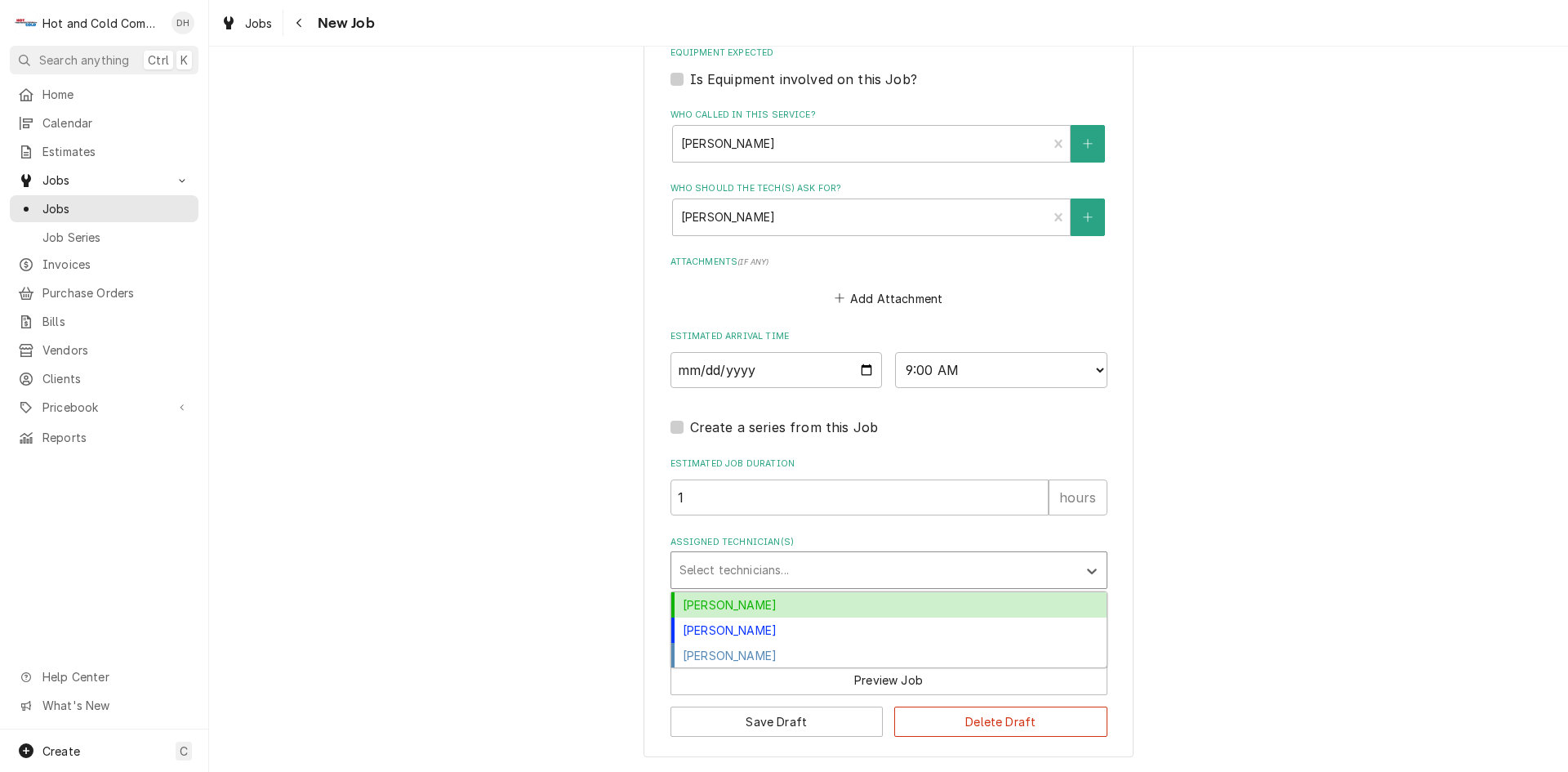
click at [729, 601] on div "Daryl Harris" at bounding box center [889, 604] width 435 height 25
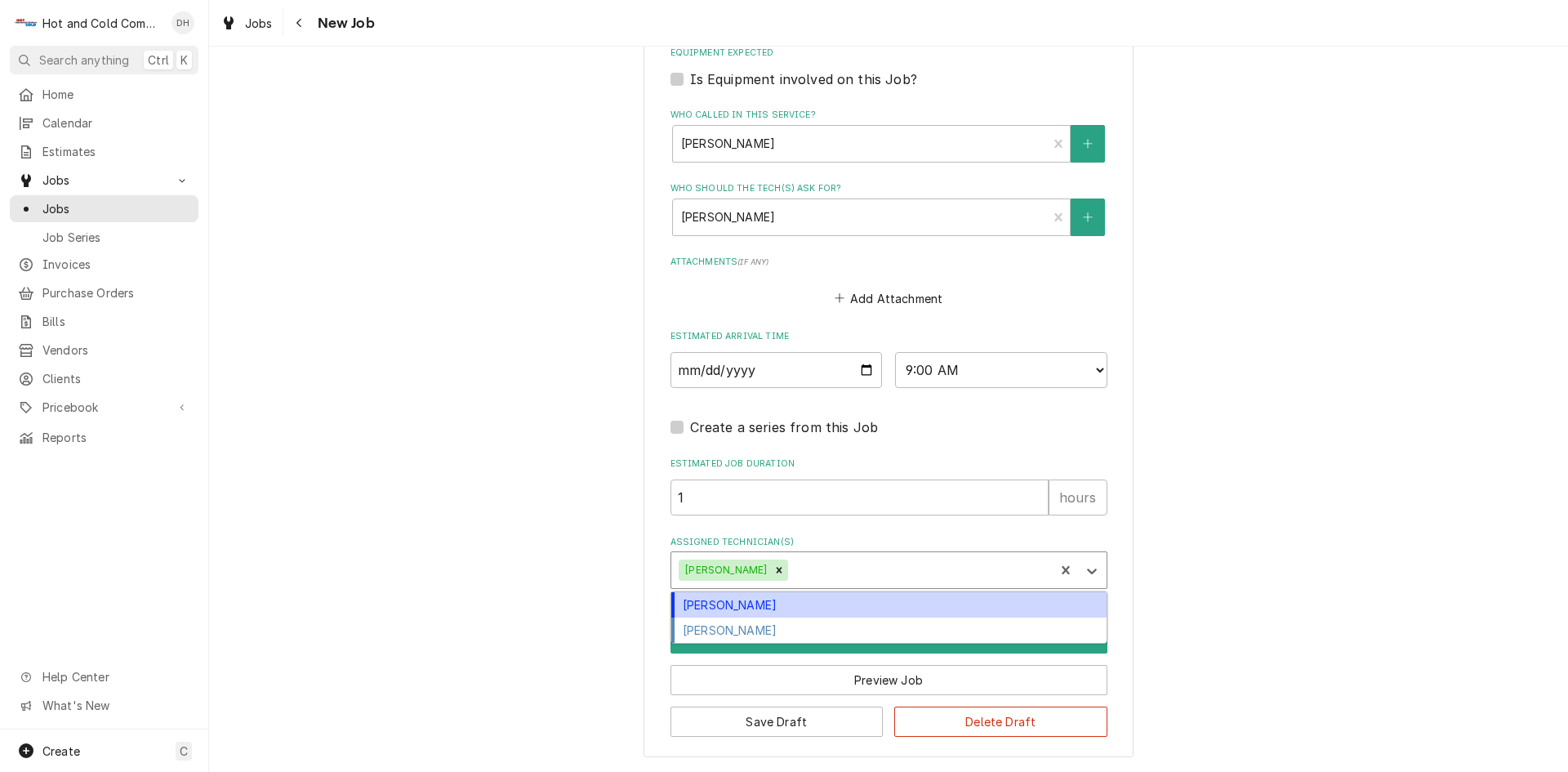
click at [873, 566] on div "Assigned Technician(s)" at bounding box center [919, 570] width 255 height 30
drag, startPoint x: 719, startPoint y: 602, endPoint x: 700, endPoint y: 580, distance: 29.1
click at [721, 600] on div "David Harris" at bounding box center [889, 604] width 435 height 25
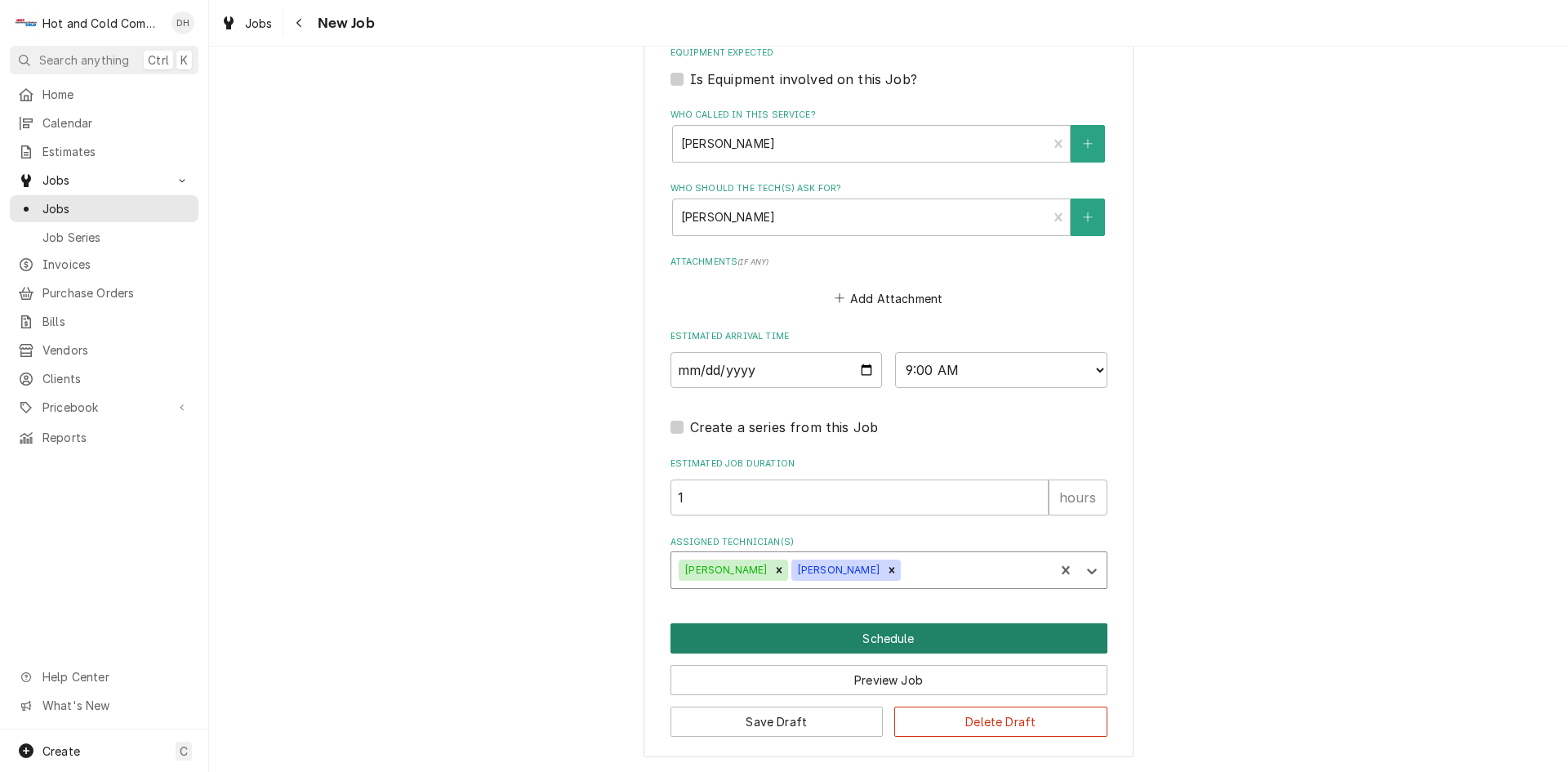
drag, startPoint x: 873, startPoint y: 634, endPoint x: 958, endPoint y: 638, distance: 85.1
click at [875, 634] on button "Schedule" at bounding box center [889, 638] width 437 height 30
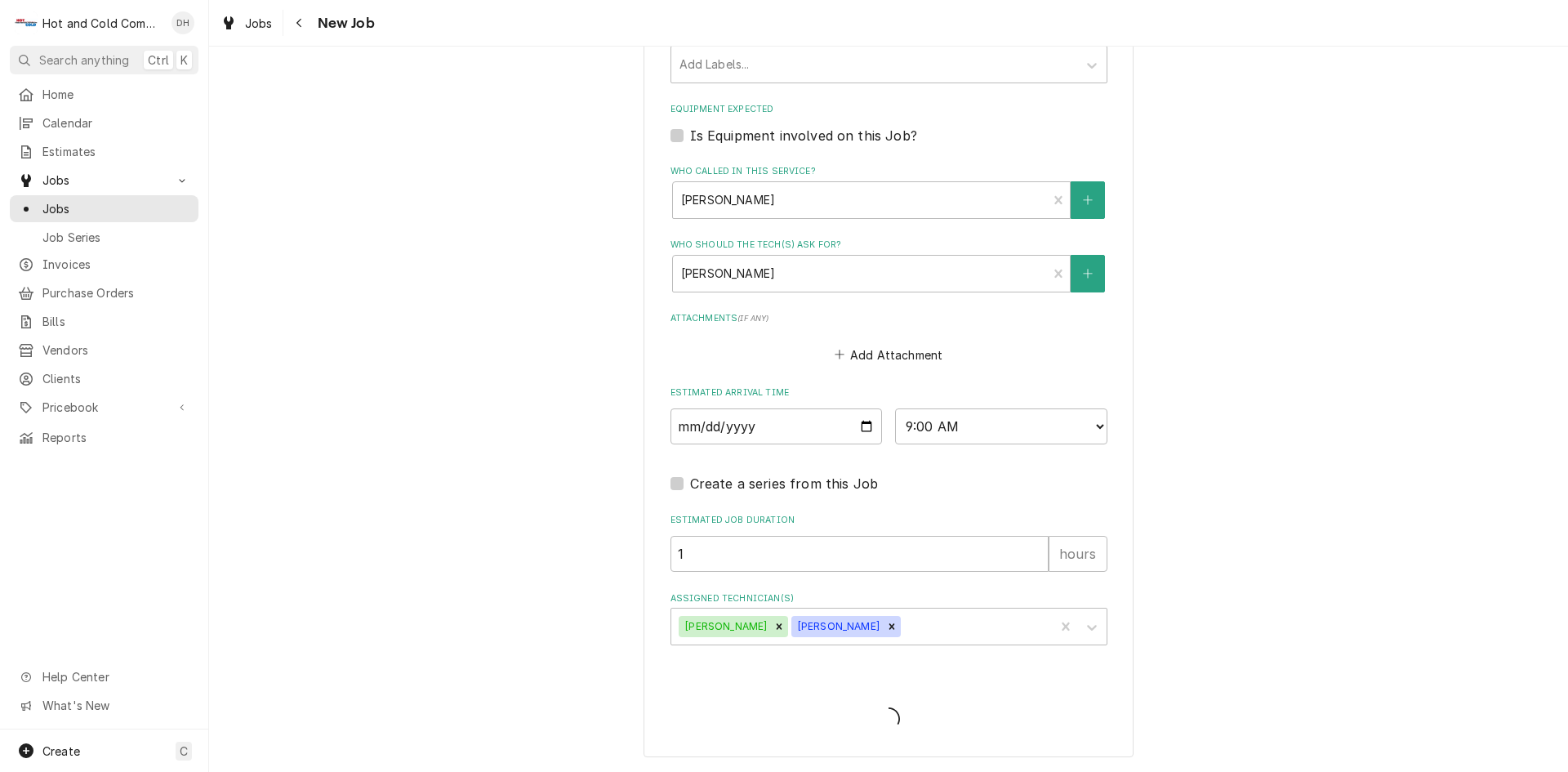
scroll to position [961, 0]
type textarea "x"
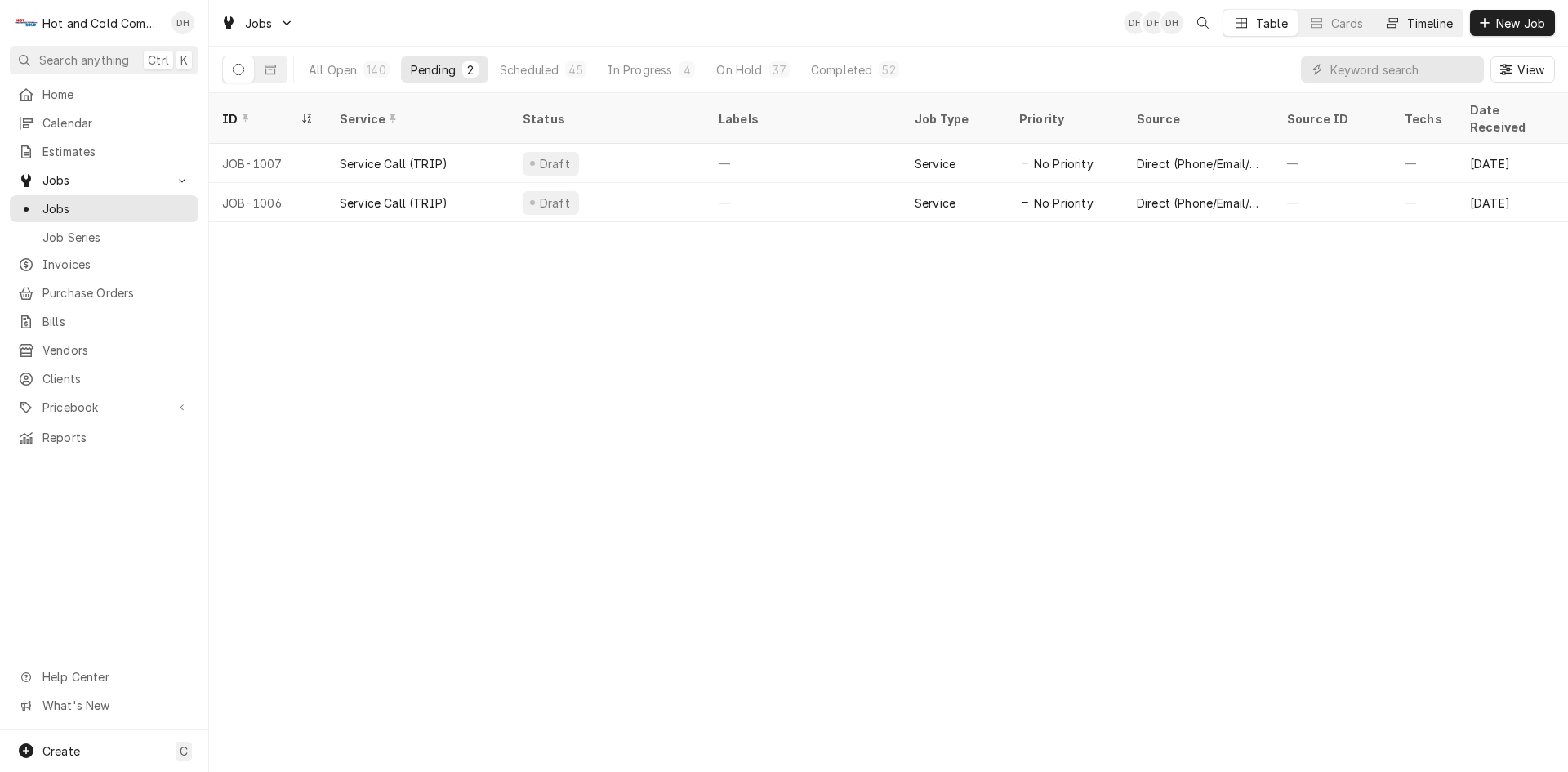
click at [1437, 21] on div "Timeline" at bounding box center [1430, 23] width 46 height 17
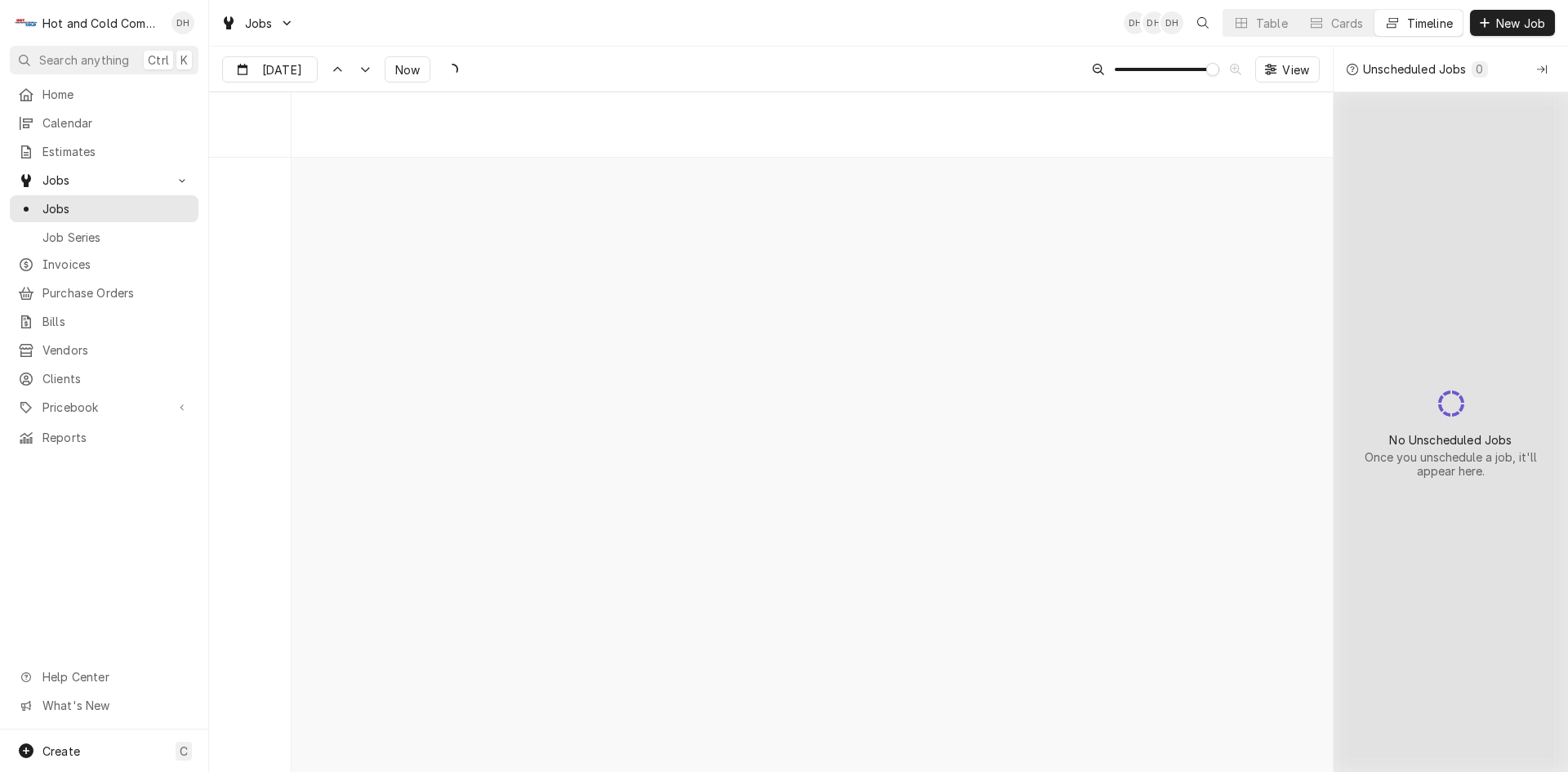
scroll to position [12827, 0]
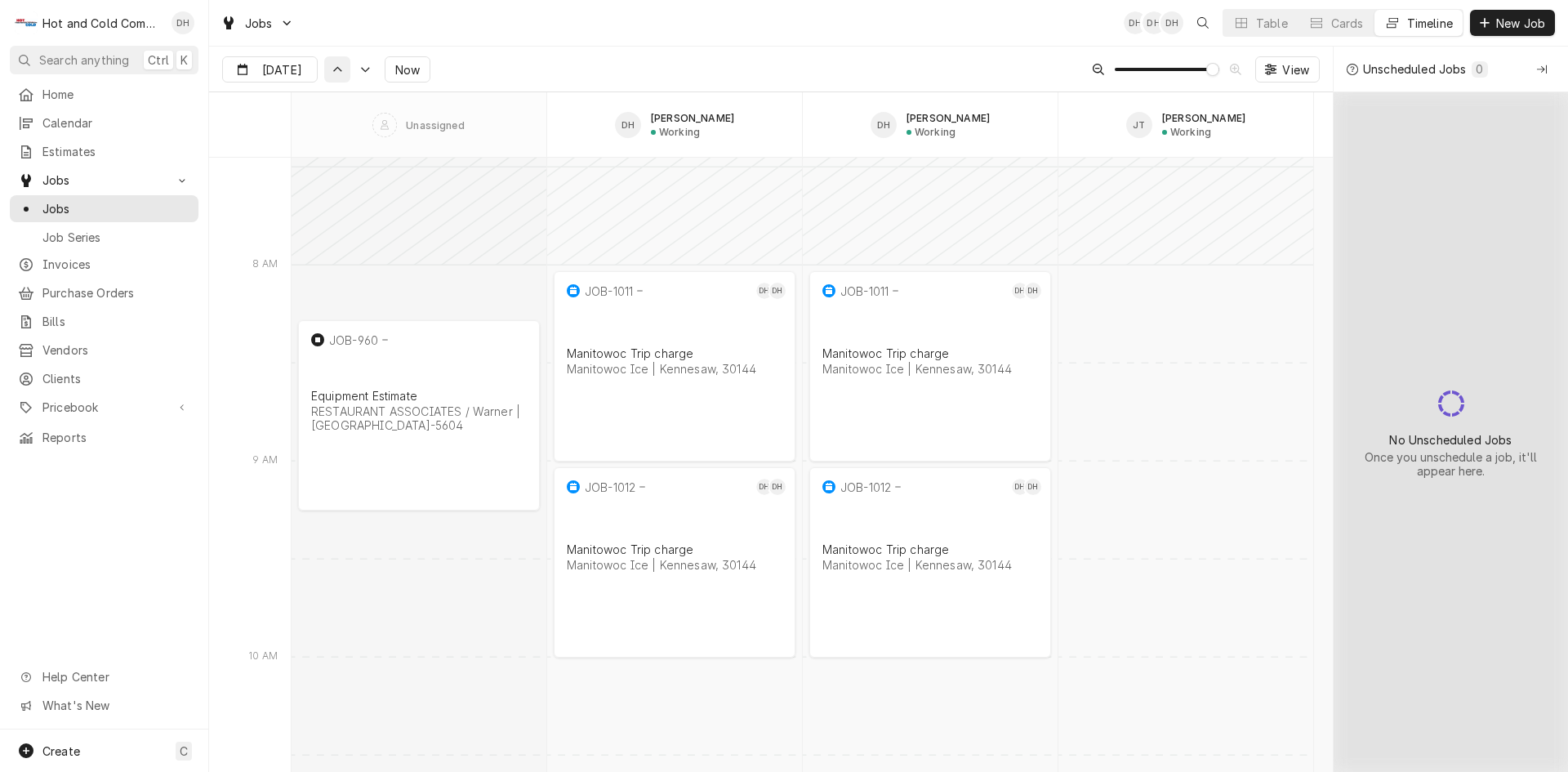
click at [332, 68] on icon "Dynamic Content Wrapper" at bounding box center [338, 69] width 12 height 8
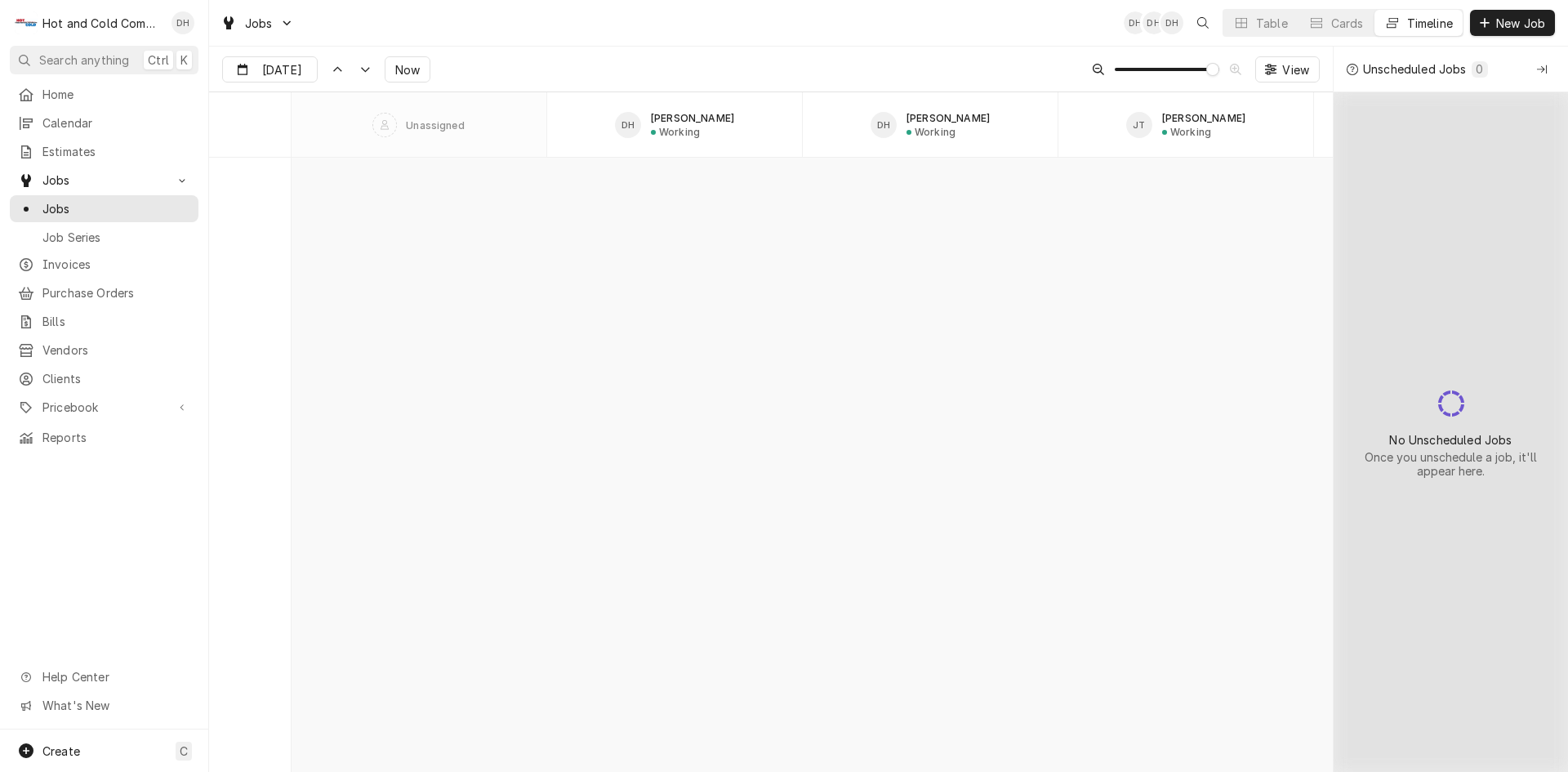
scroll to position [7949, 0]
type input "Sep 3"
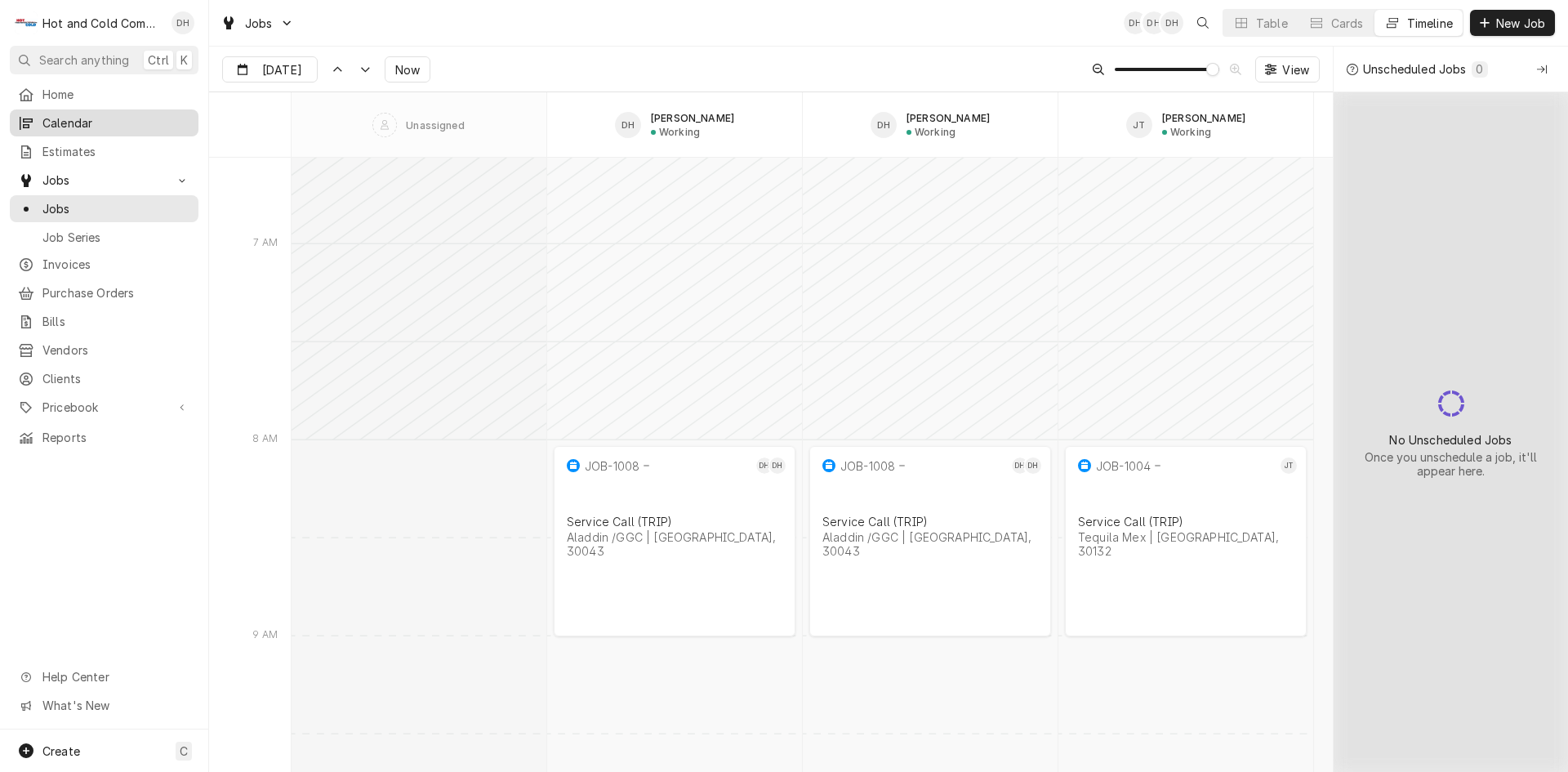
click at [84, 119] on span "Calendar" at bounding box center [116, 123] width 148 height 17
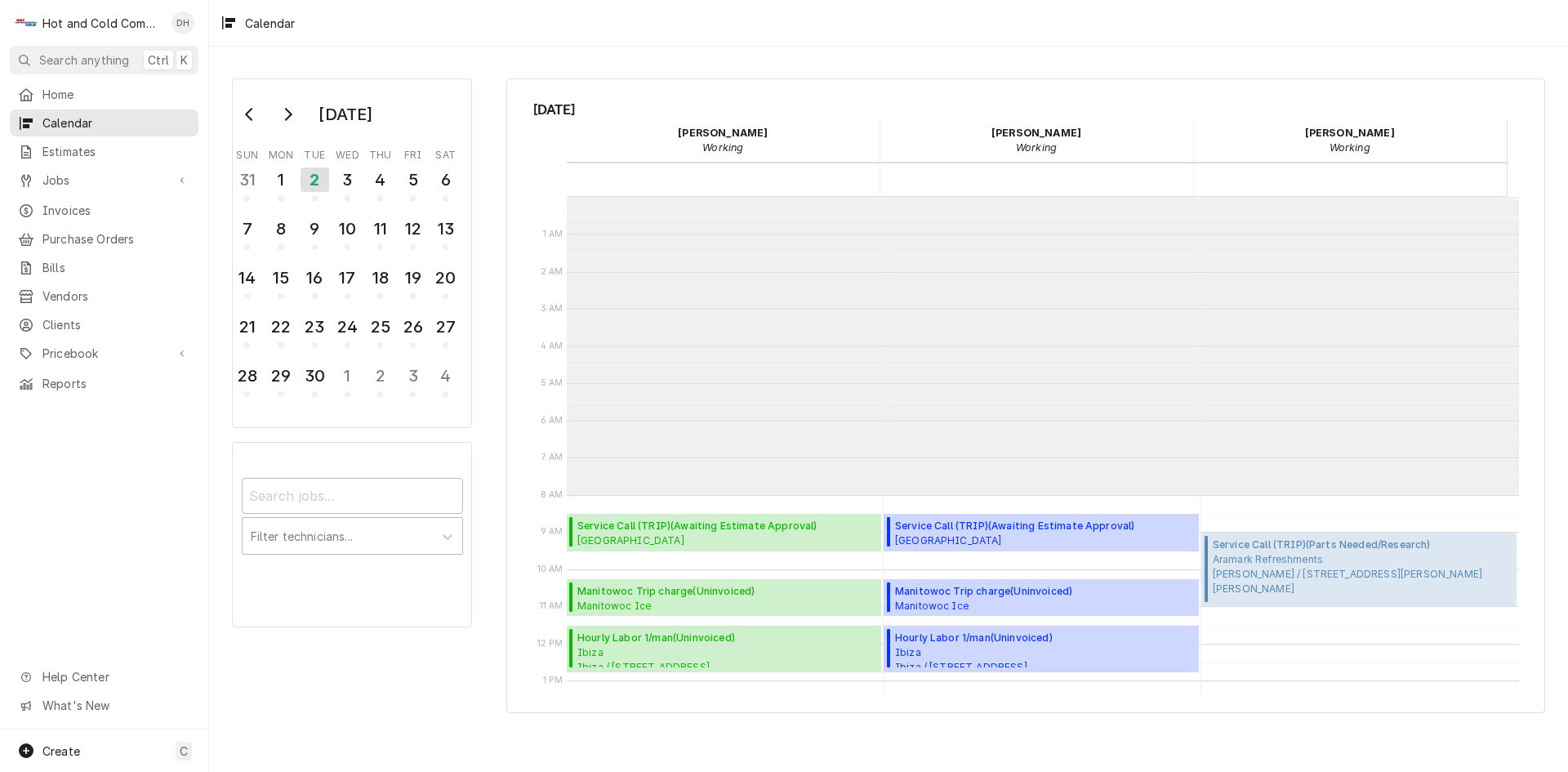
scroll to position [298, 0]
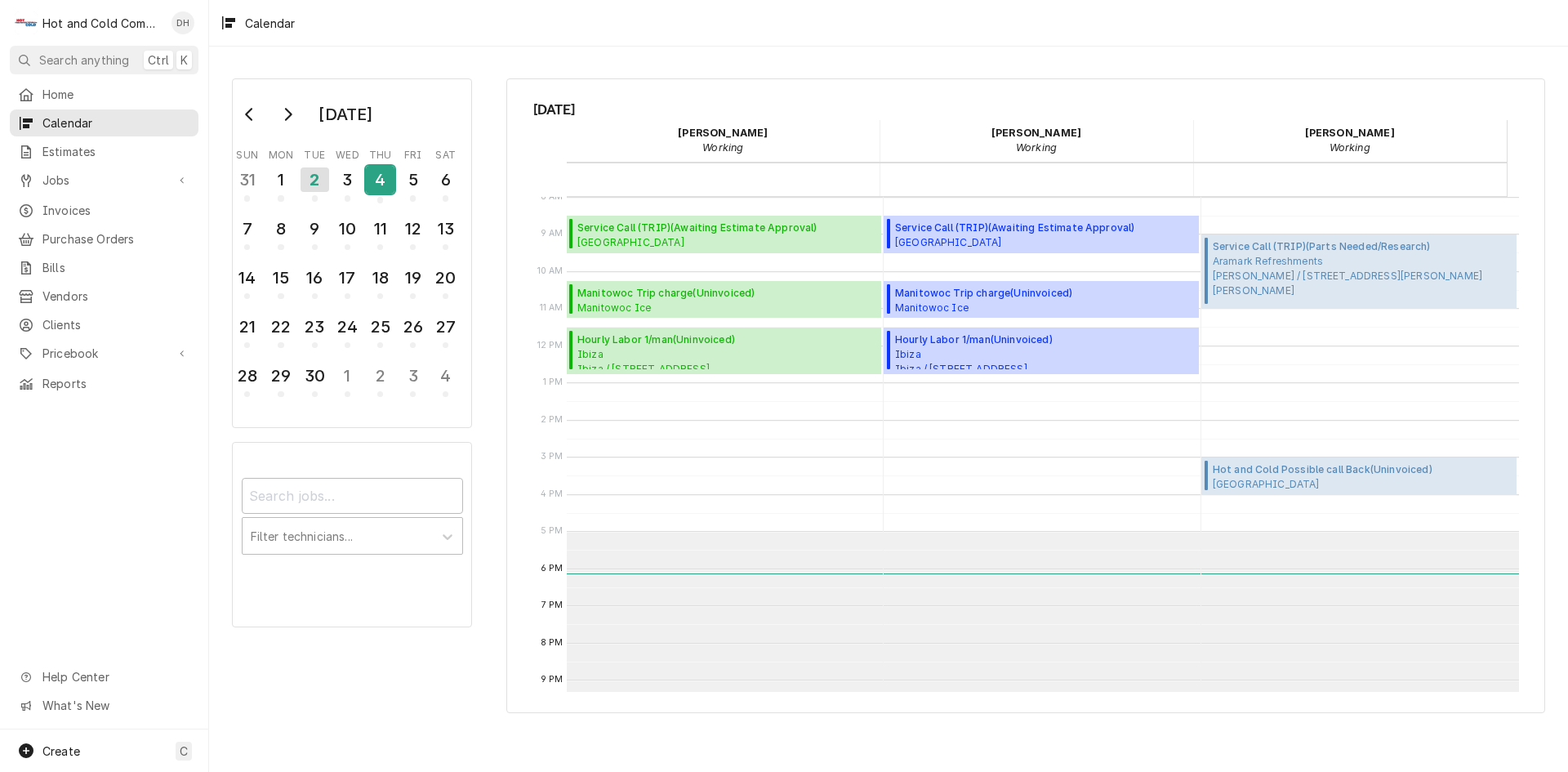
click at [374, 184] on div "4" at bounding box center [380, 179] width 29 height 28
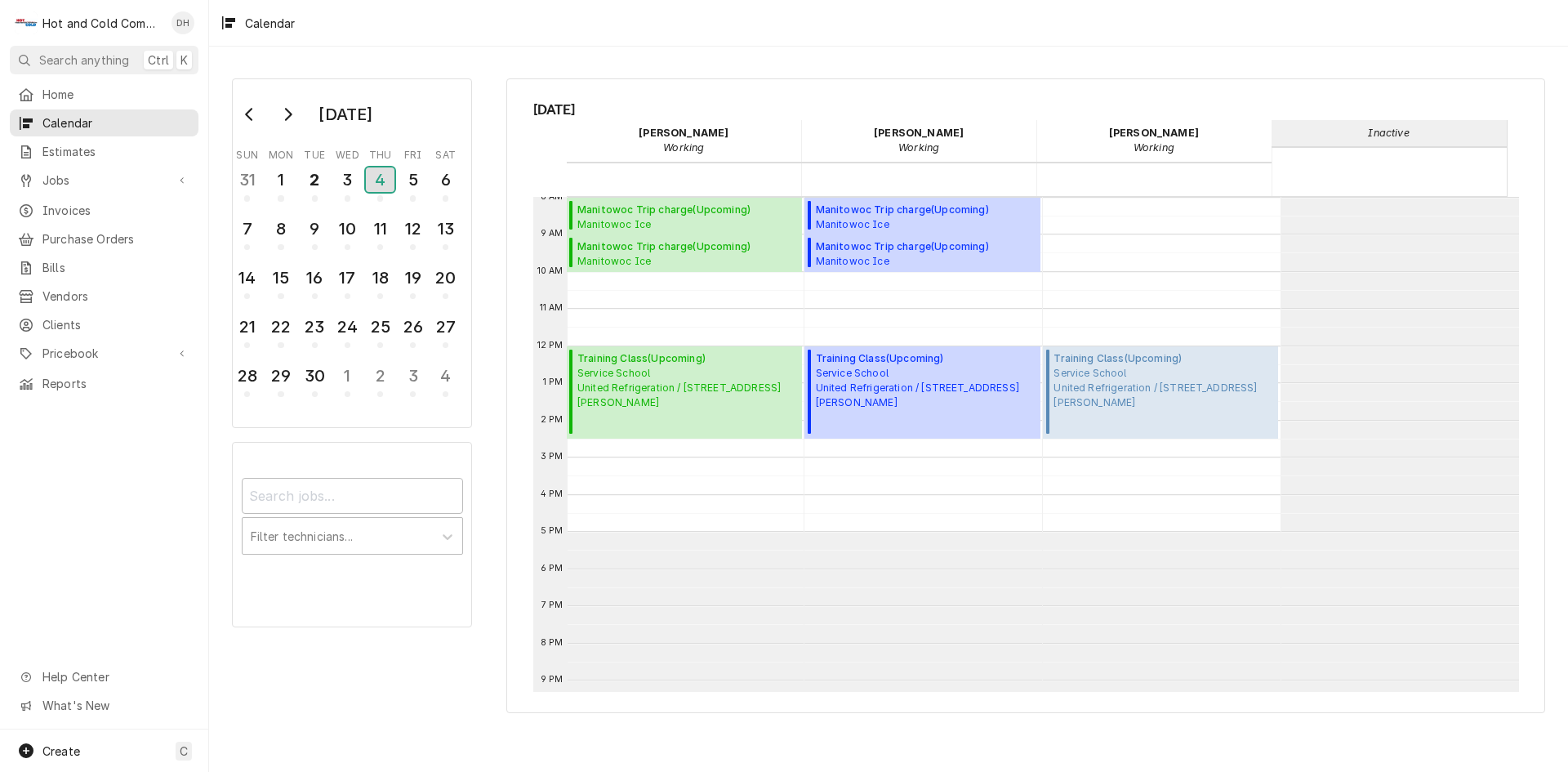
scroll to position [239, 0]
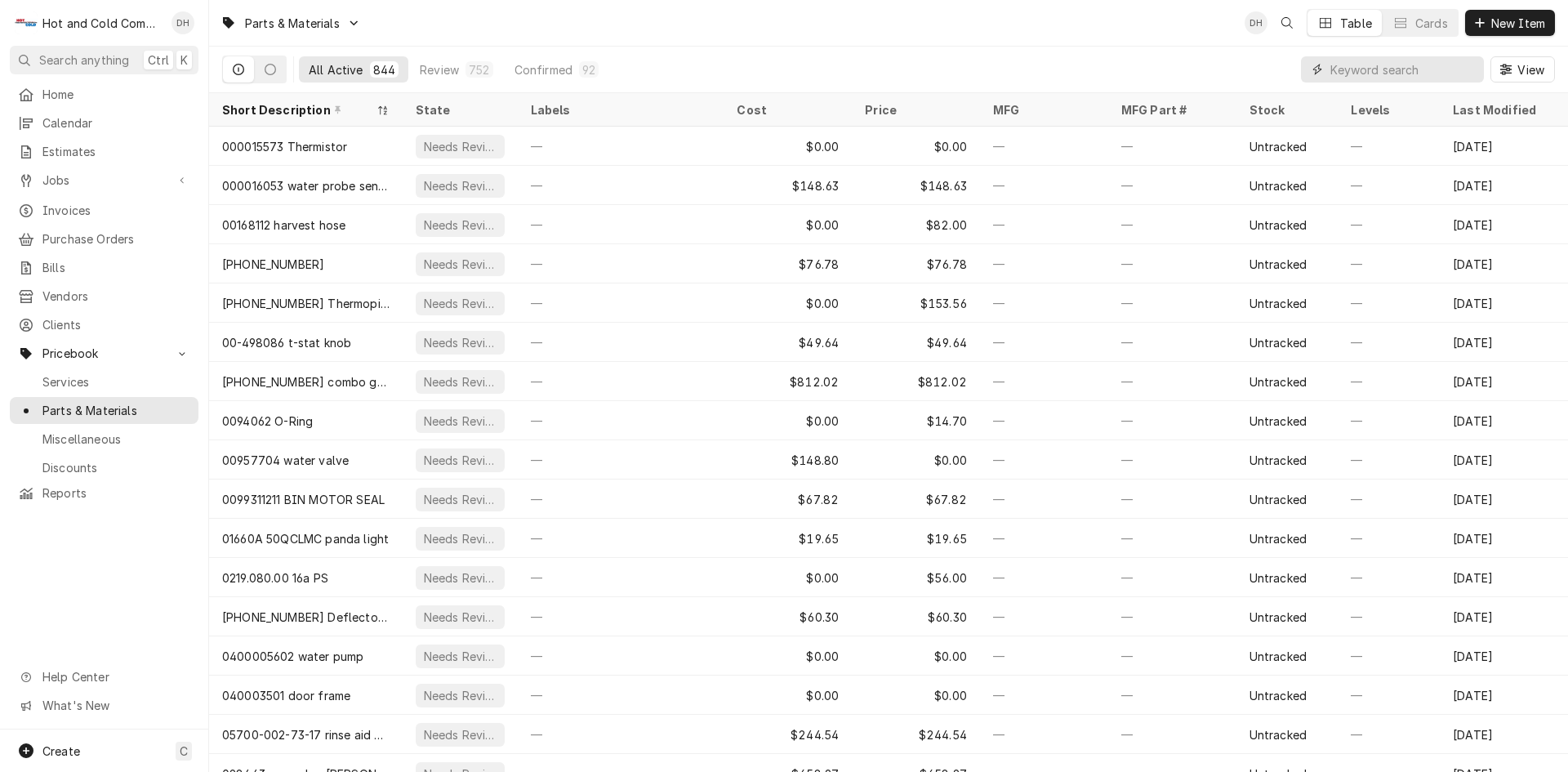
click at [1381, 69] on input "Dynamic Content Wrapper" at bounding box center [1403, 69] width 146 height 26
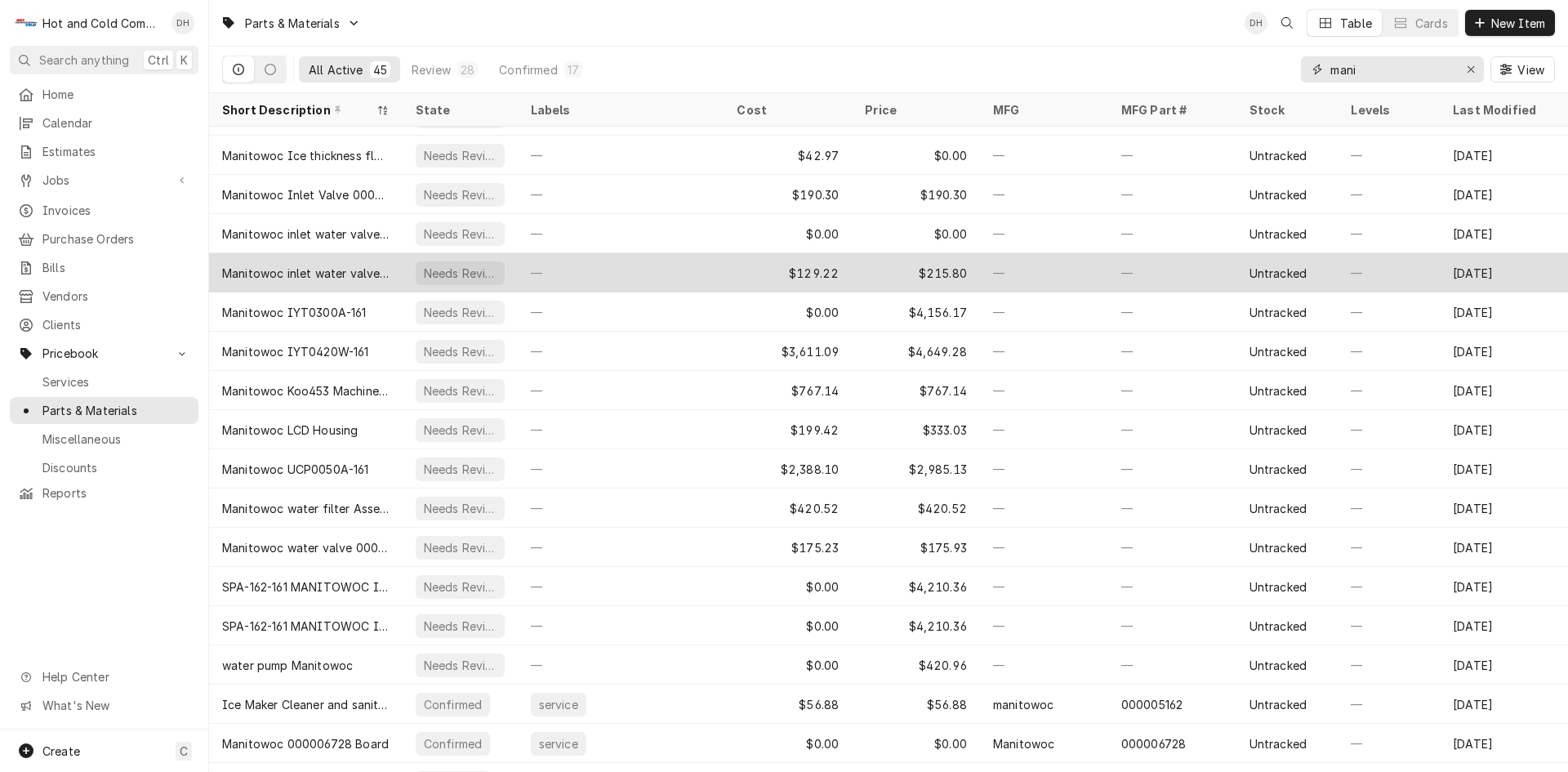
scroll to position [567, 0]
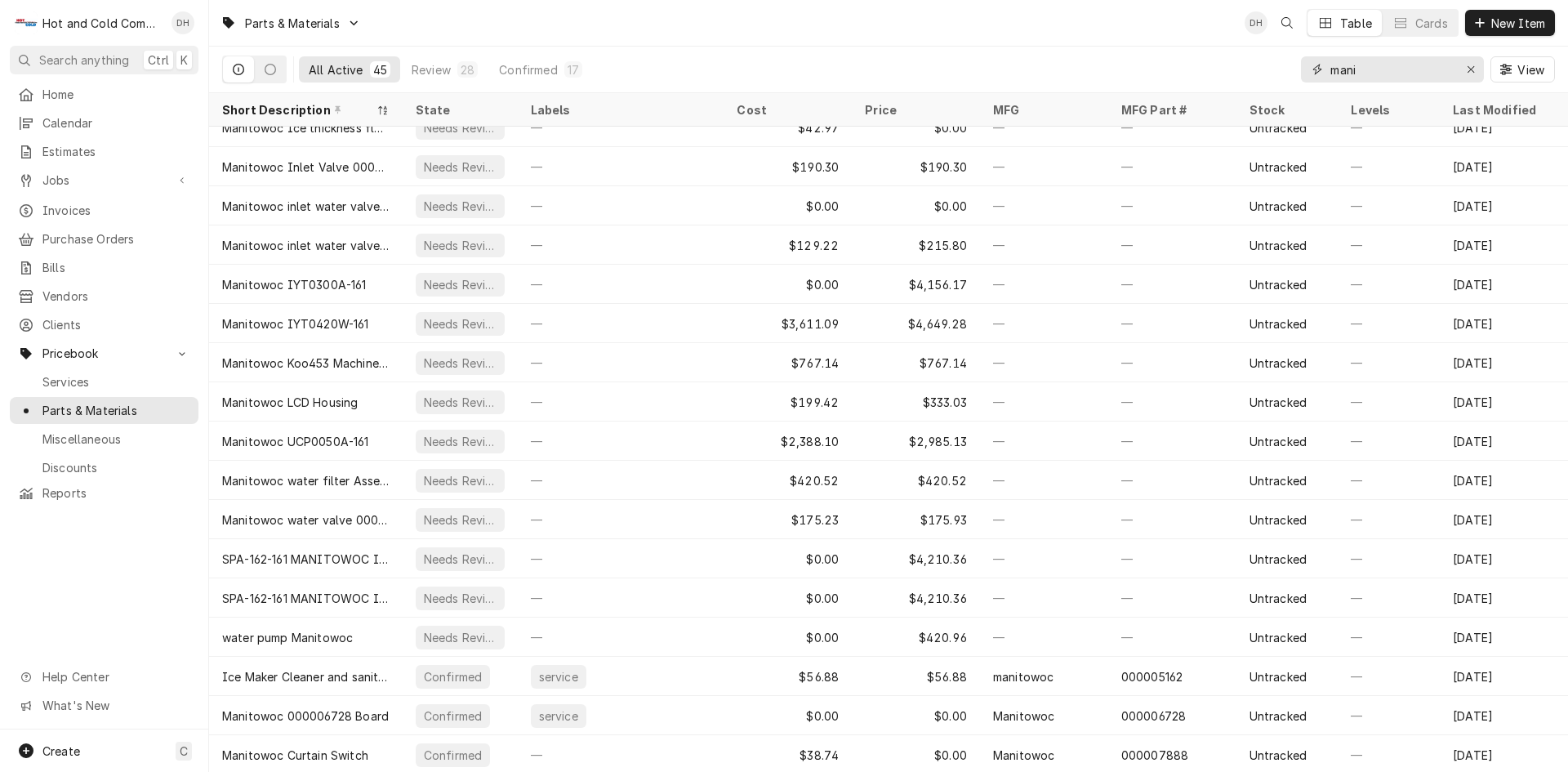
type input "mani"
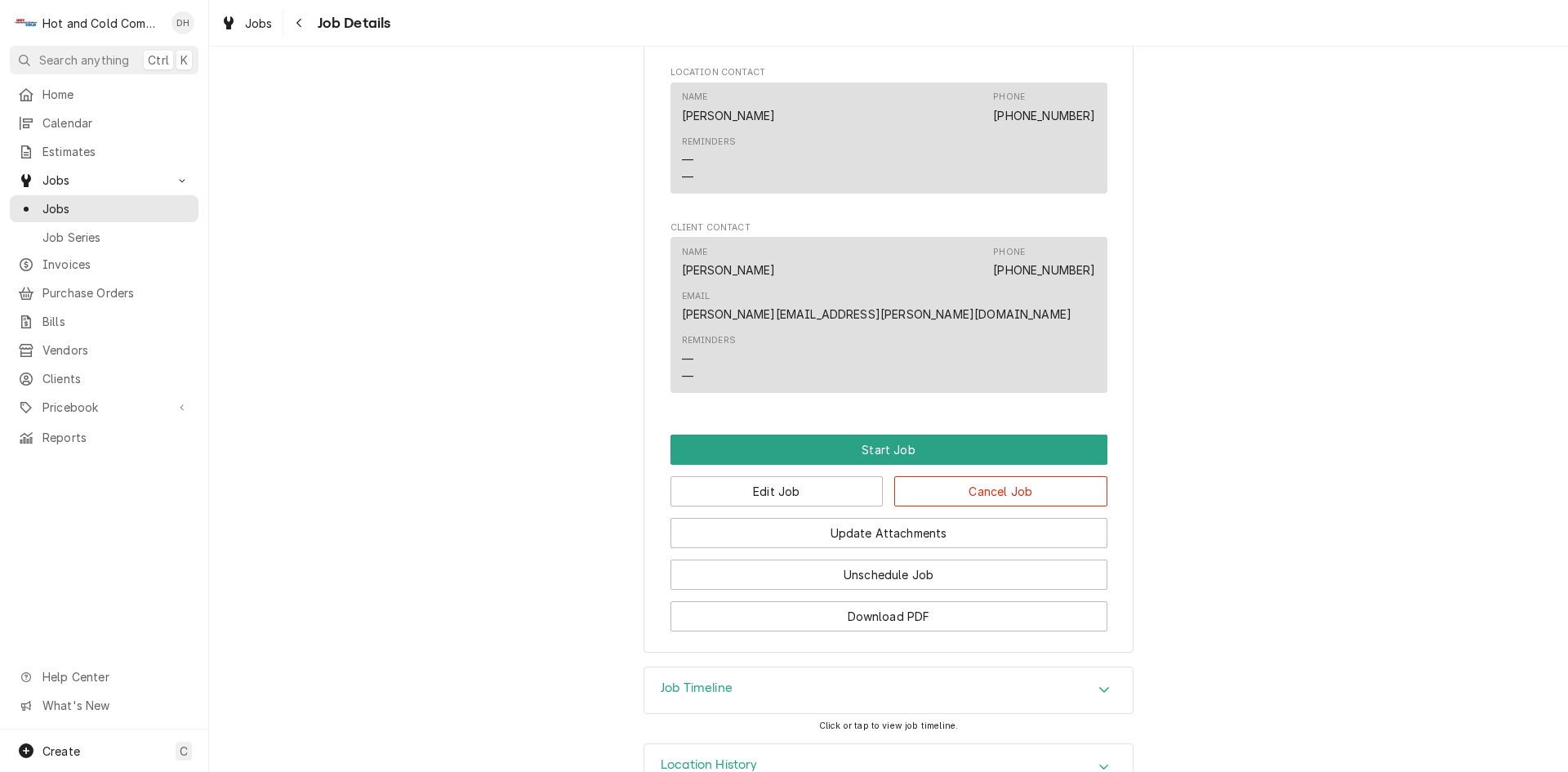
scroll to position [1064, 0]
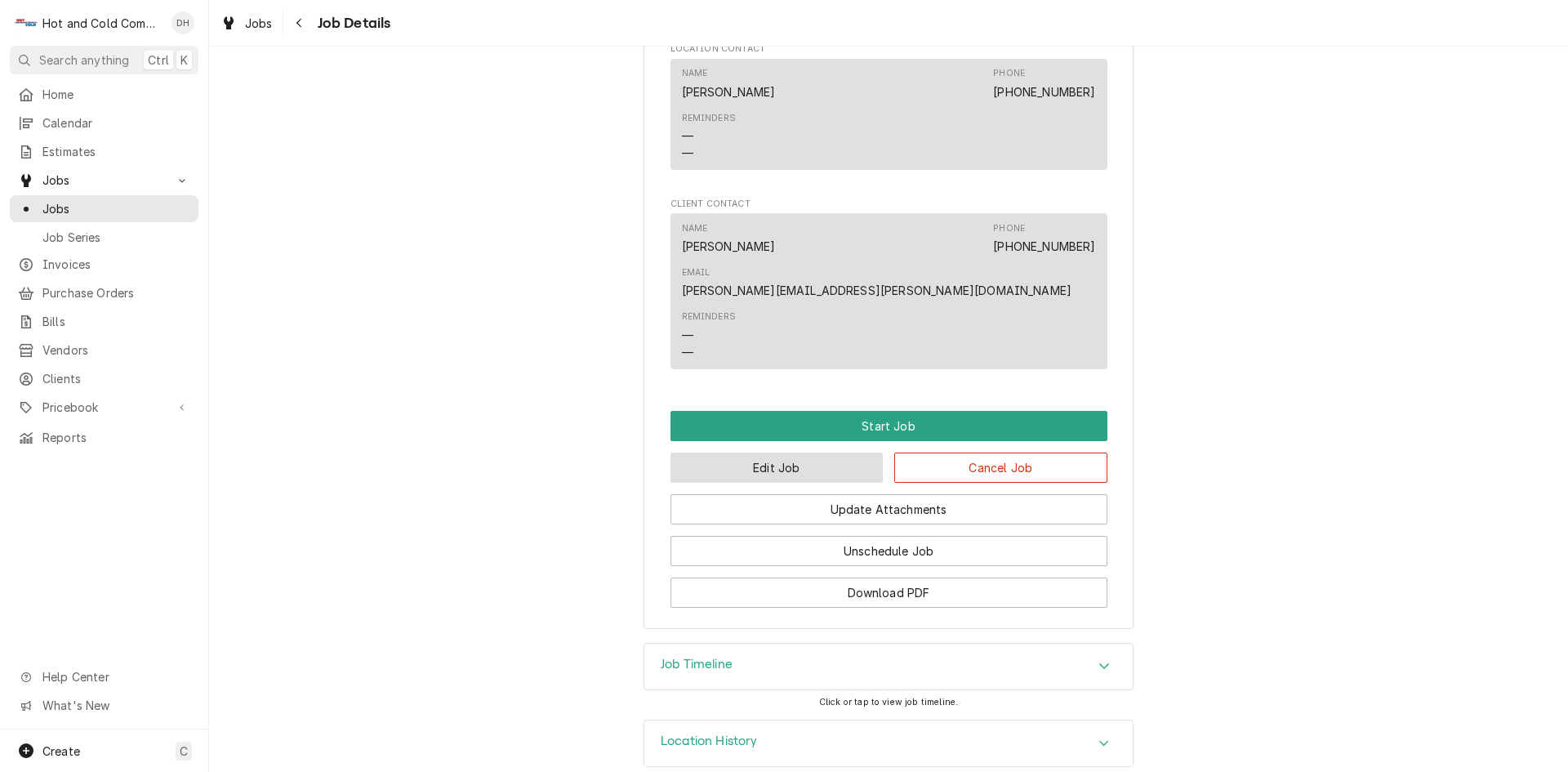
click at [761, 452] on button "Edit Job" at bounding box center [777, 467] width 213 height 30
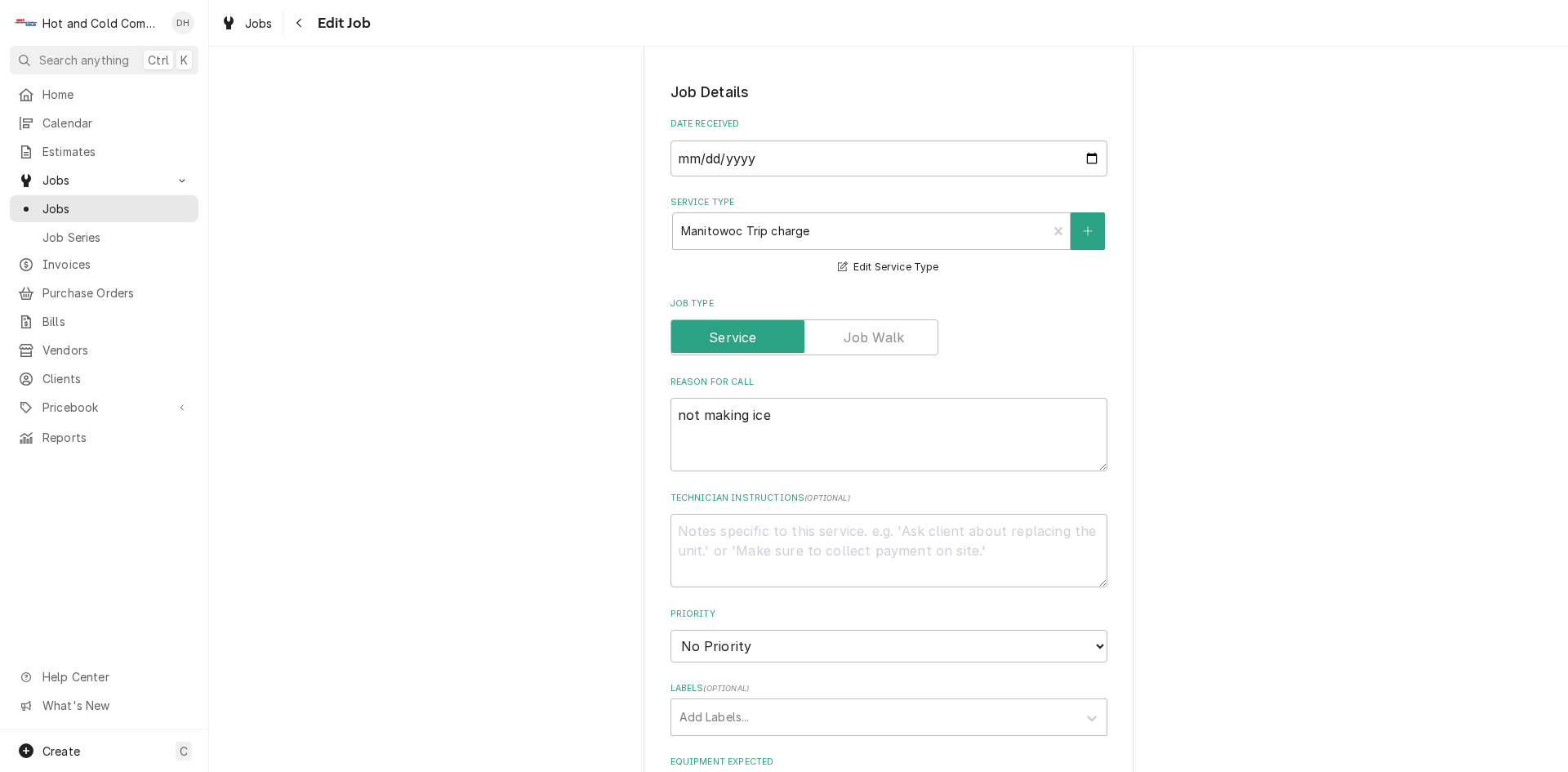
scroll to position [544, 0]
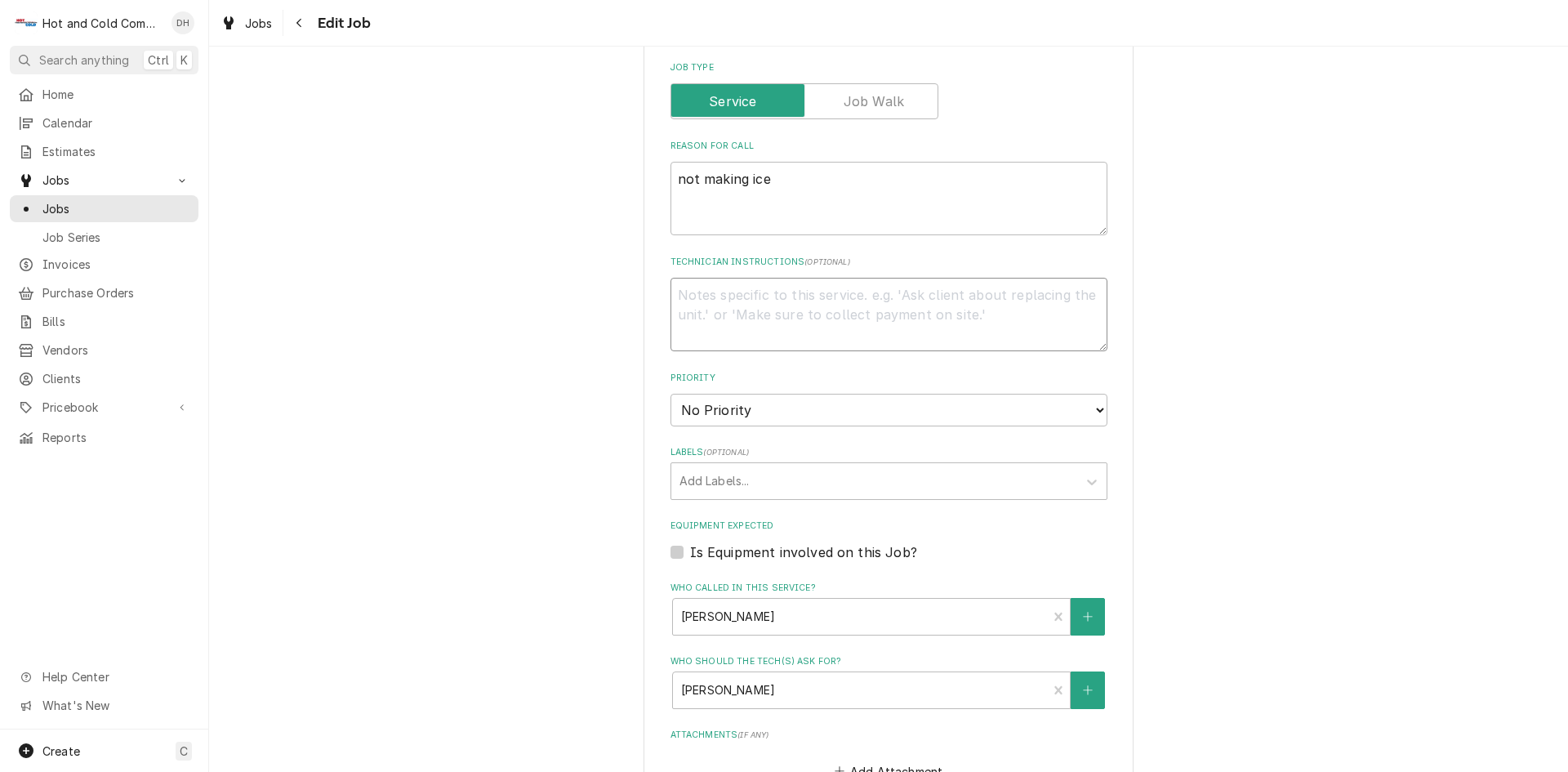
click at [739, 318] on textarea "Technician Instructions ( optional )" at bounding box center [889, 314] width 437 height 74
type textarea "x"
type textarea "Q"
type textarea "x"
type textarea "Qu"
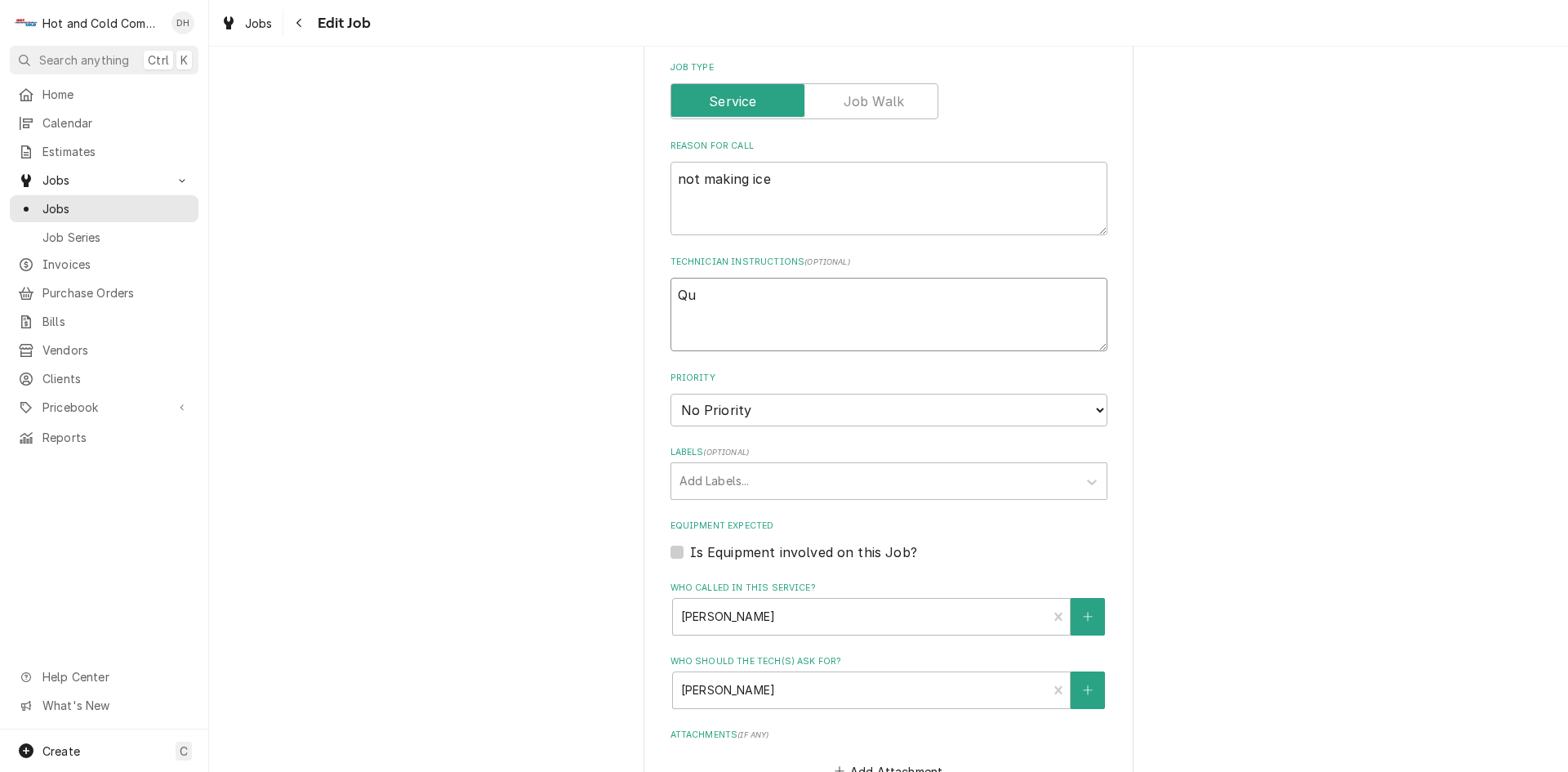
type textarea "x"
type textarea "Quo"
type textarea "x"
type textarea "Quot"
type textarea "x"
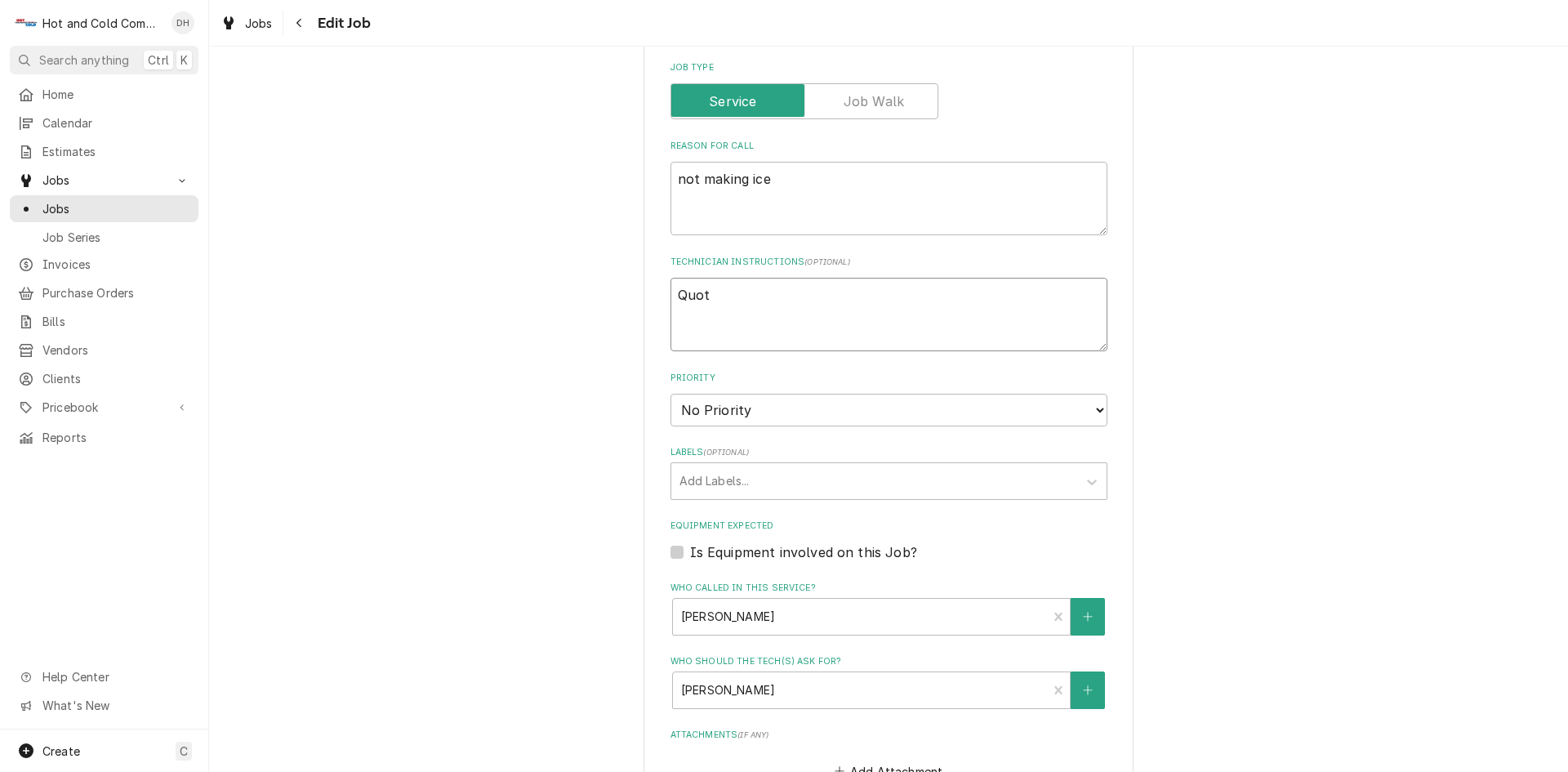
type textarea "Quote"
type textarea "x"
type textarea "Quoted"
type textarea "x"
type textarea "Quoted"
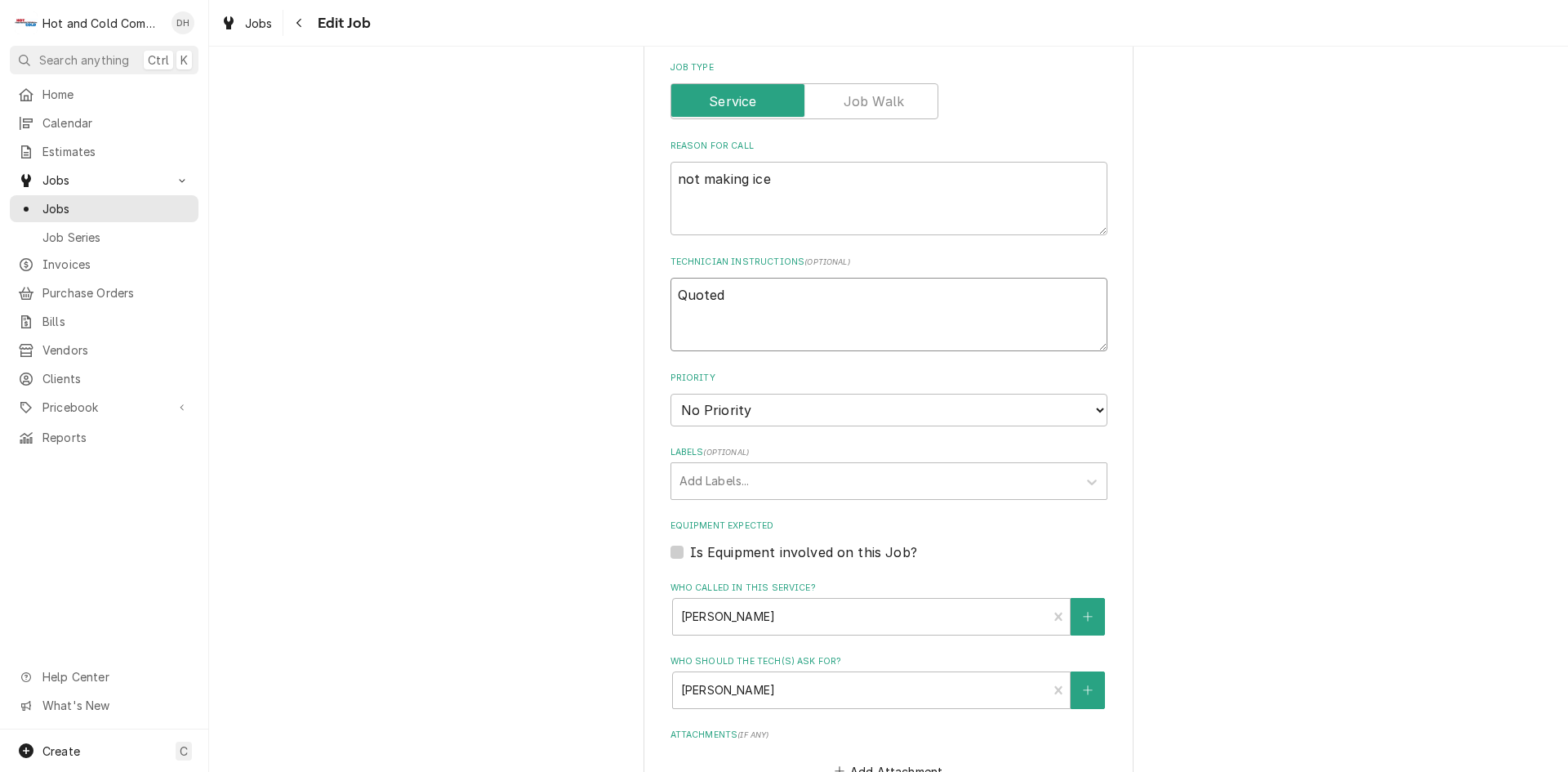
type textarea "x"
type textarea "Quoted $"
type textarea "x"
type textarea "Quoted $3"
type textarea "x"
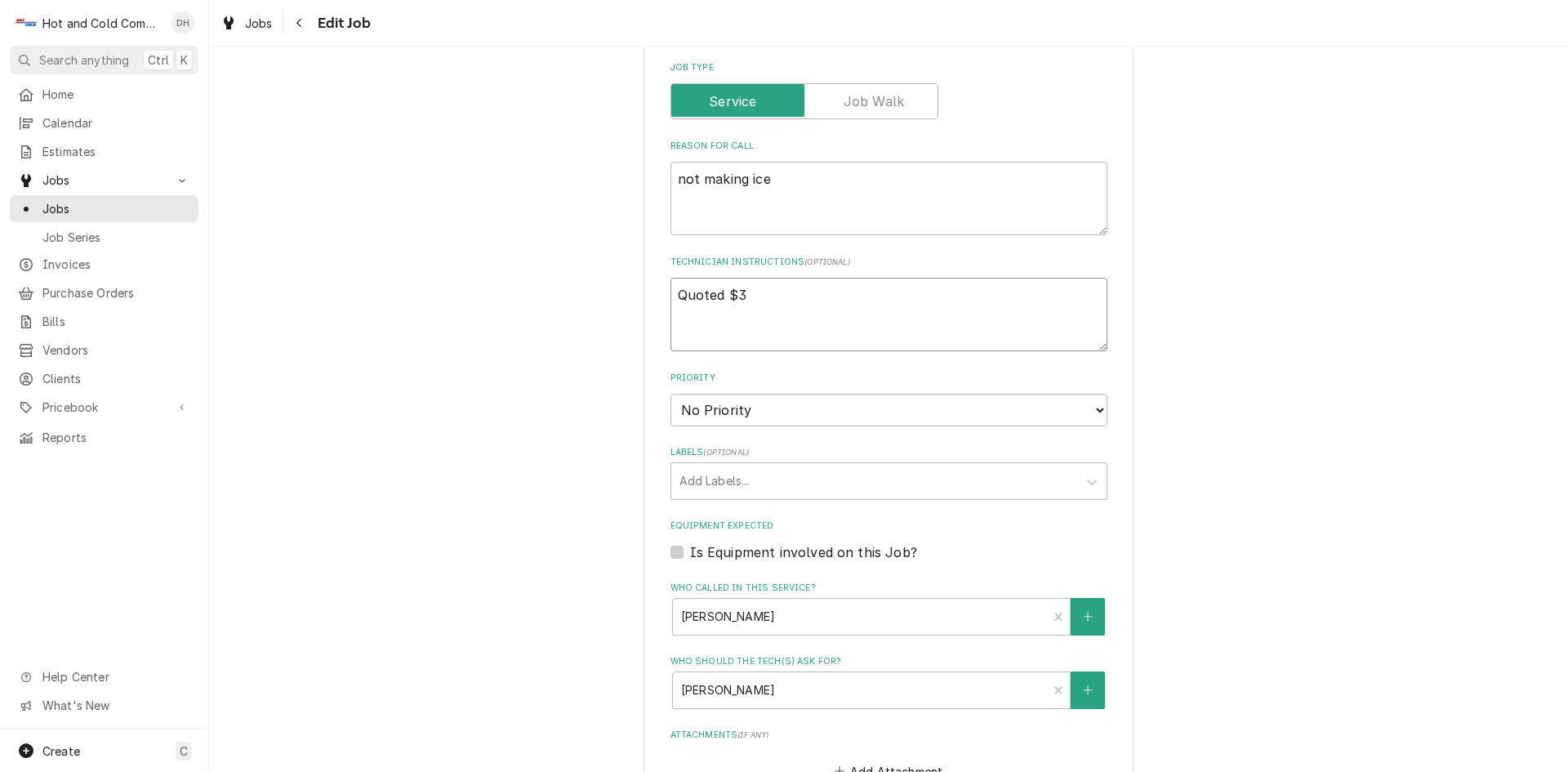
type textarea "Quoted $37"
type textarea "x"
type textarea "Quoted $376"
type textarea "x"
type textarea "Quoted $376."
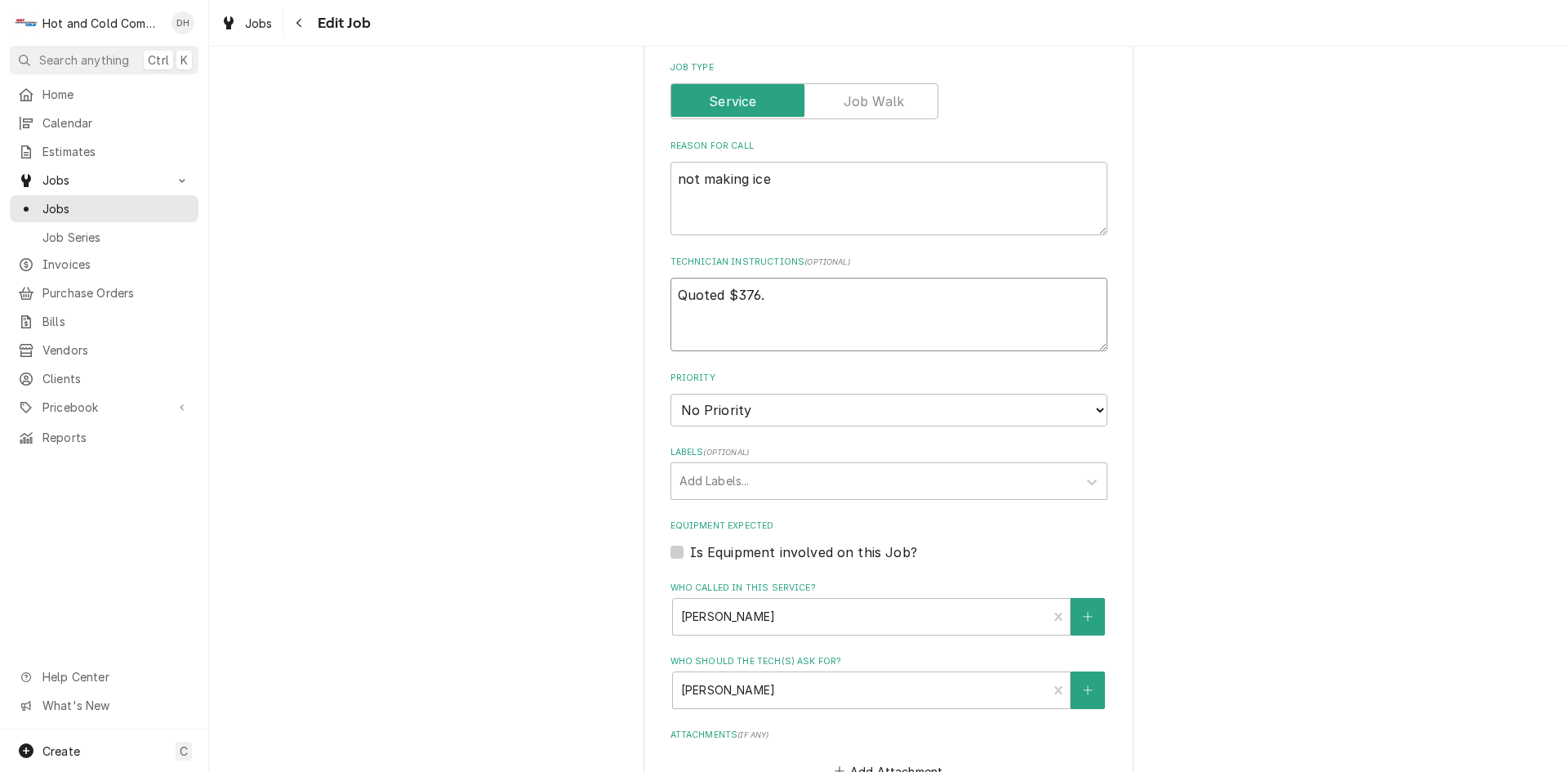
type textarea "x"
type textarea "Quoted $376.3"
type textarea "x"
type textarea "Quoted $376.38"
type textarea "x"
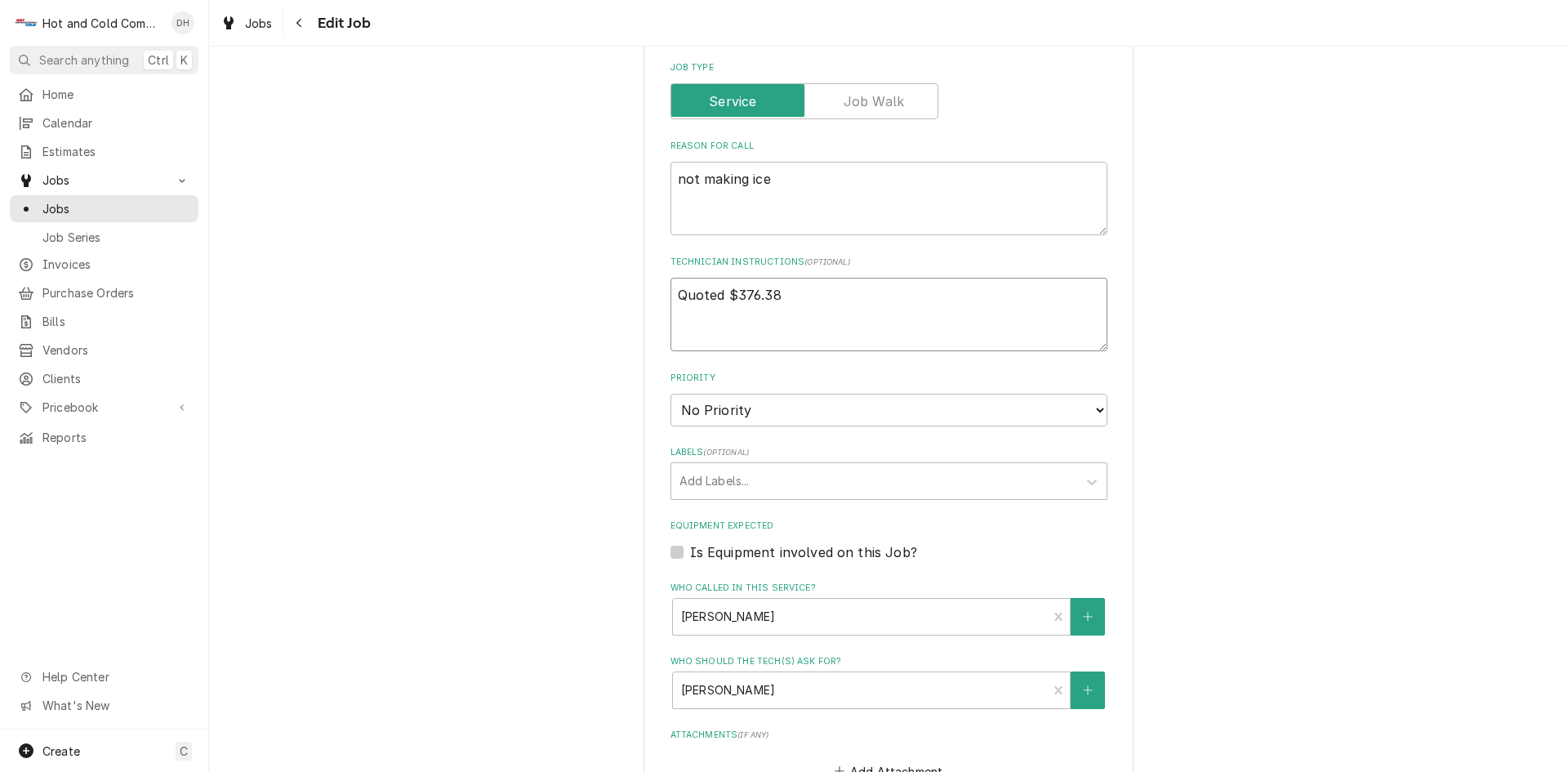
type textarea "Quoted $376.38"
type textarea "x"
type textarea "Quoted $376.38 t"
type textarea "x"
type textarea "Quoted $376.38 to"
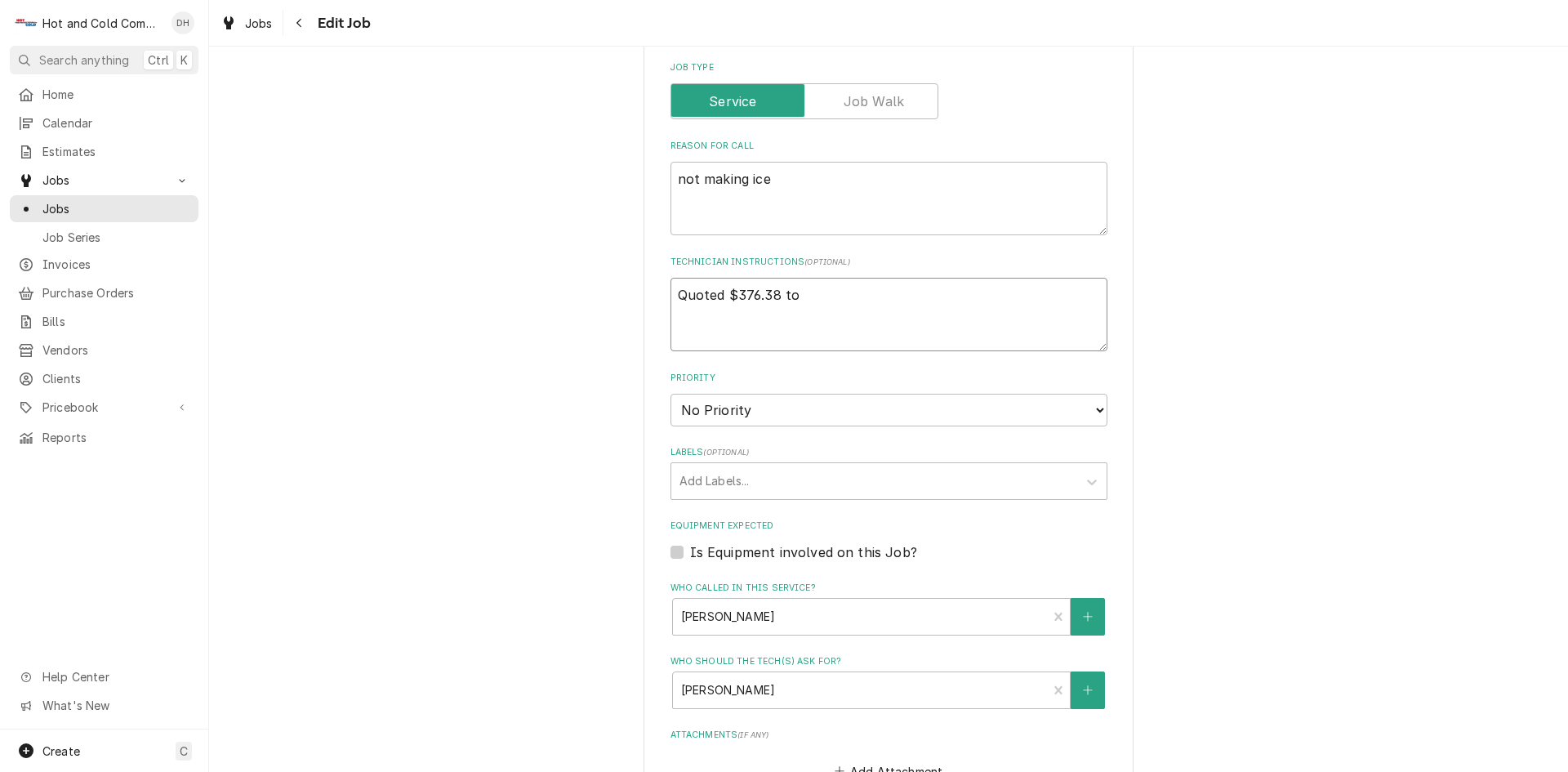
type textarea "x"
type textarea "Quoted $376.38 to"
type textarea "x"
type textarea "Quoted $376.38 to c"
type textarea "x"
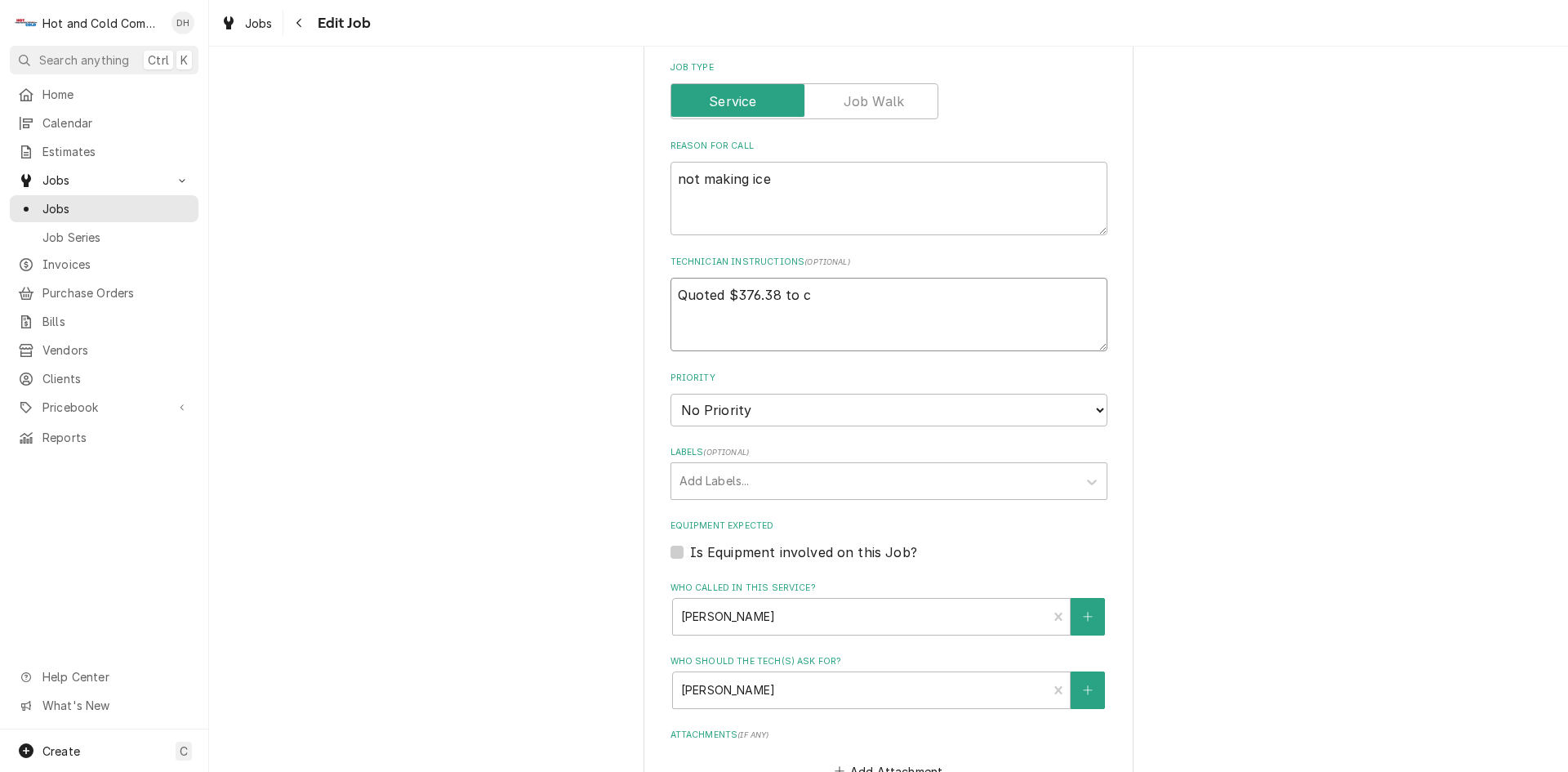
type textarea "Quoted $376.38 to cl"
type textarea "x"
type textarea "Quoted $376.38 to cle"
type textarea "x"
type textarea "Quoted $376.38 to clea"
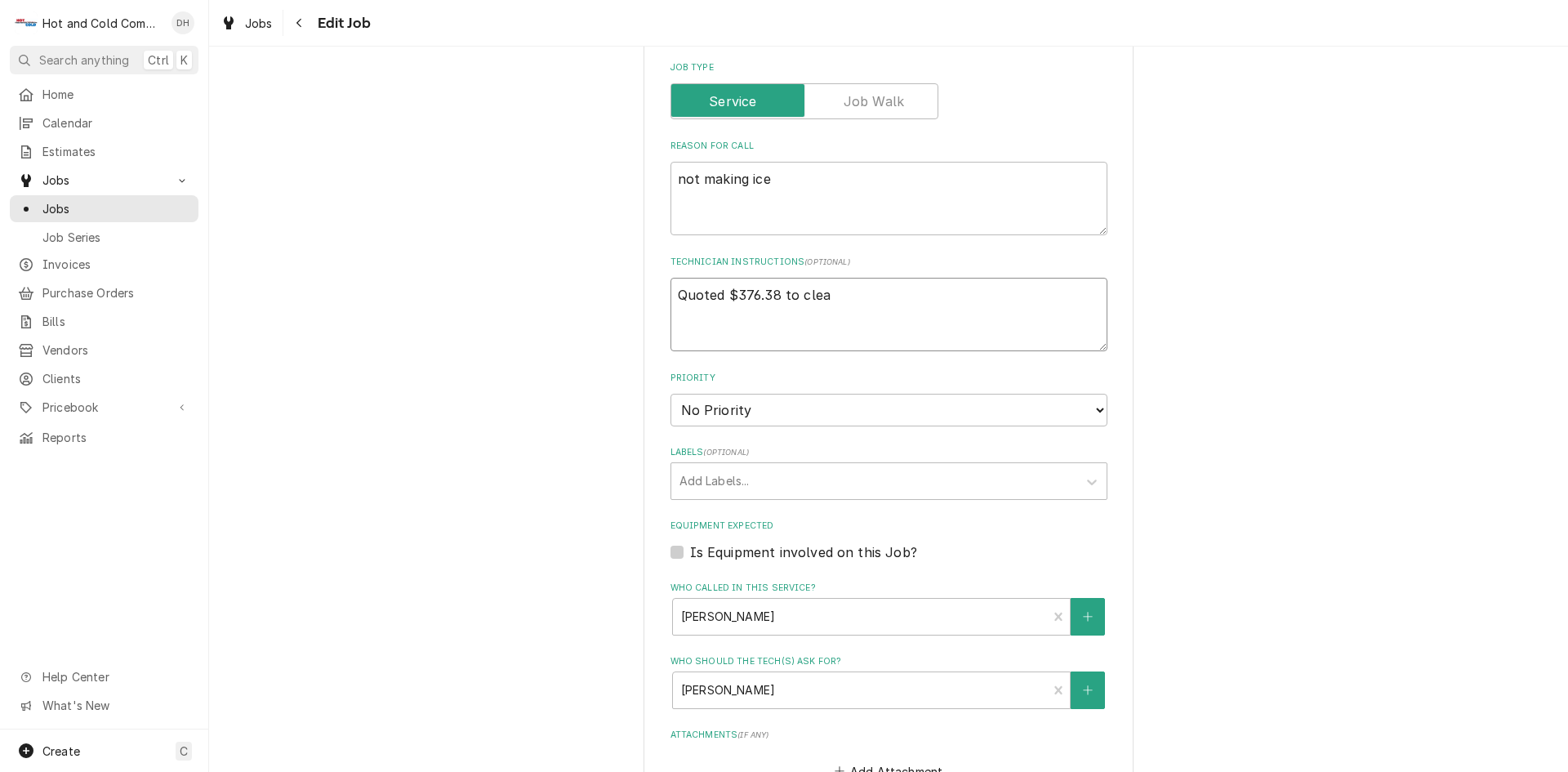
type textarea "x"
type textarea "Quoted $376.38 to clean"
type textarea "x"
type textarea "Quoted $376.38 to clean"
type textarea "x"
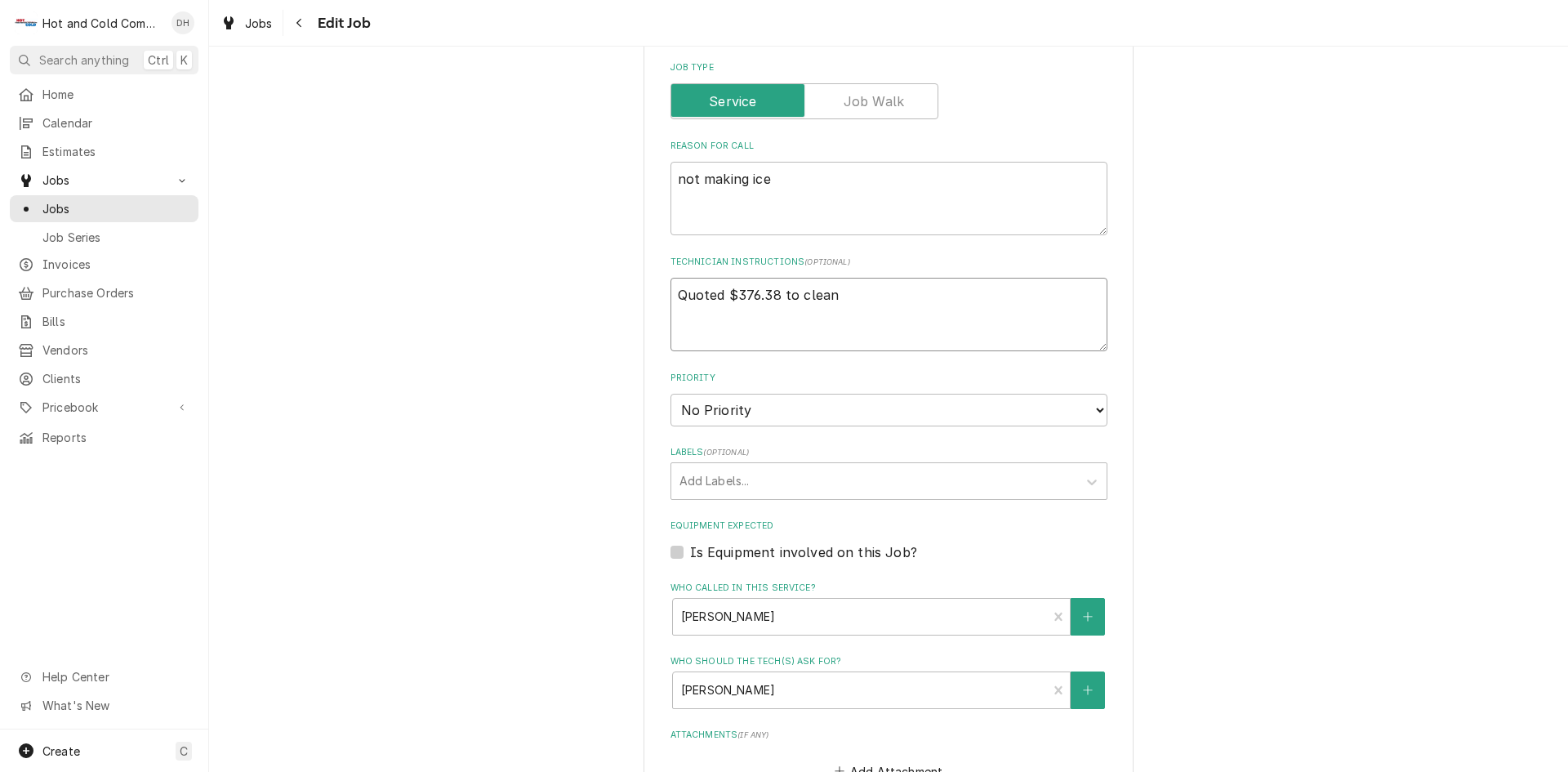
type textarea "Quoted $376.38 to clean u"
type textarea "x"
type textarea "Quoted $376.38 to clean un"
type textarea "x"
type textarea "Quoted $376.38 to clean uni"
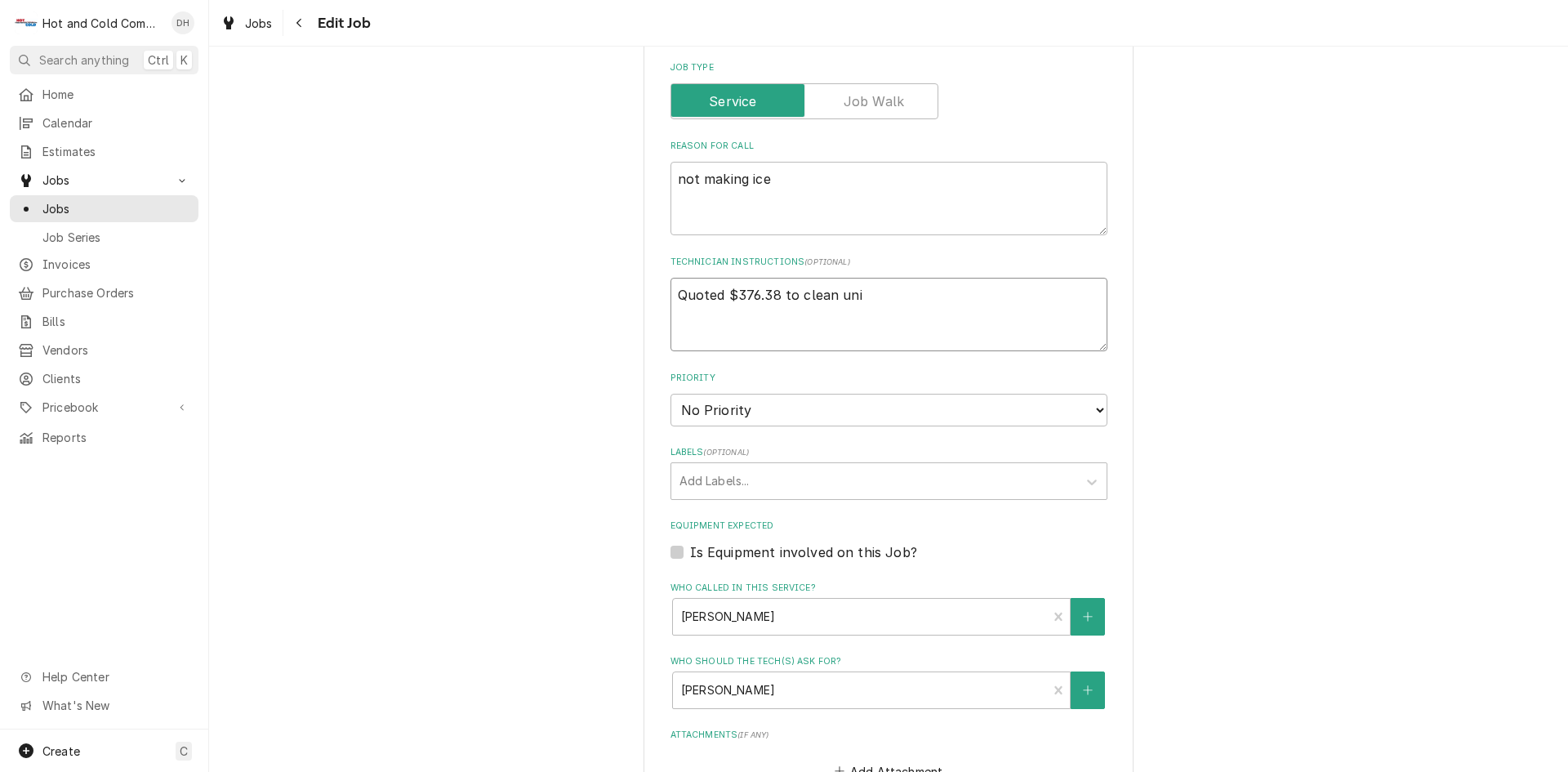
type textarea "x"
type textarea "Quoted $376.38 to clean unit"
type textarea "x"
type textarea "Quoted $376.38 to clean unit"
type textarea "x"
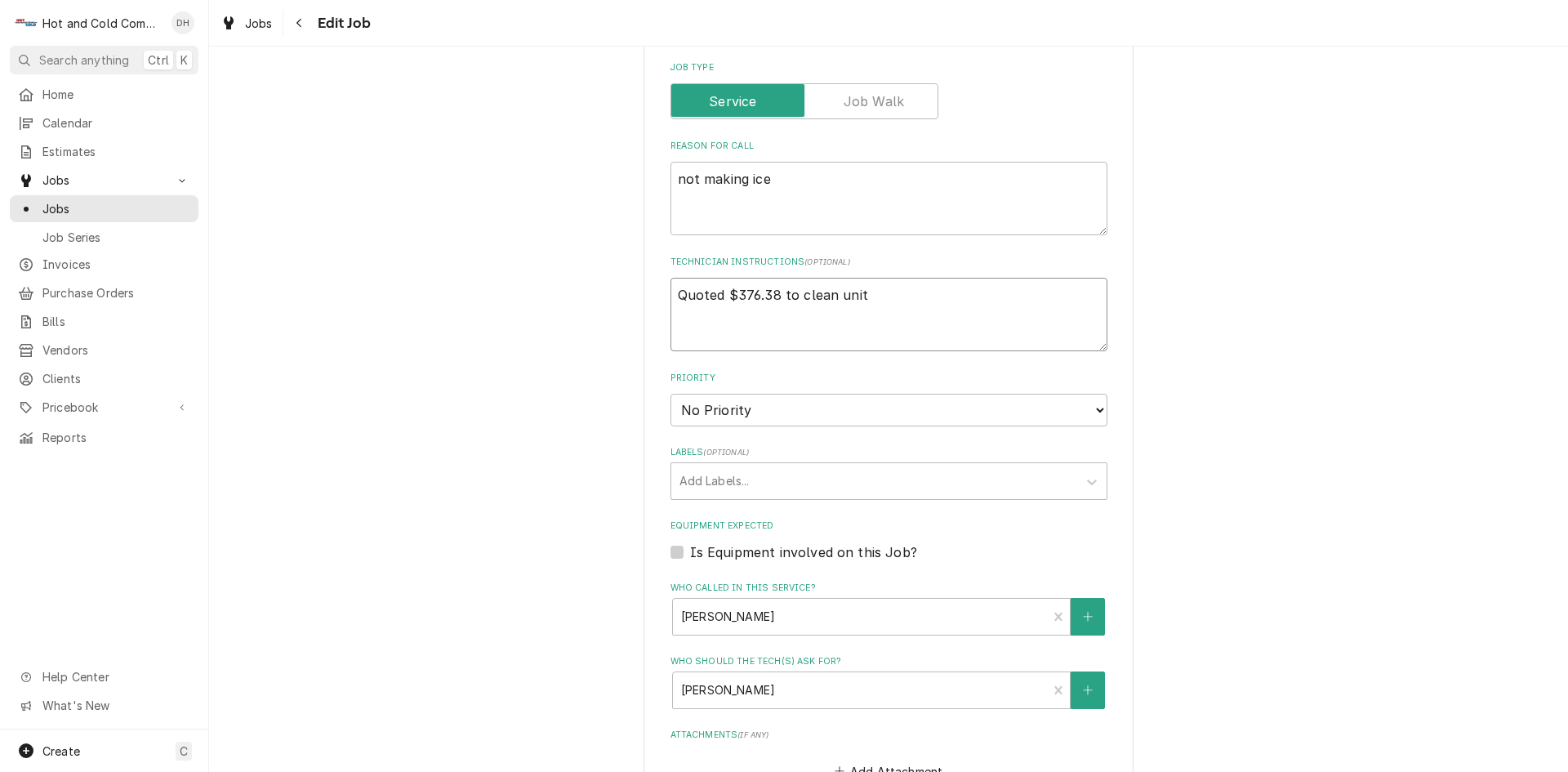
type textarea "Quoted $376.38 to clean unit i"
type textarea "x"
type textarea "Quoted $376.38 to clean unit if"
type textarea "x"
type textarea "Quoted $376.38 to clean unit if"
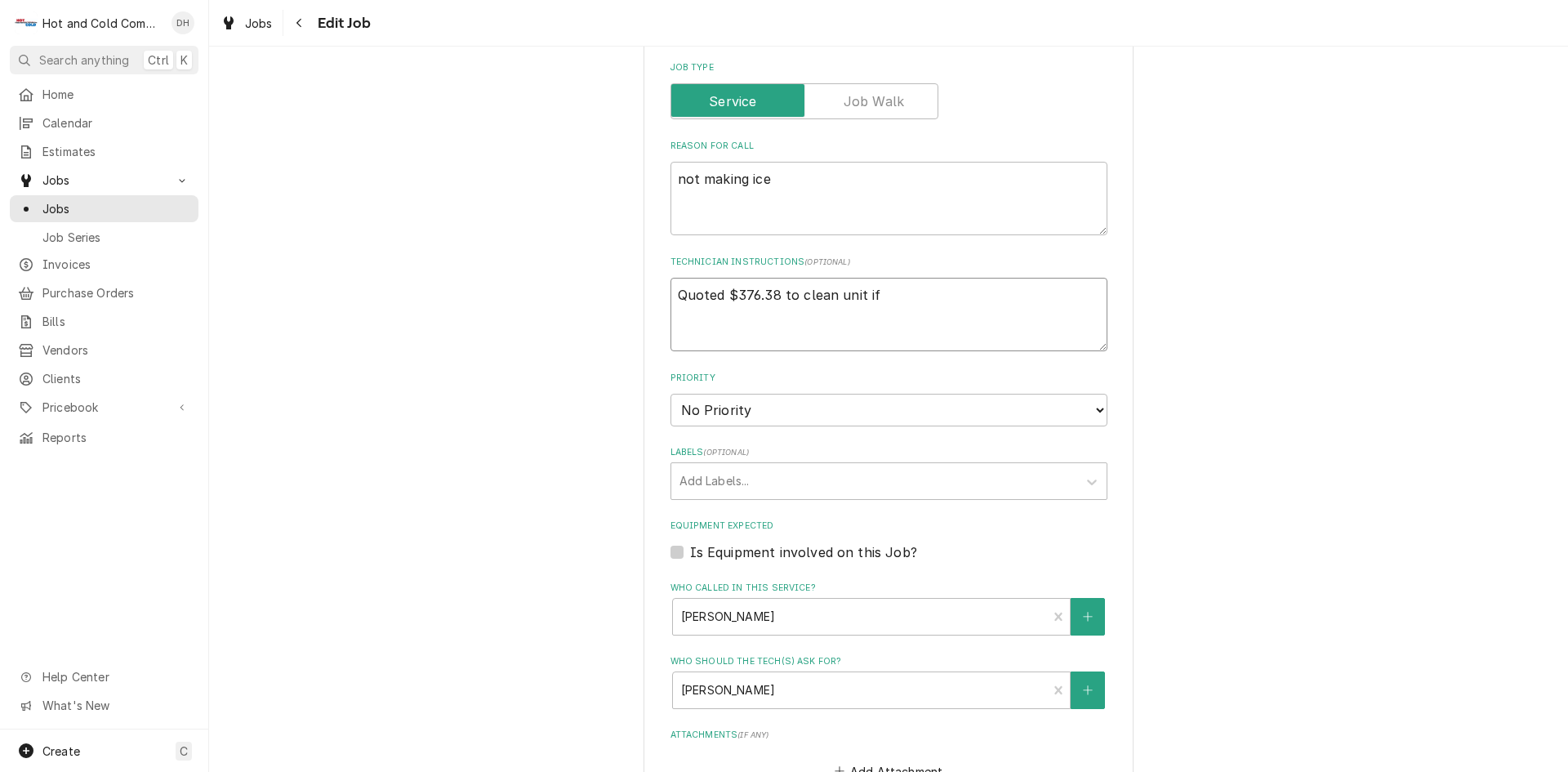
type textarea "x"
type textarea "Quoted $376.38 to clean unit if t"
type textarea "x"
type textarea "Quoted $376.38 to clean unit if th"
type textarea "x"
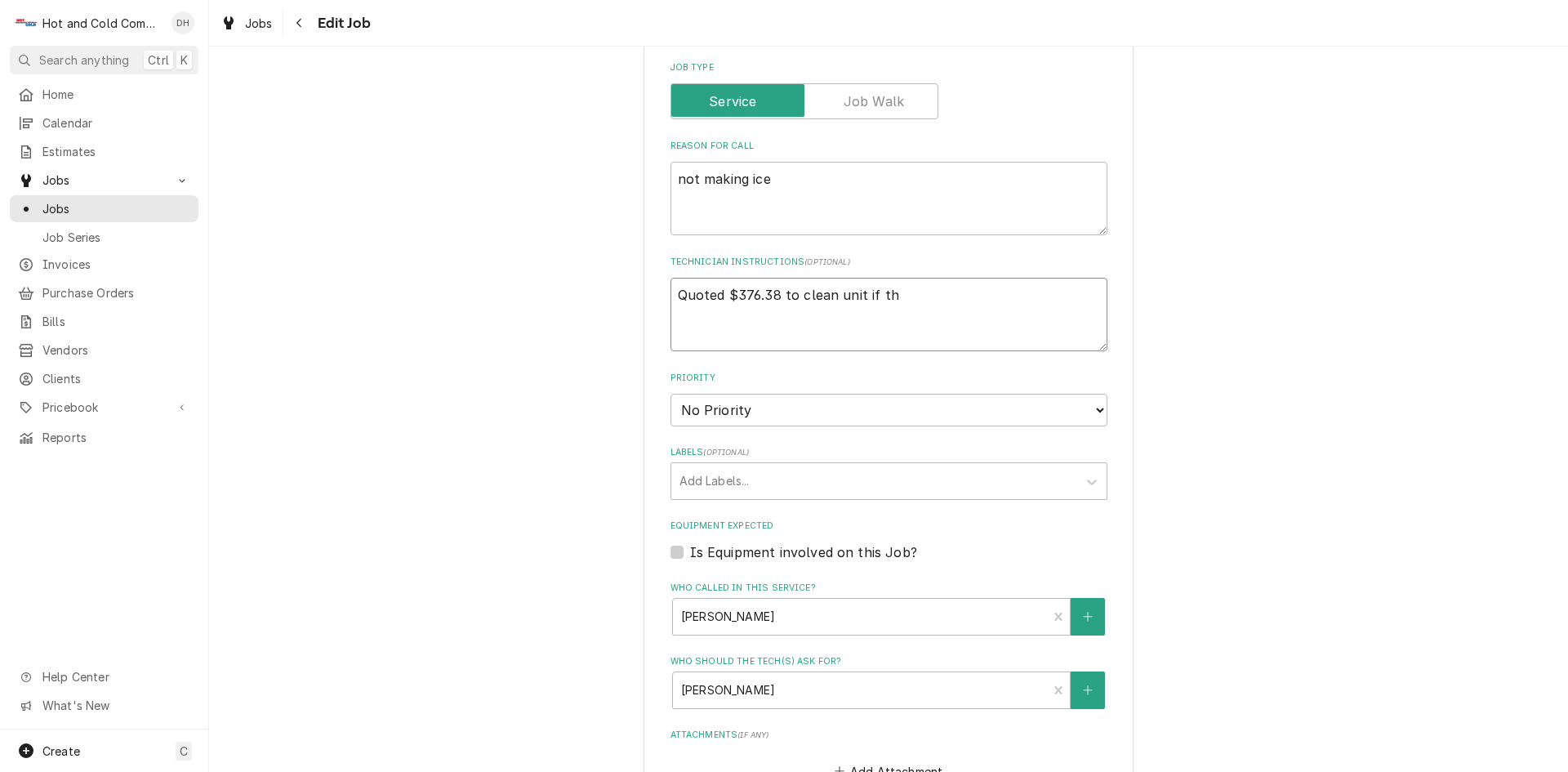
type textarea "Quoted $376.38 to clean unit if the"
type textarea "x"
type textarea "Quoted $376.38 to clean unit if they"
type textarea "x"
type textarea "Quoted $376.38 to clean unit if they"
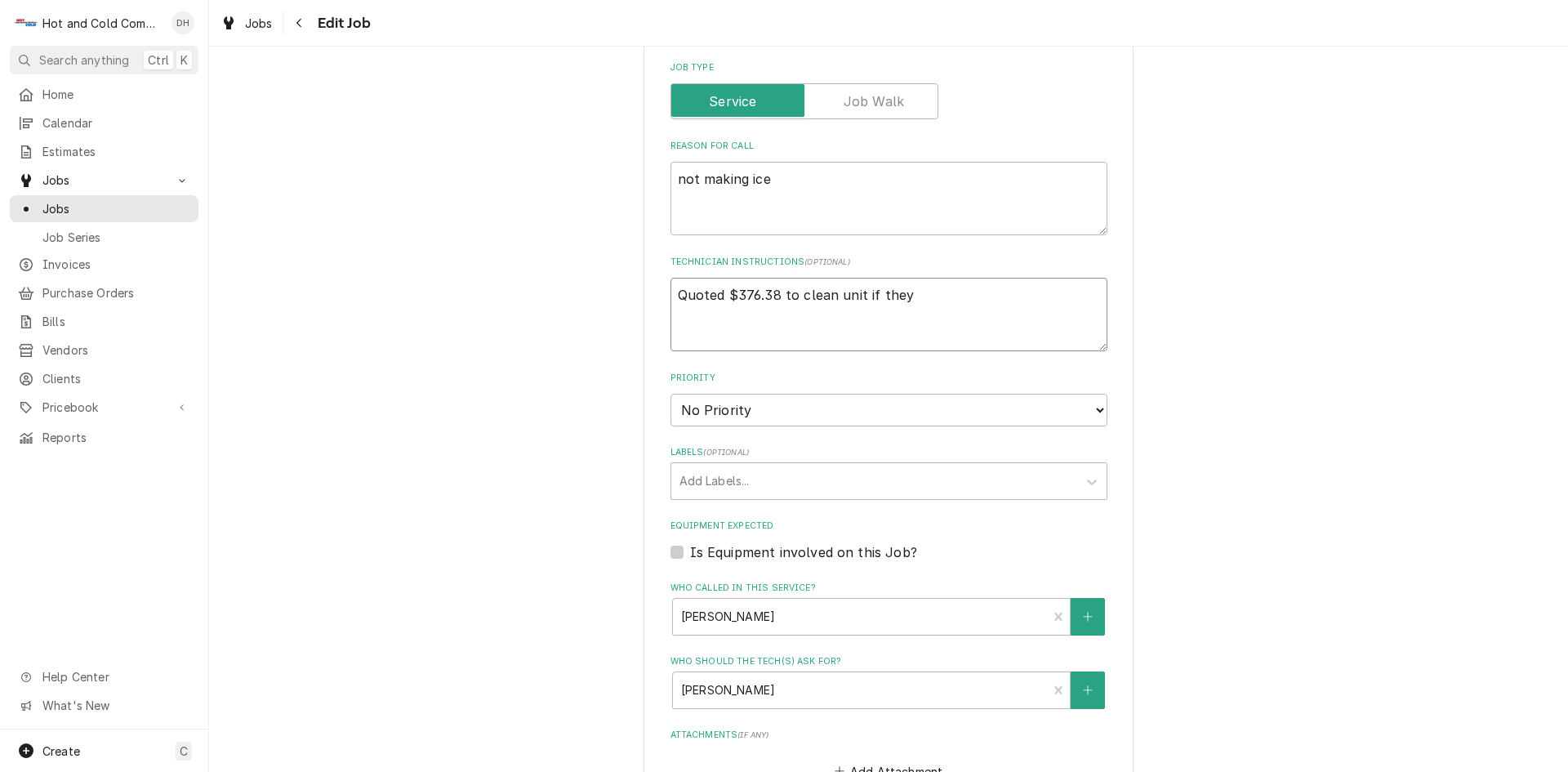
type textarea "x"
type textarea "Quoted $376.38 to clean unit if they d"
type textarea "x"
type textarea "Quoted $376.38 to clean unit if they de"
type textarea "x"
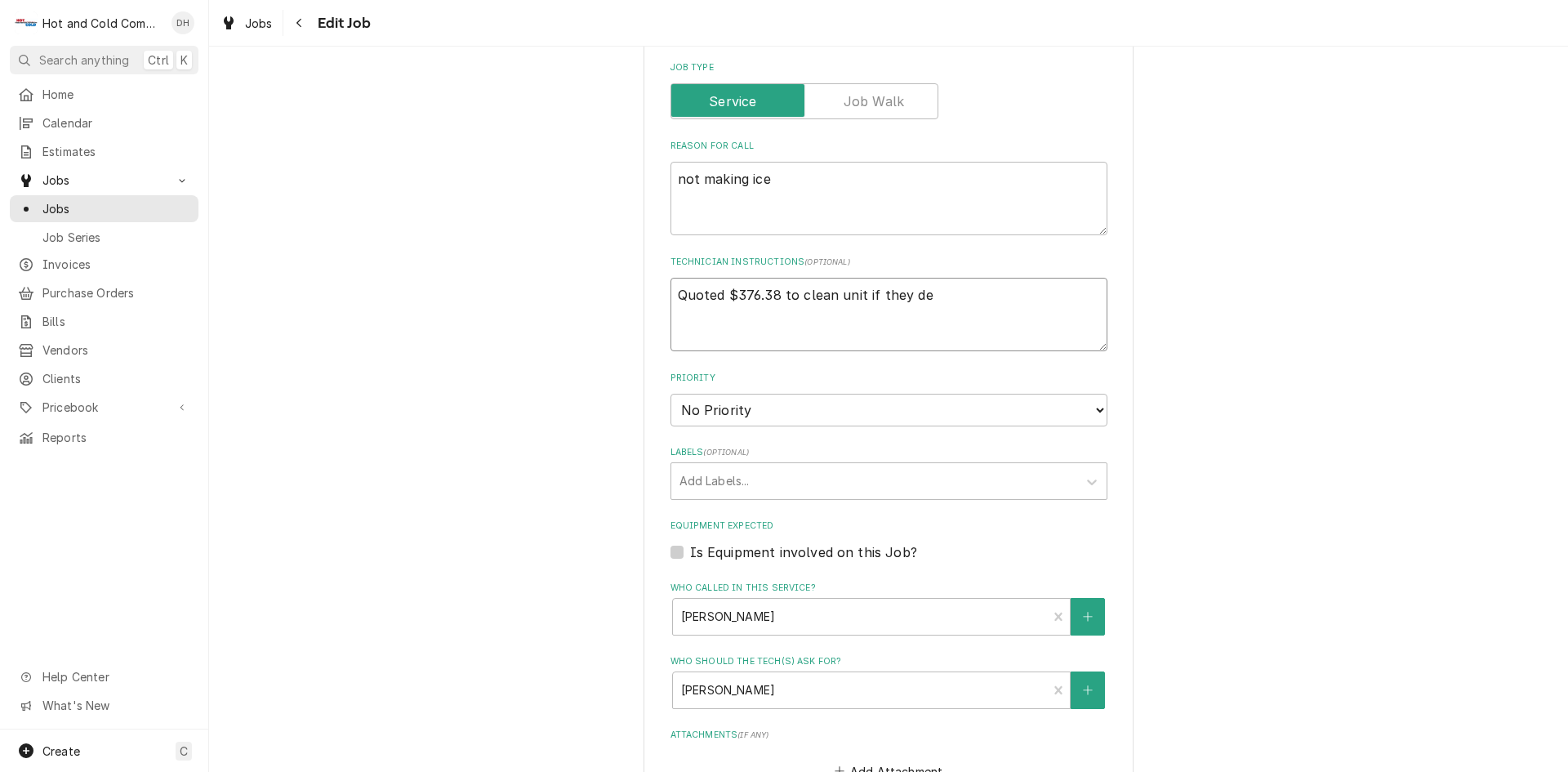
type textarea "Quoted $376.38 to clean unit if they dec"
type textarea "x"
type textarea "Quoted $376.38 to clean unit if they deci"
type textarea "x"
type textarea "Quoted $376.38 to clean unit if they decid"
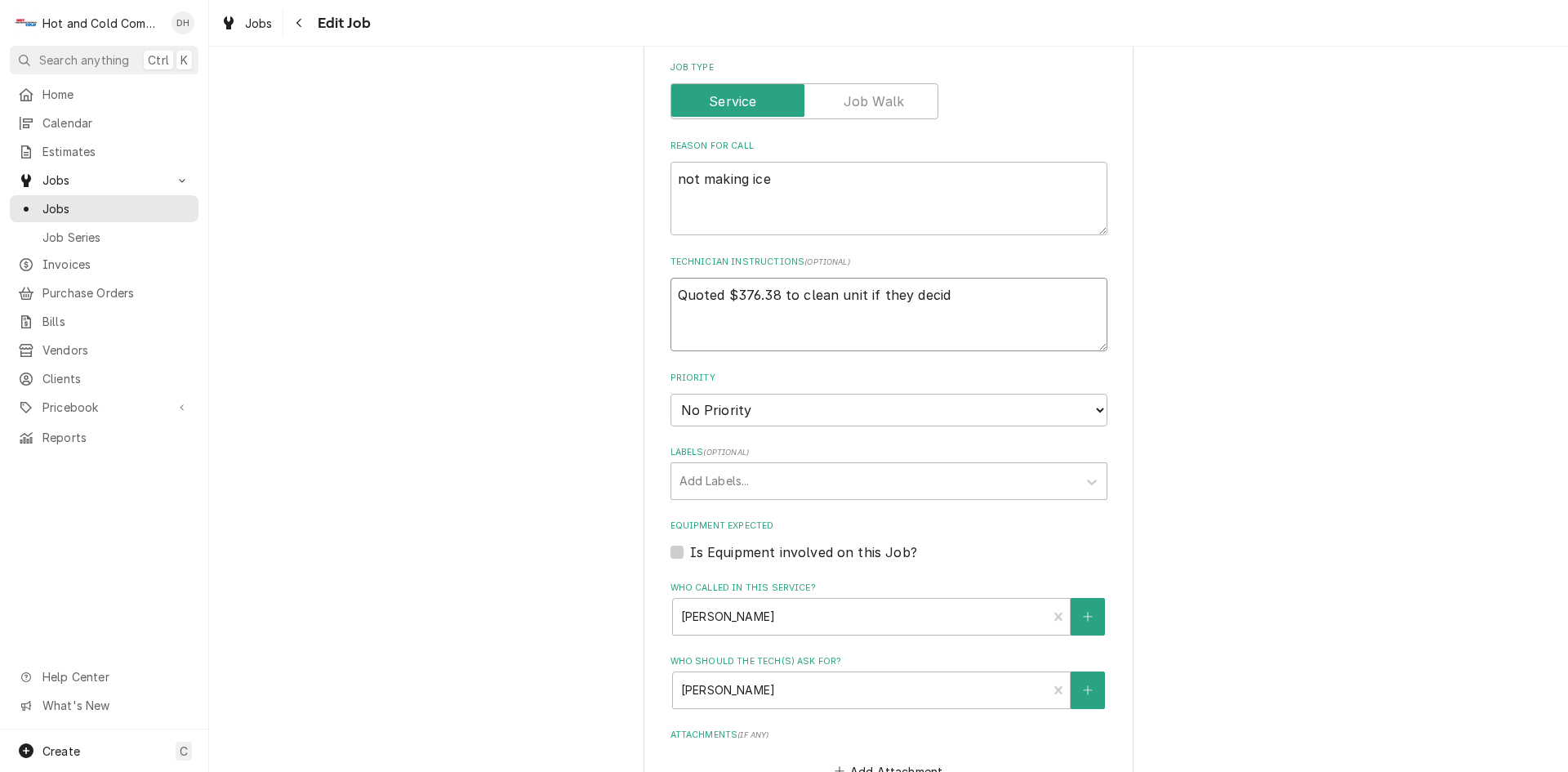
type textarea "x"
type textarea "Quoted $376.38 to clean unit if they decide"
type textarea "x"
type textarea "Quoted $376.38 to clean unit if they decide"
type textarea "x"
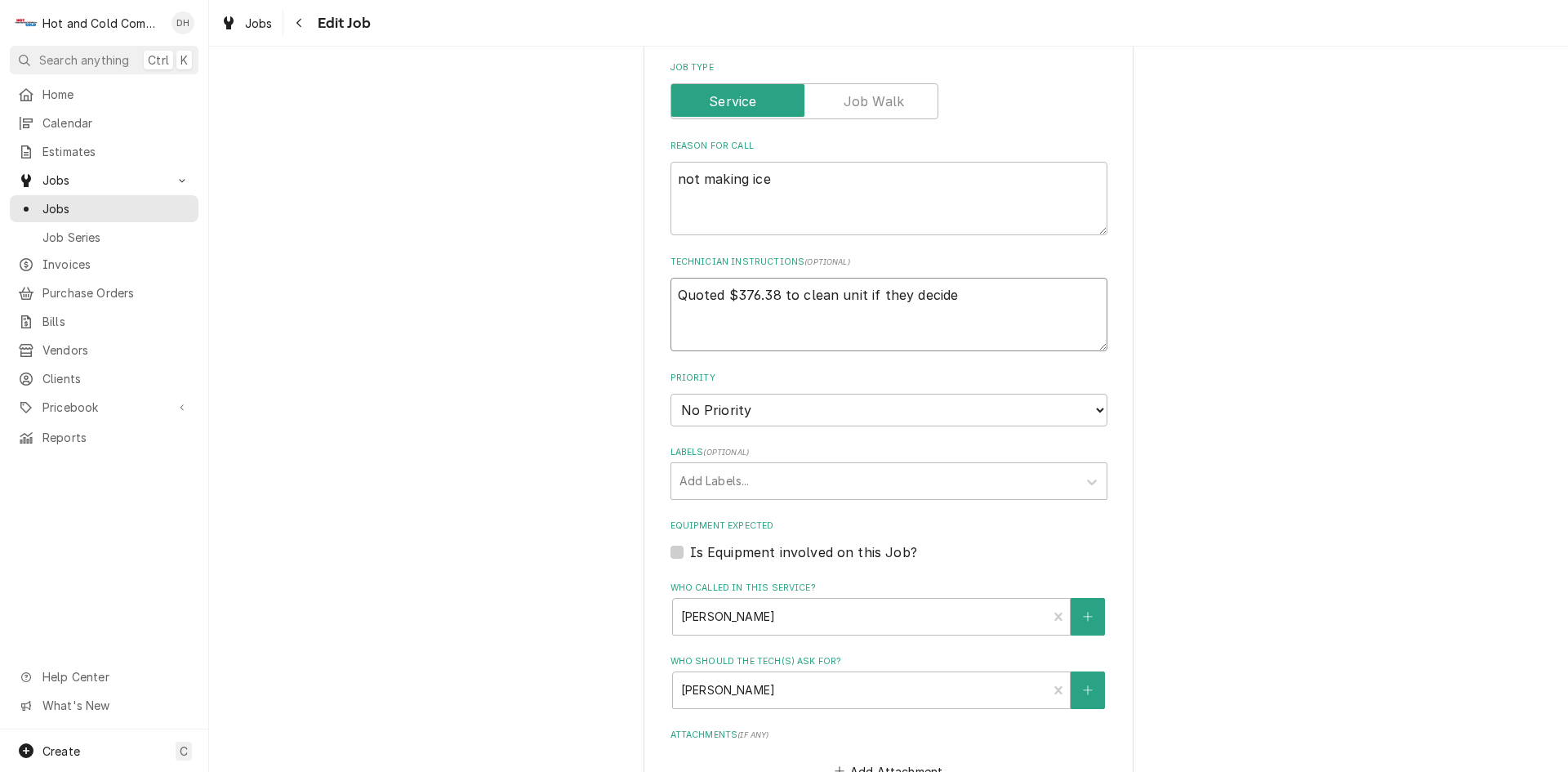
type textarea "Quoted $376.38 to clean unit if they decide t"
type textarea "x"
type textarea "Quoted $376.38 to clean unit if they decide to"
type textarea "x"
type textarea "Quoted $376.38 to clean unit if they decide to"
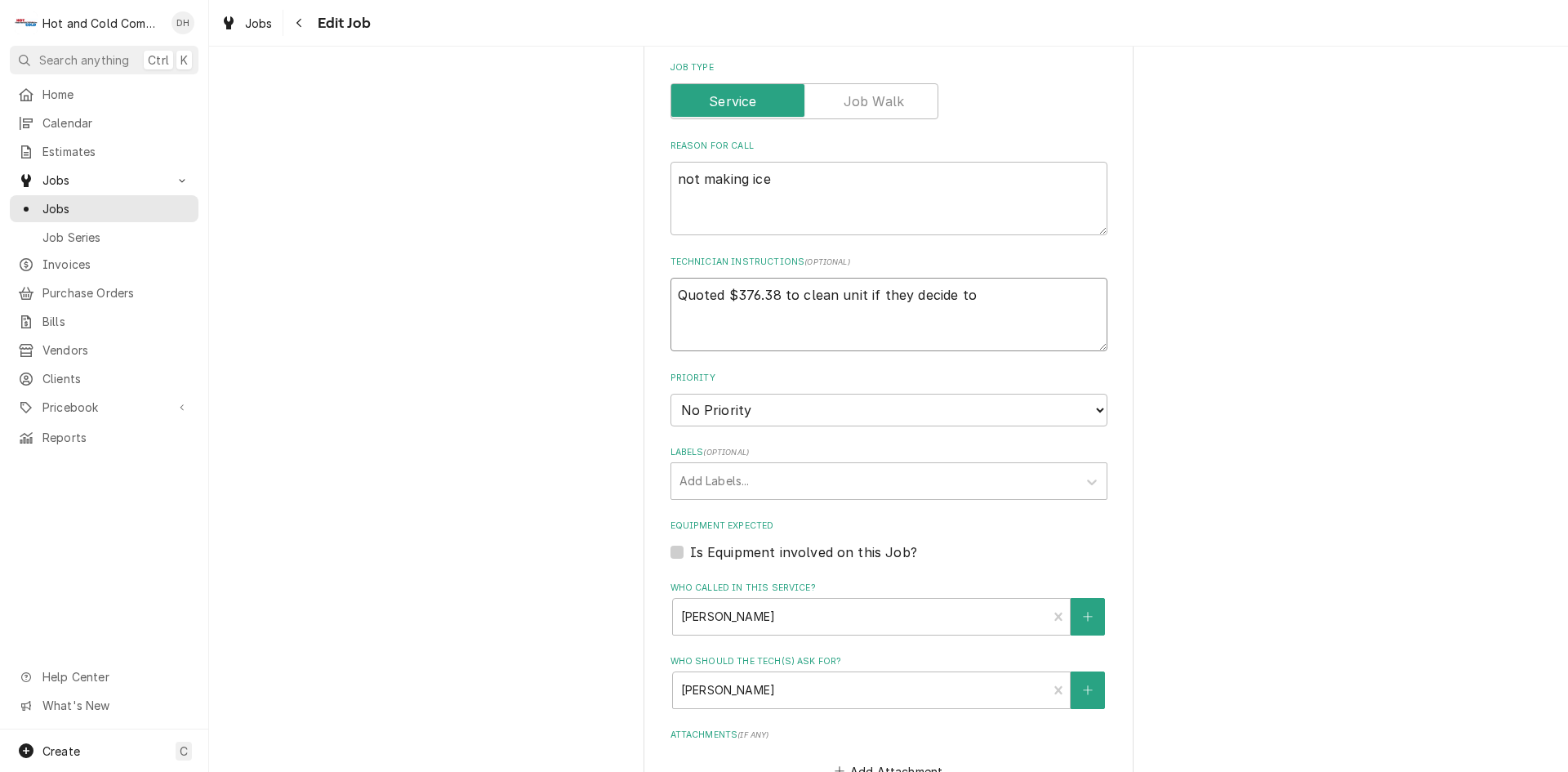
type textarea "x"
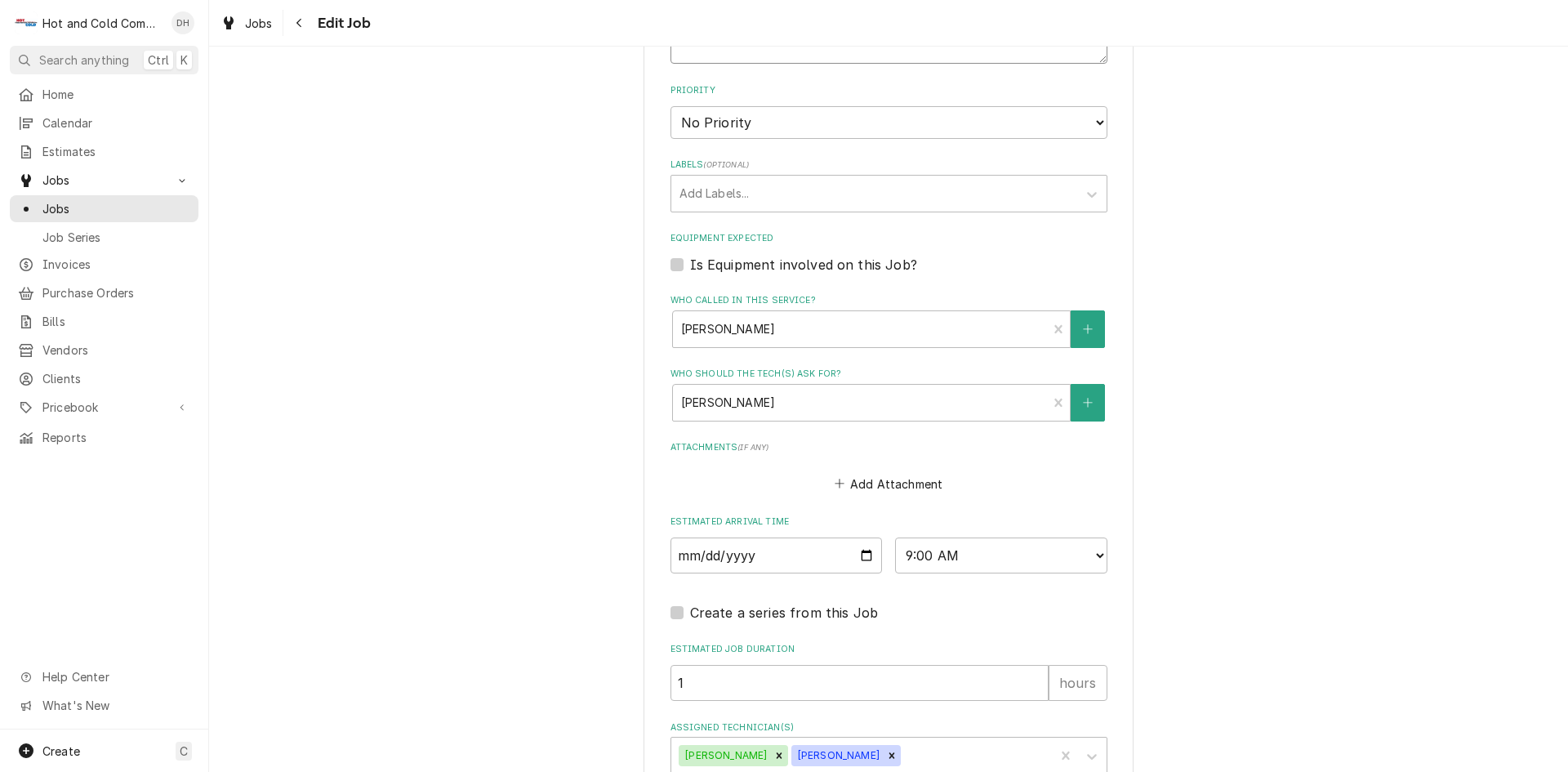
scroll to position [935, 0]
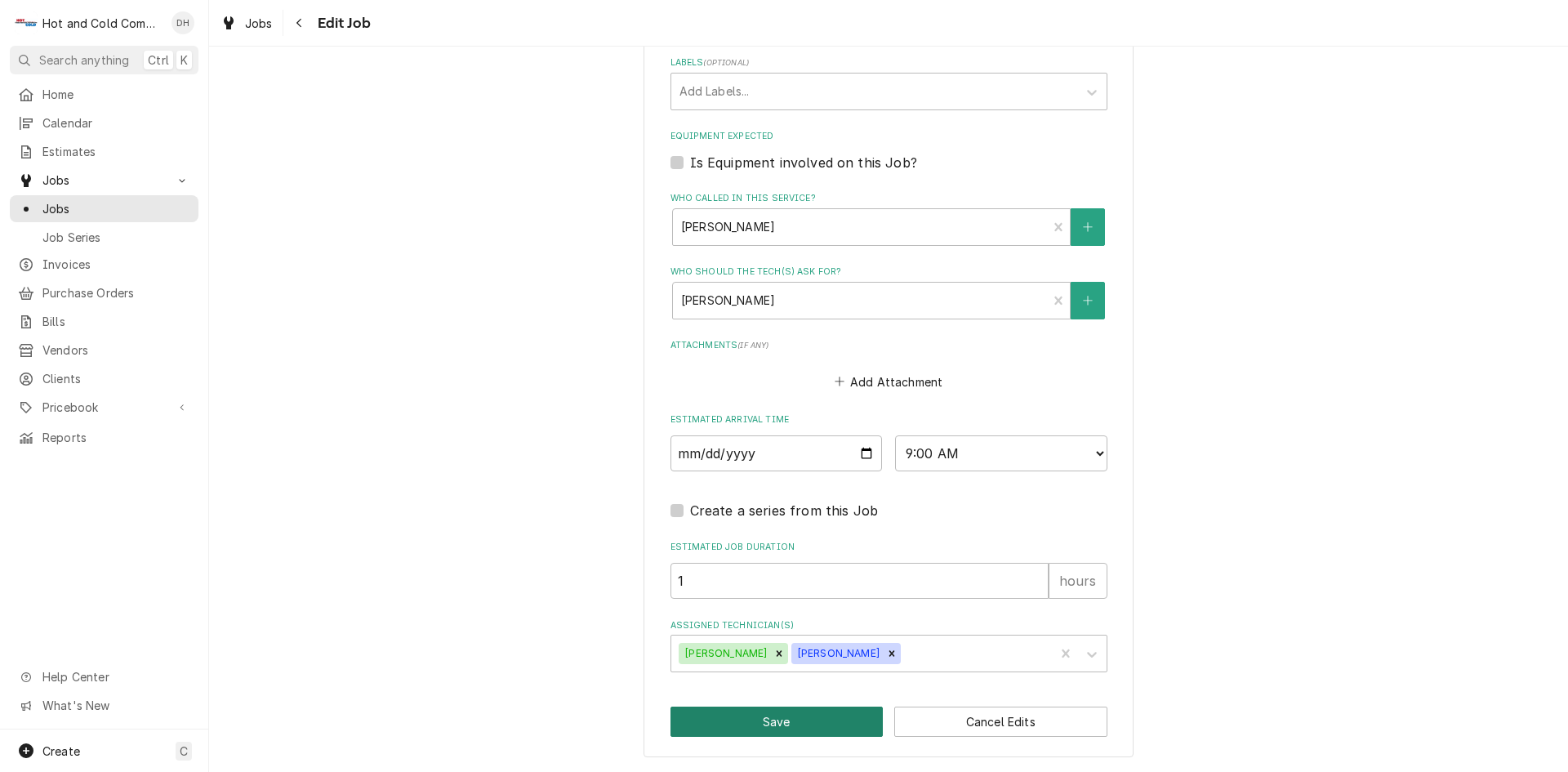
type textarea "Quoted $376.38 to clean unit if they decide to"
click at [775, 719] on button "Save" at bounding box center [777, 721] width 213 height 30
type textarea "x"
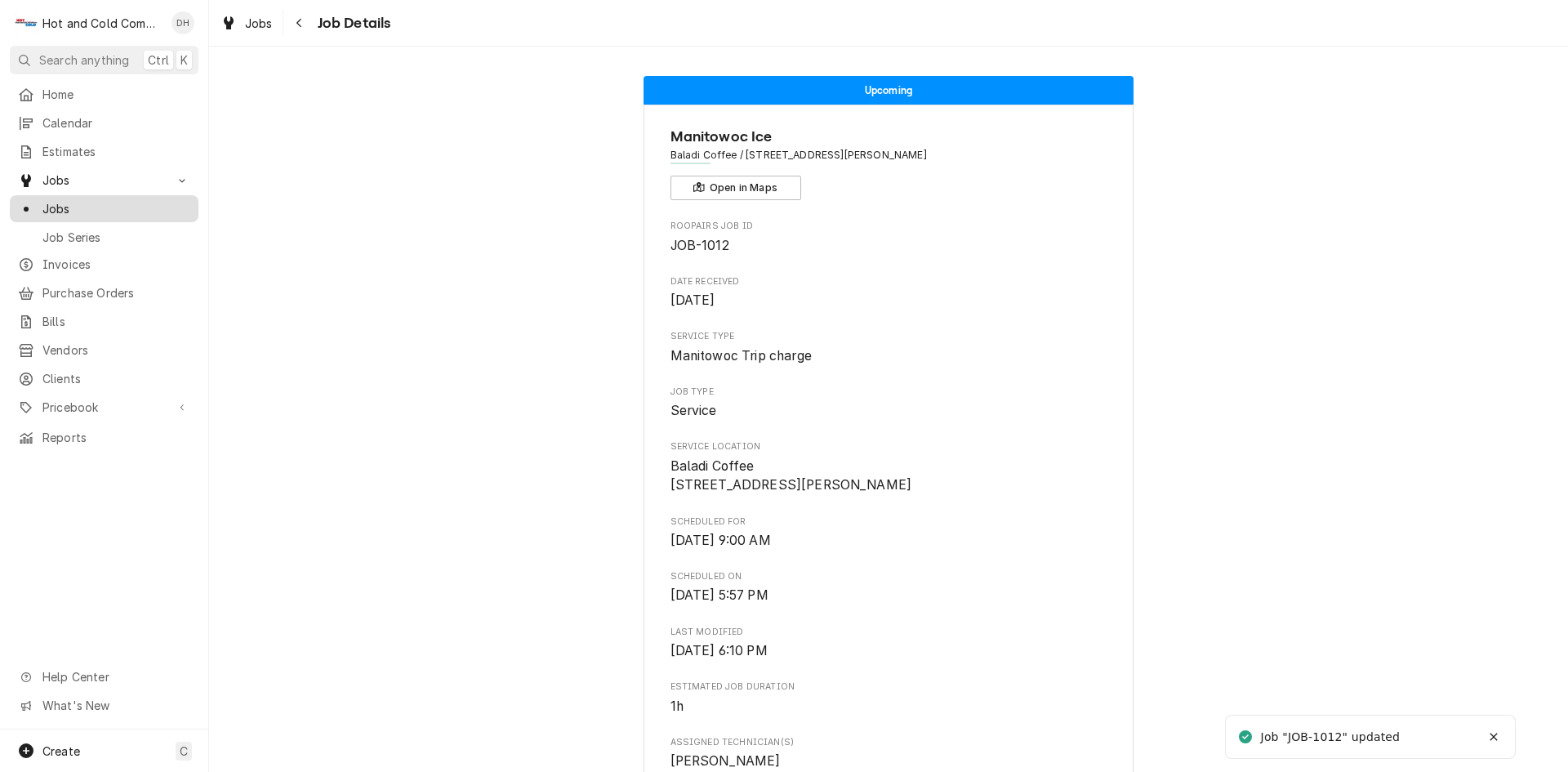
click at [130, 201] on span "Jobs" at bounding box center [116, 208] width 148 height 17
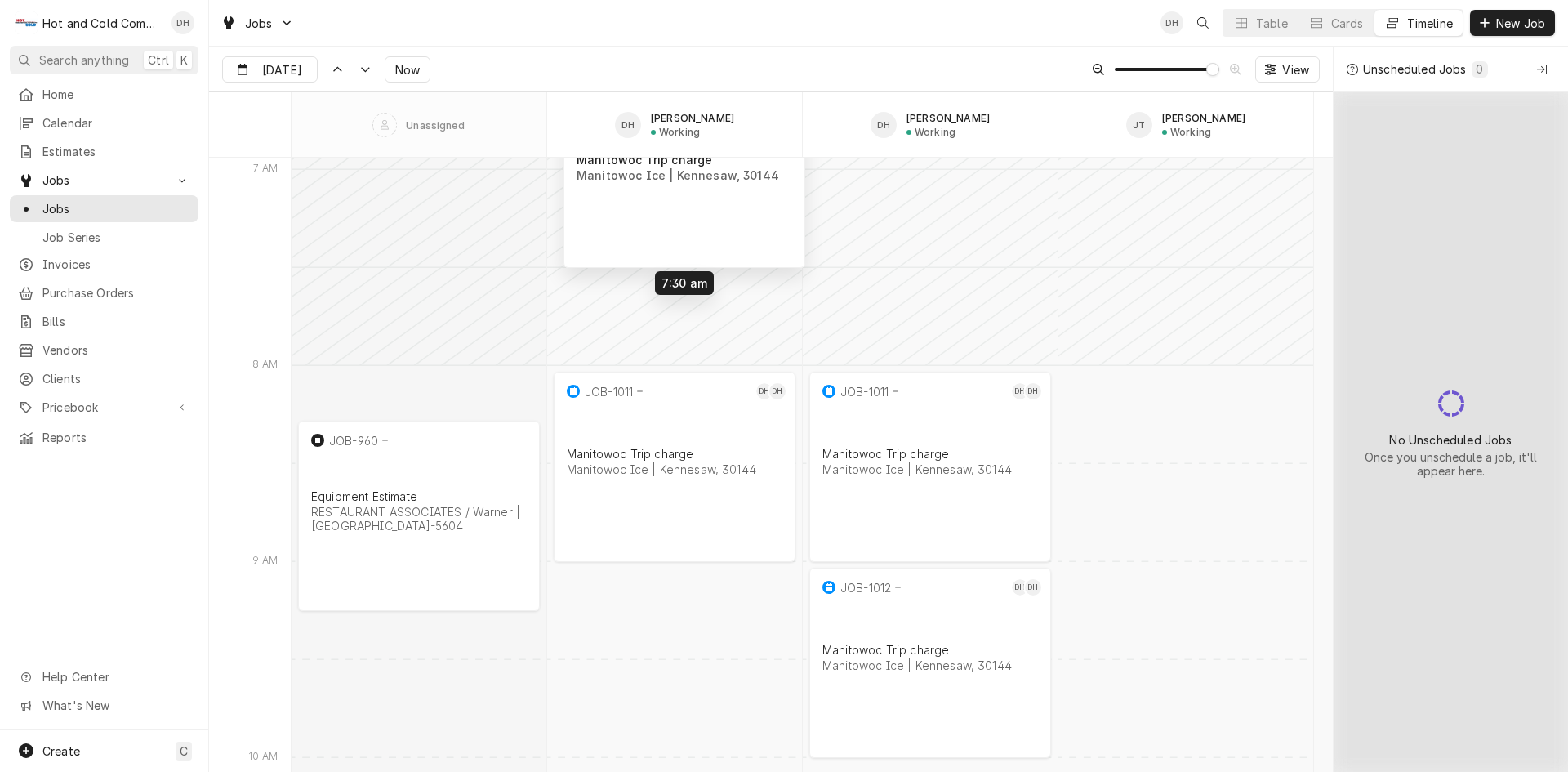
scroll to position [12599, 0]
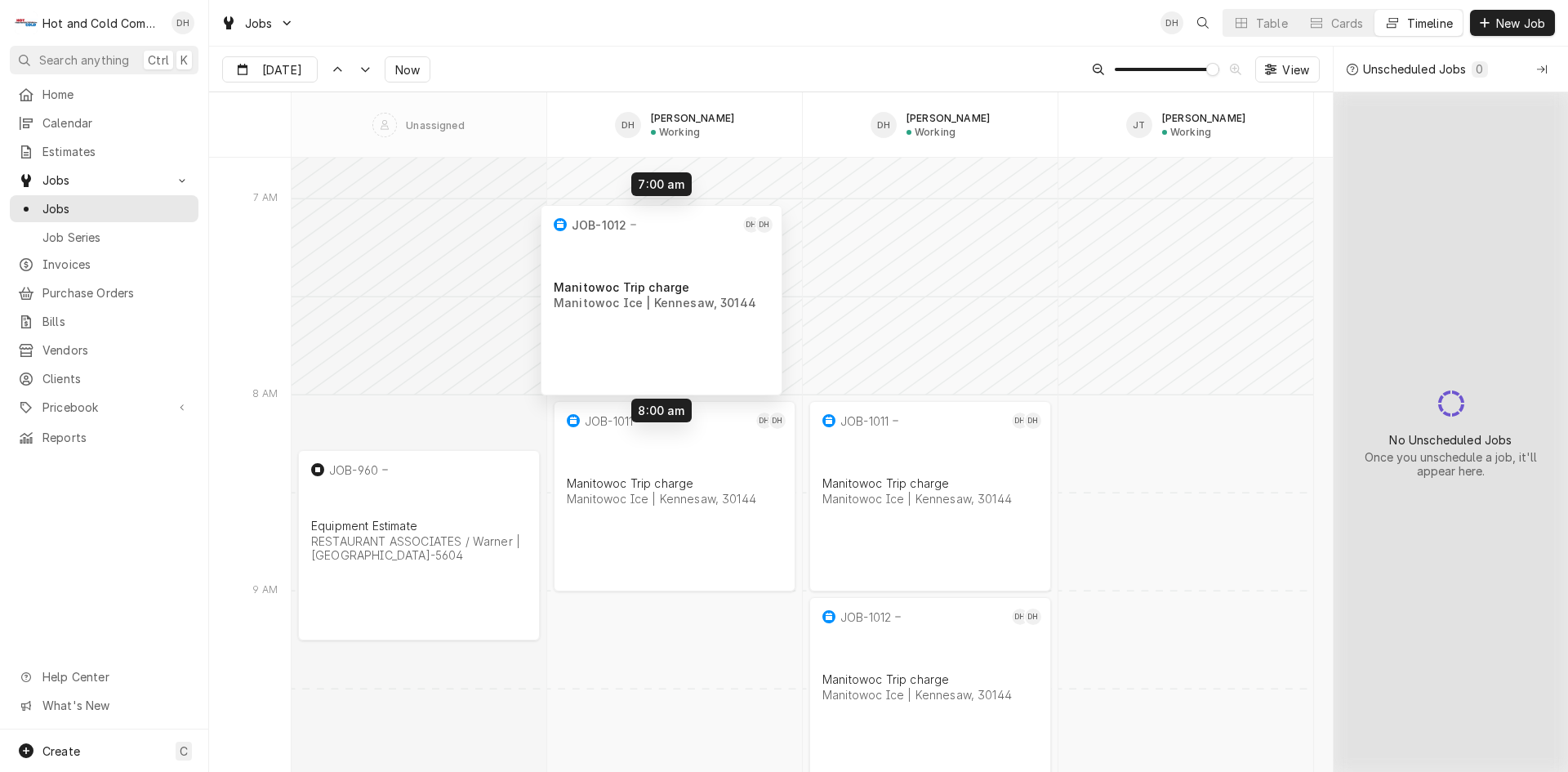
drag, startPoint x: 657, startPoint y: 424, endPoint x: 643, endPoint y: 245, distance: 179.5
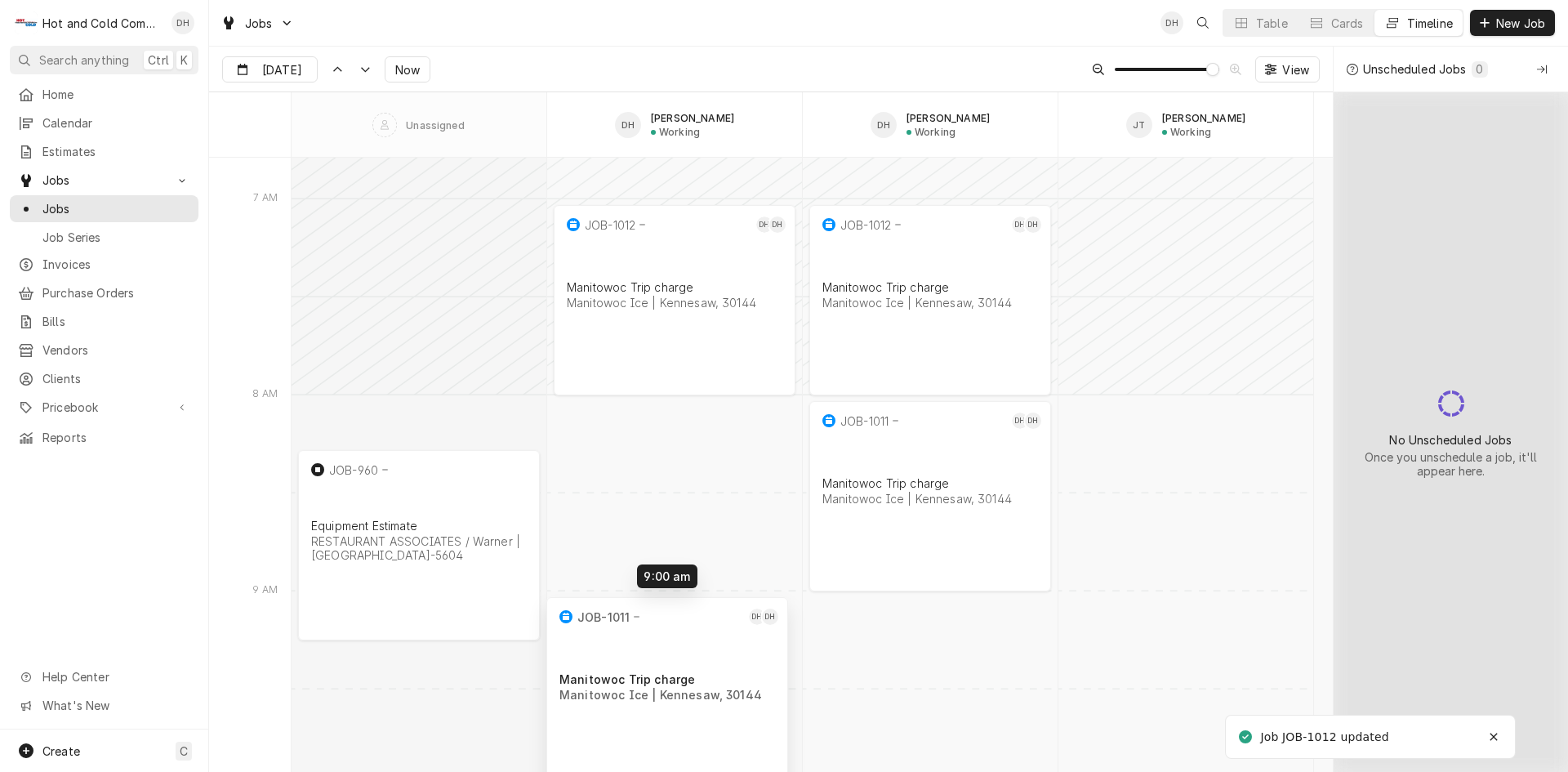
drag, startPoint x: 647, startPoint y: 470, endPoint x: 639, endPoint y: 664, distance: 194.2
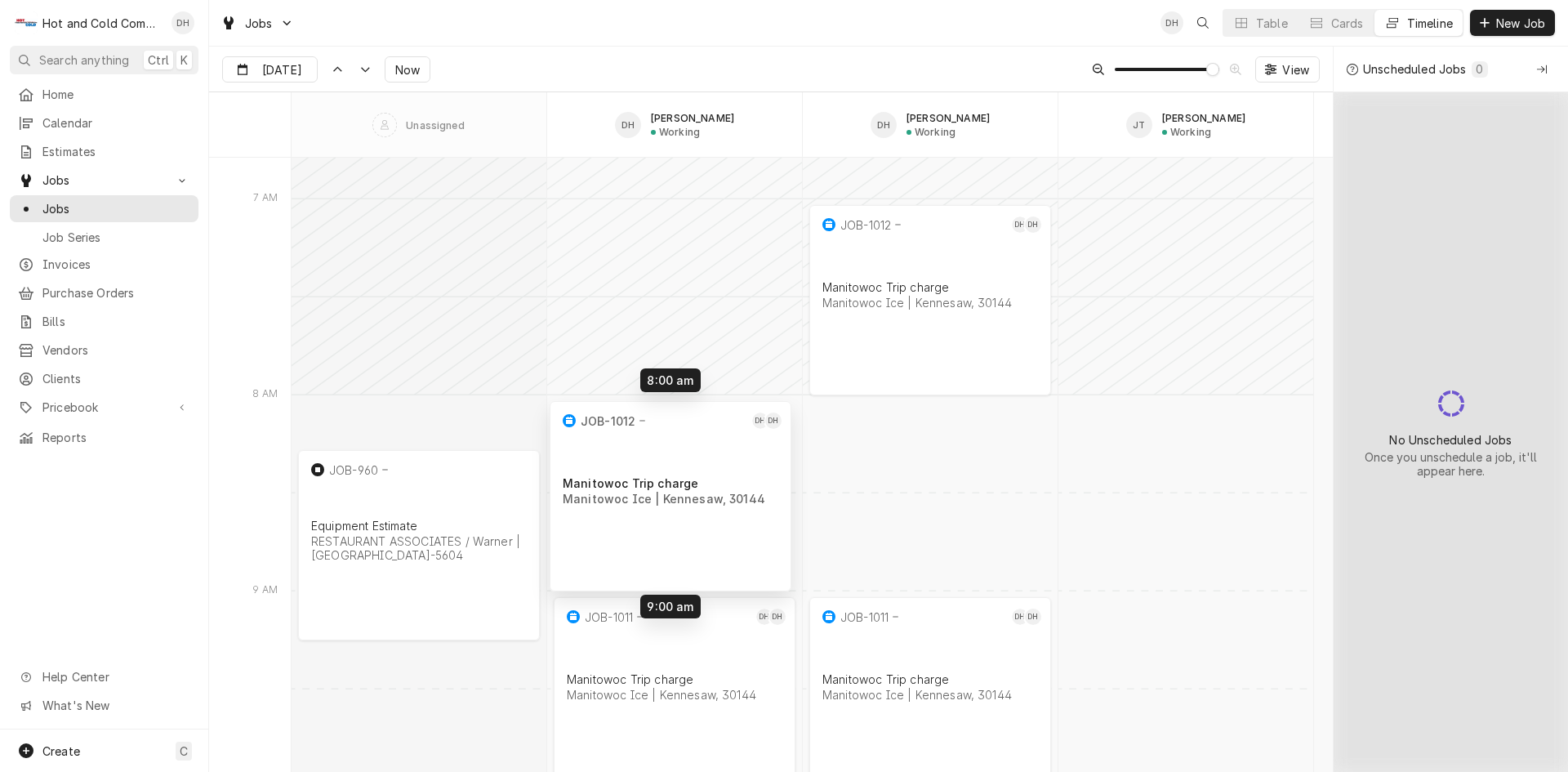
drag, startPoint x: 666, startPoint y: 275, endPoint x: 662, endPoint y: 478, distance: 203.0
